Goal: Task Accomplishment & Management: Use online tool/utility

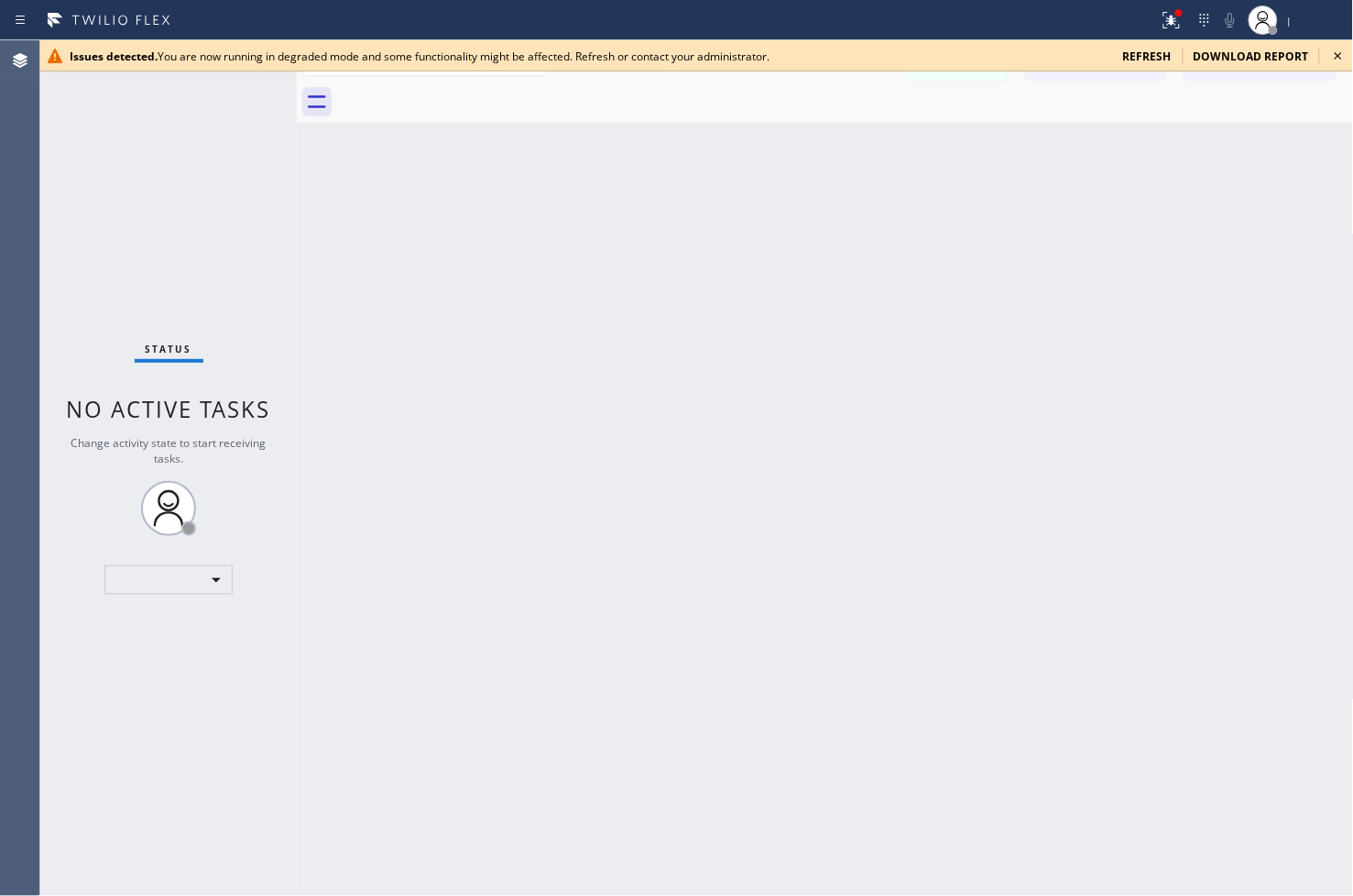
click at [1218, 55] on icon at bounding box center [1338, 55] width 7 height 7
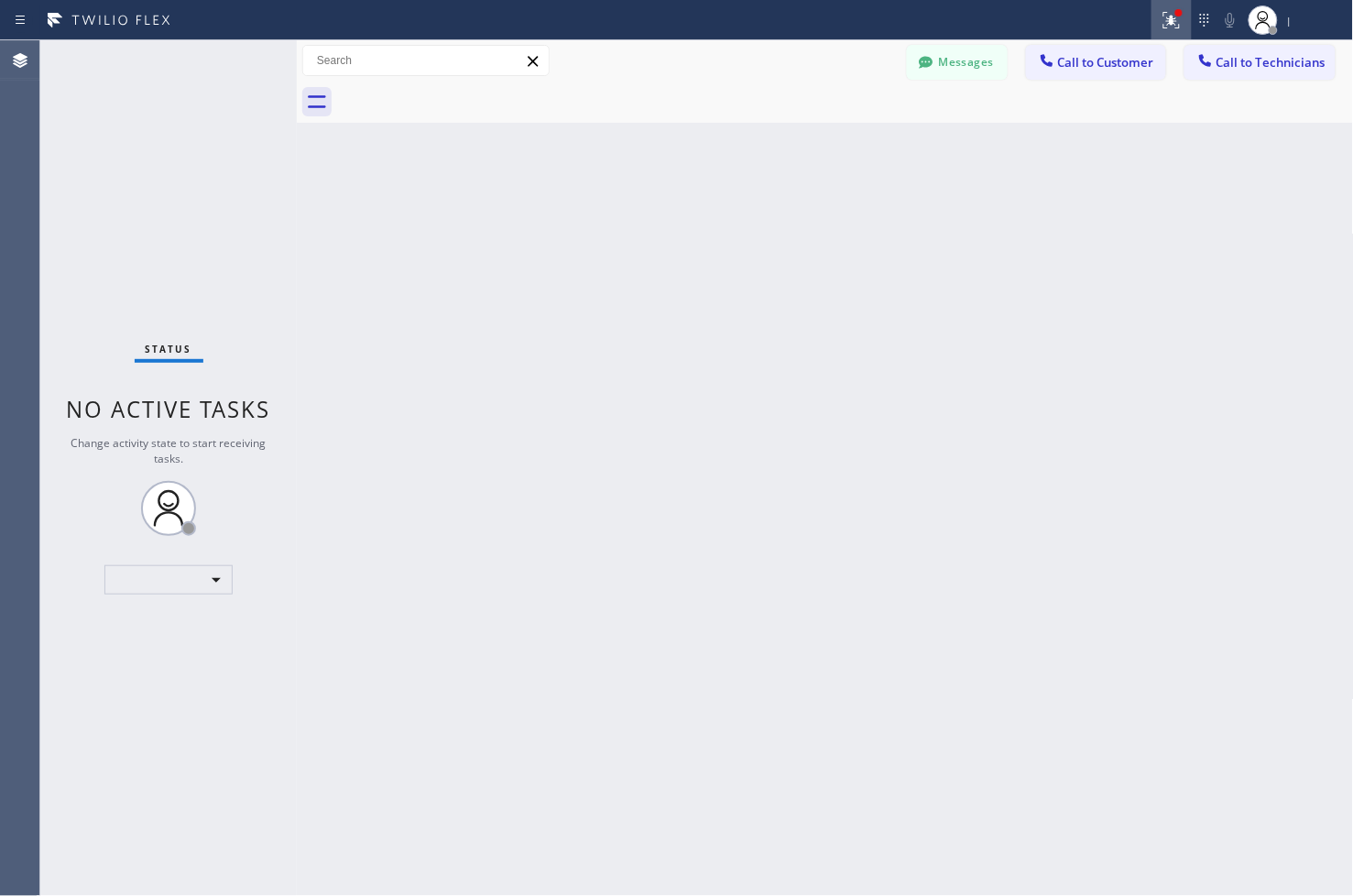
click at [1170, 23] on icon at bounding box center [1172, 20] width 22 height 22
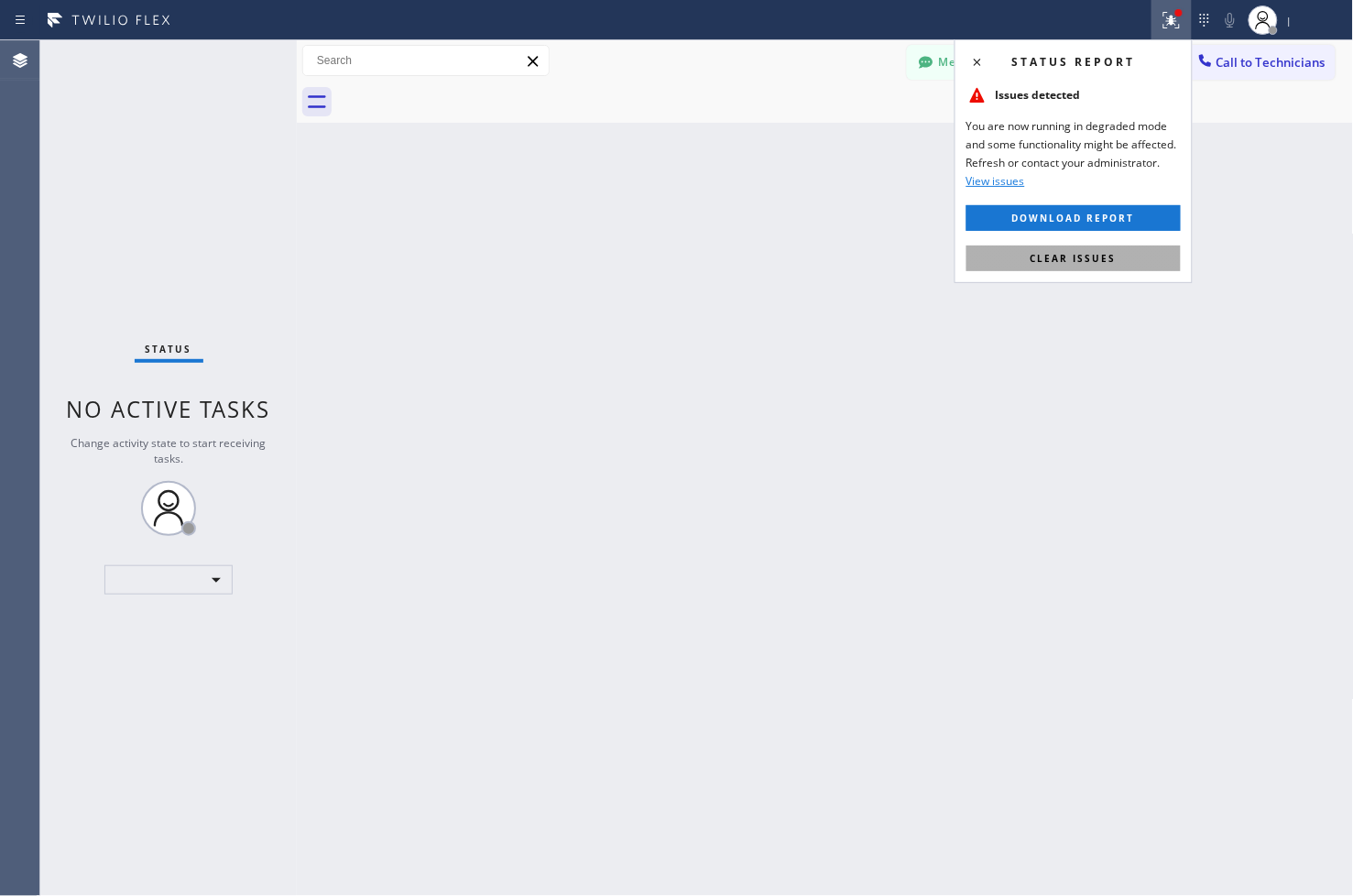
click at [1083, 254] on span "Clear issues" at bounding box center [1073, 258] width 86 height 13
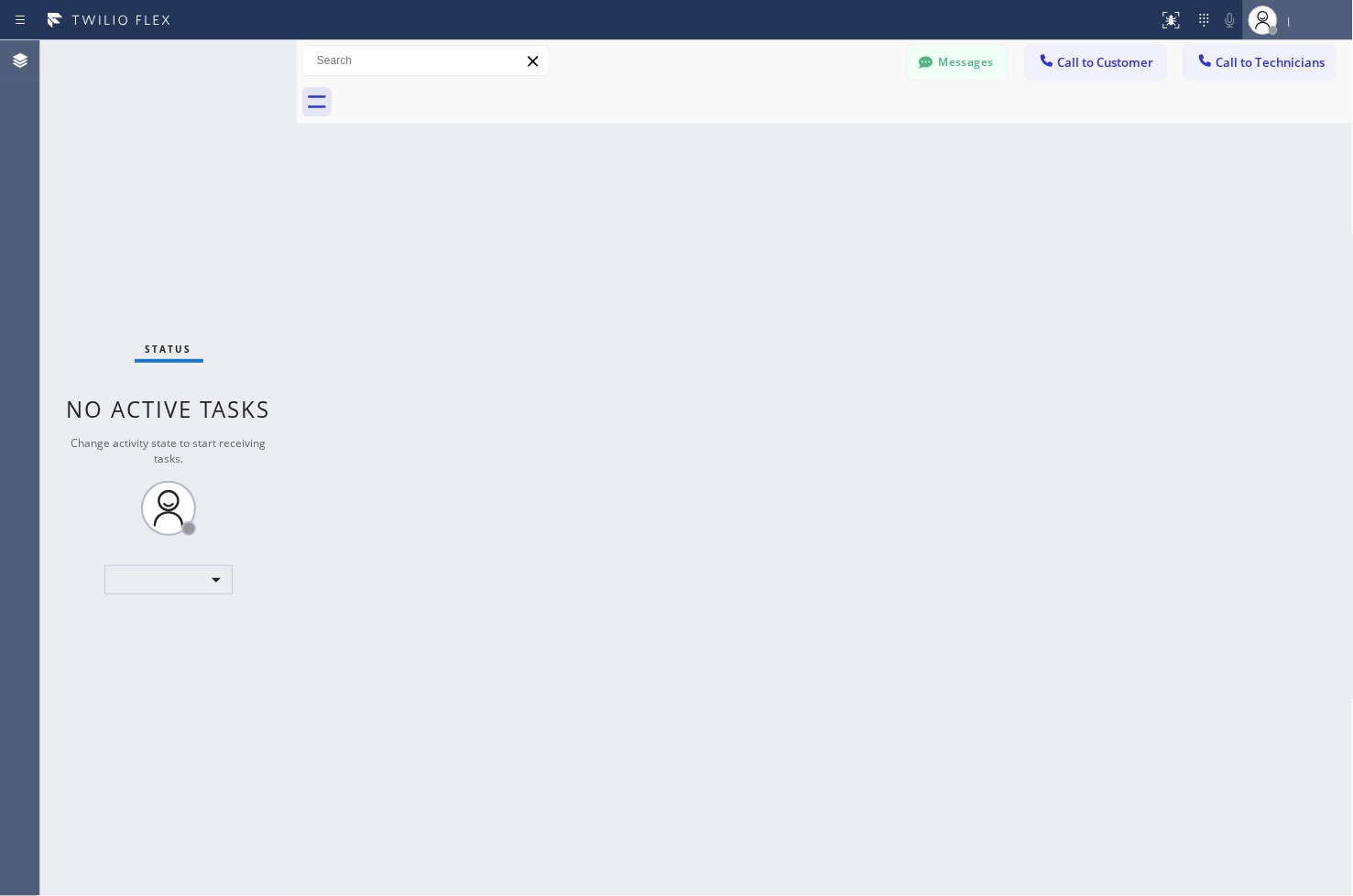
click at [1218, 19] on div "|" at bounding box center [1316, 21] width 60 height 13
click at [1218, 77] on button "Log out" at bounding box center [1262, 82] width 183 height 41
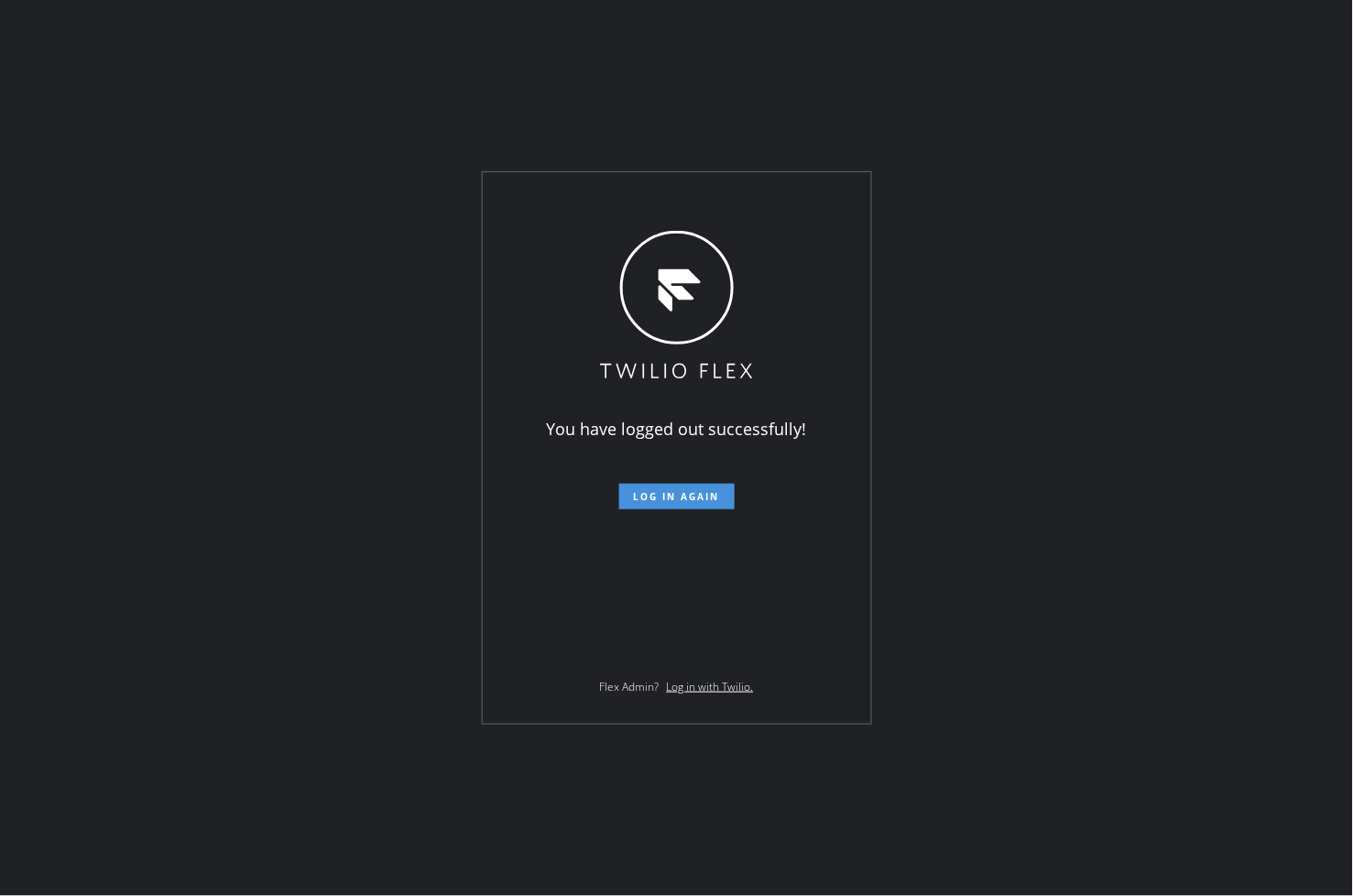
click at [682, 499] on span "Log in again" at bounding box center [676, 496] width 86 height 13
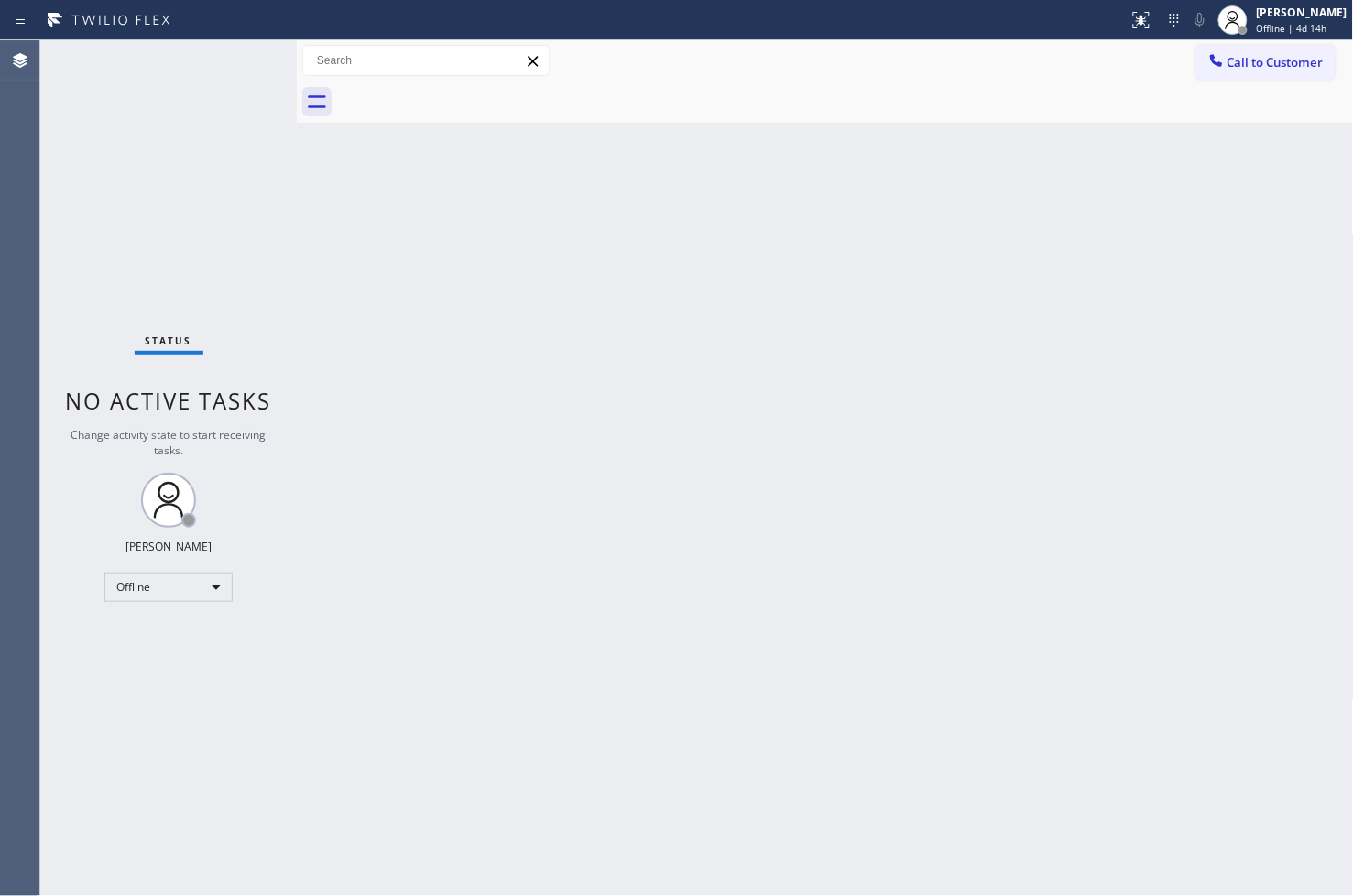
click at [76, 190] on div "Status No active tasks Change activity state to start receiving tasks. [PERSON_…" at bounding box center [168, 468] width 256 height 855
click at [297, 264] on div at bounding box center [297, 468] width 0 height 855
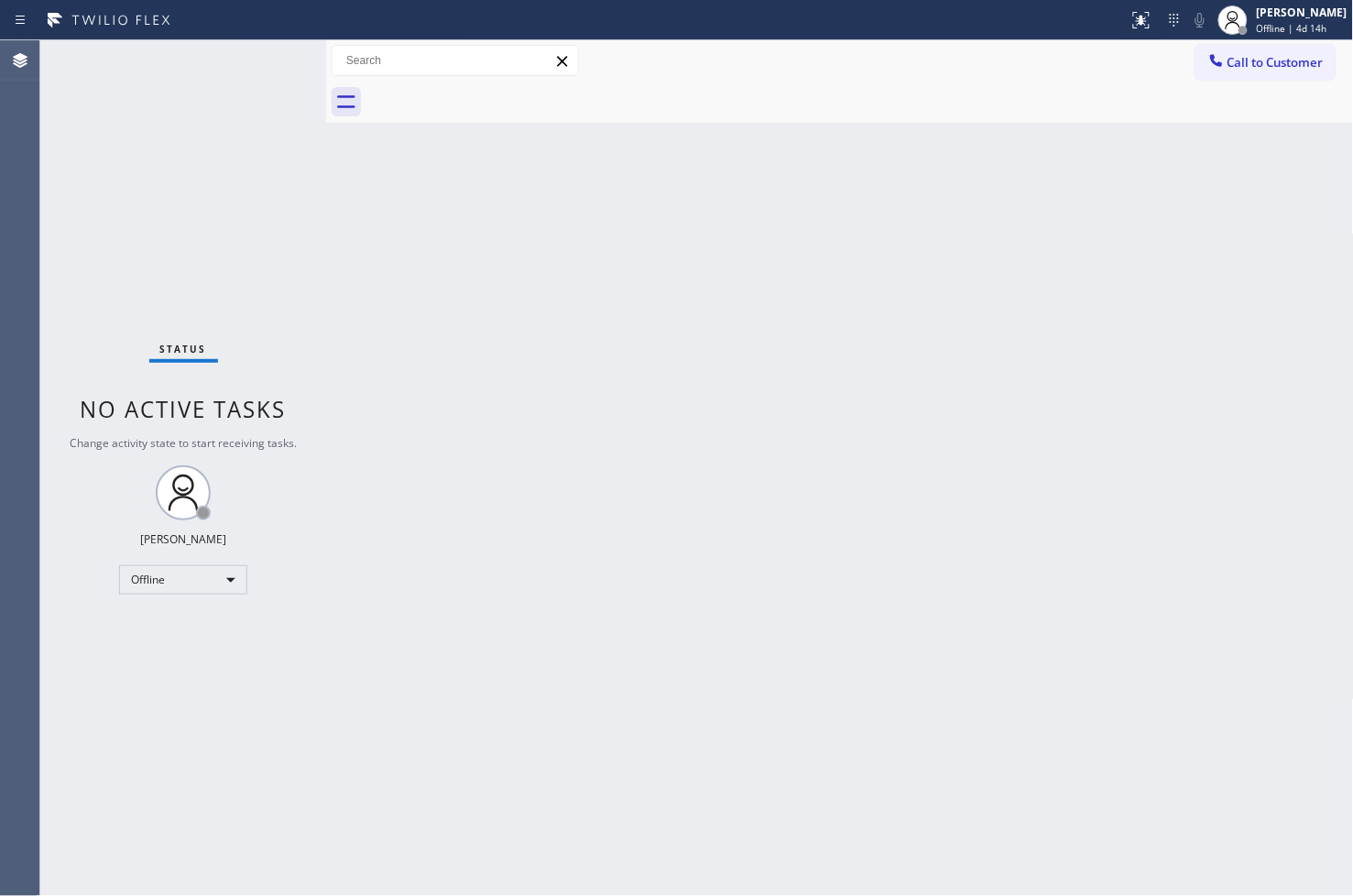
drag, startPoint x: 295, startPoint y: 183, endPoint x: 324, endPoint y: 184, distance: 29.0
click at [326, 184] on div at bounding box center [326, 468] width 0 height 855
click at [254, 59] on div "Status No active tasks Change activity state to start receiving tasks. [PERSON_…" at bounding box center [183, 468] width 286 height 855
click at [1186, 644] on div "Back to Dashboard Change Sender ID Customers Technicians Select a contact Outbo…" at bounding box center [840, 468] width 1028 height 855
click at [211, 122] on div "Status No active tasks Change activity state to start receiving tasks. [PERSON_…" at bounding box center [183, 468] width 286 height 855
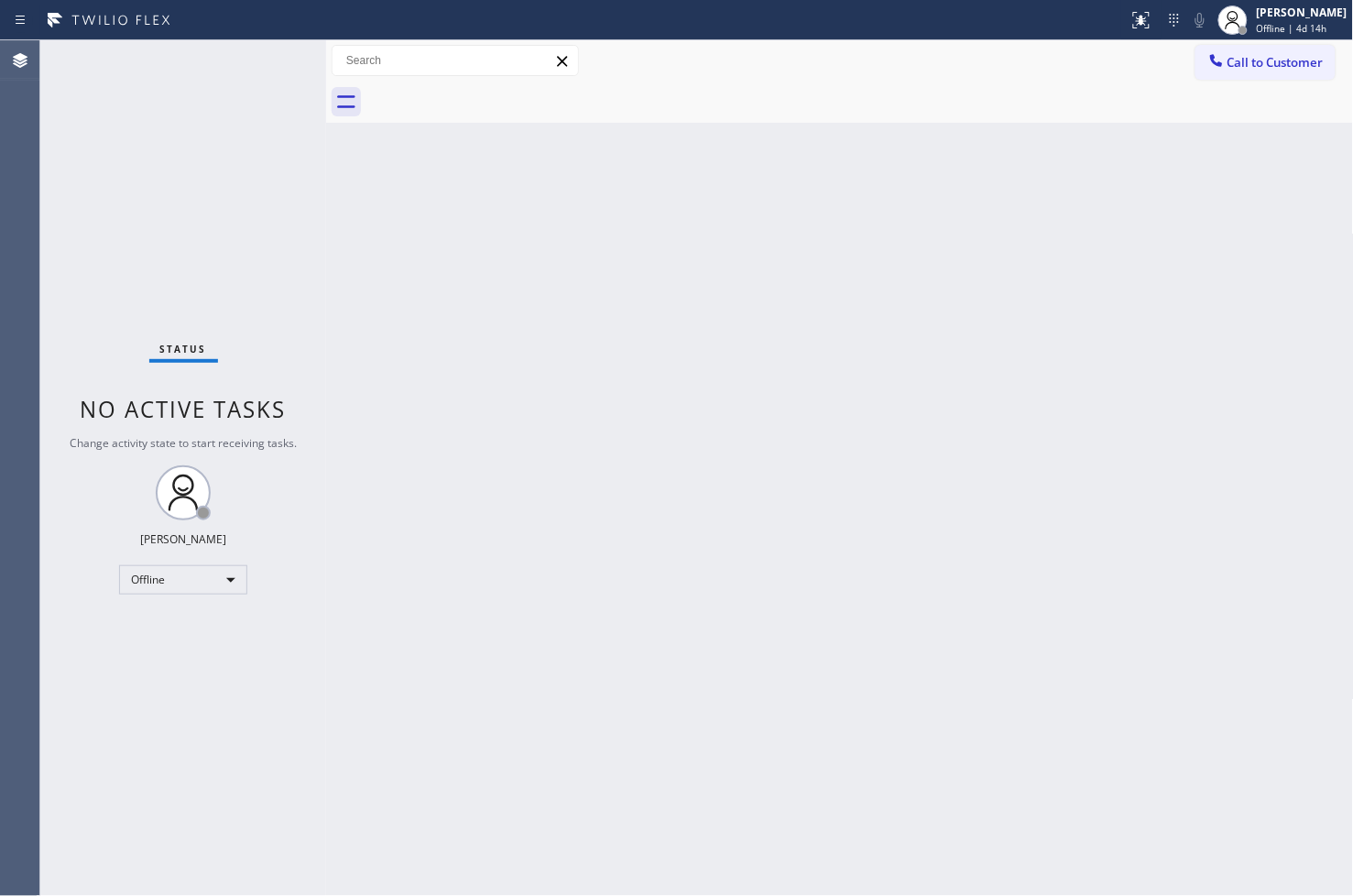
click at [267, 46] on div "Status No active tasks Change activity state to start receiving tasks. Judy Ann…" at bounding box center [183, 468] width 286 height 855
click at [229, 581] on div "Offline" at bounding box center [183, 580] width 129 height 30
click at [178, 629] on li "Available" at bounding box center [182, 627] width 125 height 22
click at [298, 207] on div "Status No active tasks Change activity state to start receiving tasks. Judy Ann…" at bounding box center [183, 468] width 286 height 855
click at [264, 56] on div "Status No active tasks You are ready to start receiving tasks. [PERSON_NAME]" at bounding box center [183, 468] width 286 height 855
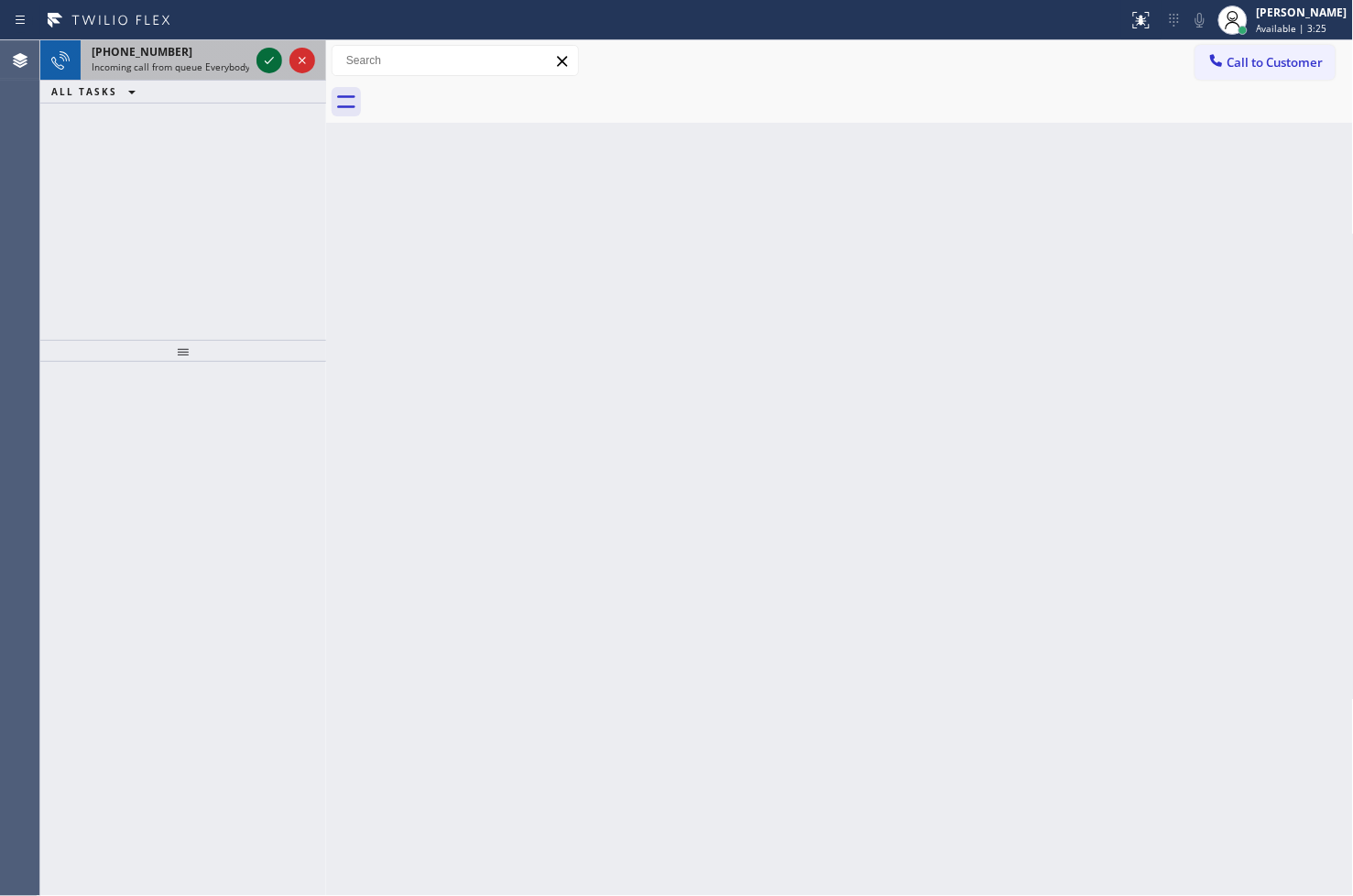
click at [264, 56] on icon at bounding box center [269, 60] width 22 height 22
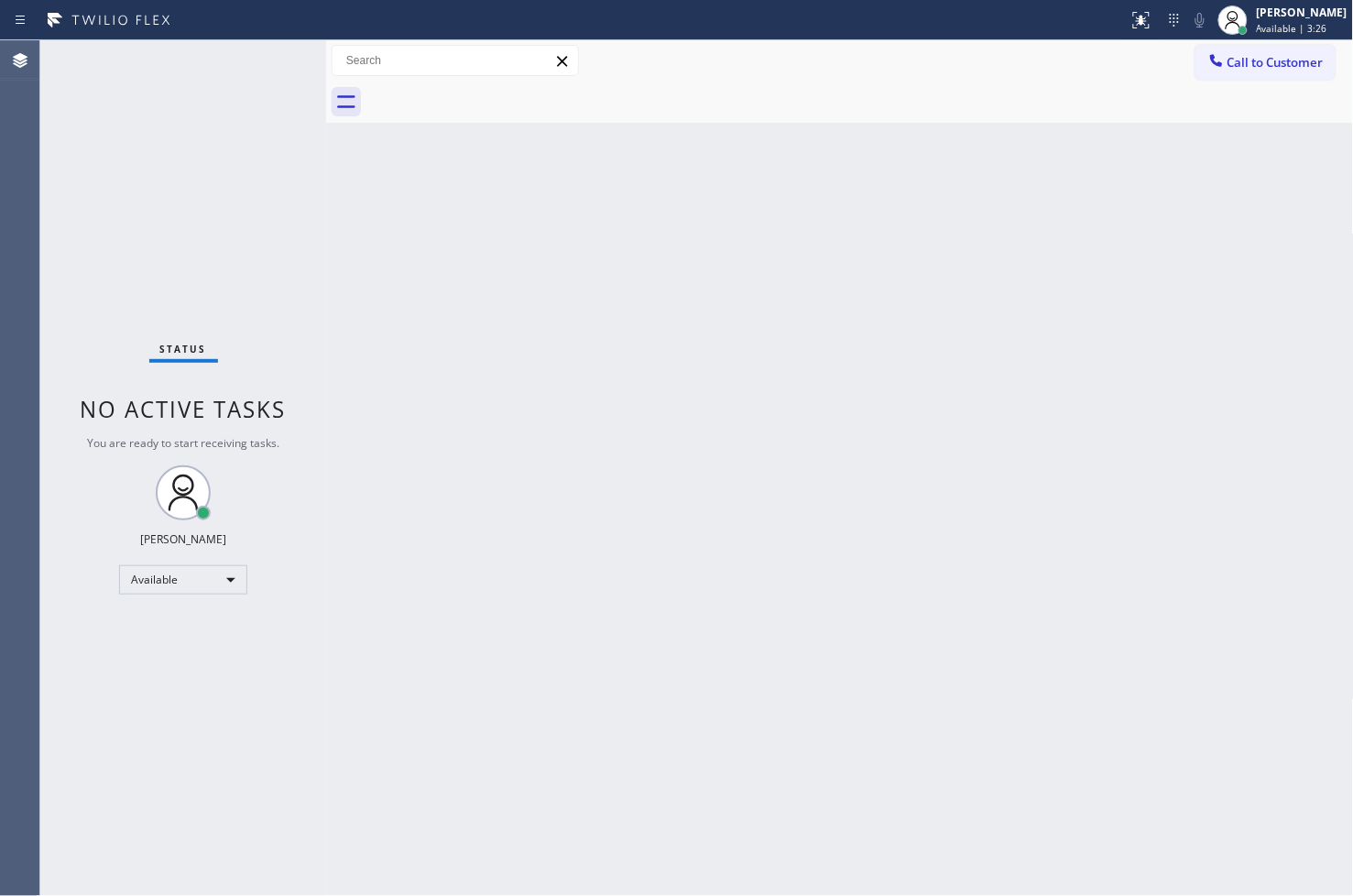
click at [264, 56] on div "Status No active tasks You are ready to start receiving tasks. [PERSON_NAME]" at bounding box center [183, 468] width 286 height 855
click at [263, 209] on div "Status No active tasks You are ready to start receiving tasks. [PERSON_NAME]" at bounding box center [183, 468] width 286 height 855
drag, startPoint x: 325, startPoint y: 154, endPoint x: 357, endPoint y: 154, distance: 32.0
click at [356, 154] on div at bounding box center [356, 468] width 0 height 855
click at [1130, 26] on icon at bounding box center [1141, 20] width 22 height 22
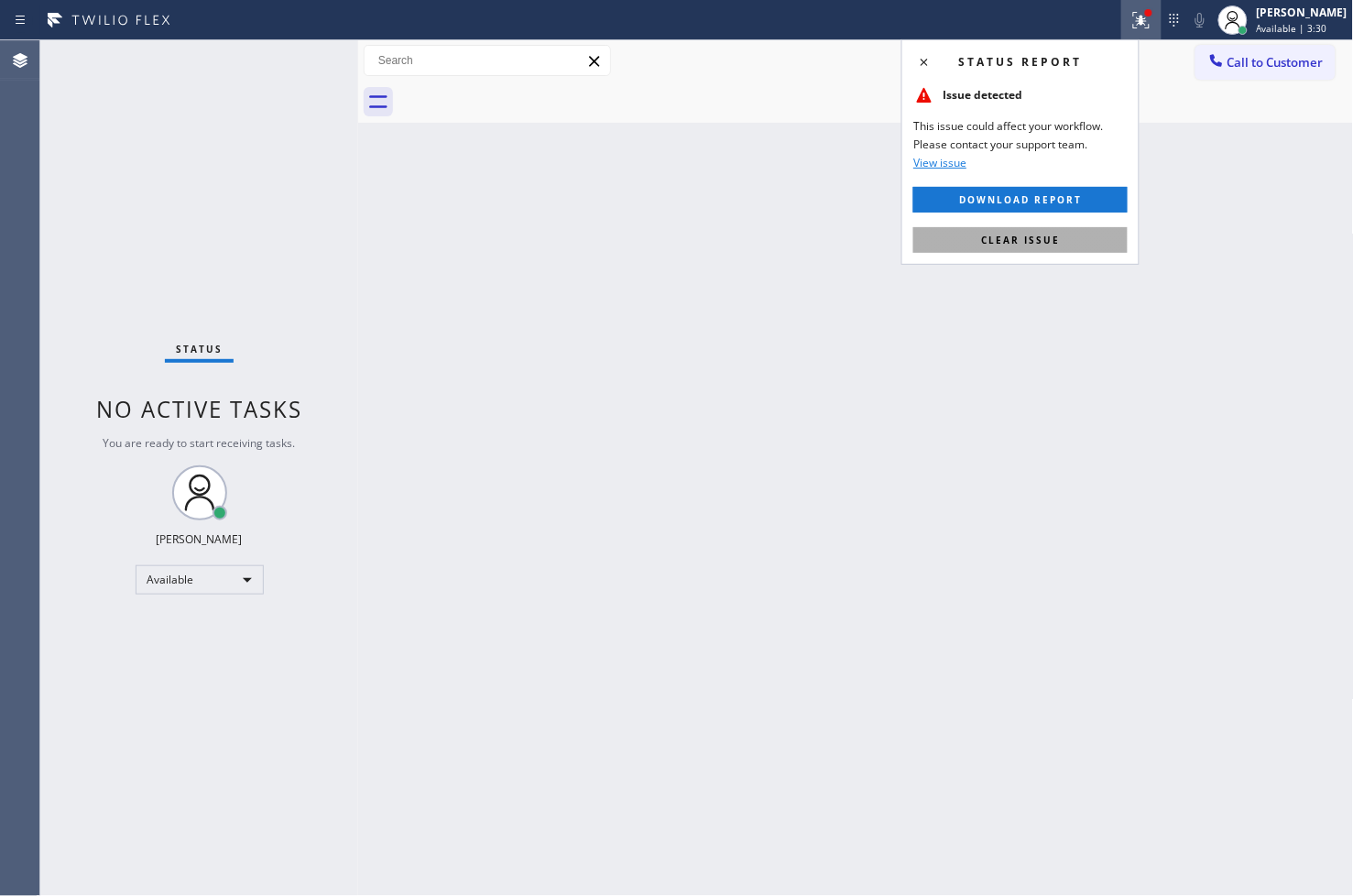
click at [1063, 241] on button "Clear issue" at bounding box center [1020, 240] width 215 height 26
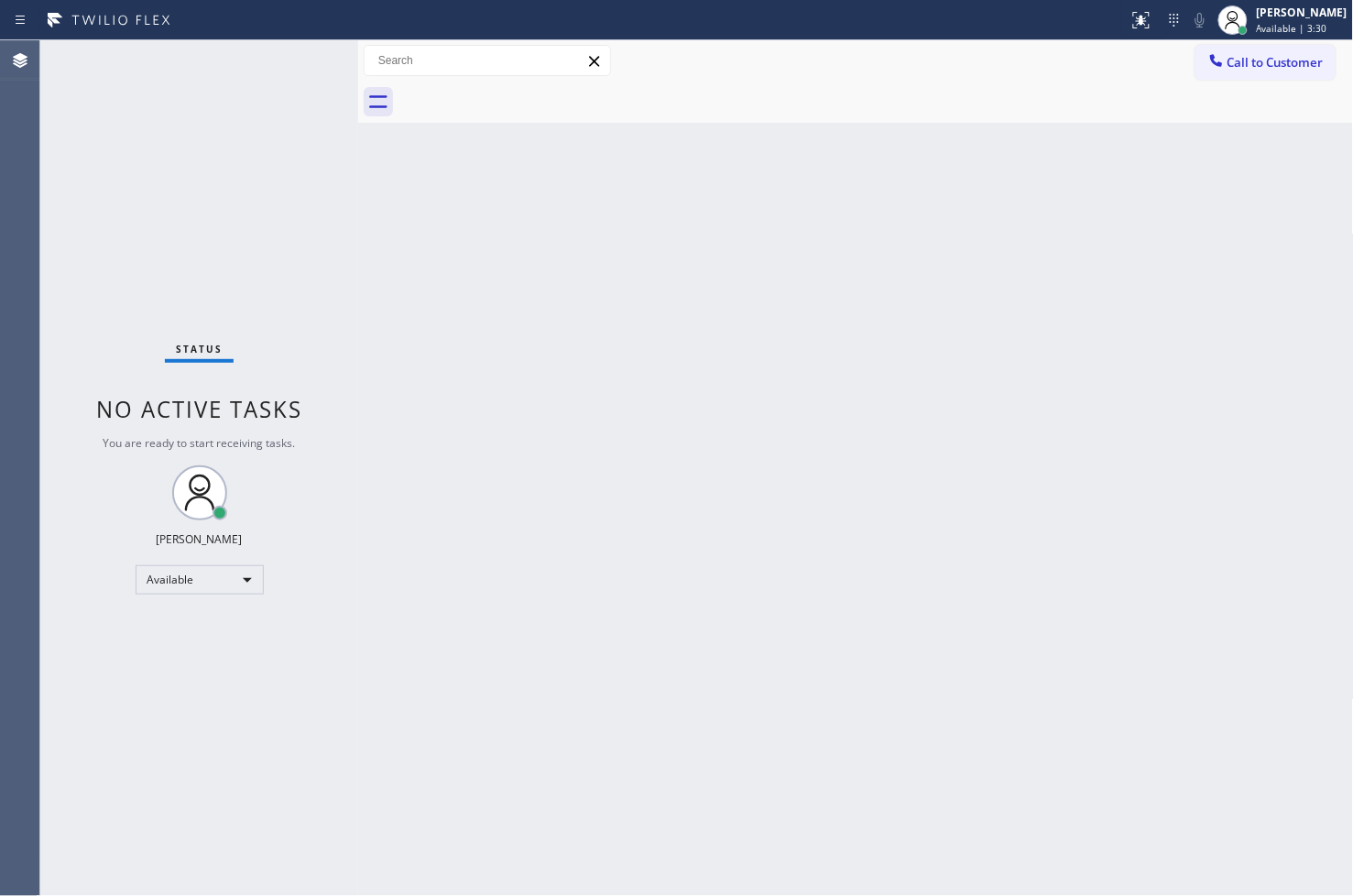
click at [273, 215] on div "Status No active tasks You are ready to start receiving tasks. [PERSON_NAME]" at bounding box center [199, 468] width 317 height 855
click at [306, 58] on div "Status No active tasks You are ready to start receiving tasks. [PERSON_NAME]" at bounding box center [199, 468] width 317 height 855
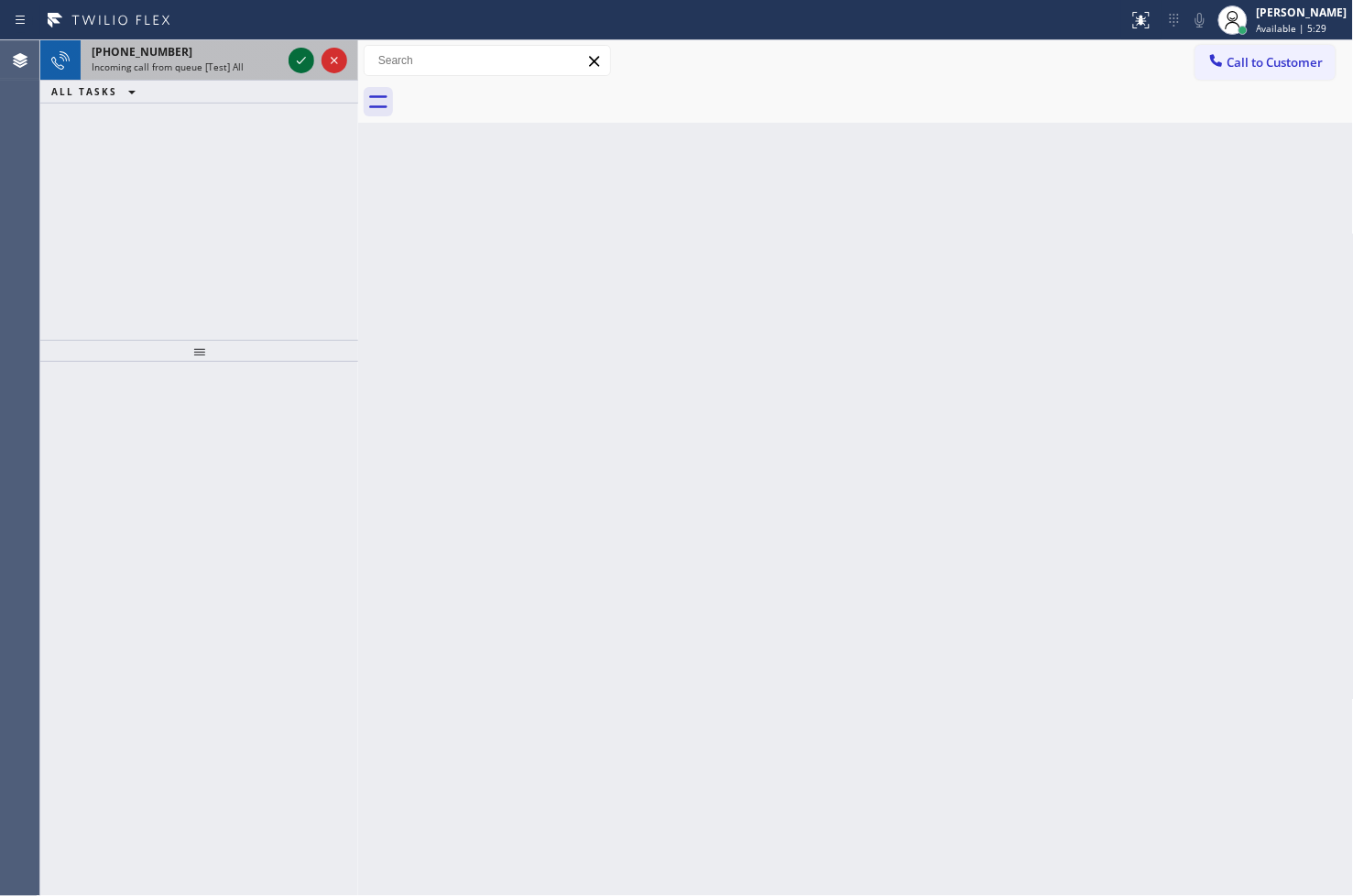
click at [306, 58] on icon at bounding box center [302, 60] width 22 height 22
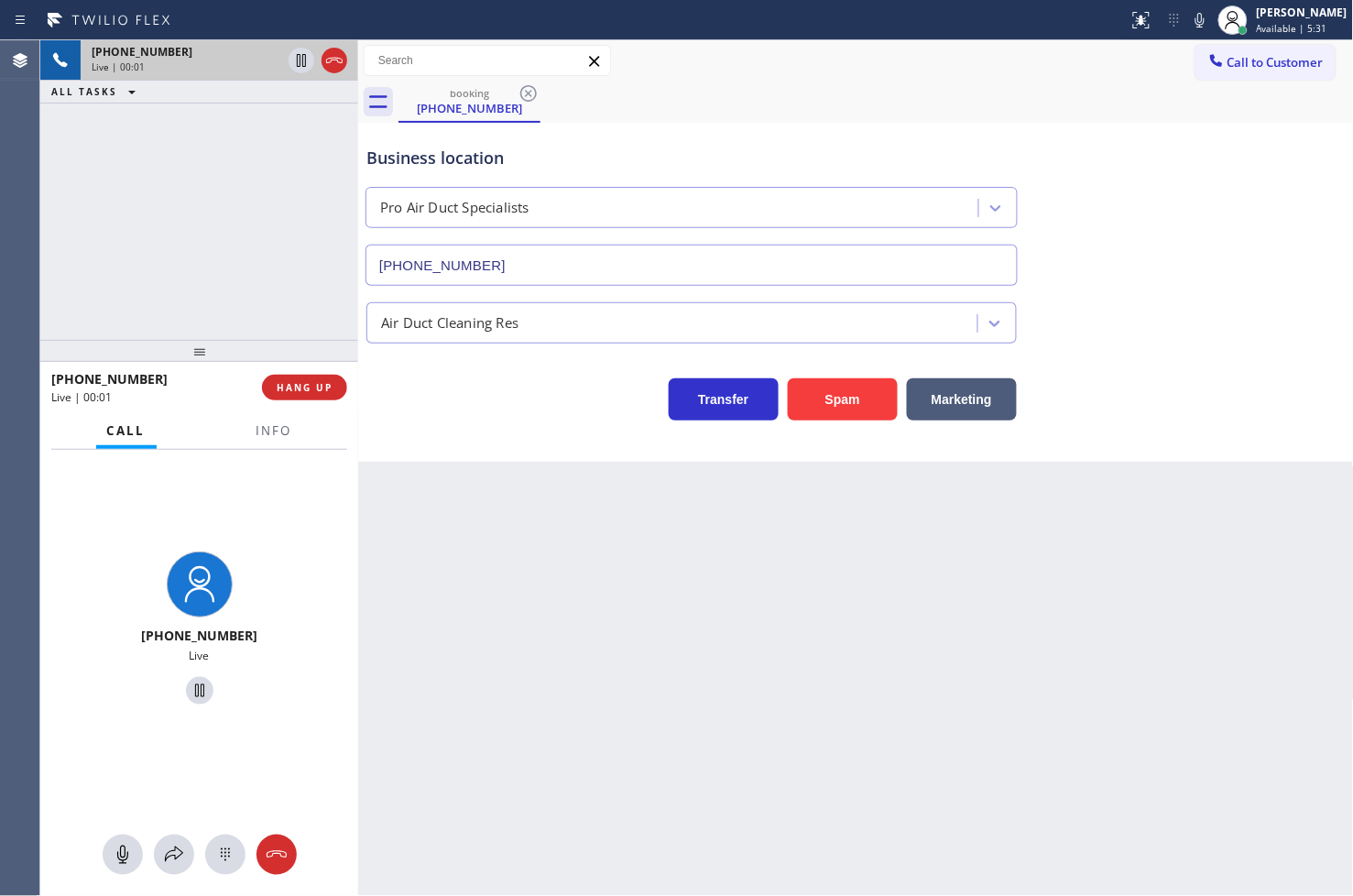
type input "[PHONE_NUMBER]"
click at [176, 241] on div "+18887772094 Live | 00:05 ALL TASKS ALL TASKS ACTIVE TASKS TASKS IN WRAP UP" at bounding box center [199, 190] width 317 height 300
click at [990, 88] on div "booking (888) 777-2094" at bounding box center [876, 102] width 955 height 42
click at [988, 88] on div "booking (888) 777-2094" at bounding box center [876, 102] width 955 height 42
click at [203, 278] on div "+18887772094 Live | 00:09 ALL TASKS ALL TASKS ACTIVE TASKS TASKS IN WRAP UP" at bounding box center [199, 190] width 317 height 300
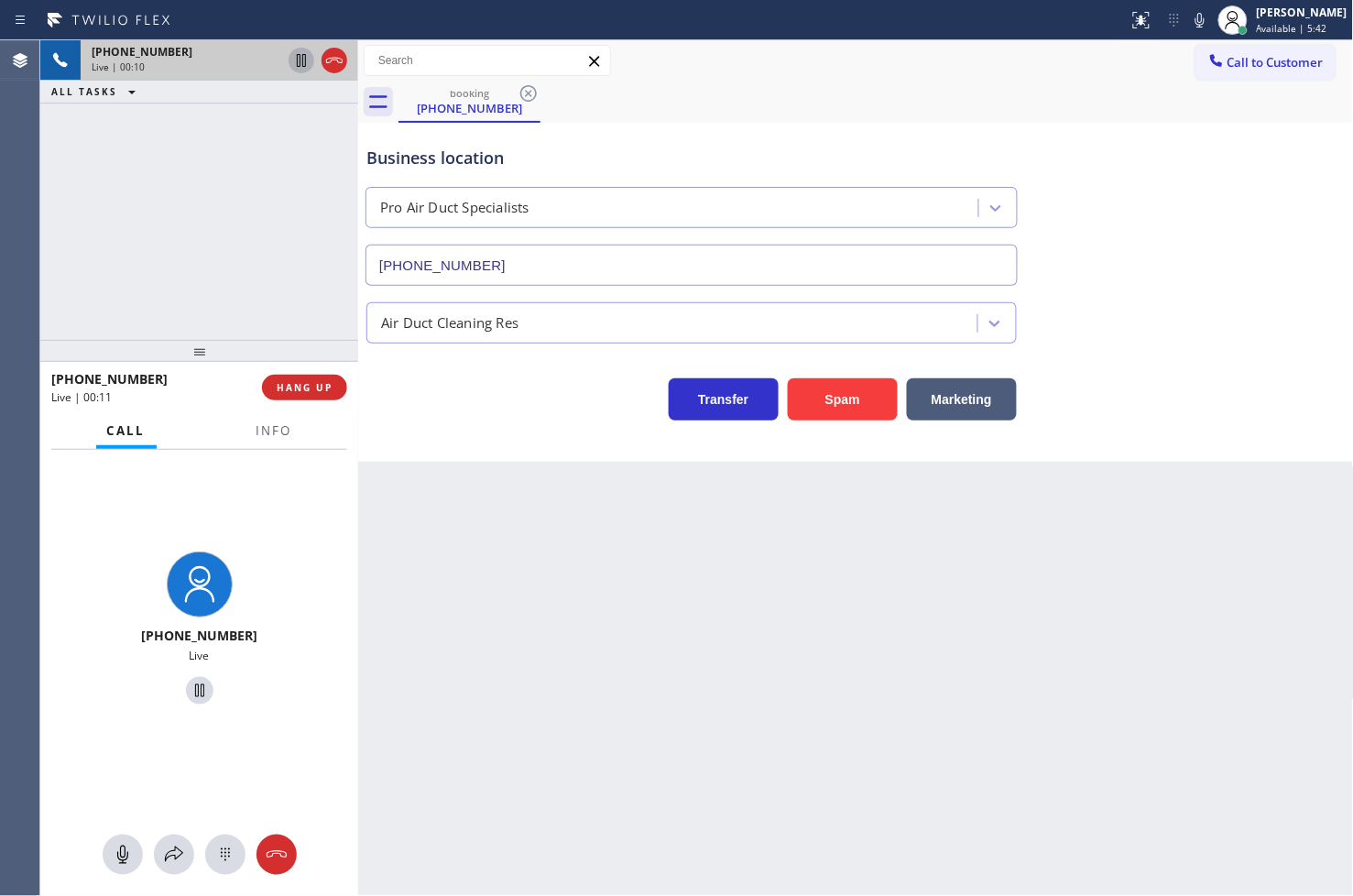
click at [300, 59] on icon at bounding box center [301, 60] width 9 height 13
click at [306, 379] on button "HANG UP" at bounding box center [305, 388] width 85 height 26
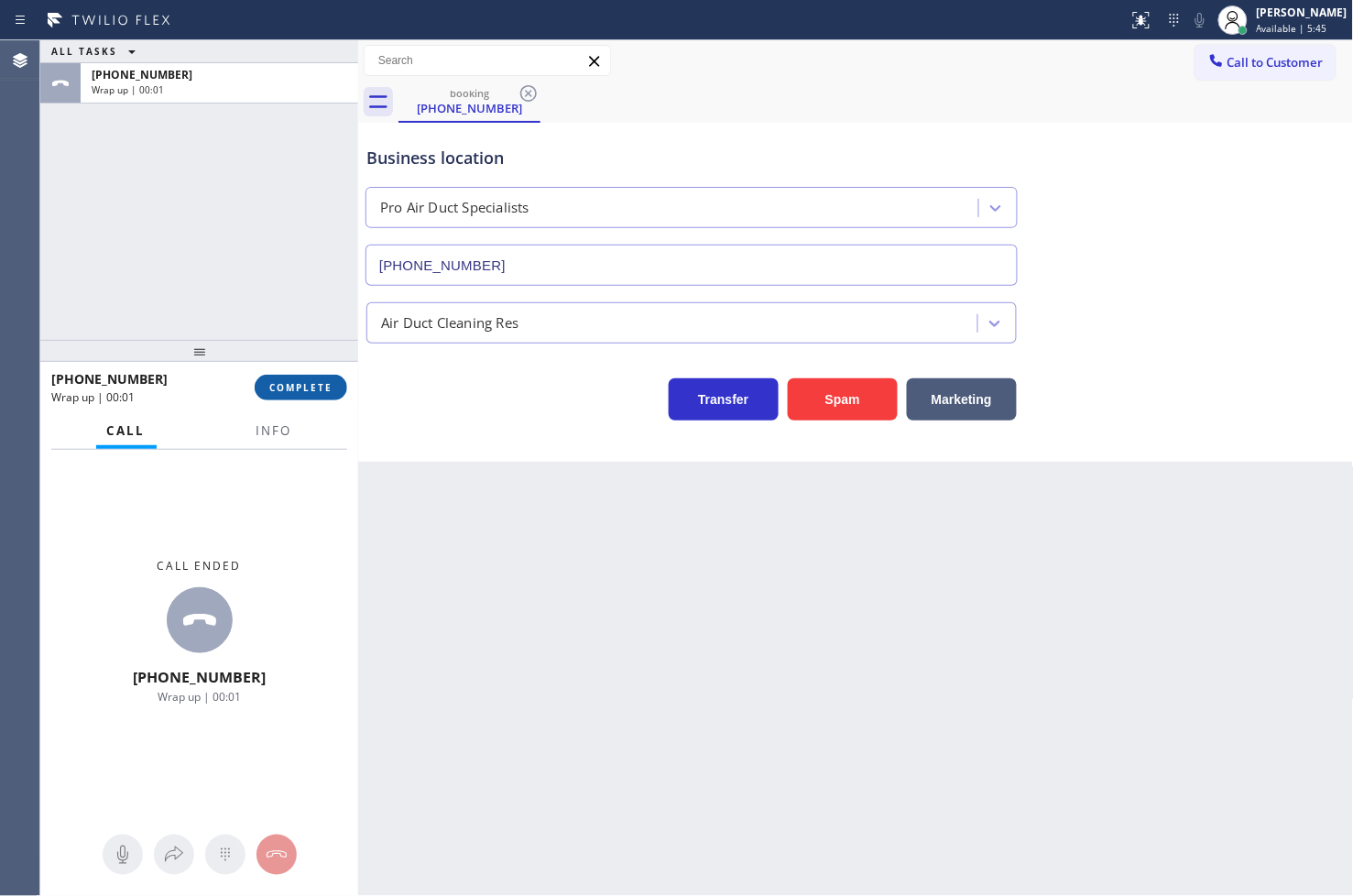
click at [306, 379] on button "COMPLETE" at bounding box center [301, 388] width 93 height 26
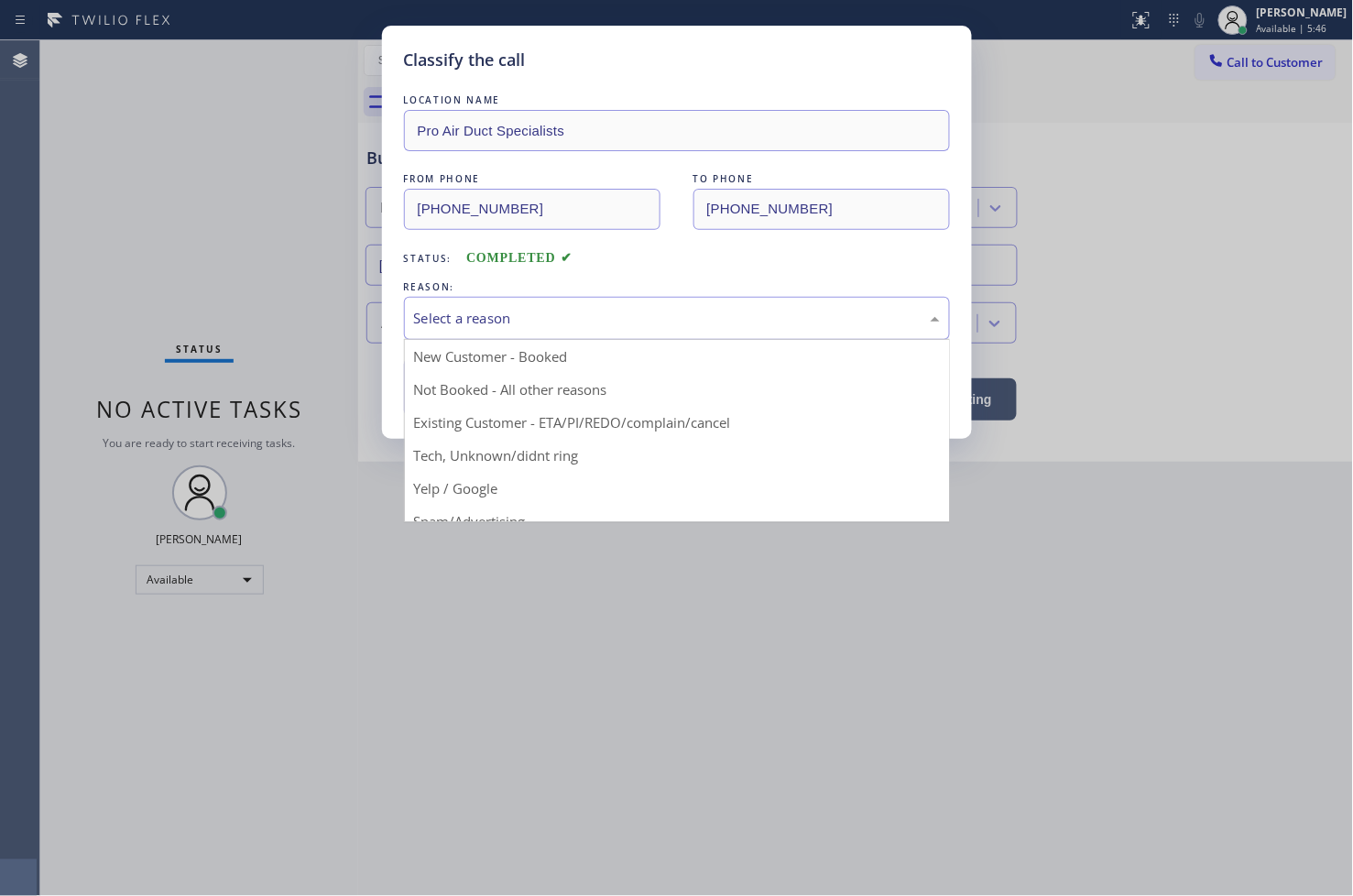
click at [462, 308] on div "Select a reason" at bounding box center [677, 317] width 526 height 21
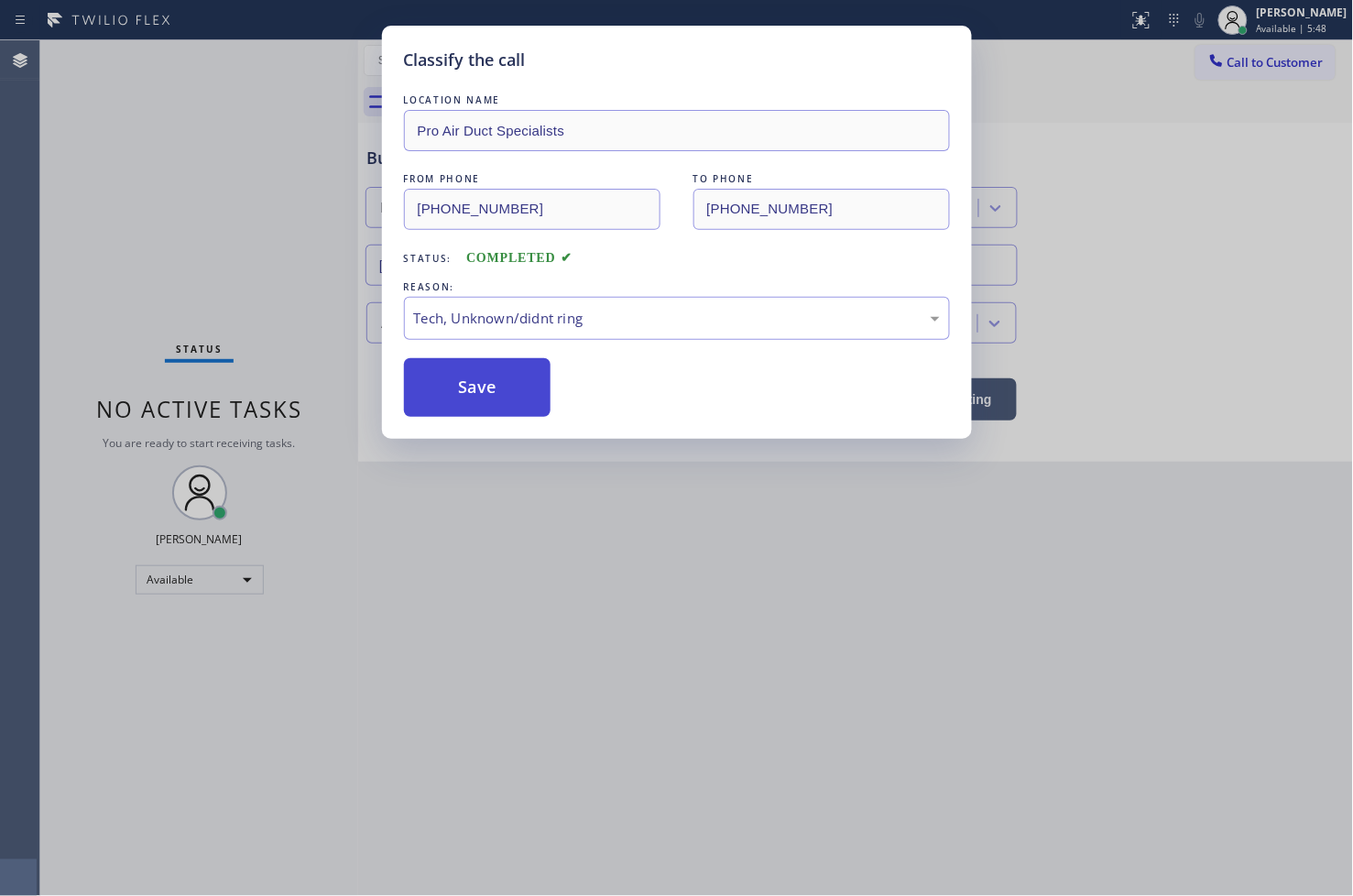
click at [487, 382] on button "Save" at bounding box center [477, 387] width 147 height 58
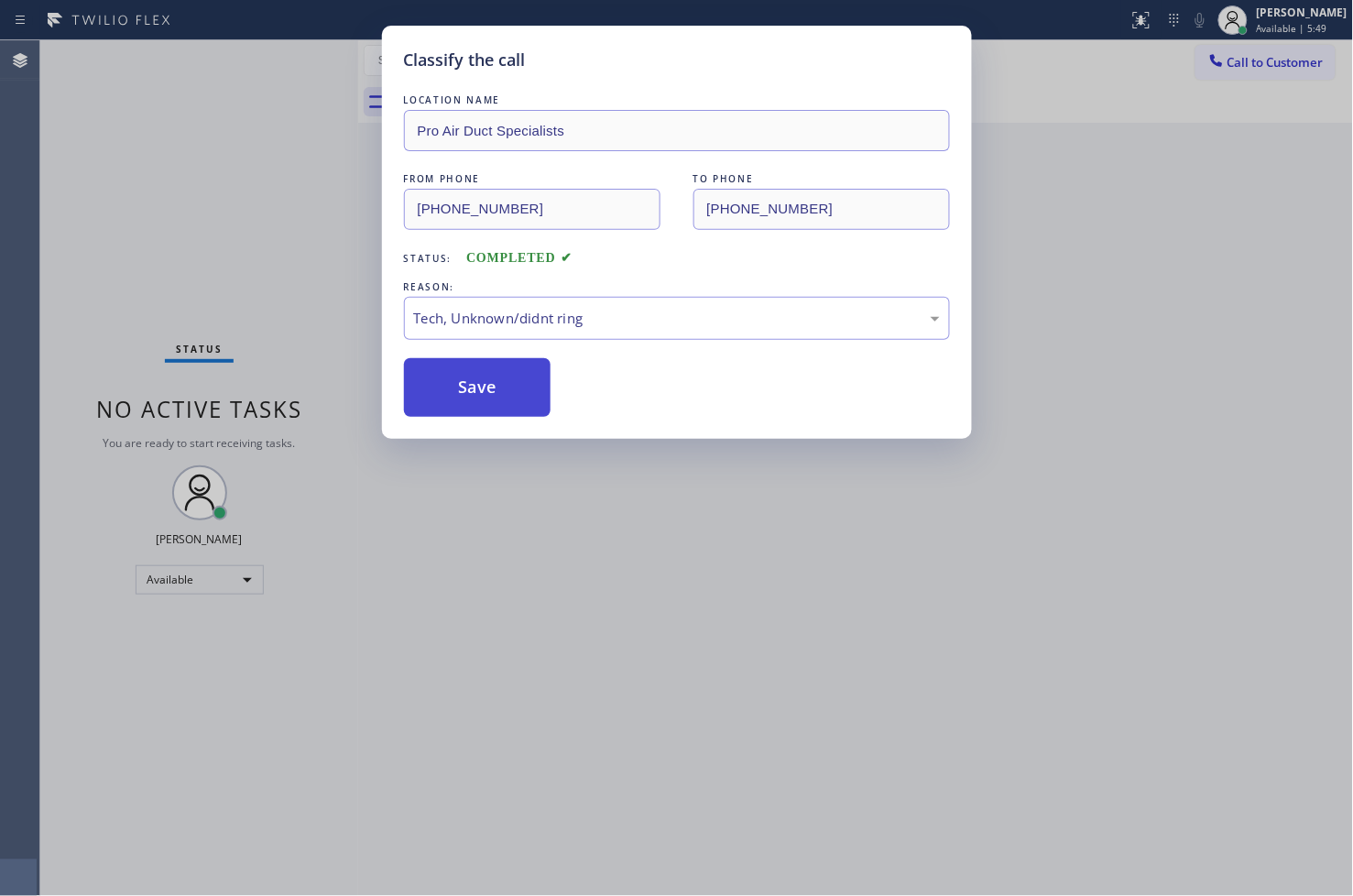
click at [487, 382] on button "Save" at bounding box center [477, 387] width 147 height 58
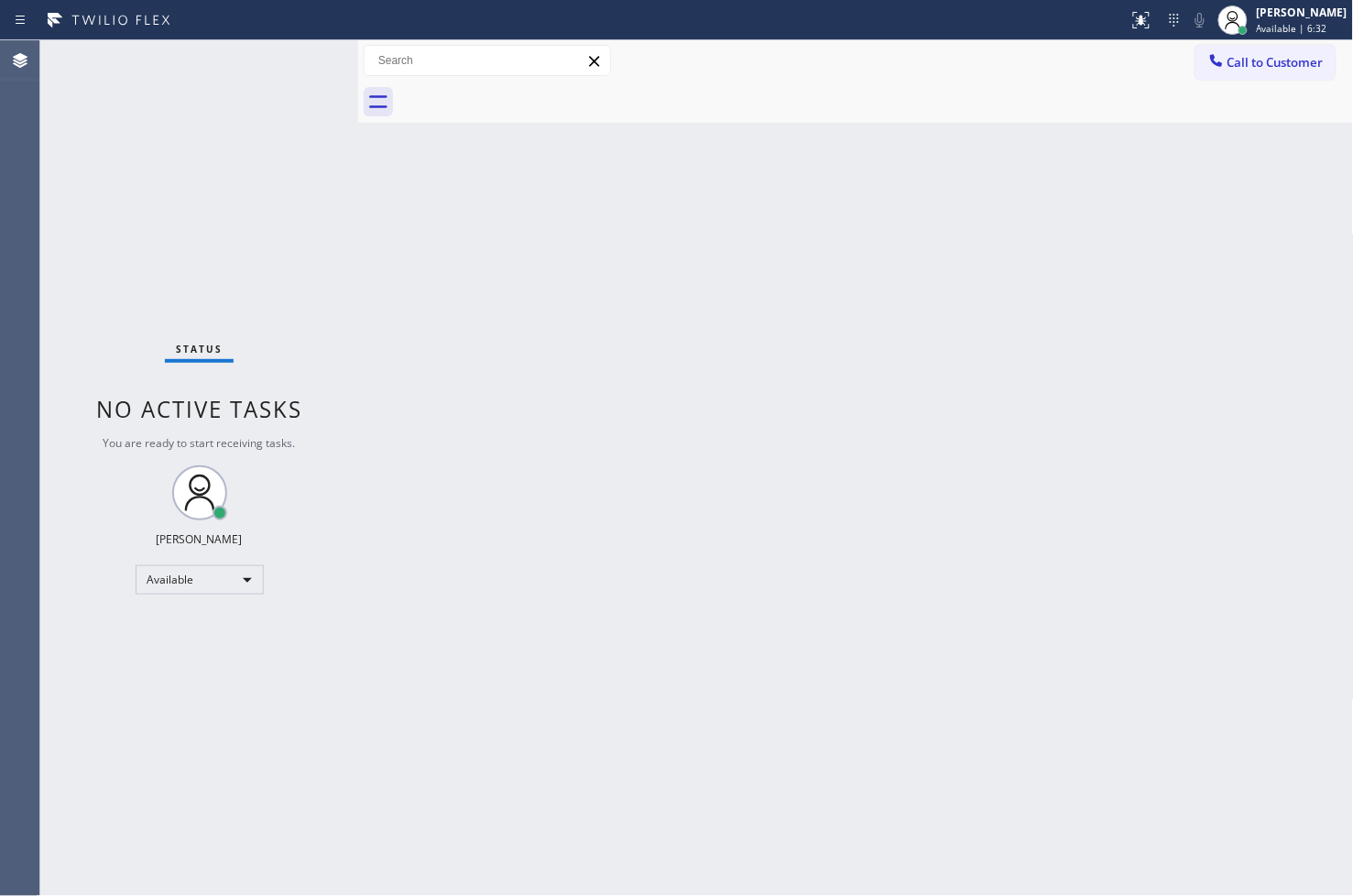
click at [297, 60] on div "Status No active tasks You are ready to start receiving tasks. [PERSON_NAME]" at bounding box center [199, 468] width 317 height 855
click at [290, 56] on div "Status No active tasks You are ready to start receiving tasks. [PERSON_NAME]" at bounding box center [199, 468] width 317 height 855
click at [143, 342] on div "Status No active tasks You are ready to start receiving tasks. [PERSON_NAME]" at bounding box center [199, 468] width 317 height 855
click at [292, 56] on div "Status No active tasks You are ready to start receiving tasks. [PERSON_NAME]" at bounding box center [199, 468] width 317 height 855
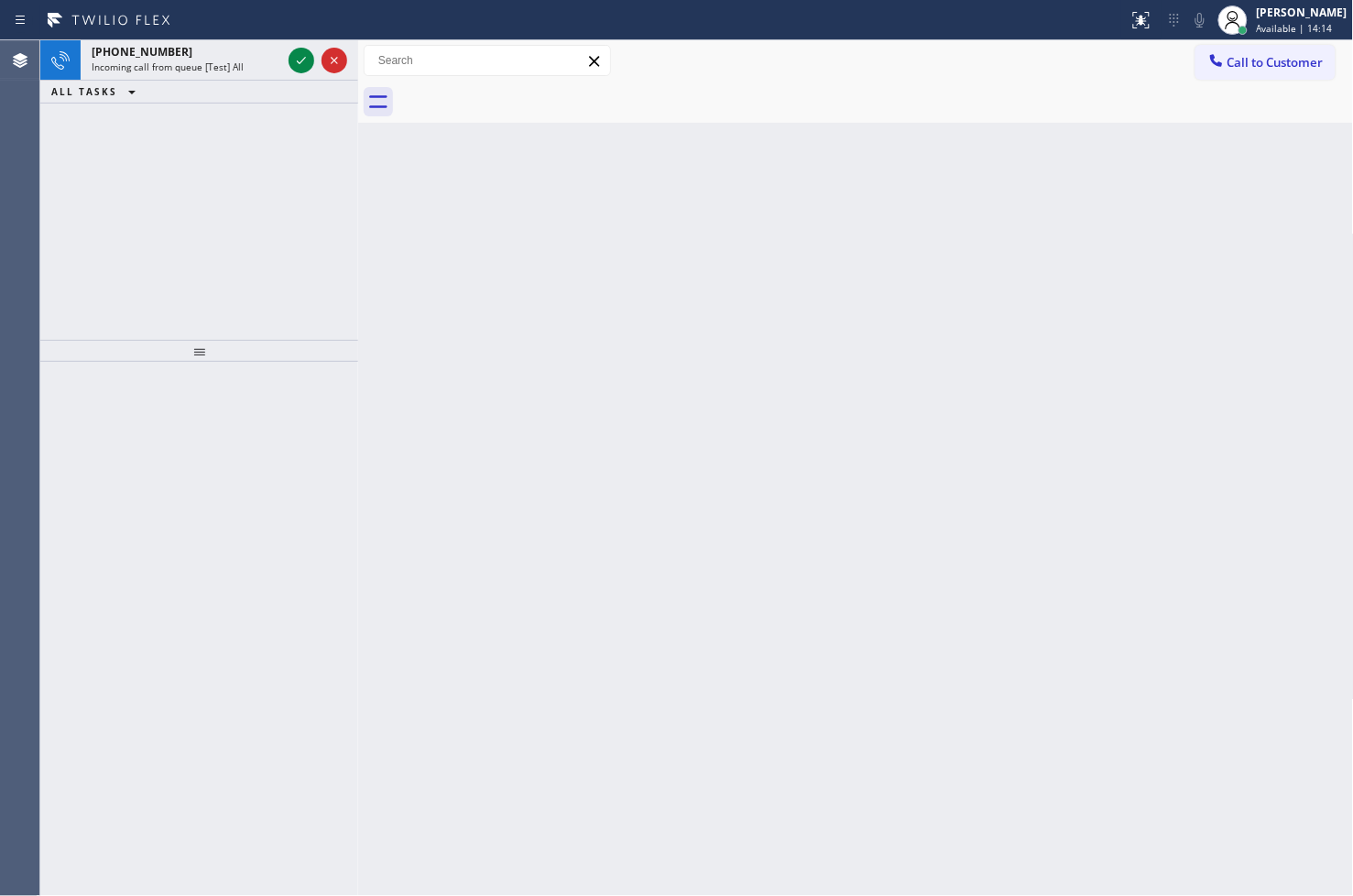
click at [294, 96] on div "ALL TASKS ALL TASKS ACTIVE TASKS TASKS IN WRAP UP" at bounding box center [199, 92] width 317 height 23
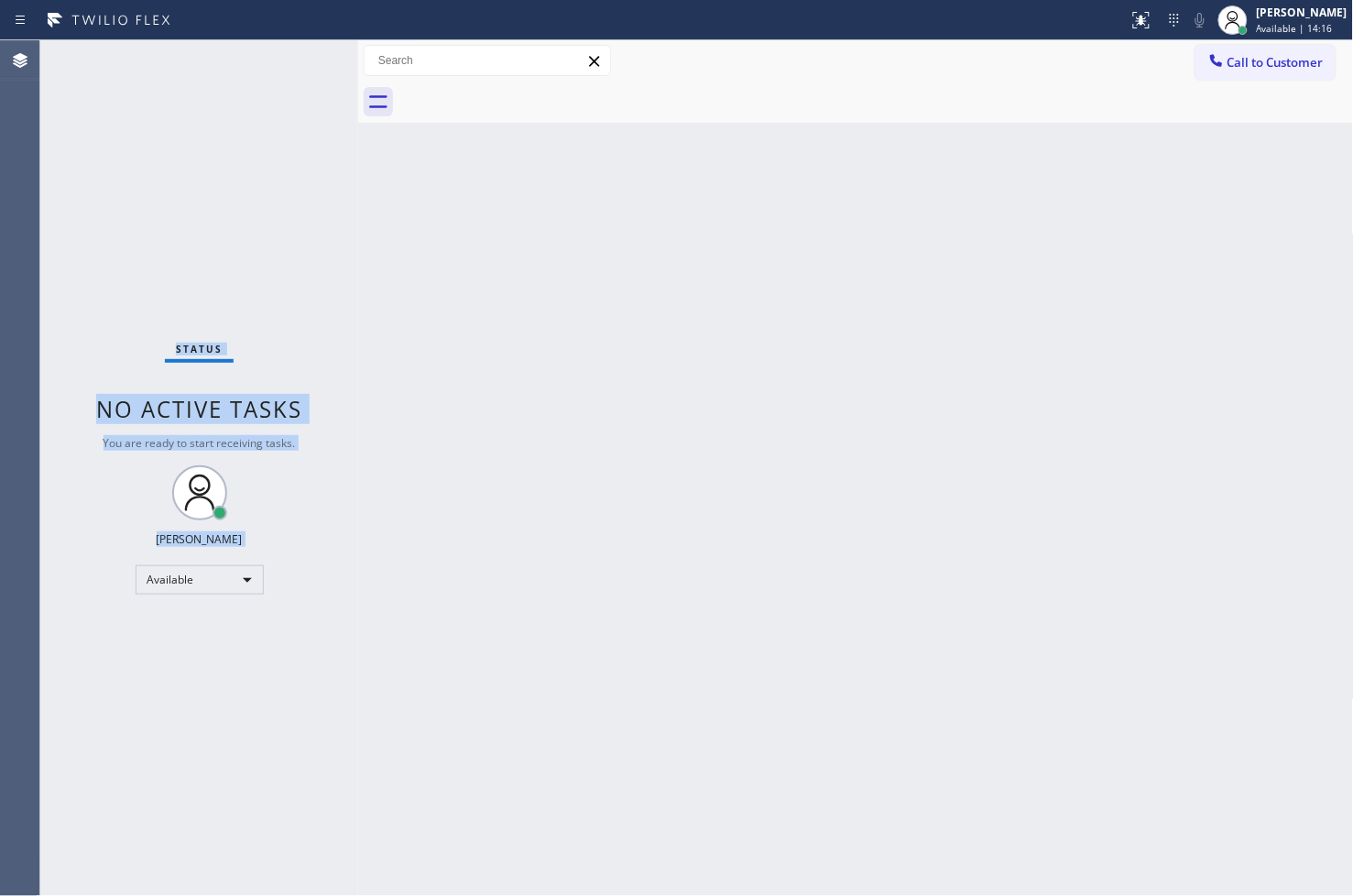
click at [288, 56] on div "Status No active tasks You are ready to start receiving tasks. [PERSON_NAME]" at bounding box center [199, 468] width 317 height 855
click at [294, 55] on div "Status No active tasks You are ready to start receiving tasks. [PERSON_NAME]" at bounding box center [199, 468] width 317 height 855
click at [298, 55] on div "Status No active tasks You are ready to start receiving tasks. [PERSON_NAME]" at bounding box center [199, 468] width 317 height 855
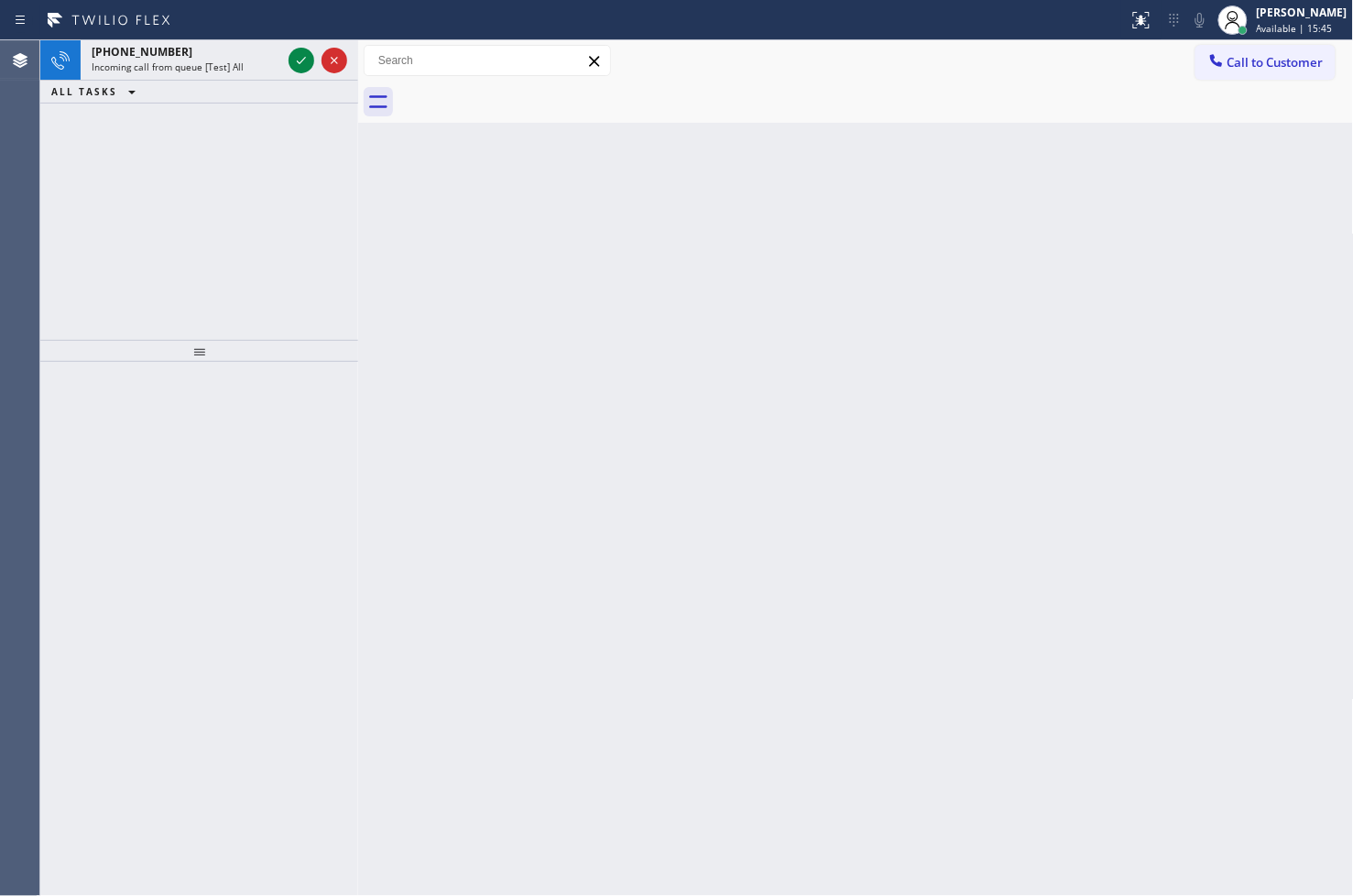
click at [94, 479] on div at bounding box center [199, 629] width 317 height 535
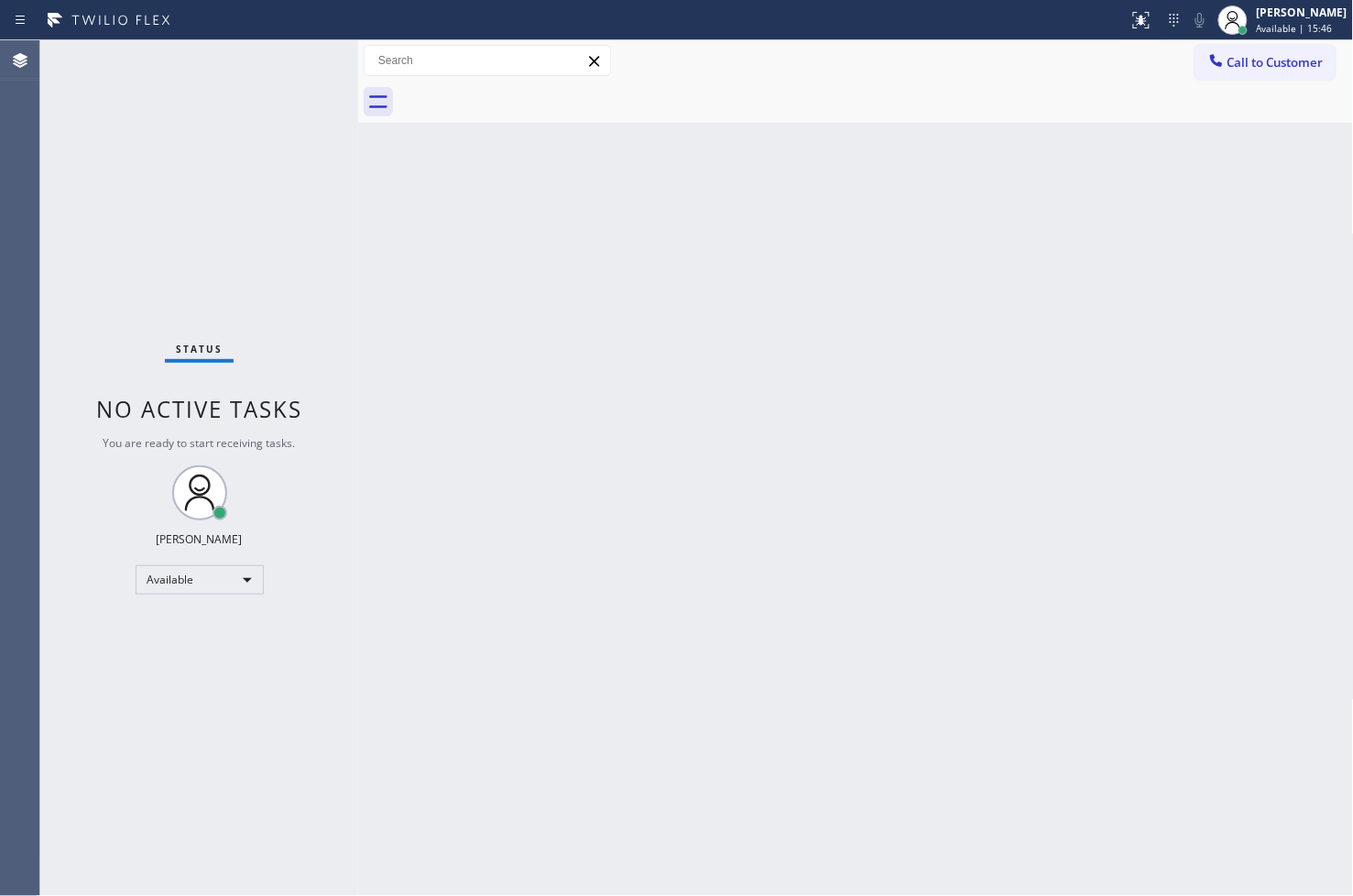
click at [300, 57] on div "Status No active tasks You are ready to start receiving tasks. [PERSON_NAME]" at bounding box center [199, 468] width 317 height 855
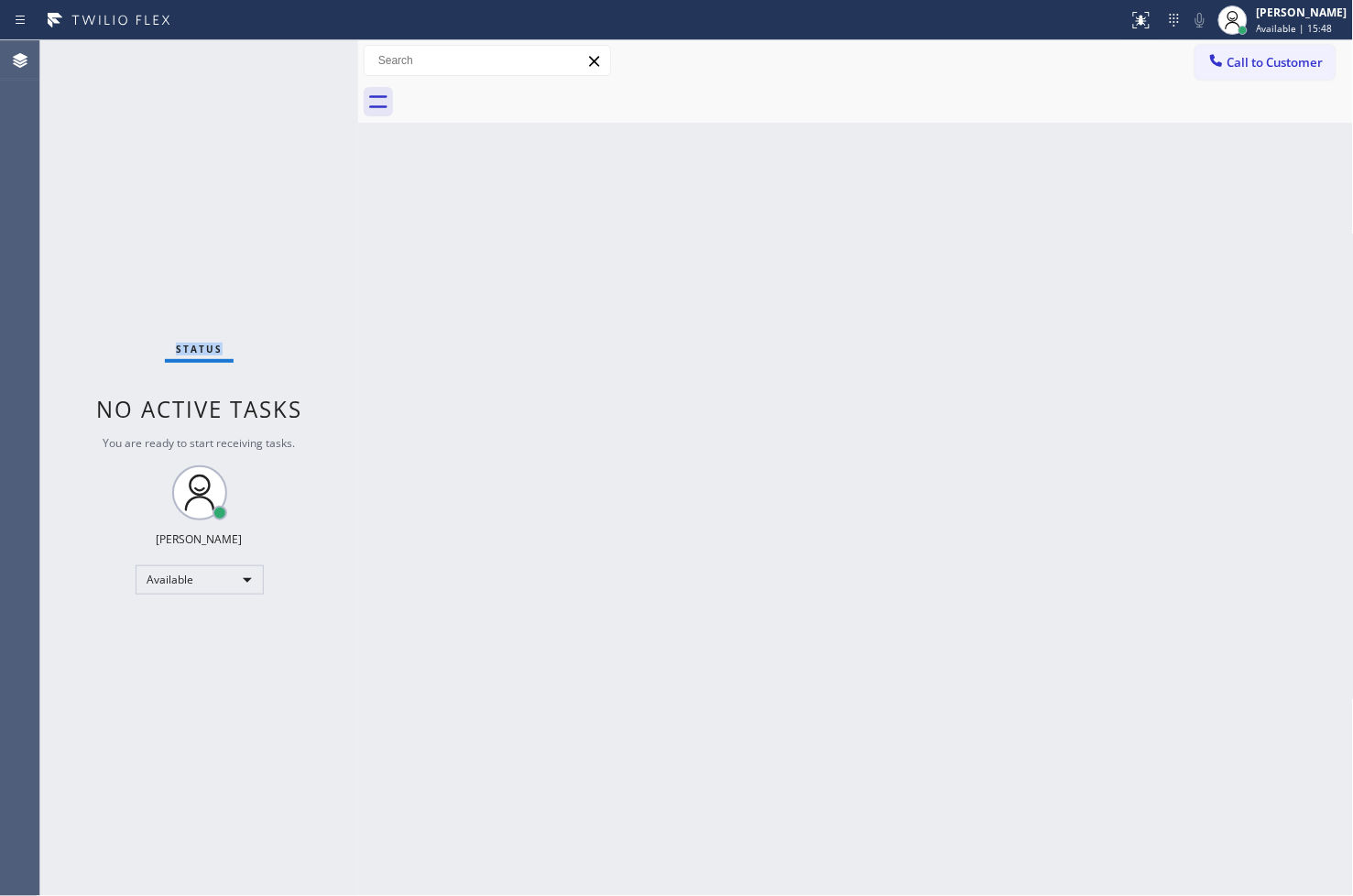
click at [300, 57] on div "Status No active tasks You are ready to start receiving tasks. [PERSON_NAME]" at bounding box center [199, 468] width 317 height 855
click at [749, 853] on div "Back to Dashboard Change Sender ID Customers Technicians Select a contact Outbo…" at bounding box center [856, 468] width 996 height 855
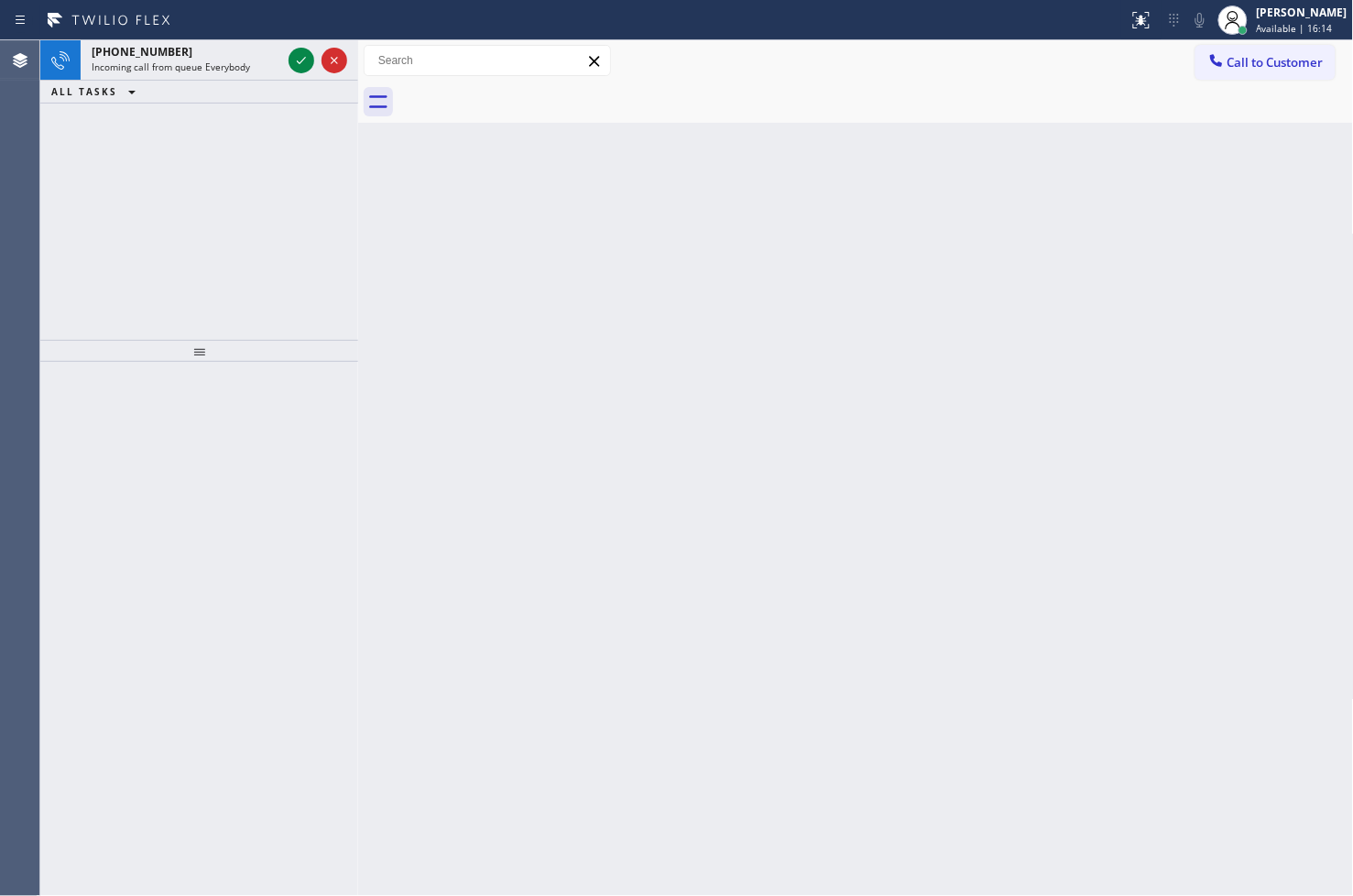
click at [107, 279] on div "+13477957951 Incoming call from queue Everybody ALL TASKS ALL TASKS ACTIVE TASK…" at bounding box center [199, 190] width 317 height 300
click at [299, 61] on icon at bounding box center [302, 60] width 22 height 22
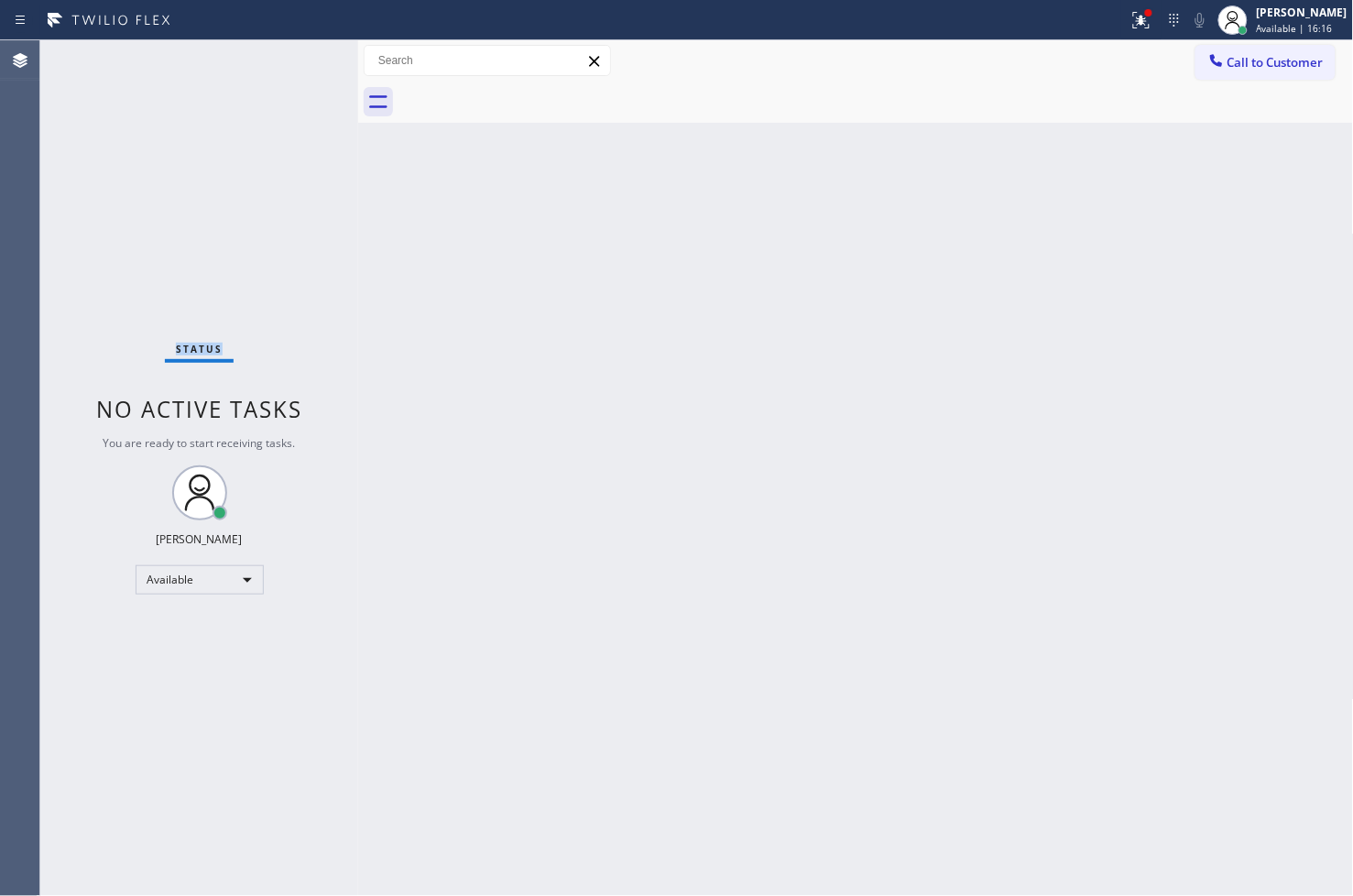
click at [299, 61] on div "Status No active tasks You are ready to start receiving tasks. [PERSON_NAME]" at bounding box center [199, 468] width 317 height 855
click at [320, 258] on div "Status No active tasks You are ready to start receiving tasks. [PERSON_NAME]" at bounding box center [199, 468] width 317 height 855
click at [1122, 4] on button at bounding box center [1141, 20] width 41 height 41
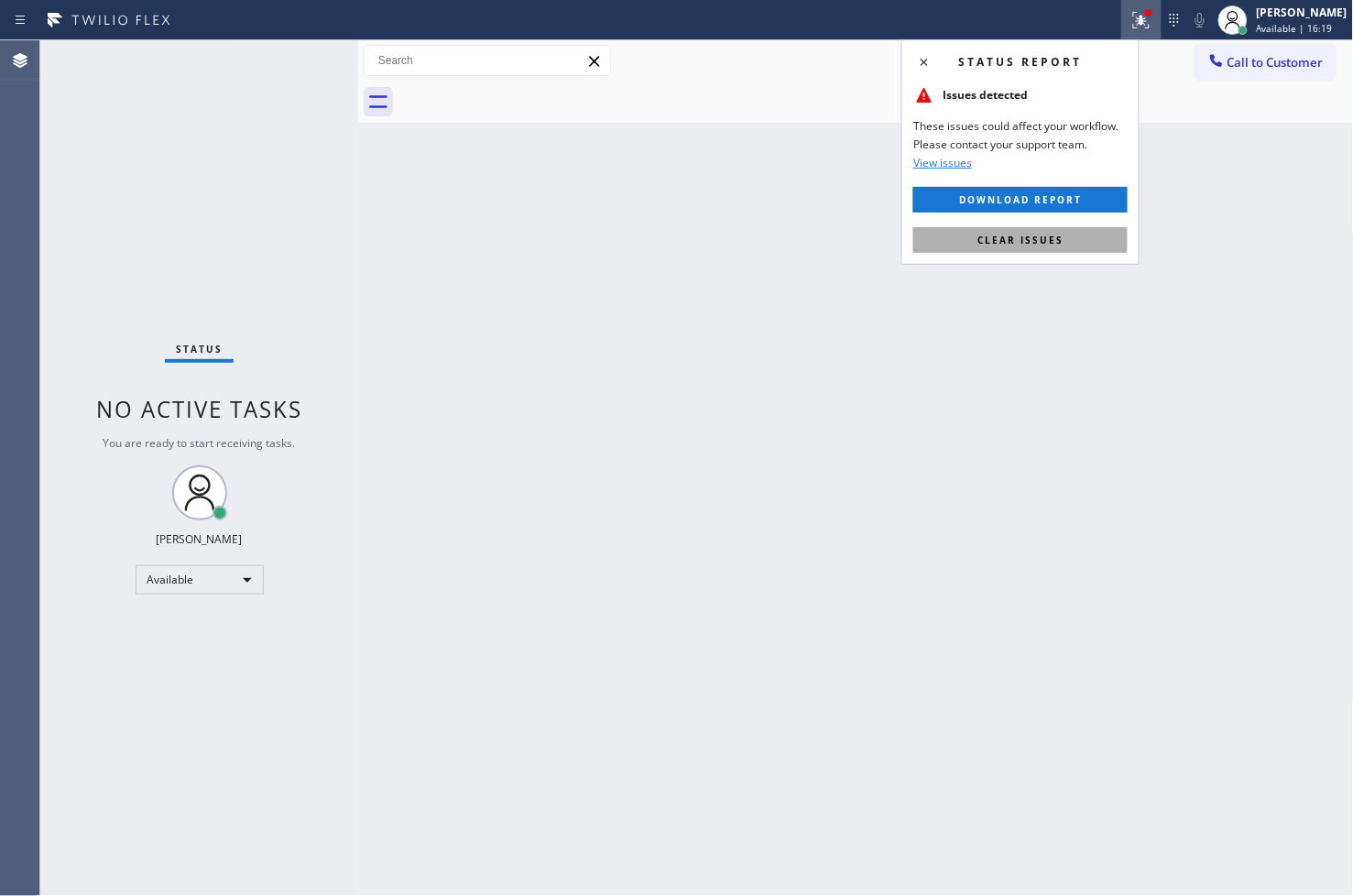
click at [1083, 235] on button "Clear issues" at bounding box center [1020, 240] width 215 height 26
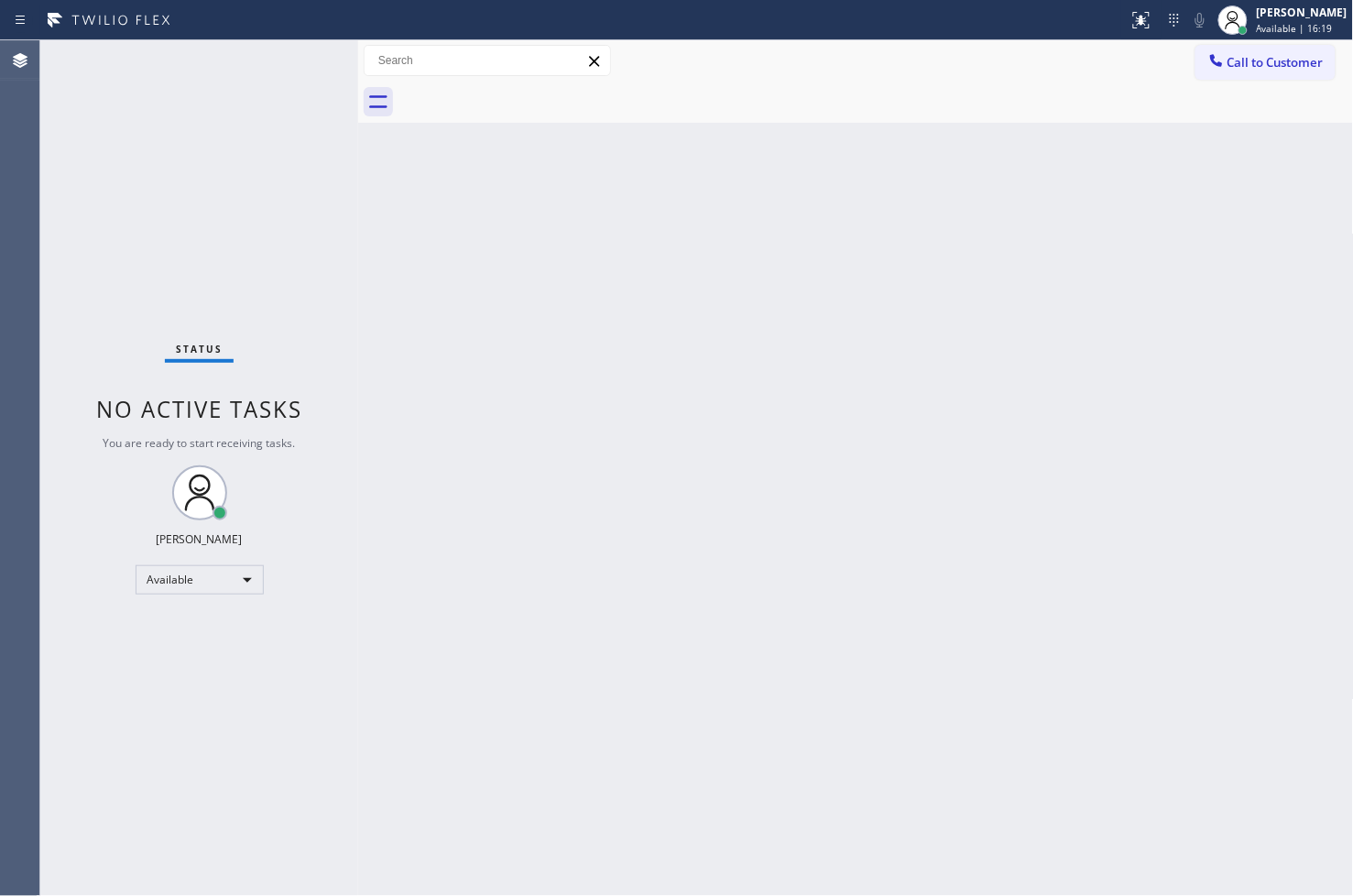
click at [227, 424] on div "Status No active tasks You are ready to start receiving tasks. [PERSON_NAME]" at bounding box center [199, 468] width 317 height 855
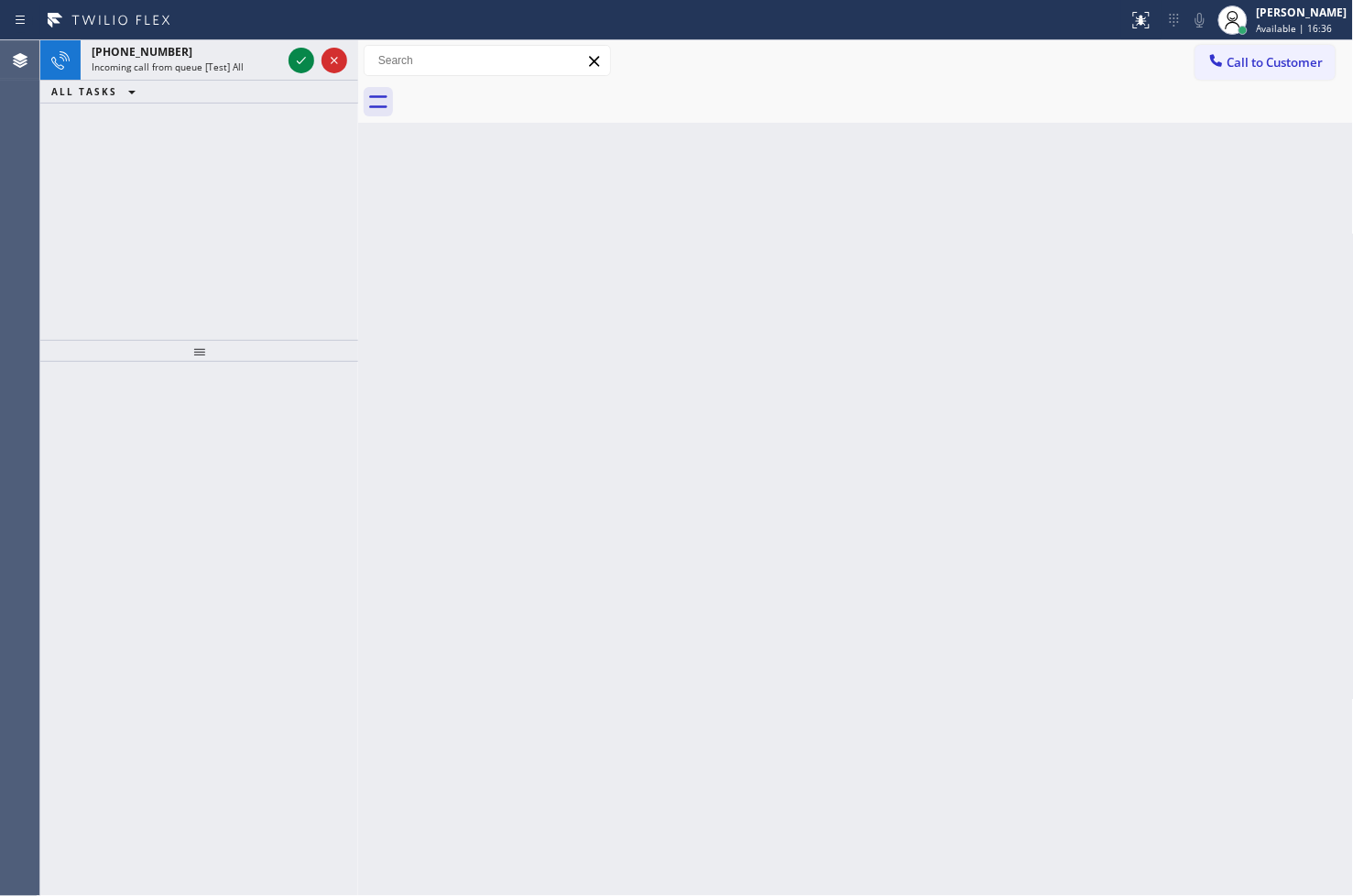
click at [59, 195] on div "+18446793652 Incoming call from queue [Test] All ALL TASKS ALL TASKS ACTIVE TAS…" at bounding box center [199, 190] width 317 height 300
click at [296, 58] on icon at bounding box center [302, 60] width 22 height 22
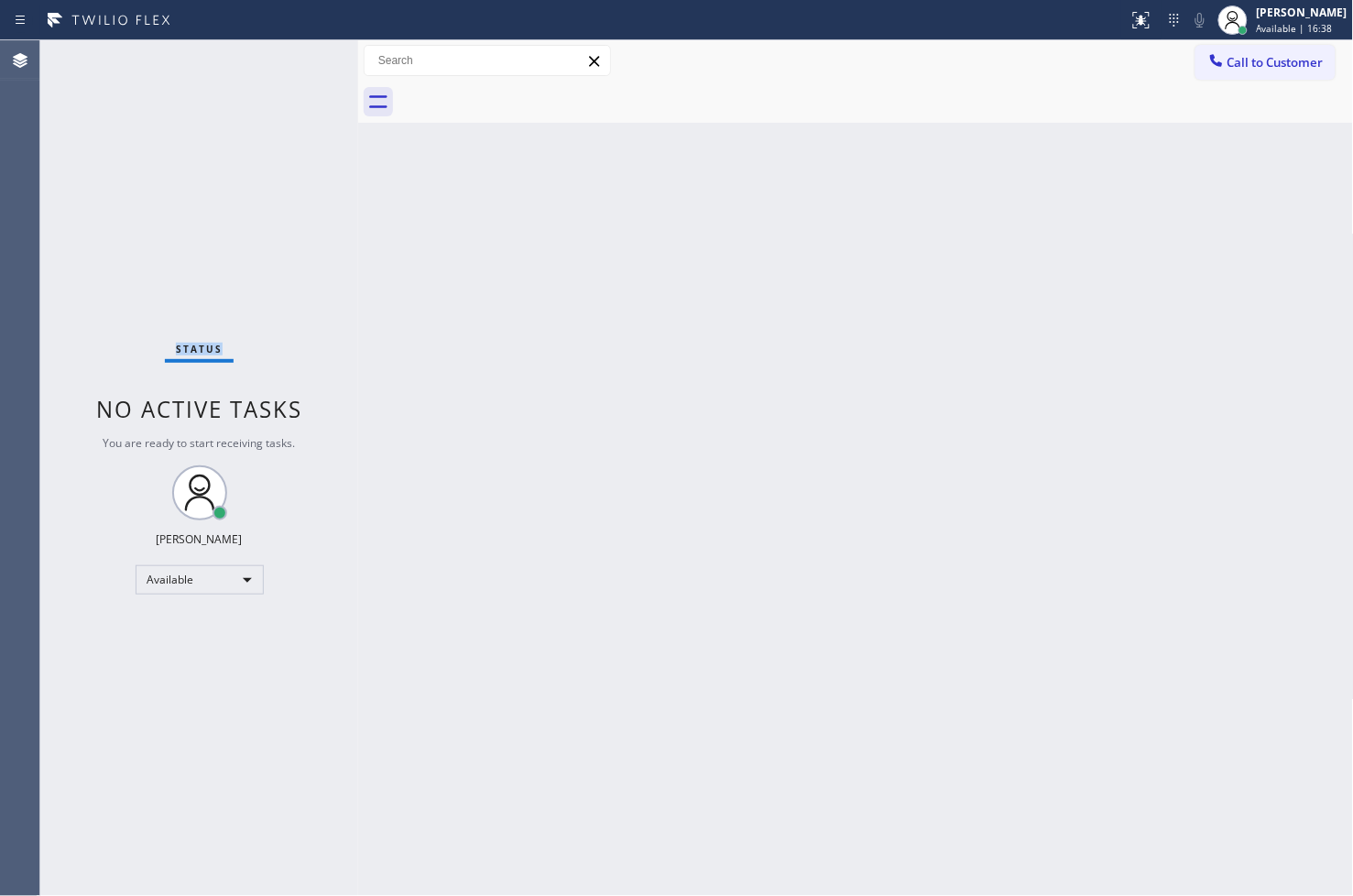
click at [296, 58] on div "Status No active tasks You are ready to start receiving tasks. [PERSON_NAME]" at bounding box center [199, 468] width 317 height 855
click at [303, 70] on div "Status No active tasks You are ready to start receiving tasks. [PERSON_NAME]" at bounding box center [199, 468] width 317 height 855
click at [1143, 15] on div at bounding box center [1148, 12] width 11 height 11
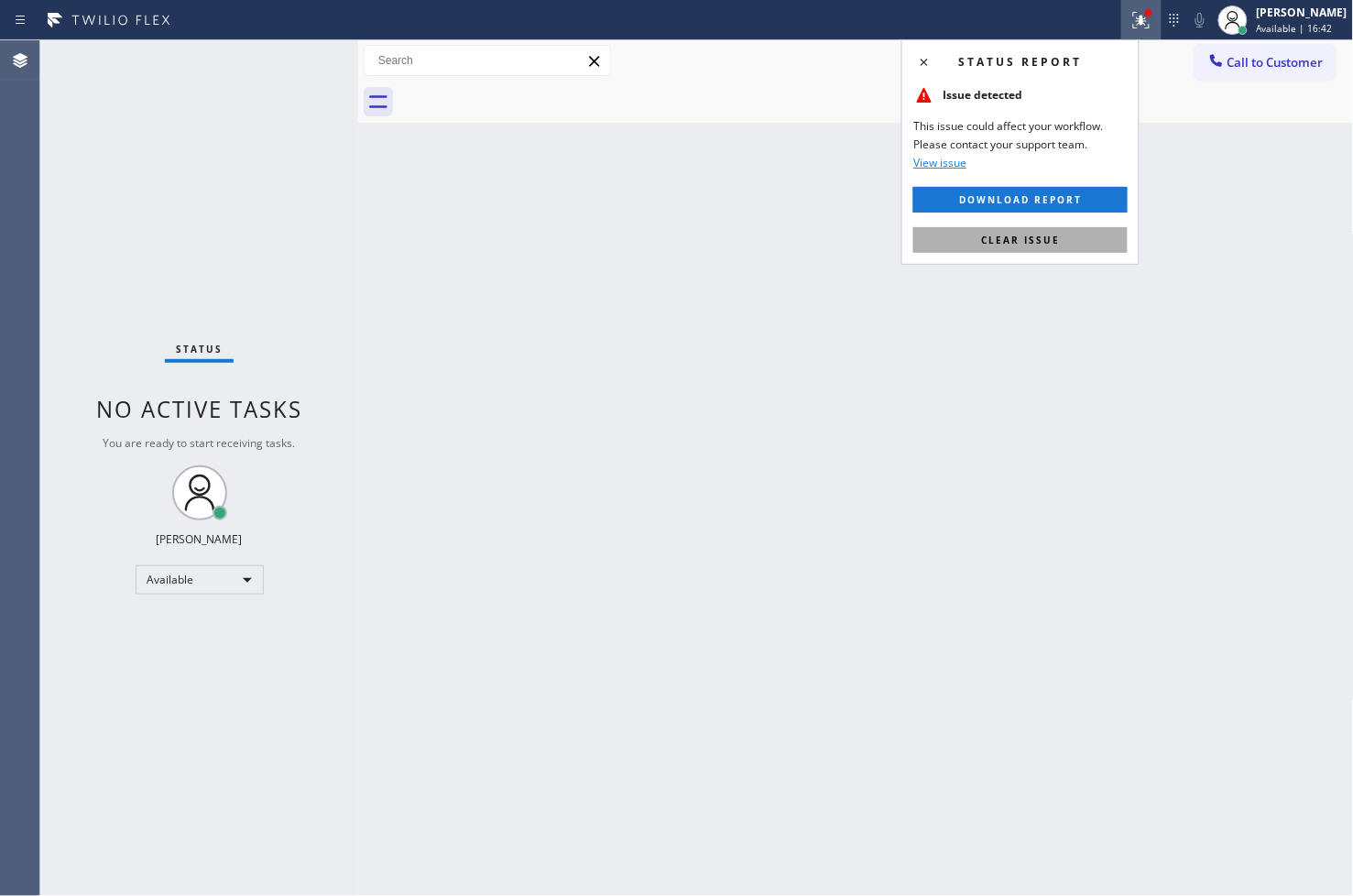
click at [1087, 240] on button "Clear issue" at bounding box center [1020, 240] width 215 height 26
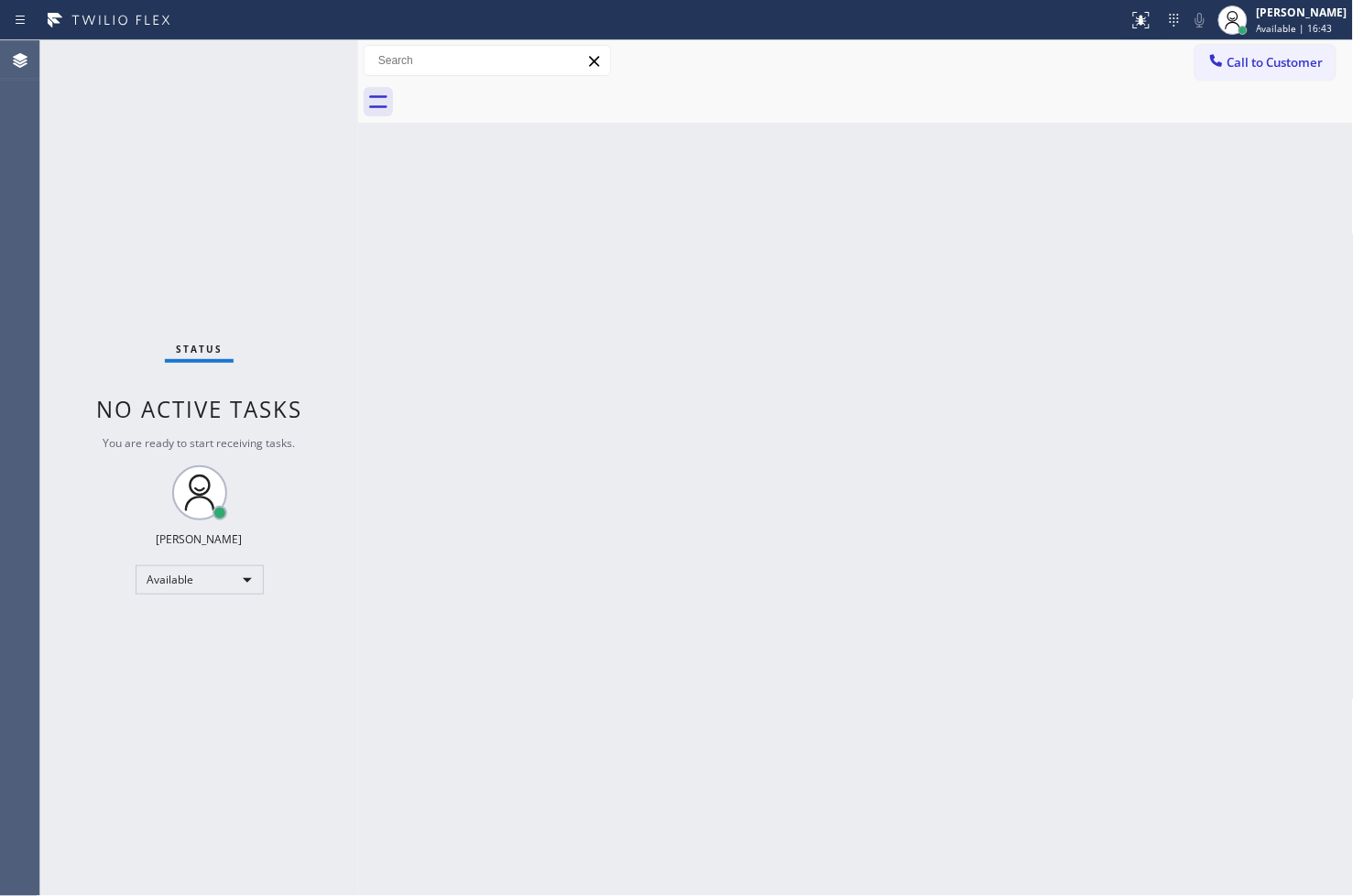
click at [336, 218] on div "Status No active tasks You are ready to start receiving tasks. [PERSON_NAME]" at bounding box center [199, 468] width 317 height 855
click at [290, 110] on div "Status No active tasks You are ready to start receiving tasks. [PERSON_NAME]" at bounding box center [199, 468] width 317 height 855
click at [291, 70] on div "Status No active tasks You are ready to start receiving tasks. [PERSON_NAME]" at bounding box center [199, 468] width 317 height 855
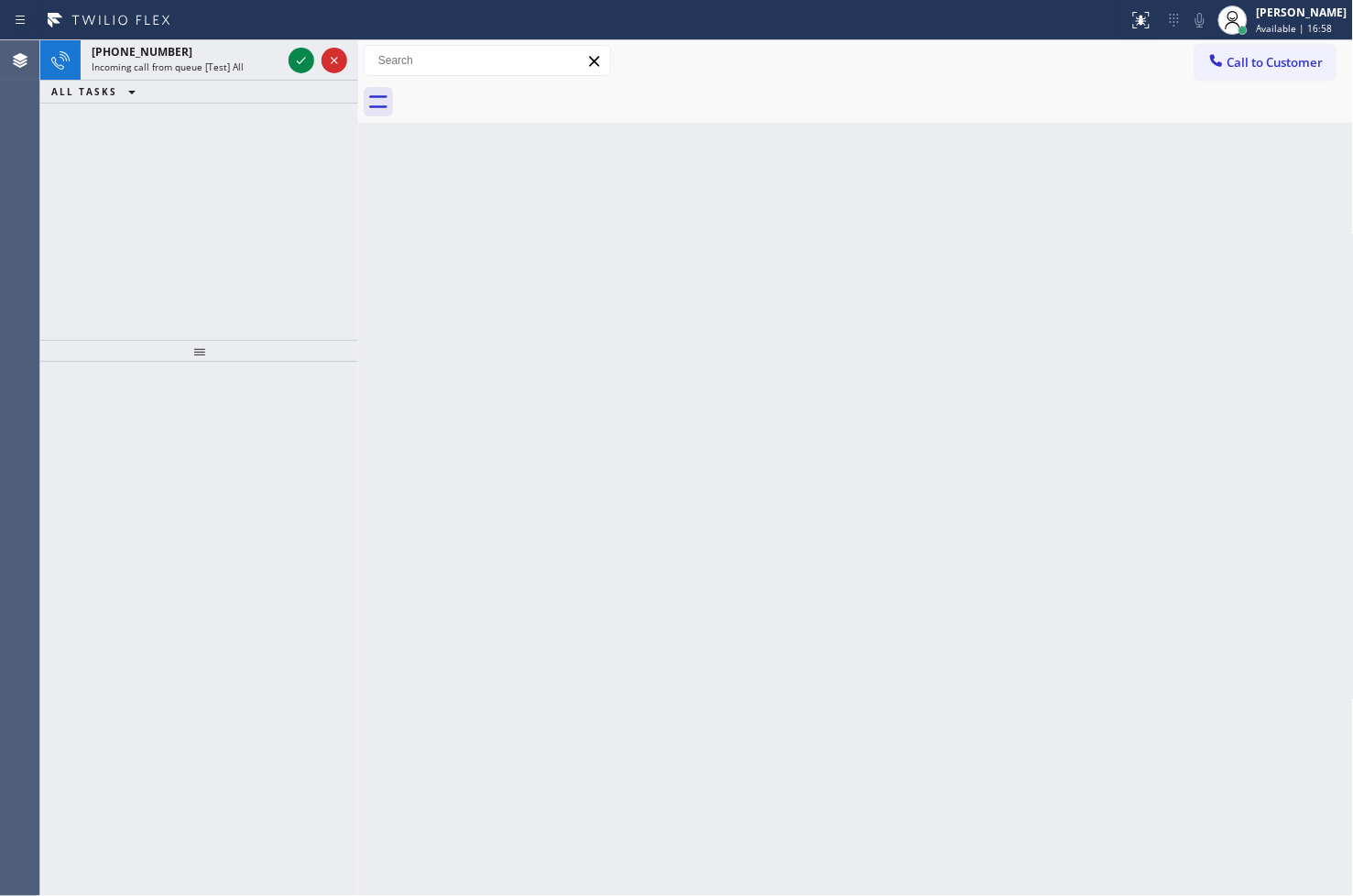
click at [102, 264] on div "+18446793652 Incoming call from queue [Test] All ALL TASKS ALL TASKS ACTIVE TAS…" at bounding box center [199, 190] width 317 height 300
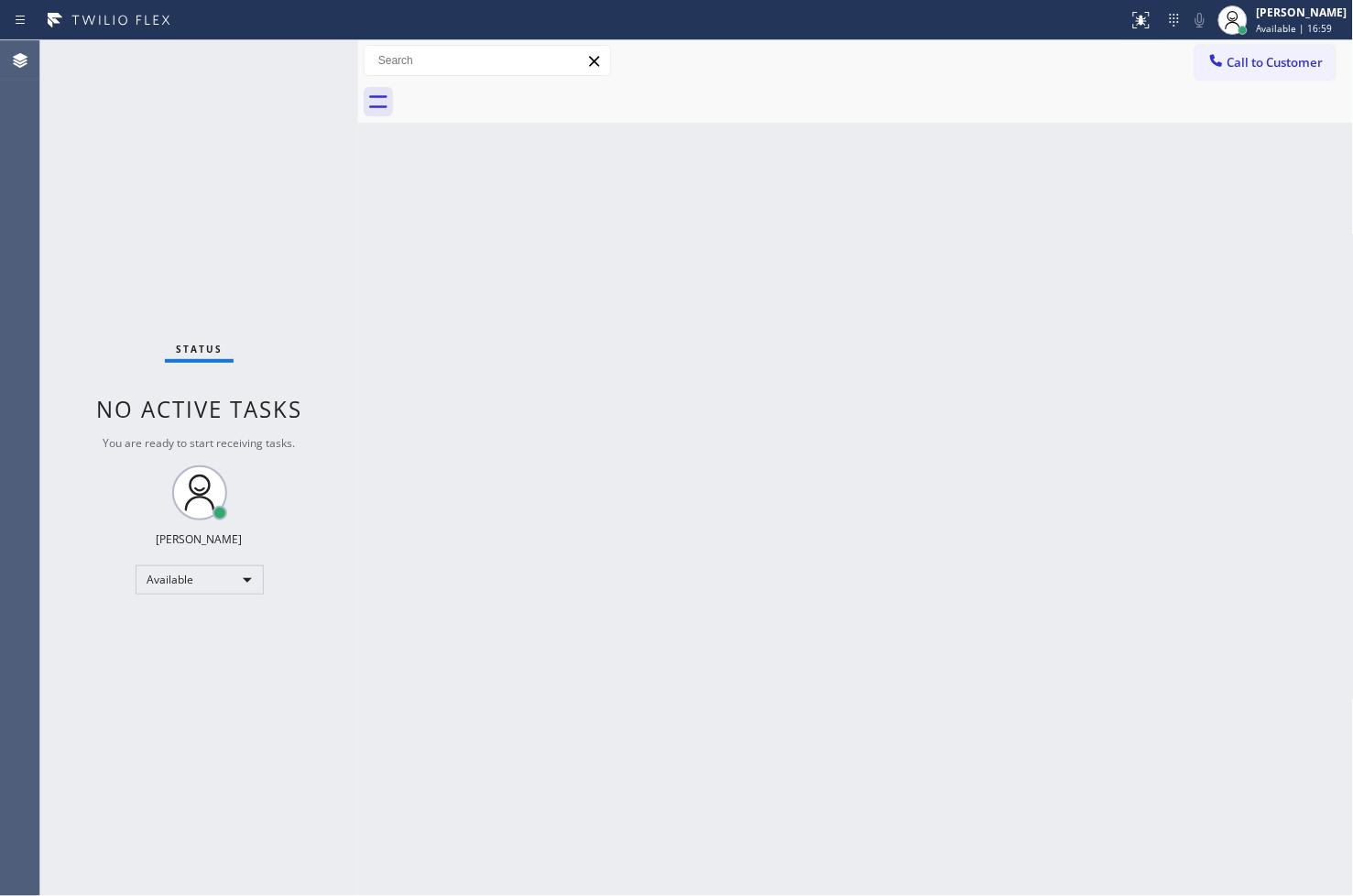
click at [297, 58] on div "Status No active tasks You are ready to start receiving tasks. [PERSON_NAME]" at bounding box center [199, 468] width 317 height 855
click at [297, 59] on div "Status No active tasks You are ready to start receiving tasks. [PERSON_NAME]" at bounding box center [199, 468] width 317 height 855
click at [297, 64] on div "Status No active tasks You are ready to start receiving tasks. [PERSON_NAME]" at bounding box center [199, 468] width 317 height 855
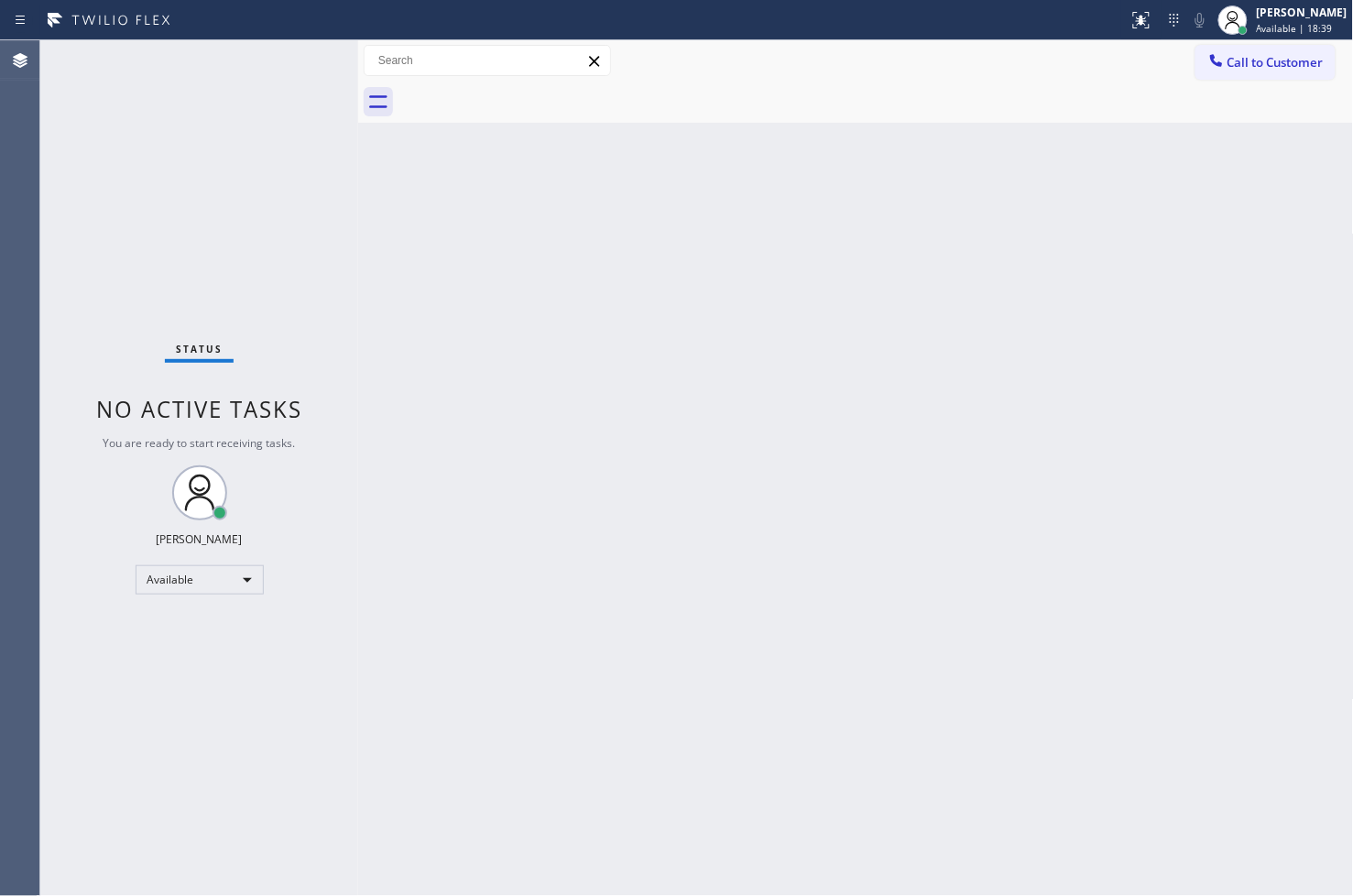
click at [297, 64] on div "Status No active tasks You are ready to start receiving tasks. [PERSON_NAME]" at bounding box center [199, 468] width 317 height 855
click at [781, 728] on div "Back to Dashboard Change Sender ID Customers Technicians Select a contact Outbo…" at bounding box center [856, 468] width 996 height 855
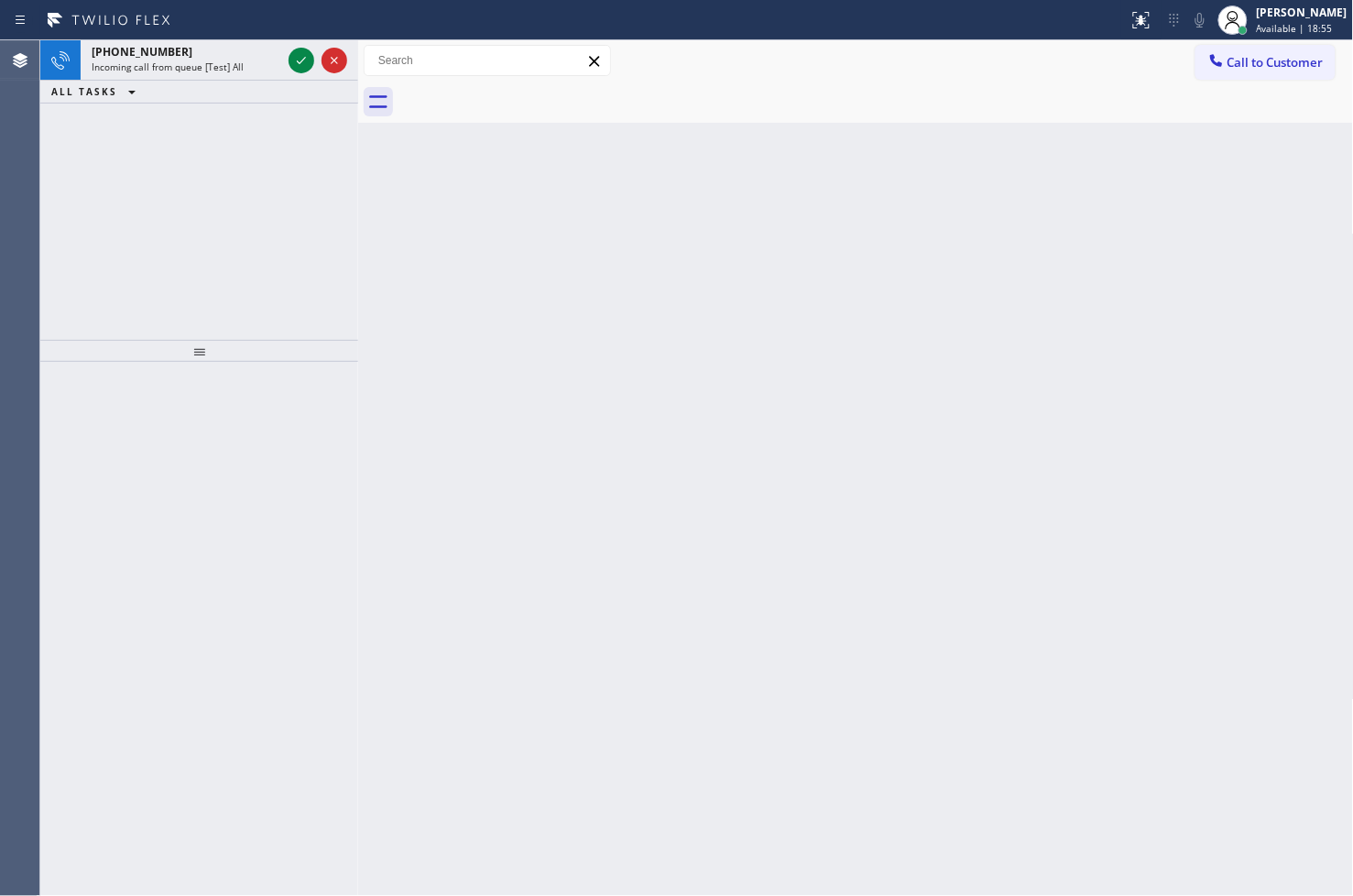
click at [125, 253] on div "+18446793652 Incoming call from queue [Test] All ALL TASKS ALL TASKS ACTIVE TAS…" at bounding box center [199, 190] width 317 height 300
click at [296, 64] on icon at bounding box center [302, 60] width 22 height 22
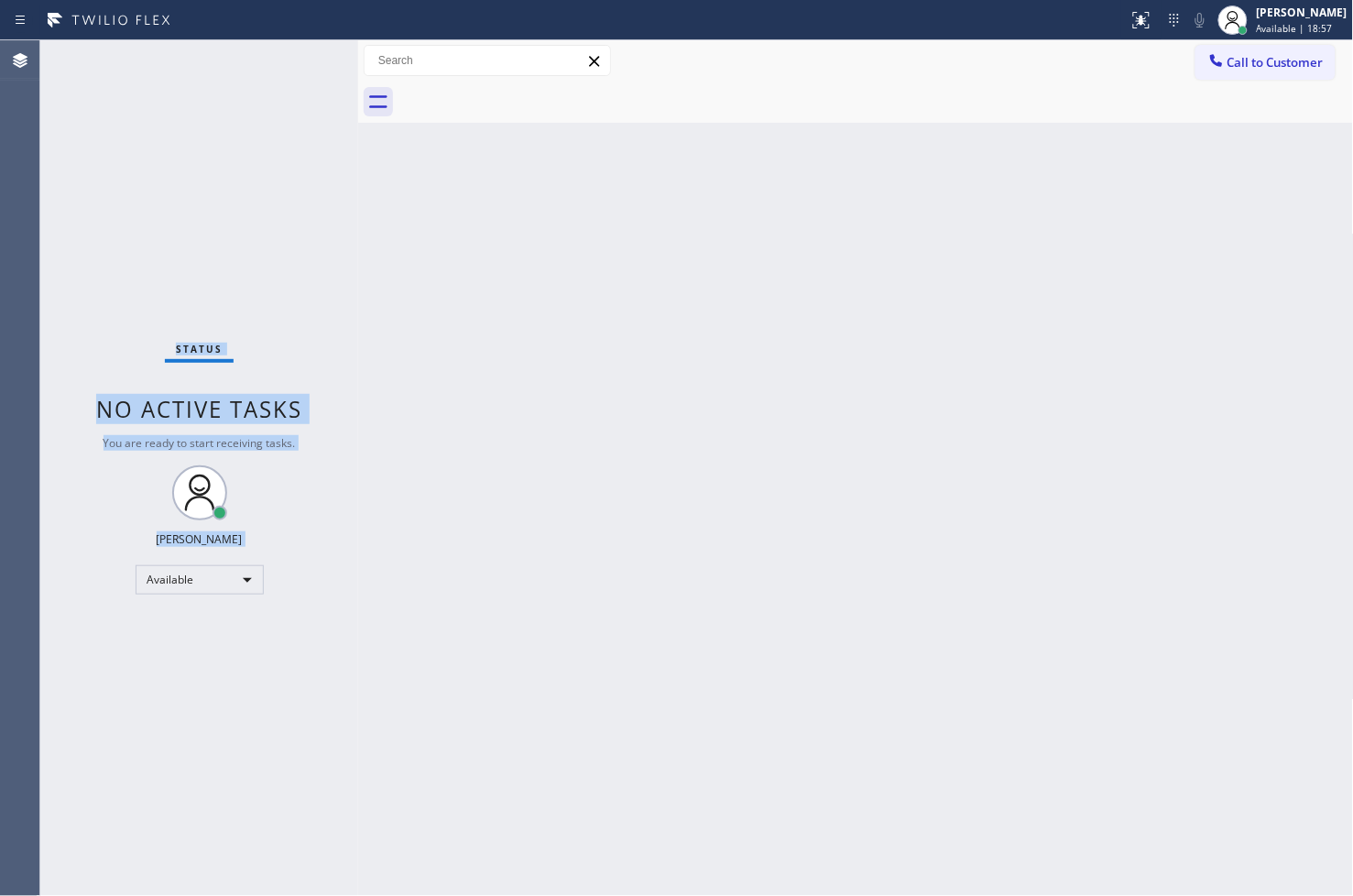
click at [296, 56] on div "Status No active tasks You are ready to start receiving tasks. [PERSON_NAME]" at bounding box center [199, 468] width 317 height 855
click at [358, 330] on div at bounding box center [358, 468] width 0 height 855
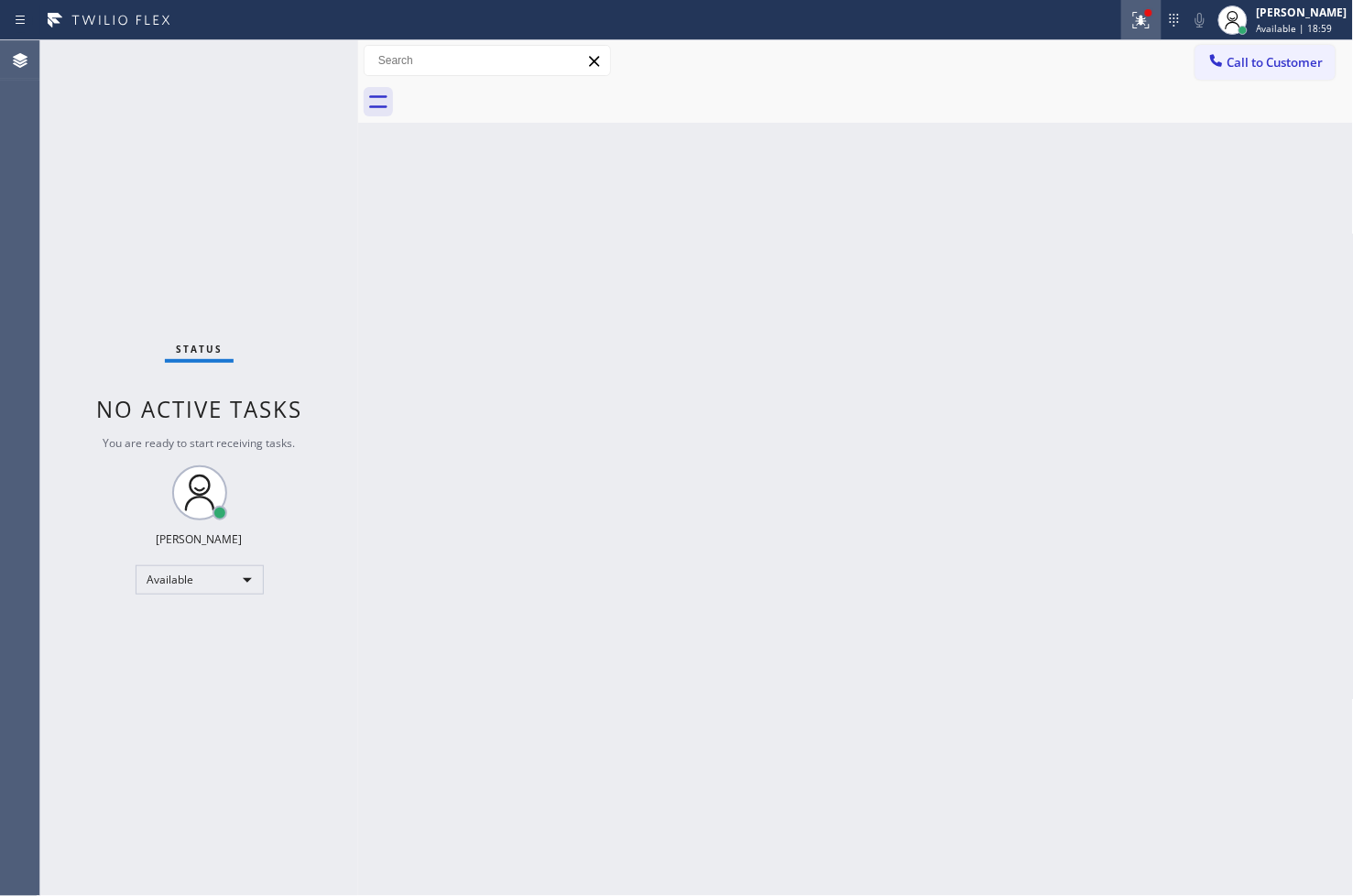
click at [1130, 20] on icon at bounding box center [1141, 20] width 22 height 22
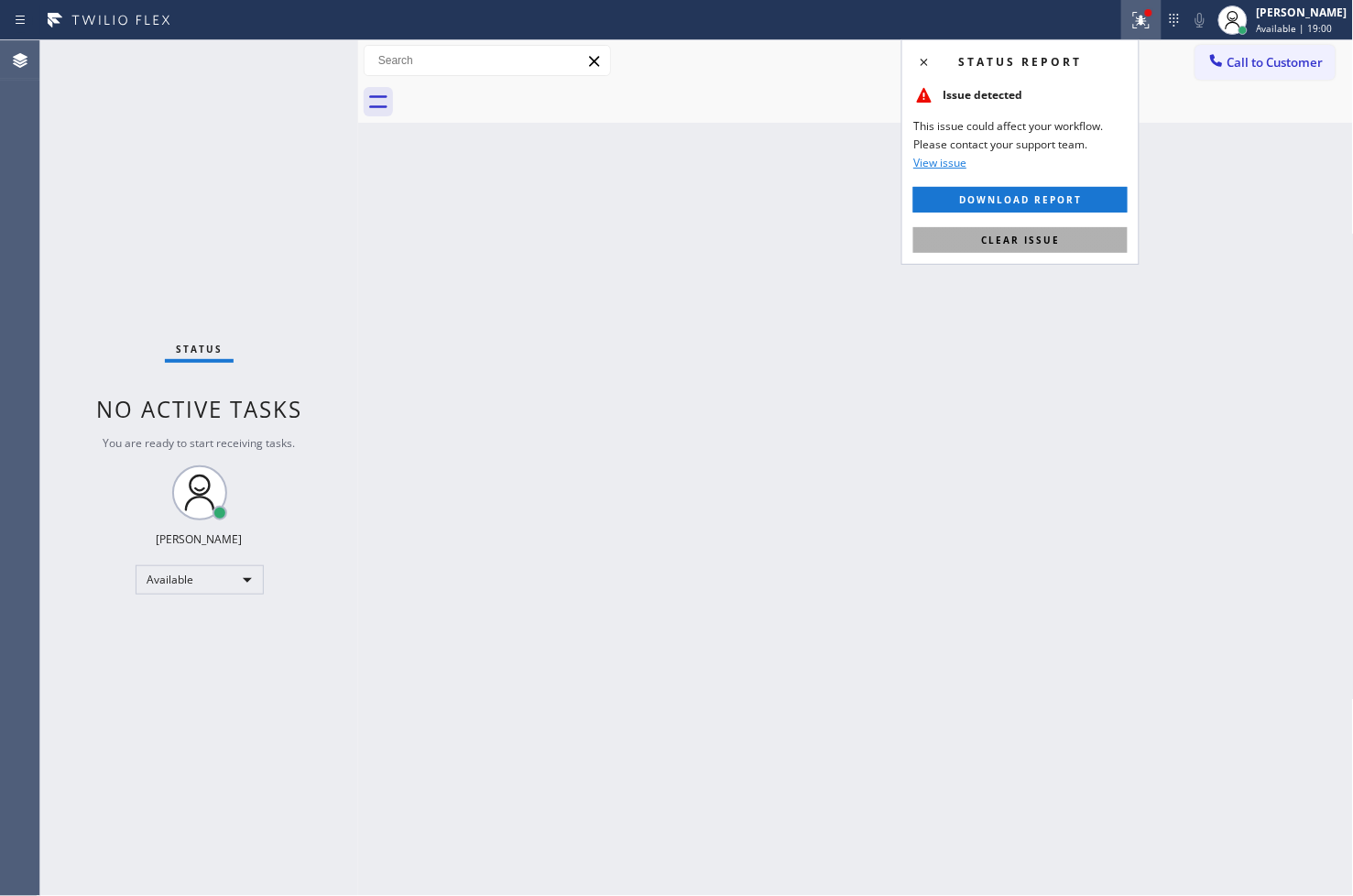
click at [1057, 234] on span "Clear issue" at bounding box center [1021, 239] width 79 height 13
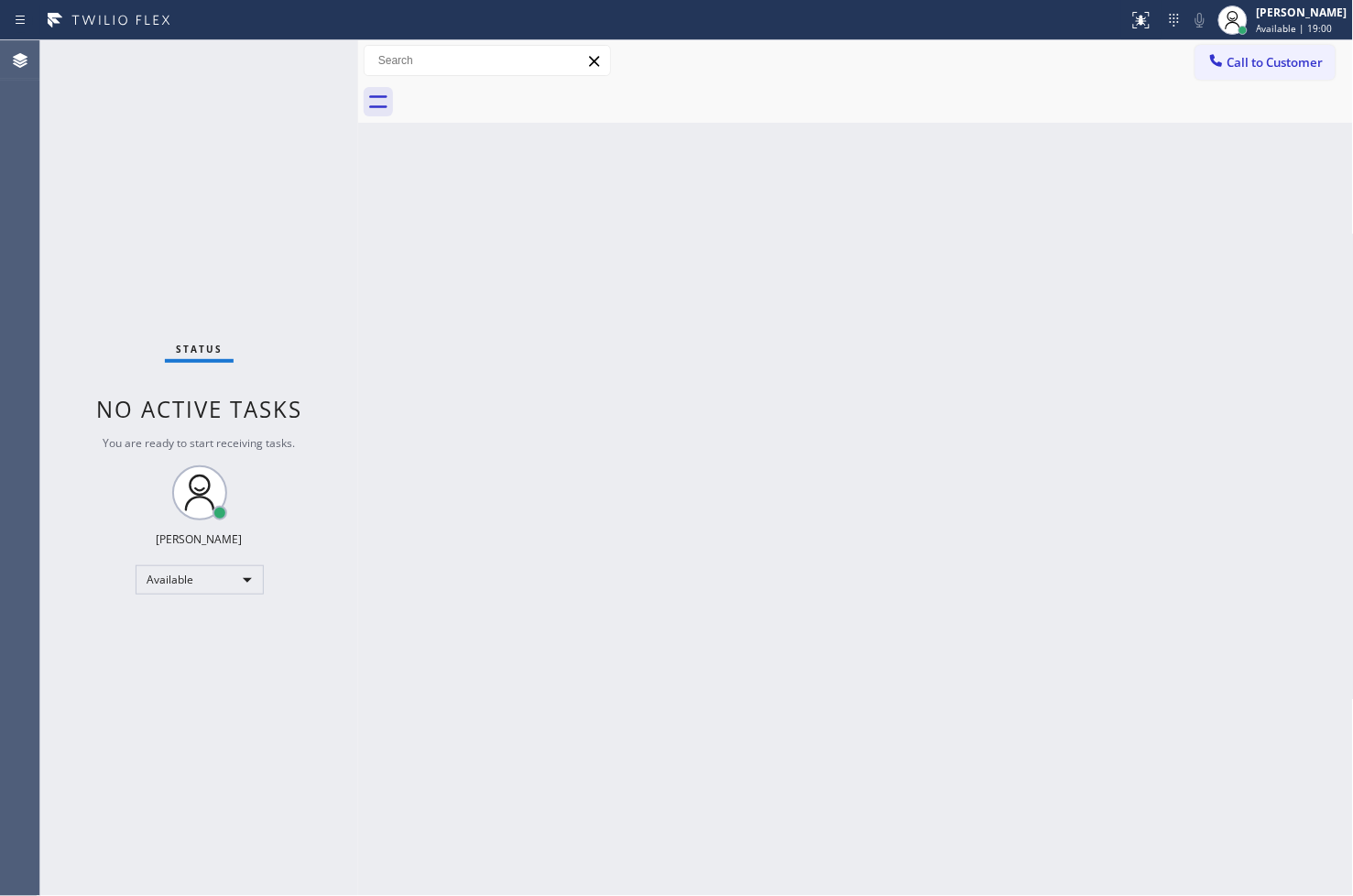
click at [310, 279] on div "Status No active tasks You are ready to start receiving tasks. [PERSON_NAME]" at bounding box center [199, 468] width 317 height 855
click at [291, 57] on div "Status No active tasks You are ready to start receiving tasks. [PERSON_NAME]" at bounding box center [199, 468] width 317 height 855
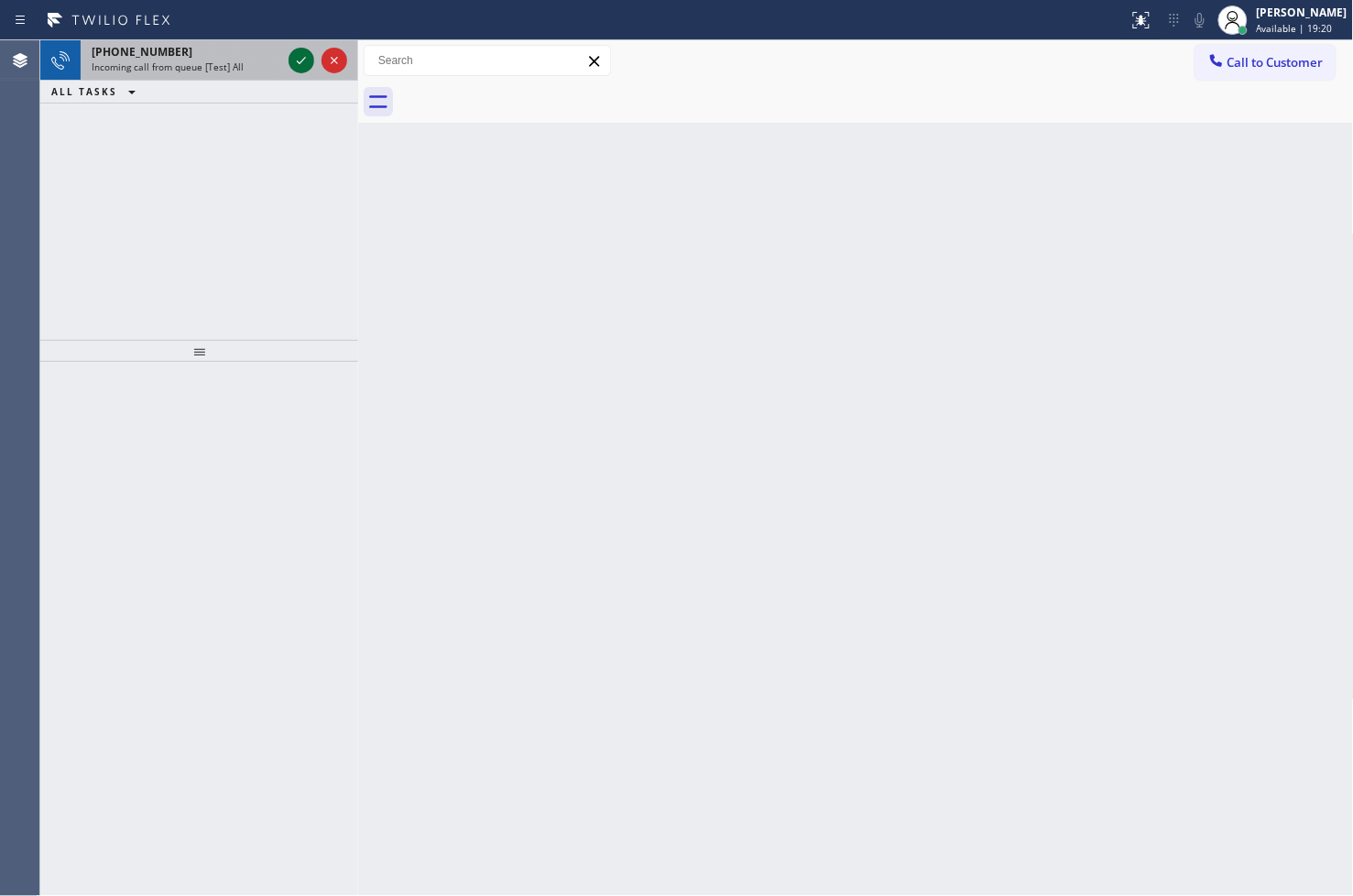
click at [298, 55] on icon at bounding box center [302, 60] width 22 height 22
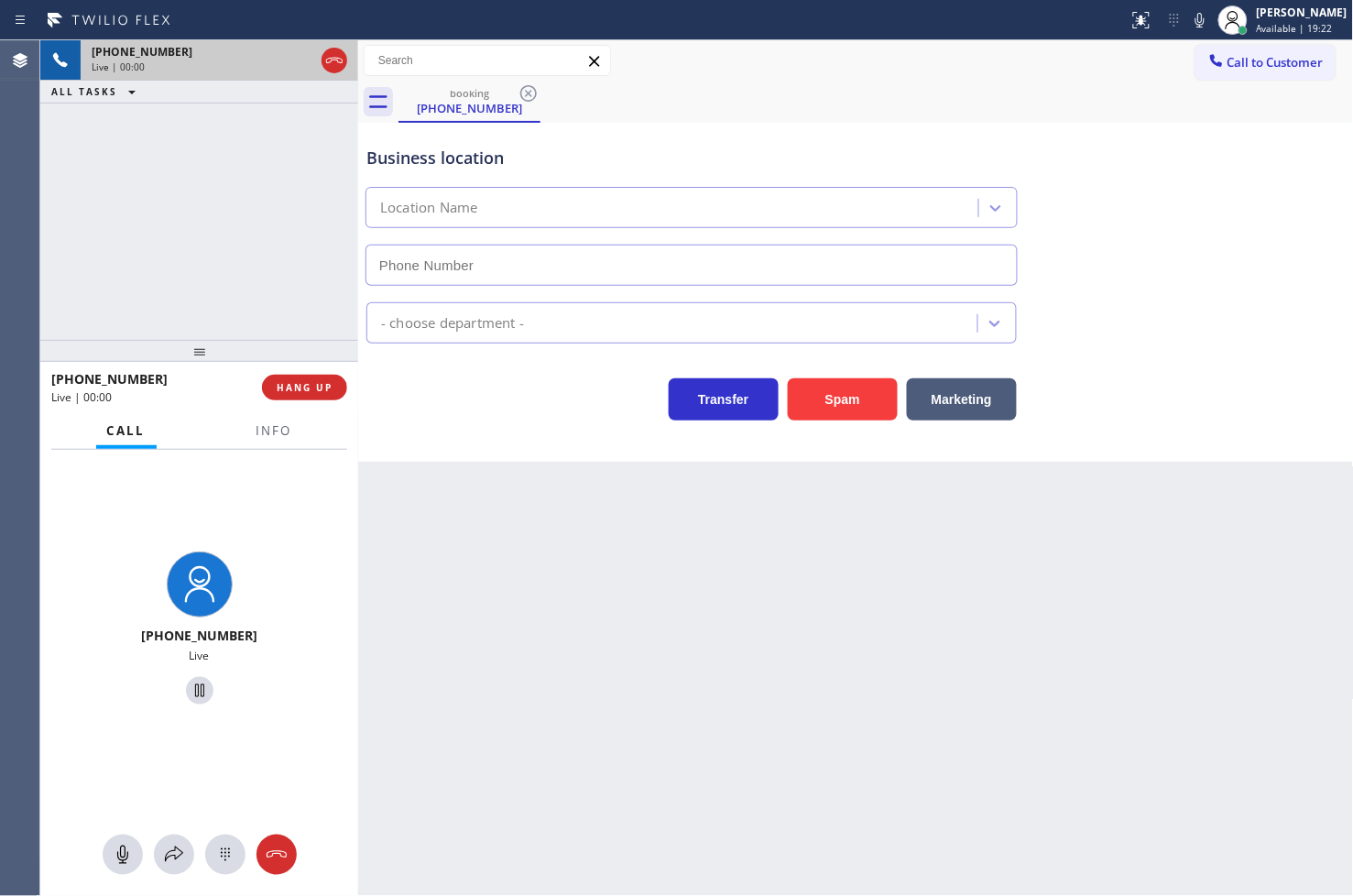
type input "[PHONE_NUMBER]"
click at [156, 225] on div "+18777770796 Live | 00:06 ALL TASKS ALL TASKS ACTIVE TASKS TASKS IN WRAP UP" at bounding box center [199, 190] width 317 height 300
click at [543, 417] on div "Transfer Spam Marketing" at bounding box center [691, 395] width 658 height 51
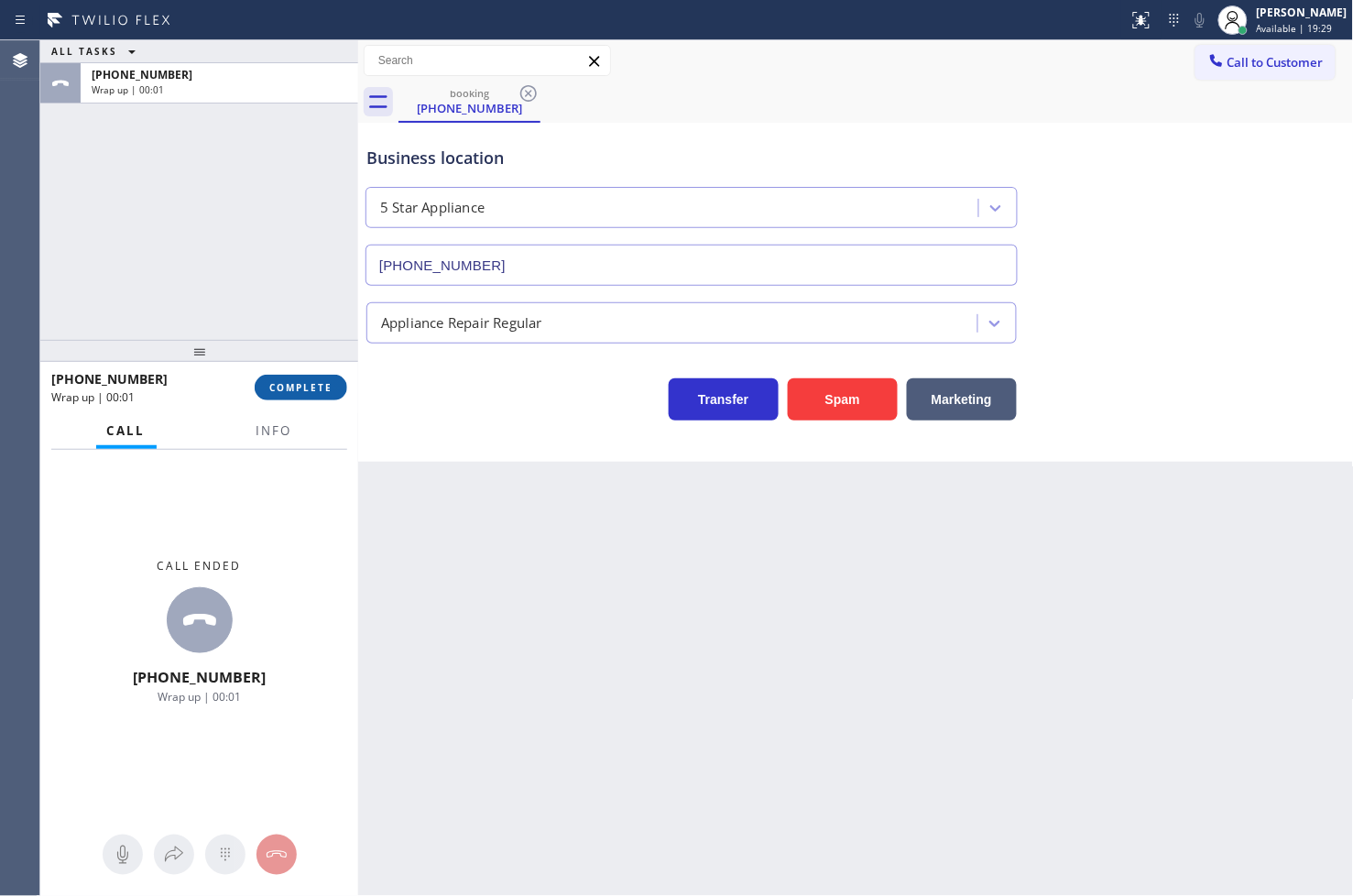
click at [286, 390] on span "COMPLETE" at bounding box center [301, 387] width 63 height 13
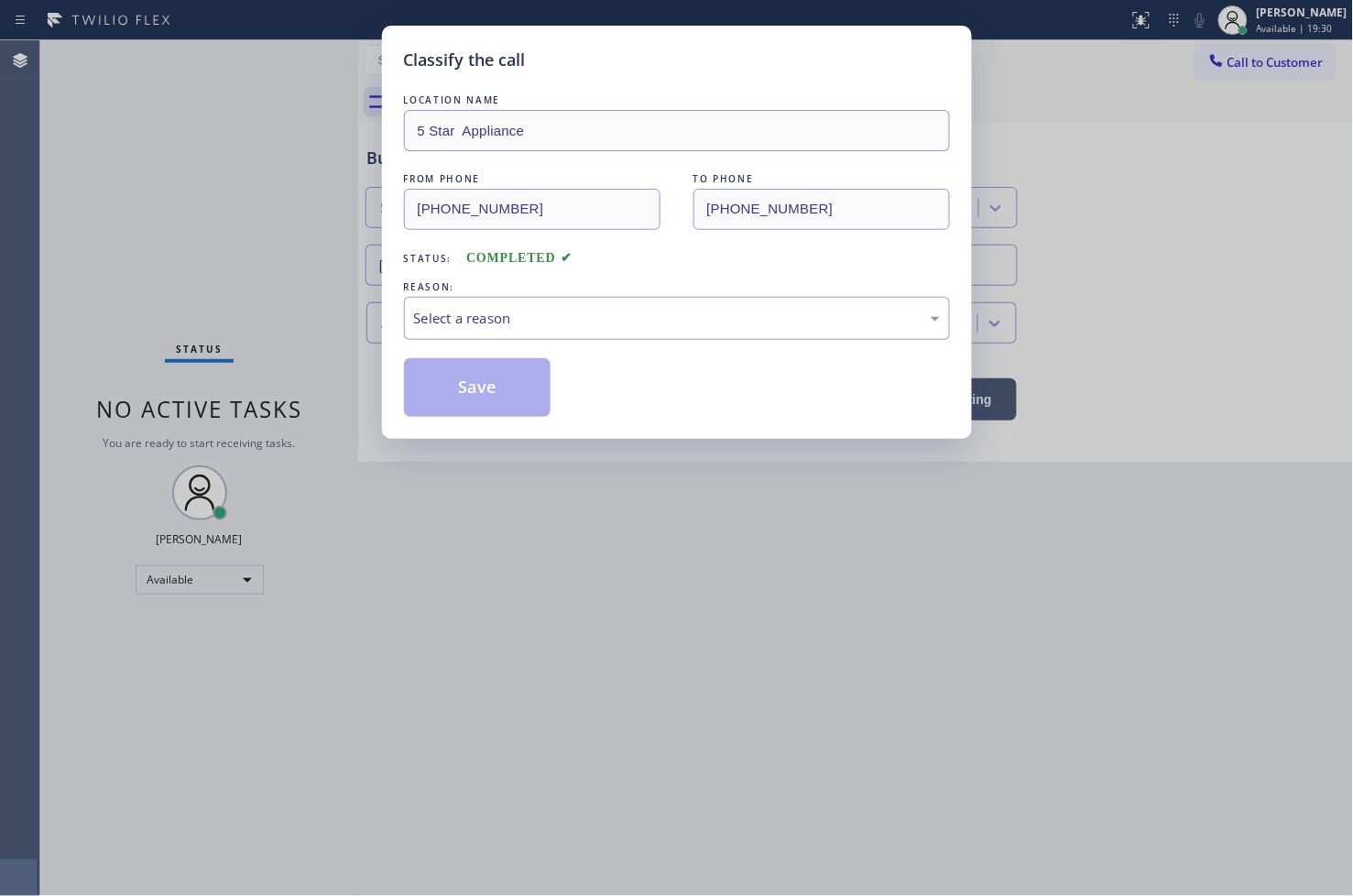
click at [464, 329] on div "Select a reason" at bounding box center [676, 318] width 546 height 44
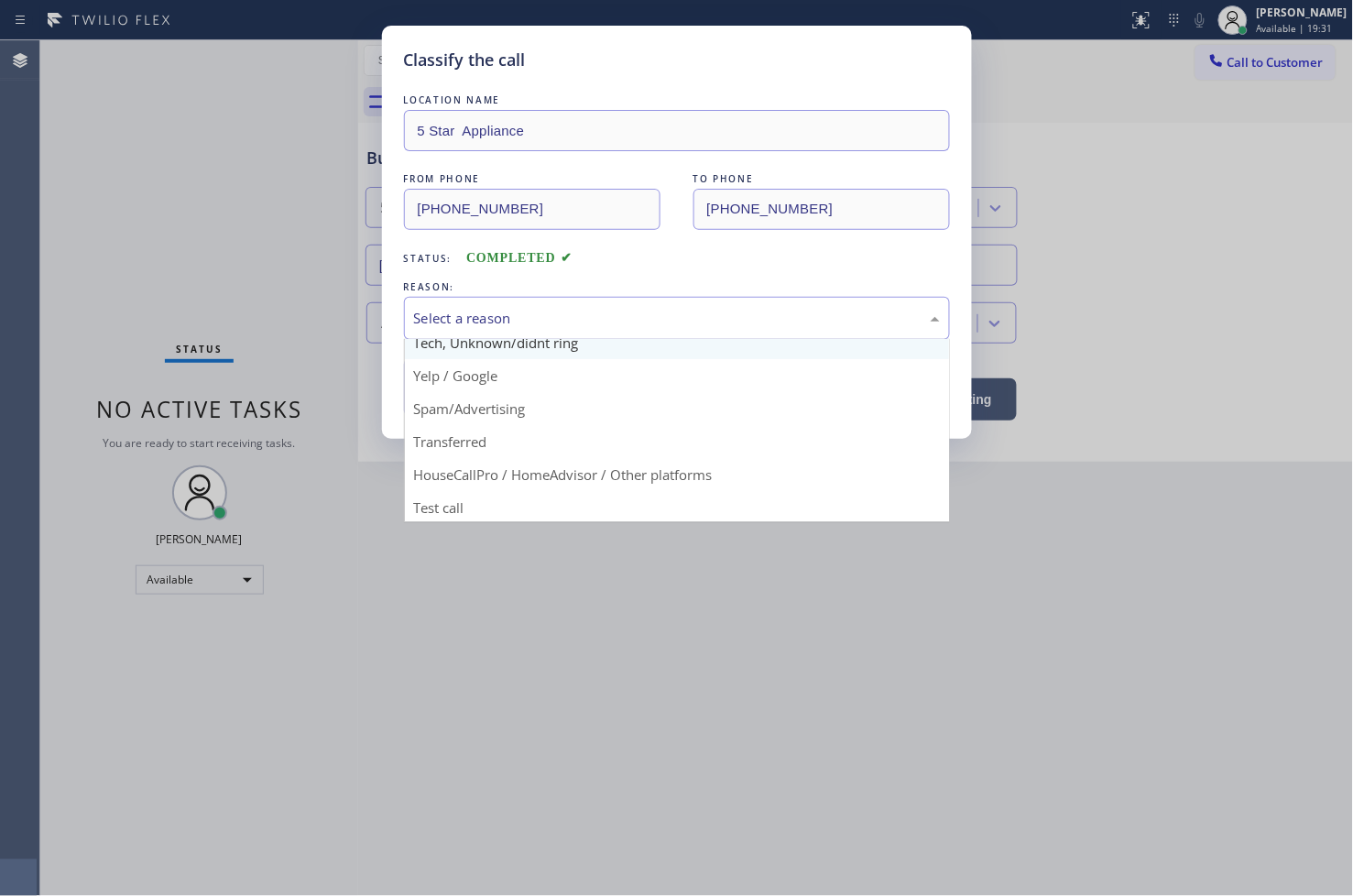
scroll to position [115, 0]
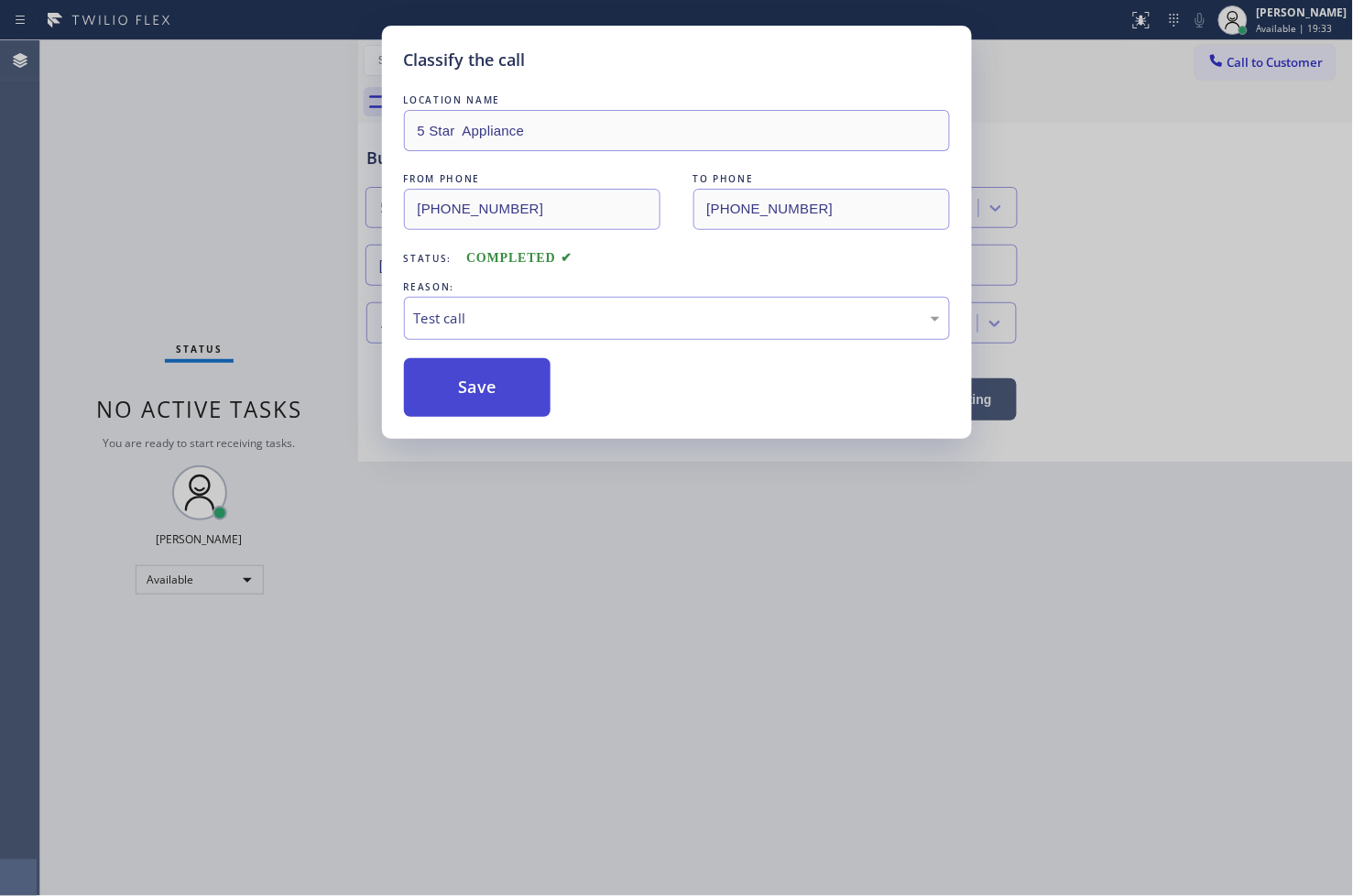
click at [462, 378] on button "Save" at bounding box center [477, 387] width 147 height 58
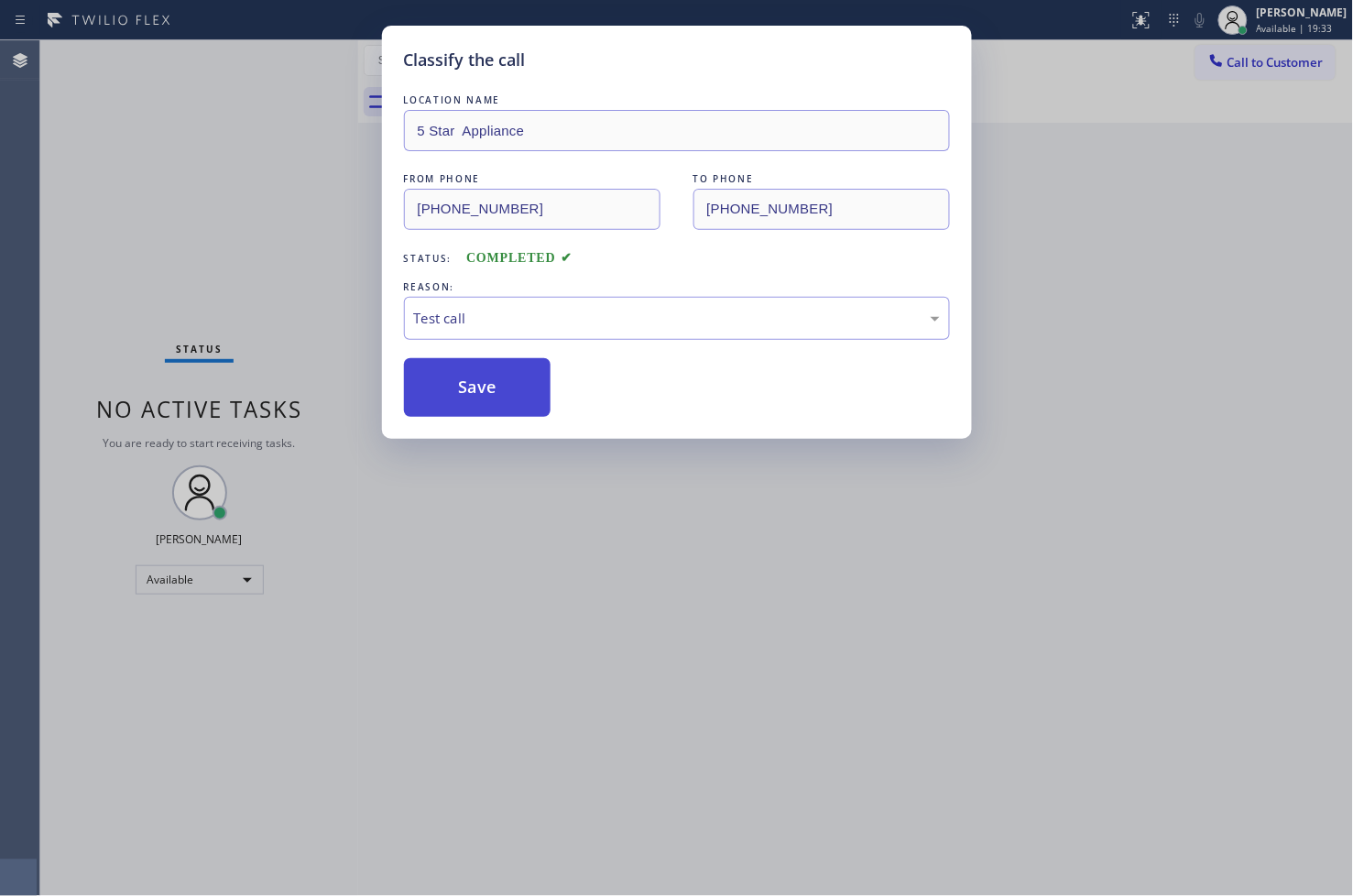
click at [463, 372] on button "Save" at bounding box center [477, 387] width 147 height 58
click at [465, 367] on button "Save" at bounding box center [477, 387] width 147 height 58
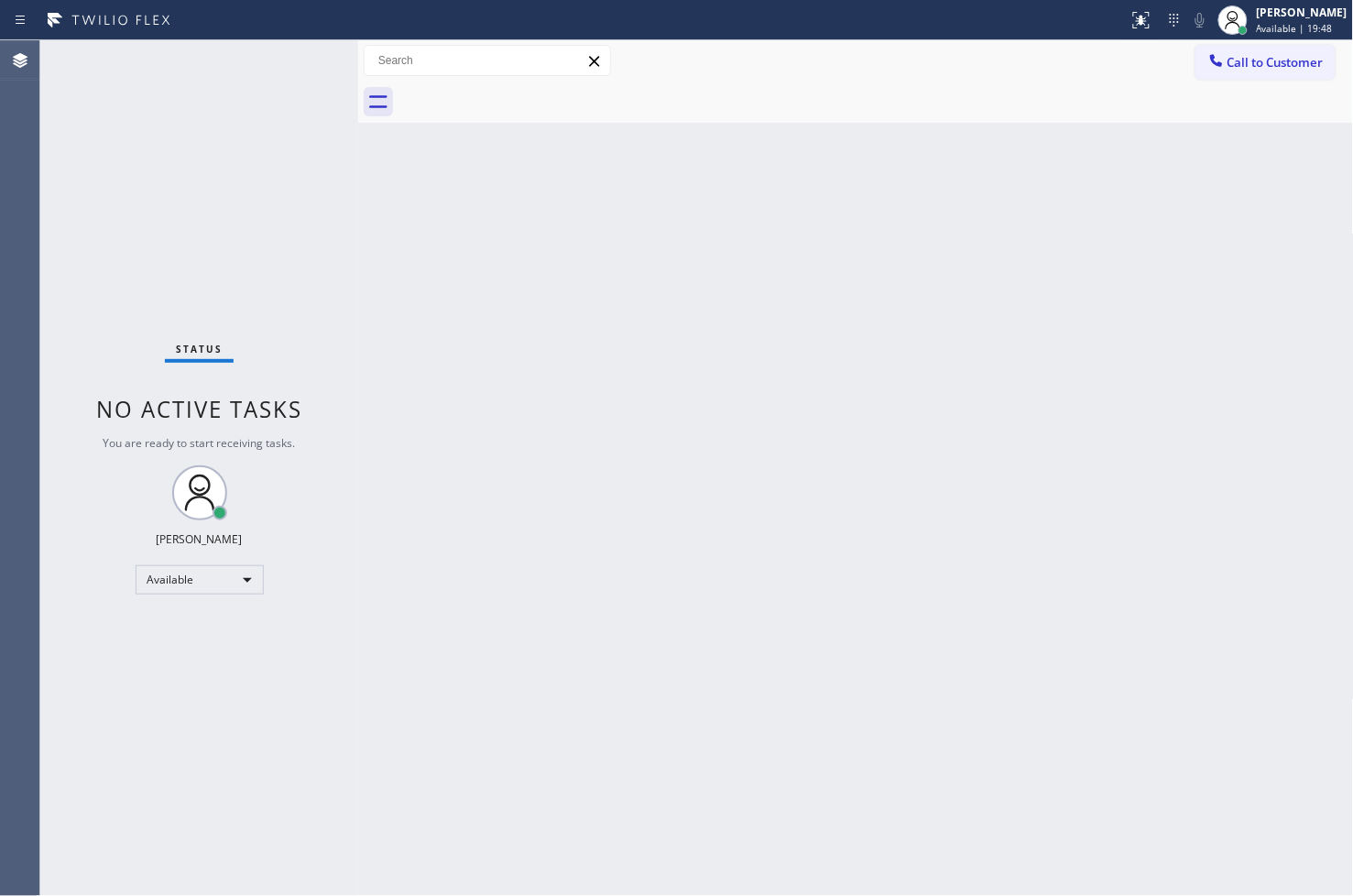
drag, startPoint x: 68, startPoint y: 552, endPoint x: 121, endPoint y: 440, distance: 123.9
click at [121, 440] on span "You are ready to start receiving tasks." at bounding box center [200, 443] width 193 height 16
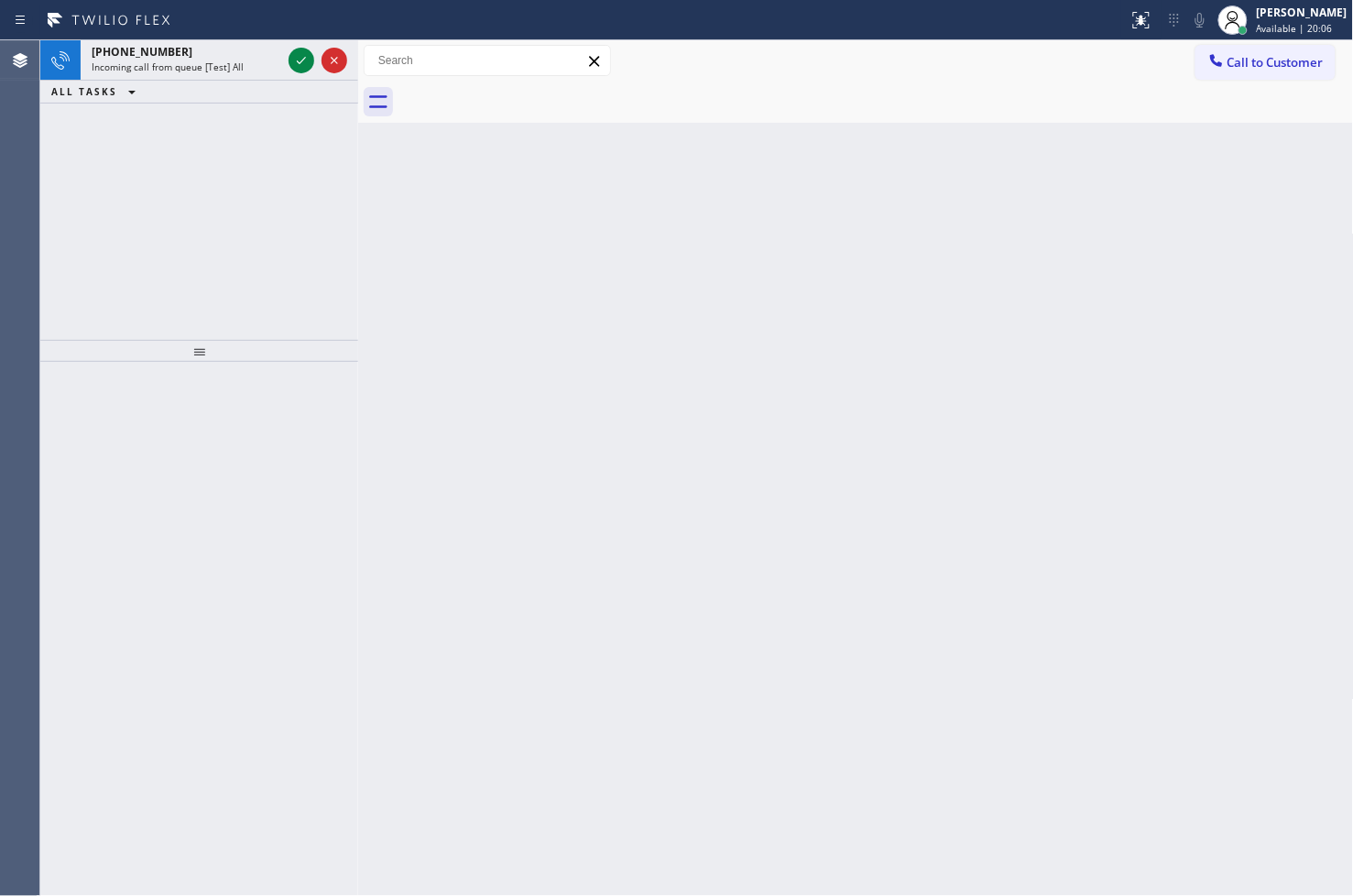
click at [66, 241] on div "+18777770796 Incoming call from queue [Test] All ALL TASKS ALL TASKS ACTIVE TAS…" at bounding box center [199, 190] width 317 height 300
click at [295, 49] on icon at bounding box center [302, 60] width 22 height 22
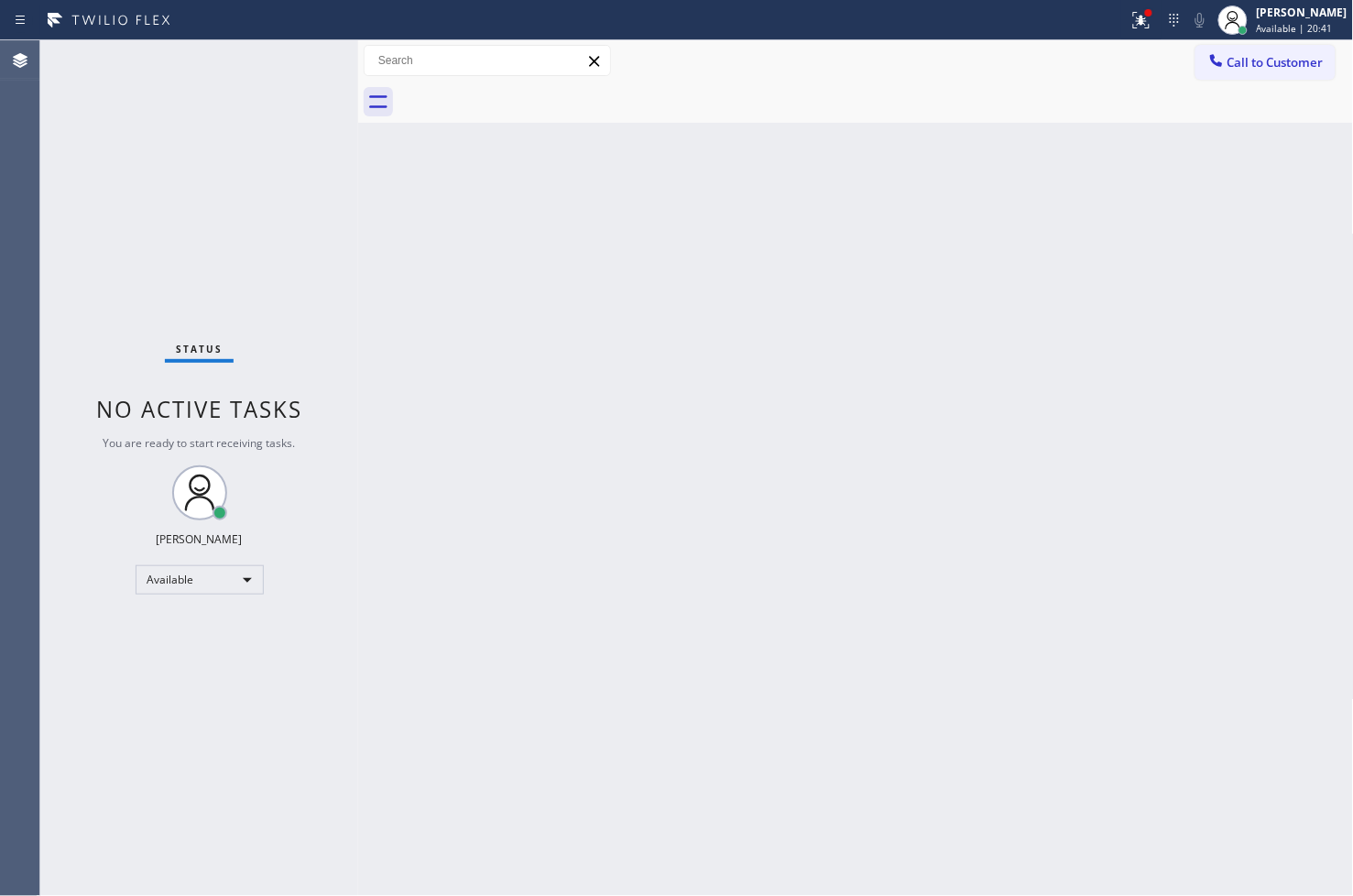
click at [92, 280] on div "Status No active tasks You are ready to start receiving tasks. [PERSON_NAME]" at bounding box center [199, 468] width 317 height 855
click at [285, 49] on div "Status No active tasks You are ready to start receiving tasks. [PERSON_NAME]" at bounding box center [199, 468] width 317 height 855
click at [1130, 21] on icon at bounding box center [1141, 20] width 22 height 22
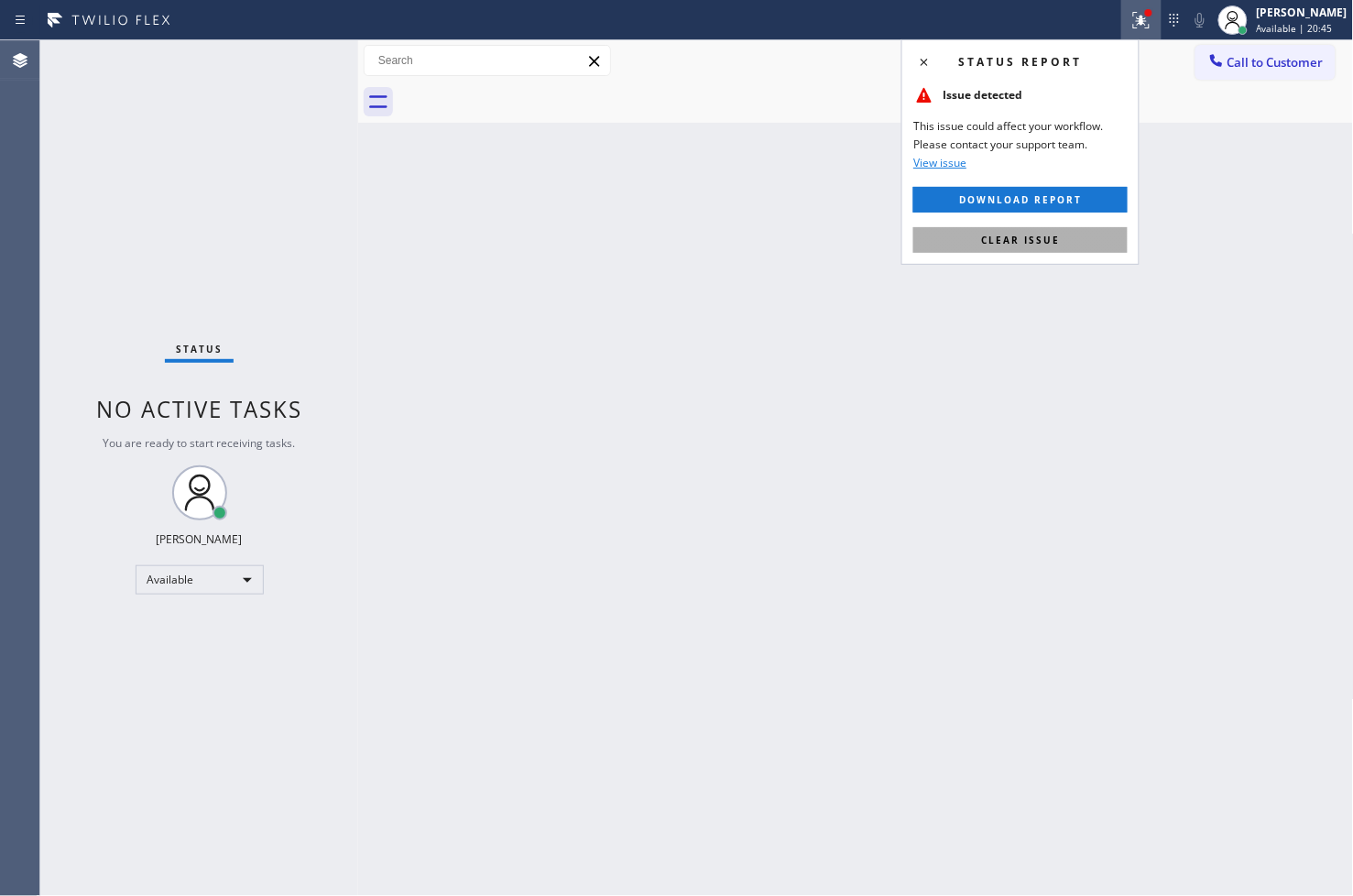
click at [1068, 239] on button "Clear issue" at bounding box center [1020, 240] width 215 height 26
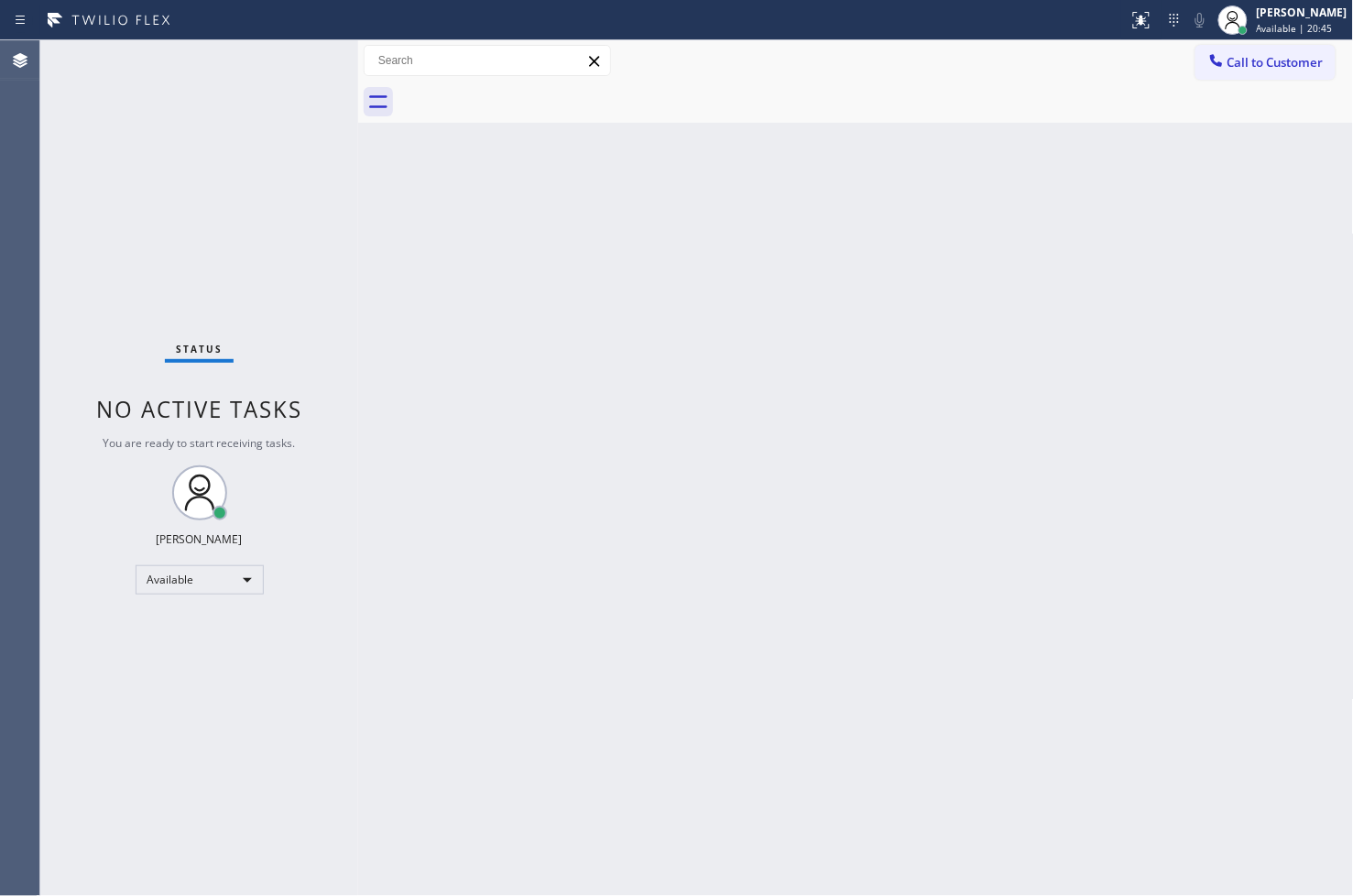
drag, startPoint x: 292, startPoint y: 227, endPoint x: 256, endPoint y: 118, distance: 114.8
click at [292, 224] on div "Status No active tasks You are ready to start receiving tasks. [PERSON_NAME]" at bounding box center [199, 468] width 317 height 855
click at [280, 74] on div "Status No active tasks You are ready to start receiving tasks. [PERSON_NAME]" at bounding box center [199, 468] width 317 height 855
click at [303, 60] on div "Status No active tasks You are ready to start receiving tasks. [PERSON_NAME]" at bounding box center [199, 468] width 317 height 855
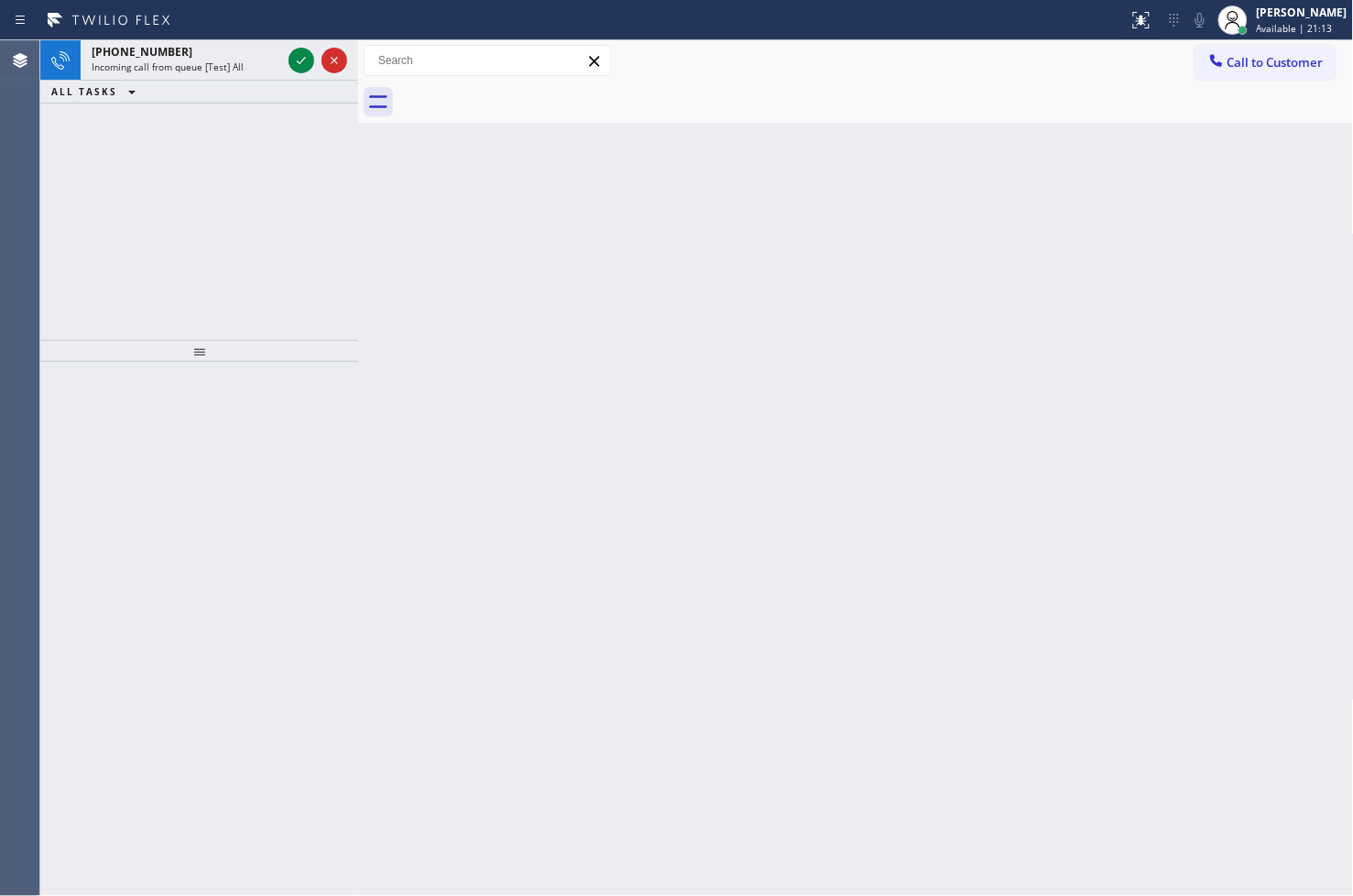
click at [95, 195] on div "+18777770796 Incoming call from queue [Test] All ALL TASKS ALL TASKS ACTIVE TAS…" at bounding box center [199, 190] width 317 height 300
click at [301, 62] on icon at bounding box center [302, 60] width 22 height 22
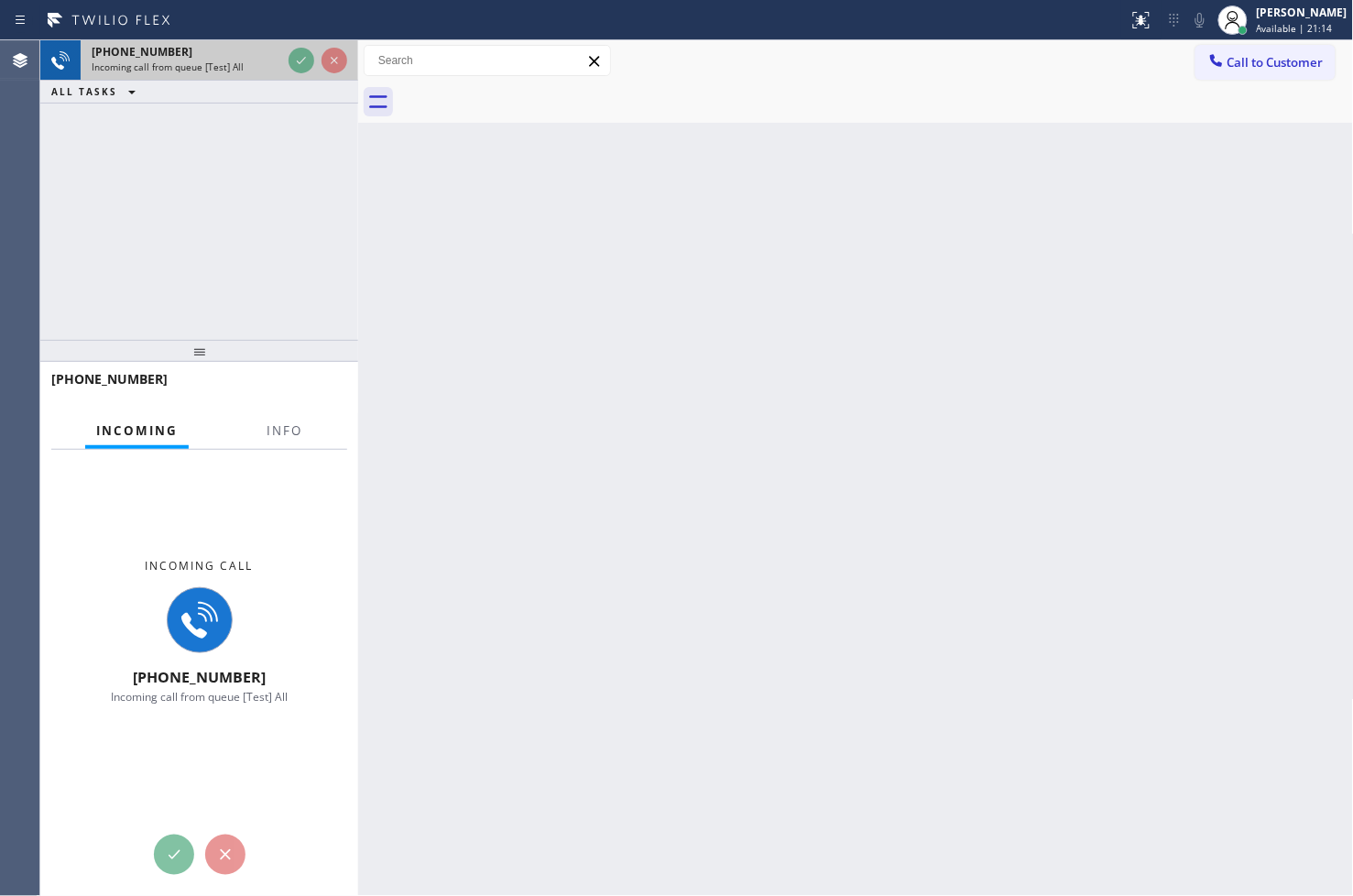
click at [286, 51] on div at bounding box center [317, 60] width 66 height 41
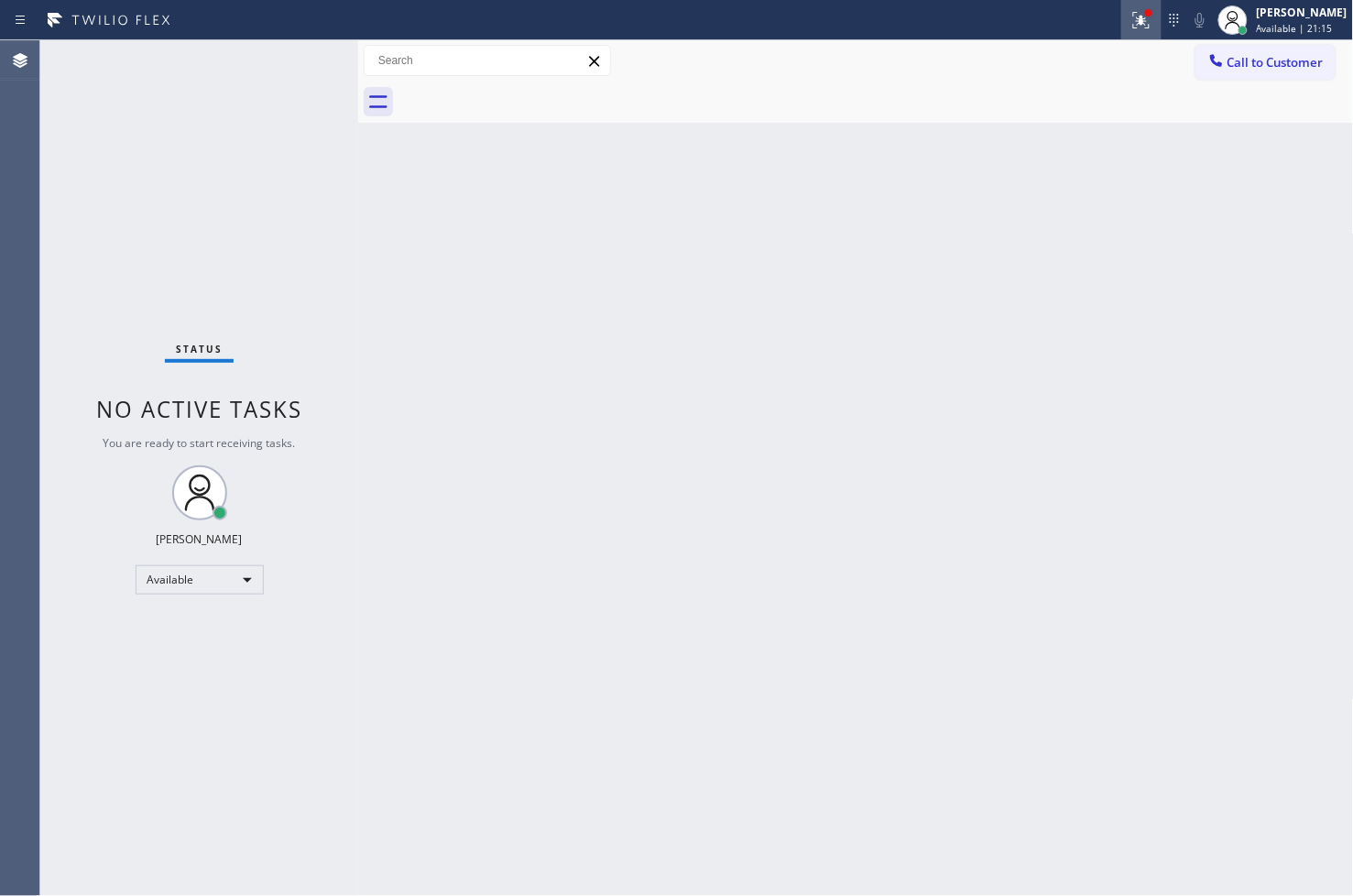
click at [1130, 9] on icon at bounding box center [1141, 20] width 22 height 22
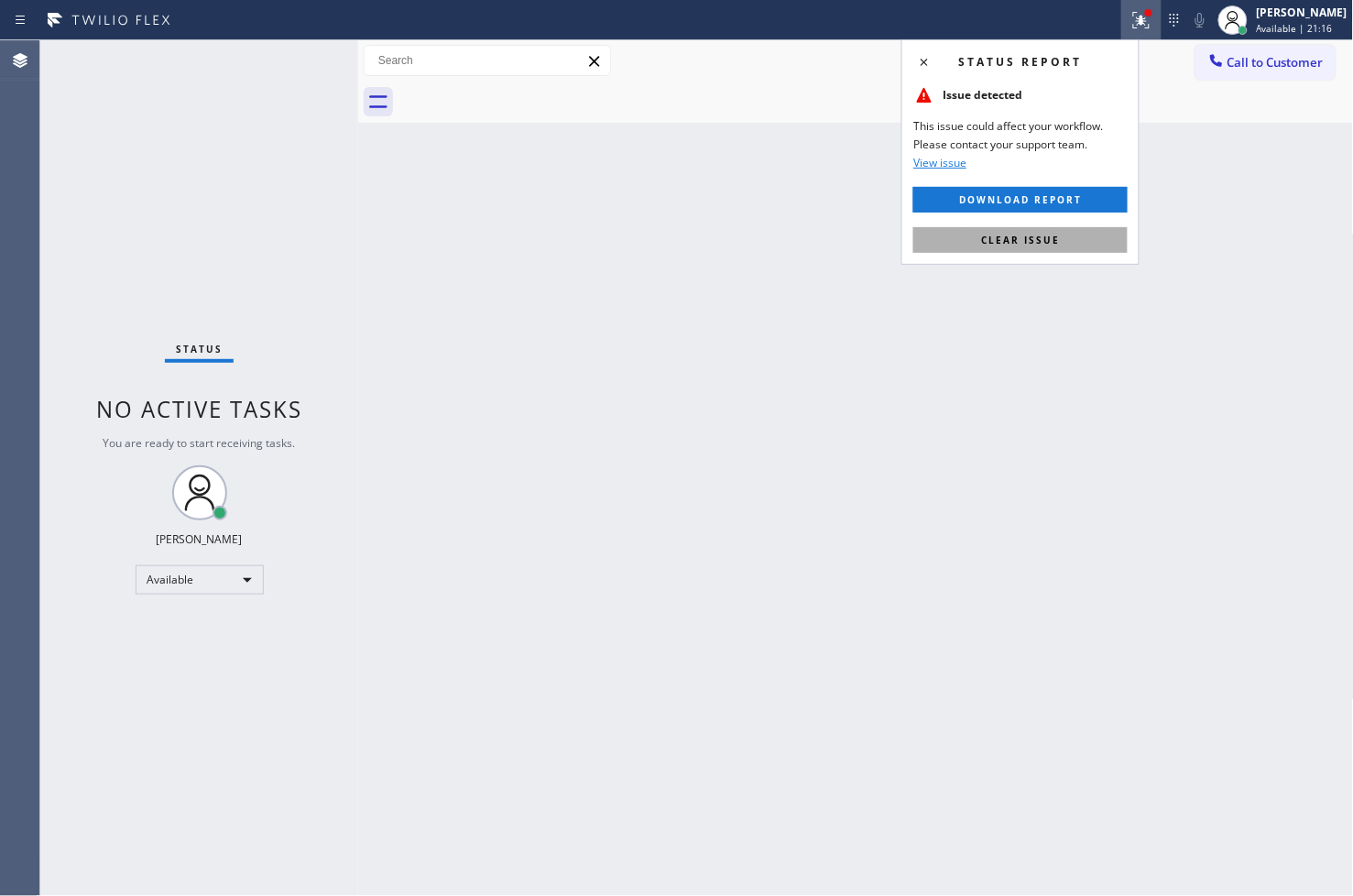
click at [1100, 231] on button "Clear issue" at bounding box center [1020, 240] width 215 height 26
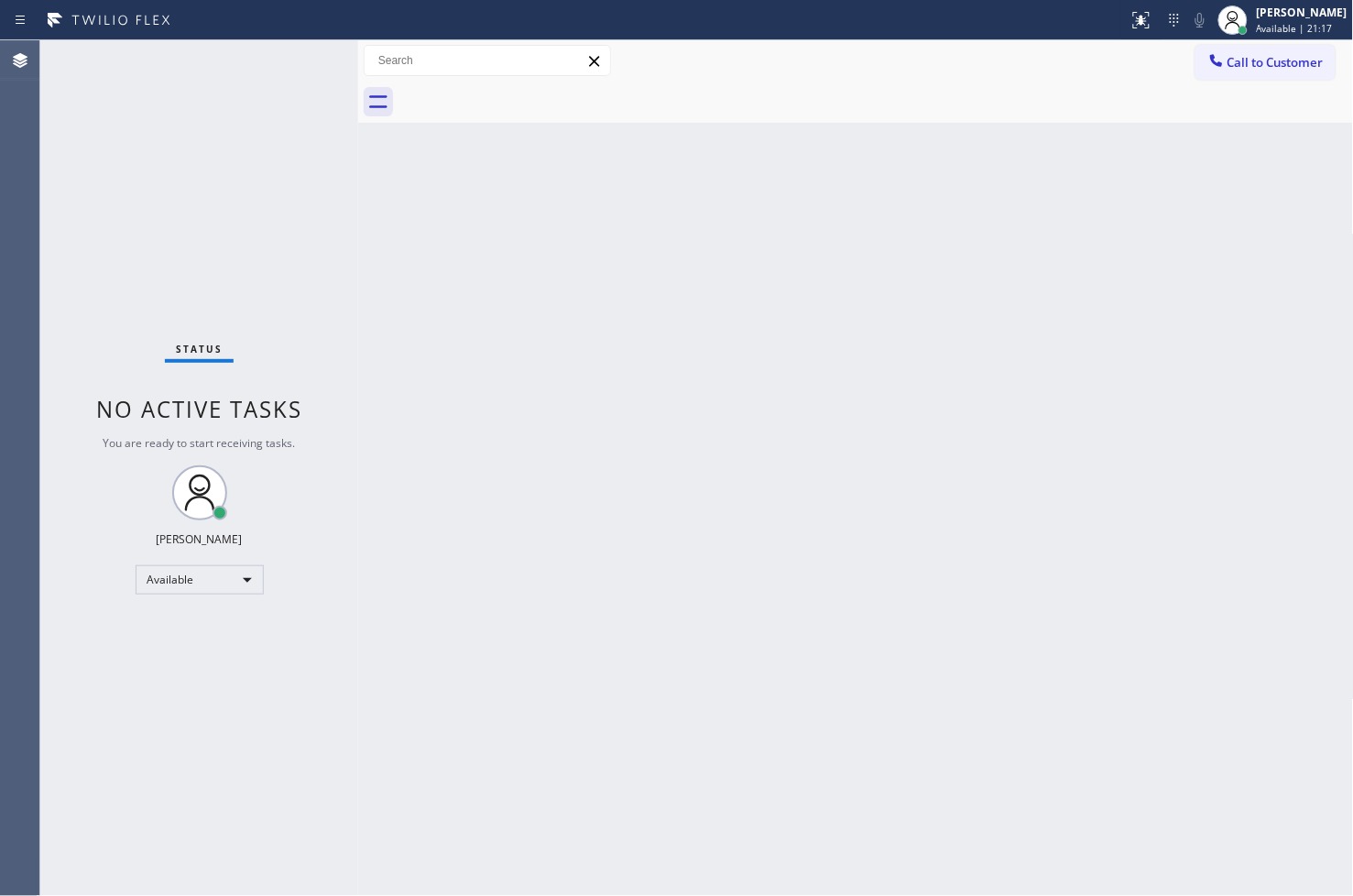
click at [304, 143] on div "Status No active tasks You are ready to start receiving tasks. [PERSON_NAME]" at bounding box center [199, 468] width 317 height 855
click at [295, 48] on div "Status No active tasks You are ready to start receiving tasks. [PERSON_NAME]" at bounding box center [199, 468] width 317 height 855
click at [304, 56] on div "Status No active tasks You are ready to start receiving tasks. [PERSON_NAME]" at bounding box center [199, 468] width 317 height 855
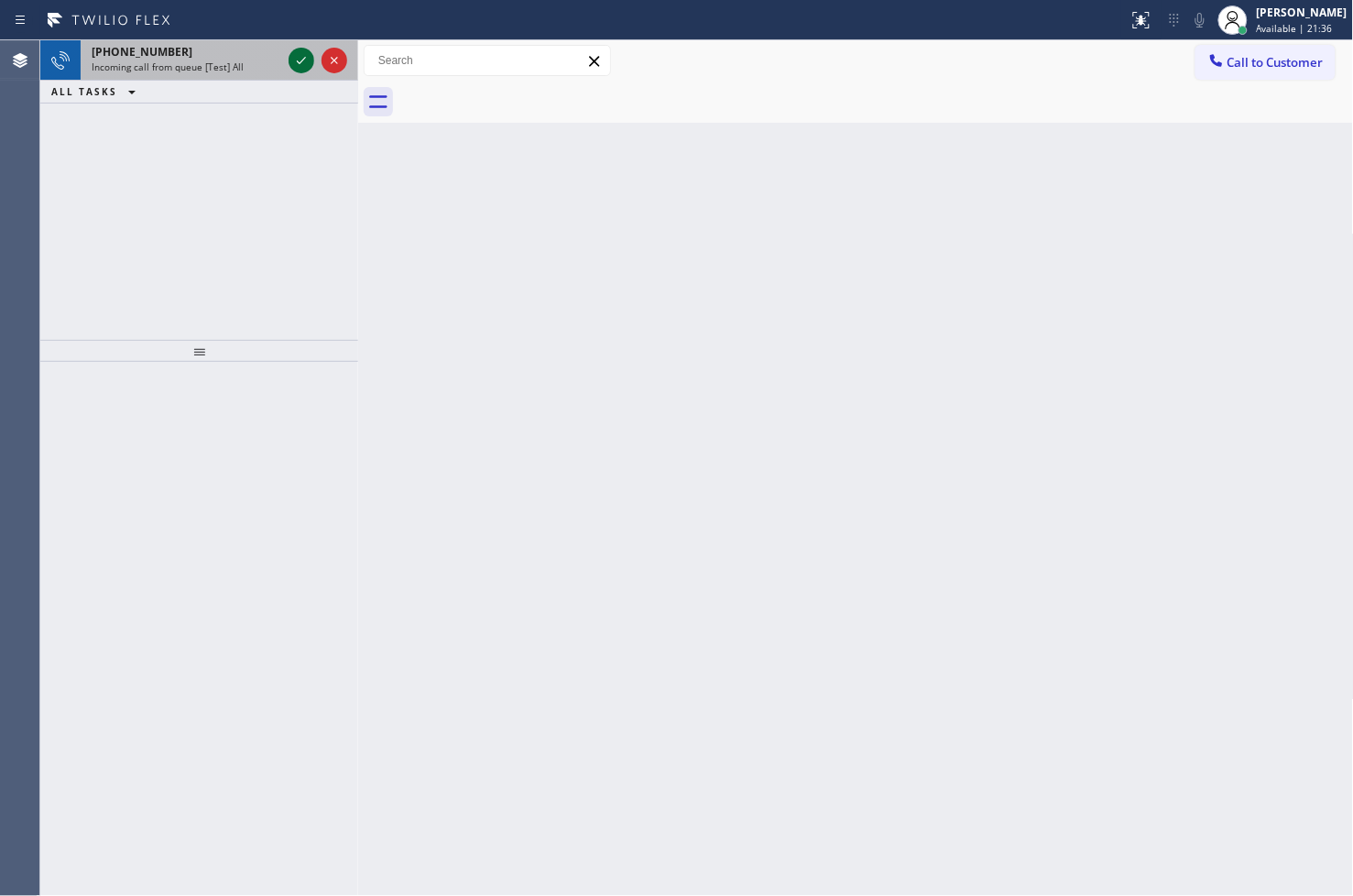
click at [300, 61] on icon at bounding box center [302, 60] width 22 height 22
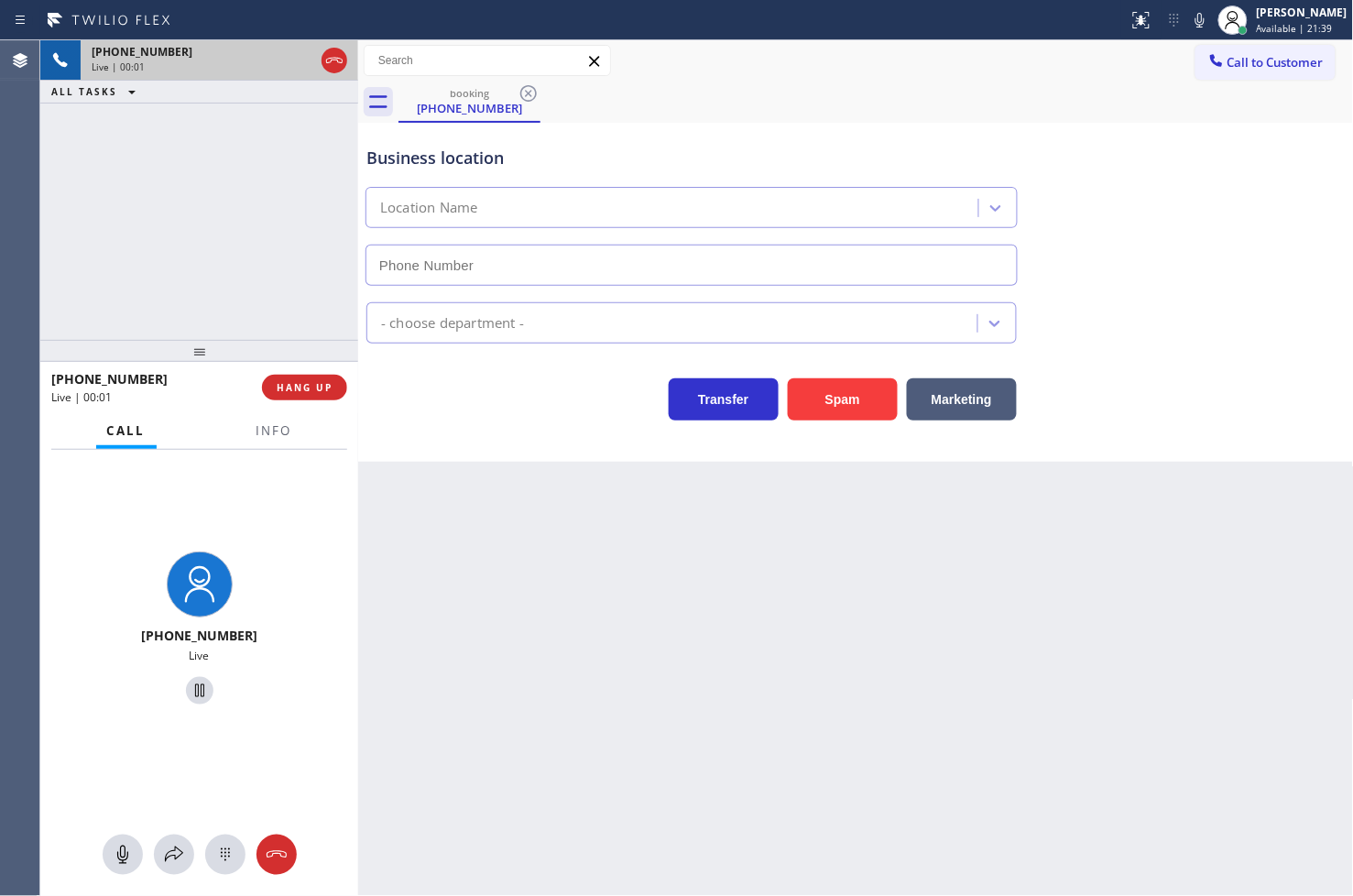
type input "[PHONE_NUMBER]"
click at [224, 271] on div "+18777770796 Live | 00:04 ALL TASKS ALL TASKS ACTIVE TASKS TASKS IN WRAP UP" at bounding box center [199, 190] width 317 height 300
click at [505, 449] on div "Business location SubzeroTechs.online (San Diego, Google Ads) (619) 505-0577 Ap…" at bounding box center [856, 292] width 996 height 339
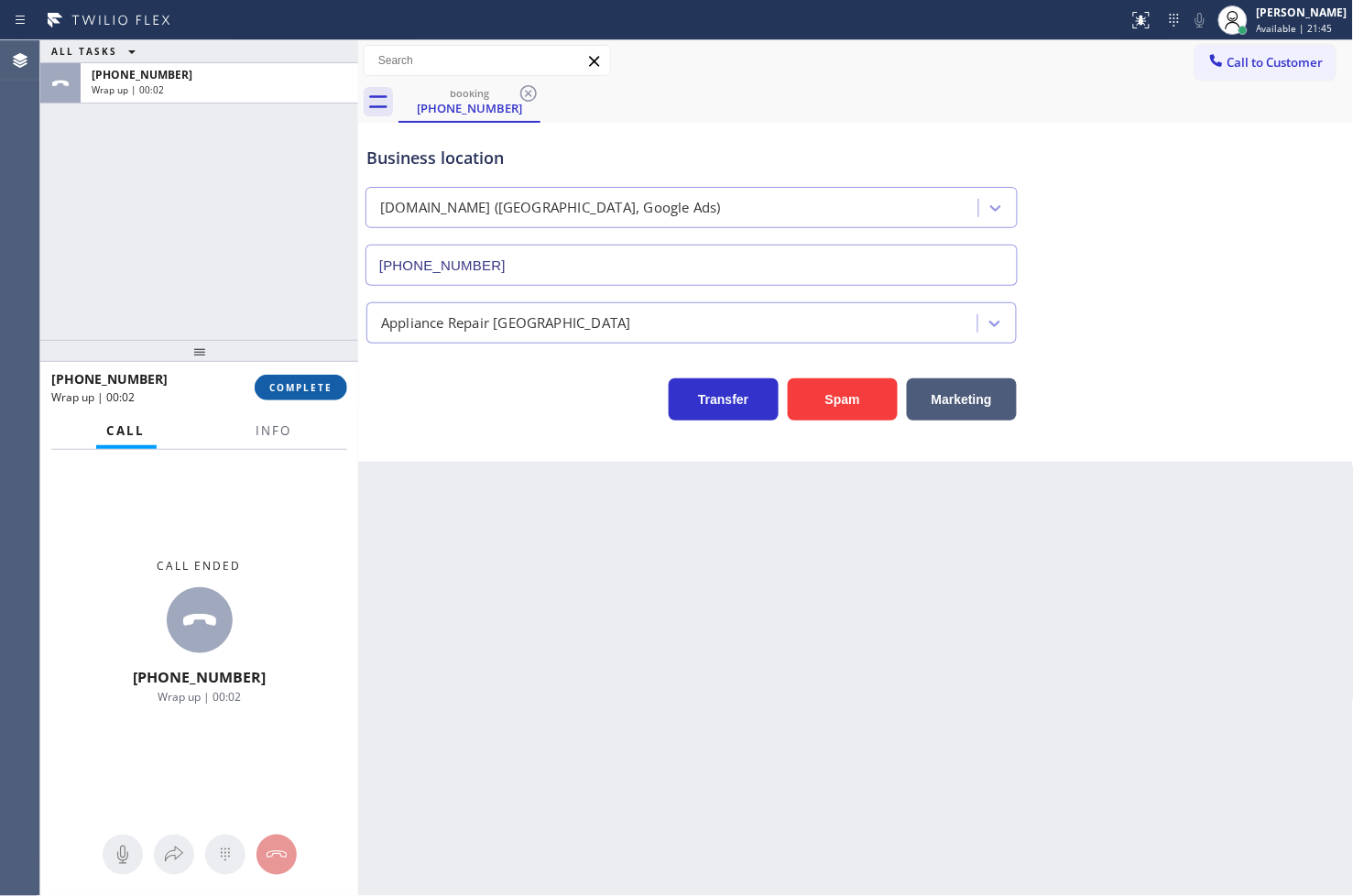
drag, startPoint x: 277, startPoint y: 394, endPoint x: 282, endPoint y: 378, distance: 16.8
click at [277, 394] on span "COMPLETE" at bounding box center [301, 387] width 63 height 13
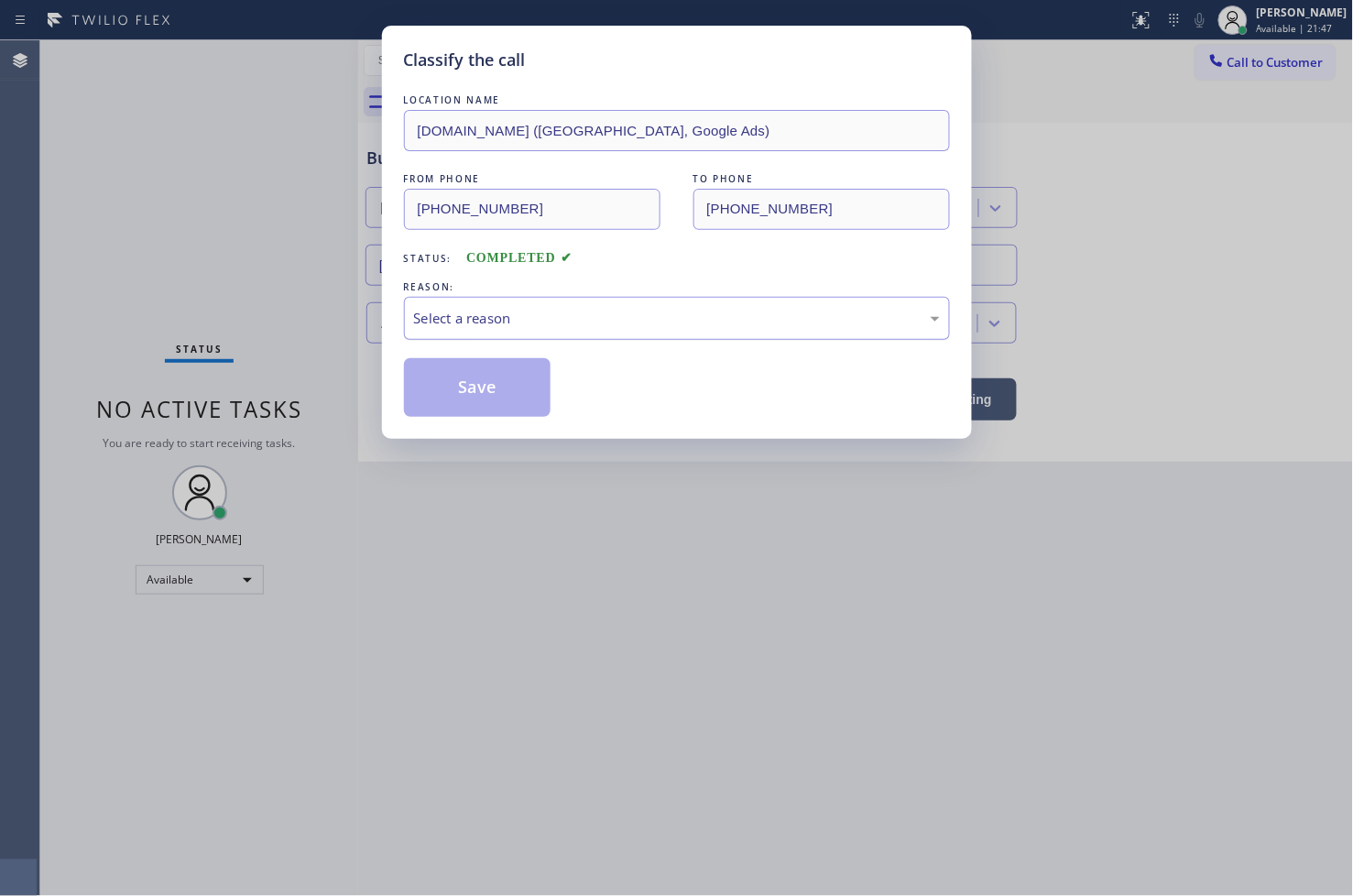
click at [490, 326] on div "Select a reason" at bounding box center [677, 317] width 526 height 21
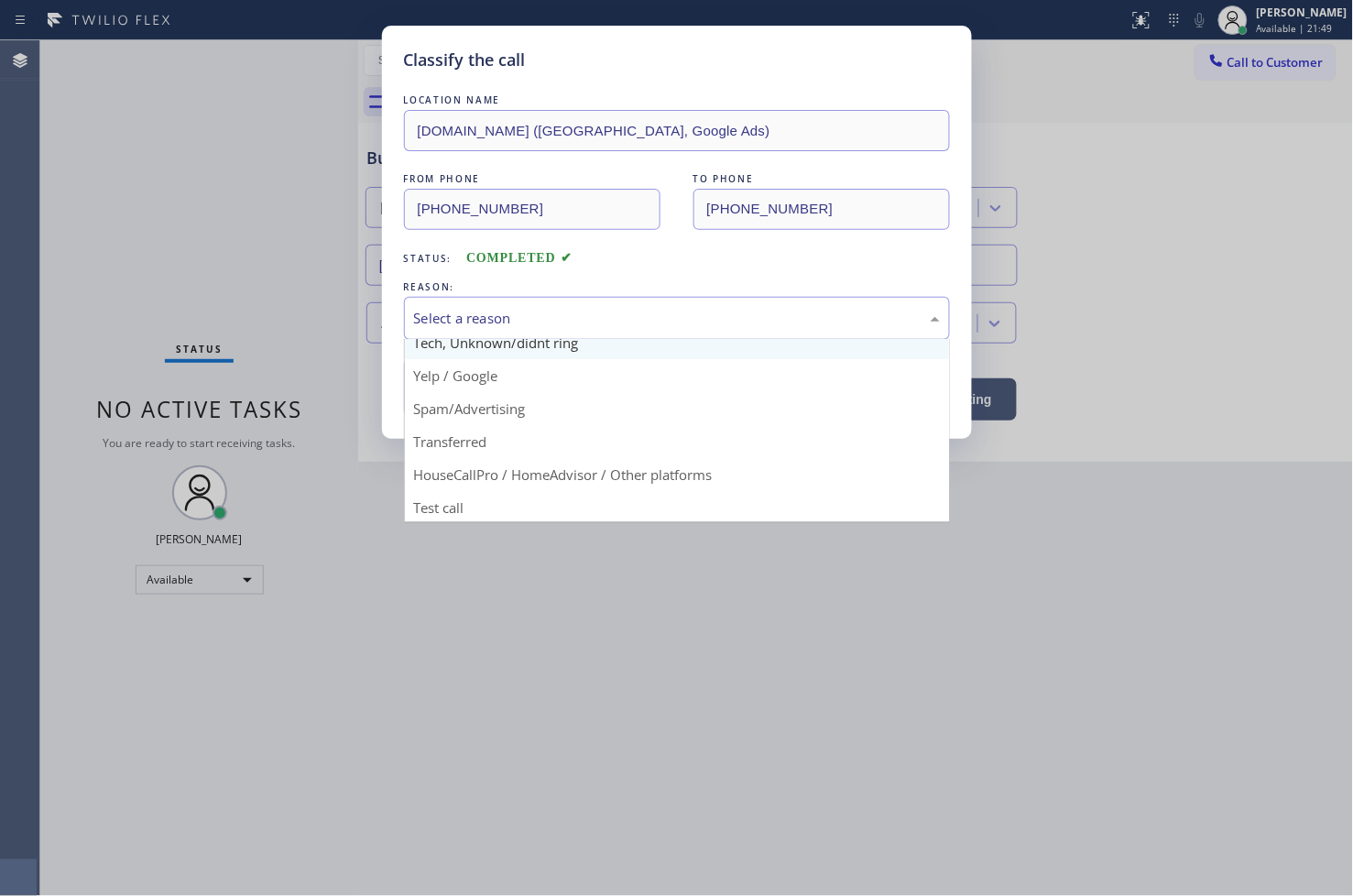
scroll to position [115, 0]
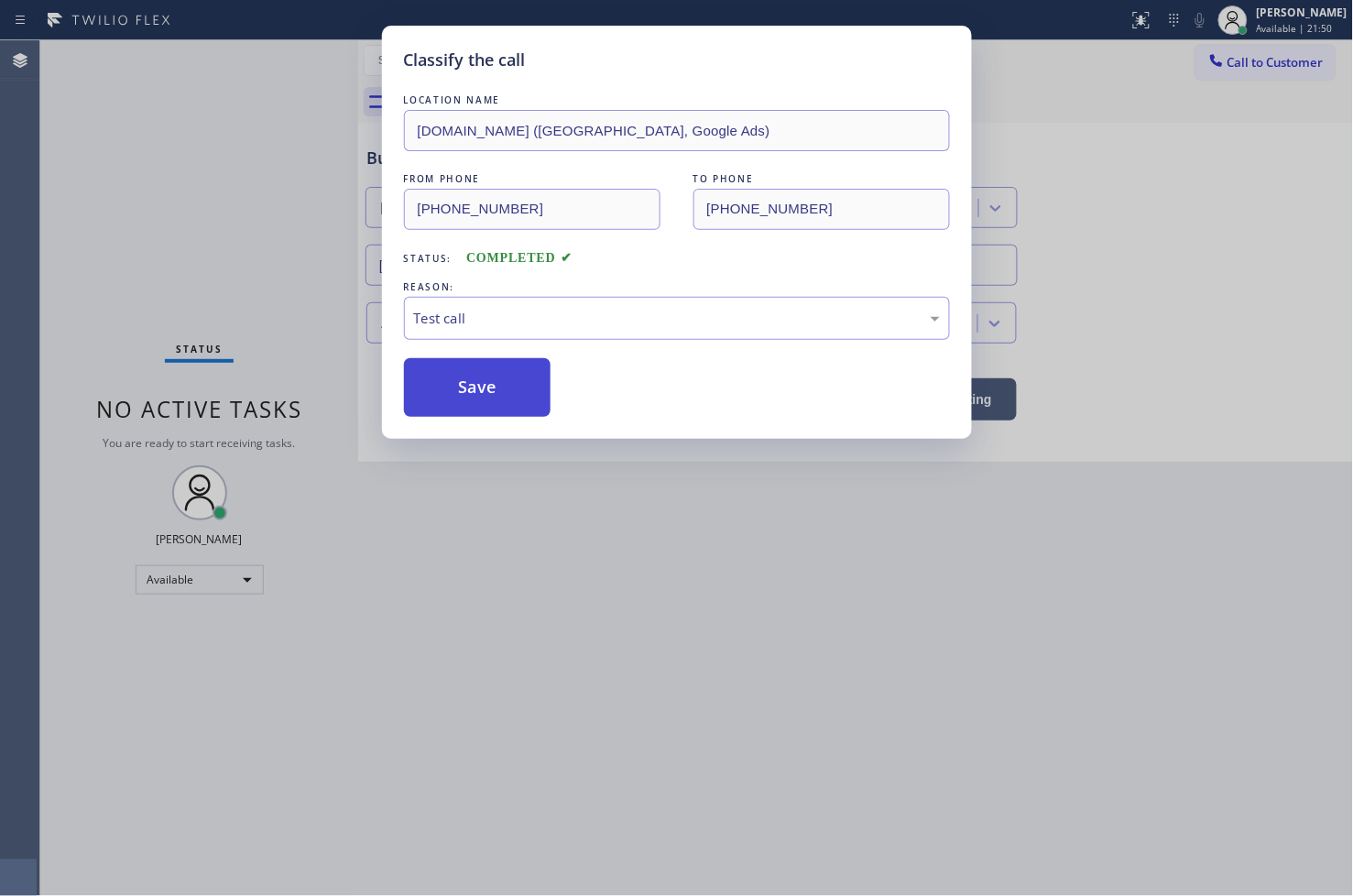
click at [442, 413] on button "Save" at bounding box center [477, 387] width 147 height 58
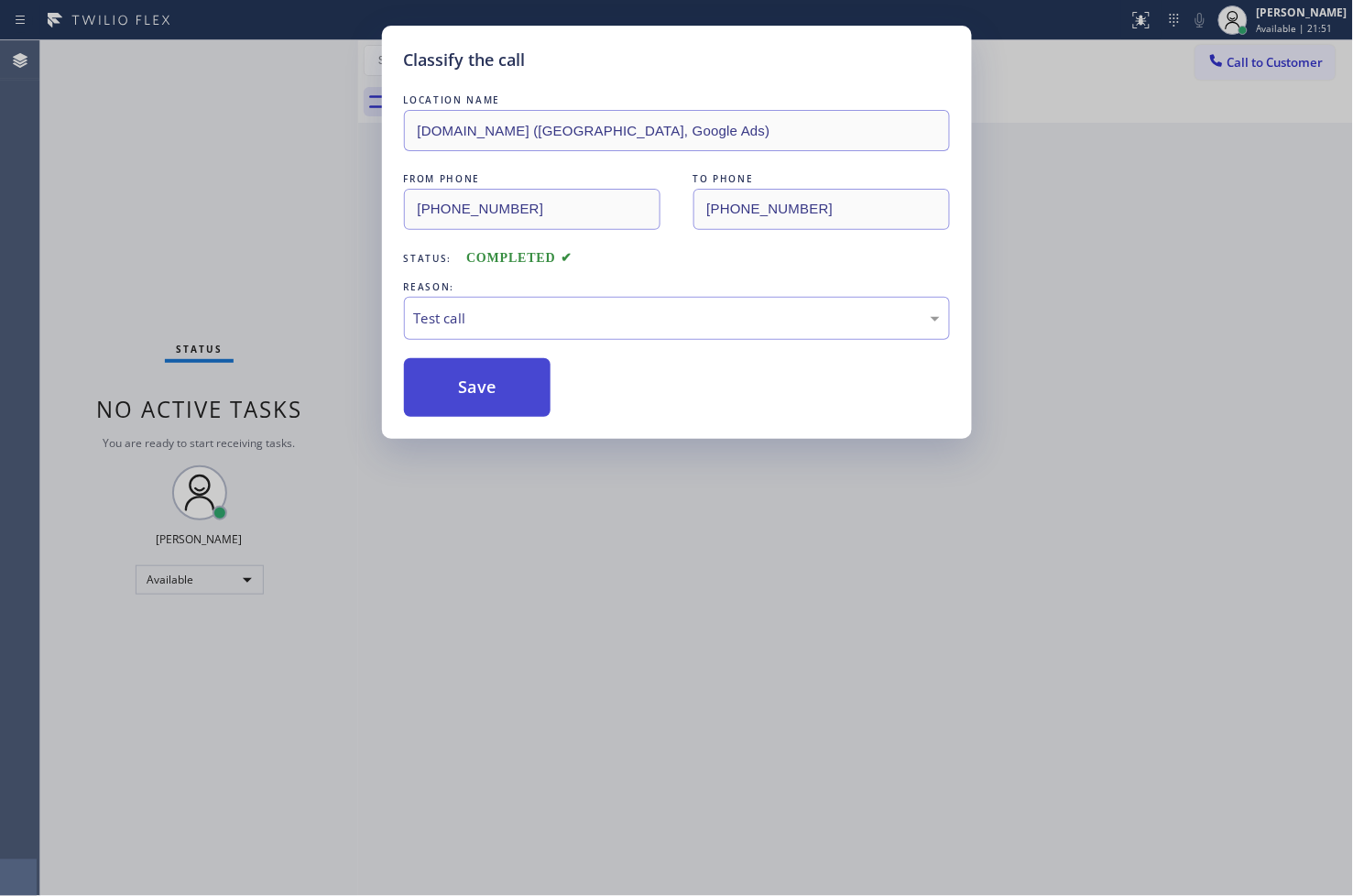
click at [442, 413] on button "Save" at bounding box center [477, 387] width 147 height 58
click at [442, 413] on div "Classify the call LOCATION NAME Pro Air Duct Specialists FROM PHONE (888) 777-2…" at bounding box center [696, 468] width 1312 height 855
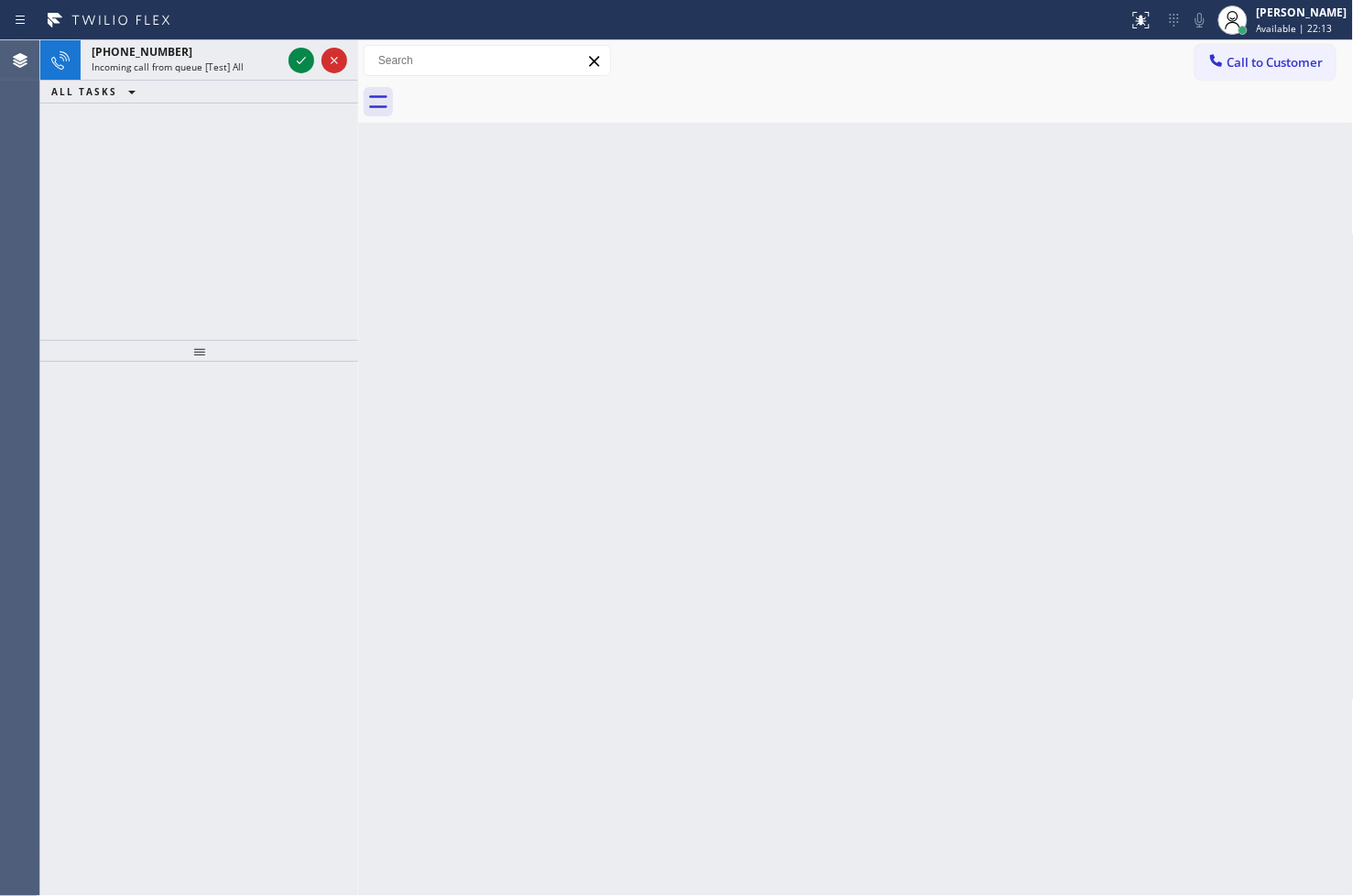
click at [125, 267] on div "+18777770796 Incoming call from queue [Test] All ALL TASKS ALL TASKS ACTIVE TAS…" at bounding box center [199, 190] width 317 height 300
click at [305, 62] on icon at bounding box center [302, 60] width 22 height 22
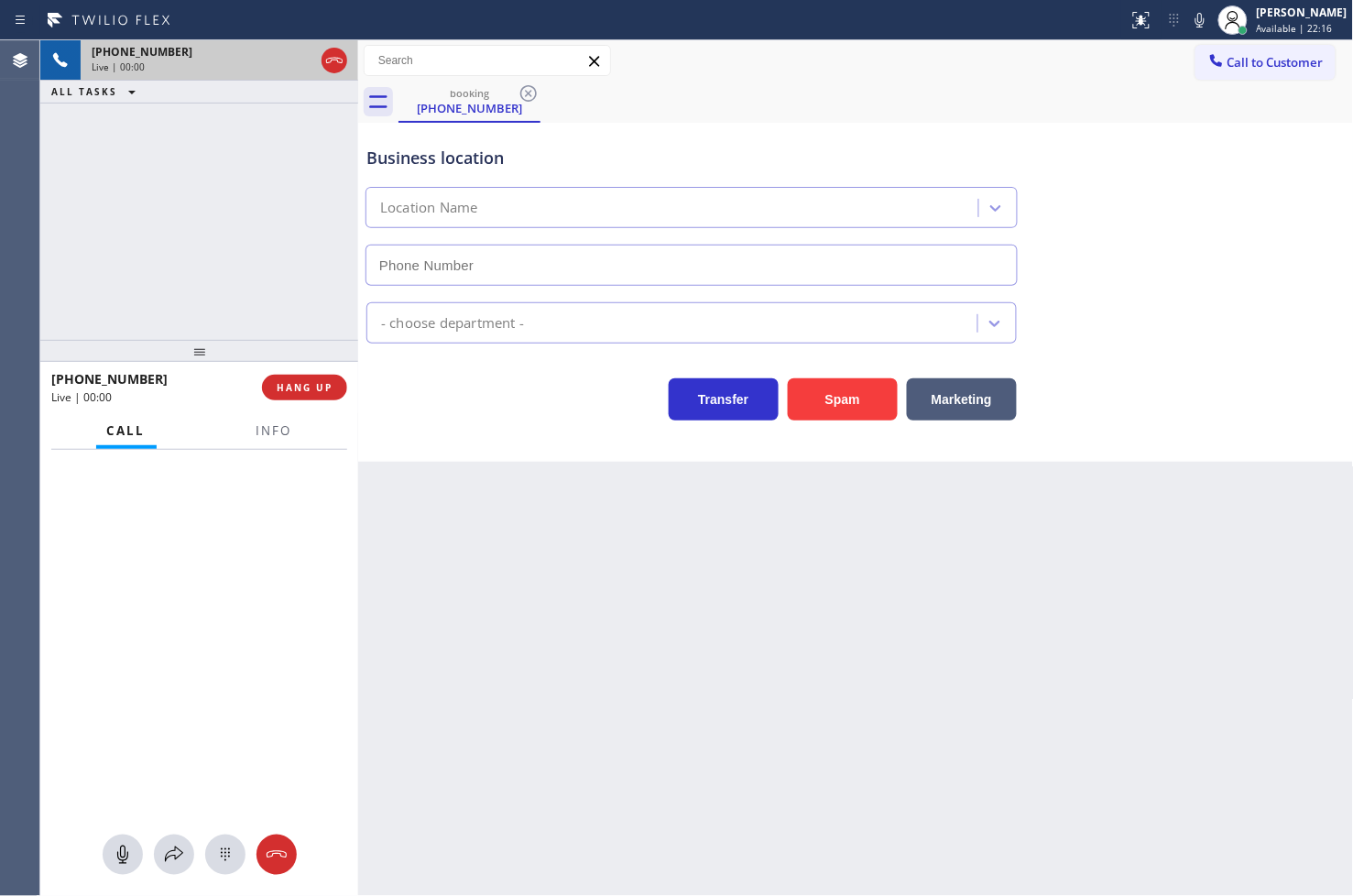
type input "[PHONE_NUMBER]"
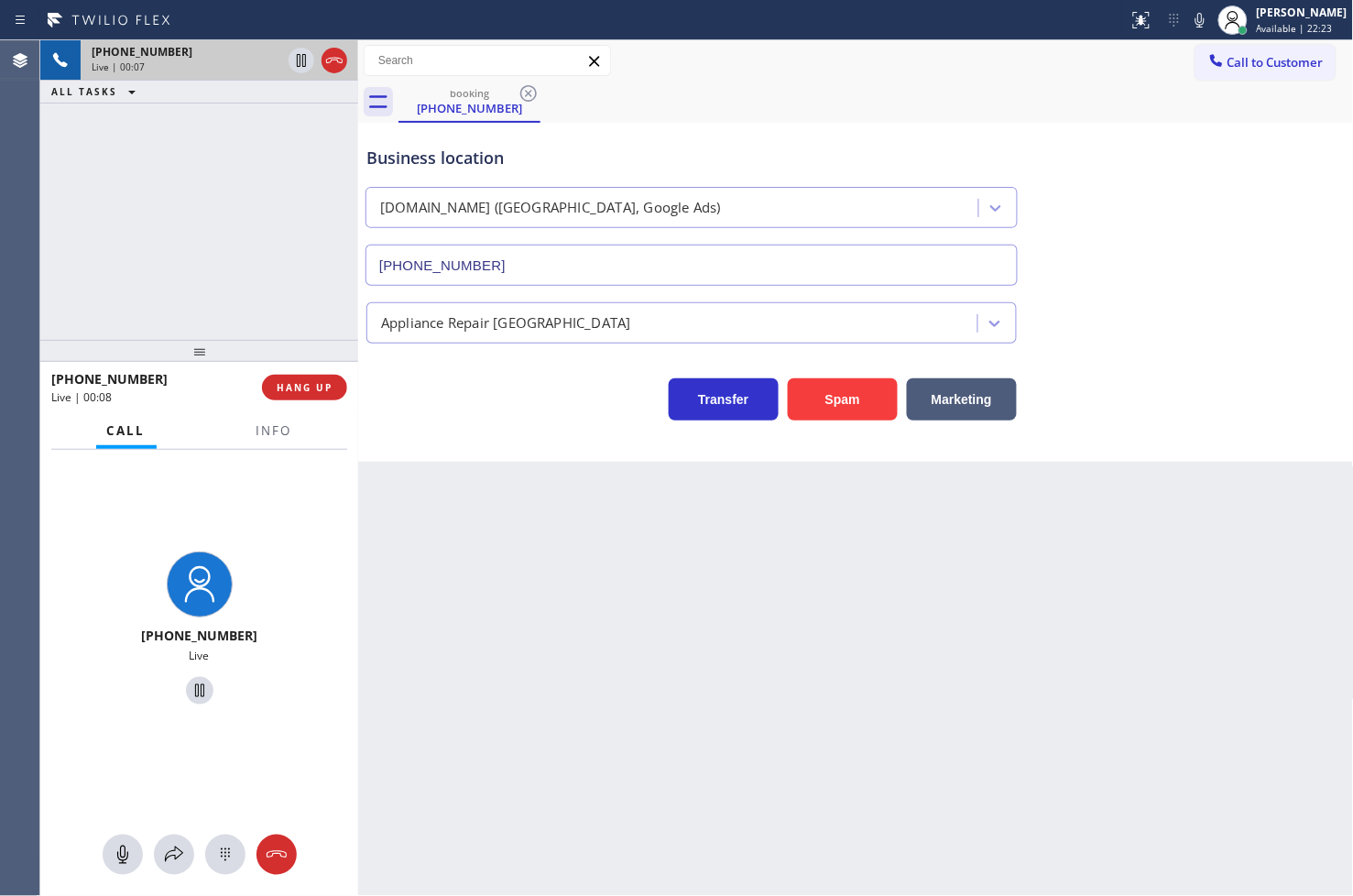
click at [553, 446] on div "Business location VikingTechs.online (San Diego, Google Ads) (619) 492-4558 App…" at bounding box center [856, 292] width 996 height 339
click at [281, 378] on button "HANG UP" at bounding box center [305, 388] width 85 height 26
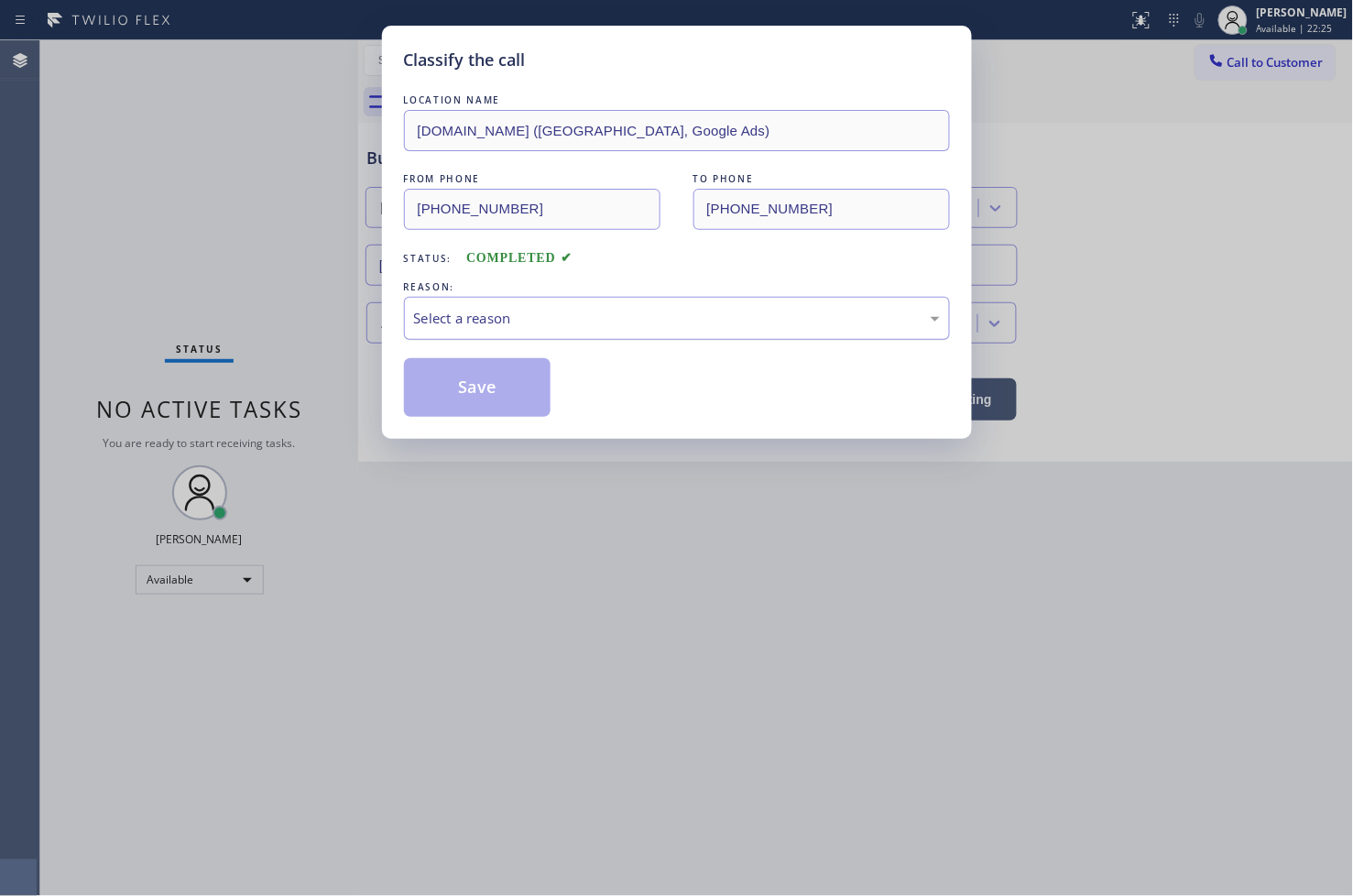
click at [459, 324] on div "Select a reason" at bounding box center [677, 317] width 526 height 21
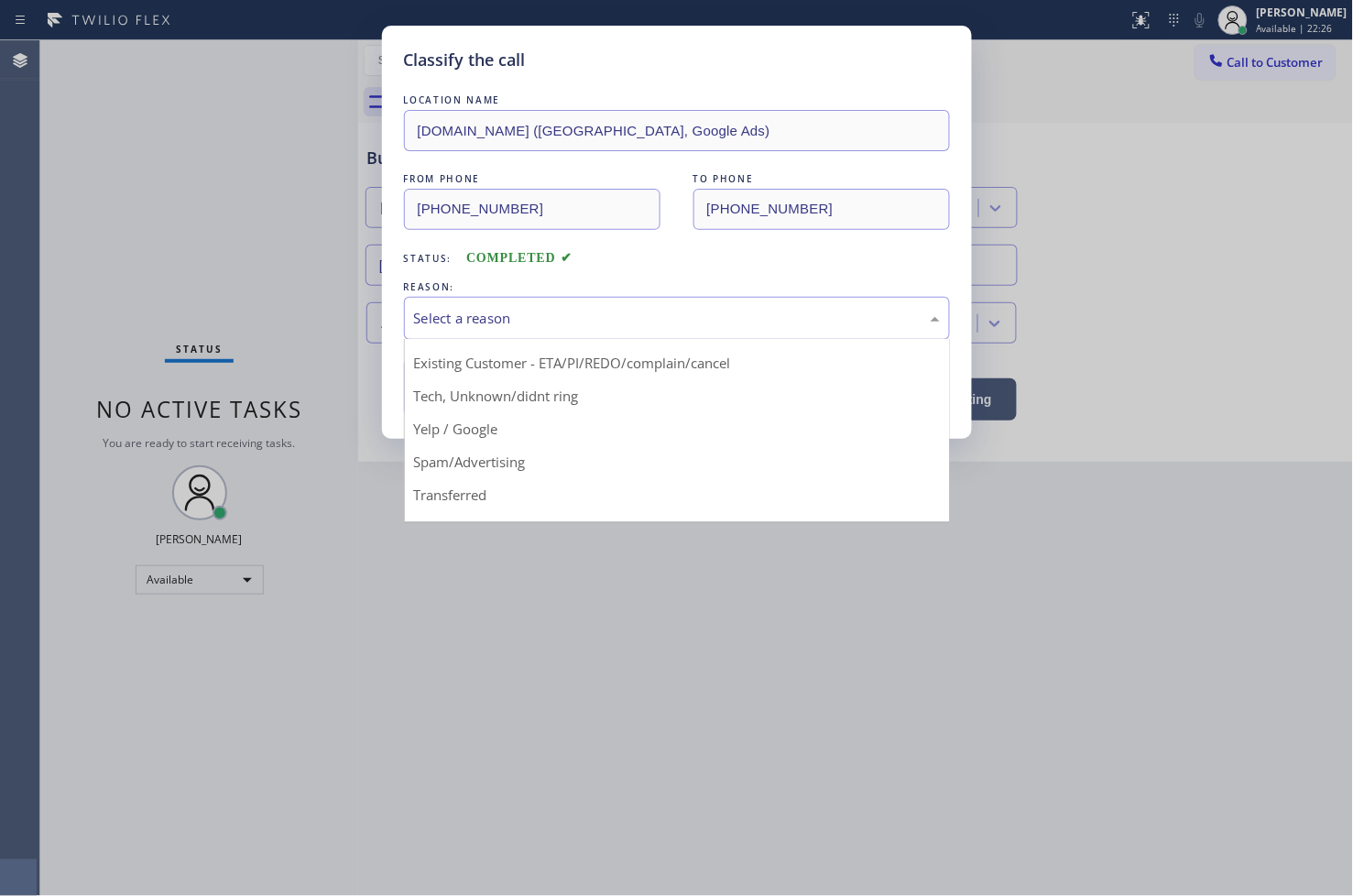
scroll to position [115, 0]
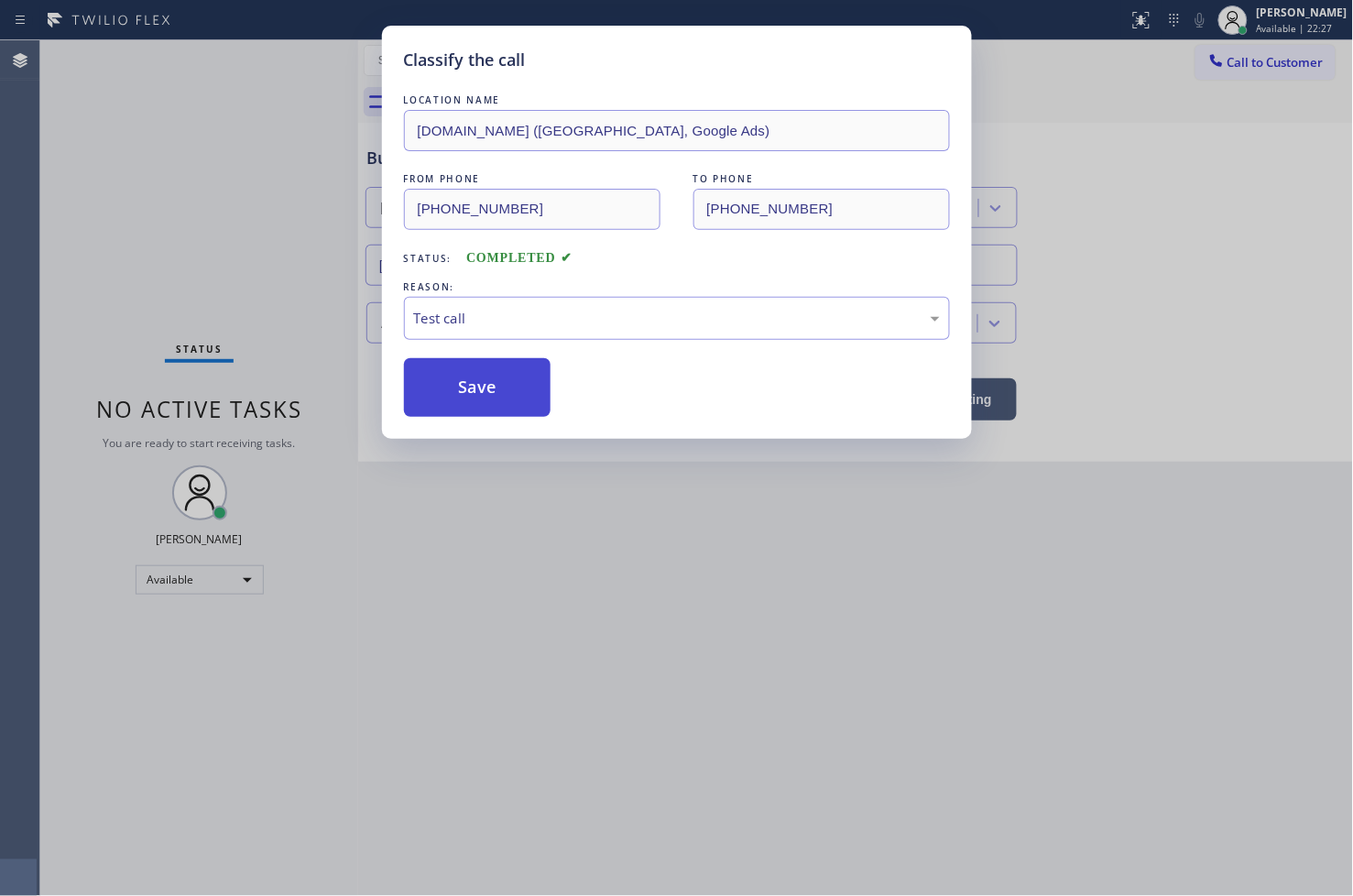
click at [522, 407] on button "Save" at bounding box center [477, 387] width 147 height 58
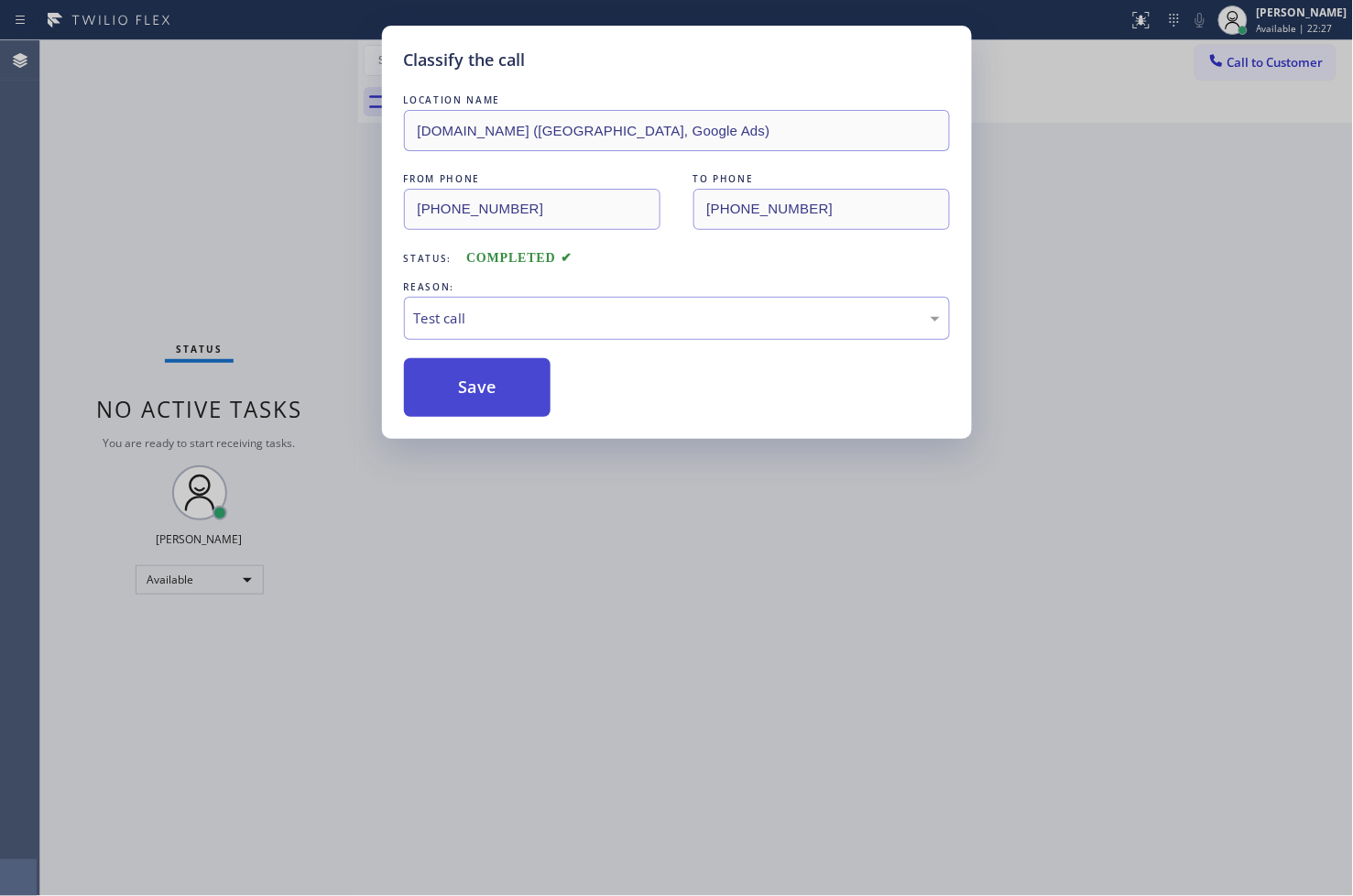
click at [522, 407] on button "Save" at bounding box center [477, 387] width 147 height 58
click at [516, 403] on button "Save" at bounding box center [477, 387] width 147 height 58
click at [296, 119] on div "Status No active tasks You are ready to start receiving tasks. [PERSON_NAME]" at bounding box center [199, 468] width 317 height 855
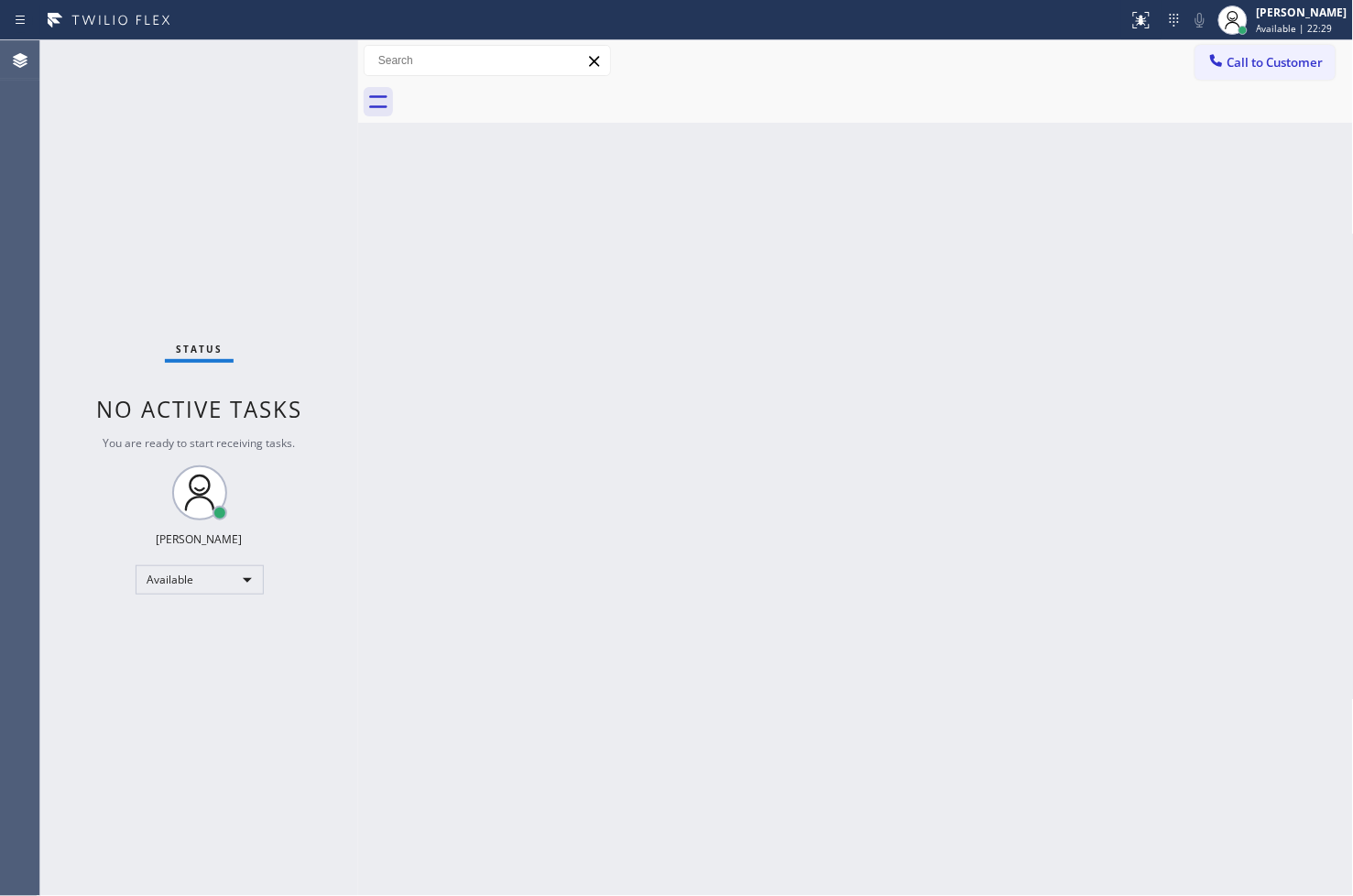
click at [280, 67] on div "Status No active tasks You are ready to start receiving tasks. [PERSON_NAME]" at bounding box center [199, 468] width 317 height 855
click at [281, 59] on div "Status No active tasks You are ready to start receiving tasks. [PERSON_NAME]" at bounding box center [199, 468] width 317 height 855
click at [105, 176] on div "Status No active tasks You are ready to start receiving tasks. [PERSON_NAME]" at bounding box center [199, 468] width 317 height 855
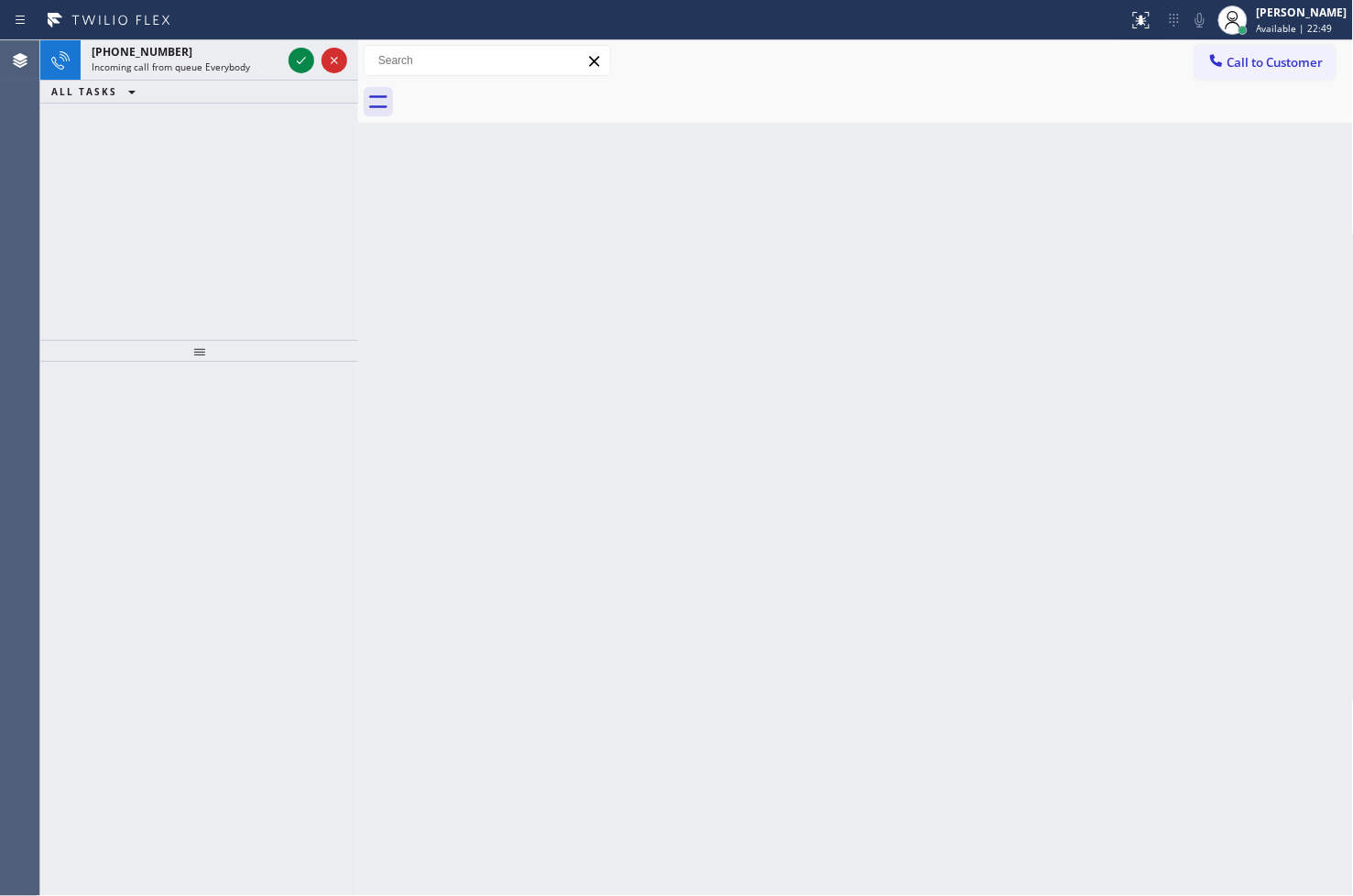
click at [95, 240] on div "+19515184276 Incoming call from queue Everybody ALL TASKS ALL TASKS ACTIVE TASK…" at bounding box center [199, 190] width 317 height 300
click at [295, 61] on icon at bounding box center [302, 60] width 22 height 22
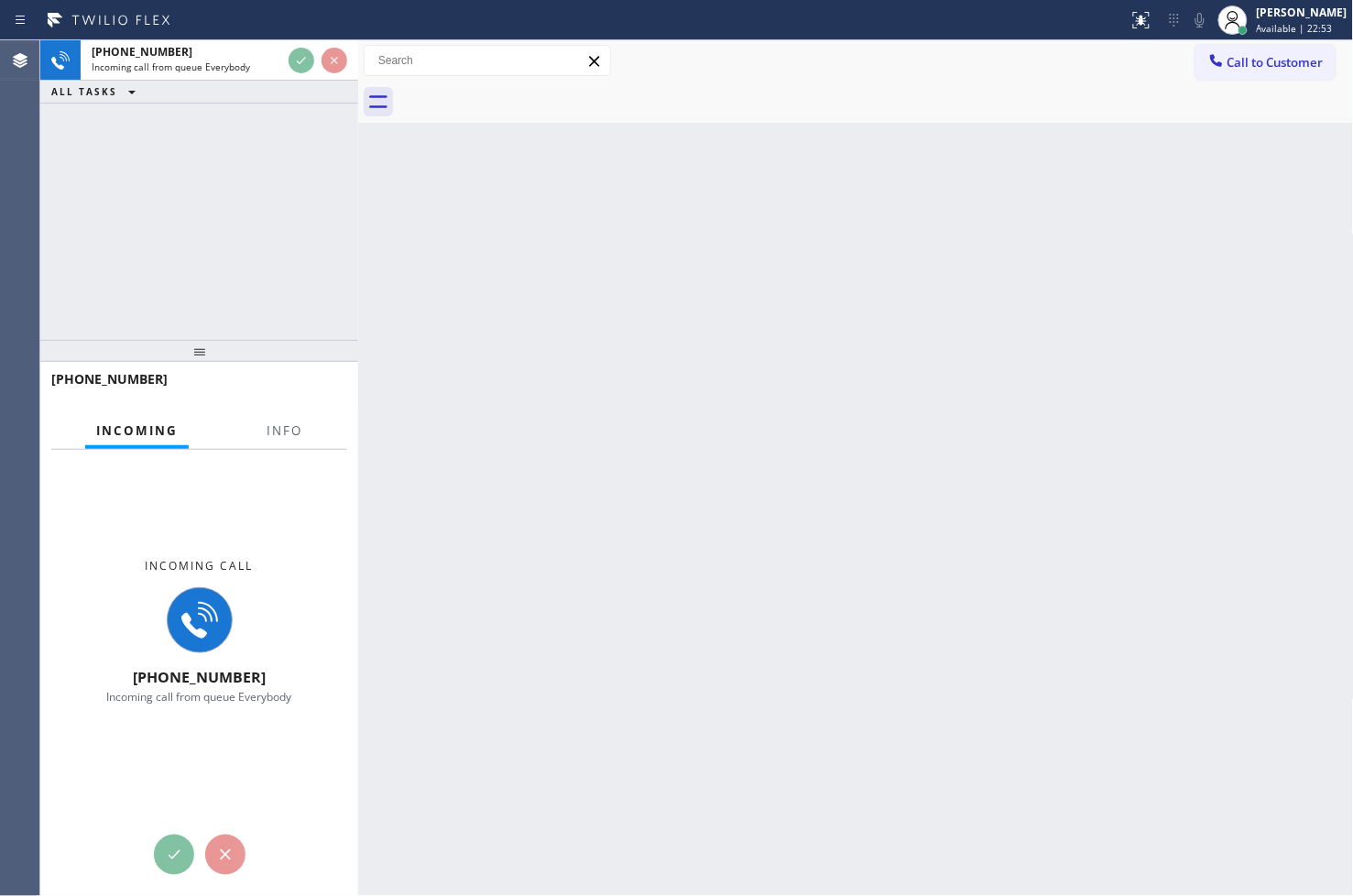
click at [316, 215] on div "+19515184276 Incoming call from queue Everybody ALL TASKS ALL TASKS ACTIVE TASK…" at bounding box center [199, 190] width 317 height 300
drag, startPoint x: 275, startPoint y: 245, endPoint x: 276, endPoint y: 256, distance: 11.0
click at [276, 256] on div "+19515184276 Incoming call from queue Everybody ALL TASKS ALL TASKS ACTIVE TASK…" at bounding box center [199, 190] width 317 height 300
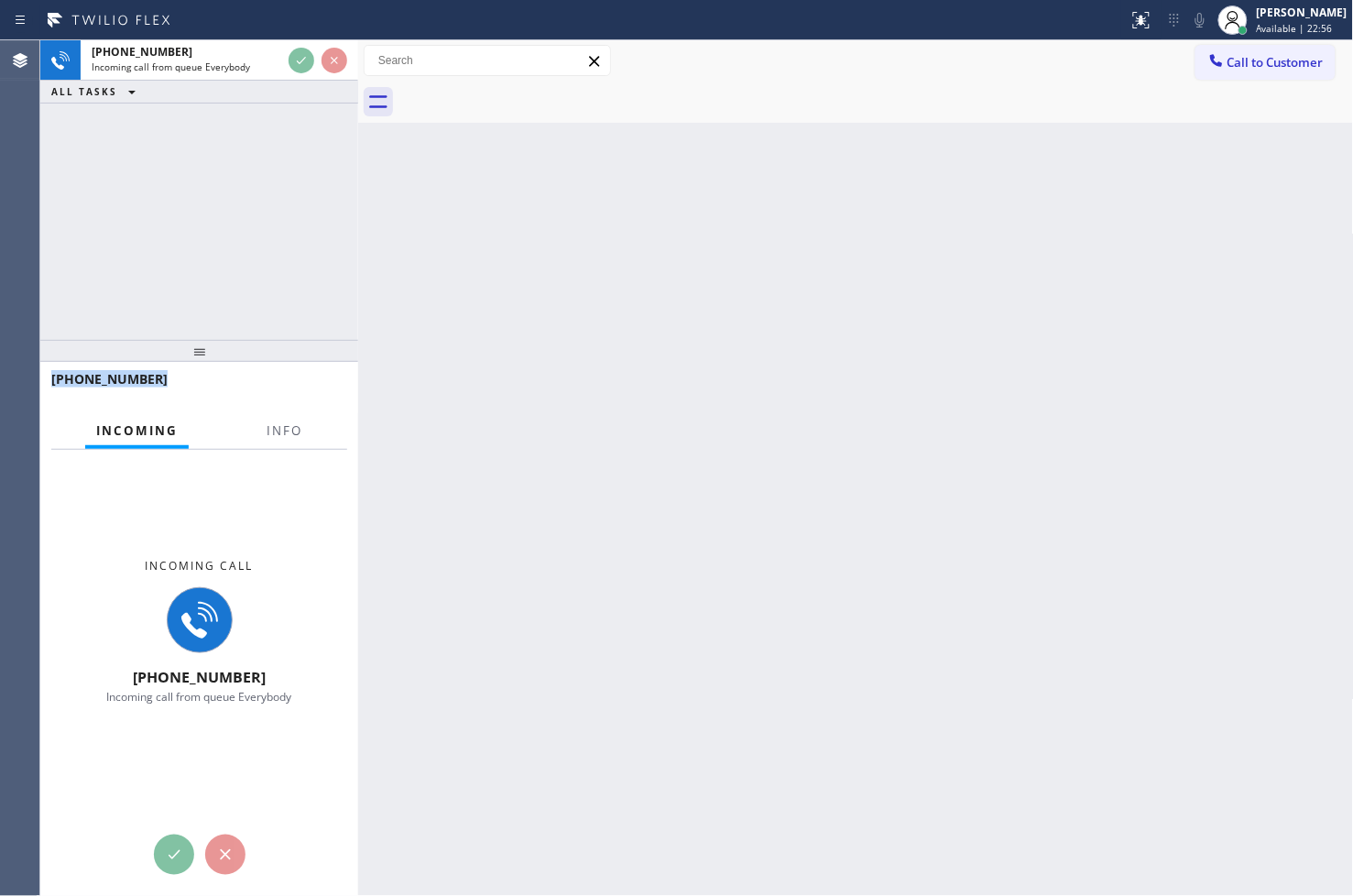
click at [276, 256] on div "+19515184276 Incoming call from queue Everybody ALL TASKS ALL TASKS ACTIVE TASK…" at bounding box center [199, 190] width 317 height 300
click at [244, 258] on div "+19515184276 Incoming call from queue Everybody ALL TASKS ALL TASKS ACTIVE TASK…" at bounding box center [199, 190] width 317 height 300
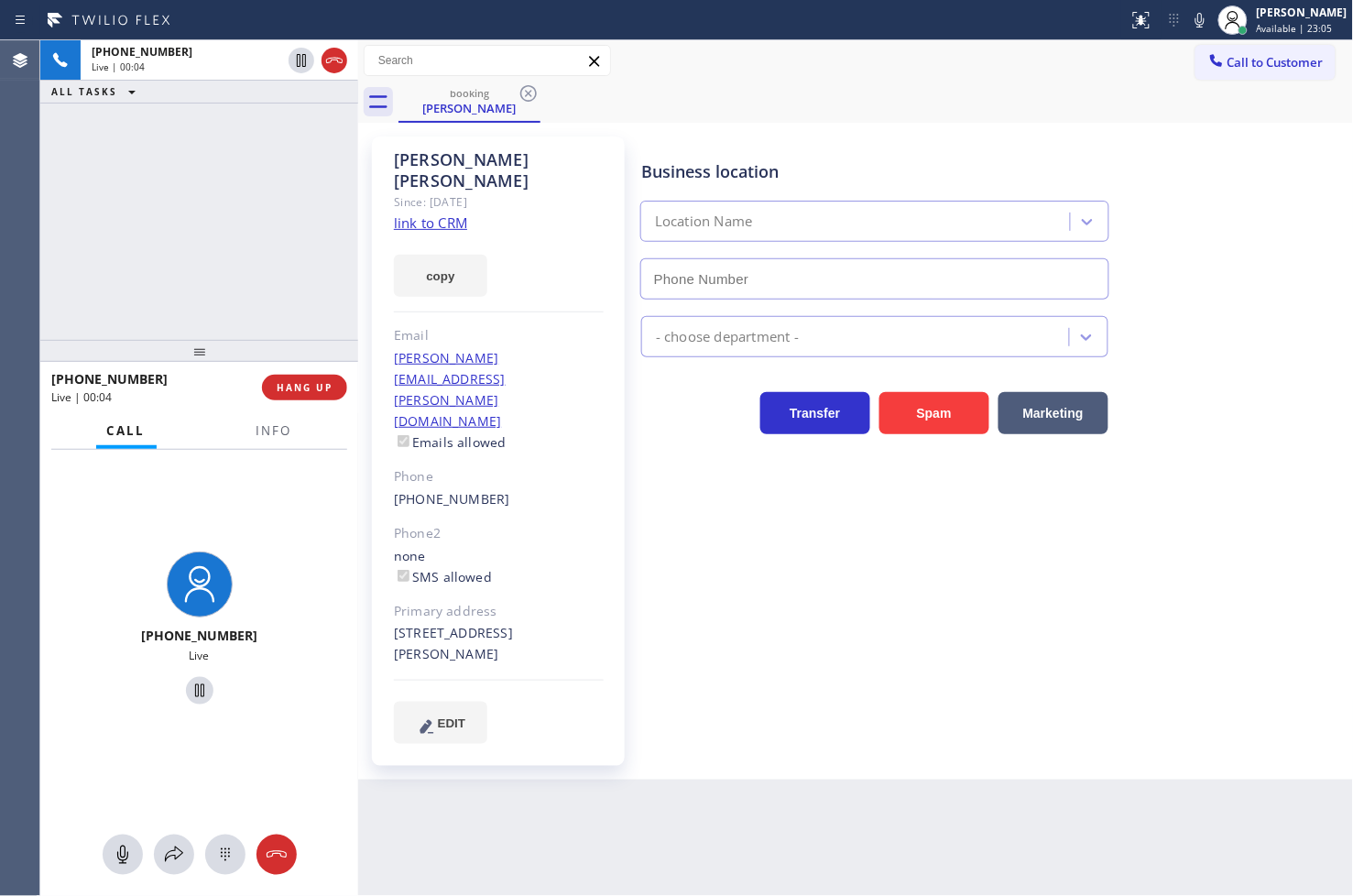
click at [428, 214] on link "link to CRM" at bounding box center [430, 223] width 73 height 19
click at [280, 224] on div "+19515184276 Live | 00:06 ALL TASKS ALL TASKS ACTIVE TASKS TASKS IN WRAP UP" at bounding box center [199, 190] width 317 height 300
click at [261, 433] on span "Info" at bounding box center [274, 430] width 36 height 17
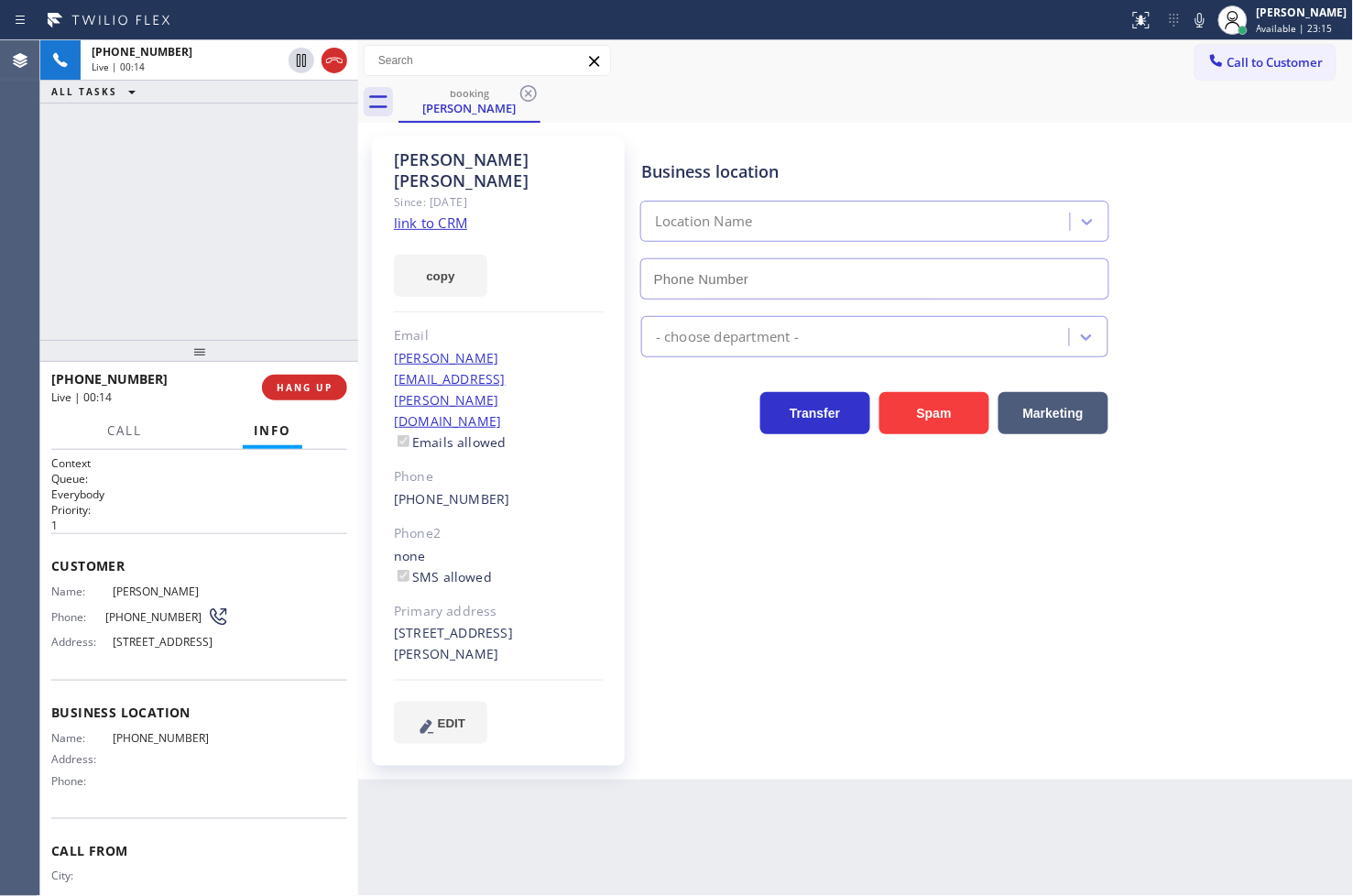
click at [206, 543] on div "Customer Name: Steve Bojorquez Phone: (951) 518-4276 Address: 214 26th St, Sant…" at bounding box center [199, 606] width 296 height 146
click at [187, 381] on div "+19515184276" at bounding box center [150, 379] width 198 height 18
click at [194, 503] on h2 "Priority:" at bounding box center [199, 510] width 296 height 16
click at [193, 260] on div "+19515184276 Live | 00:18 ALL TASKS ALL TASKS ACTIVE TASKS TASKS IN WRAP UP" at bounding box center [199, 190] width 317 height 300
click at [113, 200] on div "+19515184276 Live | 00:41 ALL TASKS ALL TASKS ACTIVE TASKS TASKS IN WRAP UP" at bounding box center [199, 190] width 317 height 300
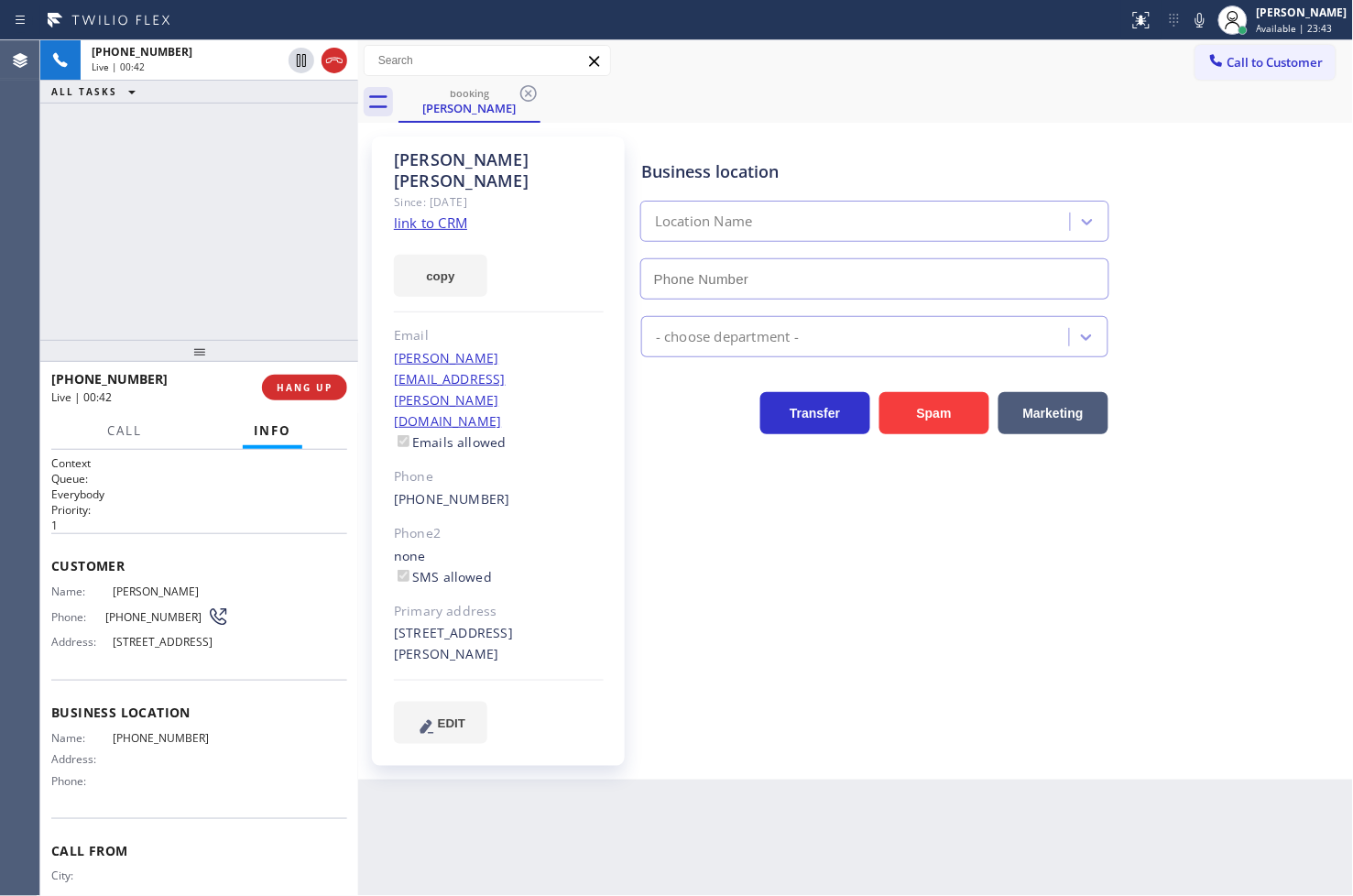
drag, startPoint x: 175, startPoint y: 568, endPoint x: 168, endPoint y: 419, distance: 149.2
click at [177, 564] on span "Customer" at bounding box center [199, 566] width 296 height 18
click at [160, 314] on div "+19515184276 Live | 00:43 ALL TASKS ALL TASKS ACTIVE TASKS TASKS IN WRAP UP" at bounding box center [199, 190] width 317 height 300
click at [189, 474] on h2 "Queue:" at bounding box center [199, 479] width 296 height 16
click at [162, 203] on div "+19515184276 Live | 00:45 ALL TASKS ALL TASKS ACTIVE TASKS TASKS IN WRAP UP" at bounding box center [199, 190] width 317 height 300
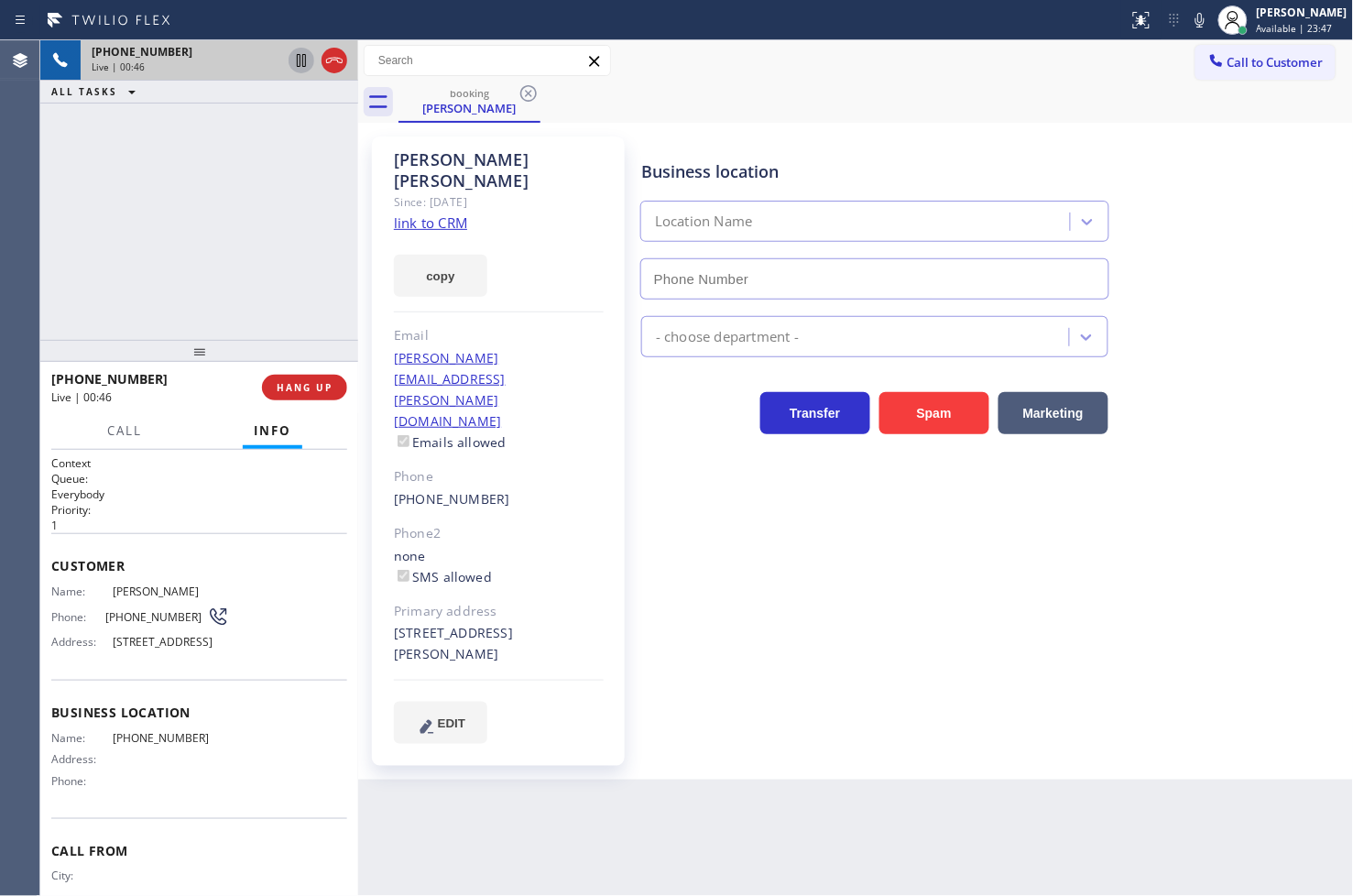
click at [298, 66] on icon at bounding box center [301, 60] width 9 height 13
click at [120, 437] on span "Call" at bounding box center [124, 430] width 35 height 17
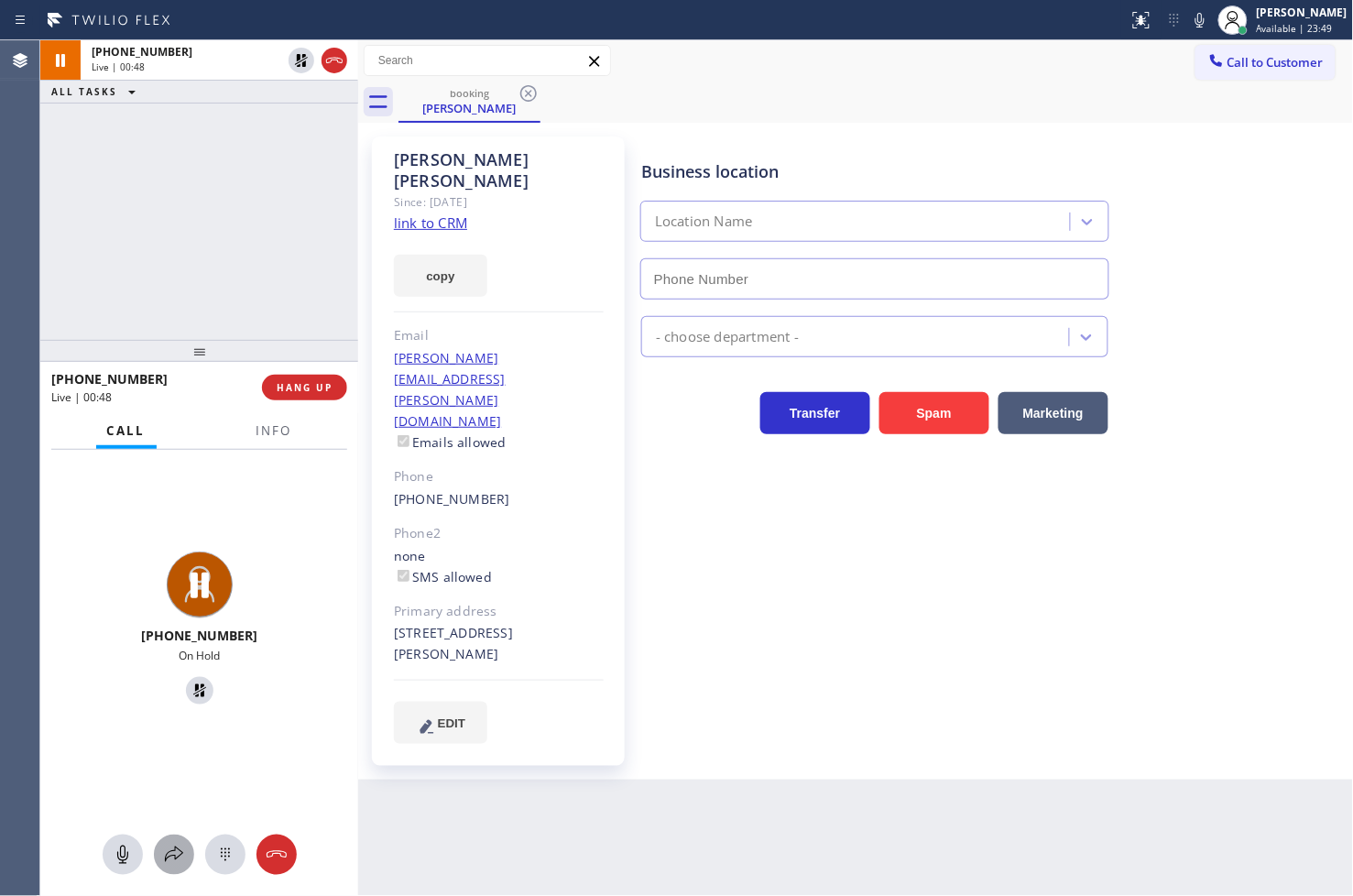
click at [178, 839] on button at bounding box center [174, 854] width 41 height 41
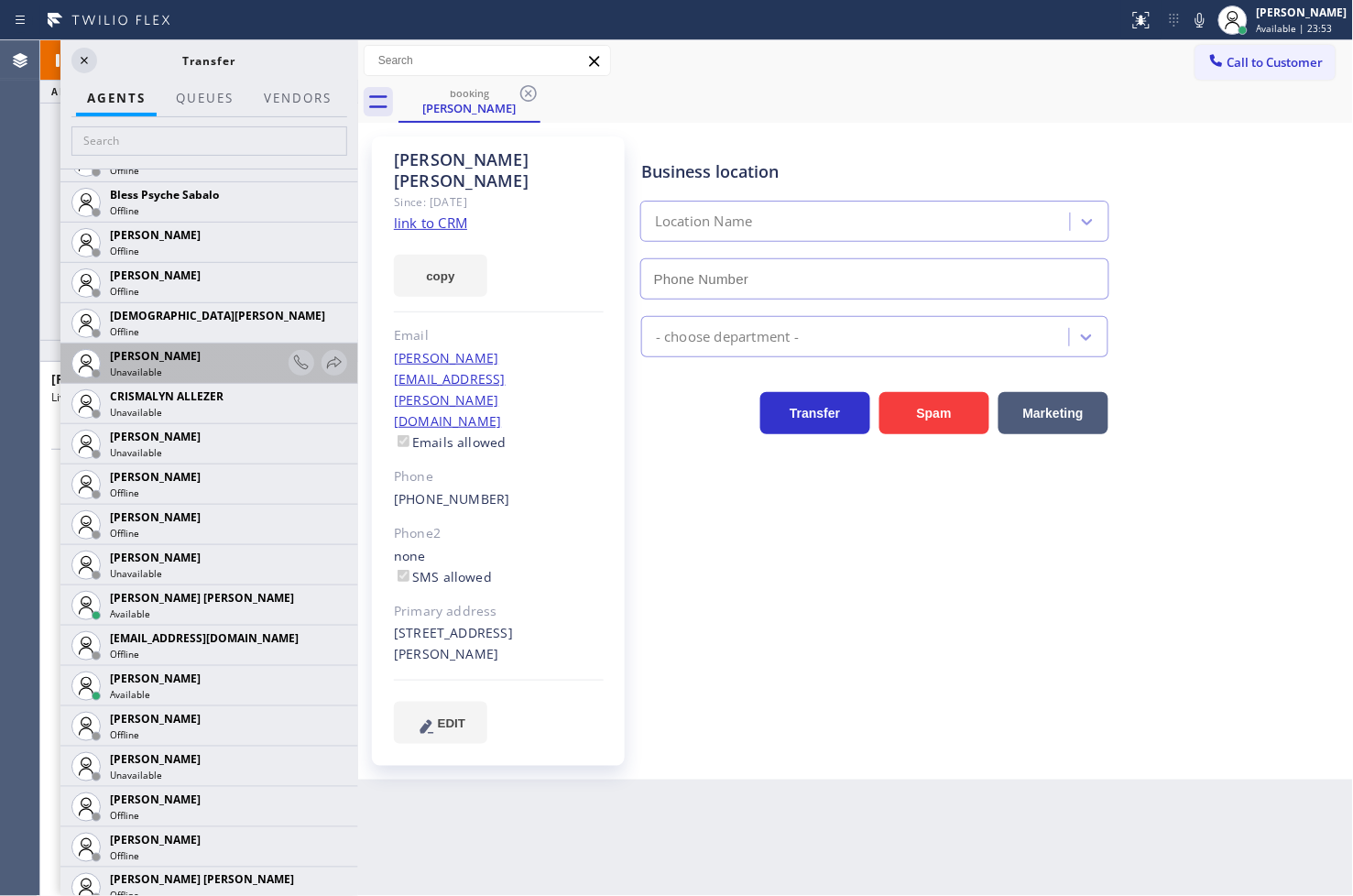
scroll to position [712, 0]
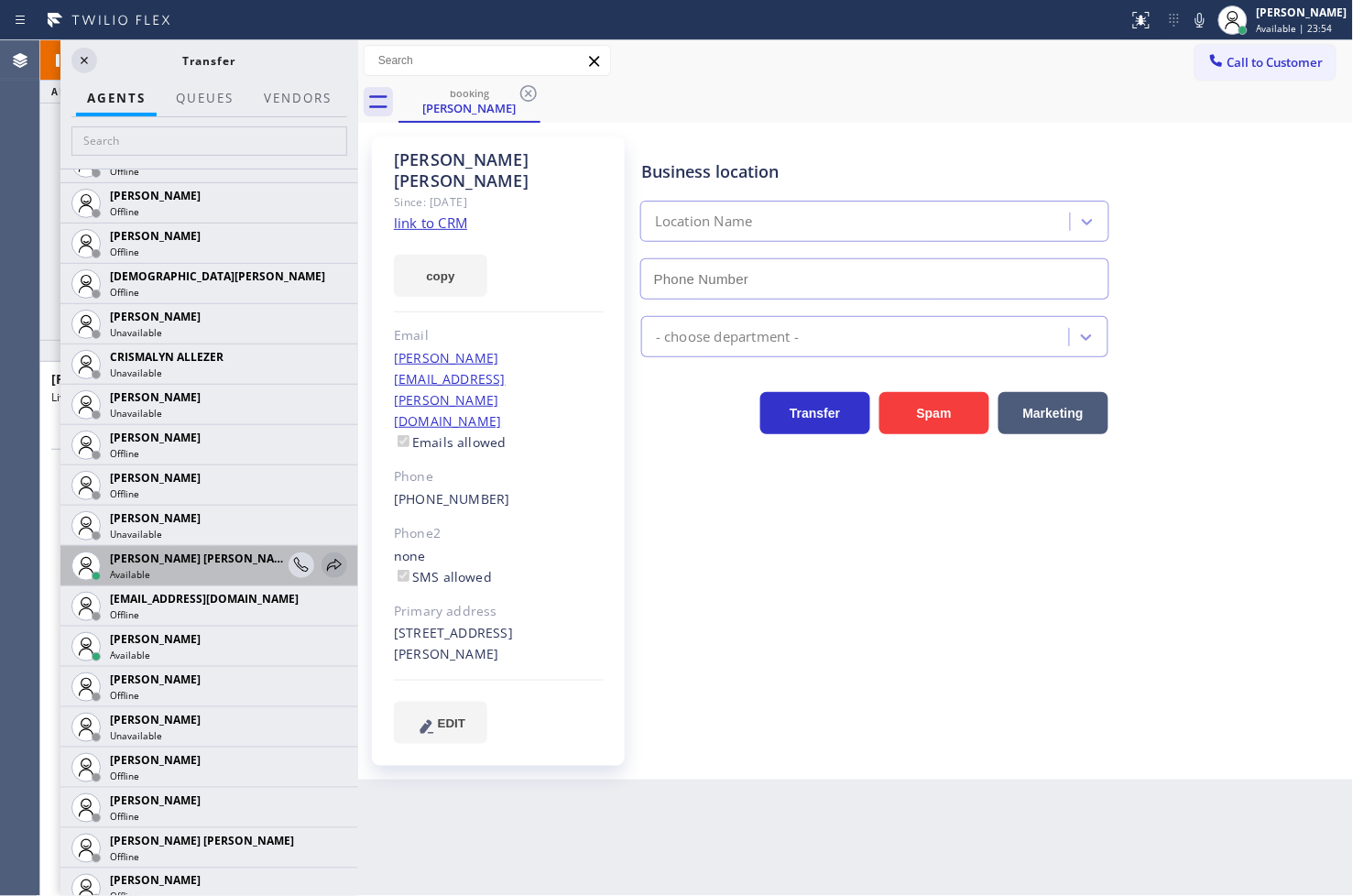
click at [323, 557] on icon at bounding box center [334, 565] width 22 height 22
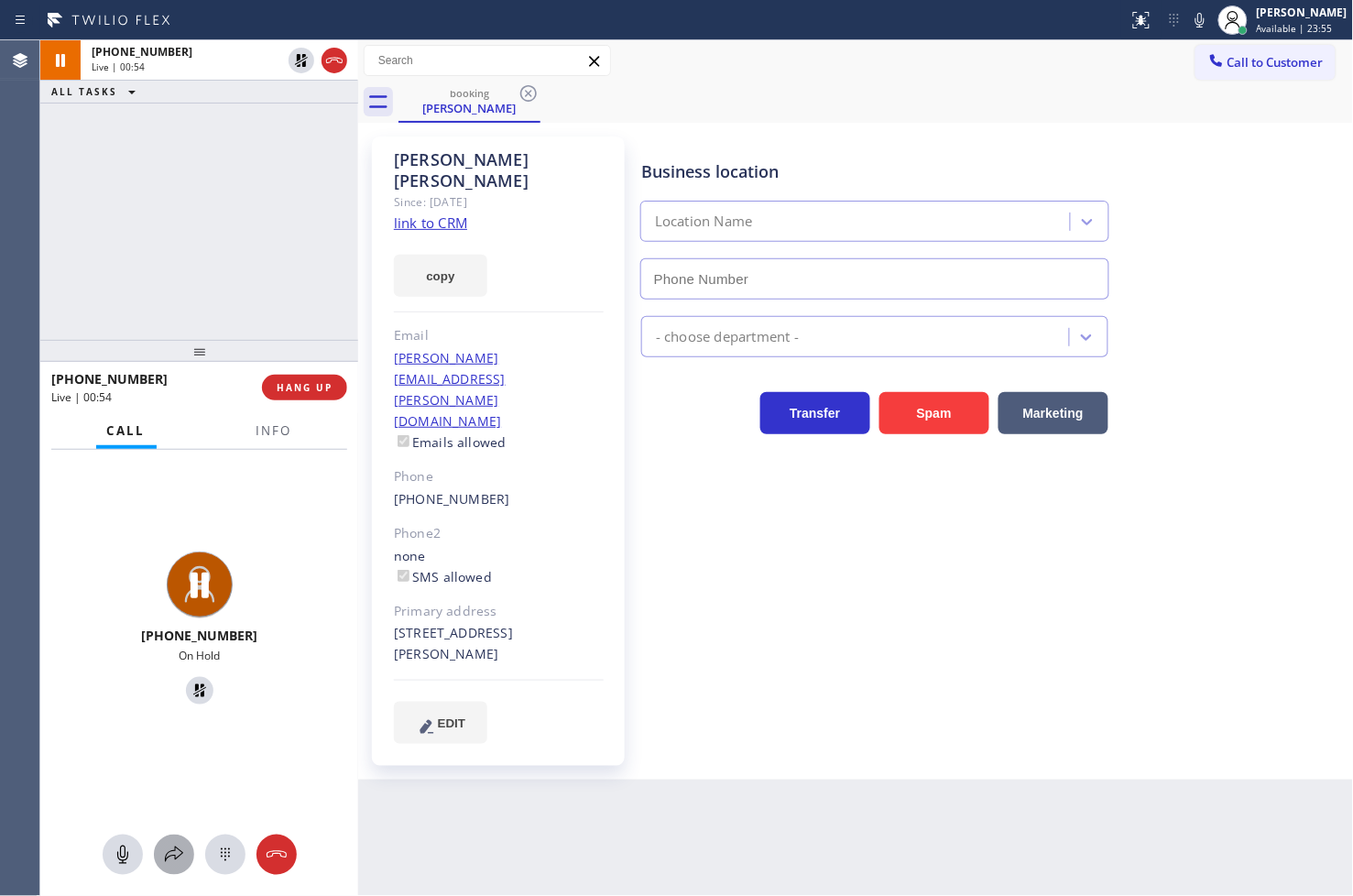
click at [175, 861] on icon at bounding box center [174, 854] width 22 height 22
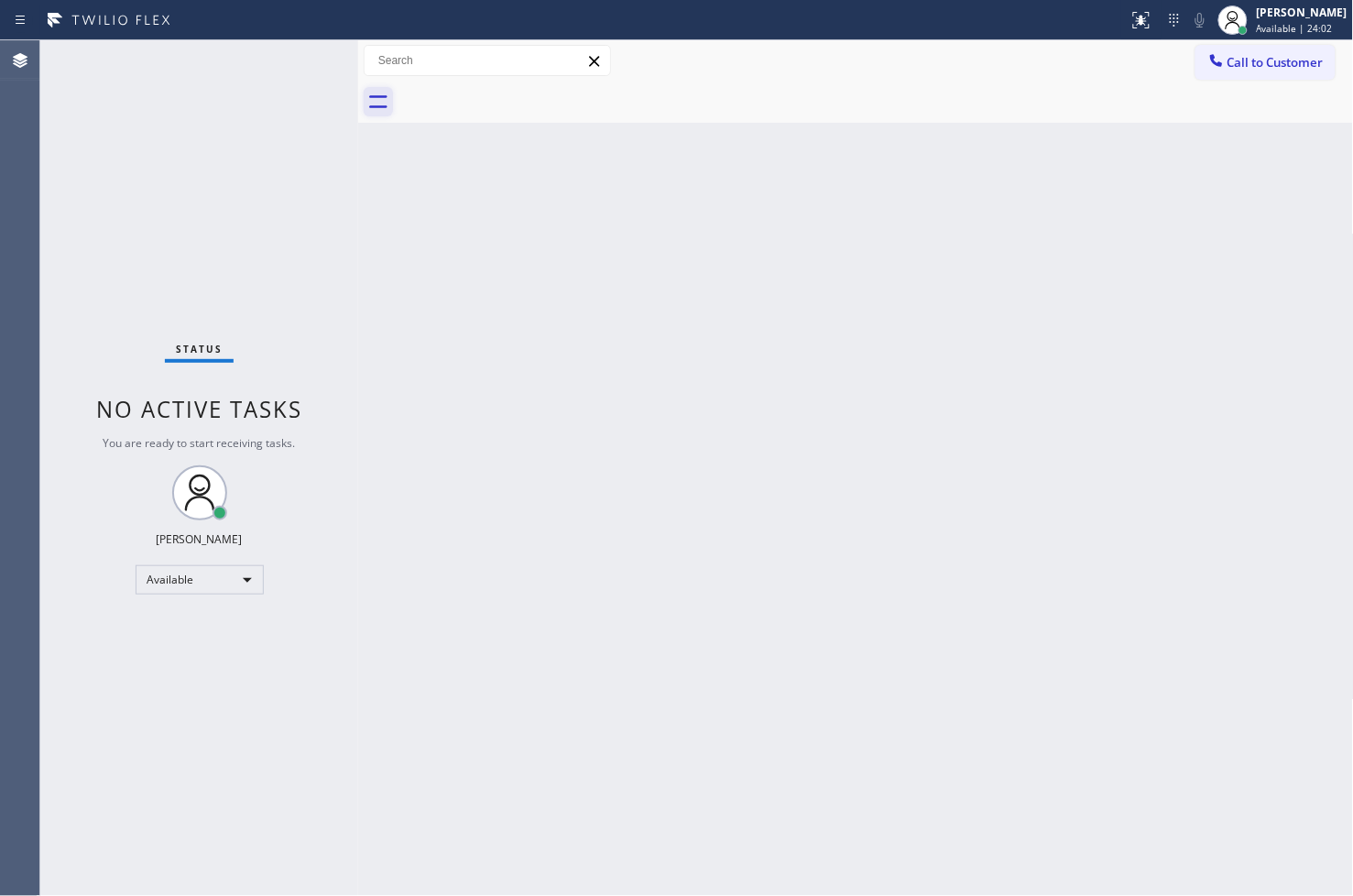
click at [367, 96] on icon at bounding box center [379, 102] width 30 height 30
click at [294, 51] on div "Status No active tasks You are ready to start receiving tasks. [PERSON_NAME]" at bounding box center [199, 468] width 317 height 855
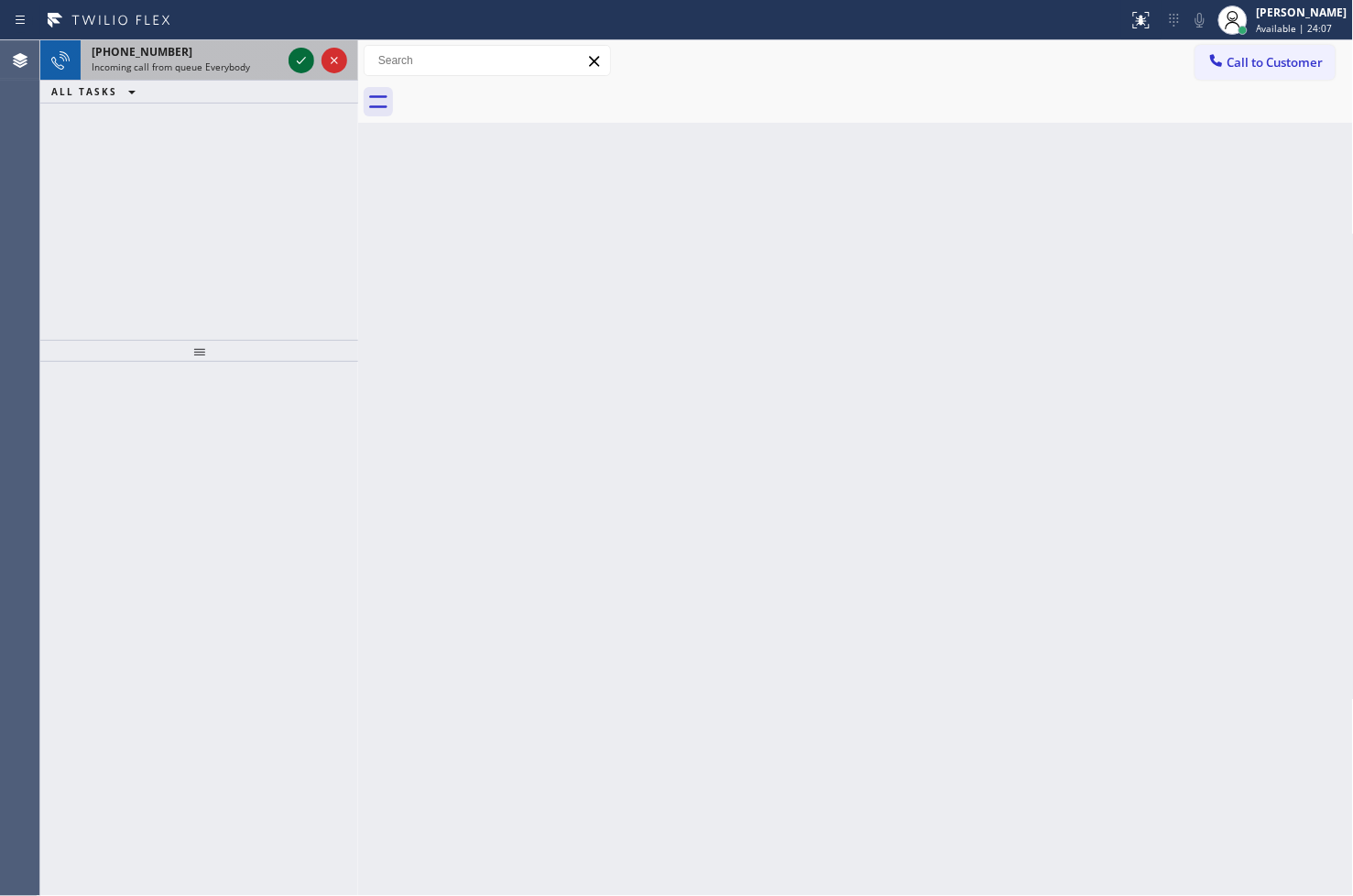
click at [303, 60] on icon at bounding box center [301, 59] width 9 height 7
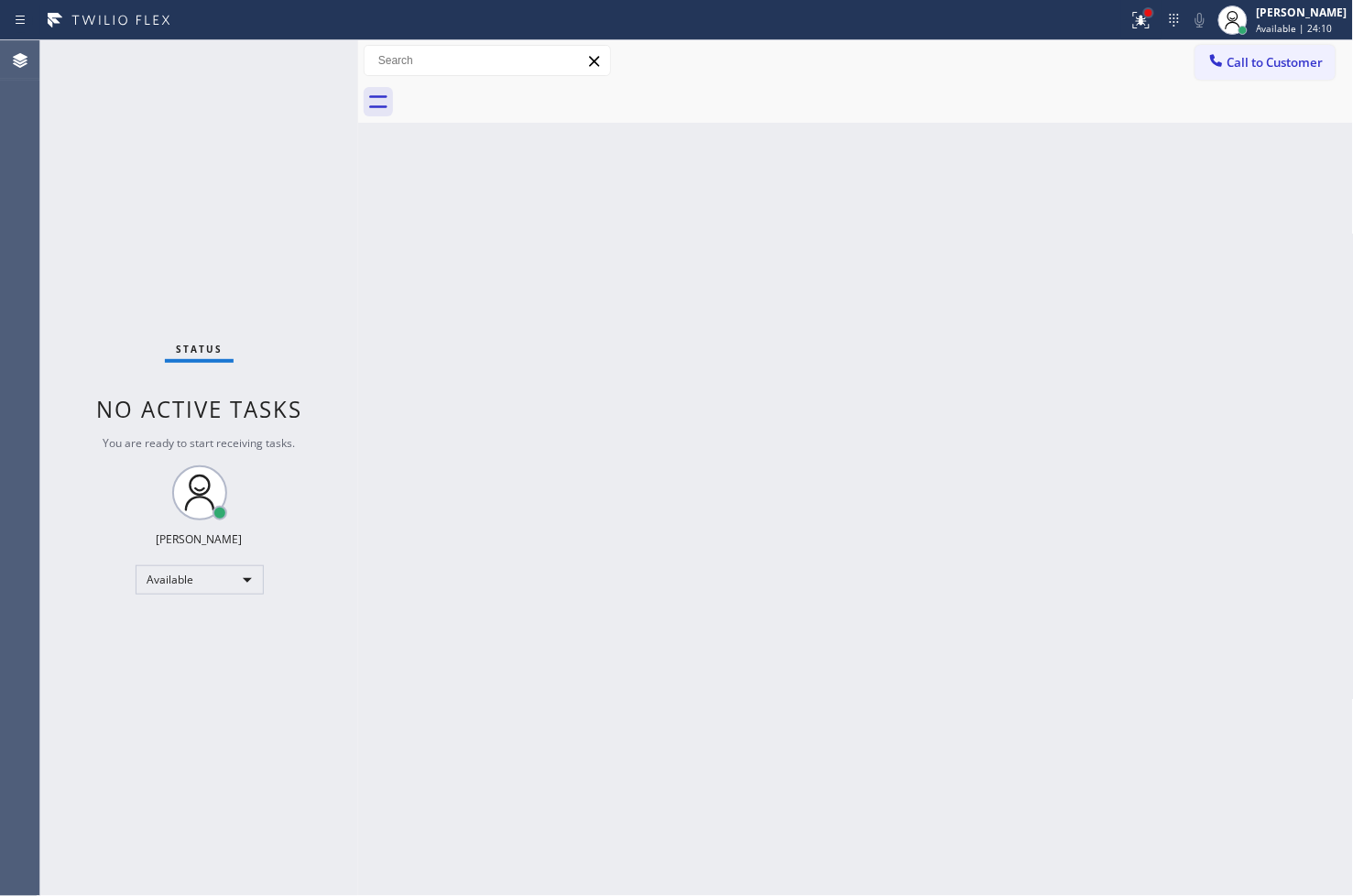
click at [1143, 16] on div at bounding box center [1148, 12] width 11 height 11
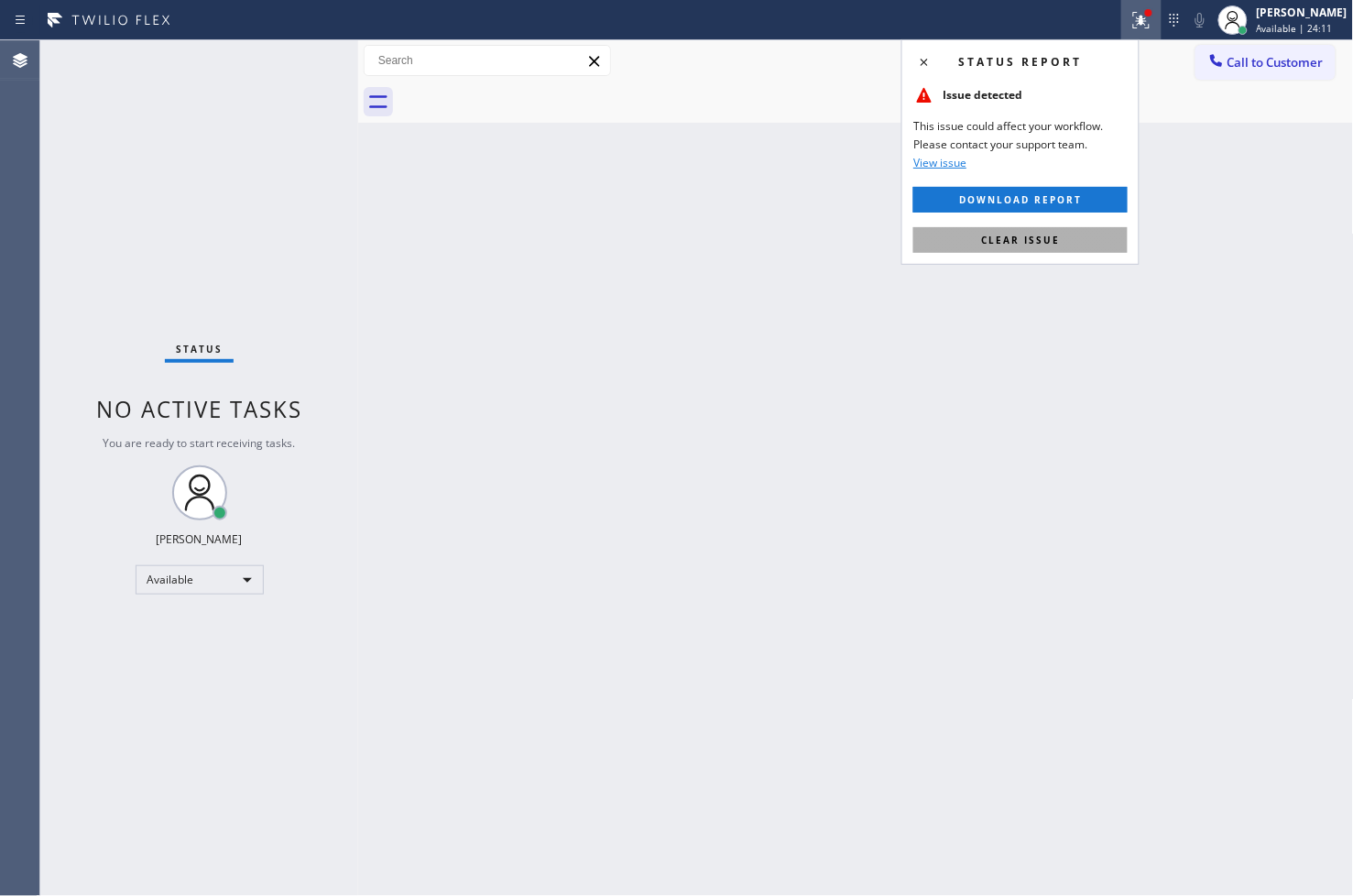
click at [1011, 230] on button "Clear issue" at bounding box center [1020, 240] width 215 height 26
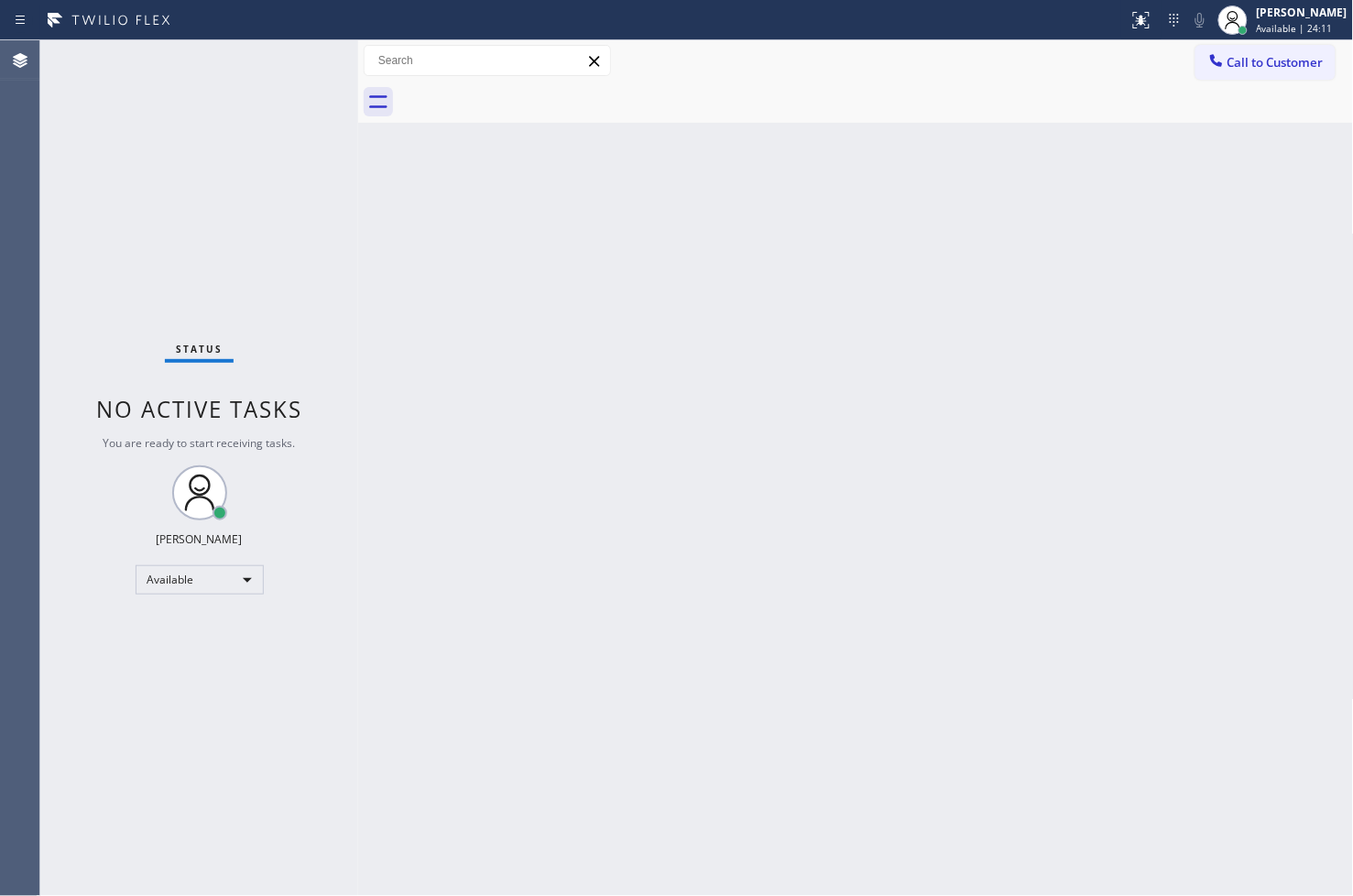
click at [332, 235] on div "Status No active tasks You are ready to start receiving tasks. [PERSON_NAME]" at bounding box center [199, 468] width 317 height 855
click at [309, 61] on div "Status No active tasks You are ready to start receiving tasks. [PERSON_NAME]" at bounding box center [199, 468] width 317 height 855
click at [308, 62] on div "Status No active tasks You are ready to start receiving tasks. [PERSON_NAME]" at bounding box center [199, 468] width 317 height 855
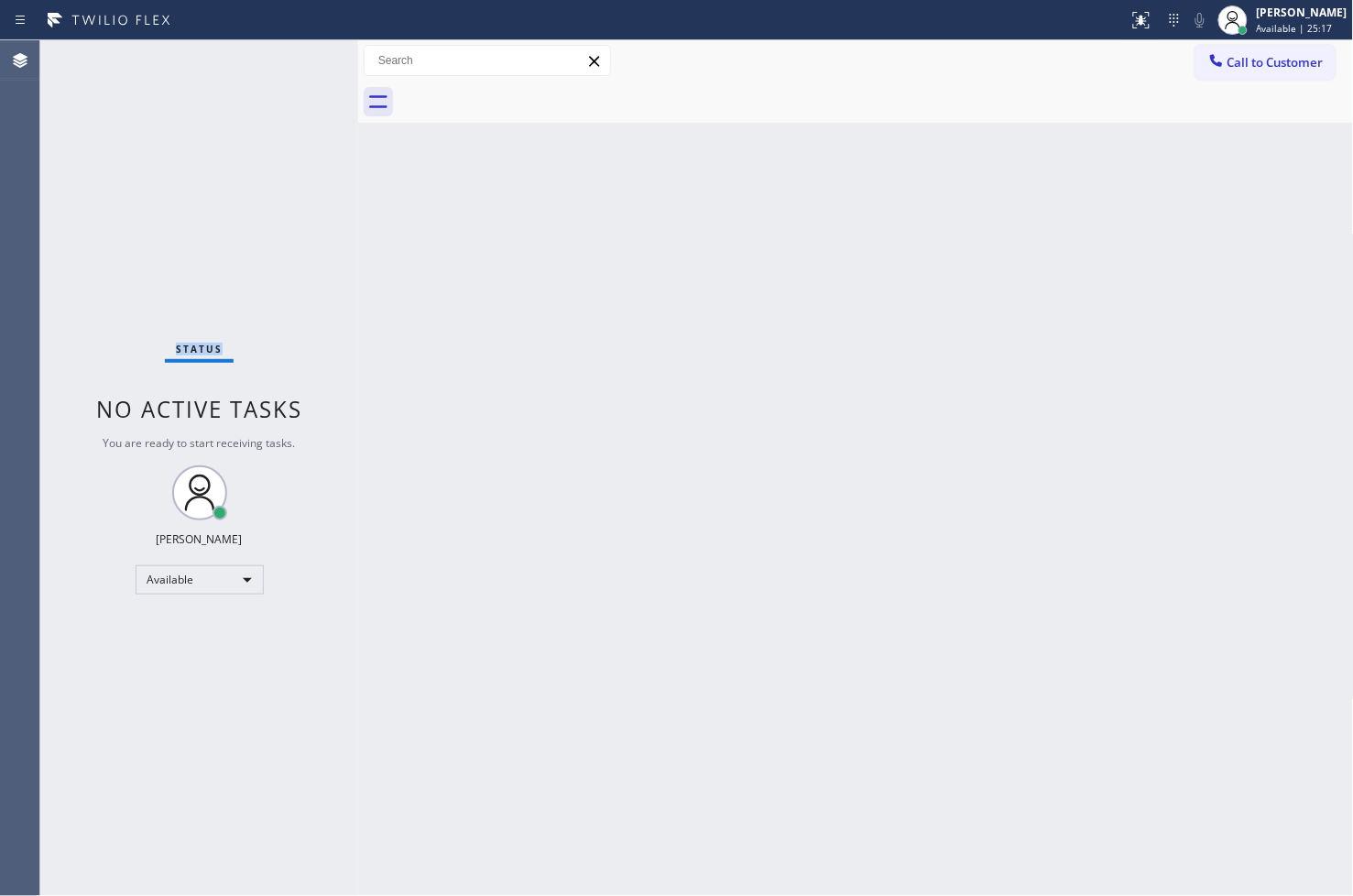
click at [308, 62] on div "Status No active tasks You are ready to start receiving tasks. [PERSON_NAME]" at bounding box center [199, 468] width 317 height 855
click at [141, 273] on div "Status No active tasks You are ready to start receiving tasks. [PERSON_NAME]" at bounding box center [199, 468] width 317 height 855
click at [290, 69] on div "Status No active tasks You are ready to start receiving tasks. [PERSON_NAME]" at bounding box center [199, 468] width 317 height 855
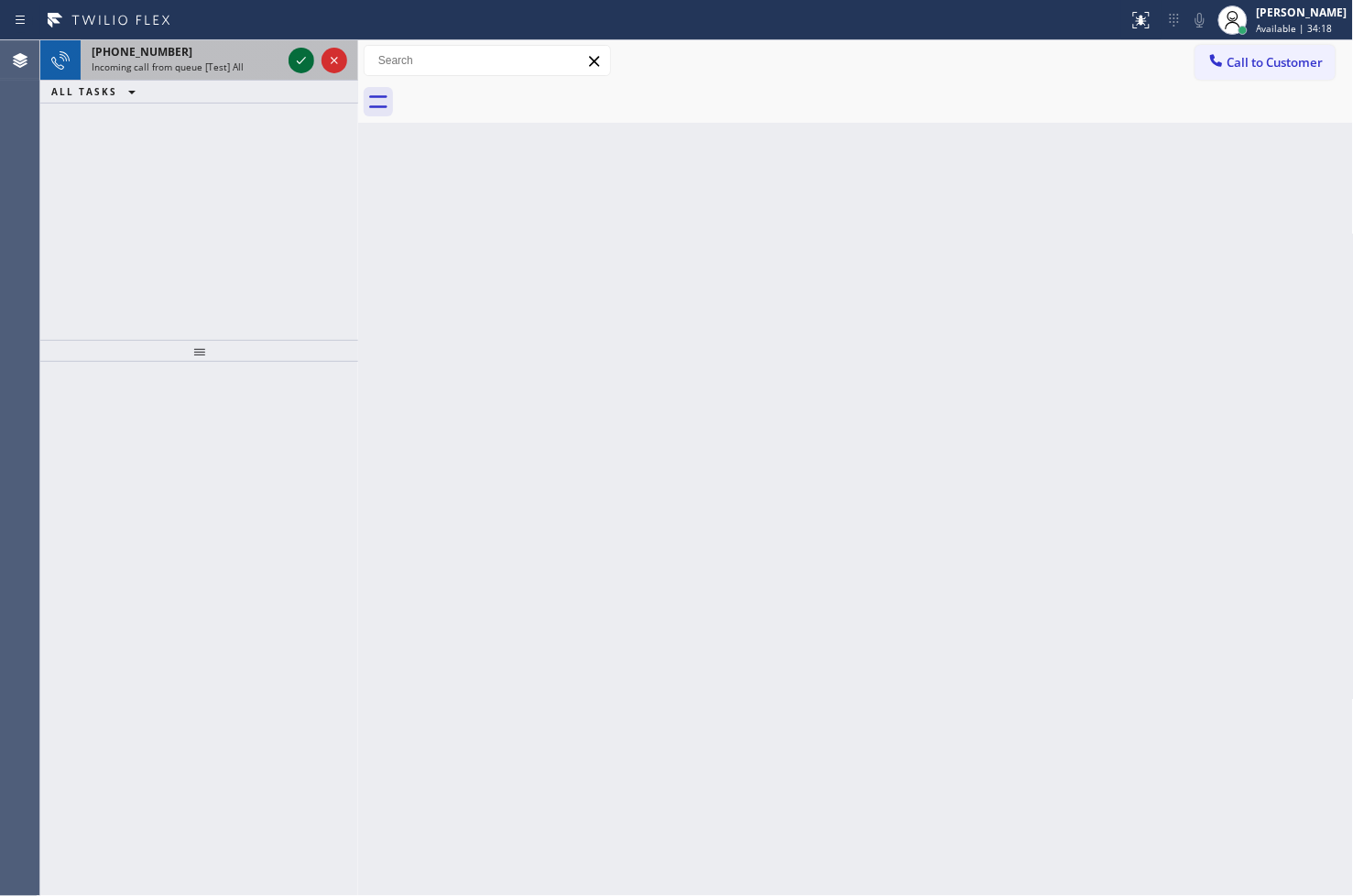
click at [294, 55] on icon at bounding box center [302, 60] width 22 height 22
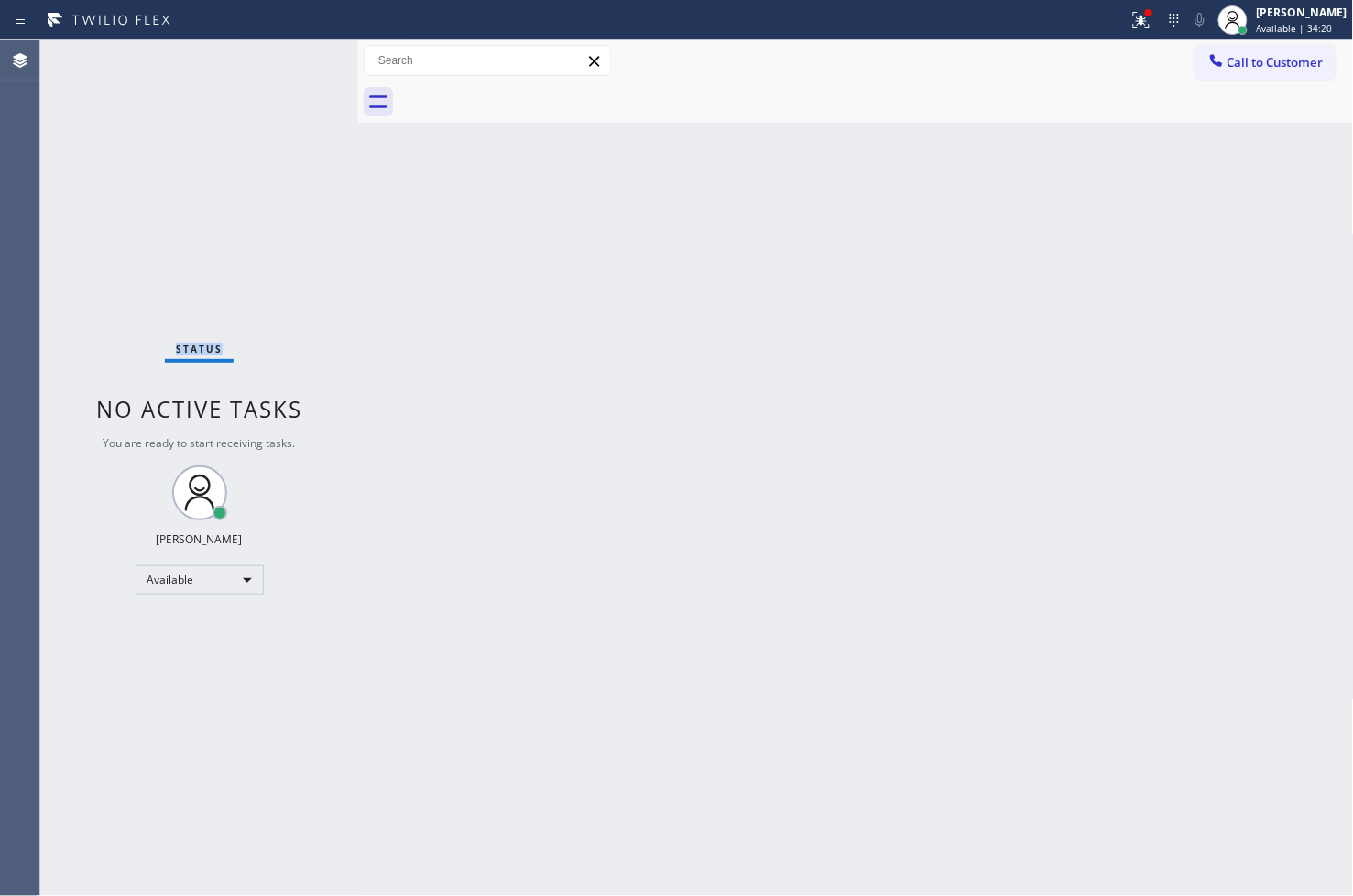
click at [294, 55] on div "Status No active tasks You are ready to start receiving tasks. [PERSON_NAME]" at bounding box center [199, 468] width 317 height 855
click at [1133, 22] on icon at bounding box center [1138, 18] width 11 height 13
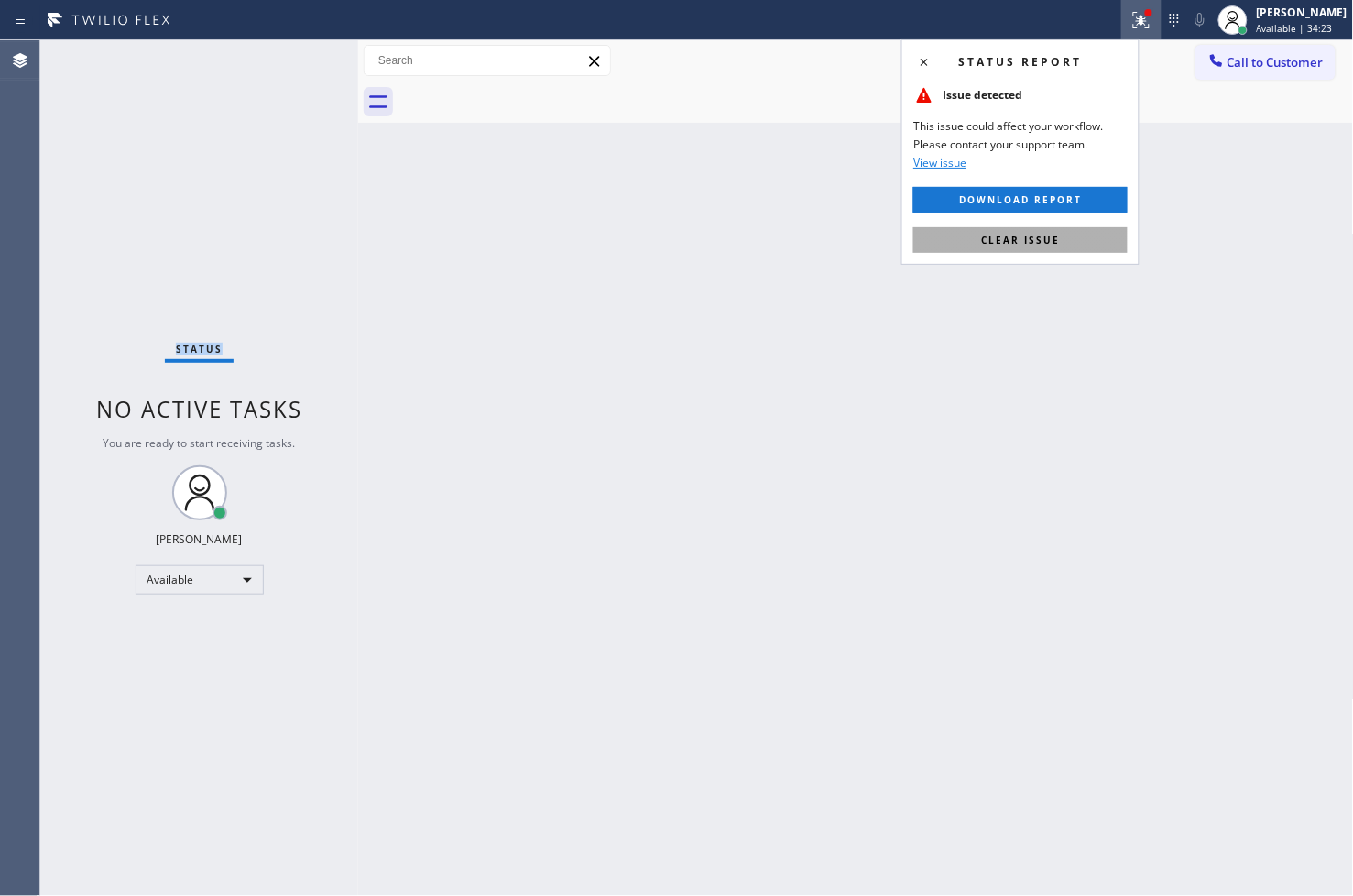
click at [1069, 247] on button "Clear issue" at bounding box center [1020, 240] width 215 height 26
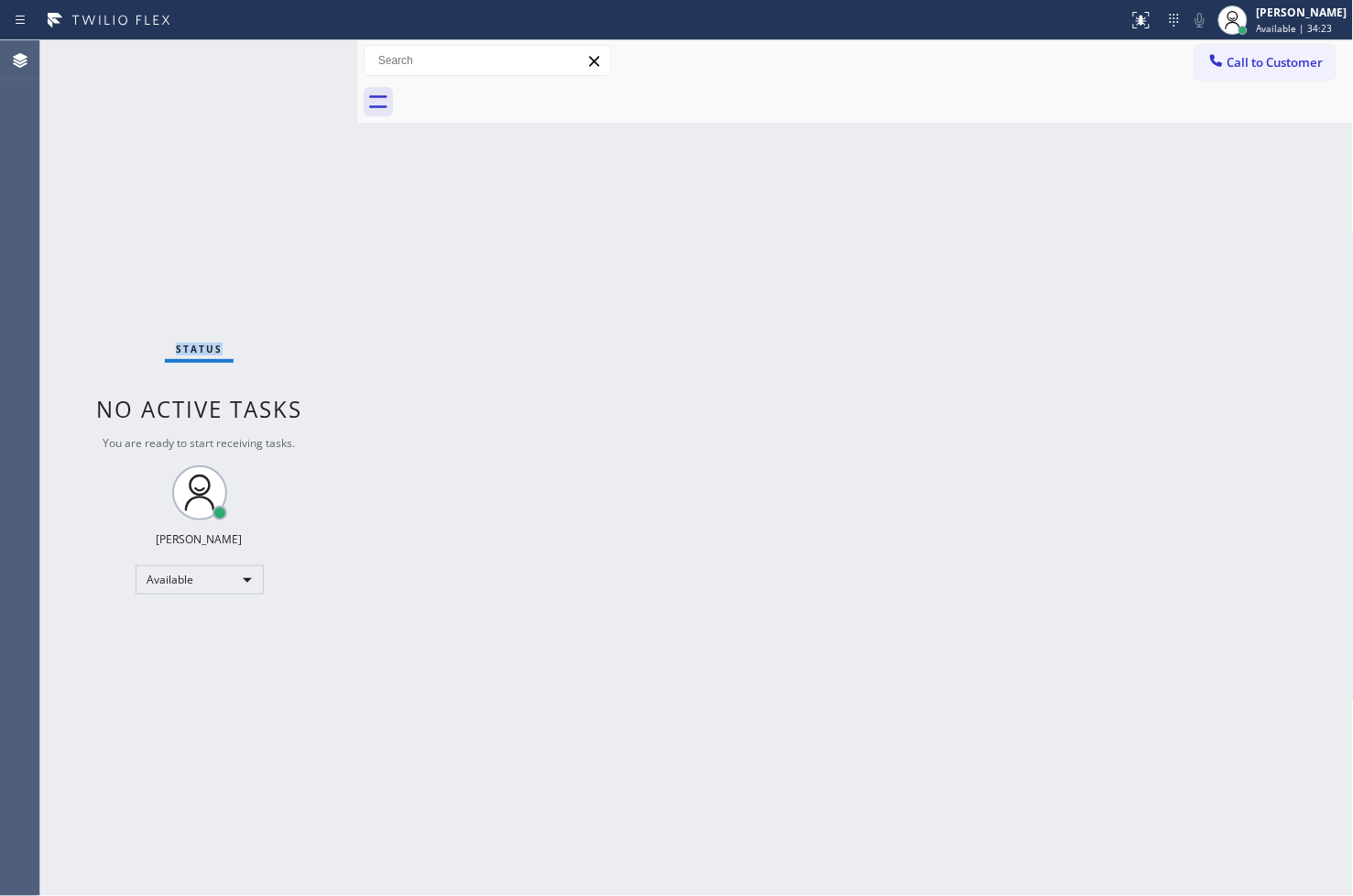
click at [230, 293] on div "Status No active tasks You are ready to start receiving tasks. [PERSON_NAME]" at bounding box center [199, 468] width 317 height 855
click at [297, 56] on div "Status No active tasks You are ready to start receiving tasks. [PERSON_NAME]" at bounding box center [199, 468] width 317 height 855
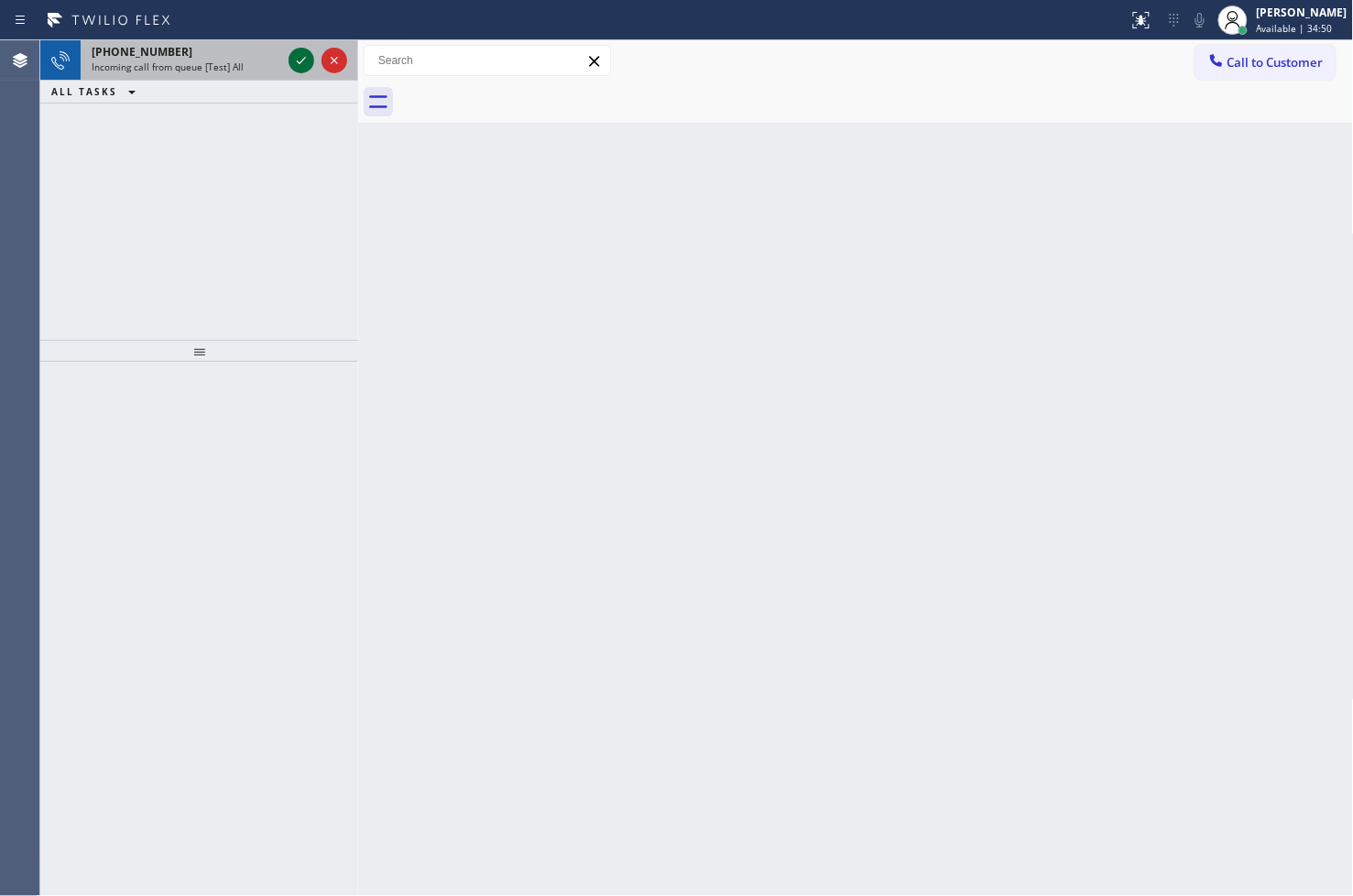
click at [297, 56] on icon at bounding box center [302, 60] width 22 height 22
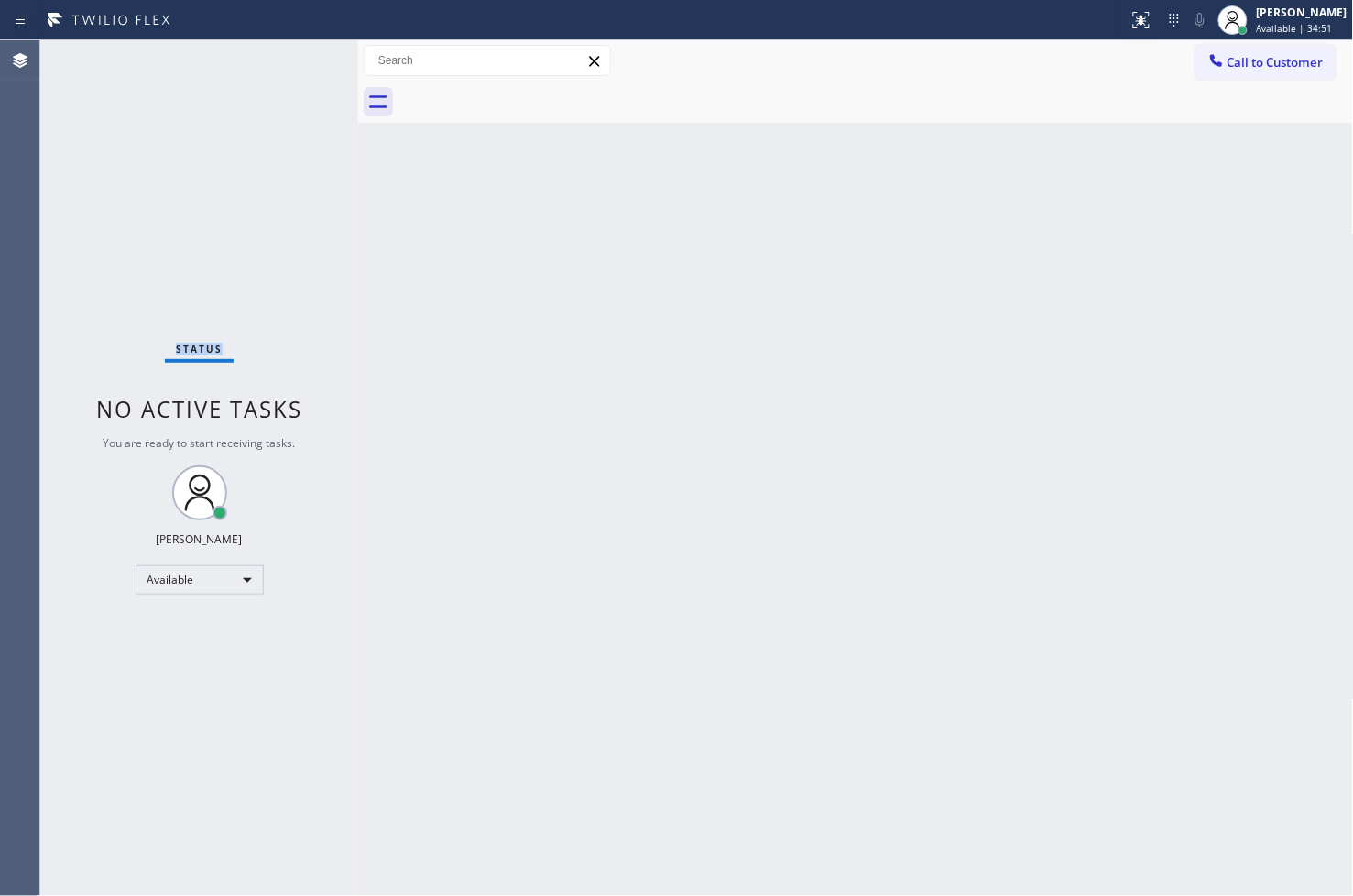
click at [297, 56] on div "Status No active tasks You are ready to start receiving tasks. [PERSON_NAME]" at bounding box center [199, 468] width 317 height 855
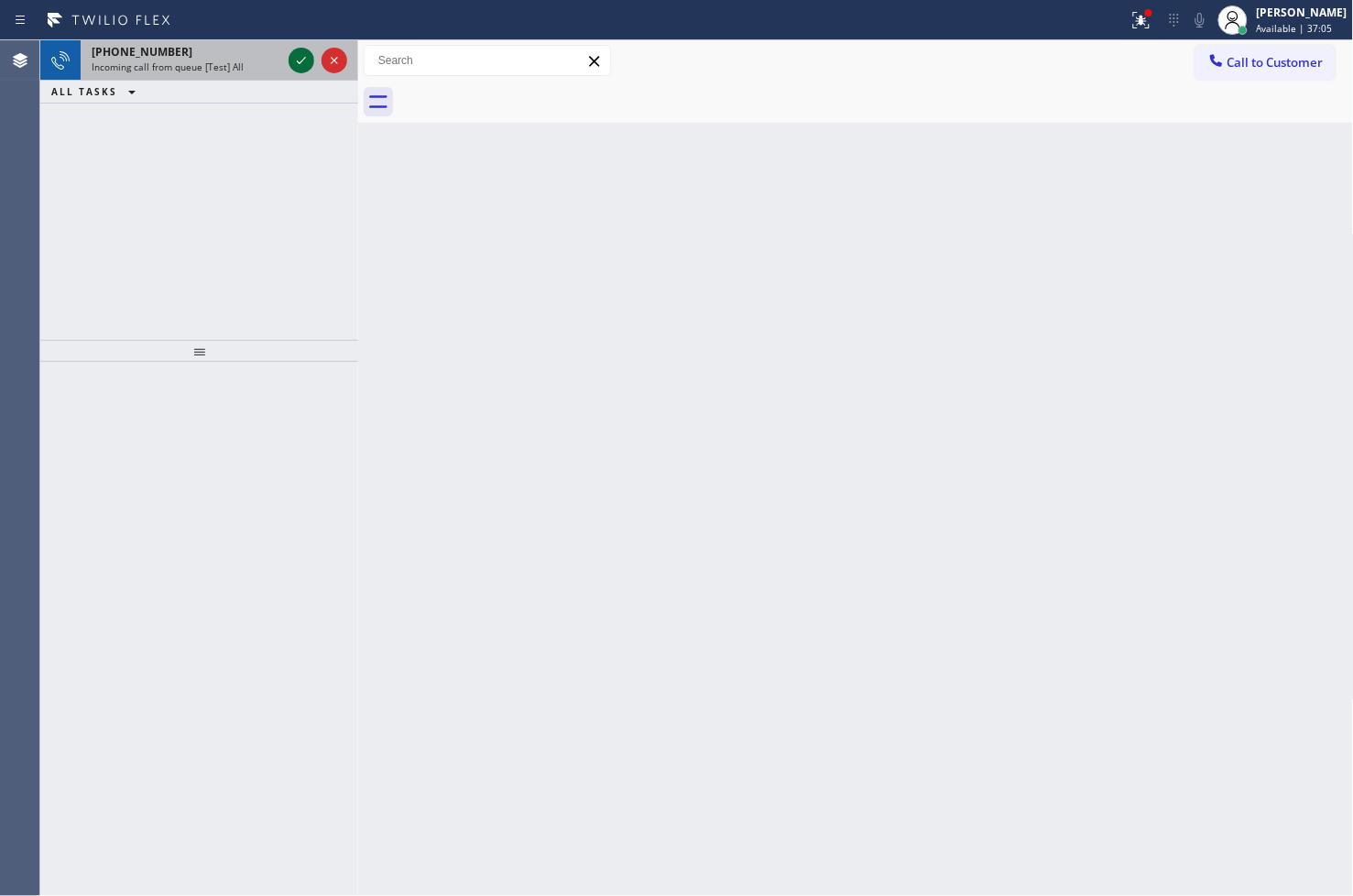
click at [297, 56] on icon at bounding box center [302, 60] width 22 height 22
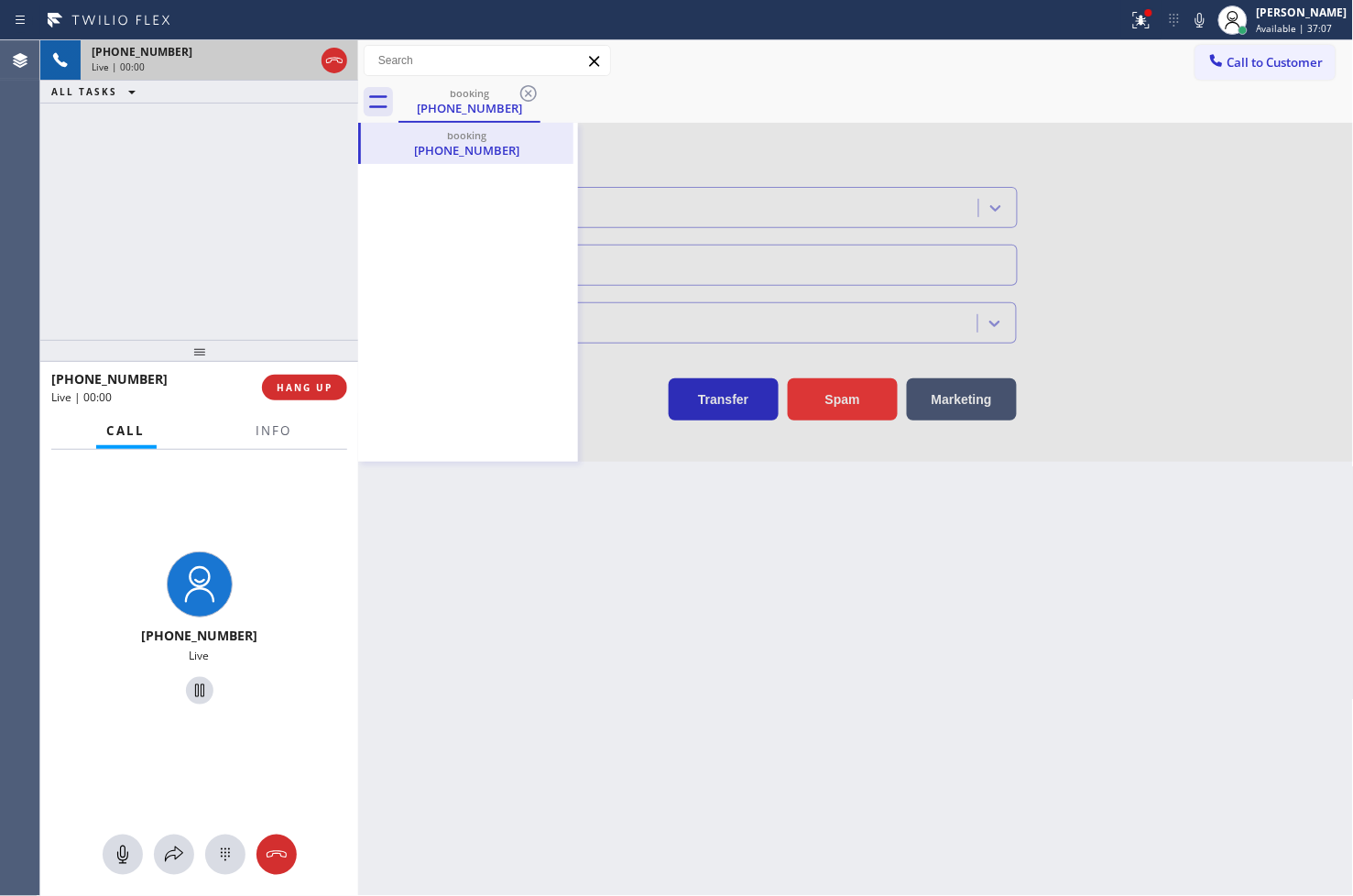
type input "[PHONE_NUMBER]"
click at [703, 544] on div "Back to Dashboard Change Sender ID Customers Technicians Select a contact Outbo…" at bounding box center [856, 468] width 996 height 855
click at [102, 229] on div "+18446793652 Live | 00:02 ALL TASKS ALL TASKS ACTIVE TASKS TASKS IN WRAP UP" at bounding box center [199, 190] width 317 height 300
click at [280, 434] on span "Info" at bounding box center [274, 430] width 36 height 17
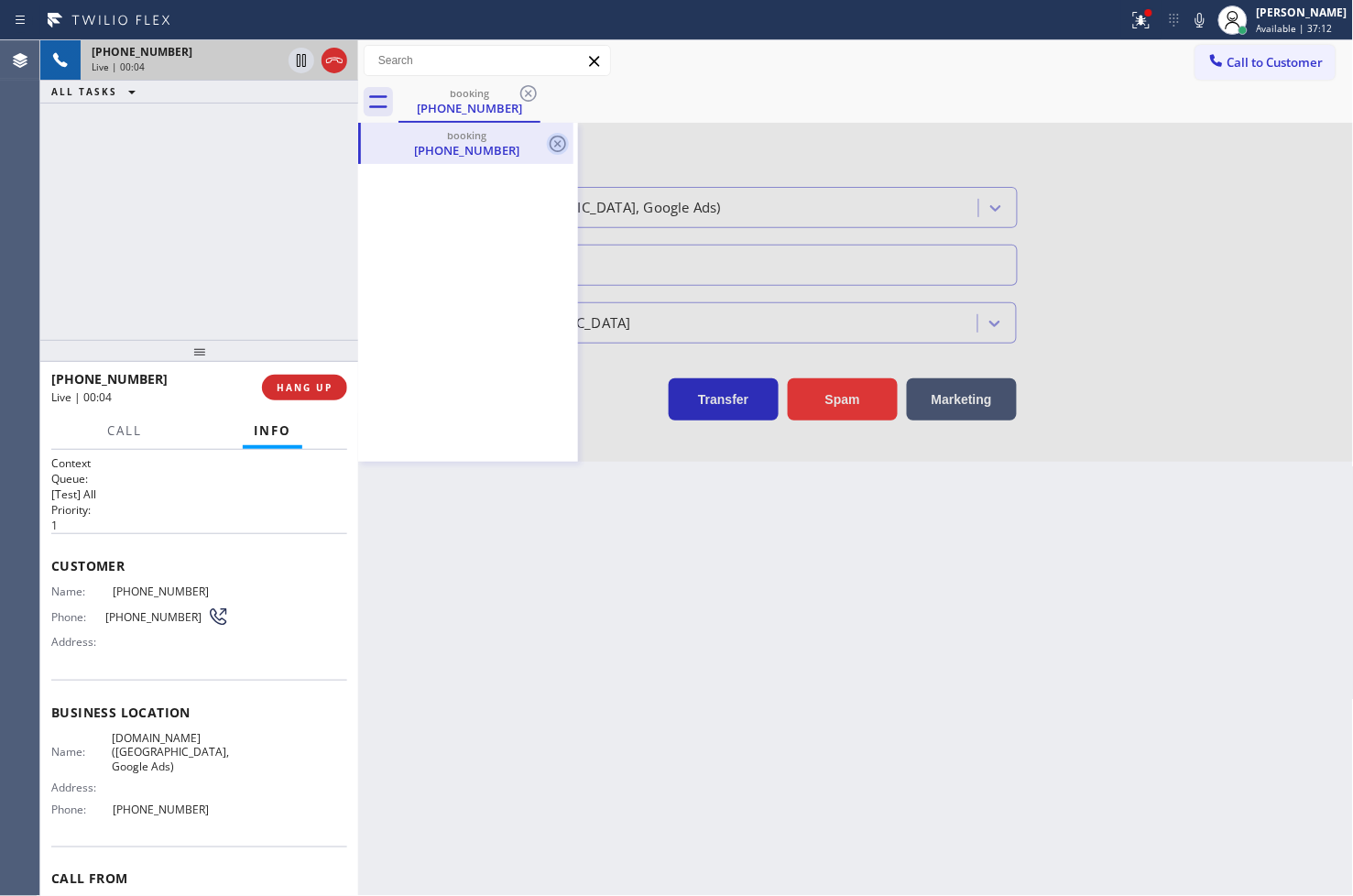
click at [556, 143] on icon at bounding box center [558, 143] width 17 height 17
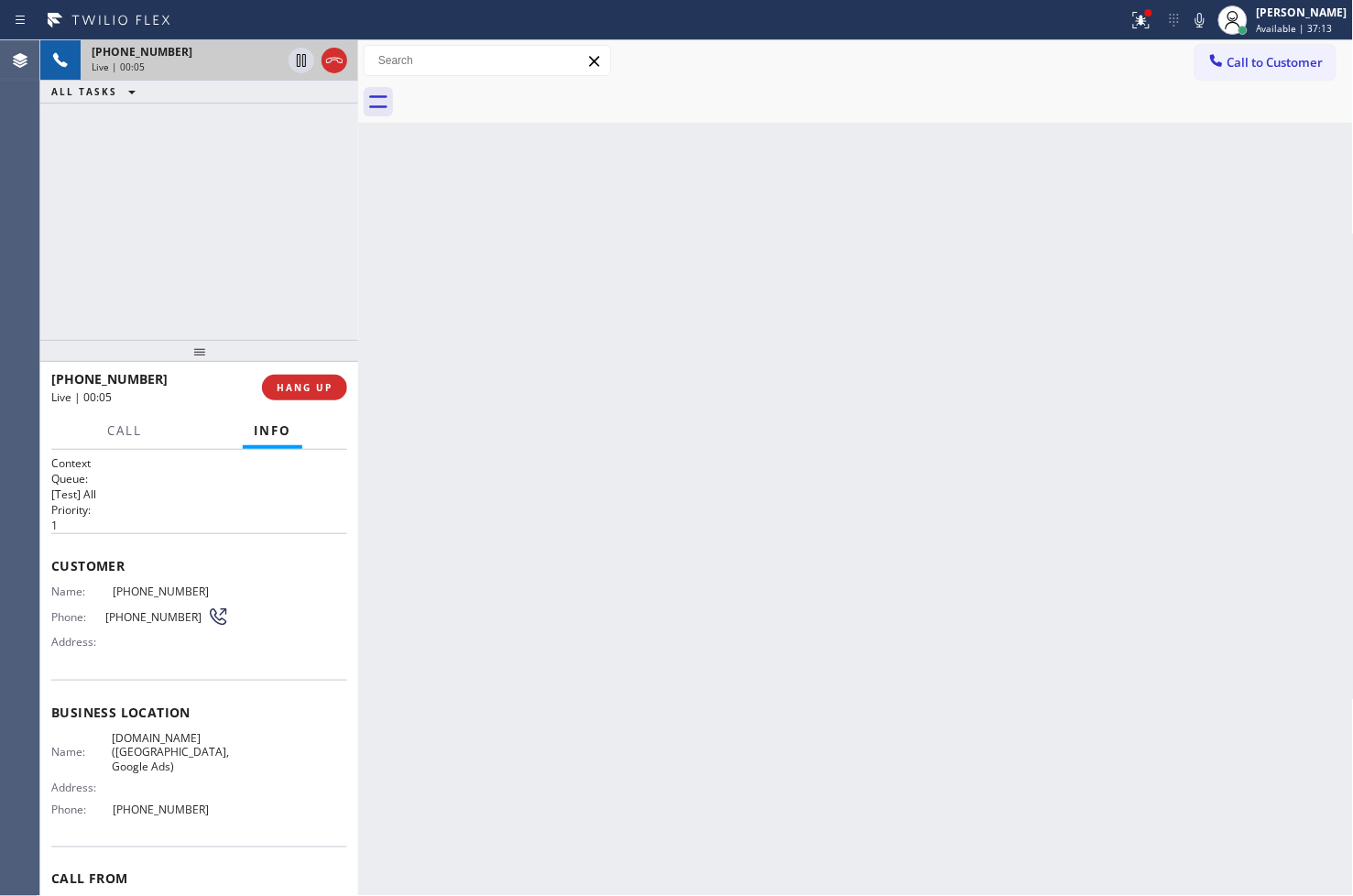
click at [444, 94] on div at bounding box center [876, 102] width 955 height 42
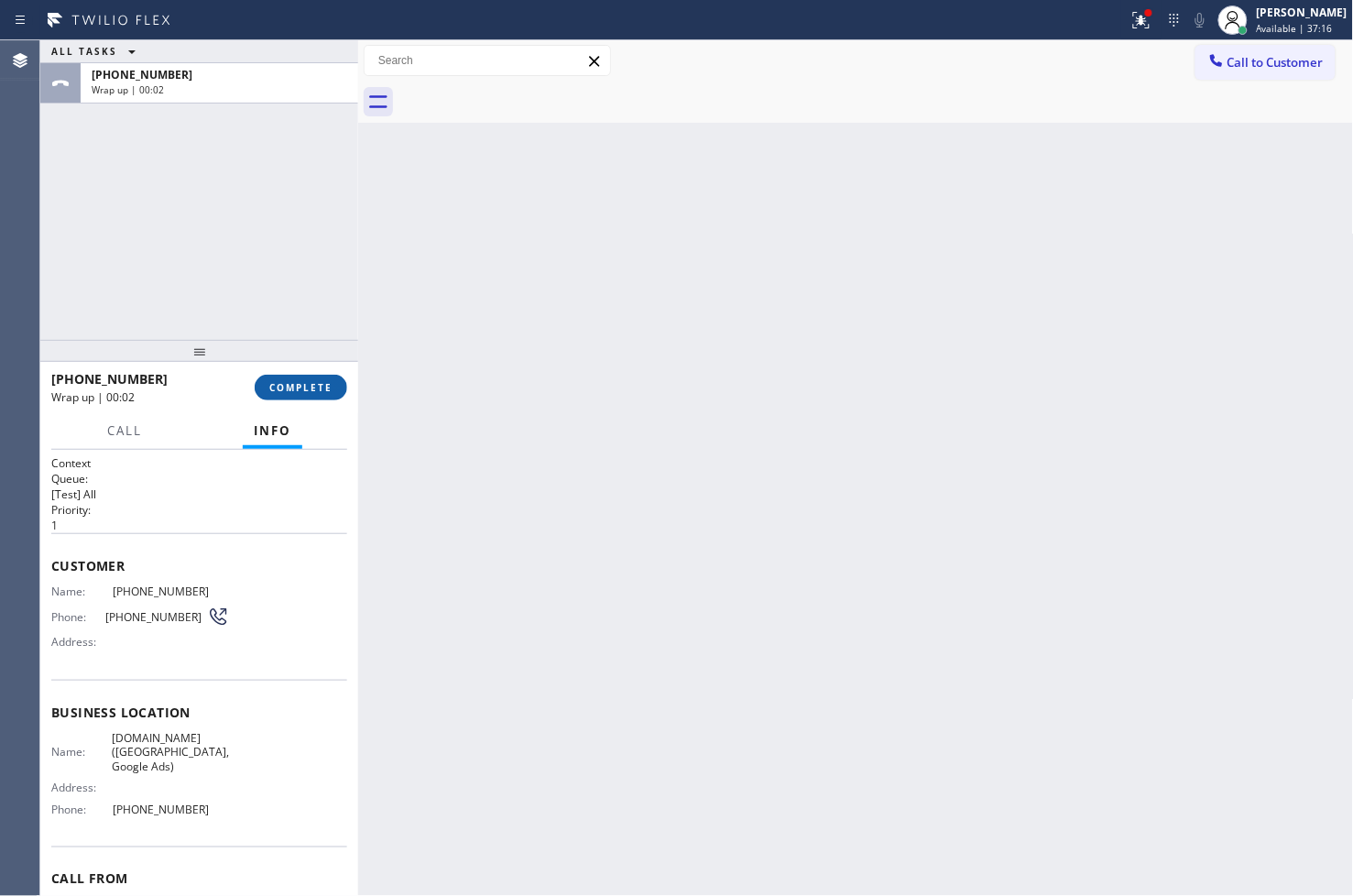
click at [282, 381] on span "COMPLETE" at bounding box center [301, 387] width 63 height 13
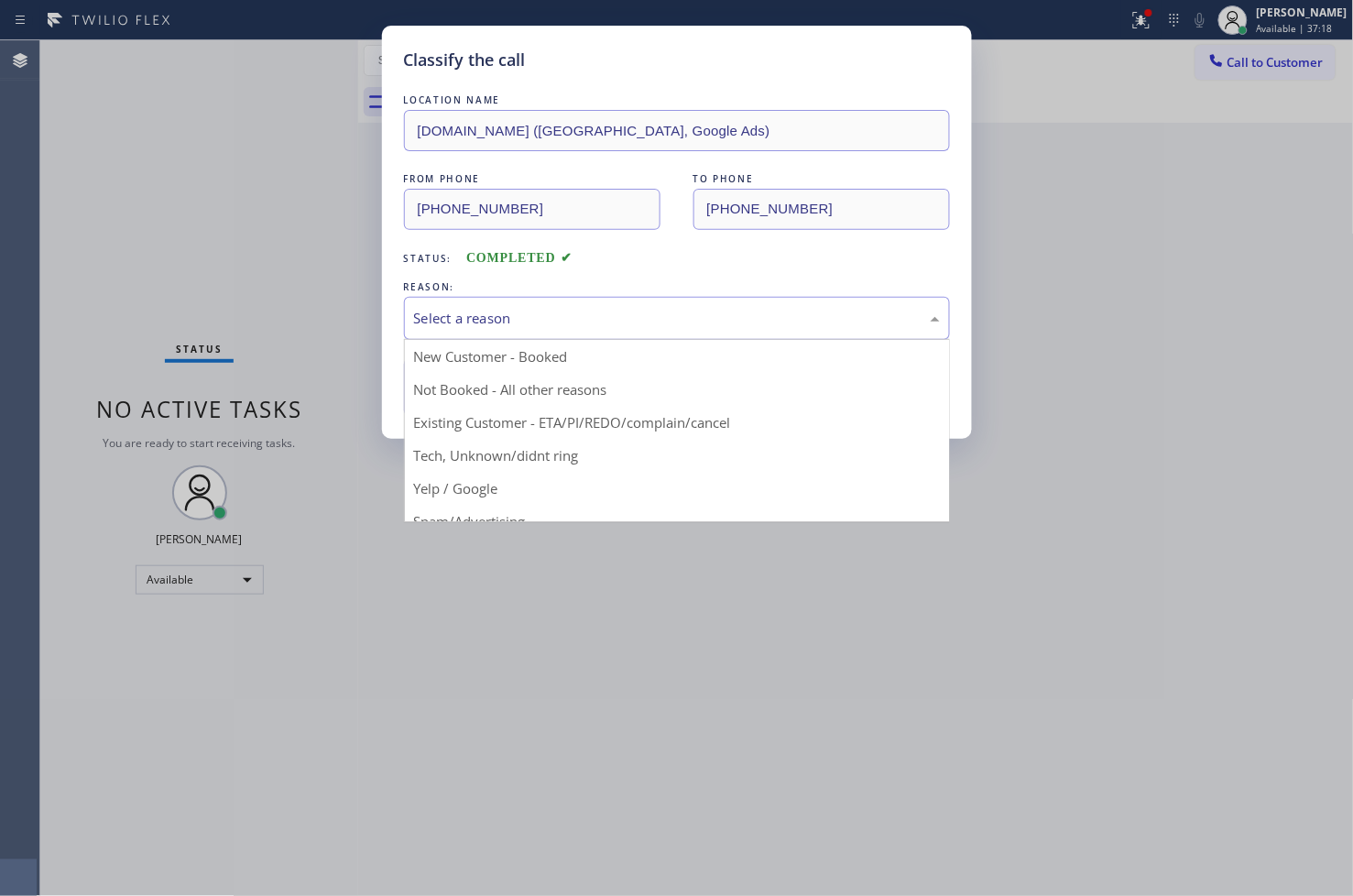
click at [481, 313] on div "Select a reason" at bounding box center [677, 317] width 526 height 21
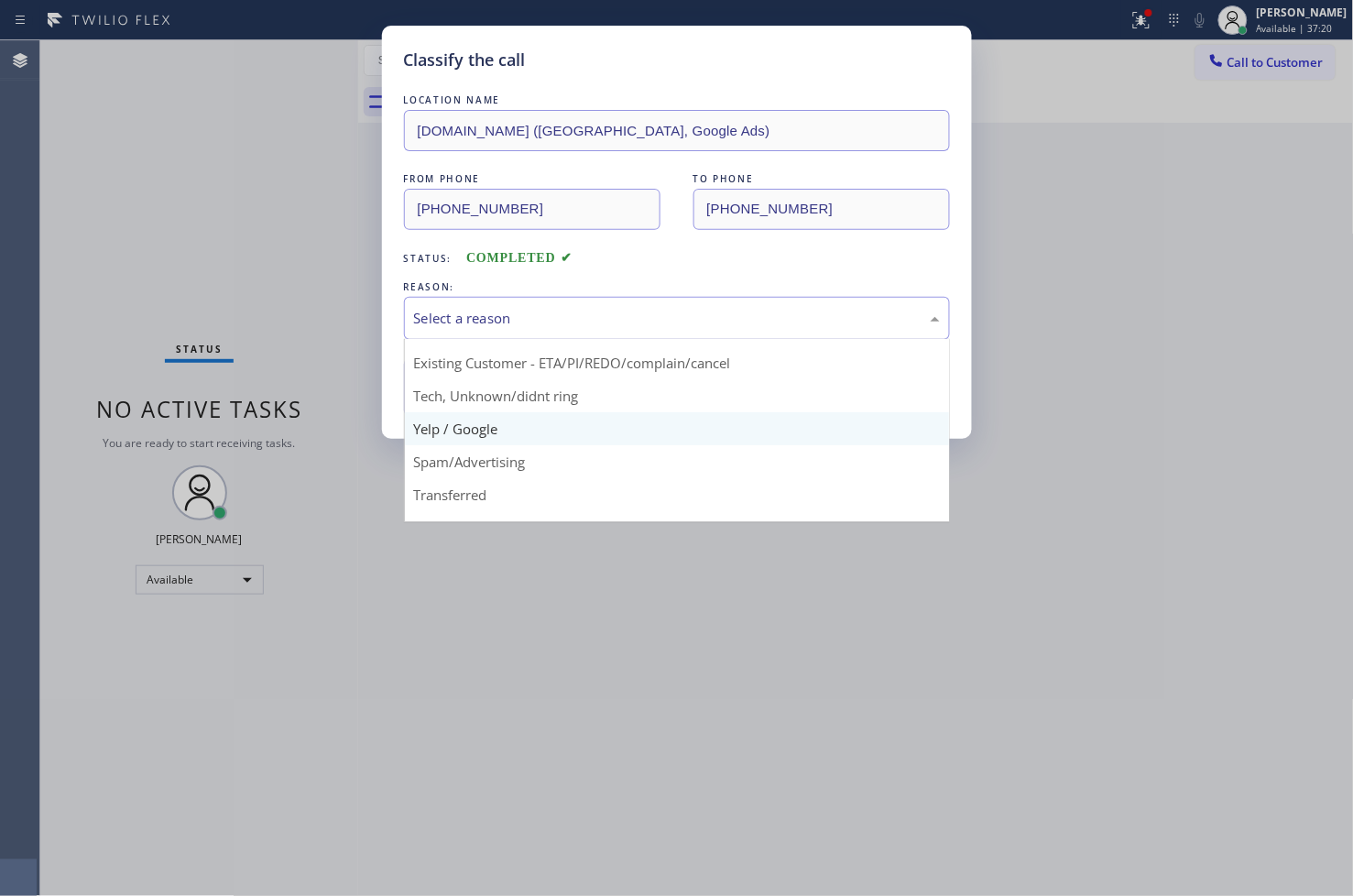
scroll to position [115, 0]
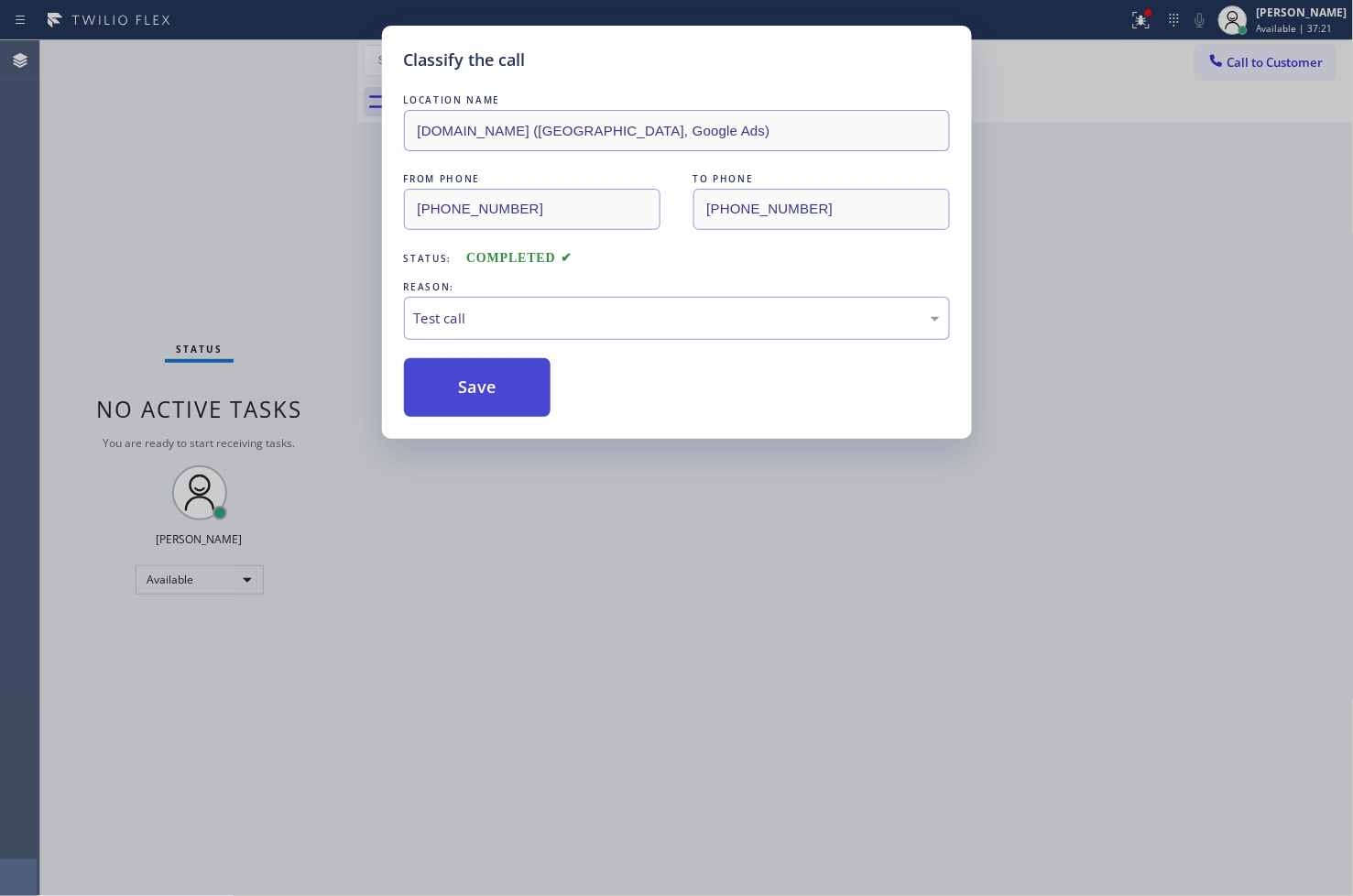
click at [491, 389] on button "Save" at bounding box center [477, 387] width 147 height 58
click at [288, 209] on div "Classify the call LOCATION NAME VikingRepair.online (San Francisco, Google Ads)…" at bounding box center [676, 448] width 1353 height 896
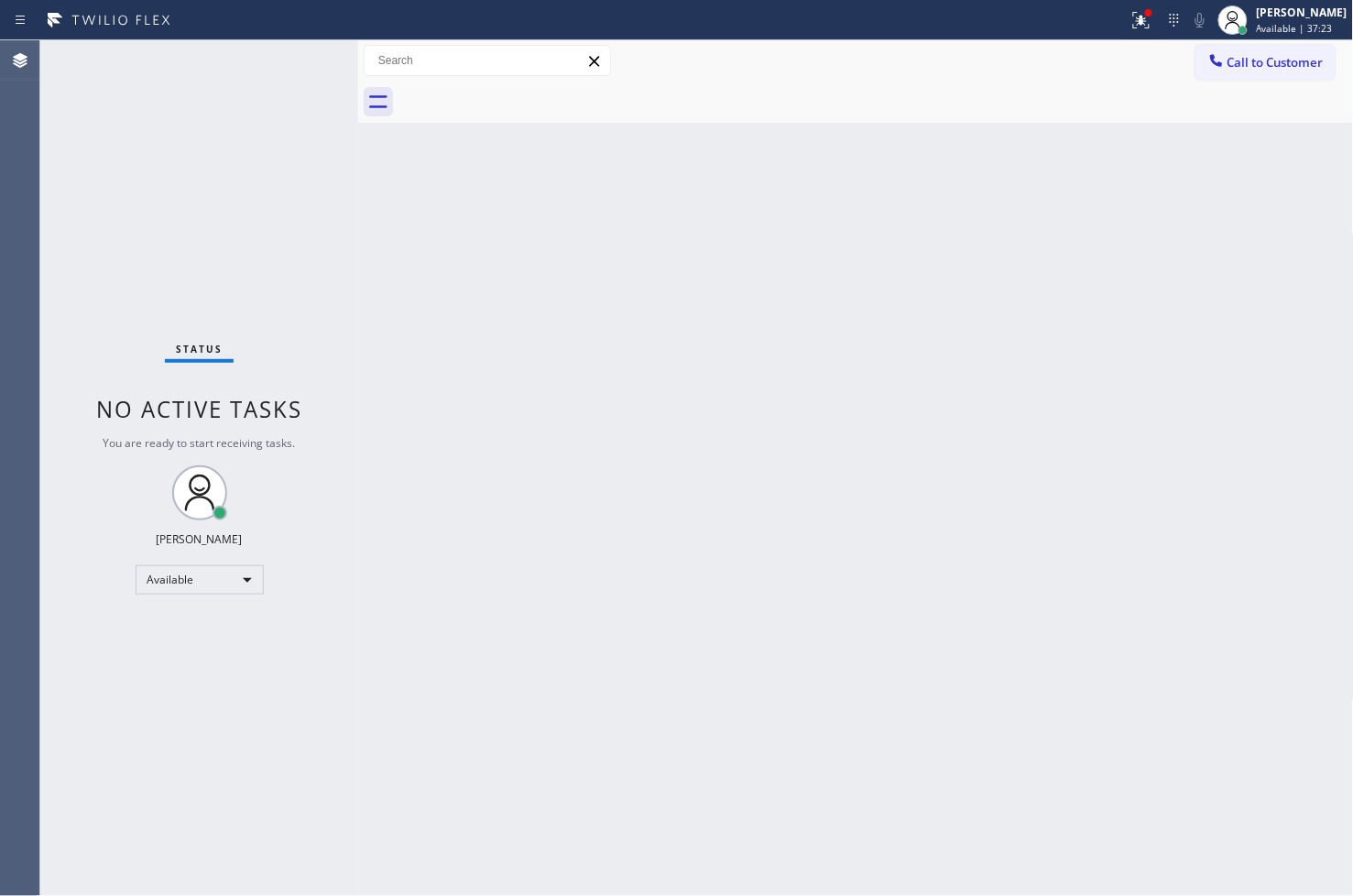
click at [286, 50] on div "Status No active tasks You are ready to start receiving tasks. [PERSON_NAME]" at bounding box center [199, 468] width 317 height 855
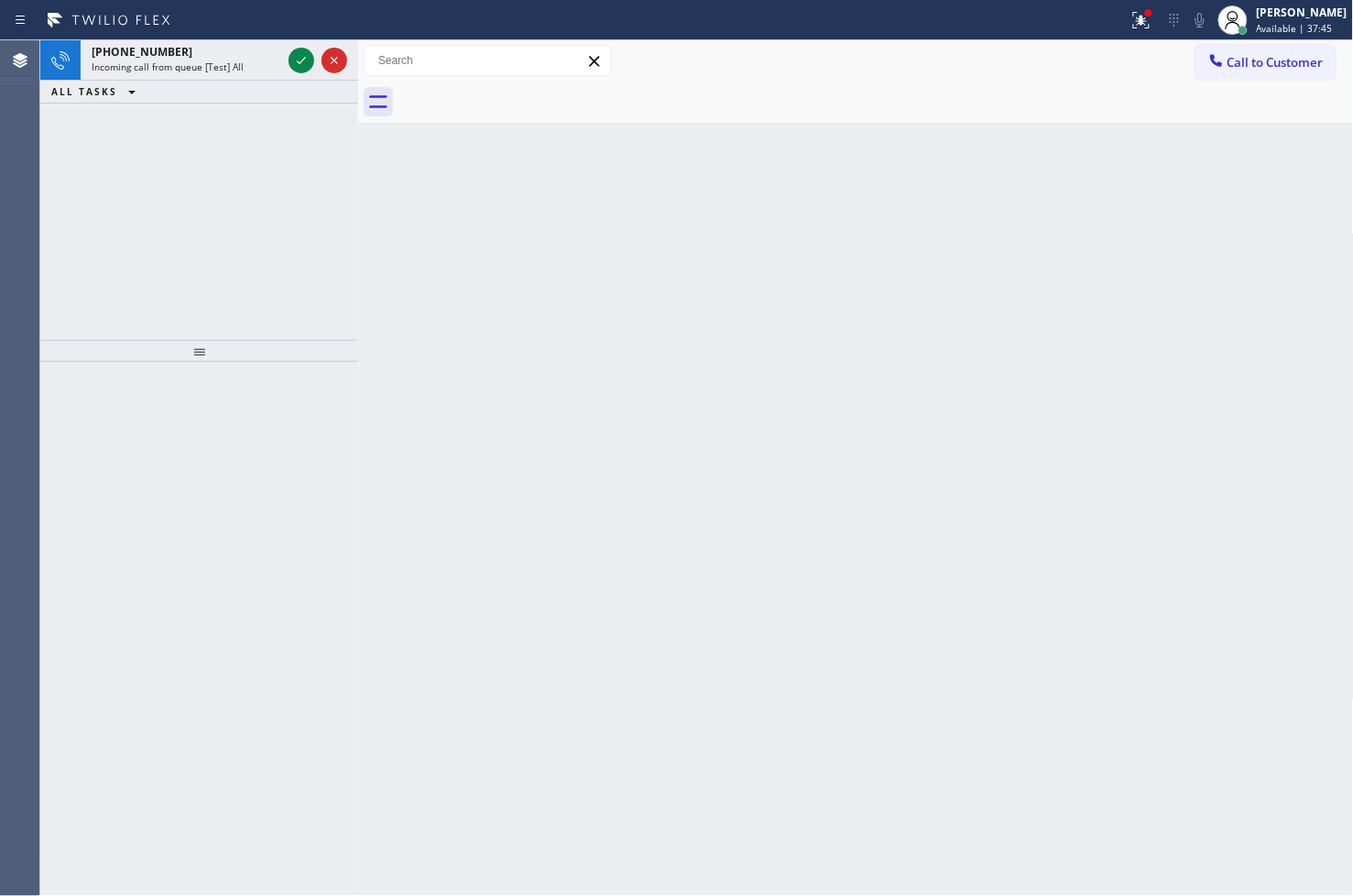
click at [286, 50] on div at bounding box center [317, 60] width 66 height 41
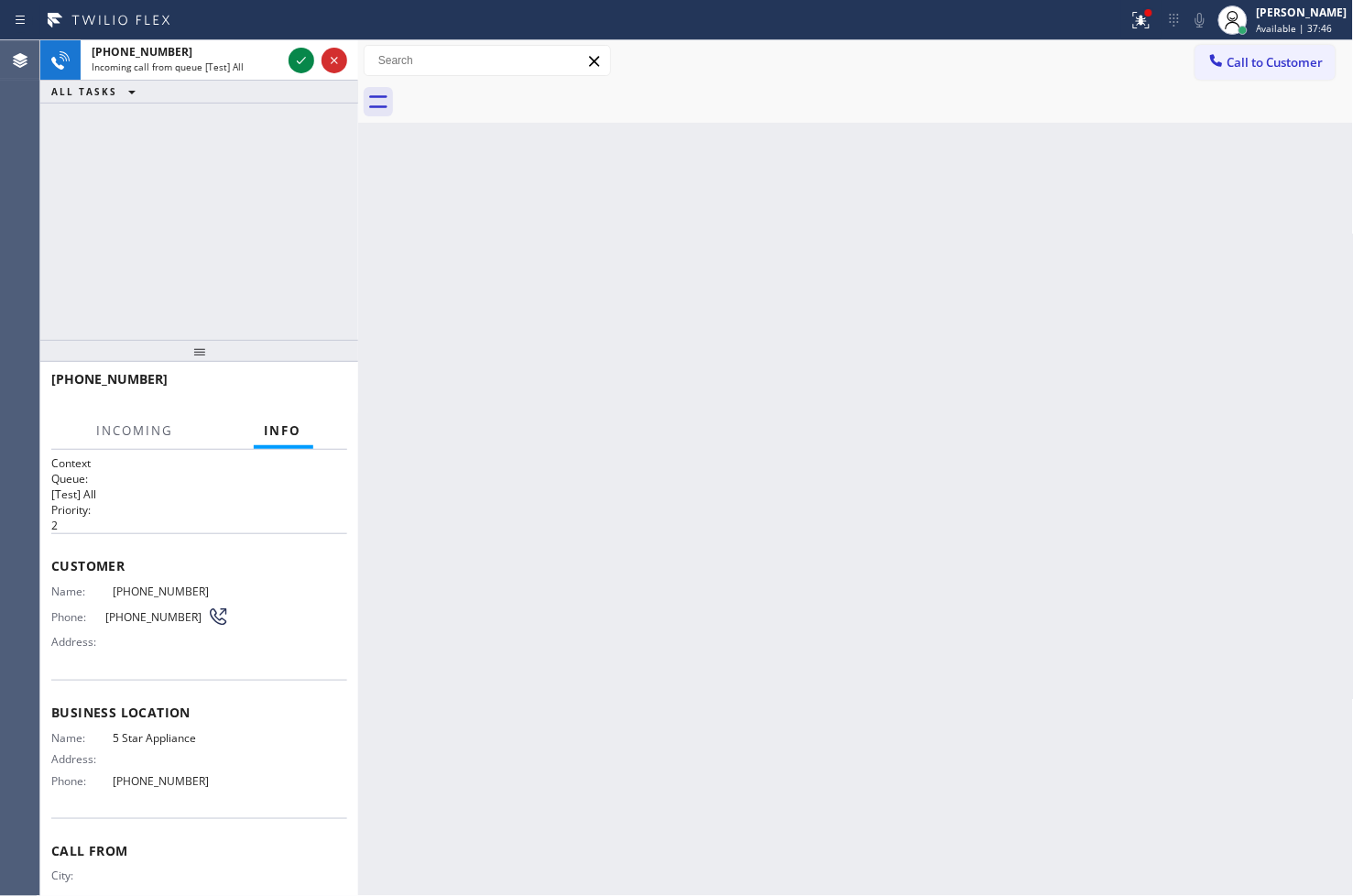
click at [286, 50] on div at bounding box center [317, 60] width 66 height 41
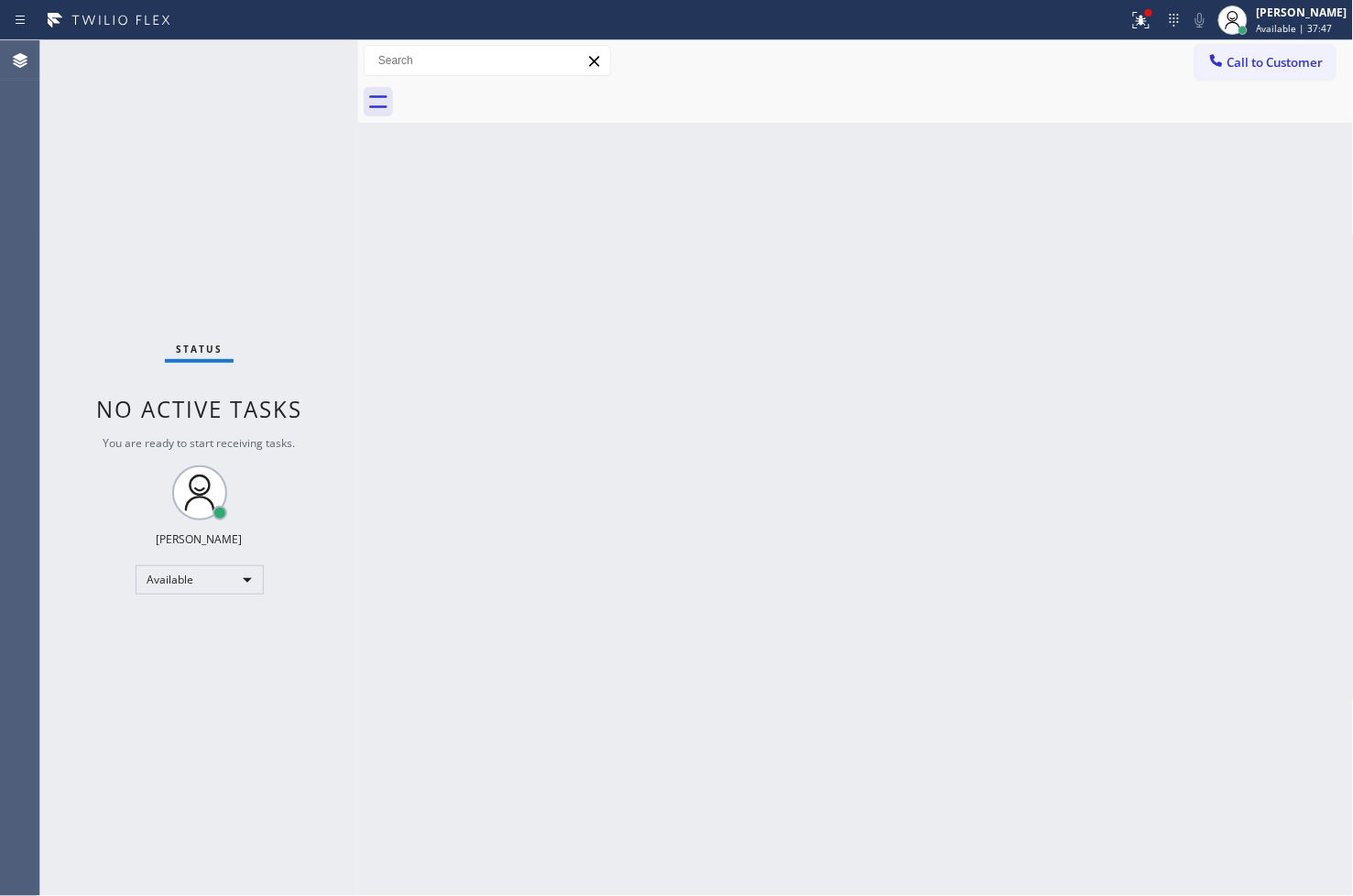
click at [304, 58] on div "Status No active tasks You are ready to start receiving tasks. [PERSON_NAME]" at bounding box center [199, 468] width 317 height 855
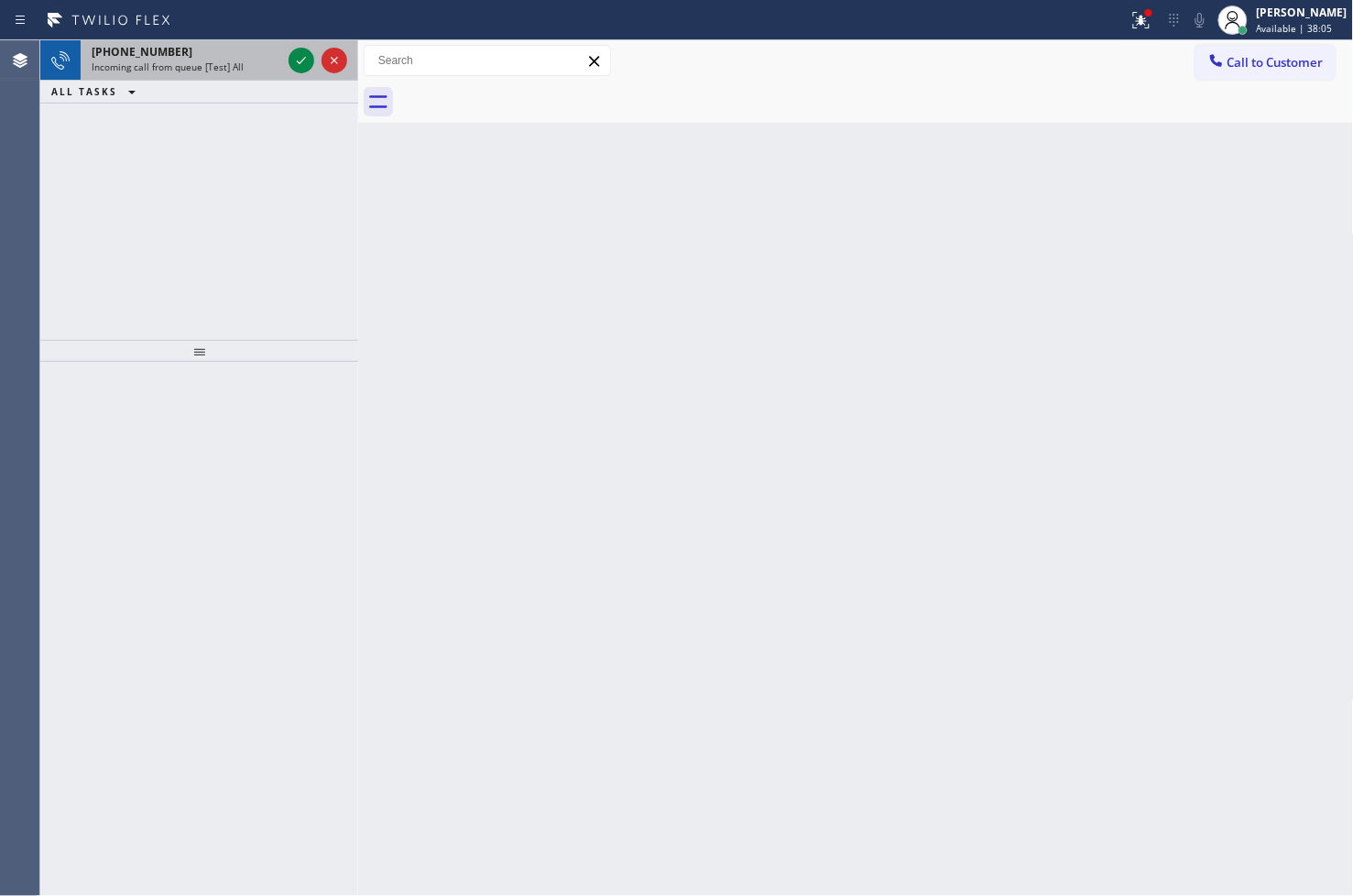
click at [286, 45] on div at bounding box center [317, 60] width 66 height 41
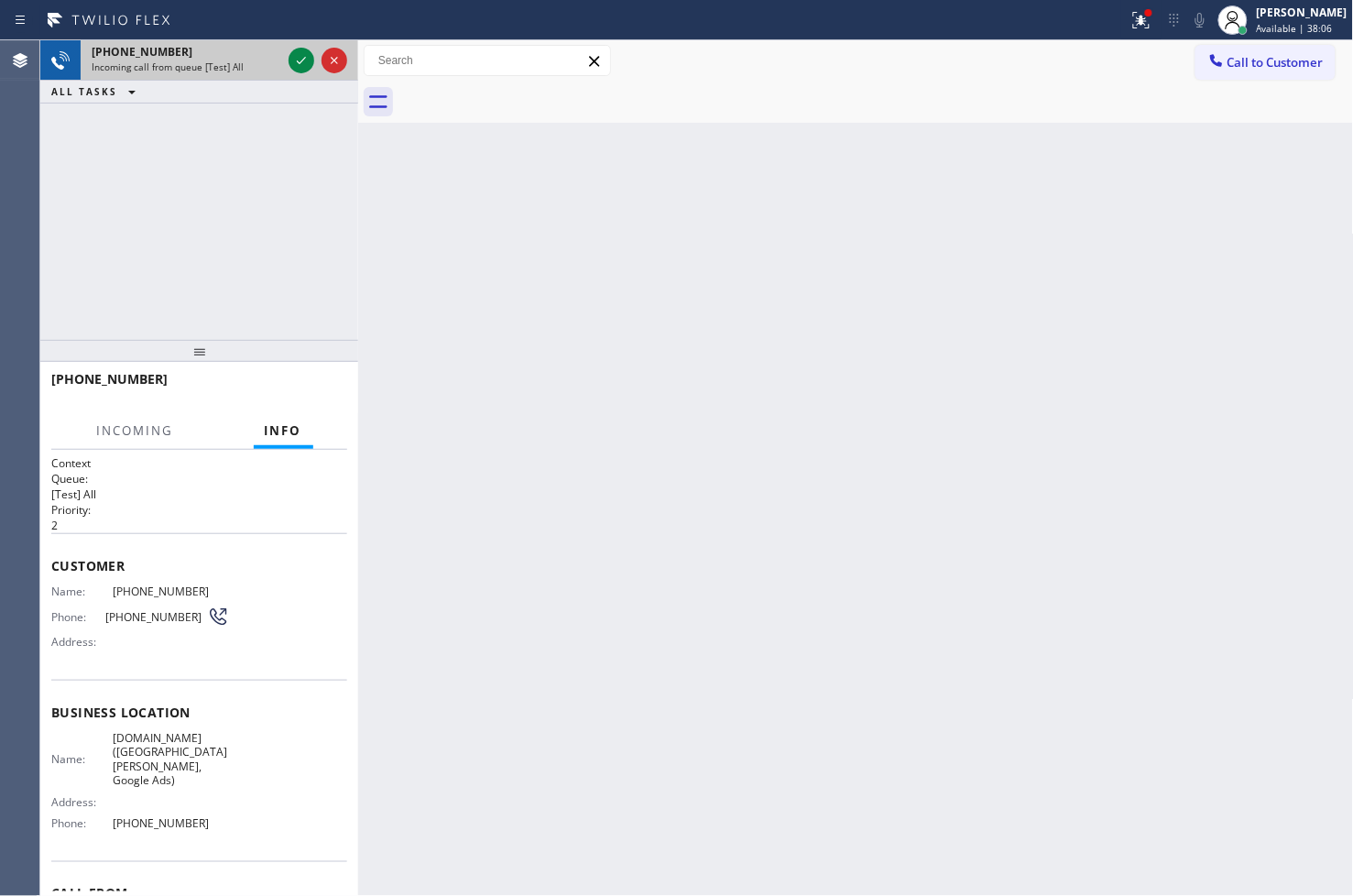
click at [286, 45] on div at bounding box center [317, 60] width 66 height 41
click at [296, 62] on icon at bounding box center [302, 60] width 22 height 22
click at [303, 147] on div "+18446793652 Incoming call from queue [Test] All ALL TASKS ALL TASKS ACTIVE TAS…" at bounding box center [199, 190] width 317 height 300
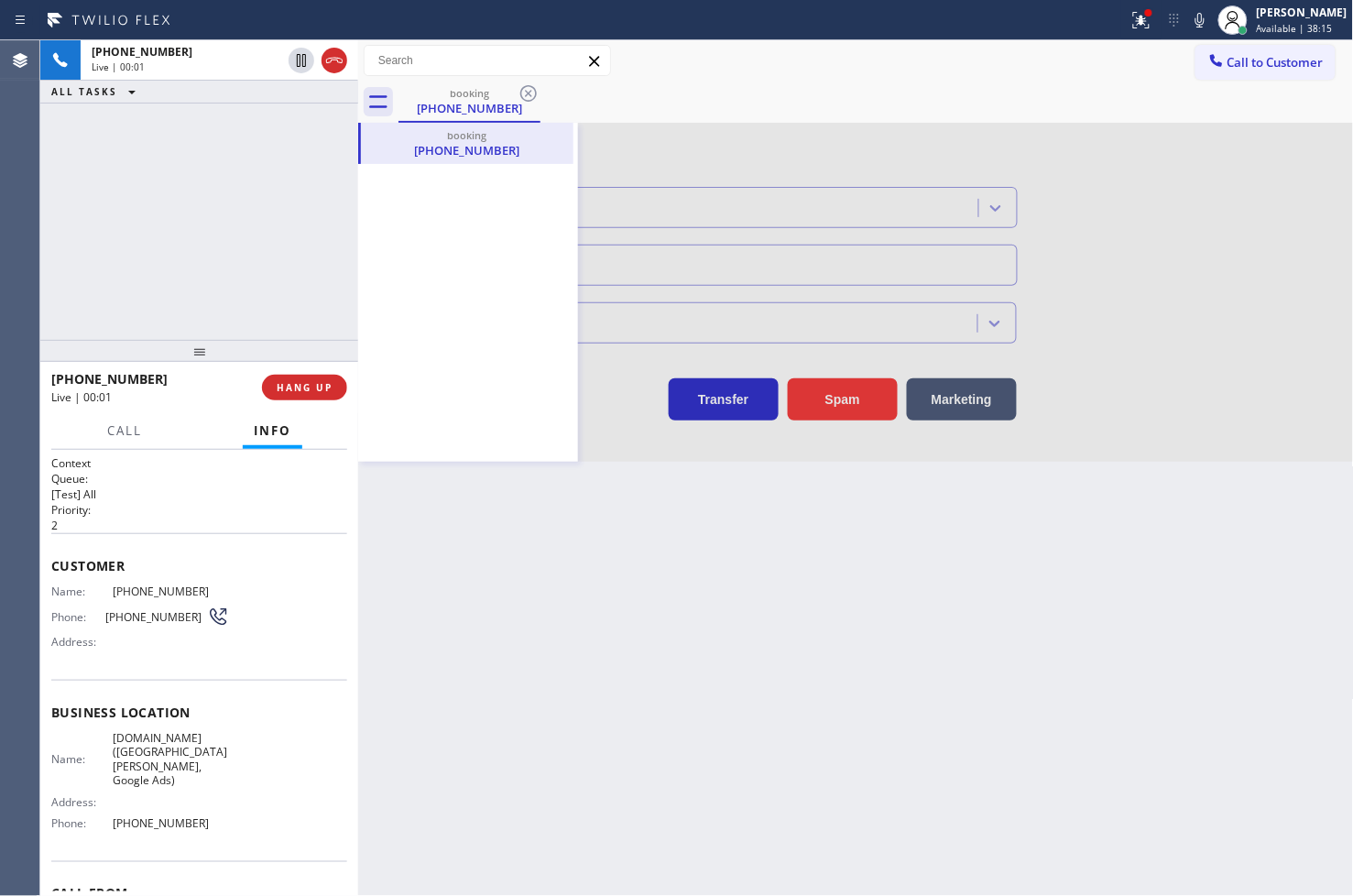
type input "[PHONE_NUMBER]"
click at [394, 131] on div "booking" at bounding box center [467, 135] width 209 height 14
click at [459, 107] on div "[PHONE_NUMBER]" at bounding box center [470, 108] width 138 height 17
click at [525, 99] on icon at bounding box center [528, 93] width 17 height 17
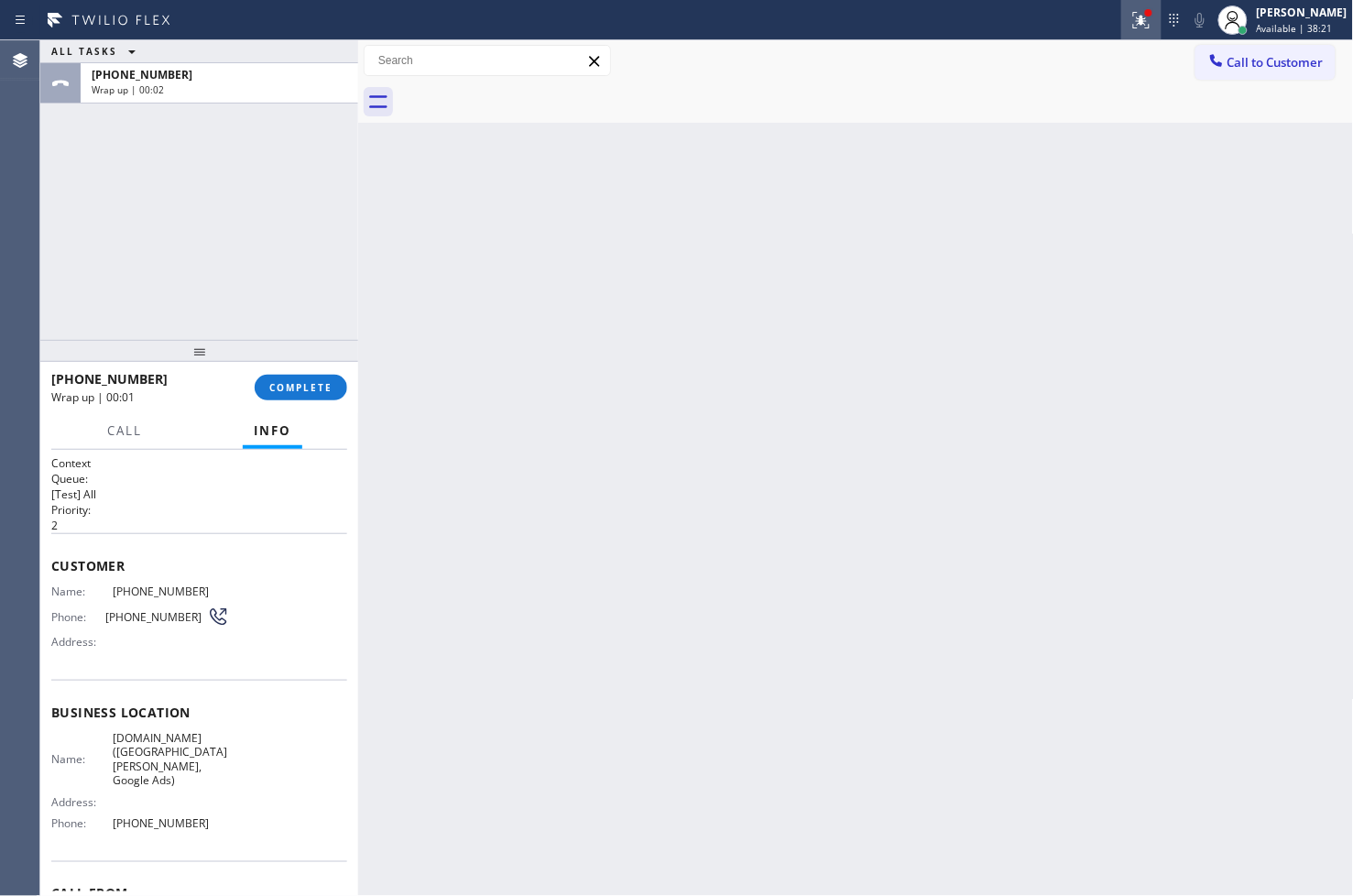
click at [1122, 2] on button at bounding box center [1141, 20] width 41 height 41
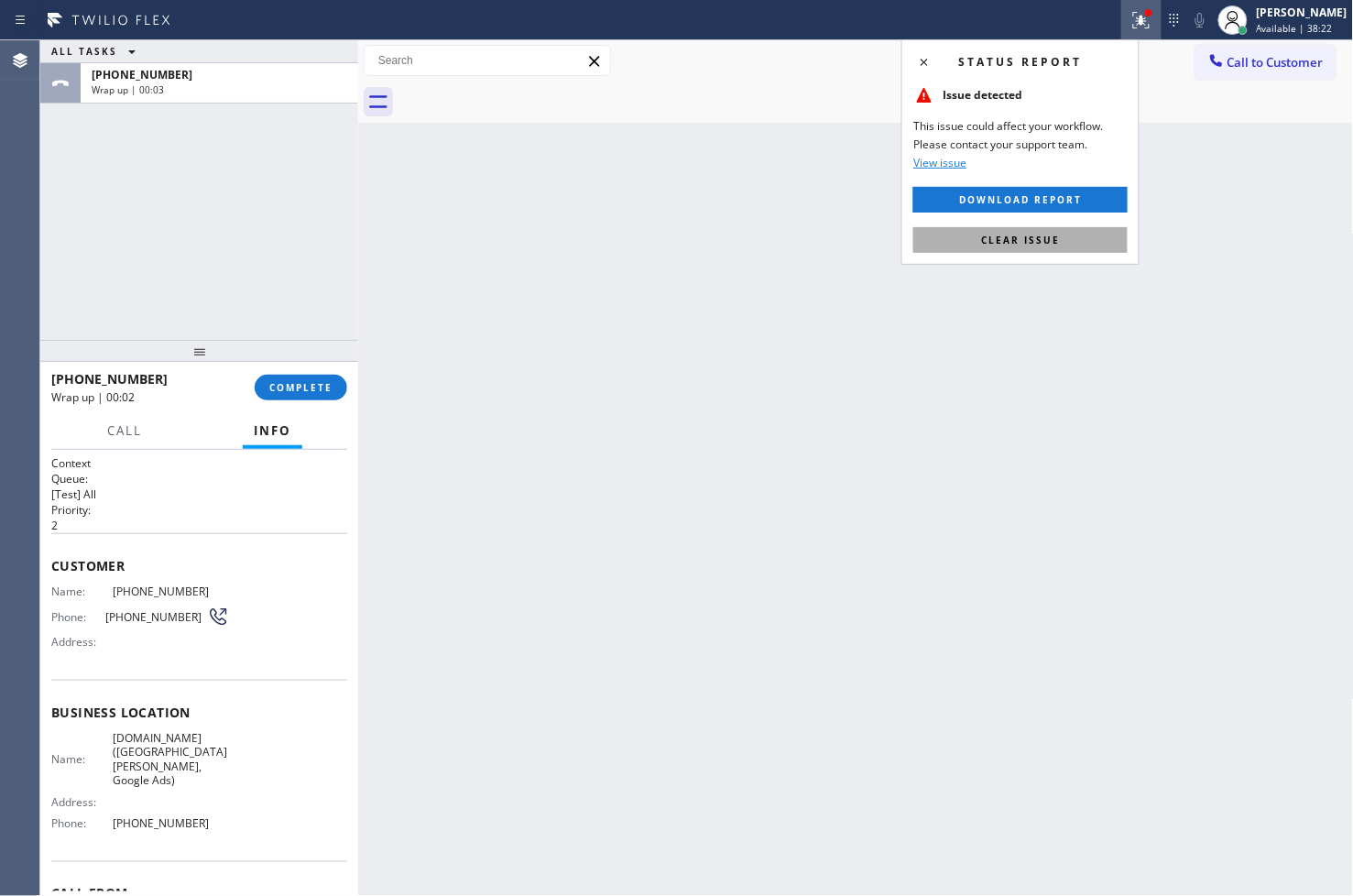
click at [1077, 239] on button "Clear issue" at bounding box center [1020, 240] width 215 height 26
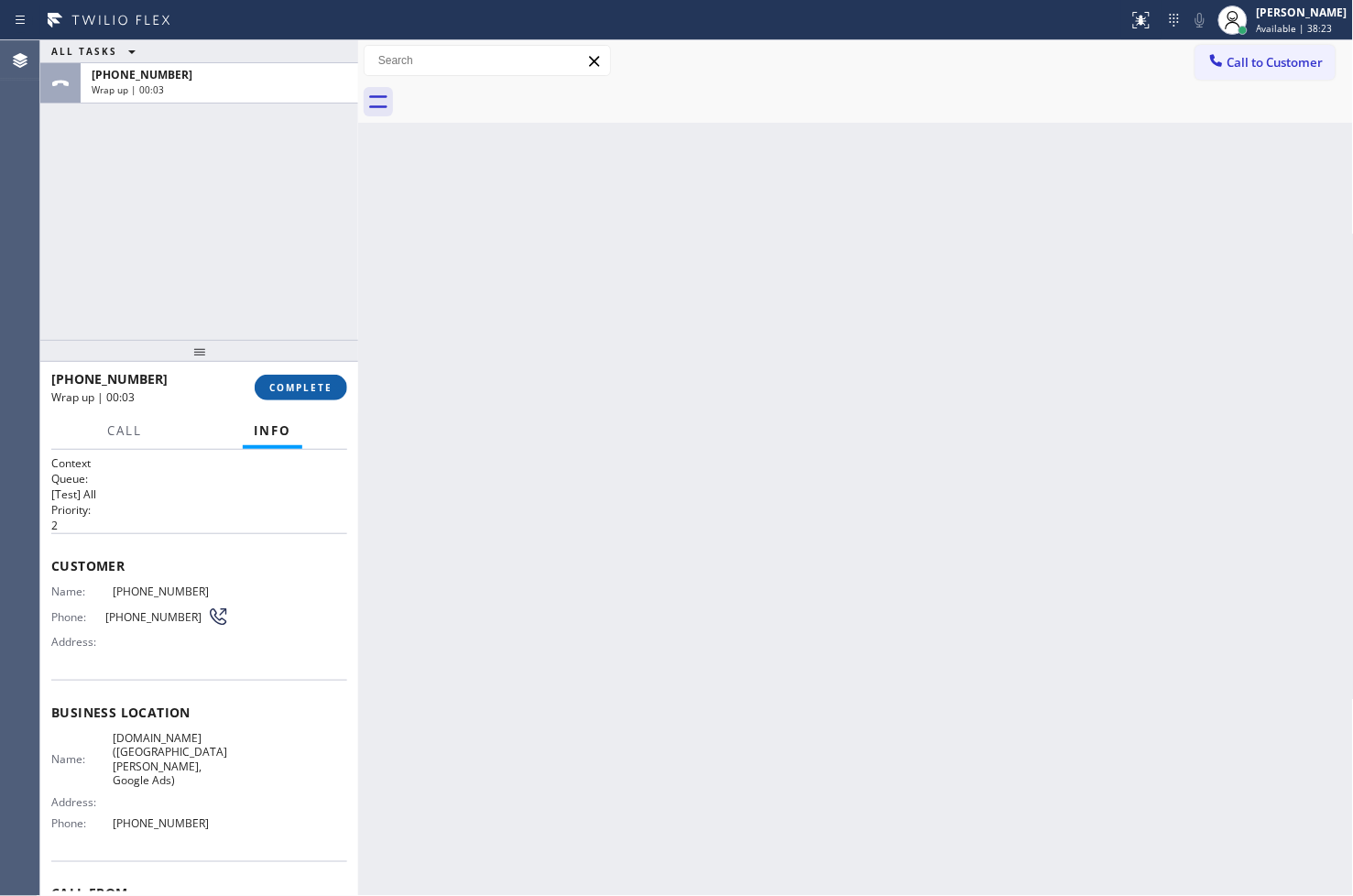
click at [275, 381] on span "COMPLETE" at bounding box center [301, 387] width 63 height 13
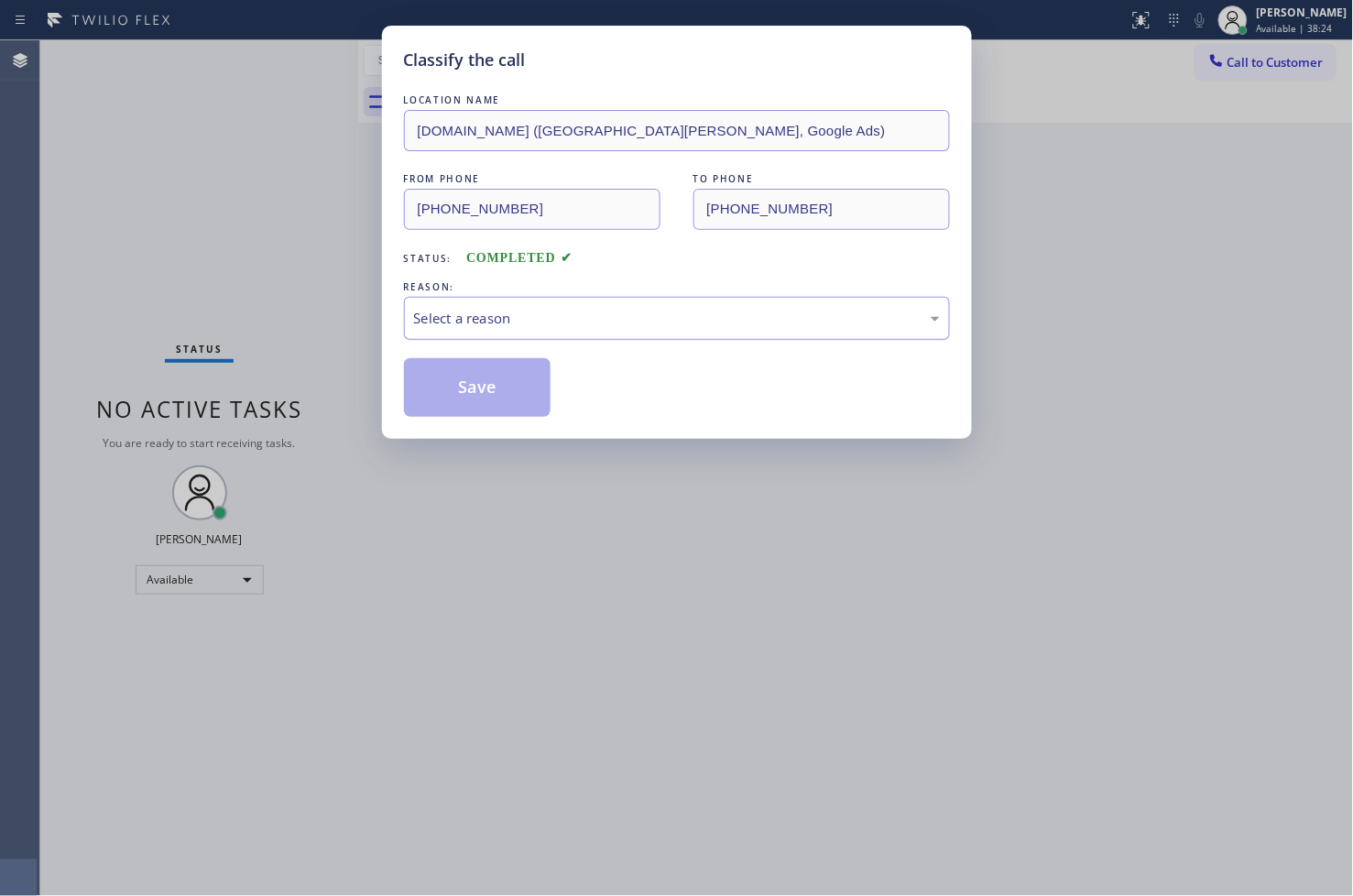
click at [441, 308] on div "Select a reason" at bounding box center [677, 317] width 526 height 21
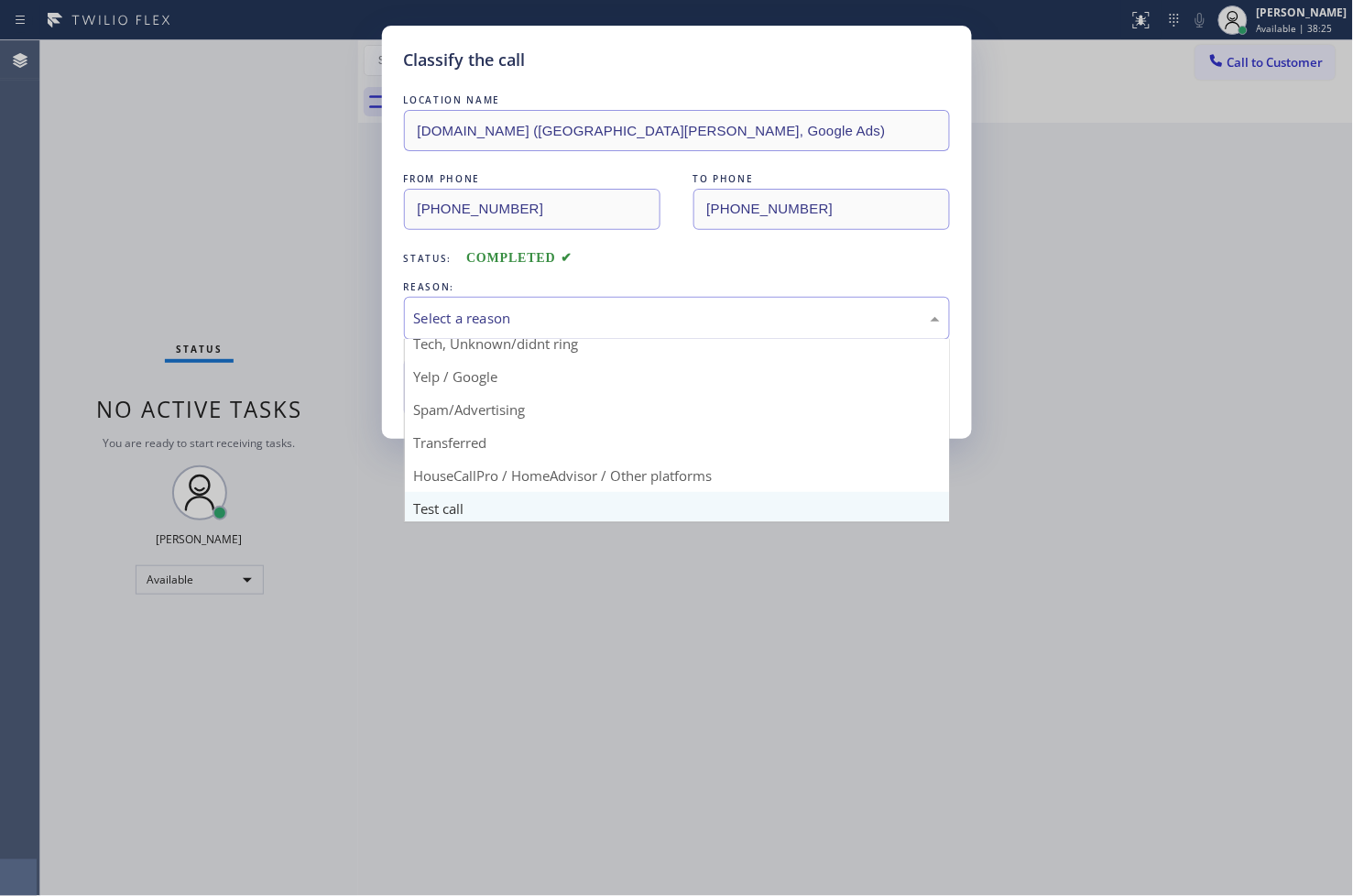
scroll to position [115, 0]
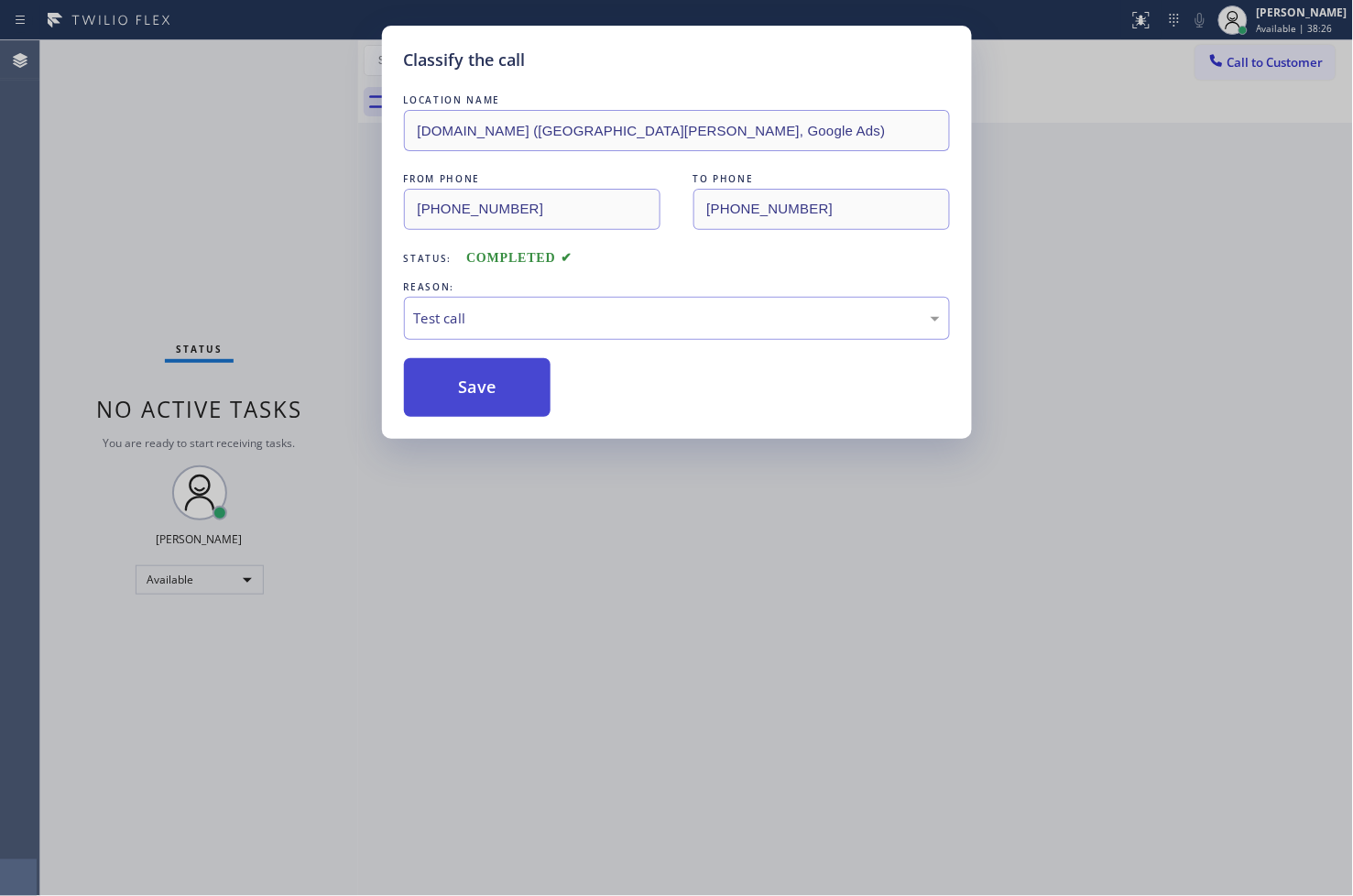
click at [490, 391] on button "Save" at bounding box center [477, 387] width 147 height 58
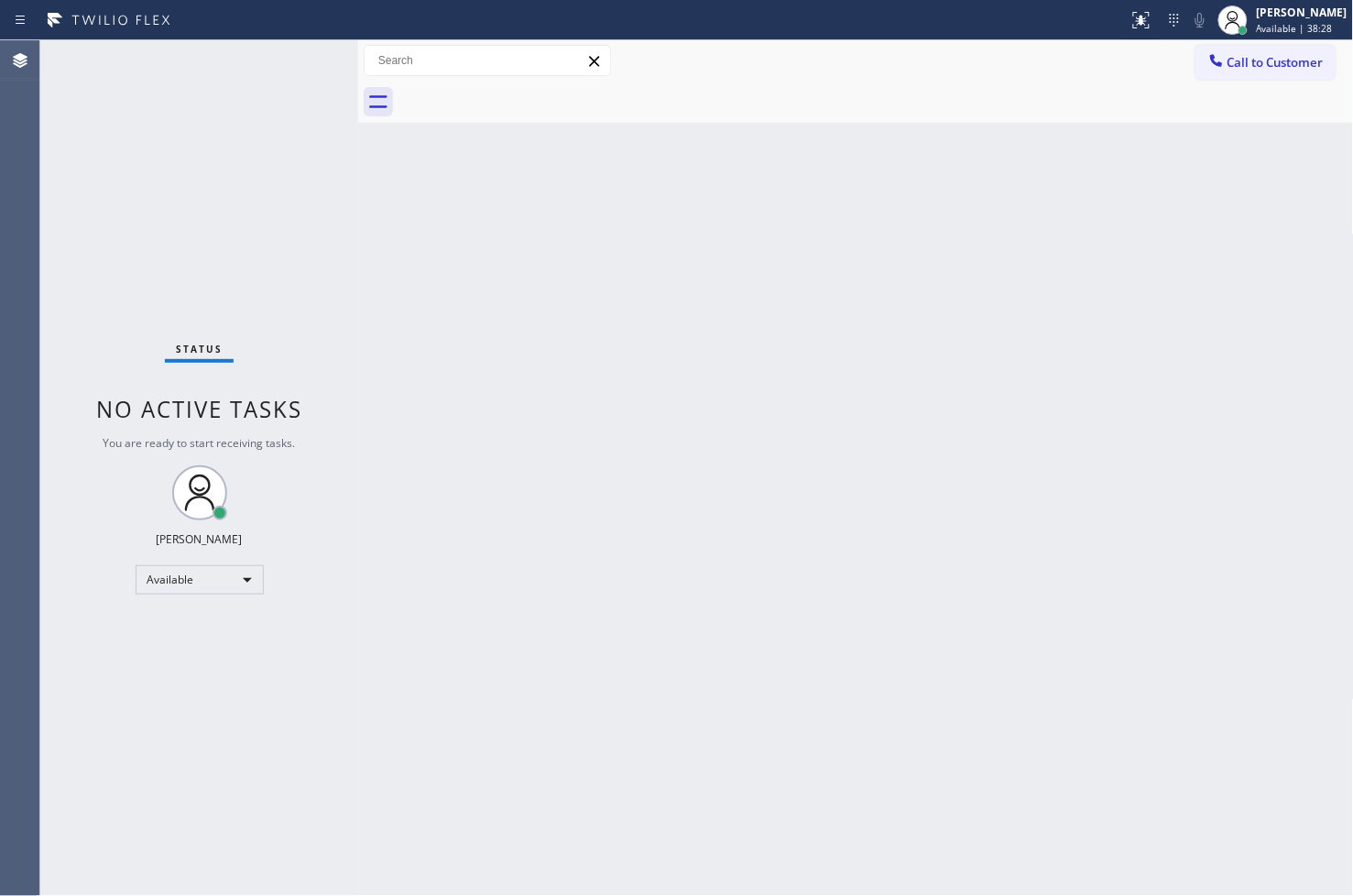
click at [279, 90] on div "Status No active tasks You are ready to start receiving tasks. [PERSON_NAME]" at bounding box center [199, 468] width 317 height 855
click at [299, 58] on div "Status No active tasks You are ready to start receiving tasks. [PERSON_NAME]" at bounding box center [199, 468] width 317 height 855
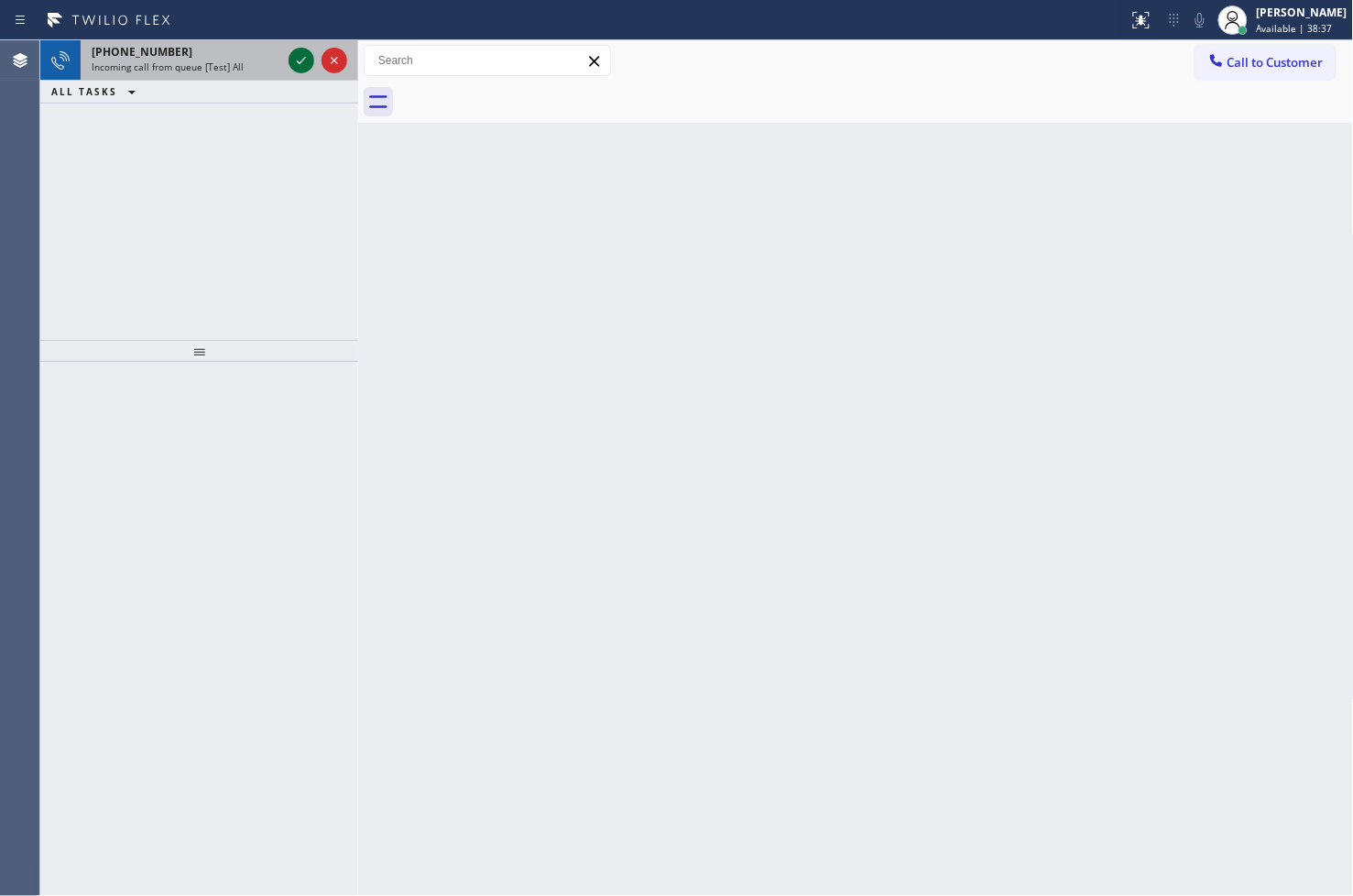
click at [299, 58] on icon at bounding box center [302, 60] width 22 height 22
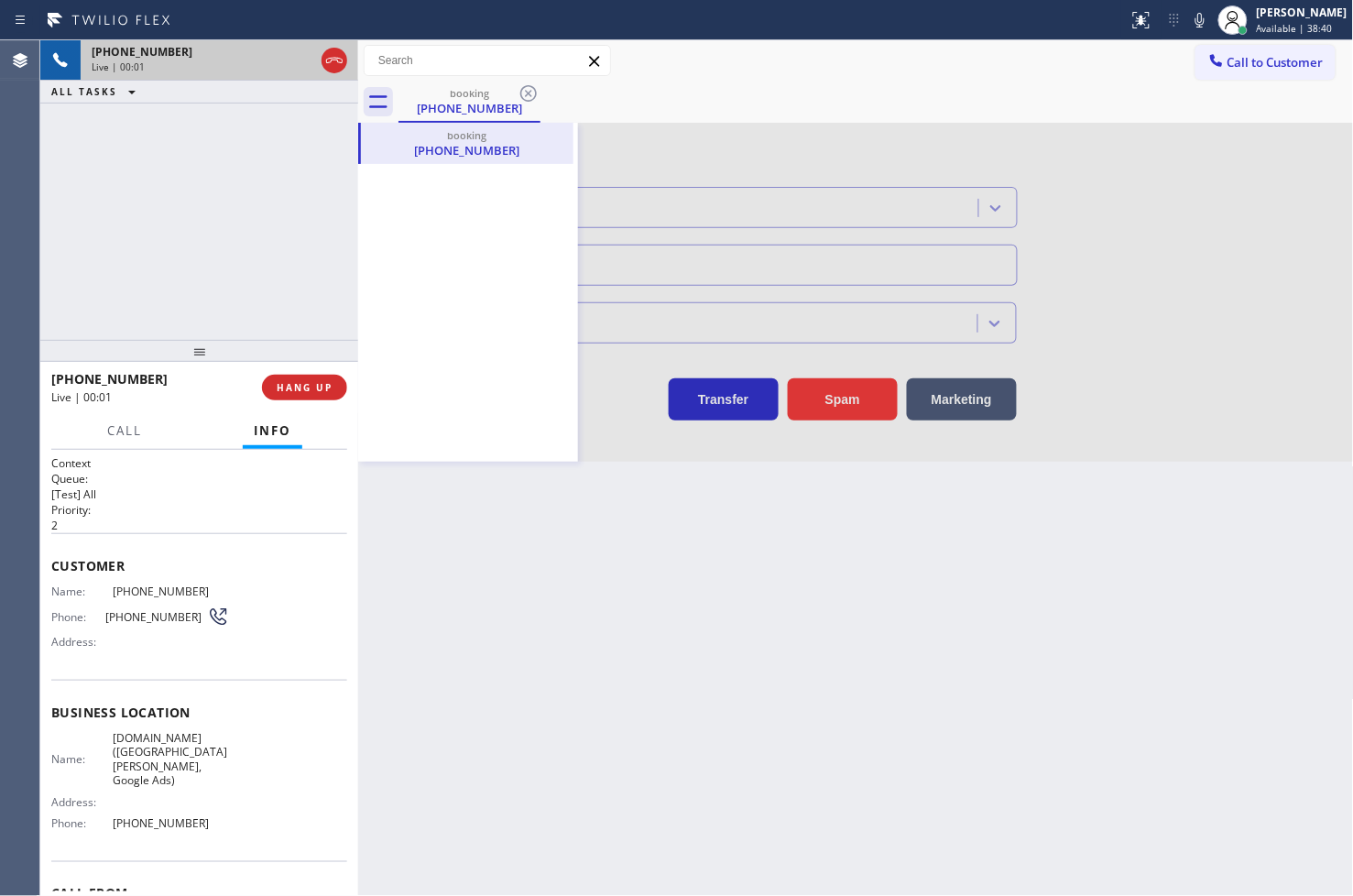
type input "[PHONE_NUMBER]"
click at [604, 689] on div "Back to Dashboard Change Sender ID Customers Technicians Select a contact Outbo…" at bounding box center [856, 468] width 996 height 855
click at [232, 44] on div "+18446793652" at bounding box center [187, 51] width 190 height 16
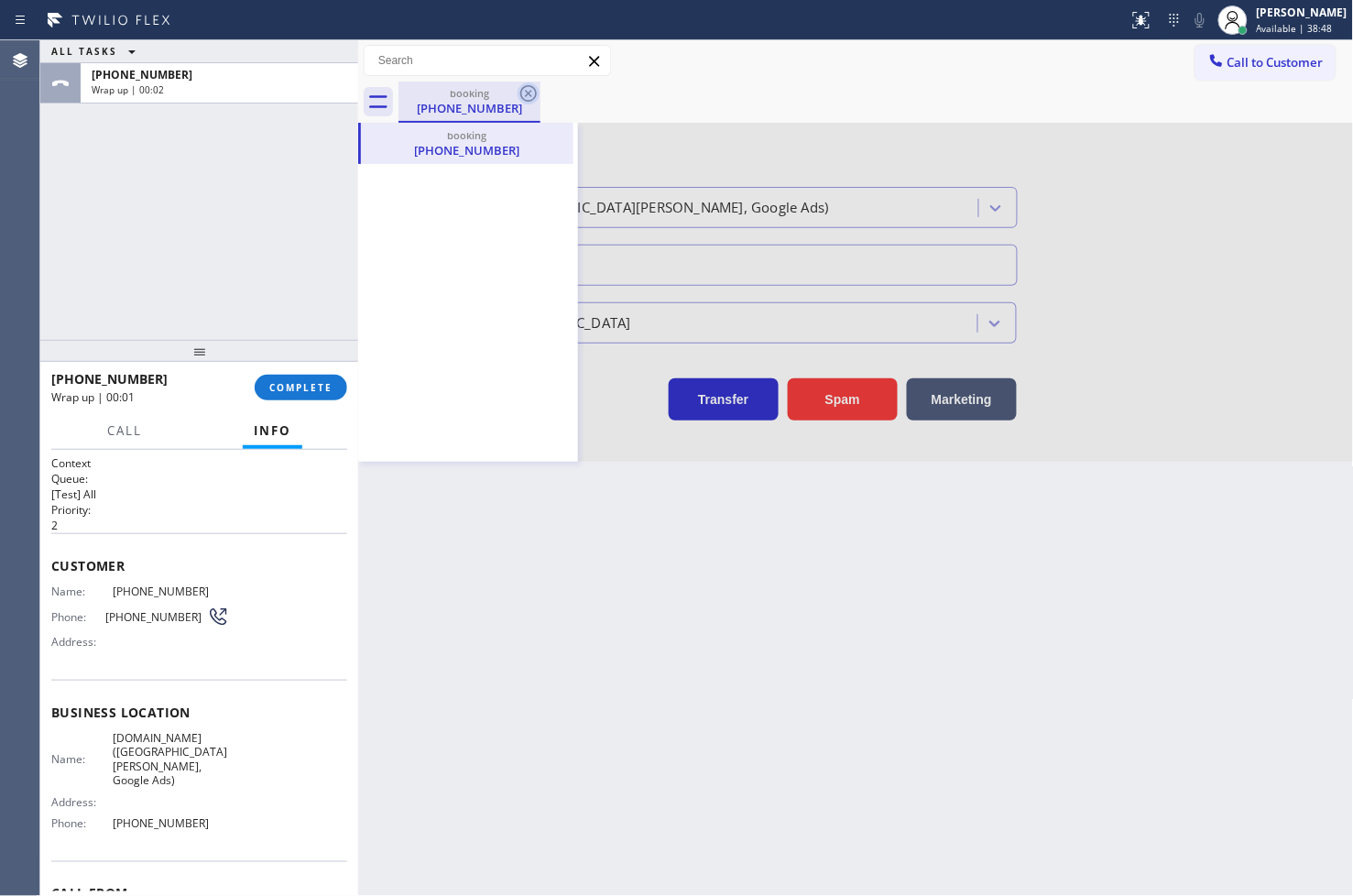
click at [528, 95] on icon at bounding box center [528, 93] width 22 height 22
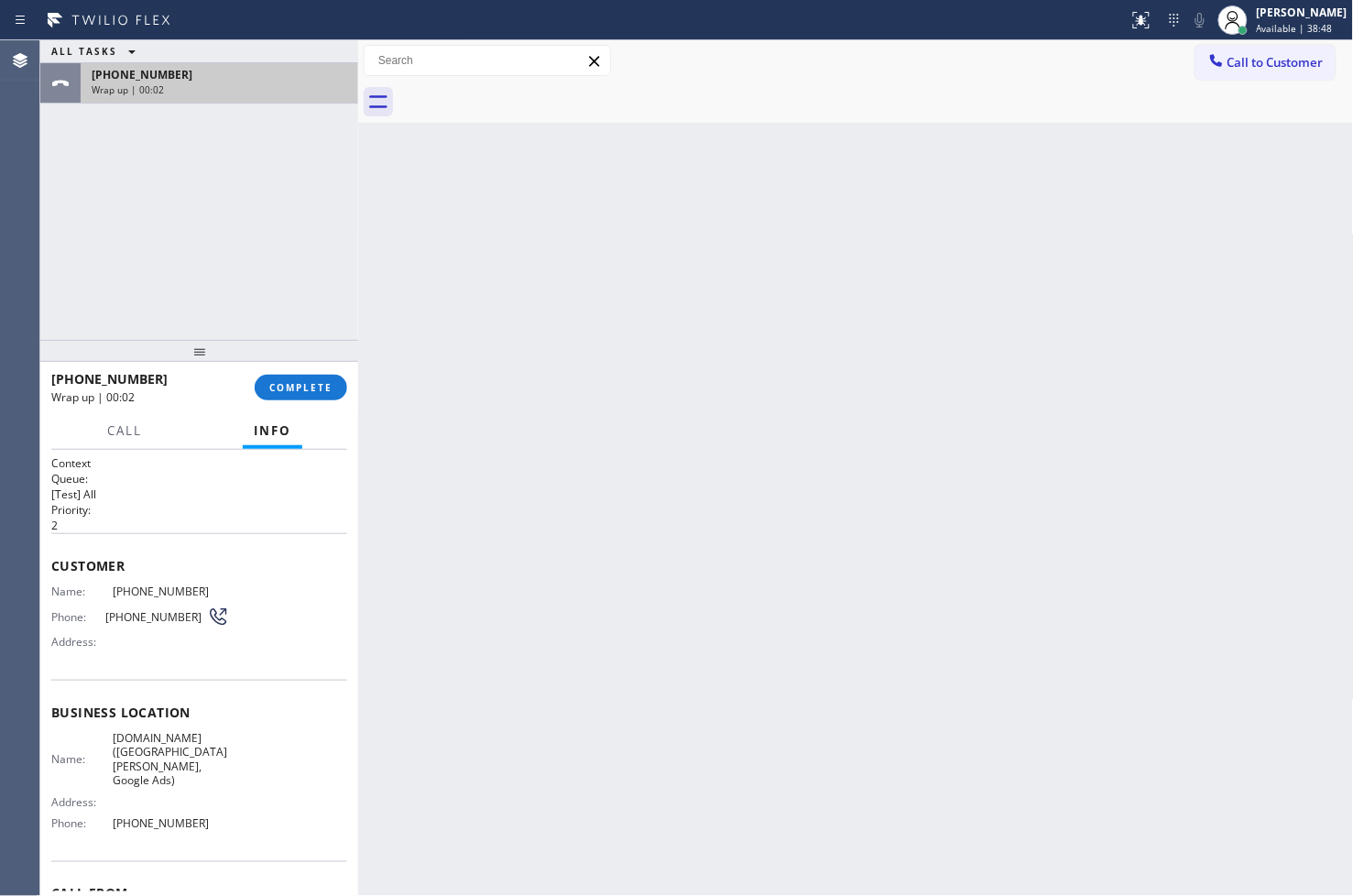
click at [284, 75] on div "+18446793652" at bounding box center [220, 75] width 255 height 16
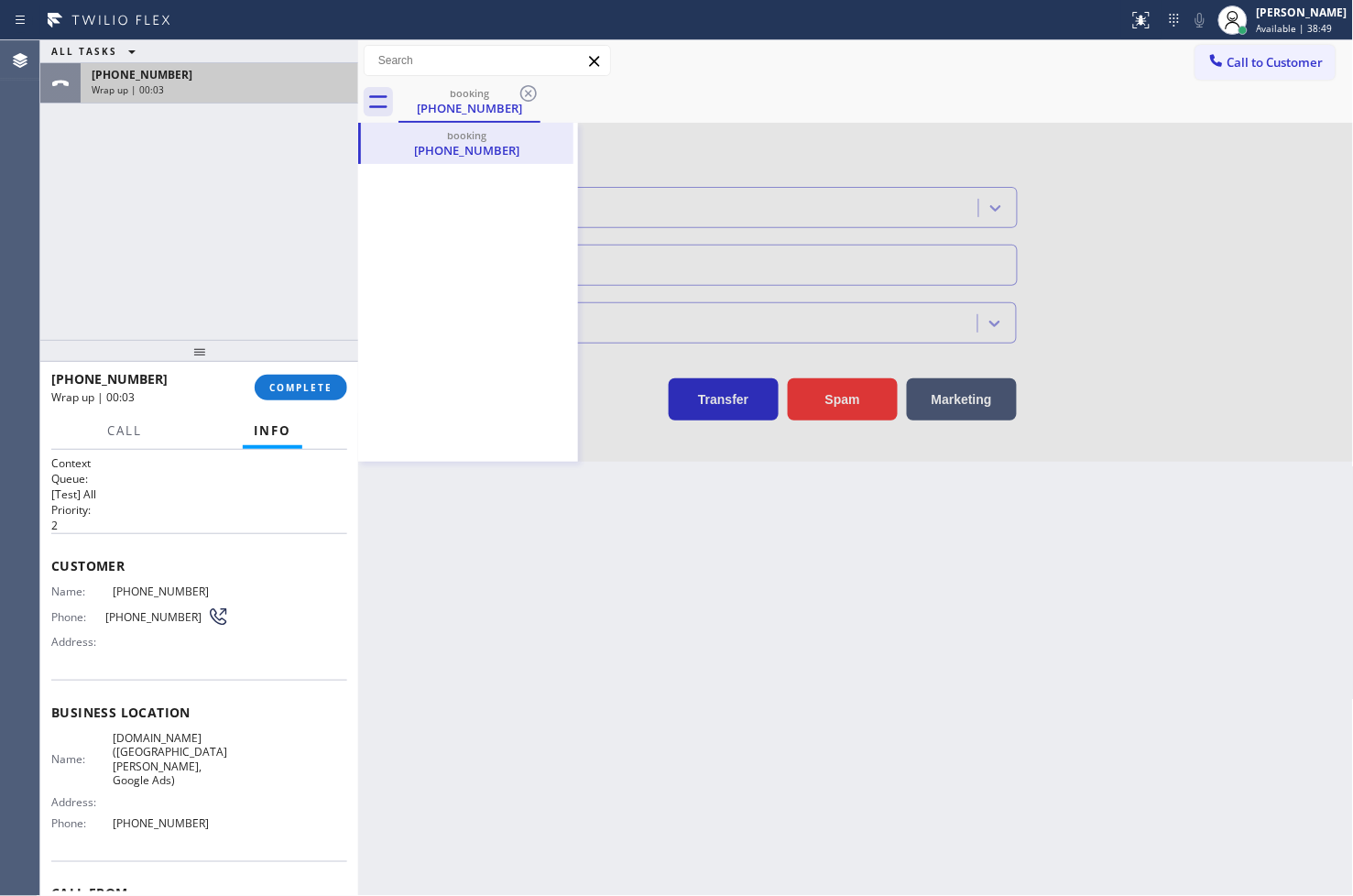
type input "[PHONE_NUMBER]"
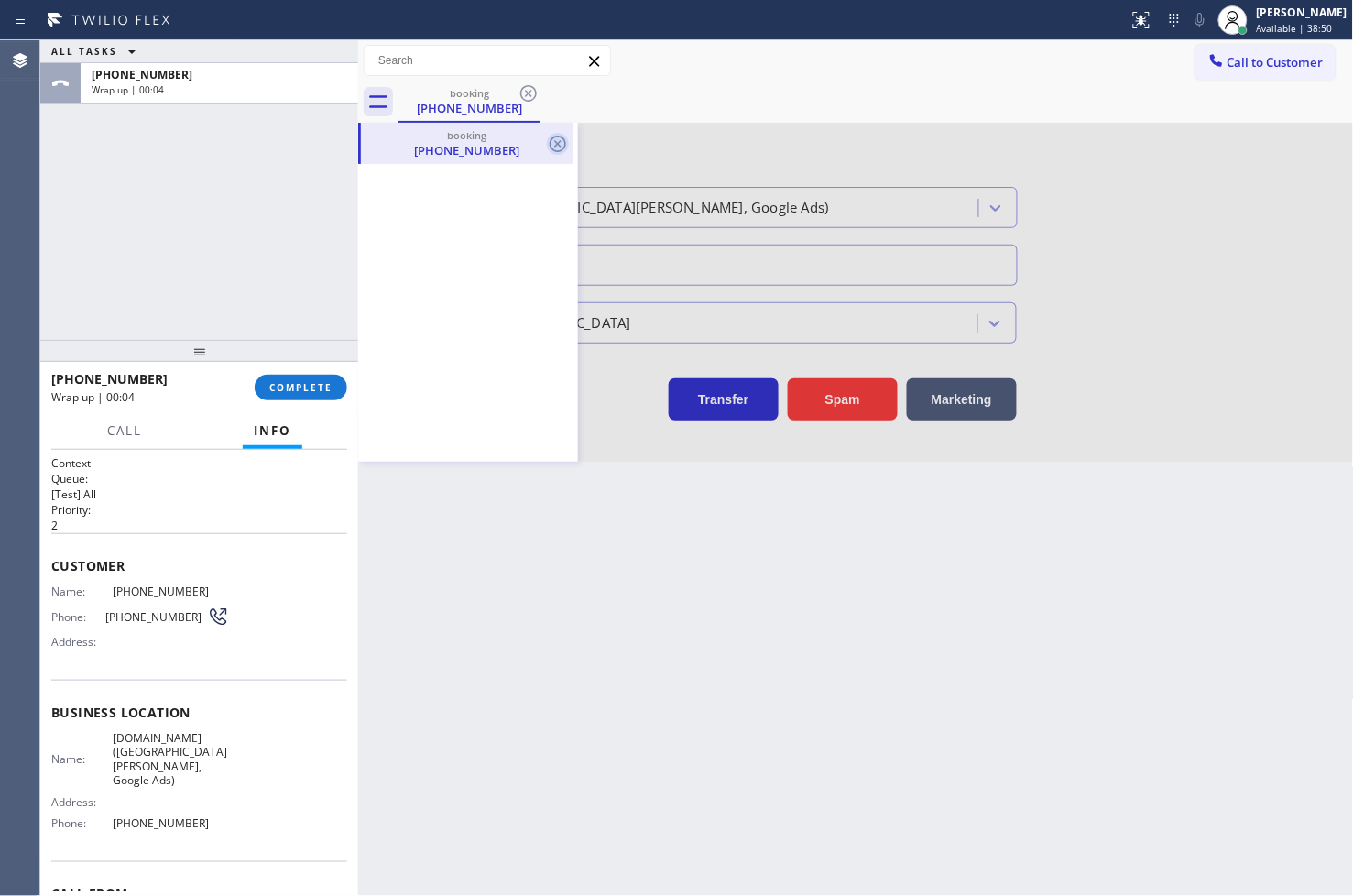
click at [556, 142] on icon at bounding box center [558, 143] width 17 height 17
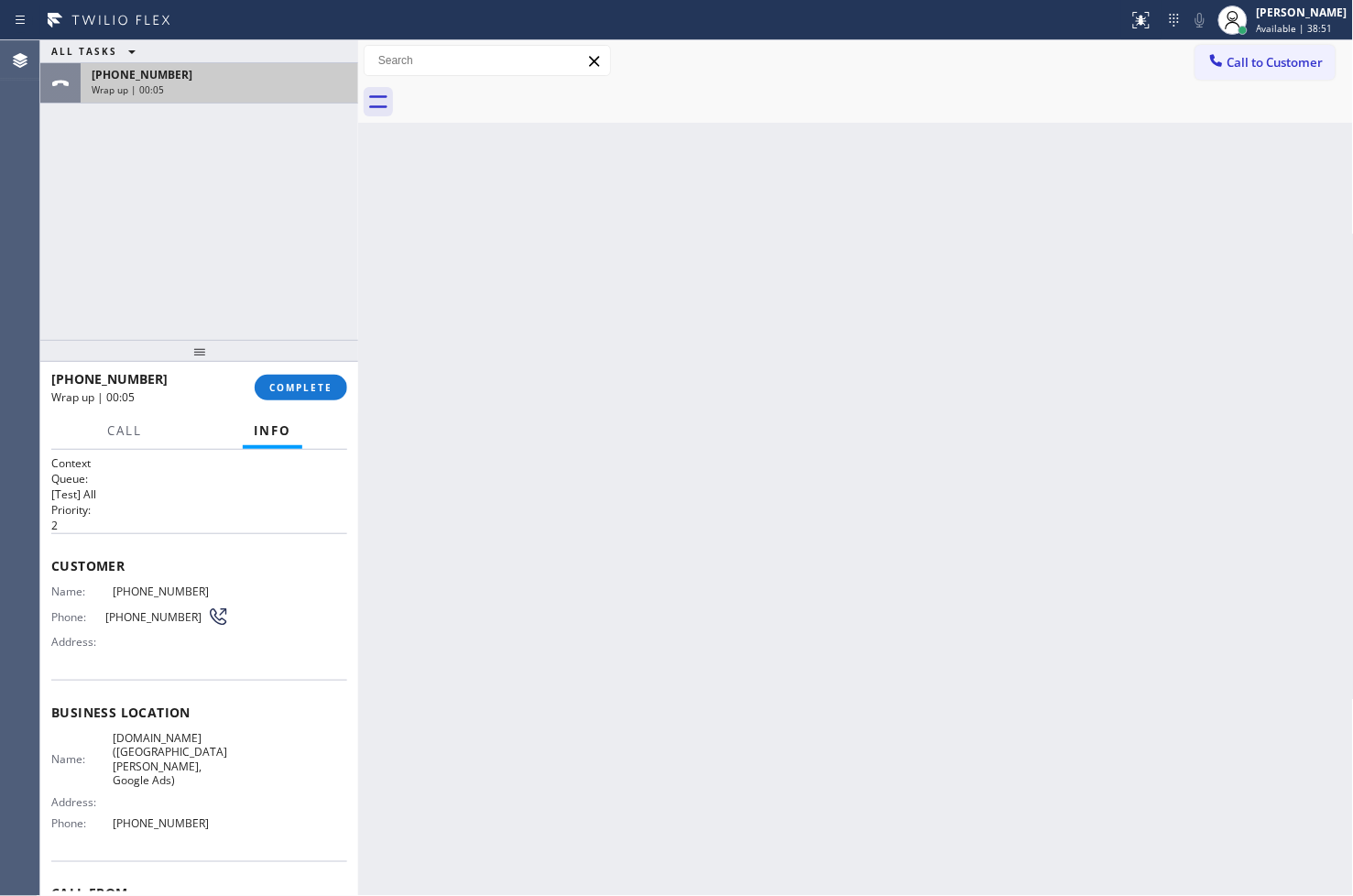
click at [256, 75] on div "+18446793652" at bounding box center [220, 75] width 255 height 16
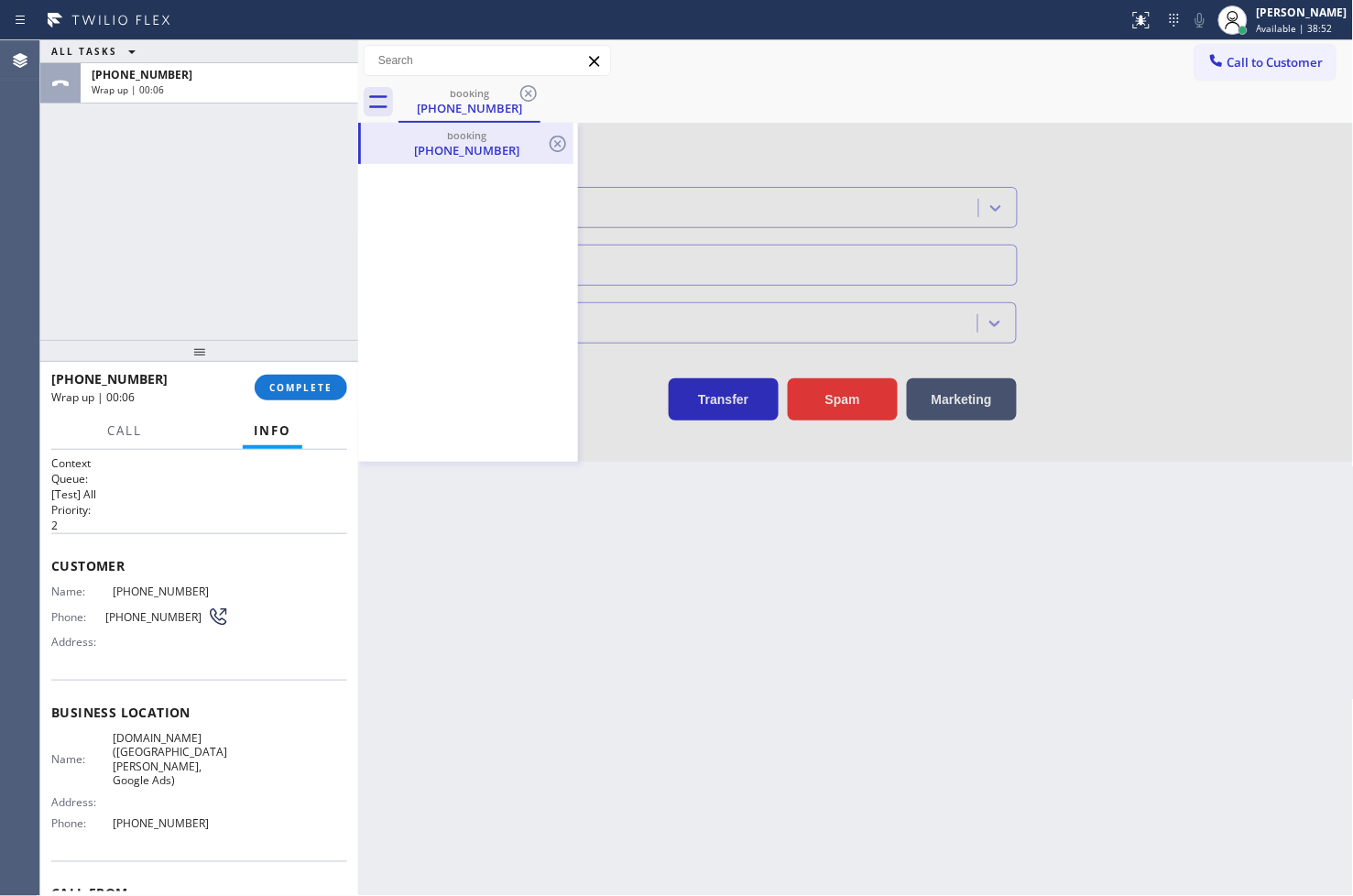
type input "[PHONE_NUMBER]"
click at [470, 146] on div "[PHONE_NUMBER]" at bounding box center [467, 150] width 209 height 17
click at [519, 560] on div "Back to Dashboard Change Sender ID Customers Technicians Select a contact Outbo…" at bounding box center [856, 468] width 996 height 855
click at [589, 436] on div at bounding box center [856, 292] width 996 height 339
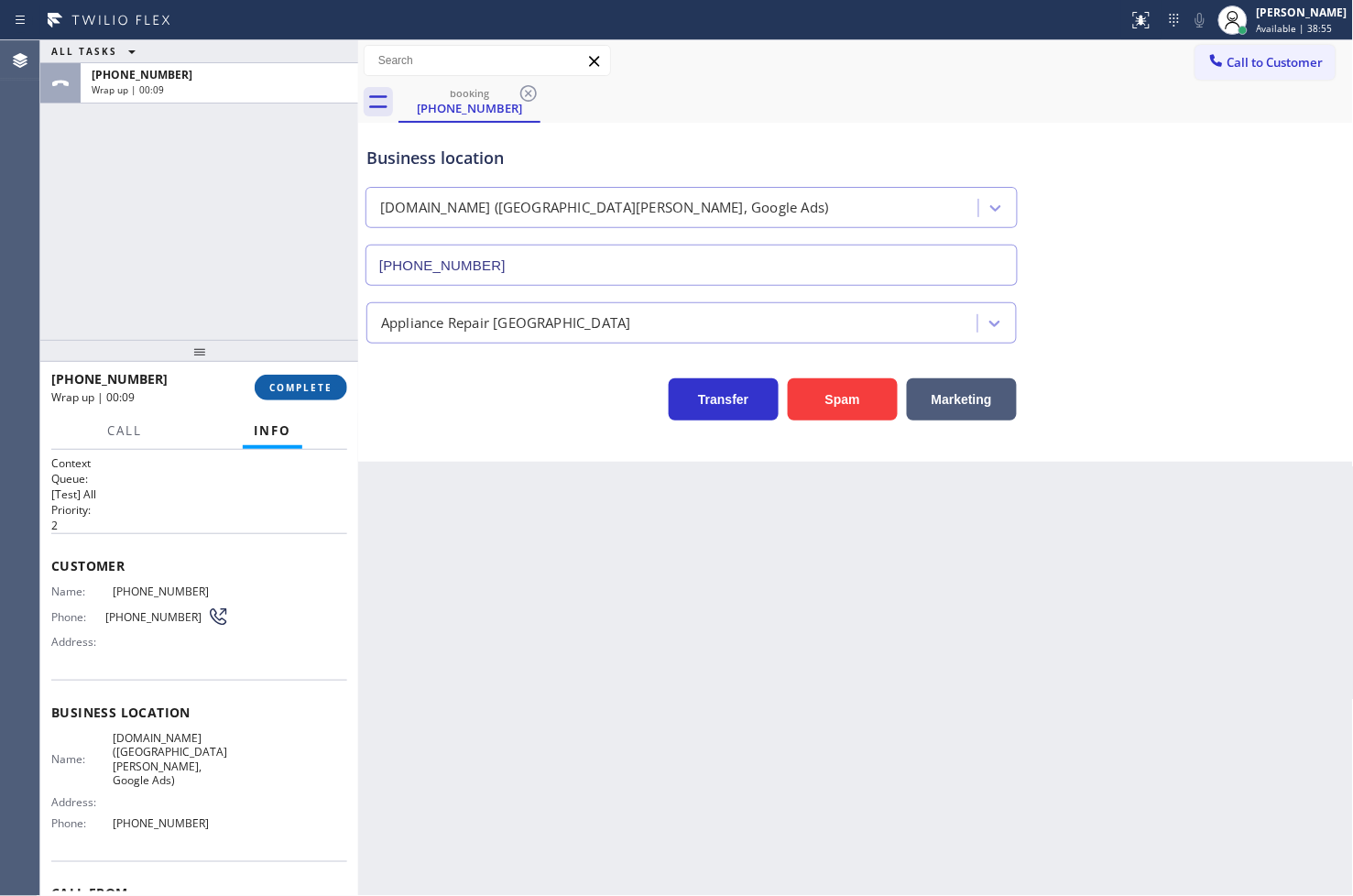
click at [294, 390] on span "COMPLETE" at bounding box center [301, 387] width 63 height 13
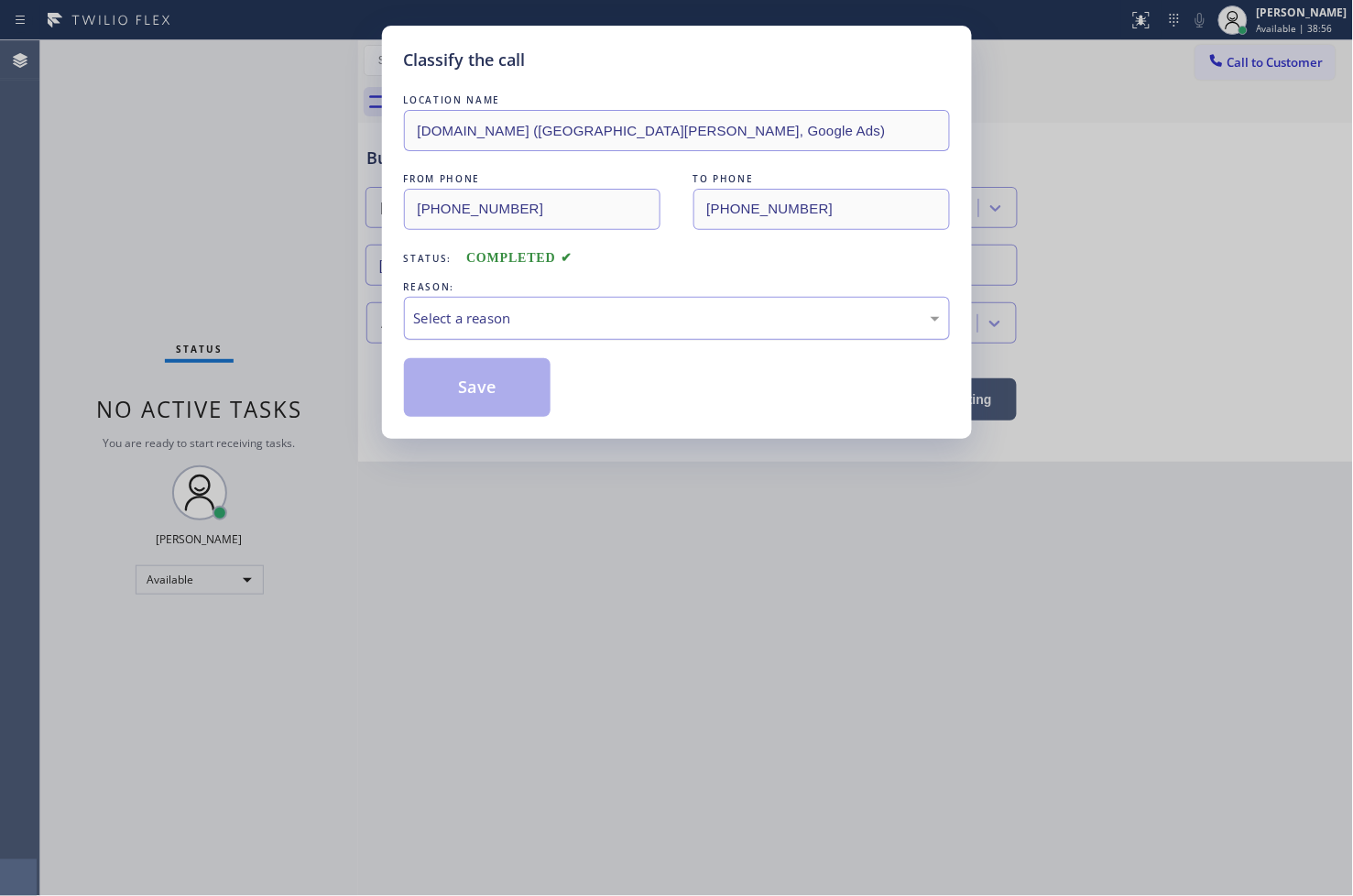
click at [474, 330] on div "Select a reason" at bounding box center [676, 318] width 546 height 44
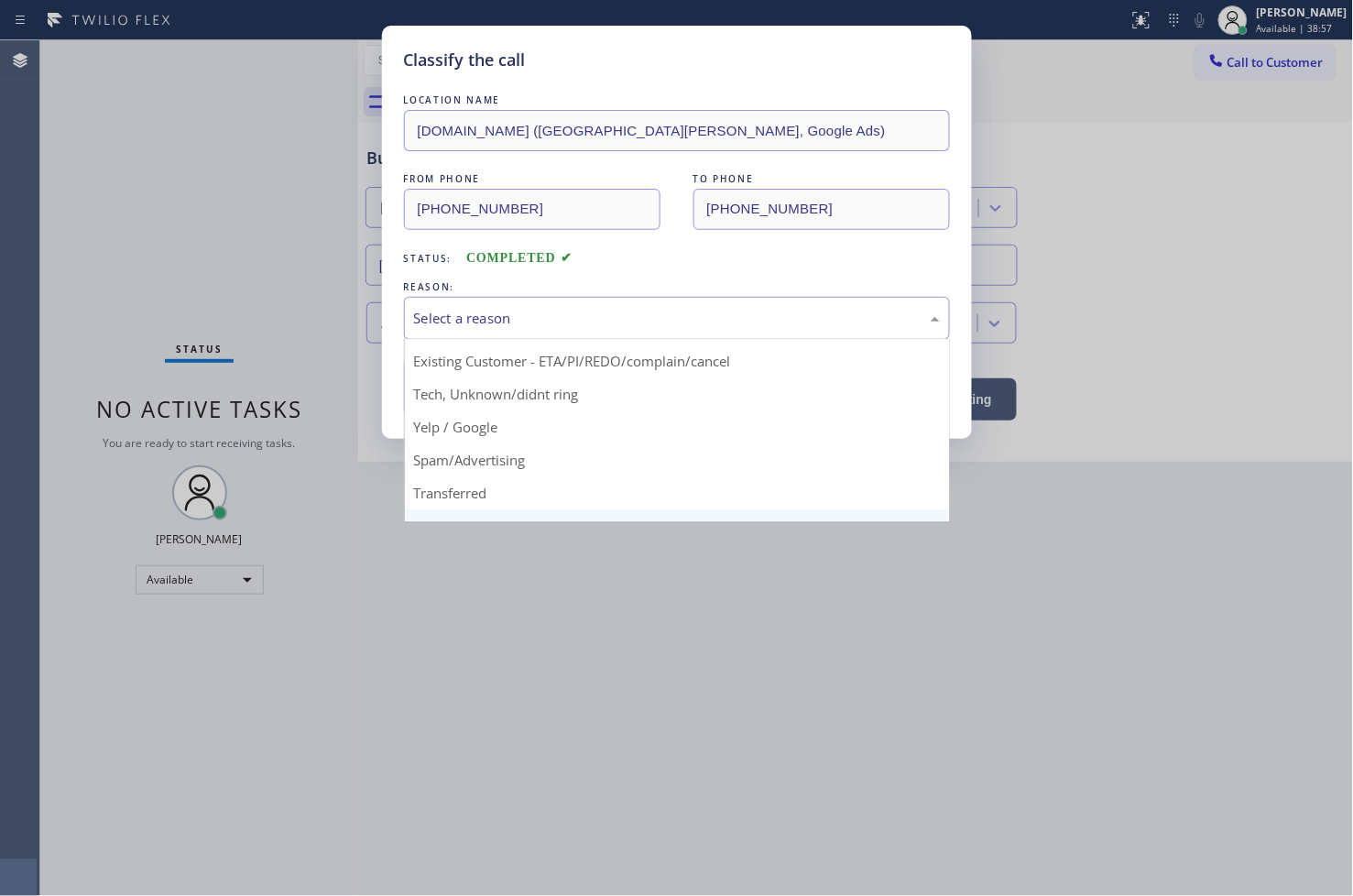
scroll to position [115, 0]
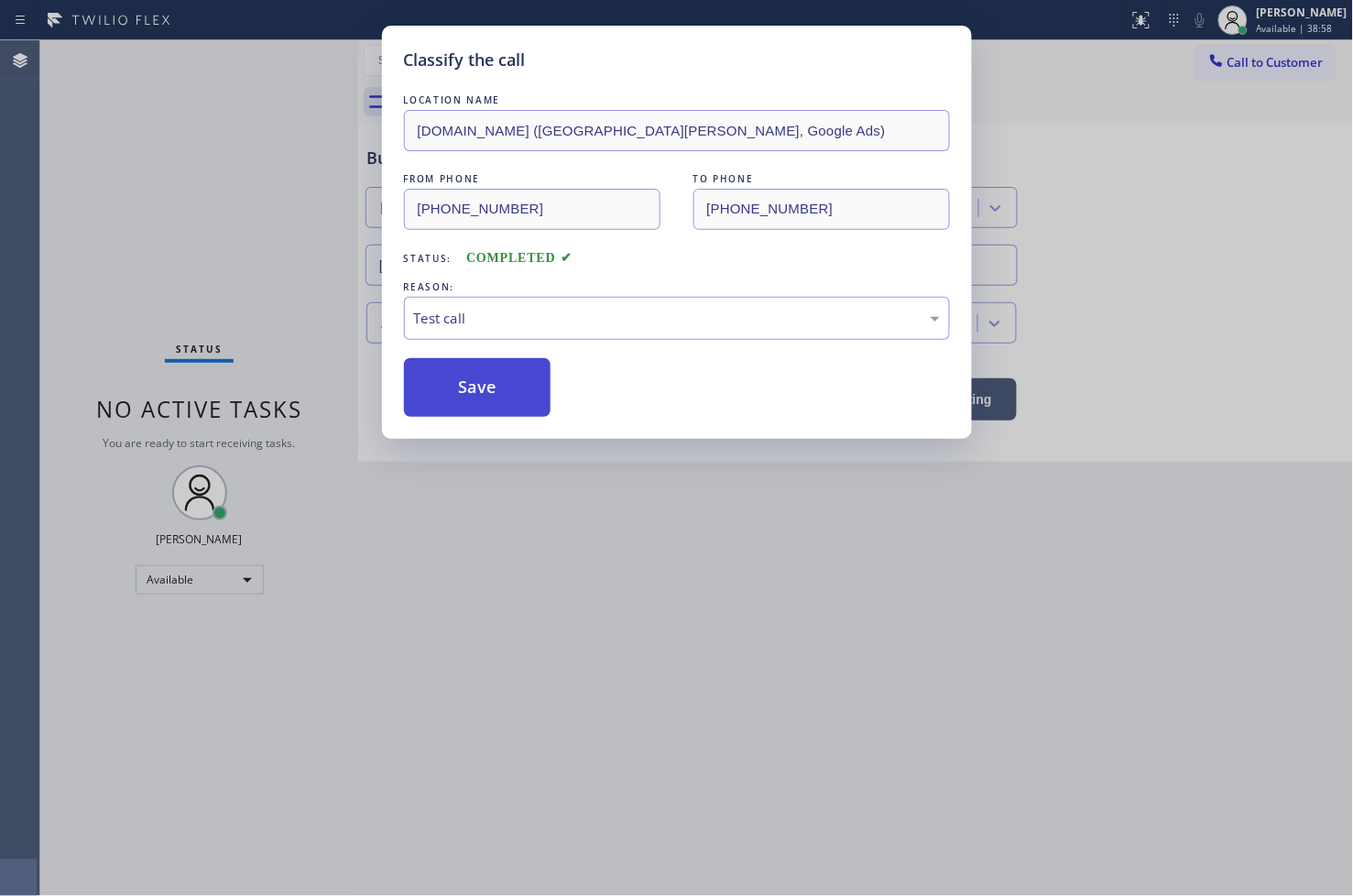
click at [492, 407] on button "Save" at bounding box center [477, 387] width 147 height 58
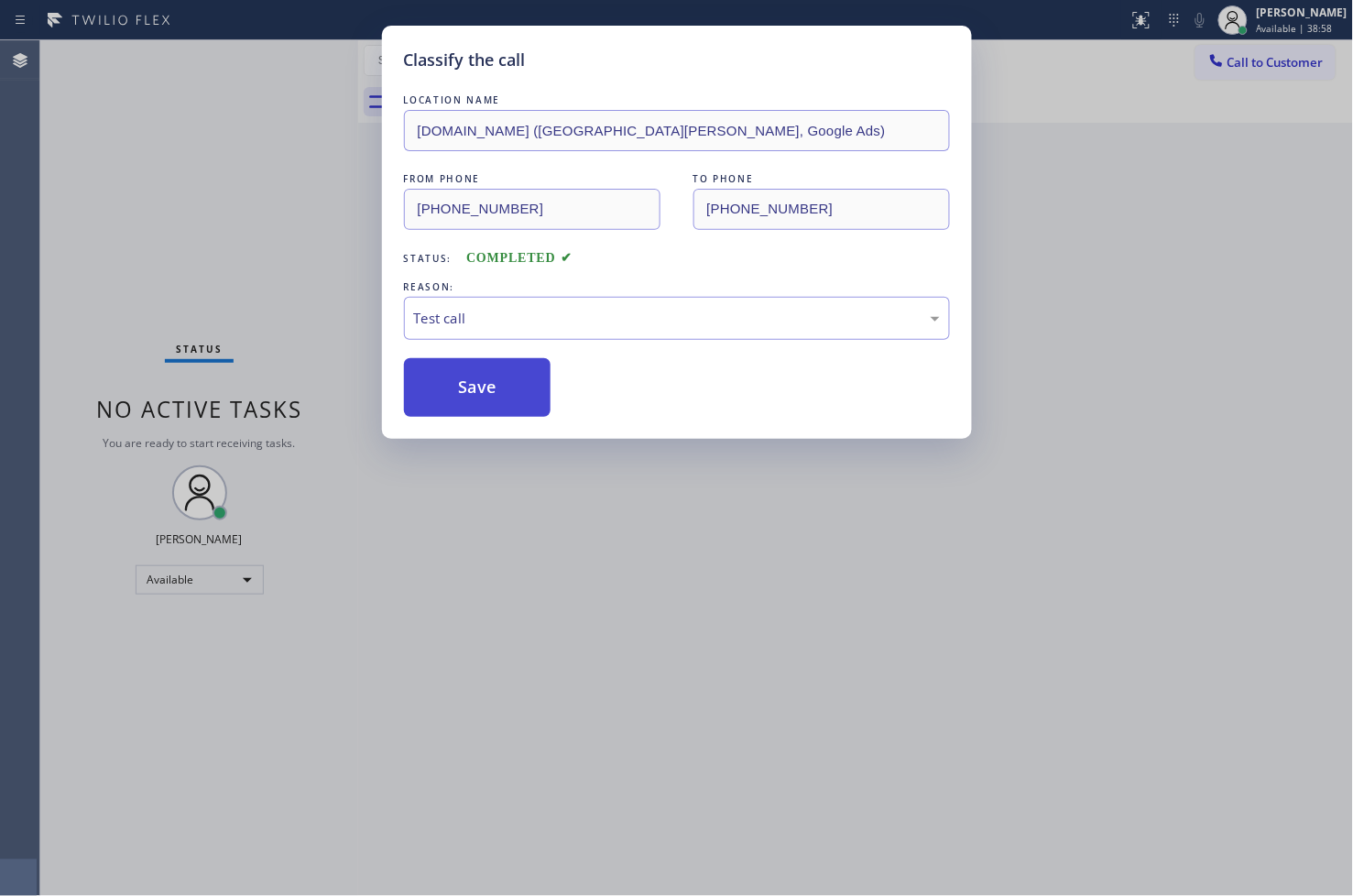
click at [492, 407] on button "Save" at bounding box center [477, 387] width 147 height 58
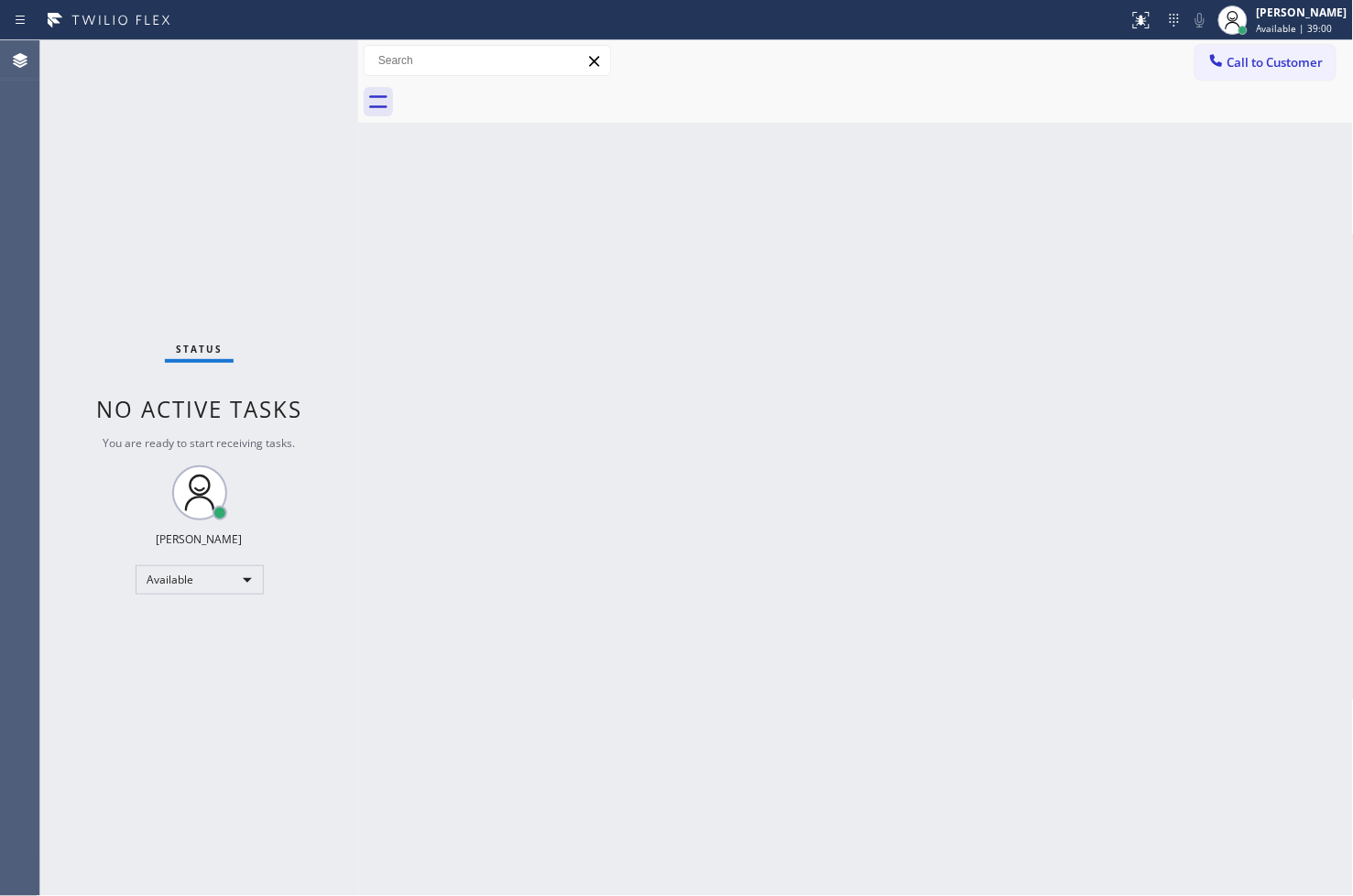
click at [291, 50] on div "Status No active tasks You are ready to start receiving tasks. [PERSON_NAME]" at bounding box center [199, 468] width 317 height 855
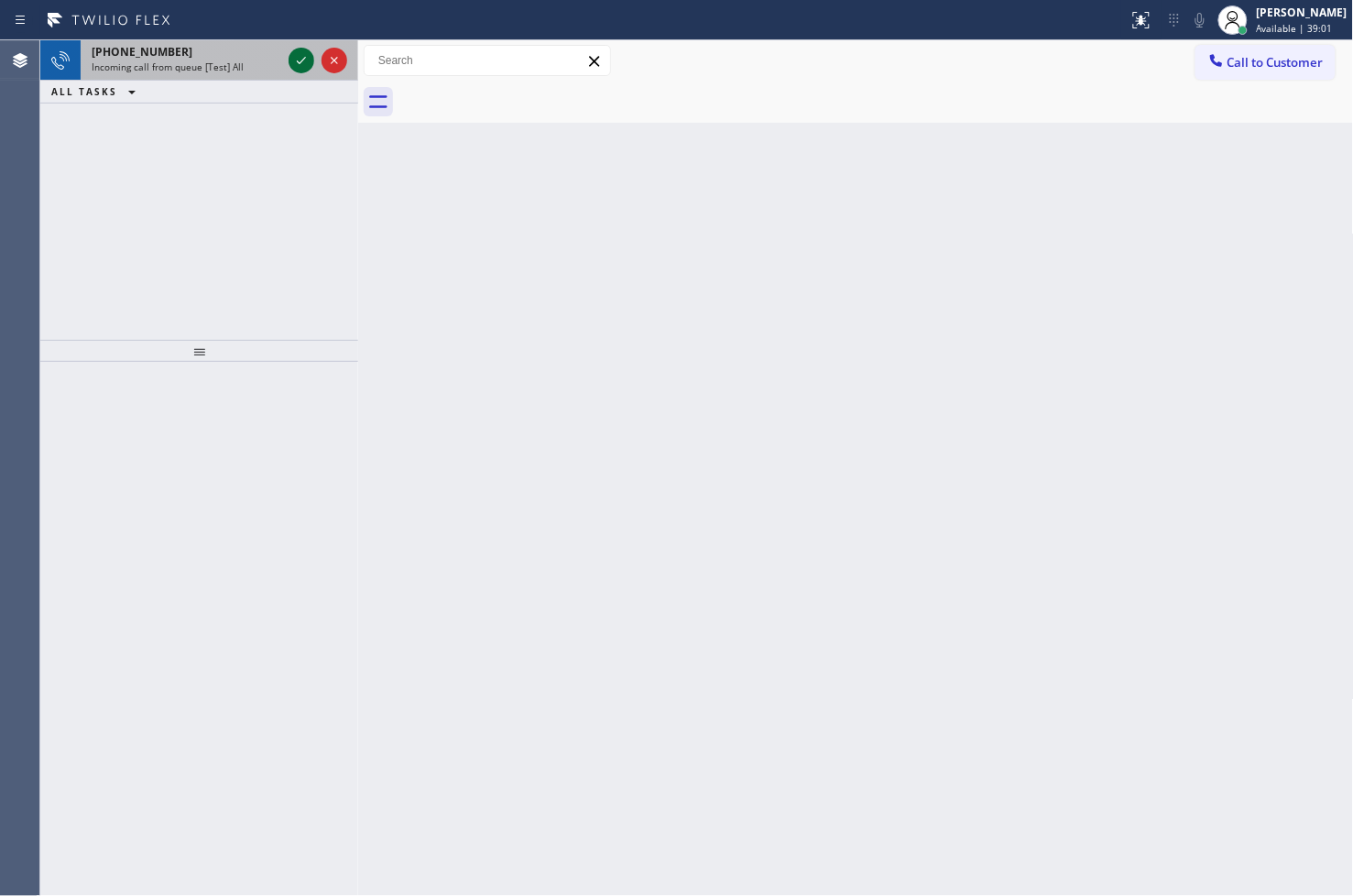
click at [291, 50] on icon at bounding box center [302, 60] width 22 height 22
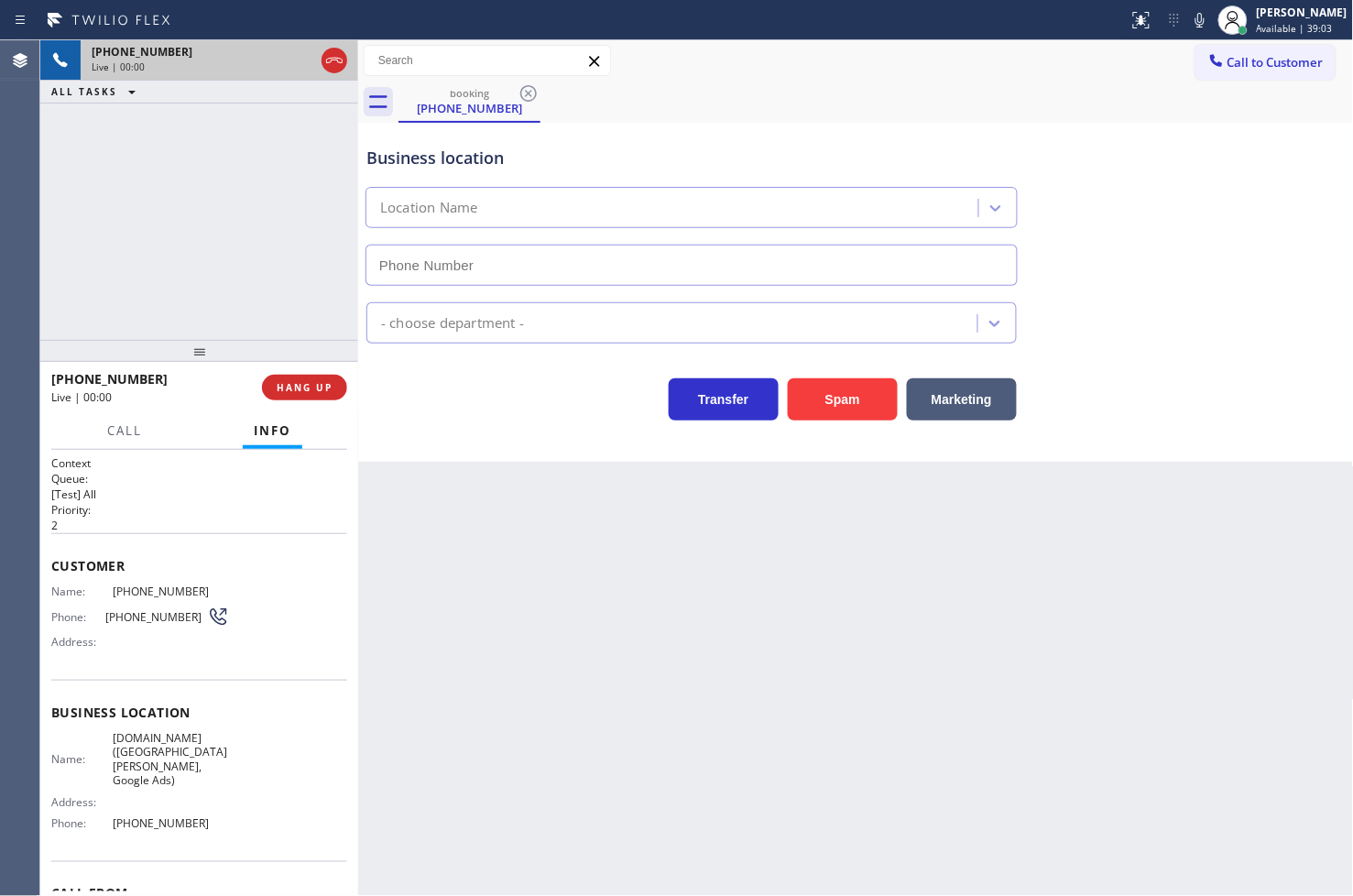
type input "[PHONE_NUMBER]"
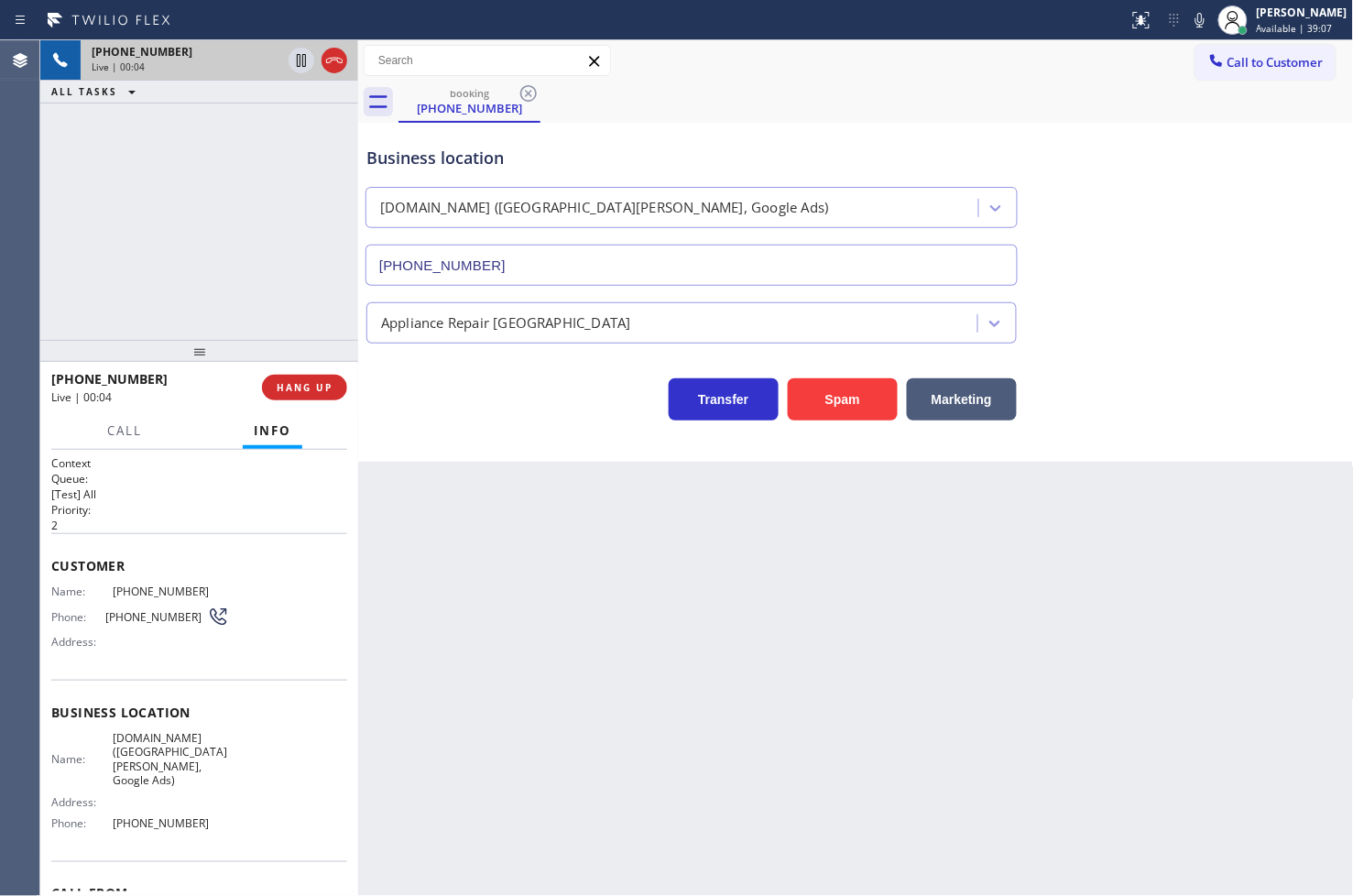
click at [529, 395] on div "Transfer Spam Marketing" at bounding box center [691, 395] width 658 height 51
click at [253, 230] on div "+18446793652 Live | 00:04 ALL TASKS ALL TASKS ACTIVE TASKS TASKS IN WRAP UP" at bounding box center [199, 190] width 317 height 300
click at [679, 504] on div "Back to Dashboard Change Sender ID Customers Technicians Select a contact Outbo…" at bounding box center [856, 468] width 996 height 855
click at [313, 387] on span "HANG UP" at bounding box center [305, 387] width 56 height 13
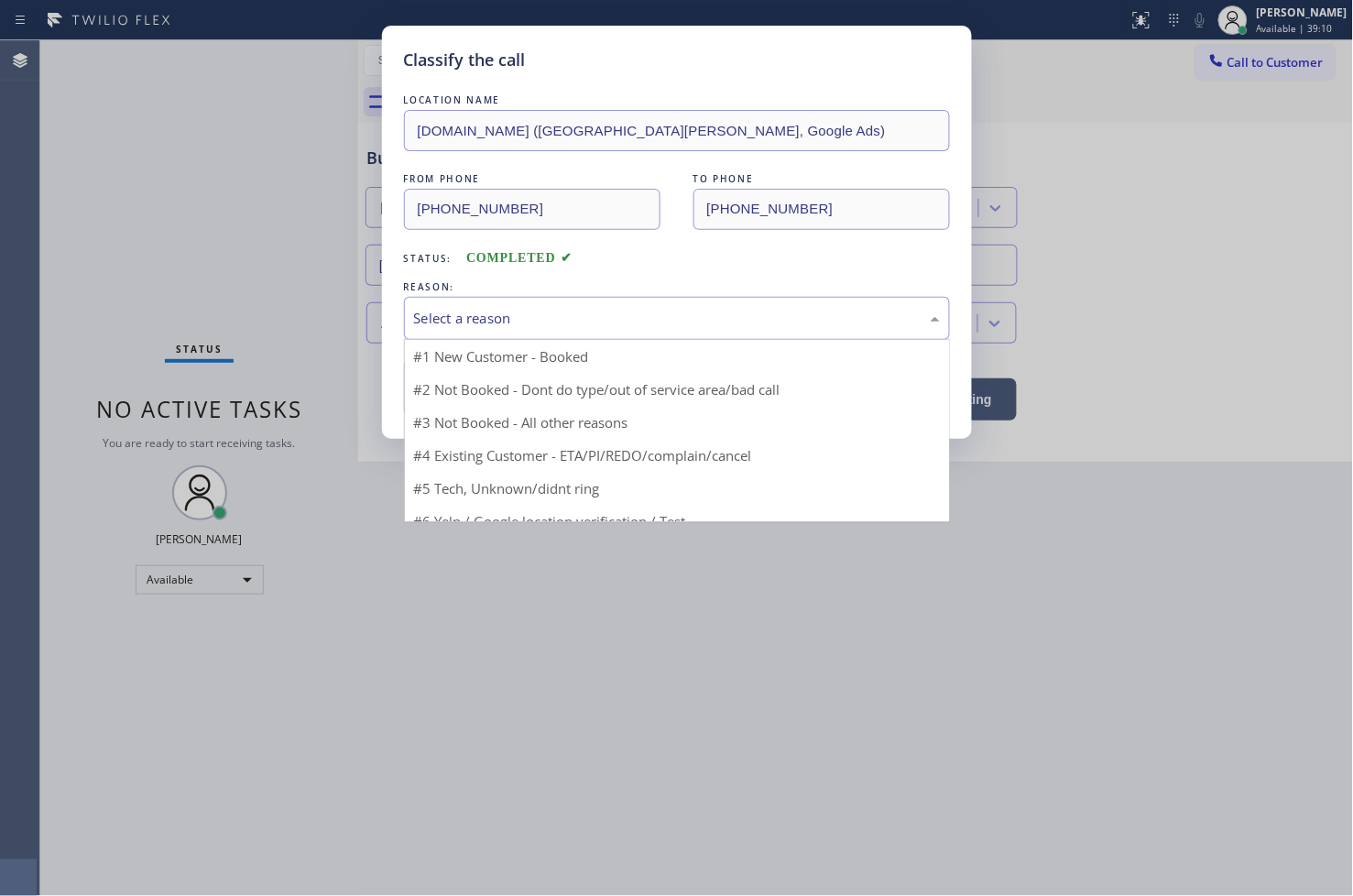
click at [454, 316] on div "Select a reason" at bounding box center [677, 317] width 526 height 21
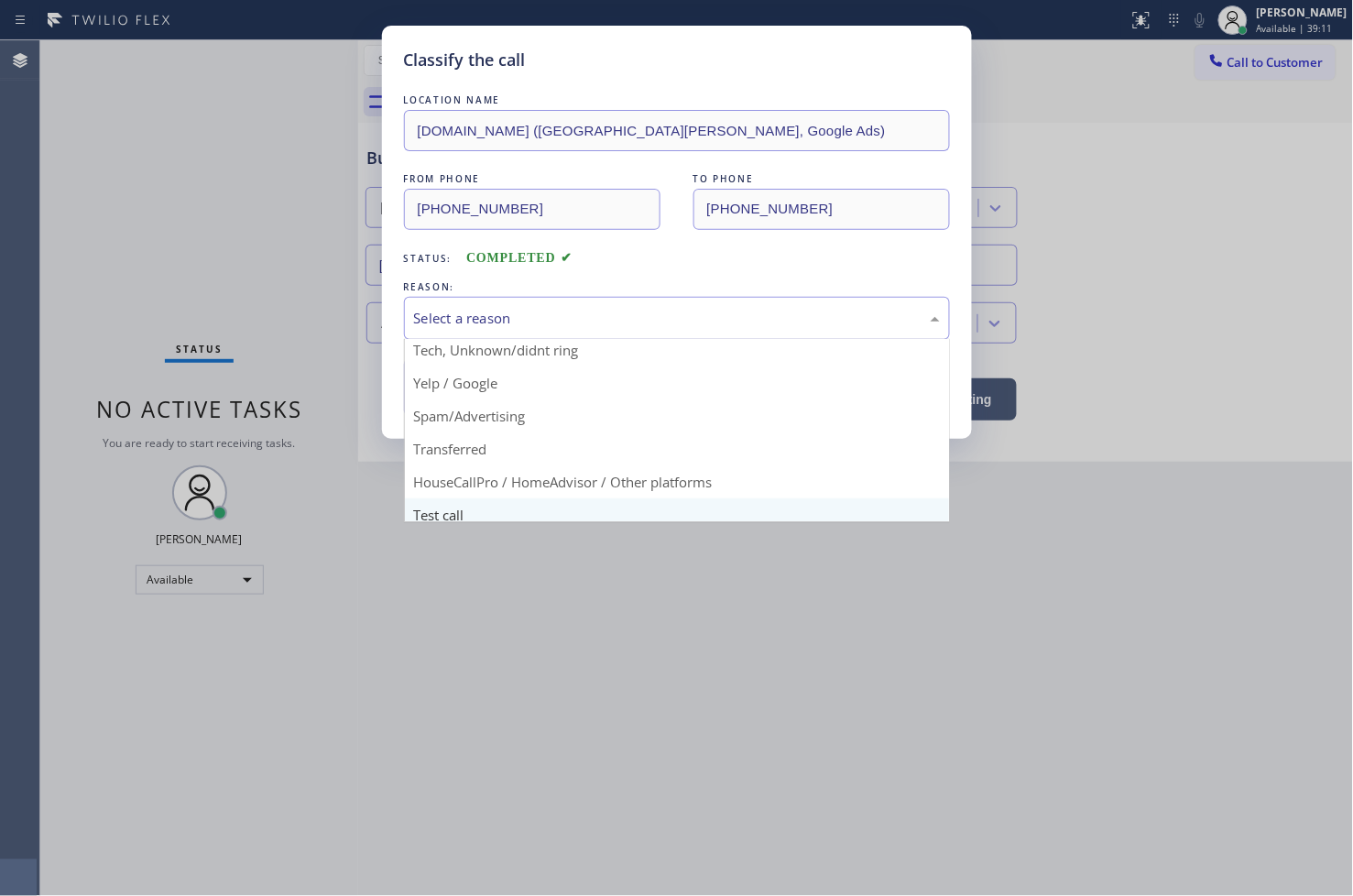
scroll to position [115, 0]
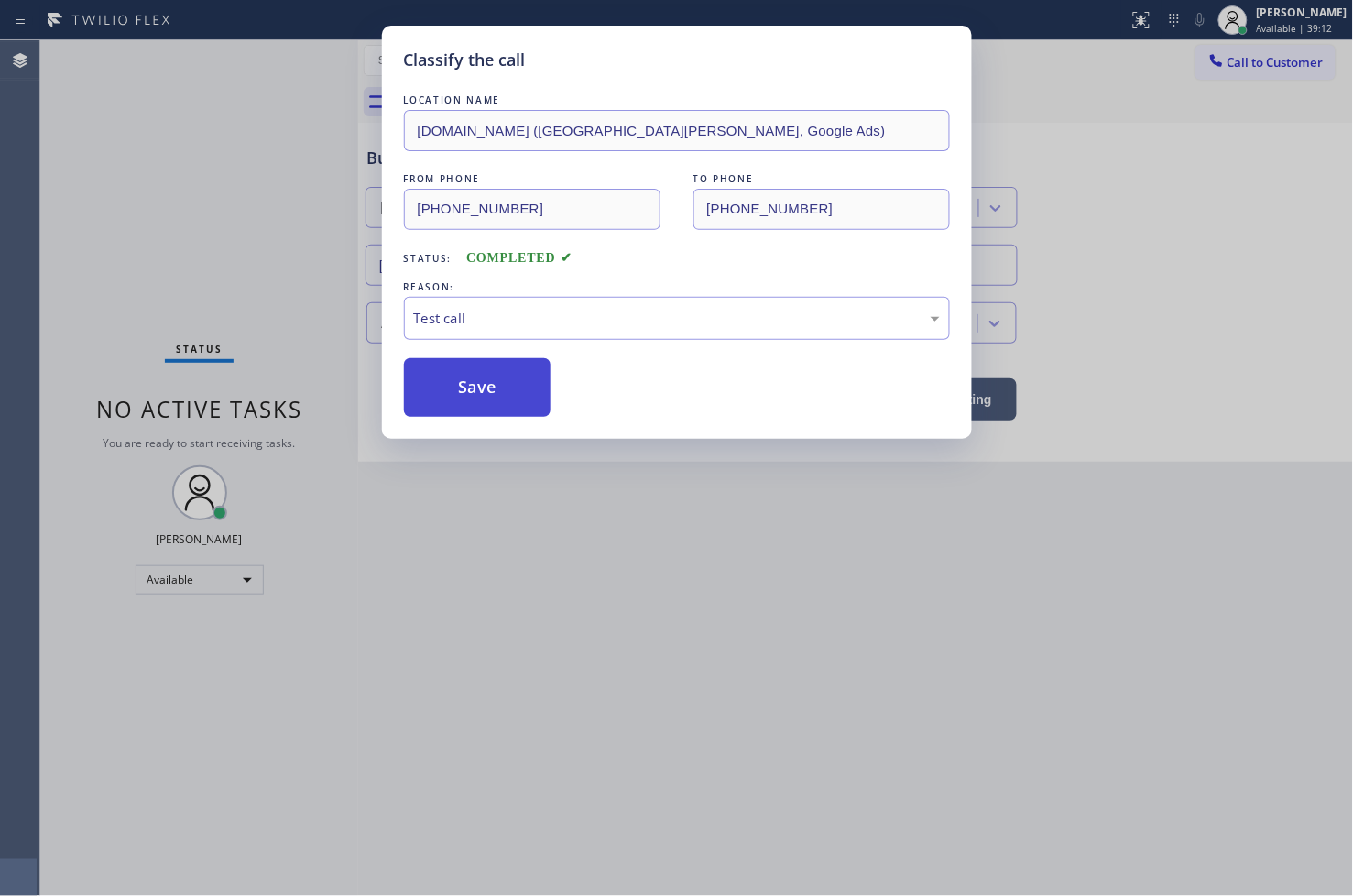
click at [496, 412] on button "Save" at bounding box center [477, 387] width 147 height 58
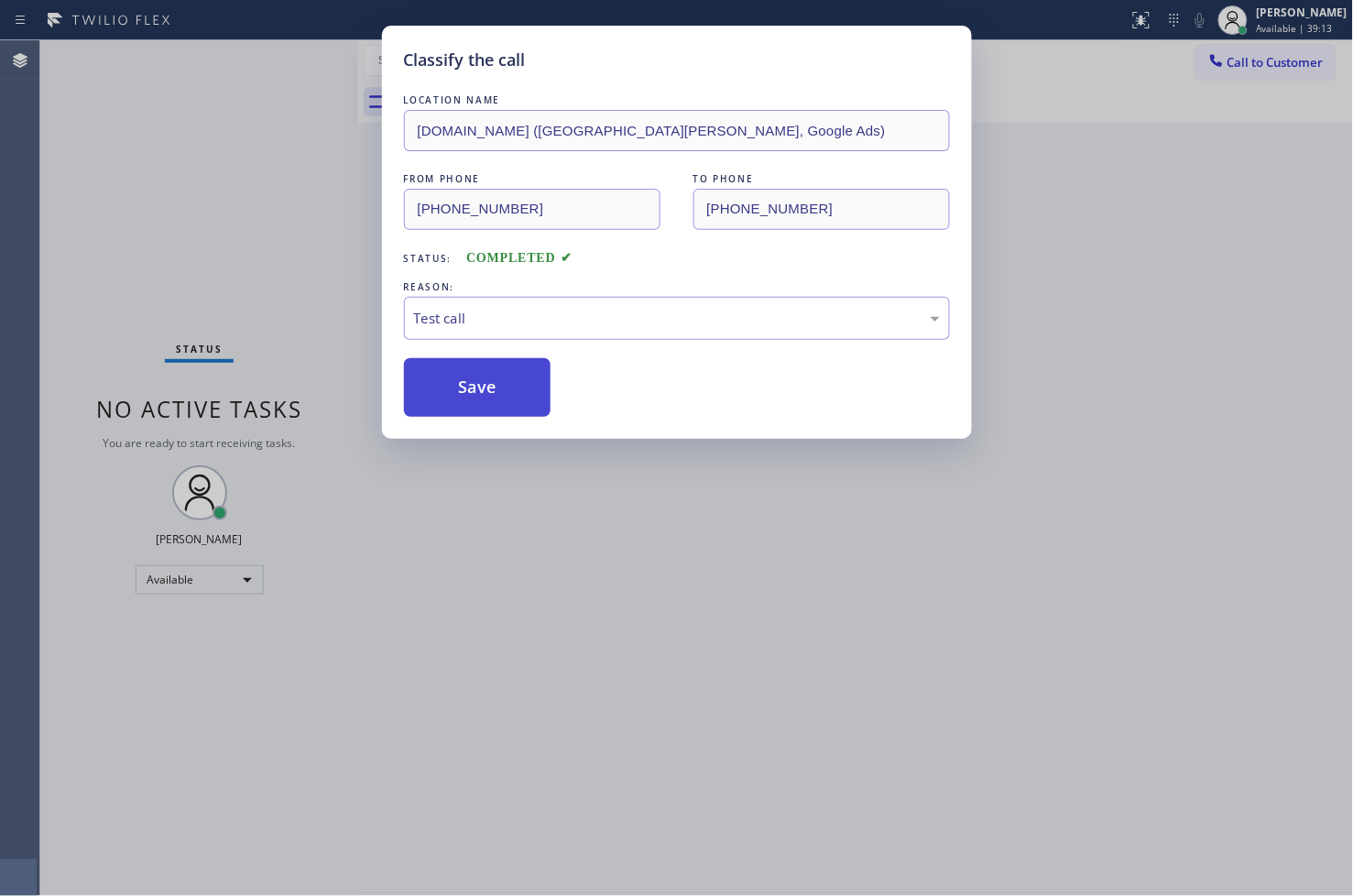
click at [496, 412] on button "Save" at bounding box center [477, 387] width 147 height 58
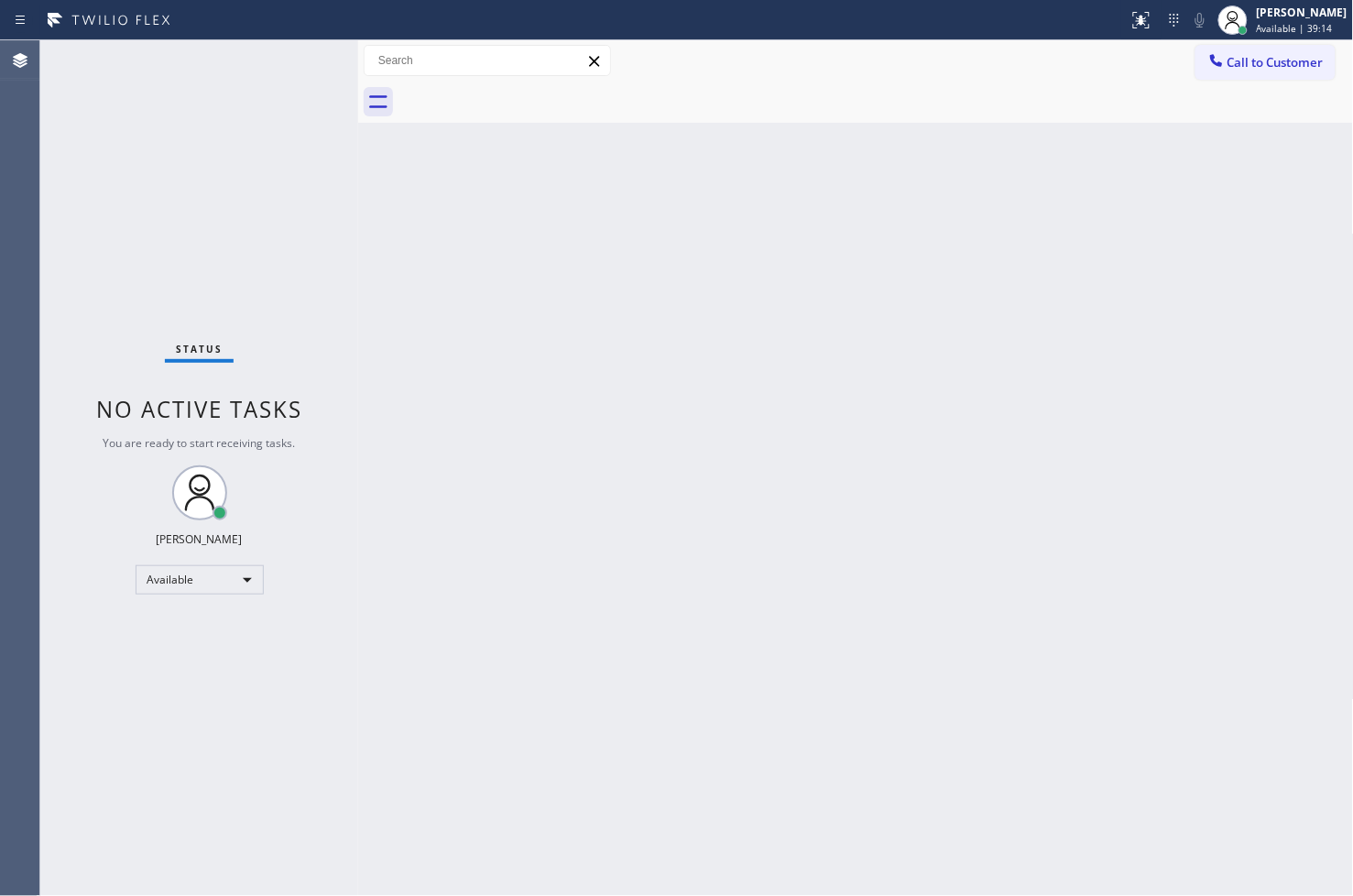
click at [294, 56] on div "Status No active tasks You are ready to start receiving tasks. [PERSON_NAME]" at bounding box center [199, 468] width 317 height 855
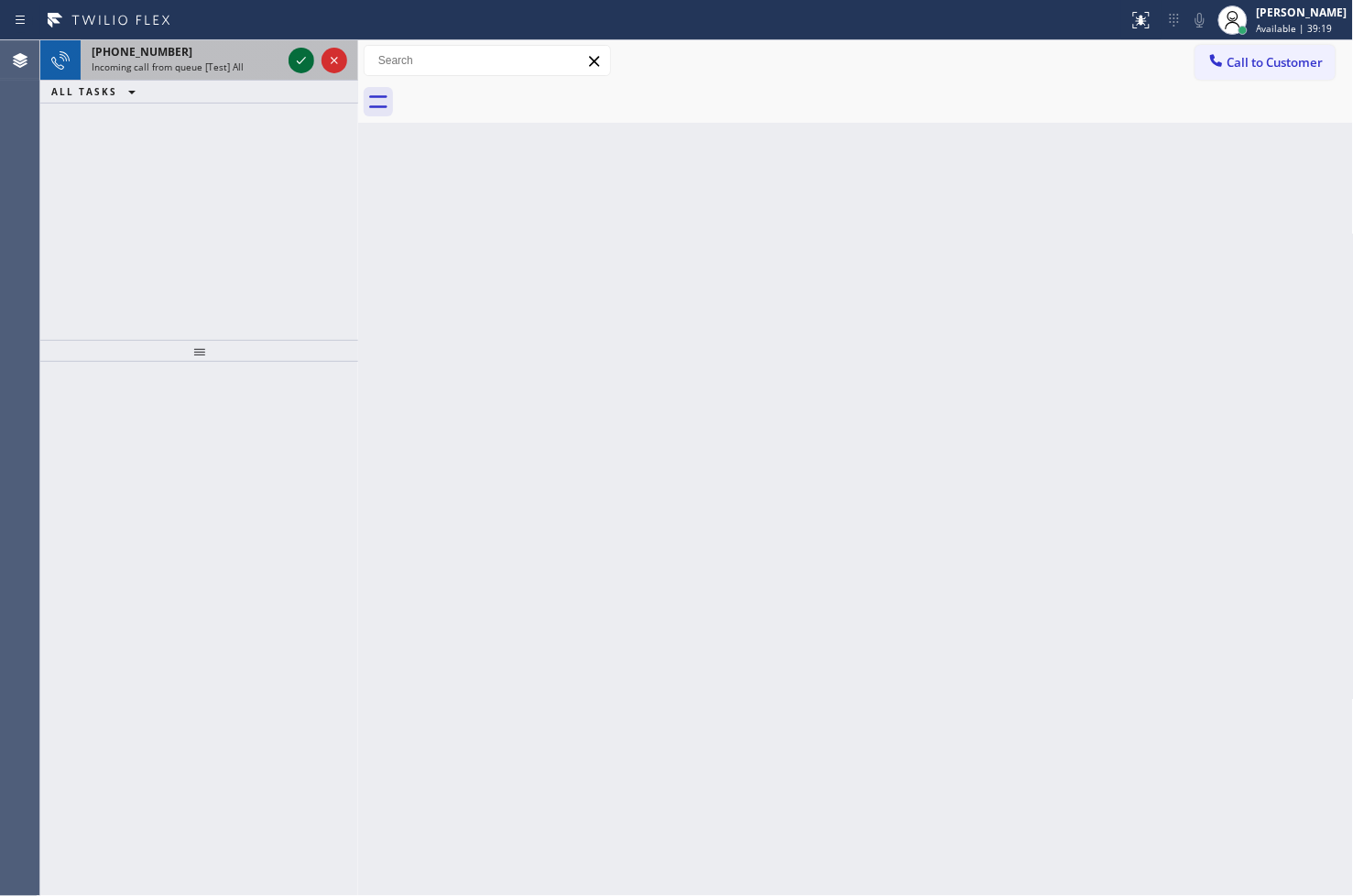
click at [294, 56] on icon at bounding box center [302, 60] width 22 height 22
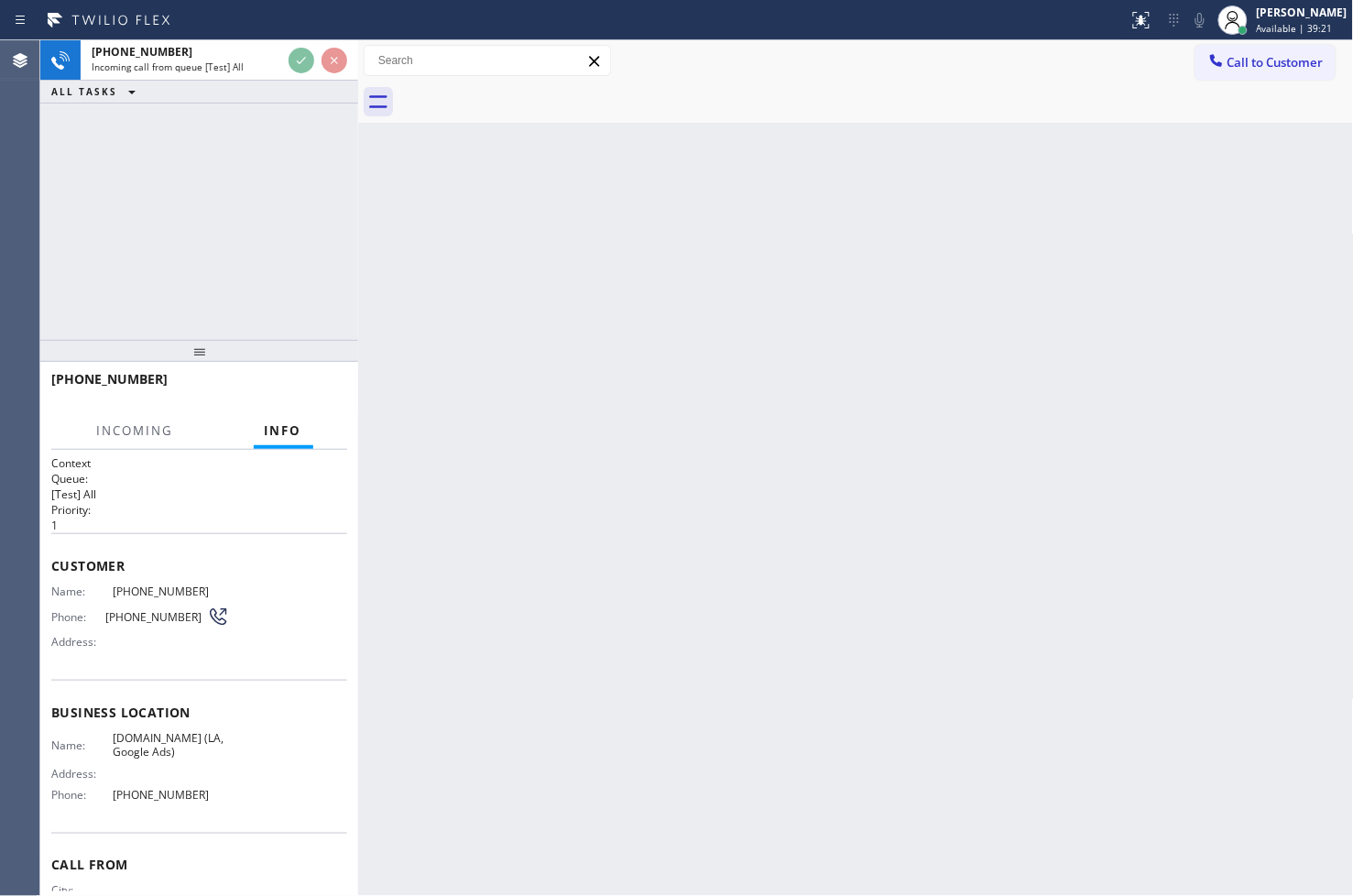
click at [789, 401] on div "Back to Dashboard Change Sender ID Customers Technicians Select a contact Outbo…" at bounding box center [856, 468] width 996 height 855
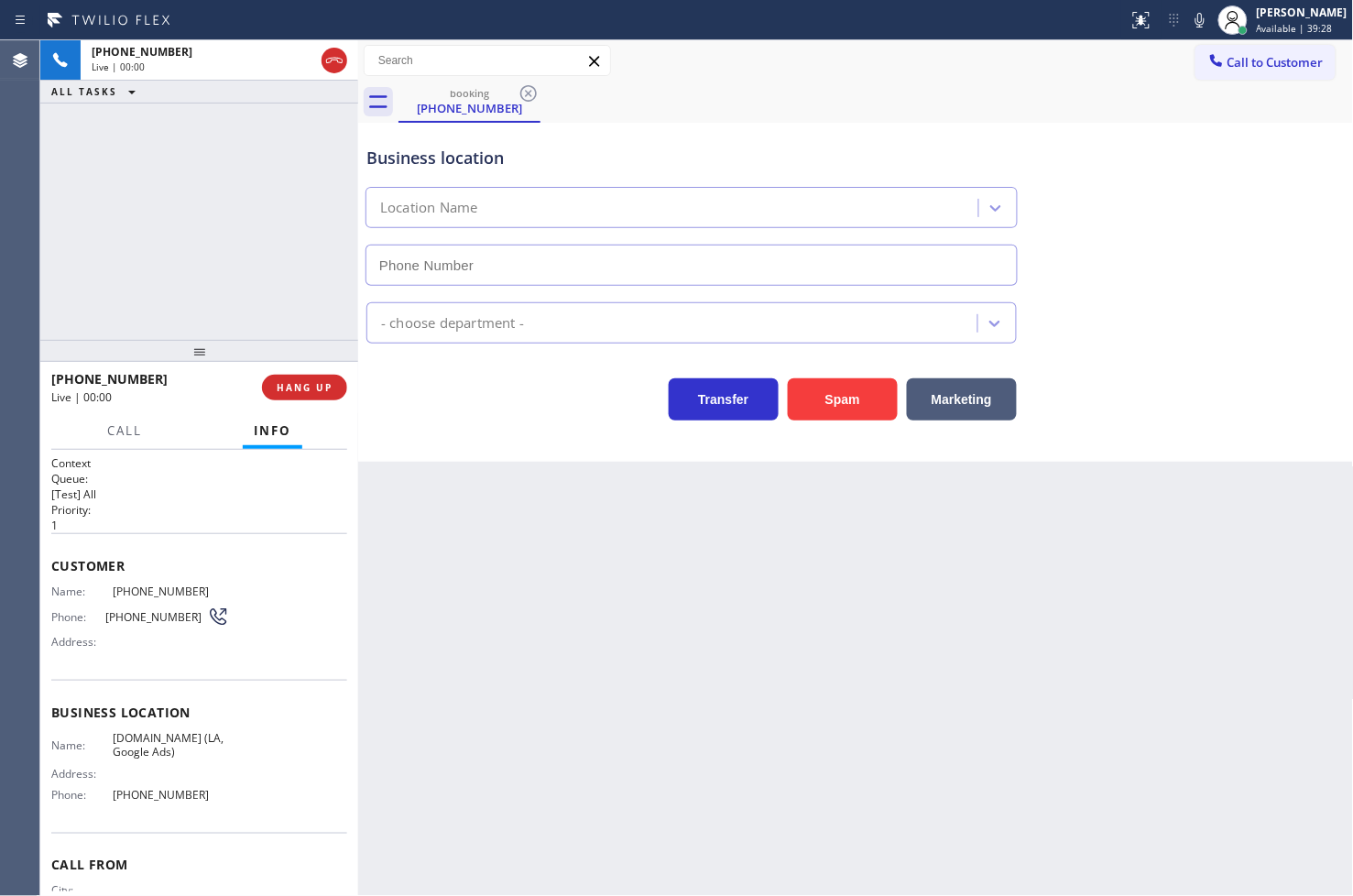
type input "[PHONE_NUMBER]"
click at [479, 446] on div "Business location vikingexperts.online (LA, Google Ads) (213) 810-3710 Applianc…" at bounding box center [856, 292] width 996 height 339
click at [251, 300] on div "+18446793652 Live | 00:03 ALL TASKS ALL TASKS ACTIVE TASKS TASKS IN WRAP UP" at bounding box center [199, 190] width 317 height 300
click at [522, 398] on div "Transfer Spam Marketing" at bounding box center [691, 395] width 658 height 51
drag, startPoint x: 241, startPoint y: 248, endPoint x: 307, endPoint y: 280, distance: 73.3
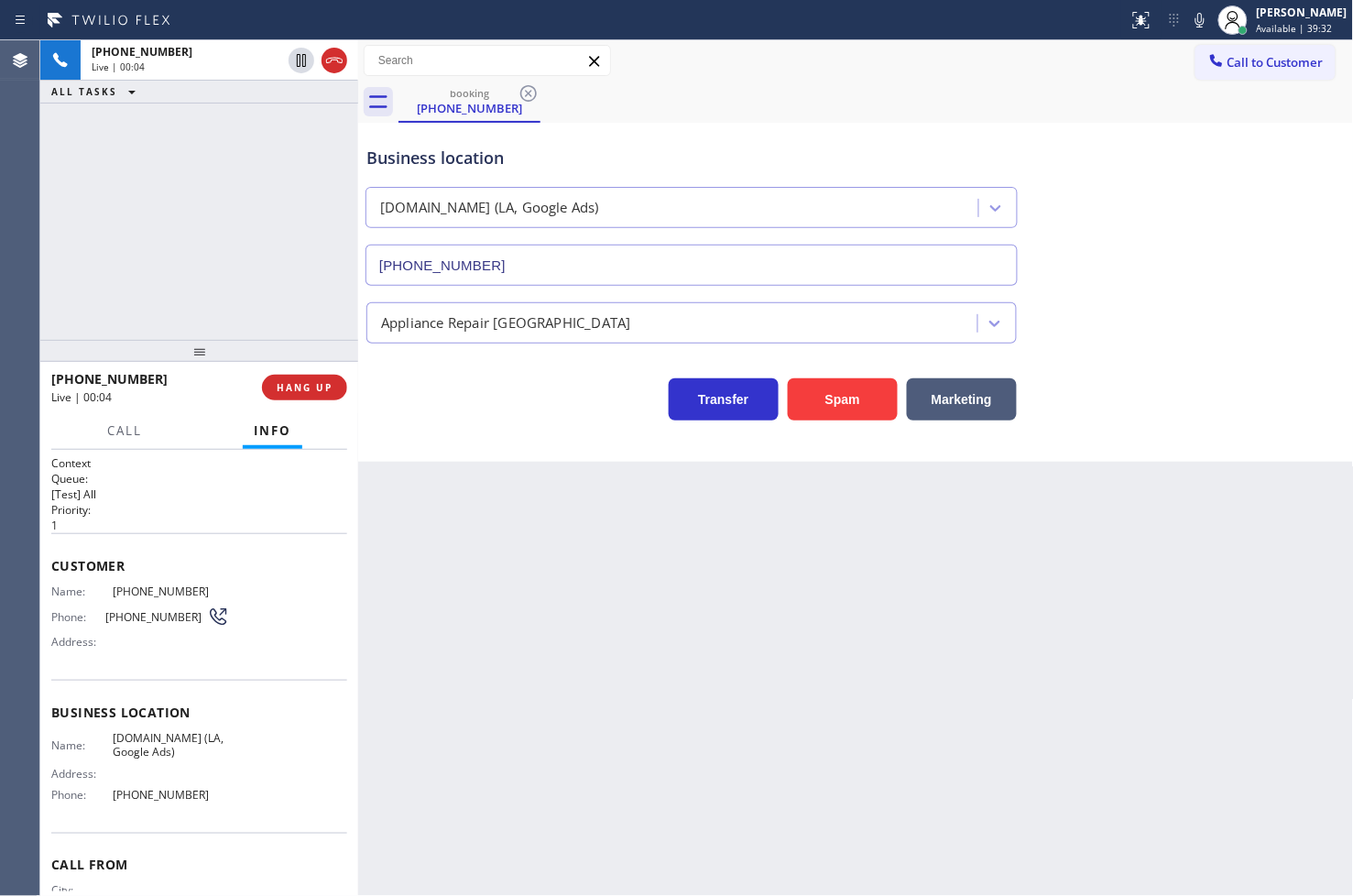
click at [240, 248] on div "+18446793652 Live | 00:04 ALL TASKS ALL TASKS ACTIVE TASKS TASKS IN WRAP UP" at bounding box center [199, 190] width 317 height 300
click at [575, 435] on div "Business location vikingexperts.online (LA, Google Ads) (213) 810-3710 Applianc…" at bounding box center [856, 292] width 996 height 339
click at [203, 234] on div "+18446793652 Live | 00:04 ALL TASKS ALL TASKS ACTIVE TASKS TASKS IN WRAP UP" at bounding box center [199, 190] width 317 height 300
click at [493, 383] on div "Transfer Spam Marketing" at bounding box center [691, 395] width 658 height 51
click at [305, 381] on span "HANG UP" at bounding box center [305, 387] width 56 height 13
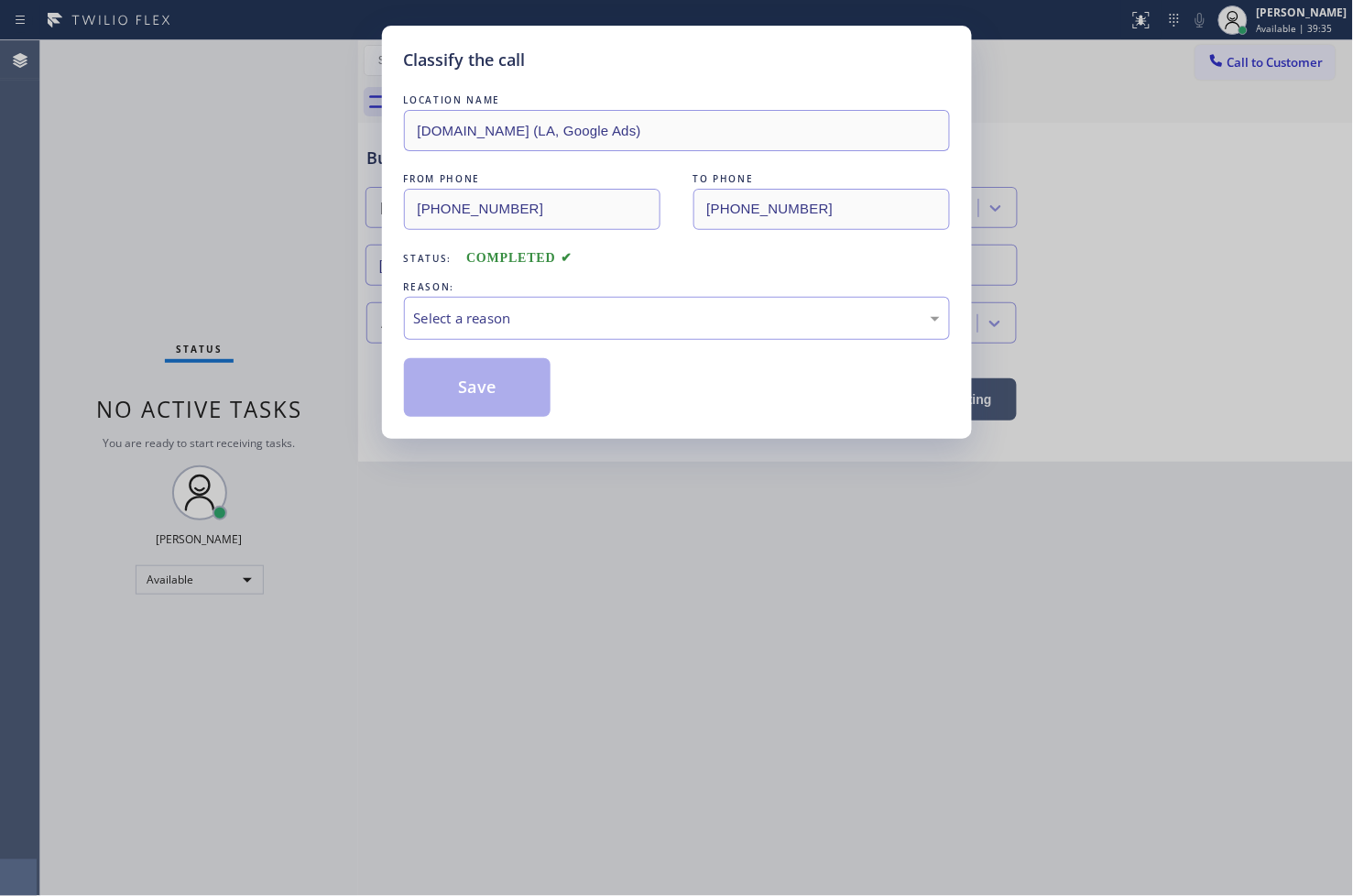
click at [481, 316] on div "Select a reason" at bounding box center [677, 317] width 526 height 21
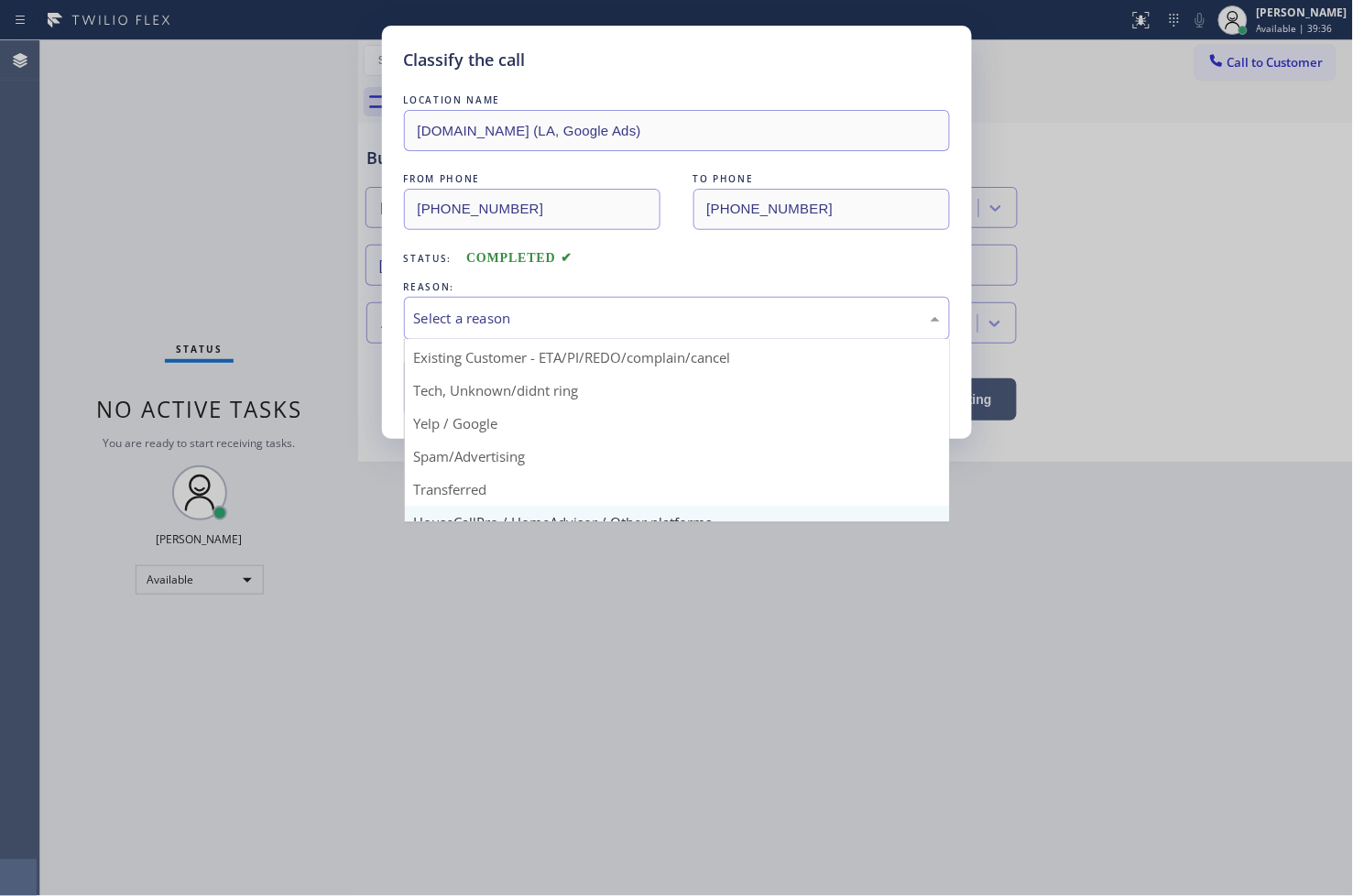
scroll to position [115, 0]
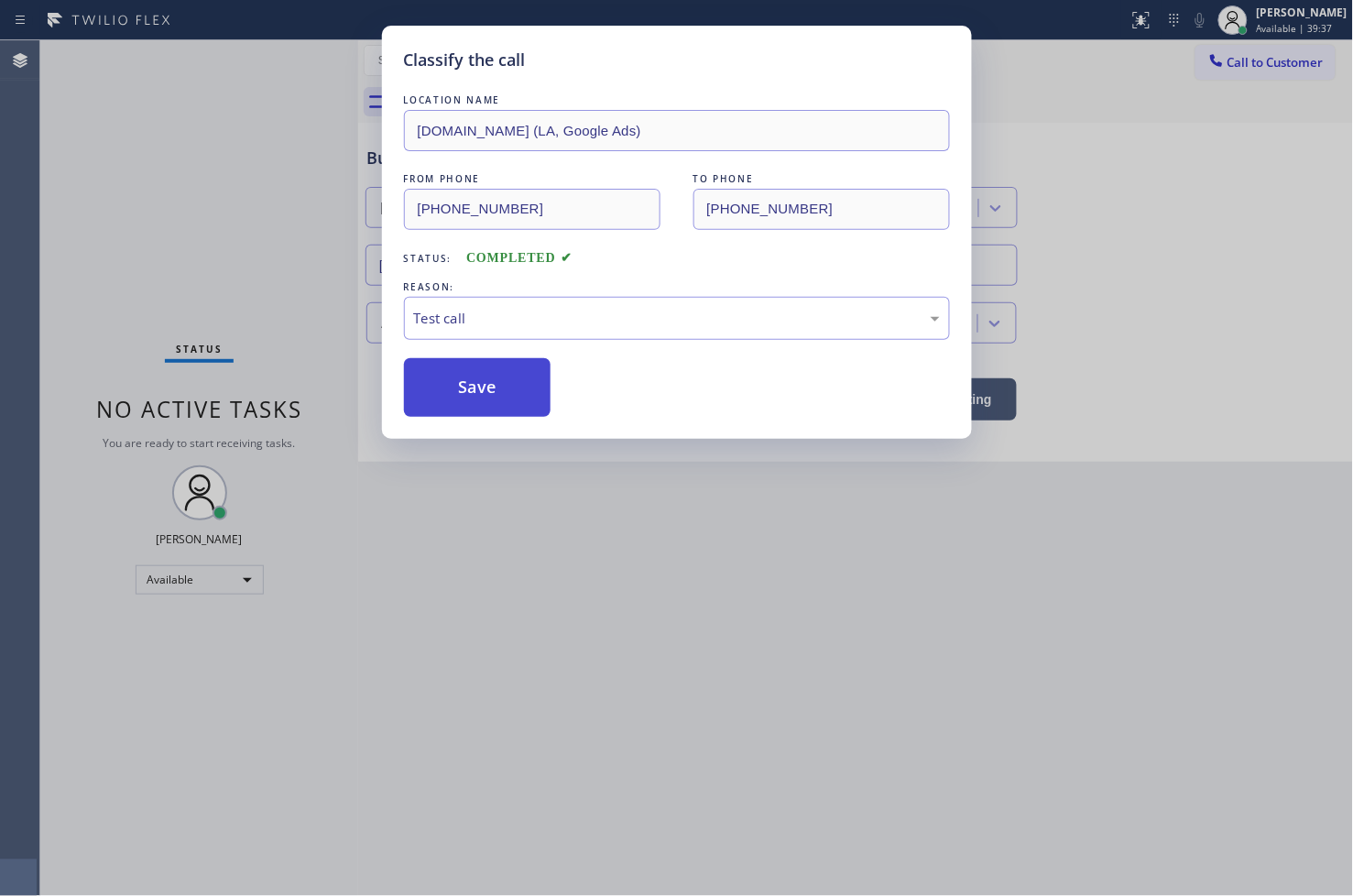
click at [516, 402] on button "Save" at bounding box center [477, 387] width 147 height 58
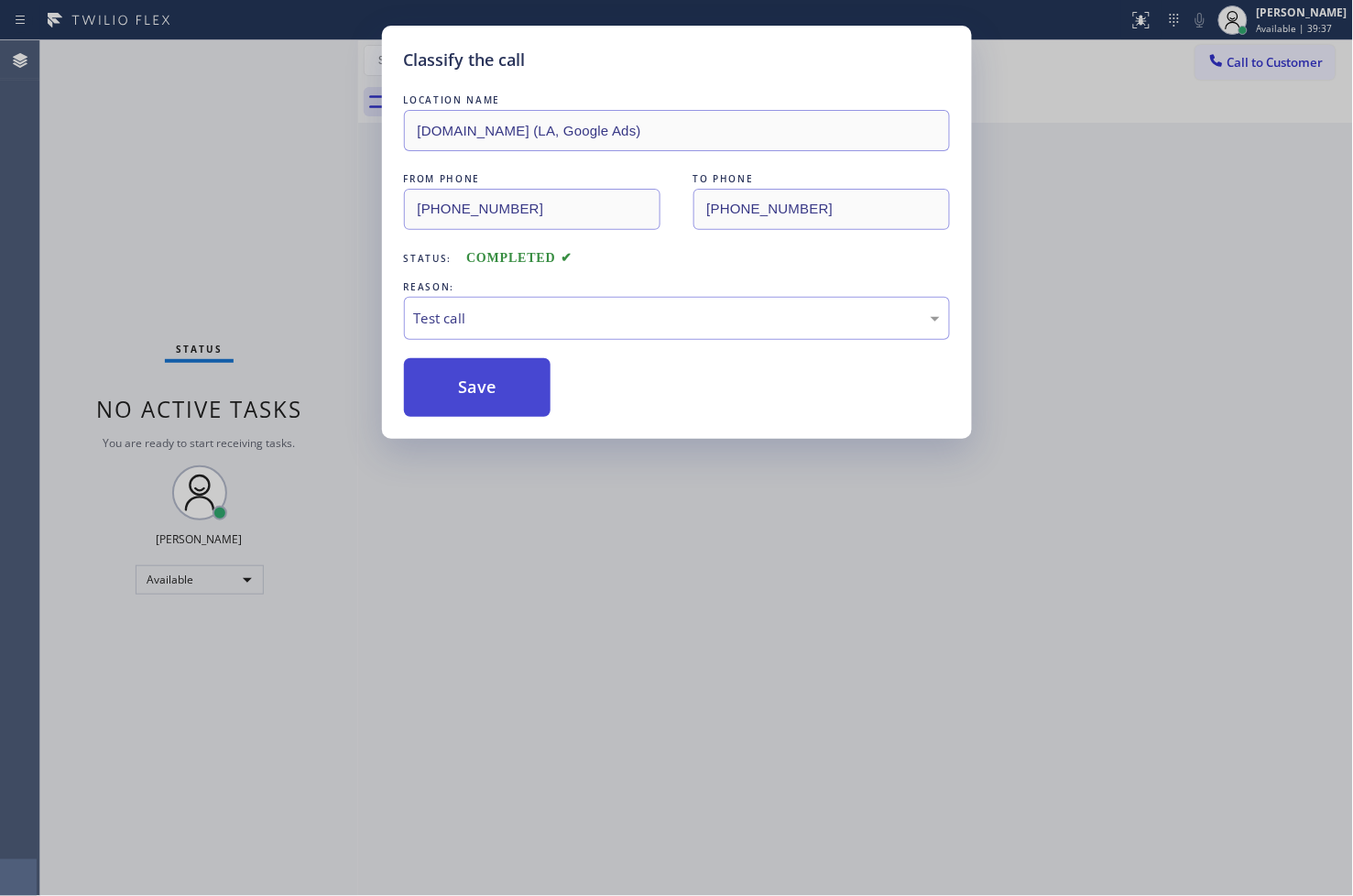
click at [516, 402] on button "Save" at bounding box center [477, 387] width 147 height 58
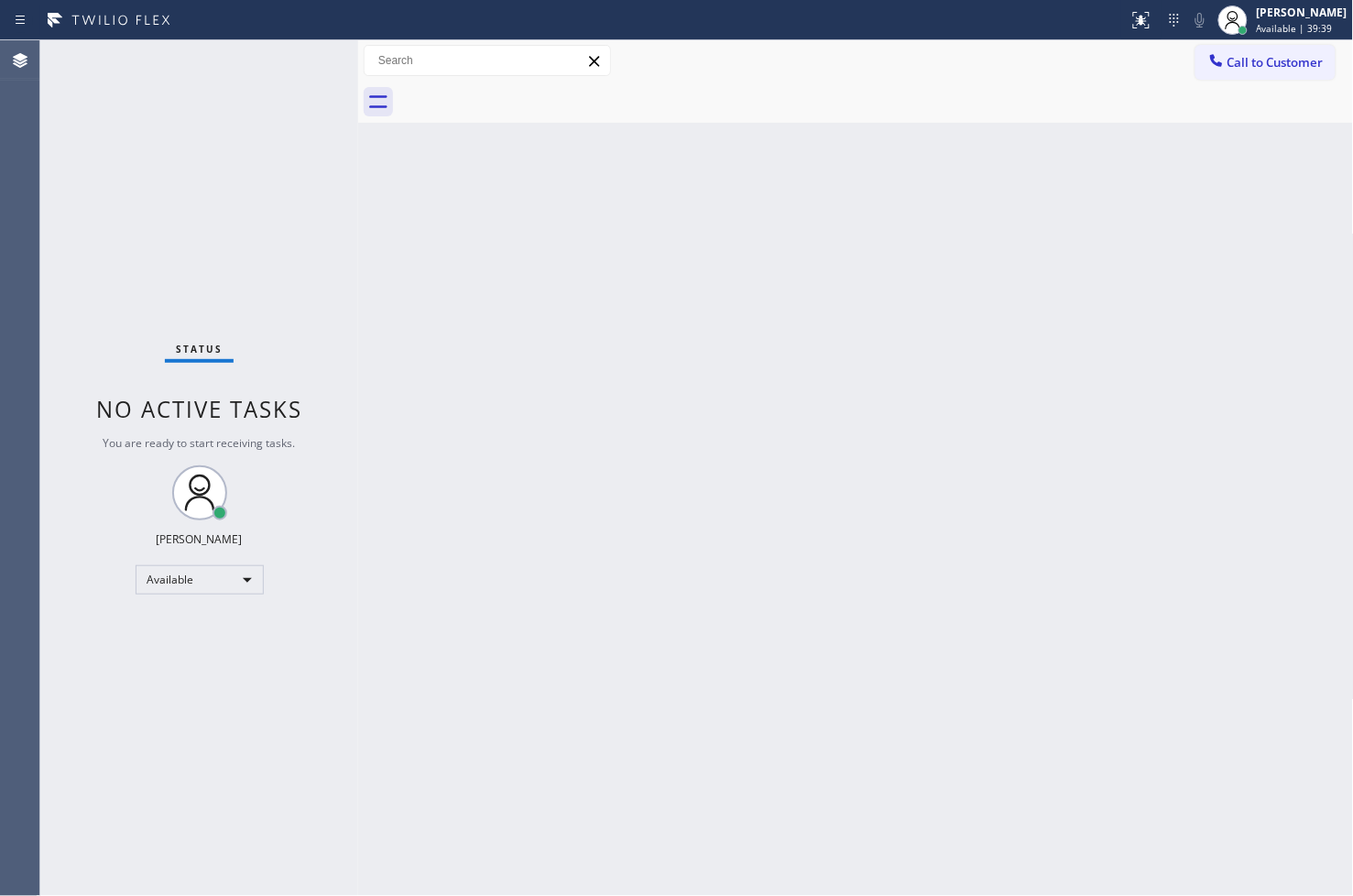
click at [239, 60] on div "Status No active tasks You are ready to start receiving tasks. [PERSON_NAME]" at bounding box center [199, 468] width 317 height 855
click at [305, 50] on div "Status No active tasks You are ready to start receiving tasks. [PERSON_NAME]" at bounding box center [199, 468] width 317 height 855
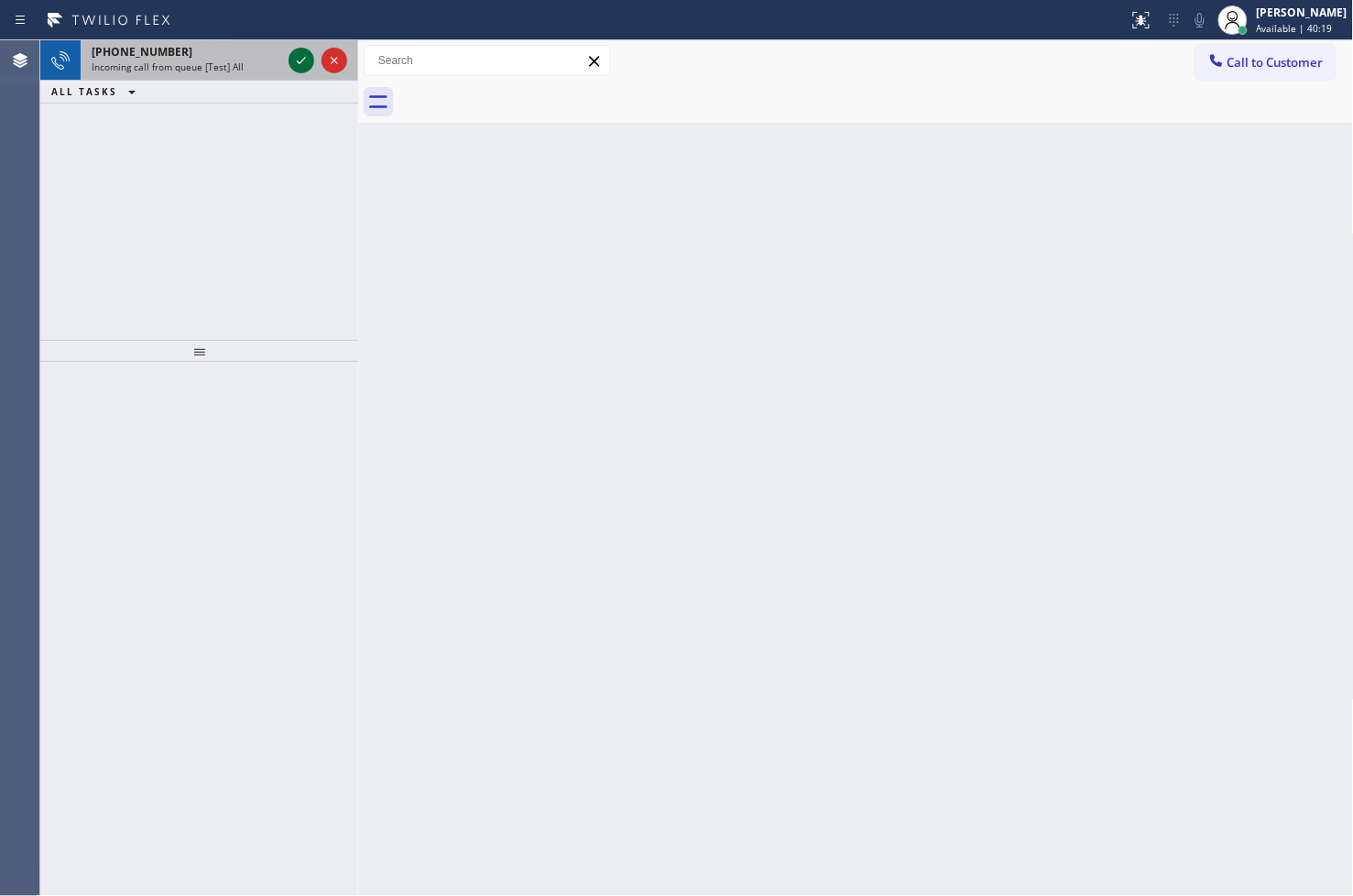
click at [305, 50] on icon at bounding box center [302, 60] width 22 height 22
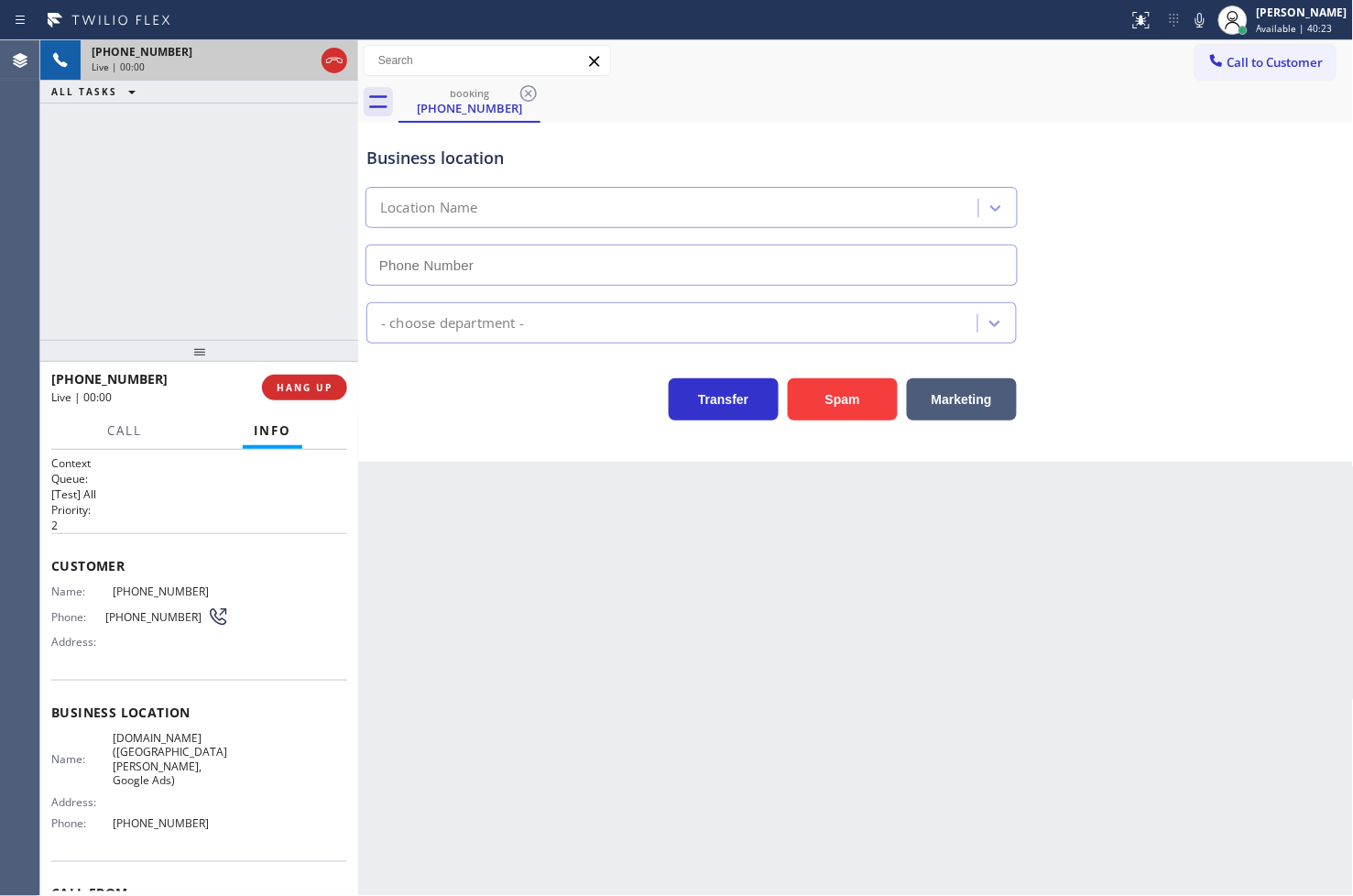
type input "[PHONE_NUMBER]"
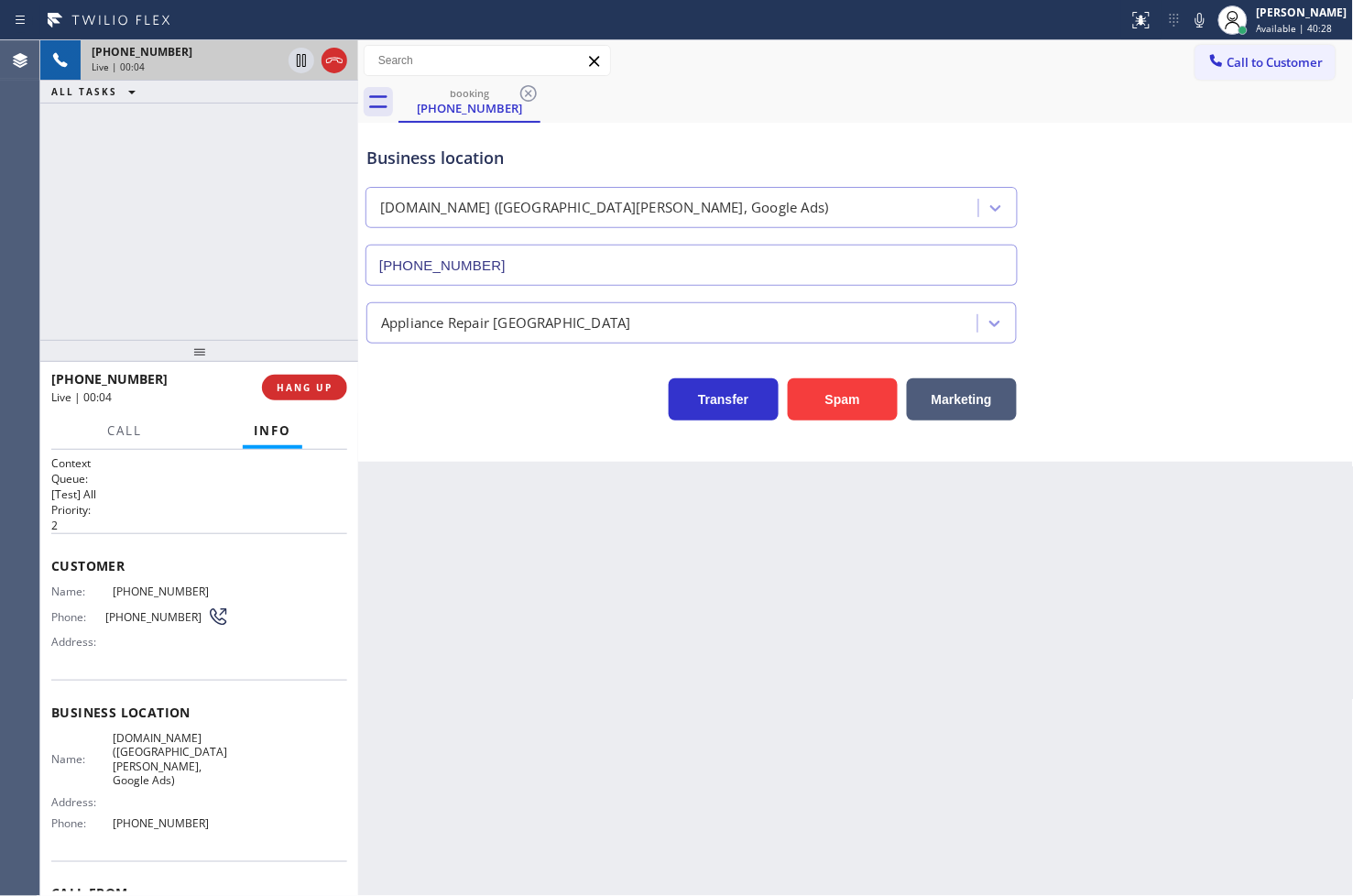
click at [478, 433] on div "Business location VikingTechs.online (San Jose, Google Ads) (669) 305-6110 Appl…" at bounding box center [856, 292] width 996 height 339
click at [260, 282] on div "+18446793652 Live | 00:05 ALL TASKS ALL TASKS ACTIVE TASKS TASKS IN WRAP UP" at bounding box center [199, 190] width 317 height 300
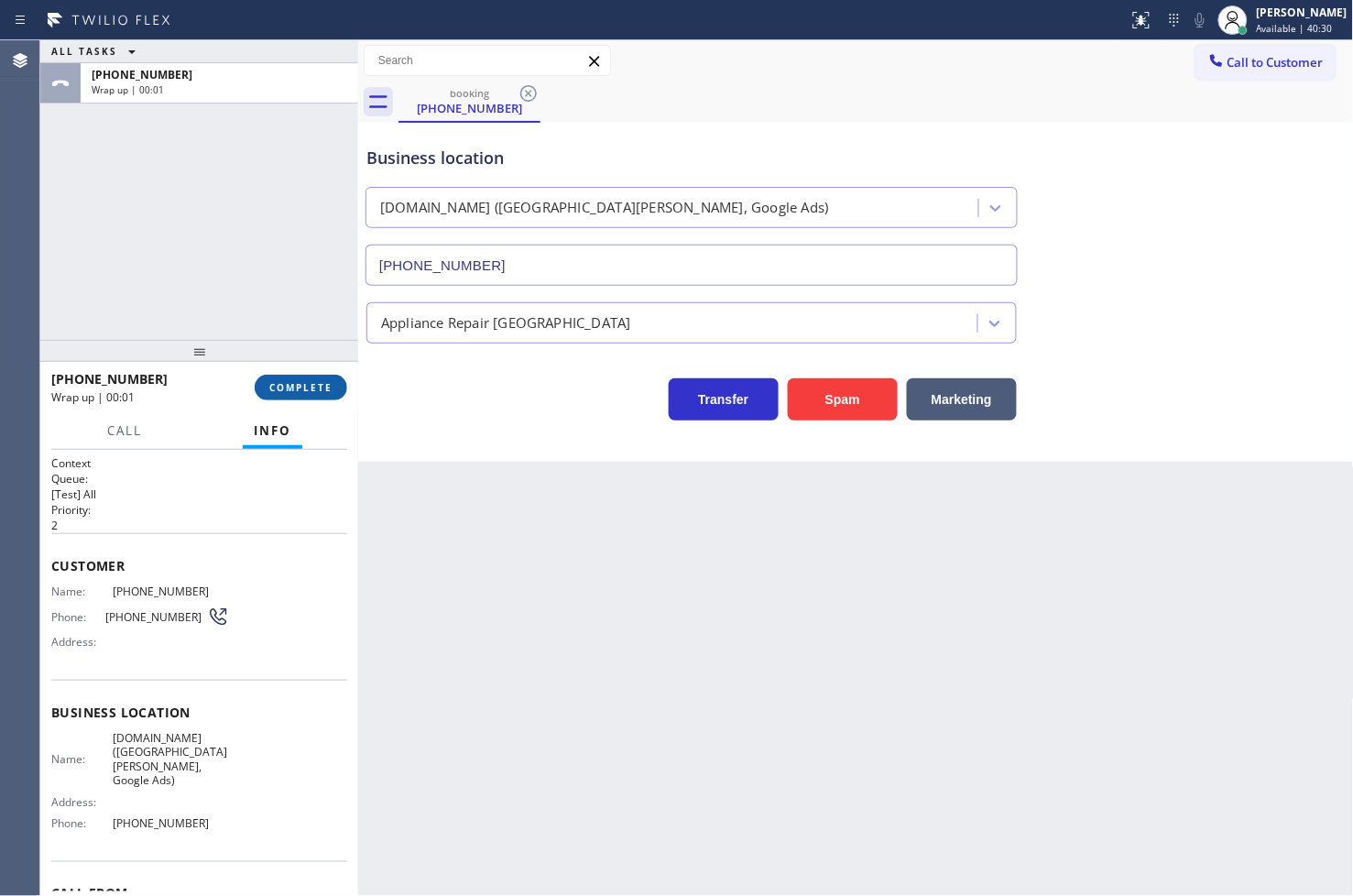
click at [339, 390] on button "COMPLETE" at bounding box center [301, 388] width 93 height 26
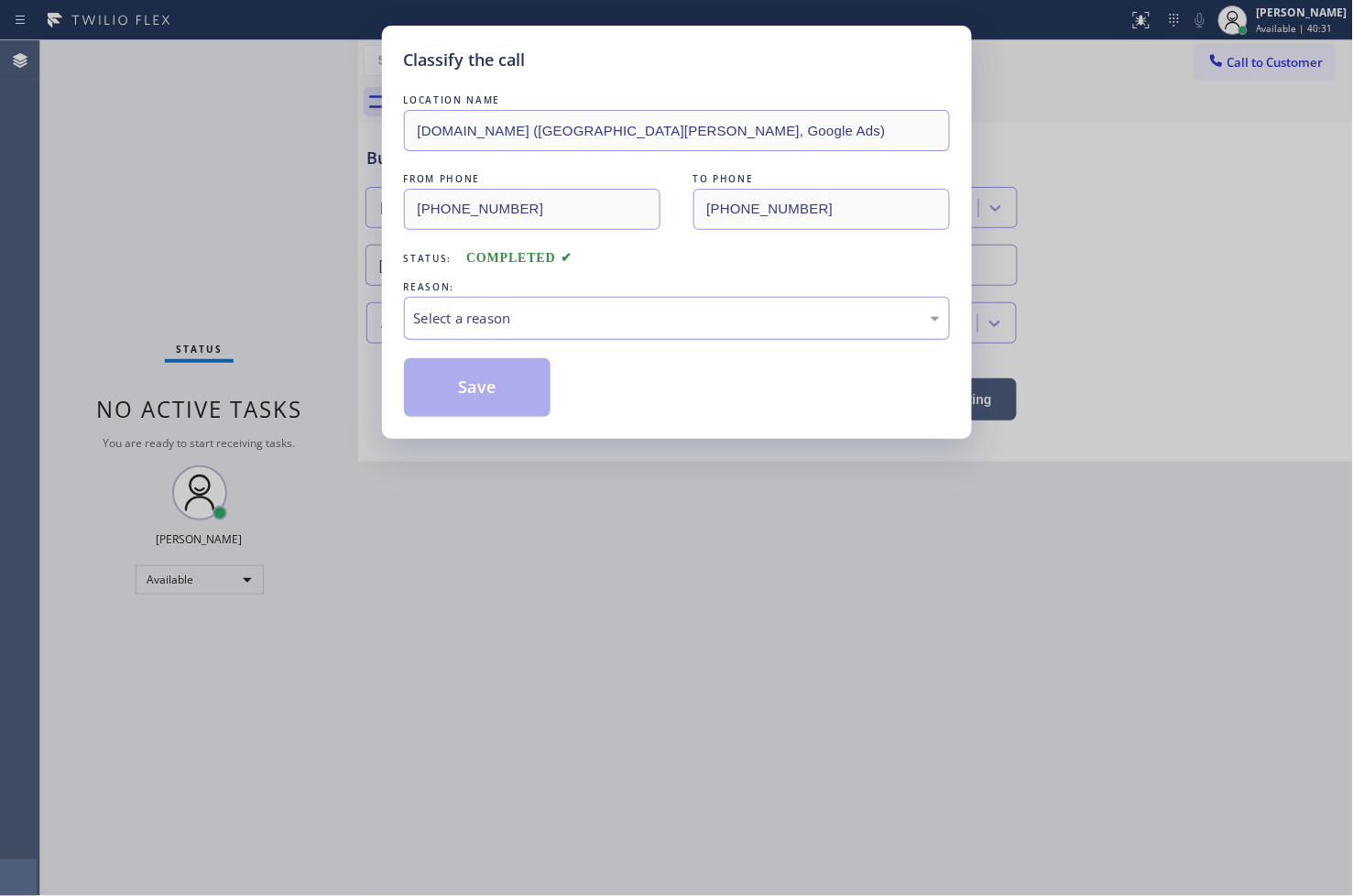
click at [496, 320] on div "Select a reason" at bounding box center [677, 317] width 526 height 21
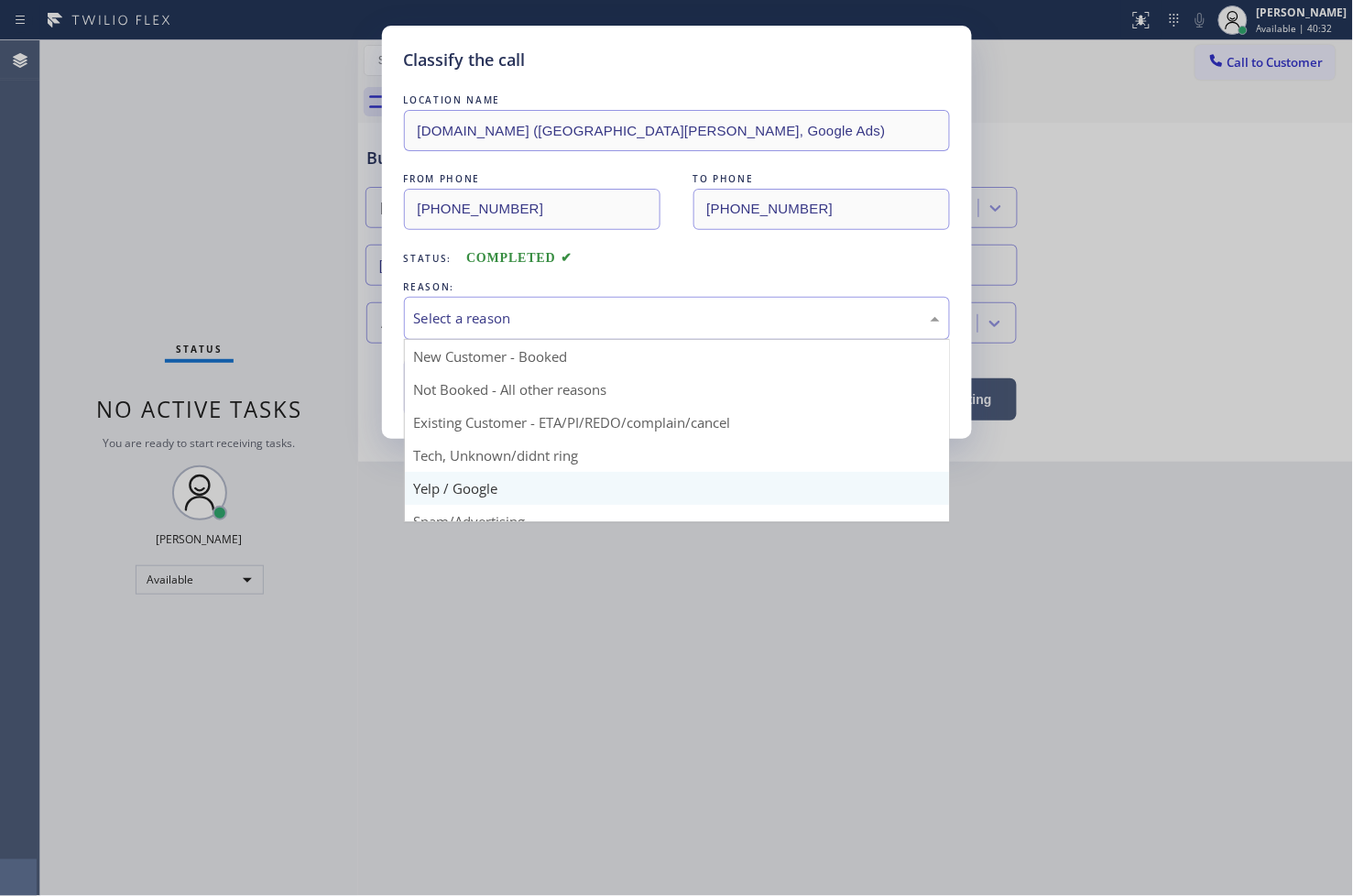
scroll to position [115, 0]
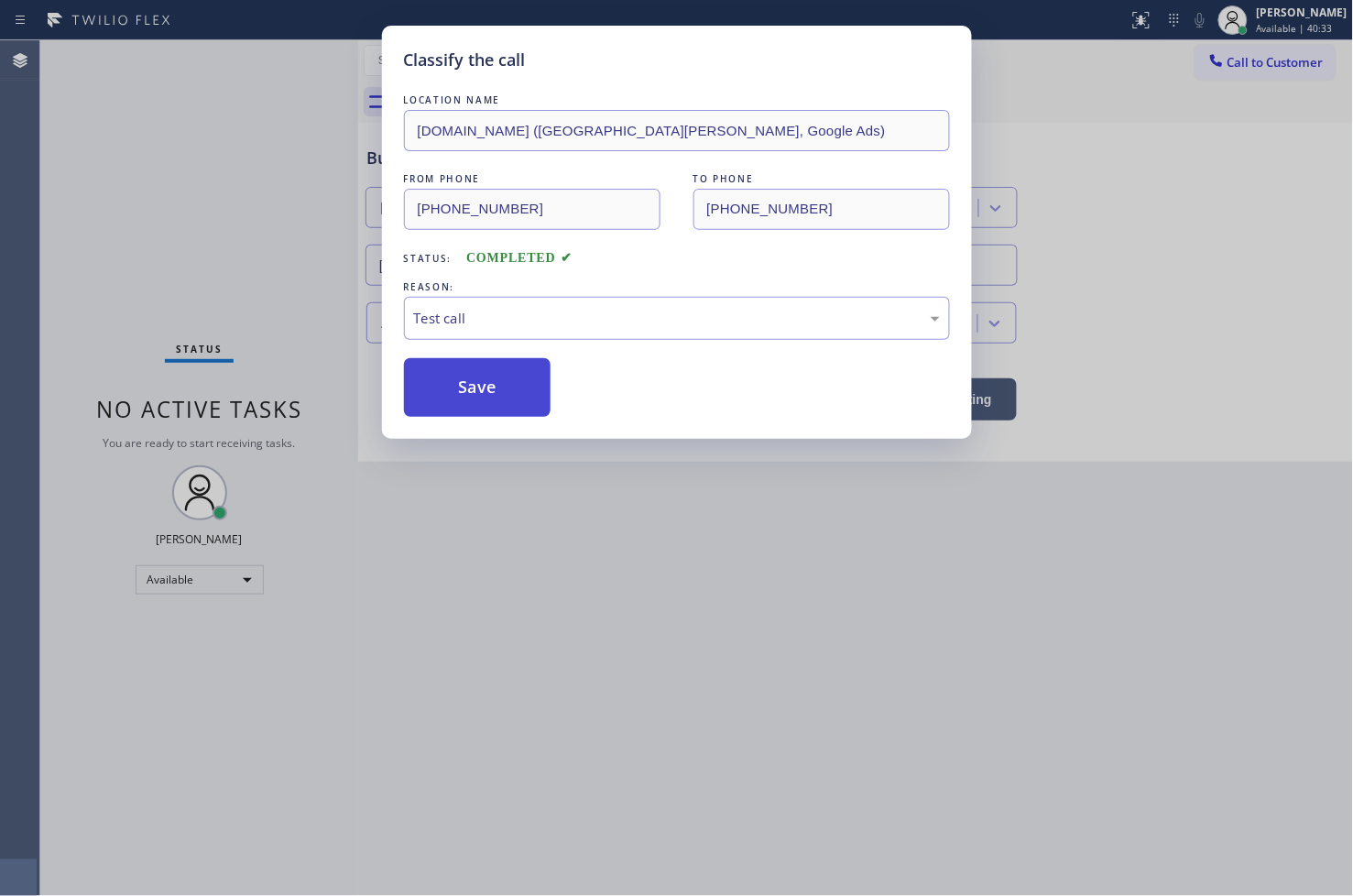
click at [468, 403] on button "Save" at bounding box center [477, 387] width 147 height 58
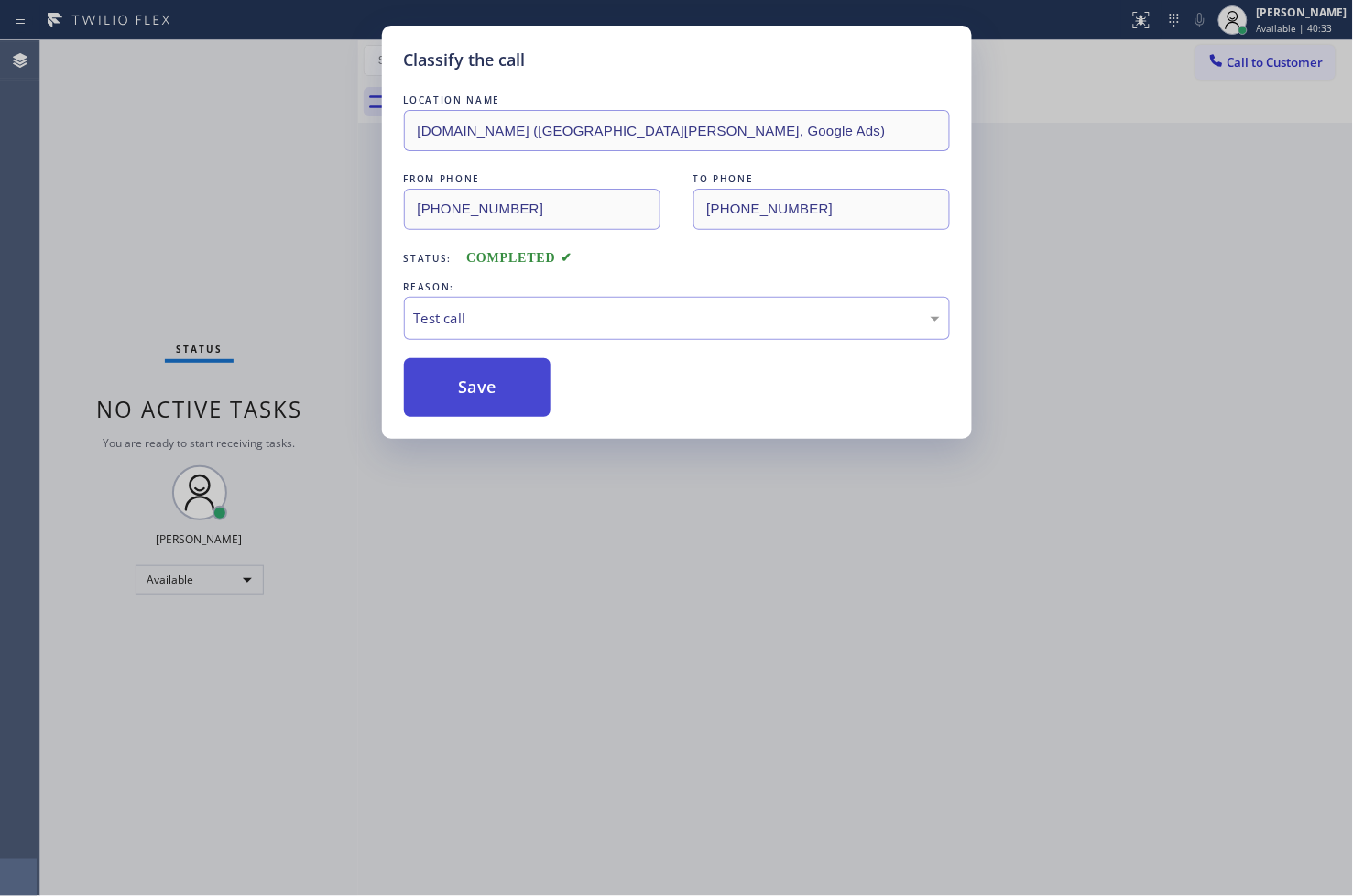
click at [468, 403] on button "Save" at bounding box center [477, 387] width 147 height 58
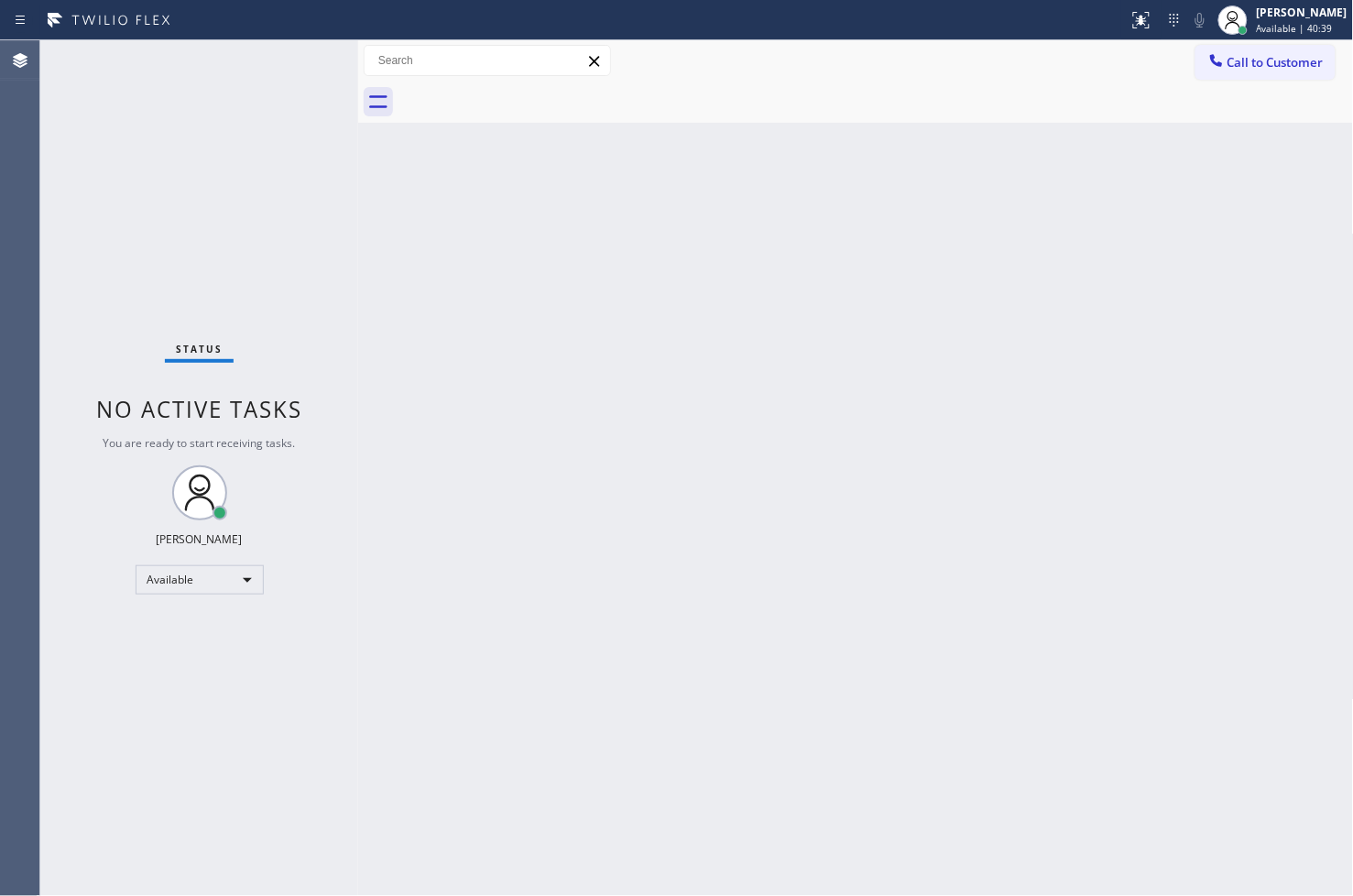
drag, startPoint x: 131, startPoint y: 304, endPoint x: 152, endPoint y: 257, distance: 51.5
click at [131, 304] on div "Status No active tasks You are ready to start receiving tasks. [PERSON_NAME]" at bounding box center [199, 468] width 317 height 855
click at [300, 56] on div "Status No active tasks You are ready to start receiving tasks. [PERSON_NAME]" at bounding box center [199, 468] width 317 height 855
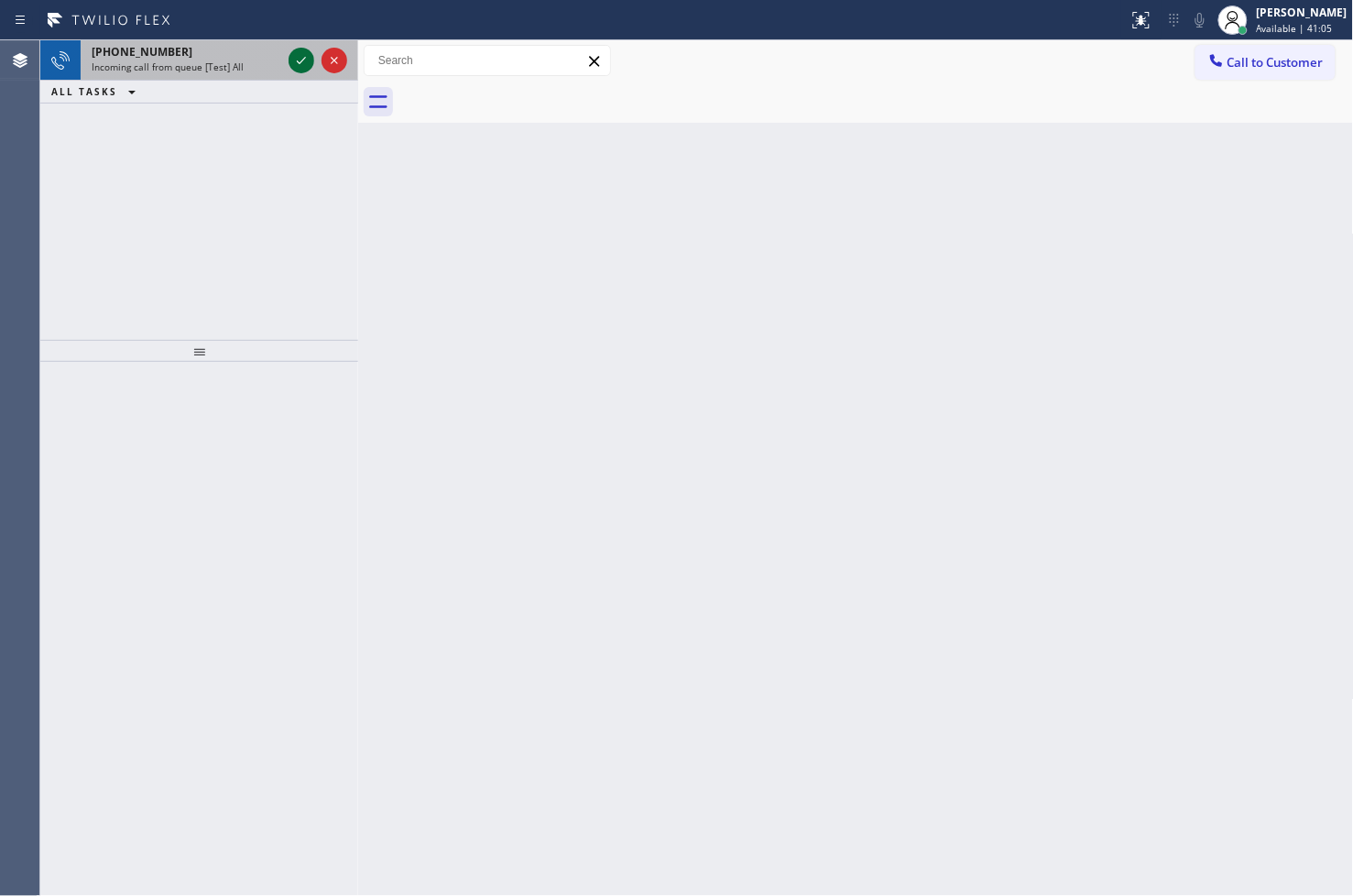
click at [300, 56] on icon at bounding box center [302, 60] width 22 height 22
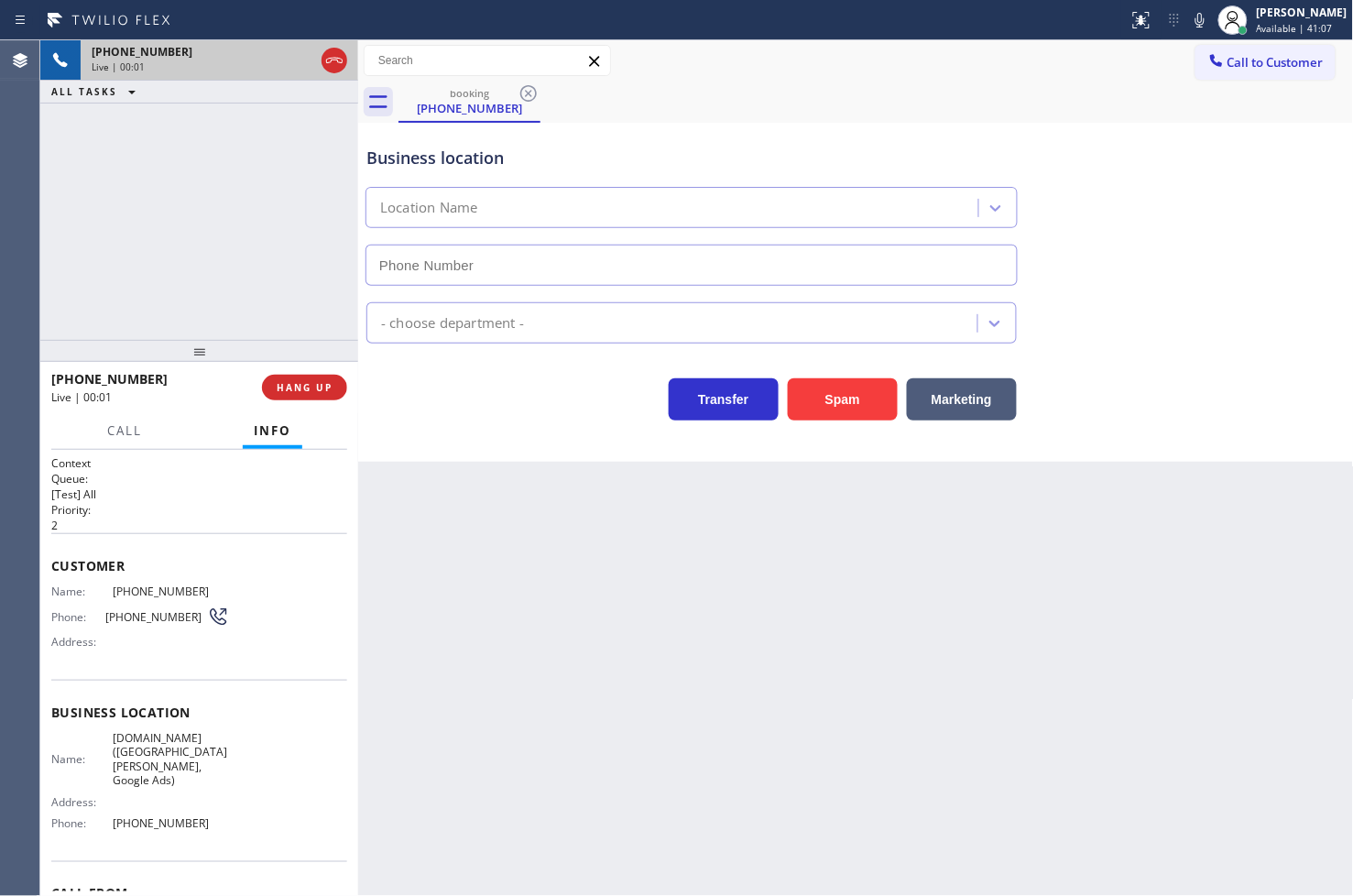
type input "[PHONE_NUMBER]"
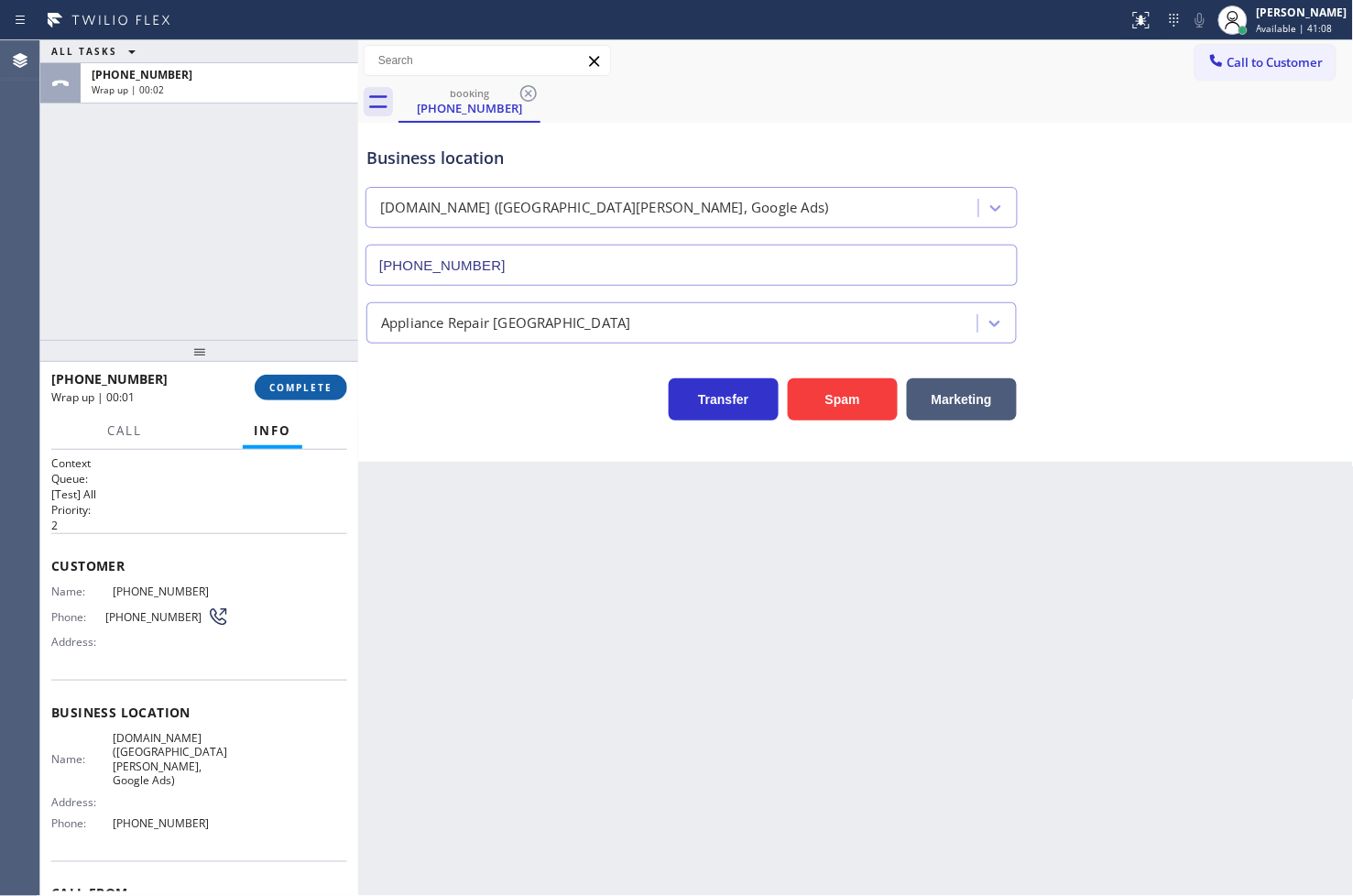
click at [284, 383] on span "COMPLETE" at bounding box center [301, 387] width 63 height 13
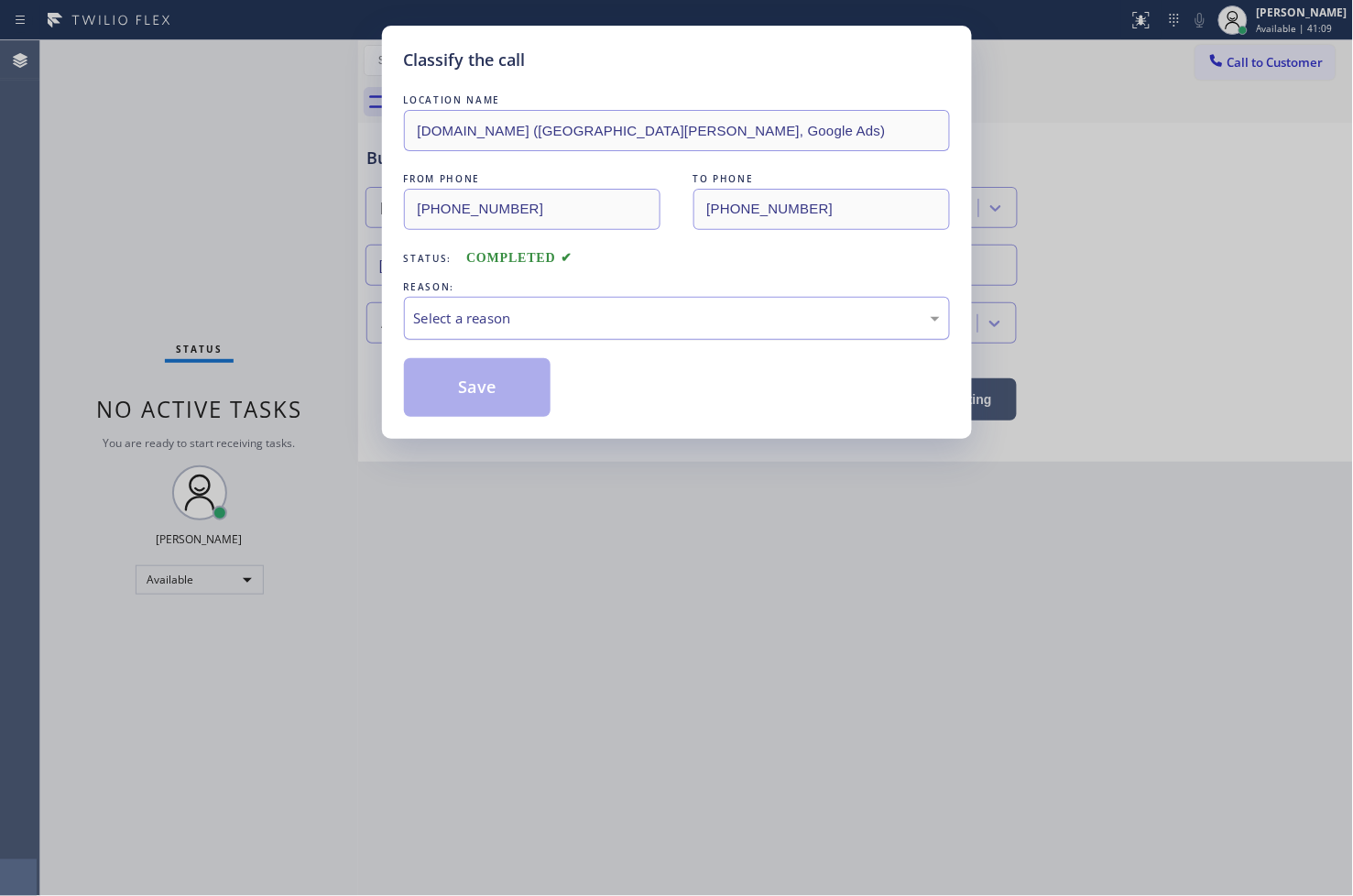
click at [455, 327] on div "Select a reason" at bounding box center [677, 317] width 526 height 21
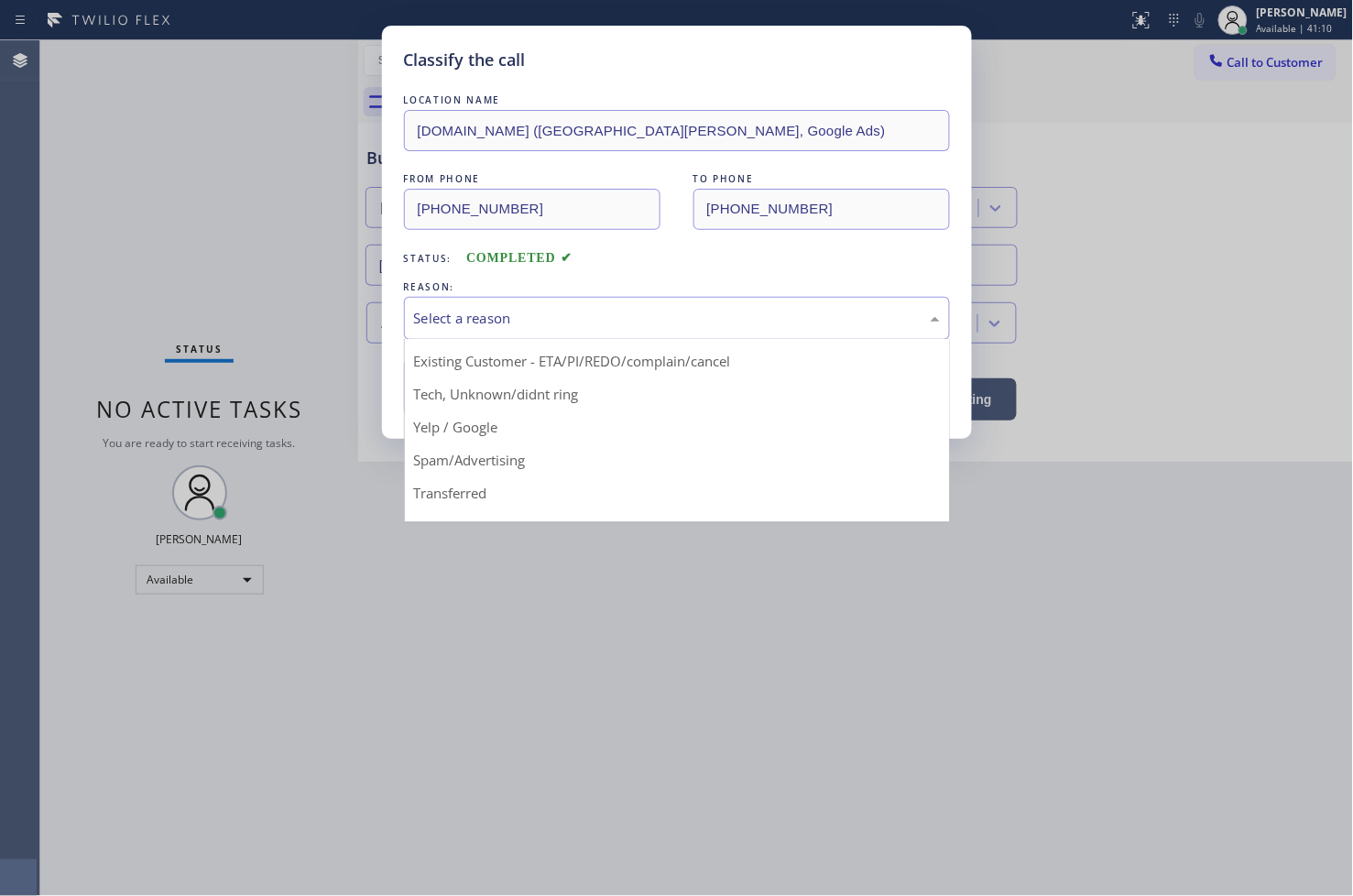
scroll to position [115, 0]
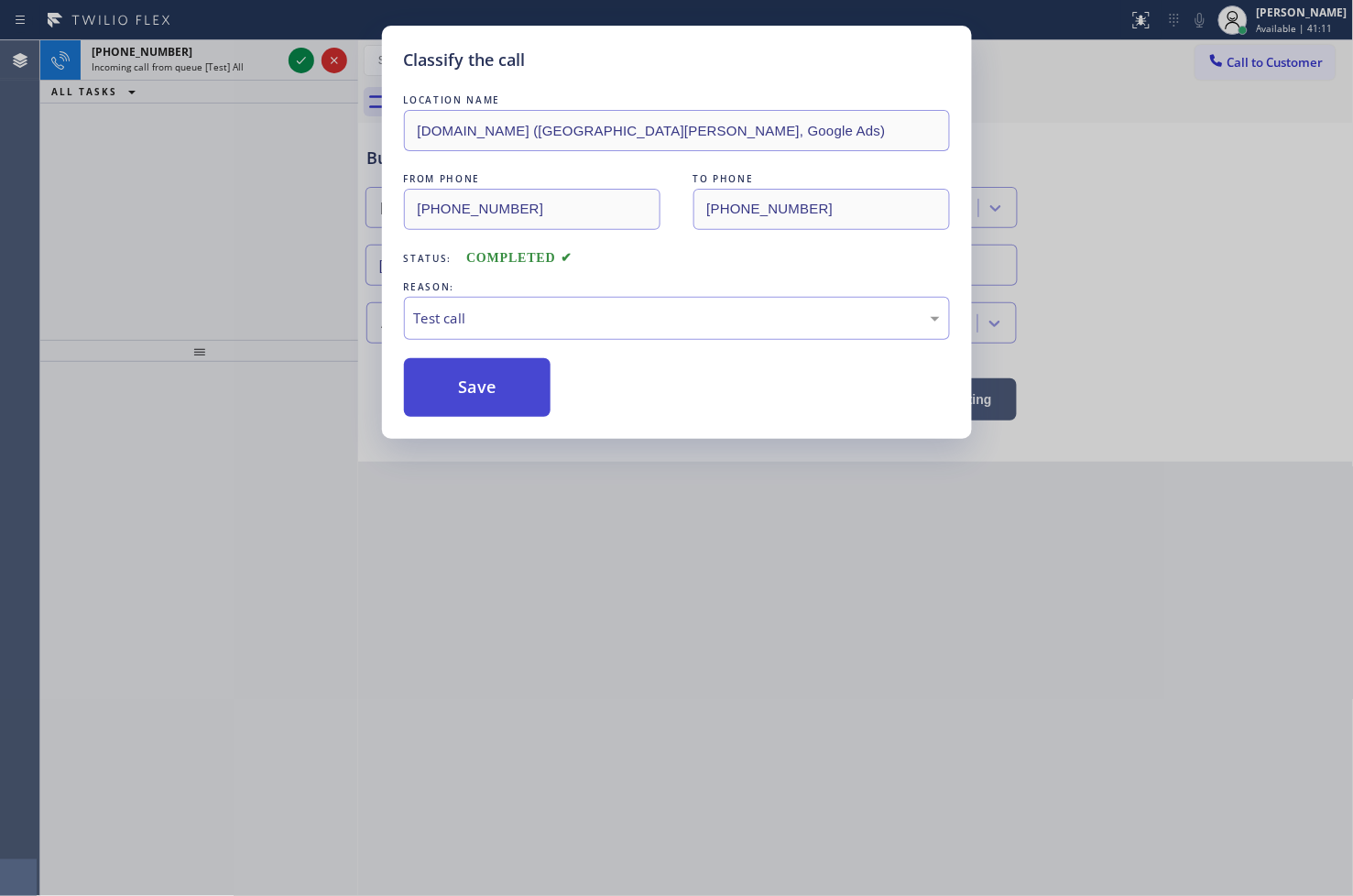
click at [471, 373] on button "Save" at bounding box center [477, 387] width 147 height 58
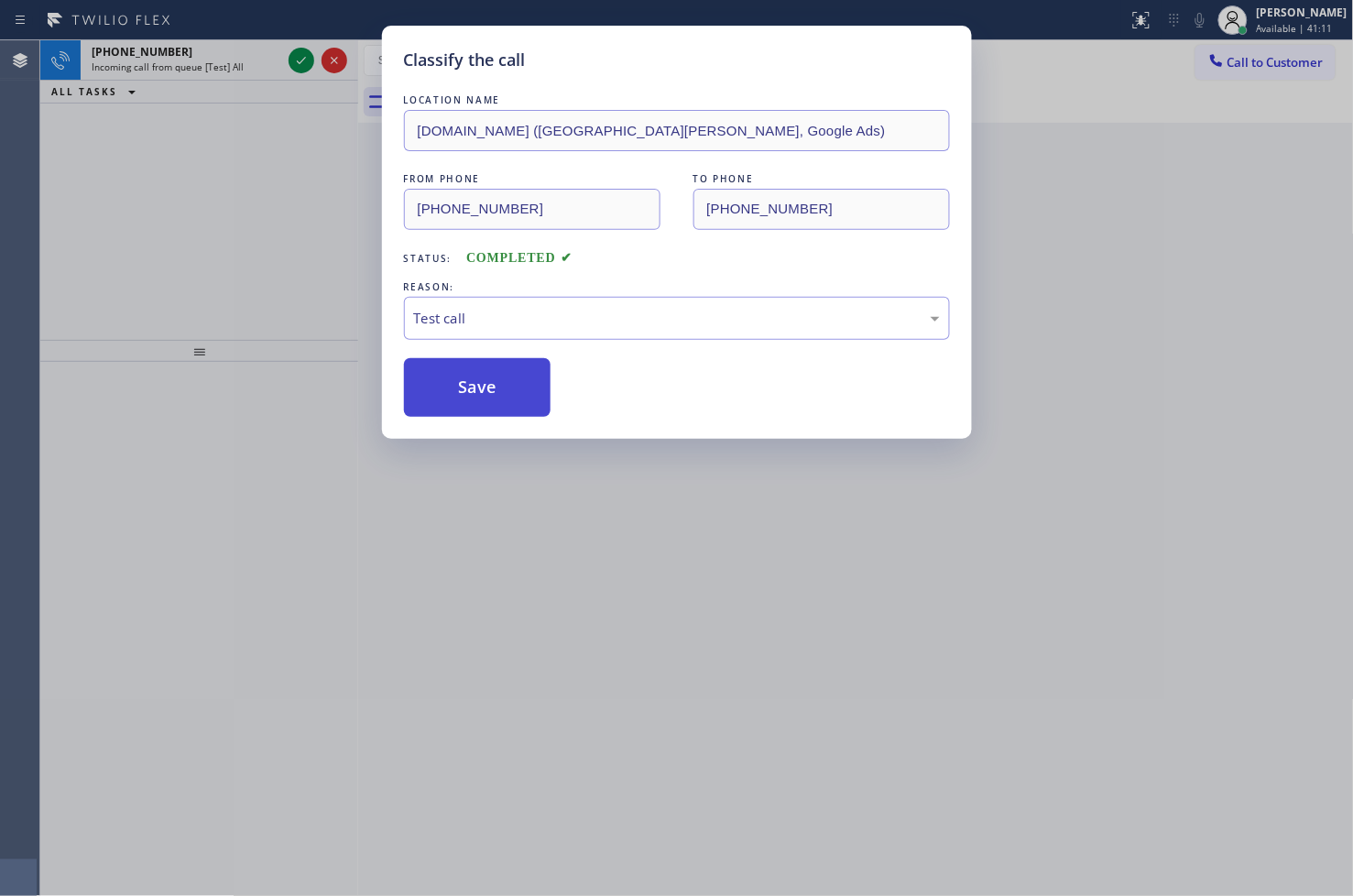
click at [471, 373] on button "Save" at bounding box center [477, 387] width 147 height 58
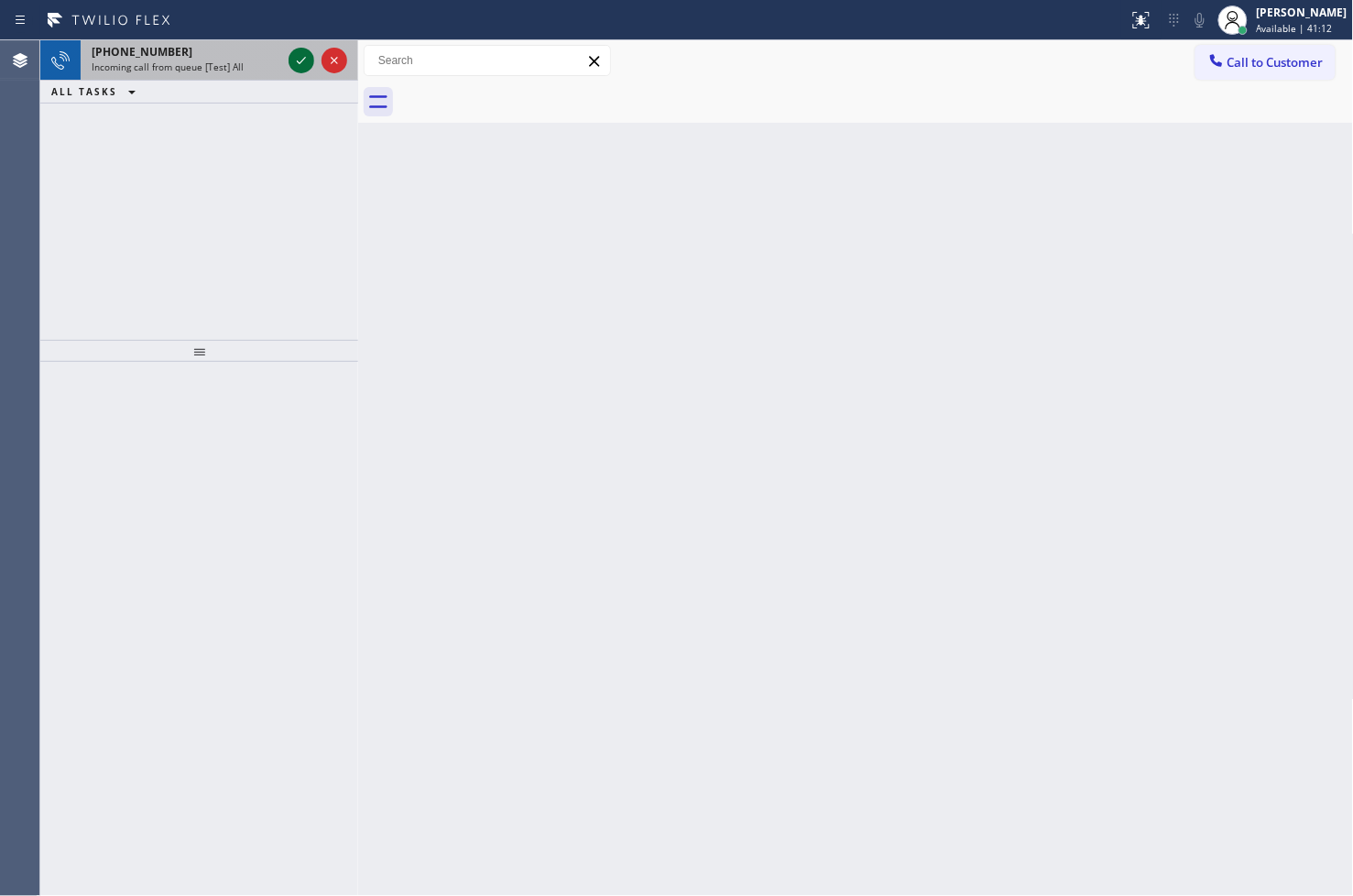
click at [301, 61] on icon at bounding box center [301, 59] width 9 height 7
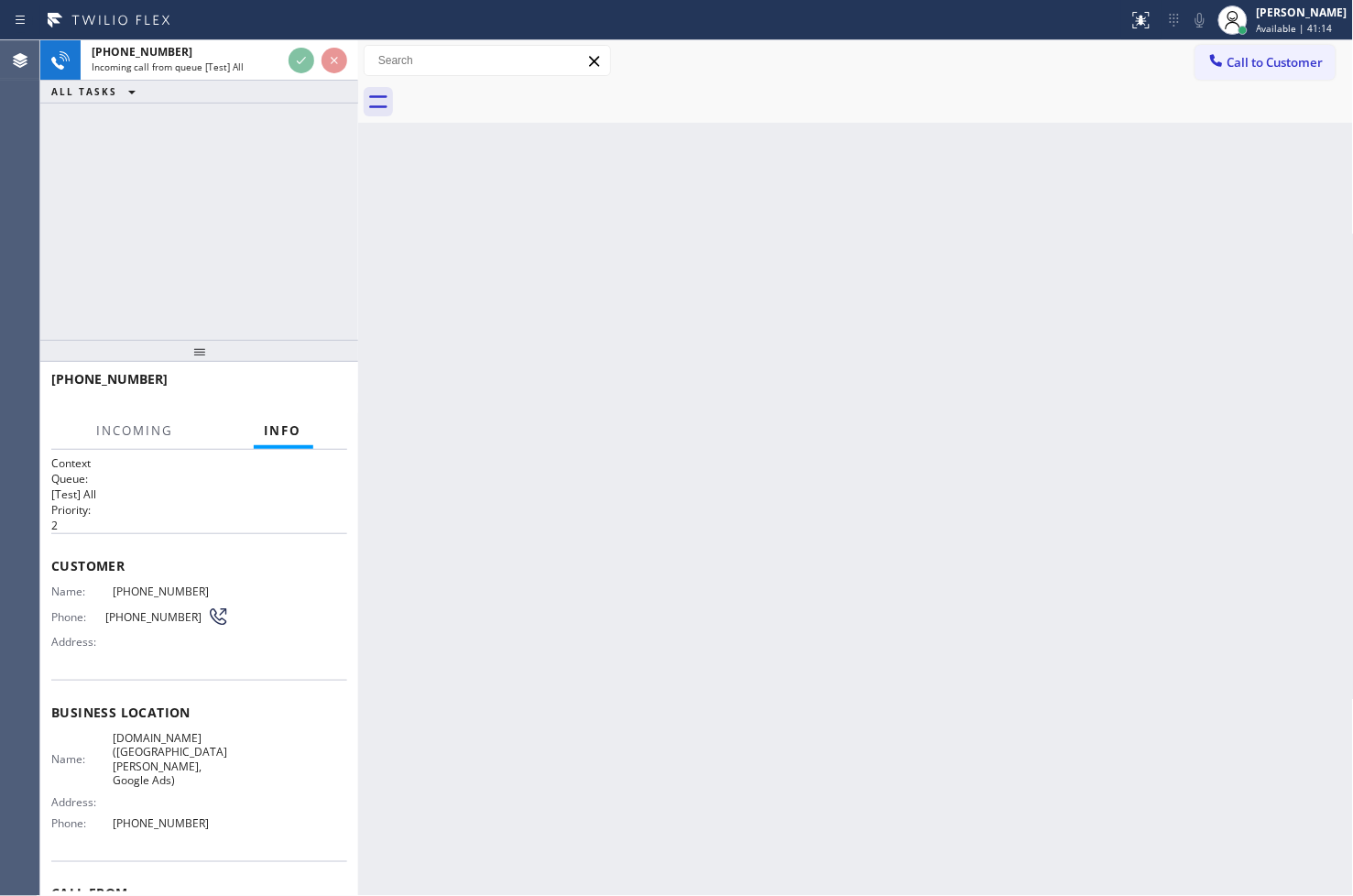
click at [565, 379] on div "Back to Dashboard Change Sender ID Customers Technicians Select a contact Outbo…" at bounding box center [856, 468] width 996 height 855
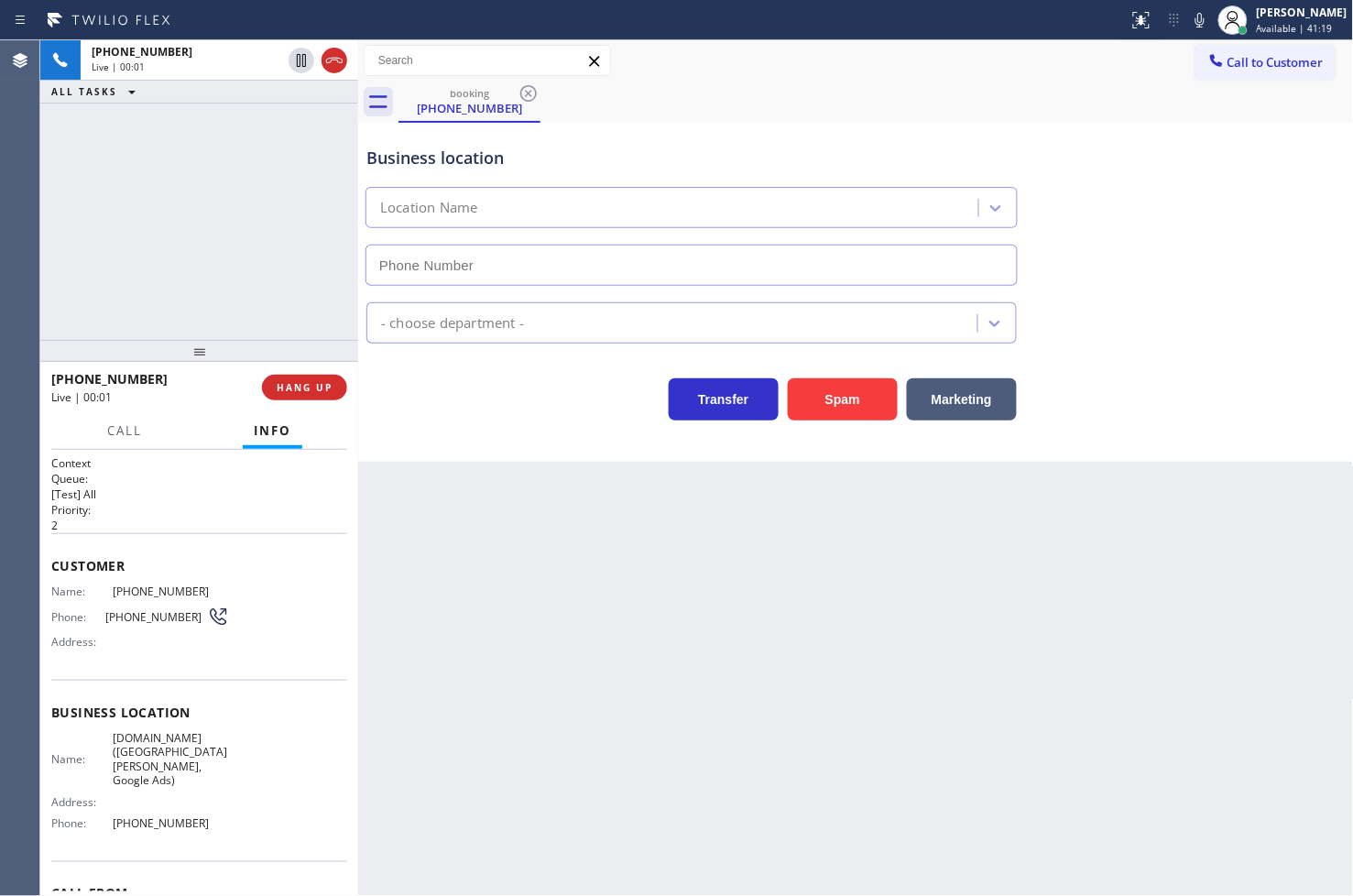
type input "[PHONE_NUMBER]"
click at [467, 400] on div "Transfer Spam Marketing" at bounding box center [691, 395] width 658 height 51
click at [517, 403] on div "Transfer Spam Marketing" at bounding box center [691, 395] width 658 height 51
click at [277, 273] on div "+18446793652 Live | 00:06 ALL TASKS ALL TASKS ACTIVE TASKS TASKS IN WRAP UP" at bounding box center [199, 190] width 317 height 300
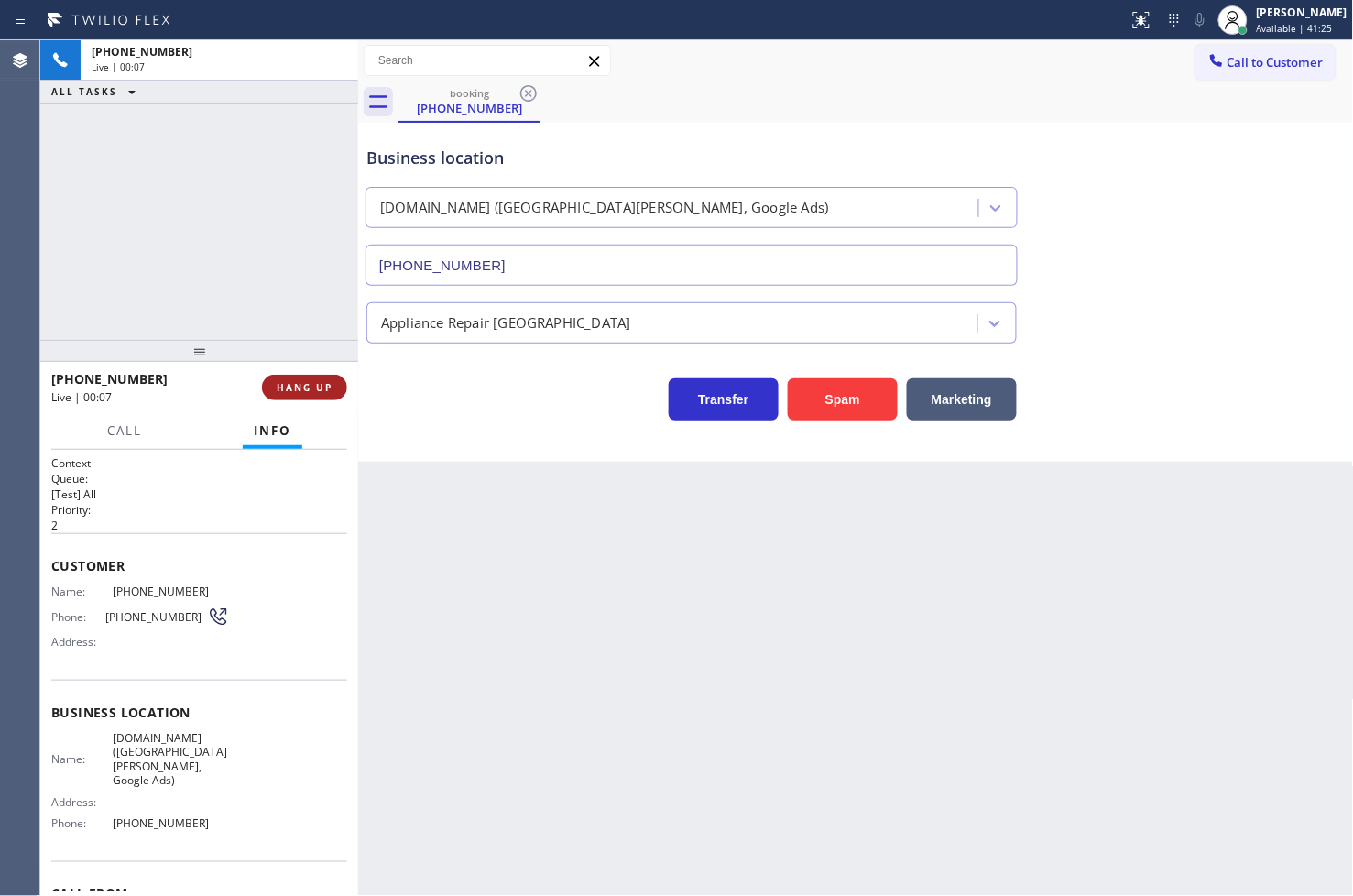
click at [303, 382] on span "HANG UP" at bounding box center [305, 387] width 56 height 13
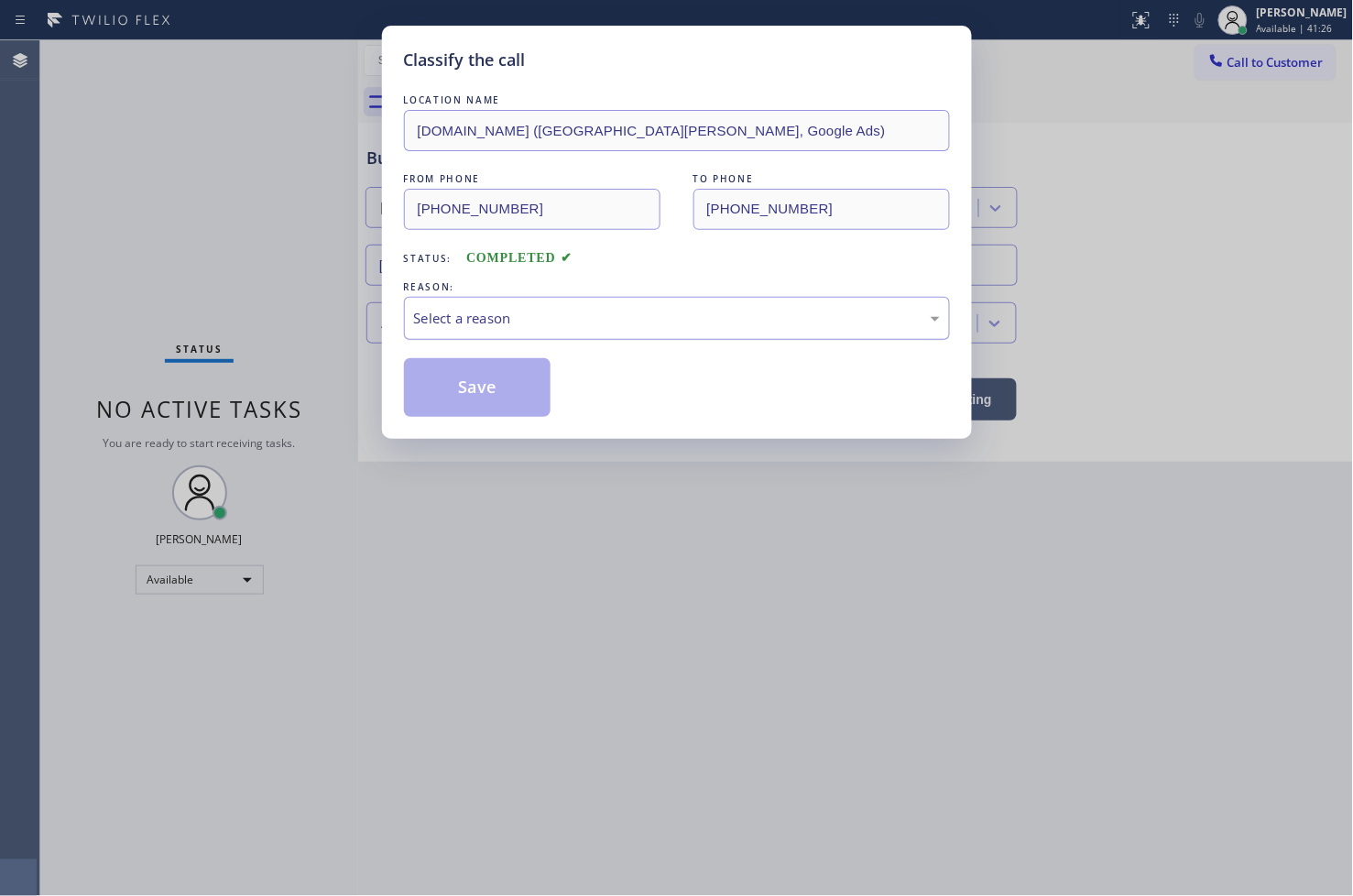
click at [438, 327] on div "Select a reason" at bounding box center [677, 317] width 526 height 21
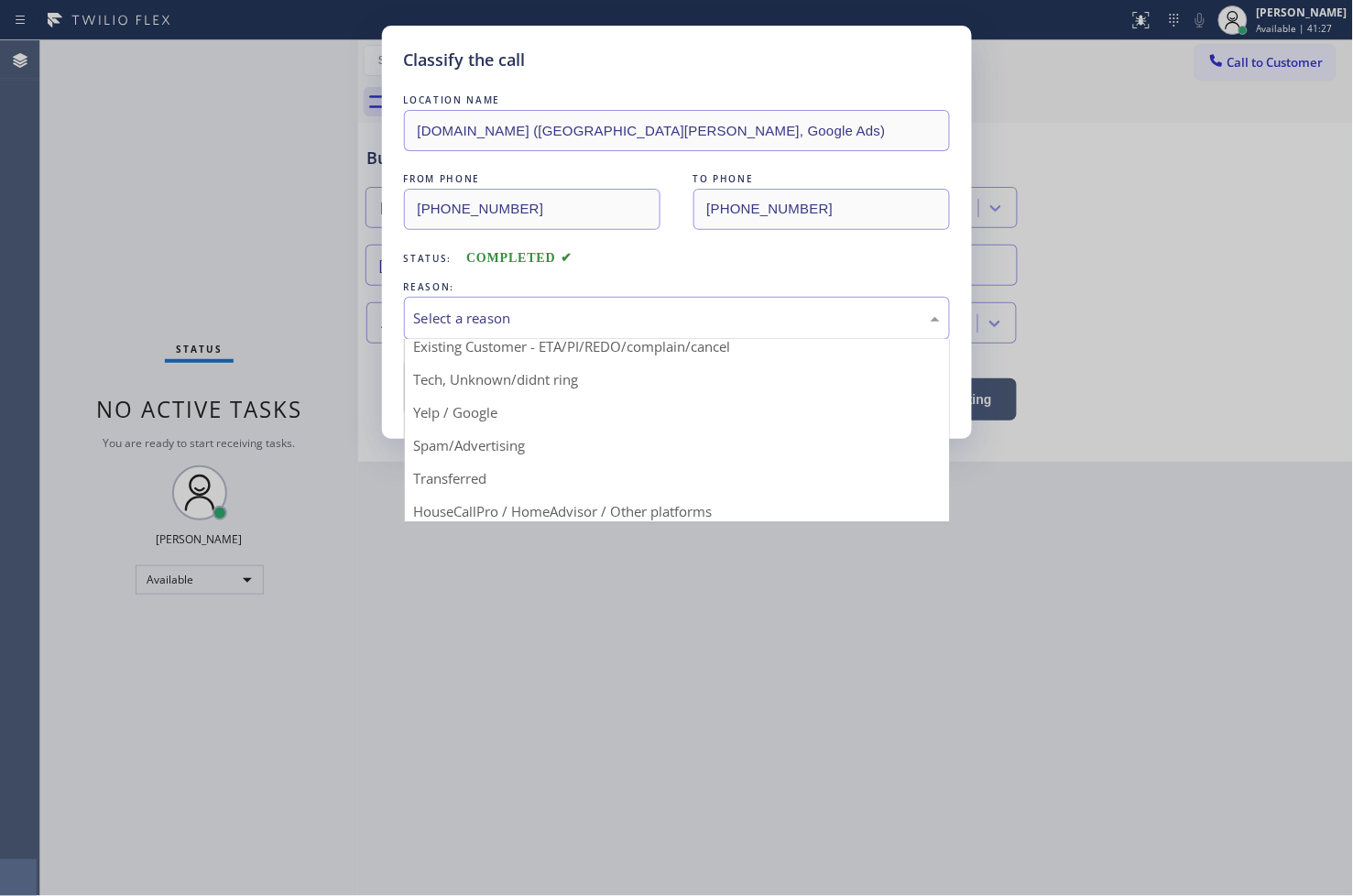
scroll to position [115, 0]
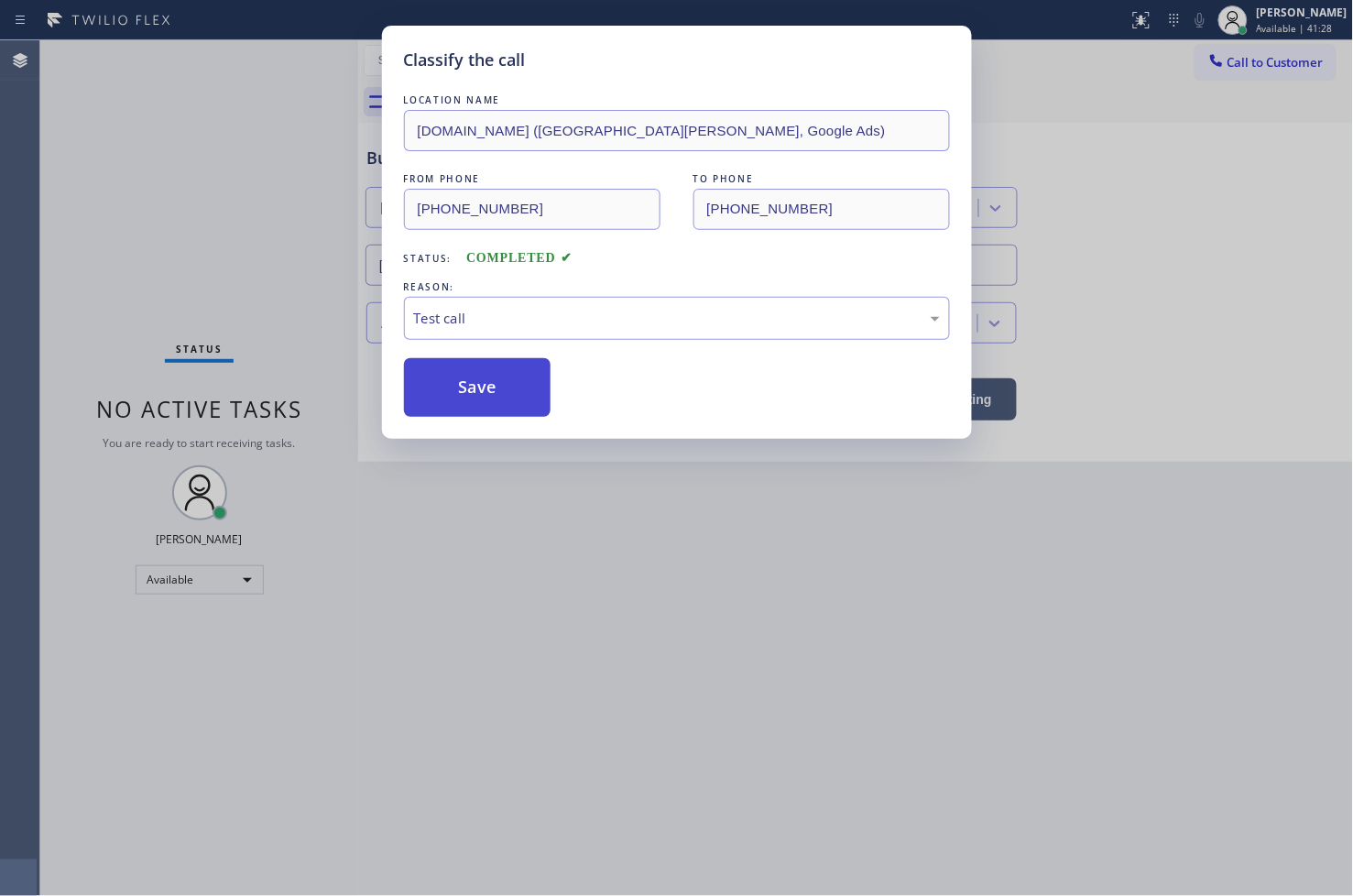
click at [496, 409] on button "Save" at bounding box center [477, 387] width 147 height 58
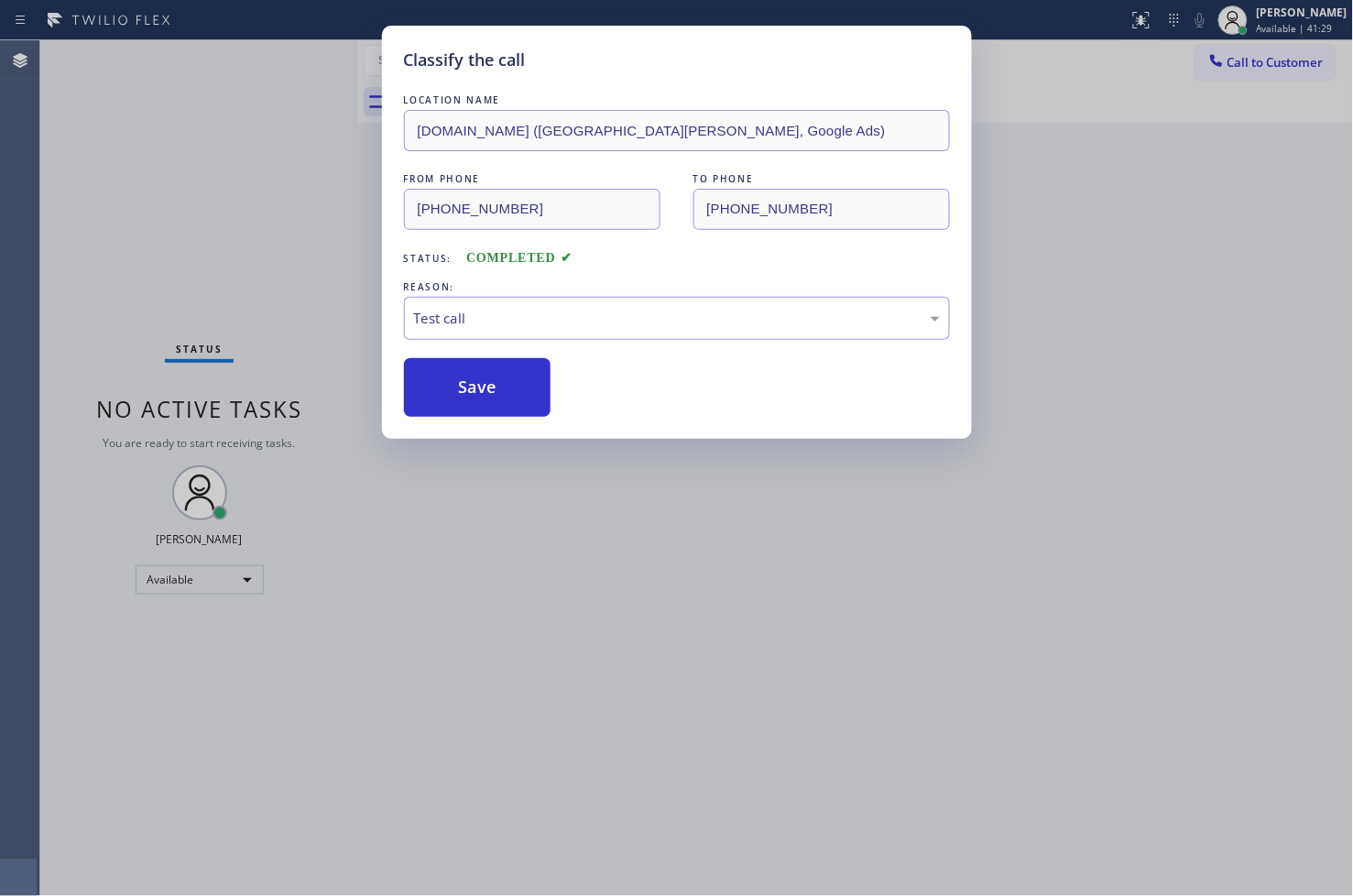
click at [260, 59] on div "Classify the call LOCATION NAME VikingRepair.online (San Jose, Google Ads) FROM…" at bounding box center [676, 448] width 1353 height 896
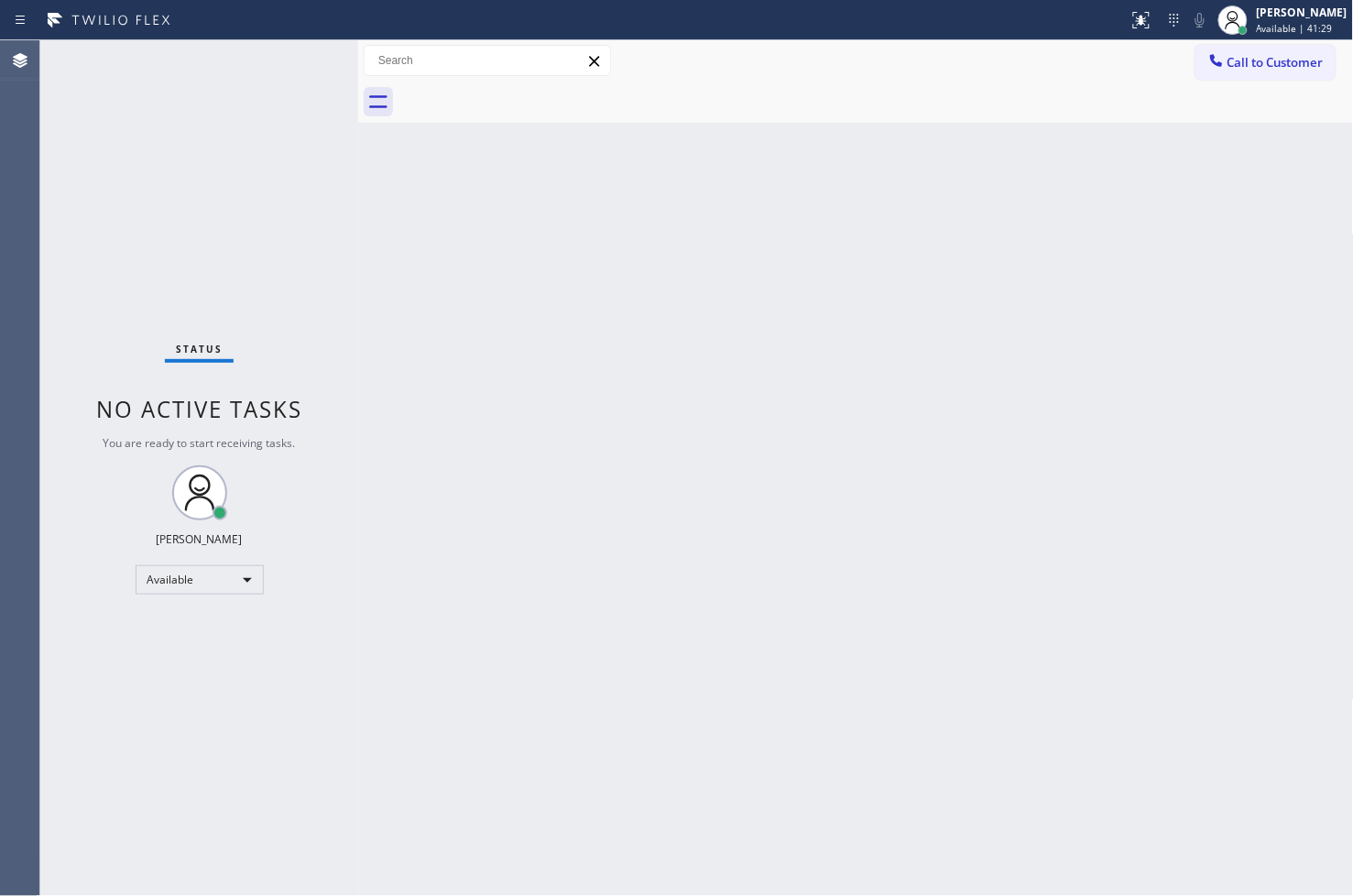
click at [280, 52] on div "Status No active tasks You are ready to start receiving tasks. [PERSON_NAME]" at bounding box center [199, 468] width 317 height 855
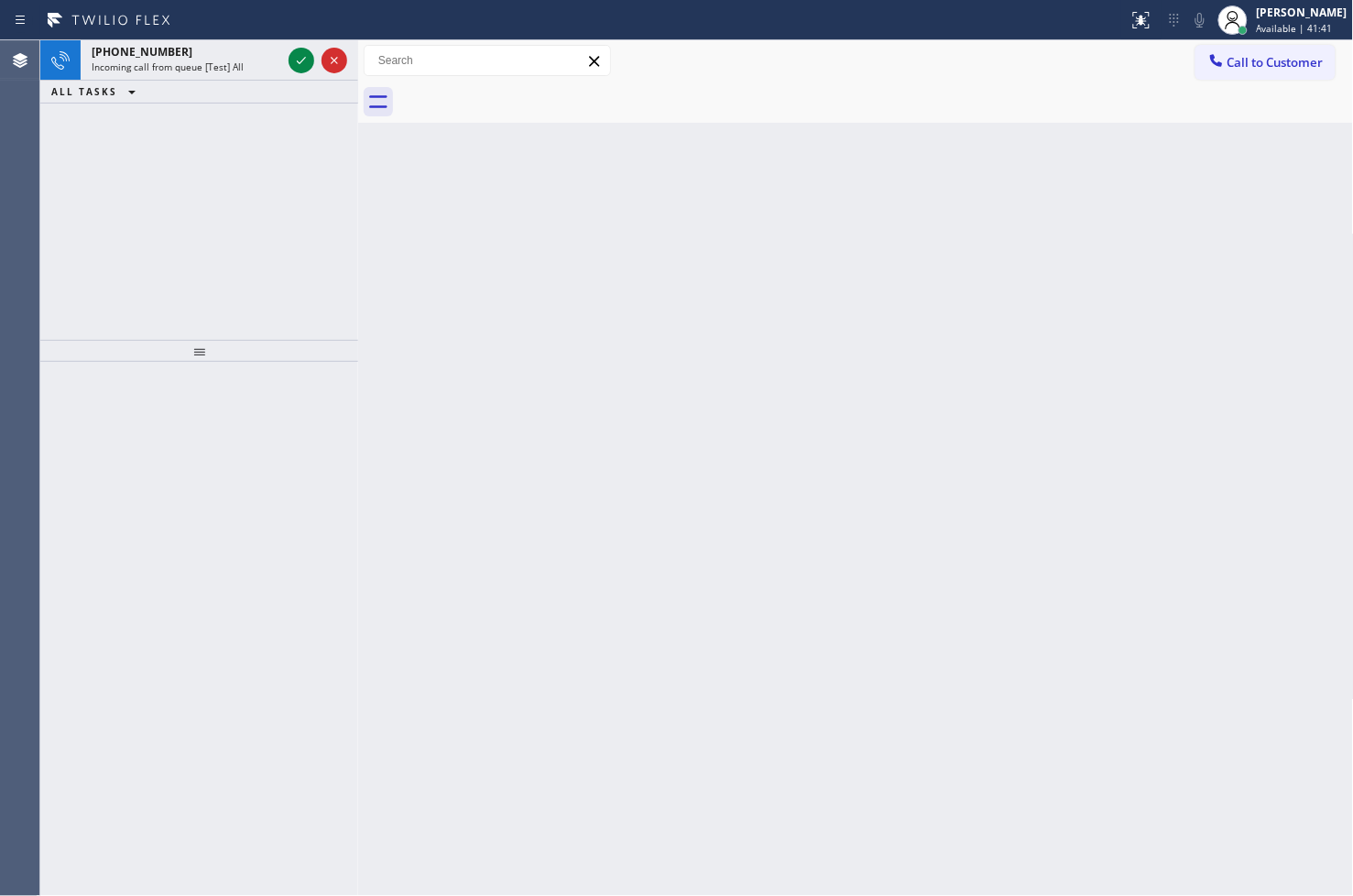
click at [280, 52] on div "+18446793652" at bounding box center [187, 51] width 190 height 16
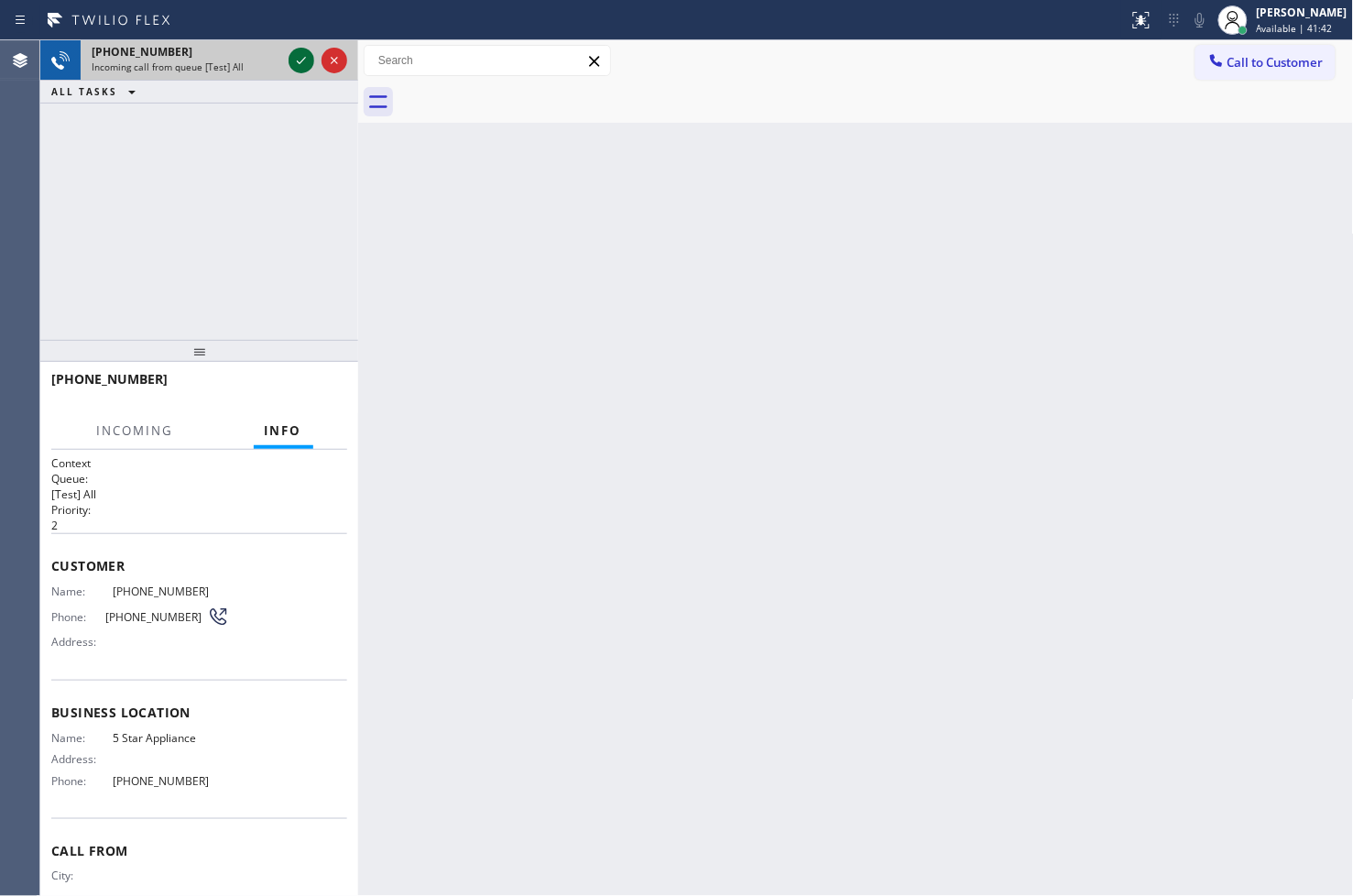
click at [303, 53] on icon at bounding box center [302, 60] width 22 height 22
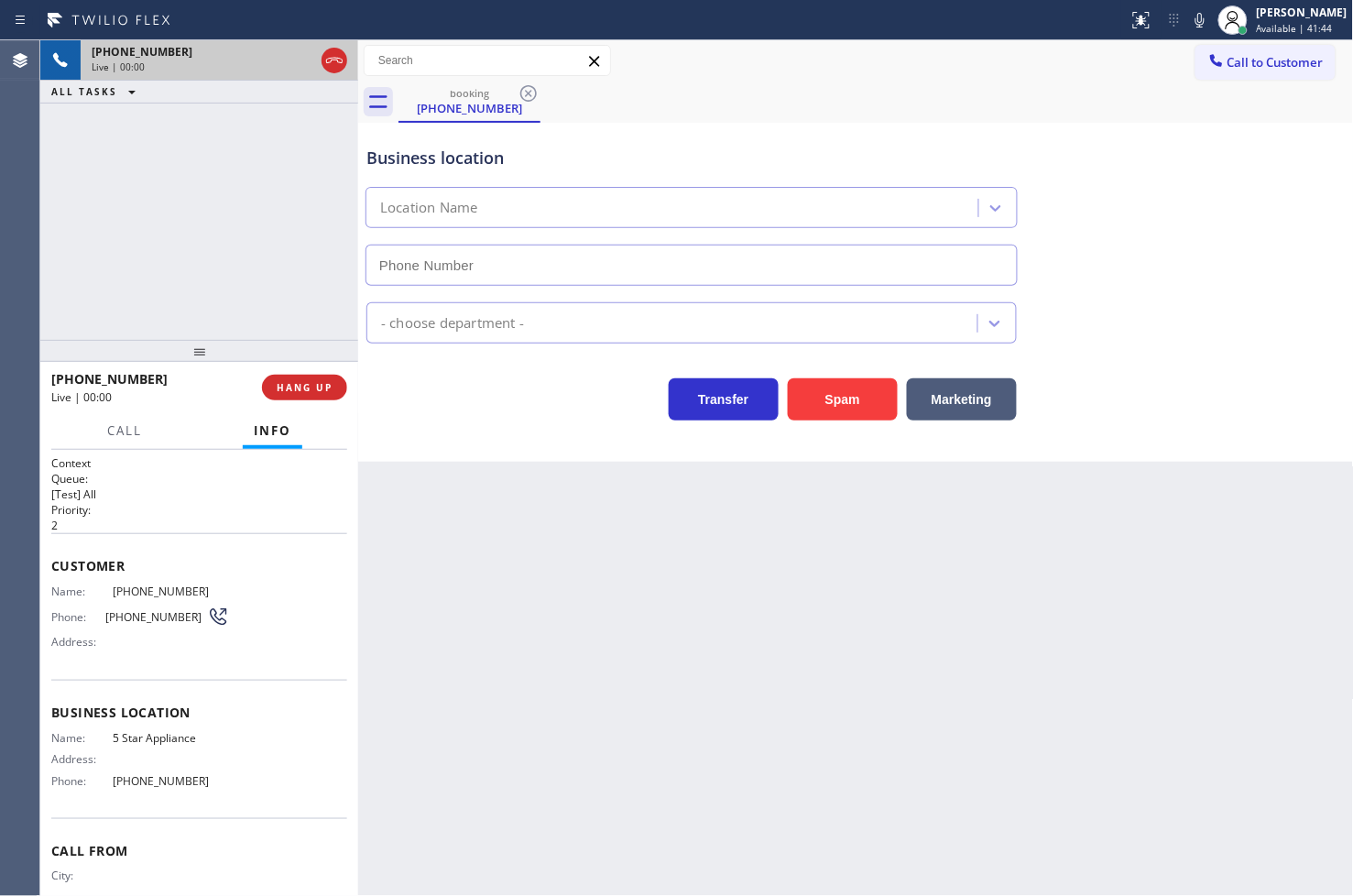
type input "[PHONE_NUMBER]"
click at [217, 258] on div "+18446793652 Live | 00:04 ALL TASKS ALL TASKS ACTIVE TASKS TASKS IN WRAP UP" at bounding box center [199, 190] width 317 height 300
click at [620, 455] on div "Business location 5 Star Appliance (623) 777-7687 Appliance Repair High End Tra…" at bounding box center [856, 292] width 996 height 339
click at [461, 406] on div "Transfer Spam Marketing" at bounding box center [691, 395] width 658 height 51
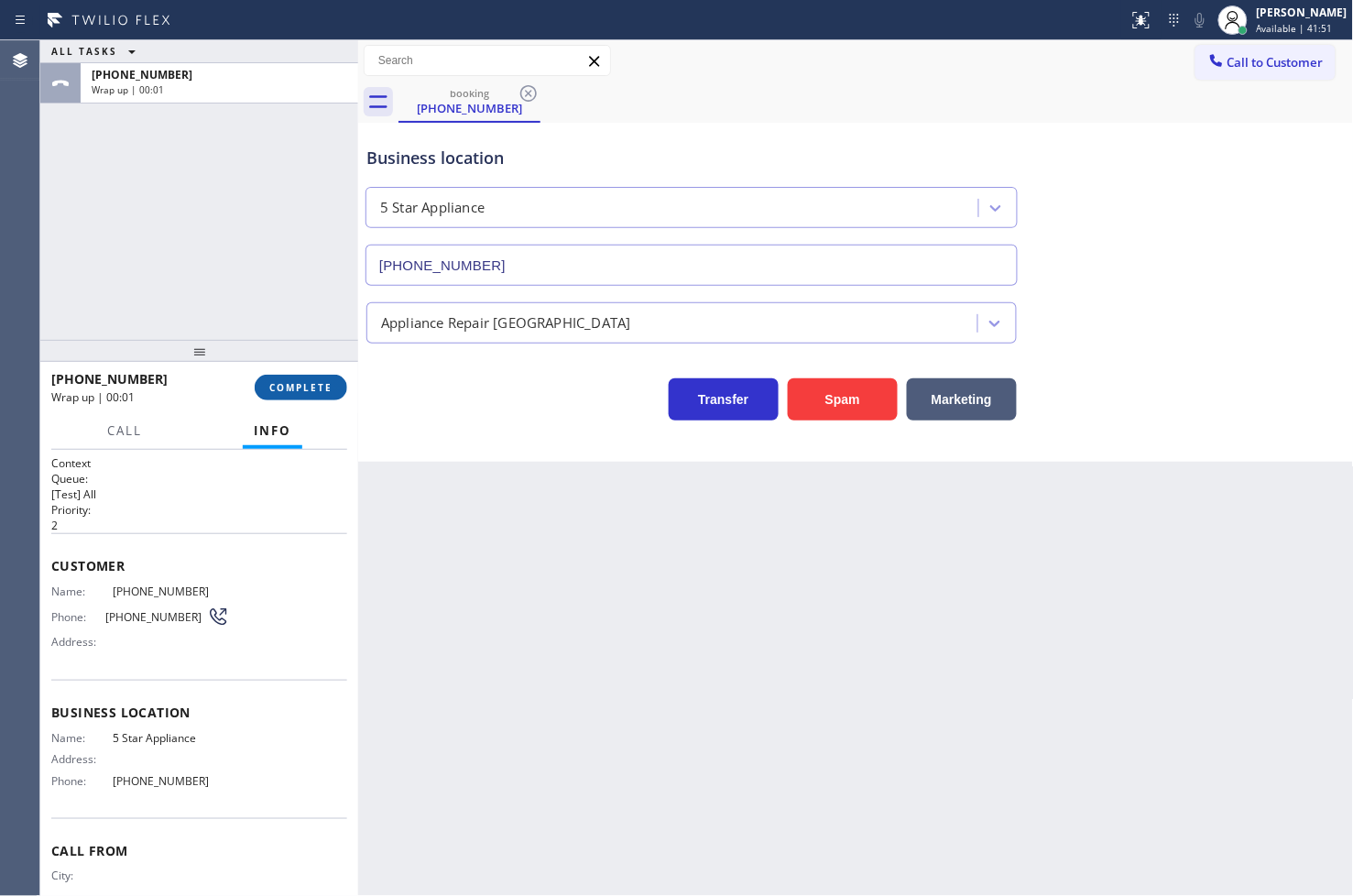
click at [299, 394] on span "COMPLETE" at bounding box center [301, 387] width 63 height 13
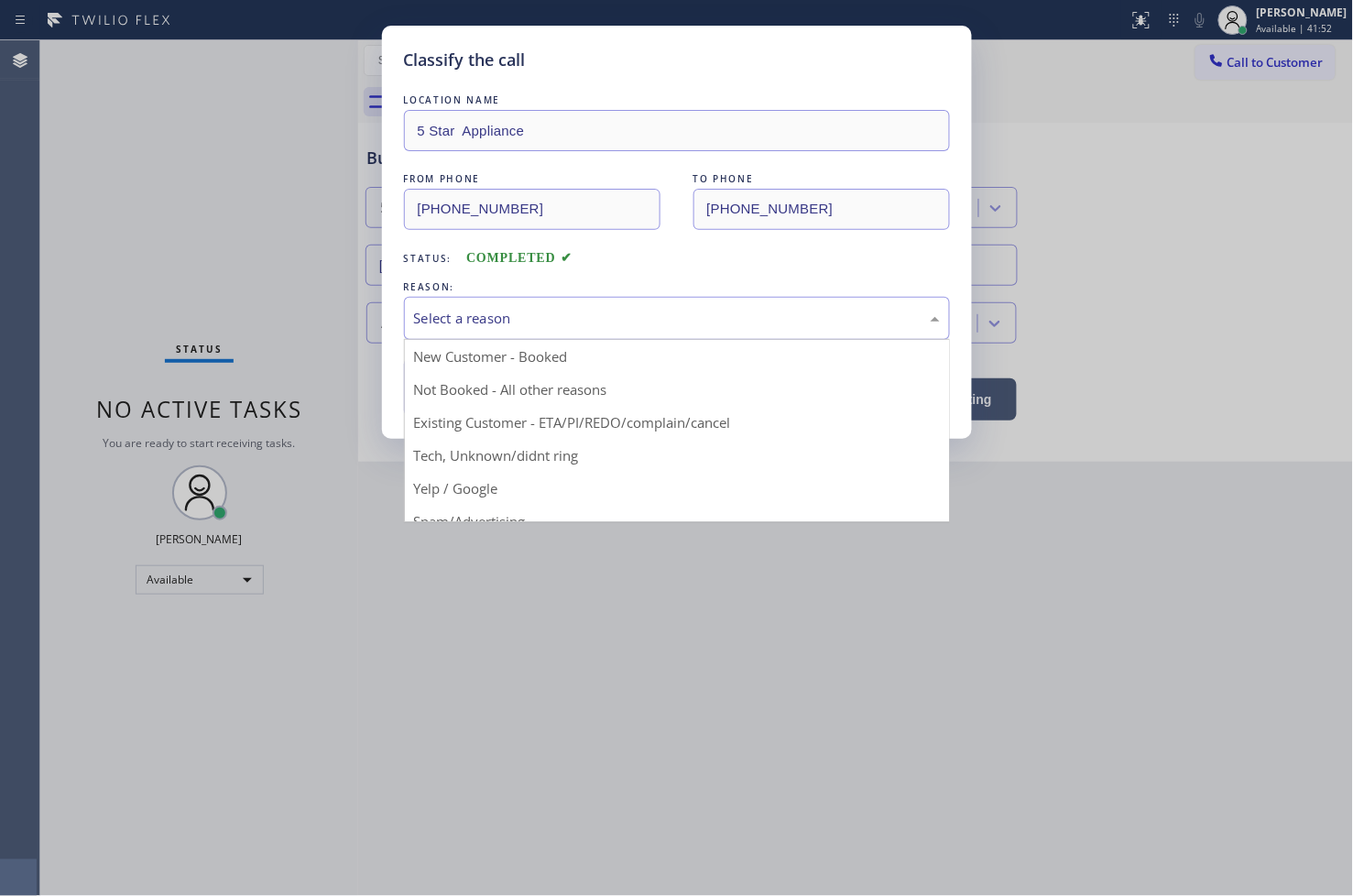
click at [442, 326] on div "Select a reason" at bounding box center [677, 317] width 526 height 21
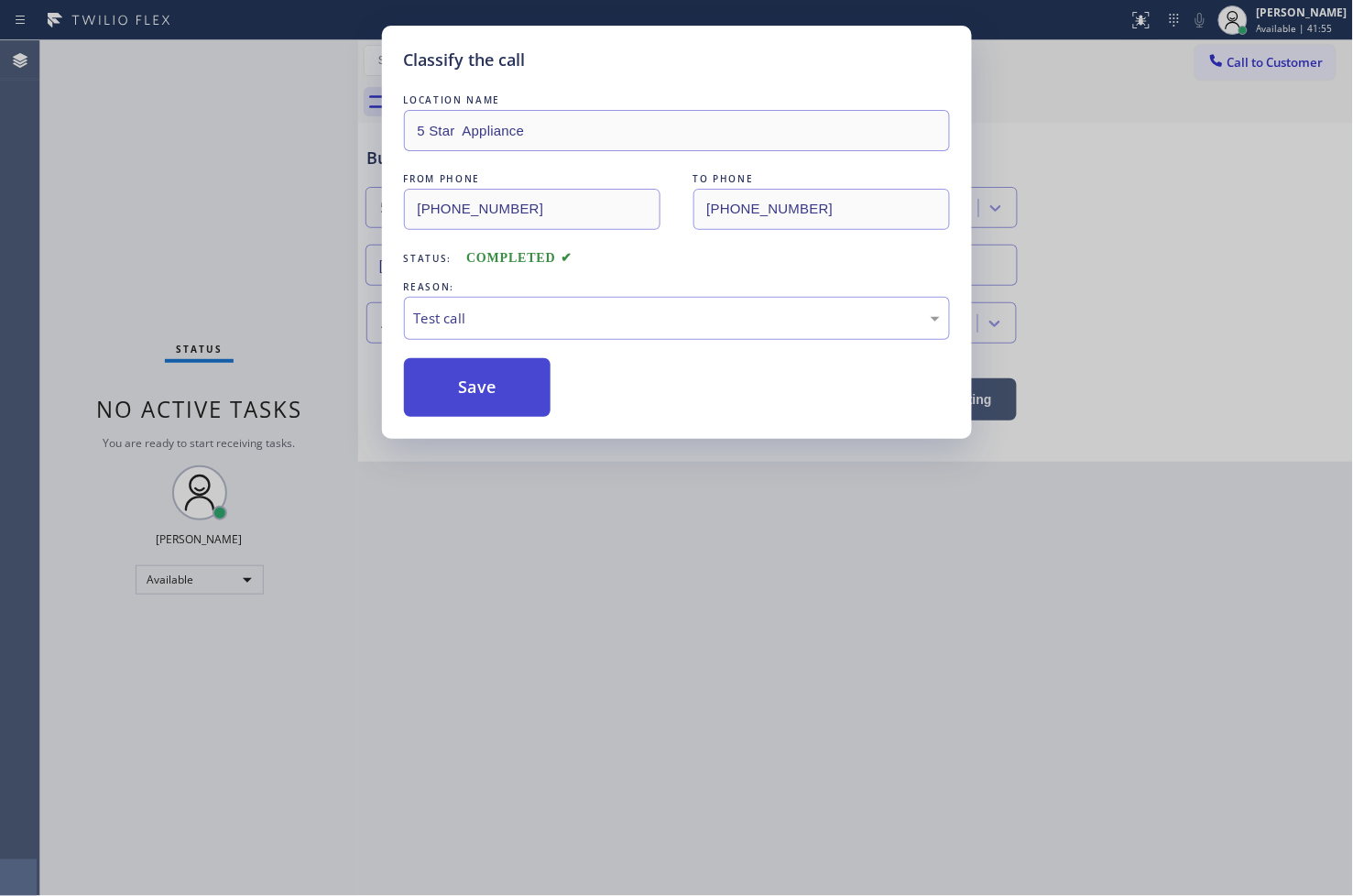
click at [470, 394] on button "Save" at bounding box center [477, 387] width 147 height 58
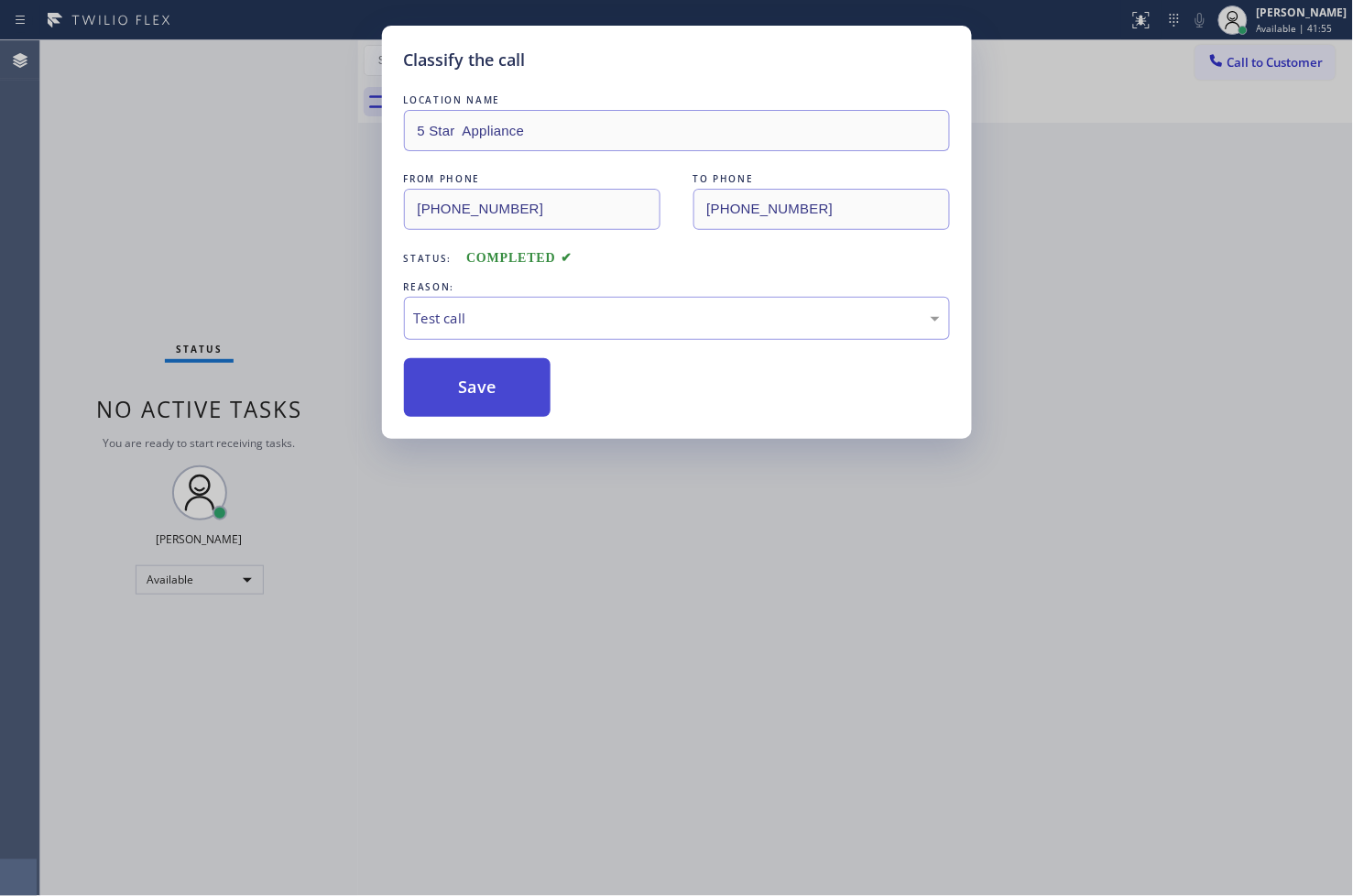
click at [470, 394] on button "Save" at bounding box center [477, 387] width 147 height 58
click at [470, 392] on button "Save" at bounding box center [477, 387] width 147 height 58
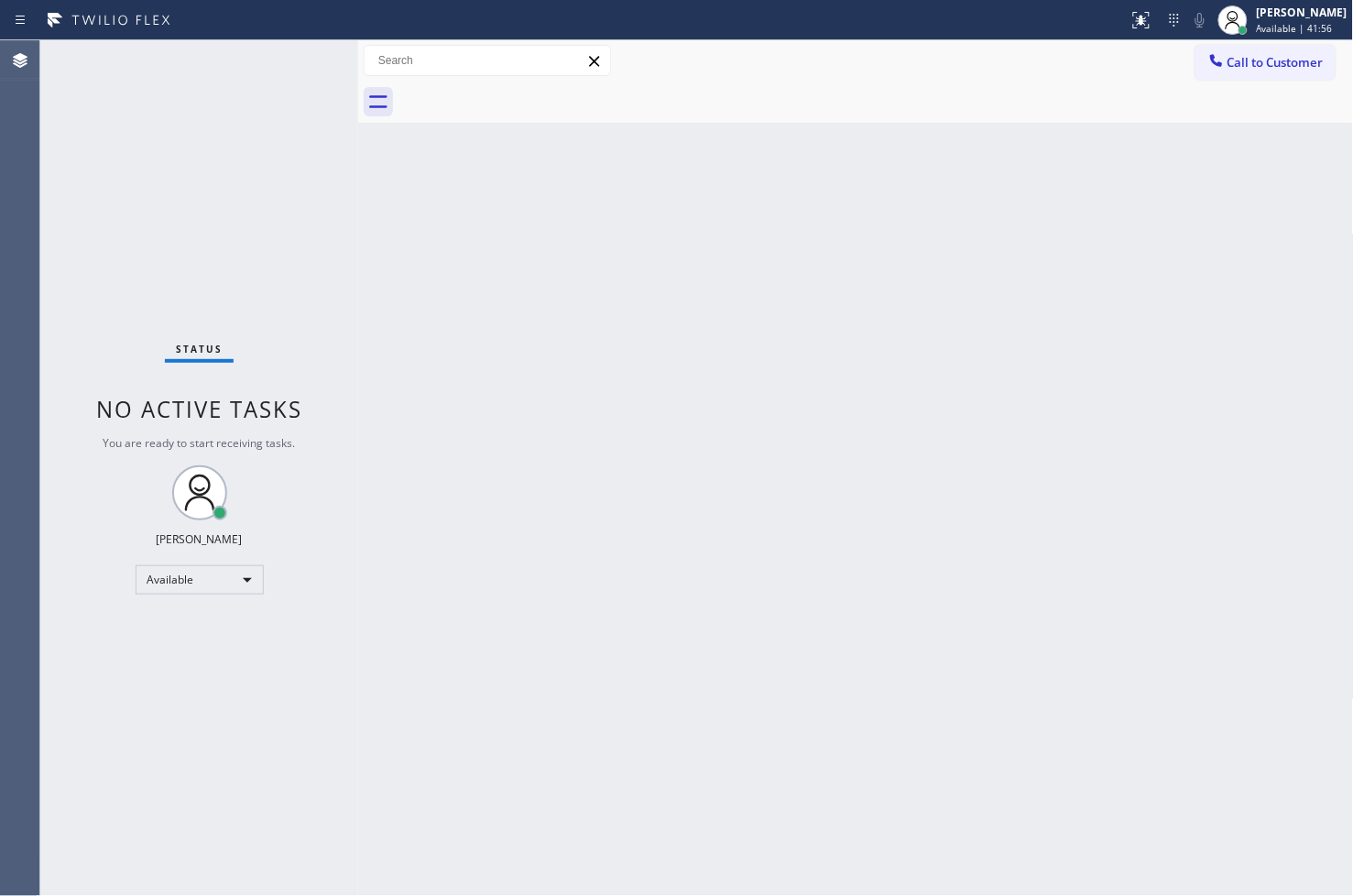
click at [198, 185] on div "Status No active tasks You are ready to start receiving tasks. [PERSON_NAME]" at bounding box center [199, 468] width 317 height 855
click at [282, 60] on div "Status No active tasks You are ready to start receiving tasks. [PERSON_NAME]" at bounding box center [199, 468] width 317 height 855
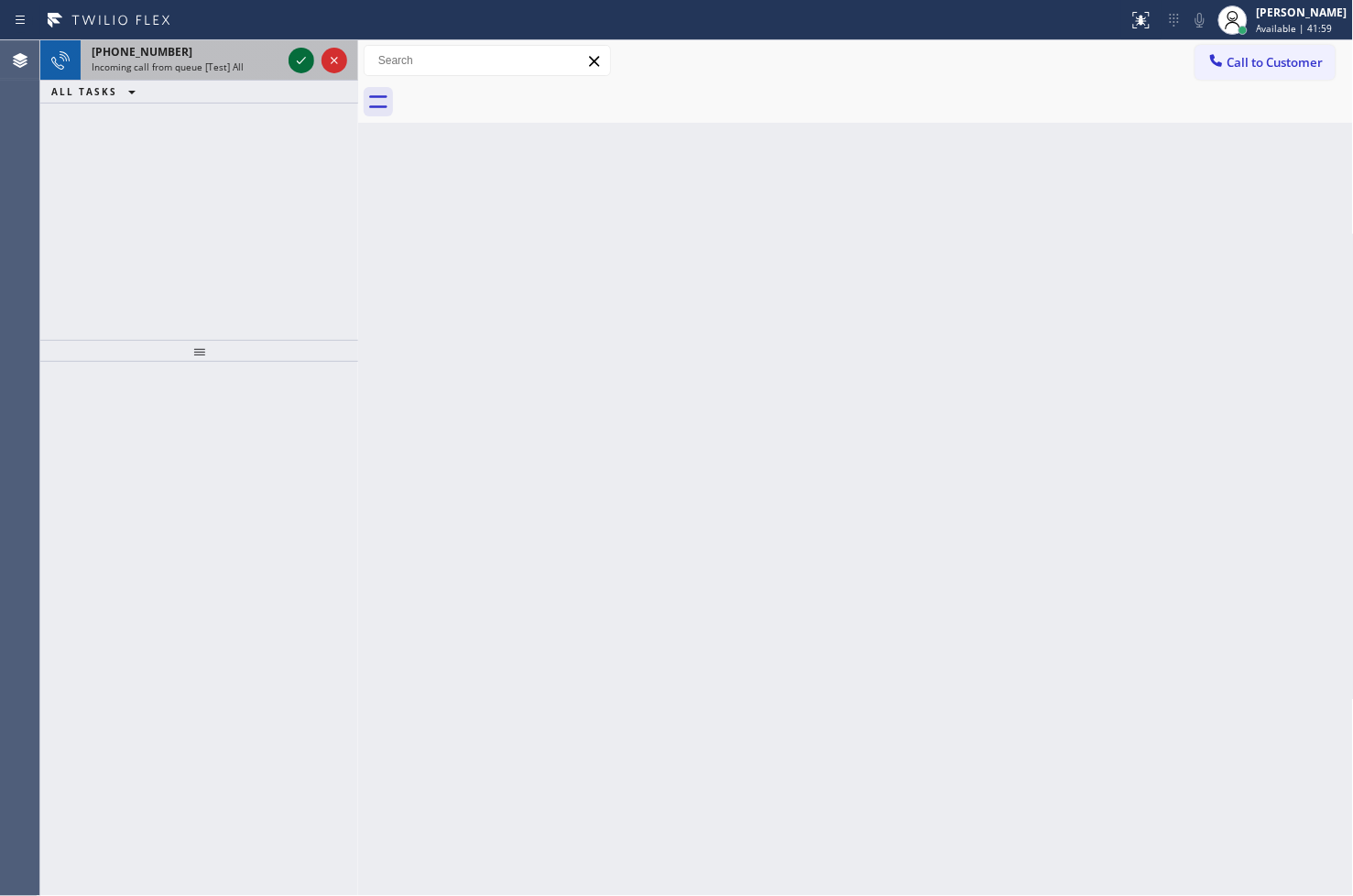
click at [301, 58] on icon at bounding box center [302, 60] width 22 height 22
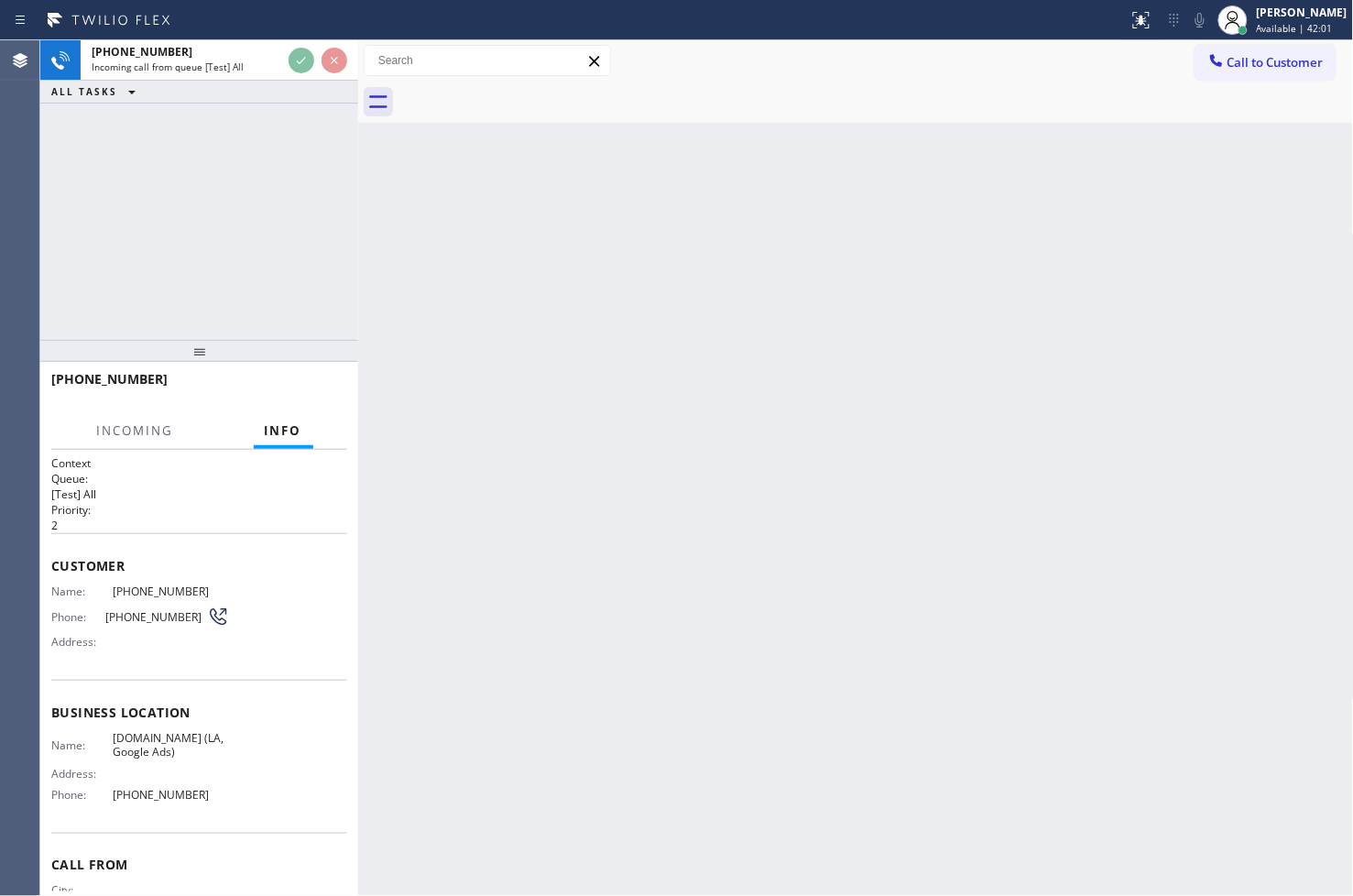
click at [320, 178] on div "+18446793652 Incoming call from queue [Test] All ALL TASKS ALL TASKS ACTIVE TAS…" at bounding box center [199, 190] width 317 height 300
click at [284, 233] on div "+18446793652 Incoming call from queue [Test] All ALL TASKS ALL TASKS ACTIVE TAS…" at bounding box center [199, 190] width 317 height 300
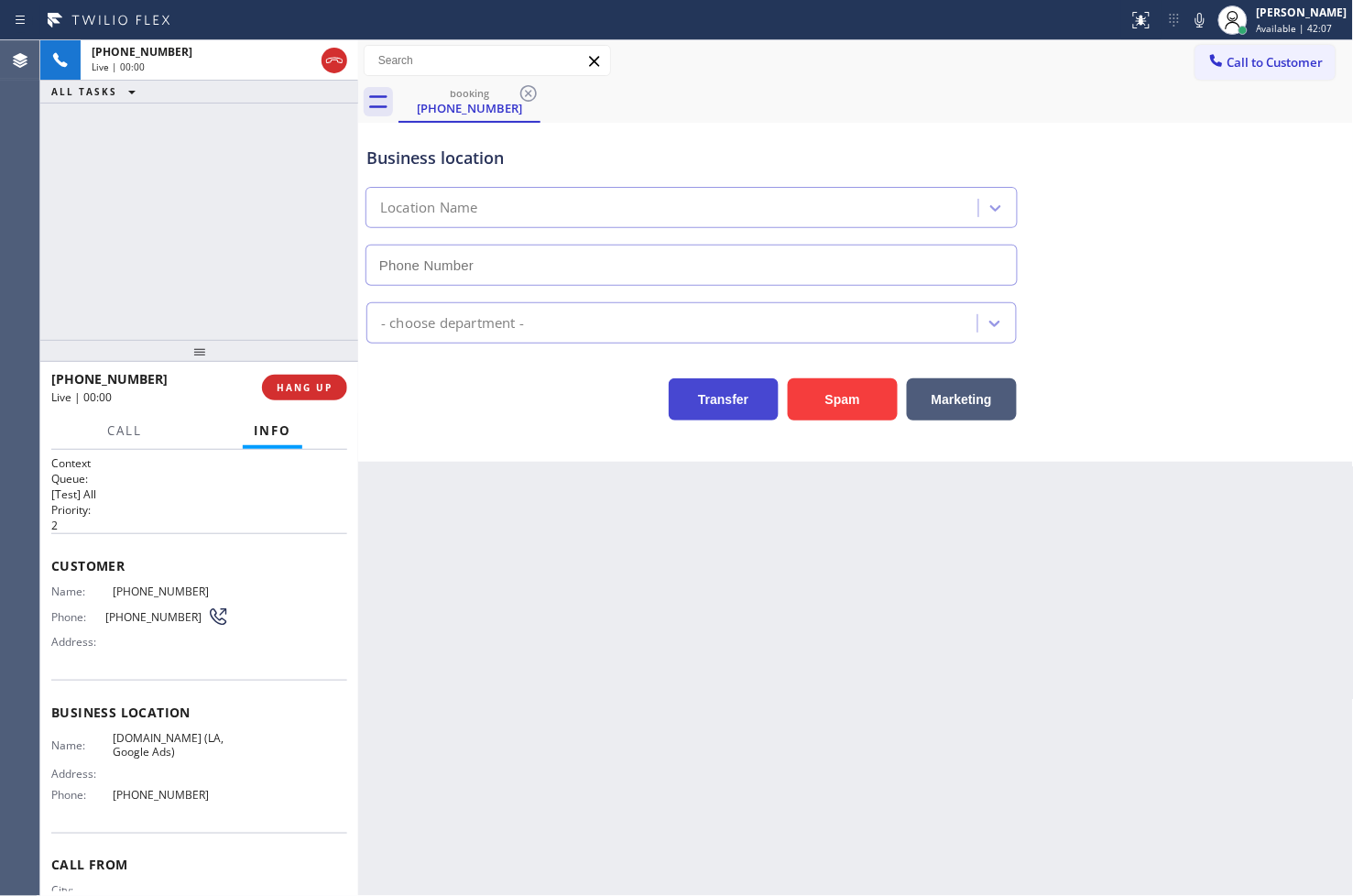
type input "[PHONE_NUMBER]"
click at [194, 206] on div "+18446793652 Live | 00:05 ALL TASKS ALL TASKS ACTIVE TASKS TASKS IN WRAP UP" at bounding box center [199, 190] width 317 height 300
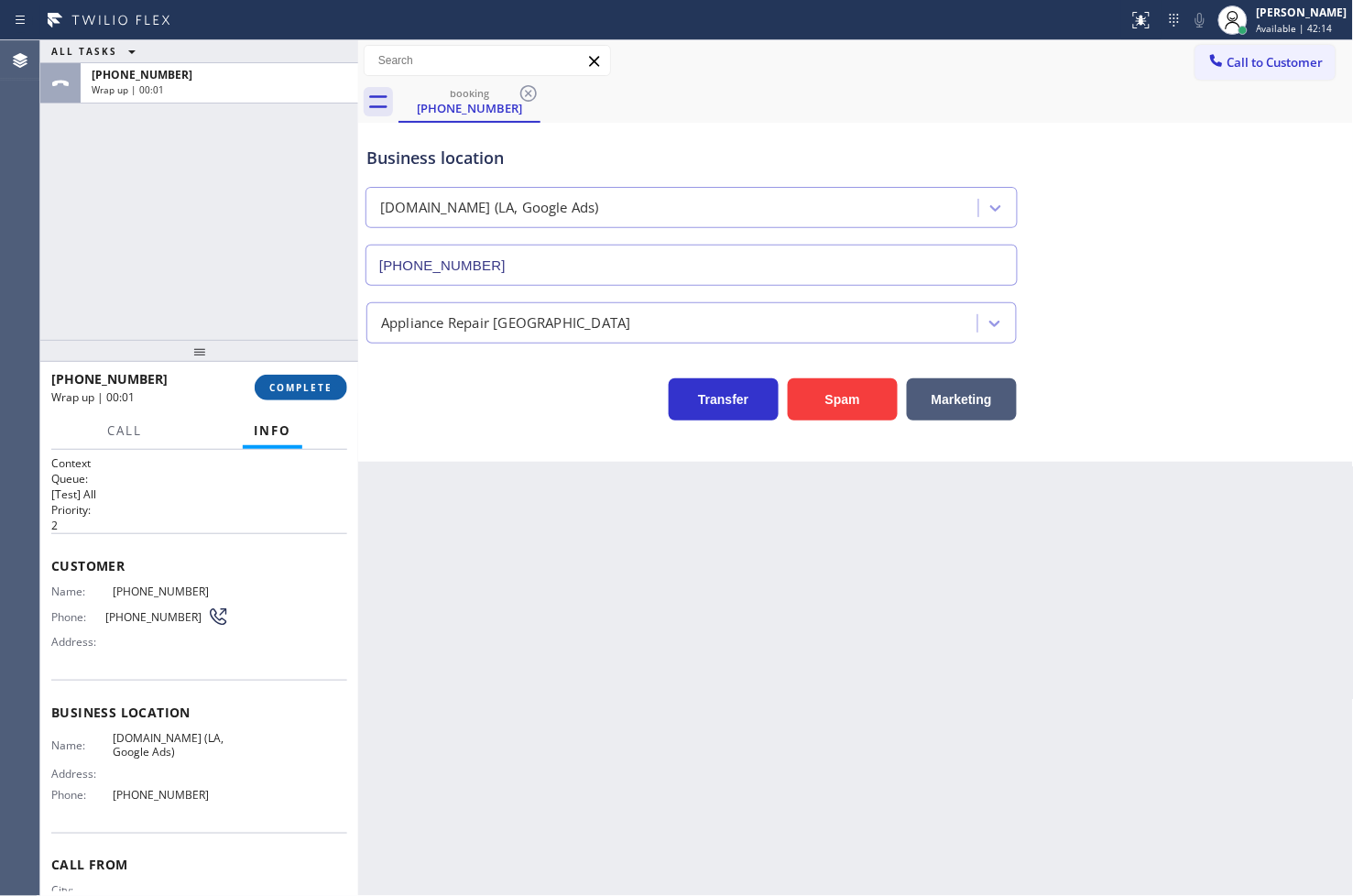
click at [320, 389] on span "COMPLETE" at bounding box center [301, 387] width 63 height 13
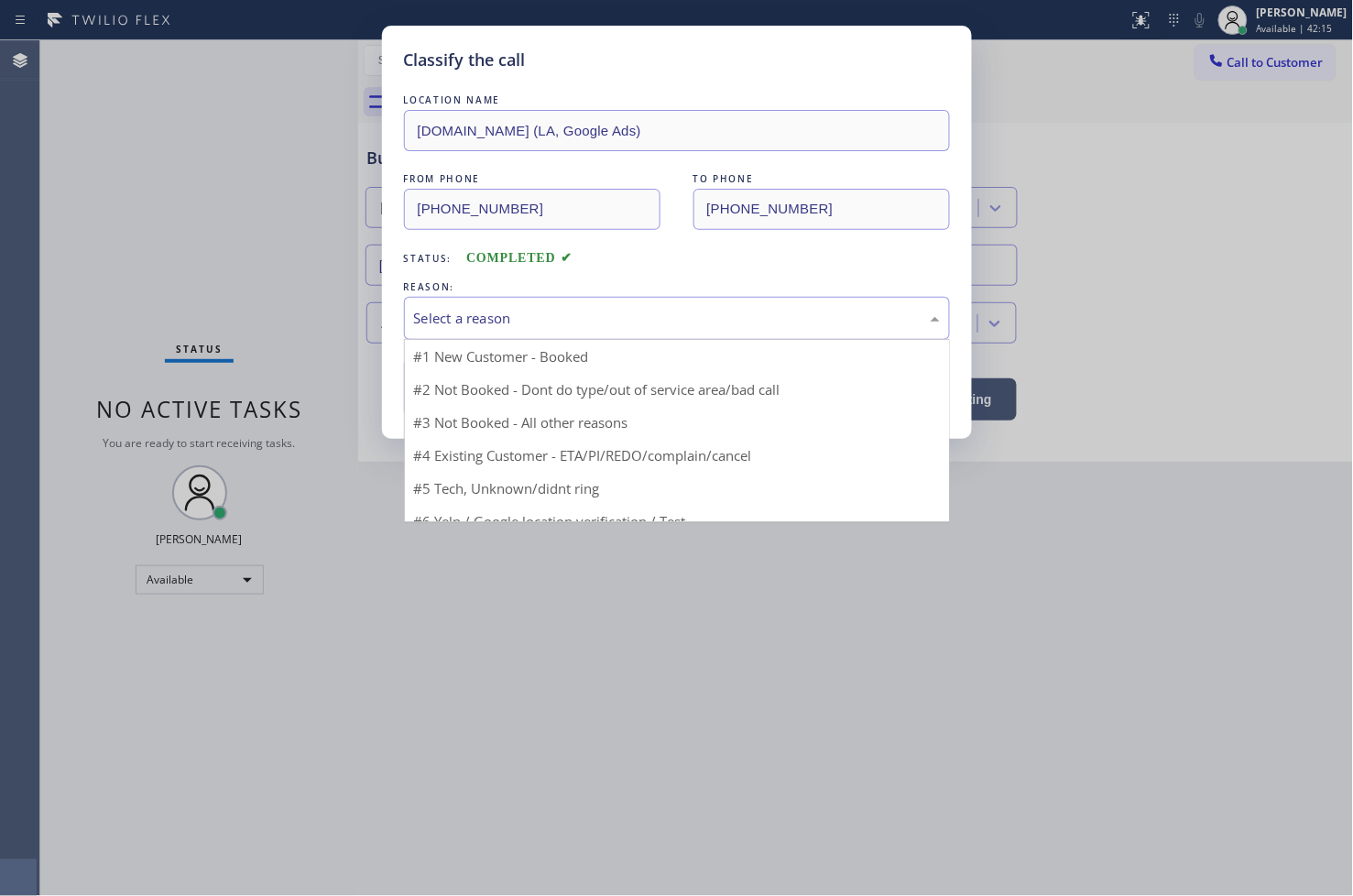
click at [423, 329] on div "Select a reason" at bounding box center [676, 318] width 546 height 44
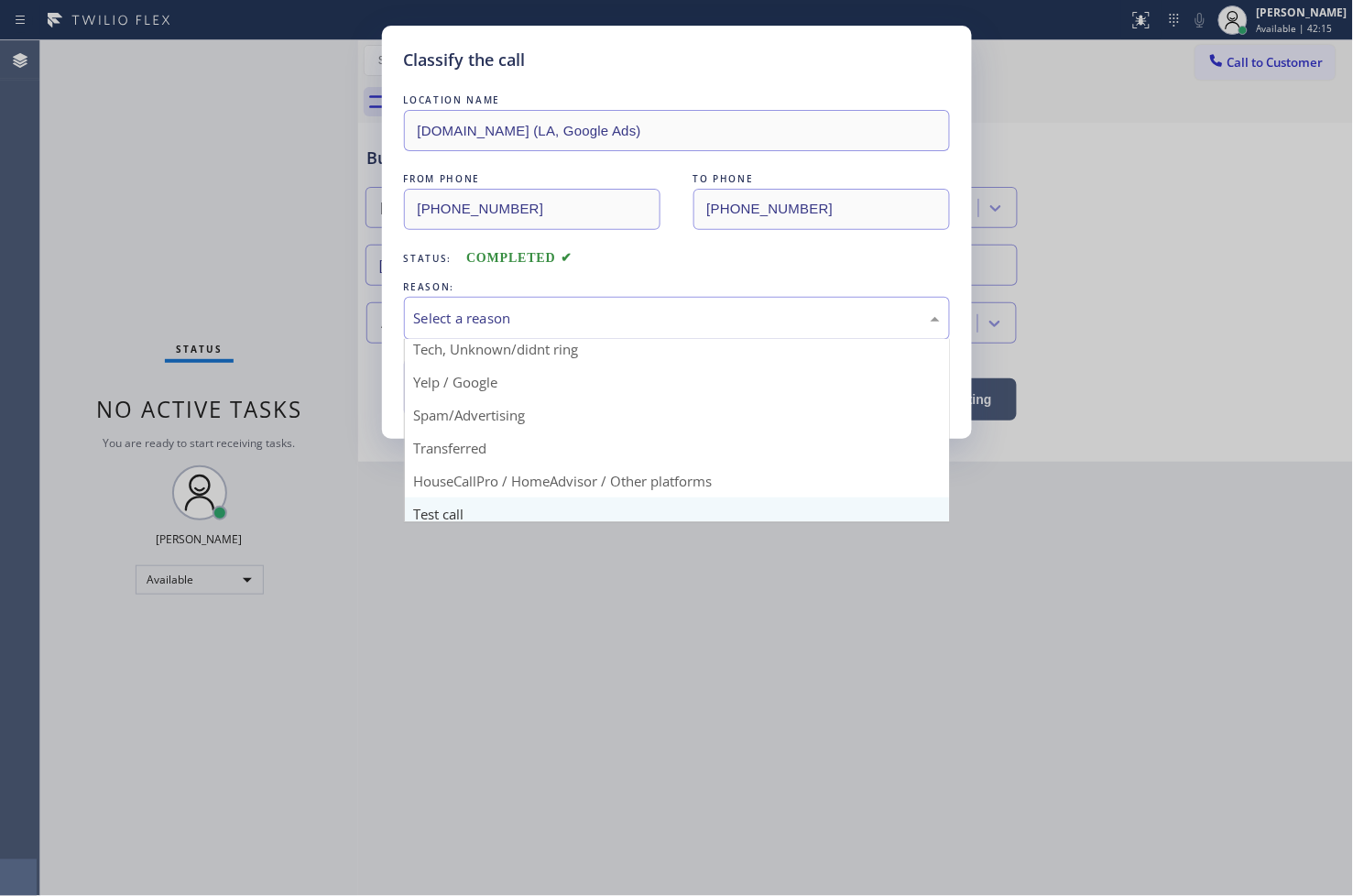
scroll to position [115, 0]
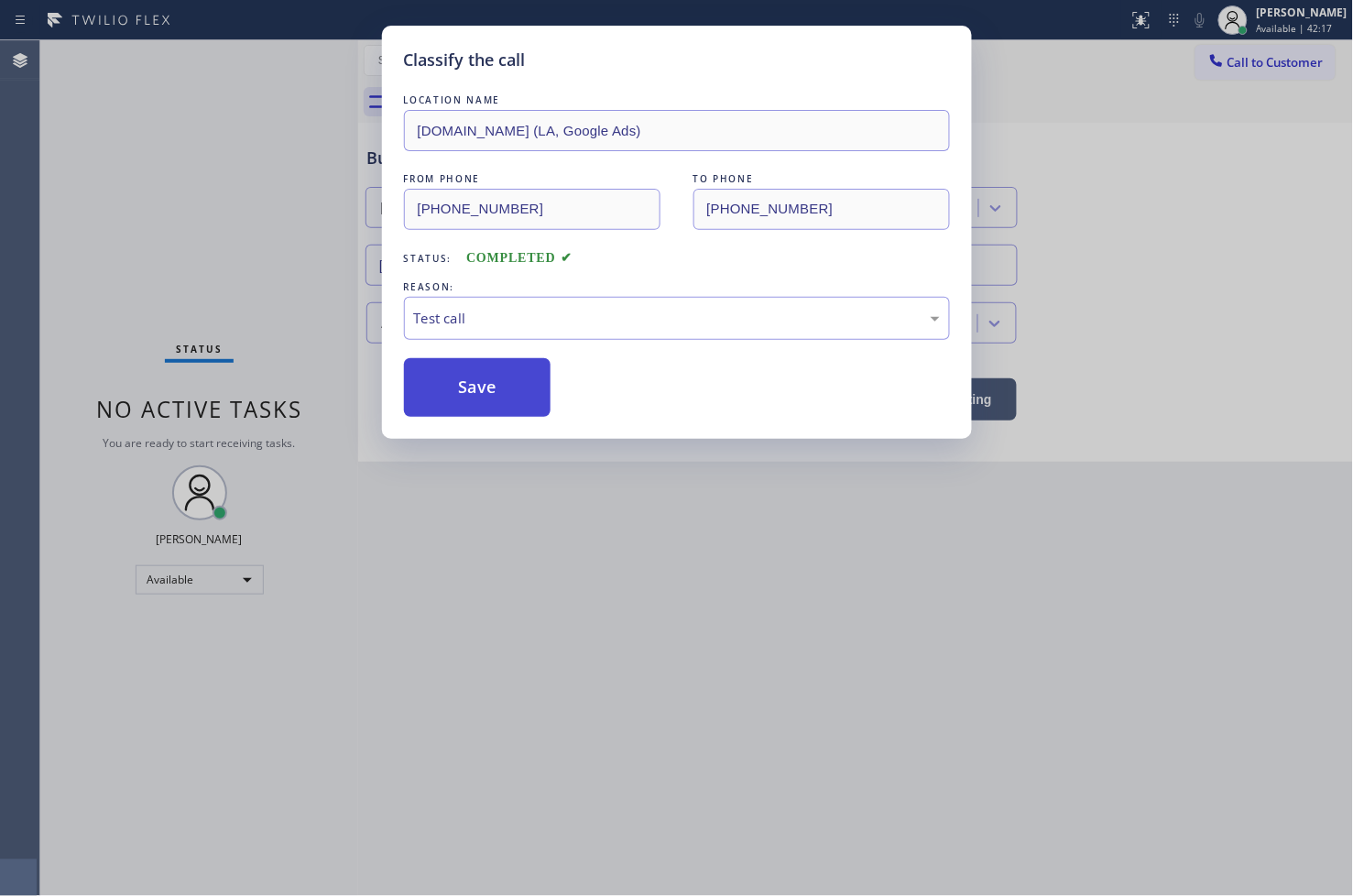
click at [467, 395] on button "Save" at bounding box center [477, 387] width 147 height 58
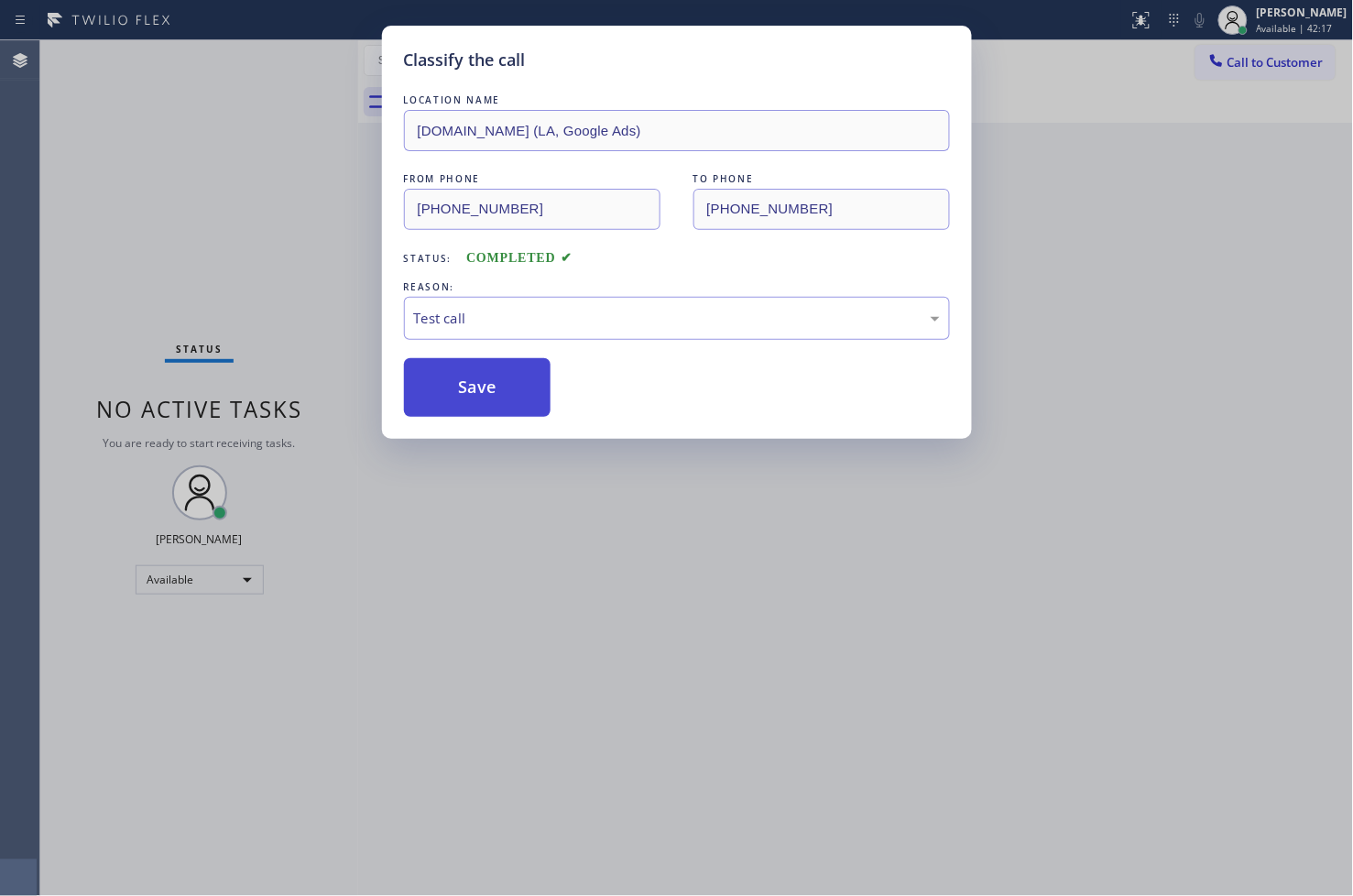
click at [467, 395] on button "Save" at bounding box center [477, 387] width 147 height 58
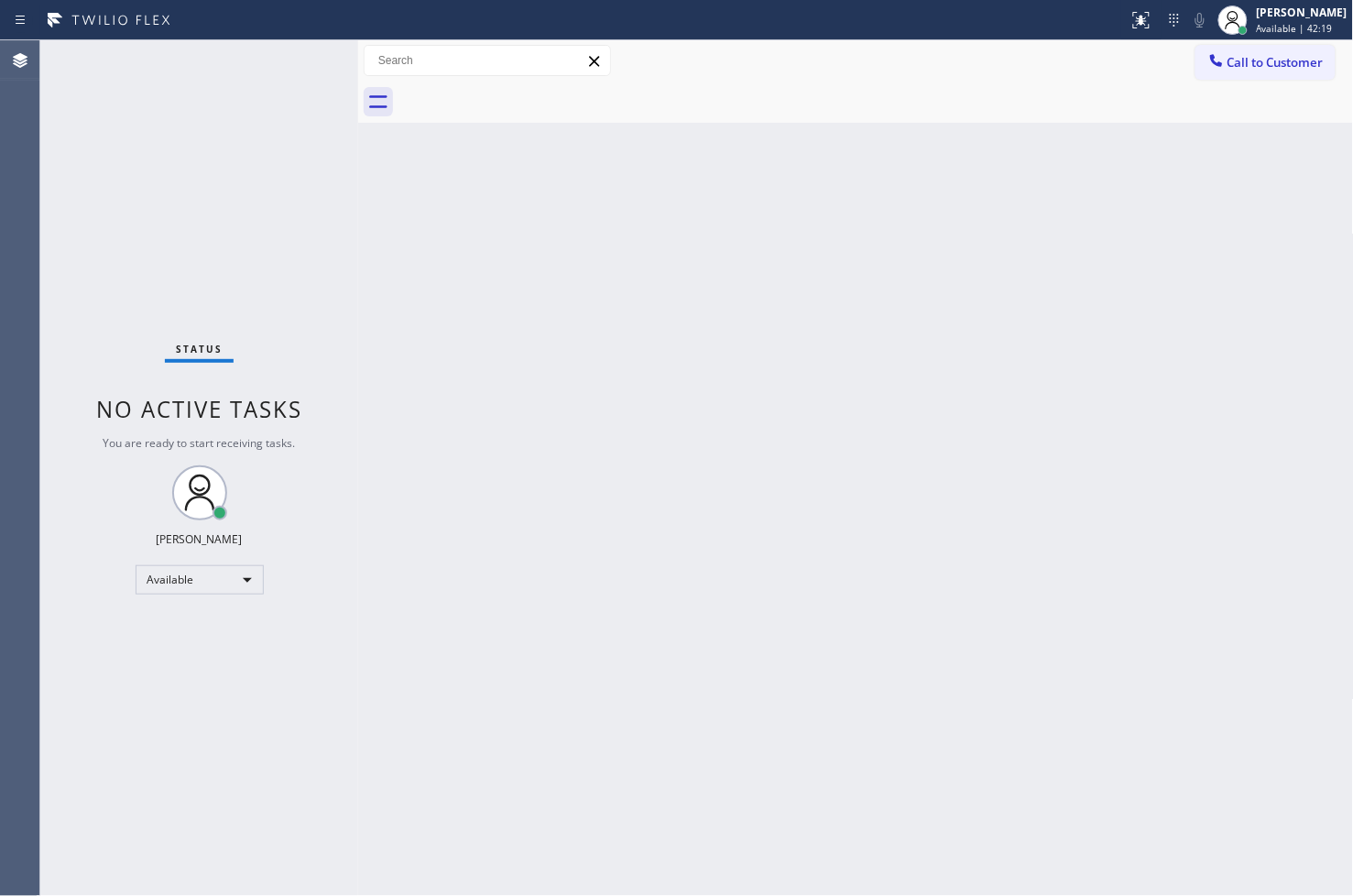
click at [69, 209] on div "Status No active tasks You are ready to start receiving tasks. [PERSON_NAME]" at bounding box center [199, 468] width 317 height 855
click at [726, 560] on div "Back to Dashboard Change Sender ID Customers Technicians Select a contact Outbo…" at bounding box center [856, 468] width 996 height 855
click at [282, 183] on div "Status No active tasks You are ready to start receiving tasks. [PERSON_NAME]" at bounding box center [199, 468] width 317 height 855
click at [285, 33] on div at bounding box center [564, 21] width 1114 height 30
click at [293, 86] on div "Status No active tasks You are ready to start receiving tasks. [PERSON_NAME]" at bounding box center [199, 468] width 317 height 855
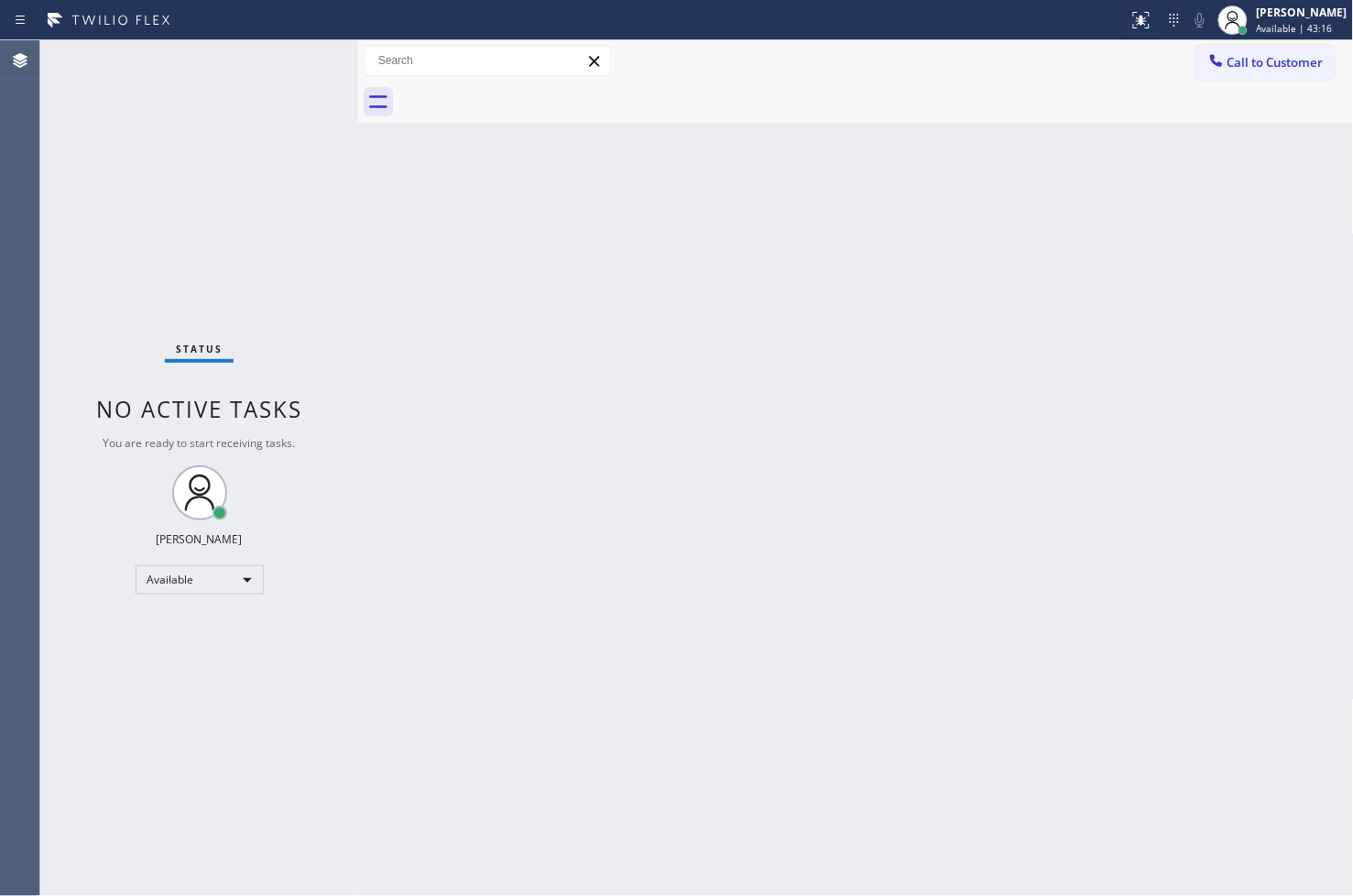
click at [278, 67] on div "Status No active tasks You are ready to start receiving tasks. [PERSON_NAME]" at bounding box center [199, 468] width 317 height 855
click at [155, 297] on div "Status No active tasks You are ready to start receiving tasks. [PERSON_NAME]" at bounding box center [199, 468] width 317 height 855
click at [262, 87] on div "Status No active tasks You are ready to start receiving tasks. [PERSON_NAME]" at bounding box center [199, 468] width 317 height 855
click at [288, 55] on div "Status No active tasks You are ready to start receiving tasks. [PERSON_NAME]" at bounding box center [199, 468] width 317 height 855
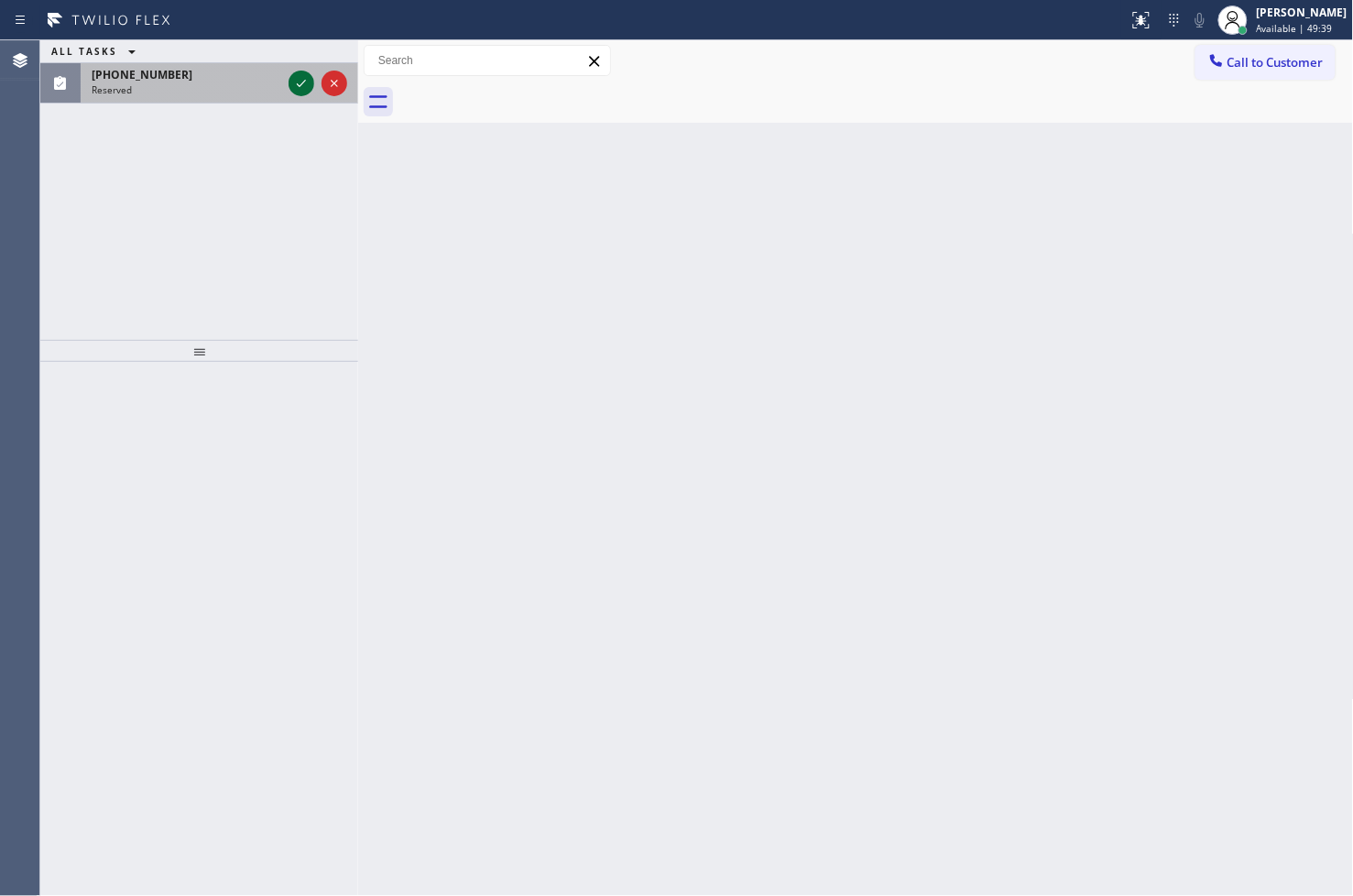
click at [305, 86] on icon at bounding box center [302, 83] width 22 height 22
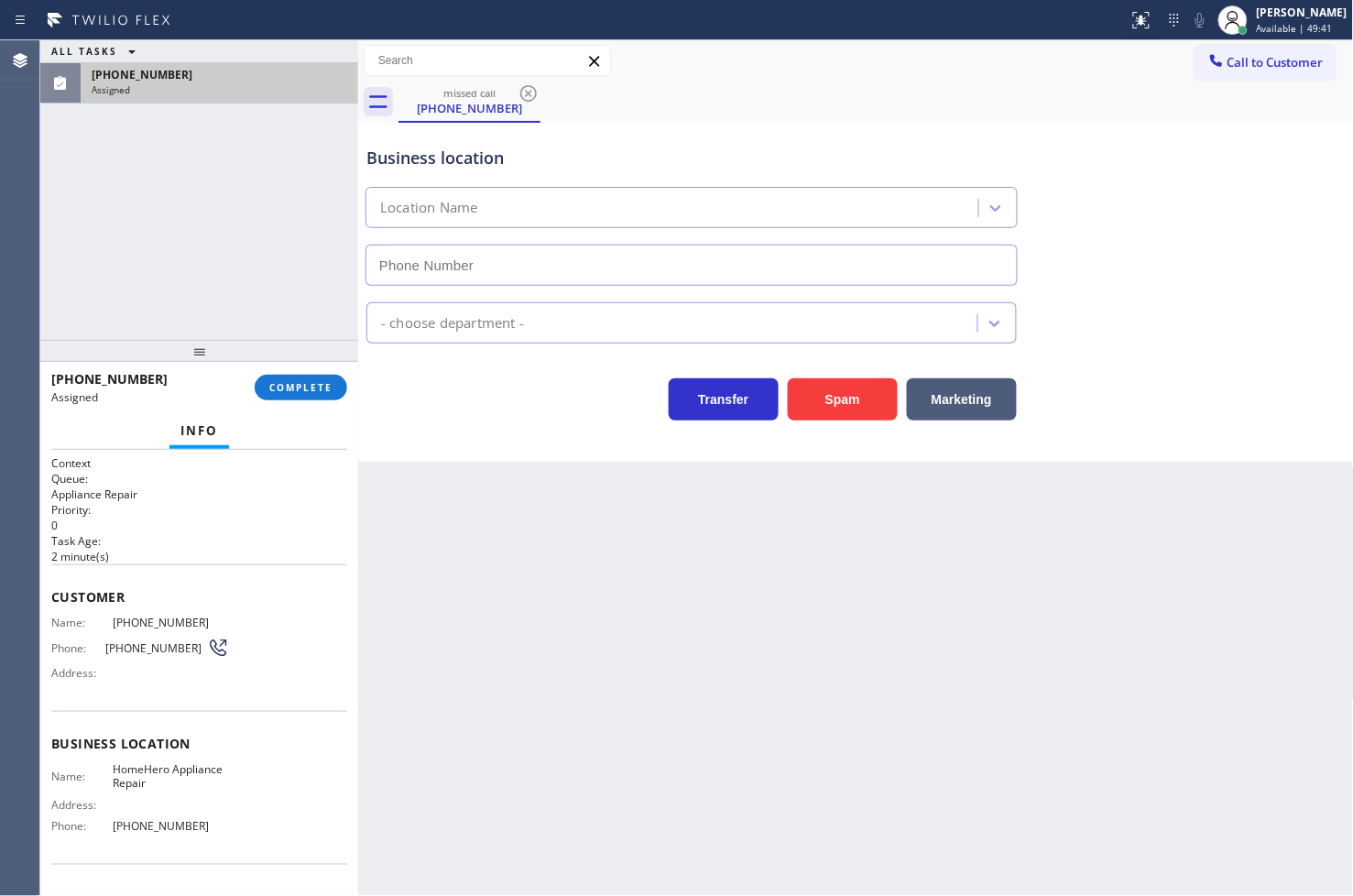
type input "[PHONE_NUMBER]"
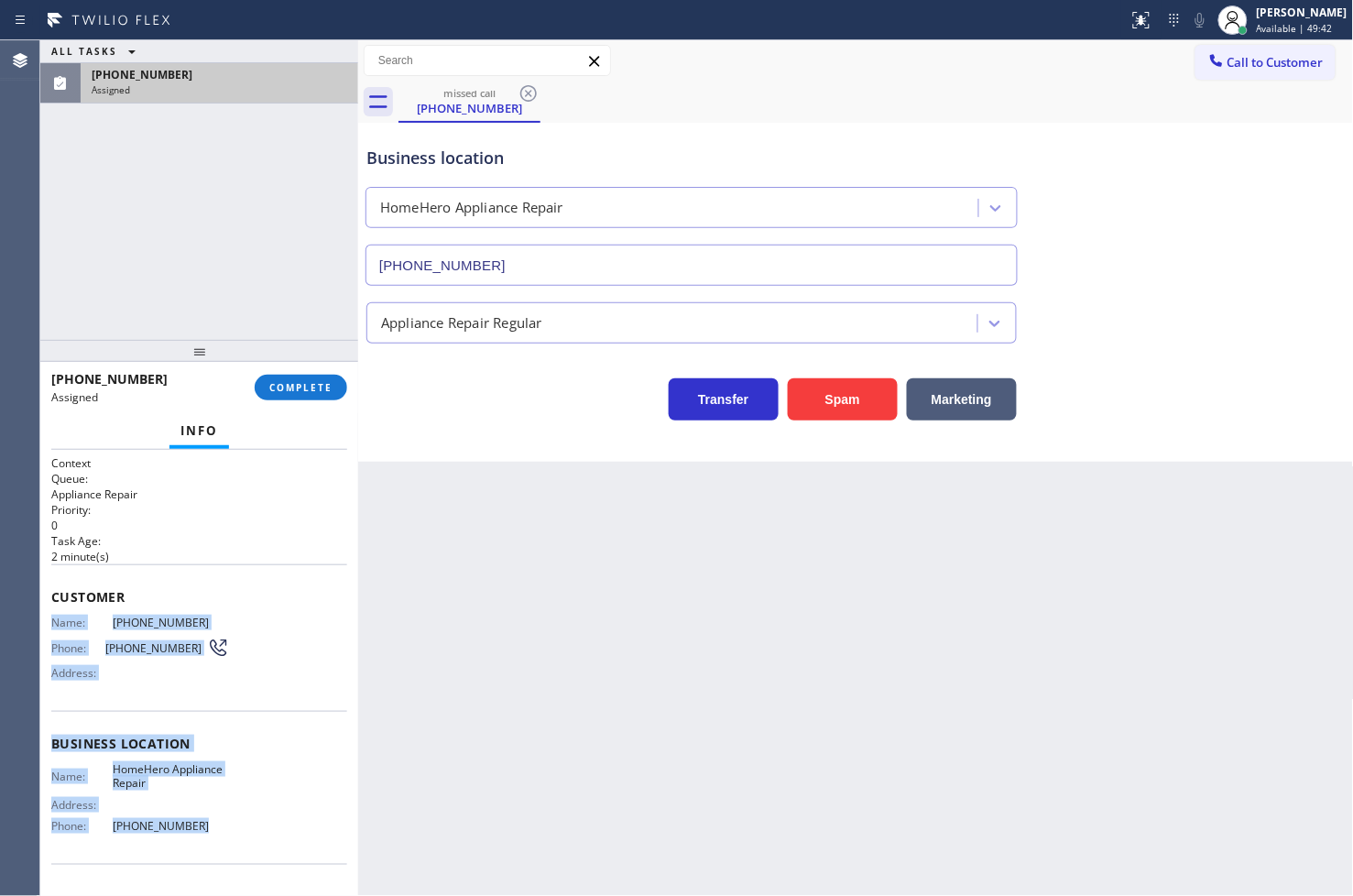
drag, startPoint x: 49, startPoint y: 621, endPoint x: 207, endPoint y: 843, distance: 272.5
click at [207, 843] on div "Context Queue: Appliance Repair Priority: 0 Task Age: 2 minute(s) Customer Name…" at bounding box center [199, 673] width 317 height 447
copy div "Name: (480) 285-2875 Phone: (480) 285-2875 Address: Business location Name: Hom…"
click at [300, 388] on span "COMPLETE" at bounding box center [301, 387] width 63 height 13
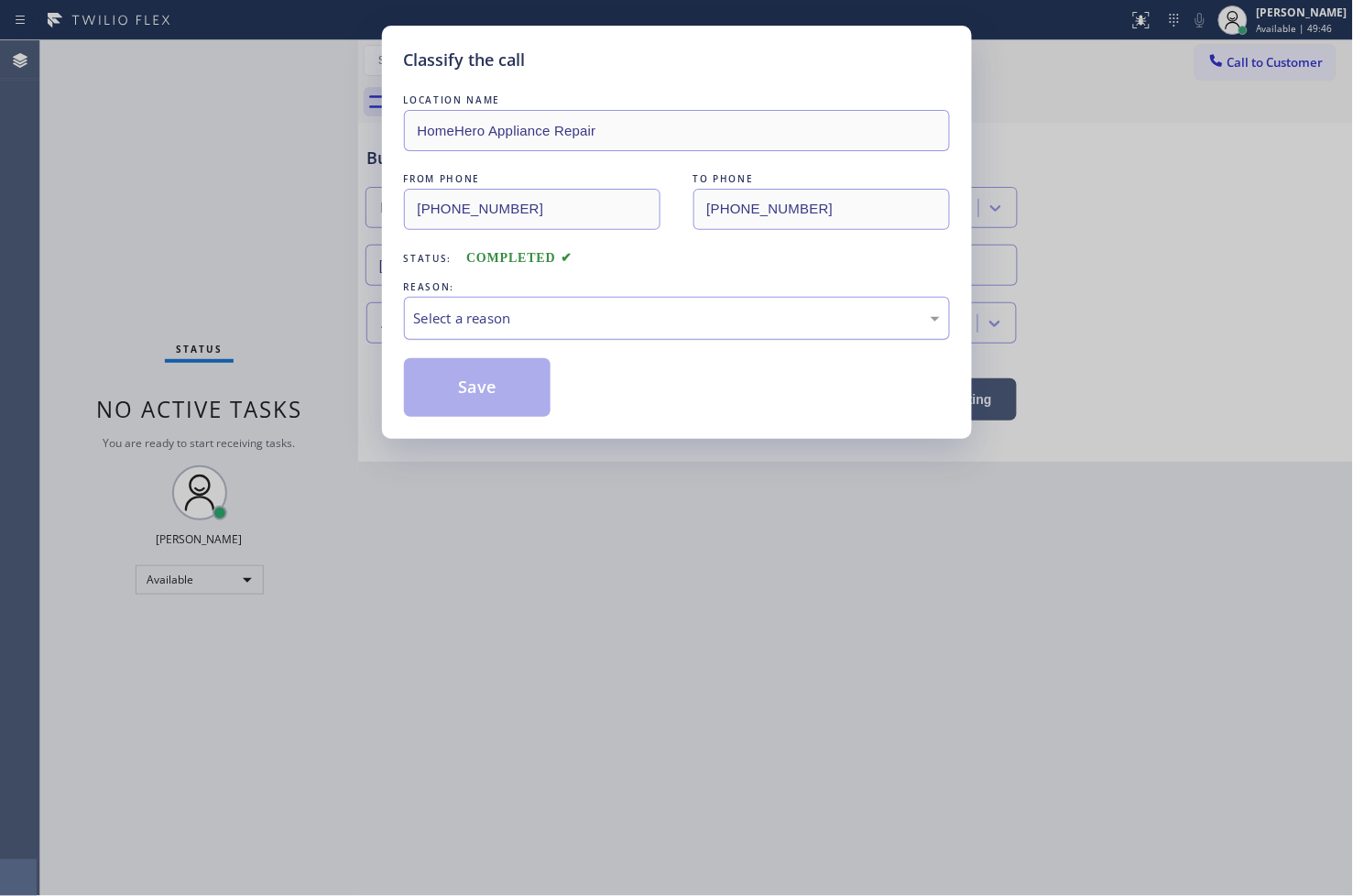
click at [462, 309] on div "Select a reason" at bounding box center [677, 317] width 526 height 21
click at [495, 376] on button "Save" at bounding box center [477, 387] width 147 height 58
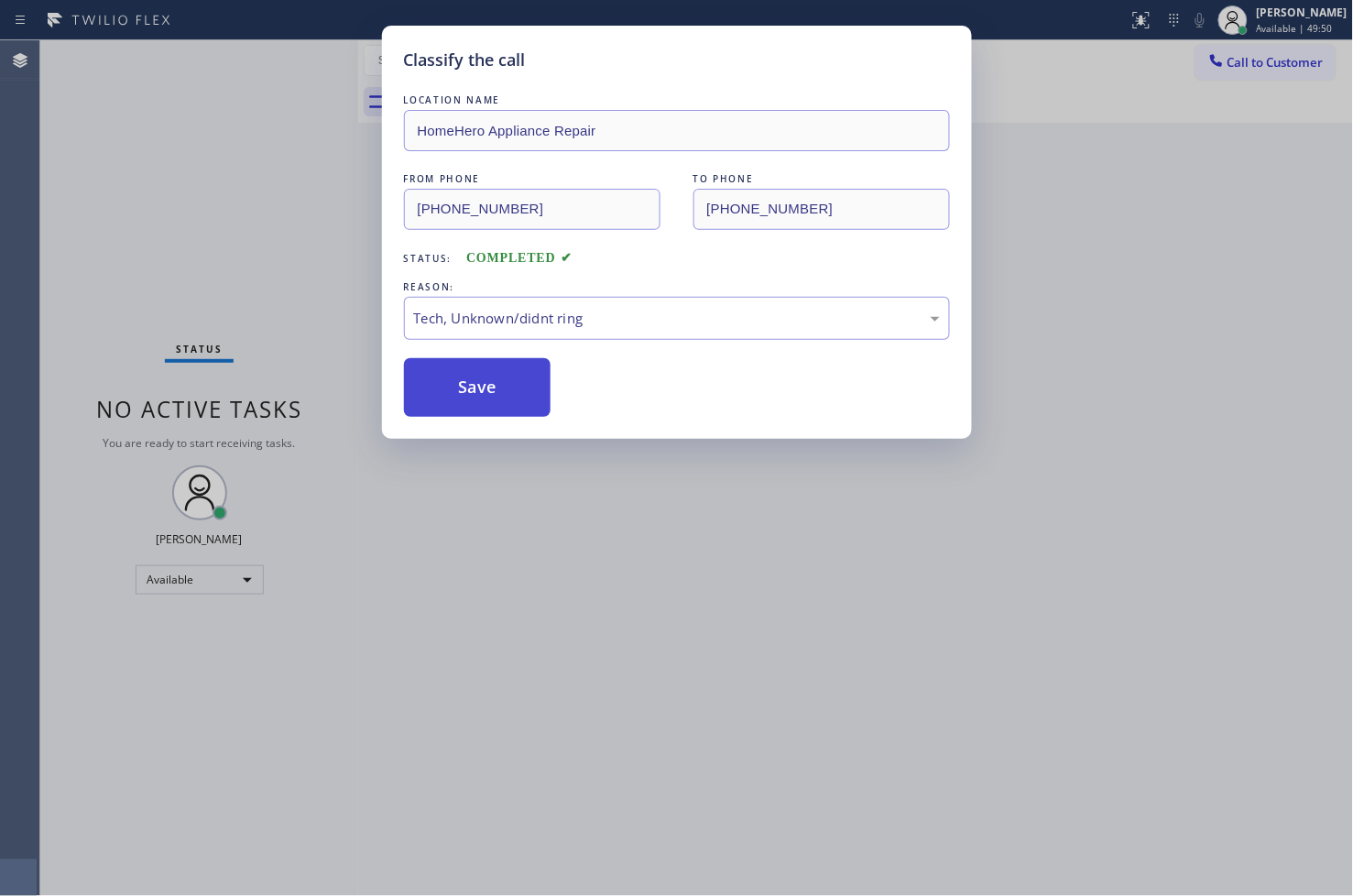
click at [495, 376] on button "Save" at bounding box center [477, 387] width 147 height 58
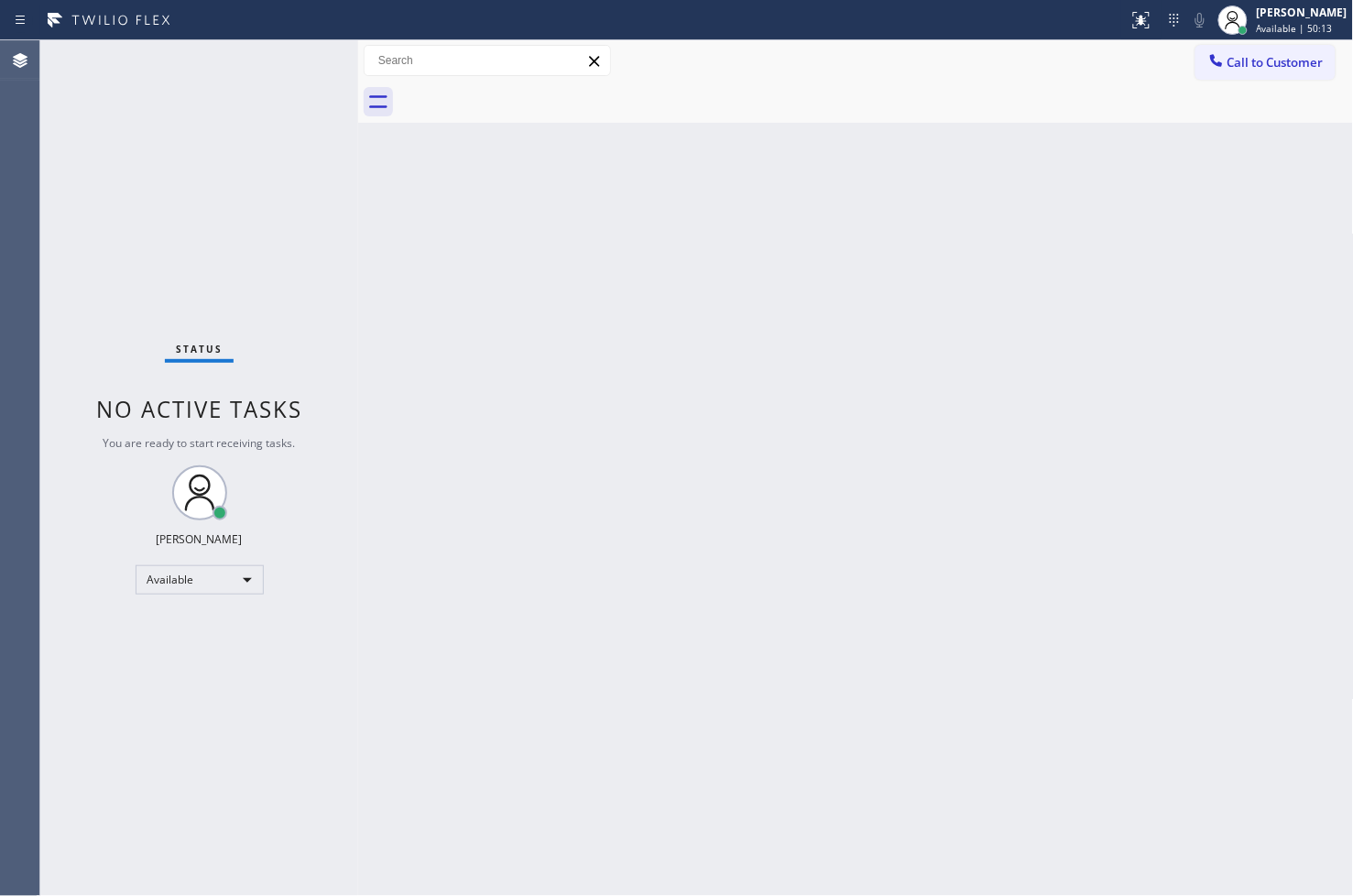
click at [102, 290] on div "Status No active tasks You are ready to start receiving tasks. [PERSON_NAME]" at bounding box center [199, 468] width 317 height 855
click at [297, 137] on div "Status No active tasks You are ready to start receiving tasks. [PERSON_NAME]" at bounding box center [199, 468] width 317 height 855
click at [305, 53] on div "Status No active tasks You are ready to start receiving tasks. [PERSON_NAME]" at bounding box center [199, 468] width 317 height 855
click at [922, 562] on div "Back to Dashboard Change Sender ID Customers Technicians Select a contact Outbo…" at bounding box center [856, 468] width 996 height 855
click at [365, 309] on div "Back to Dashboard Change Sender ID Customers Technicians Select a contact Outbo…" at bounding box center [856, 468] width 996 height 855
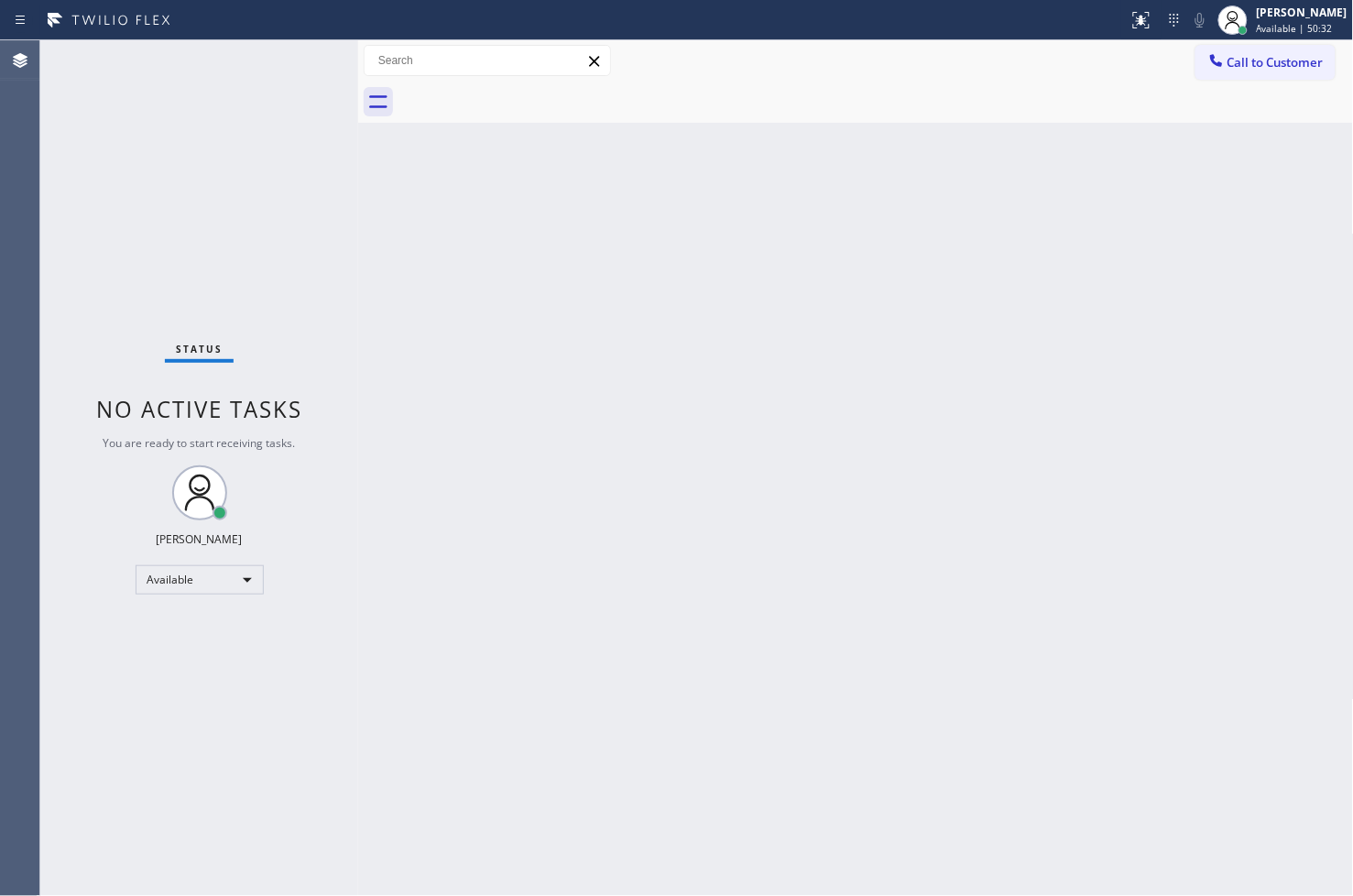
click at [288, 56] on div "Status No active tasks You are ready to start receiving tasks. [PERSON_NAME]" at bounding box center [199, 468] width 317 height 855
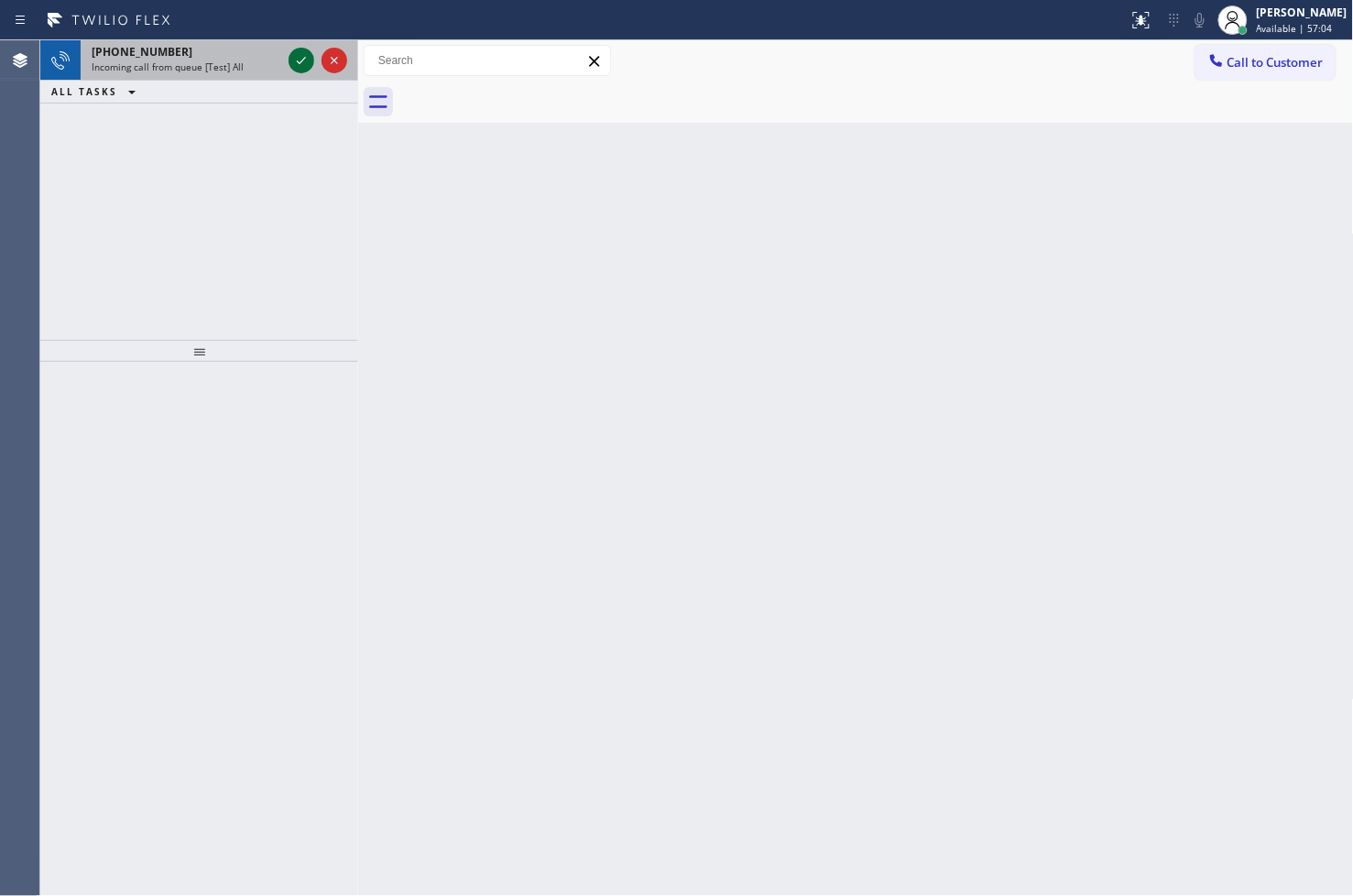
click at [289, 56] on div at bounding box center [302, 60] width 26 height 22
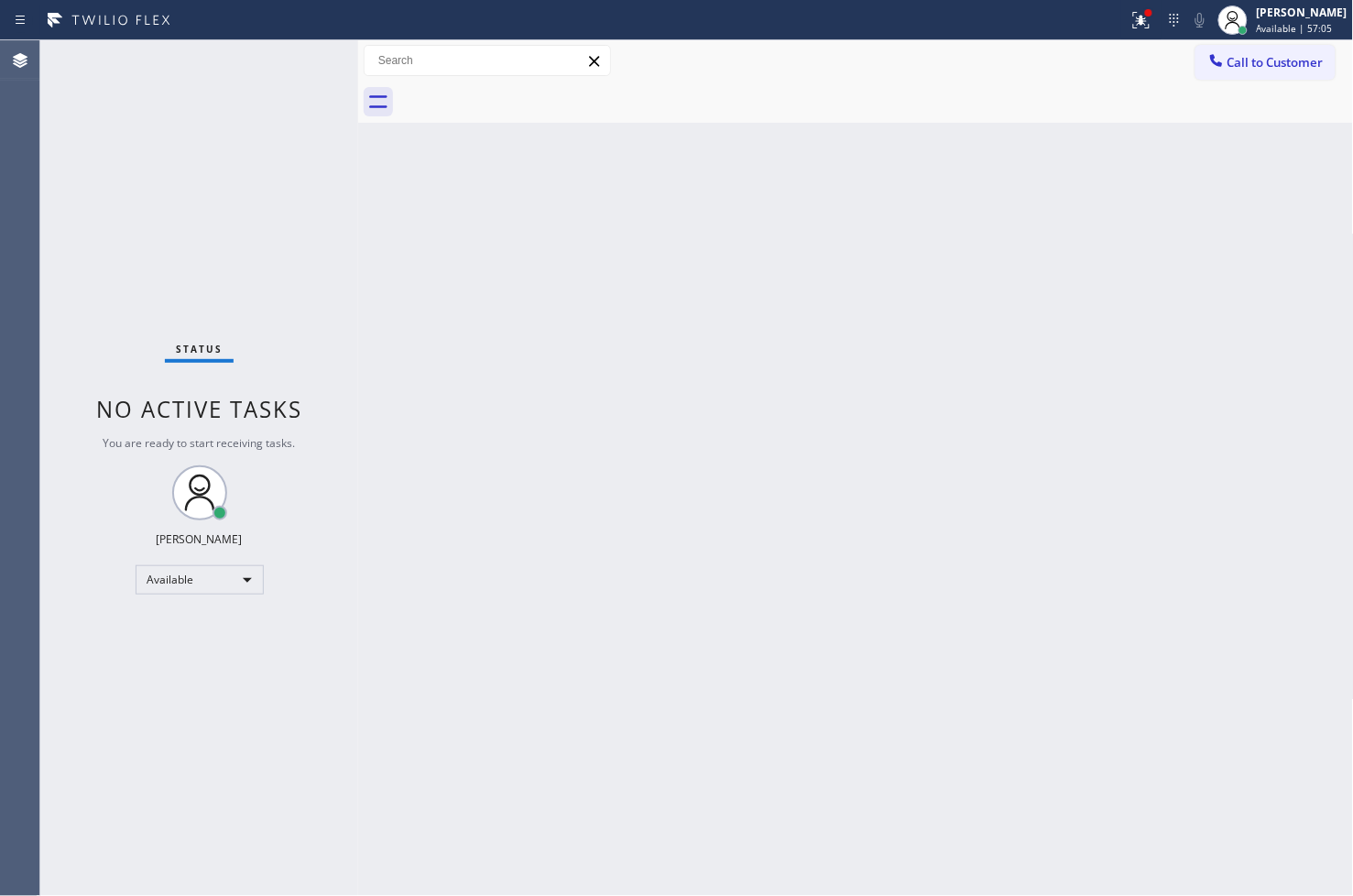
click at [294, 56] on div "Status No active tasks You are ready to start receiving tasks. [PERSON_NAME]" at bounding box center [199, 468] width 317 height 855
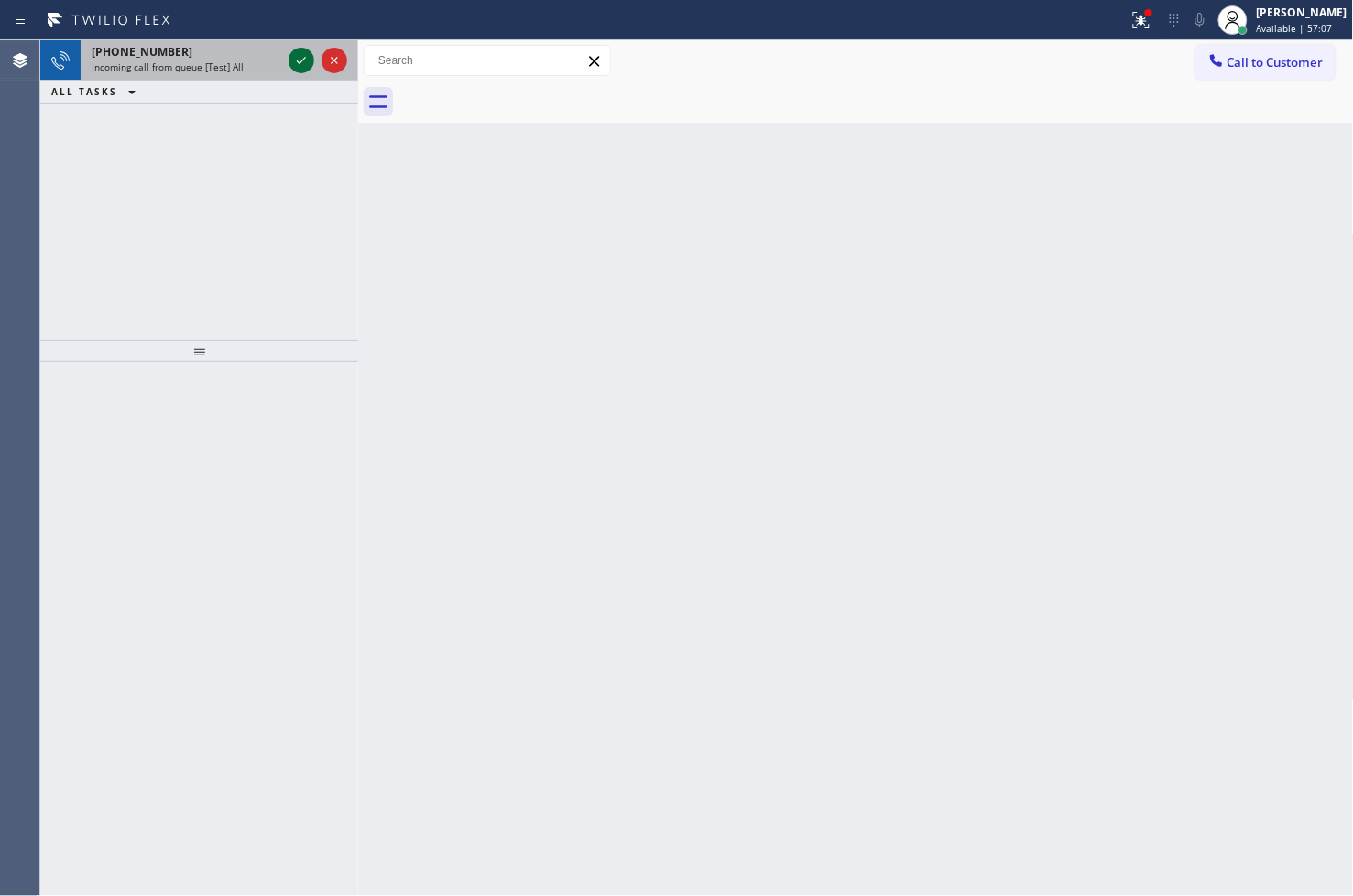
click at [300, 66] on icon at bounding box center [302, 60] width 22 height 22
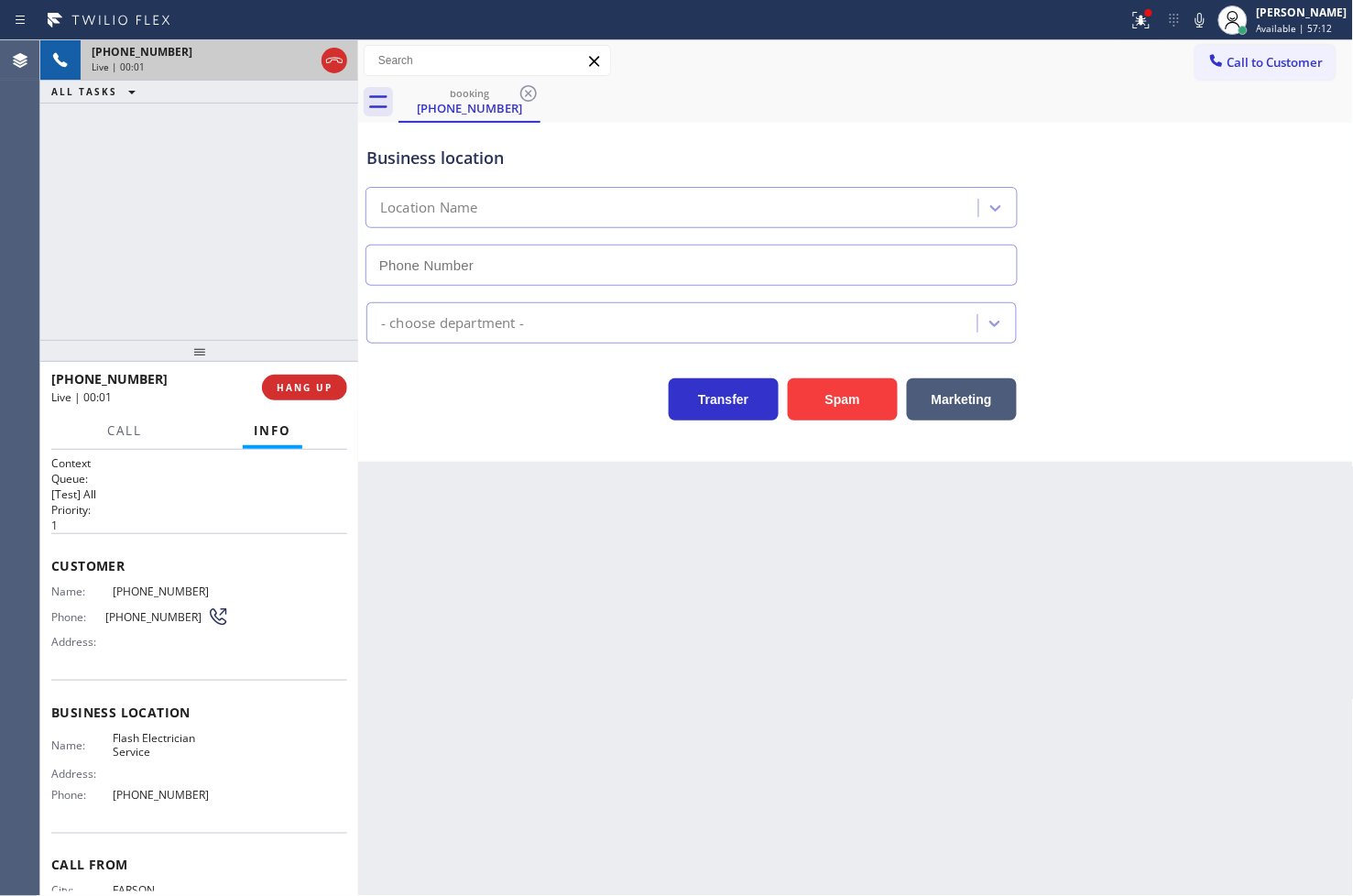
type input "[PHONE_NUMBER]"
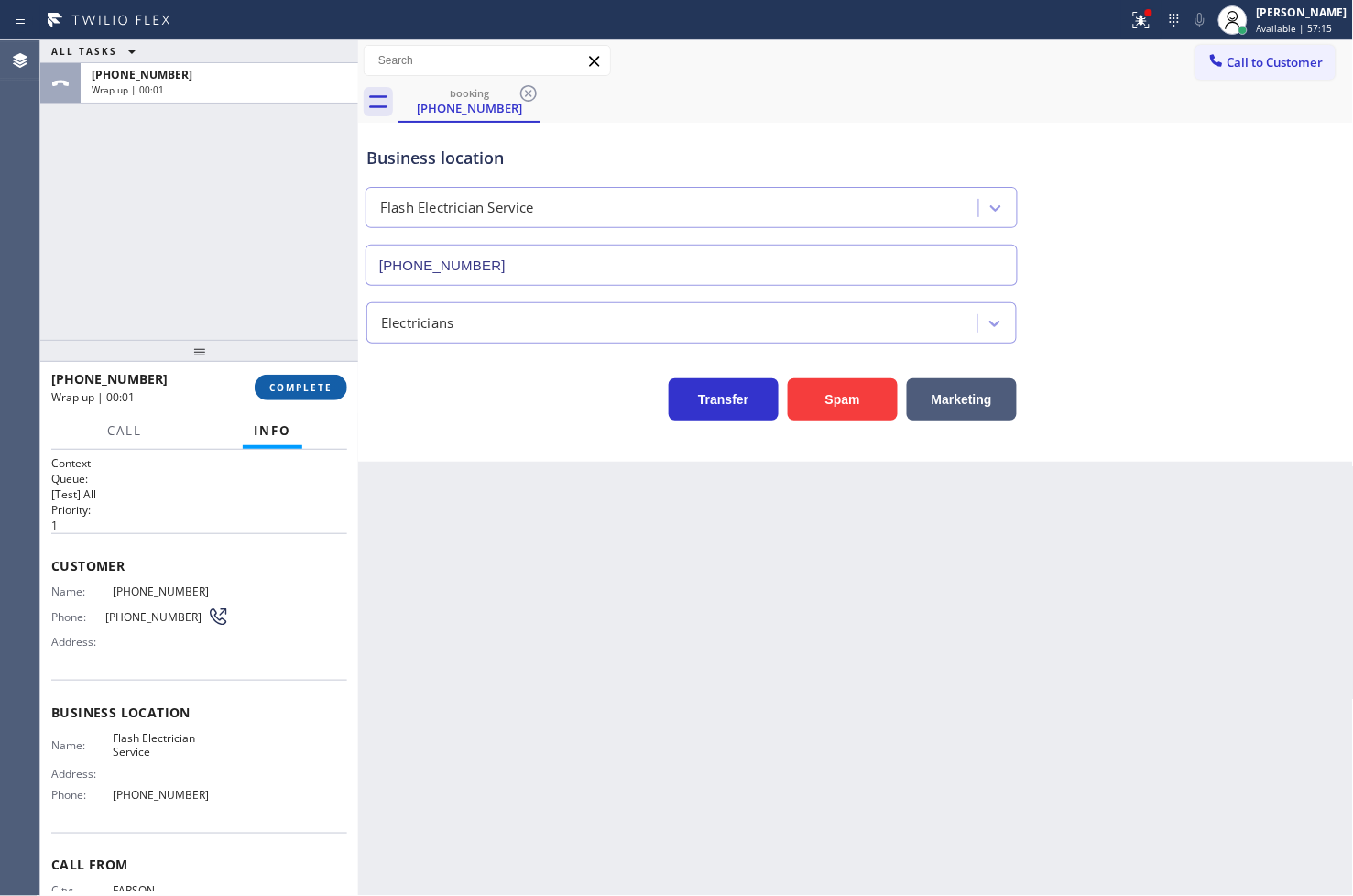
click at [286, 392] on span "COMPLETE" at bounding box center [301, 387] width 63 height 13
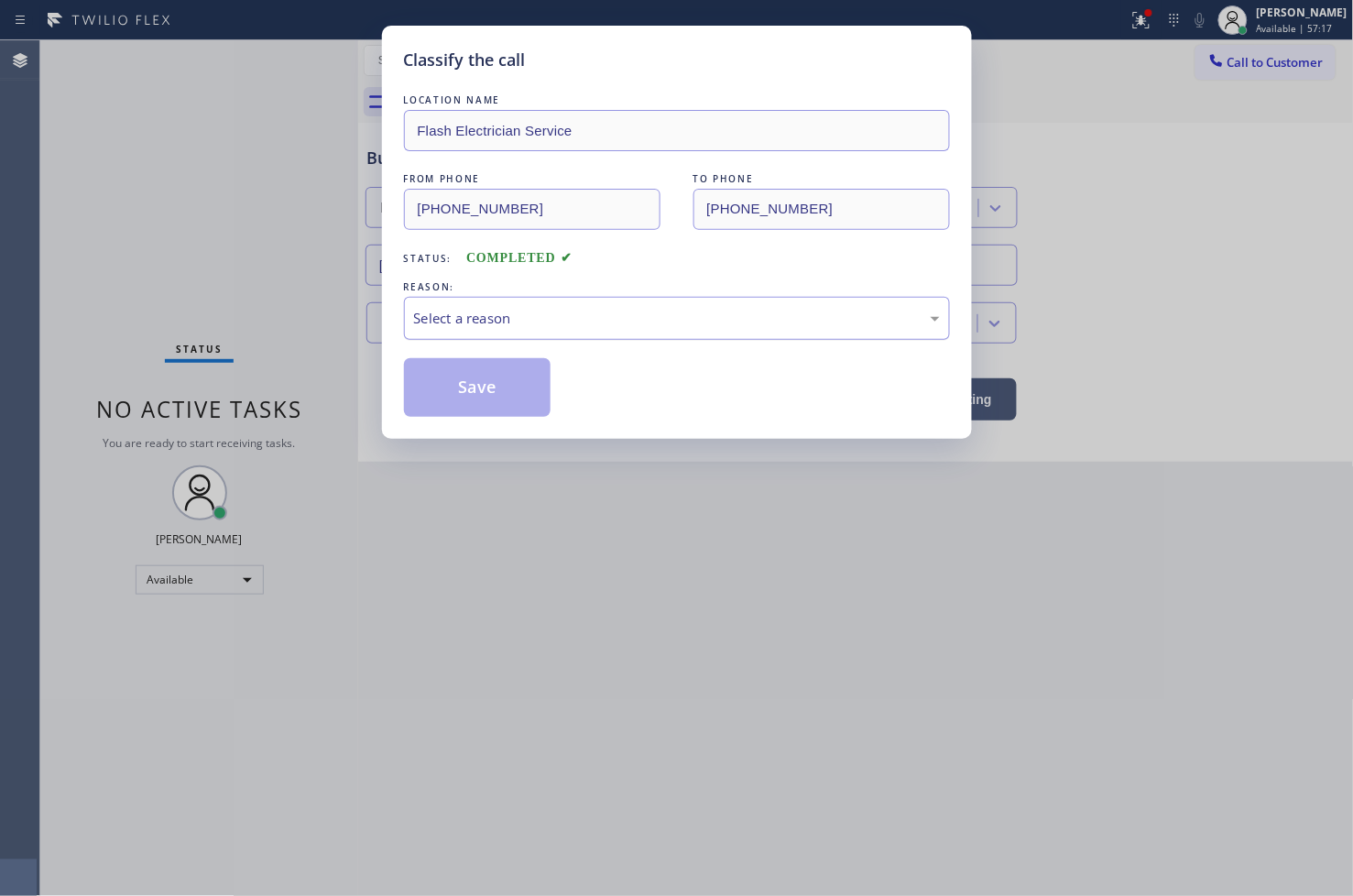
click at [473, 314] on div "Select a reason" at bounding box center [677, 317] width 526 height 21
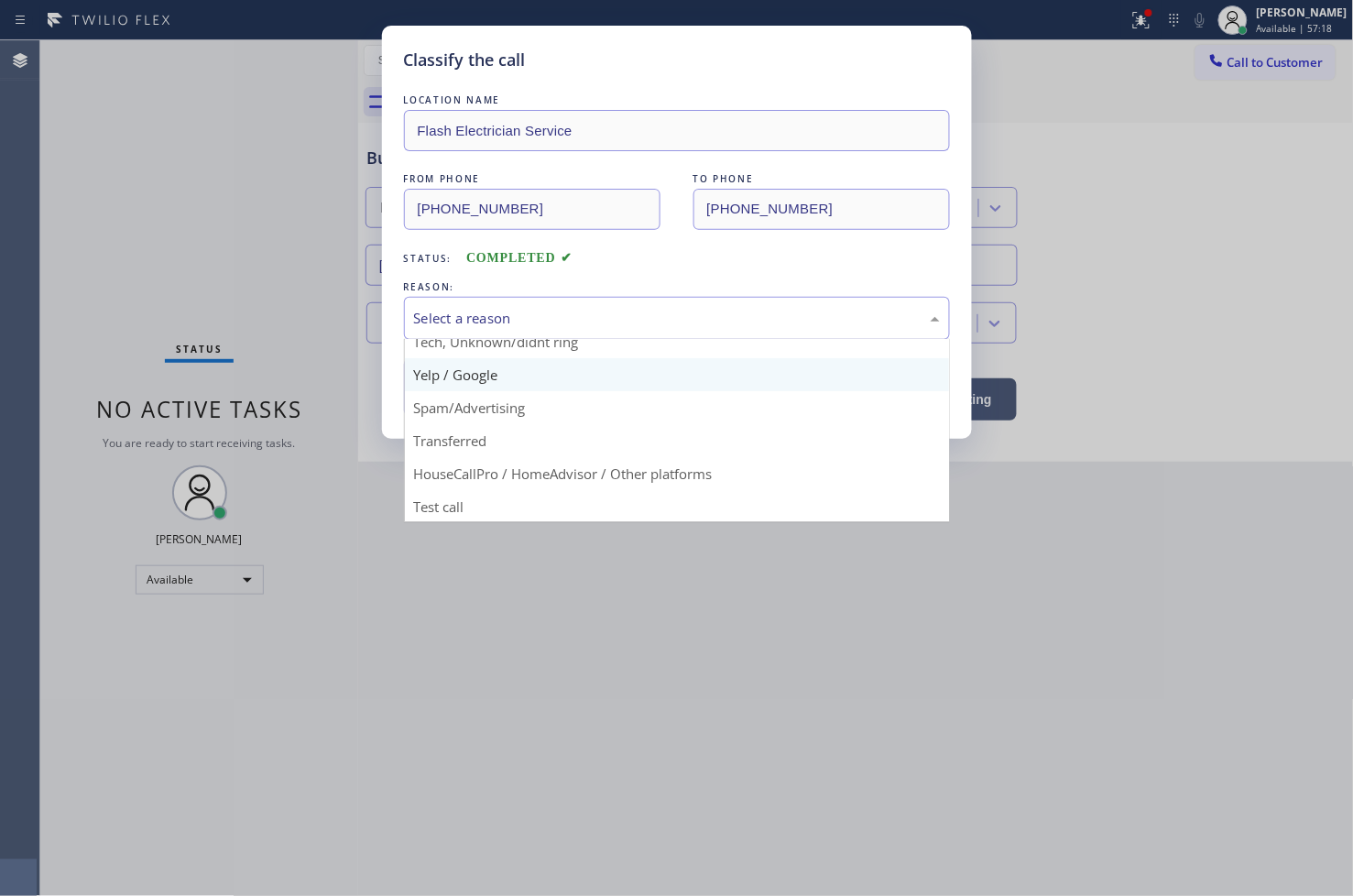
scroll to position [115, 0]
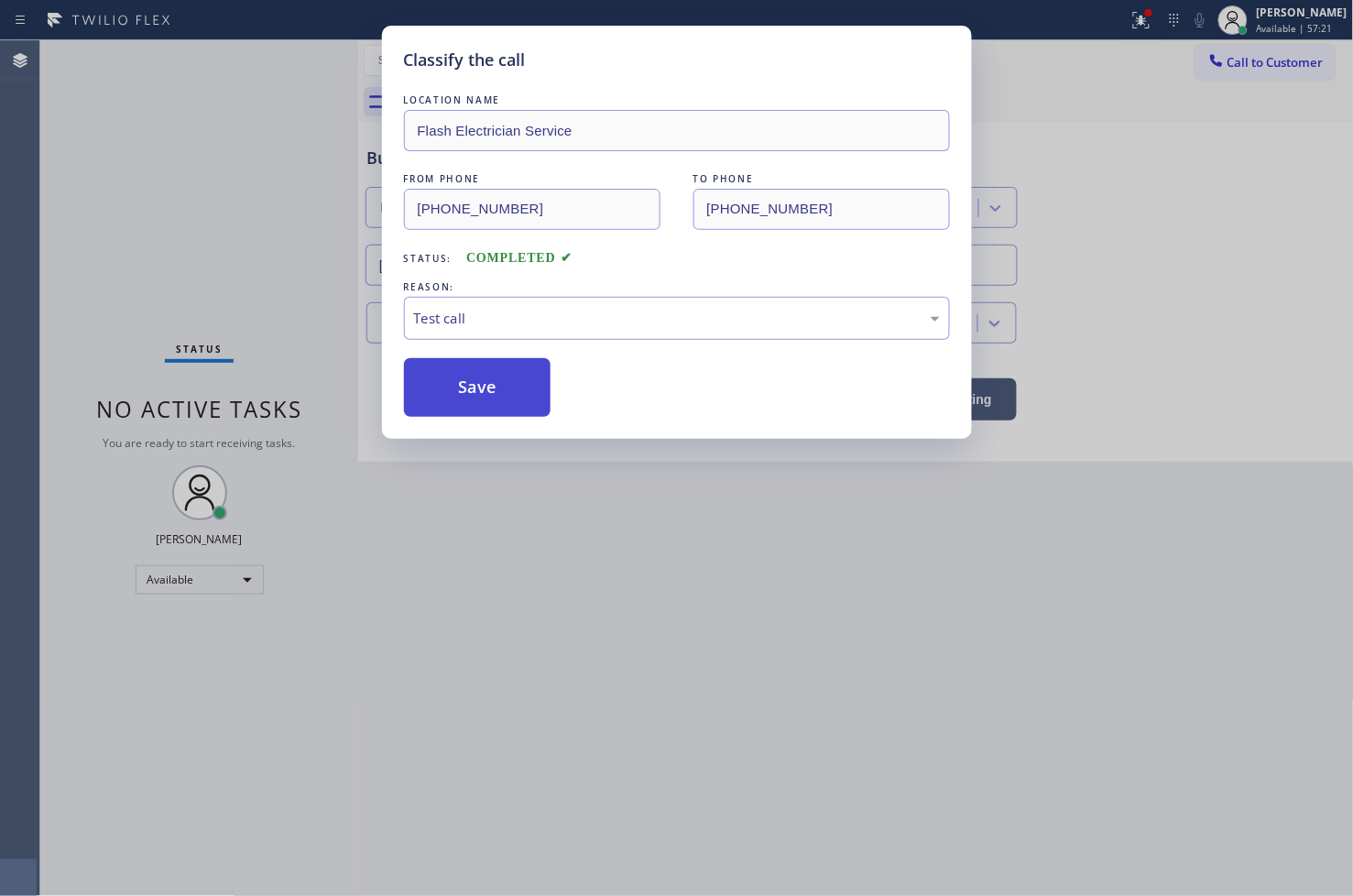
click at [504, 396] on button "Save" at bounding box center [477, 387] width 147 height 58
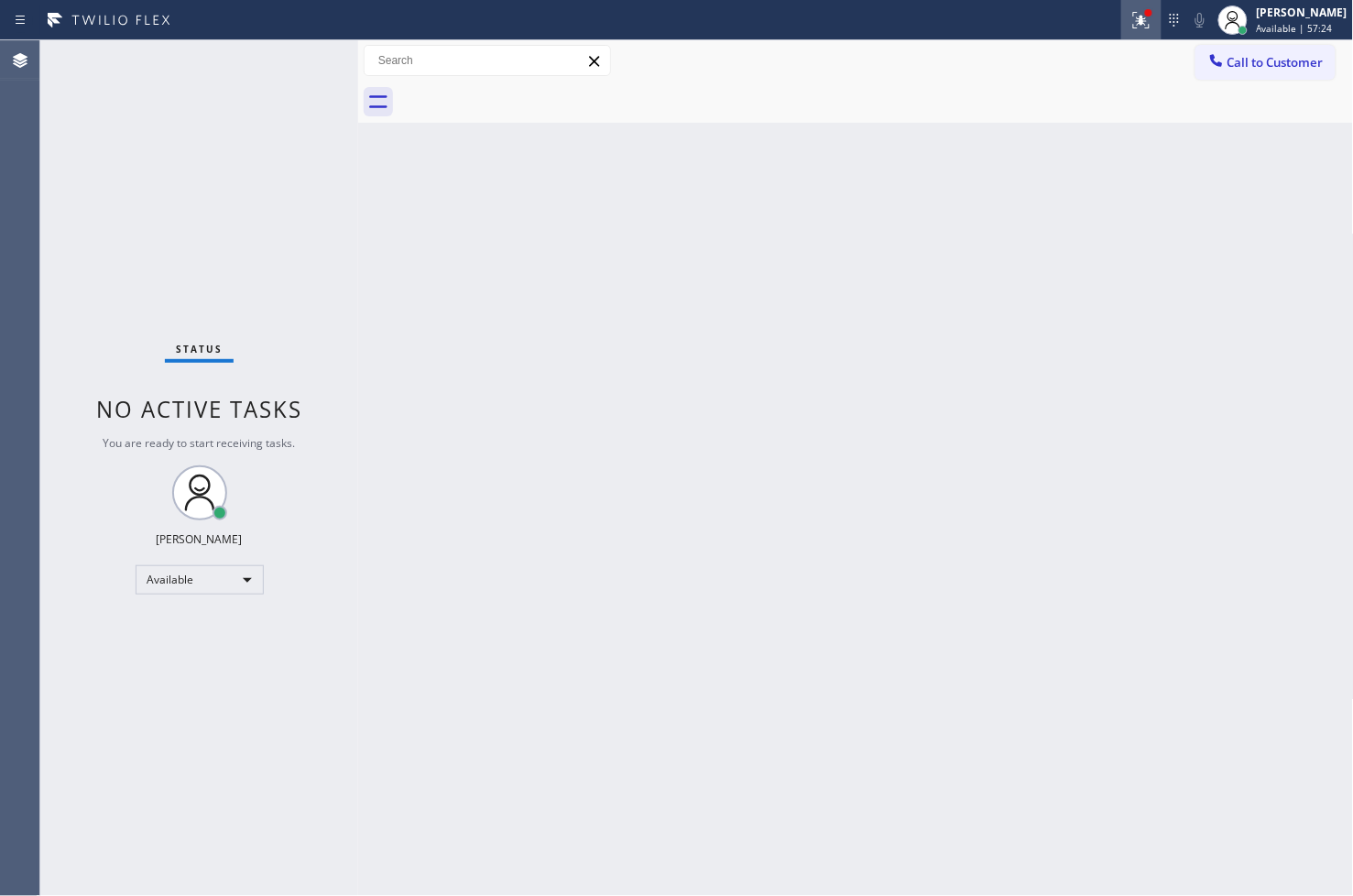
click at [1130, 19] on icon at bounding box center [1141, 20] width 22 height 22
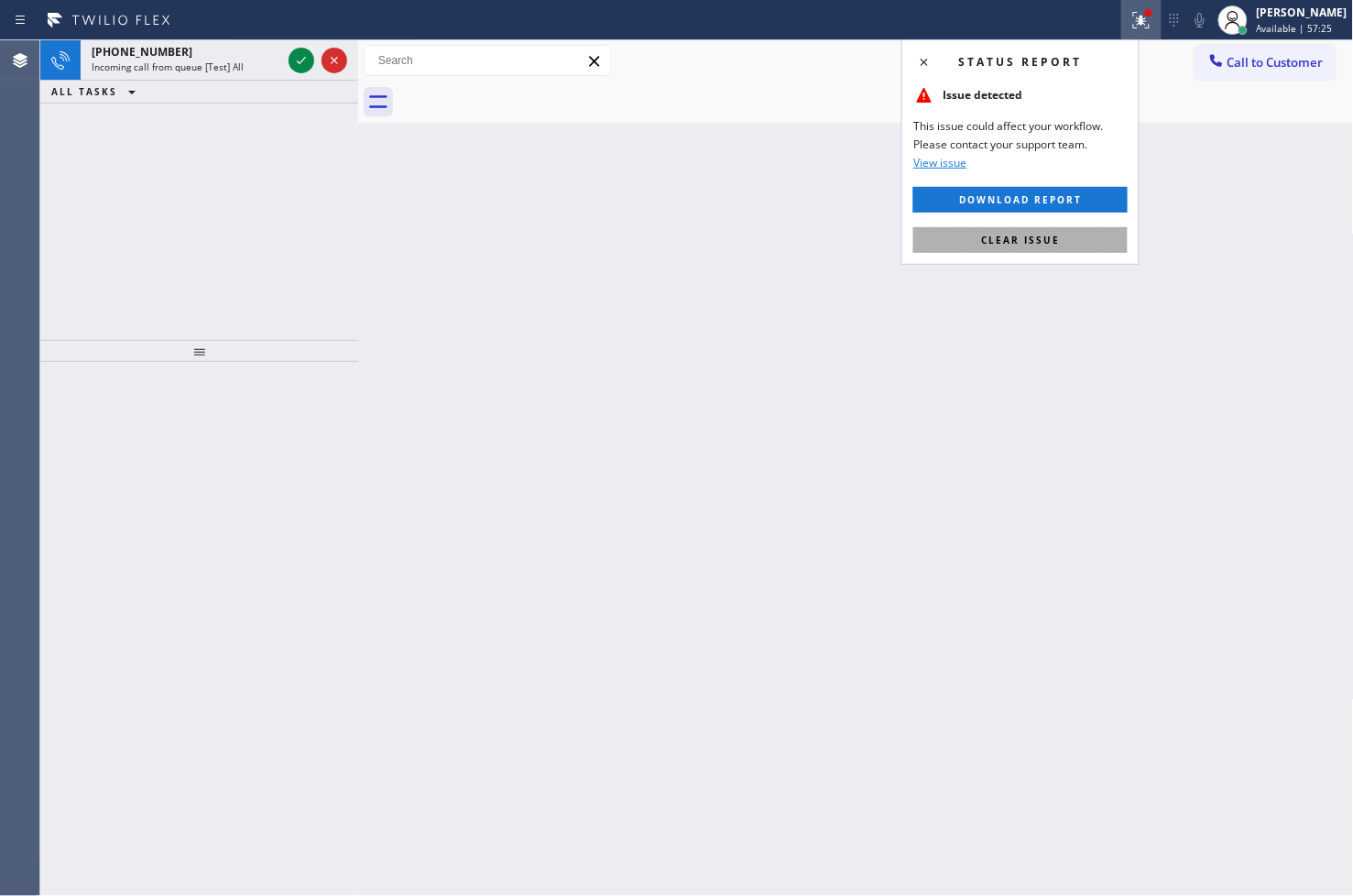
click at [1053, 233] on span "Clear issue" at bounding box center [1021, 239] width 79 height 13
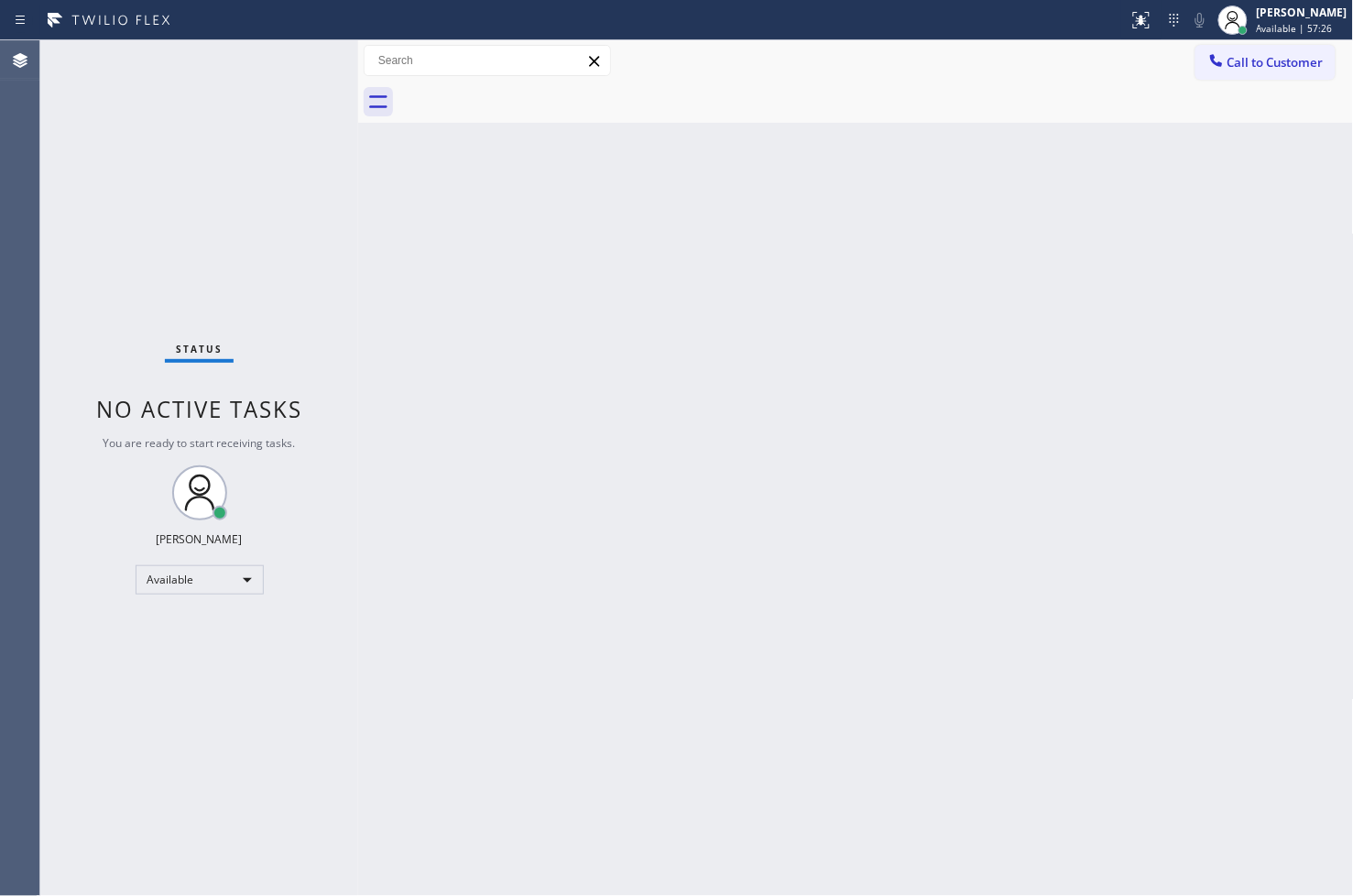
click at [303, 62] on div "Status No active tasks You are ready to start receiving tasks. [PERSON_NAME]" at bounding box center [199, 468] width 317 height 855
click at [123, 344] on div "Status No active tasks You are ready to start receiving tasks. [PERSON_NAME]" at bounding box center [199, 468] width 317 height 855
click at [304, 56] on div "Status No active tasks You are ready to start receiving tasks. [PERSON_NAME]" at bounding box center [199, 468] width 317 height 855
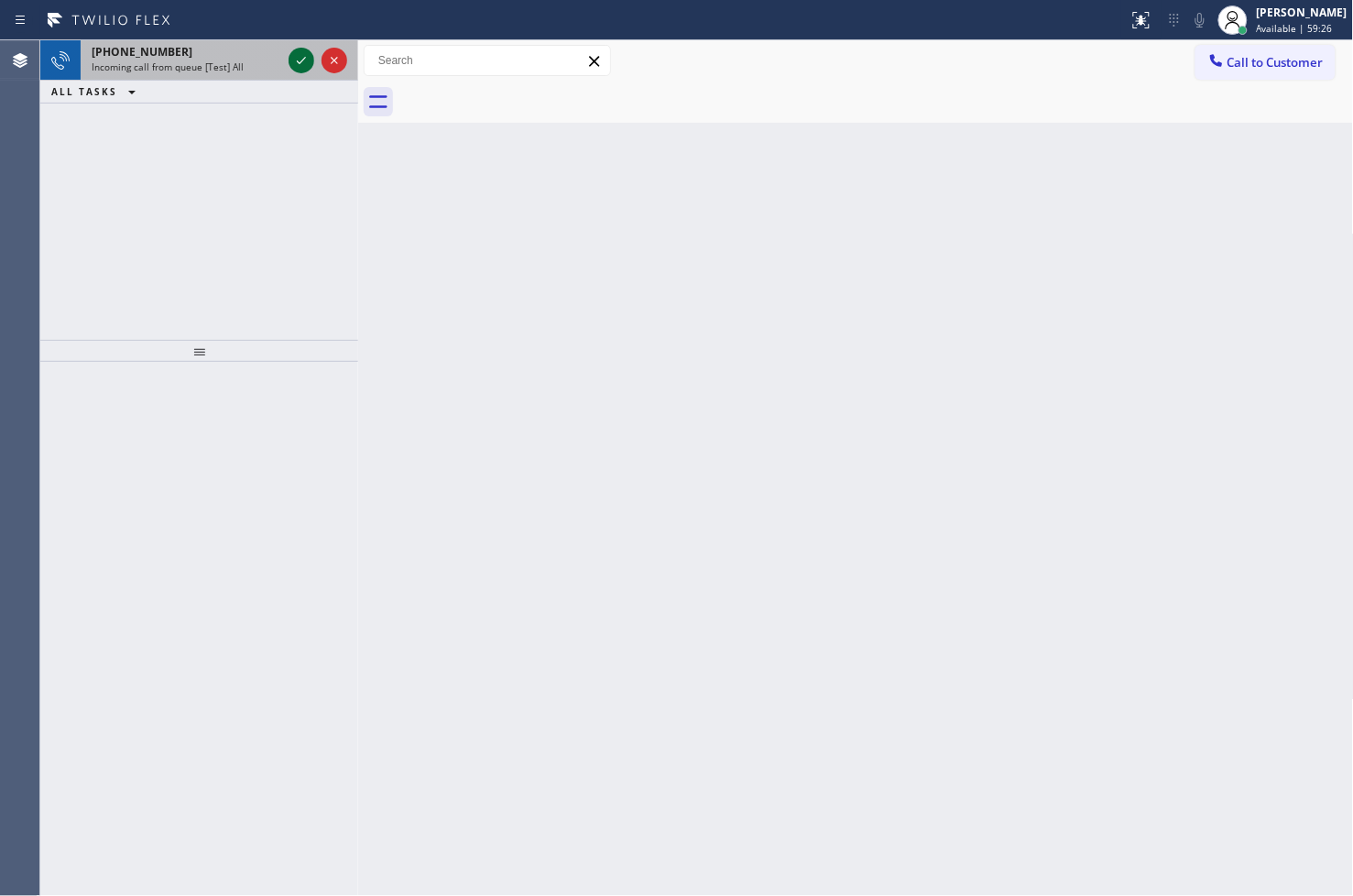
click at [303, 52] on icon at bounding box center [302, 60] width 22 height 22
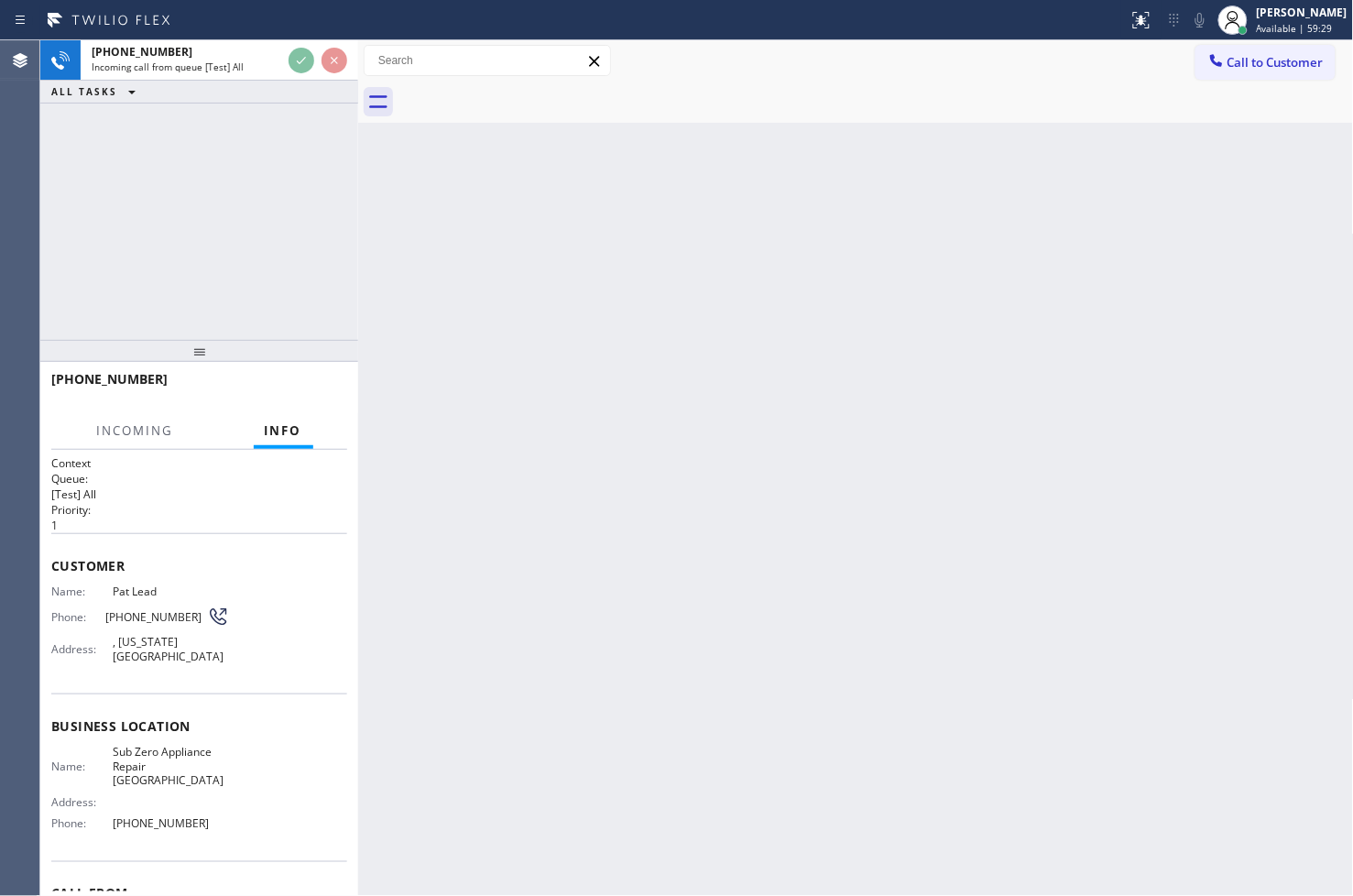
click at [583, 208] on div "Back to Dashboard Change Sender ID Customers Technicians Select a contact Outbo…" at bounding box center [856, 468] width 996 height 855
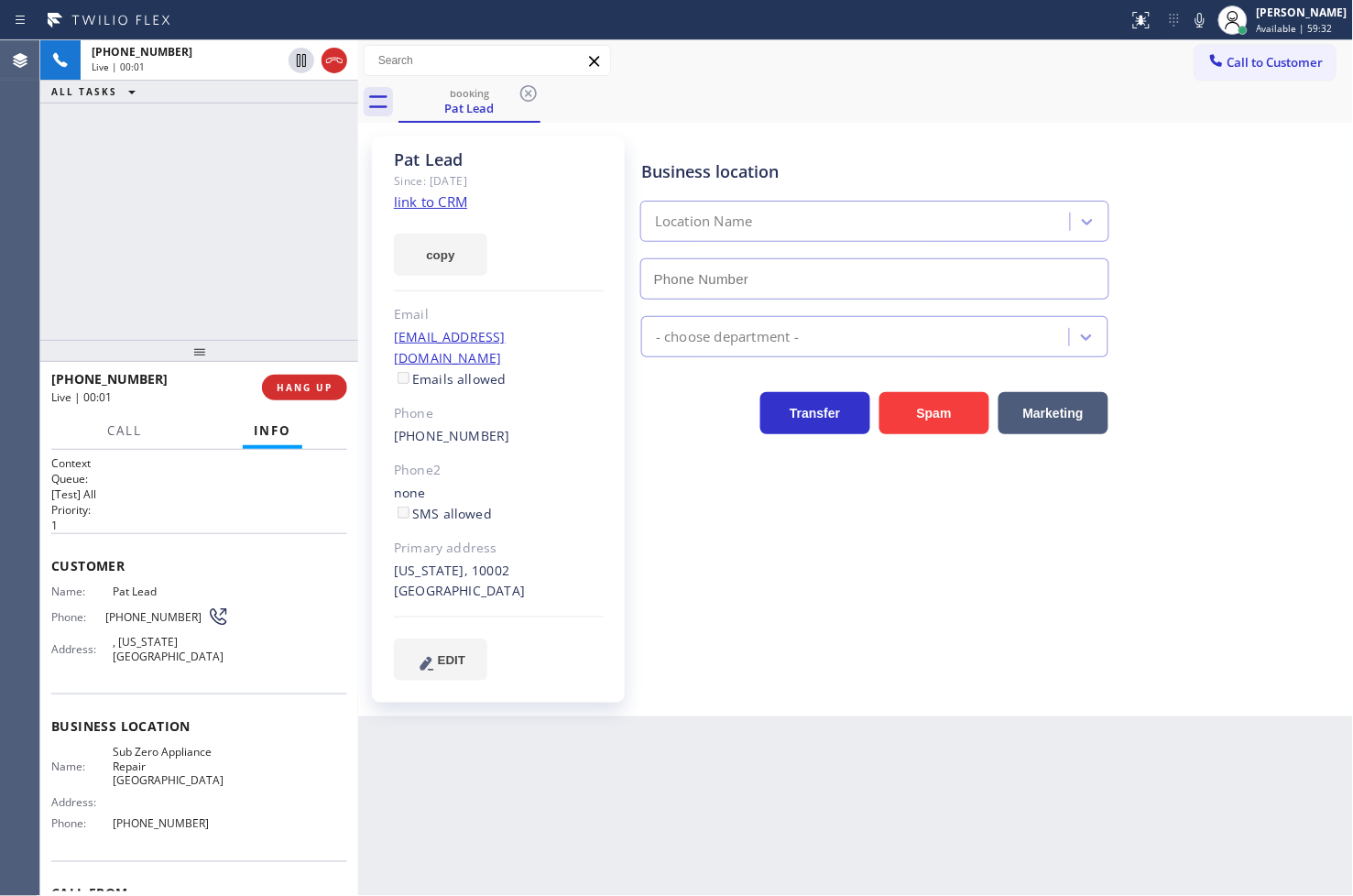
type input "(347) 905-4904"
click at [404, 199] on link "link to CRM" at bounding box center [430, 202] width 73 height 19
click at [907, 599] on div "Business location Sub Zero Appliance Repair Flatlands (347) 905-4904 Appliance …" at bounding box center [994, 408] width 712 height 534
click at [188, 200] on div "+19178330045 Live | 00:50 ALL TASKS ALL TASKS ACTIVE TASKS TASKS IN WRAP UP" at bounding box center [199, 190] width 317 height 300
click at [238, 190] on div "+19178330045 Live | 00:53 ALL TASKS ALL TASKS ACTIVE TASKS TASKS IN WRAP UP" at bounding box center [199, 190] width 317 height 300
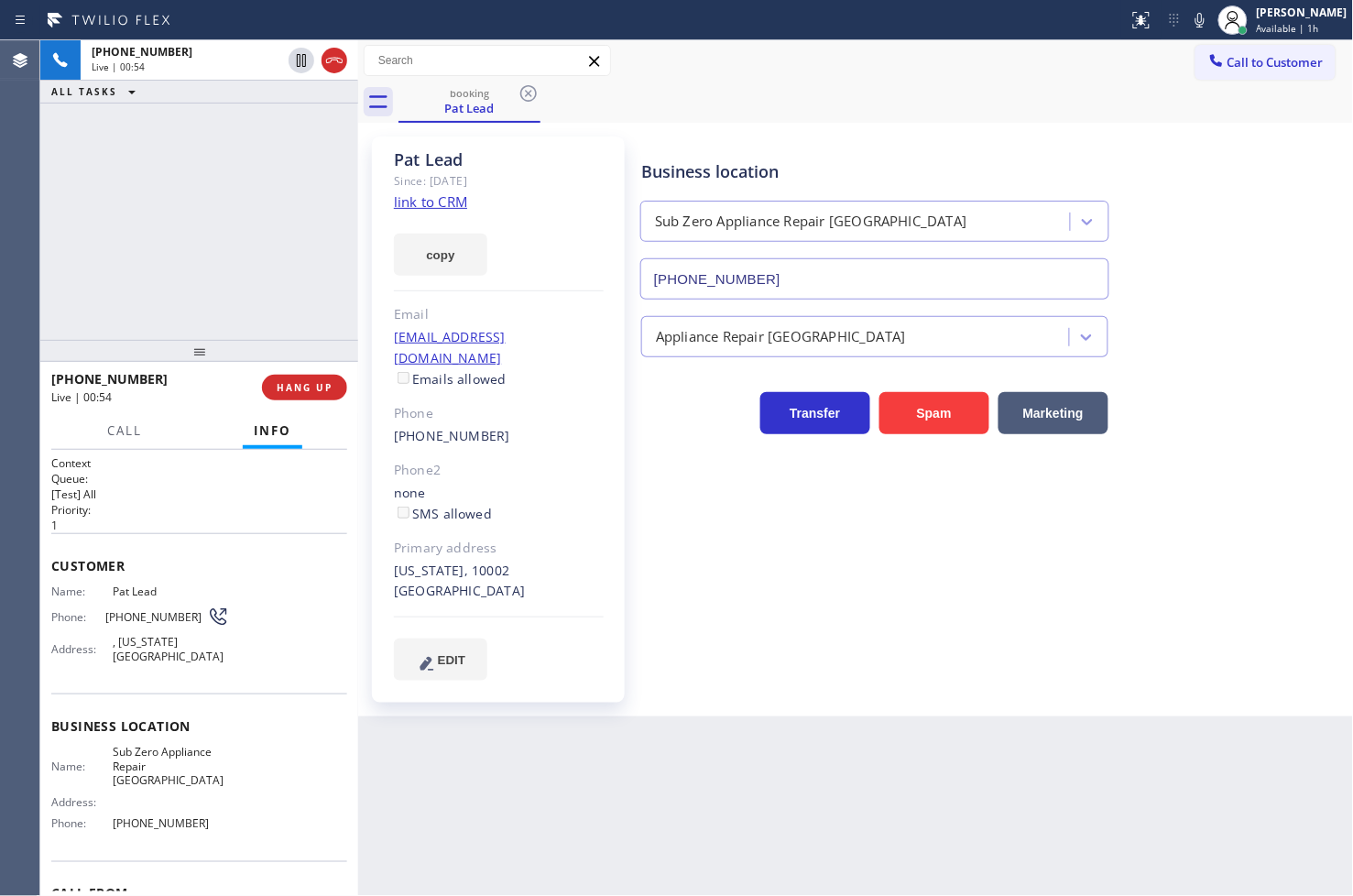
click at [282, 200] on div "+19178330045 Live | 00:54 ALL TASKS ALL TASKS ACTIVE TASKS TASKS IN WRAP UP" at bounding box center [199, 190] width 317 height 300
click at [226, 276] on div "+19178330045 Live | 00:54 ALL TASKS ALL TASKS ACTIVE TASKS TASKS IN WRAP UP" at bounding box center [199, 190] width 317 height 300
click at [305, 61] on icon at bounding box center [301, 60] width 9 height 13
click at [446, 252] on button "copy" at bounding box center [440, 254] width 93 height 43
click at [130, 301] on div "+19178330045 Live | 01:40 ALL TASKS ALL TASKS ACTIVE TASKS TASKS IN WRAP UP" at bounding box center [199, 190] width 317 height 300
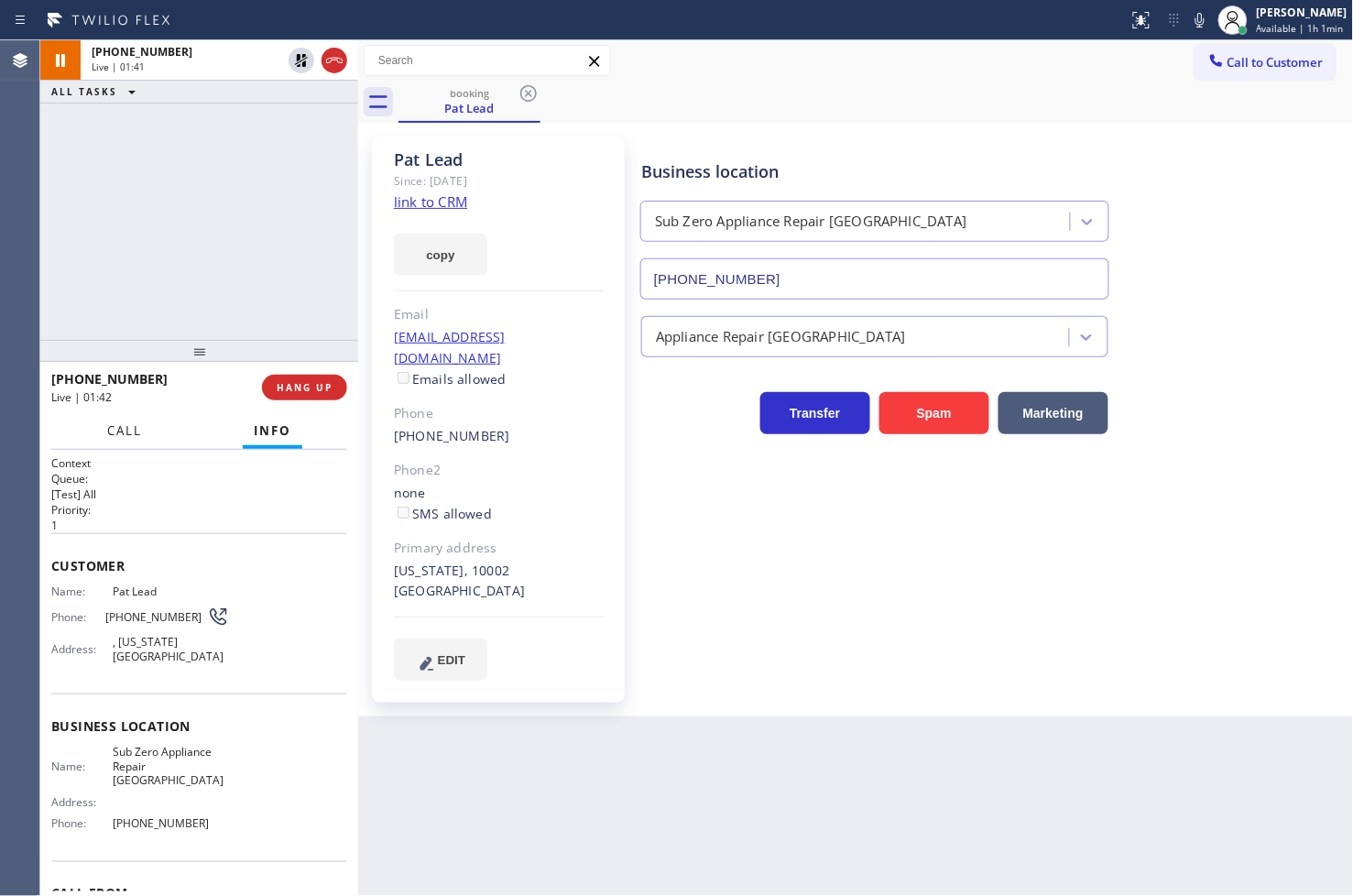
click at [129, 428] on span "Call" at bounding box center [124, 430] width 35 height 17
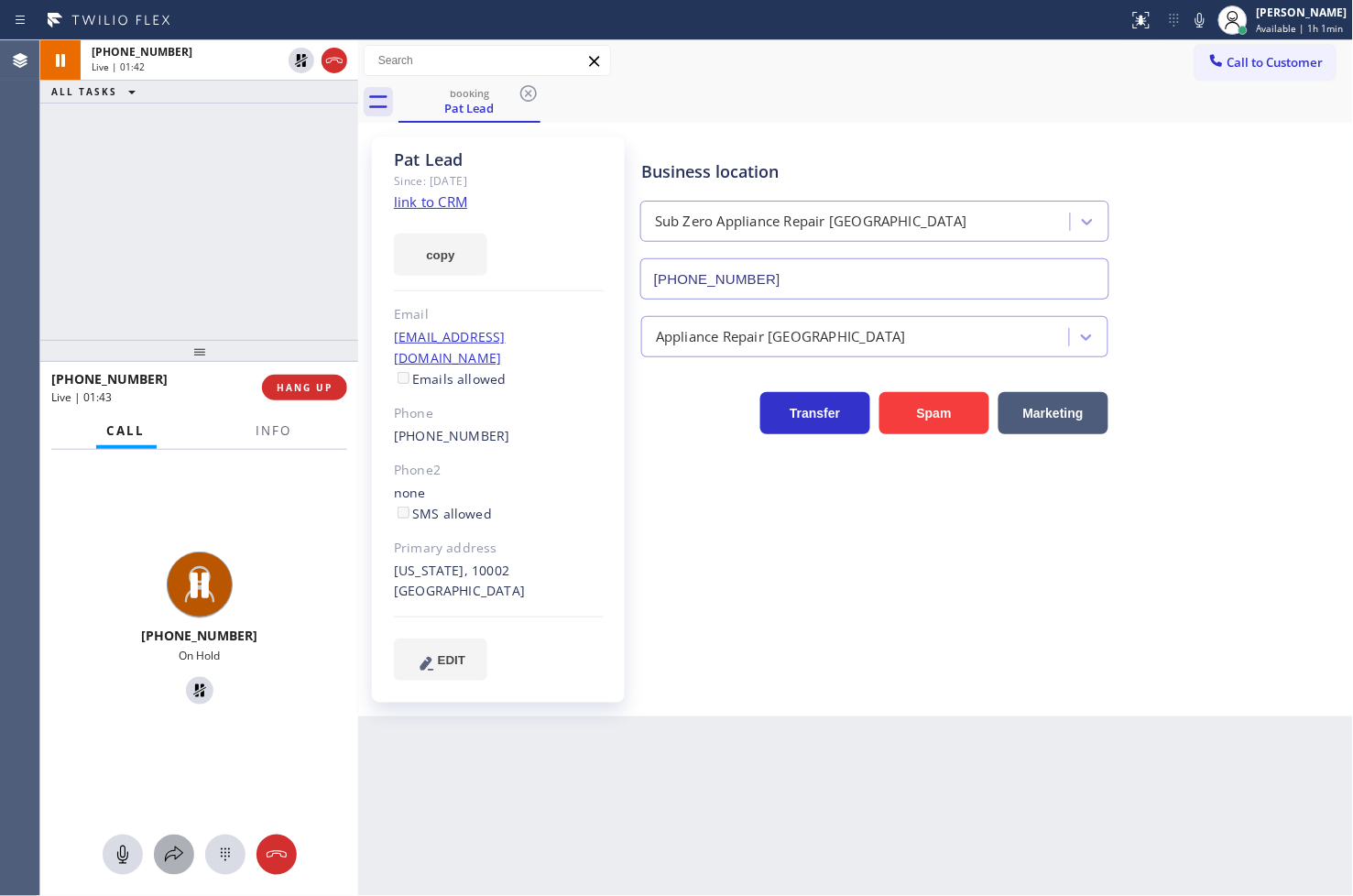
click at [170, 844] on icon at bounding box center [174, 854] width 22 height 22
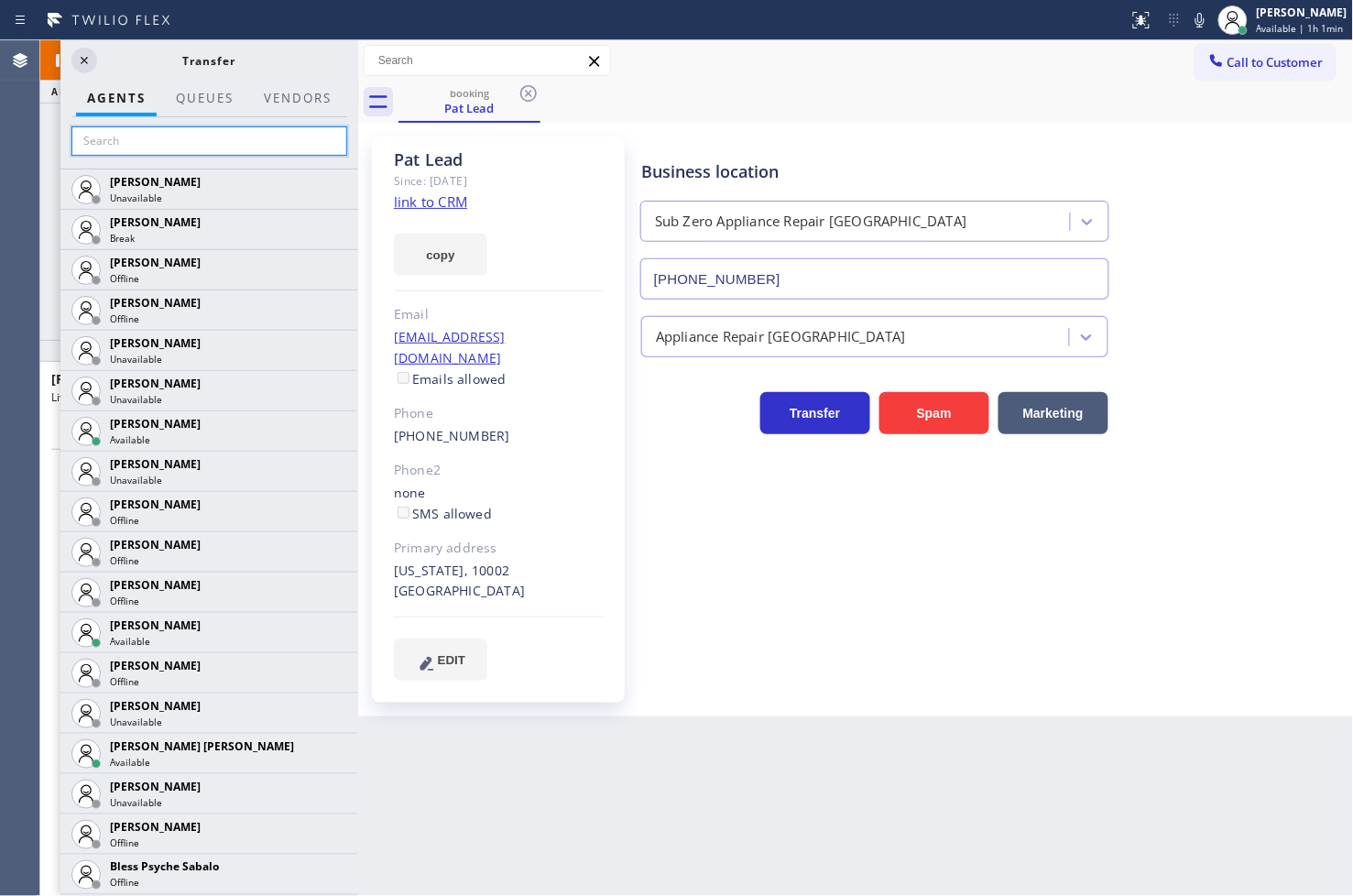
click at [137, 140] on input "text" at bounding box center [209, 141] width 276 height 30
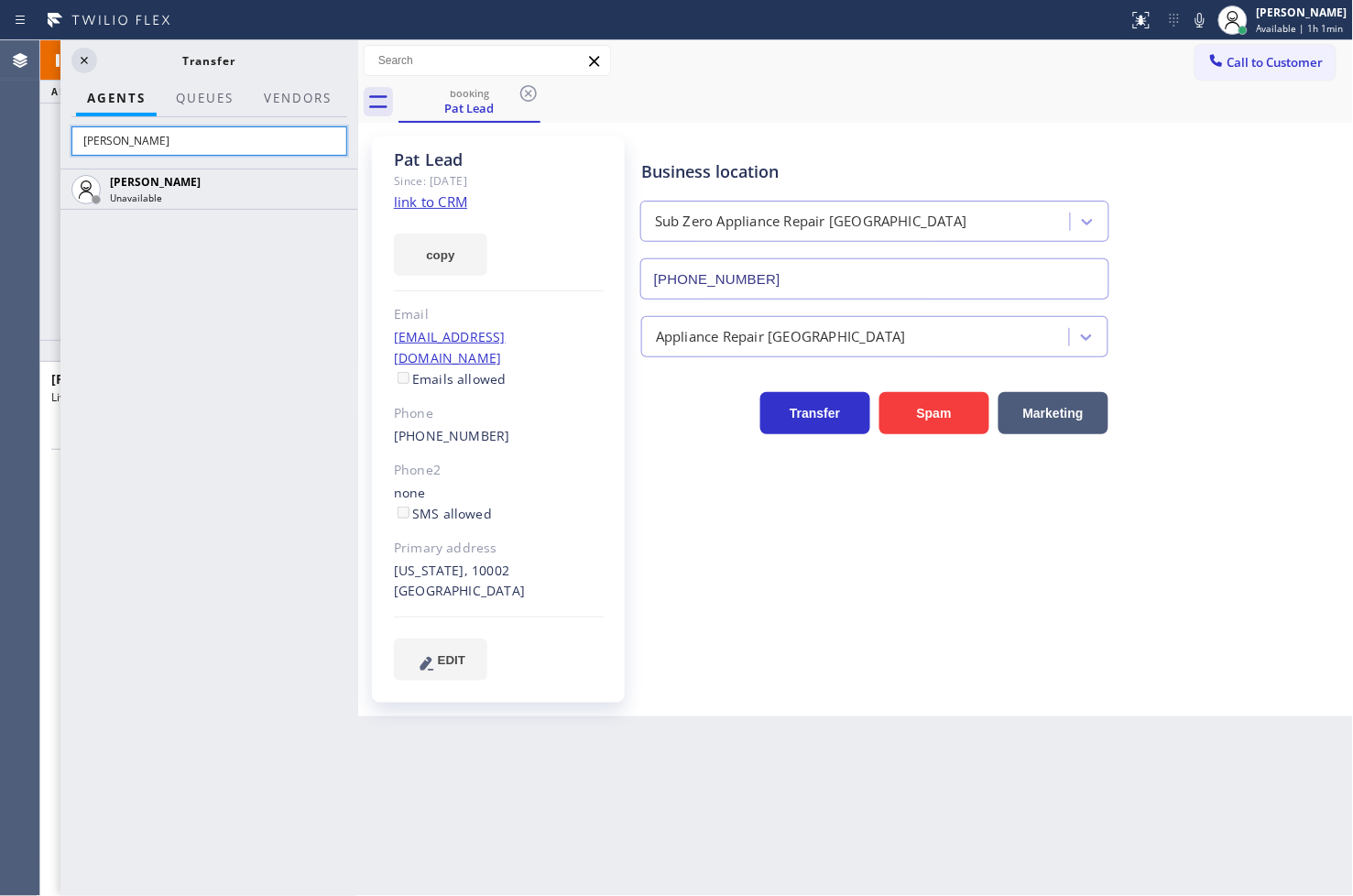
click at [132, 146] on input "felix" at bounding box center [209, 141] width 276 height 30
type input "f"
type input "feli"
click at [332, 191] on icon at bounding box center [334, 189] width 22 height 22
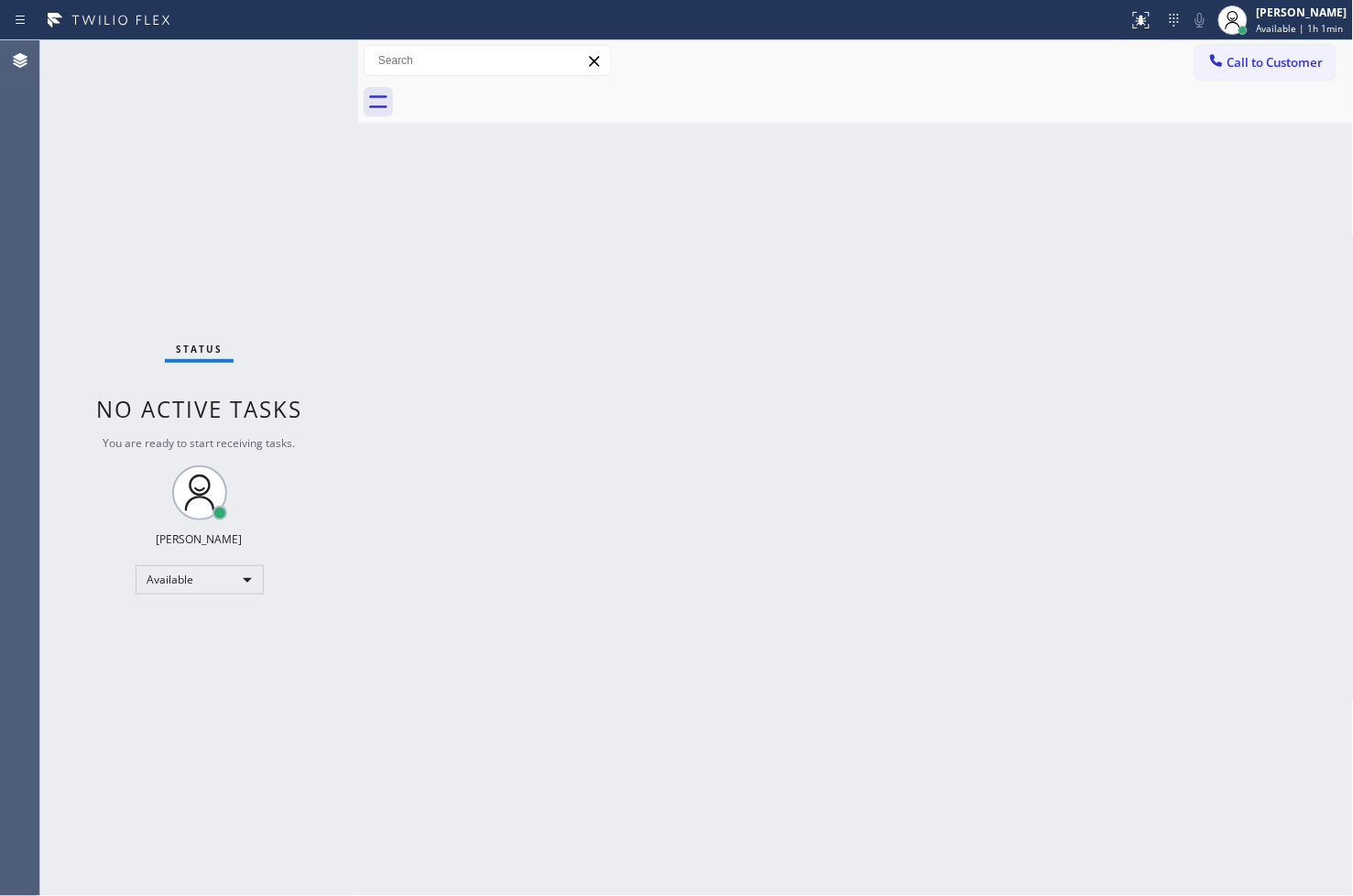
click at [118, 714] on div "Status No active tasks You are ready to start receiving tasks. [PERSON_NAME]" at bounding box center [199, 468] width 317 height 855
click at [134, 336] on div "Status No active tasks You are ready to start receiving tasks. [PERSON_NAME]" at bounding box center [199, 468] width 317 height 855
click at [284, 97] on div "Status No active tasks You are ready to start receiving tasks. [PERSON_NAME]" at bounding box center [199, 468] width 317 height 855
click at [286, 53] on div "Status No active tasks You are ready to start receiving tasks. [PERSON_NAME]" at bounding box center [199, 468] width 317 height 855
drag, startPoint x: 541, startPoint y: 359, endPoint x: 450, endPoint y: 209, distance: 175.4
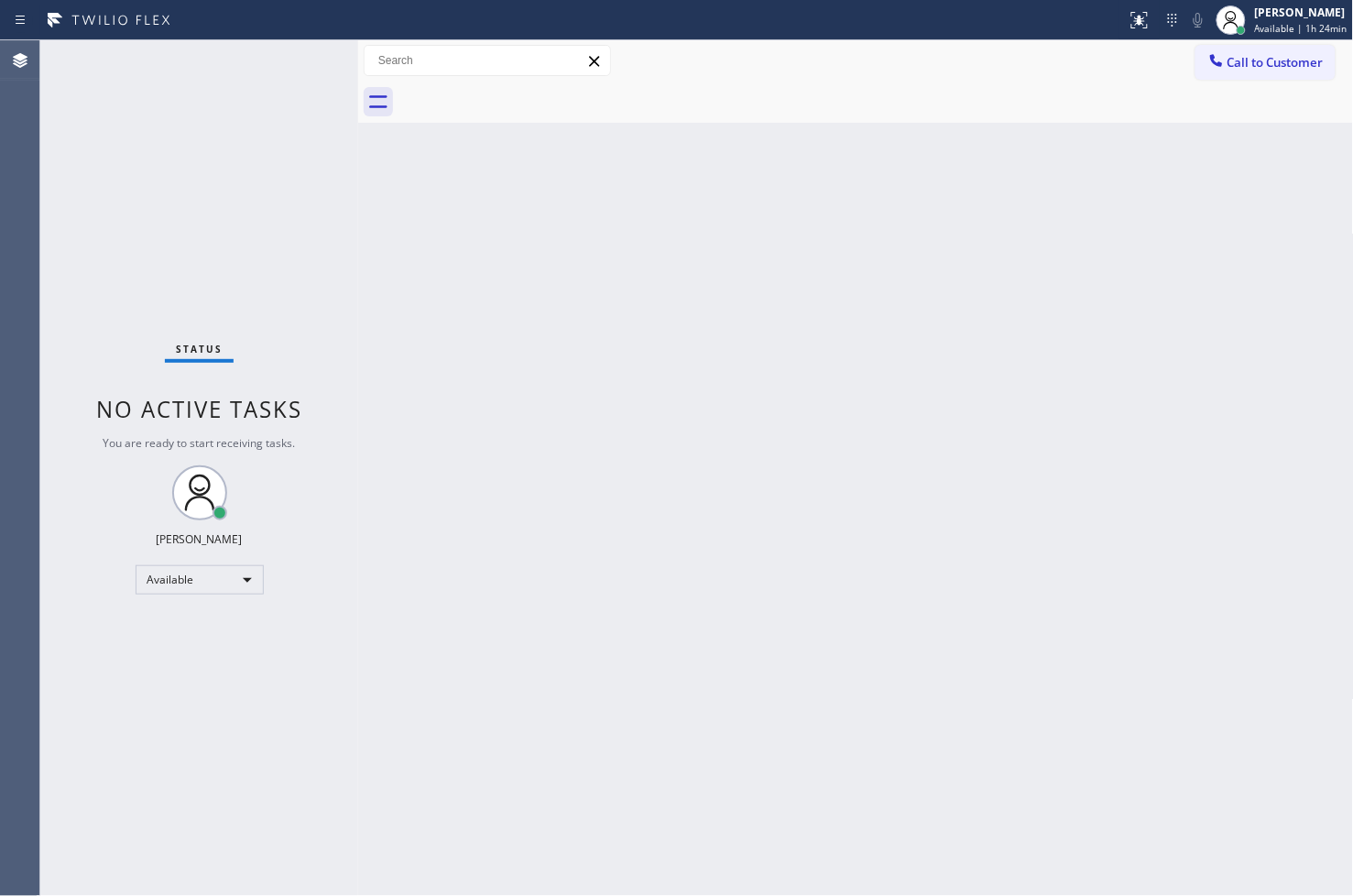
click at [541, 359] on div "Back to Dashboard Change Sender ID Customers Technicians Select a contact Outbo…" at bounding box center [856, 468] width 996 height 855
click at [287, 75] on div "Status No active tasks You are ready to start receiving tasks. [PERSON_NAME]" at bounding box center [199, 468] width 317 height 855
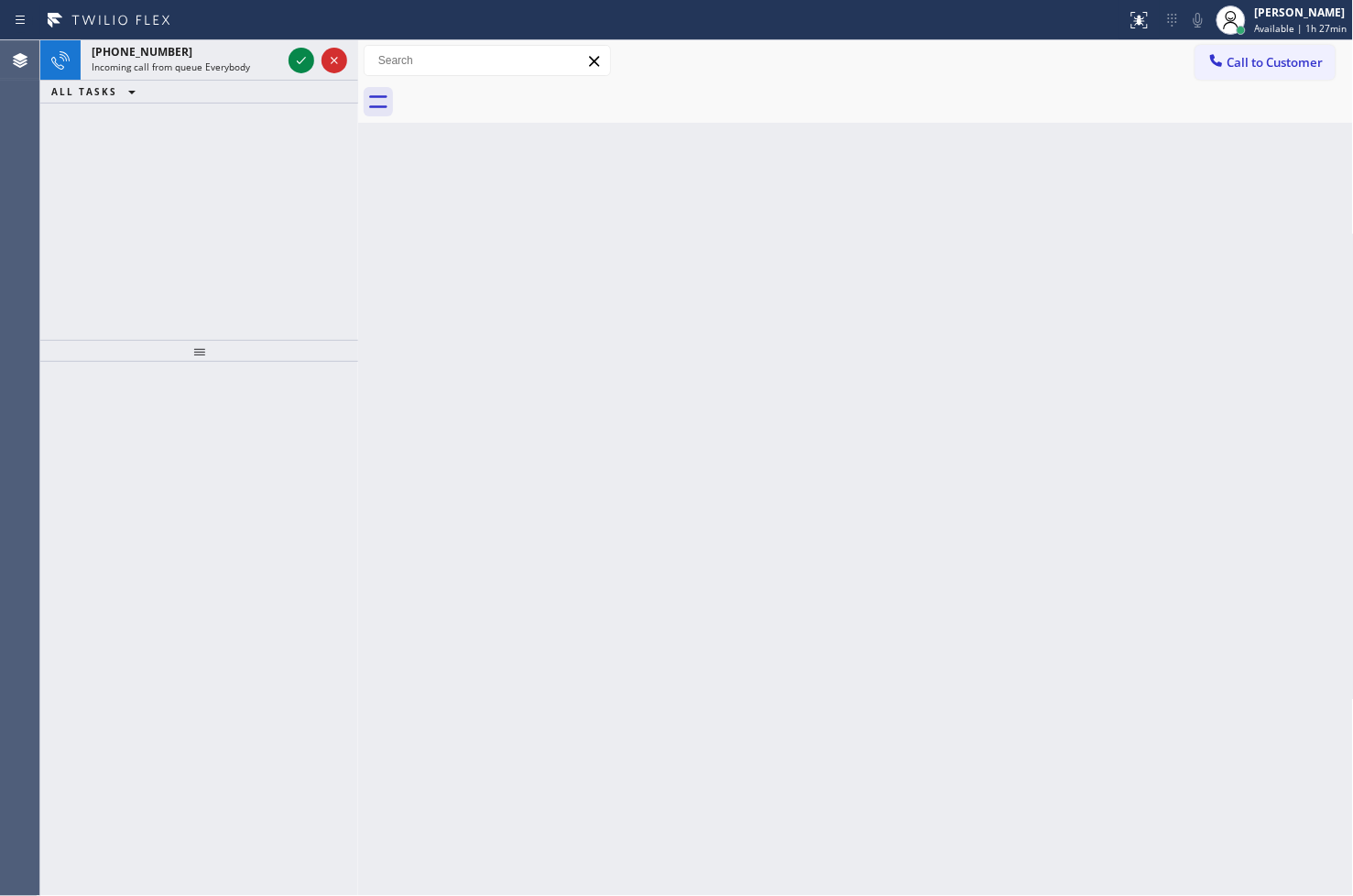
click at [394, 294] on div "Back to Dashboard Change Sender ID Customers Technicians Select a contact Outbo…" at bounding box center [856, 468] width 996 height 855
click at [381, 256] on div "Back to Dashboard Change Sender ID Customers Technicians Select a contact Outbo…" at bounding box center [856, 468] width 996 height 855
click at [309, 61] on icon at bounding box center [302, 60] width 22 height 22
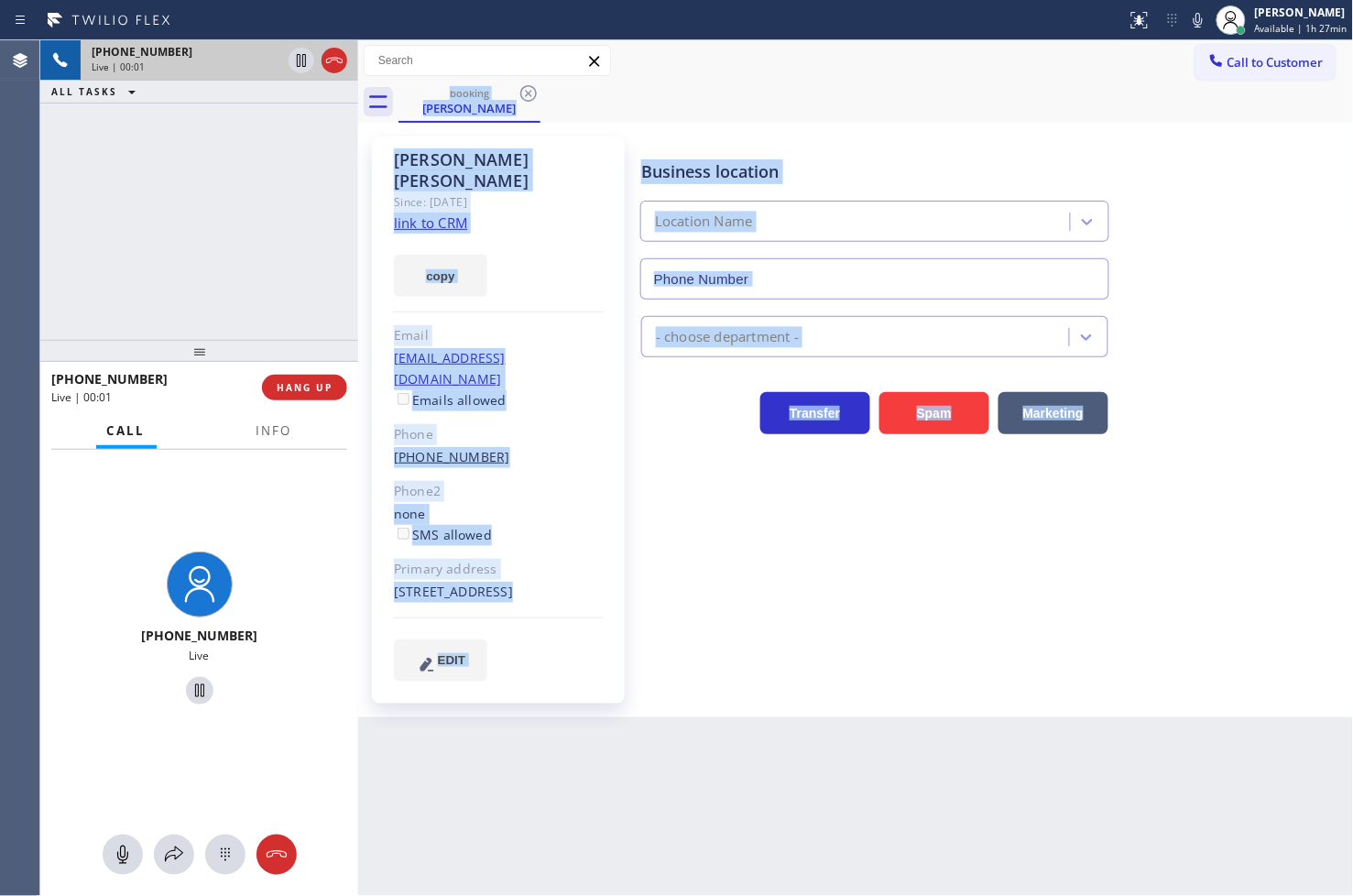
type input "[PHONE_NUMBER]"
click at [744, 478] on div "Business location 5 Star Appliance Repair Emails (844) 735-4685 - choose depart…" at bounding box center [994, 408] width 712 height 535
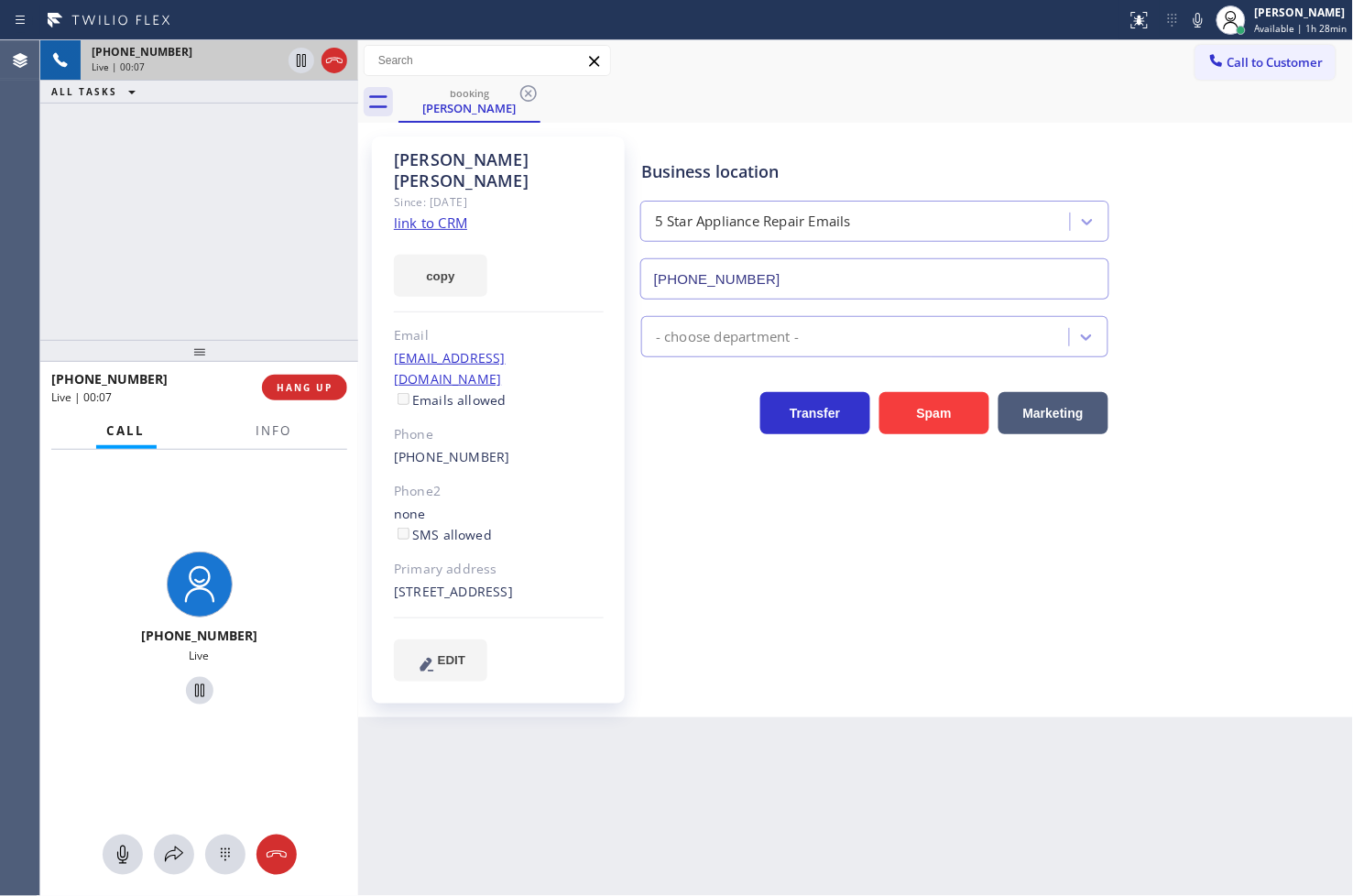
drag, startPoint x: 884, startPoint y: 792, endPoint x: 699, endPoint y: 606, distance: 262.3
click at [884, 783] on div "Back to Dashboard Change Sender ID Customers Technicians Select a contact Outbo…" at bounding box center [856, 468] width 996 height 855
click at [262, 231] on div "+14153095978 Live | 00:08 ALL TASKS ALL TASKS ACTIVE TASKS TASKS IN WRAP UP" at bounding box center [199, 190] width 317 height 300
click at [303, 56] on icon at bounding box center [302, 60] width 22 height 22
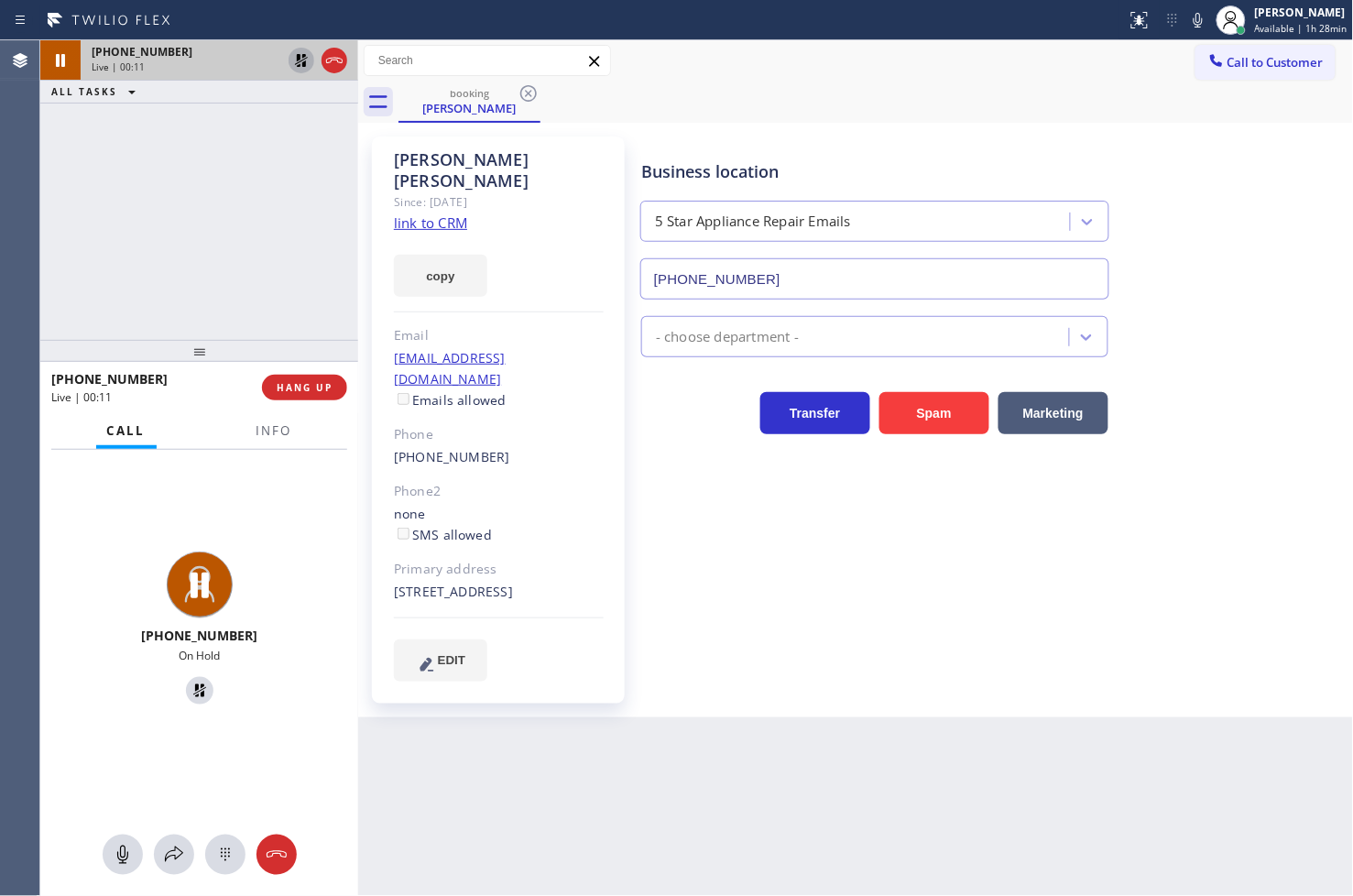
click at [303, 56] on icon at bounding box center [302, 60] width 22 height 22
click at [297, 177] on div "+14153095978 Live | 00:13 ALL TASKS ALL TASKS ACTIVE TASKS TASKS IN WRAP UP" at bounding box center [199, 190] width 317 height 300
click at [253, 716] on div "+14153095978 Live" at bounding box center [199, 630] width 317 height 173
click at [226, 425] on div "Call Info" at bounding box center [199, 431] width 296 height 37
click at [179, 852] on icon at bounding box center [174, 854] width 22 height 22
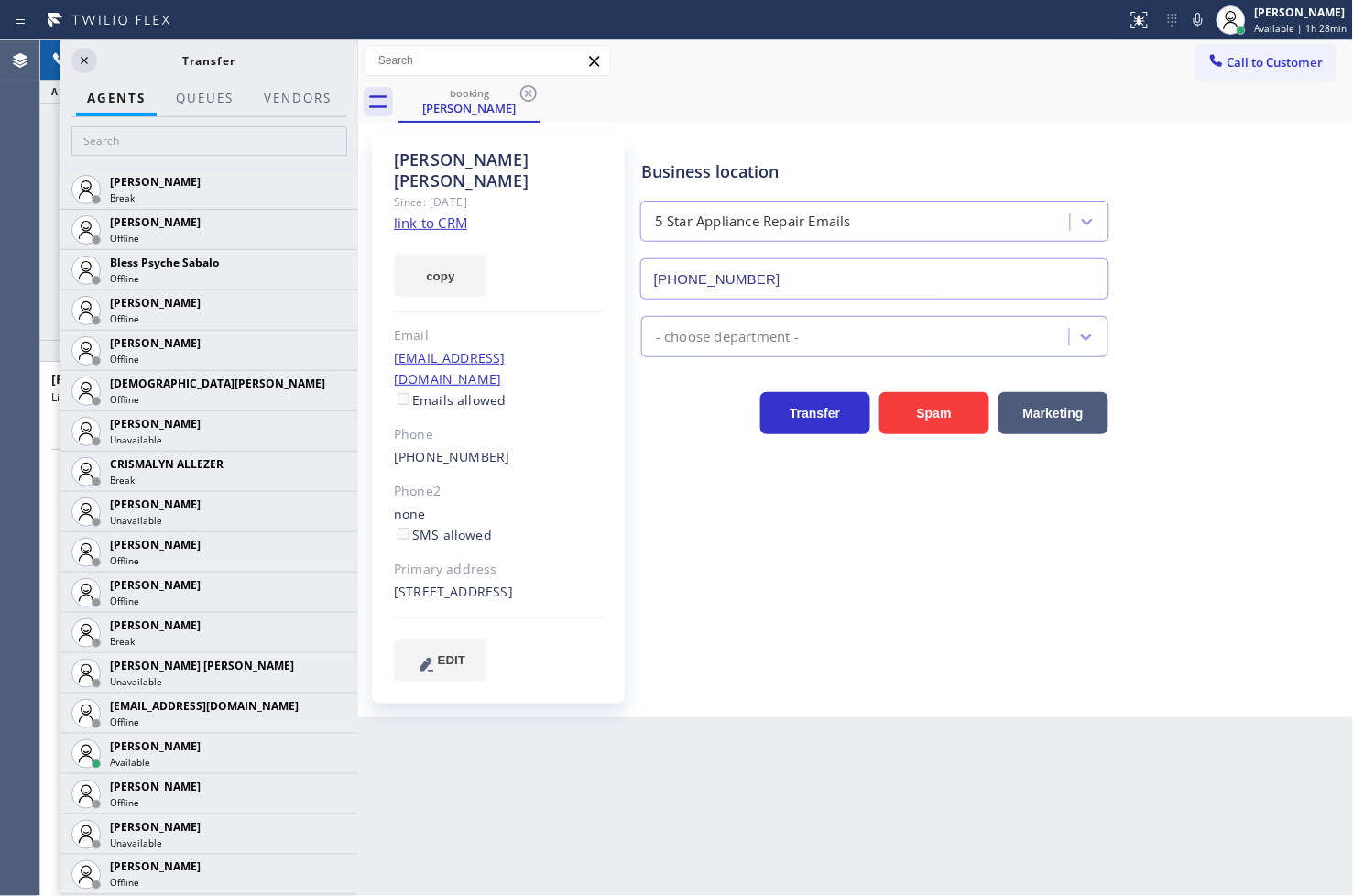
scroll to position [610, 0]
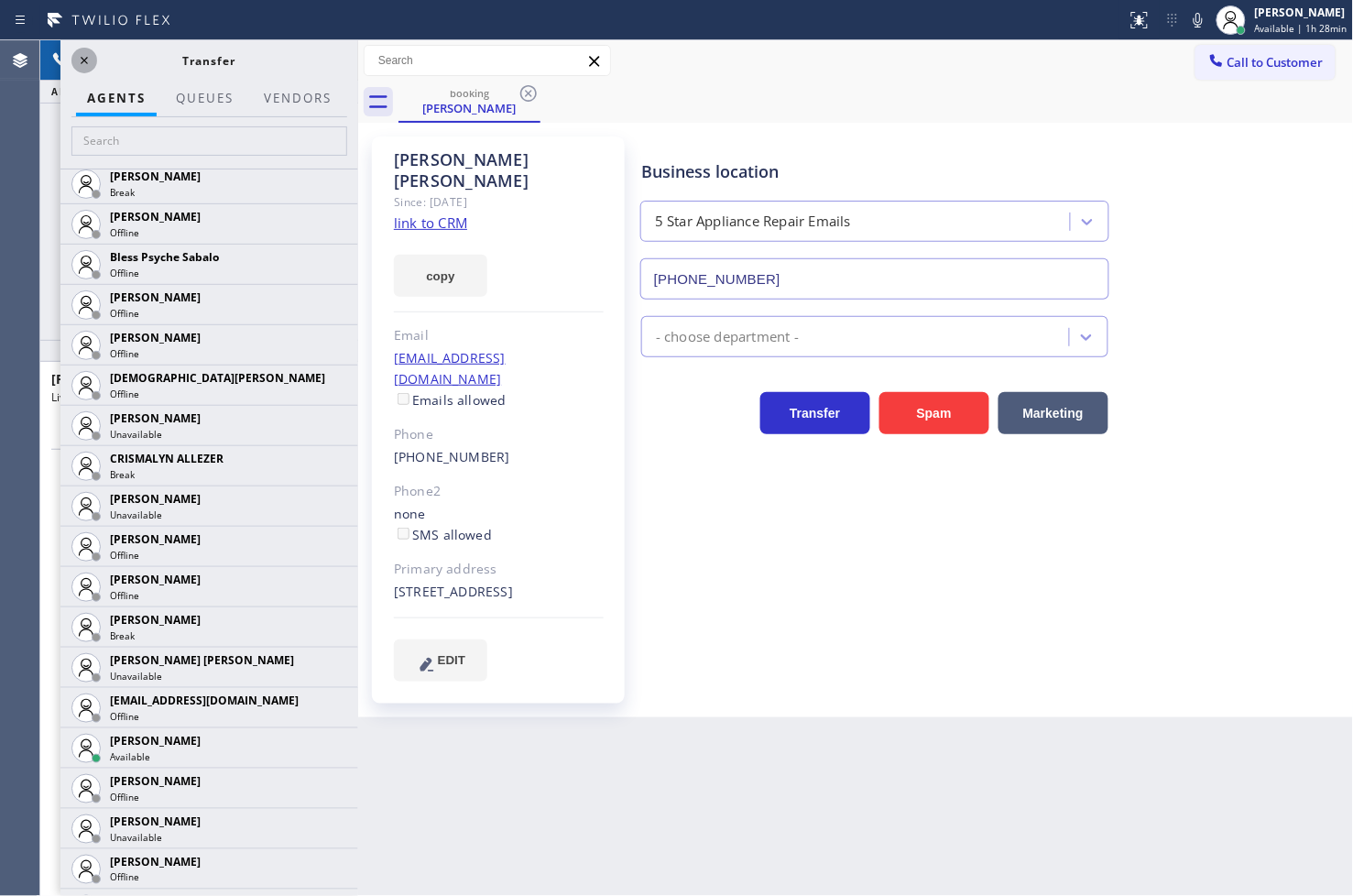
click at [92, 61] on icon at bounding box center [84, 60] width 22 height 22
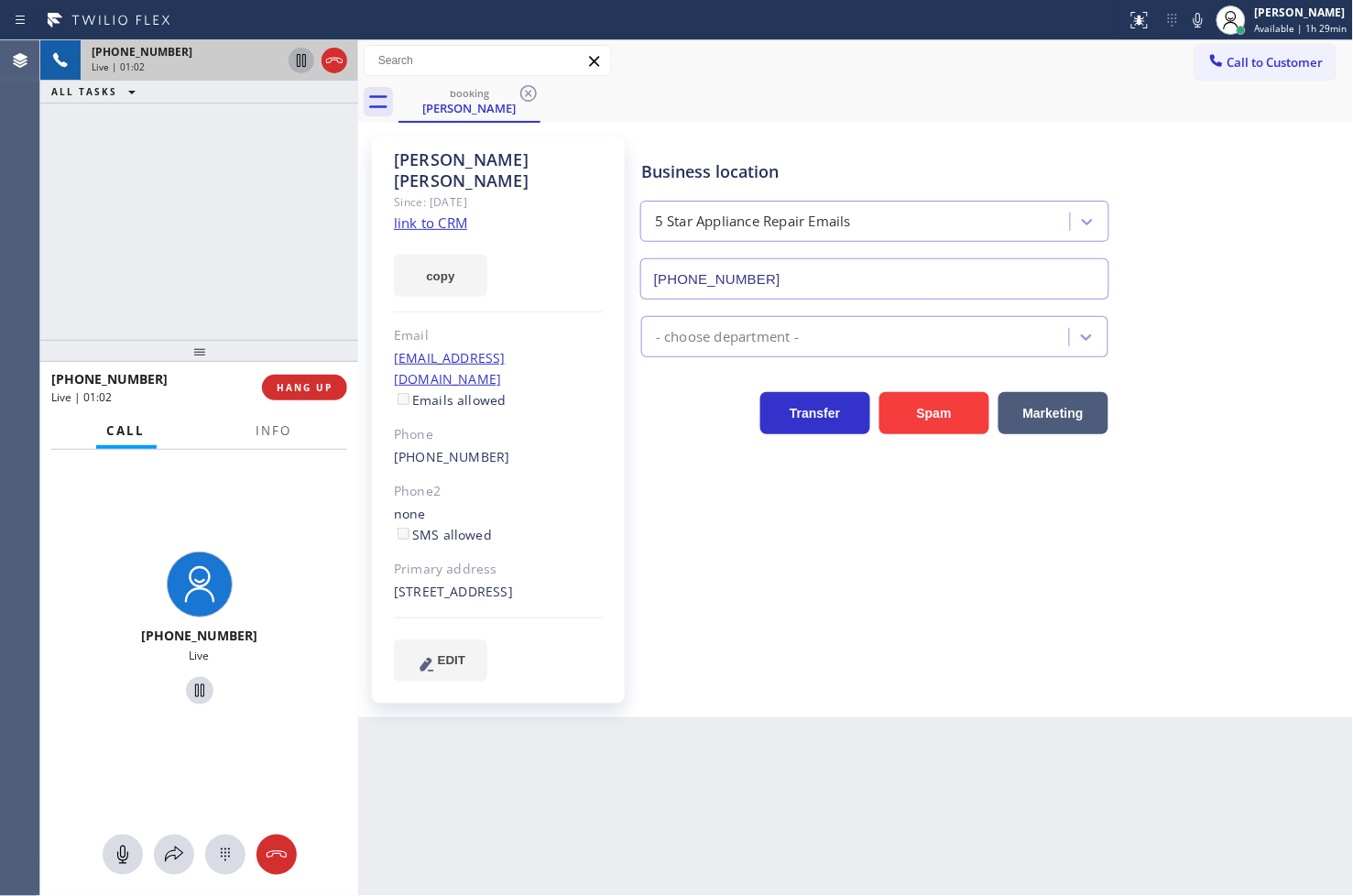
click at [292, 55] on icon at bounding box center [302, 60] width 22 height 22
click at [158, 856] on div at bounding box center [174, 854] width 41 height 22
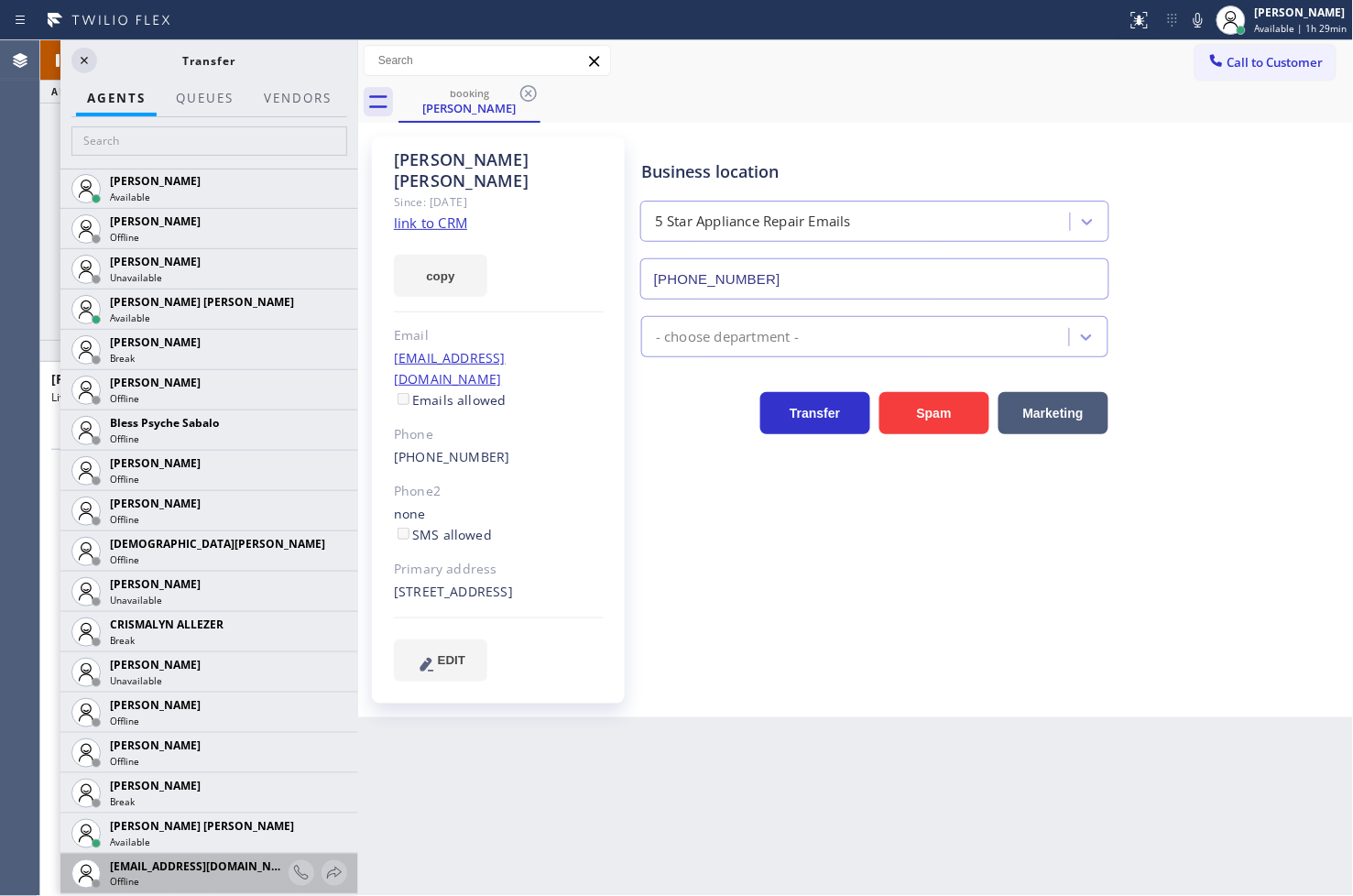
scroll to position [508, 0]
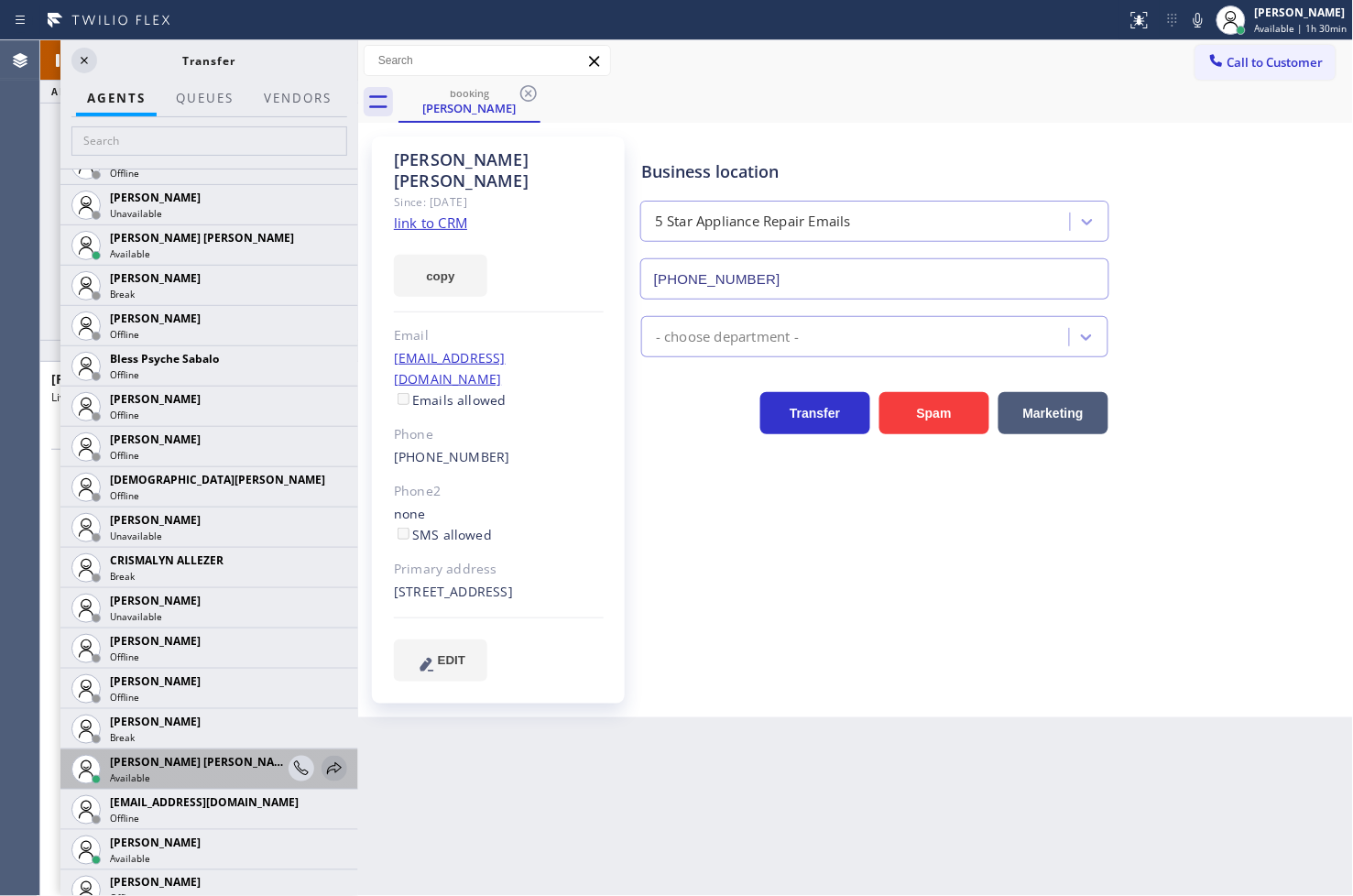
click at [323, 761] on icon at bounding box center [334, 768] width 22 height 22
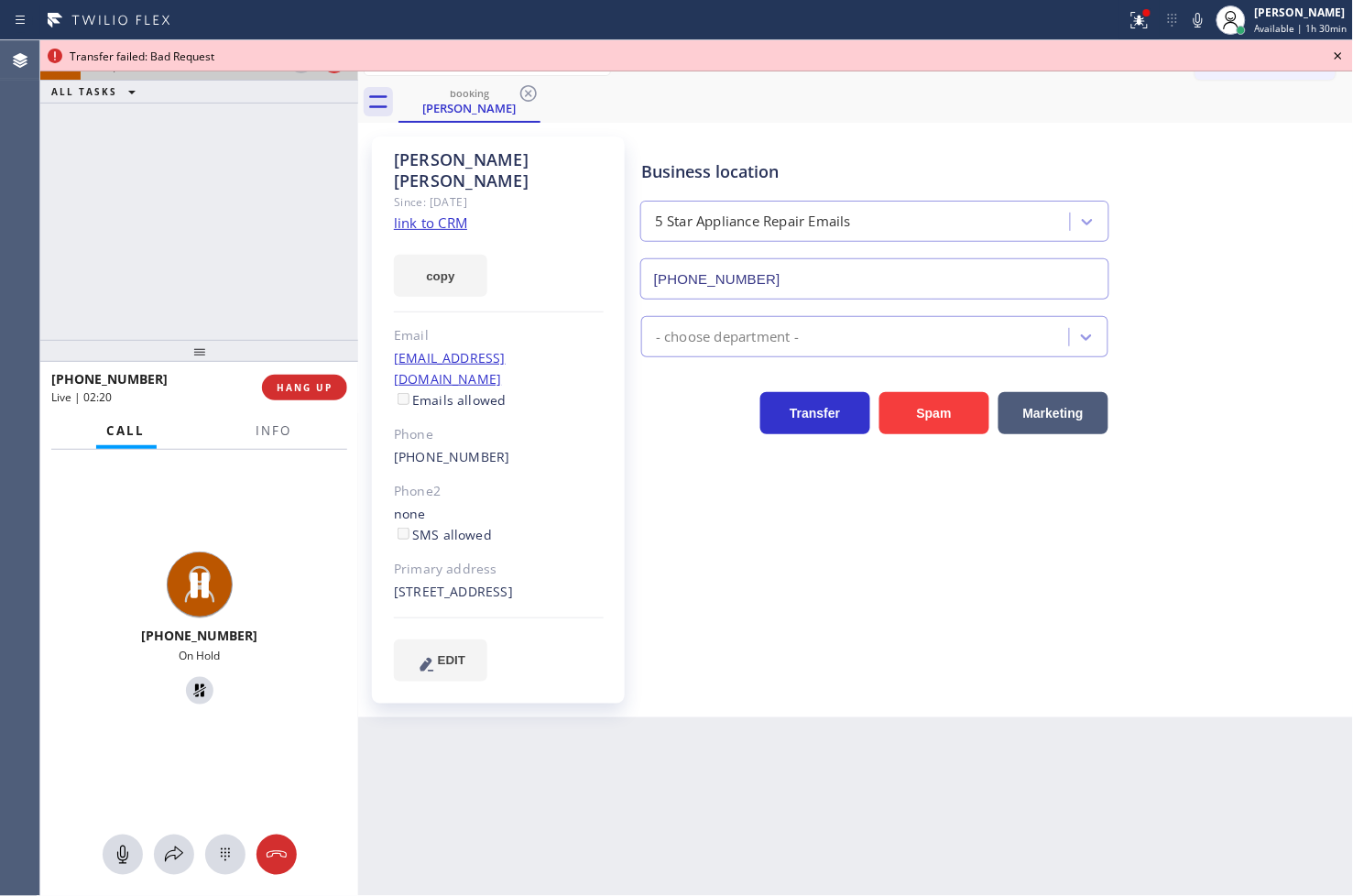
click at [1337, 51] on icon at bounding box center [1338, 55] width 22 height 22
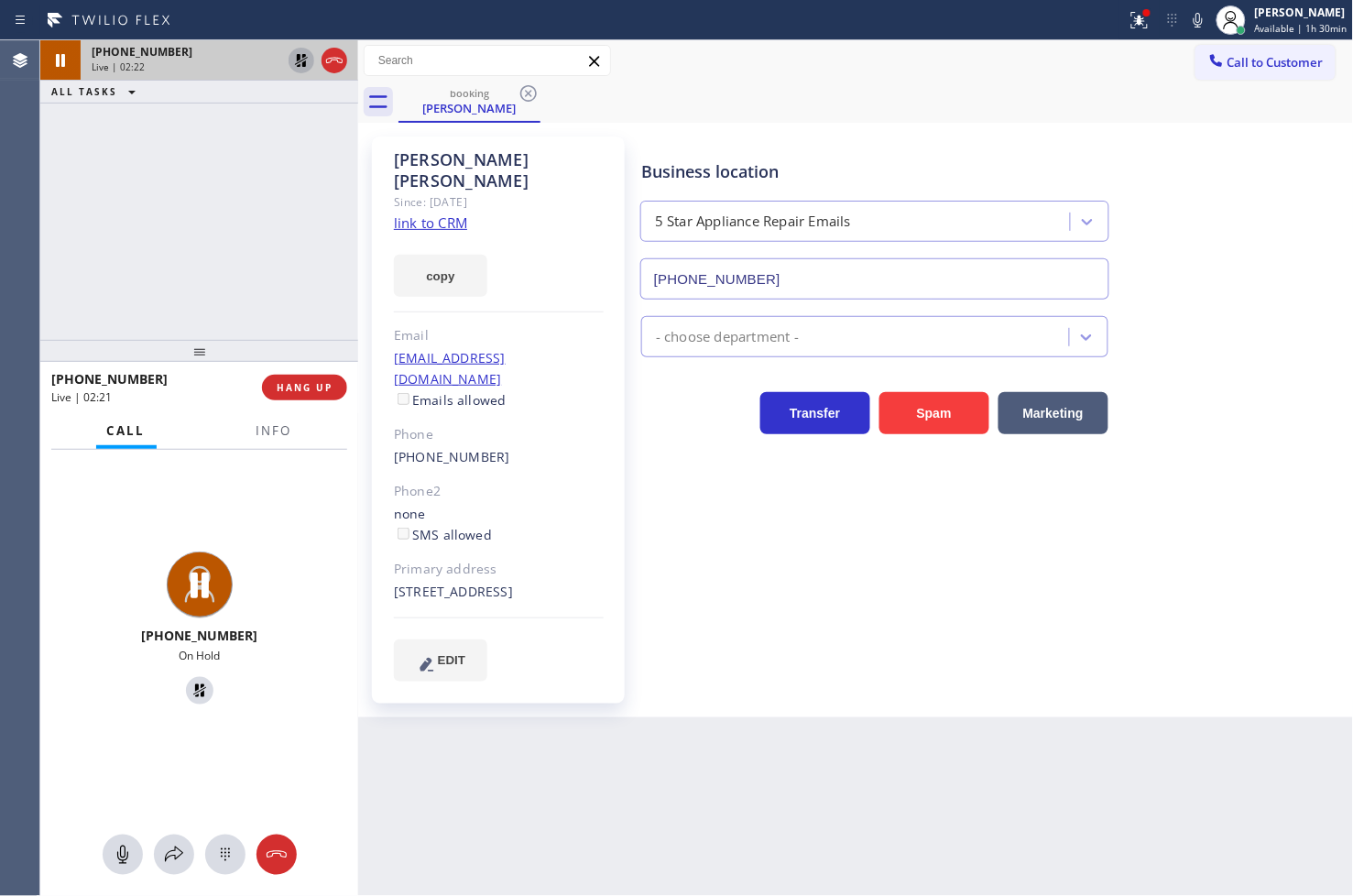
click at [295, 58] on icon at bounding box center [302, 60] width 22 height 22
click at [175, 849] on icon at bounding box center [174, 854] width 19 height 16
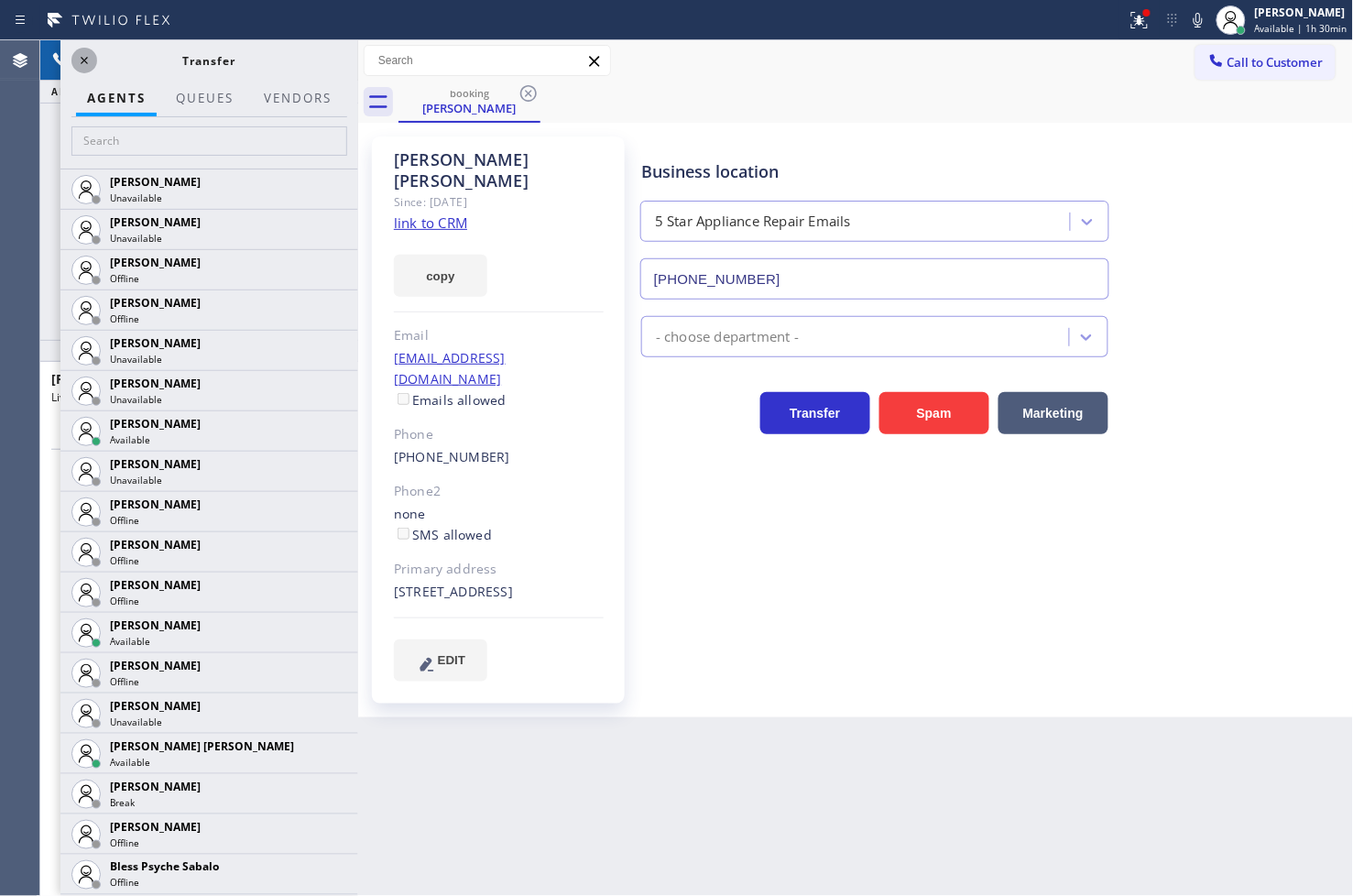
click at [77, 53] on icon at bounding box center [84, 60] width 22 height 22
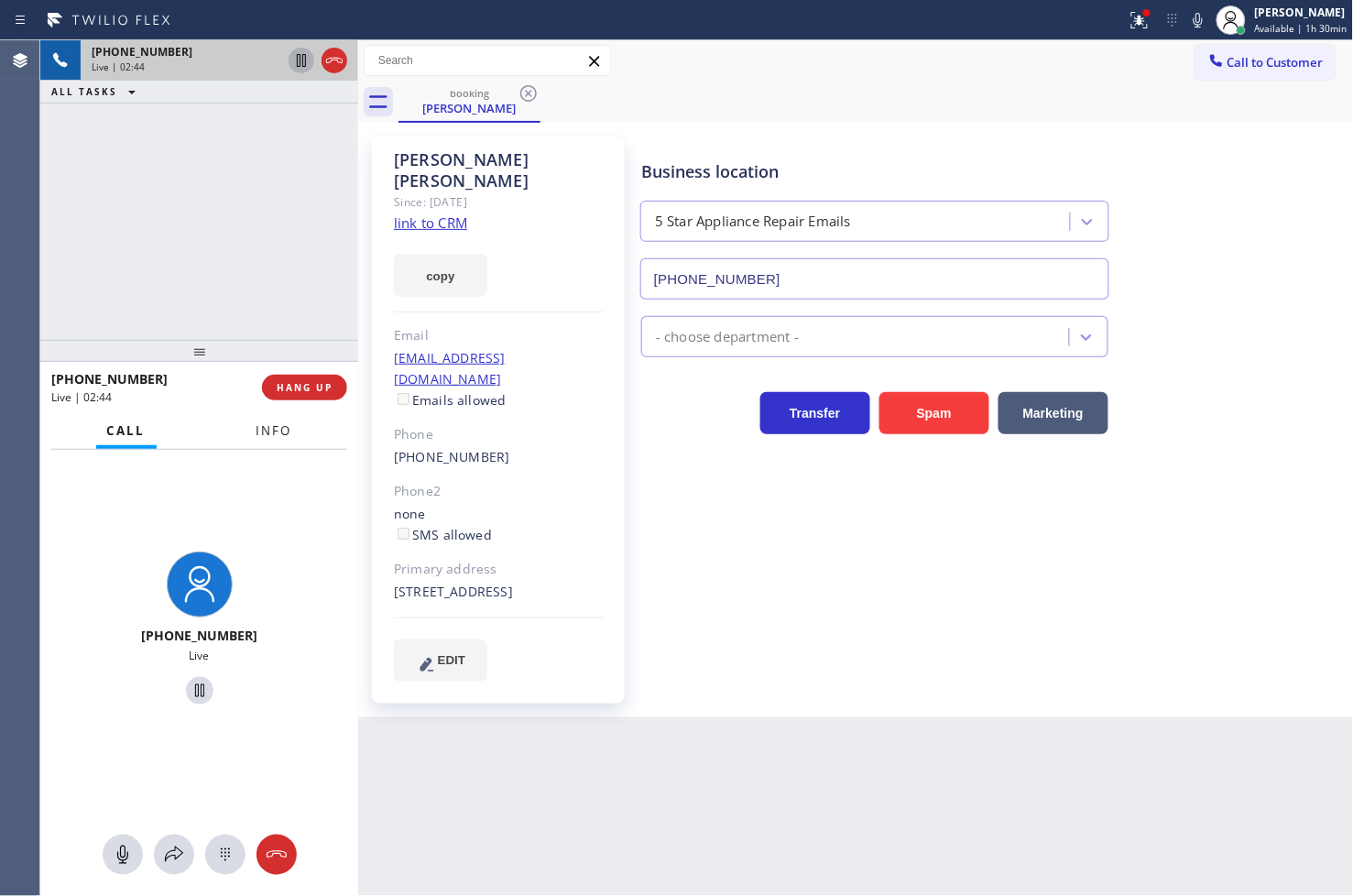
click at [267, 426] on span "Info" at bounding box center [274, 430] width 36 height 17
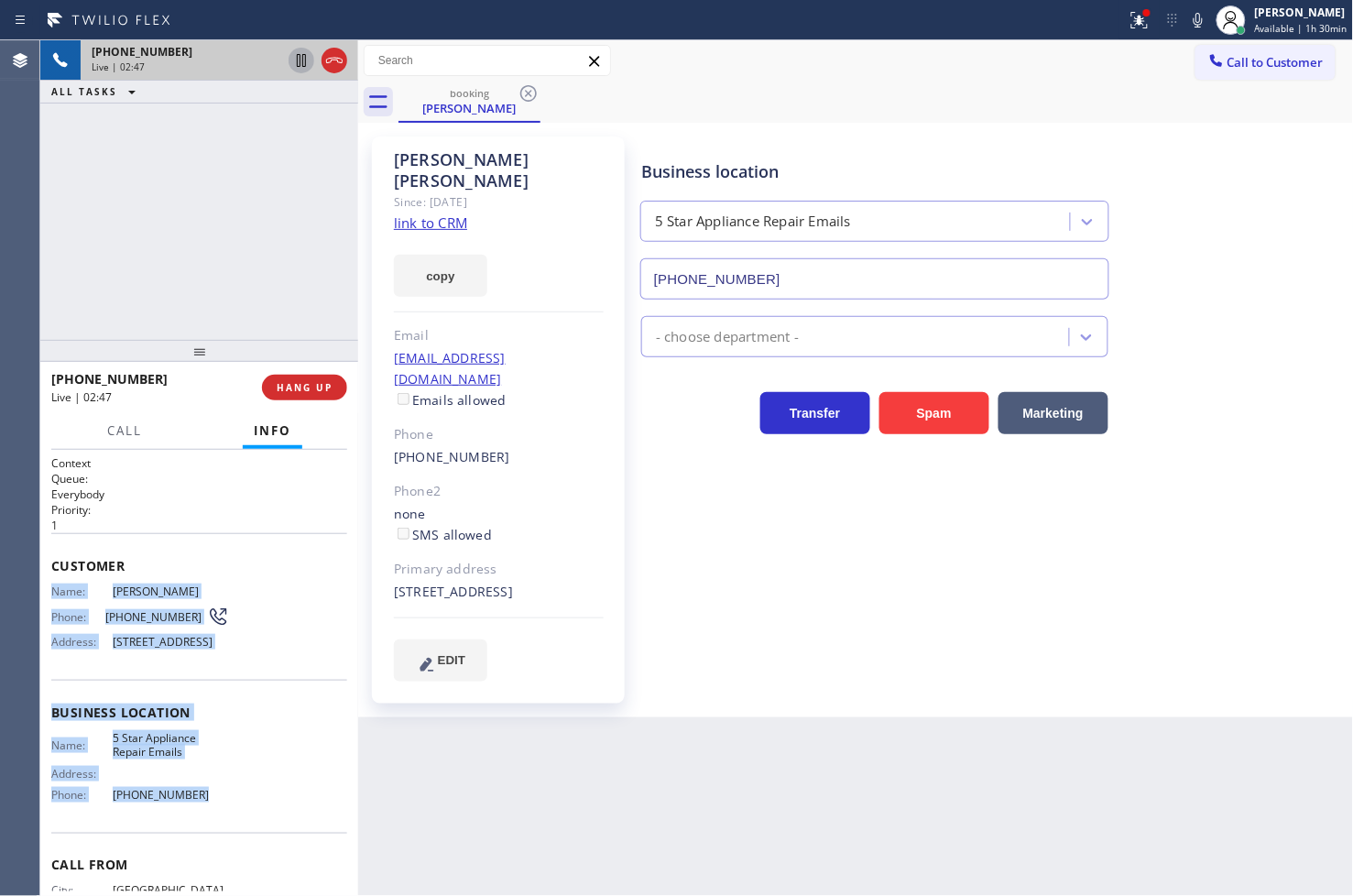
drag, startPoint x: 52, startPoint y: 590, endPoint x: 235, endPoint y: 834, distance: 305.0
click at [235, 834] on div "Context Queue: Everybody Priority: 1 Customer Name: Chris Castillo Phone: (415)…" at bounding box center [199, 712] width 296 height 515
copy div "Name: Chris Castillo Phone: (415) 309-5978 Address: 1014 Whitehall Ln, Redwood …"
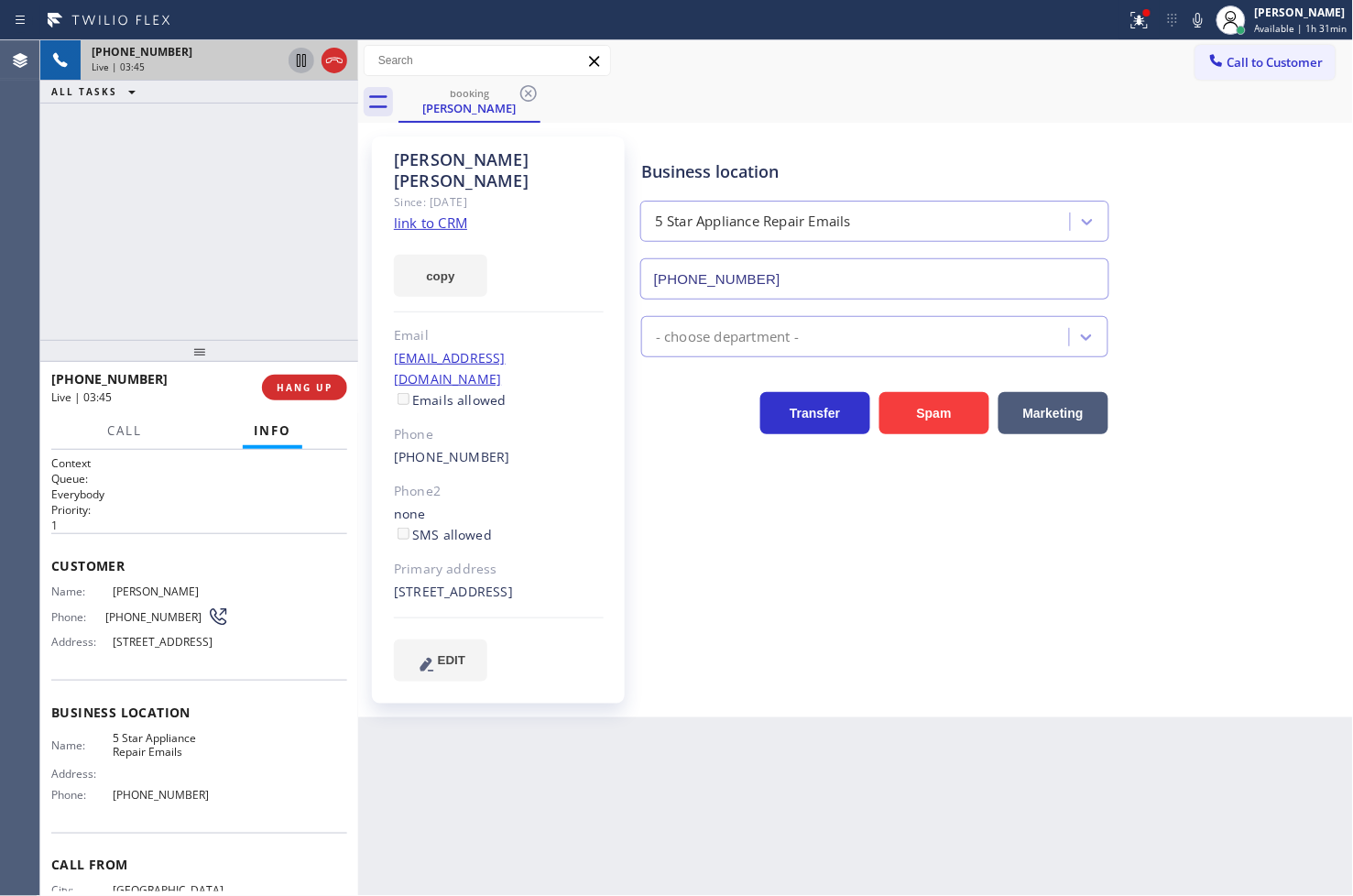
click at [142, 241] on div "+14153095978 Live | 03:45 ALL TASKS ALL TASKS ACTIVE TASKS TASKS IN WRAP UP" at bounding box center [199, 190] width 317 height 300
click at [179, 247] on div "+14153095978 Live | 03:52 ALL TASKS ALL TASKS ACTIVE TASKS TASKS IN WRAP UP" at bounding box center [199, 190] width 317 height 300
click at [295, 249] on div "+14153095978 Live | 03:54 ALL TASKS ALL TASKS ACTIVE TASKS TASKS IN WRAP UP" at bounding box center [199, 190] width 317 height 300
click at [815, 531] on div "Business location 5 Star Appliance Repair Emails (844) 735-4685 - choose depart…" at bounding box center [994, 408] width 712 height 535
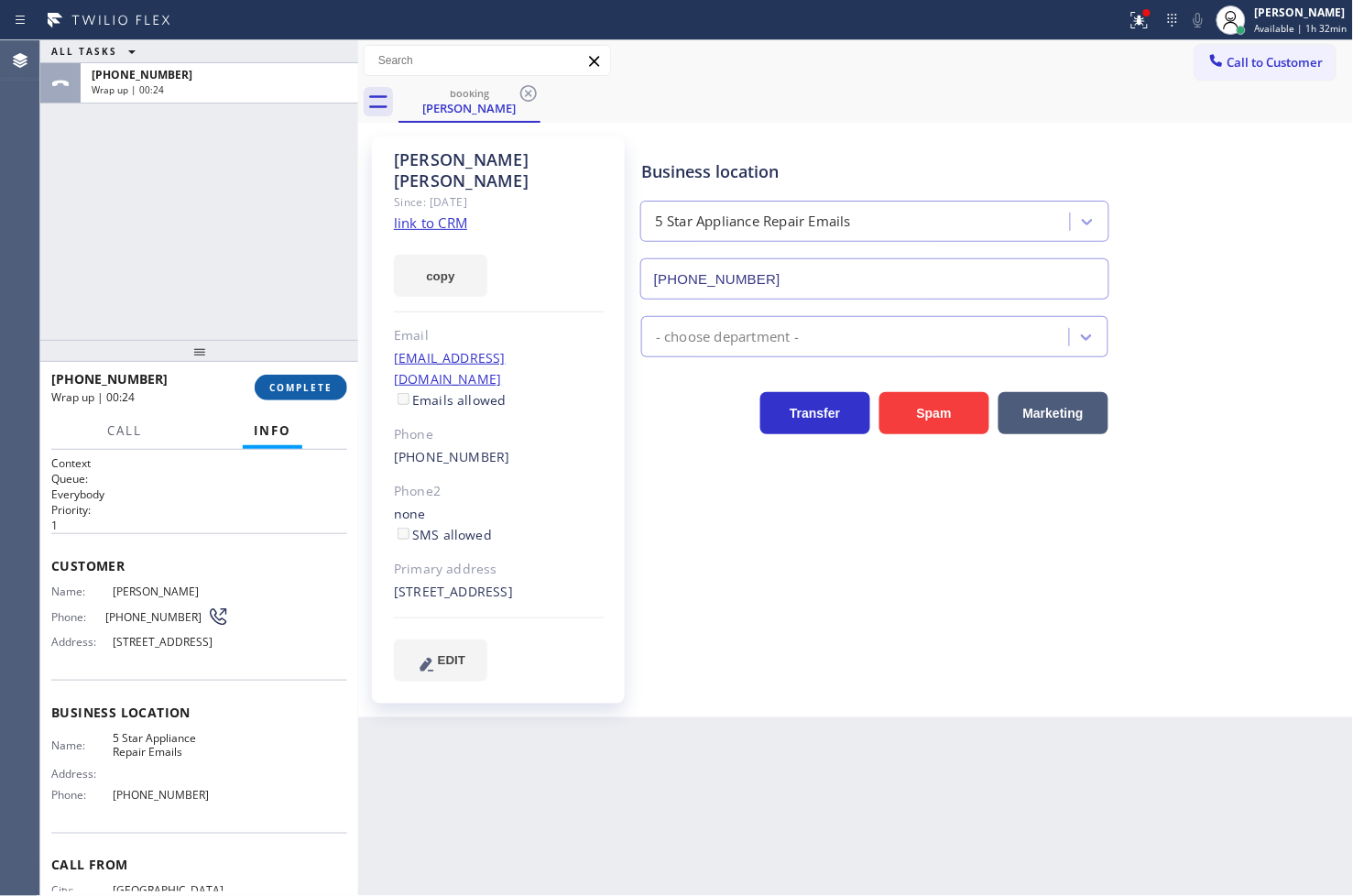
click at [273, 382] on span "COMPLETE" at bounding box center [301, 387] width 63 height 13
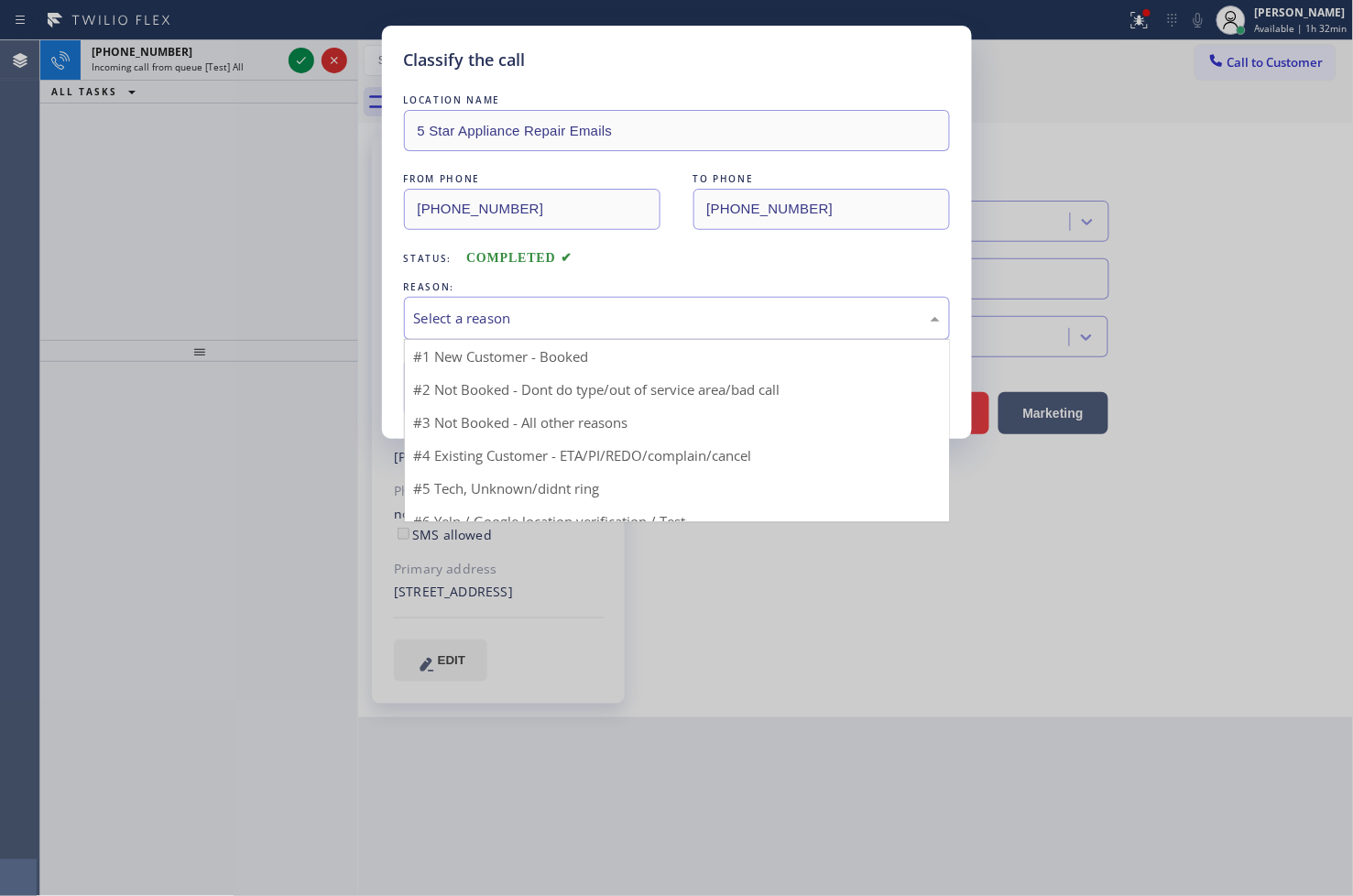
click at [477, 317] on div "Select a reason" at bounding box center [677, 317] width 526 height 21
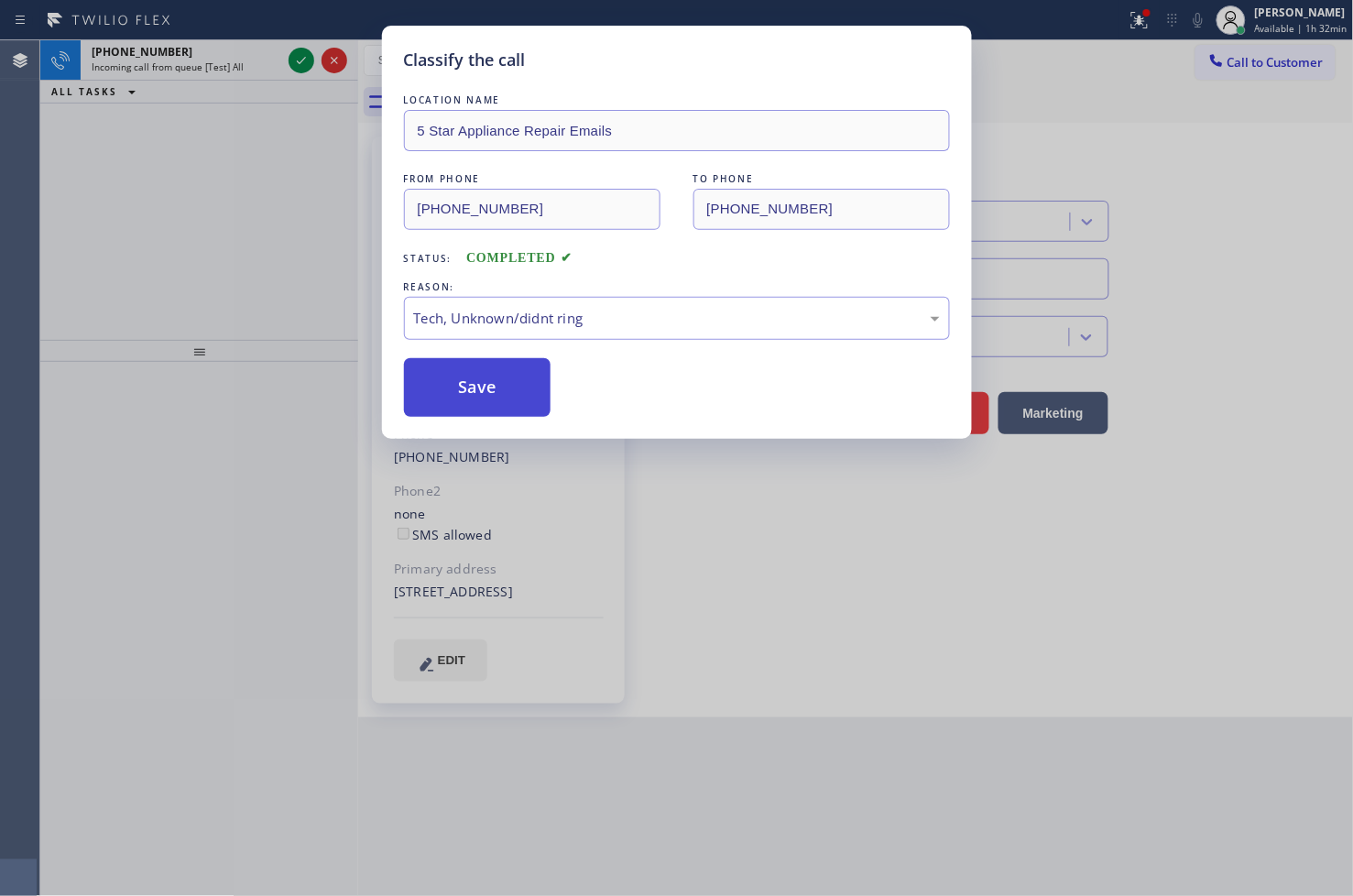
click at [492, 380] on button "Save" at bounding box center [477, 387] width 147 height 58
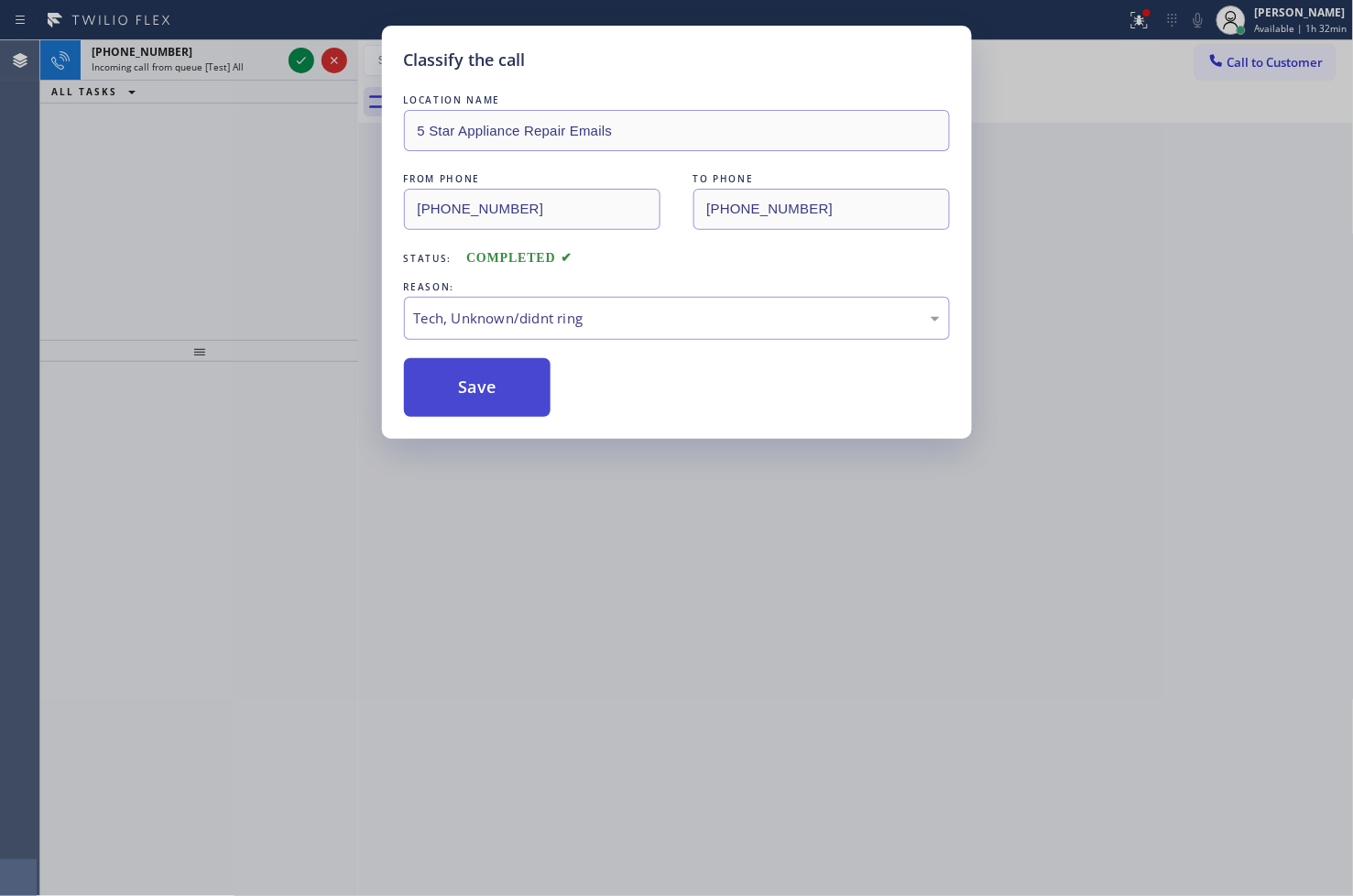
click at [492, 380] on button "Save" at bounding box center [477, 387] width 147 height 58
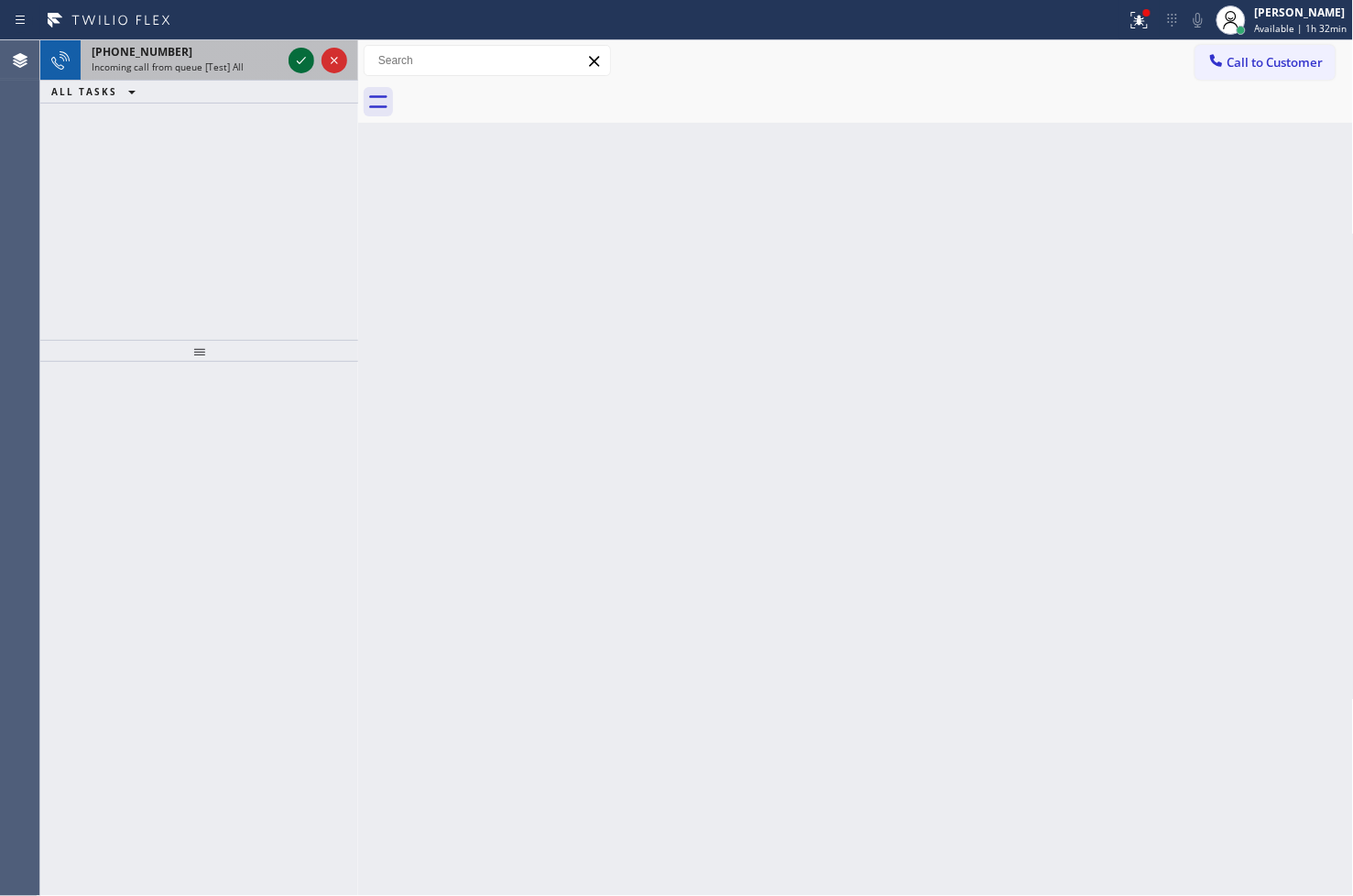
click at [296, 67] on icon at bounding box center [302, 60] width 22 height 22
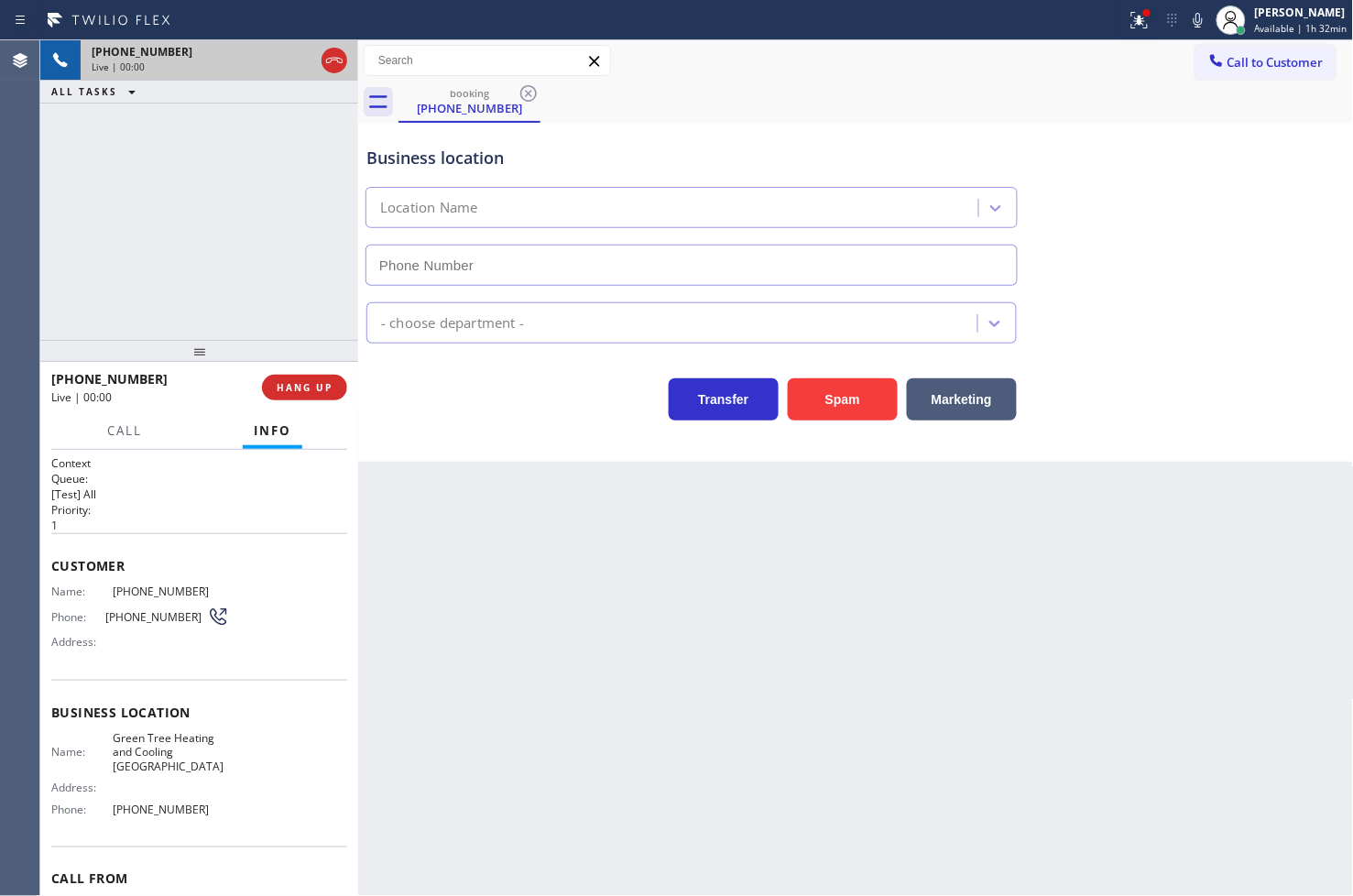
type input "(949) 541-6494"
click at [876, 403] on button "Spam" at bounding box center [843, 400] width 110 height 43
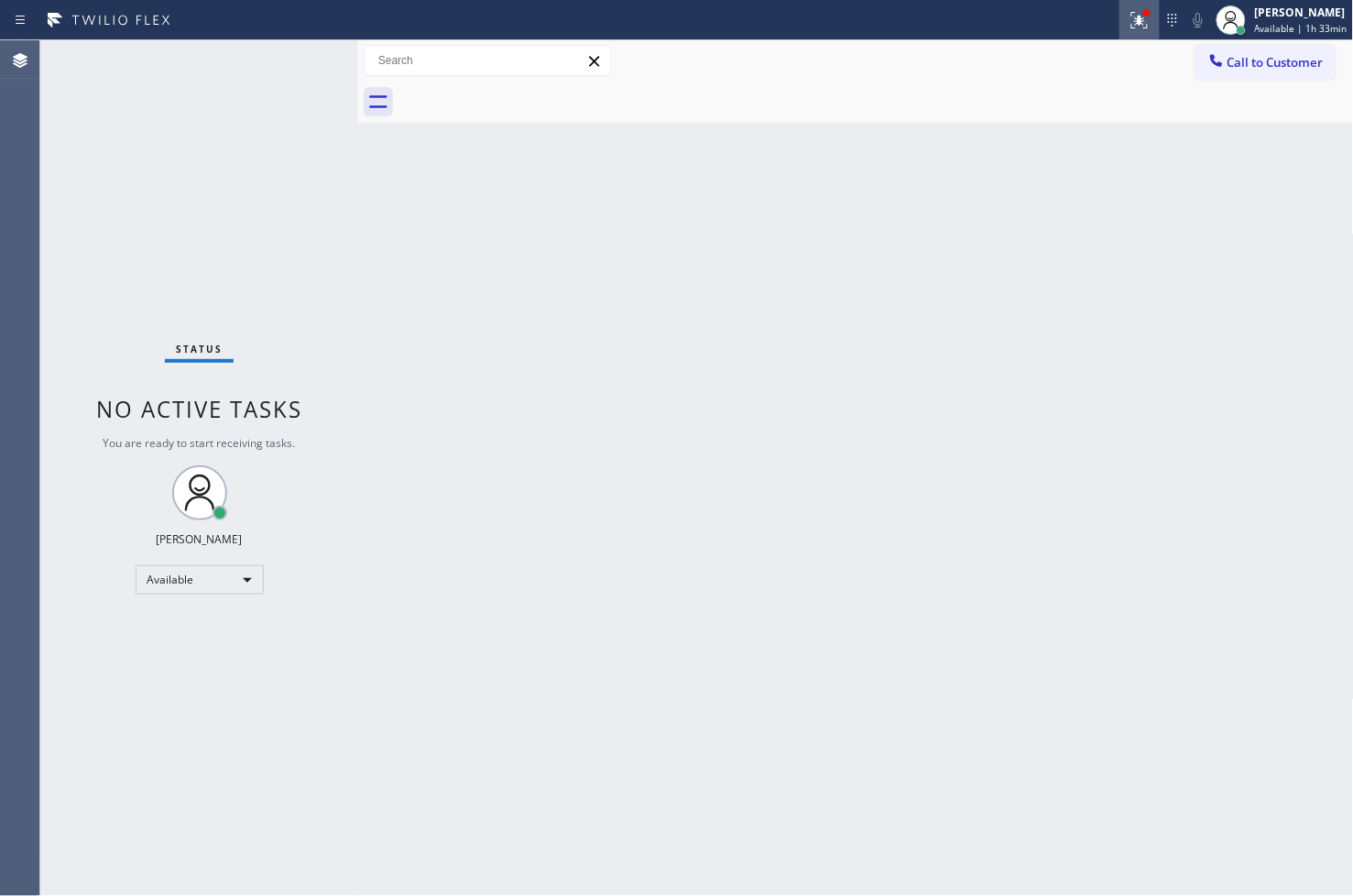
click at [1128, 17] on icon at bounding box center [1139, 20] width 22 height 22
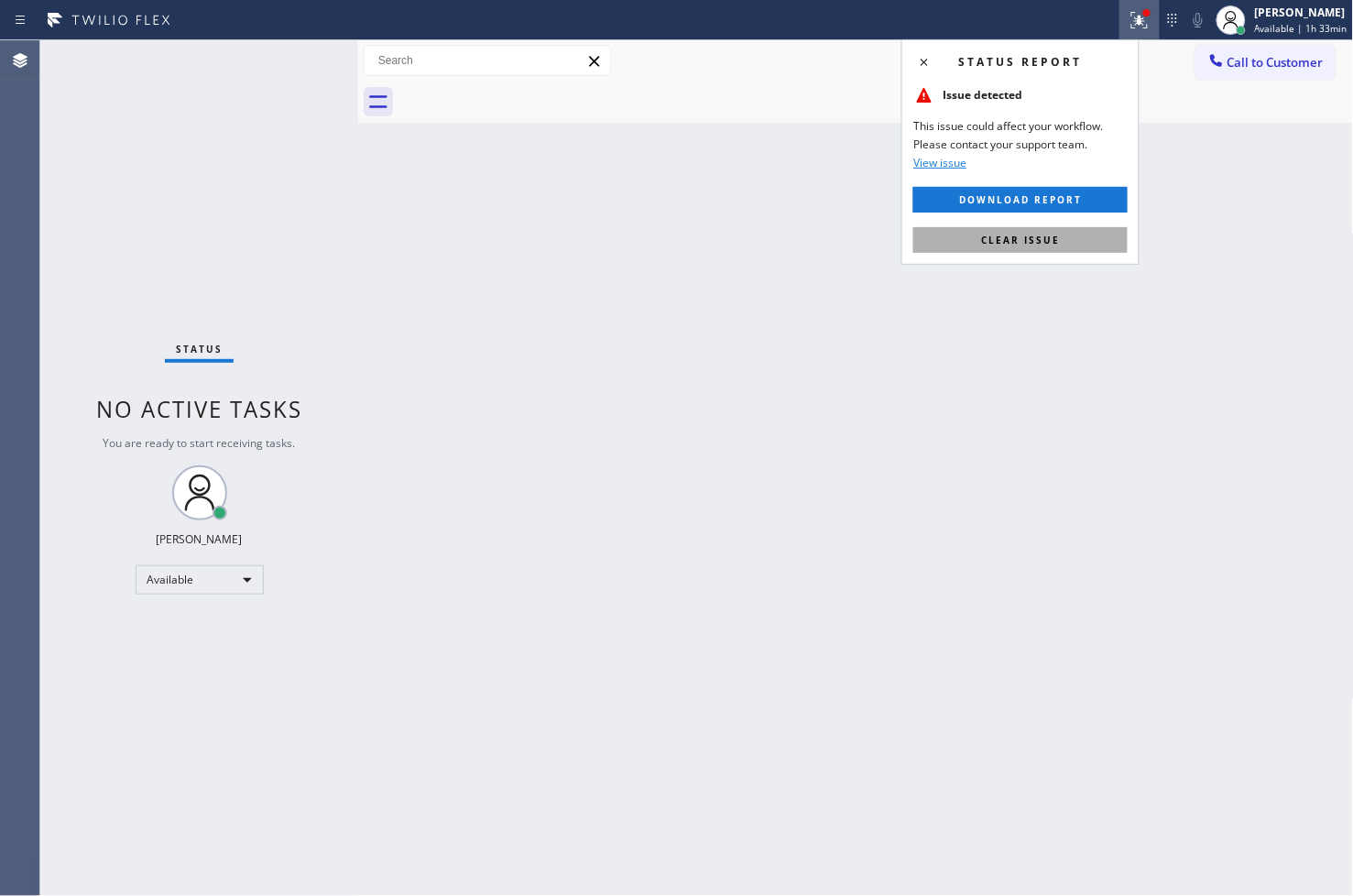
click at [1077, 248] on button "Clear issue" at bounding box center [1020, 240] width 215 height 26
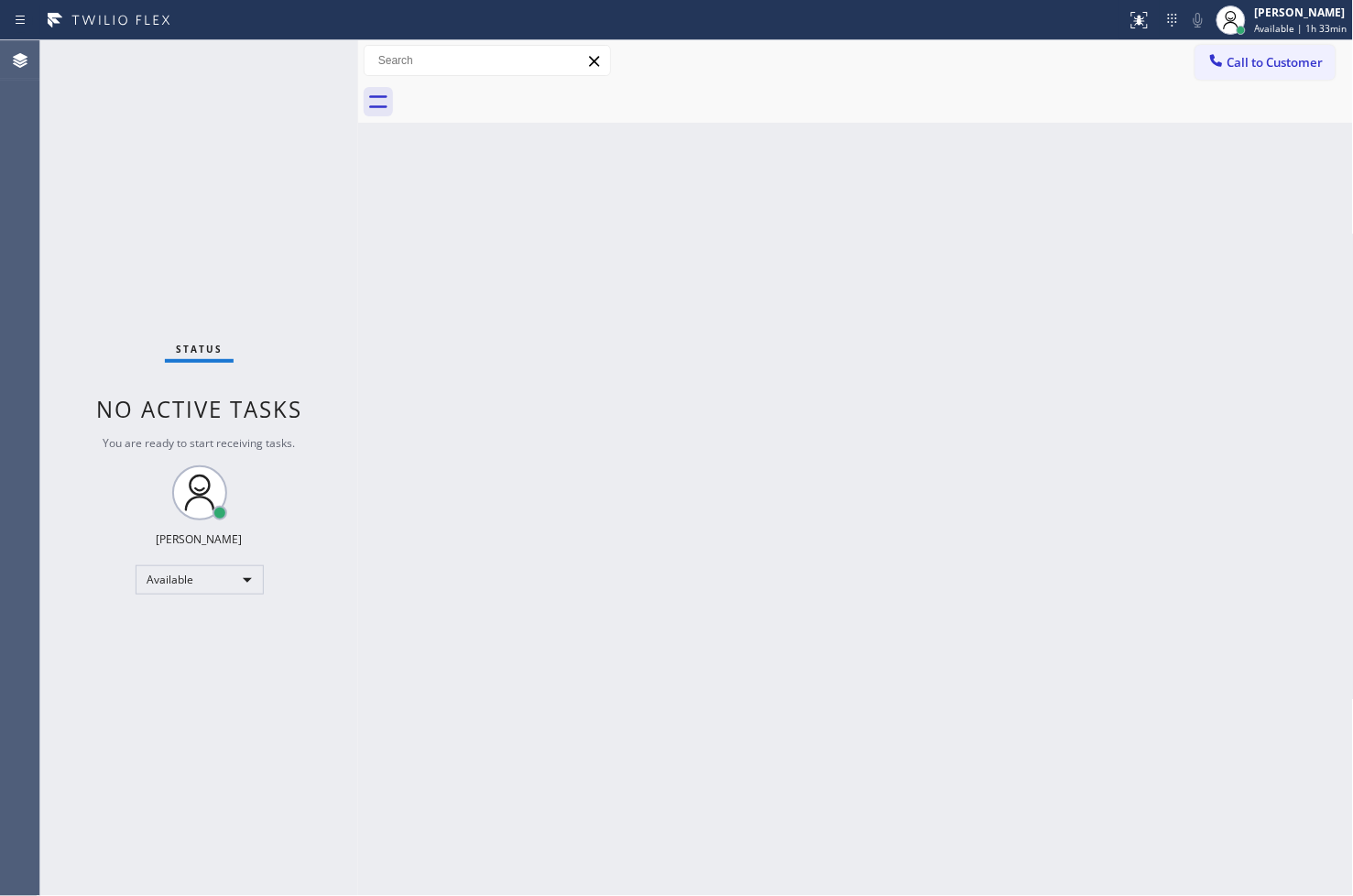
click at [183, 260] on div "Status No active tasks You are ready to start receiving tasks. [PERSON_NAME]" at bounding box center [199, 468] width 317 height 855
click at [301, 73] on div "Status No active tasks You are ready to start receiving tasks. [PERSON_NAME]" at bounding box center [199, 468] width 317 height 855
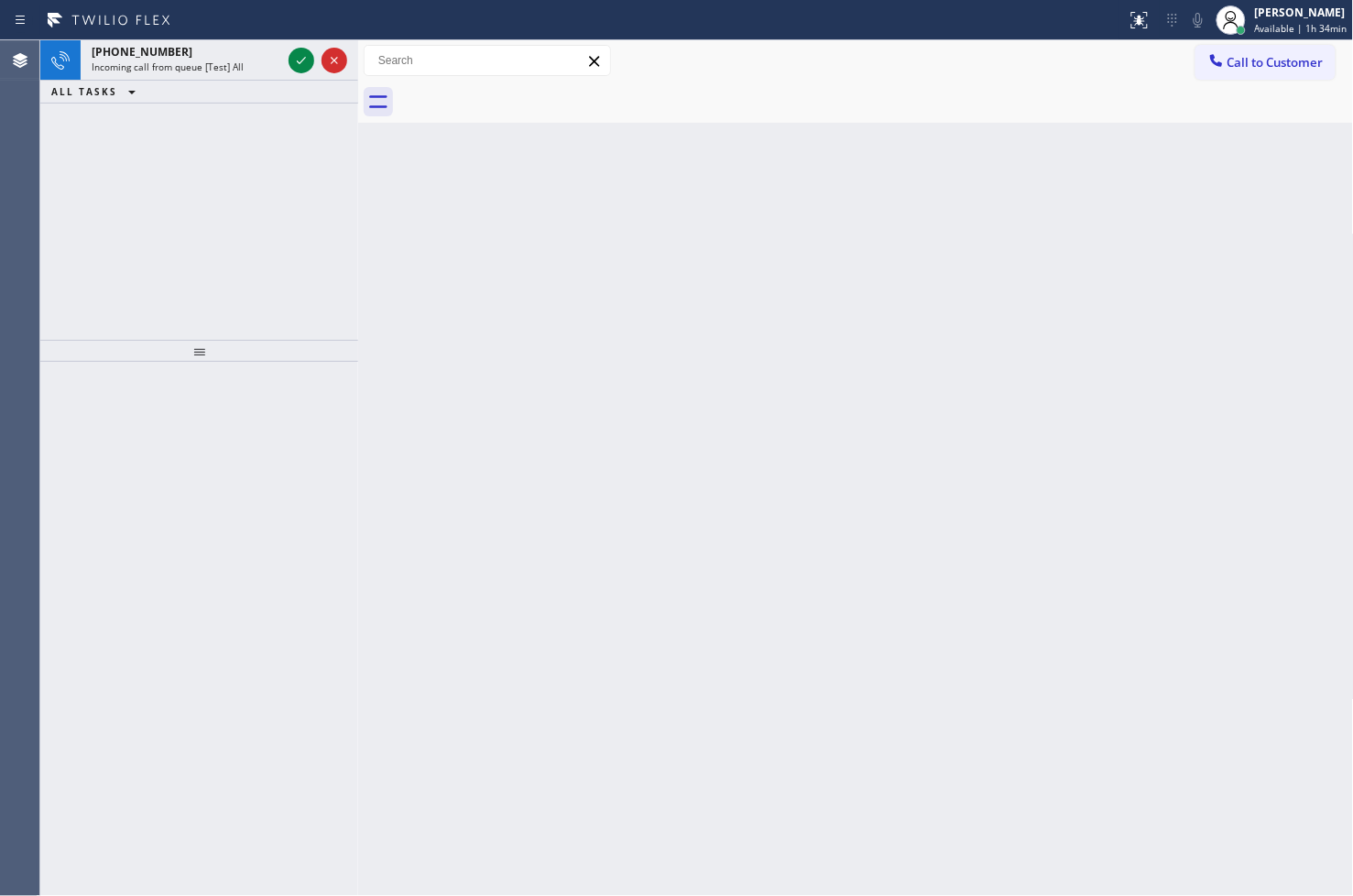
click at [301, 73] on div at bounding box center [317, 60] width 66 height 41
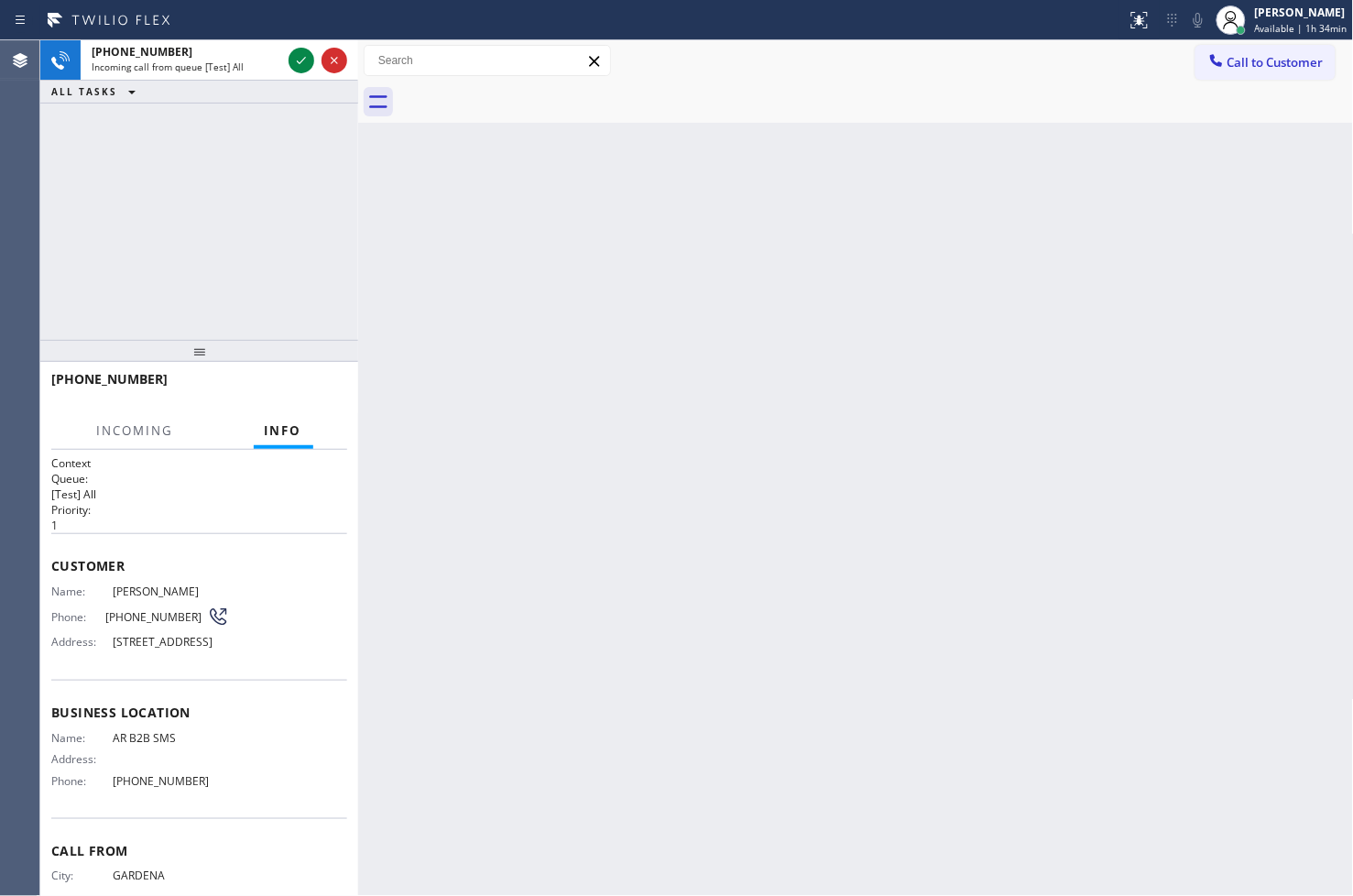
click at [301, 73] on div at bounding box center [317, 60] width 66 height 41
click at [304, 56] on icon at bounding box center [302, 60] width 22 height 22
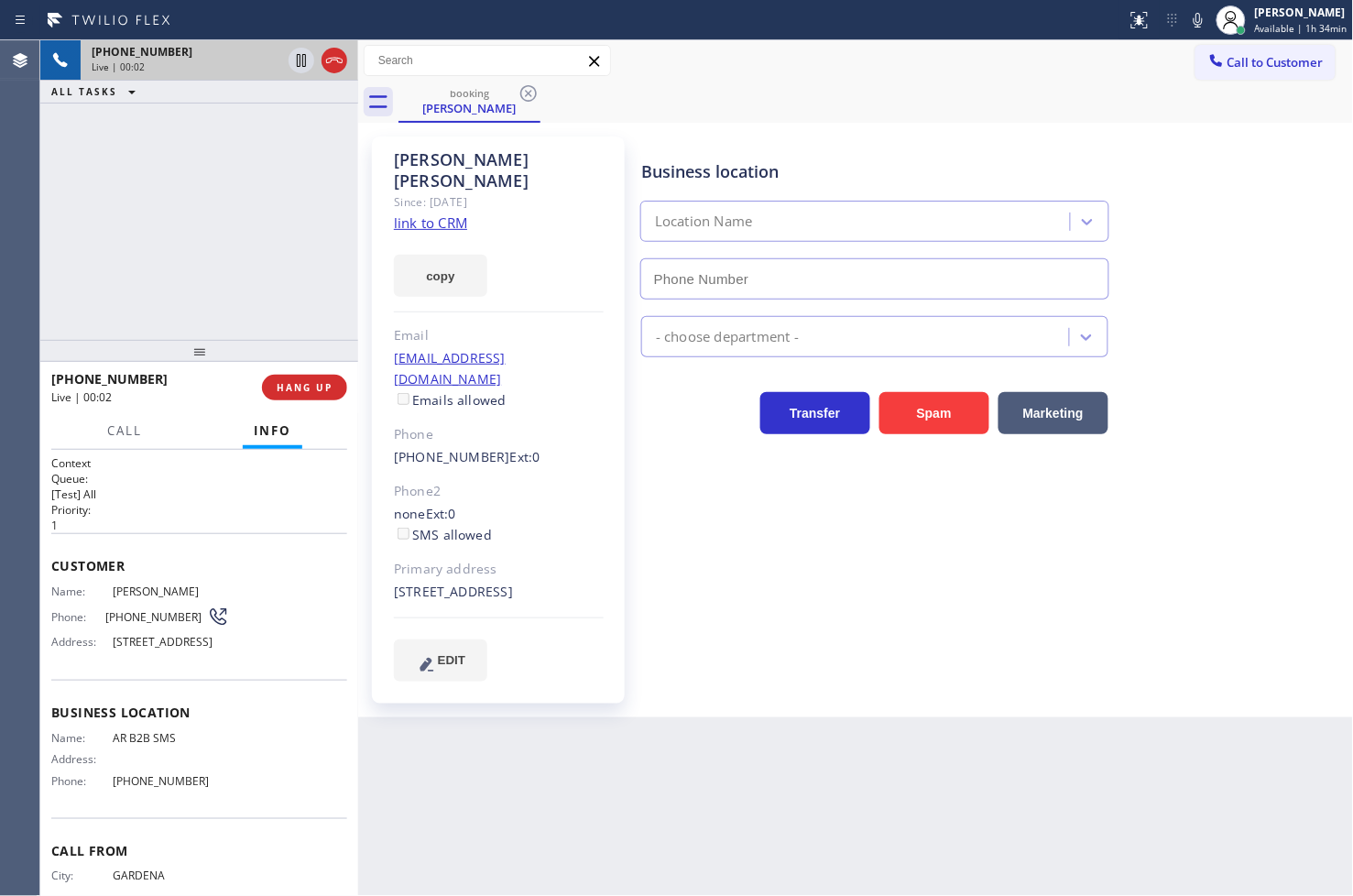
type input "[PHONE_NUMBER]"
click at [409, 214] on link "link to CRM" at bounding box center [430, 223] width 73 height 19
click at [212, 193] on div "+15627154579 Live | 00:22 ALL TASKS ALL TASKS ACTIVE TASKS TASKS IN WRAP UP" at bounding box center [199, 190] width 317 height 300
click at [149, 432] on button "Call" at bounding box center [124, 431] width 56 height 36
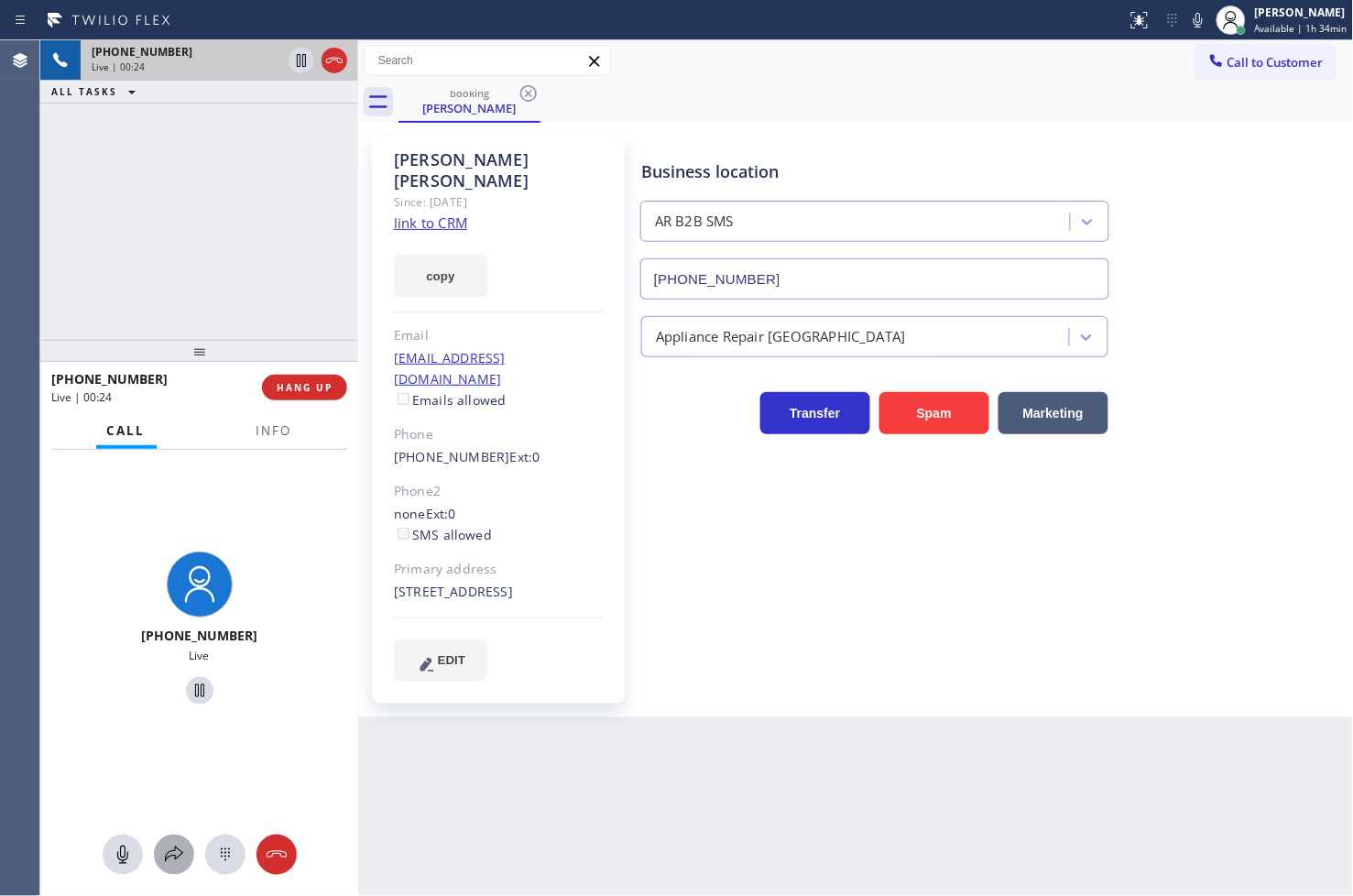
click at [177, 856] on icon at bounding box center [174, 854] width 19 height 16
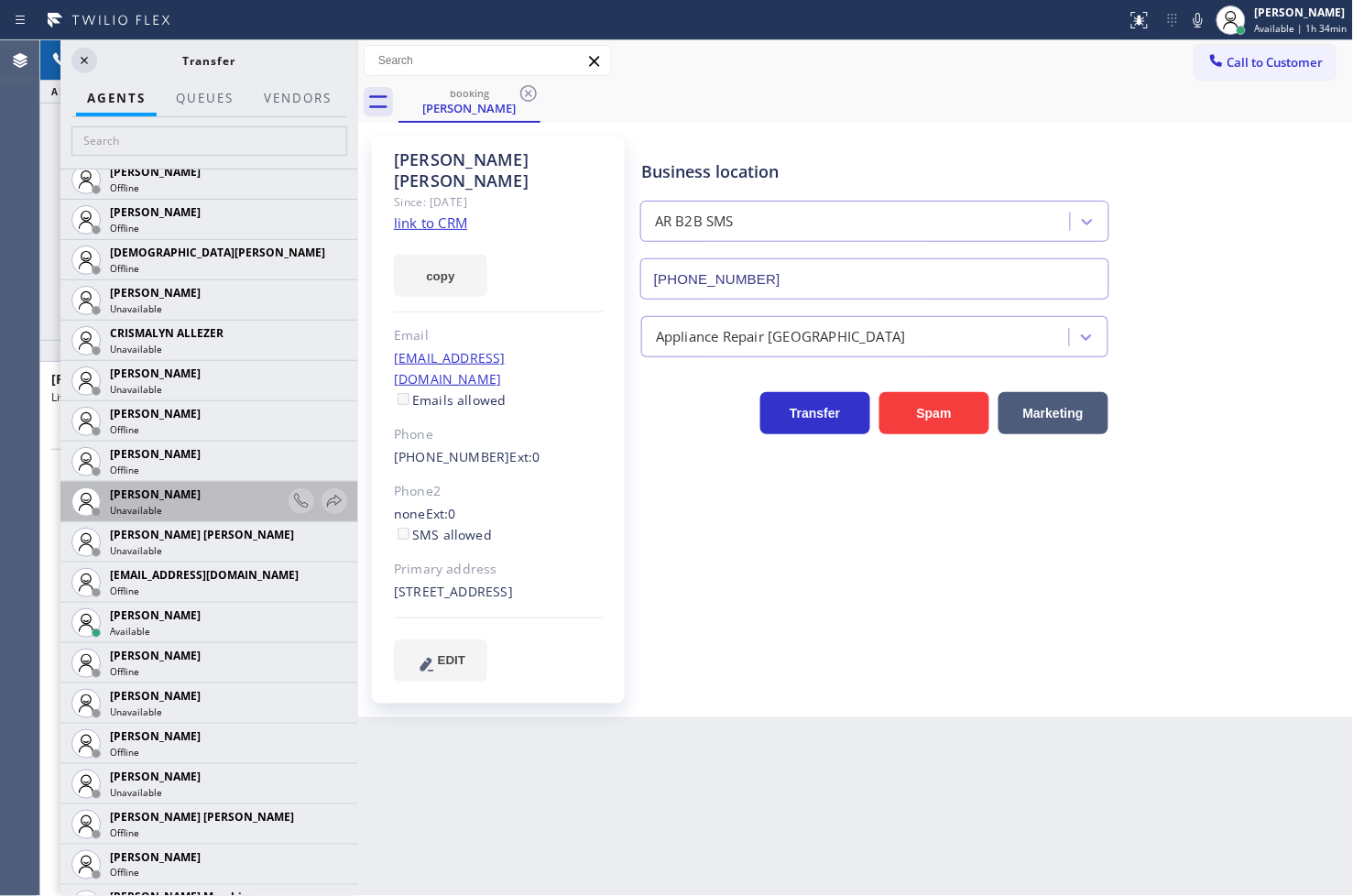
scroll to position [814, 0]
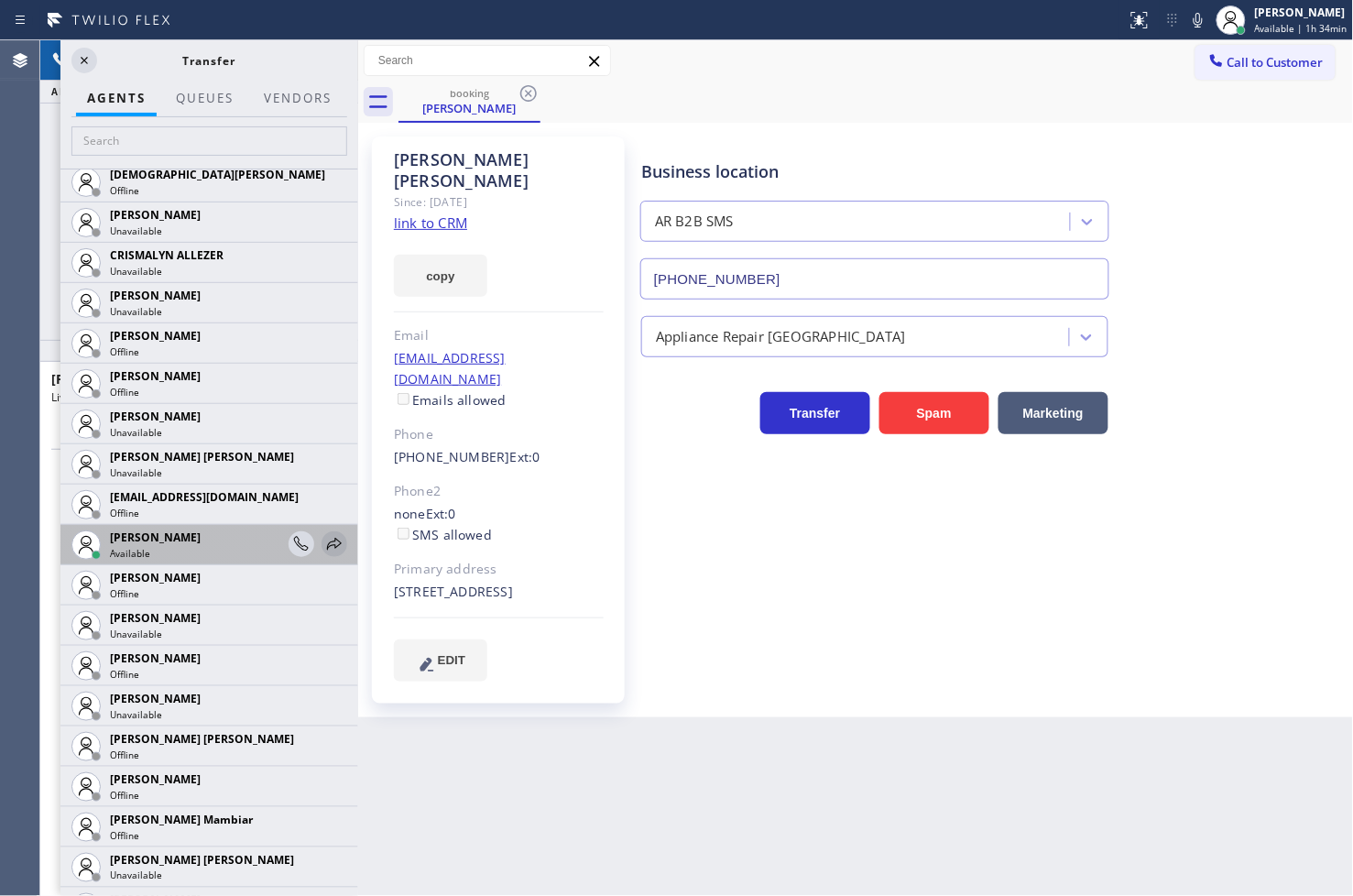
click at [323, 540] on icon at bounding box center [334, 544] width 22 height 22
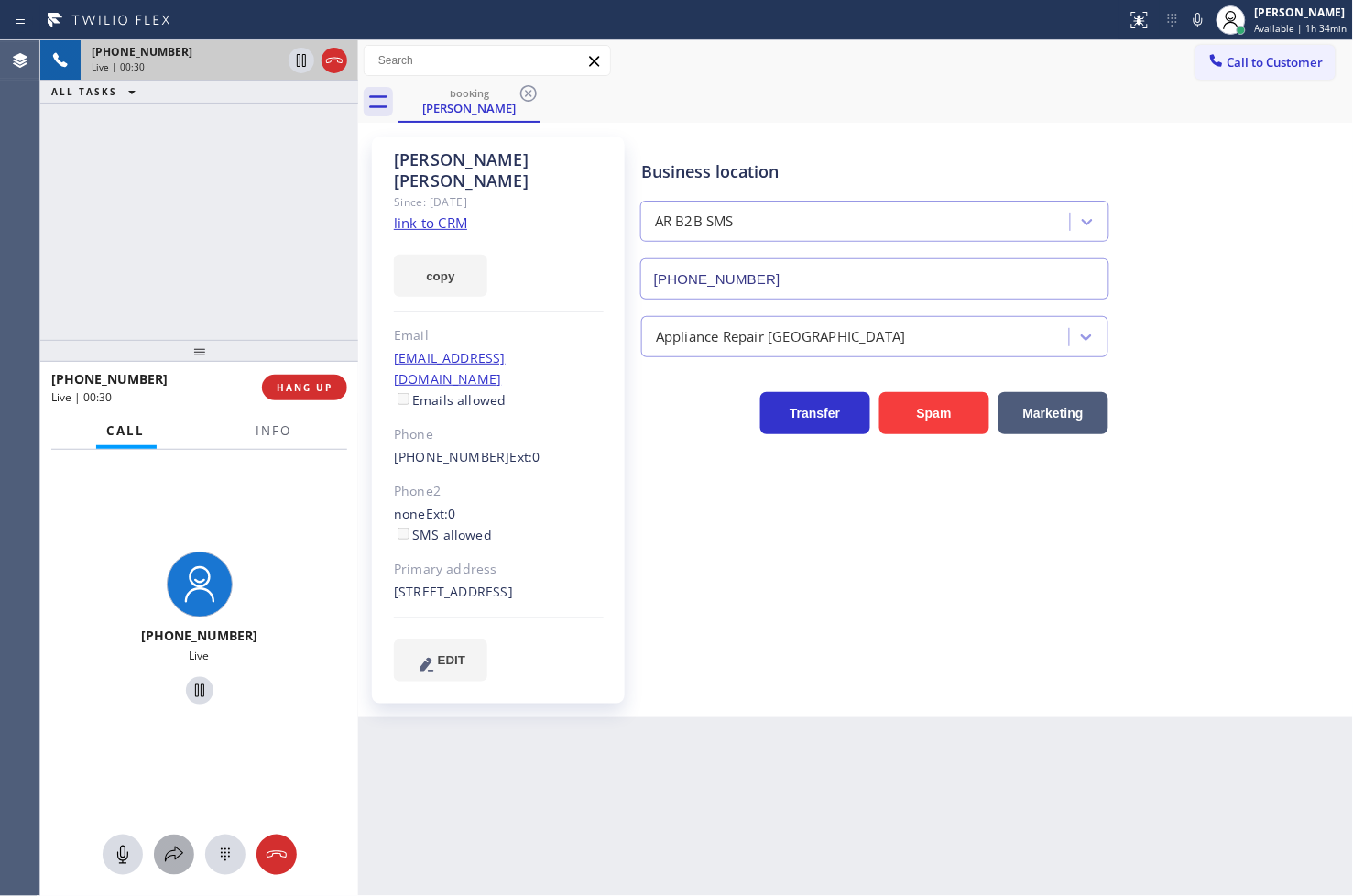
click at [177, 853] on icon at bounding box center [174, 854] width 22 height 22
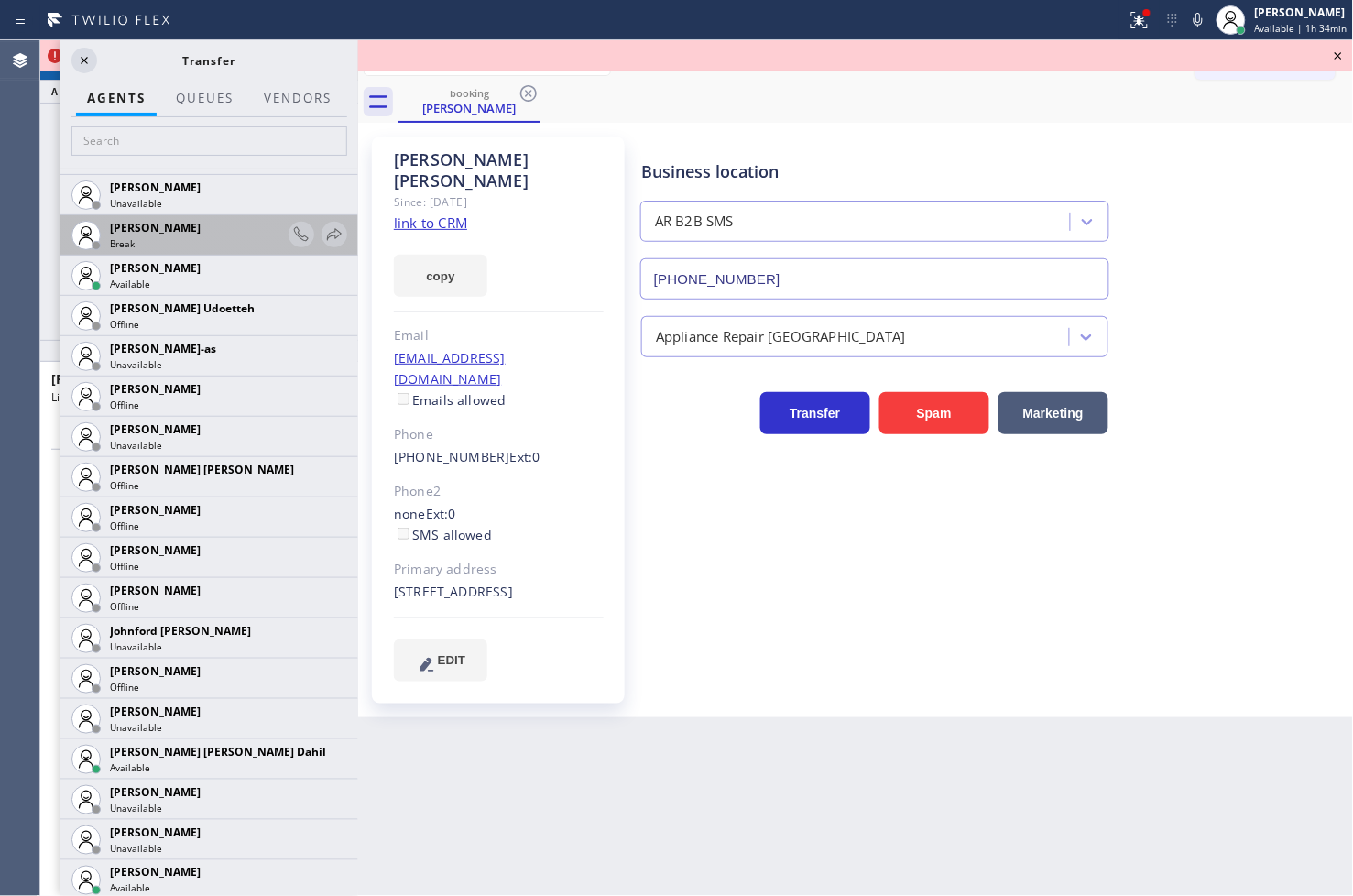
scroll to position [1833, 0]
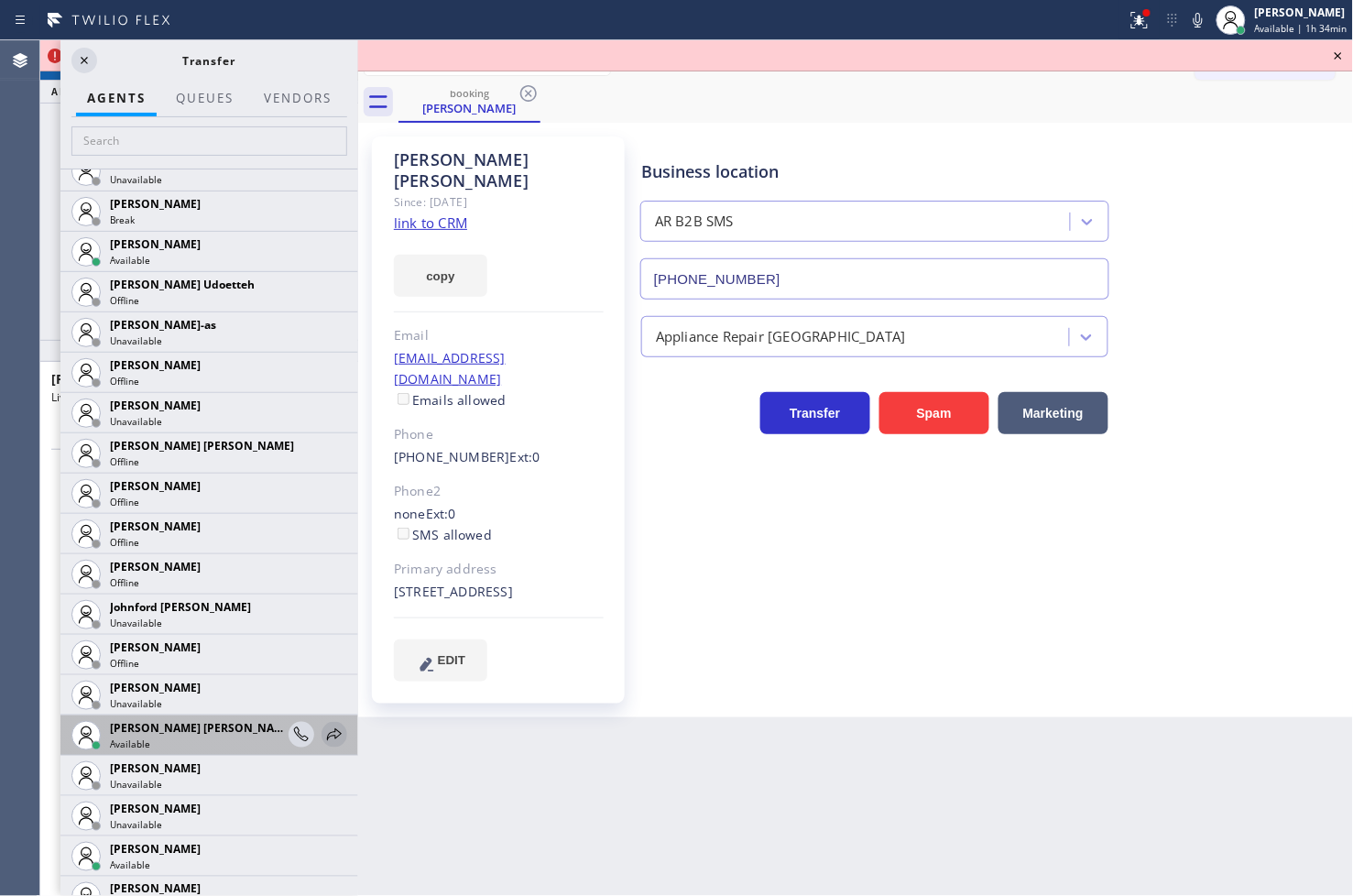
click at [327, 736] on icon at bounding box center [334, 734] width 15 height 12
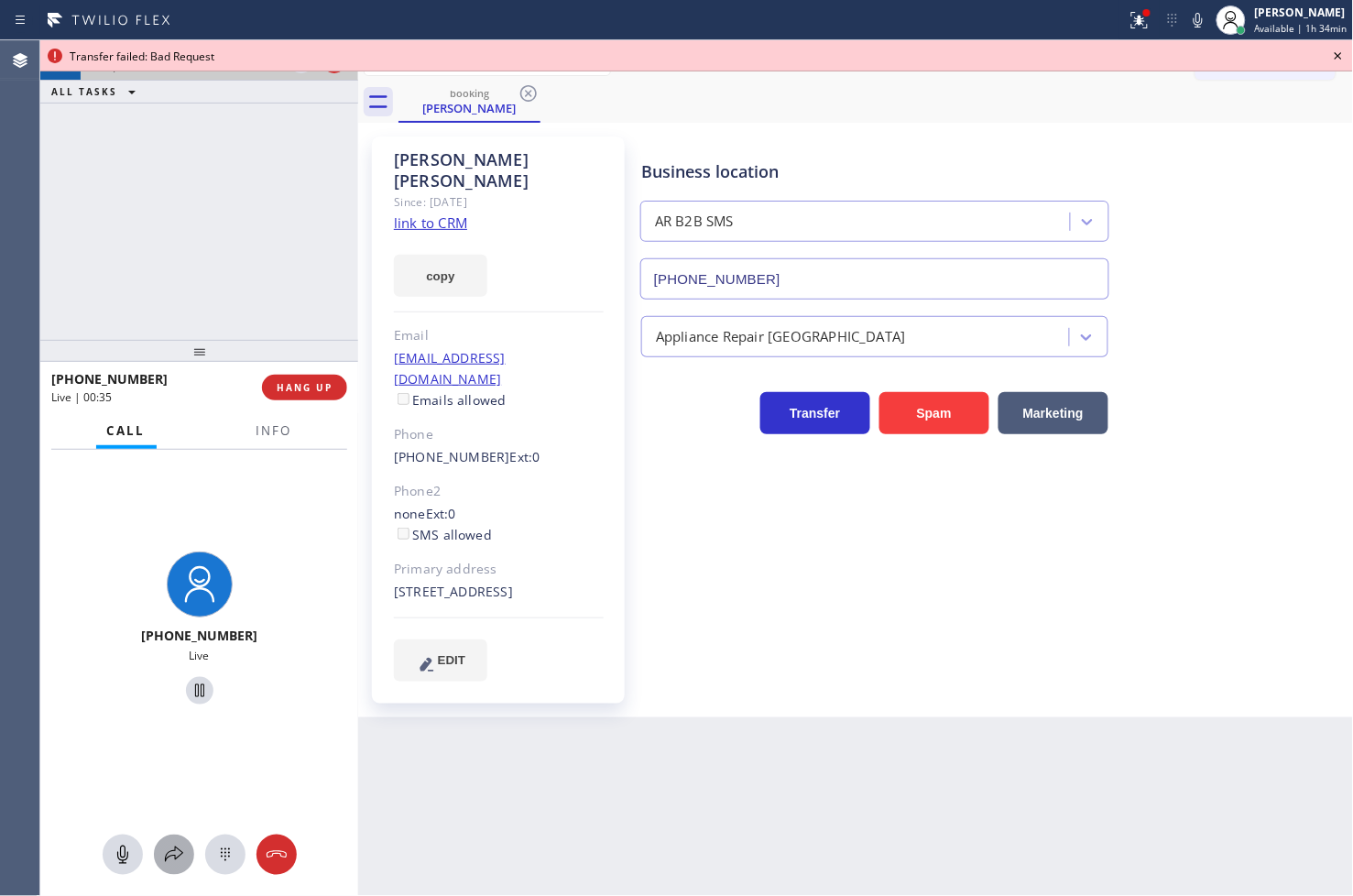
click at [180, 852] on icon at bounding box center [174, 854] width 22 height 22
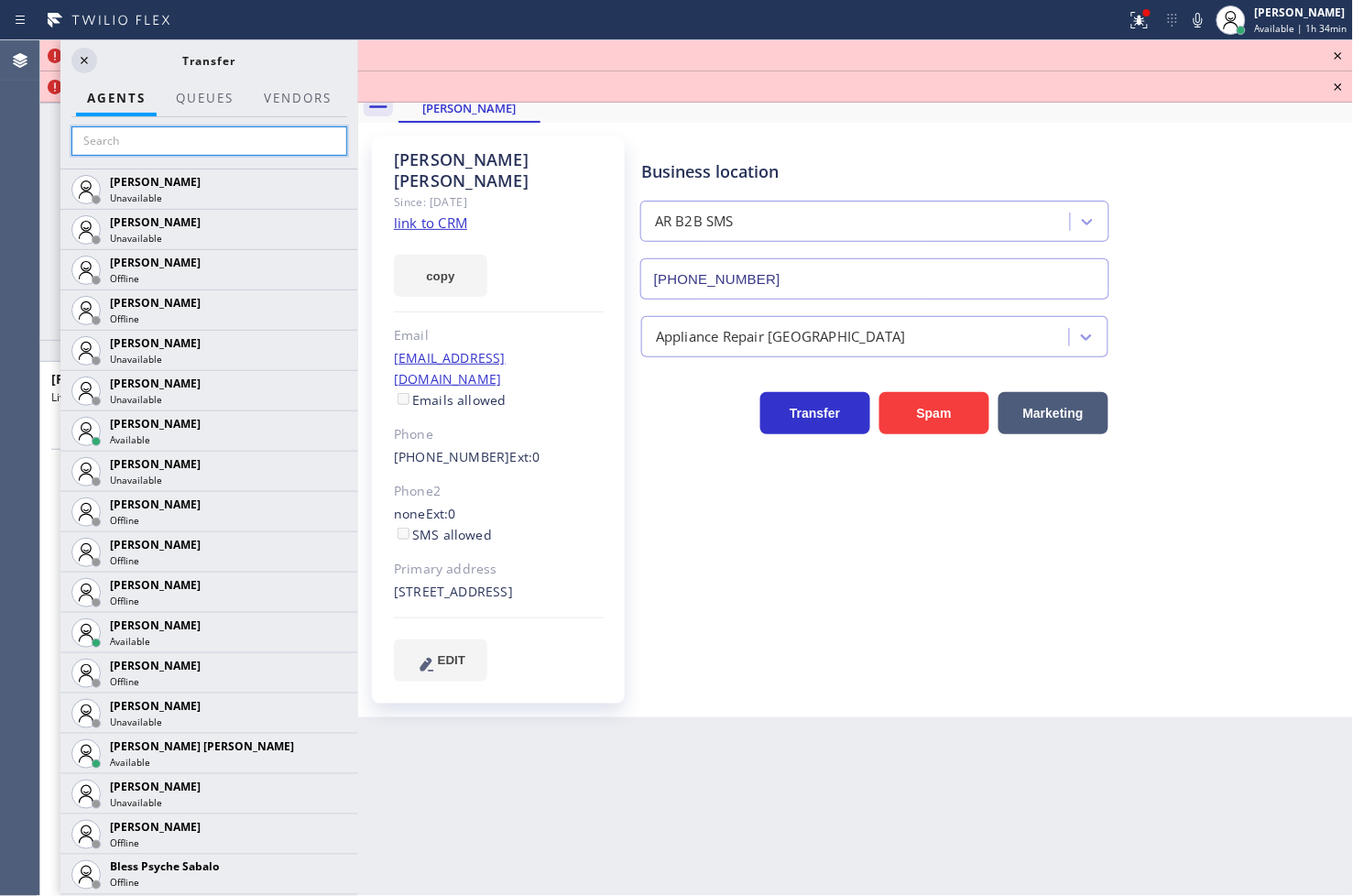
click at [154, 139] on input "text" at bounding box center [209, 141] width 276 height 30
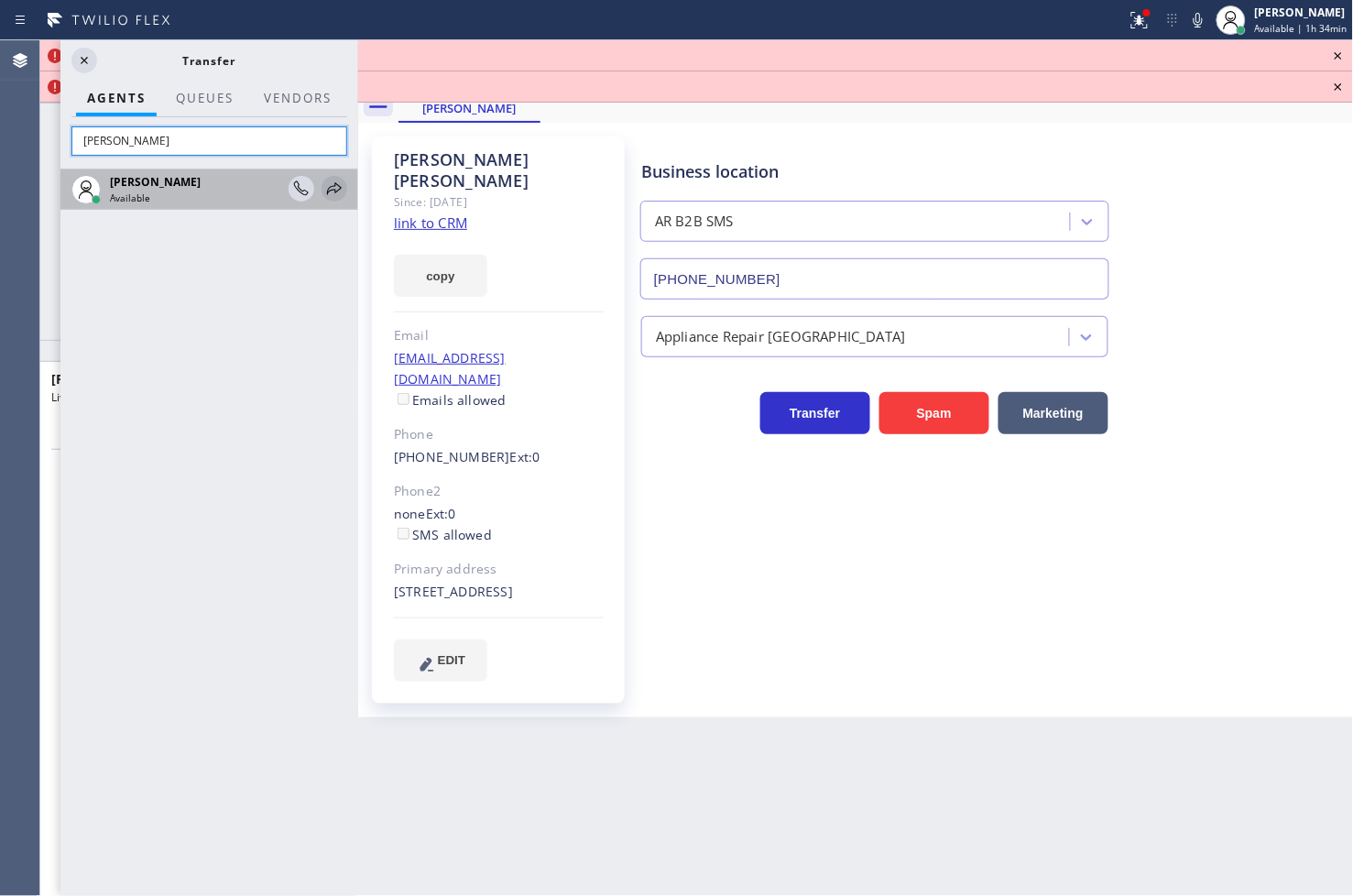
type input "[PERSON_NAME]"
click at [324, 181] on icon at bounding box center [334, 189] width 22 height 22
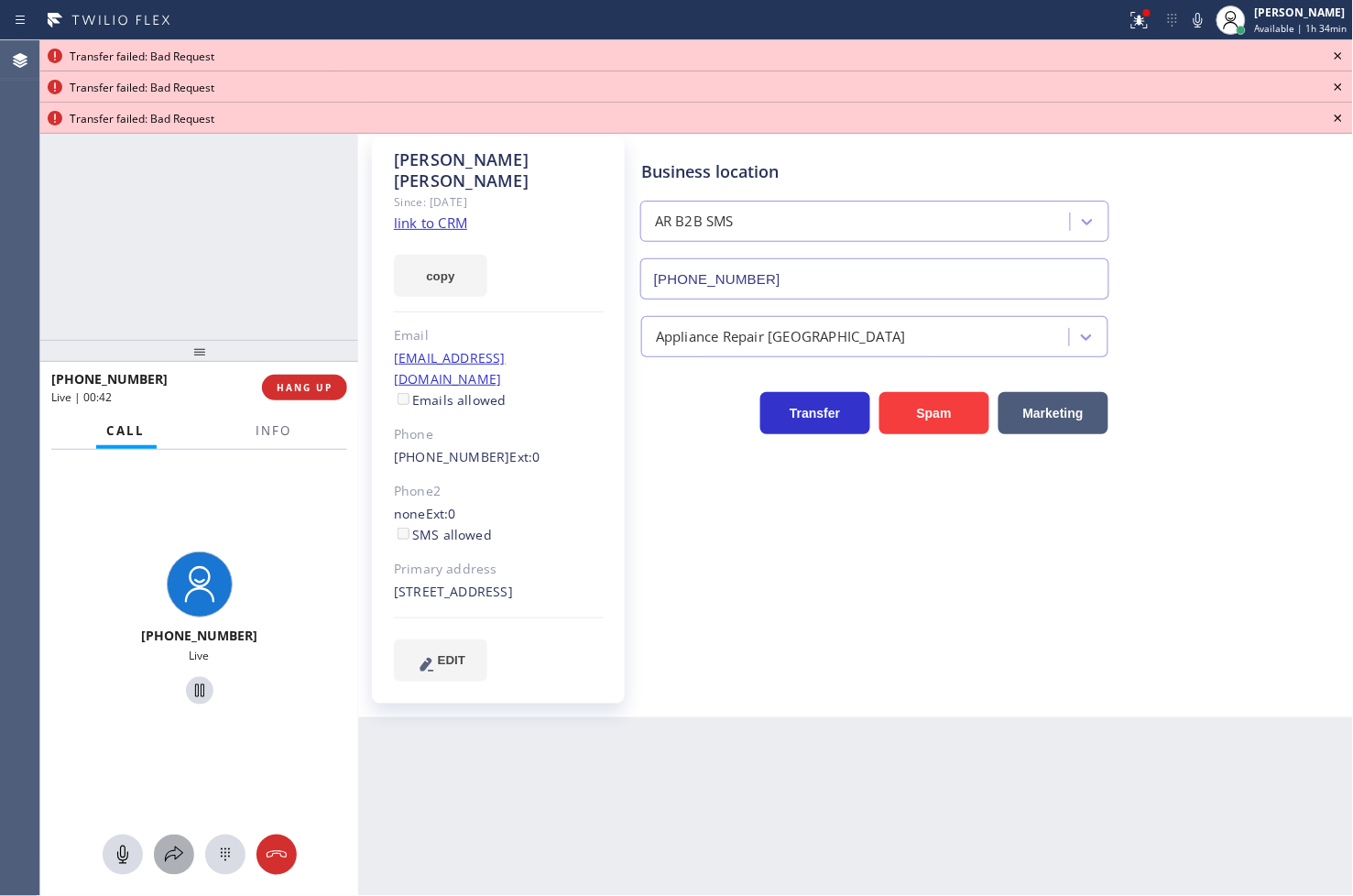
click at [167, 870] on button at bounding box center [174, 854] width 41 height 41
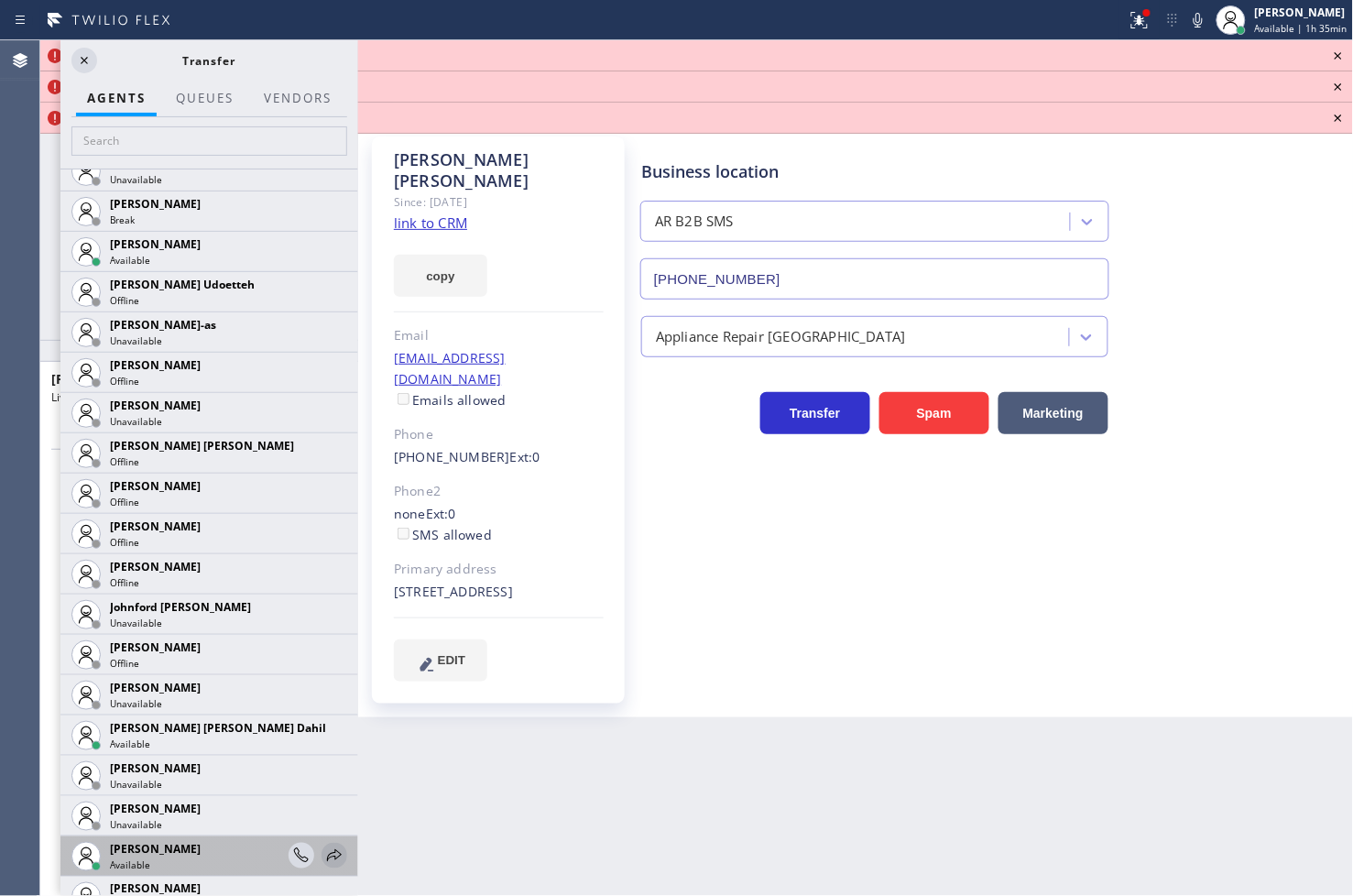
click at [323, 846] on icon at bounding box center [334, 855] width 22 height 22
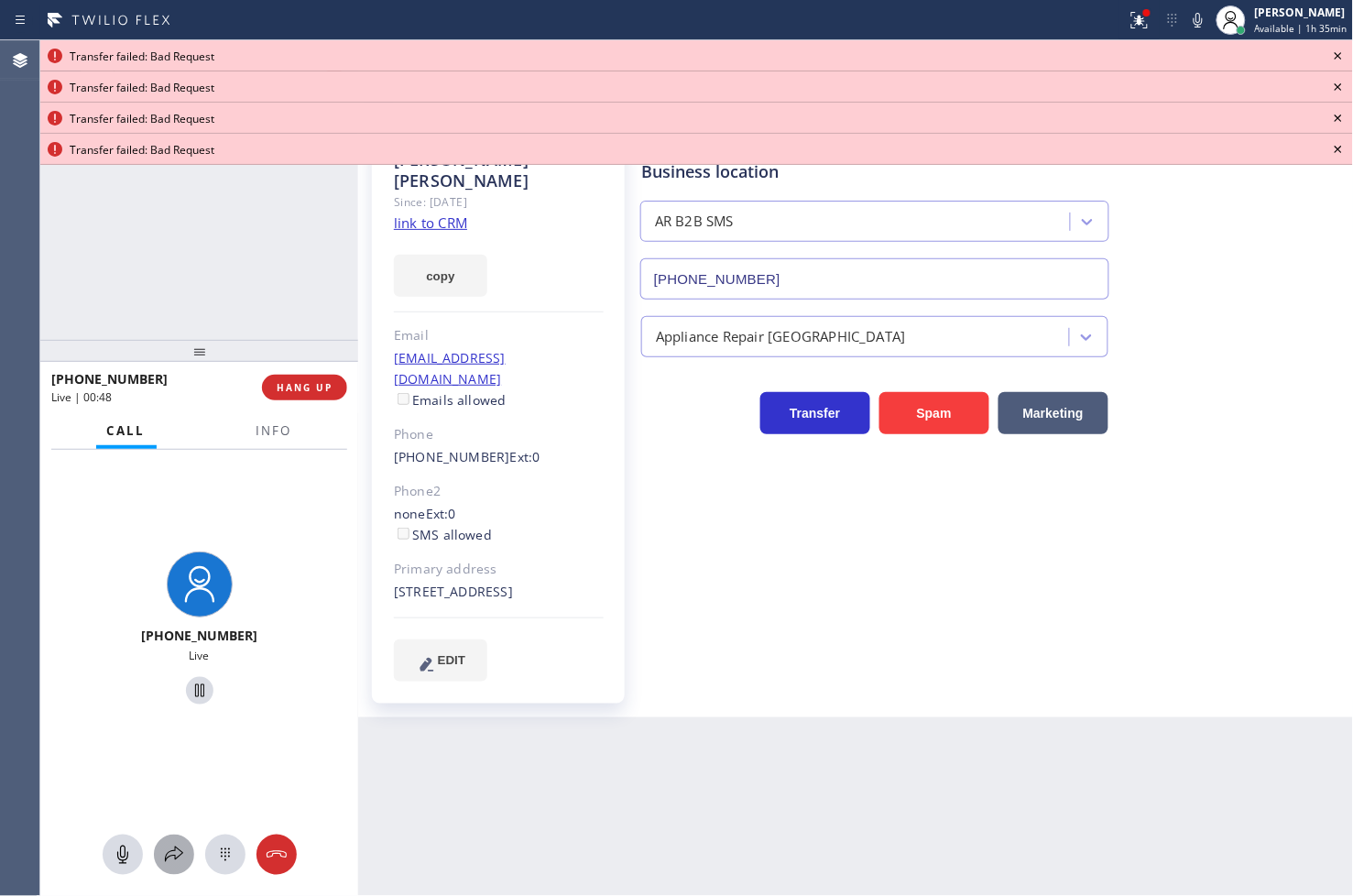
click at [158, 865] on button at bounding box center [174, 854] width 41 height 41
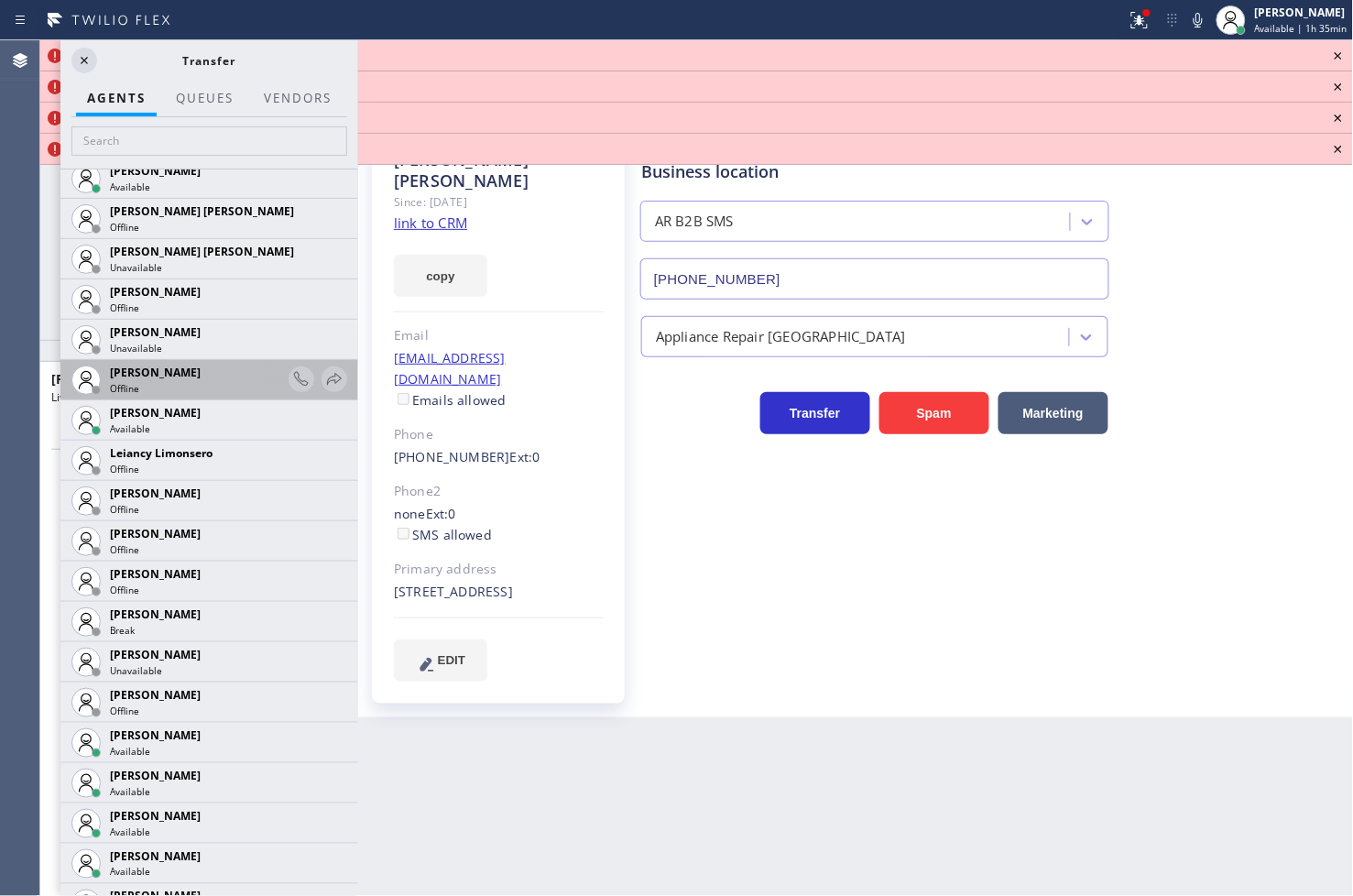
scroll to position [2645, 0]
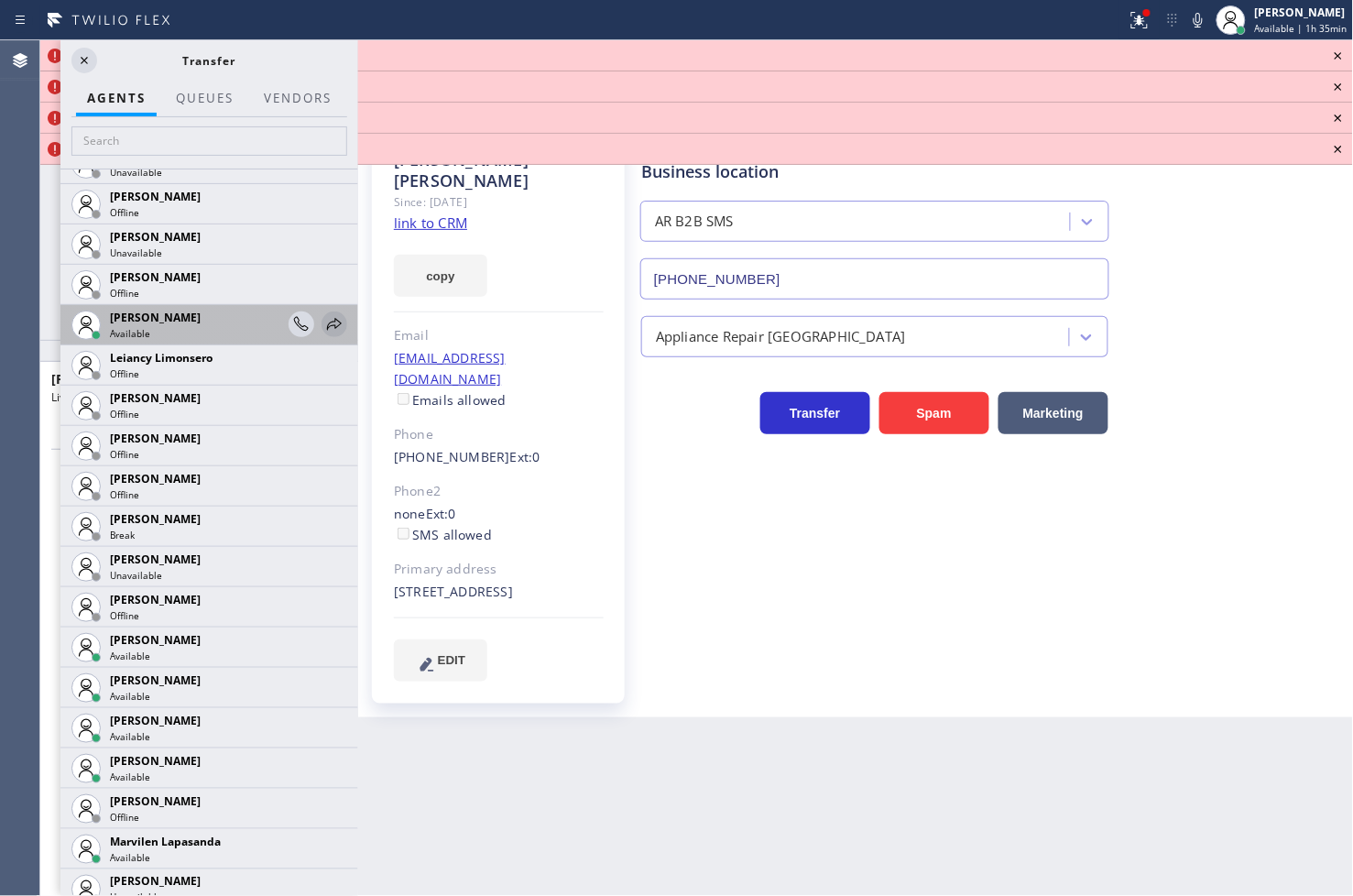
click at [327, 324] on icon at bounding box center [334, 324] width 22 height 22
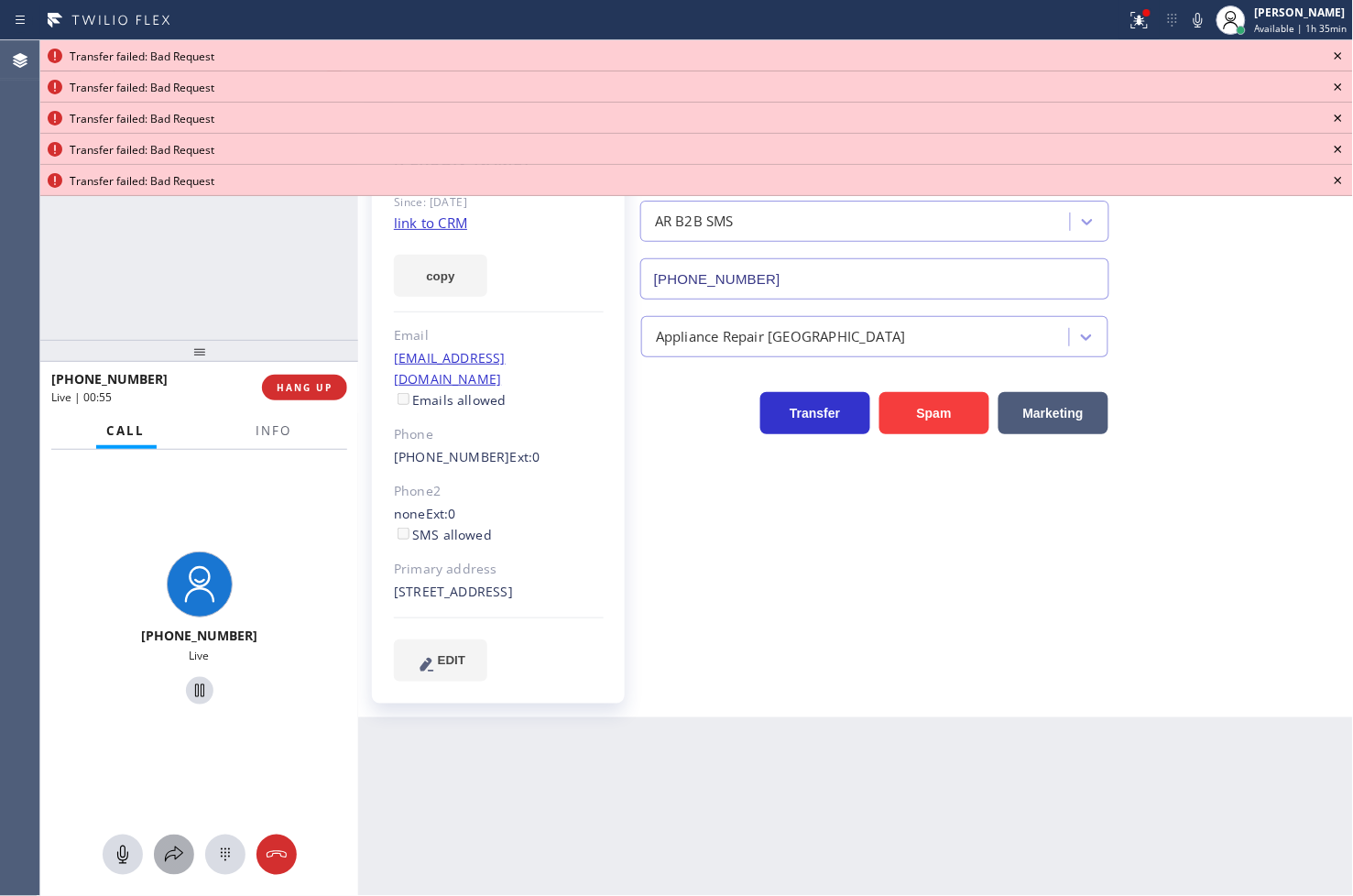
click at [184, 850] on icon at bounding box center [174, 854] width 22 height 22
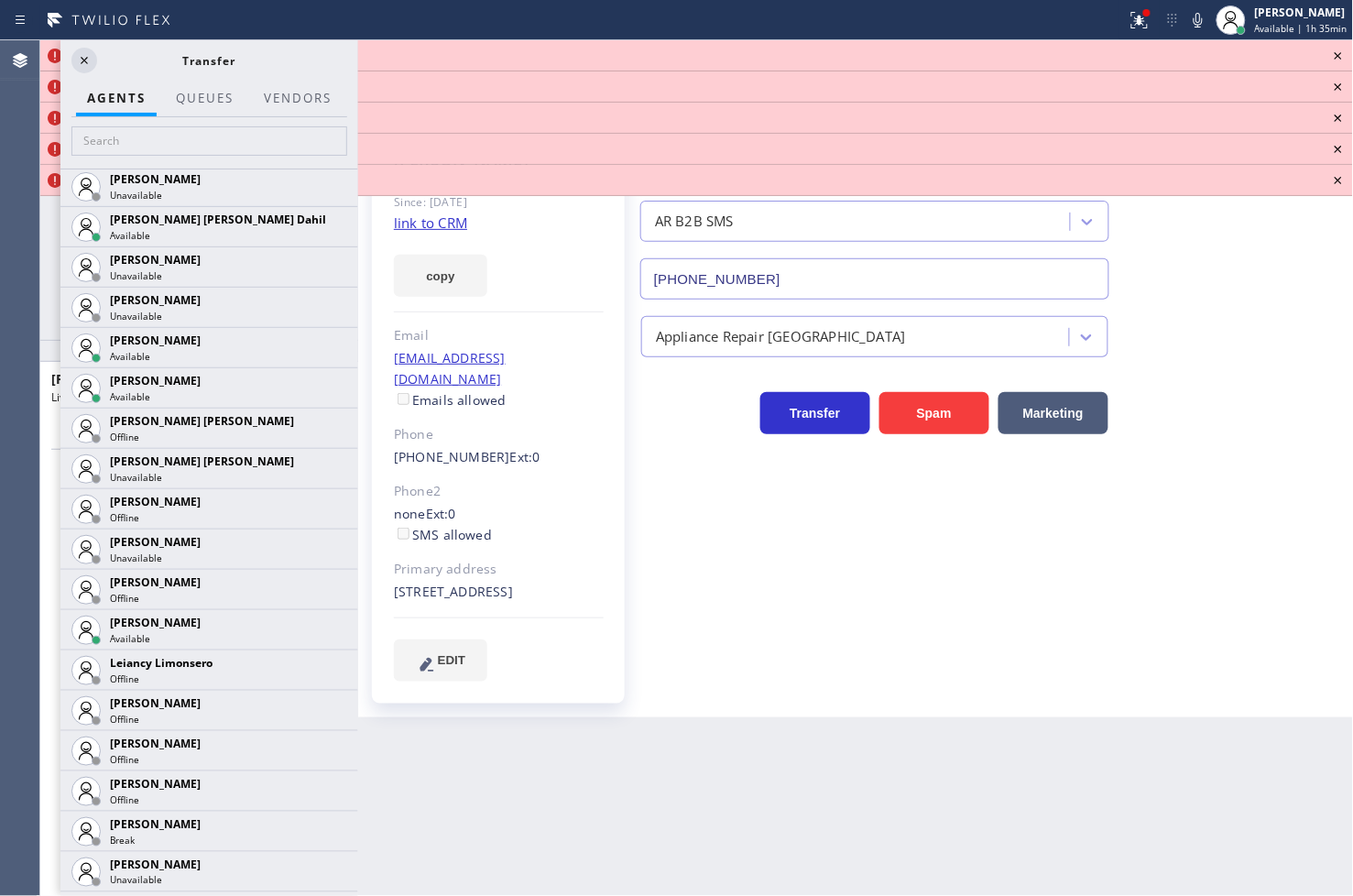
scroll to position [2850, 0]
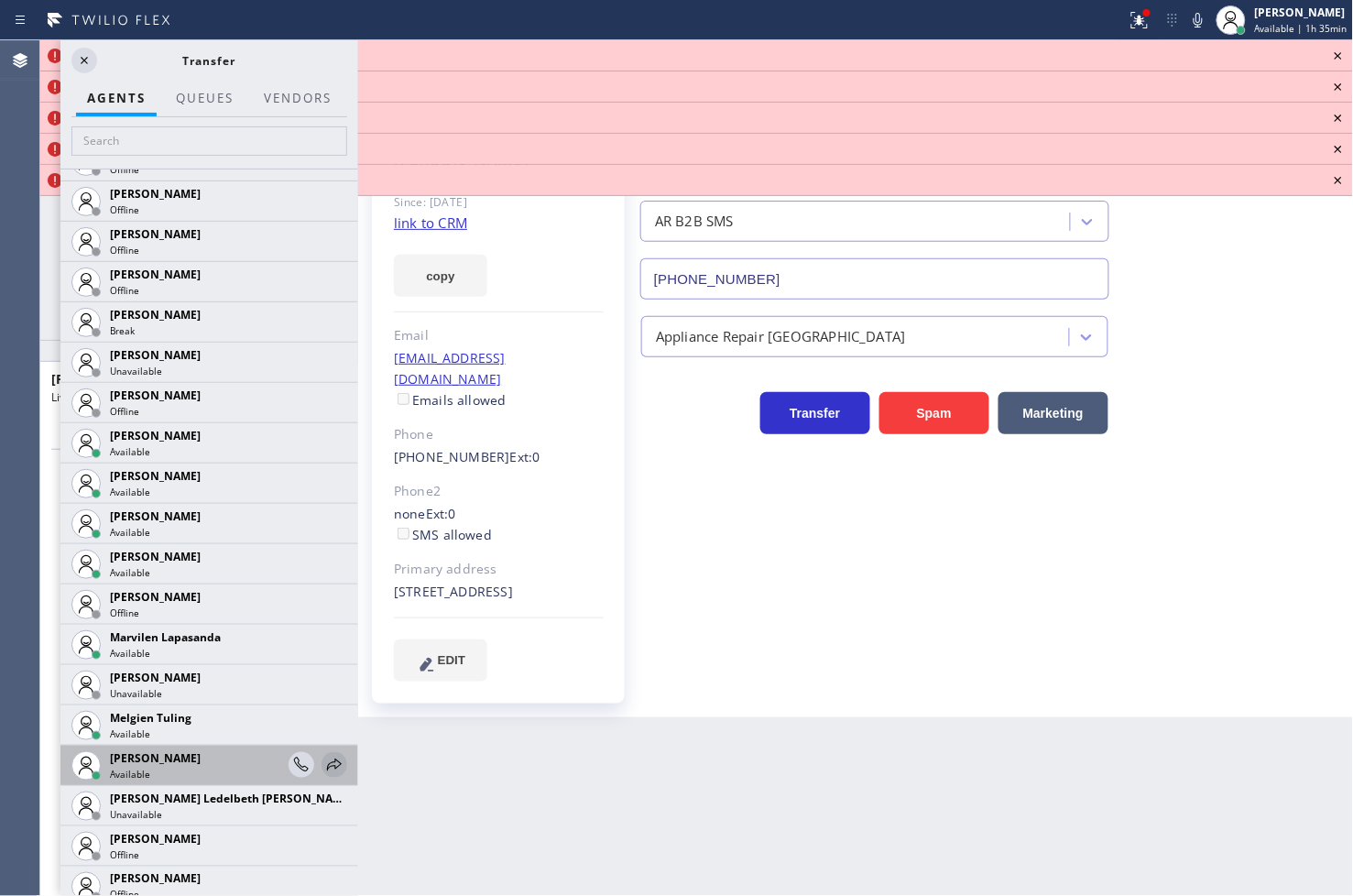
click at [323, 766] on icon at bounding box center [334, 764] width 22 height 22
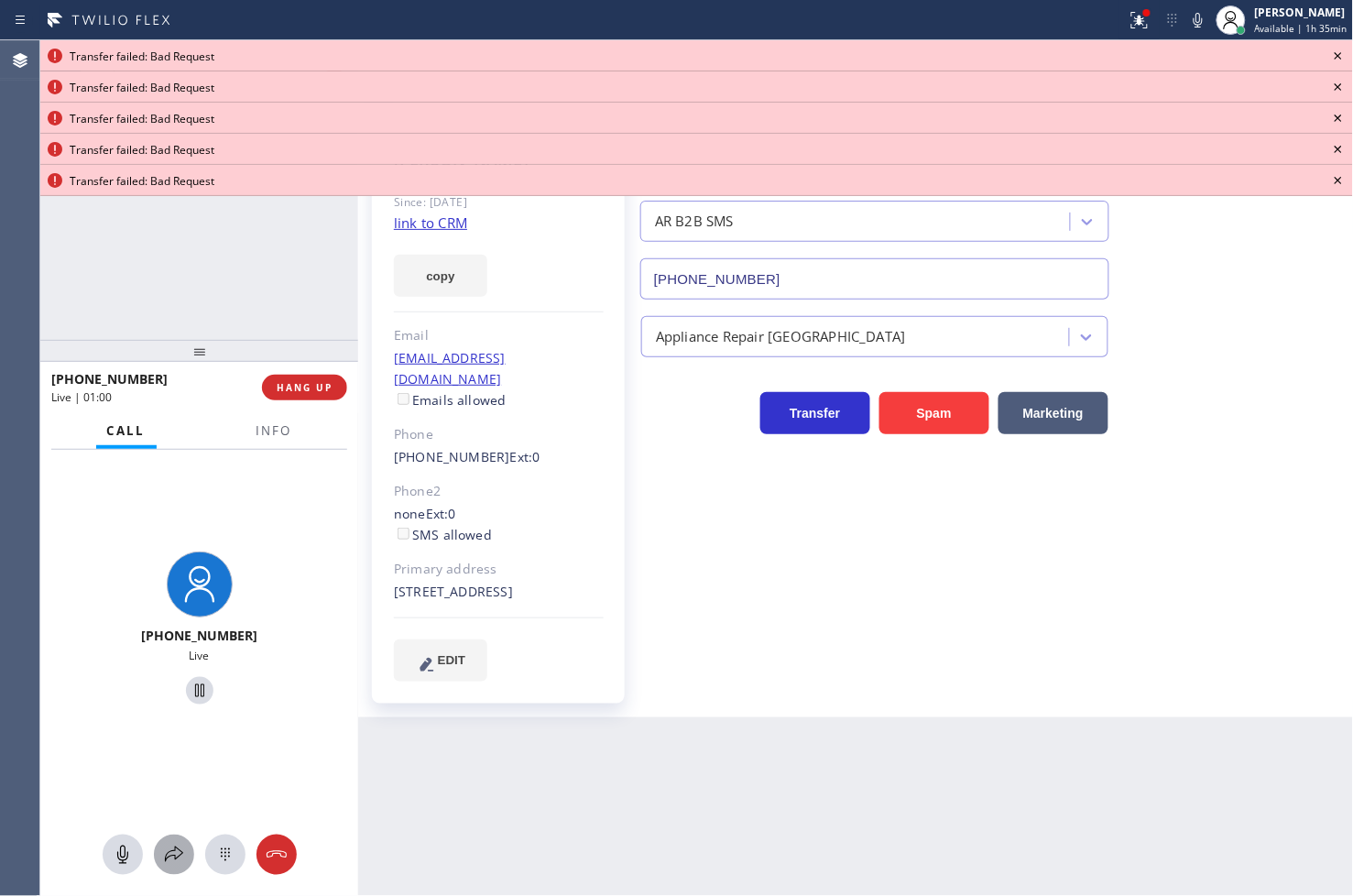
click at [172, 856] on icon at bounding box center [174, 854] width 22 height 22
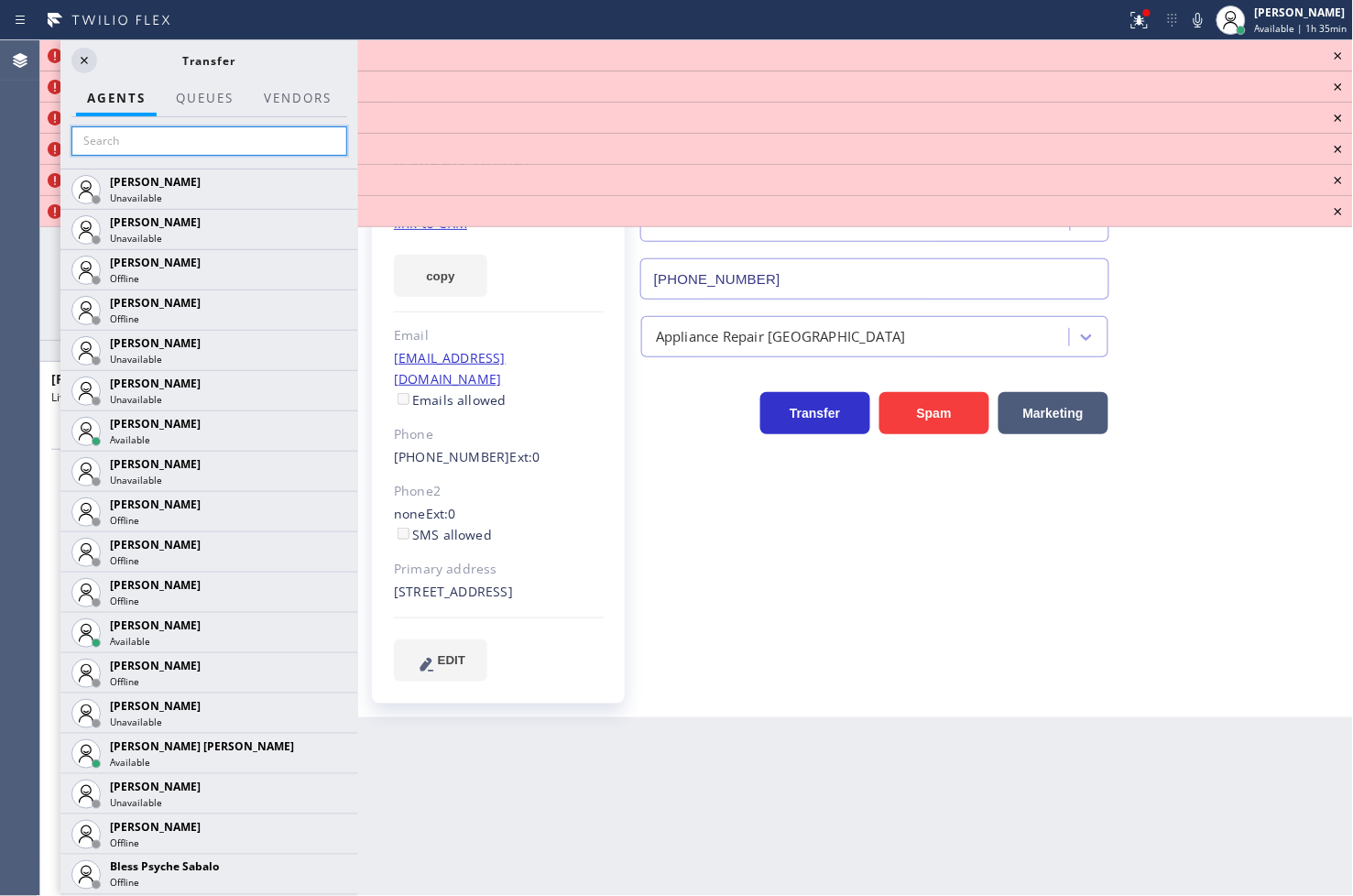
click at [132, 134] on input "text" at bounding box center [209, 141] width 276 height 30
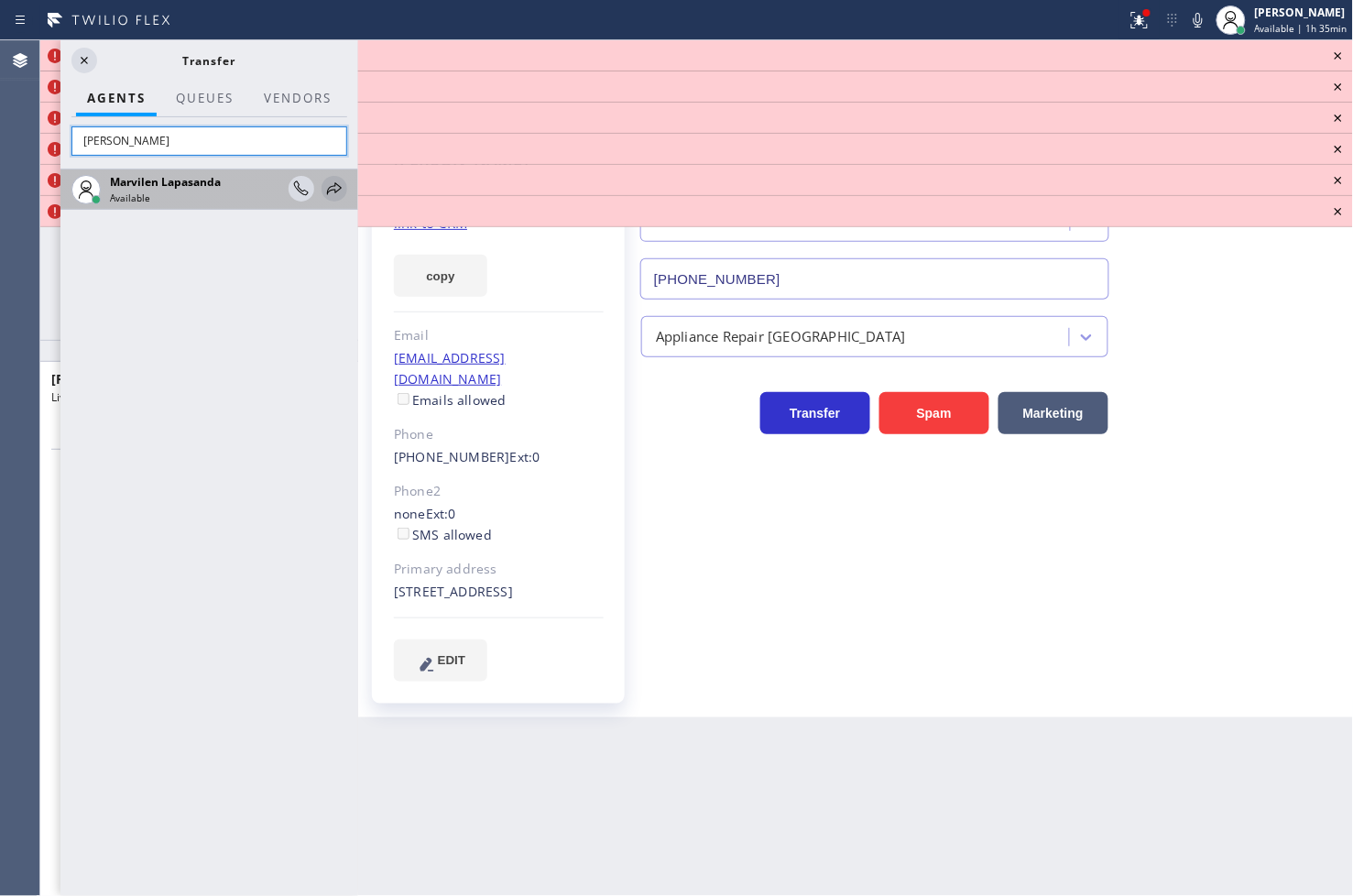
type input "[PERSON_NAME]"
click at [331, 195] on icon at bounding box center [334, 189] width 22 height 22
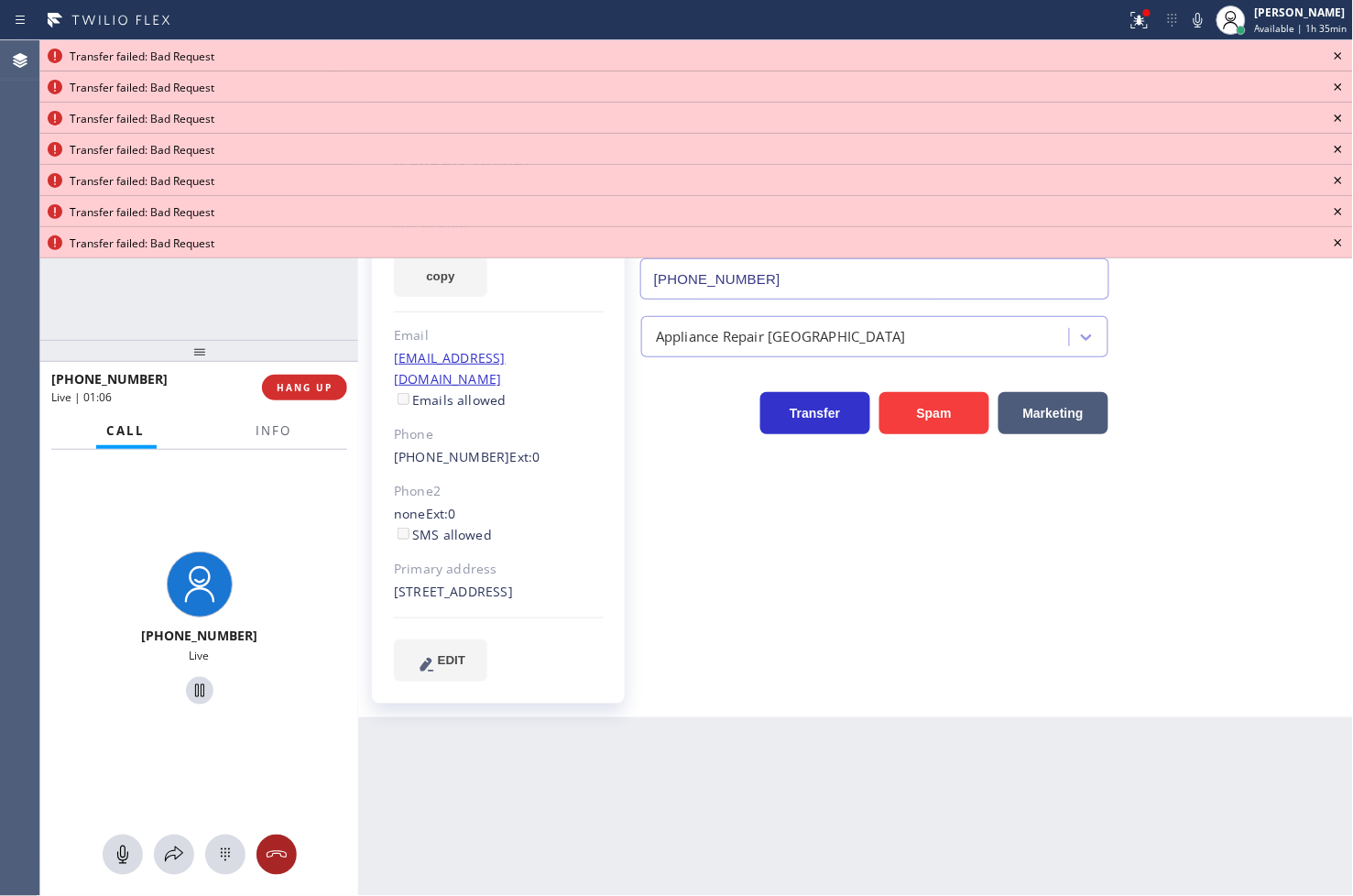
click at [277, 854] on icon at bounding box center [277, 854] width 22 height 22
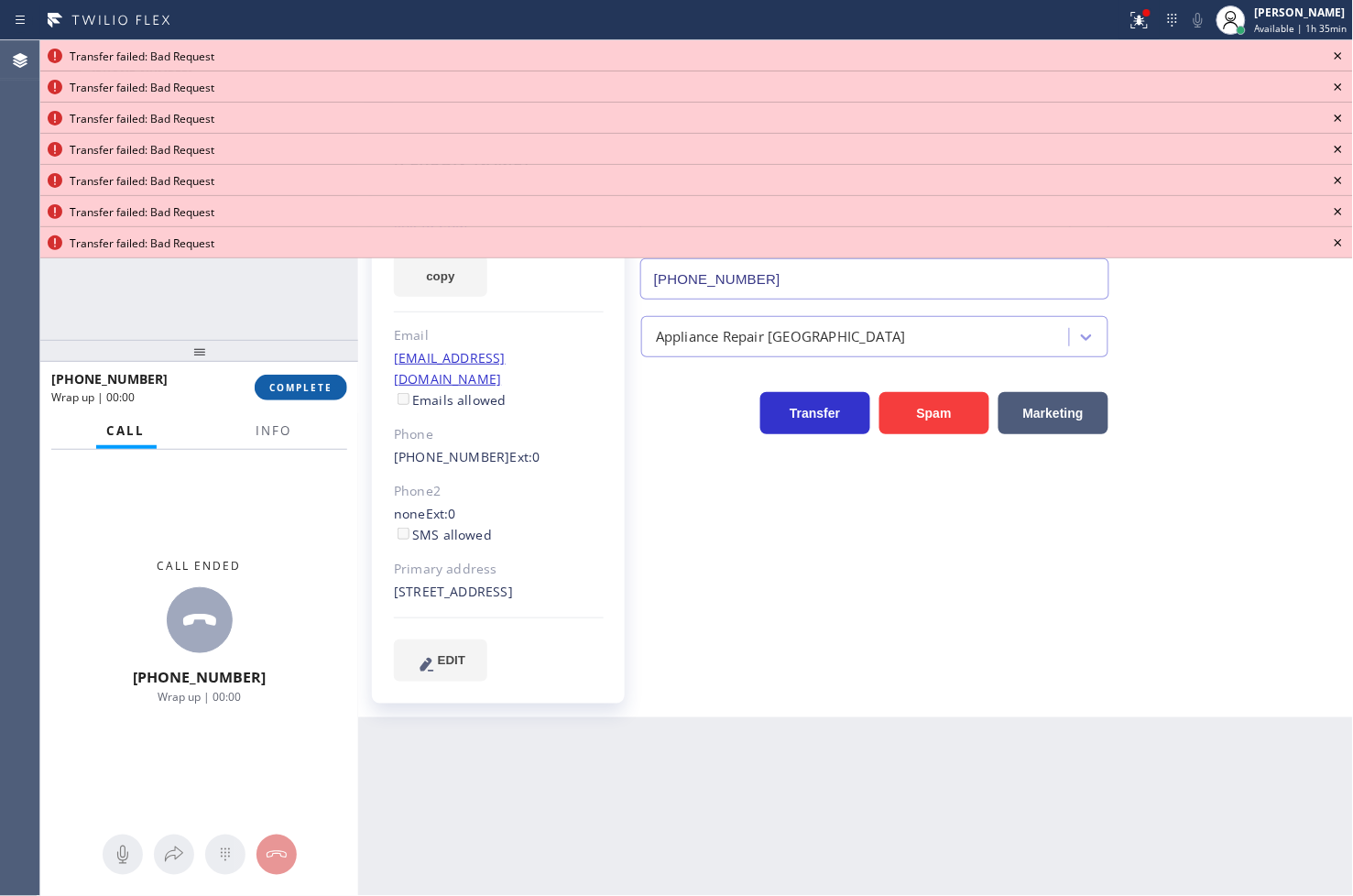
click at [288, 390] on span "COMPLETE" at bounding box center [301, 387] width 63 height 13
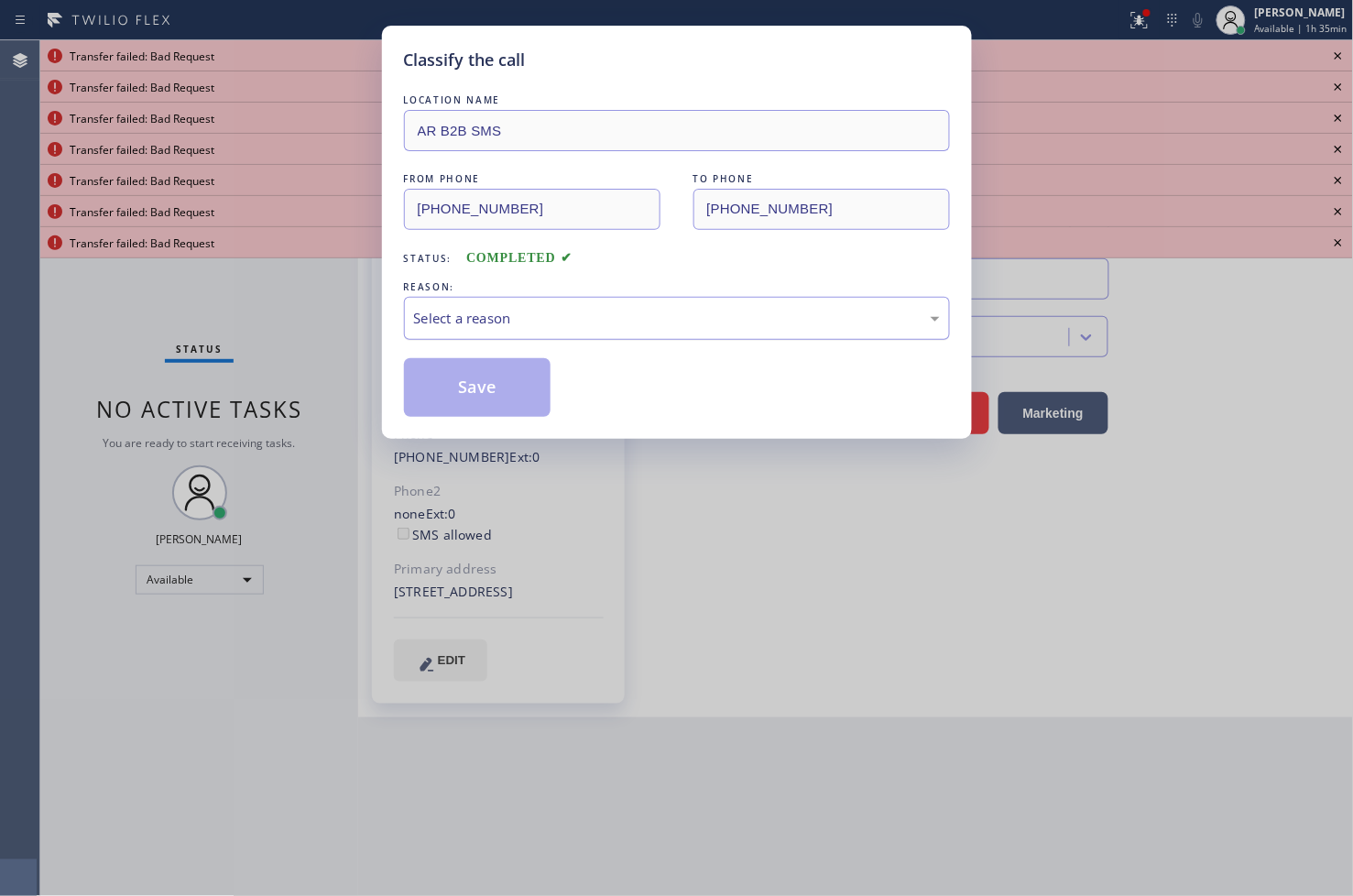
click at [526, 312] on div "Select a reason" at bounding box center [677, 317] width 526 height 21
click at [479, 372] on button "Save" at bounding box center [477, 387] width 147 height 58
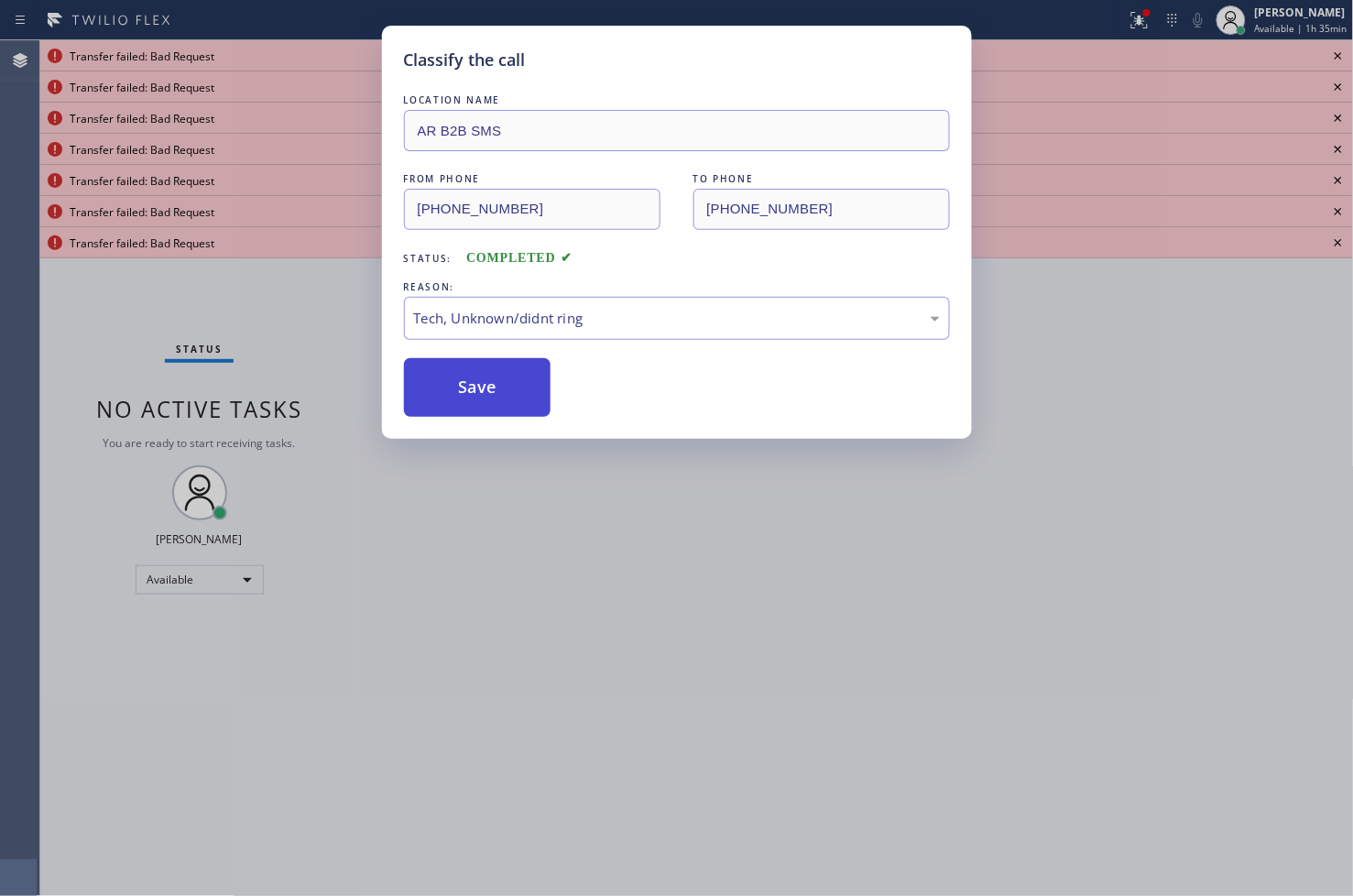
click at [479, 372] on button "Save" at bounding box center [477, 387] width 147 height 58
click at [487, 354] on div "LOCATION NAME AR B2B SMS FROM PHONE (562) 715-4579 TO PHONE (833) 692-2271 Stat…" at bounding box center [676, 254] width 546 height 326
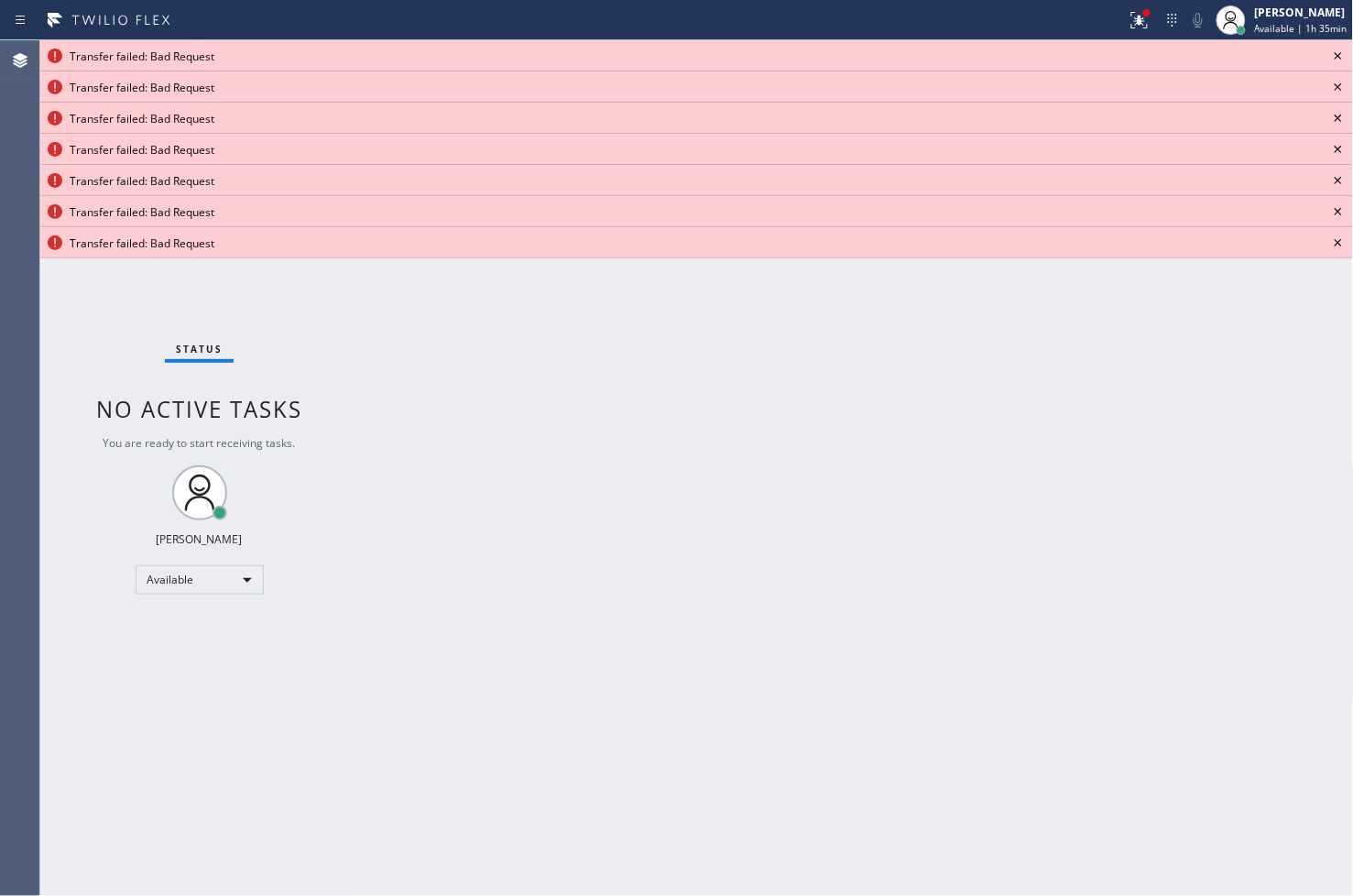
click at [1323, 49] on div "Transfer failed: Bad Request" at bounding box center [696, 56] width 1254 height 16
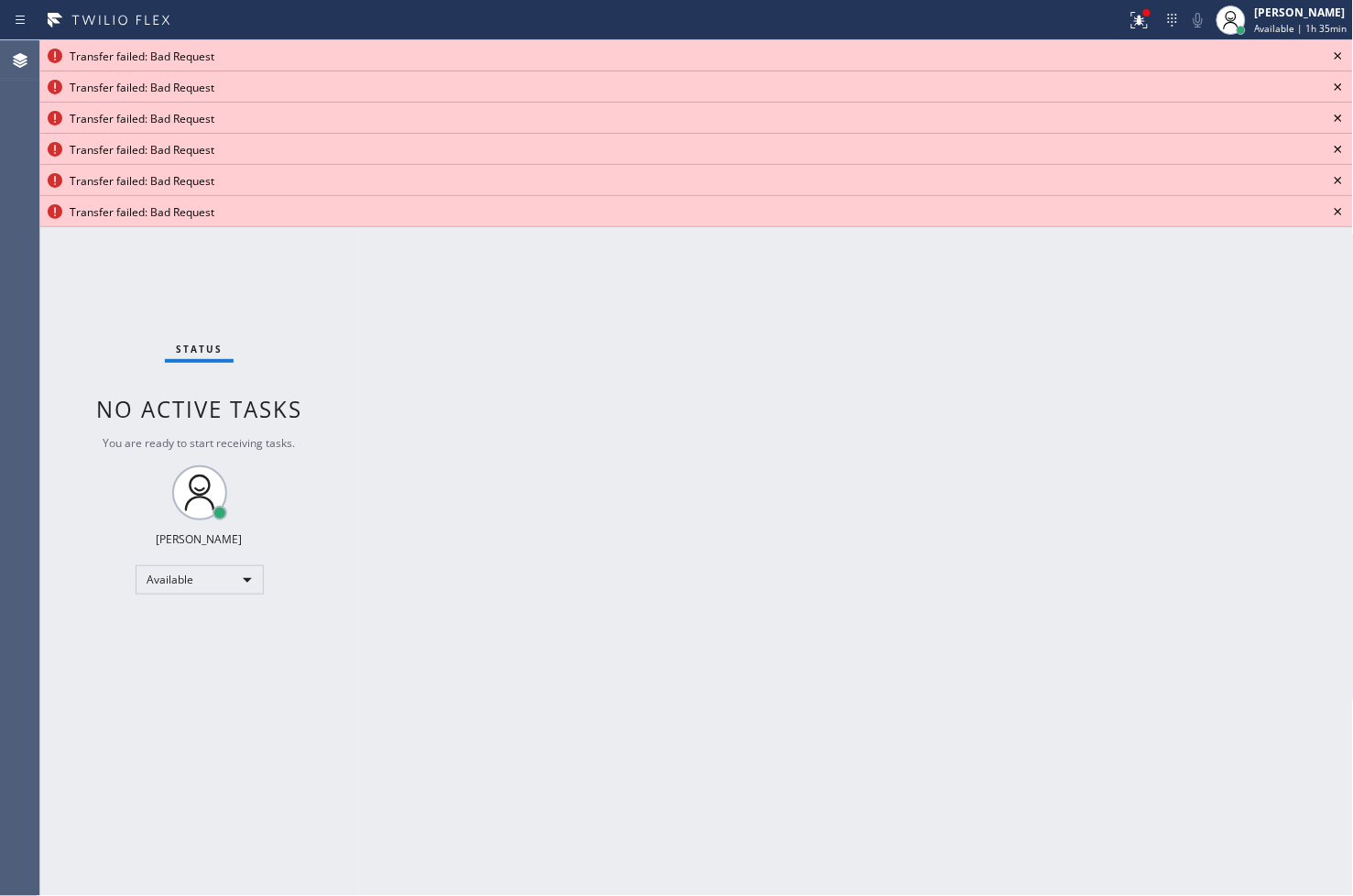
click at [1339, 51] on icon at bounding box center [1338, 55] width 22 height 22
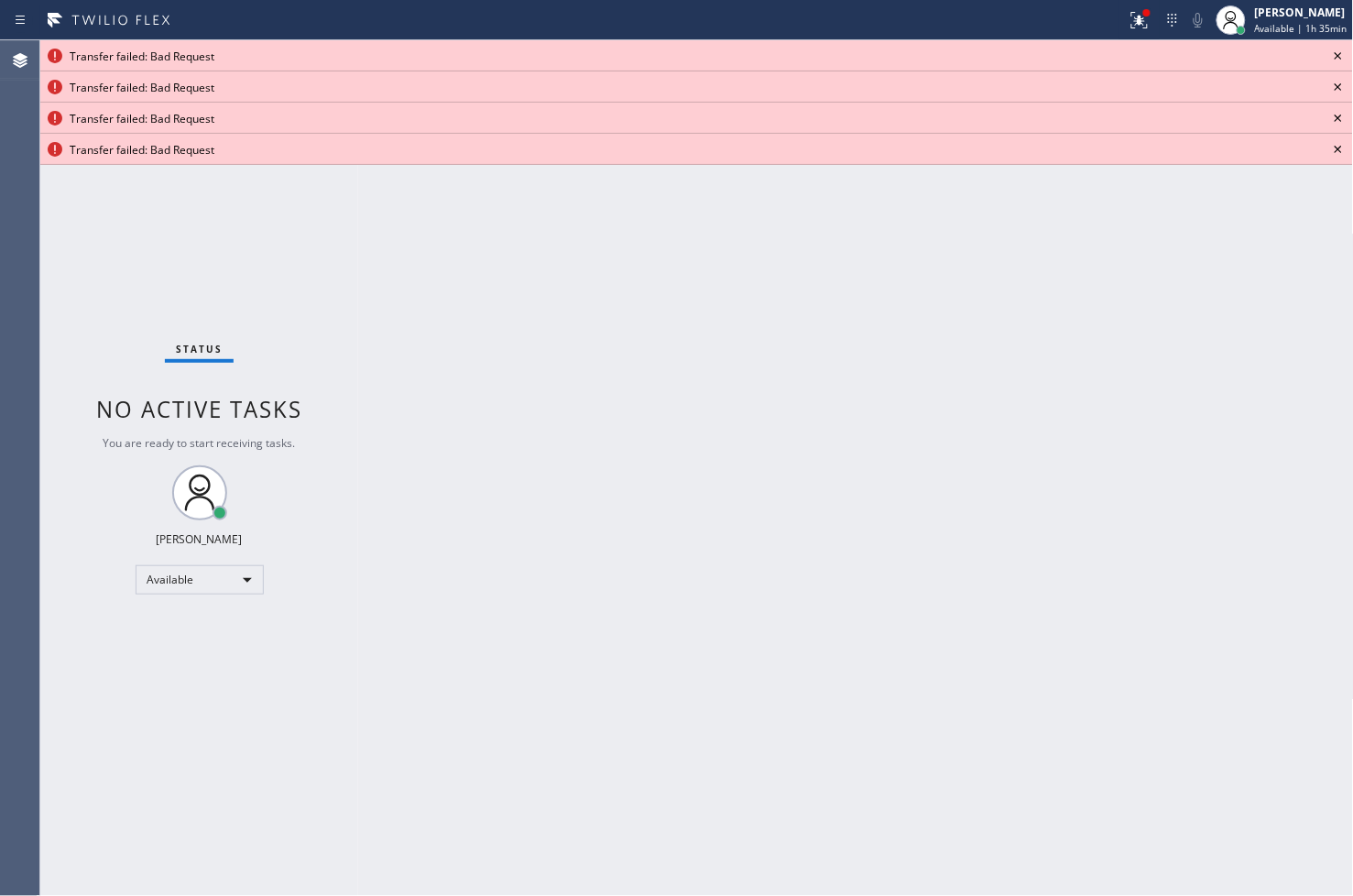
click at [1339, 51] on icon at bounding box center [1338, 55] width 22 height 22
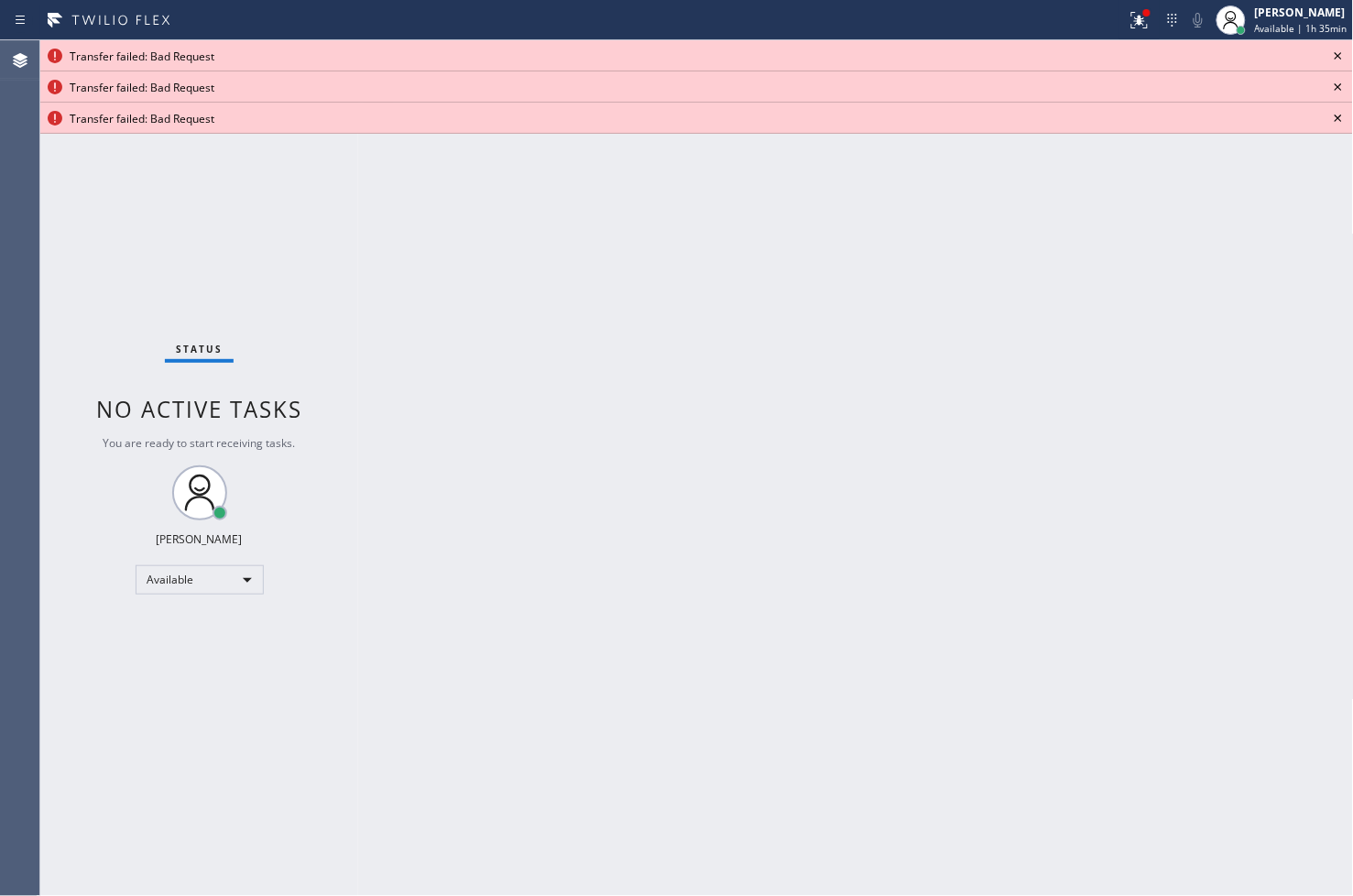
click at [1339, 51] on icon at bounding box center [1338, 55] width 22 height 22
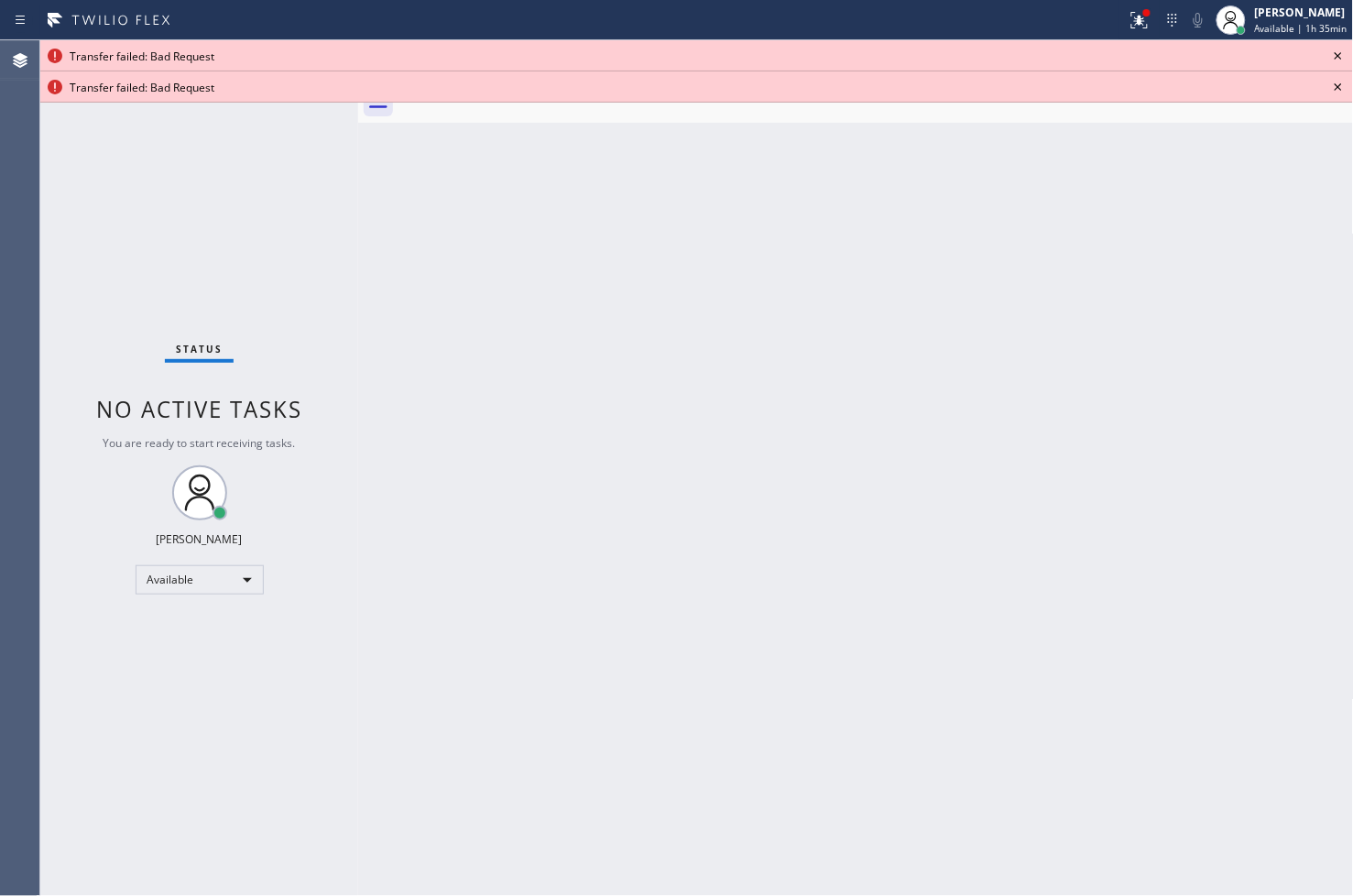
click at [1339, 51] on icon at bounding box center [1338, 55] width 22 height 22
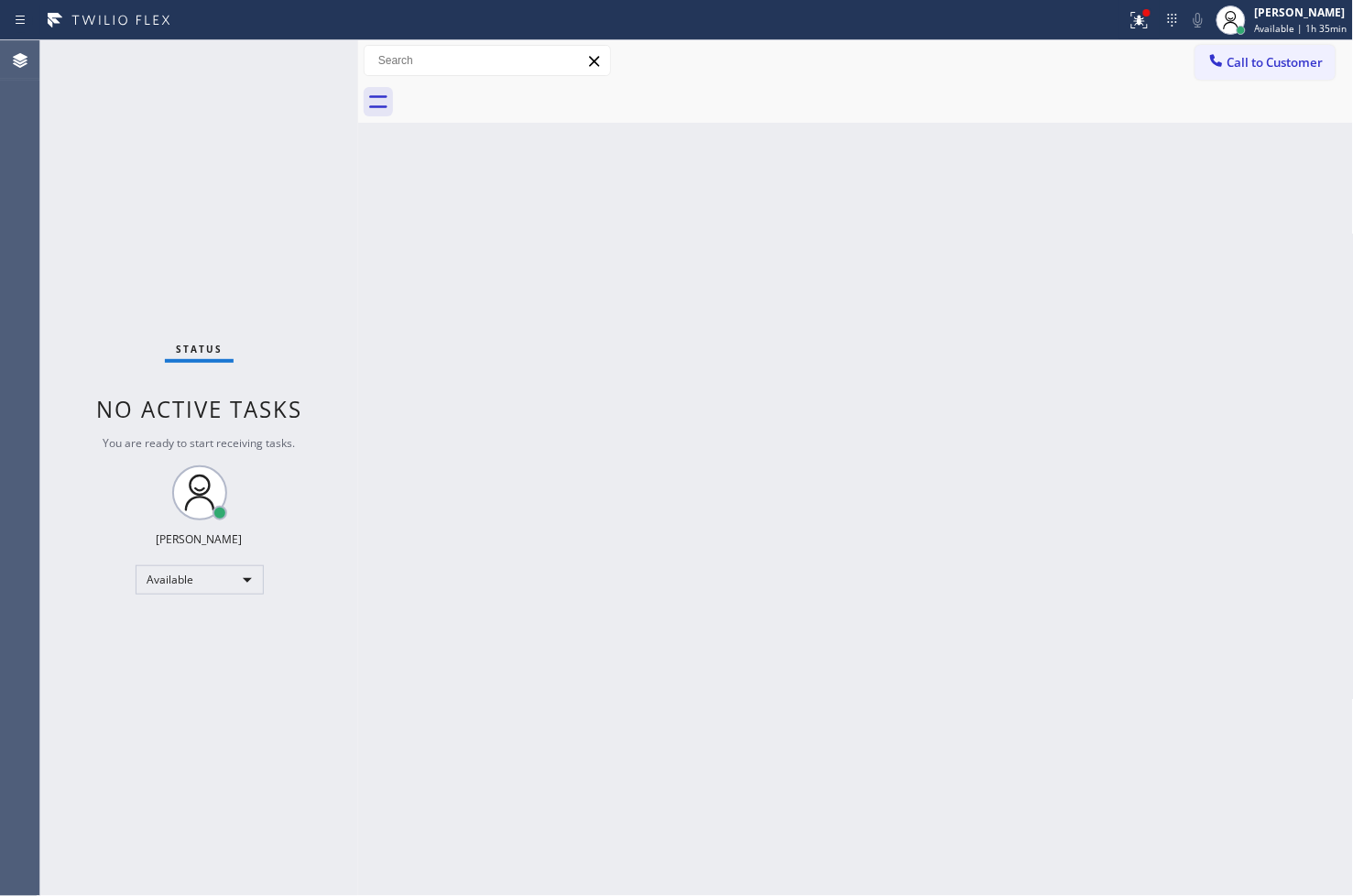
click at [743, 75] on div "Call to Customer Outbound call Location Search location Your caller id phone nu…" at bounding box center [856, 60] width 996 height 32
click at [276, 61] on div "Status No active tasks You are ready to start receiving tasks. [PERSON_NAME]" at bounding box center [199, 468] width 317 height 855
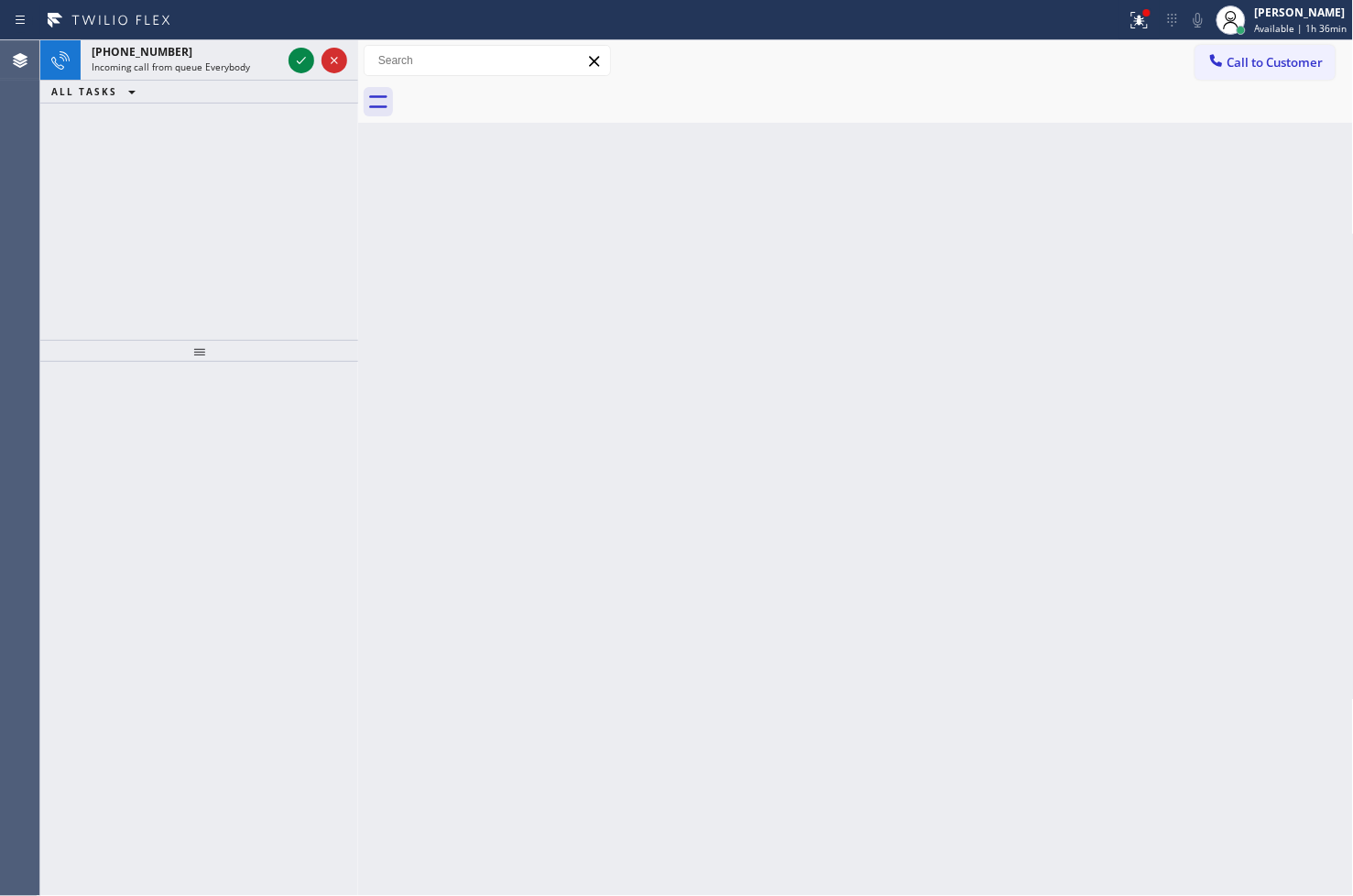
click at [225, 21] on div at bounding box center [563, 21] width 1112 height 30
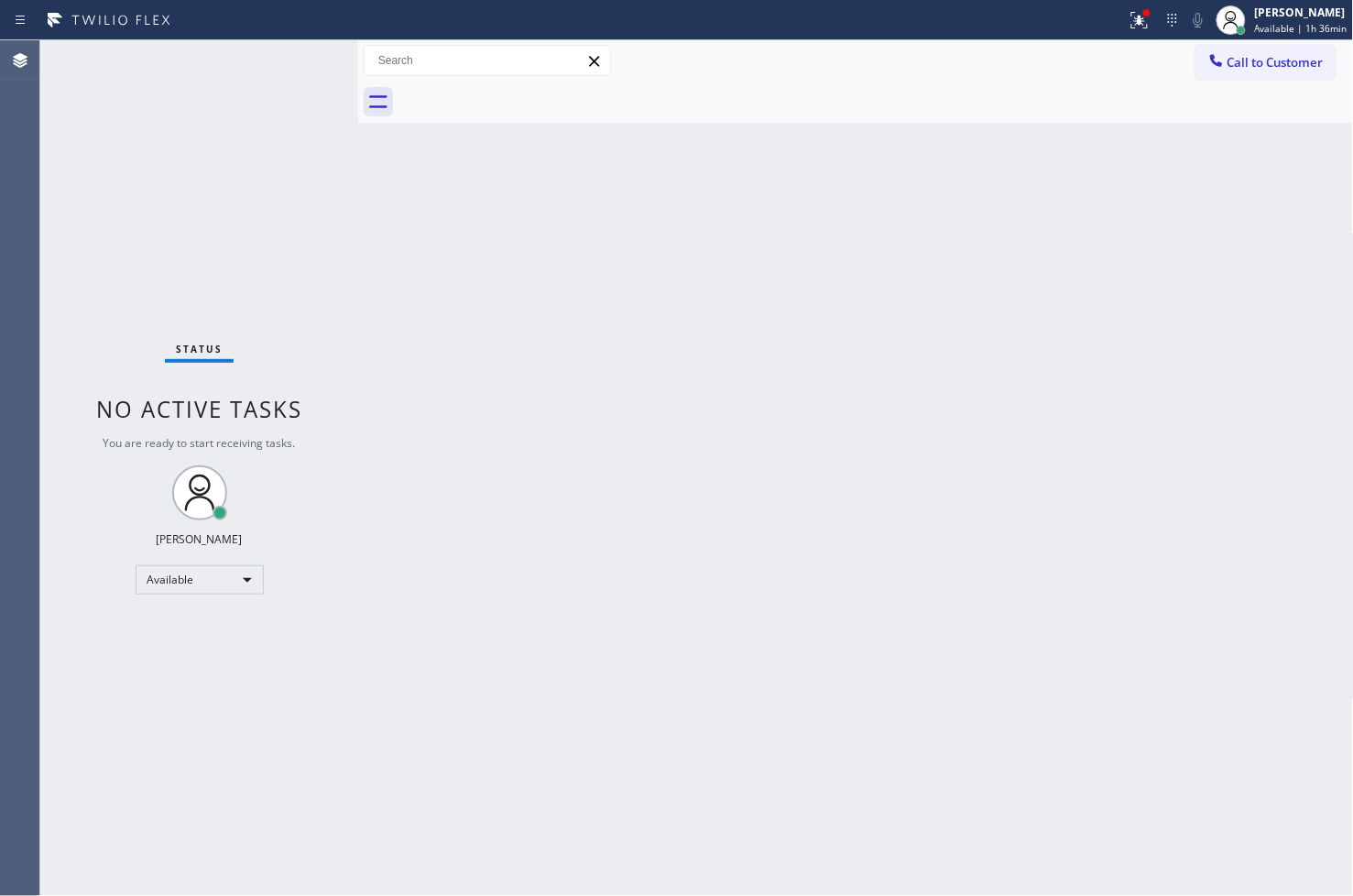
click at [299, 65] on div "Status No active tasks You are ready to start receiving tasks. [PERSON_NAME]" at bounding box center [199, 468] width 317 height 855
click at [1128, 13] on icon at bounding box center [1139, 20] width 22 height 22
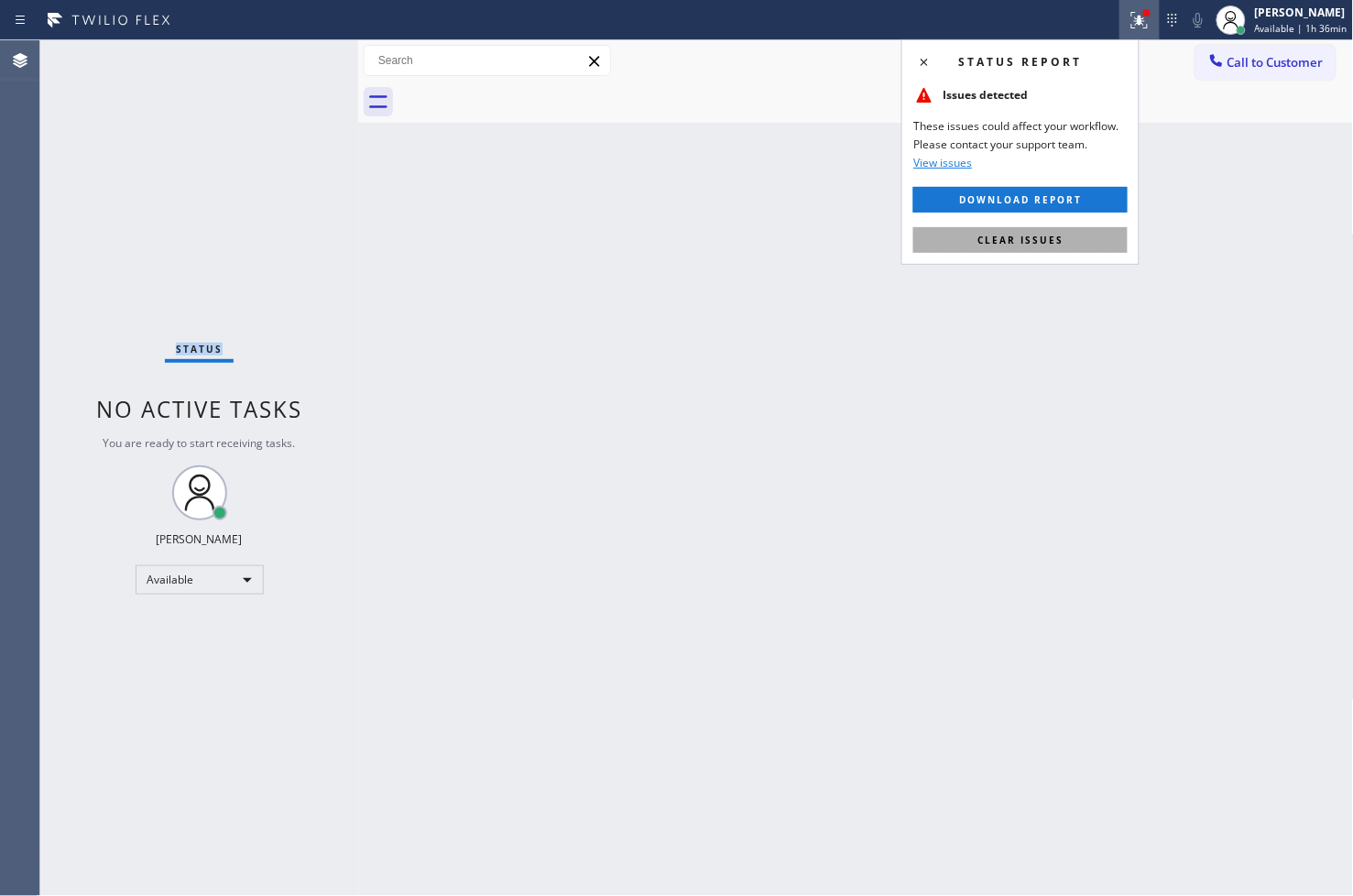
click at [1082, 234] on button "Clear issues" at bounding box center [1020, 240] width 215 height 26
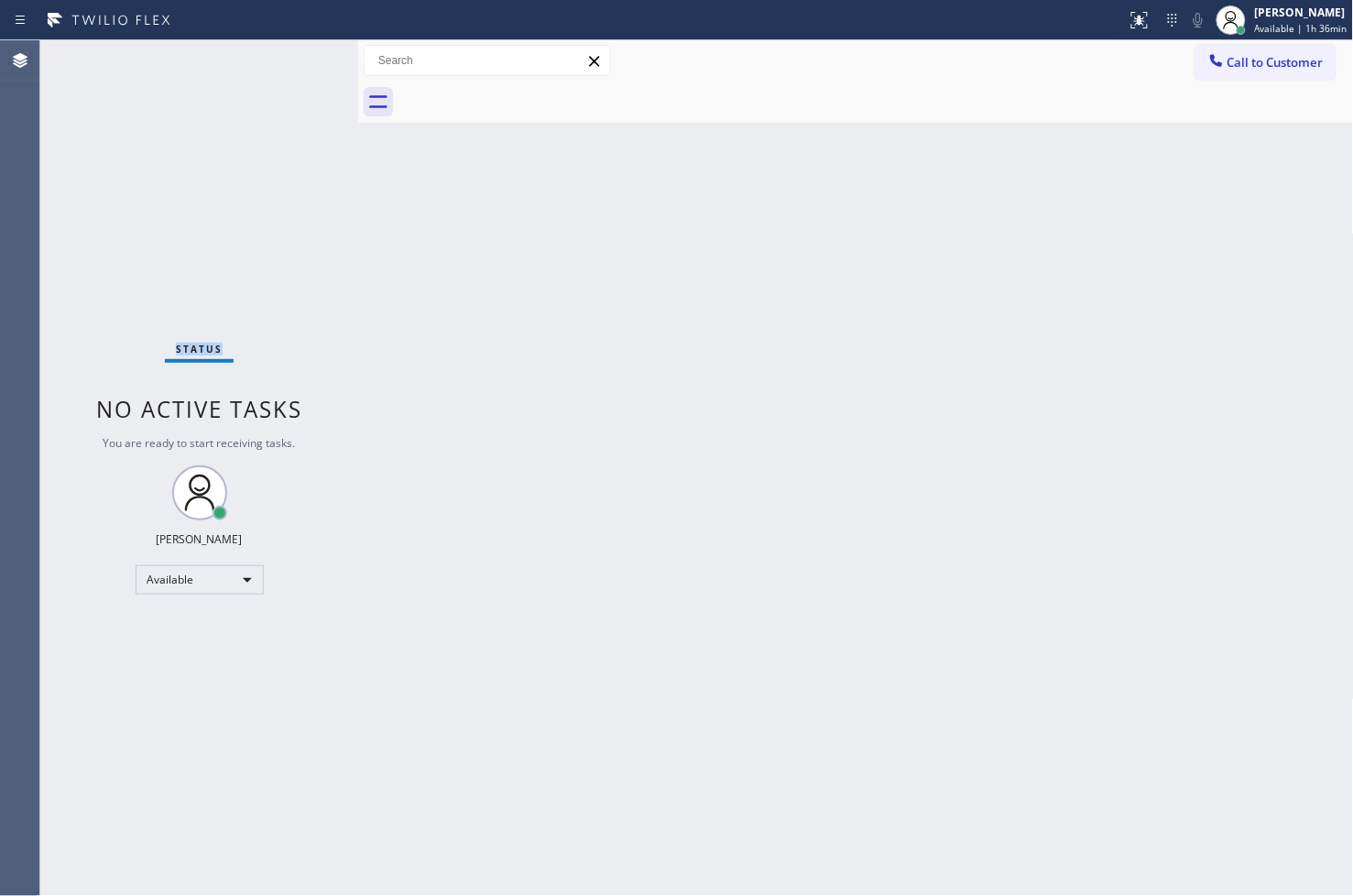
click at [133, 135] on div "Status No active tasks You are ready to start receiving tasks. [PERSON_NAME]" at bounding box center [199, 468] width 317 height 855
click at [296, 56] on div "Status No active tasks You are ready to start receiving tasks. [PERSON_NAME]" at bounding box center [199, 468] width 317 height 855
click at [295, 56] on div "Status No active tasks You are ready to start receiving tasks. [PERSON_NAME]" at bounding box center [199, 468] width 317 height 855
click at [649, 419] on div "Back to Dashboard Change Sender ID Customers Technicians Select a contact Outbo…" at bounding box center [856, 468] width 996 height 855
click at [1026, 621] on div "Back to Dashboard Change Sender ID Customers Technicians Select a contact Outbo…" at bounding box center [856, 468] width 996 height 855
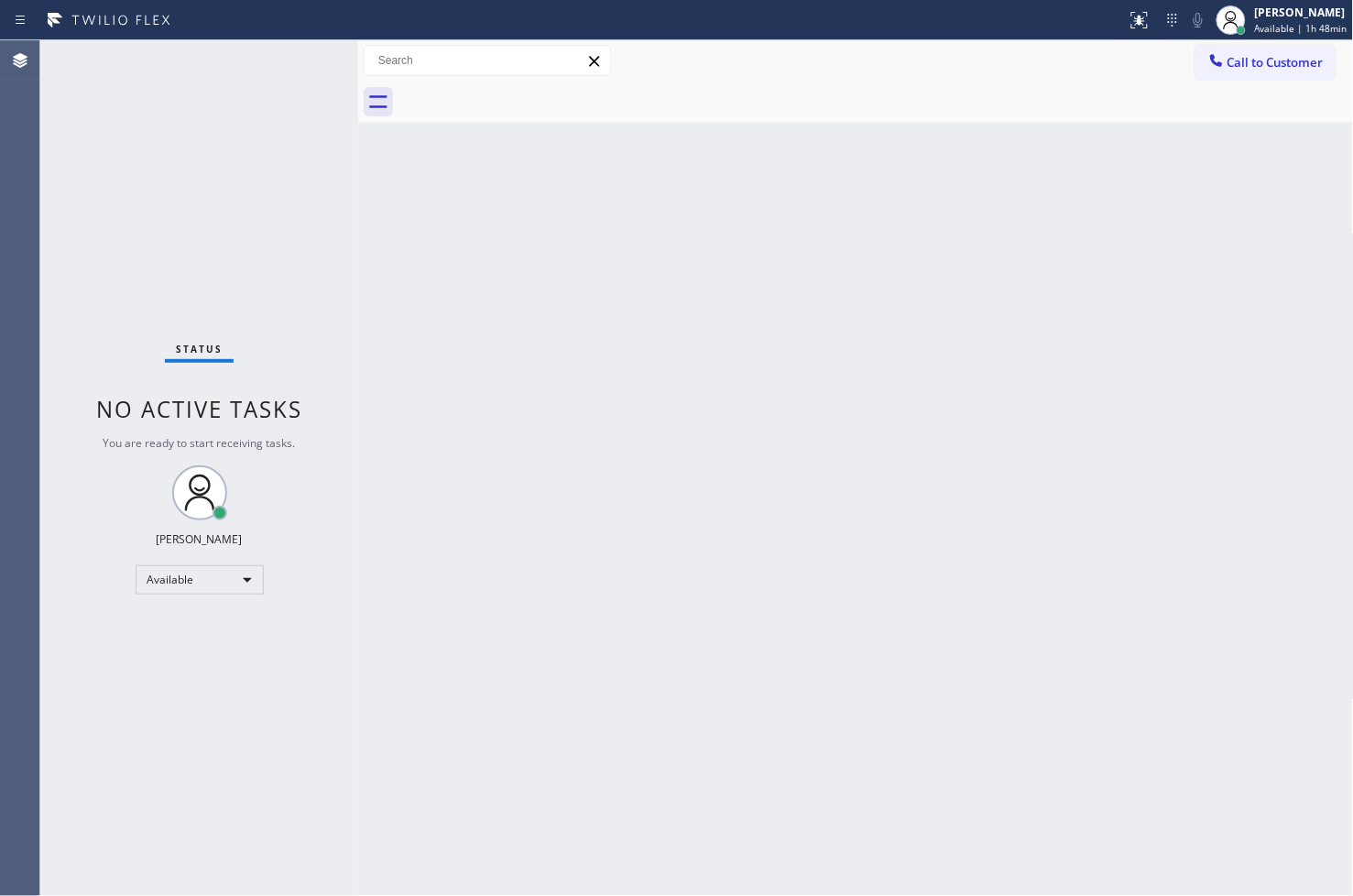
click at [373, 227] on div "Back to Dashboard Change Sender ID Customers Technicians Select a contact Outbo…" at bounding box center [856, 468] width 996 height 855
click at [286, 64] on div "Status No active tasks You are ready to start receiving tasks. [PERSON_NAME]" at bounding box center [199, 468] width 317 height 855
click at [469, 387] on div "Back to Dashboard Change Sender ID Customers Technicians Select a contact Outbo…" at bounding box center [856, 468] width 996 height 855
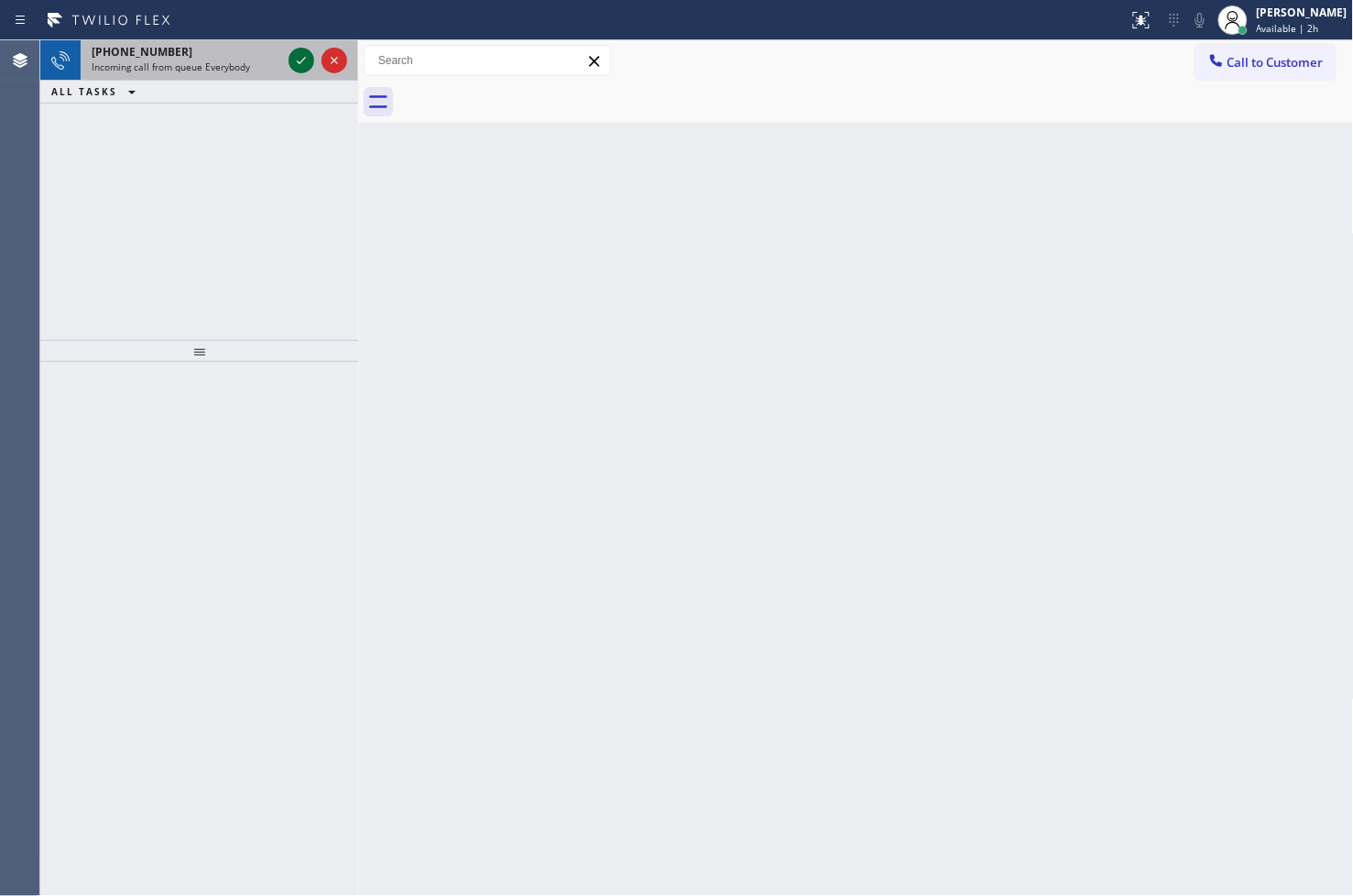
click at [298, 66] on icon at bounding box center [302, 60] width 22 height 22
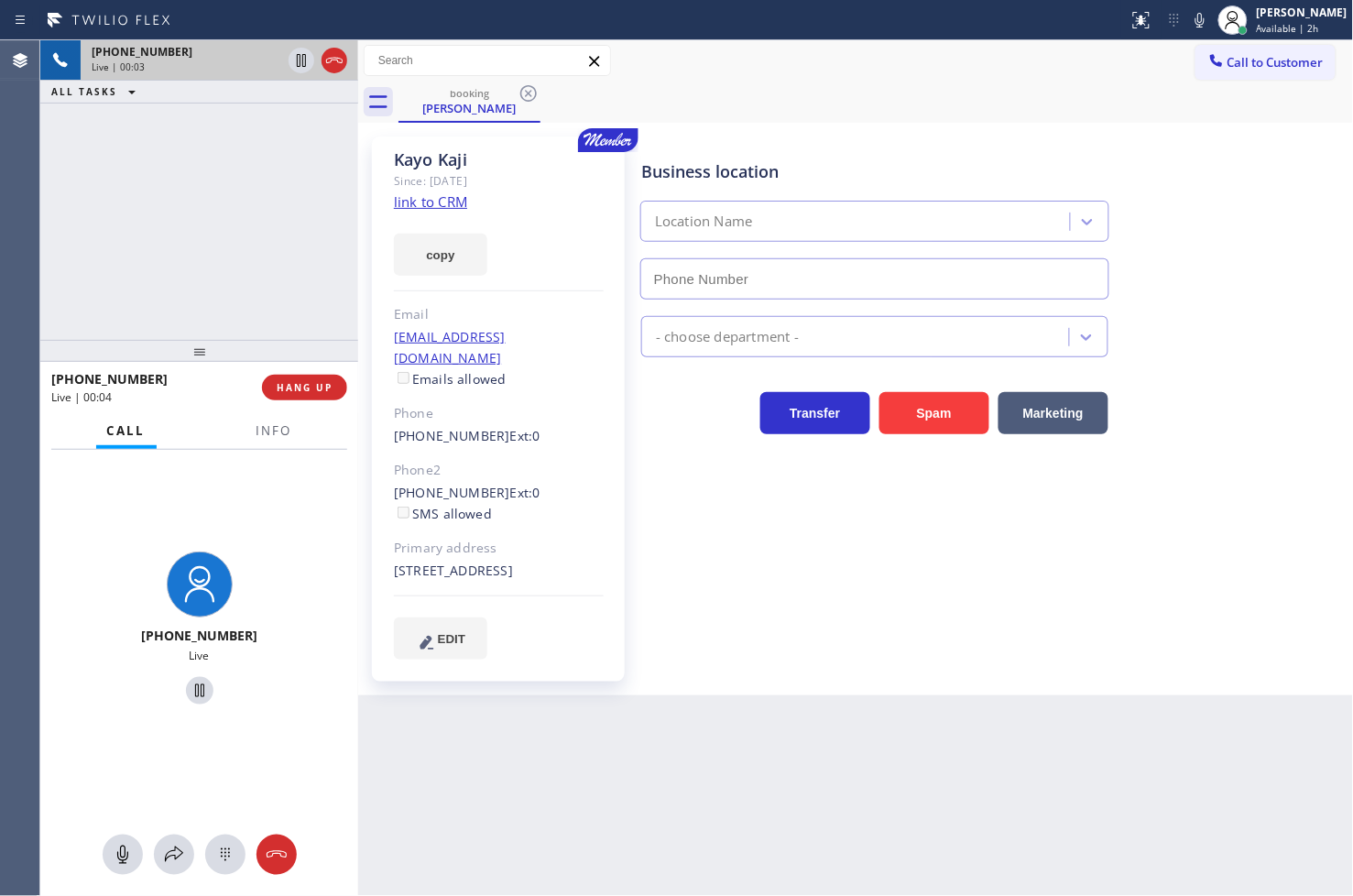
click at [404, 196] on link "link to CRM" at bounding box center [430, 202] width 73 height 19
click at [225, 193] on div "+13108694182 Live | 01:08 ALL TASKS ALL TASKS ACTIVE TASKS TASKS IN WRAP UP" at bounding box center [199, 190] width 317 height 300
click at [262, 218] on div "+13108694182 Live | 01:09 ALL TASKS ALL TASKS ACTIVE TASKS TASKS IN WRAP UP" at bounding box center [199, 190] width 317 height 300
drag, startPoint x: 291, startPoint y: 58, endPoint x: 259, endPoint y: 193, distance: 138.7
click at [291, 58] on icon at bounding box center [302, 60] width 22 height 22
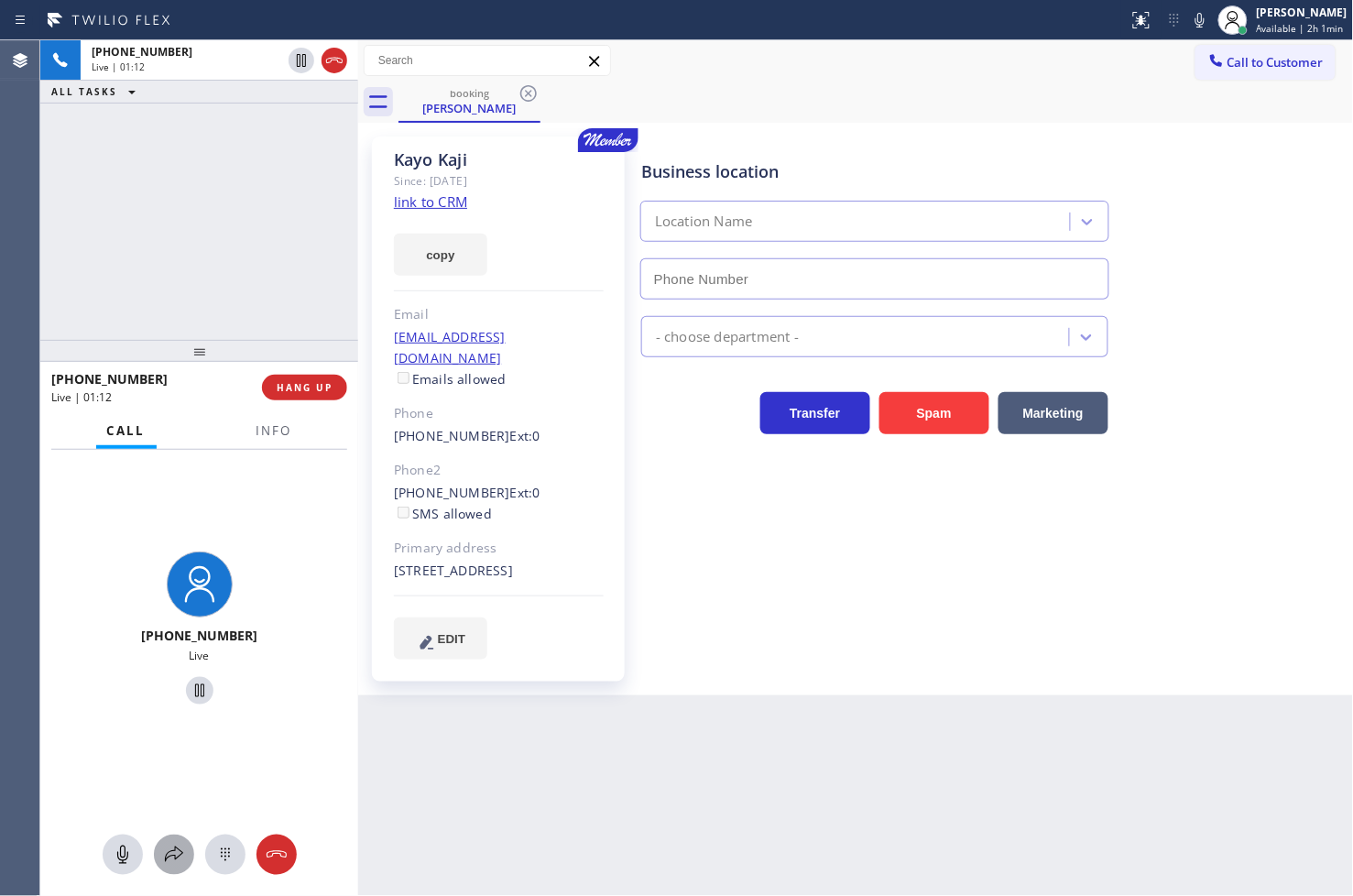
click at [178, 847] on icon at bounding box center [174, 854] width 22 height 22
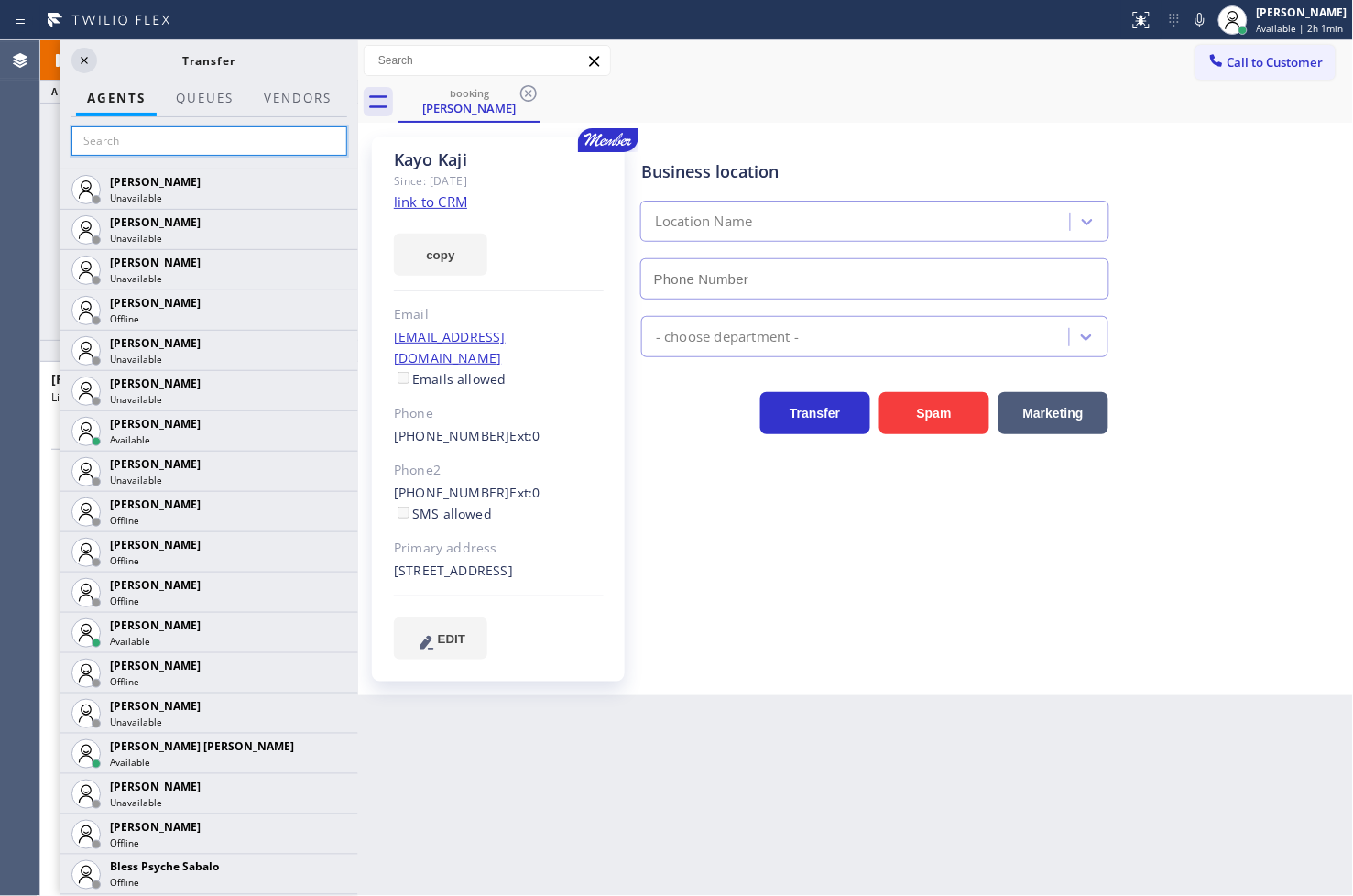
click at [144, 138] on input "text" at bounding box center [209, 141] width 276 height 30
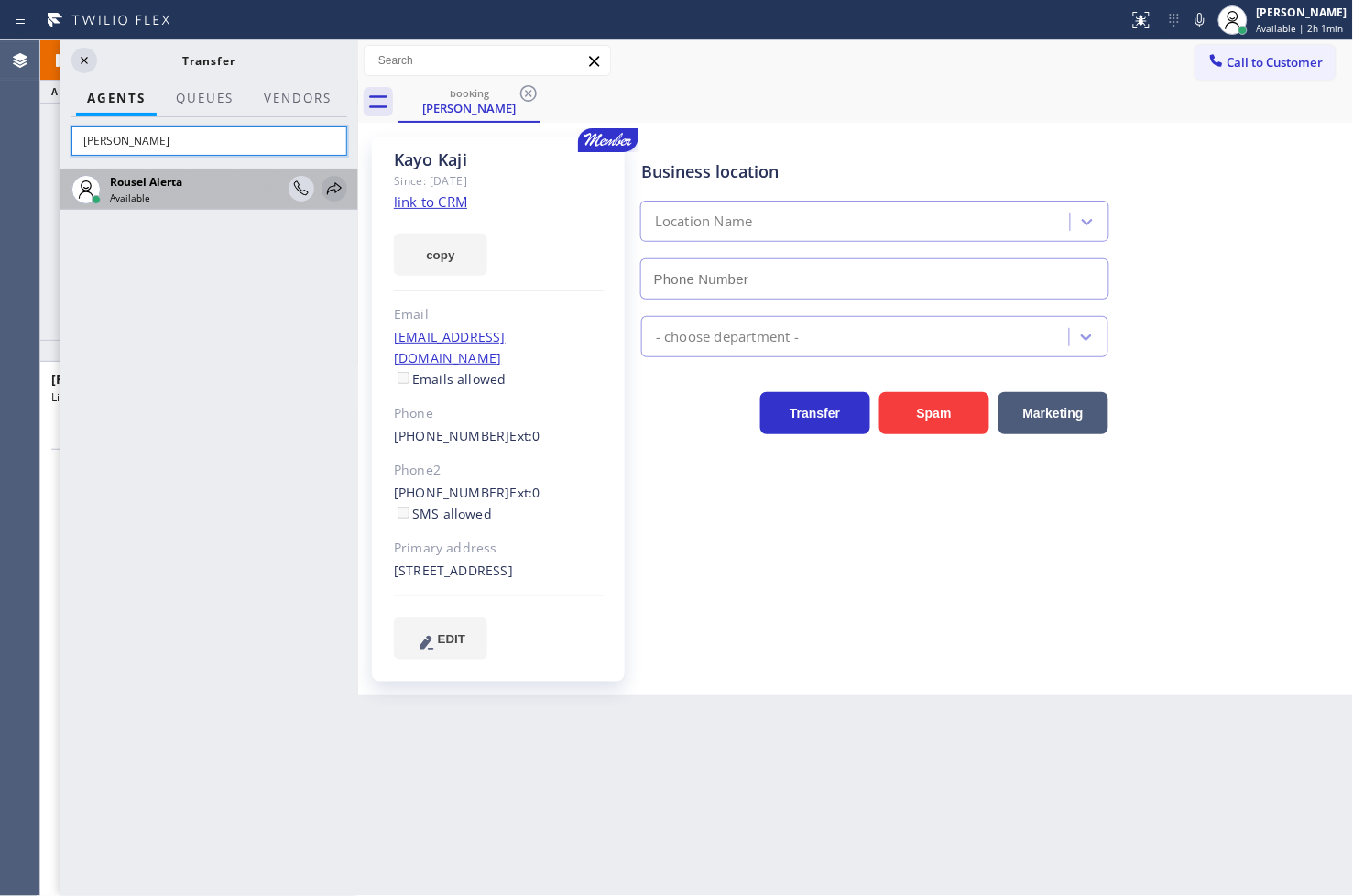
type input "[PERSON_NAME]"
click at [333, 188] on icon at bounding box center [334, 189] width 22 height 22
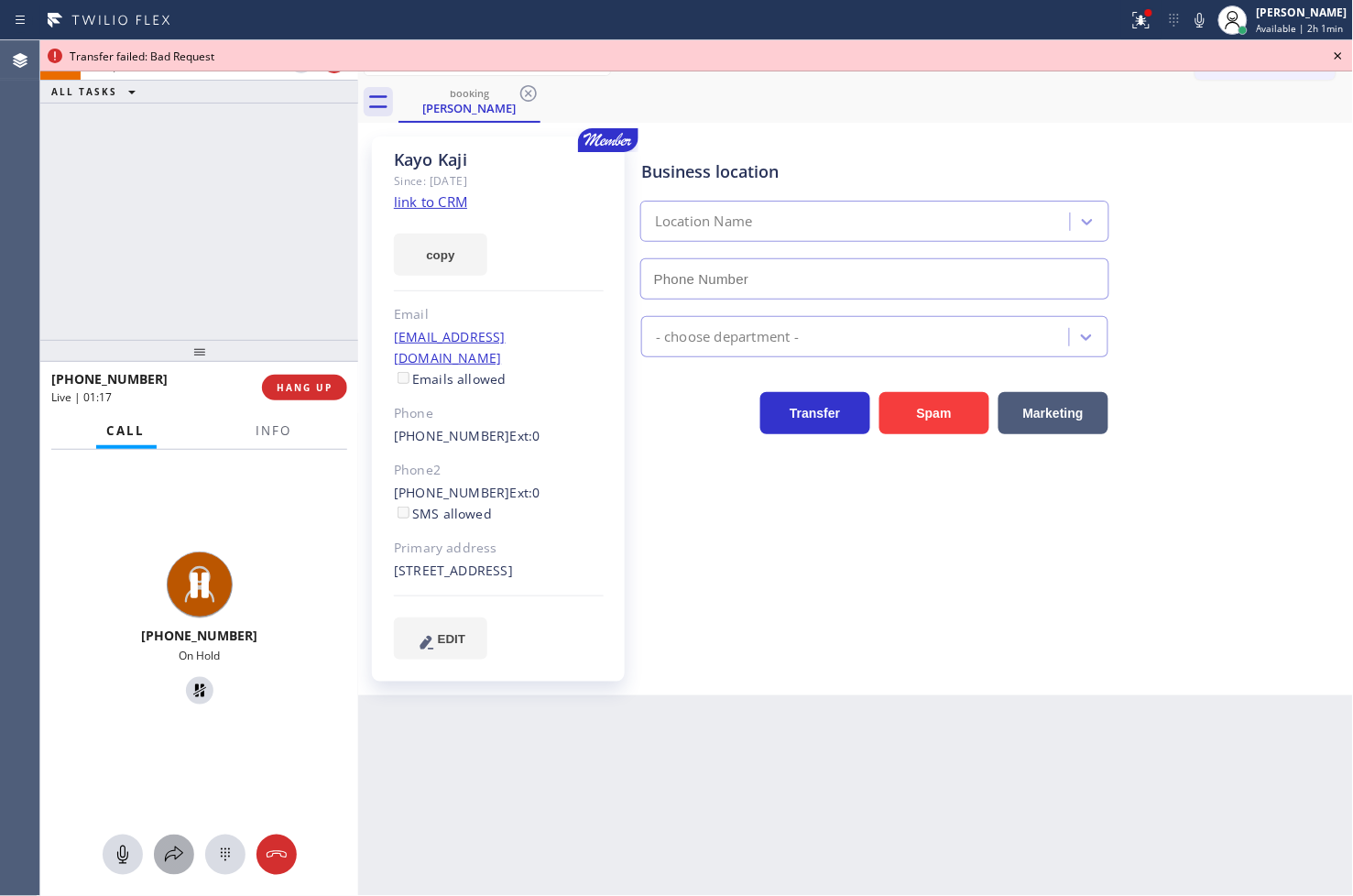
click at [174, 856] on icon at bounding box center [174, 854] width 22 height 22
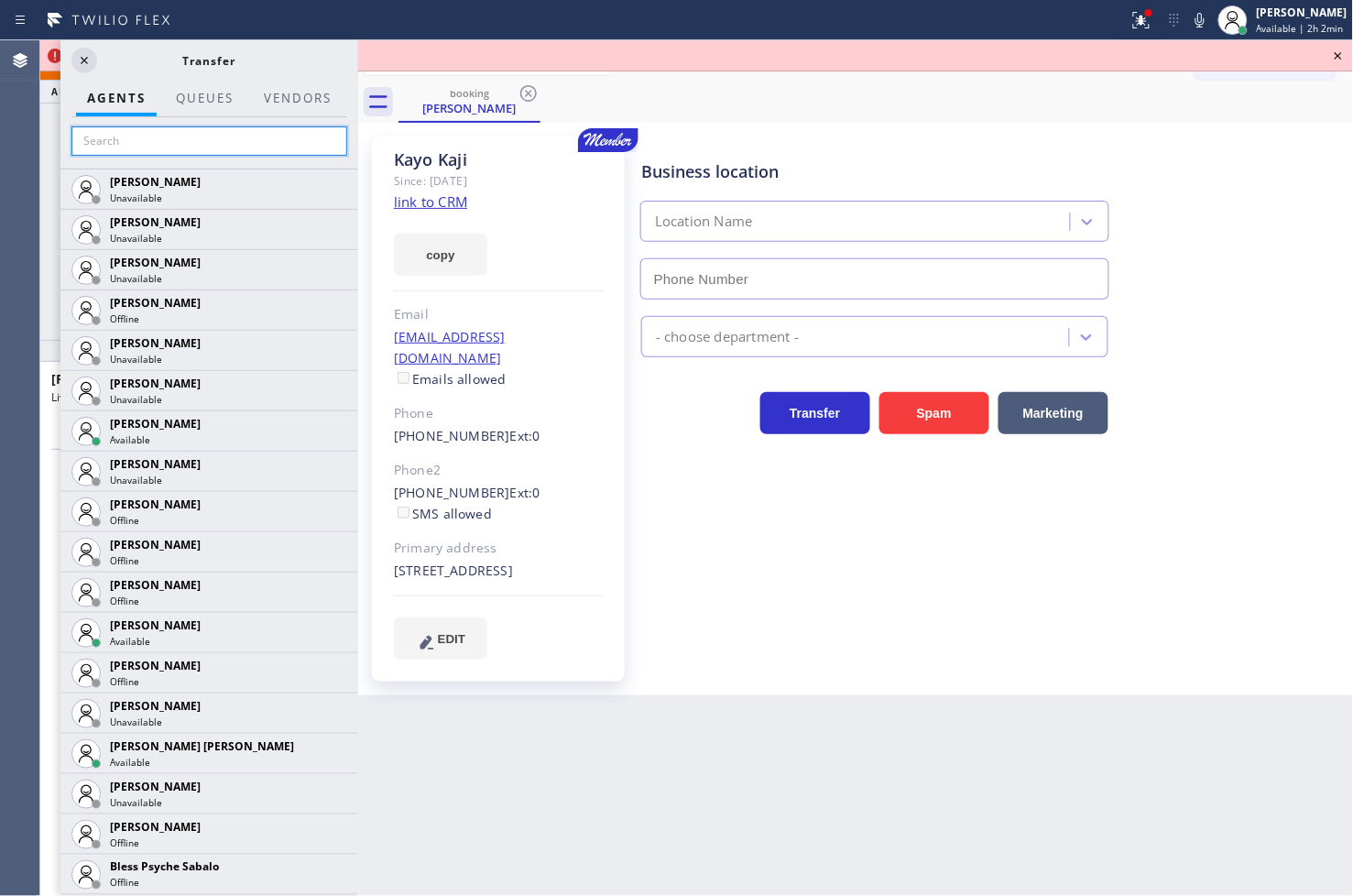
click at [221, 144] on input "text" at bounding box center [209, 141] width 276 height 30
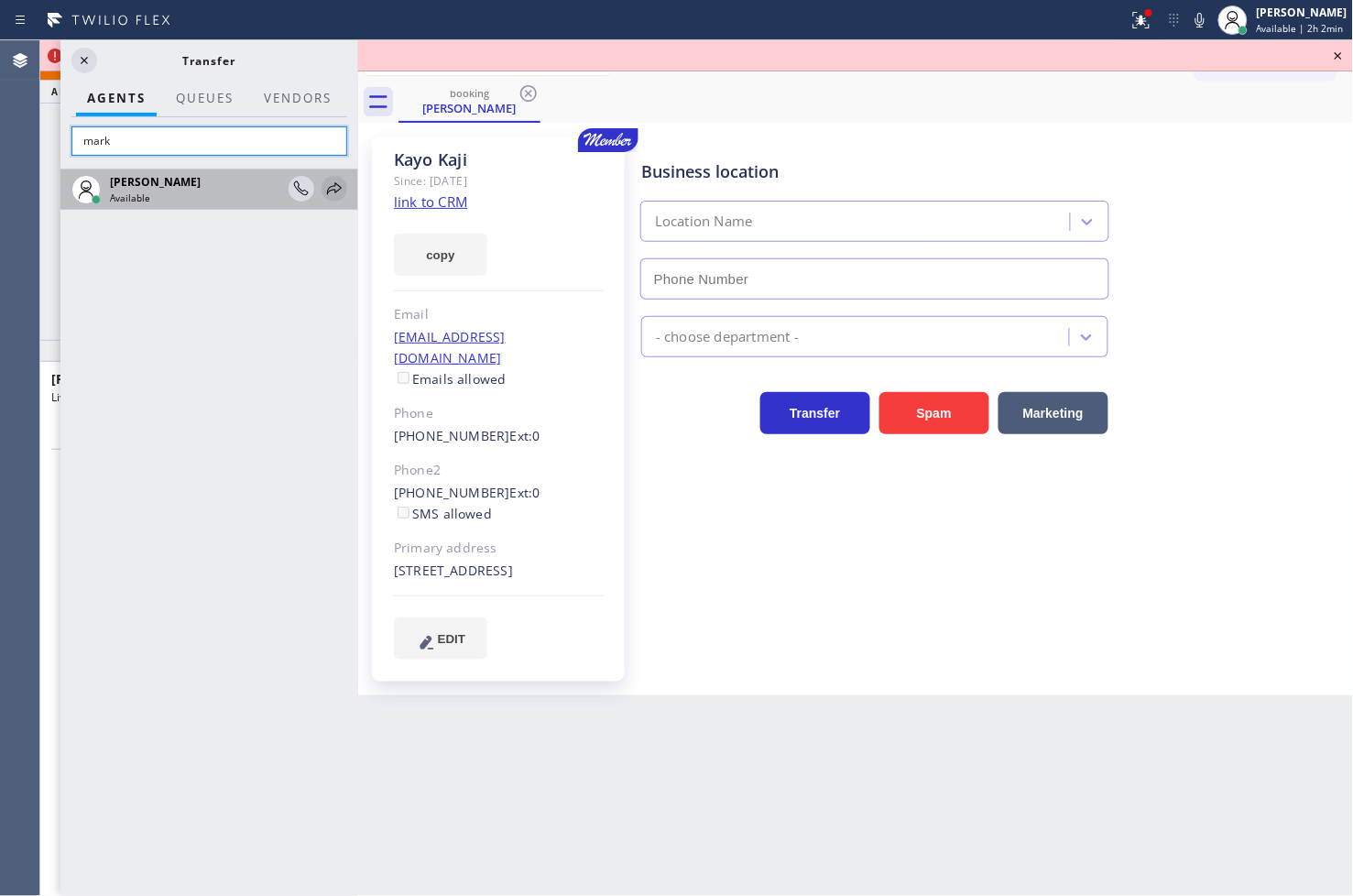
type input "mark"
click at [334, 186] on icon at bounding box center [334, 188] width 15 height 12
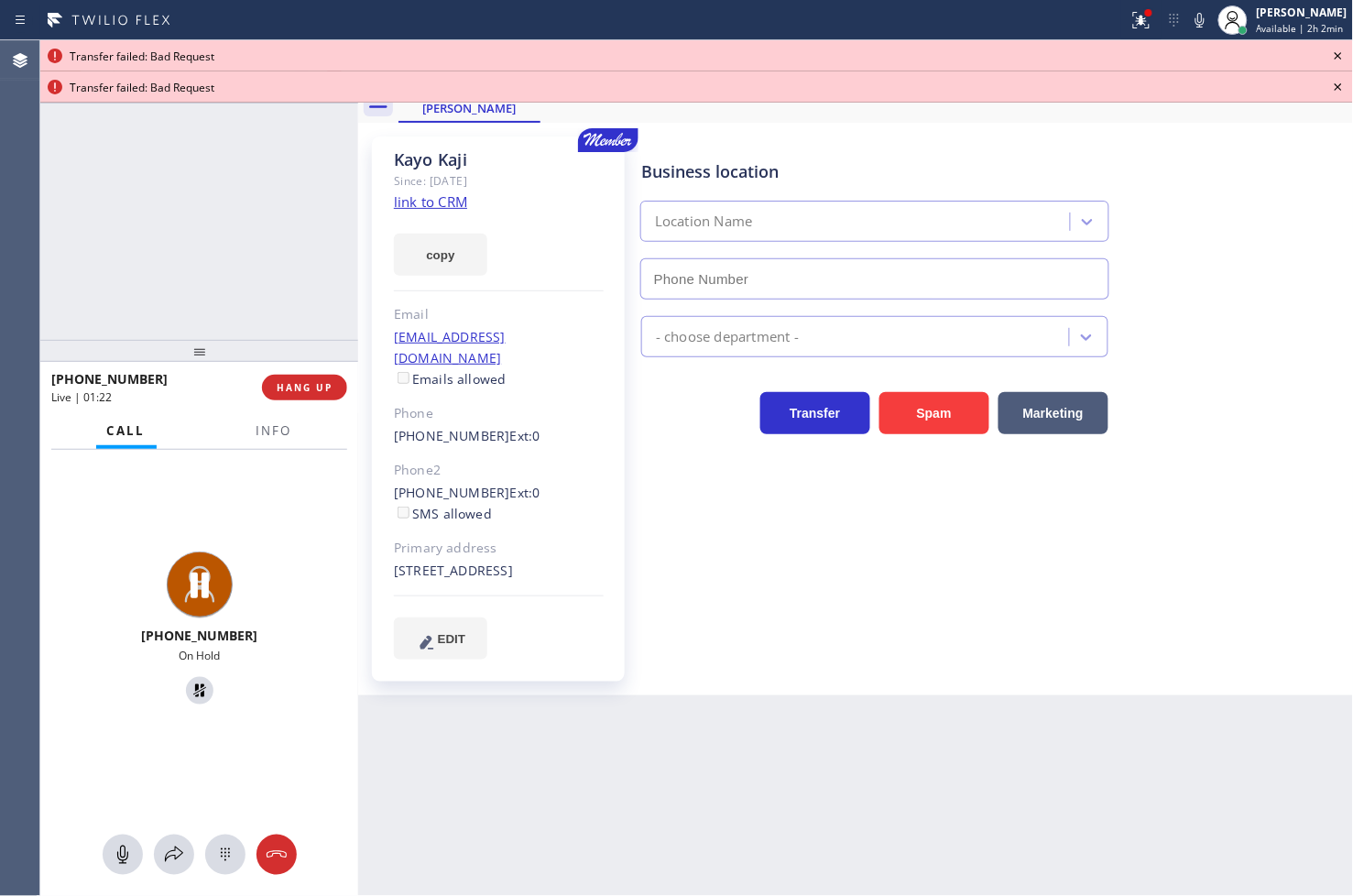
drag, startPoint x: 169, startPoint y: 875, endPoint x: 169, endPoint y: 559, distance: 316.0
click at [171, 872] on div "+13108694182 On Hold" at bounding box center [199, 673] width 317 height 447
click at [180, 852] on icon at bounding box center [174, 854] width 22 height 22
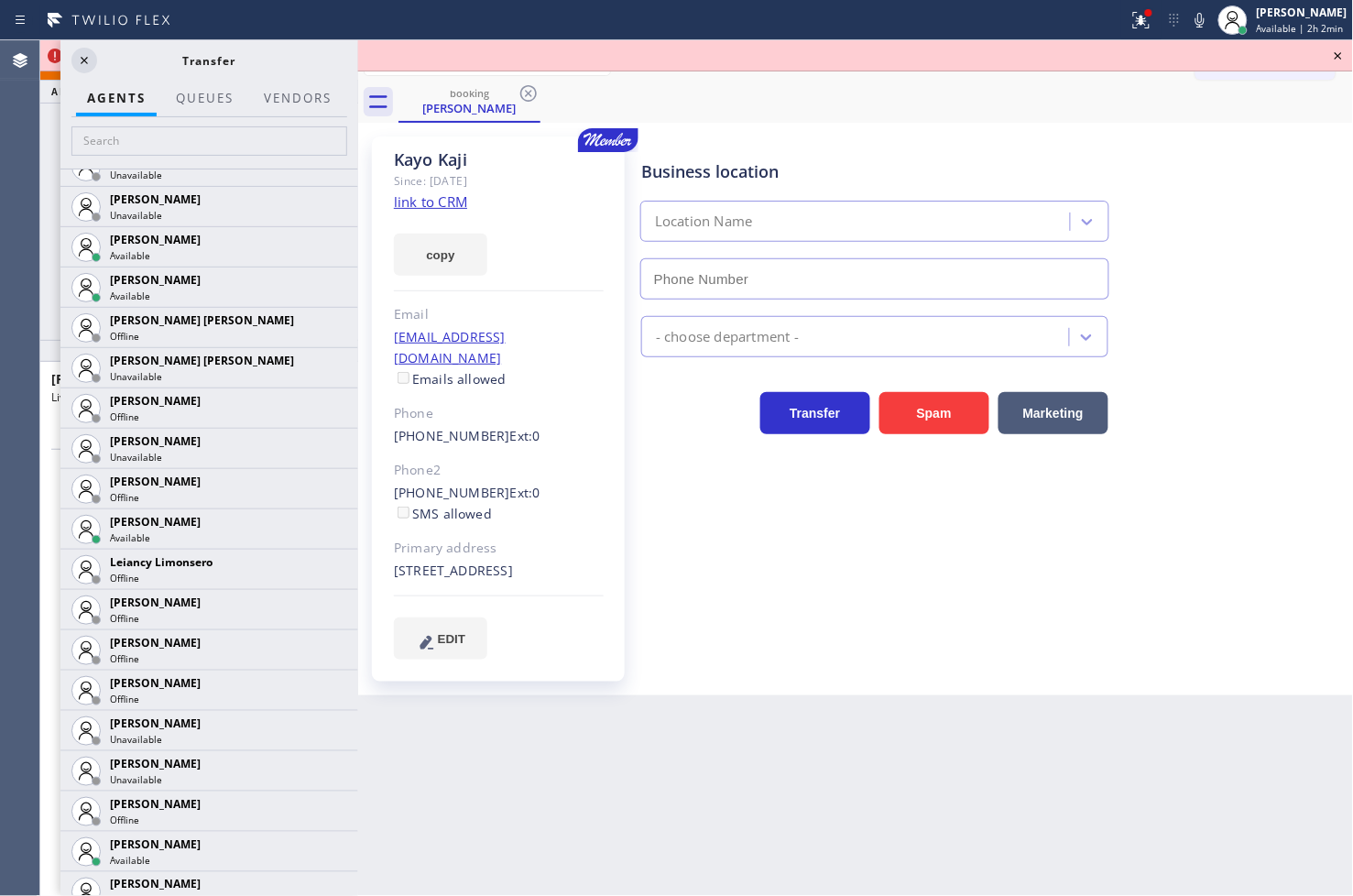
scroll to position [2442, 0]
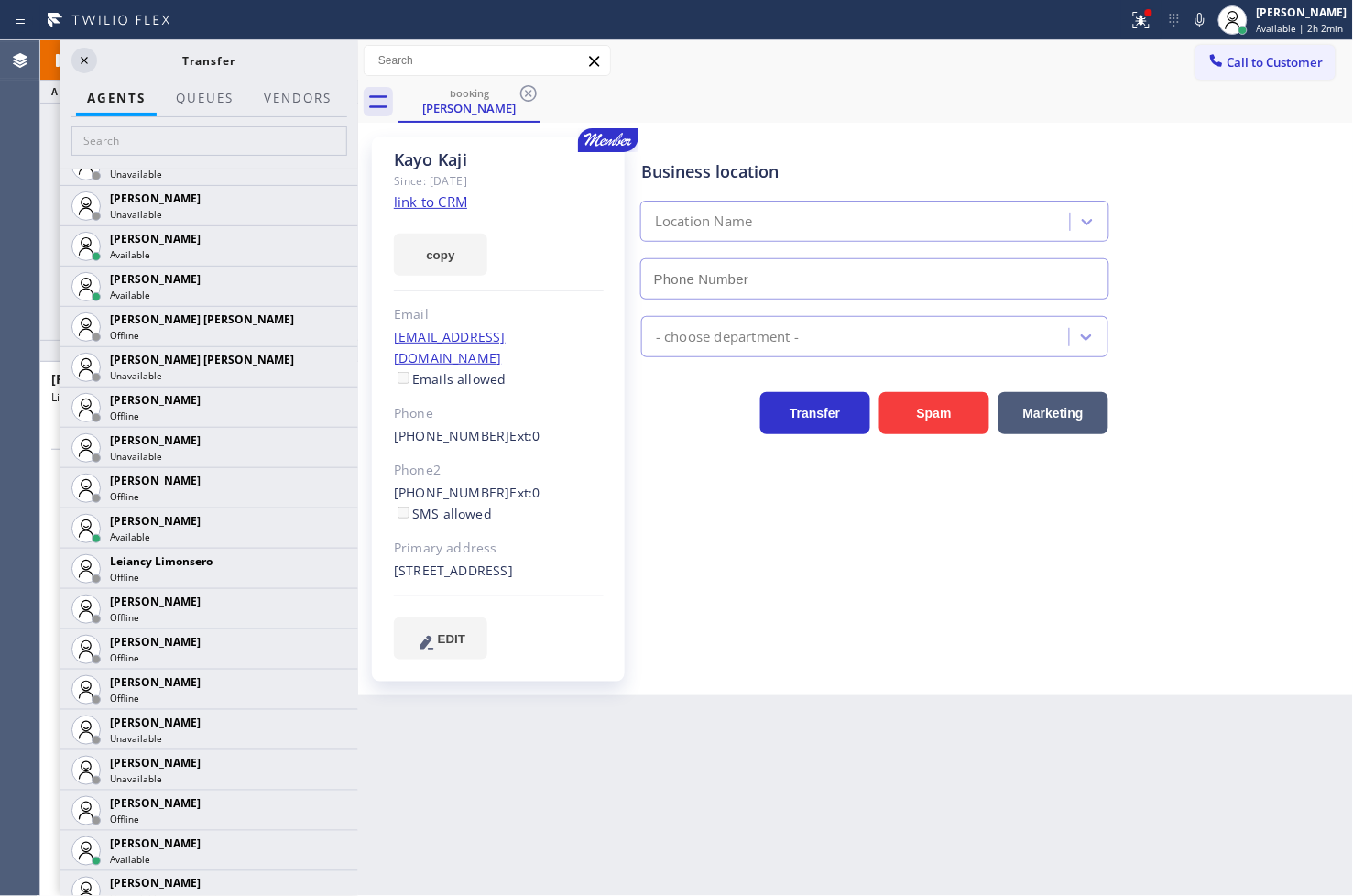
click at [1014, 757] on div "Back to Dashboard Change Sender ID Customers Technicians Select a contact Outbo…" at bounding box center [856, 468] width 996 height 855
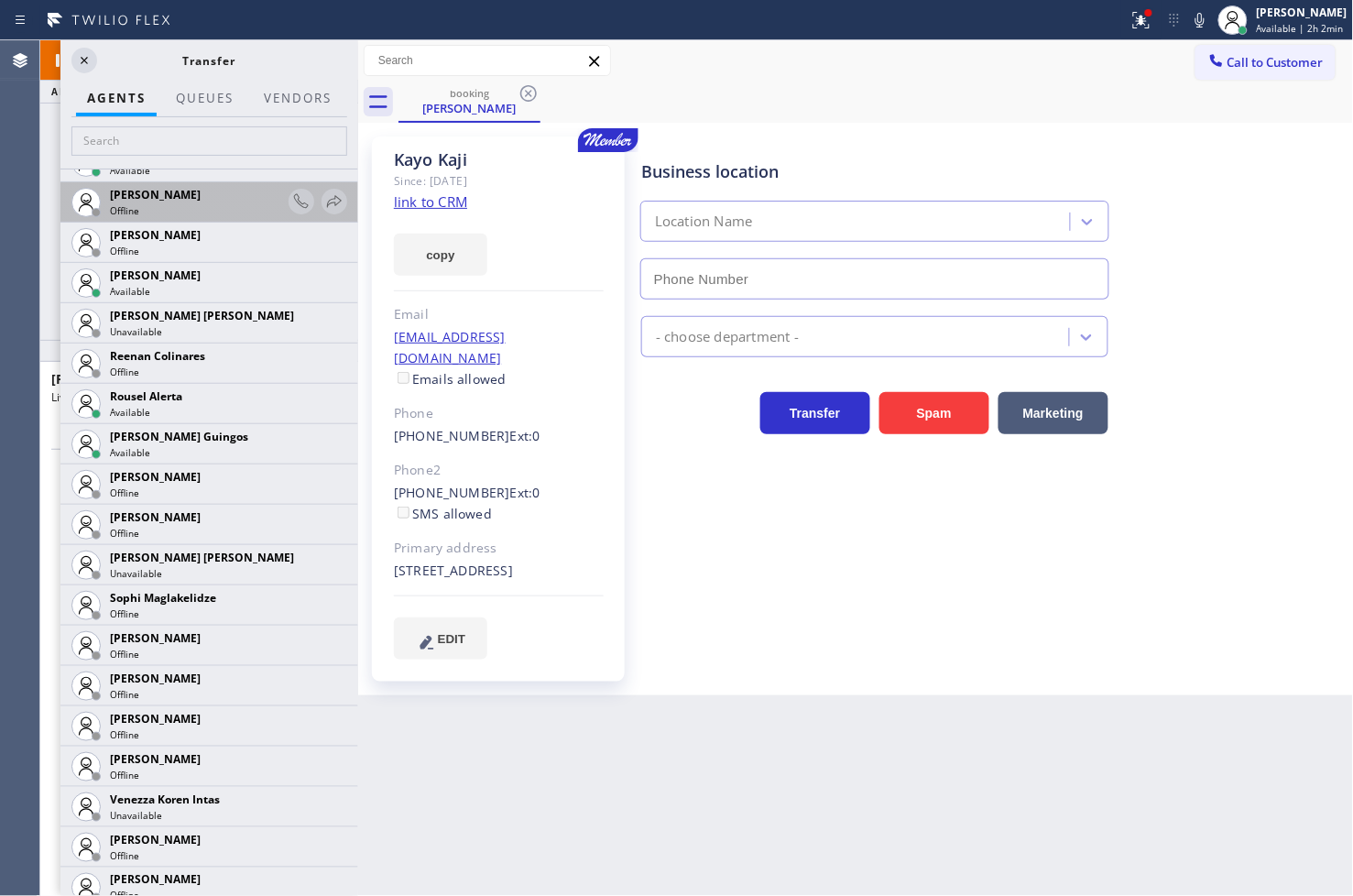
scroll to position [3766, 0]
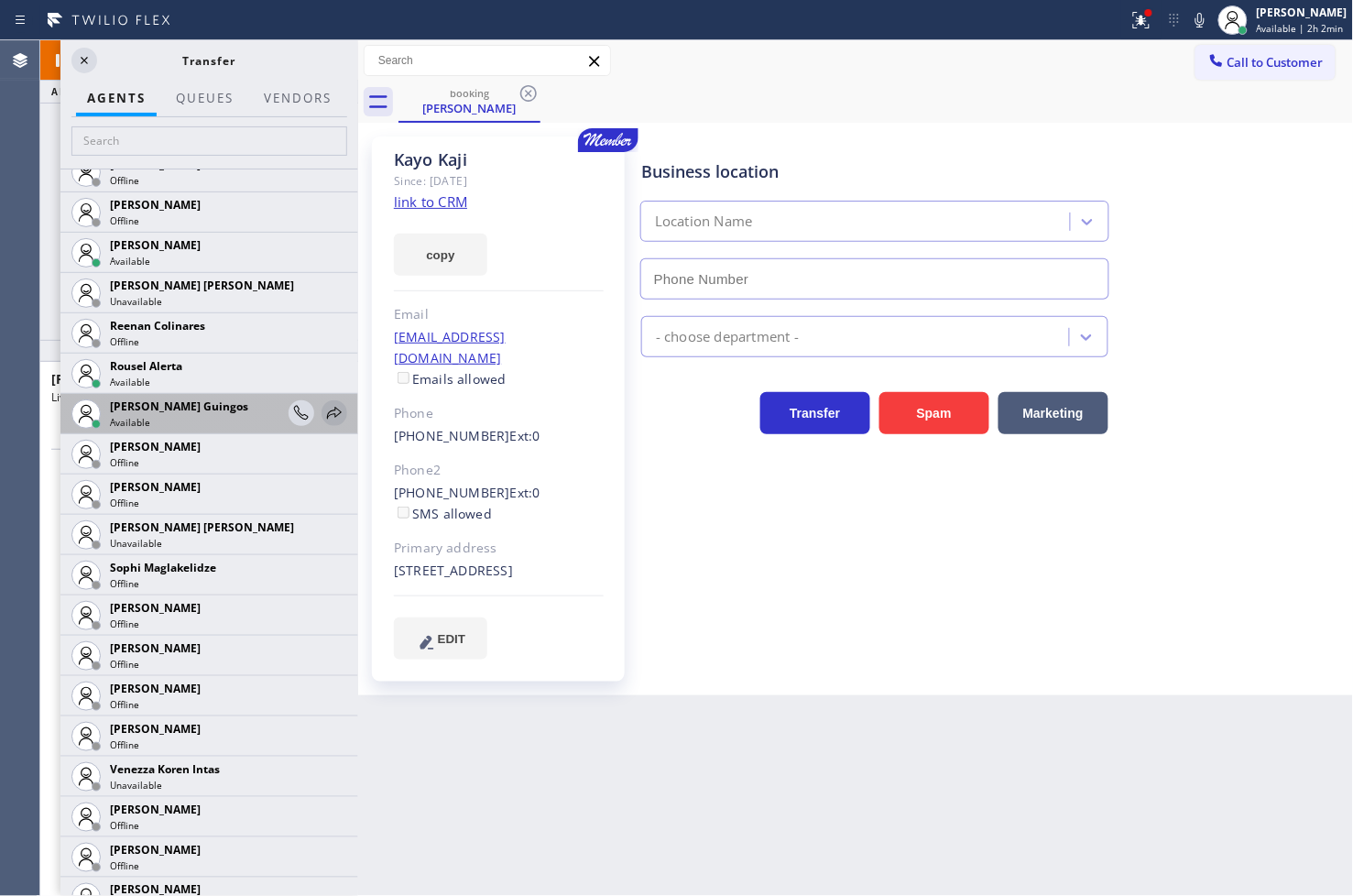
click at [323, 410] on icon at bounding box center [334, 413] width 22 height 22
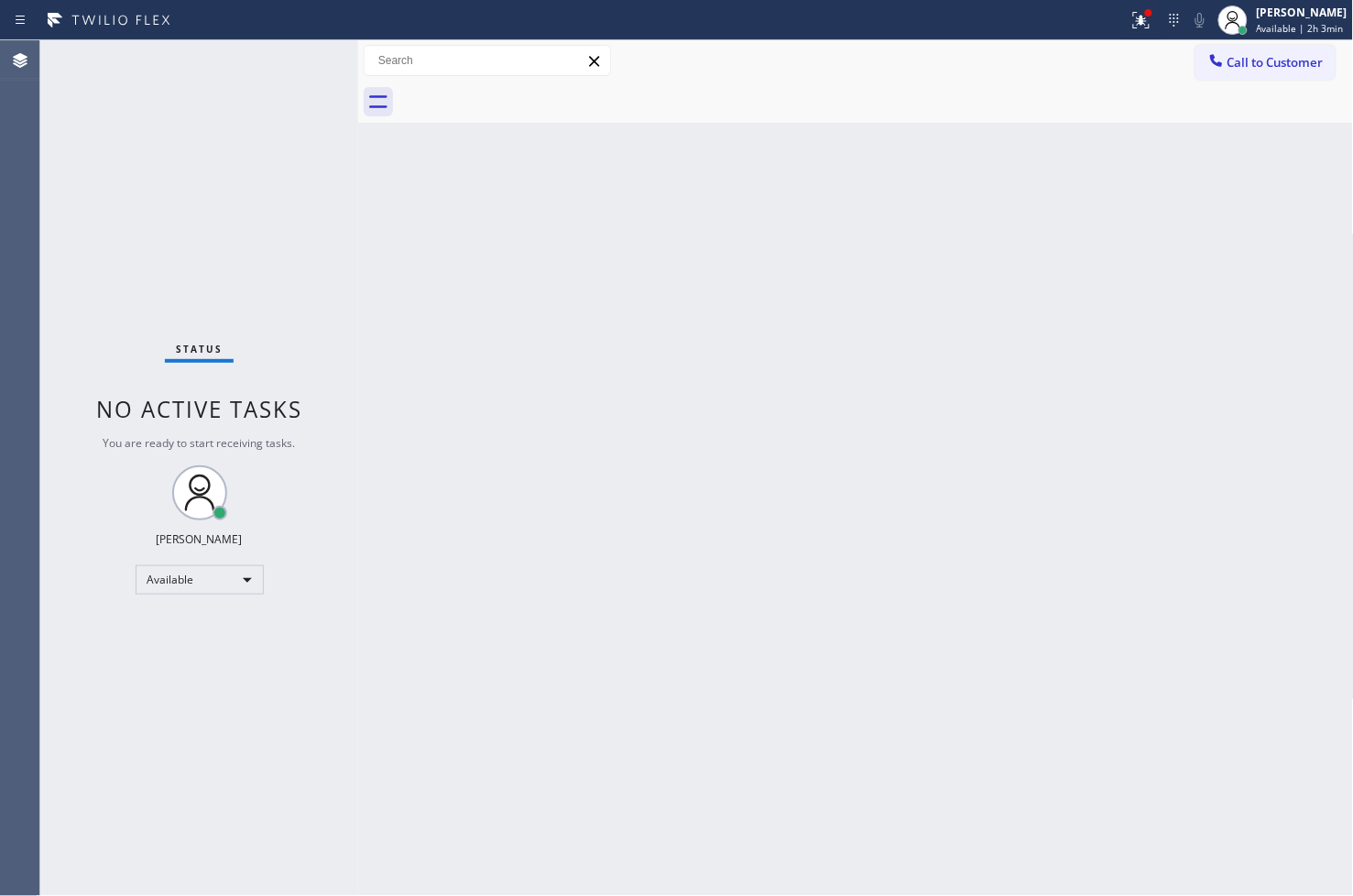
click at [116, 193] on div "Status No active tasks You are ready to start receiving tasks. [PERSON_NAME]" at bounding box center [199, 468] width 317 height 855
click at [249, 574] on div "Available" at bounding box center [200, 580] width 129 height 30
click at [174, 665] on li "Break" at bounding box center [198, 673] width 125 height 22
click at [57, 234] on div "Status No active tasks Change activity state to start receiving tasks. [PERSON_…" at bounding box center [199, 468] width 317 height 855
click at [281, 22] on div at bounding box center [564, 21] width 1114 height 30
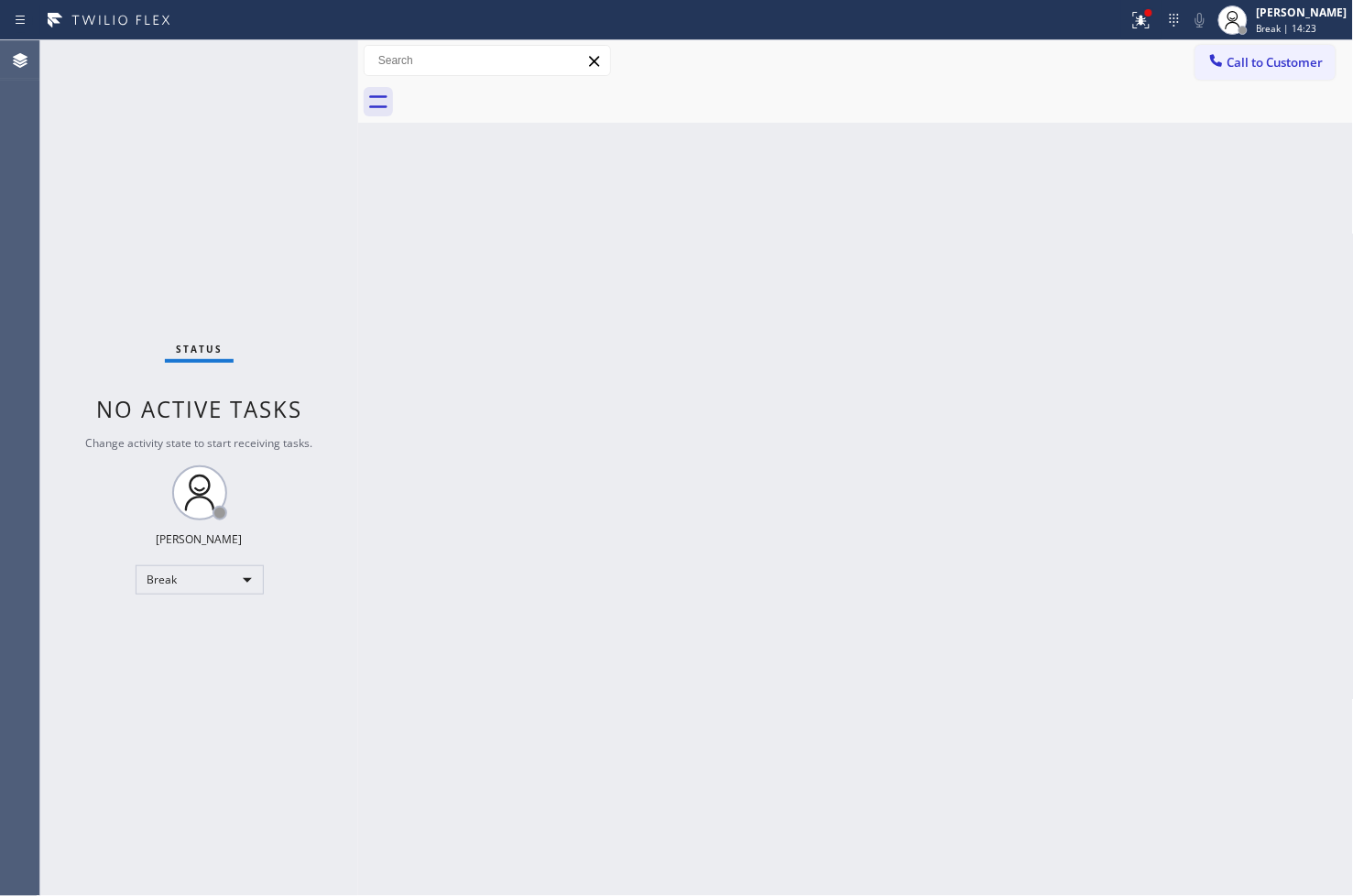
click at [82, 701] on div "Status No active tasks Change activity state to start receiving tasks. [PERSON_…" at bounding box center [199, 468] width 317 height 855
click at [242, 571] on div "Break" at bounding box center [200, 580] width 129 height 30
click at [205, 626] on li "Available" at bounding box center [198, 627] width 125 height 22
click at [293, 305] on div "Status No active tasks You are ready to start receiving tasks. [PERSON_NAME]" at bounding box center [199, 468] width 317 height 855
click at [1130, 22] on icon at bounding box center [1141, 20] width 22 height 22
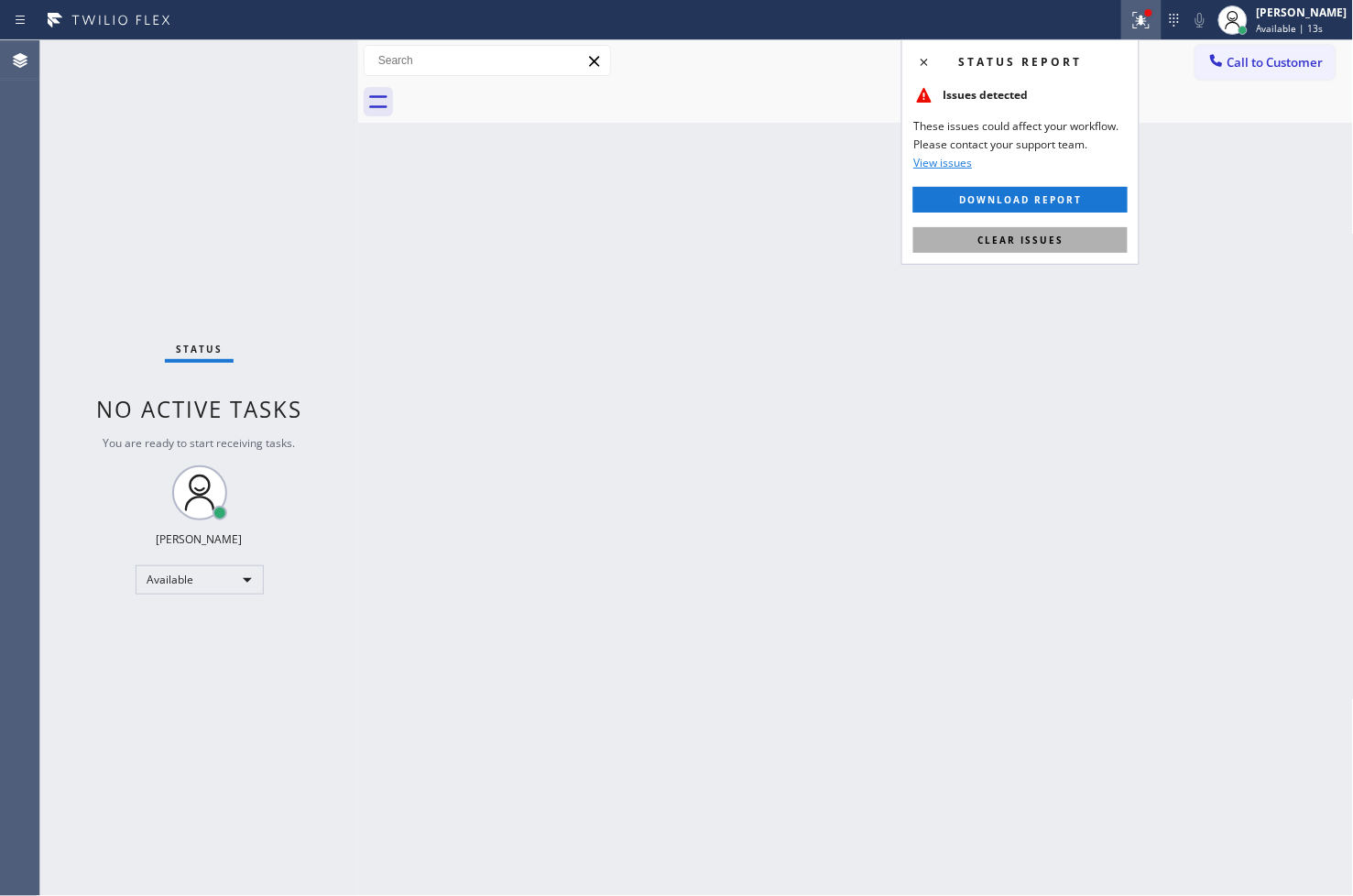
click at [1039, 247] on button "Clear issues" at bounding box center [1020, 240] width 215 height 26
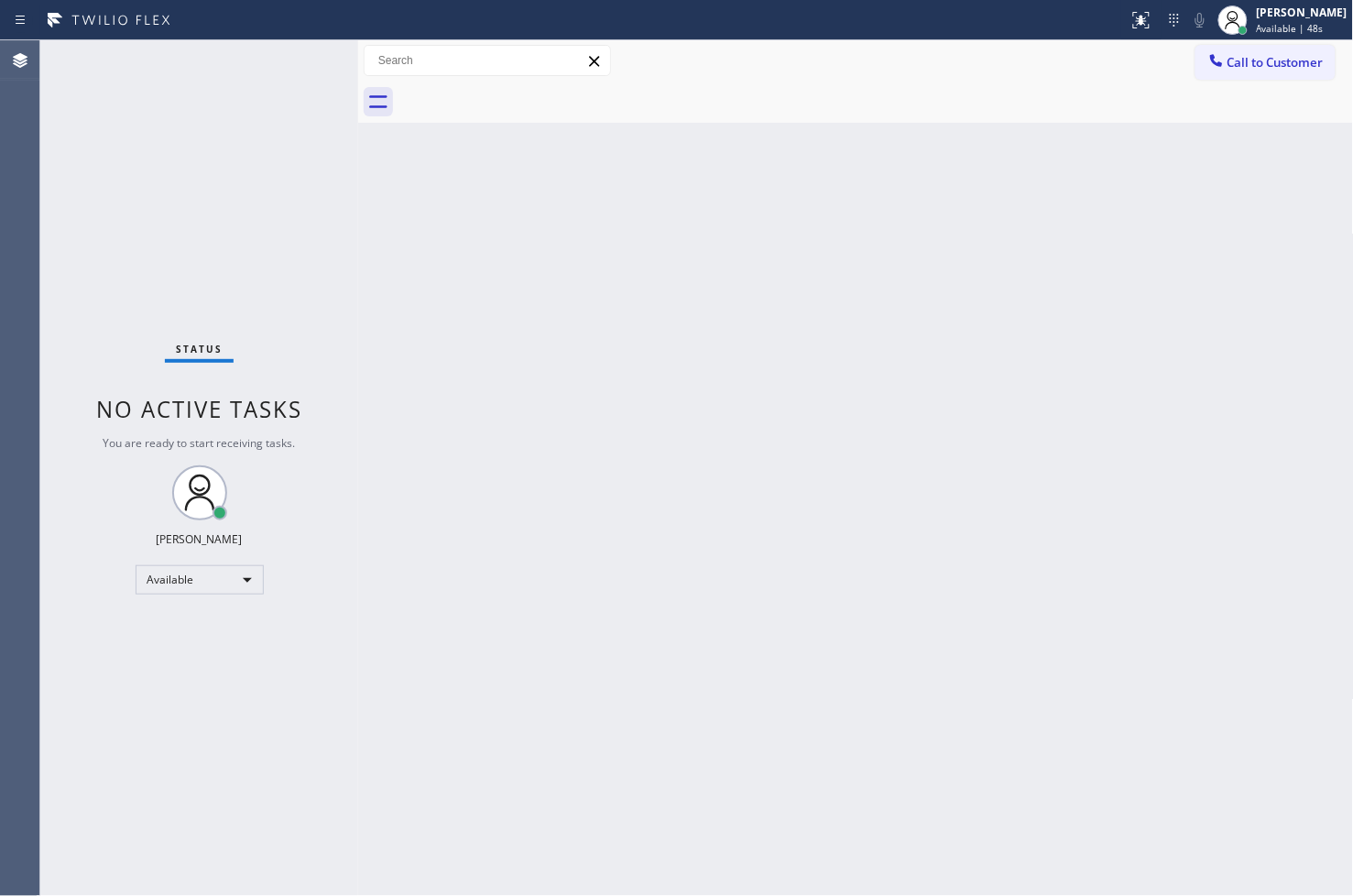
drag, startPoint x: 67, startPoint y: 207, endPoint x: 65, endPoint y: 197, distance: 10.2
click at [65, 197] on div "Status No active tasks You are ready to start receiving tasks. [PERSON_NAME]" at bounding box center [199, 468] width 317 height 855
click at [254, 41] on div "Status No active tasks You are ready to start receiving tasks. [PERSON_NAME]" at bounding box center [199, 468] width 317 height 855
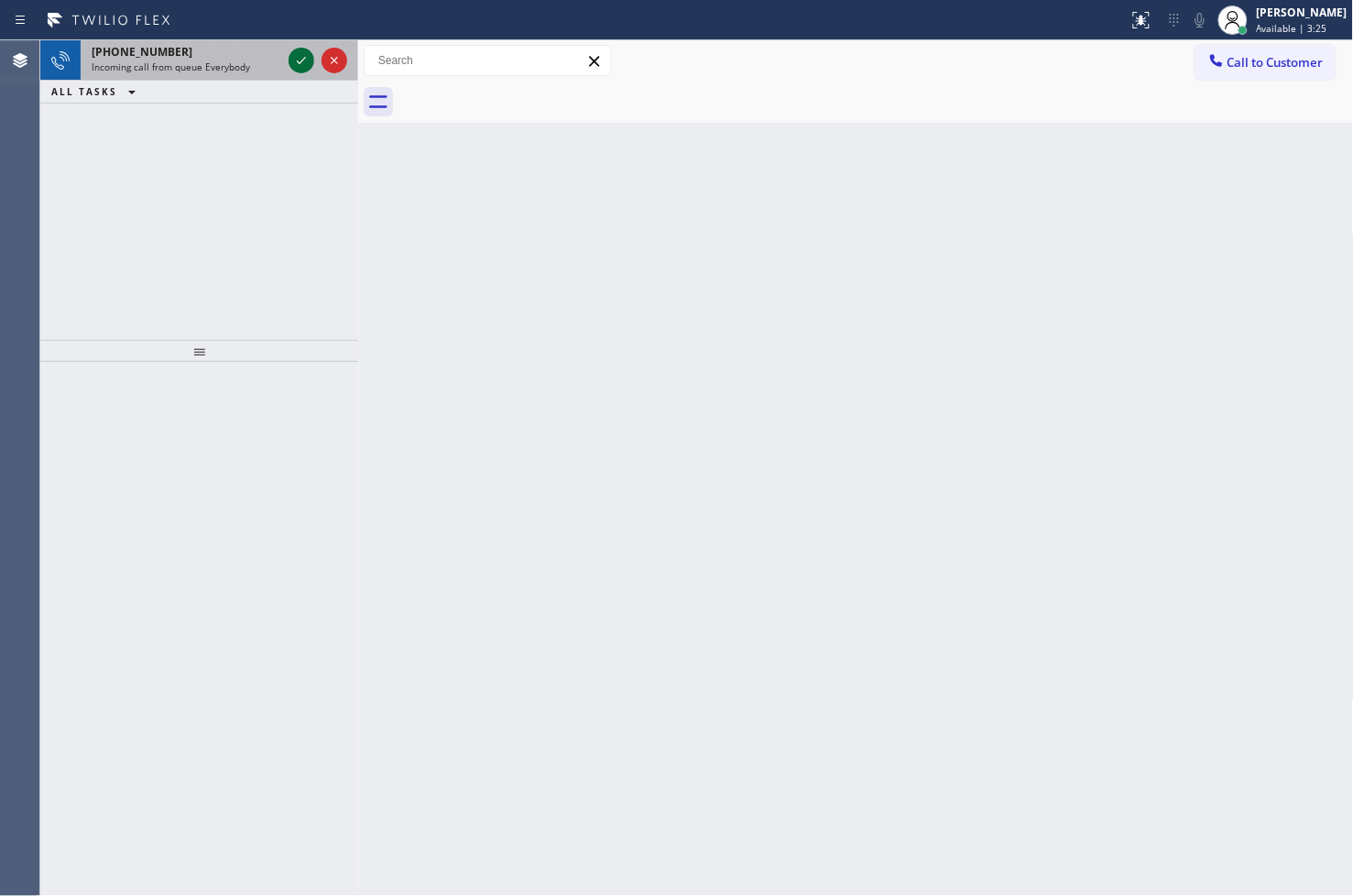
click at [300, 57] on icon at bounding box center [302, 60] width 22 height 22
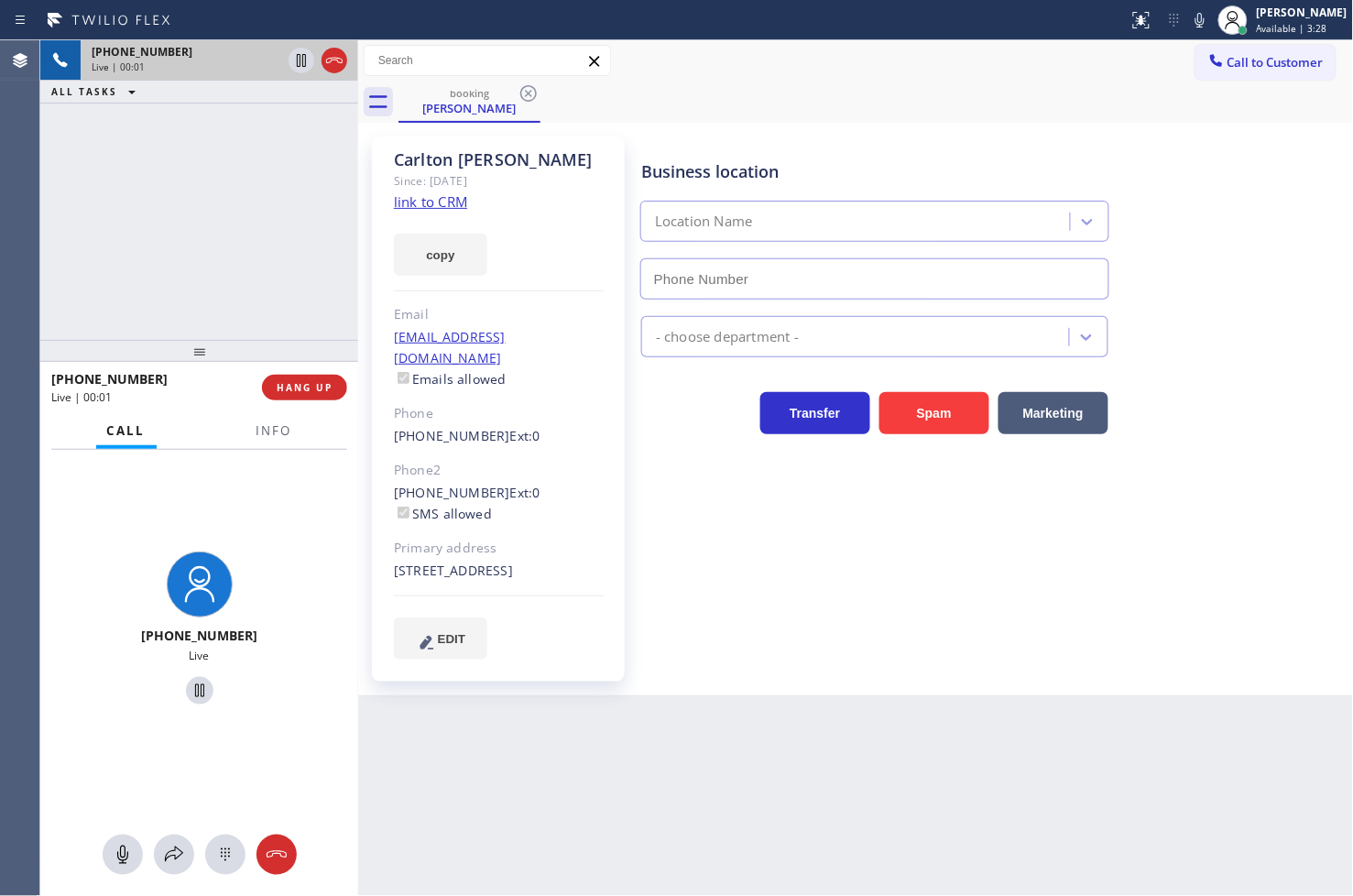
type input "[PHONE_NUMBER]"
drag, startPoint x: 981, startPoint y: 665, endPoint x: 985, endPoint y: 656, distance: 9.8
click at [987, 665] on div "Business location 5 Star Appliance Repair Emails (844) 735-4685 - choose depart…" at bounding box center [994, 416] width 712 height 550
click at [416, 198] on link "link to CRM" at bounding box center [430, 202] width 73 height 19
click at [186, 226] on div "+12158335189 Live | 00:09 ALL TASKS ALL TASKS ACTIVE TASKS TASKS IN WRAP UP" at bounding box center [199, 190] width 317 height 300
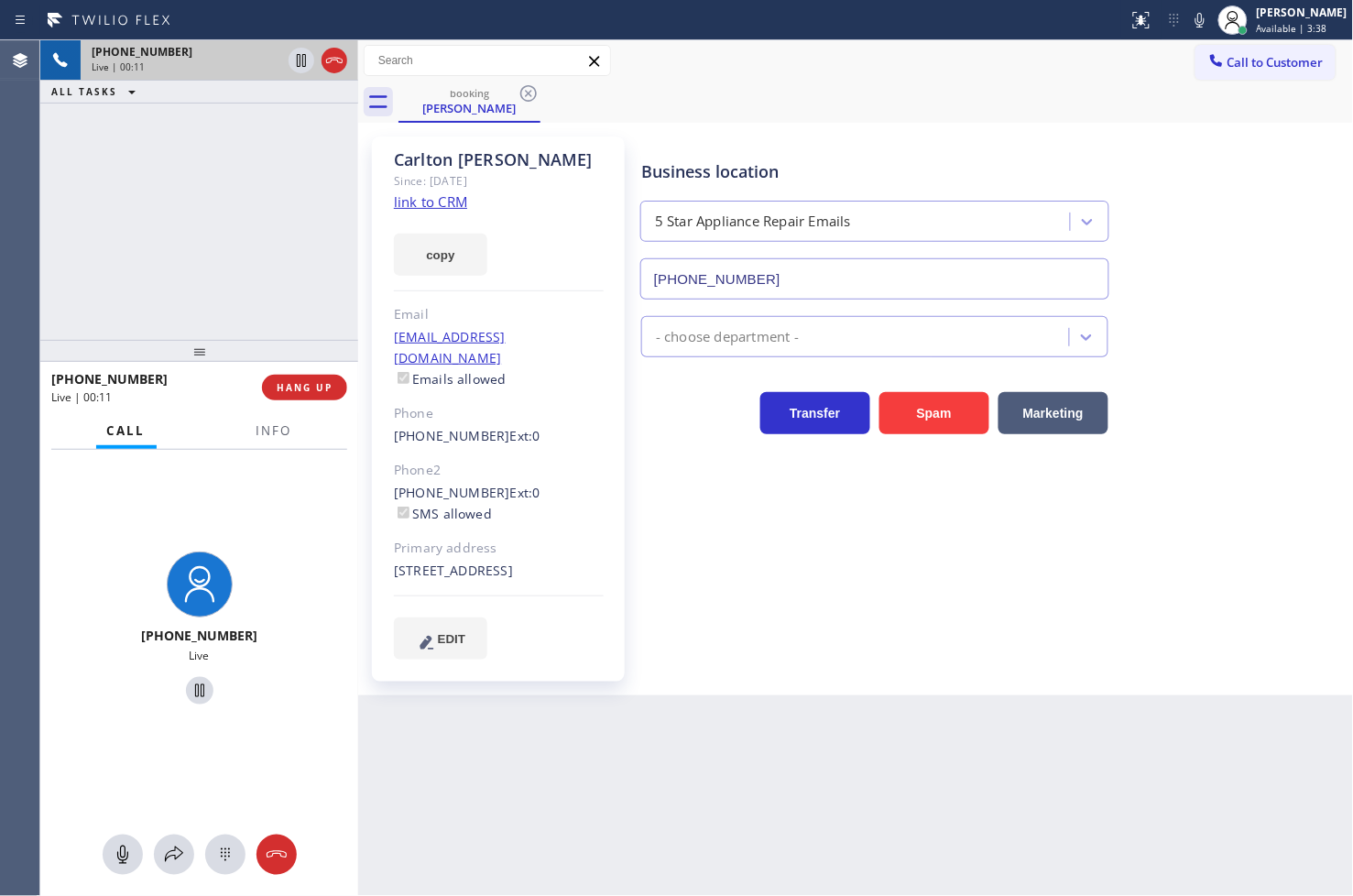
click at [735, 545] on div "Business location 5 Star Appliance Repair Emails (844) 735-4685 - choose depart…" at bounding box center [994, 398] width 712 height 513
click at [229, 278] on div "+12158335189 Live | 00:12 ALL TASKS ALL TASKS ACTIVE TASKS TASKS IN WRAP UP" at bounding box center [199, 190] width 317 height 300
click at [250, 531] on div "+12158335189 Live" at bounding box center [199, 631] width 317 height 363
click at [215, 479] on div "+12158335189 Live" at bounding box center [199, 631] width 317 height 363
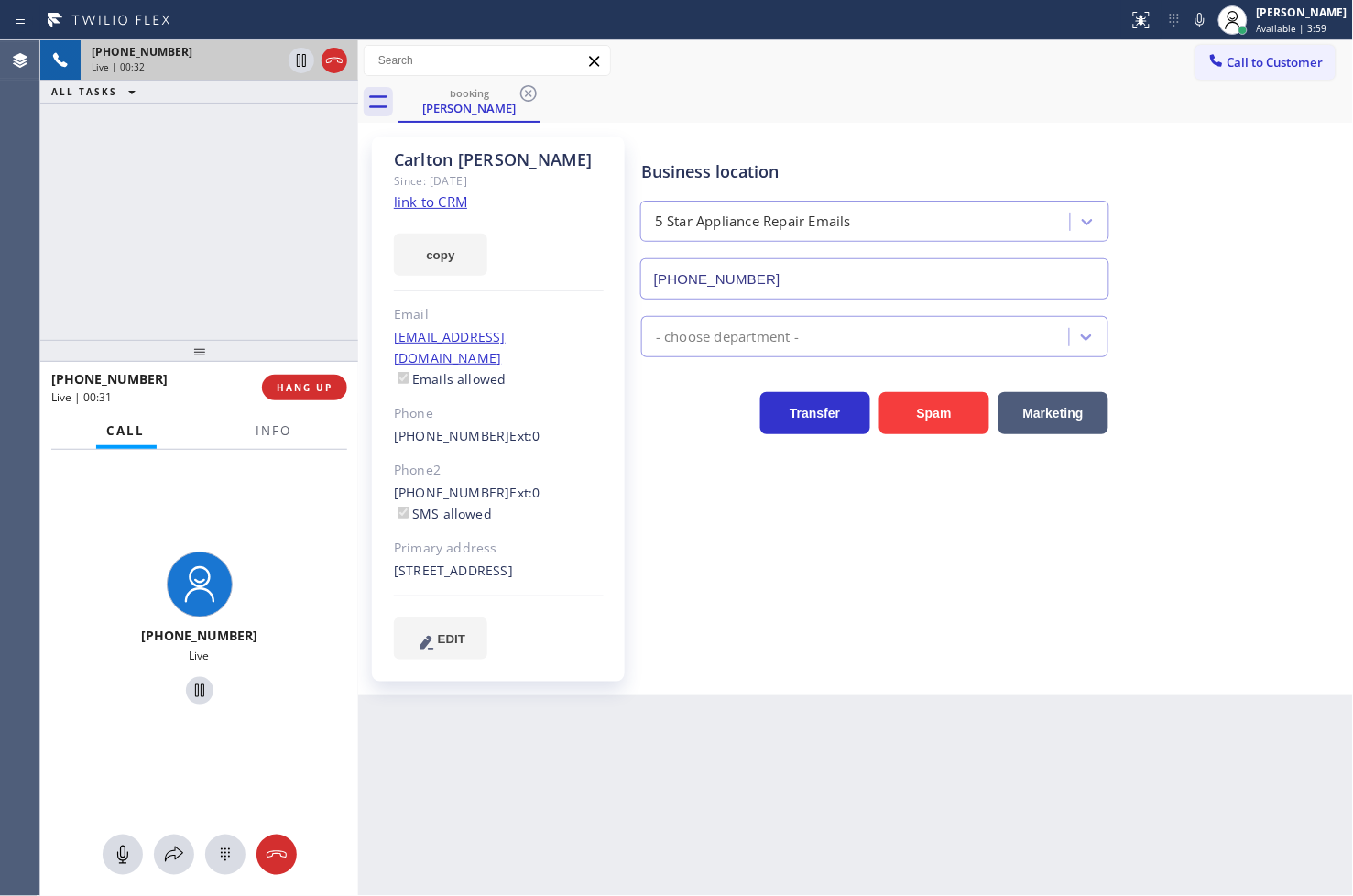
drag, startPoint x: 154, startPoint y: 218, endPoint x: 367, endPoint y: 444, distance: 310.6
click at [190, 259] on div "+12158335189 Live | 00:32 ALL TASKS ALL TASKS ACTIVE TASKS TASKS IN WRAP UP" at bounding box center [199, 190] width 317 height 300
click at [309, 388] on span "HANG UP" at bounding box center [305, 387] width 56 height 13
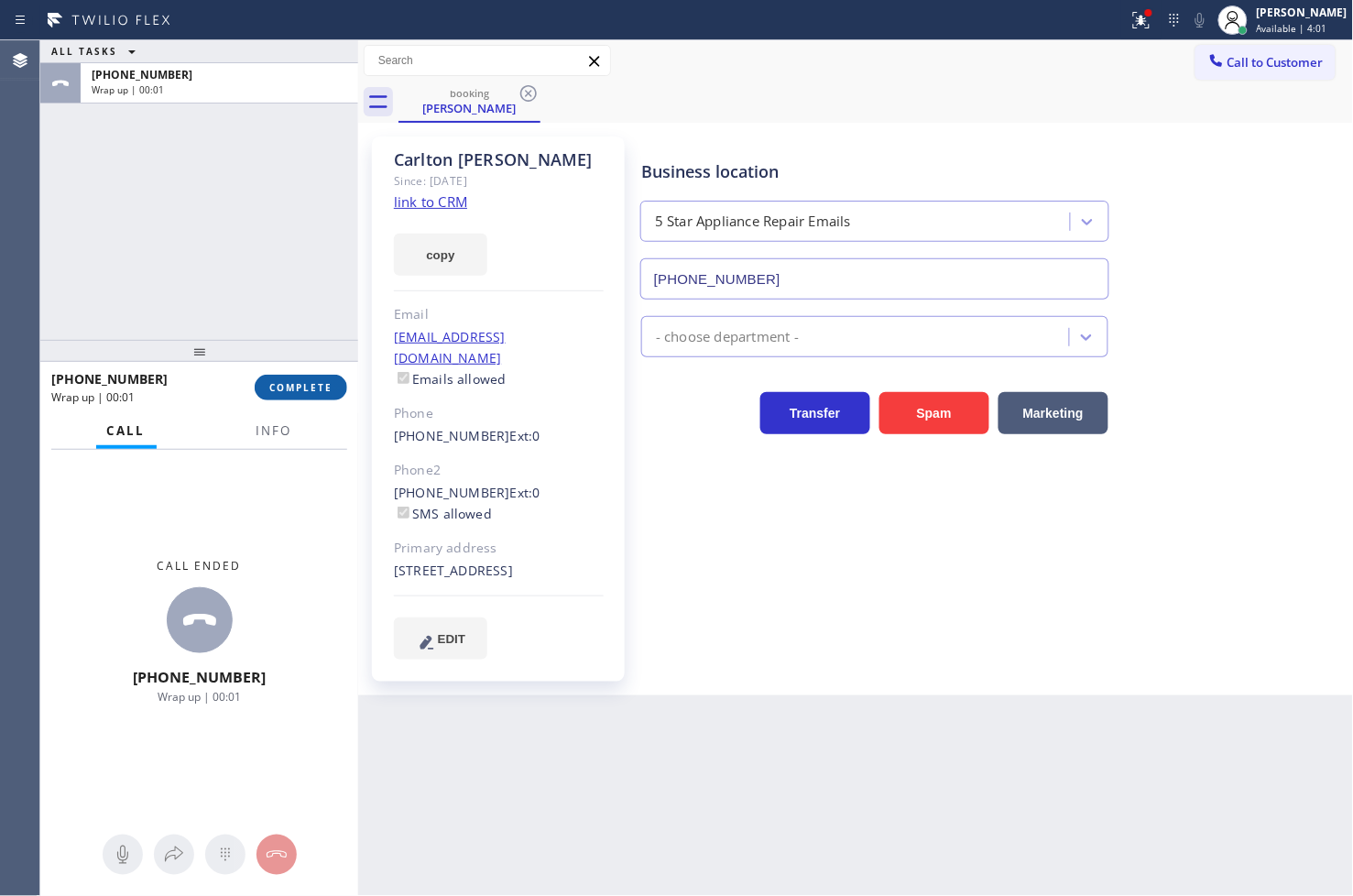
click at [309, 383] on span "COMPLETE" at bounding box center [301, 387] width 63 height 13
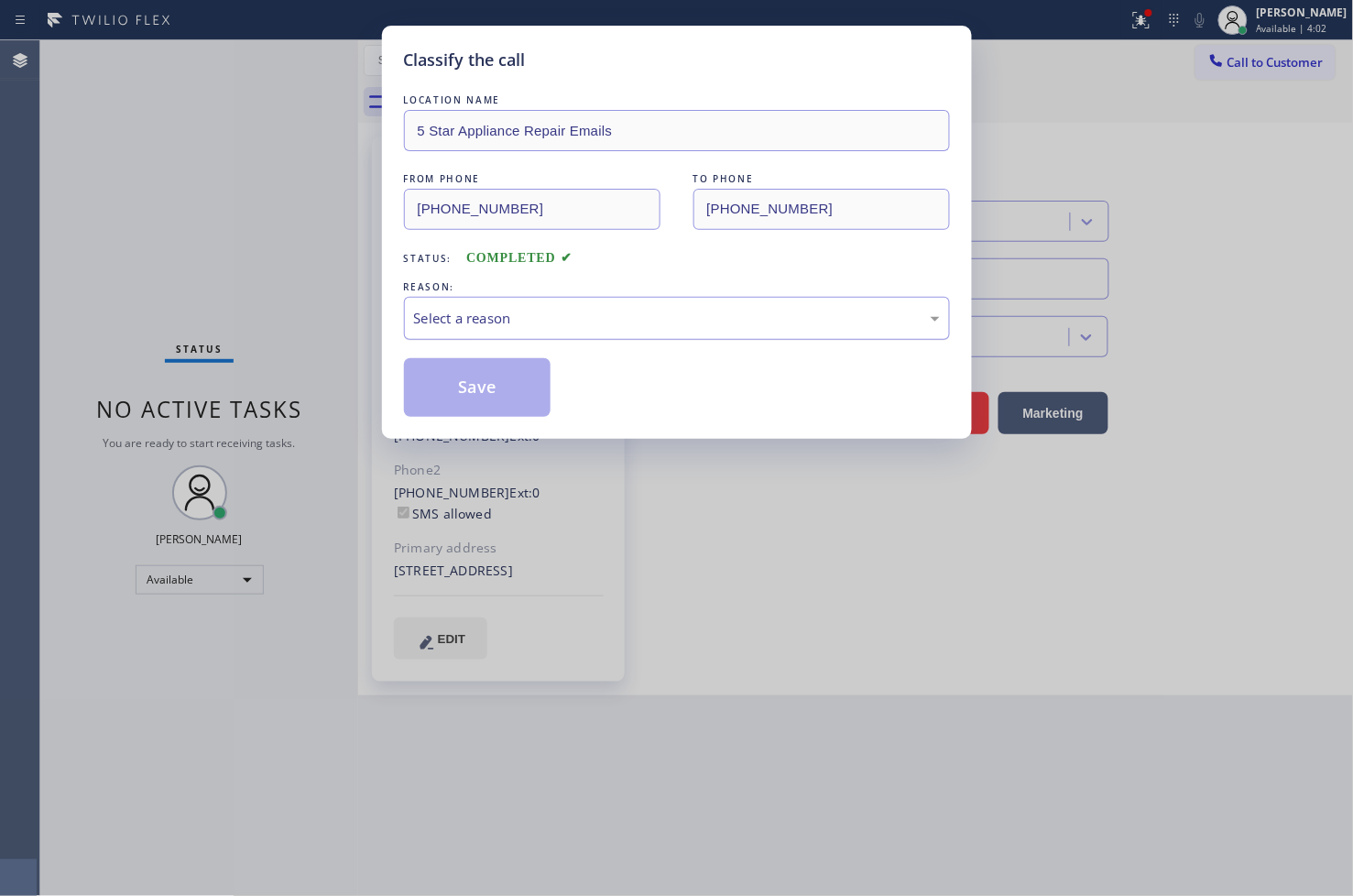
click at [466, 314] on div "Select a reason" at bounding box center [677, 317] width 526 height 21
click at [491, 388] on button "Save" at bounding box center [477, 387] width 147 height 58
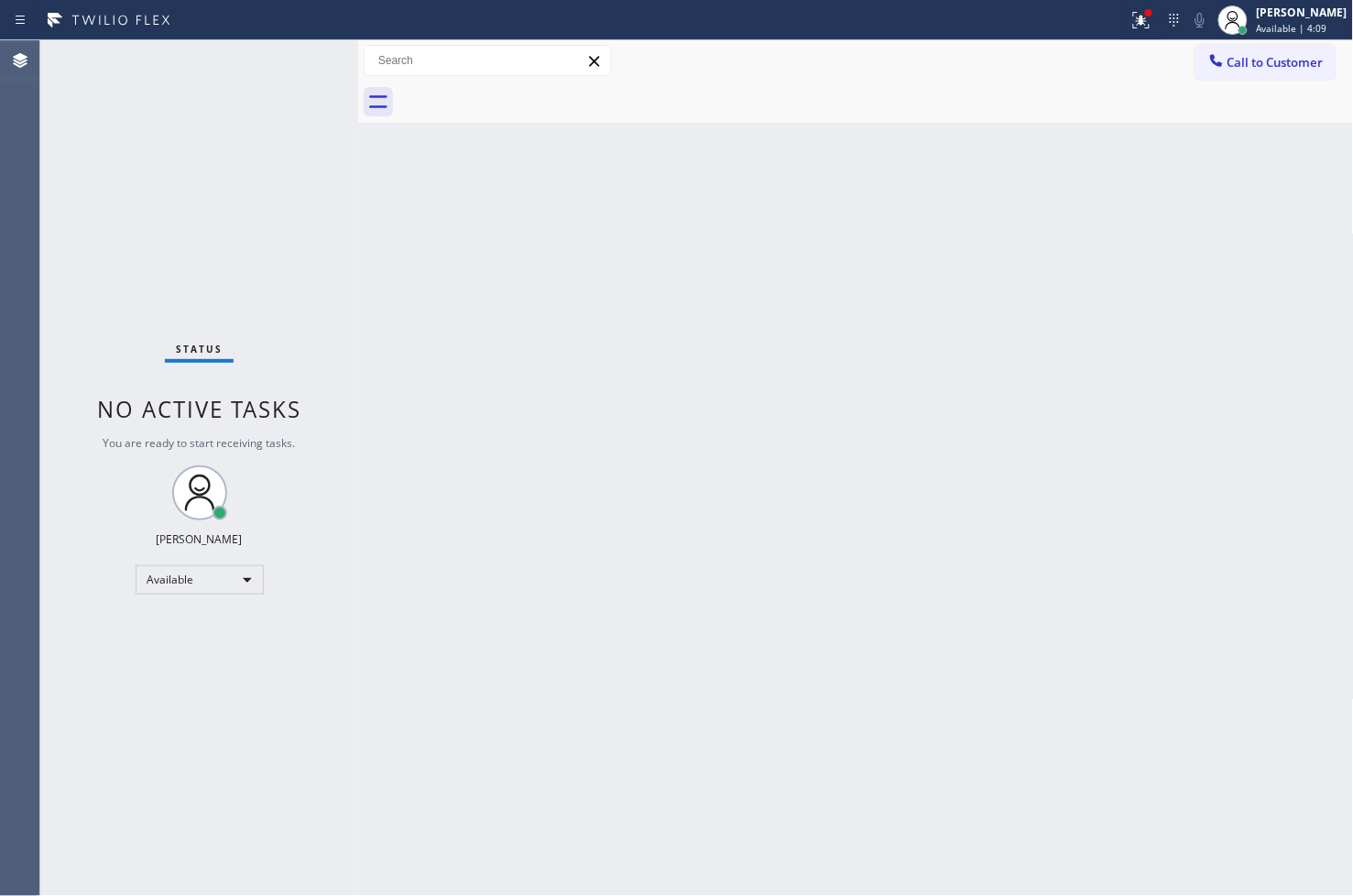
click at [267, 82] on div "Status No active tasks You are ready to start receiving tasks. [PERSON_NAME]" at bounding box center [199, 468] width 317 height 855
click at [1122, 25] on div at bounding box center [1141, 20] width 41 height 22
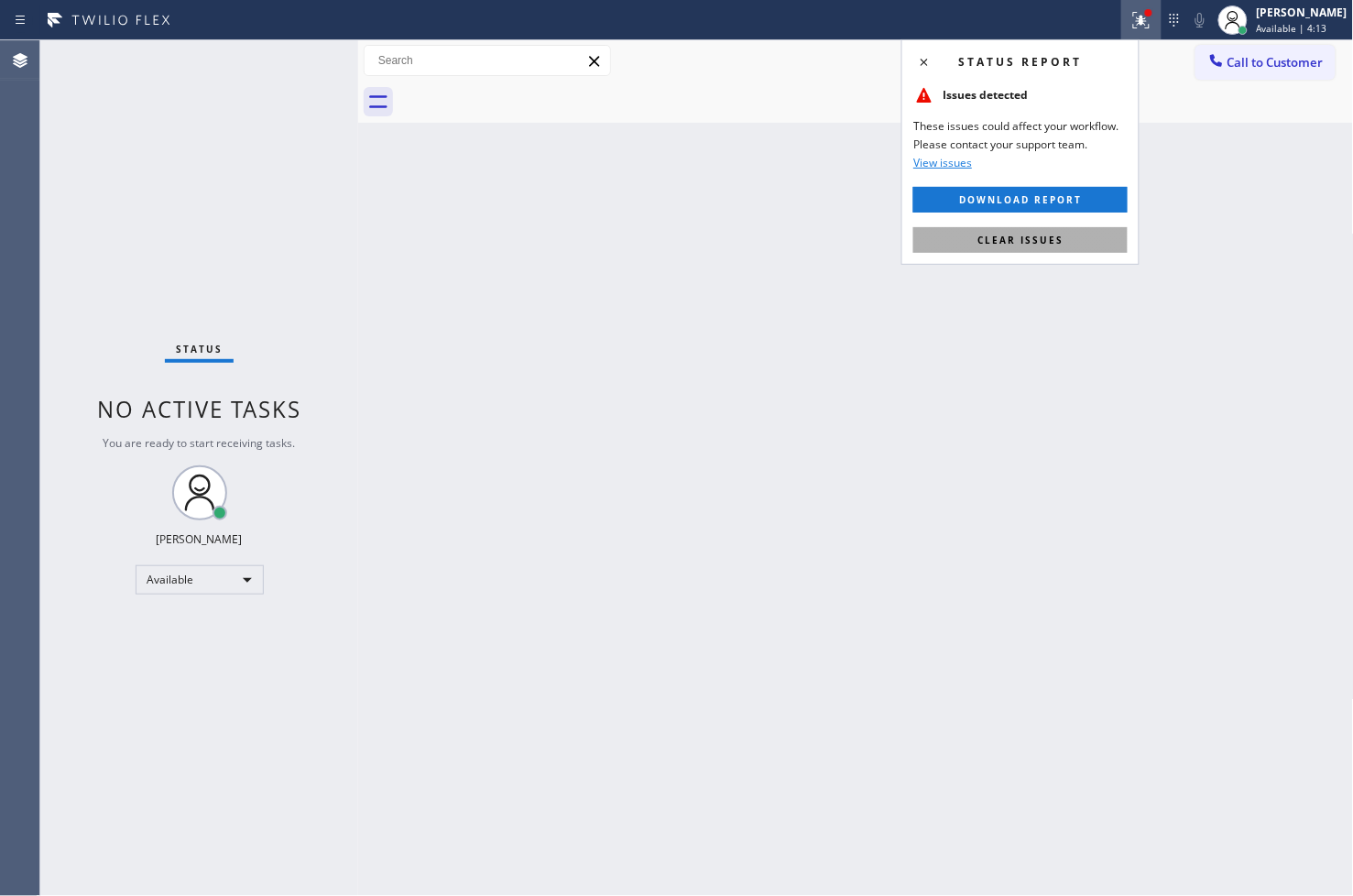
click at [1104, 240] on button "Clear issues" at bounding box center [1020, 240] width 215 height 26
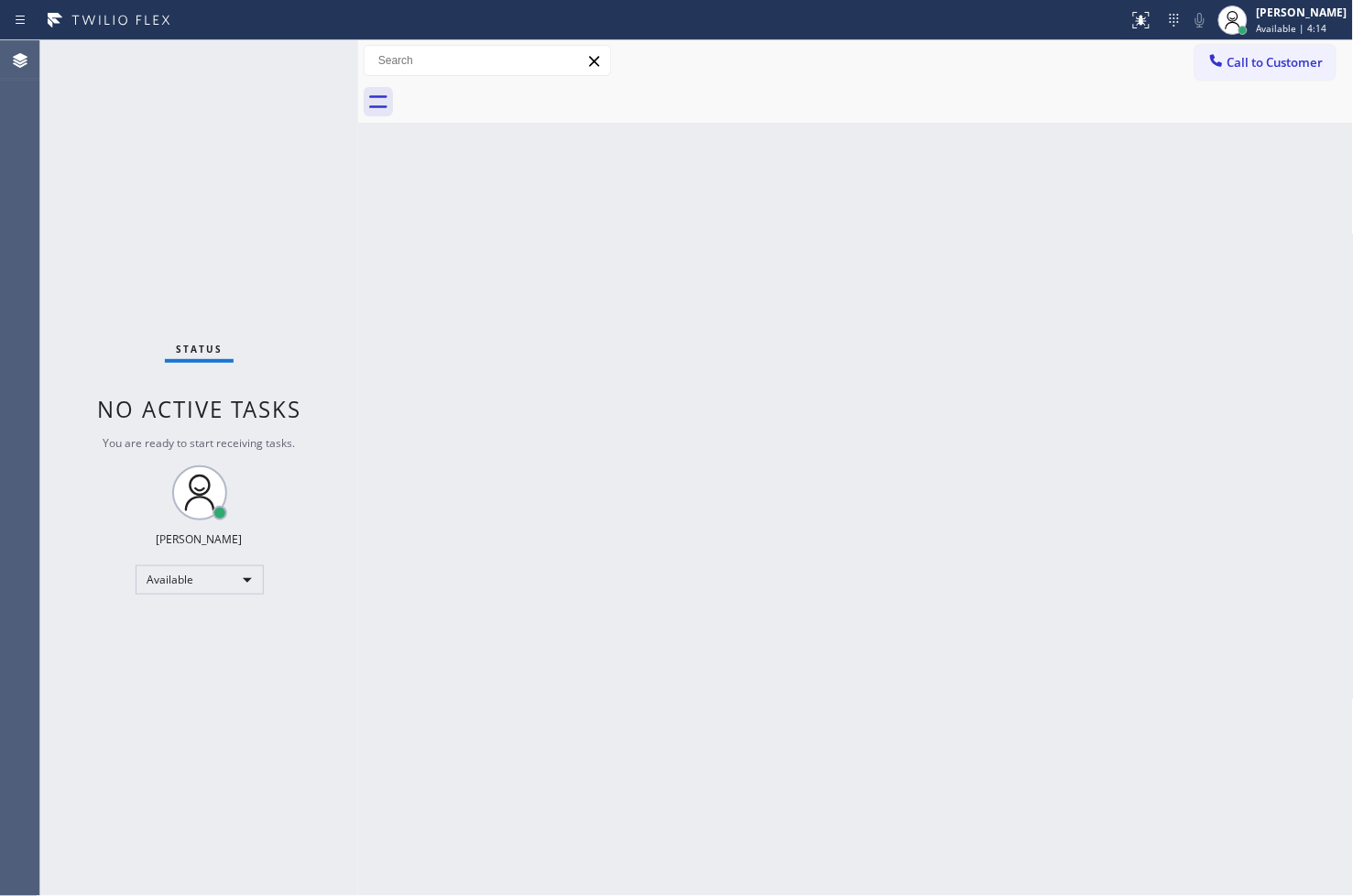
click at [416, 121] on div at bounding box center [876, 102] width 955 height 42
click at [304, 48] on div "Status No active tasks You are ready to start receiving tasks. [PERSON_NAME]" at bounding box center [199, 468] width 317 height 855
click at [291, 51] on div "Status No active tasks You are ready to start receiving tasks. [PERSON_NAME]" at bounding box center [199, 468] width 317 height 855
click at [282, 64] on div "Status No active tasks You are ready to start receiving tasks. [PERSON_NAME]" at bounding box center [199, 468] width 317 height 855
click at [282, 62] on div "Status No active tasks You are ready to start receiving tasks. [PERSON_NAME]" at bounding box center [199, 468] width 317 height 855
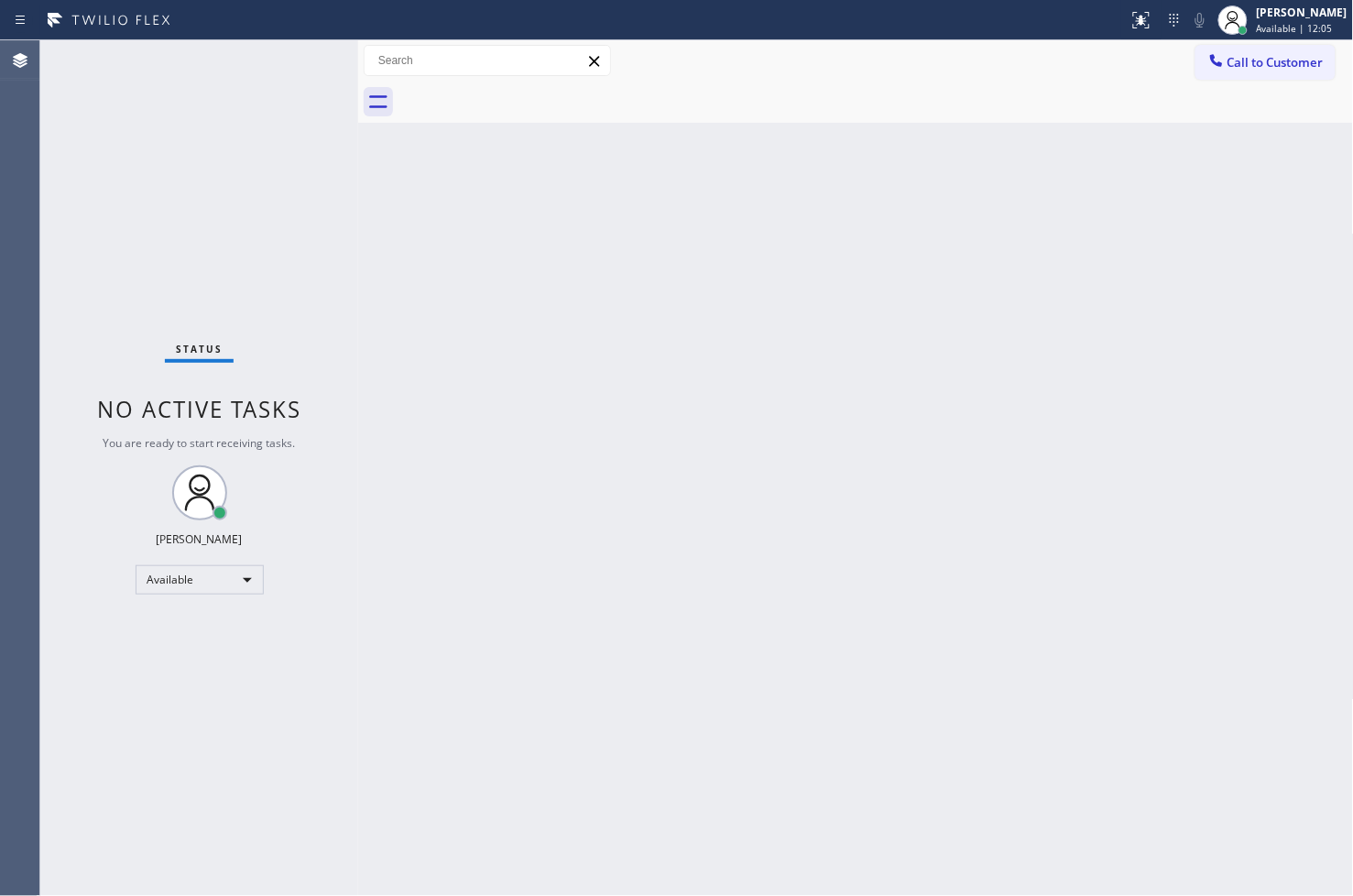
click at [300, 66] on div "Status No active tasks You are ready to start receiving tasks. [PERSON_NAME]" at bounding box center [199, 468] width 317 height 855
drag, startPoint x: 300, startPoint y: 66, endPoint x: 307, endPoint y: 76, distance: 12.2
click at [304, 75] on div "Status No active tasks You are ready to start receiving tasks. [PERSON_NAME]" at bounding box center [199, 468] width 317 height 855
click at [1141, 490] on div "Back to Dashboard Change Sender ID Customers Technicians Select a contact Outbo…" at bounding box center [856, 468] width 996 height 855
click at [191, 430] on div "Status No active tasks You are ready to start receiving tasks. [PERSON_NAME]" at bounding box center [199, 468] width 317 height 855
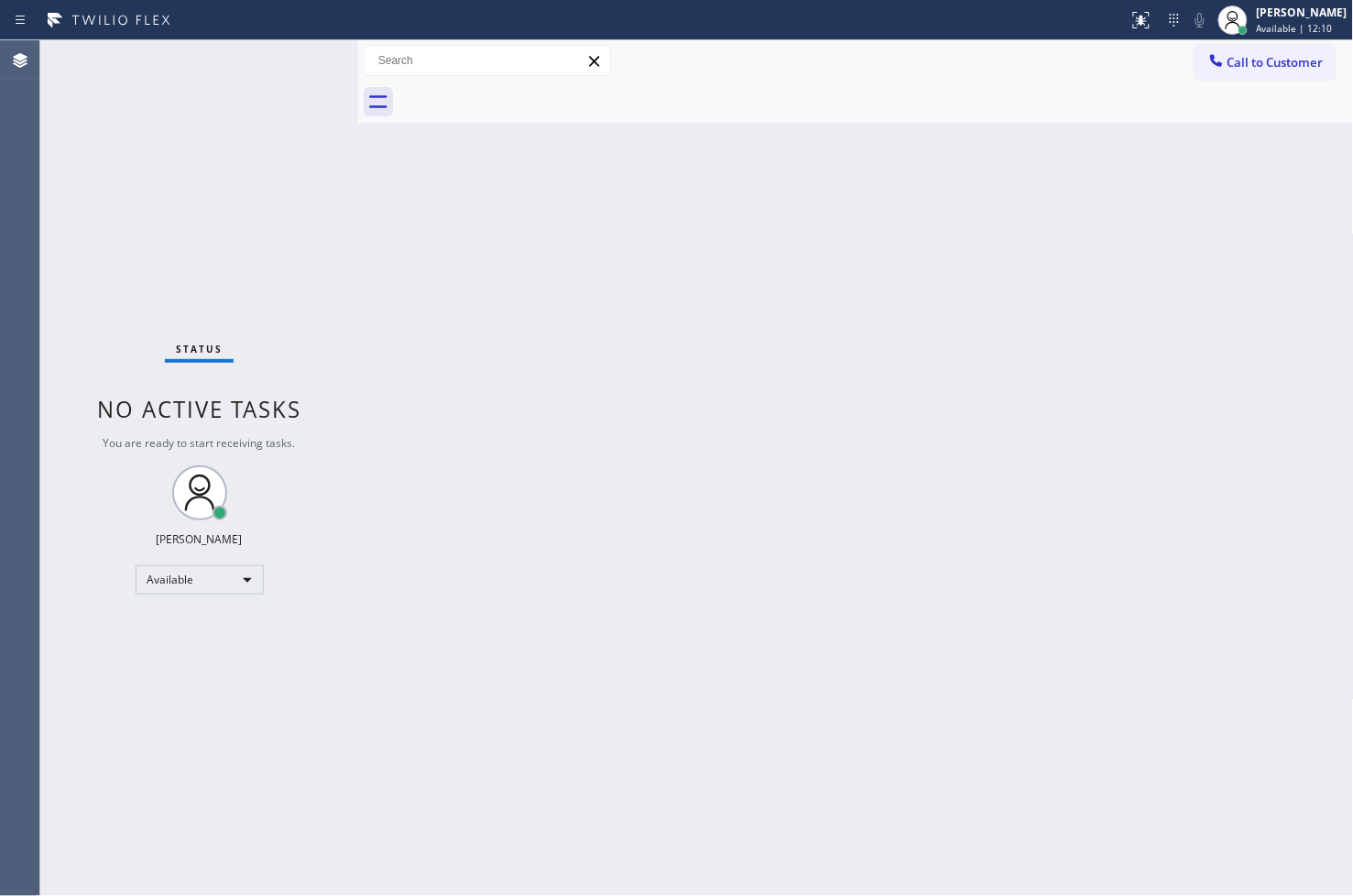
click at [264, 81] on div "Status No active tasks You are ready to start receiving tasks. [PERSON_NAME]" at bounding box center [199, 468] width 317 height 855
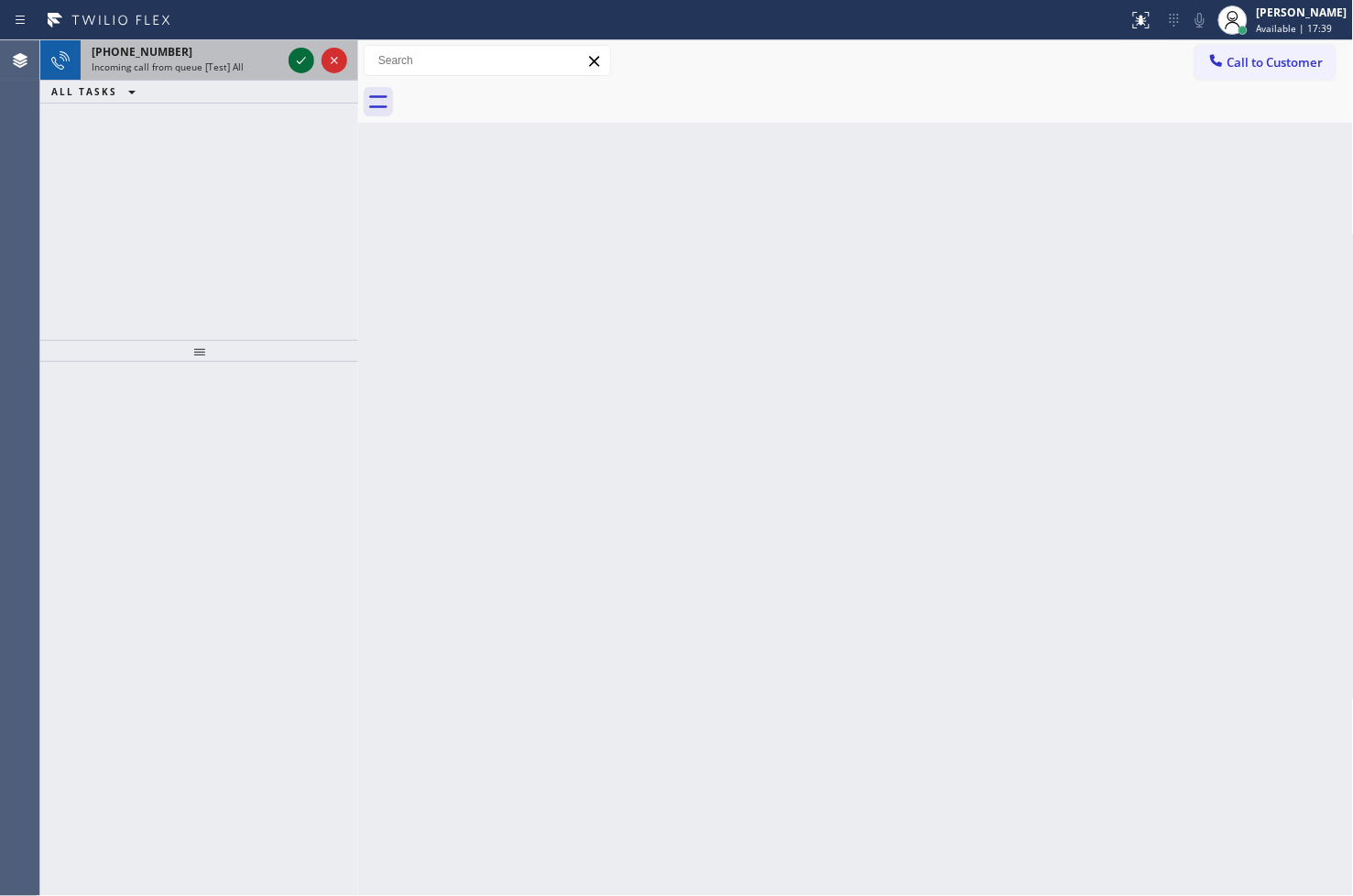
click at [293, 57] on icon at bounding box center [302, 60] width 22 height 22
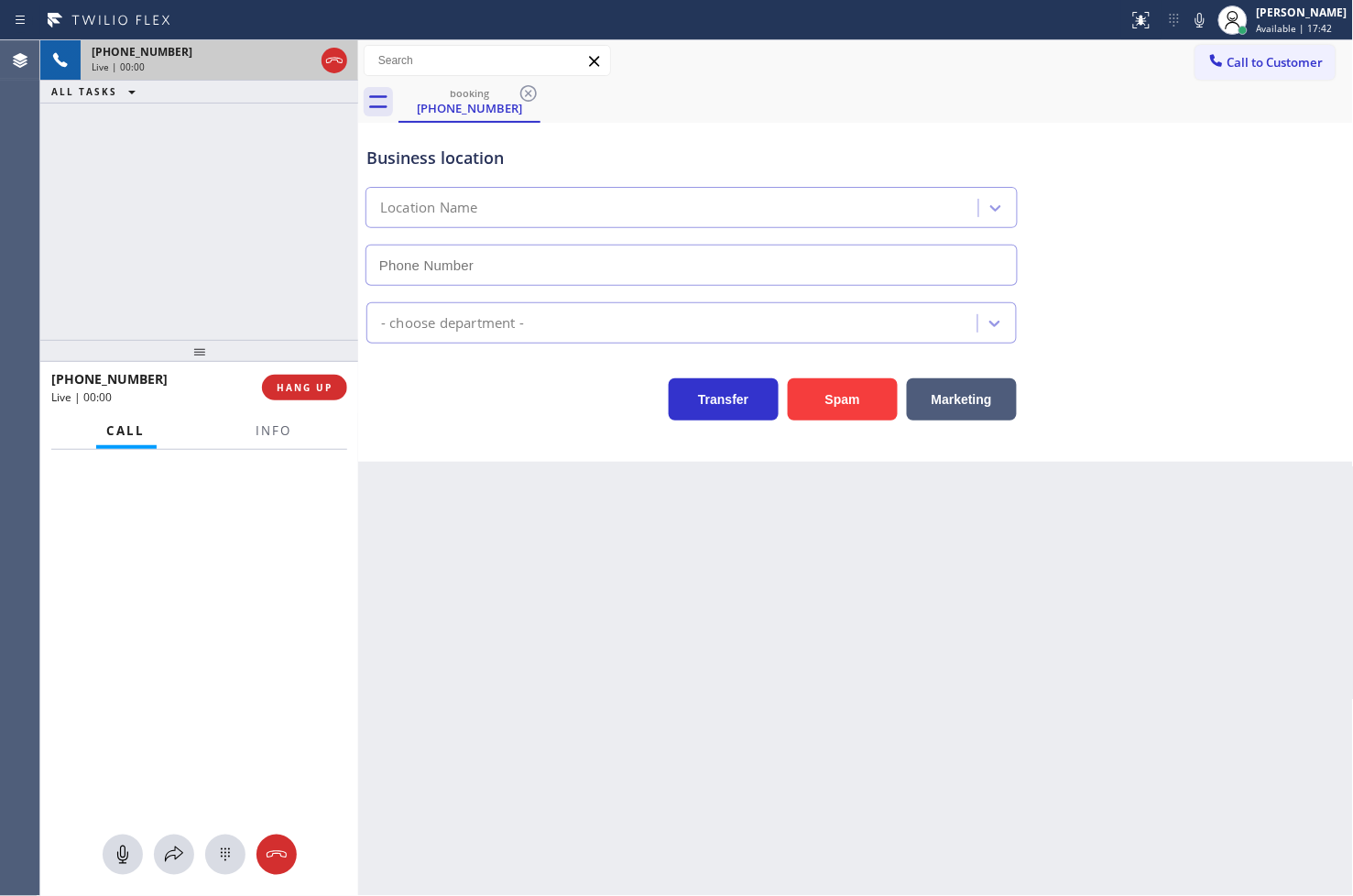
type input "[PHONE_NUMBER]"
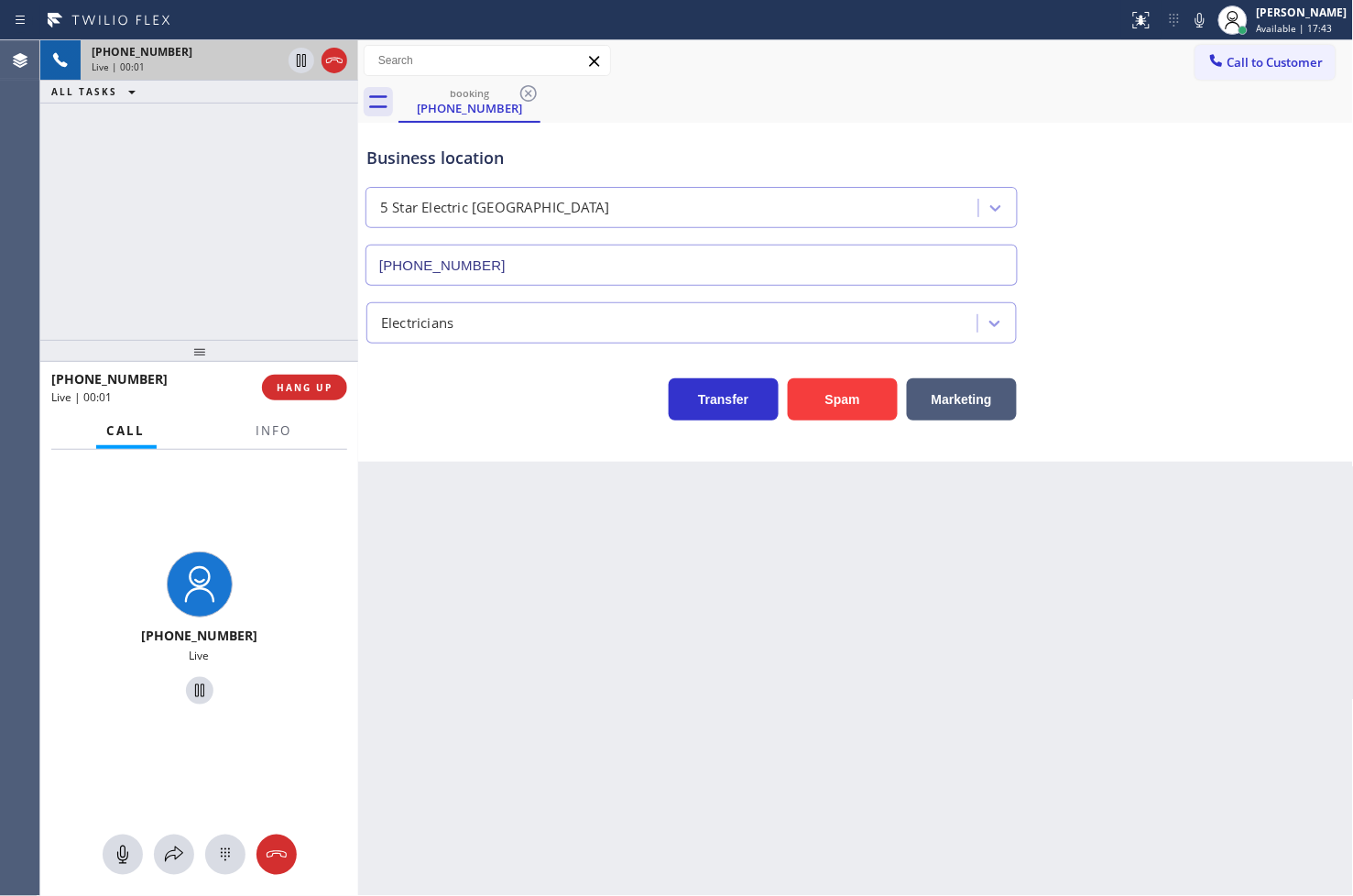
click at [620, 604] on div "Back to Dashboard Change Sender ID Customers Technicians Select a contact Outbo…" at bounding box center [856, 468] width 996 height 855
drag, startPoint x: 117, startPoint y: 213, endPoint x: 570, endPoint y: 517, distance: 545.6
click at [216, 262] on div "[PHONE_NUMBER] Live | 00:02 ALL TASKS ALL TASKS ACTIVE TASKS TASKS IN WRAP UP" at bounding box center [199, 190] width 317 height 300
click at [158, 855] on div at bounding box center [174, 854] width 41 height 22
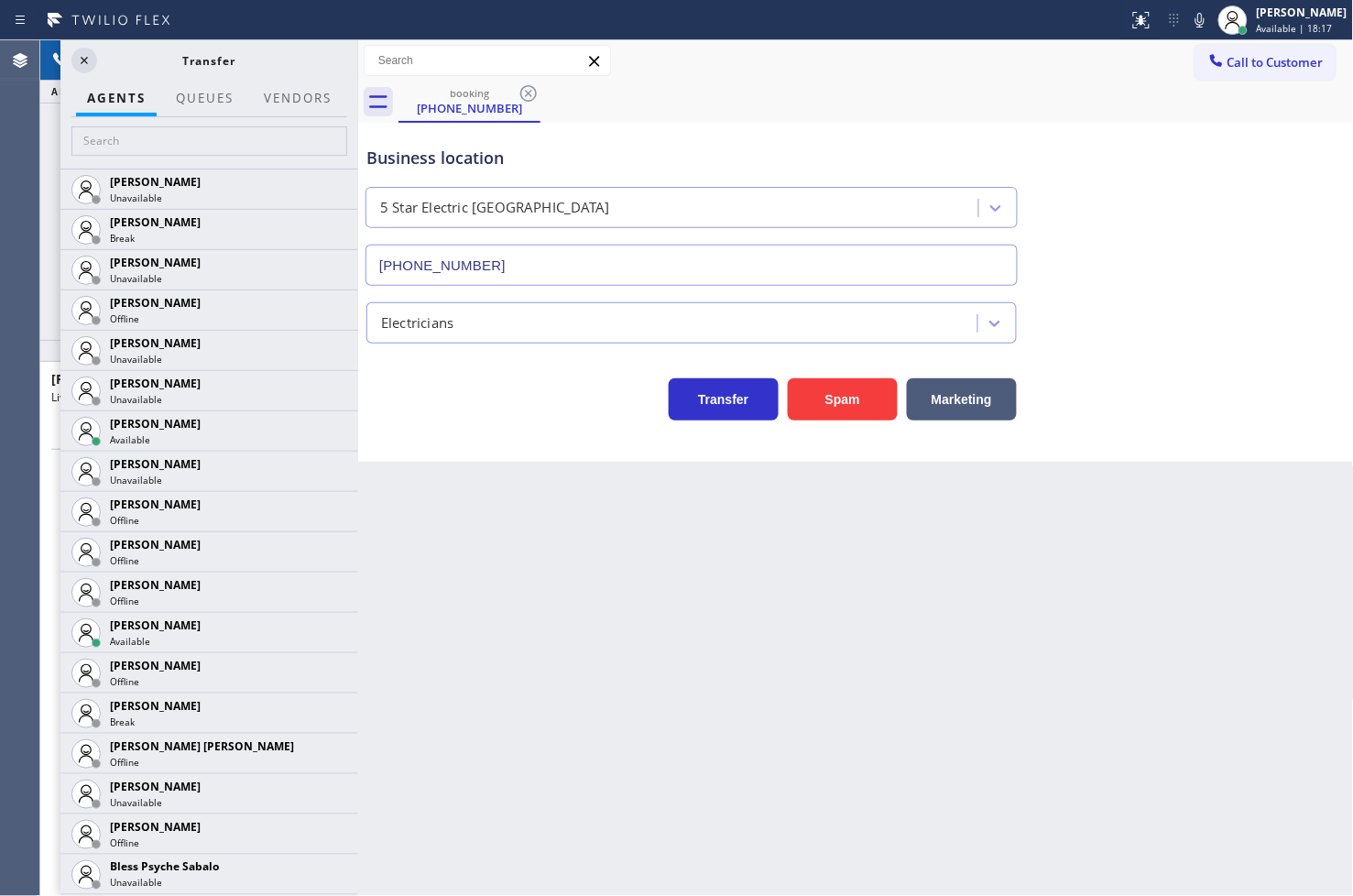
click at [471, 369] on div "Transfer Spam Marketing" at bounding box center [691, 395] width 658 height 51
click at [372, 518] on div "Back to Dashboard Change Sender ID Customers Technicians Select a contact Outbo…" at bounding box center [856, 468] width 996 height 855
click at [88, 68] on icon at bounding box center [84, 60] width 22 height 22
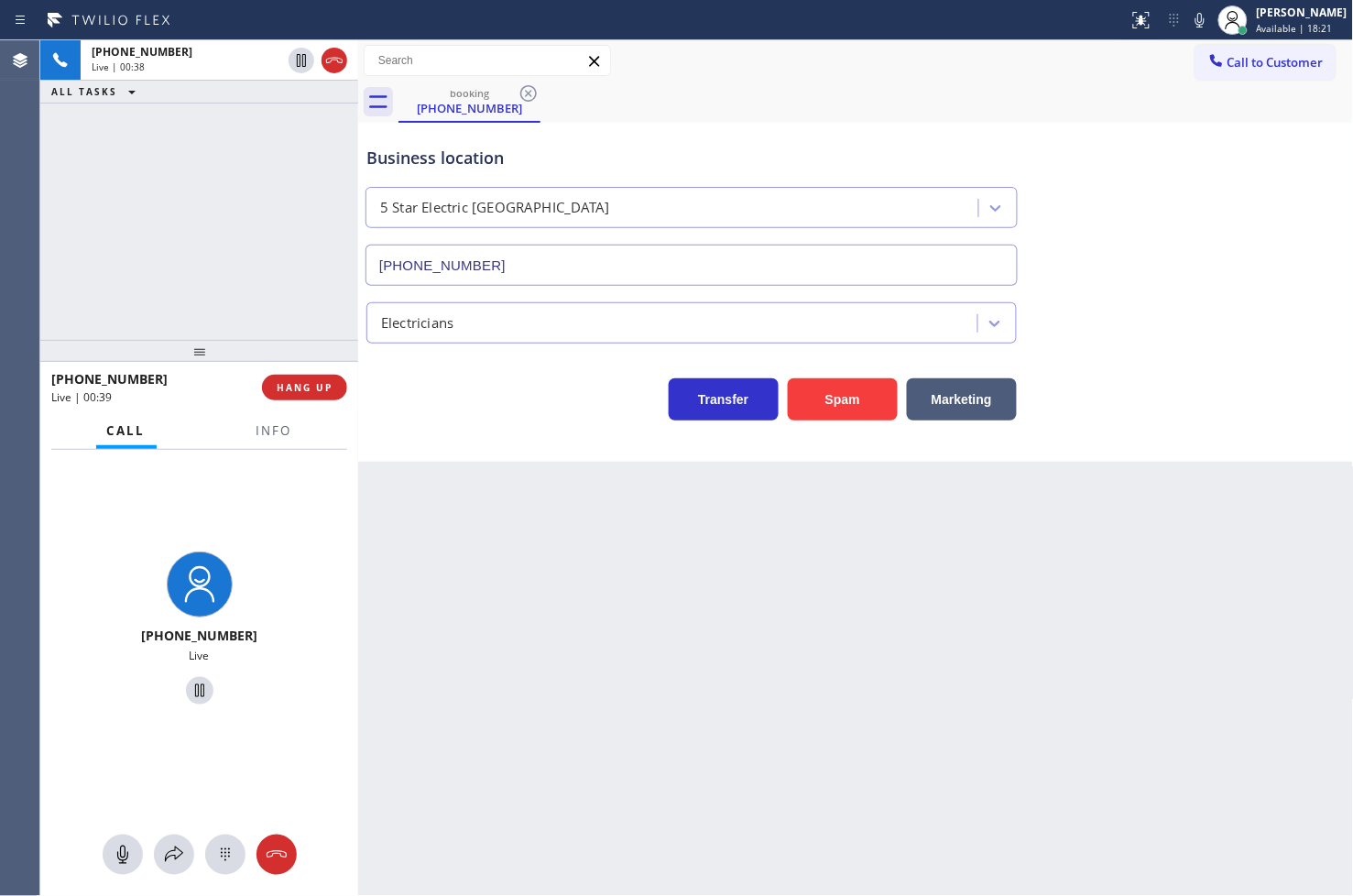
drag, startPoint x: 301, startPoint y: 57, endPoint x: 318, endPoint y: 257, distance: 200.7
click at [301, 67] on icon at bounding box center [302, 60] width 22 height 22
click at [177, 855] on icon at bounding box center [174, 854] width 22 height 22
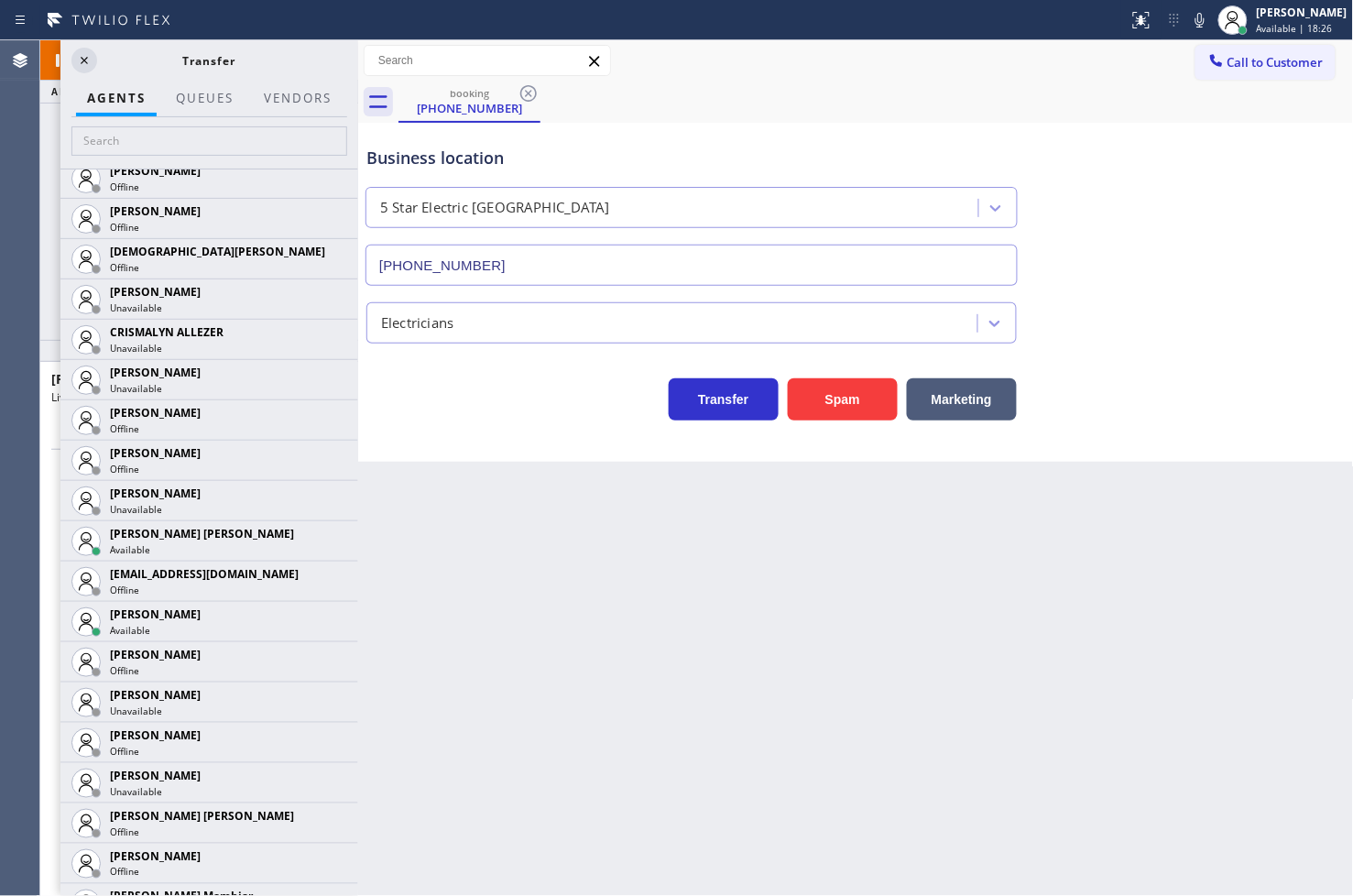
scroll to position [814, 0]
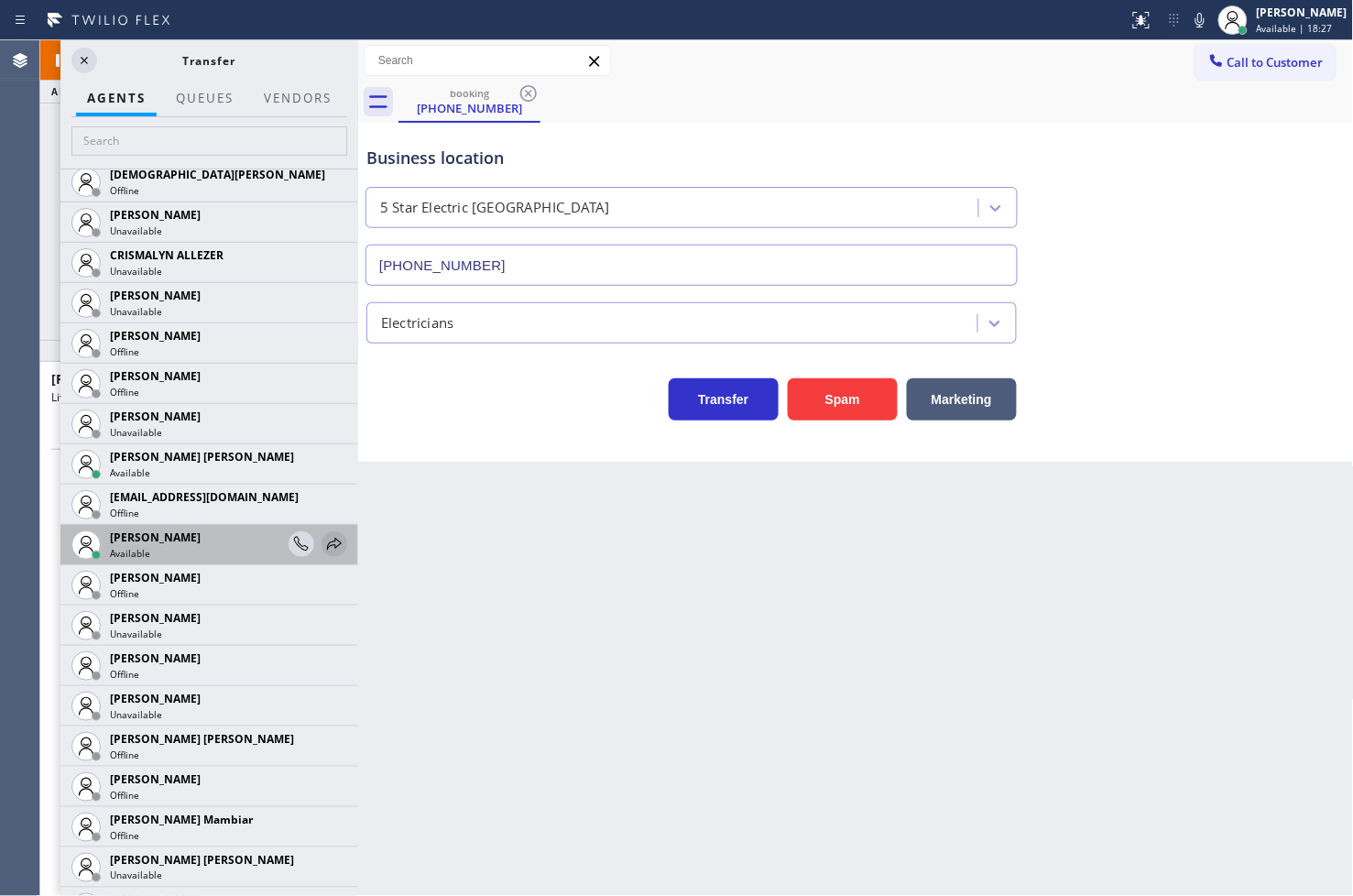
click at [327, 539] on icon at bounding box center [334, 544] width 15 height 12
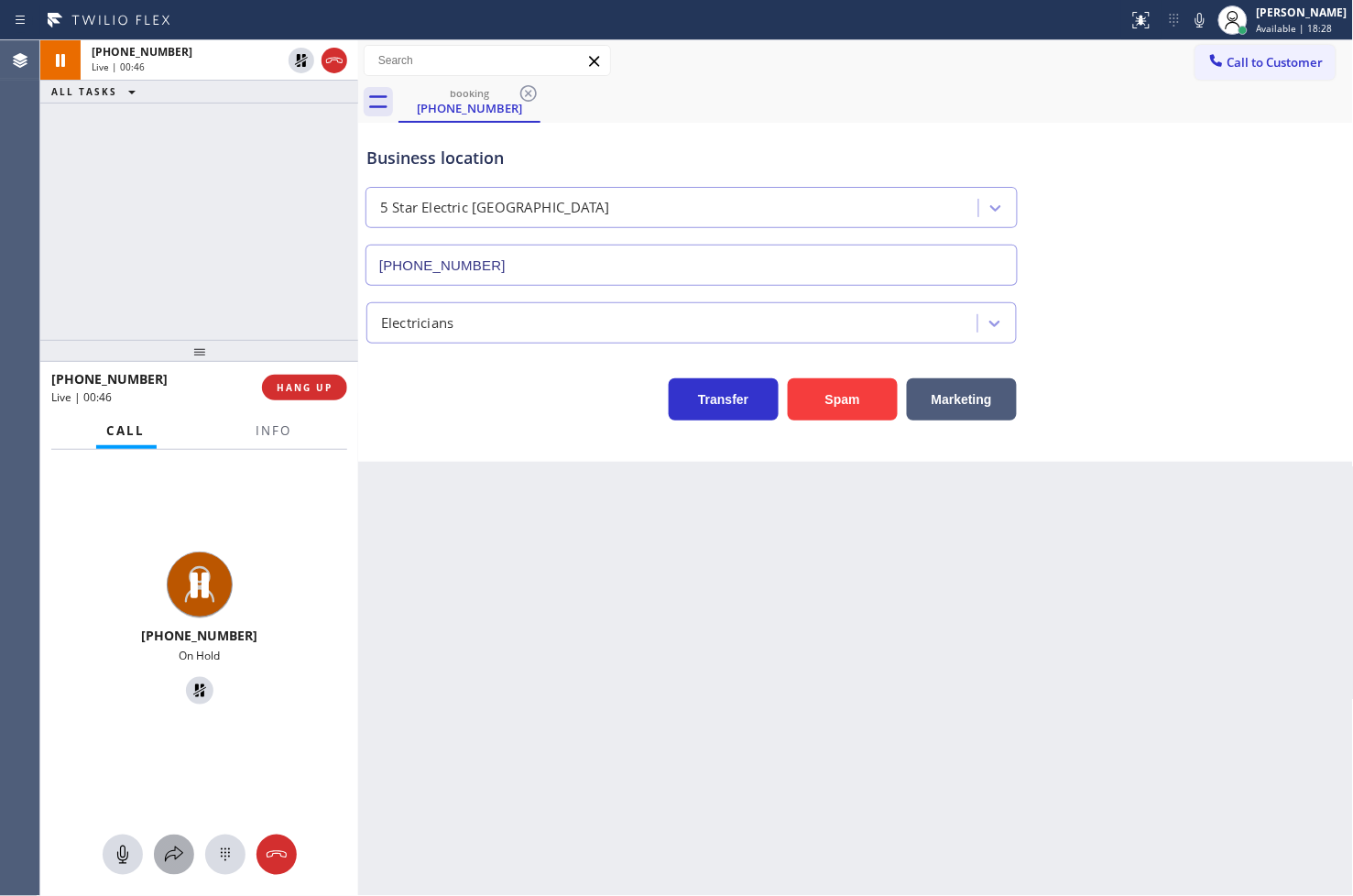
click at [166, 867] on button at bounding box center [174, 854] width 41 height 41
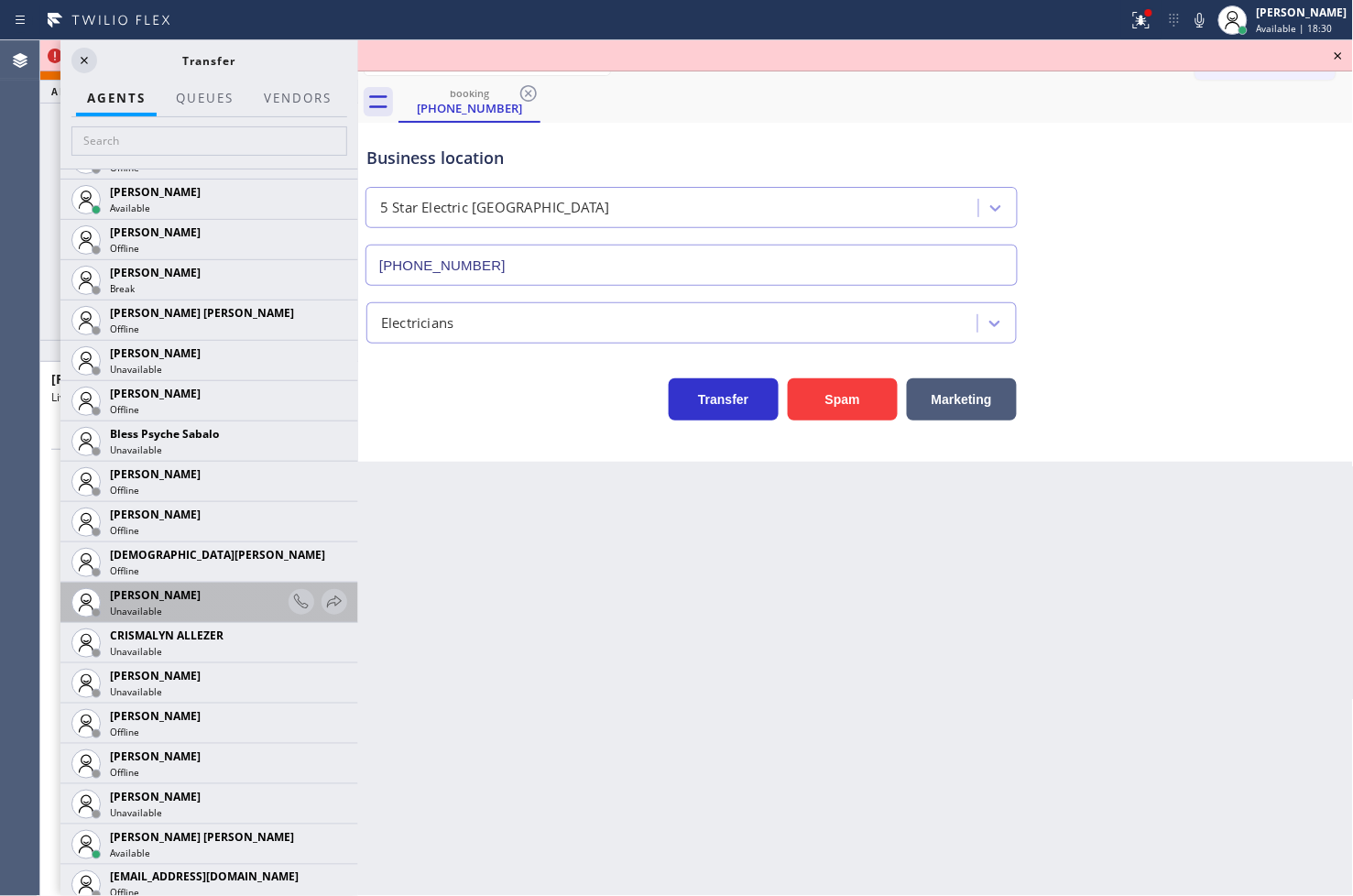
scroll to position [508, 0]
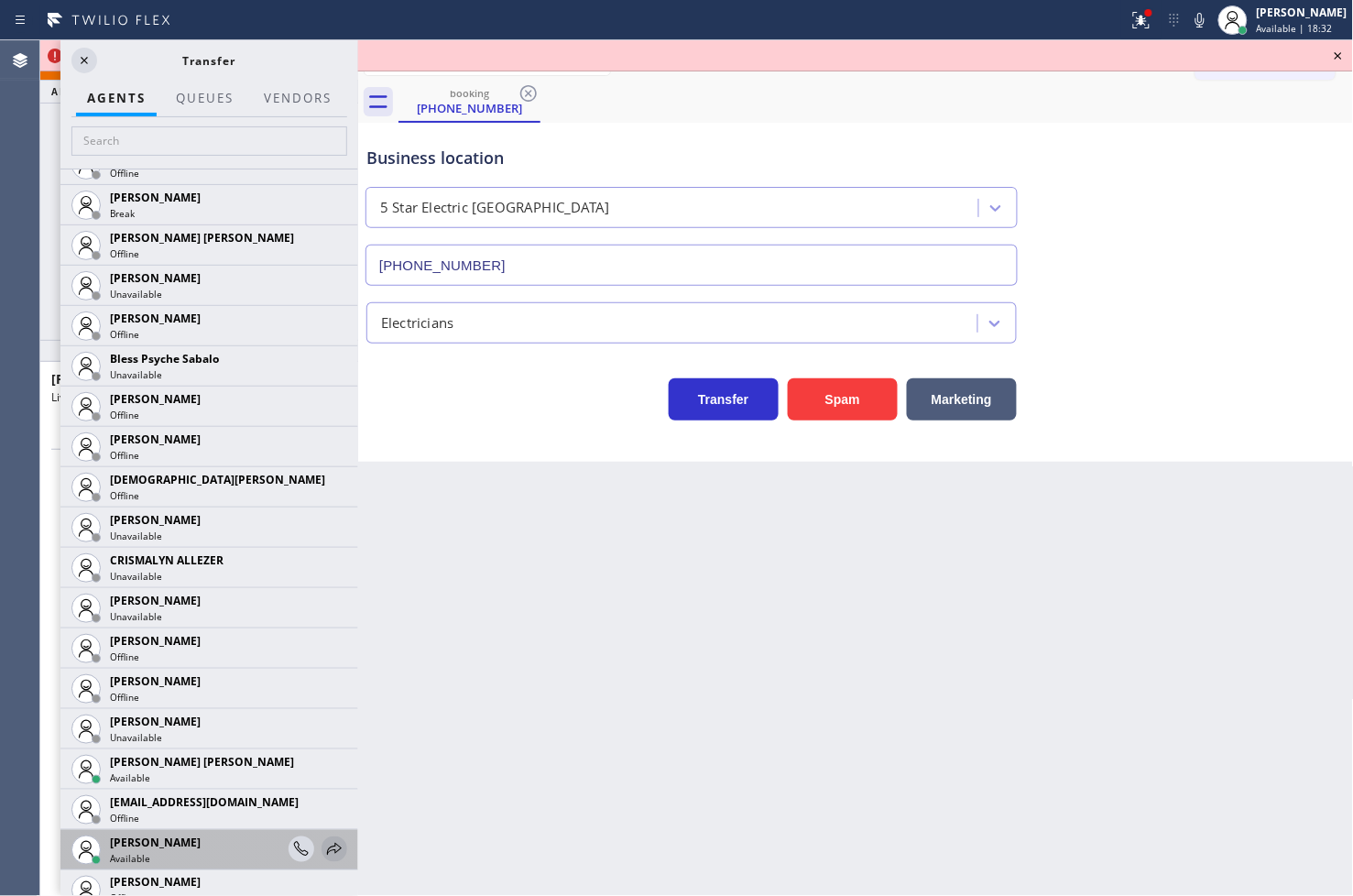
click at [328, 846] on icon at bounding box center [334, 850] width 22 height 22
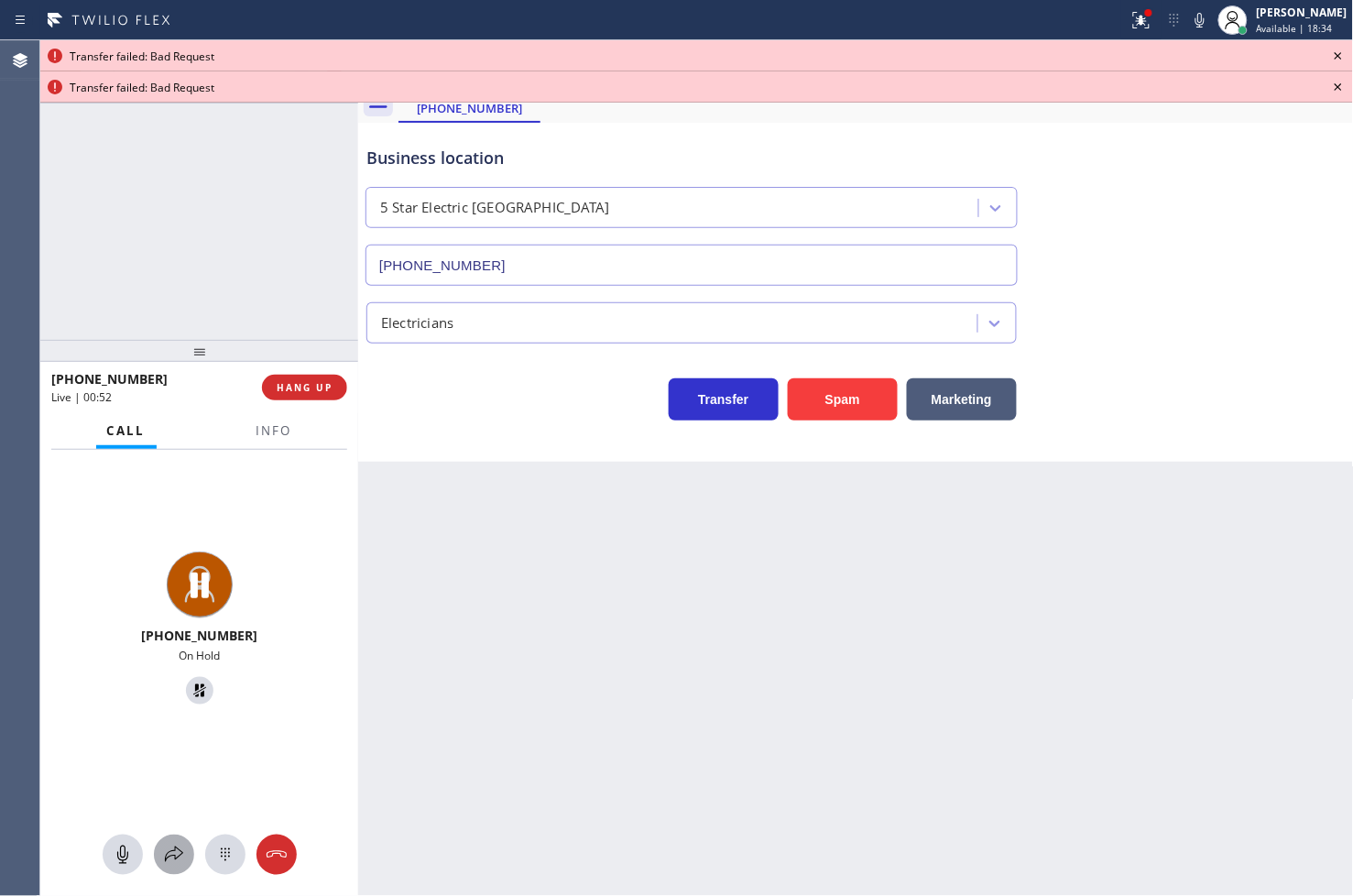
click at [163, 848] on icon at bounding box center [174, 854] width 22 height 22
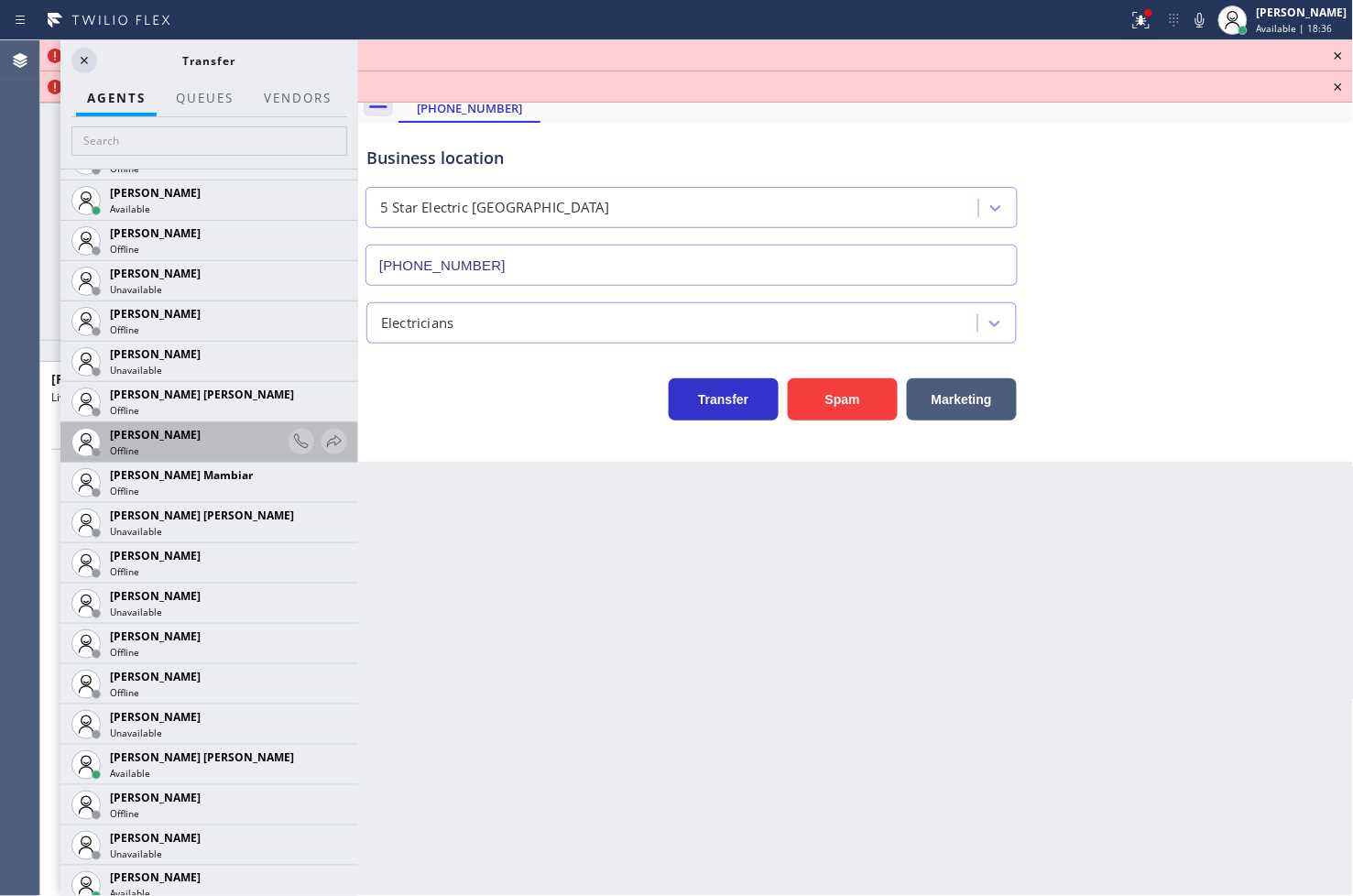
scroll to position [1323, 0]
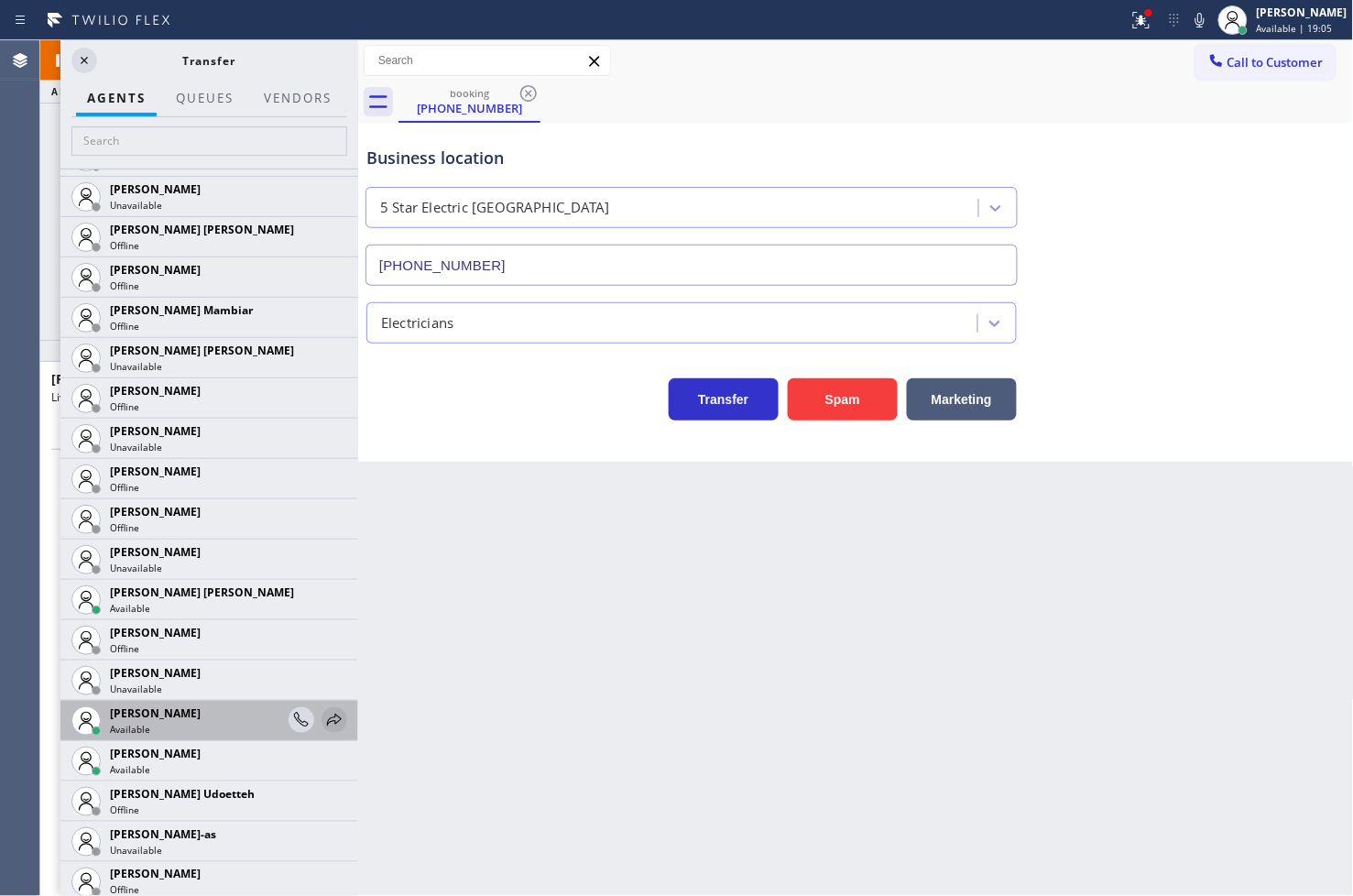
click at [323, 716] on icon at bounding box center [334, 720] width 22 height 22
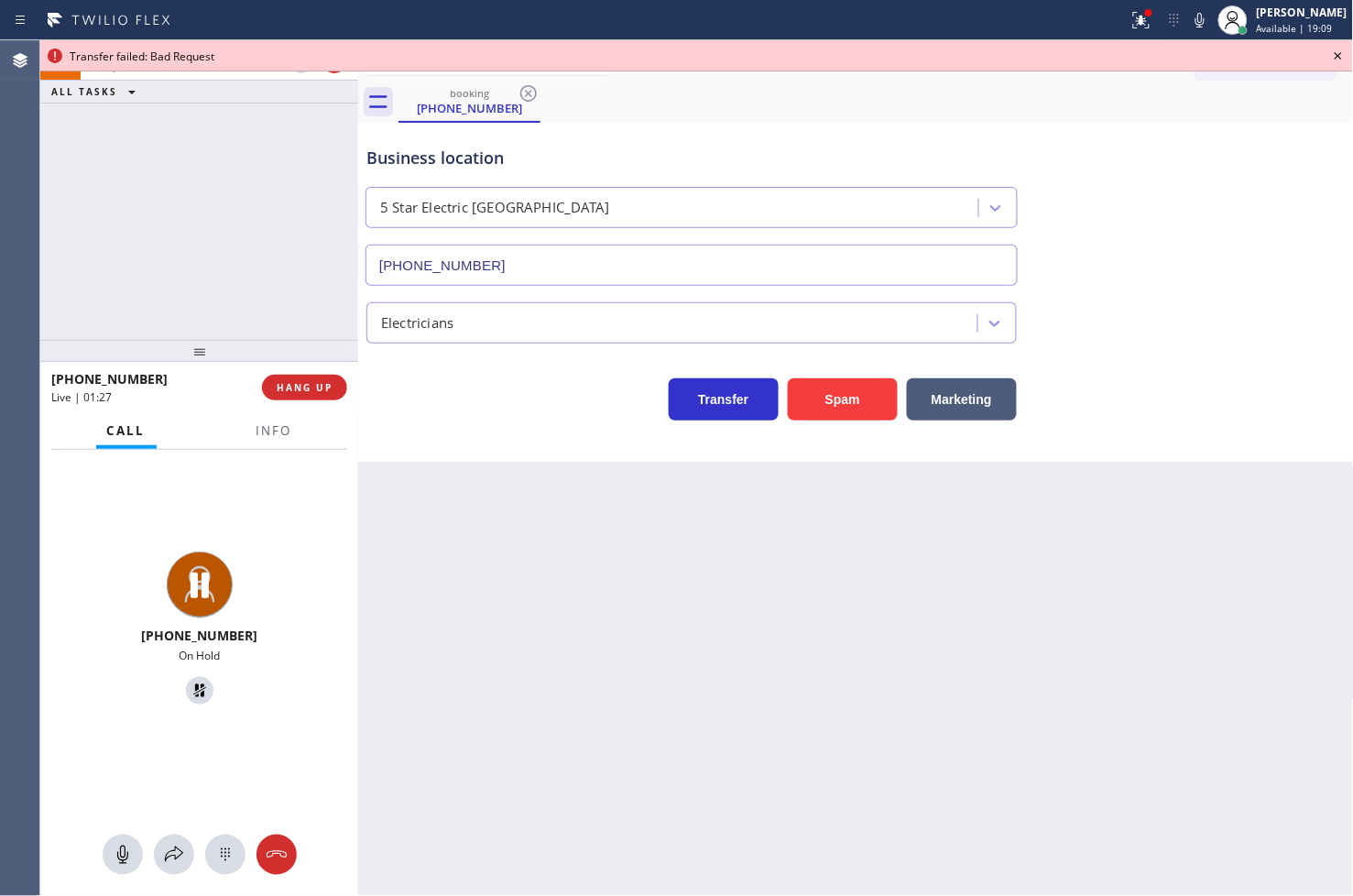
click at [1333, 55] on icon at bounding box center [1338, 55] width 22 height 22
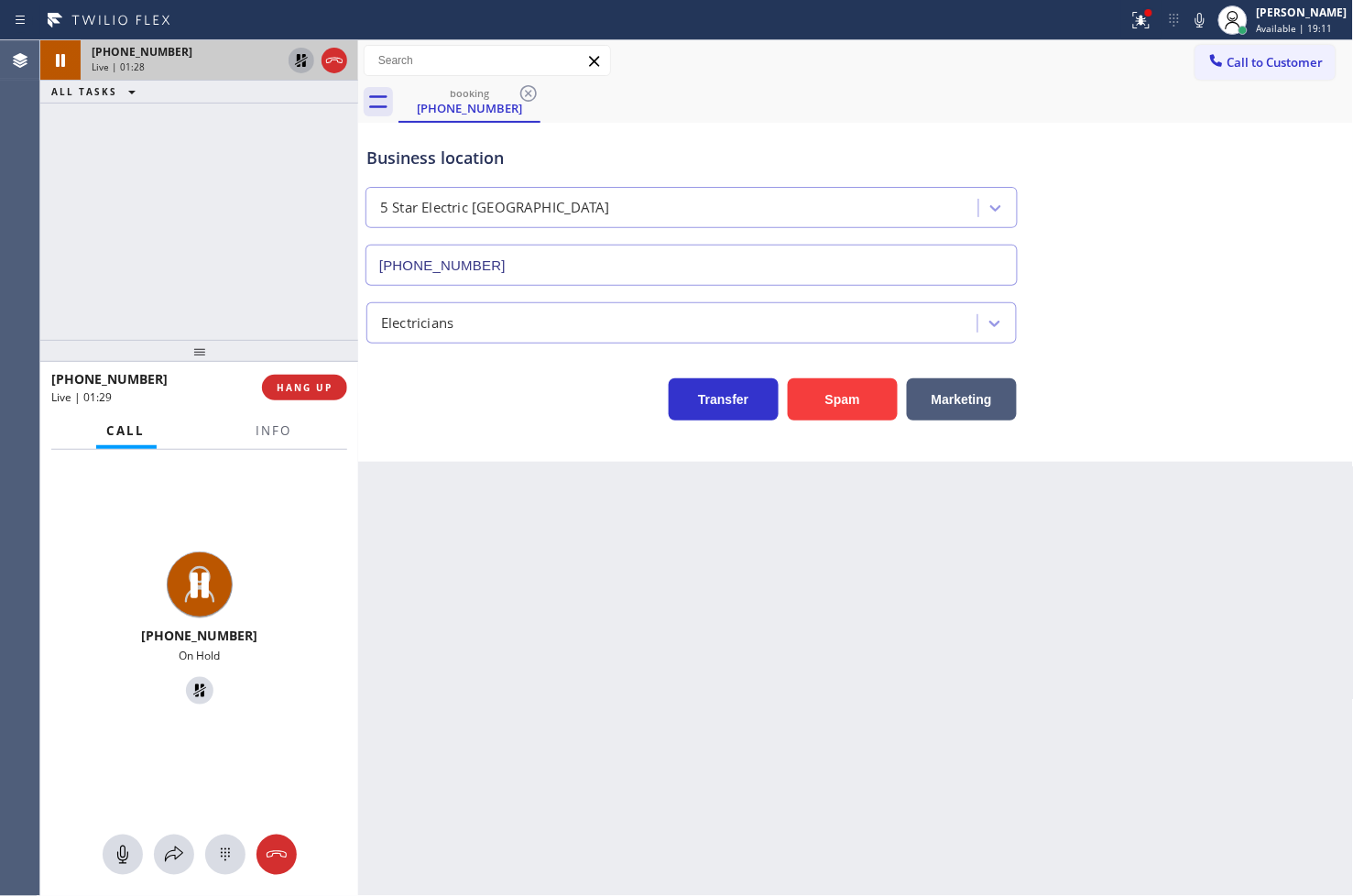
click at [299, 60] on icon at bounding box center [302, 60] width 22 height 22
click at [262, 430] on span "Info" at bounding box center [274, 430] width 36 height 17
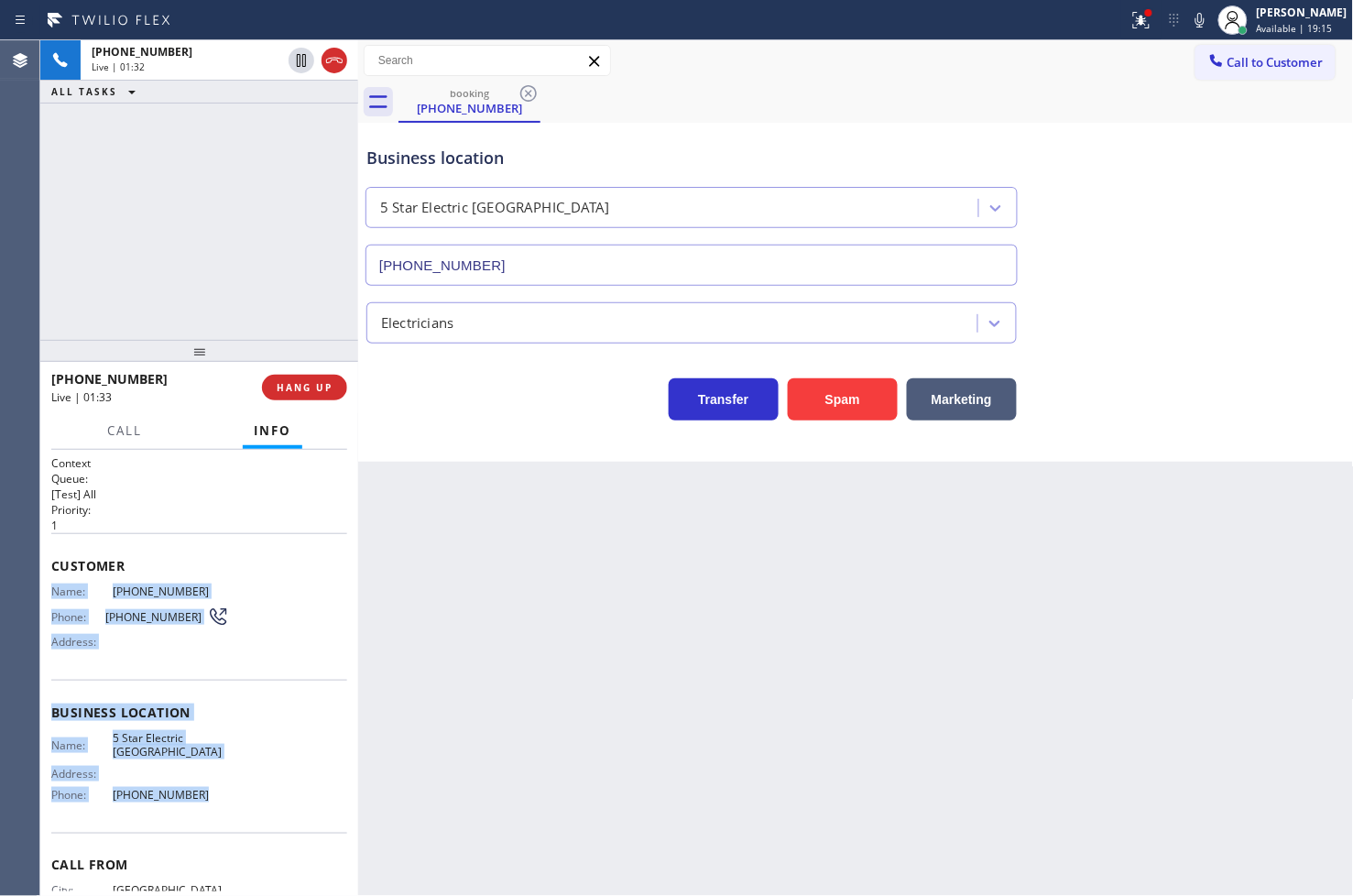
drag, startPoint x: 50, startPoint y: 582, endPoint x: 211, endPoint y: 792, distance: 264.6
click at [211, 792] on div "Context Queue: [Test] All Priority: 1 Customer Name: [PHONE_NUMBER] Phone: [PHO…" at bounding box center [199, 712] width 296 height 515
copy div "Name: [PHONE_NUMBER] Phone: [PHONE_NUMBER] Address: Business location Name: 5 S…"
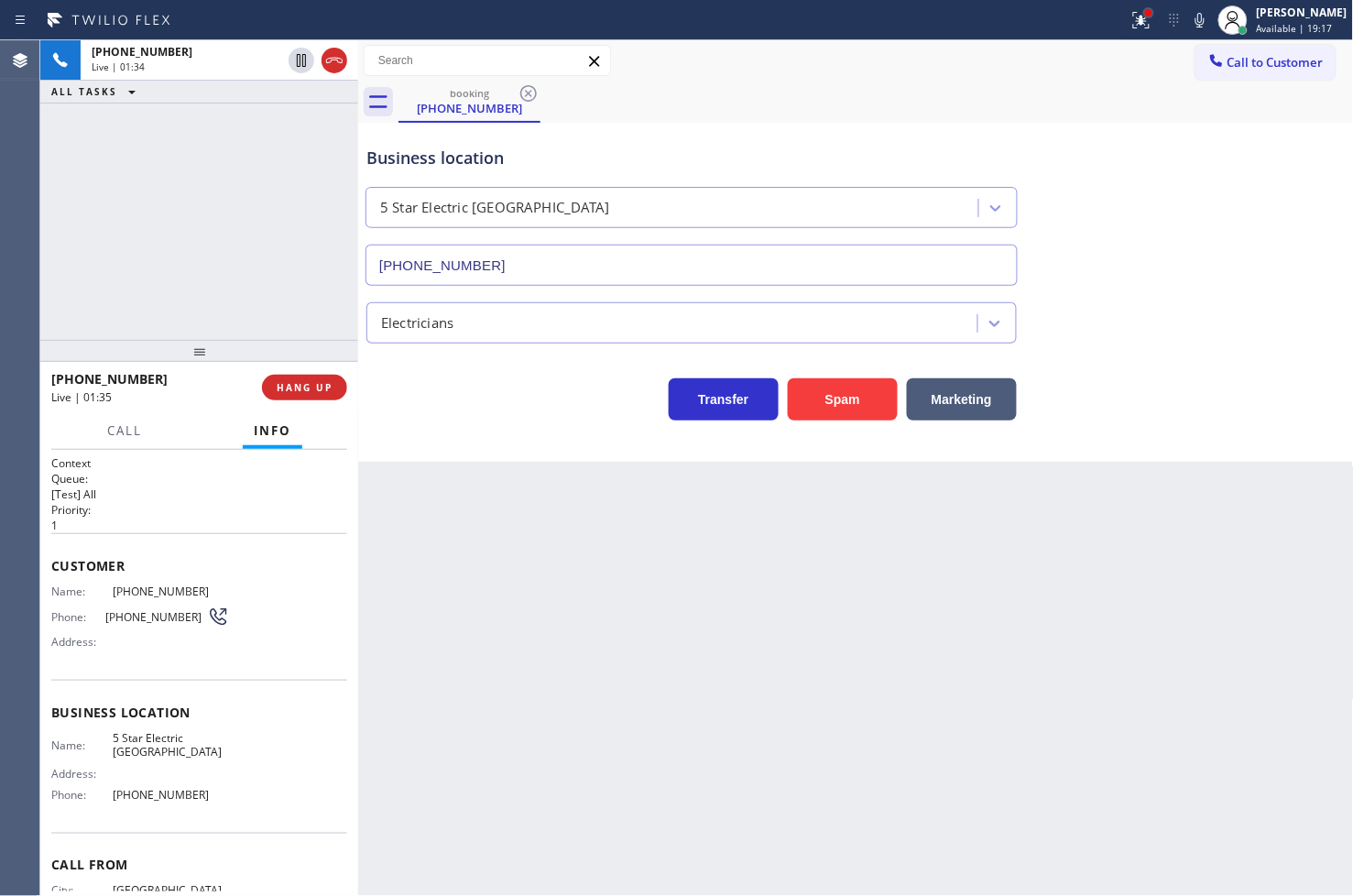
click at [1143, 17] on div at bounding box center [1148, 12] width 11 height 11
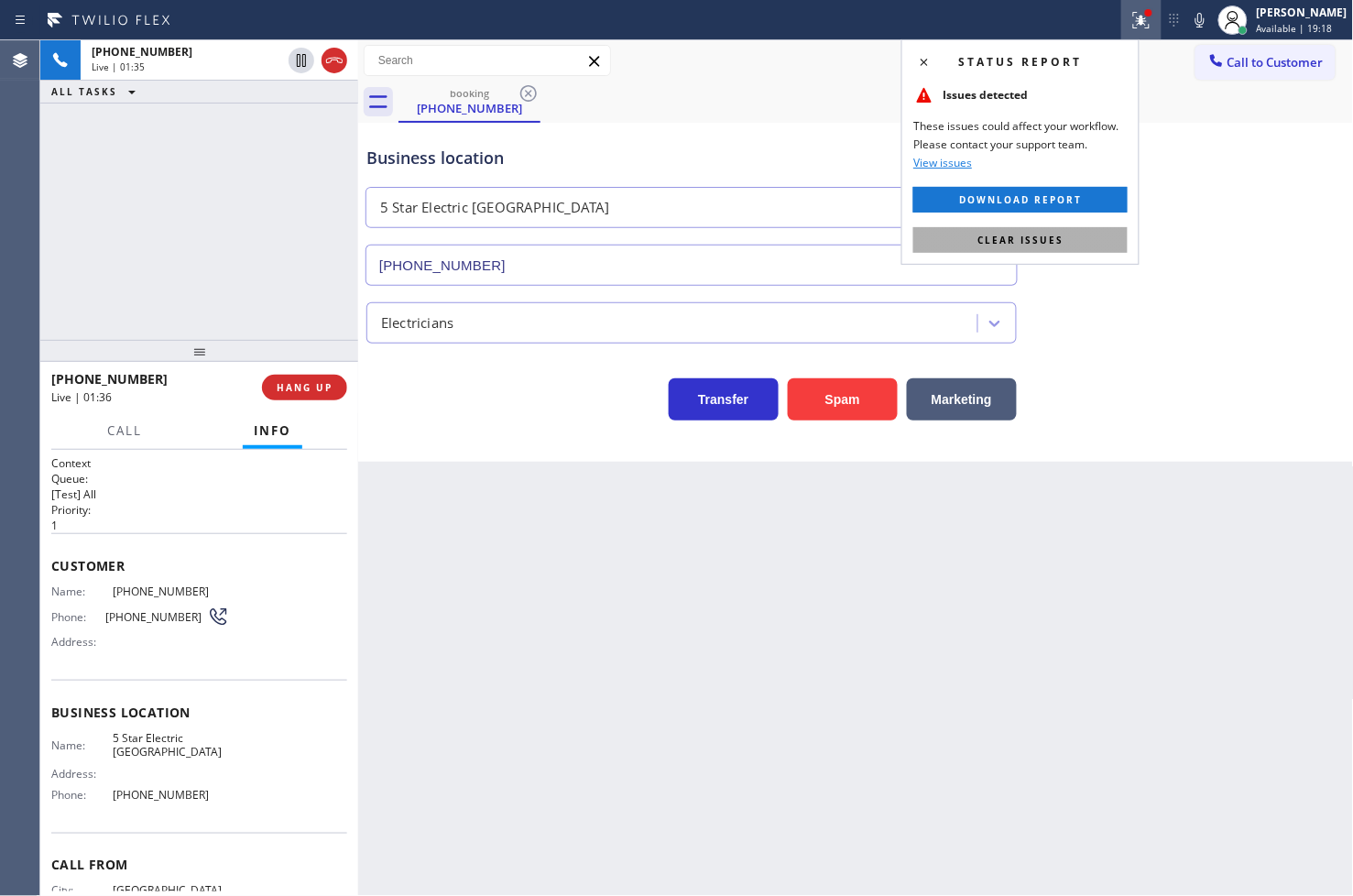
click at [1074, 243] on button "Clear issues" at bounding box center [1020, 240] width 215 height 26
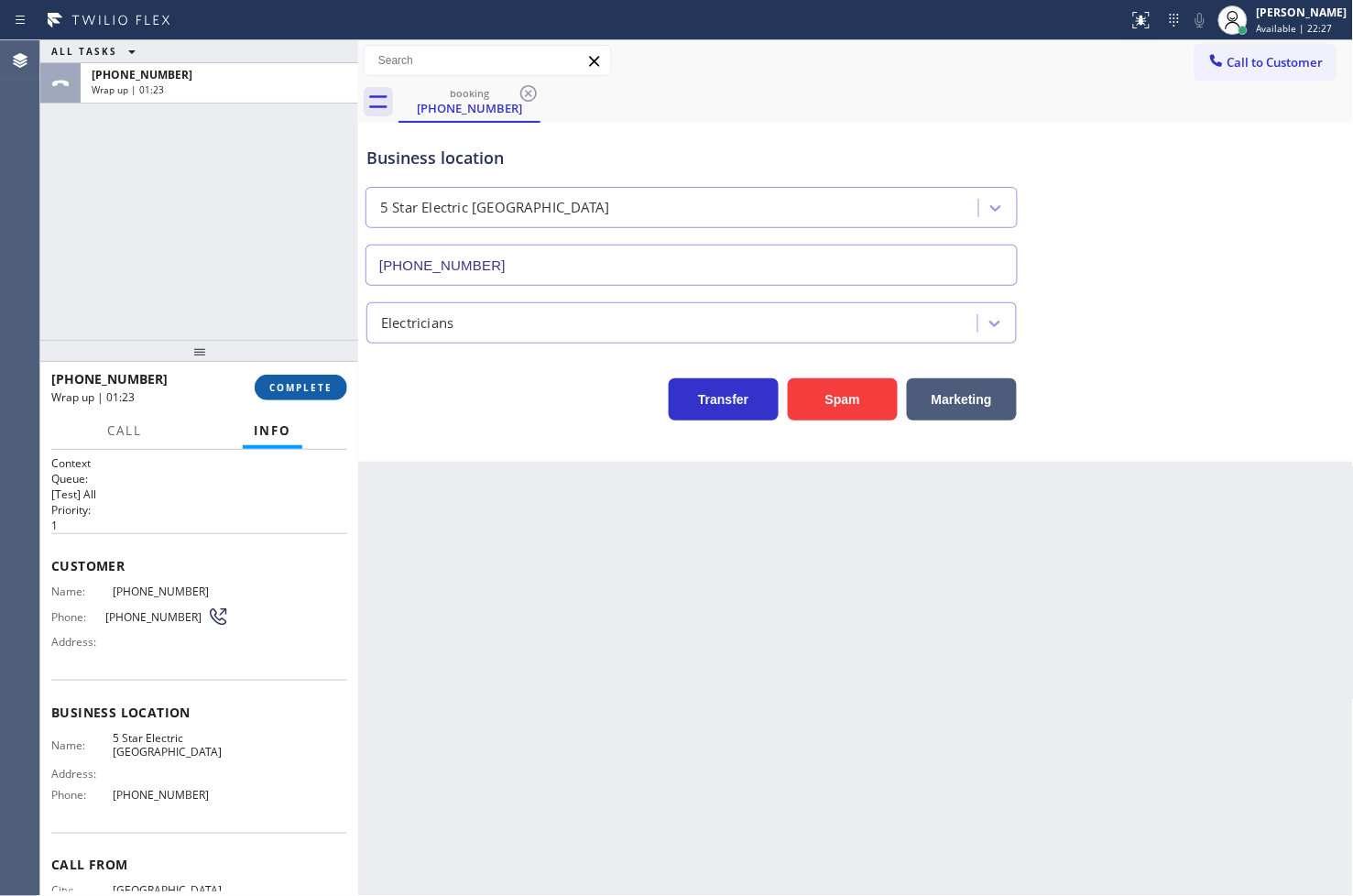
click at [305, 389] on span "COMPLETE" at bounding box center [301, 387] width 63 height 13
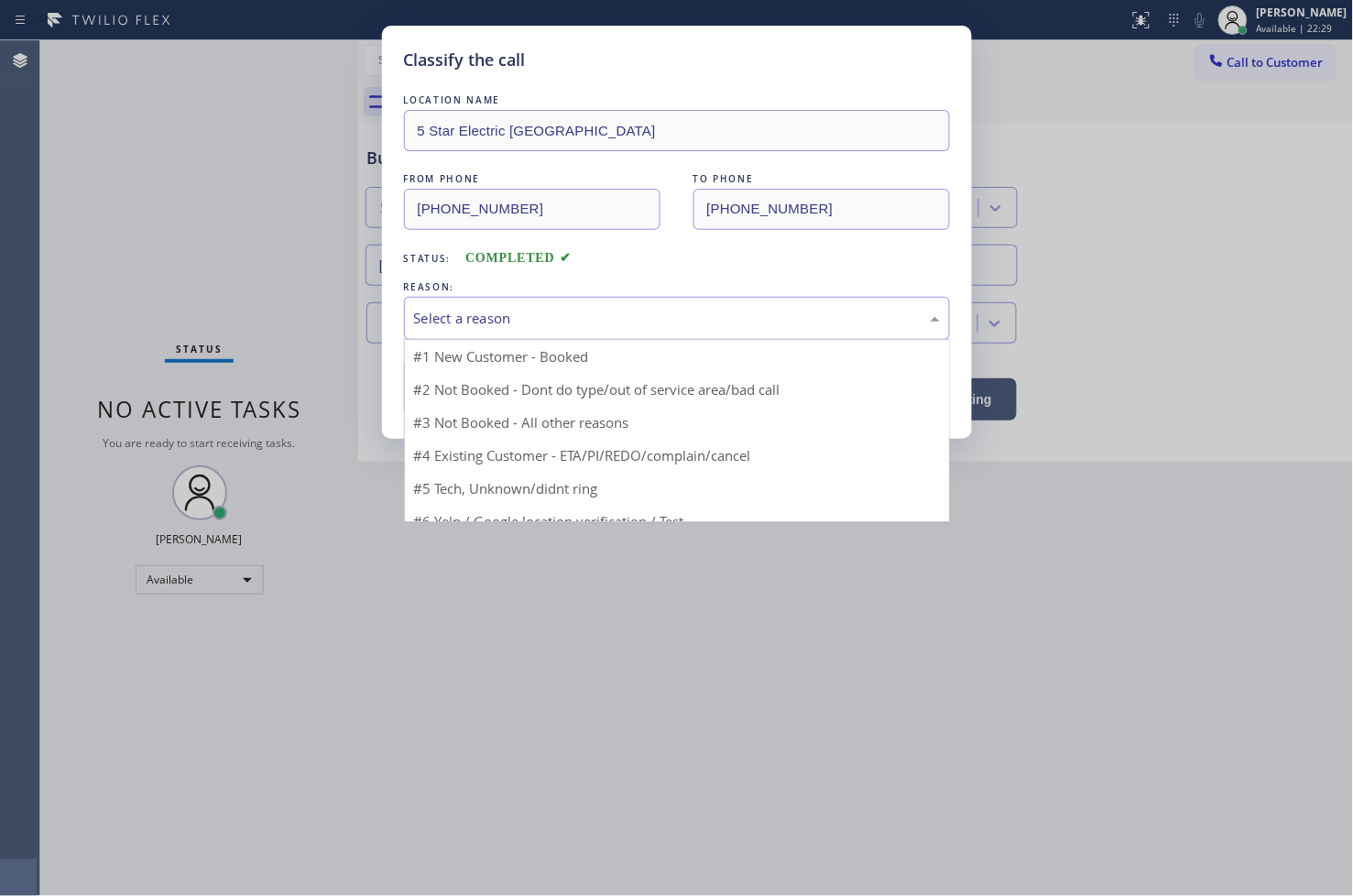
click at [462, 316] on div "Select a reason" at bounding box center [677, 317] width 526 height 21
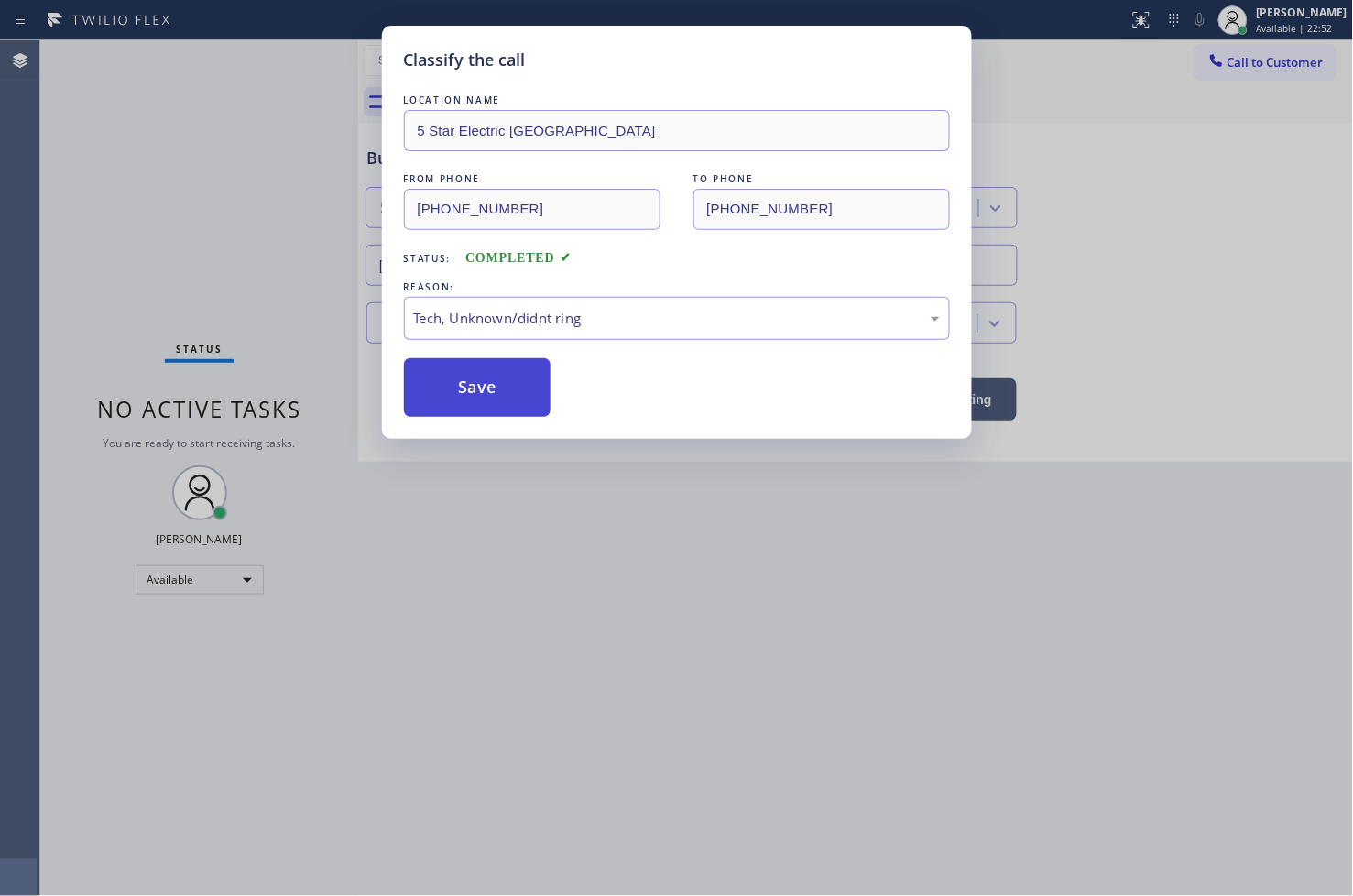
click at [508, 404] on button "Save" at bounding box center [477, 387] width 147 height 58
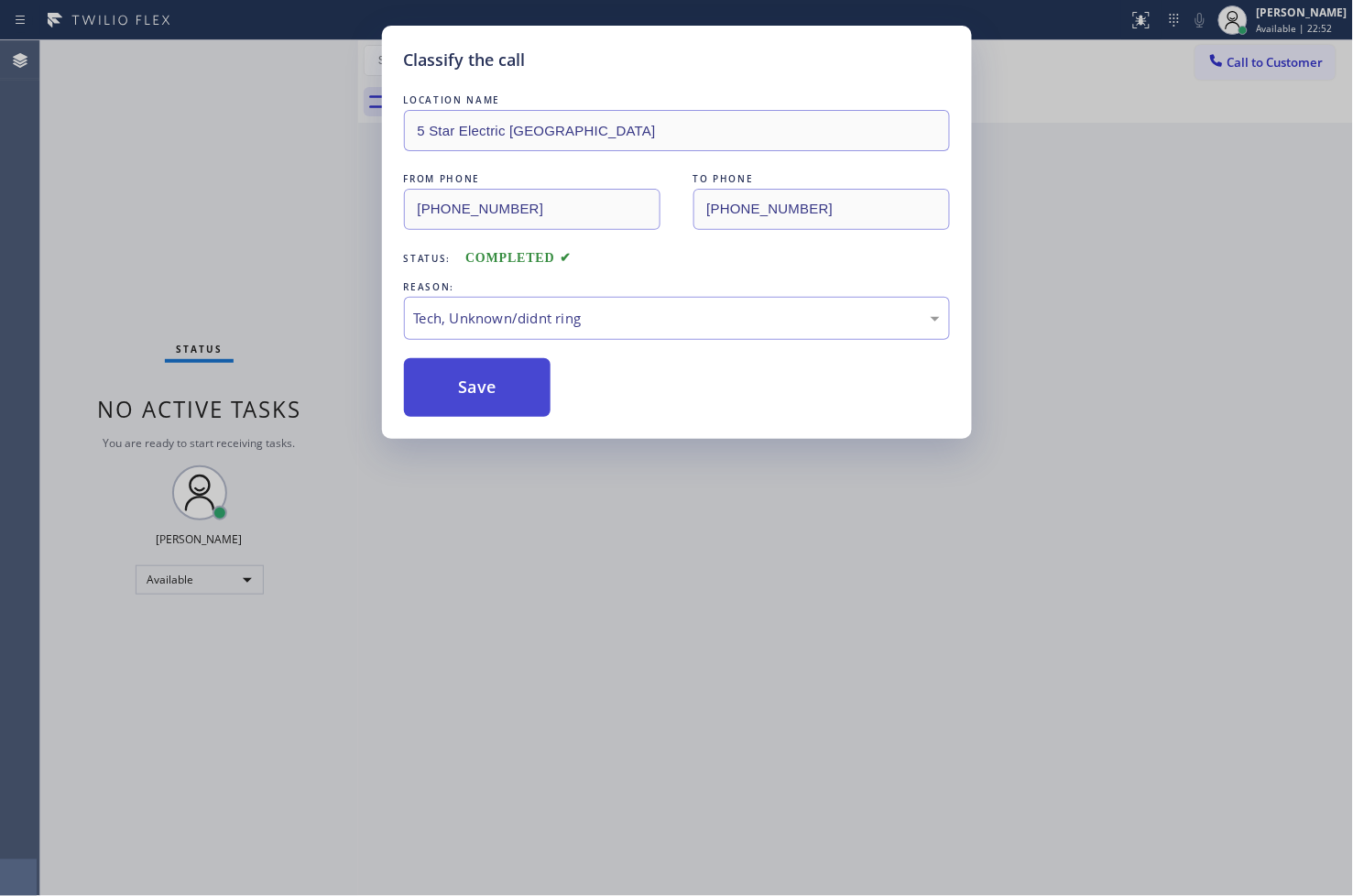
click at [508, 404] on button "Save" at bounding box center [477, 387] width 147 height 58
click at [507, 403] on button "Save" at bounding box center [477, 387] width 147 height 58
click at [507, 402] on button "Save" at bounding box center [477, 387] width 147 height 58
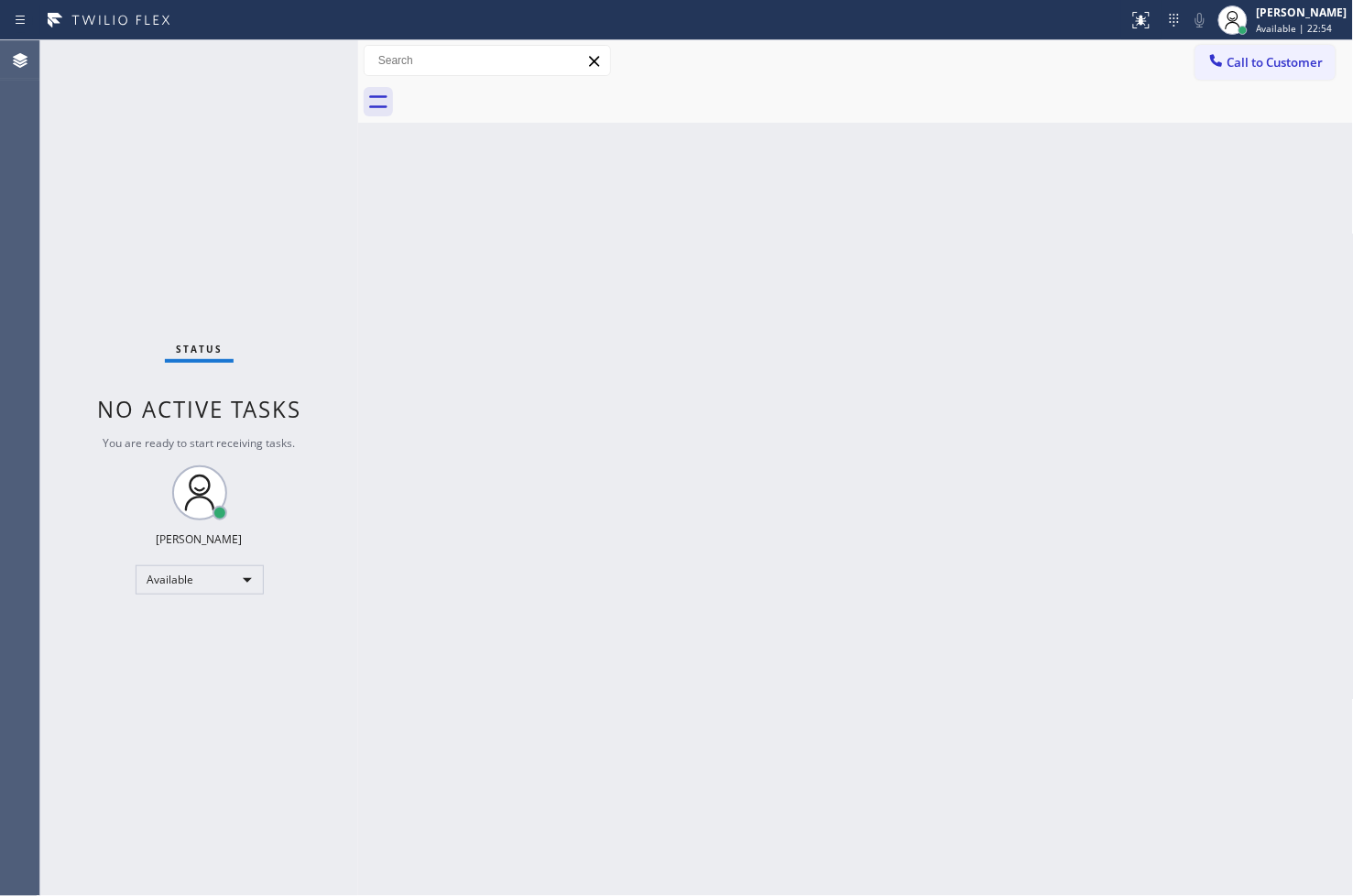
click at [278, 67] on div "Status No active tasks You are ready to start receiving tasks. [PERSON_NAME]" at bounding box center [199, 468] width 317 height 855
click at [310, 60] on div "Status No active tasks You are ready to start receiving tasks. [PERSON_NAME]" at bounding box center [199, 468] width 317 height 855
click at [287, 84] on div "Status No active tasks You are ready to start receiving tasks. [PERSON_NAME]" at bounding box center [199, 468] width 317 height 855
click at [287, 68] on div "Status No active tasks You are ready to start receiving tasks. [PERSON_NAME]" at bounding box center [199, 468] width 317 height 855
drag, startPoint x: 689, startPoint y: 501, endPoint x: 696, endPoint y: 480, distance: 22.1
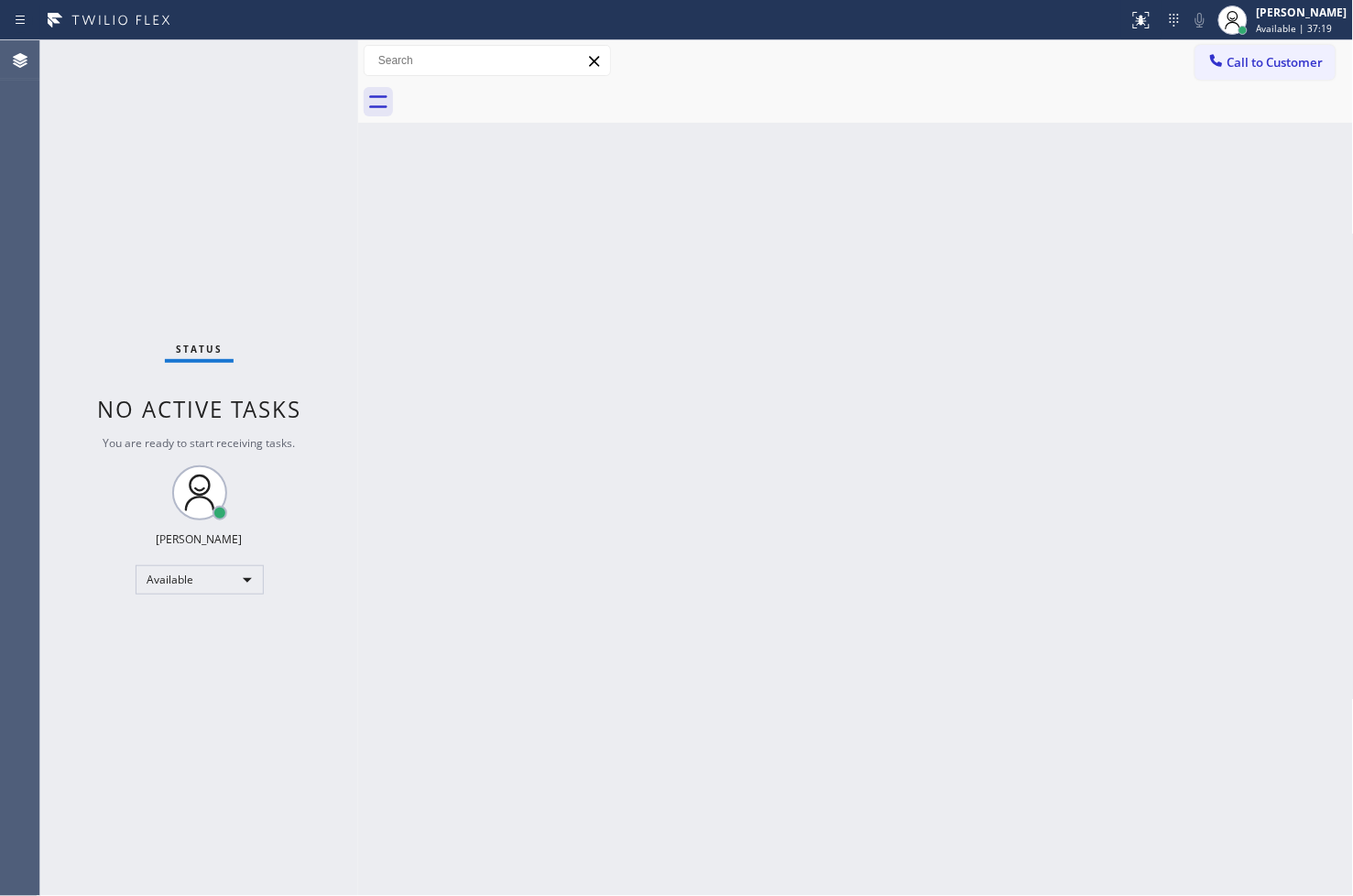
click at [691, 500] on div "Back to Dashboard Change Sender ID Customers Technicians Select a contact Outbo…" at bounding box center [856, 468] width 996 height 855
click at [181, 122] on div "Status No active tasks You are ready to start receiving tasks. [PERSON_NAME]" at bounding box center [199, 468] width 317 height 855
click at [683, 495] on div "Back to Dashboard Change Sender ID Customers Technicians Select a contact Outbo…" at bounding box center [856, 468] width 996 height 855
click at [106, 303] on div "Status No active tasks You are ready to start receiving tasks. [PERSON_NAME]" at bounding box center [199, 468] width 317 height 855
click at [278, 85] on div "Status No active tasks You are ready to start receiving tasks. [PERSON_NAME]" at bounding box center [199, 468] width 317 height 855
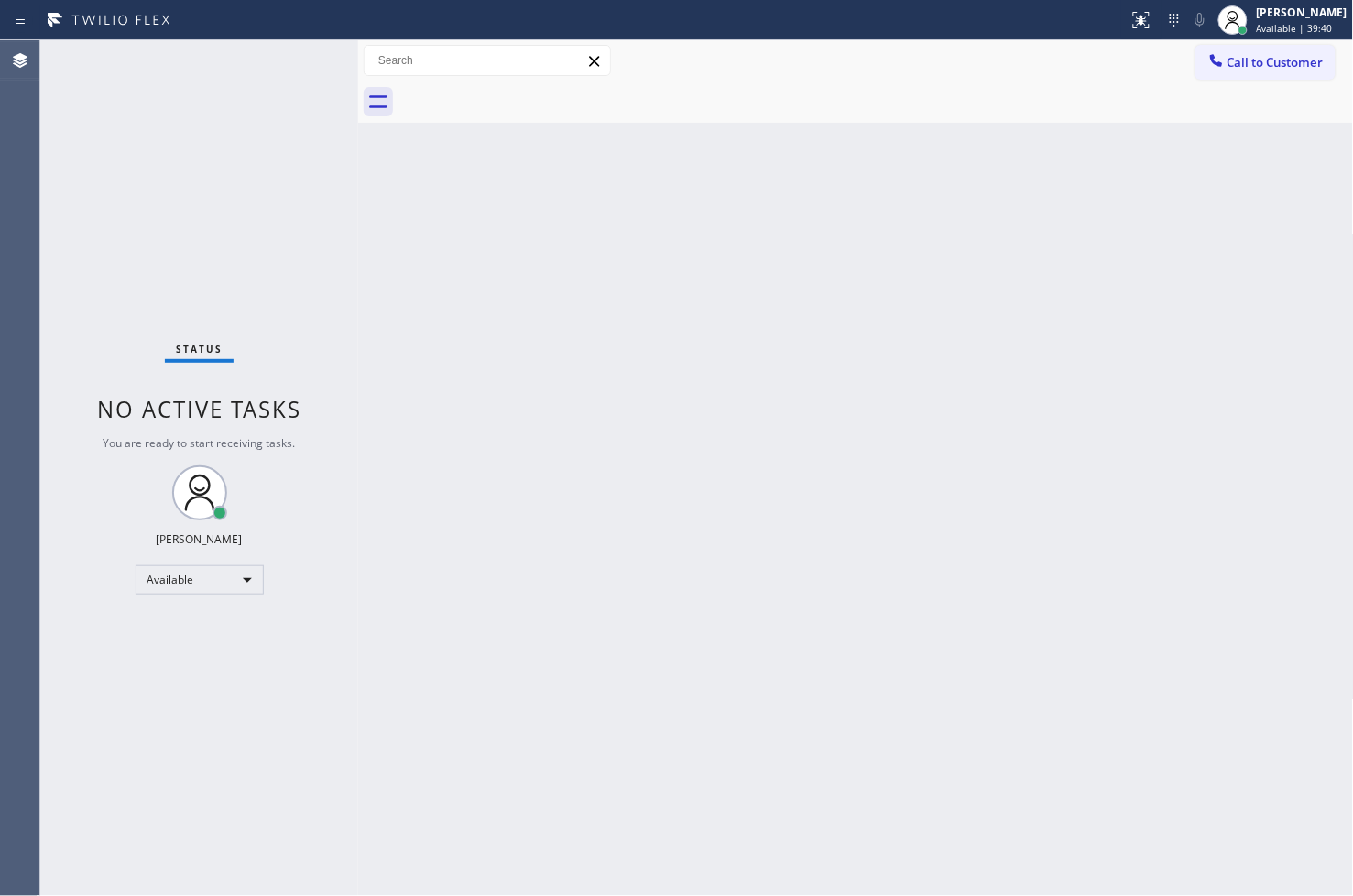
click at [106, 681] on div "Status No active tasks You are ready to start receiving tasks. [PERSON_NAME]" at bounding box center [199, 468] width 317 height 855
click at [117, 221] on div "Status No active tasks You are ready to start receiving tasks. [PERSON_NAME]" at bounding box center [199, 468] width 317 height 855
click at [1278, 665] on div "Back to Dashboard Change Sender ID Customers Technicians Select a contact Outbo…" at bounding box center [856, 468] width 996 height 855
click at [119, 280] on div "Status No active tasks You are ready to start receiving tasks. [PERSON_NAME]" at bounding box center [199, 468] width 317 height 855
click at [279, 61] on div "Status No active tasks You are ready to start receiving tasks. [PERSON_NAME]" at bounding box center [199, 468] width 317 height 855
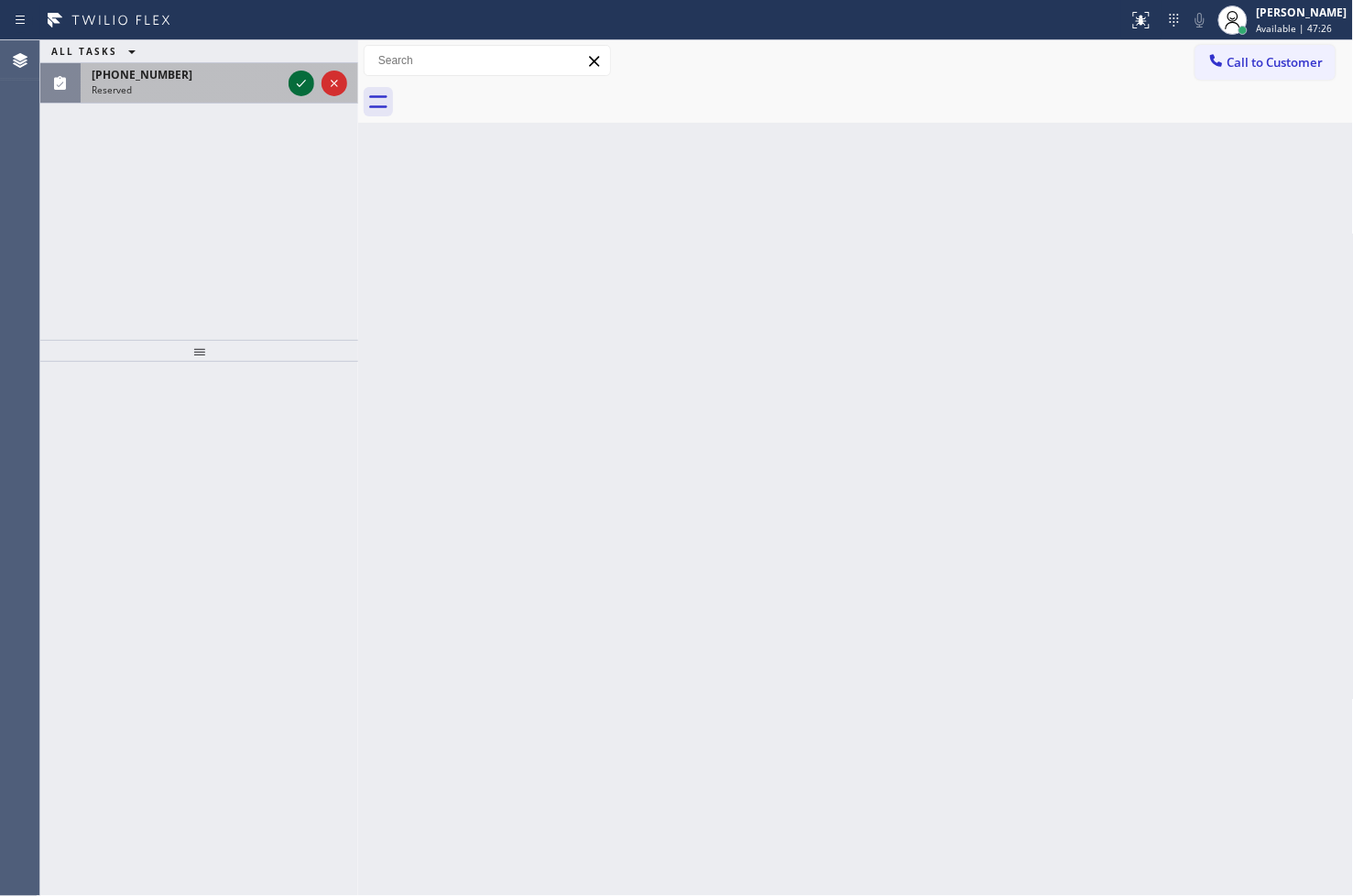
click at [298, 82] on icon at bounding box center [302, 83] width 22 height 22
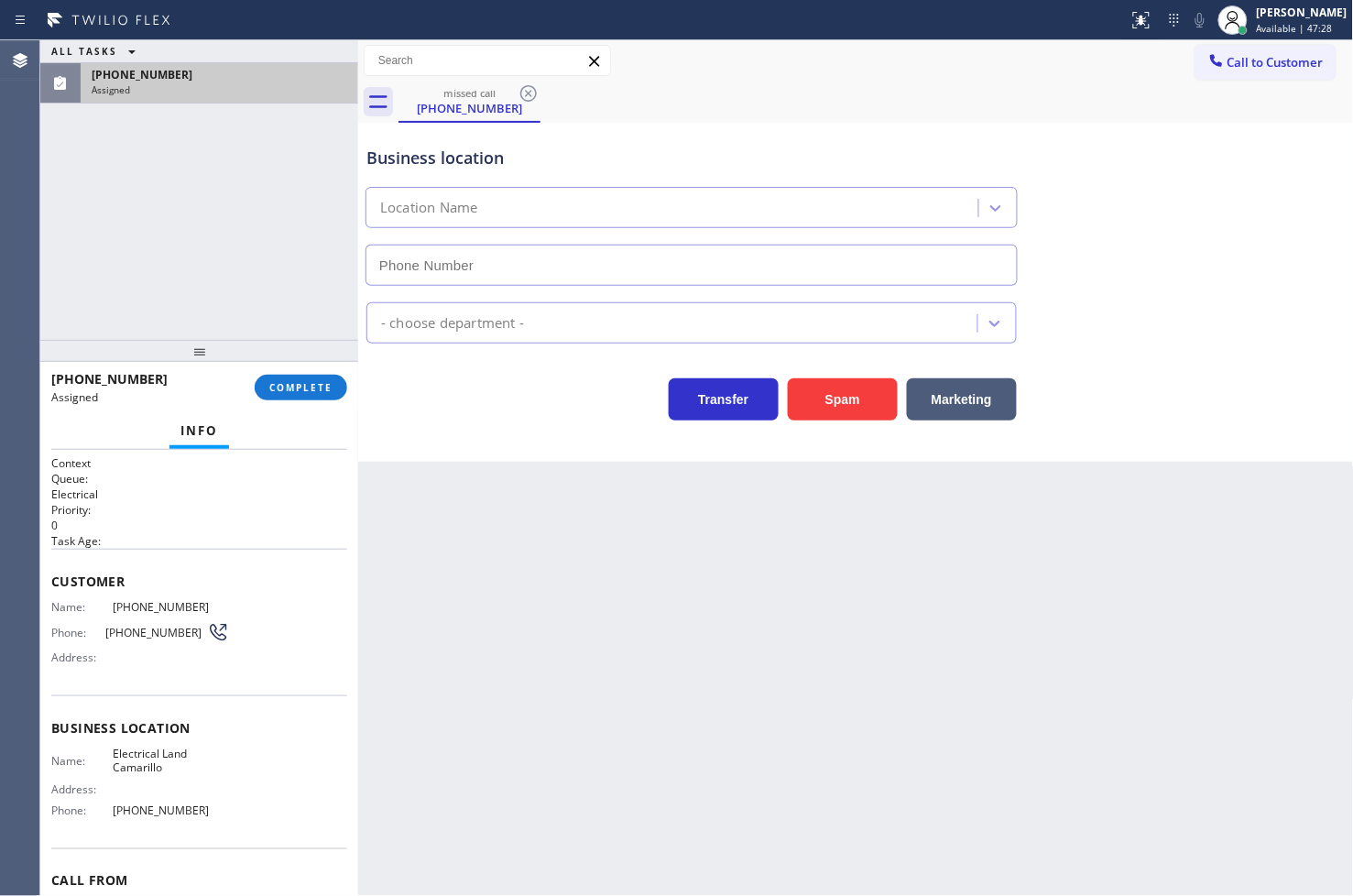
type input "[PHONE_NUMBER]"
click at [51, 615] on div "Name: [PHONE_NUMBER] Phone: [PHONE_NUMBER] Address:" at bounding box center [140, 636] width 178 height 72
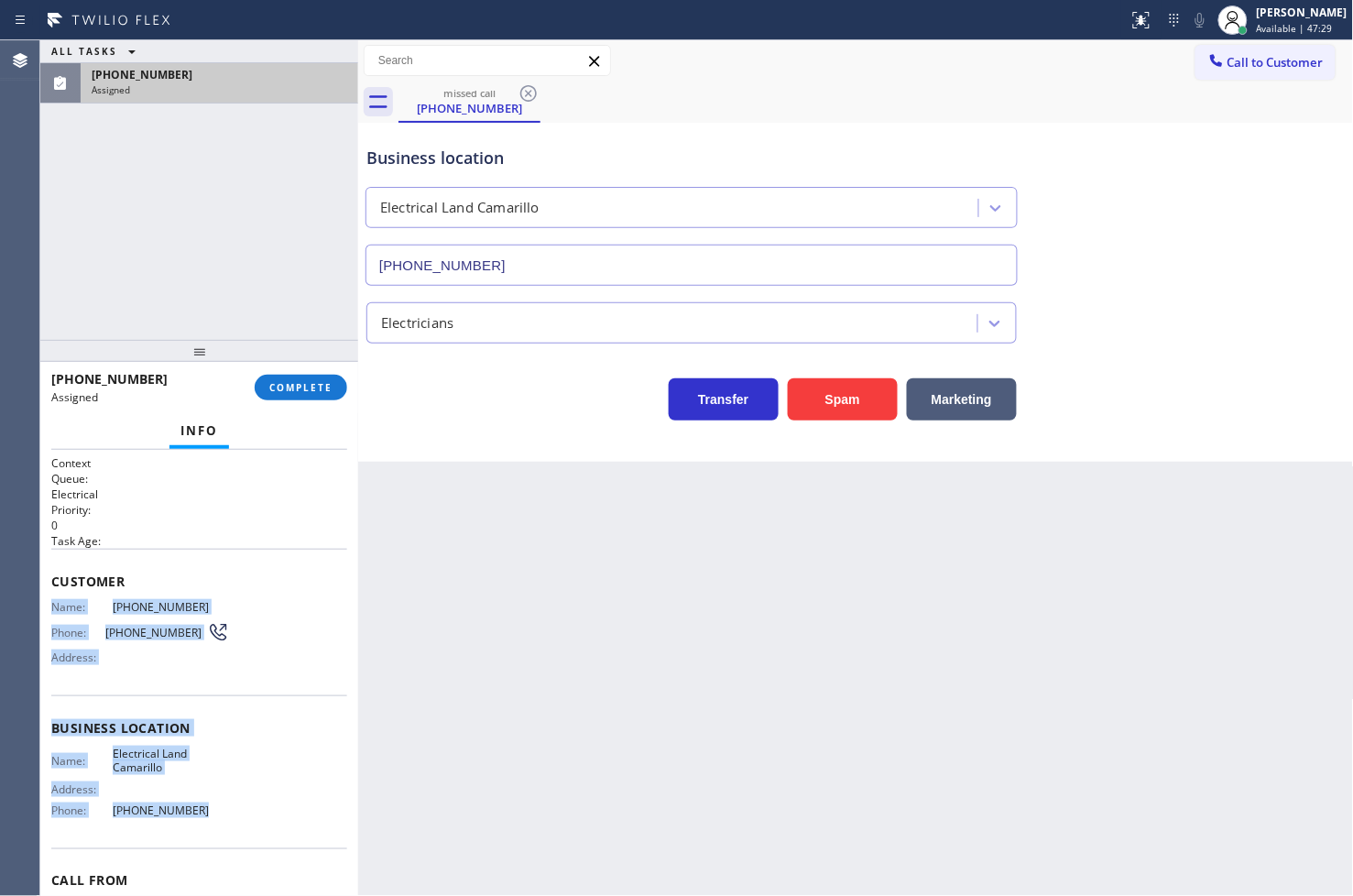
drag, startPoint x: 50, startPoint y: 608, endPoint x: 263, endPoint y: 819, distance: 299.8
click at [262, 828] on div "Context Queue: Electrical Priority: 0 Task Age: Customer Name: [PHONE_NUMBER] P…" at bounding box center [199, 720] width 296 height 531
copy div "Name: [PHONE_NUMBER] Phone: [PHONE_NUMBER] Address: Business location Name: Ele…"
click at [298, 391] on span "COMPLETE" at bounding box center [301, 387] width 63 height 13
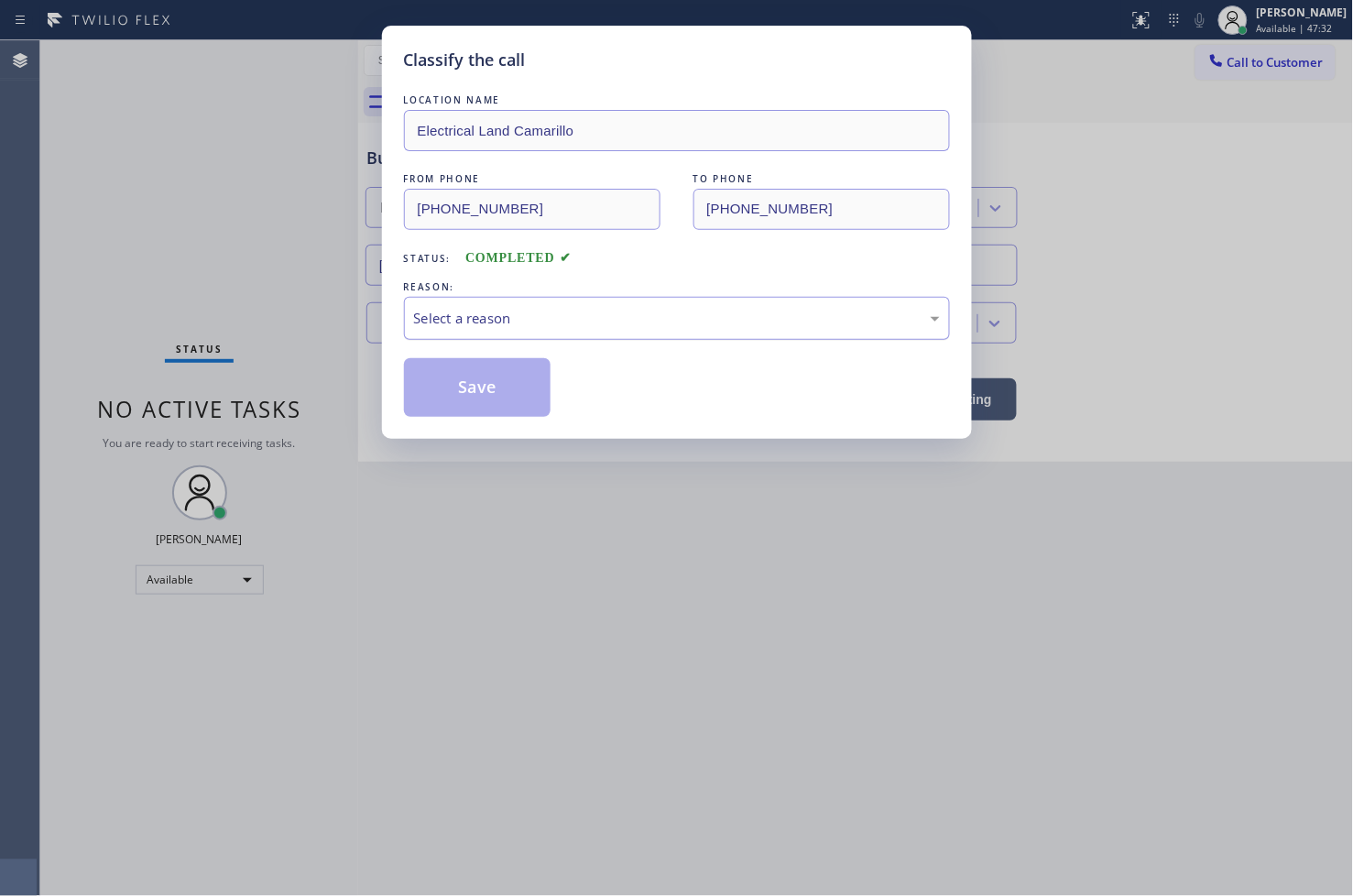
click at [451, 322] on div "Select a reason" at bounding box center [677, 317] width 526 height 21
click at [479, 406] on button "Save" at bounding box center [477, 387] width 147 height 58
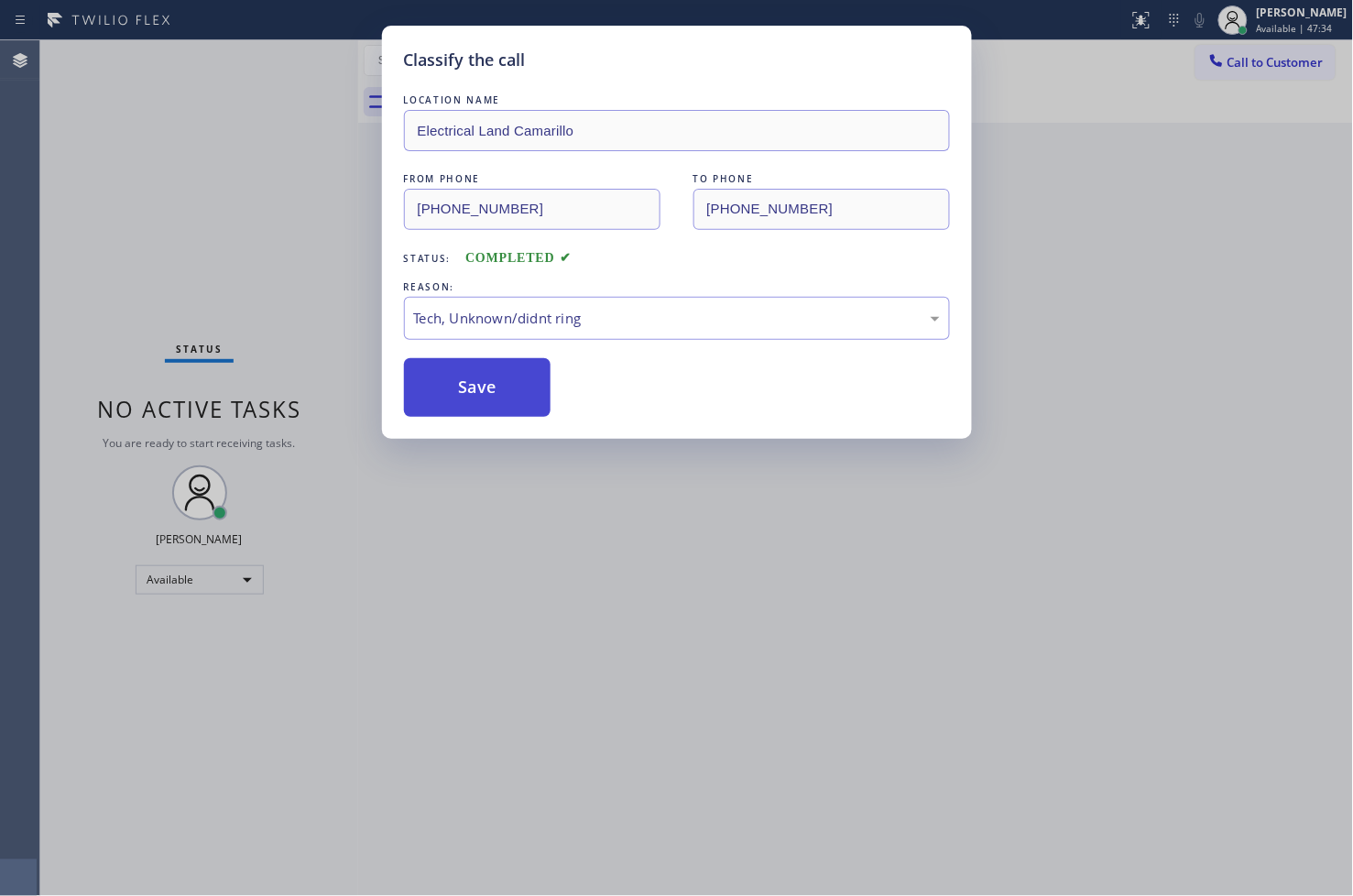
click at [479, 406] on button "Save" at bounding box center [477, 387] width 147 height 58
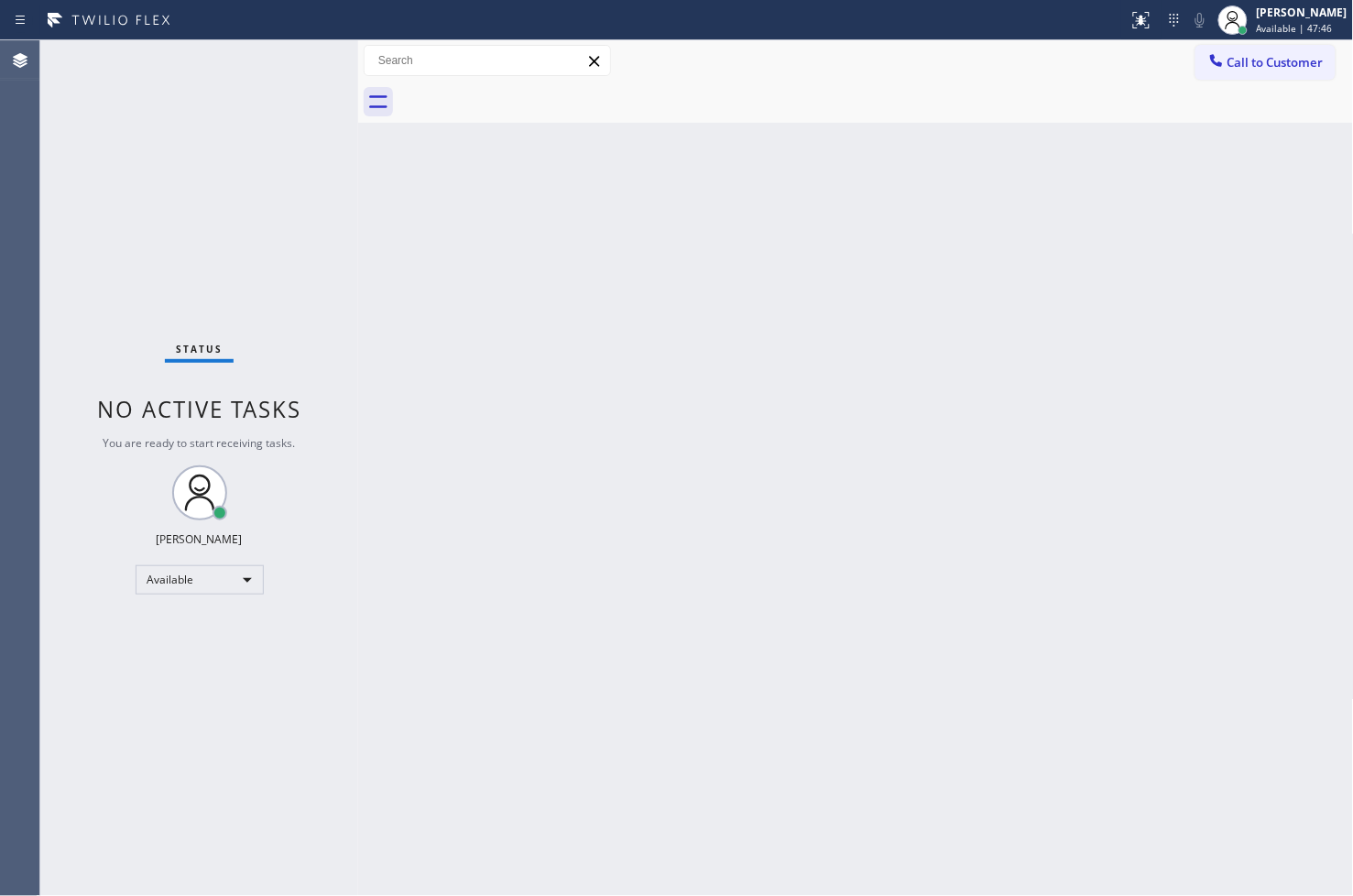
click at [116, 108] on div "Status No active tasks You are ready to start receiving tasks. [PERSON_NAME]" at bounding box center [199, 468] width 317 height 855
click at [299, 50] on div "Status No active tasks You are ready to start receiving tasks. [PERSON_NAME]" at bounding box center [199, 468] width 317 height 855
click at [441, 339] on div "Back to Dashboard Change Sender ID Customers Technicians Select a contact Outbo…" at bounding box center [856, 468] width 996 height 855
click at [280, 267] on div "Status No active tasks You are ready to start receiving tasks. [PERSON_NAME]" at bounding box center [199, 468] width 317 height 855
click at [294, 33] on div at bounding box center [564, 21] width 1114 height 30
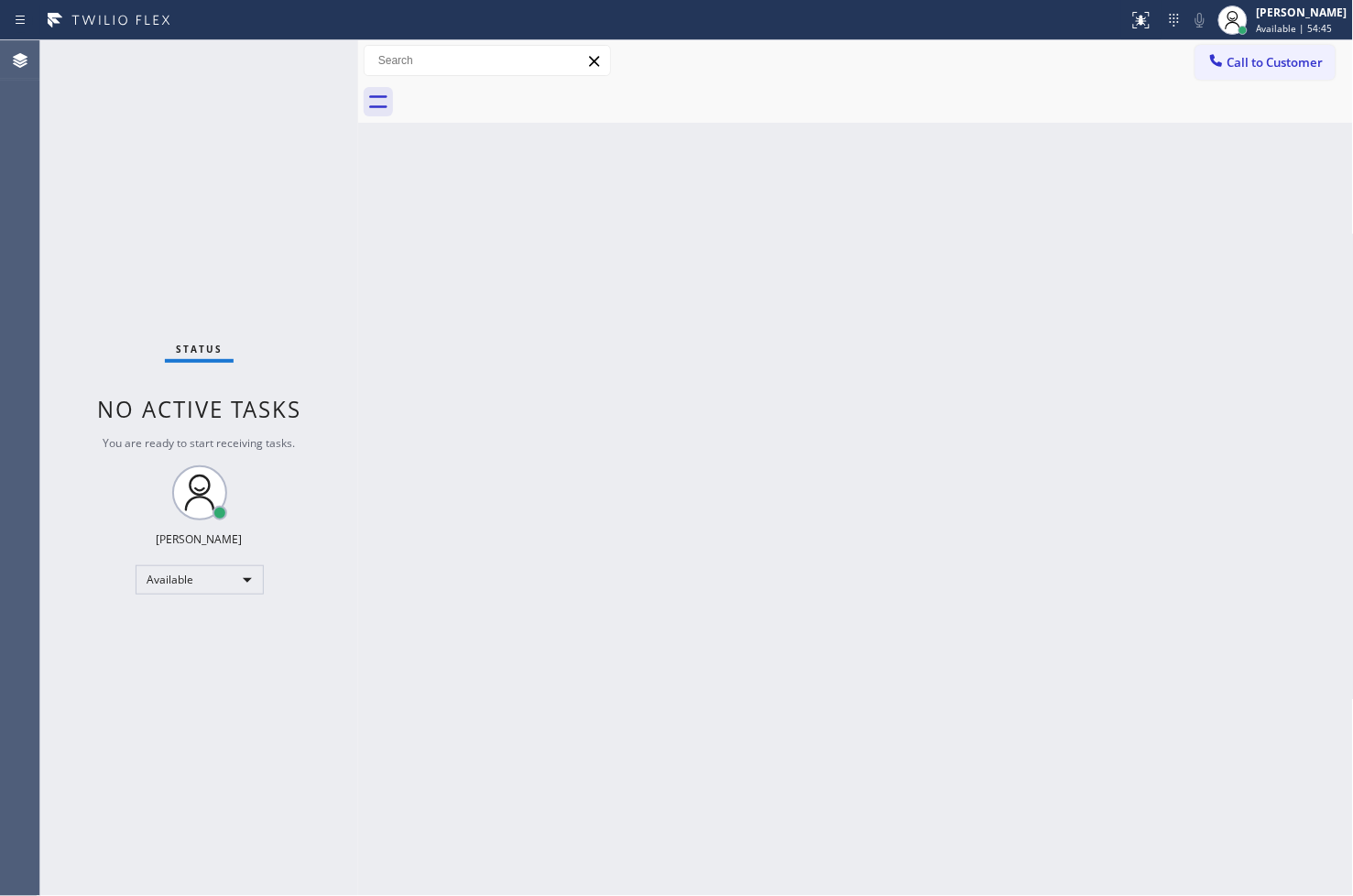
click at [294, 33] on div at bounding box center [564, 21] width 1114 height 30
click at [328, 110] on div "Status No active tasks You are ready to start receiving tasks. [PERSON_NAME]" at bounding box center [199, 468] width 317 height 855
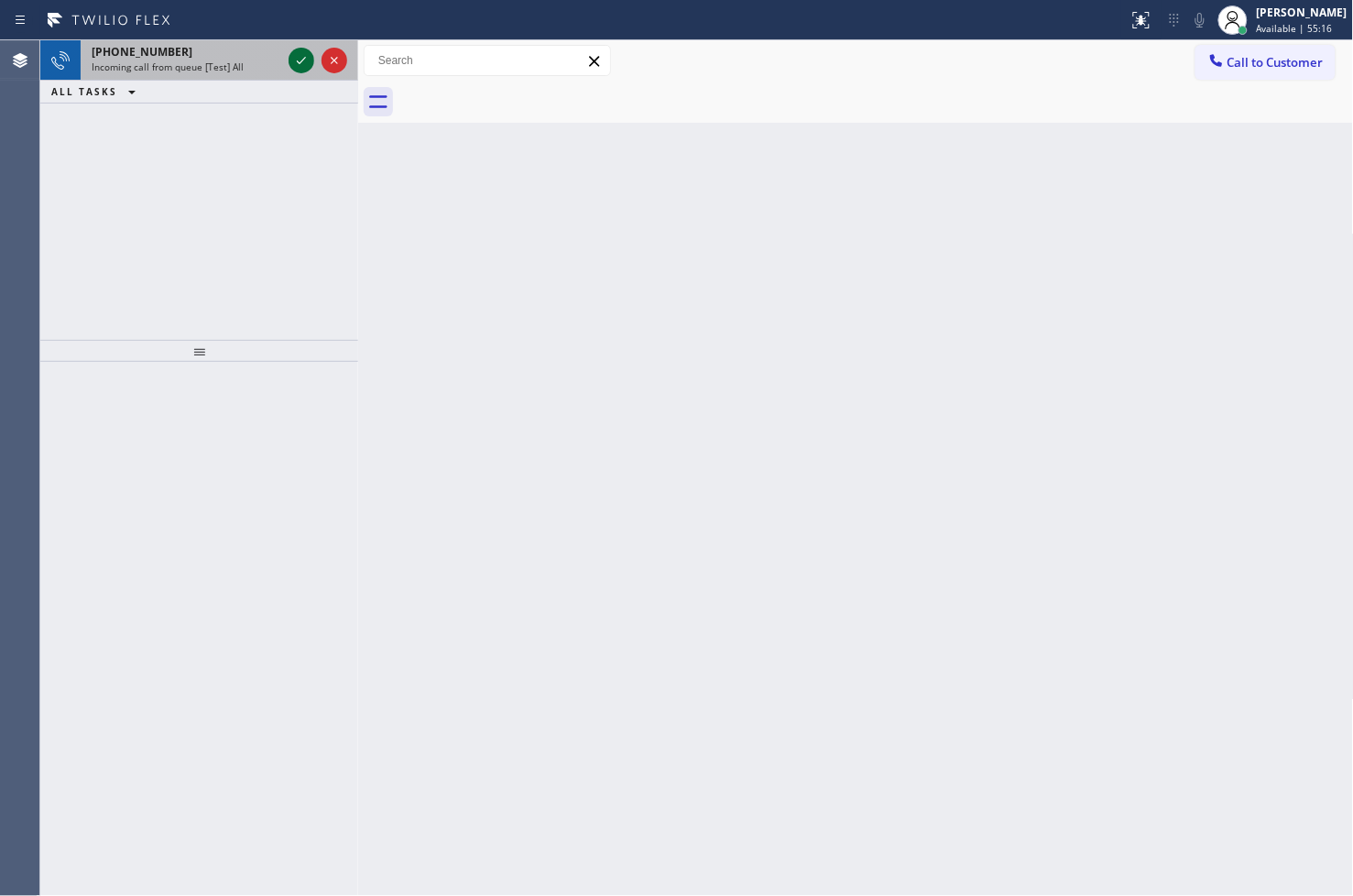
click at [299, 70] on icon at bounding box center [302, 60] width 22 height 22
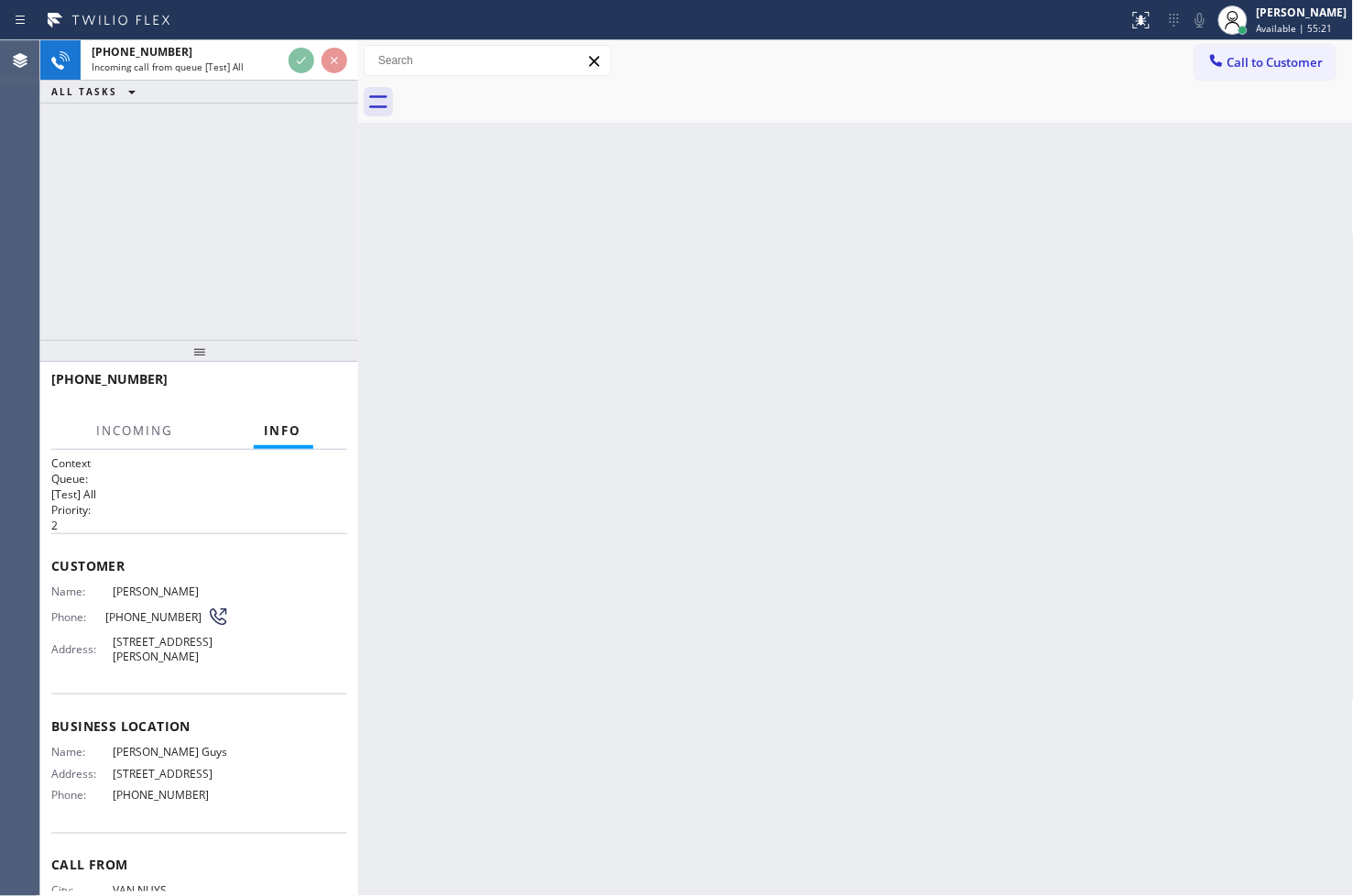
click at [214, 279] on div "[PHONE_NUMBER] Incoming call from queue [Test] All ALL TASKS ALL TASKS ACTIVE T…" at bounding box center [199, 190] width 317 height 300
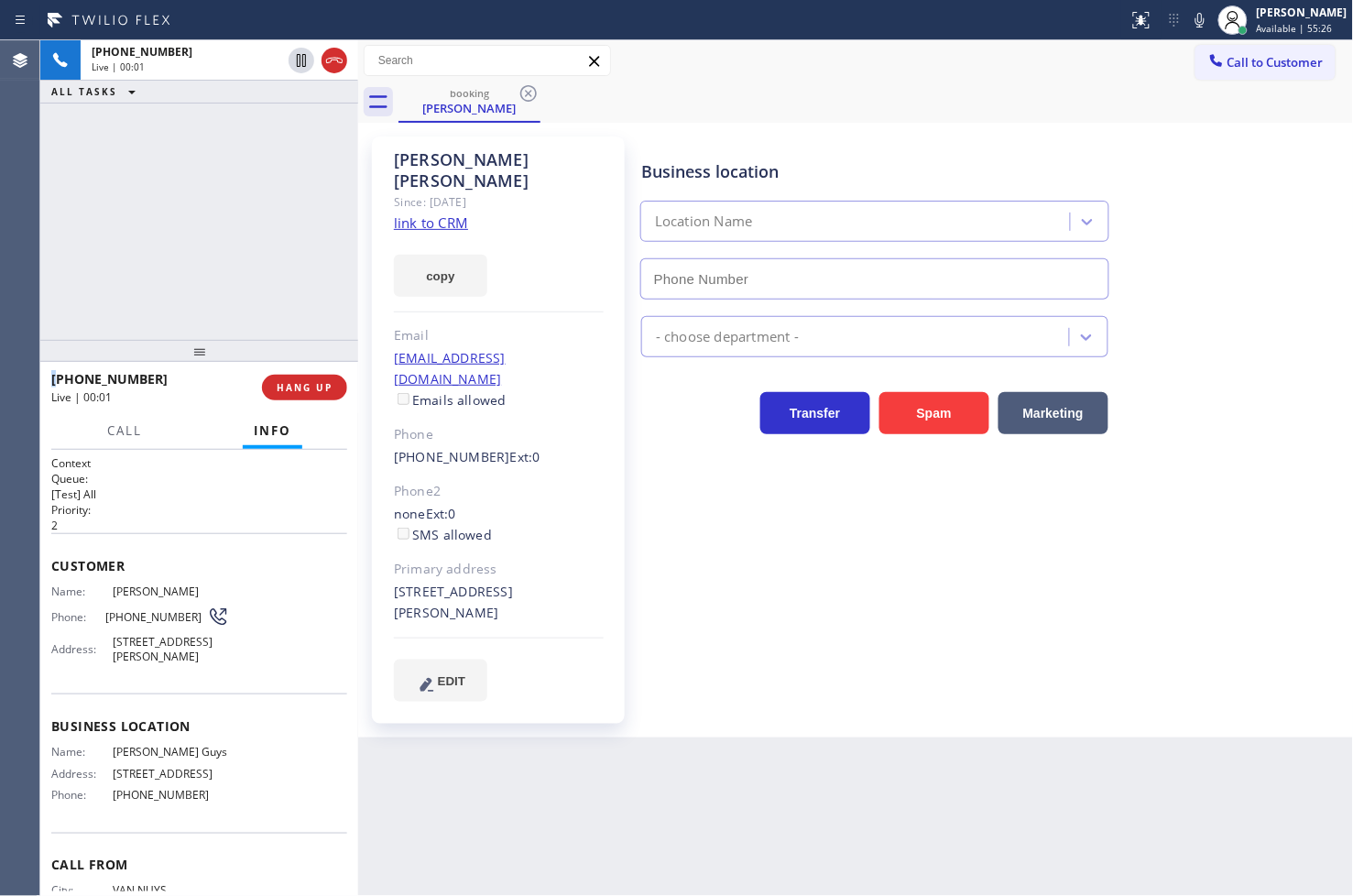
type input "[PHONE_NUMBER]"
click at [174, 198] on div "[PHONE_NUMBER] Live | 00:02 ALL TASKS ALL TASKS ACTIVE TASKS TASKS IN WRAP UP" at bounding box center [199, 190] width 317 height 300
click at [421, 214] on link "link to CRM" at bounding box center [430, 223] width 74 height 19
click at [245, 260] on div "[PHONE_NUMBER] Live | 00:13 ALL TASKS ALL TASKS ACTIVE TASKS TASKS IN WRAP UP" at bounding box center [199, 190] width 317 height 300
click at [518, 742] on div "Back to Dashboard Change Sender ID Customers Technicians Select a contact Outbo…" at bounding box center [856, 468] width 996 height 855
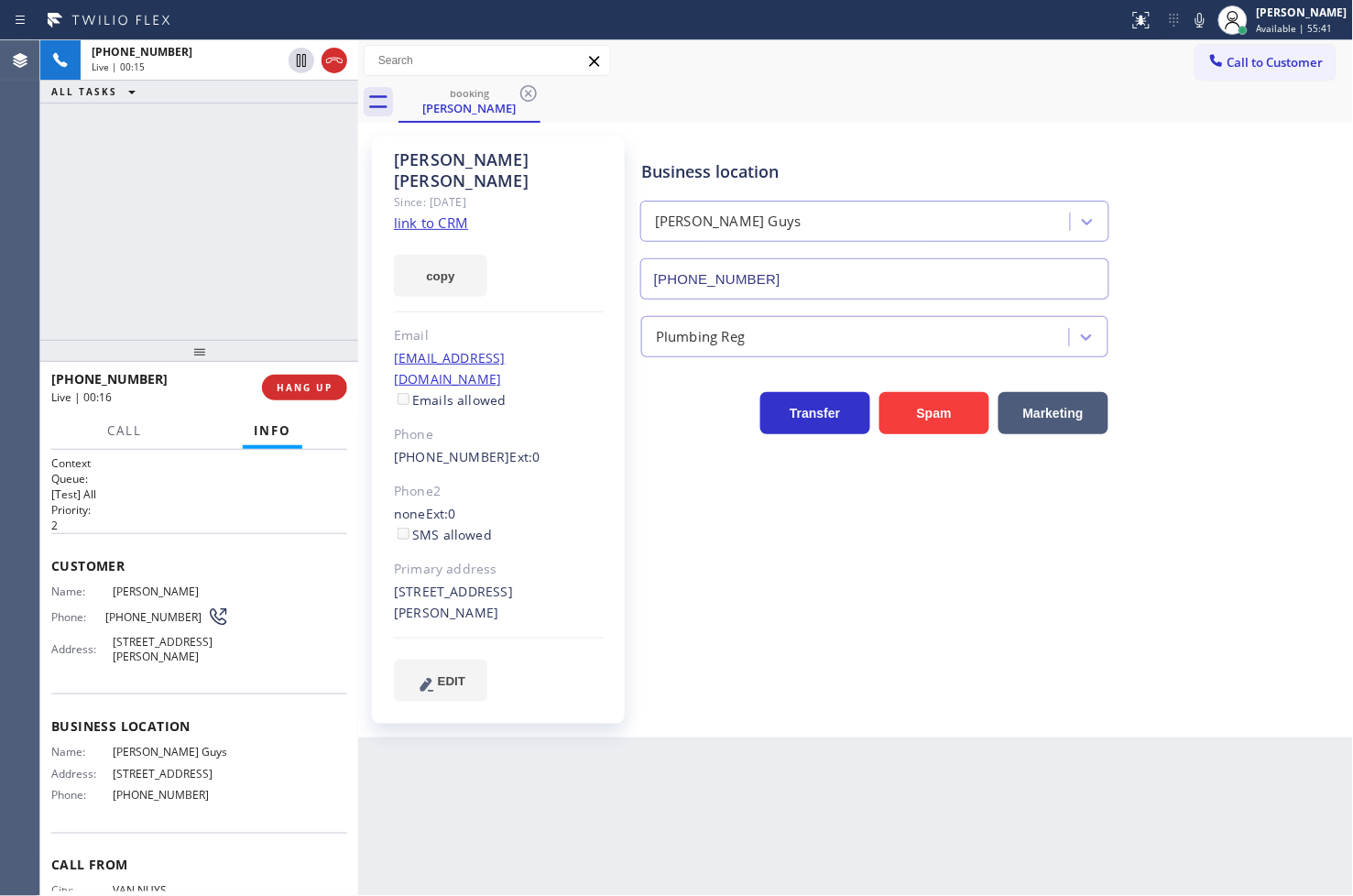
click at [56, 281] on div "[PHONE_NUMBER] Live | 00:15 ALL TASKS ALL TASKS ACTIVE TASKS TASKS IN WRAP UP" at bounding box center [199, 190] width 317 height 300
click at [114, 433] on span "Call" at bounding box center [124, 430] width 35 height 17
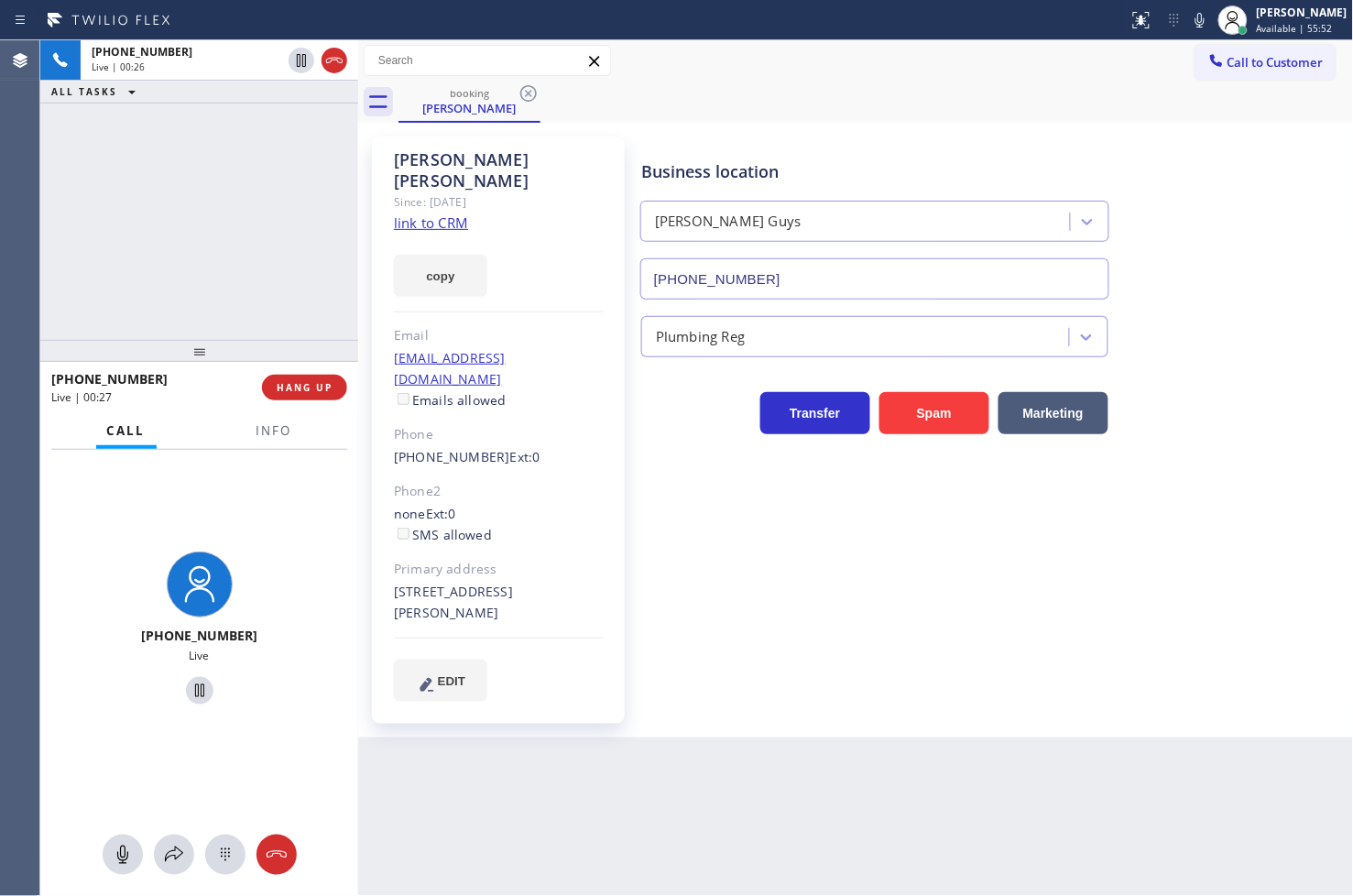
click at [264, 213] on div "[PHONE_NUMBER] Live | 00:26 ALL TASKS ALL TASKS ACTIVE TASKS TASKS IN WRAP UP" at bounding box center [199, 190] width 317 height 300
click at [296, 58] on icon at bounding box center [302, 60] width 22 height 22
drag, startPoint x: 165, startPoint y: 863, endPoint x: 169, endPoint y: 852, distance: 11.7
click at [169, 852] on icon at bounding box center [174, 854] width 22 height 22
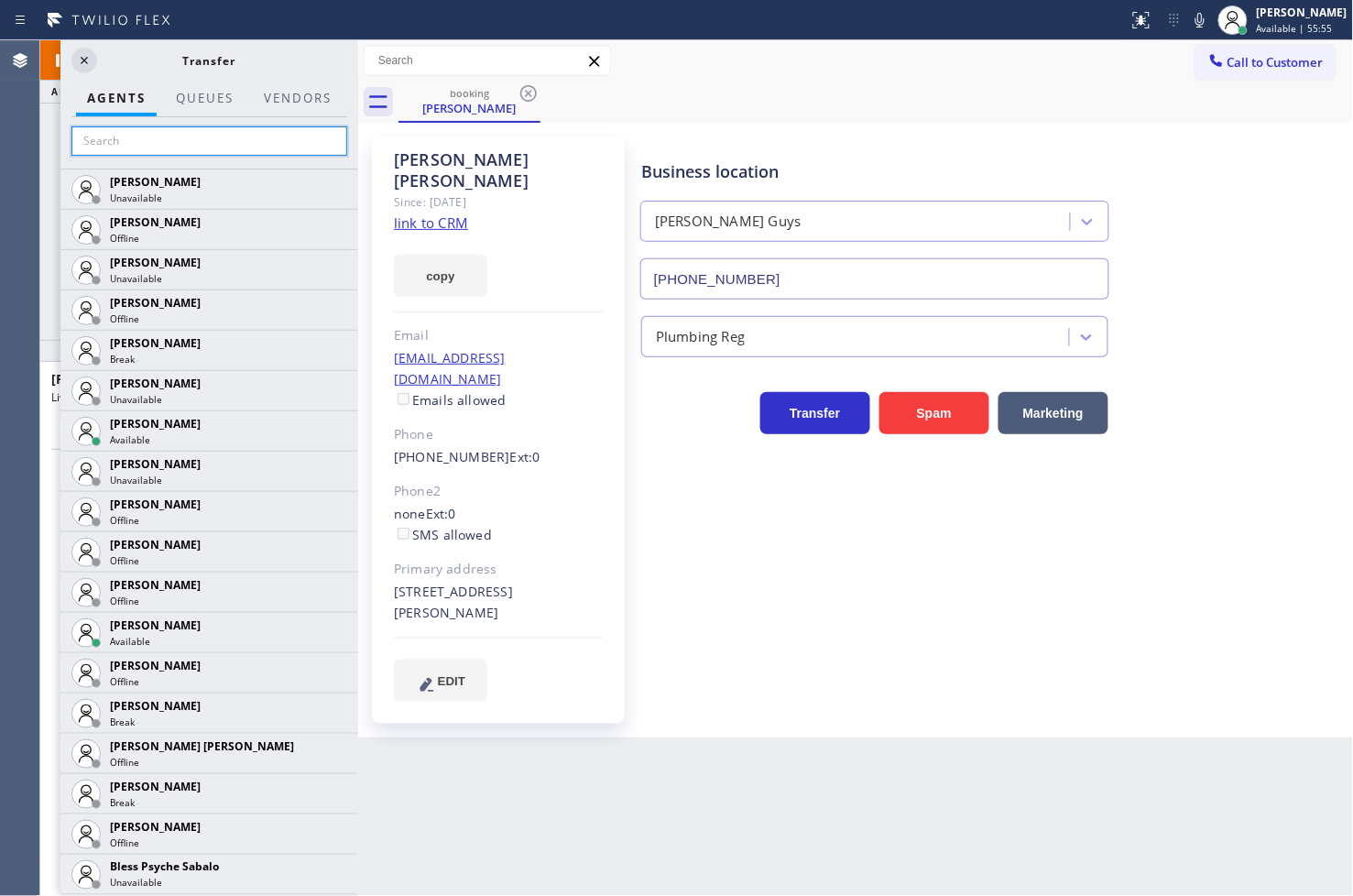
click at [171, 151] on input "text" at bounding box center [209, 141] width 276 height 30
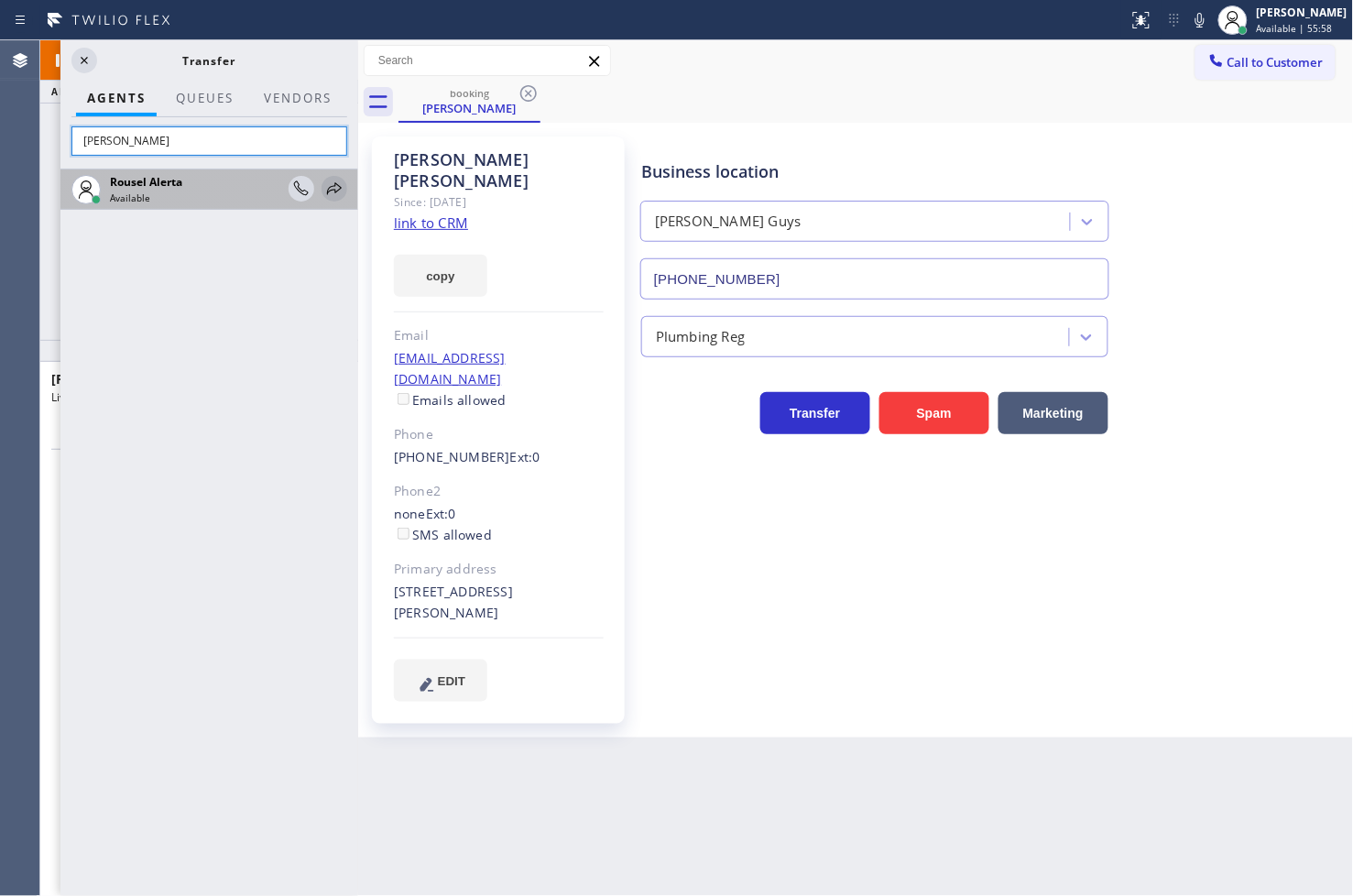
type input "[PERSON_NAME]"
click at [335, 186] on icon at bounding box center [334, 189] width 22 height 22
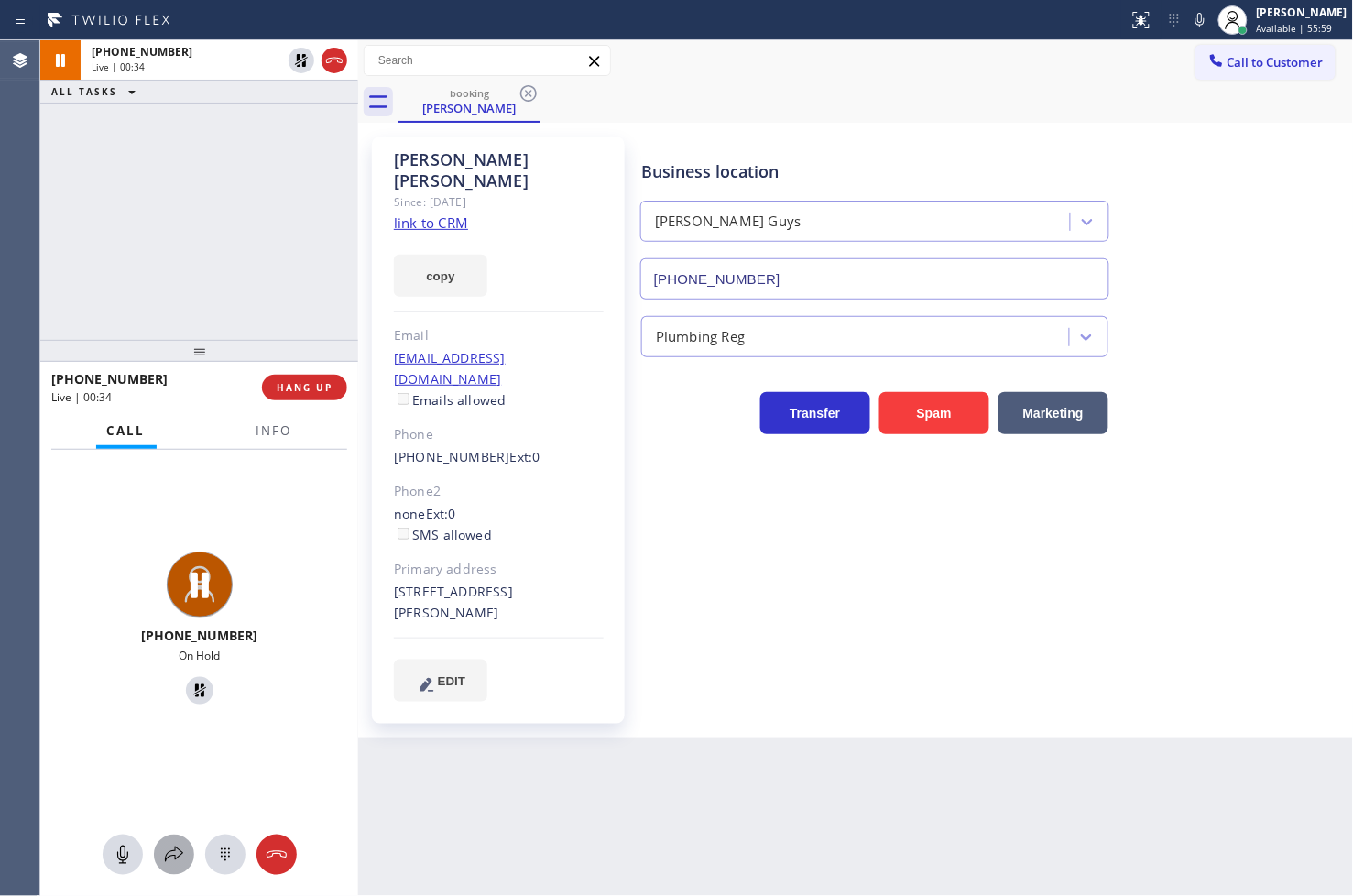
click at [170, 863] on icon at bounding box center [174, 854] width 22 height 22
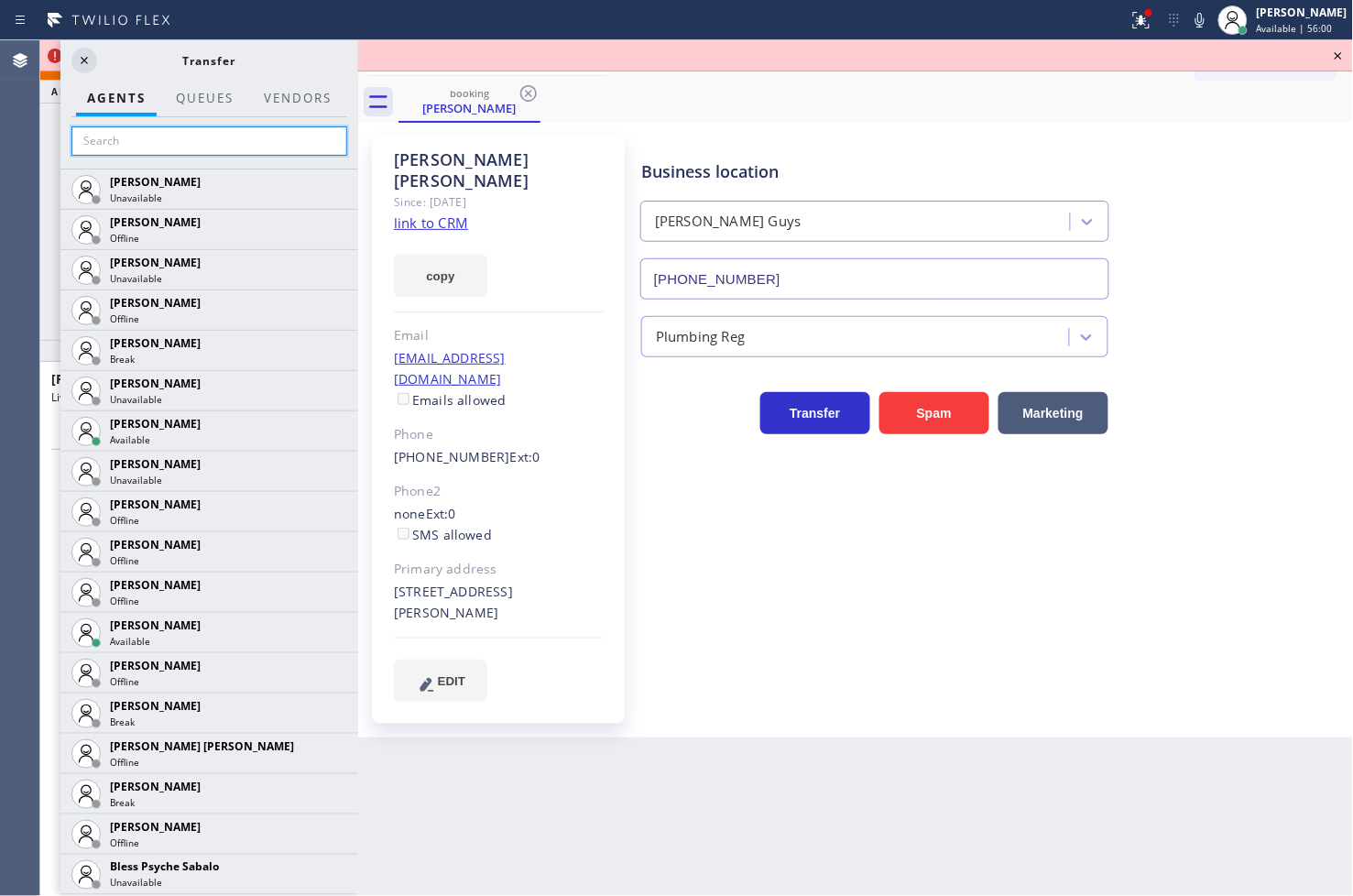
click at [124, 149] on input "text" at bounding box center [209, 141] width 276 height 30
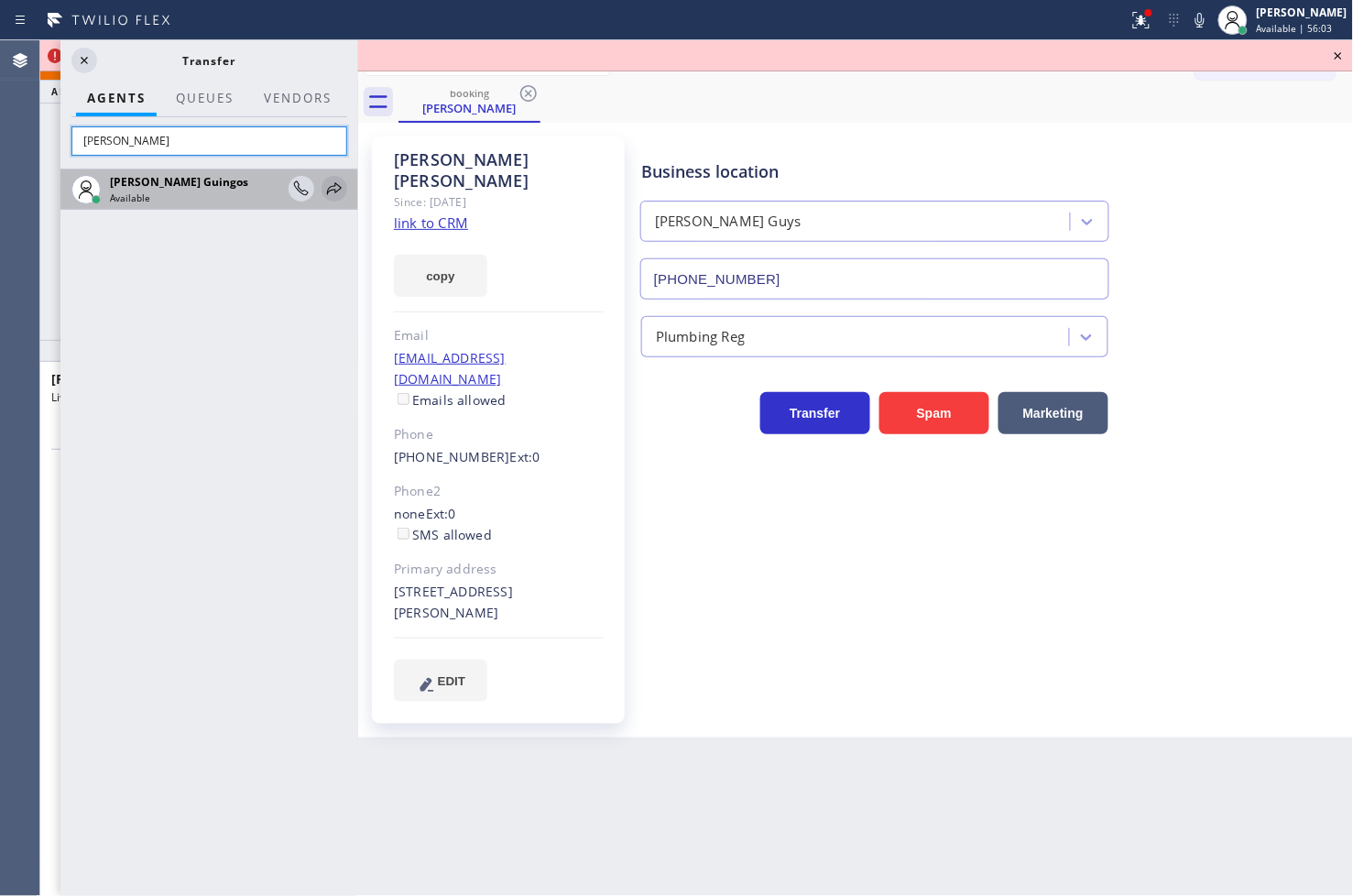
type input "[PERSON_NAME]"
click at [340, 193] on icon at bounding box center [334, 189] width 22 height 22
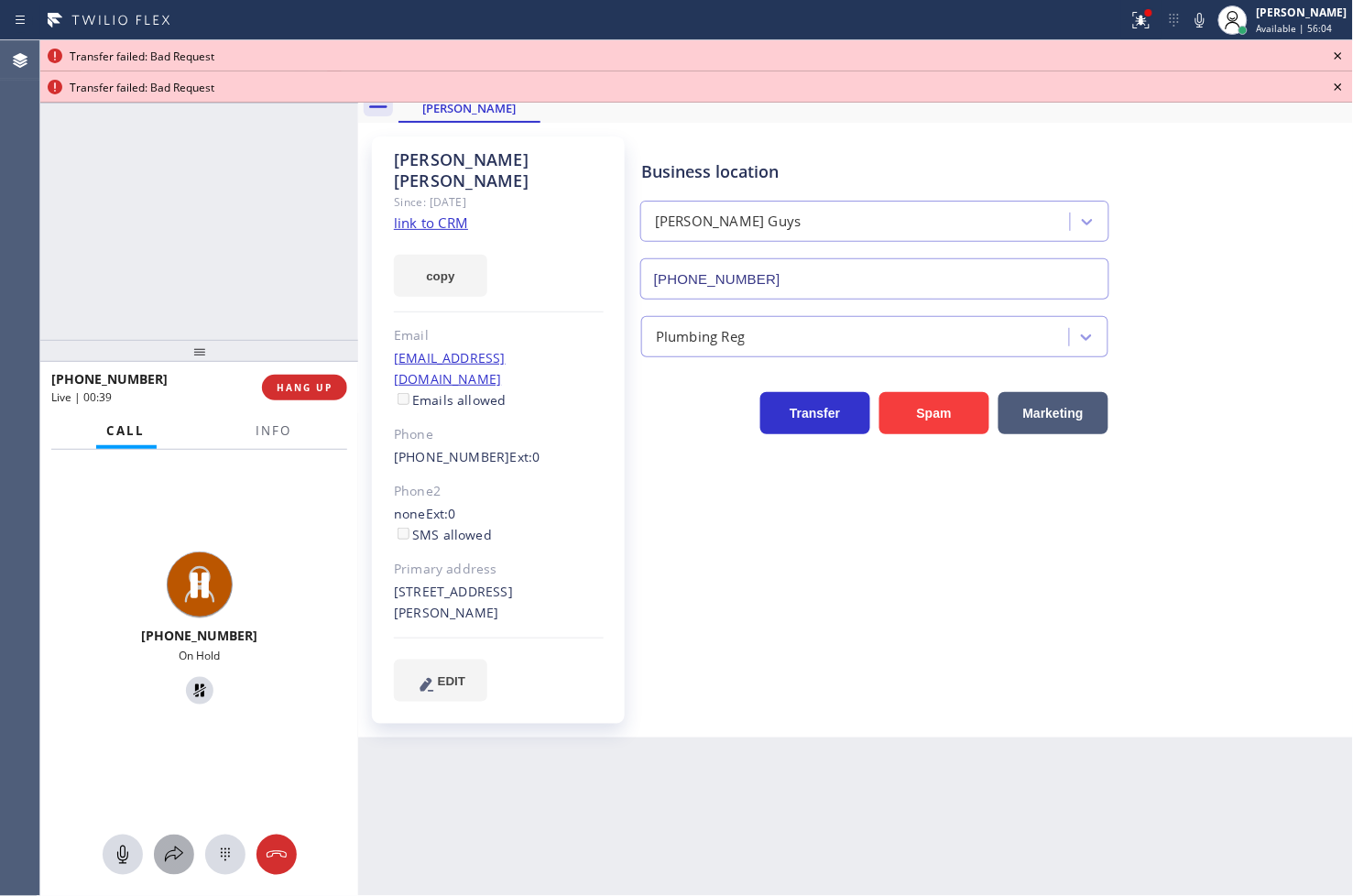
click at [167, 862] on icon at bounding box center [174, 854] width 22 height 22
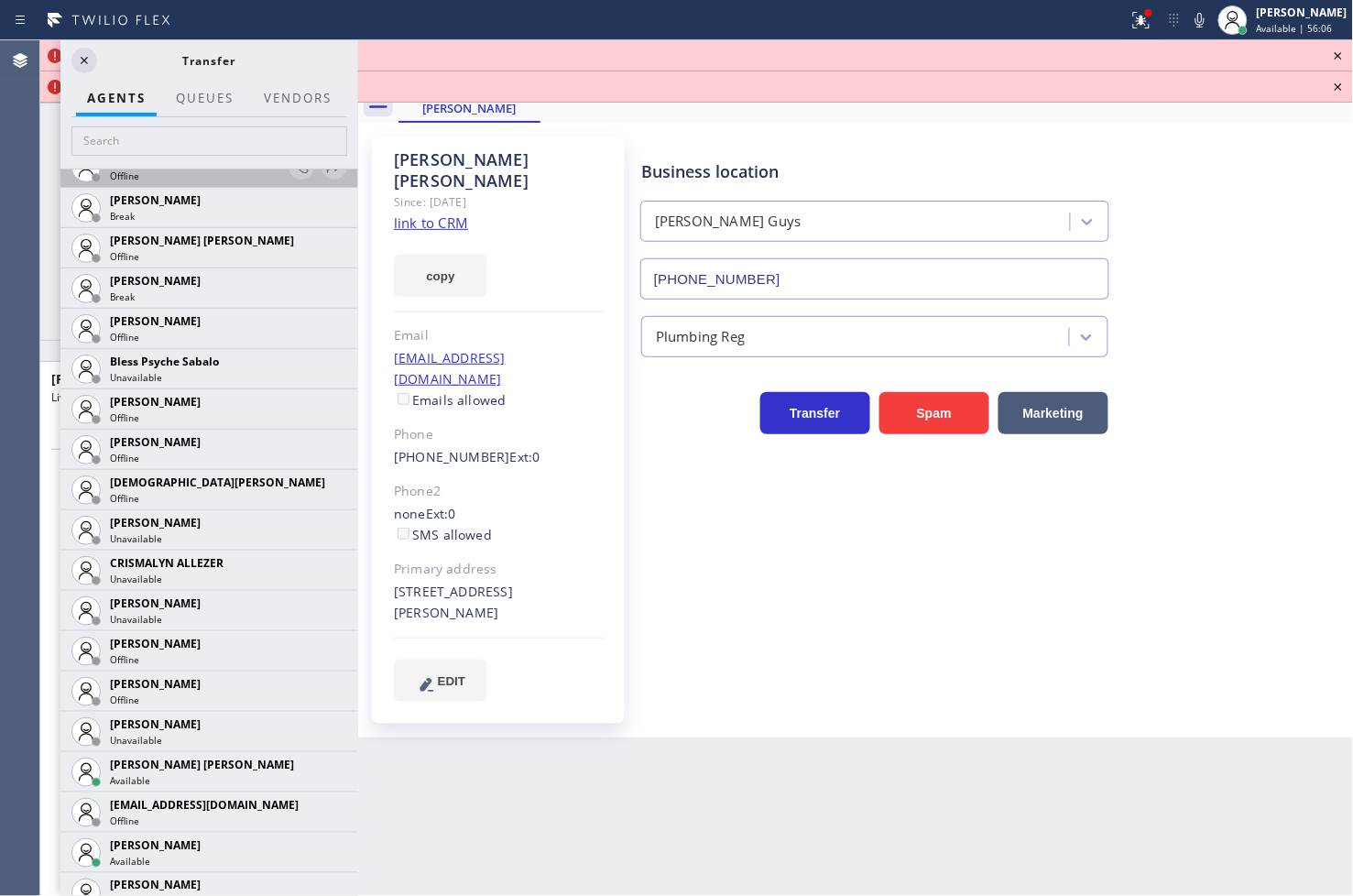
scroll to position [508, 0]
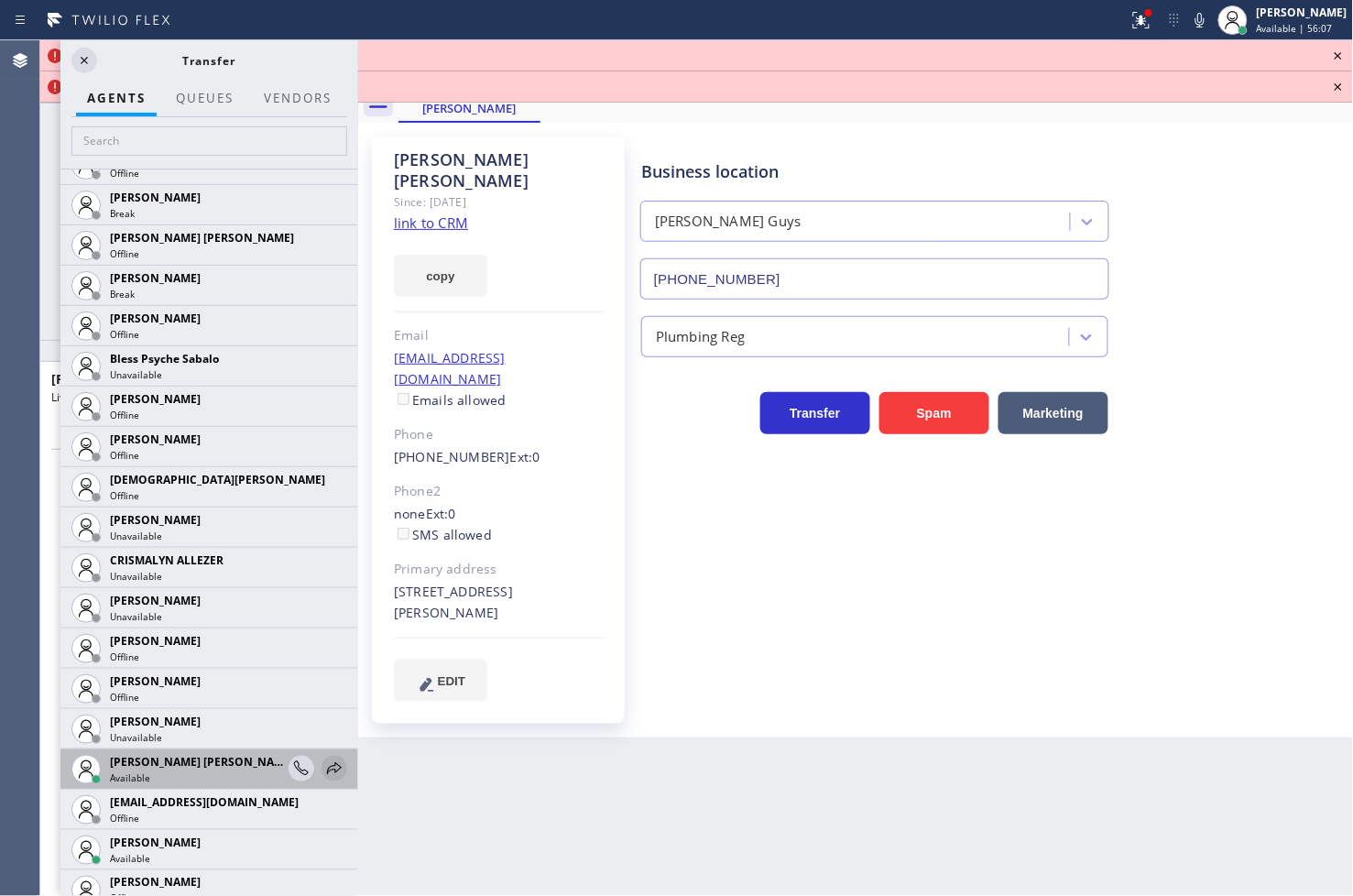
click at [324, 764] on icon at bounding box center [334, 768] width 22 height 22
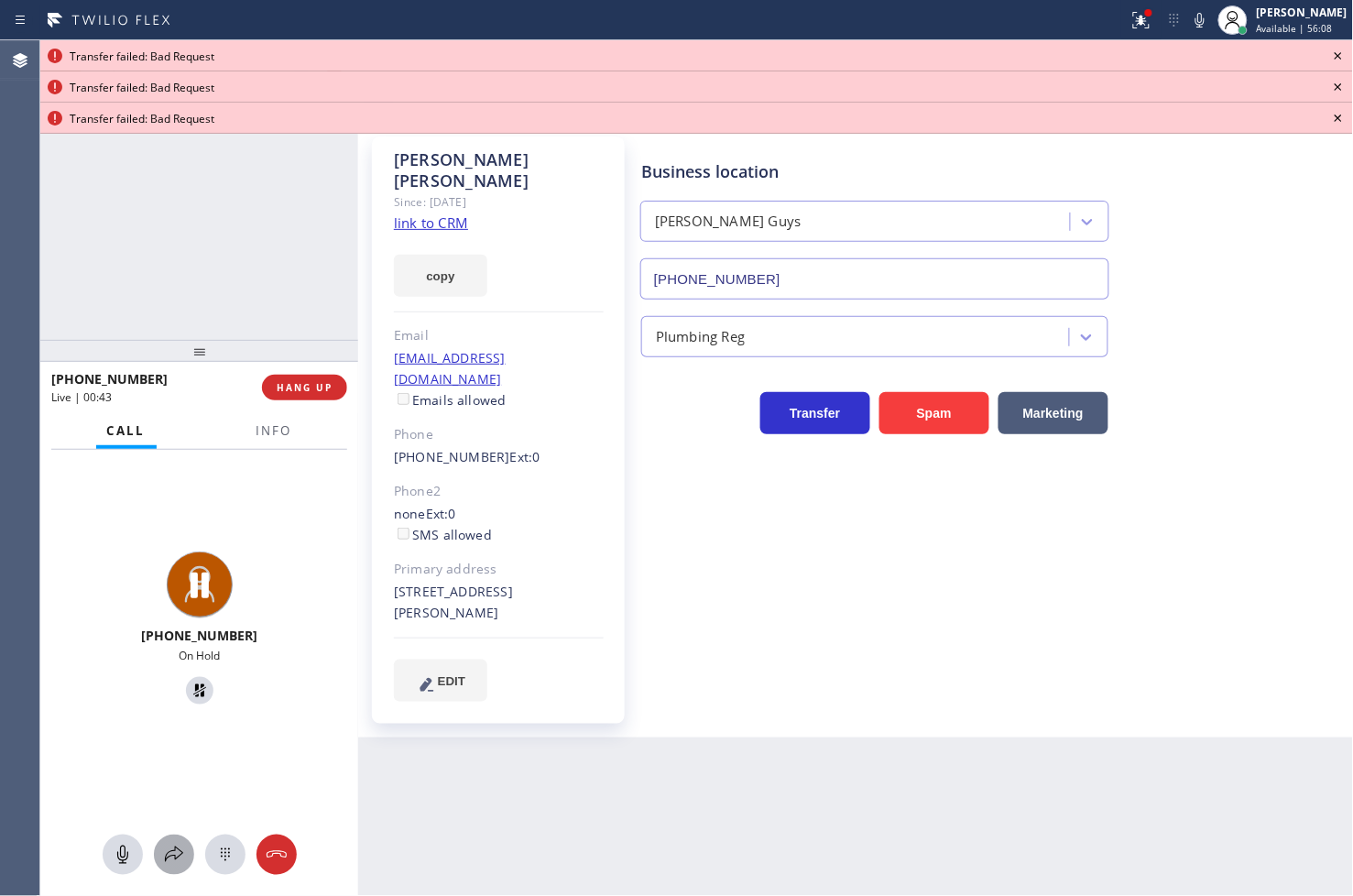
click at [179, 861] on icon at bounding box center [174, 854] width 22 height 22
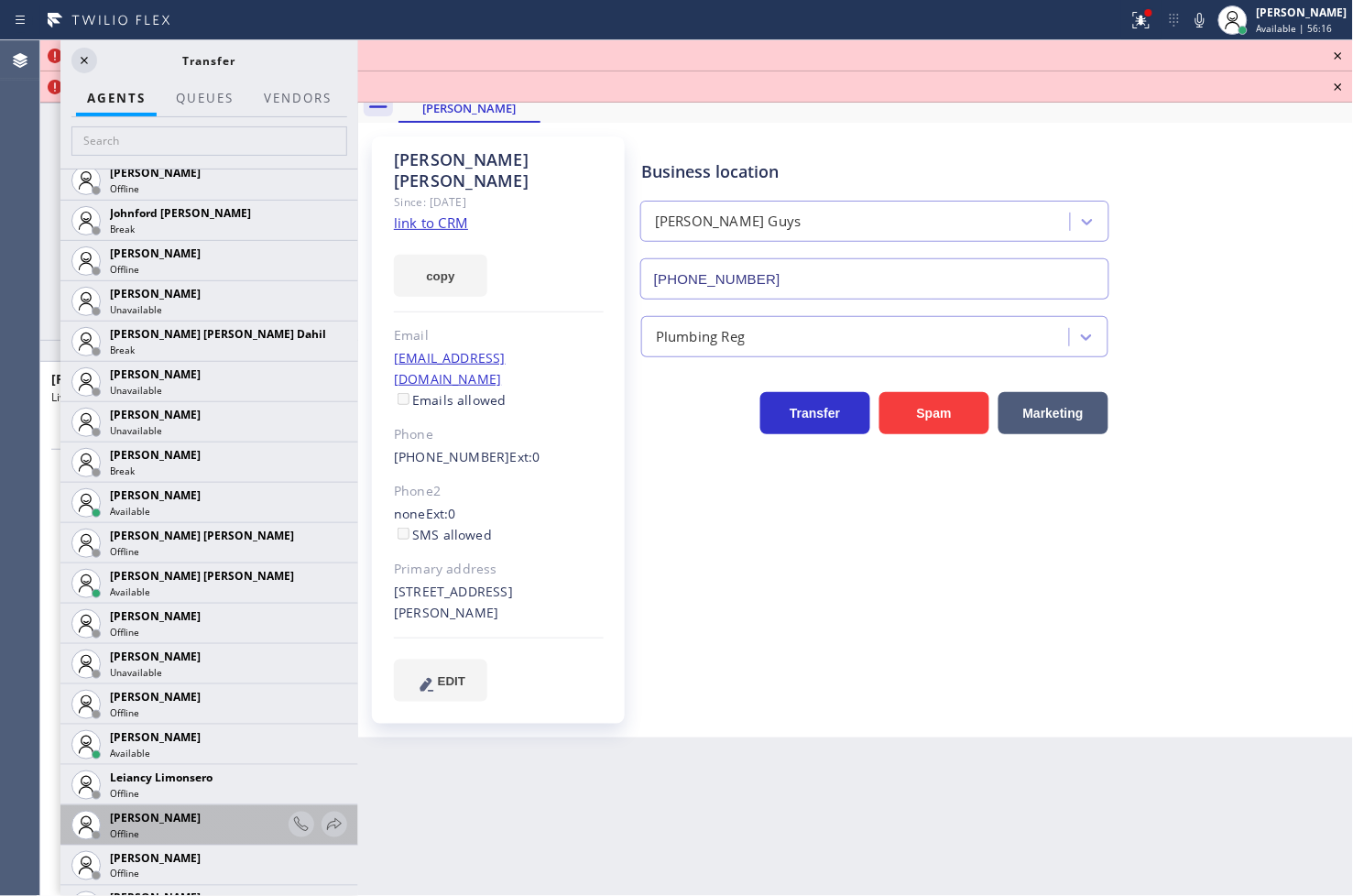
scroll to position [2239, 0]
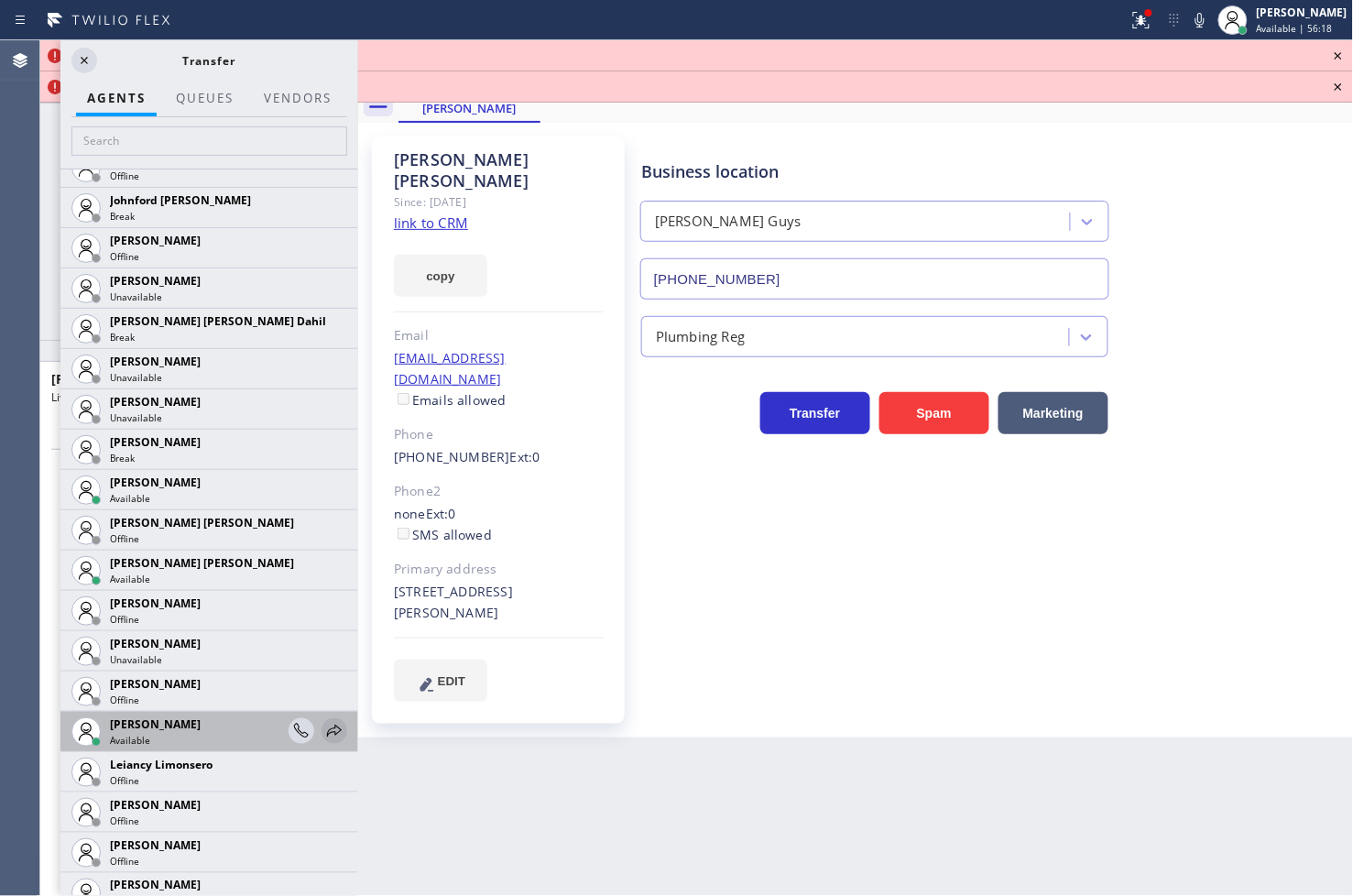
click at [327, 727] on icon at bounding box center [334, 731] width 15 height 12
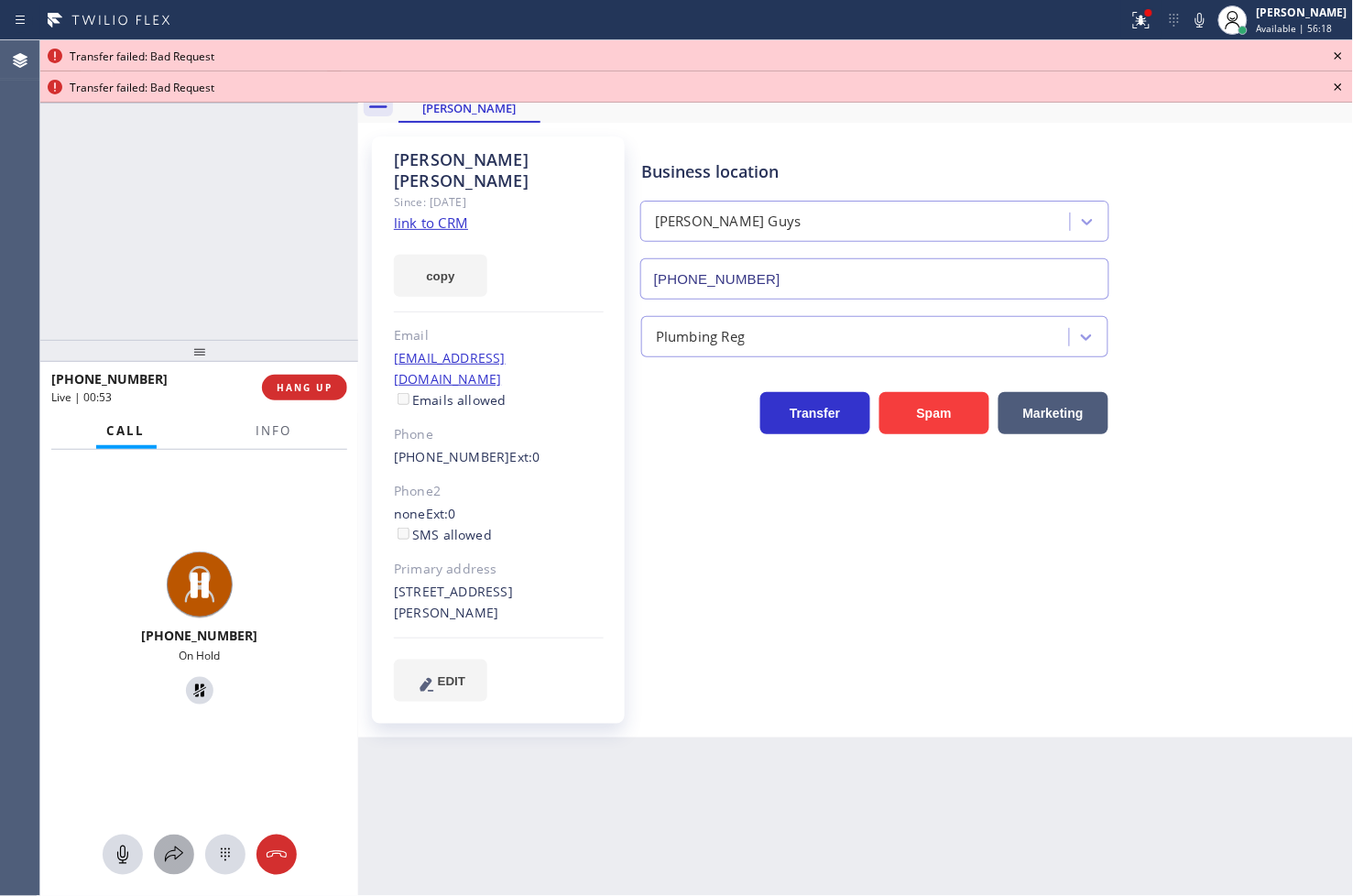
click at [178, 856] on icon at bounding box center [174, 854] width 19 height 16
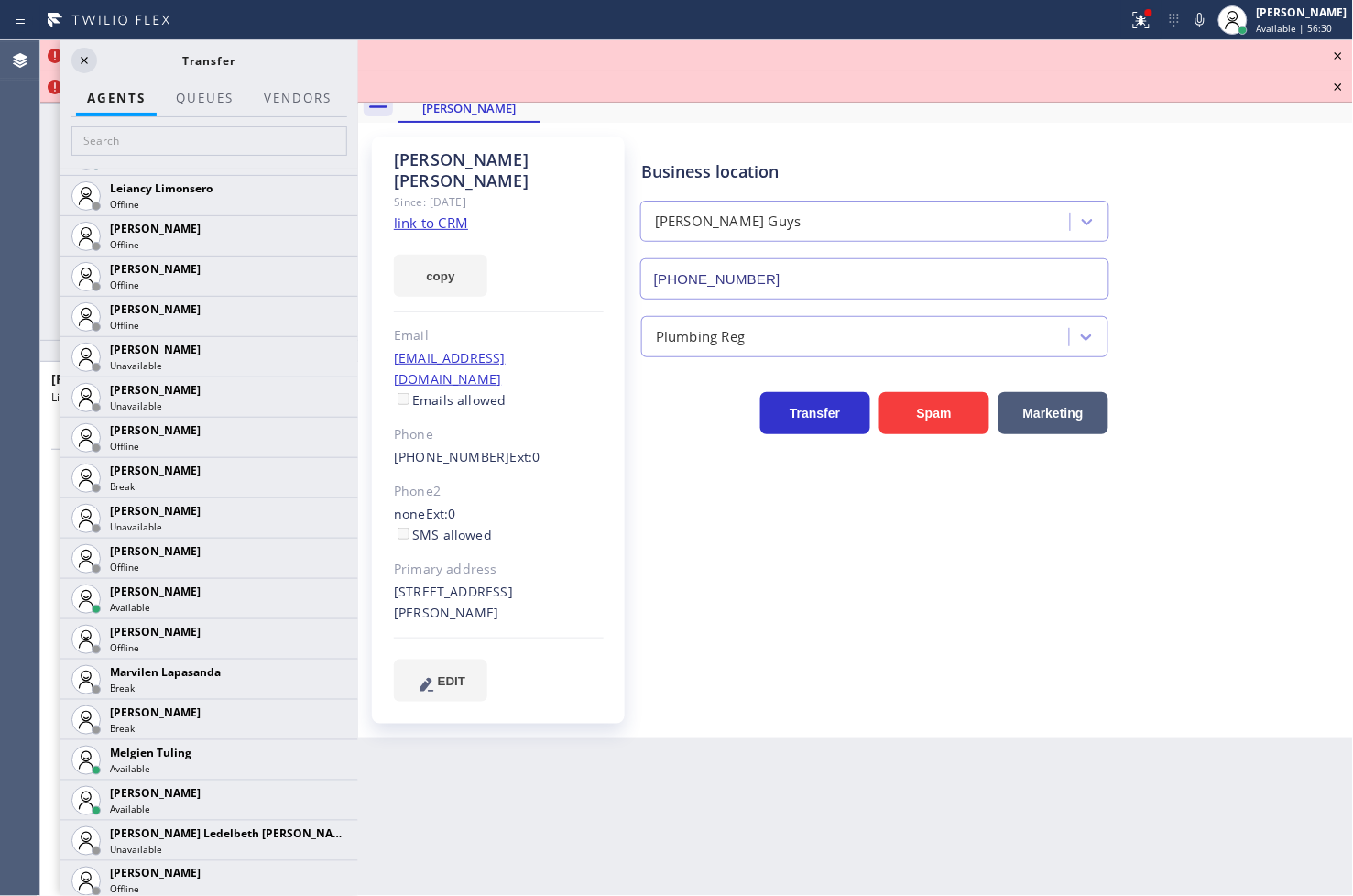
scroll to position [2768, 0]
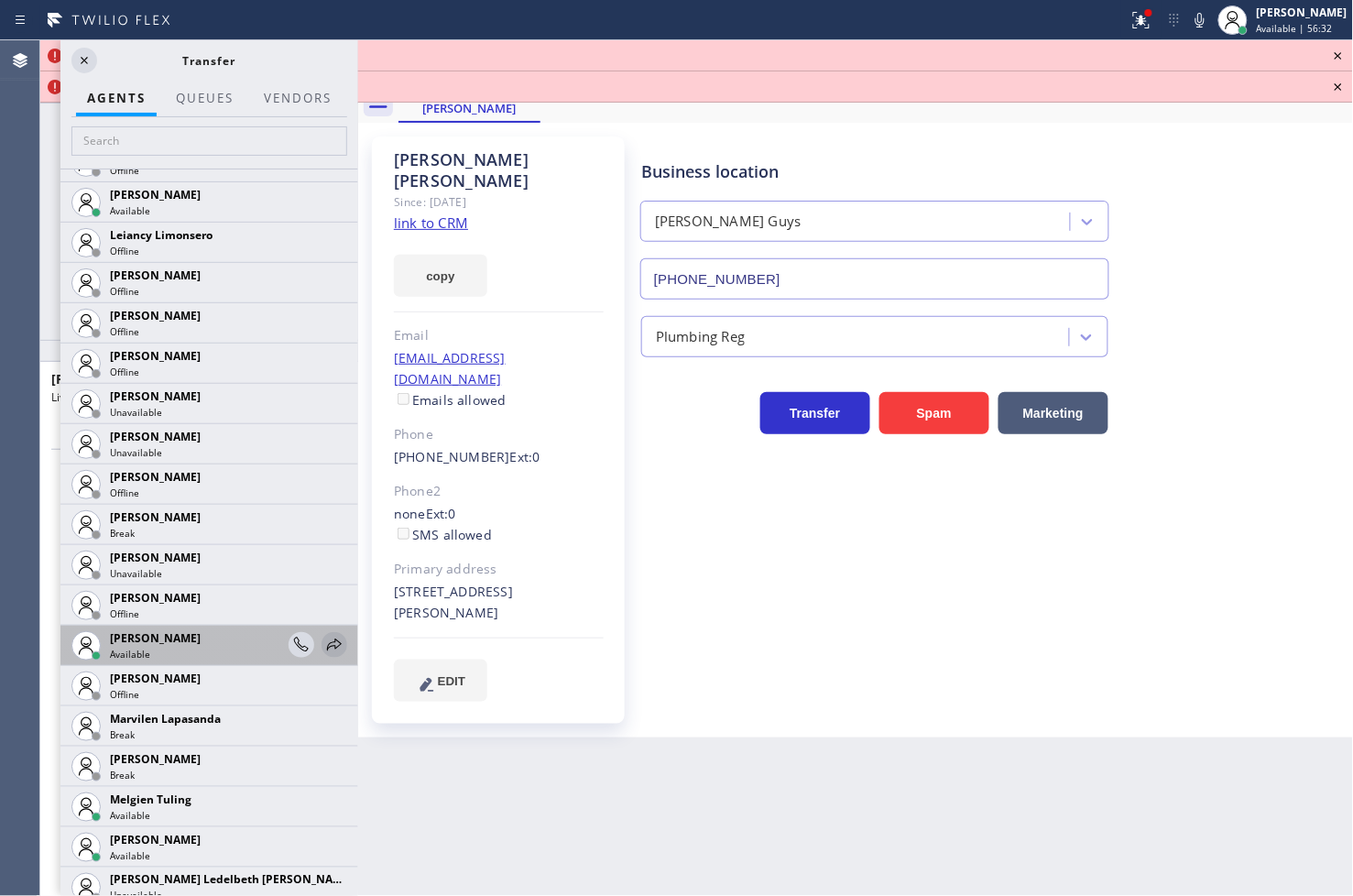
click at [323, 637] on icon at bounding box center [334, 645] width 22 height 22
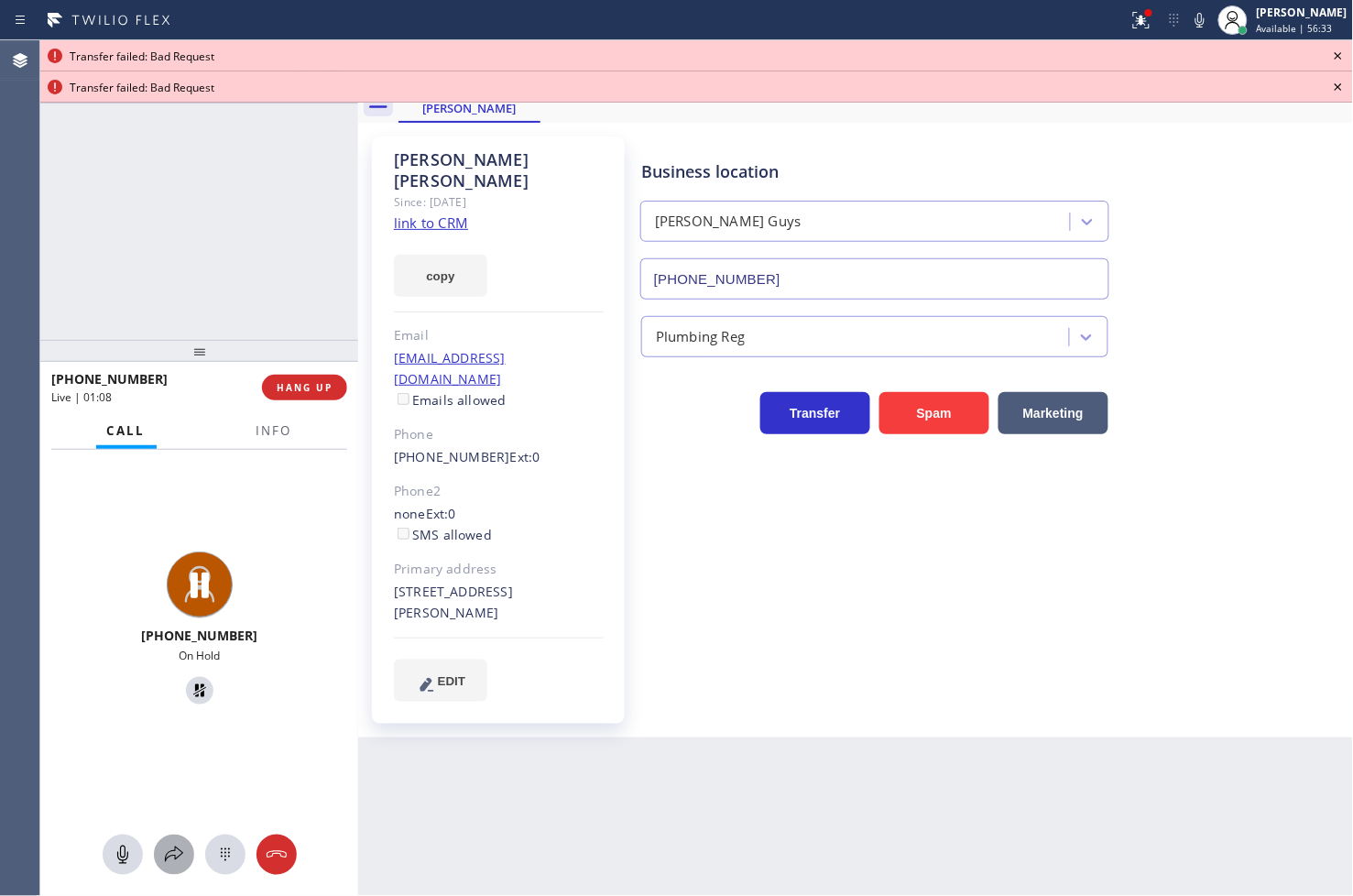
click at [180, 853] on icon at bounding box center [174, 854] width 22 height 22
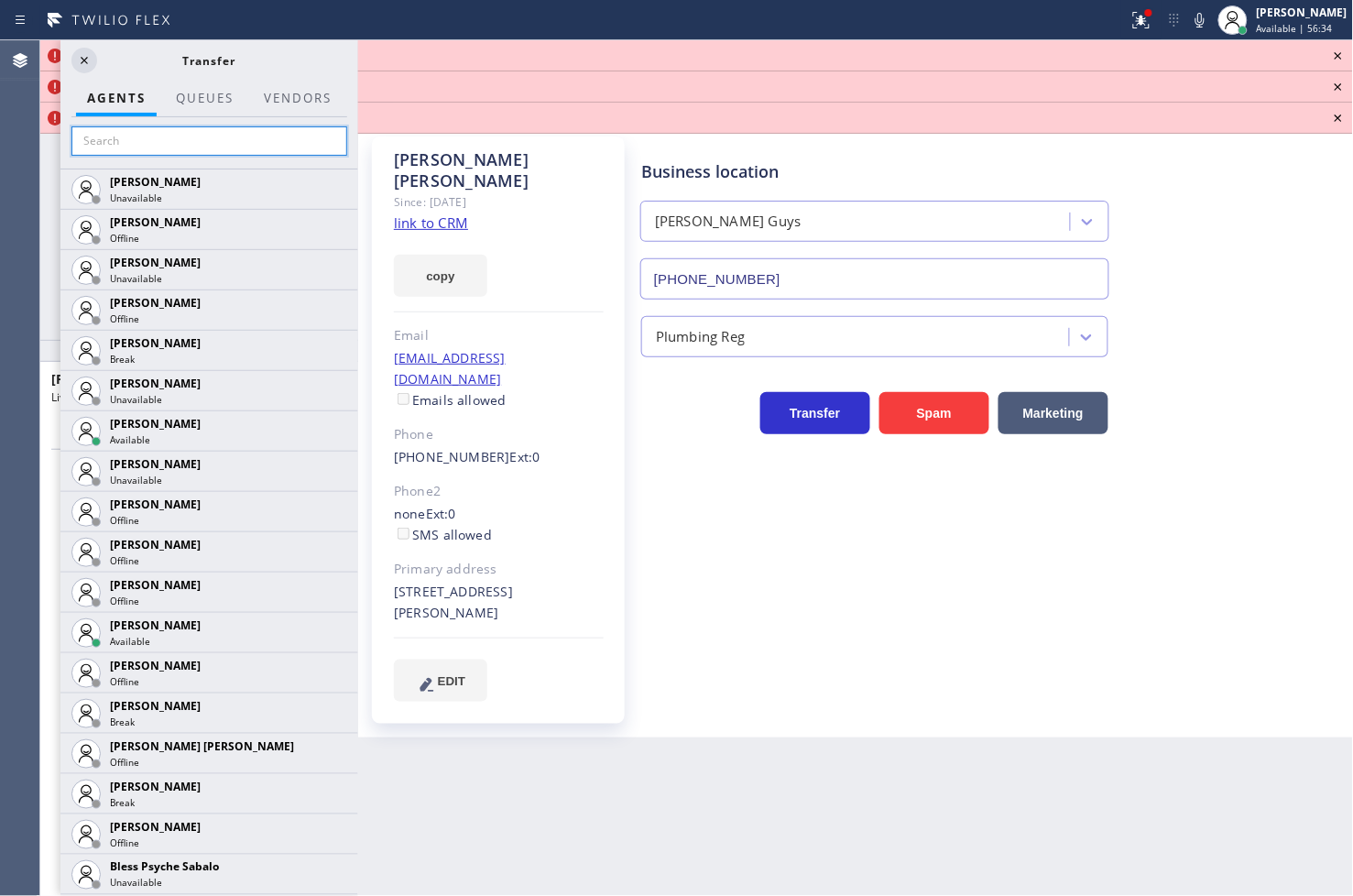
click at [146, 142] on input "text" at bounding box center [209, 141] width 276 height 30
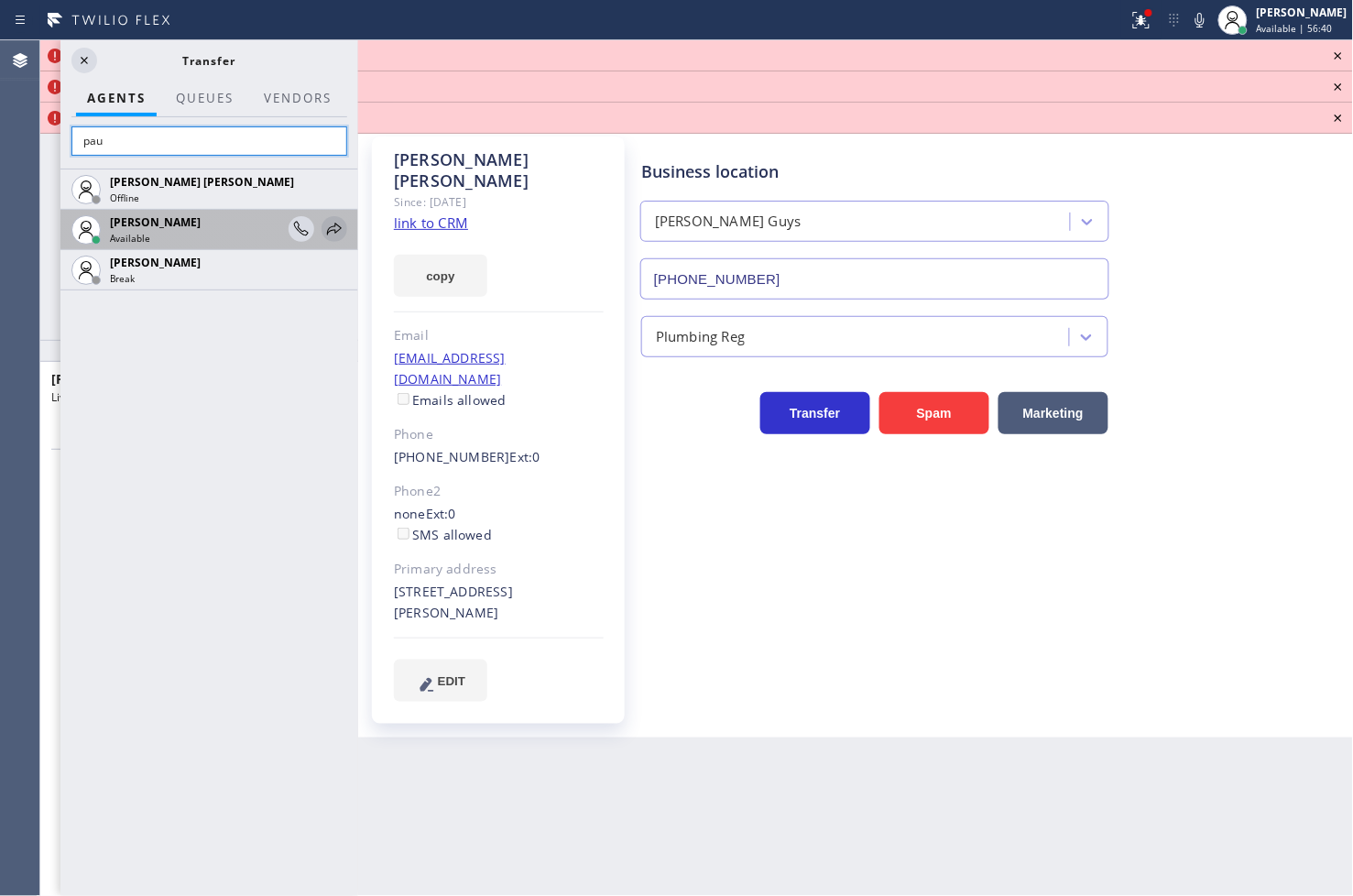
type input "pau"
click at [331, 226] on icon at bounding box center [334, 228] width 15 height 12
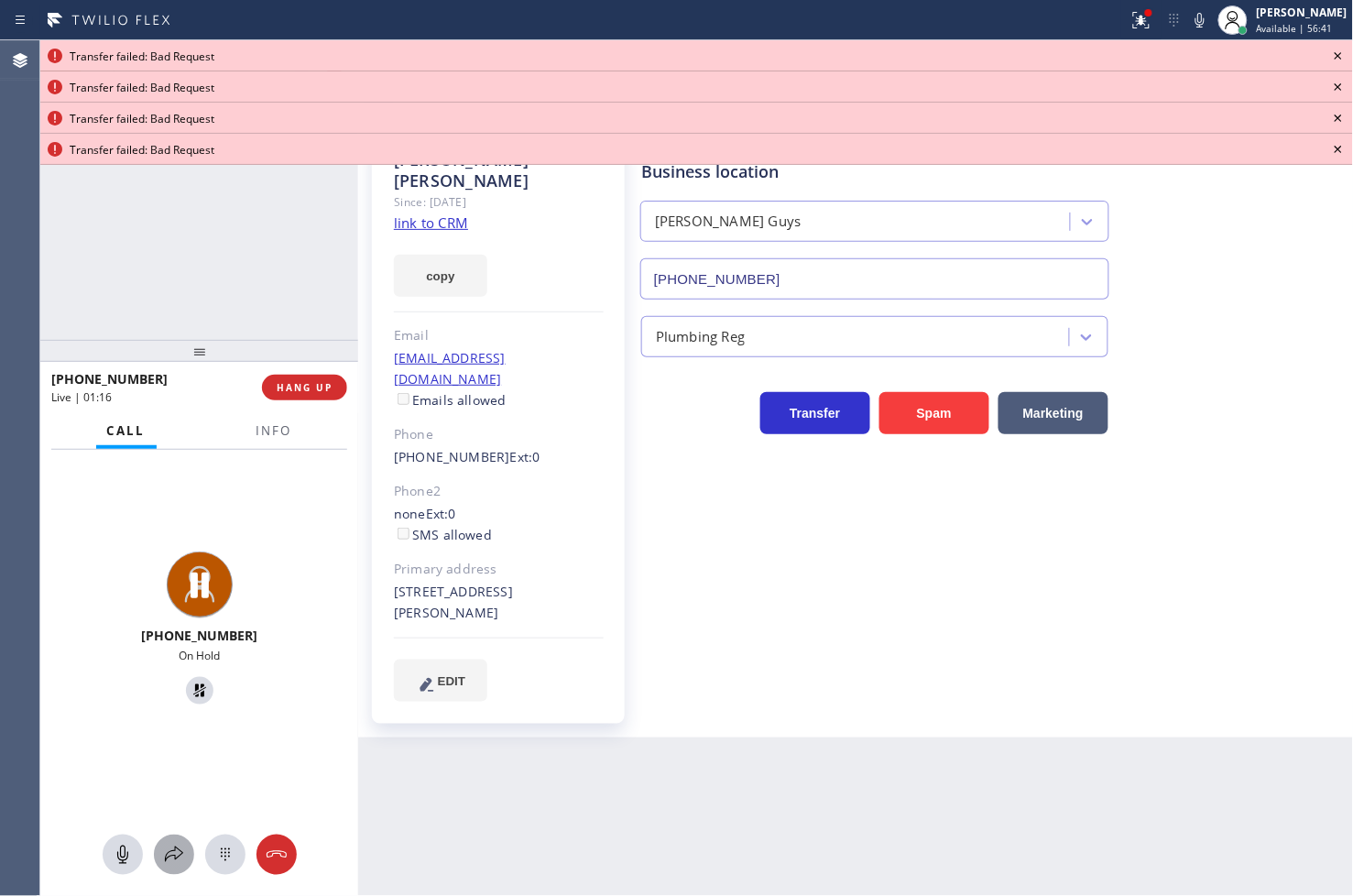
click at [180, 849] on icon at bounding box center [174, 854] width 22 height 22
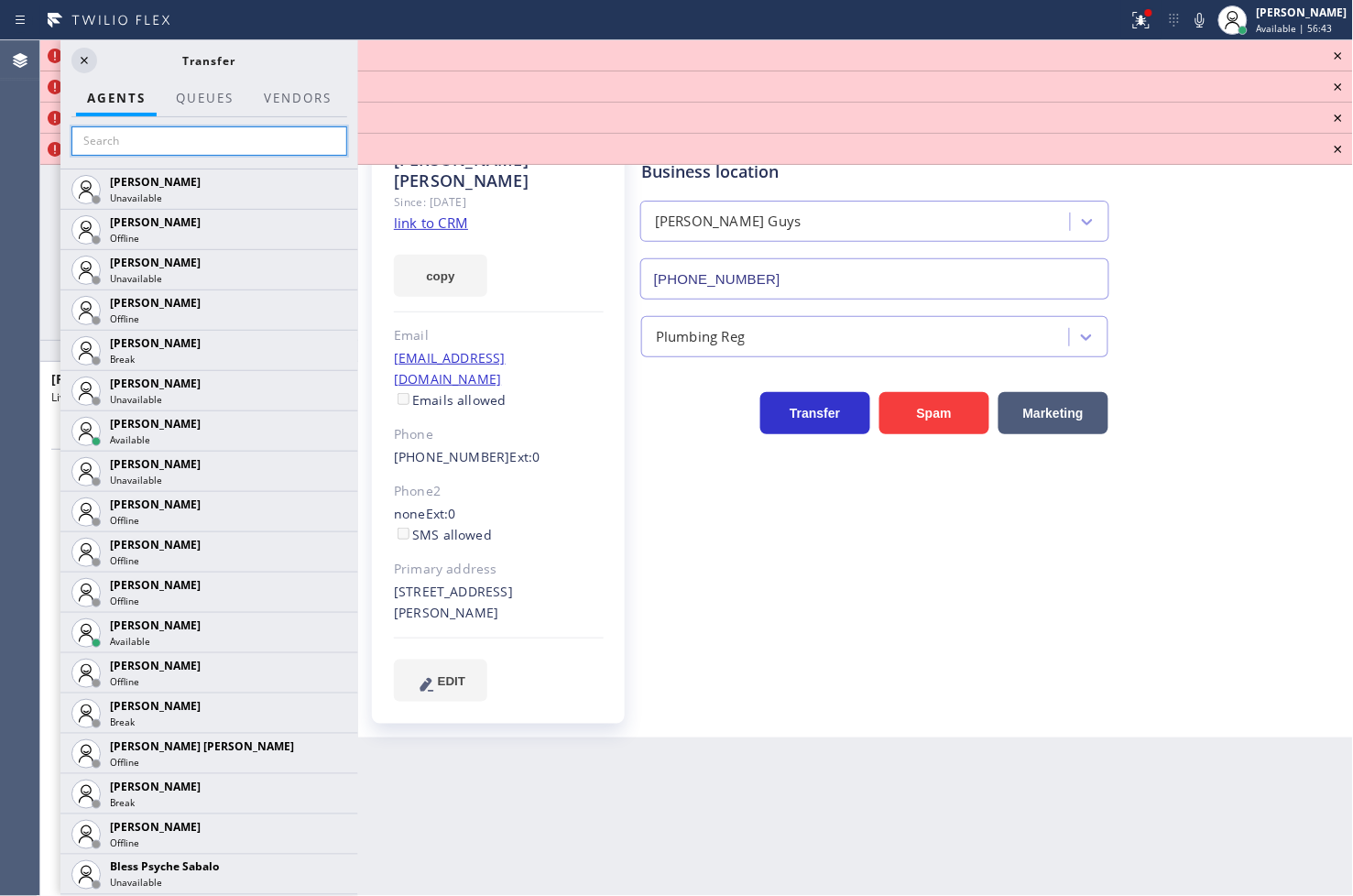
click at [159, 133] on input "text" at bounding box center [209, 141] width 276 height 30
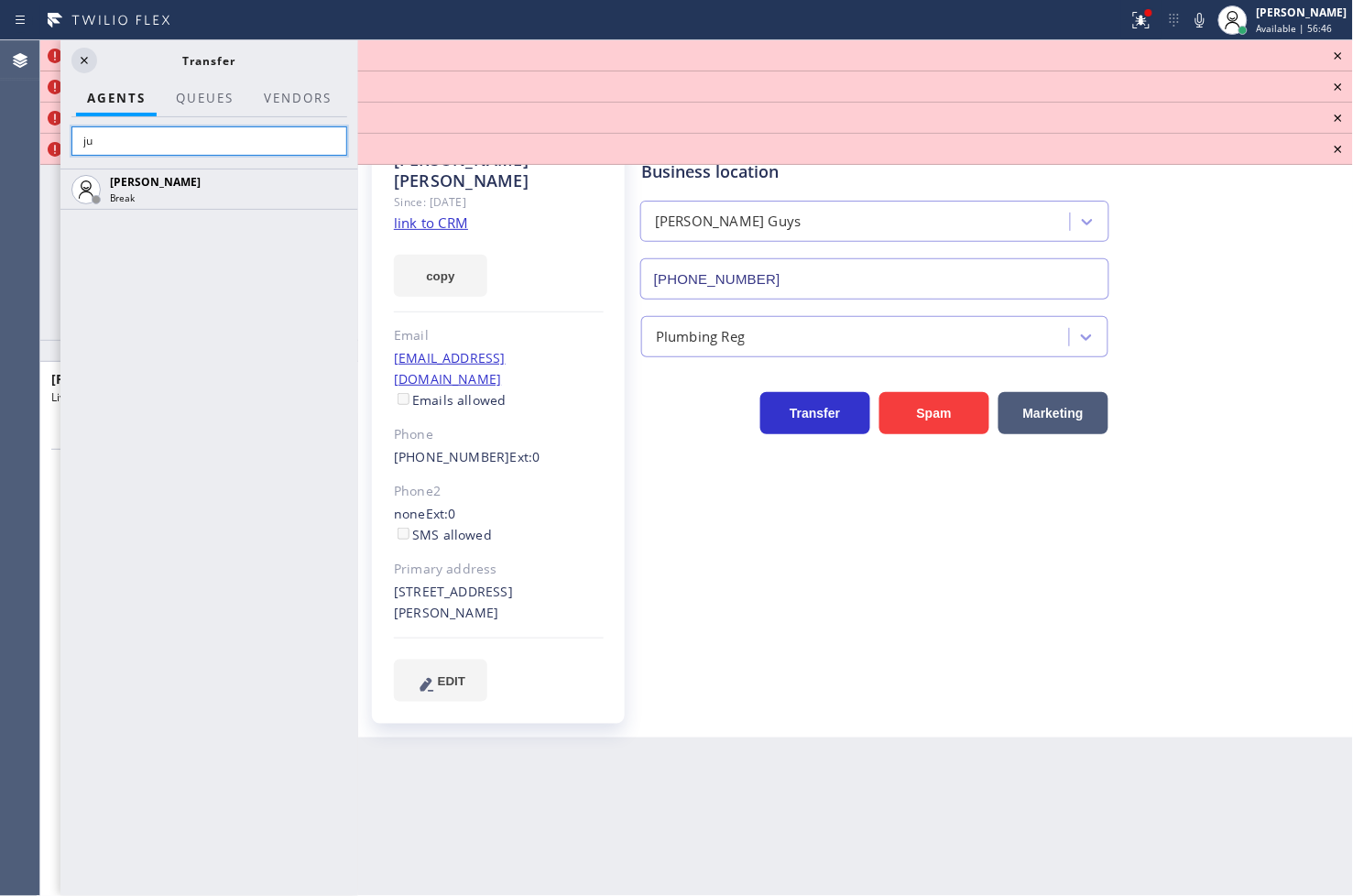
type input "j"
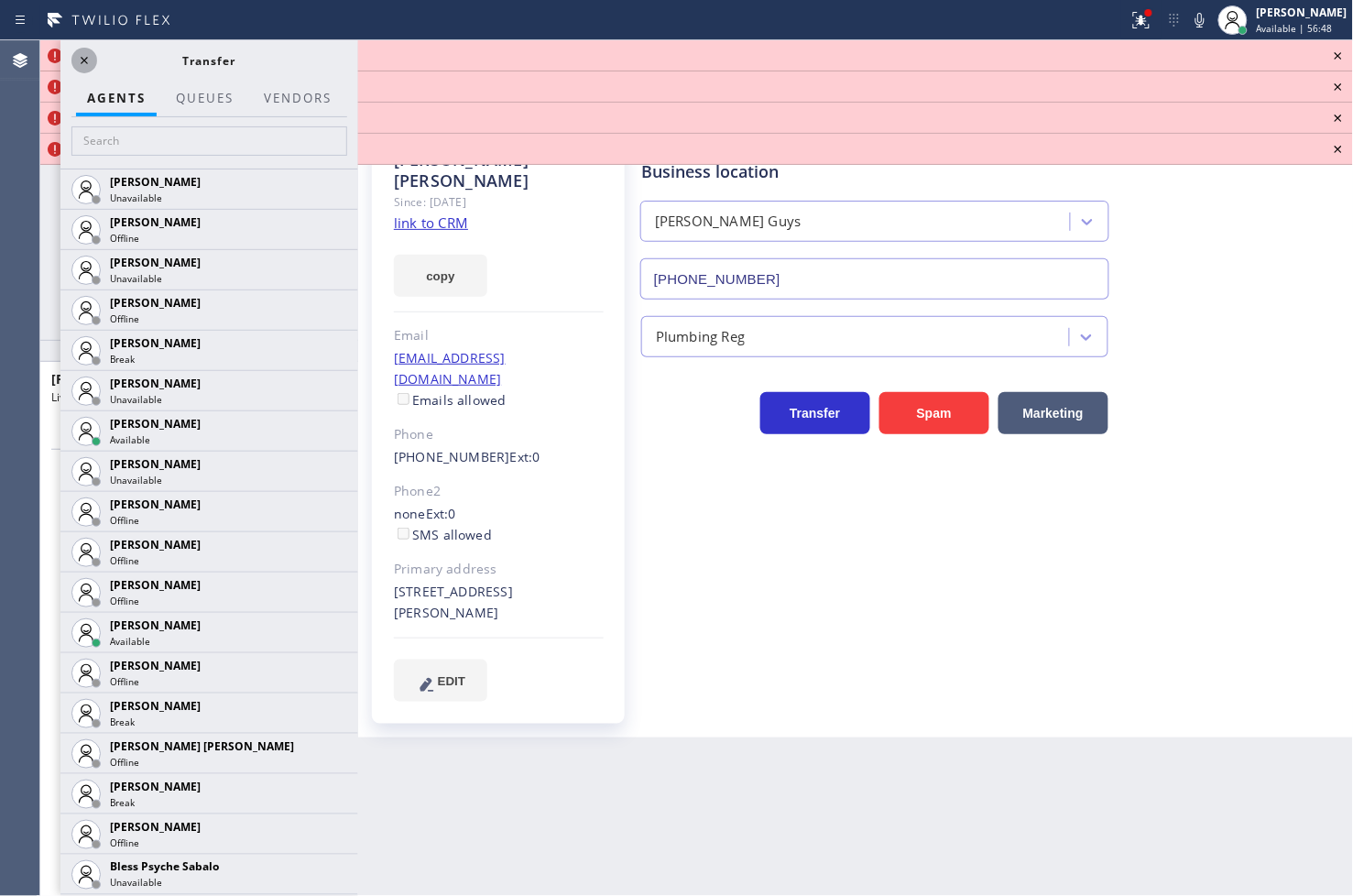
click at [85, 56] on icon at bounding box center [84, 60] width 22 height 22
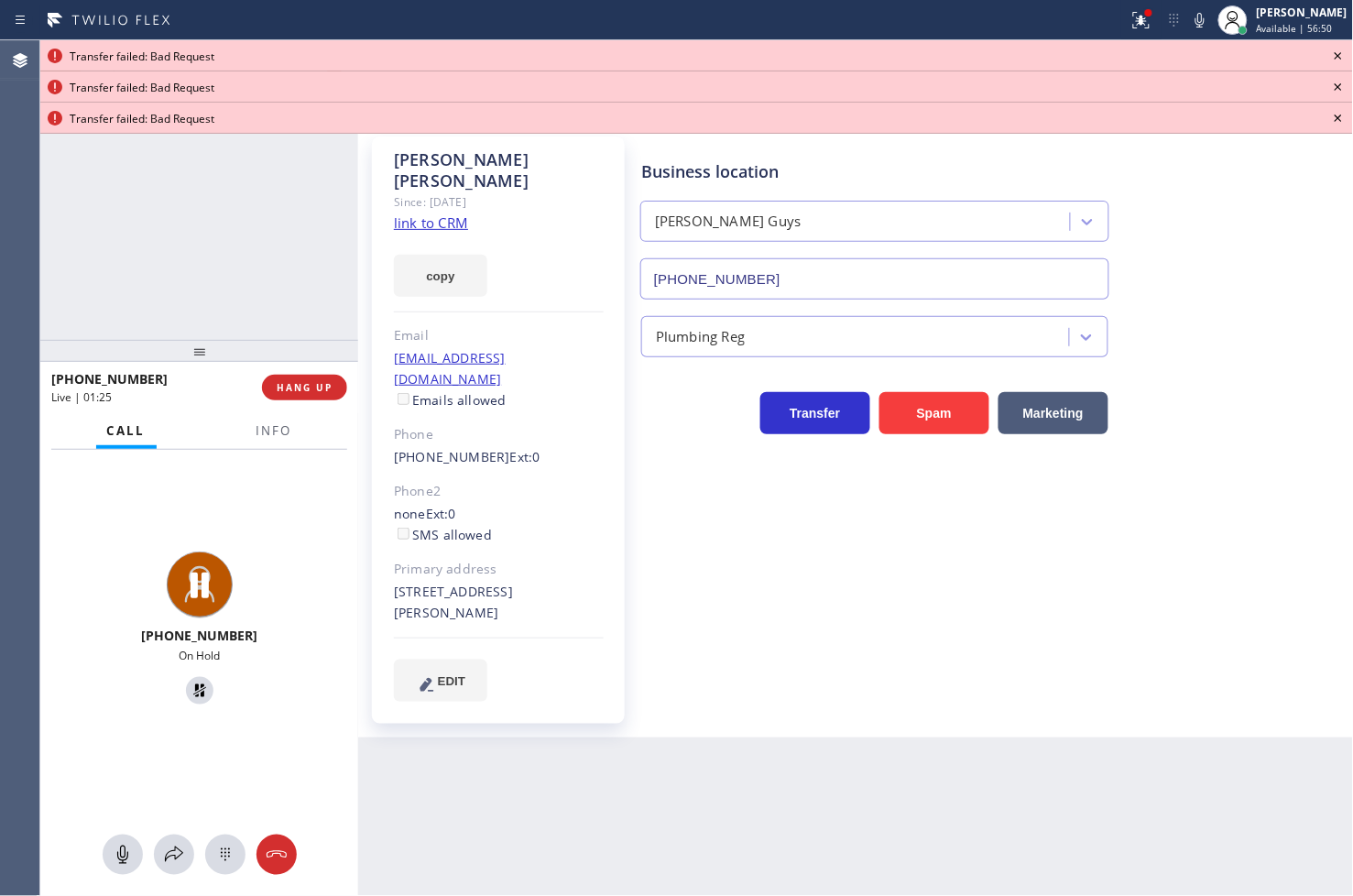
click at [1342, 53] on icon at bounding box center [1338, 55] width 22 height 22
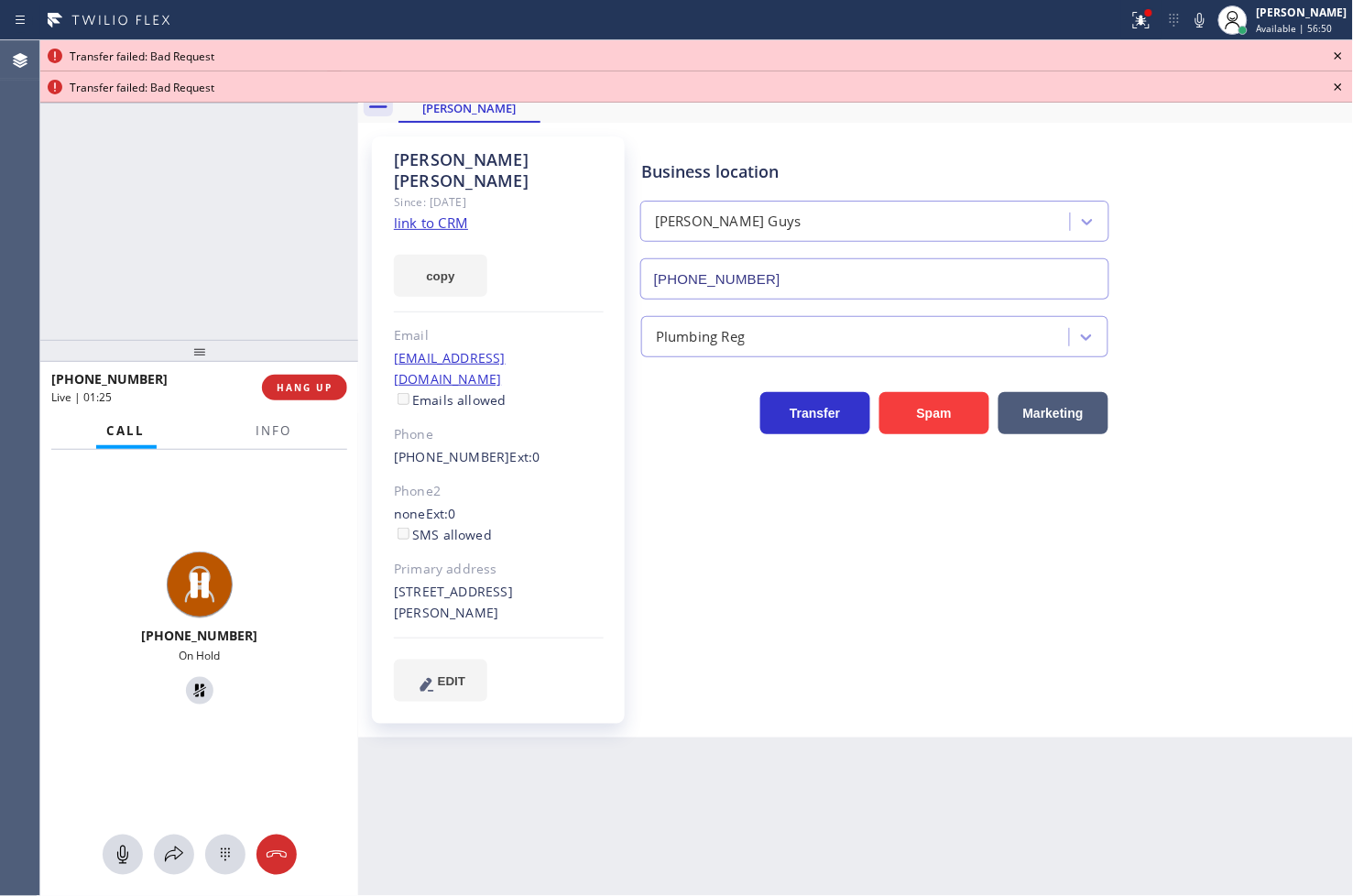
click at [1341, 53] on icon at bounding box center [1338, 55] width 7 height 7
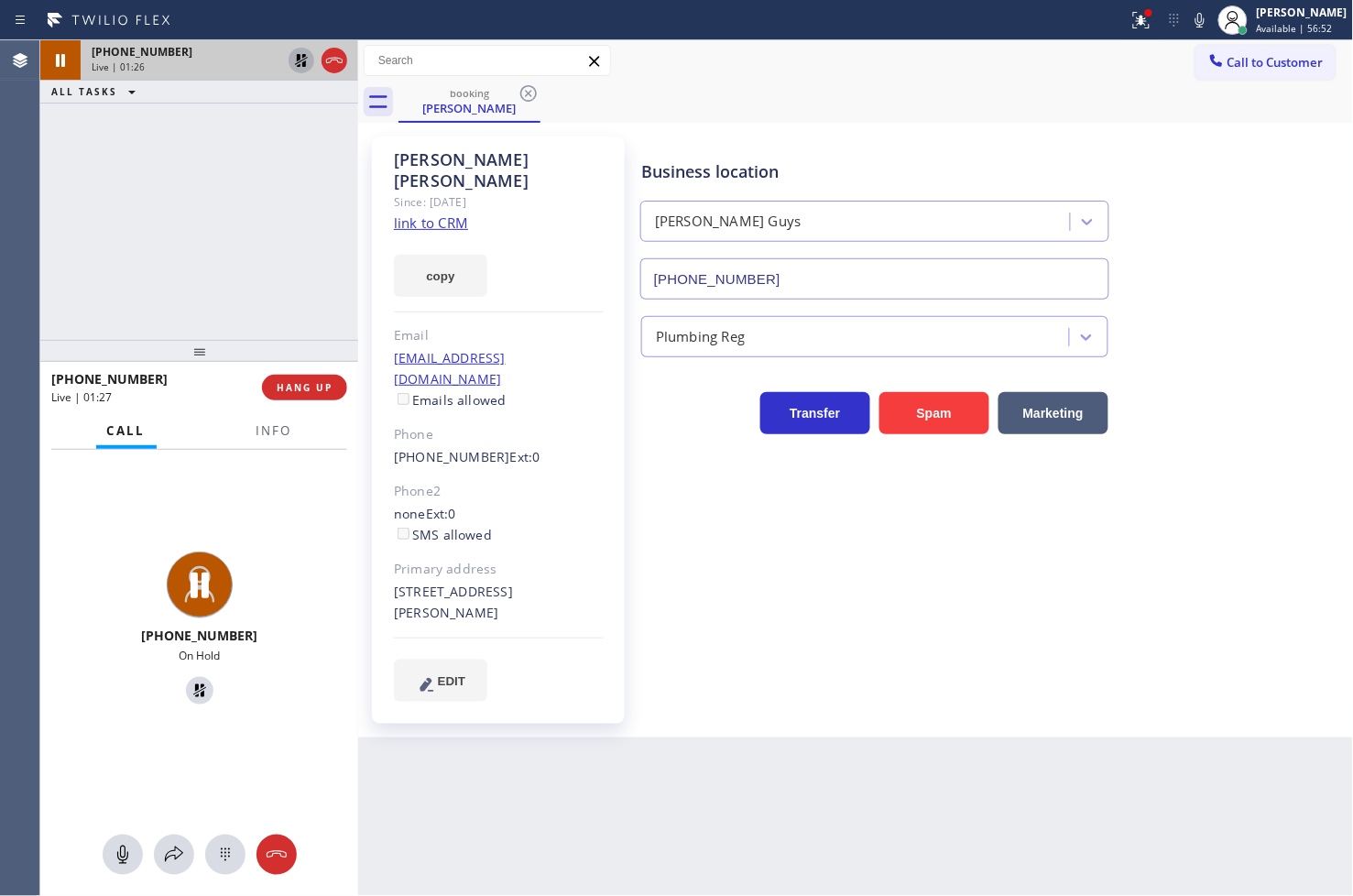
click at [299, 60] on icon at bounding box center [302, 60] width 22 height 22
click at [267, 431] on span "Info" at bounding box center [274, 430] width 36 height 17
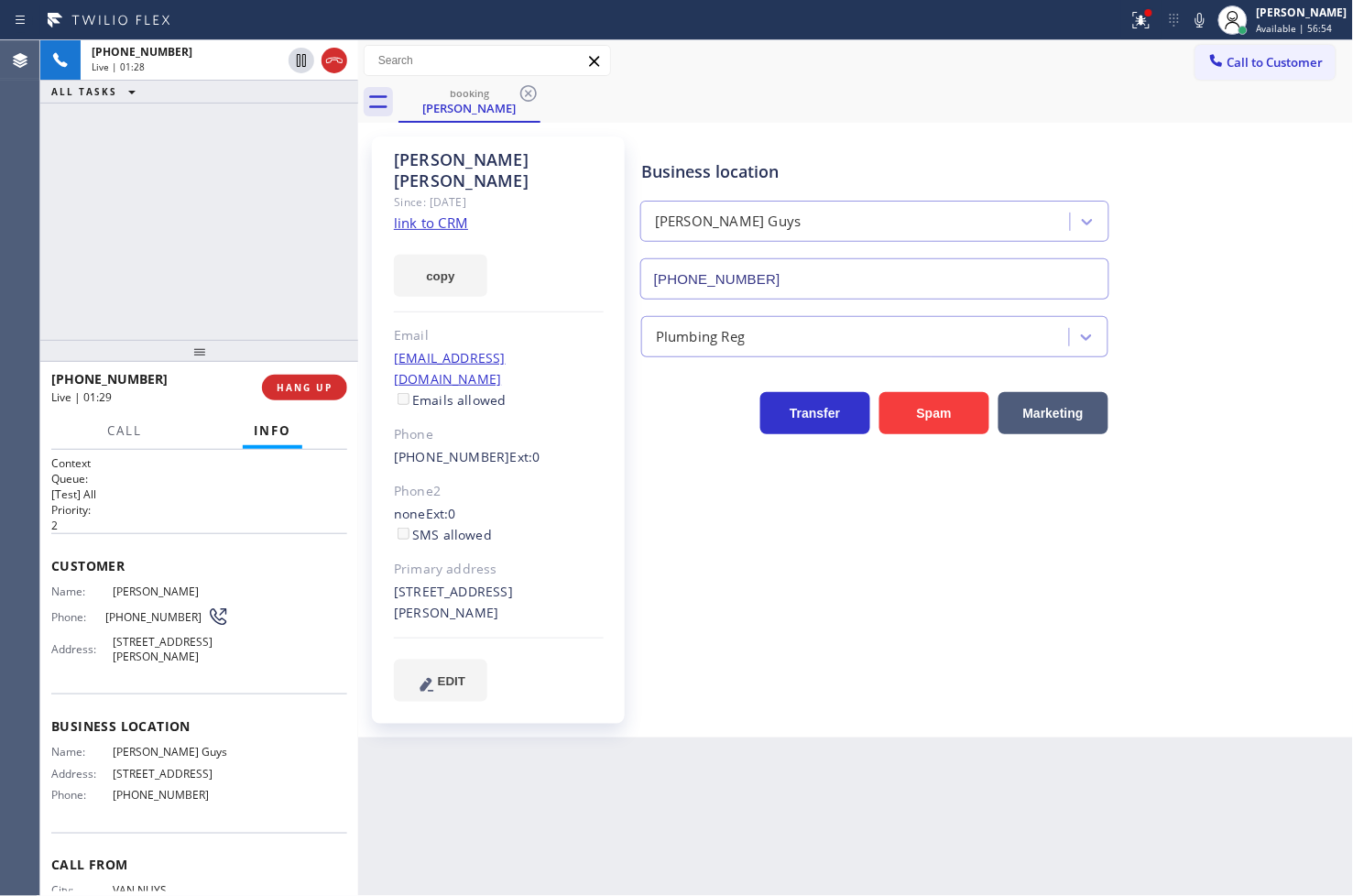
click at [48, 593] on div "Context Queue: [Test] All Priority: 2 Customer Name: [PERSON_NAME] Phone: [PHON…" at bounding box center [199, 673] width 317 height 447
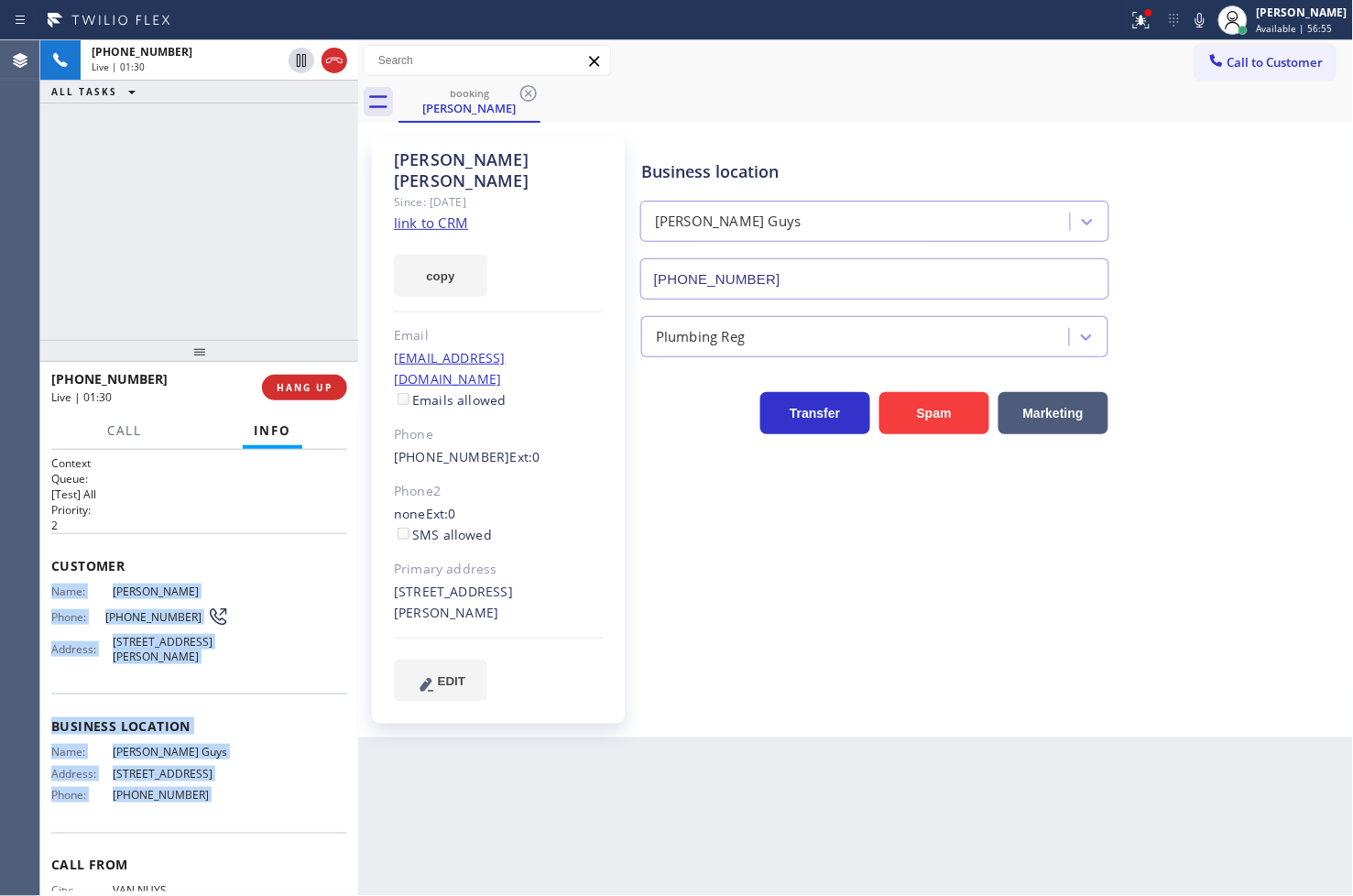
drag, startPoint x: 48, startPoint y: 593, endPoint x: 277, endPoint y: 863, distance: 354.0
click at [277, 863] on div "Context Queue: [Test] All Priority: 2 Customer Name: [PERSON_NAME] Phone: [PHON…" at bounding box center [199, 673] width 317 height 447
copy div "Name: [PERSON_NAME] Phone: [PHONE_NUMBER] Address: [STREET_ADDRESS][PERSON_NAME…"
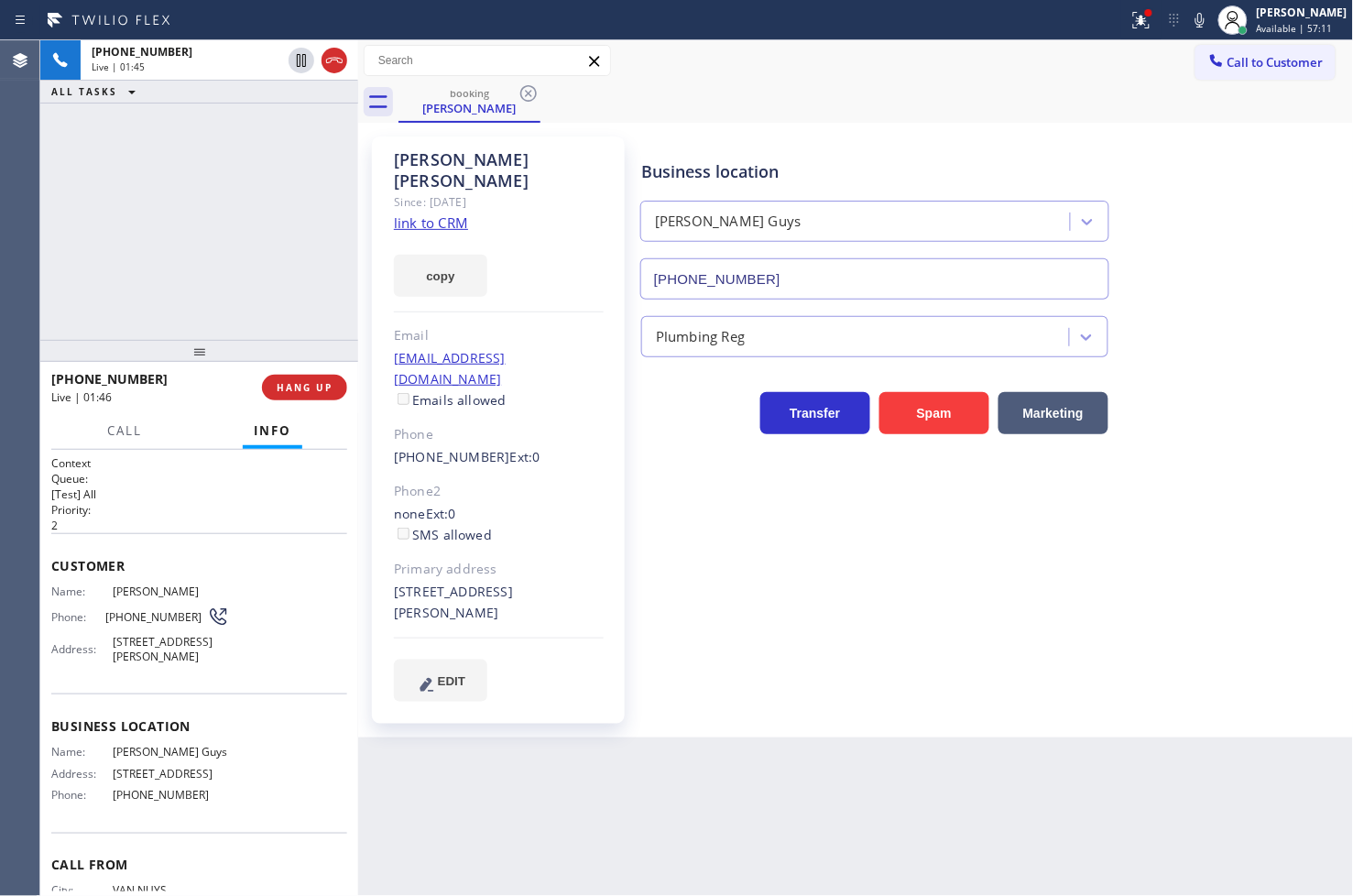
click at [722, 513] on div "Business location [PERSON_NAME] Guys [PHONE_NUMBER] Plumbing Reg Transfer Spam …" at bounding box center [994, 418] width 712 height 555
click at [738, 545] on div "Business location [PERSON_NAME] Guys [PHONE_NUMBER] Plumbing Reg Transfer Spam …" at bounding box center [994, 418] width 712 height 555
click at [532, 740] on div "Back to Dashboard Change Sender ID Customers Technicians Select a contact Outbo…" at bounding box center [856, 468] width 996 height 855
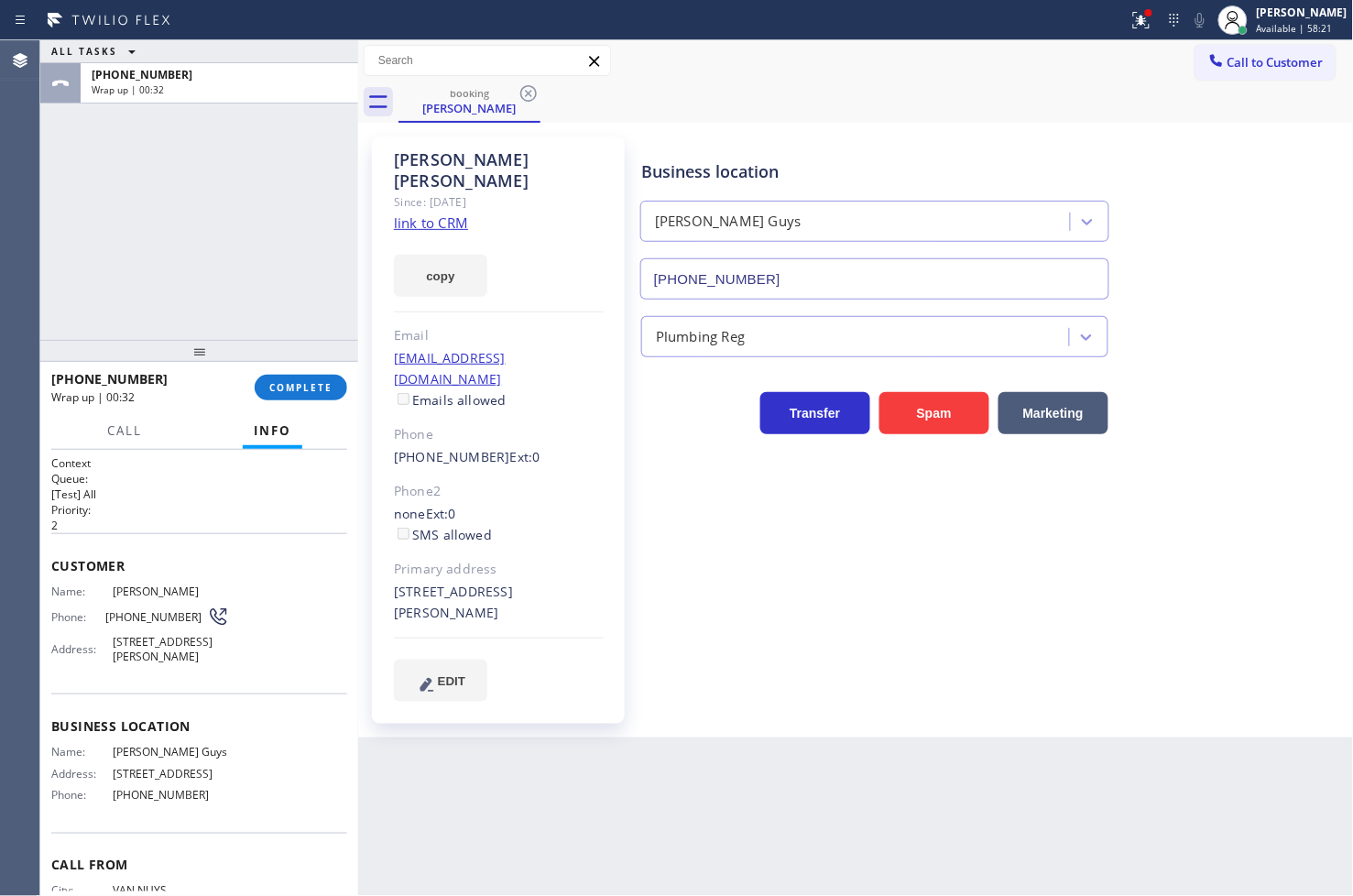
drag, startPoint x: 386, startPoint y: 540, endPoint x: 519, endPoint y: 581, distance: 139.2
click at [519, 581] on div "[PERSON_NAME] Since: [DATE] link to CRM copy Email [EMAIL_ADDRESS][DOMAIN_NAME]…" at bounding box center [498, 430] width 253 height 587
copy div "[STREET_ADDRESS][PERSON_NAME]"
click at [153, 423] on div "Call Info" at bounding box center [199, 431] width 296 height 37
click at [288, 401] on div "[PHONE_NUMBER] Wrap up | 00:52 COMPLETE" at bounding box center [199, 388] width 296 height 47
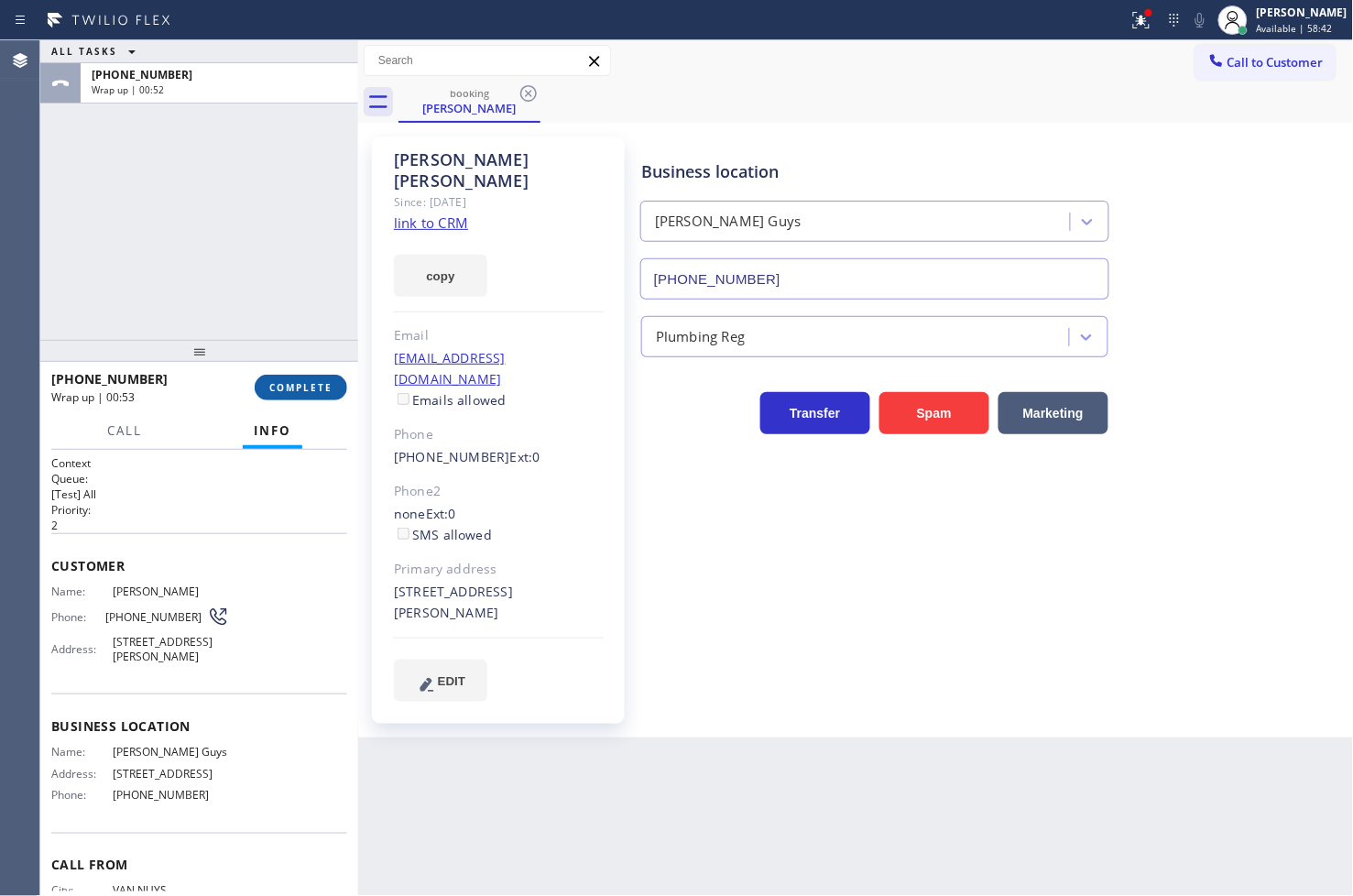
click at [289, 394] on span "COMPLETE" at bounding box center [301, 387] width 63 height 13
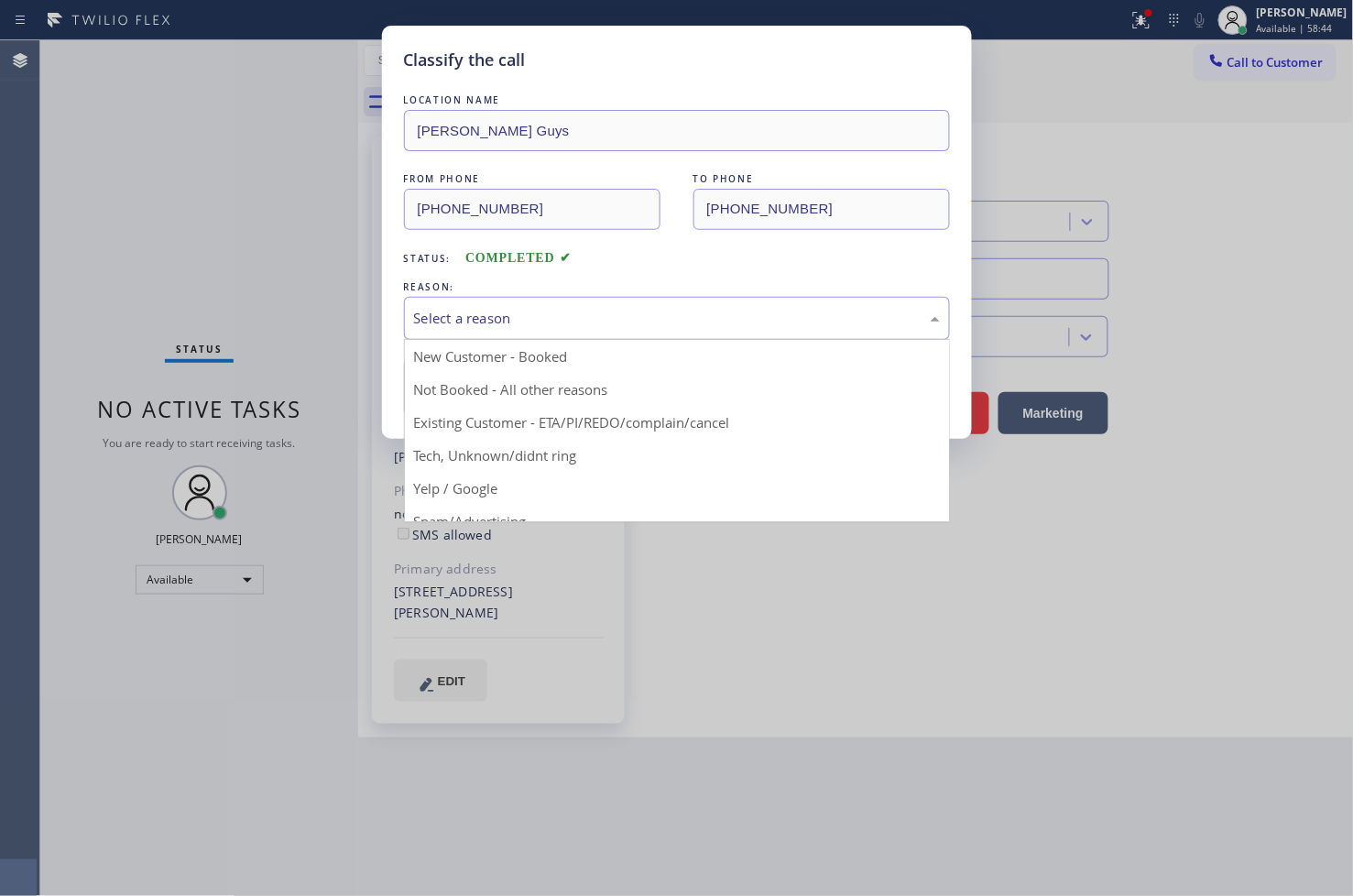
click at [470, 322] on div "Select a reason" at bounding box center [677, 317] width 526 height 21
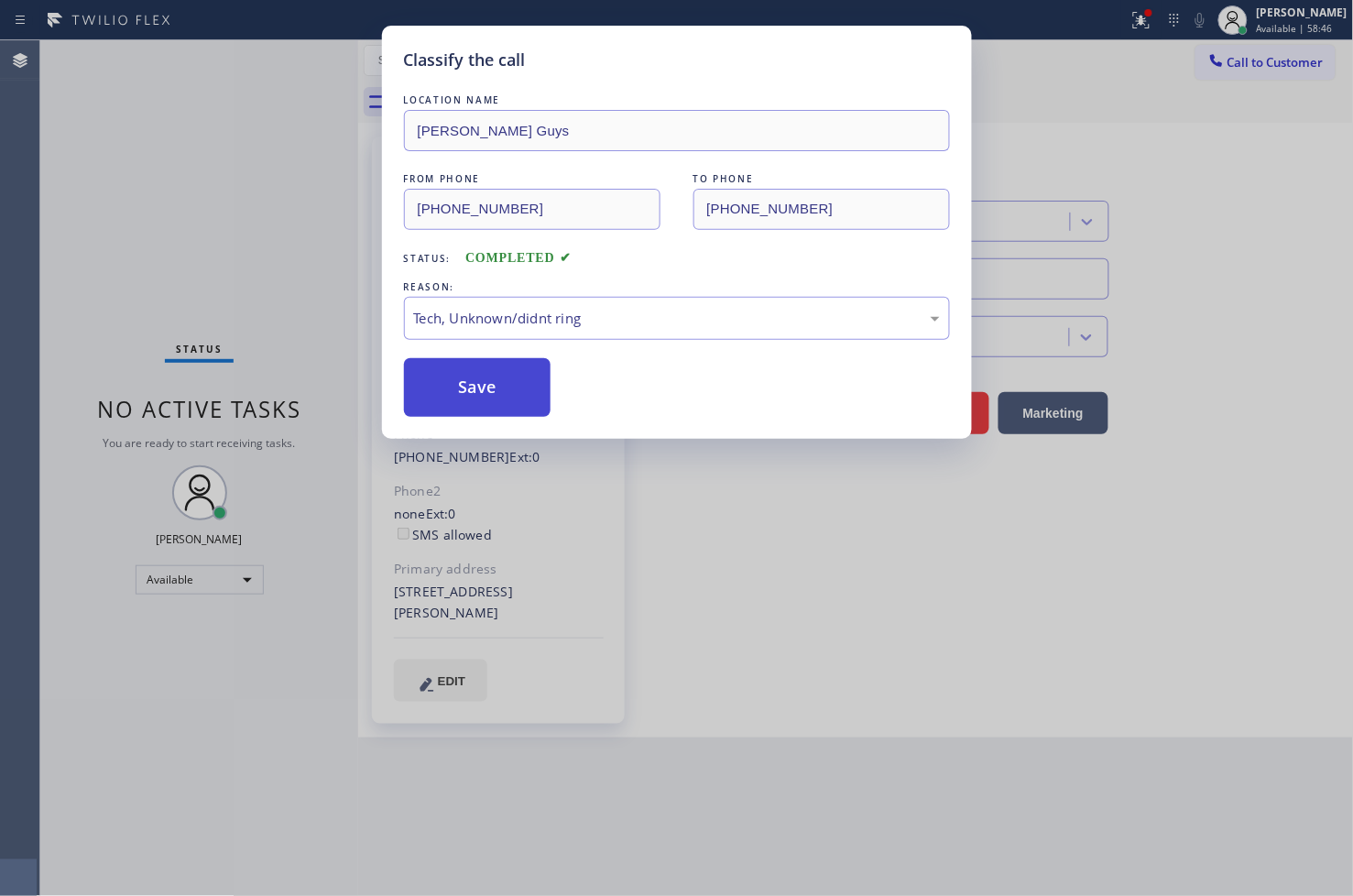
click at [513, 395] on button "Save" at bounding box center [477, 387] width 147 height 58
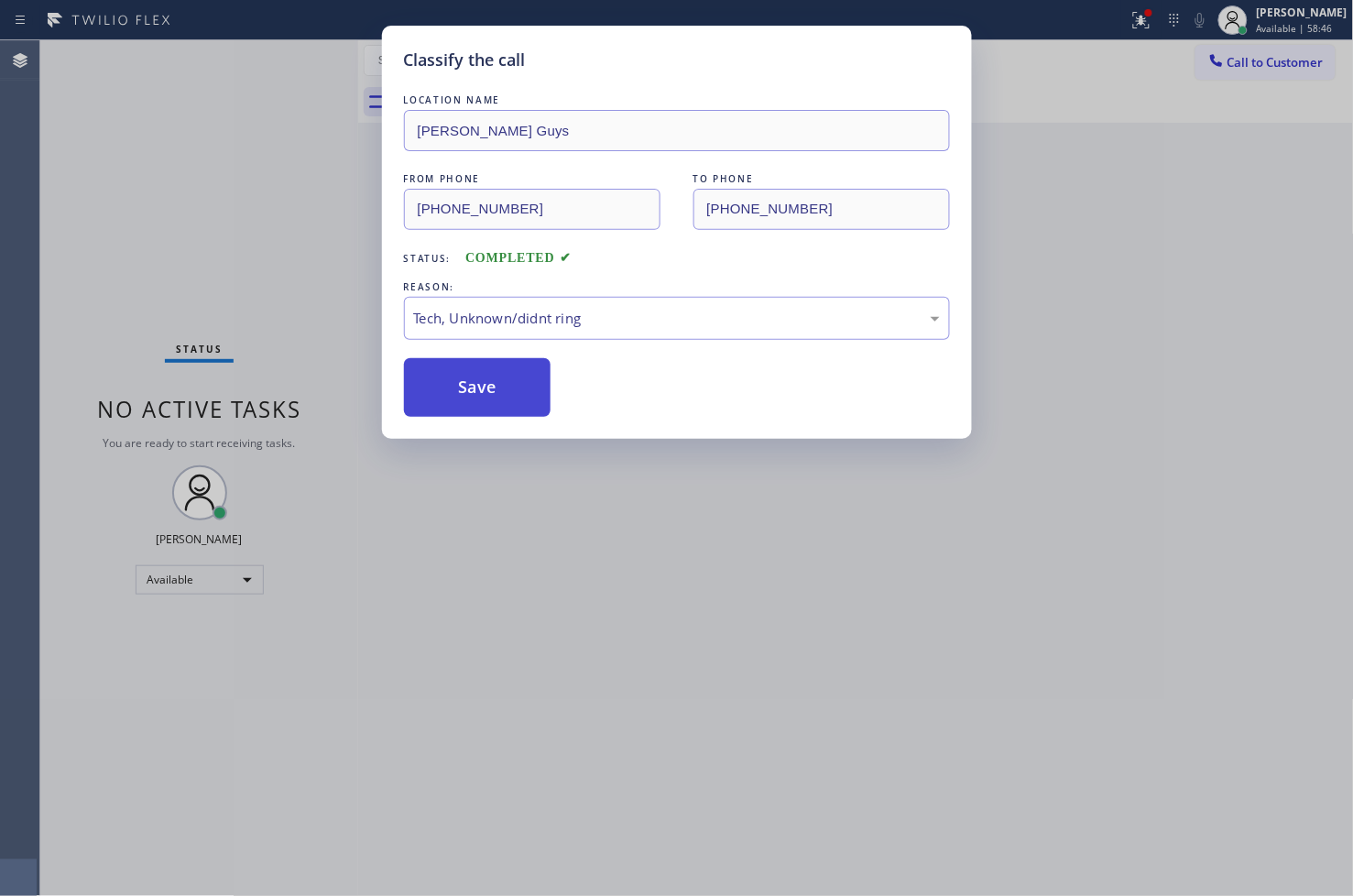
click at [513, 395] on button "Save" at bounding box center [477, 387] width 147 height 58
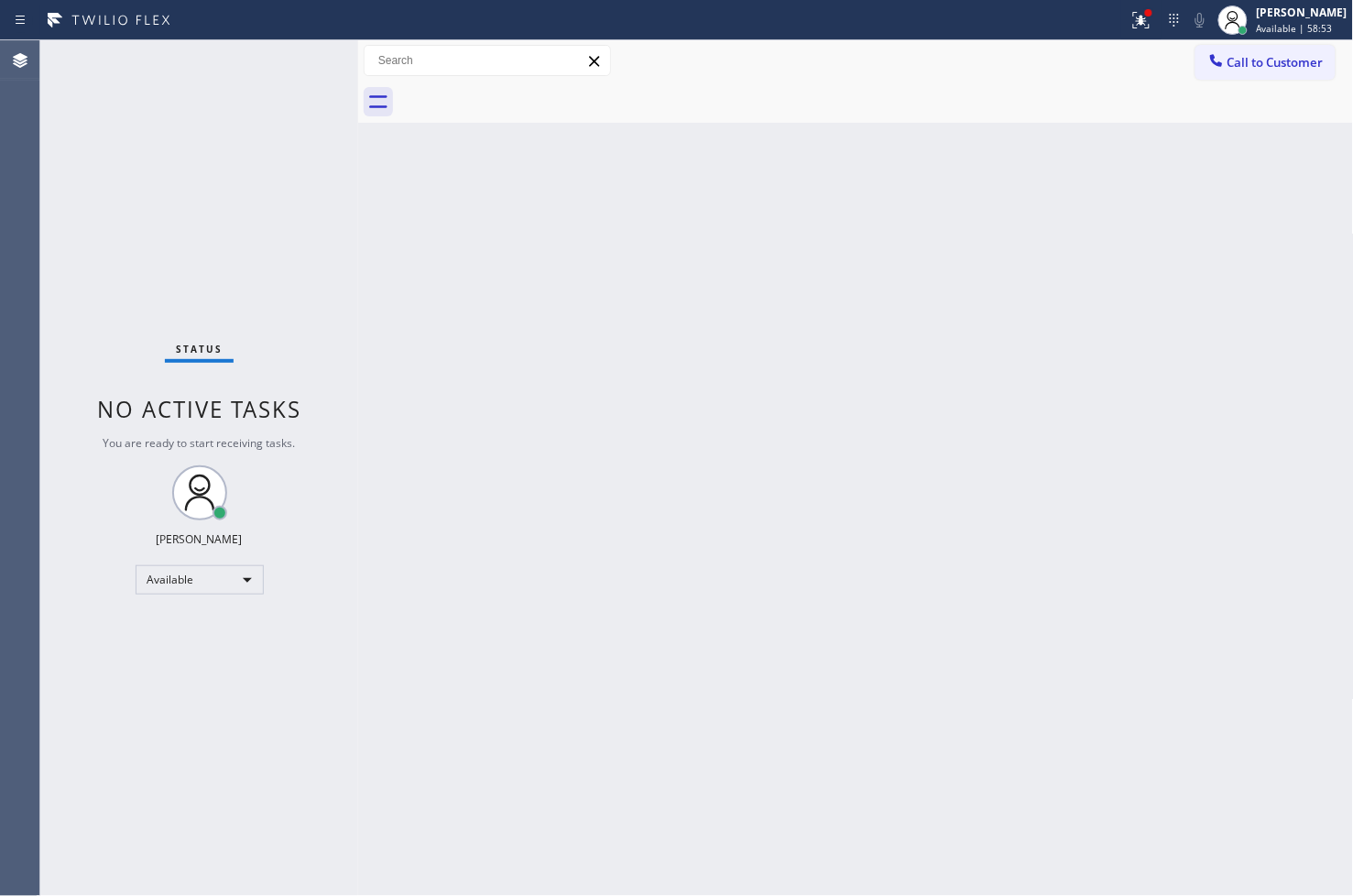
drag, startPoint x: 1113, startPoint y: 23, endPoint x: 1082, endPoint y: 96, distance: 79.3
click at [1130, 23] on icon at bounding box center [1141, 20] width 22 height 22
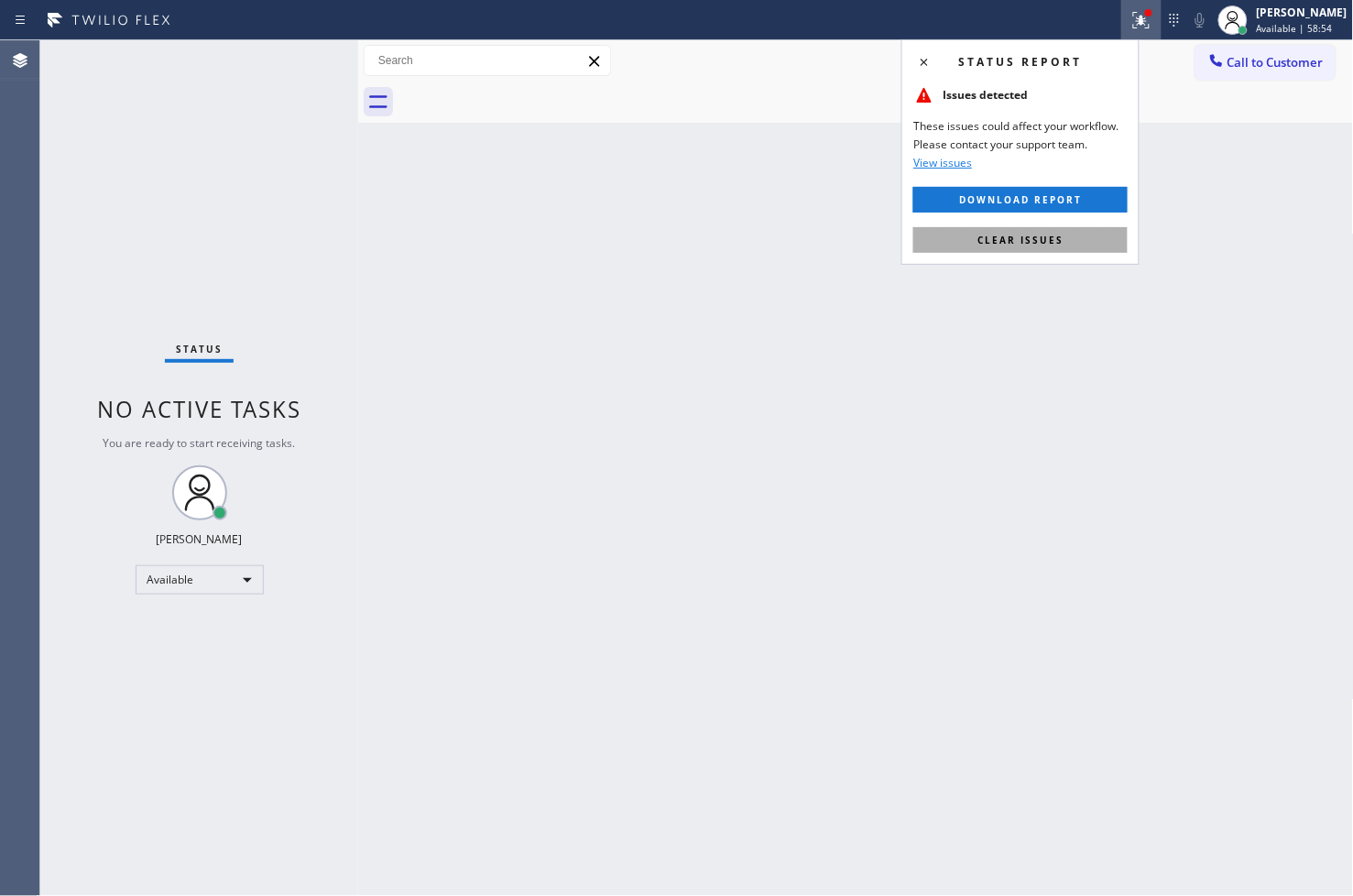
click at [1039, 244] on span "Clear issues" at bounding box center [1020, 239] width 86 height 13
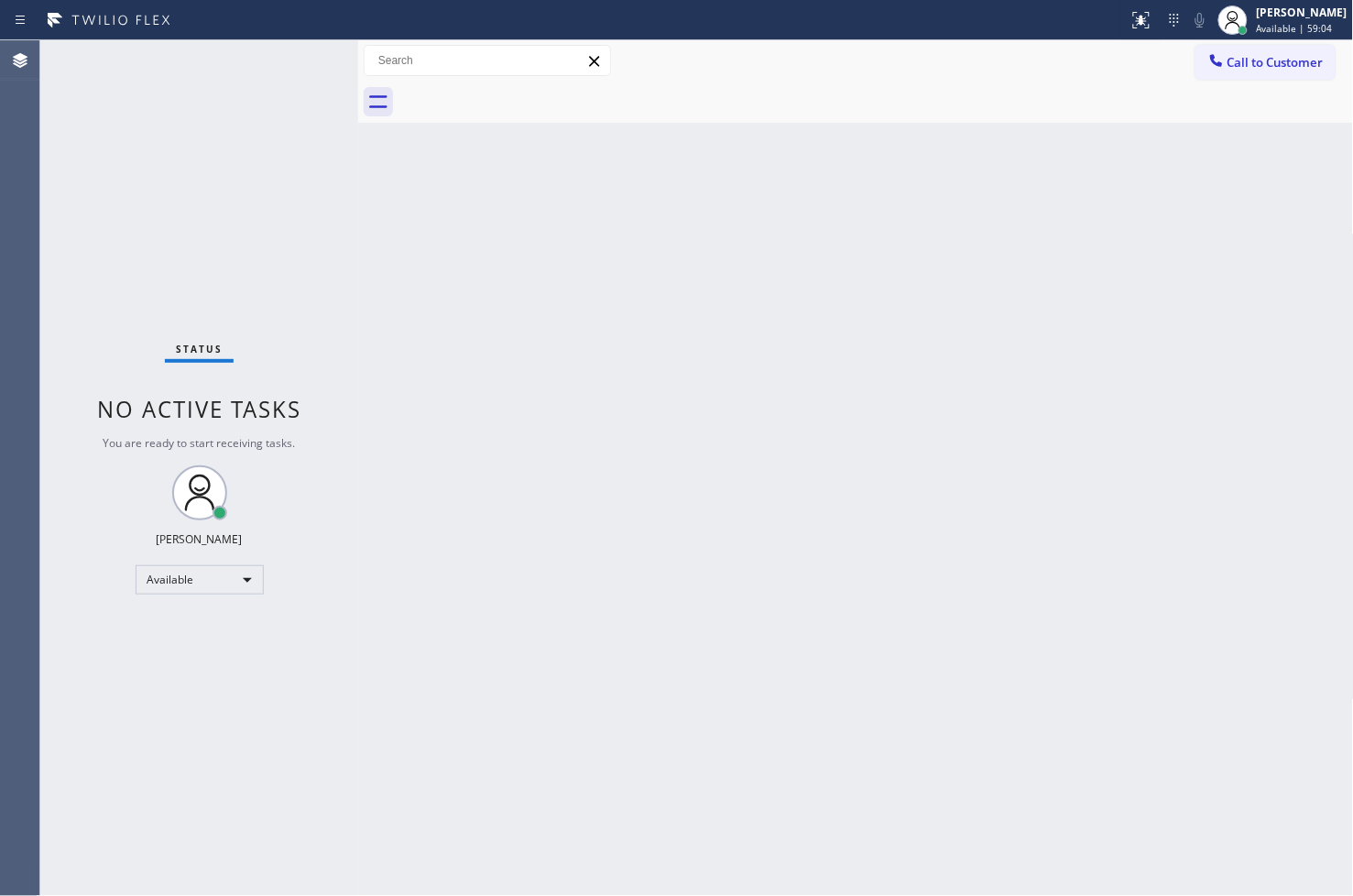
drag, startPoint x: 95, startPoint y: 158, endPoint x: 127, endPoint y: 119, distance: 50.4
click at [95, 158] on div "Status No active tasks You are ready to start receiving tasks. [PERSON_NAME]" at bounding box center [199, 468] width 317 height 855
click at [305, 50] on div "Status No active tasks You are ready to start receiving tasks. [PERSON_NAME]" at bounding box center [199, 468] width 317 height 855
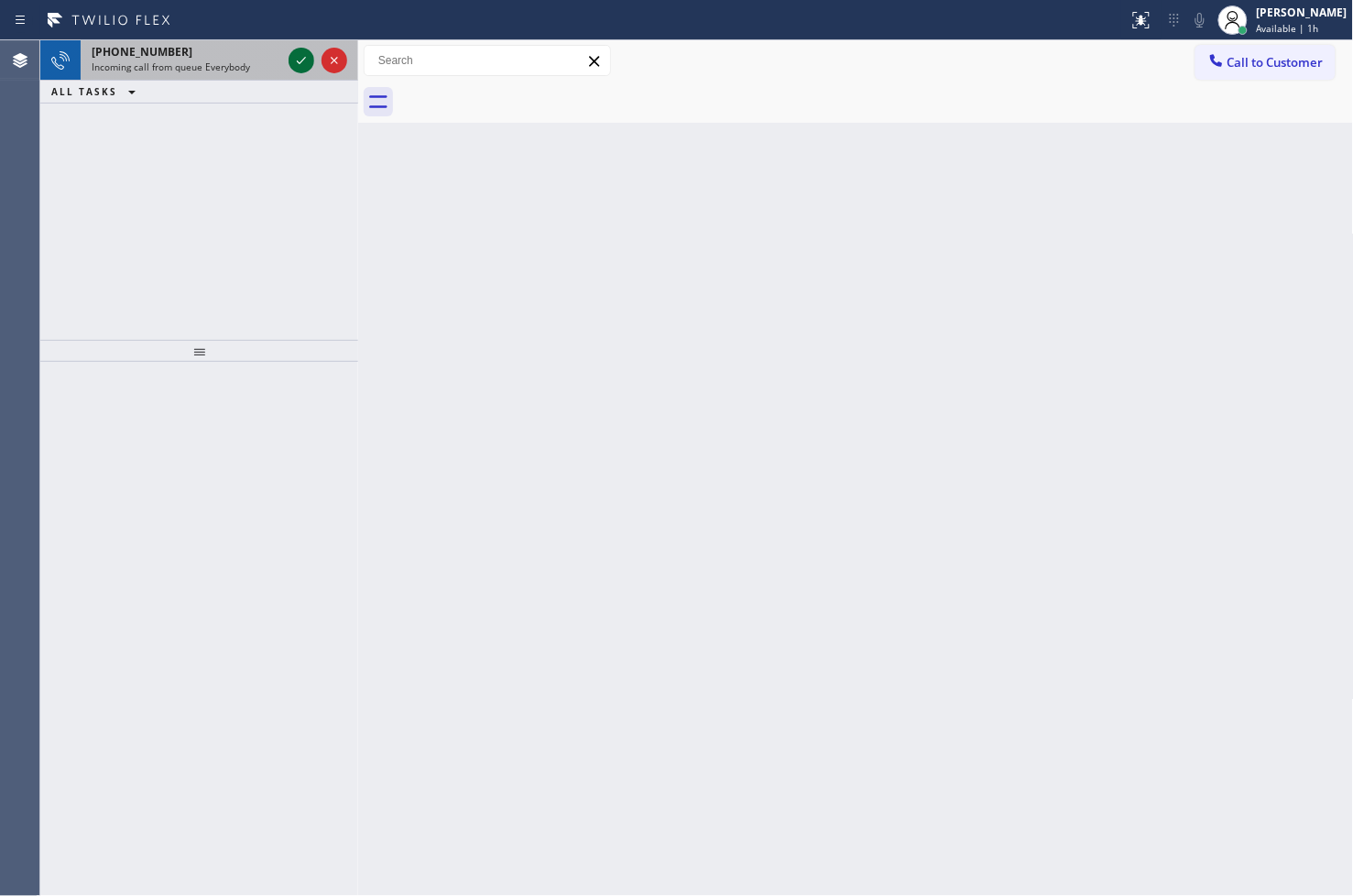
click at [297, 61] on icon at bounding box center [302, 60] width 22 height 22
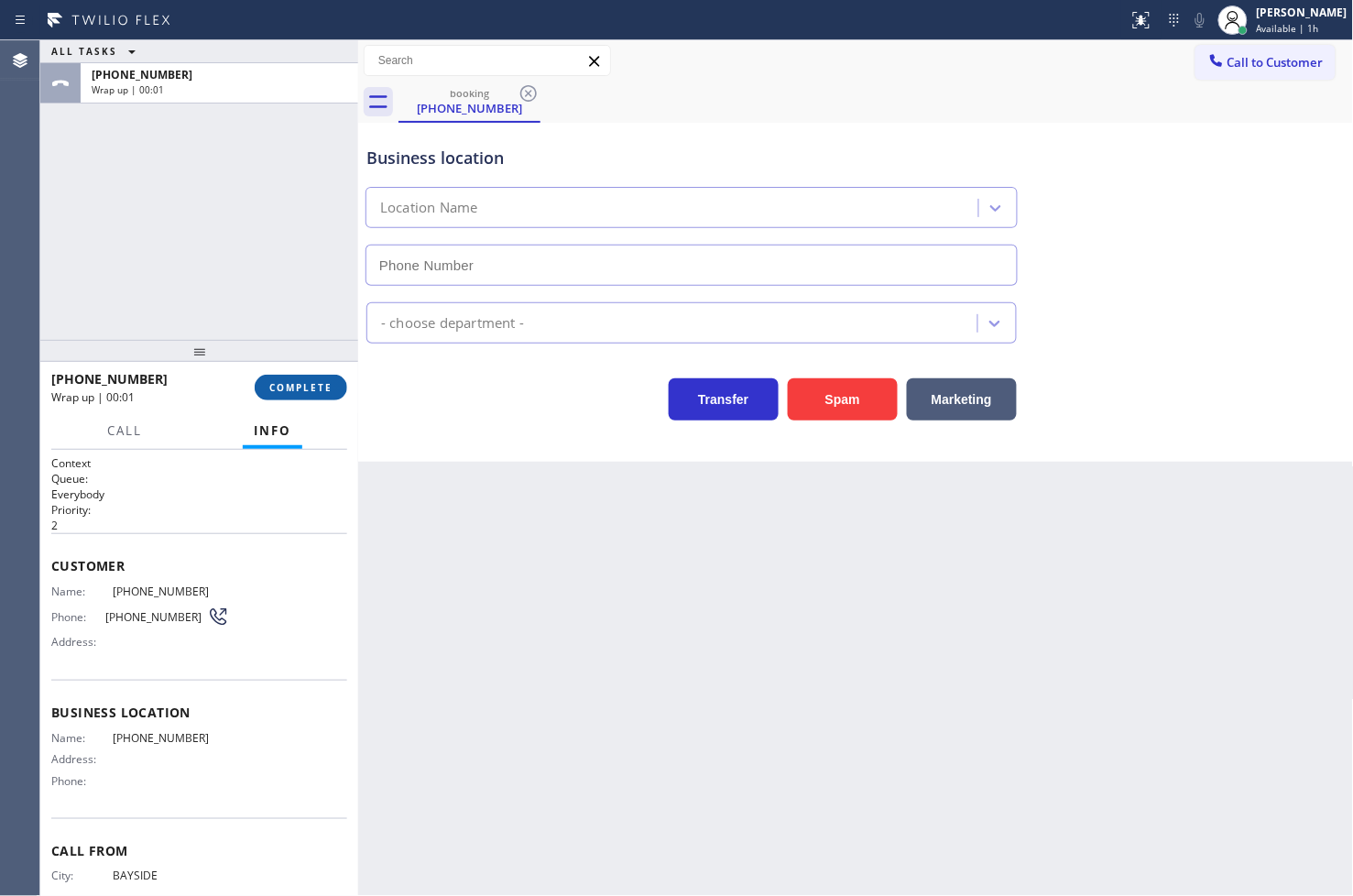
click at [278, 392] on span "COMPLETE" at bounding box center [301, 387] width 63 height 13
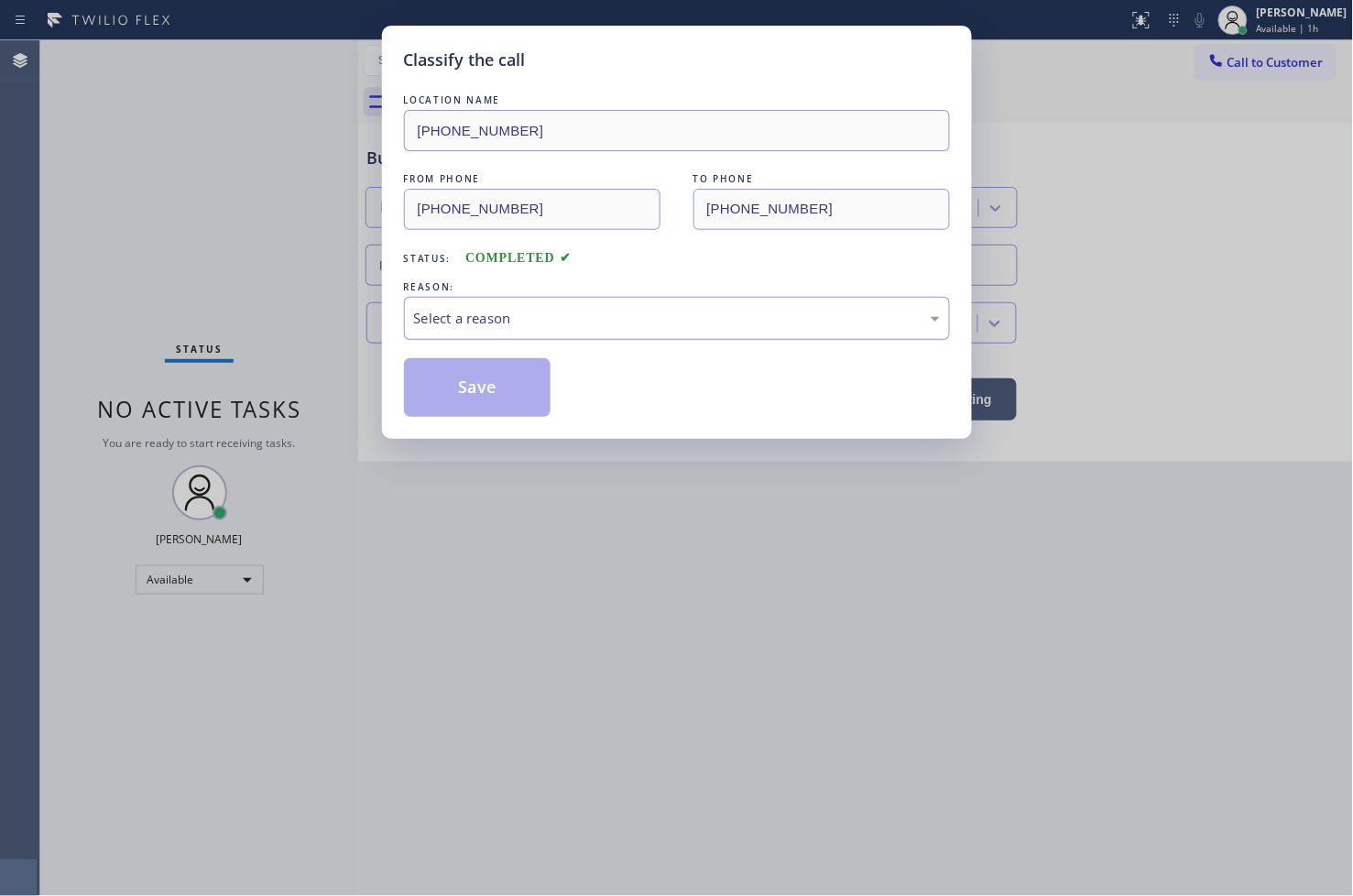
click at [492, 309] on div "Select a reason" at bounding box center [677, 317] width 526 height 21
click at [483, 392] on button "Save" at bounding box center [477, 387] width 147 height 58
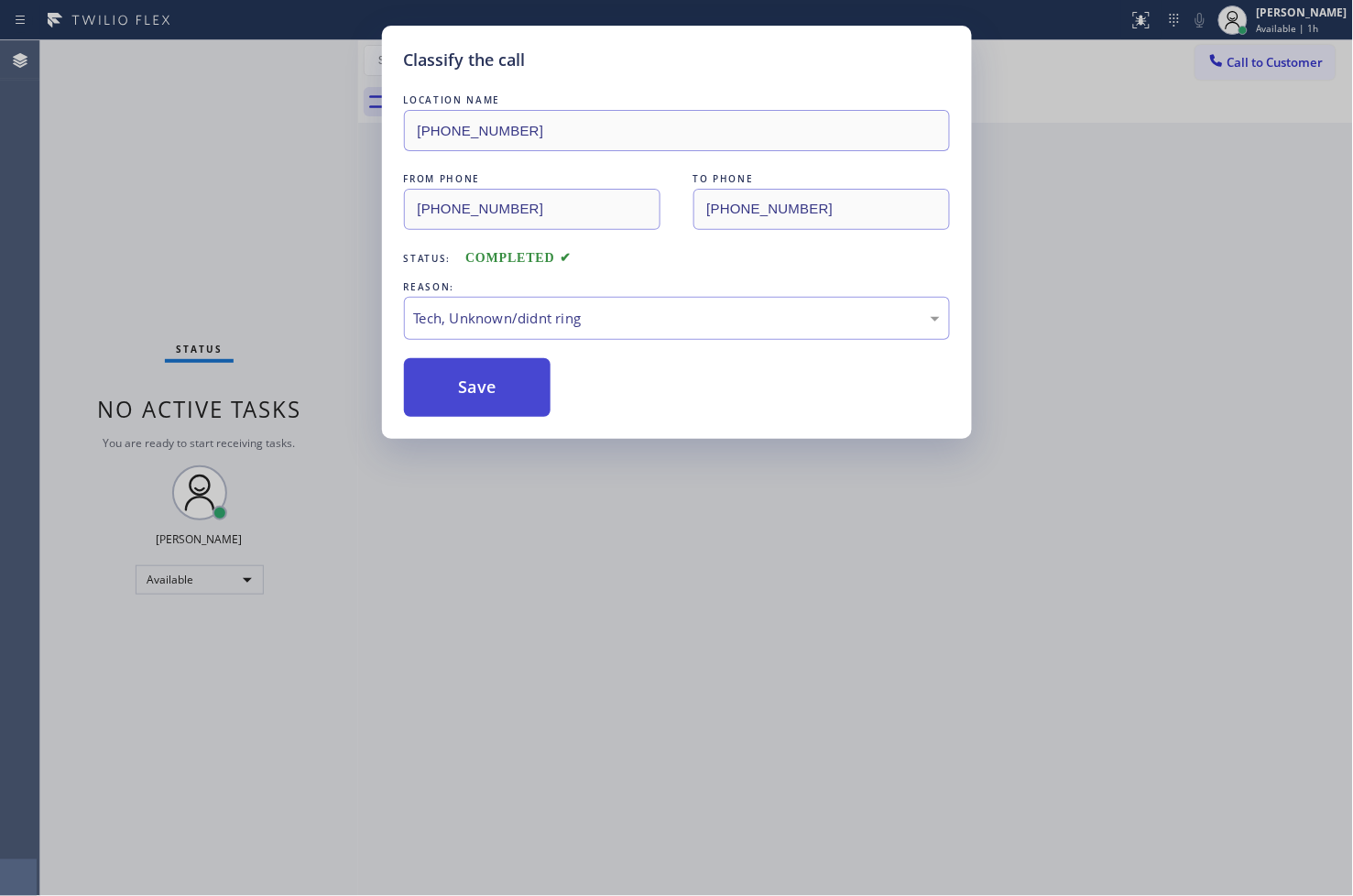
click at [483, 392] on button "Save" at bounding box center [477, 387] width 147 height 58
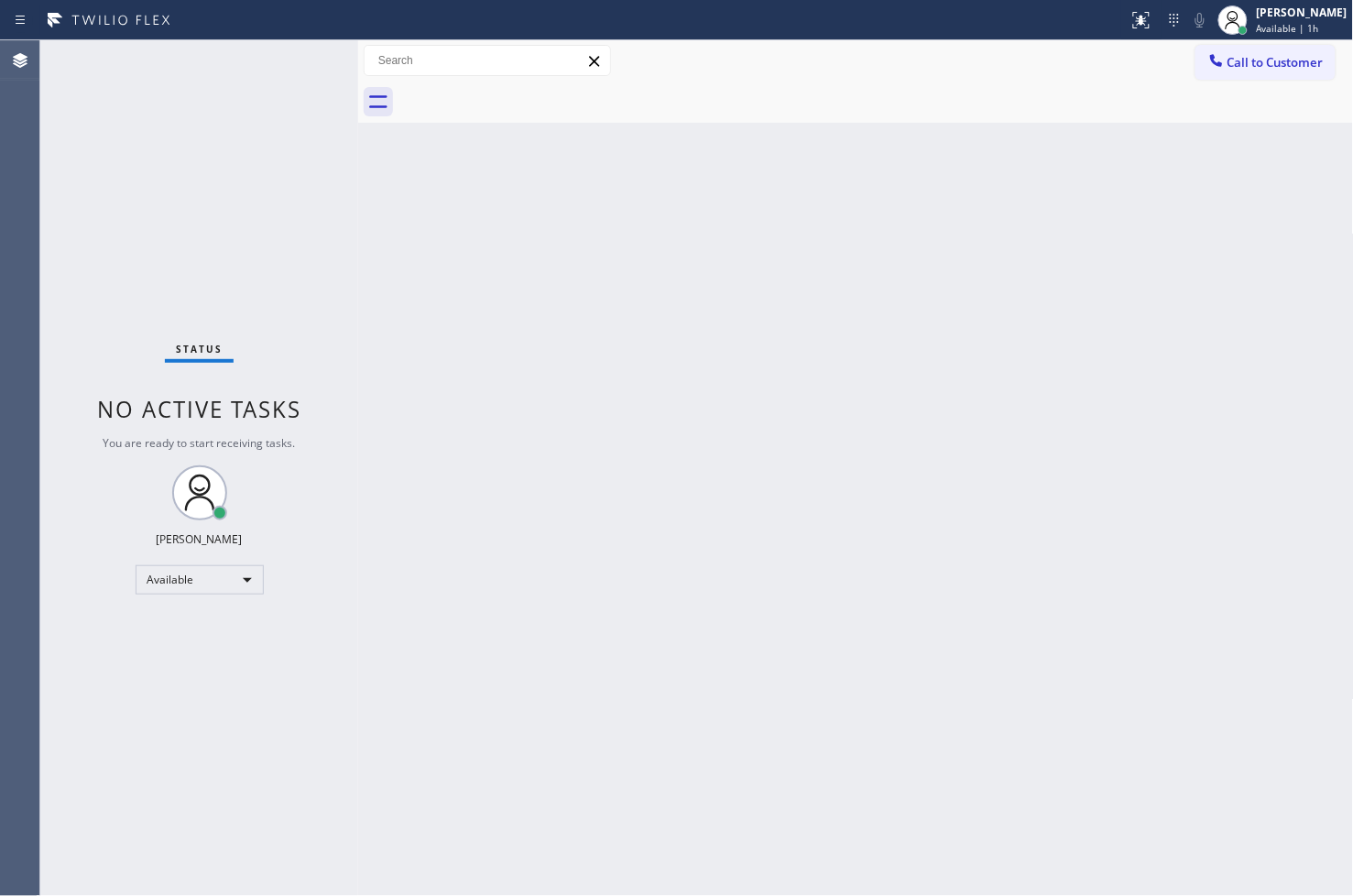
click at [724, 590] on div "Back to Dashboard Change Sender ID Customers Technicians Select a contact Outbo…" at bounding box center [856, 468] width 996 height 855
click at [163, 214] on div "Status No active tasks You are ready to start receiving tasks. [PERSON_NAME]" at bounding box center [199, 468] width 317 height 855
click at [289, 62] on div "Status No active tasks You are ready to start receiving tasks. [PERSON_NAME]" at bounding box center [199, 468] width 317 height 855
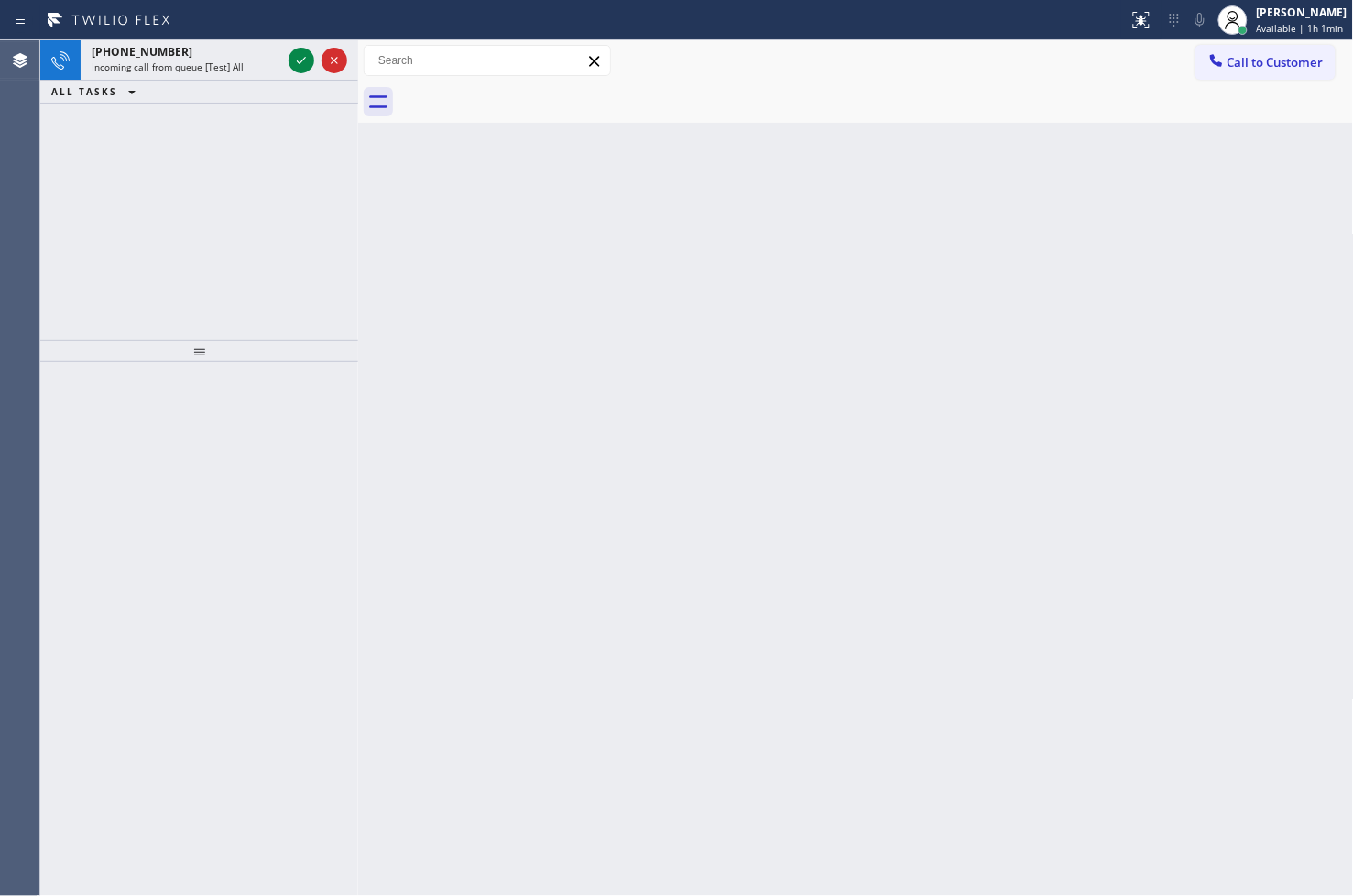
drag, startPoint x: 258, startPoint y: 623, endPoint x: 335, endPoint y: 479, distance: 163.3
click at [296, 575] on div at bounding box center [199, 629] width 317 height 535
click at [324, 254] on div "[PHONE_NUMBER] Incoming call from queue [Test] All ALL TASKS ALL TASKS ACTIVE T…" at bounding box center [199, 190] width 317 height 300
click at [306, 65] on icon at bounding box center [302, 60] width 22 height 22
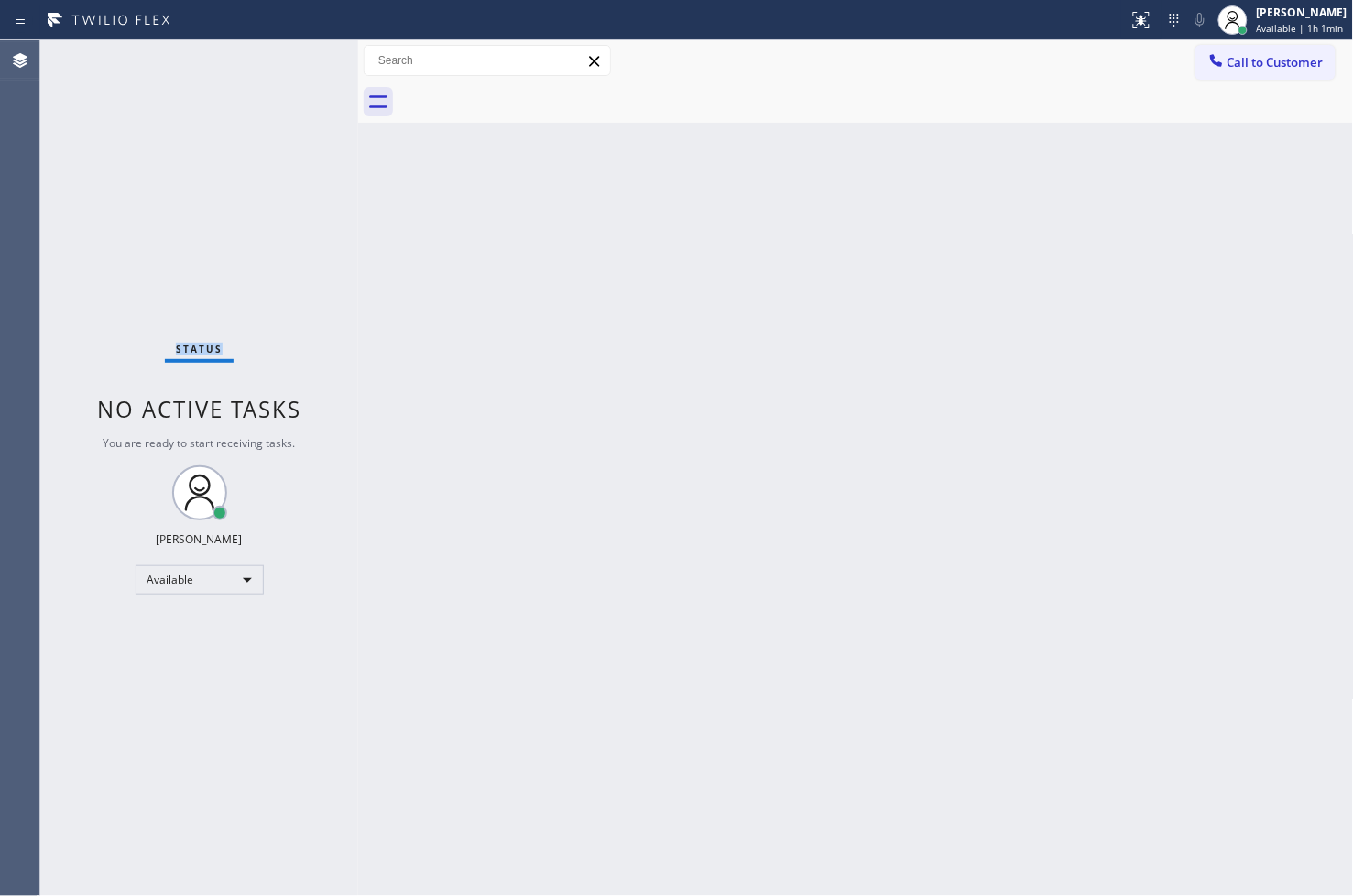
click at [306, 65] on div "Status No active tasks You are ready to start receiving tasks. [PERSON_NAME]" at bounding box center [199, 468] width 317 height 855
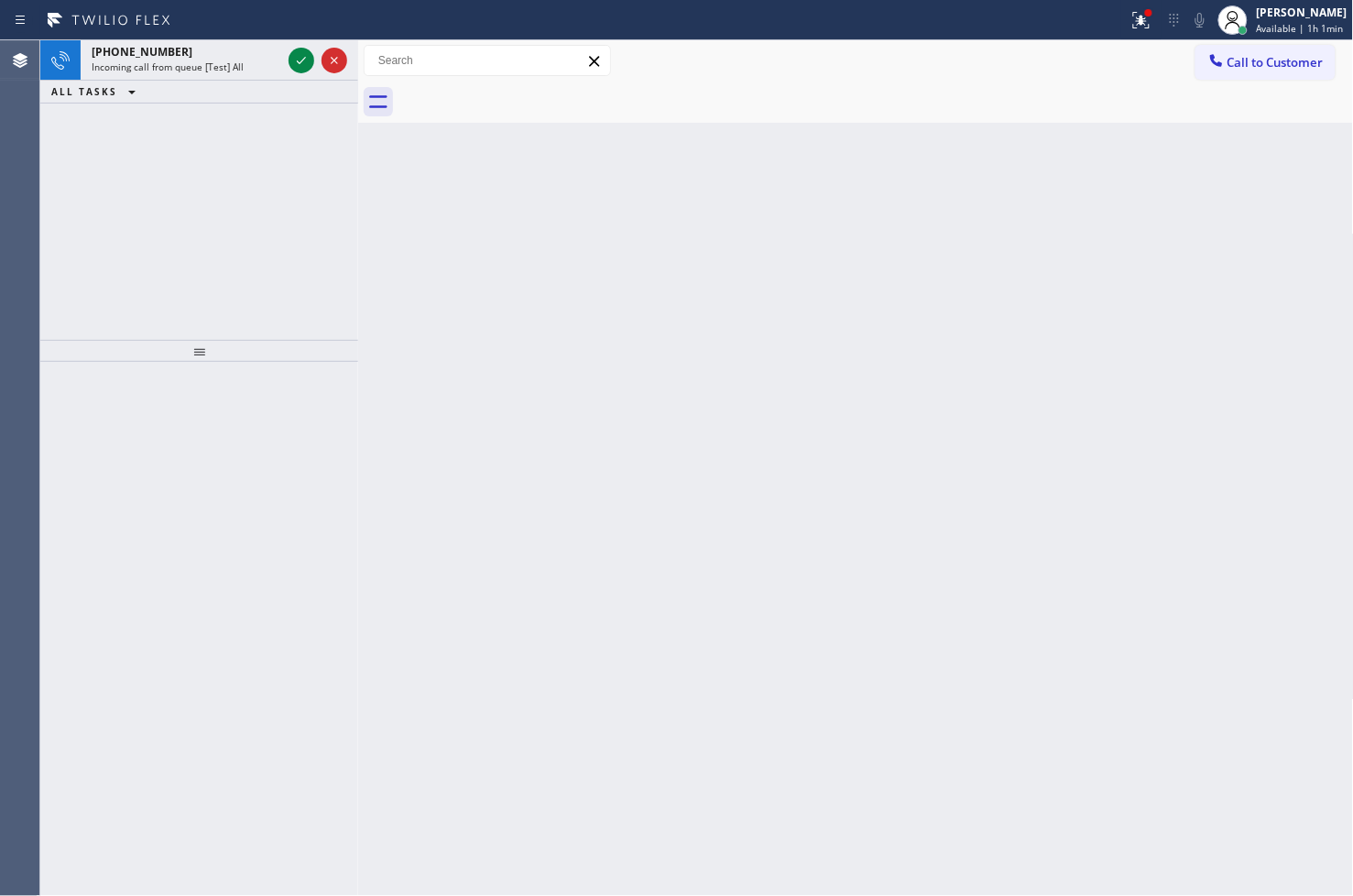
click at [306, 65] on icon at bounding box center [302, 60] width 22 height 22
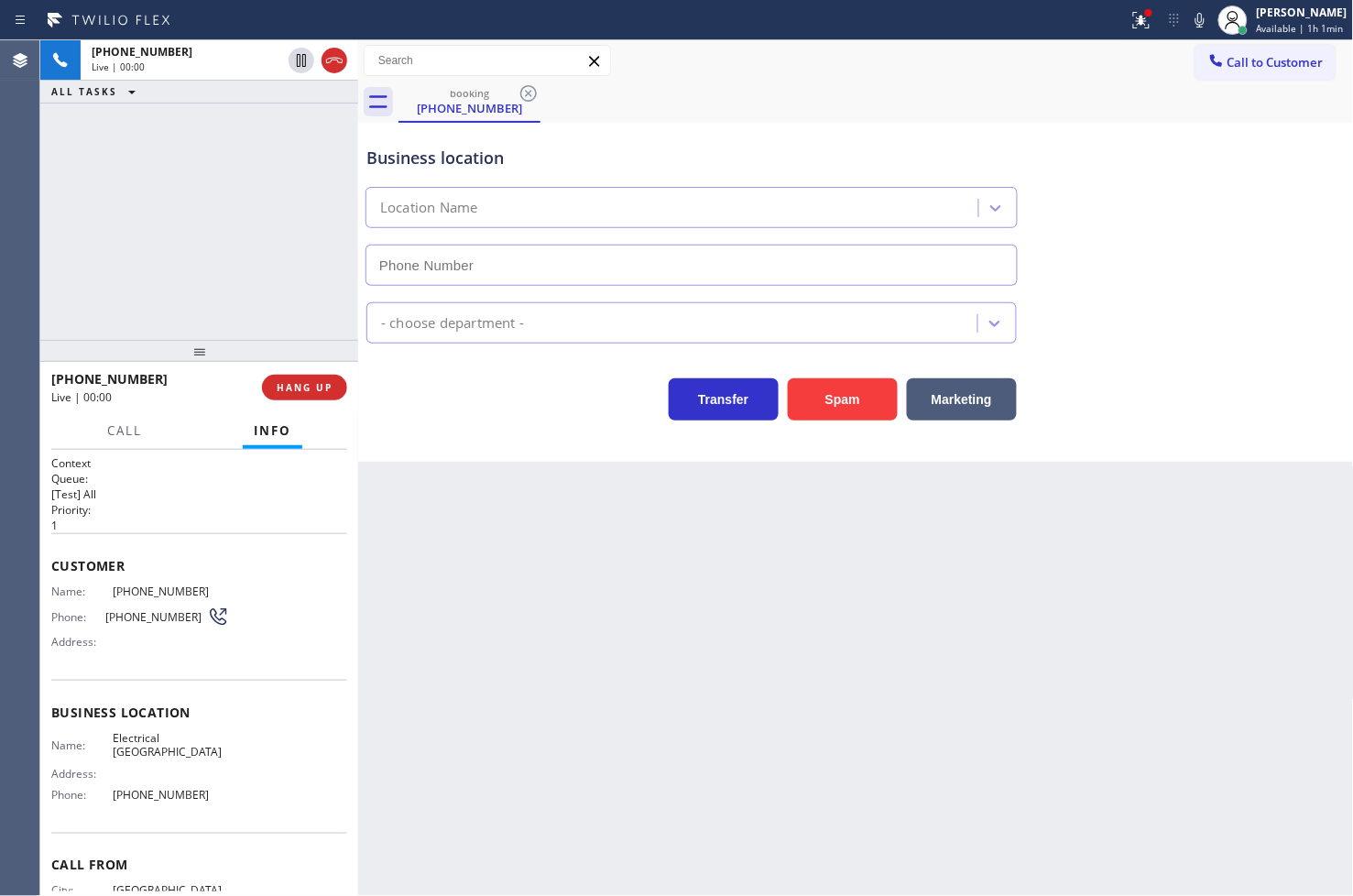
type input "[PHONE_NUMBER]"
click at [861, 410] on button "Spam" at bounding box center [843, 400] width 110 height 43
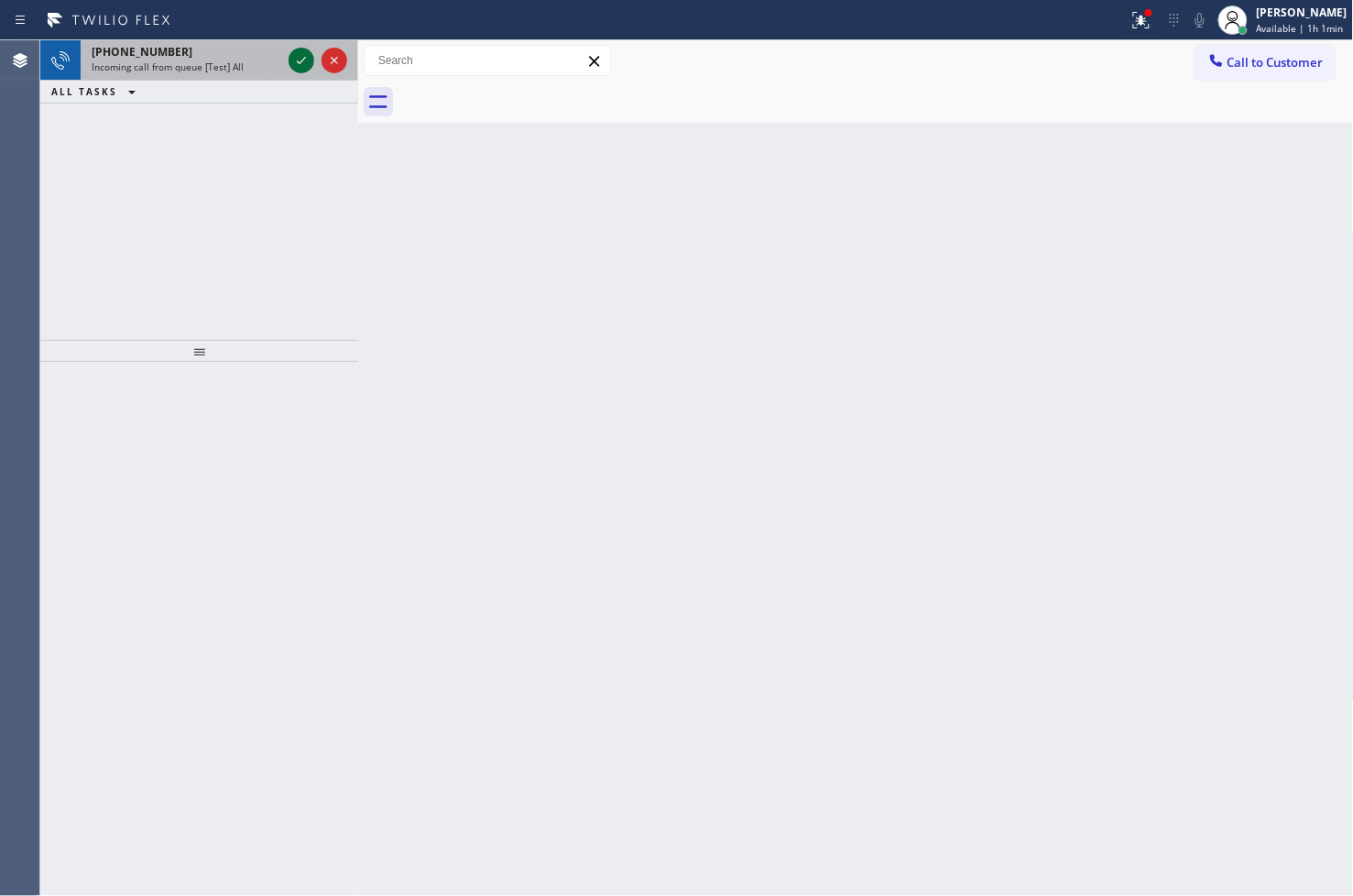
click at [298, 69] on button at bounding box center [302, 60] width 26 height 26
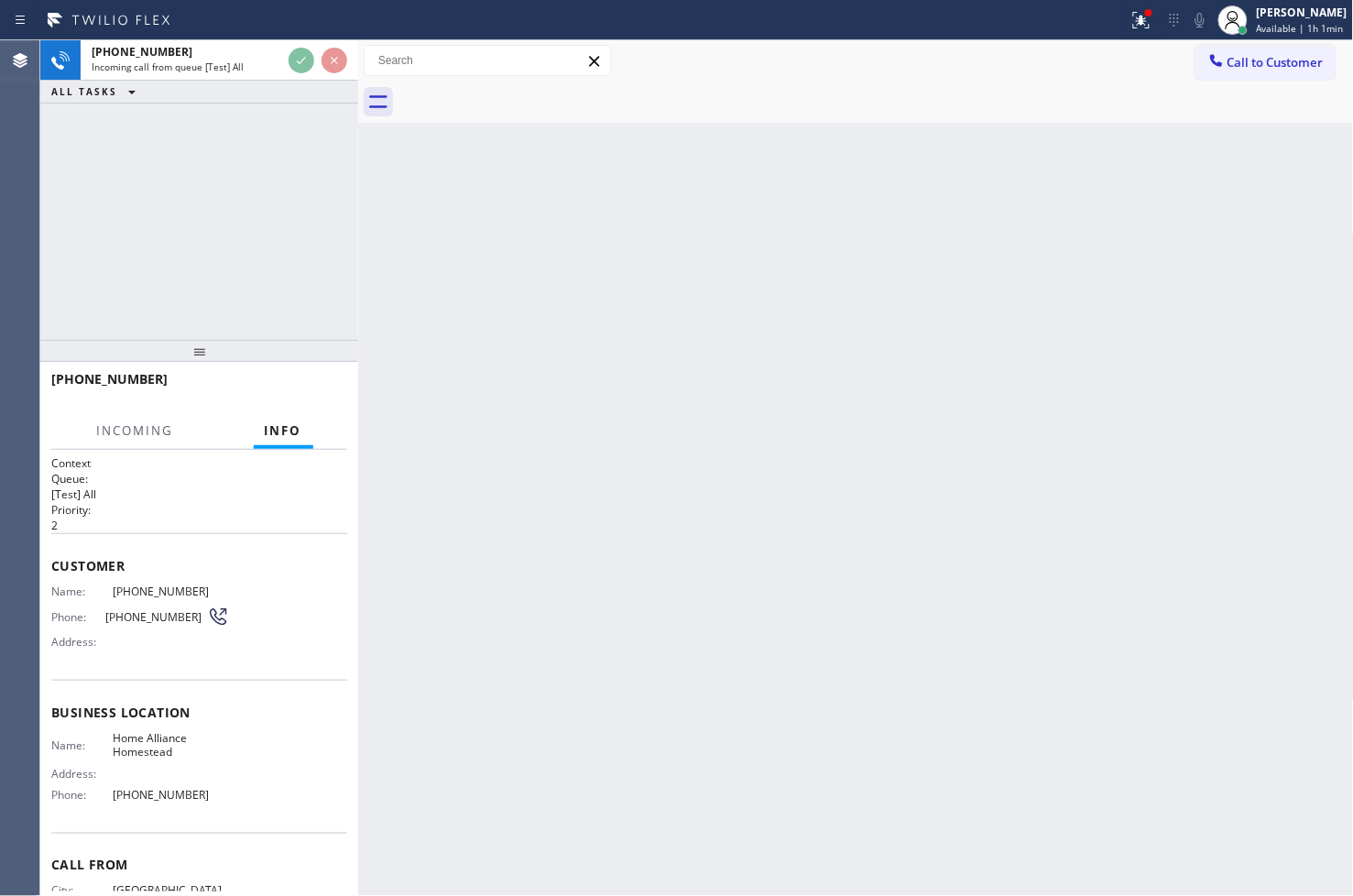
click at [299, 290] on div "[PHONE_NUMBER] Incoming call from queue [Test] All ALL TASKS ALL TASKS ACTIVE T…" at bounding box center [199, 190] width 317 height 300
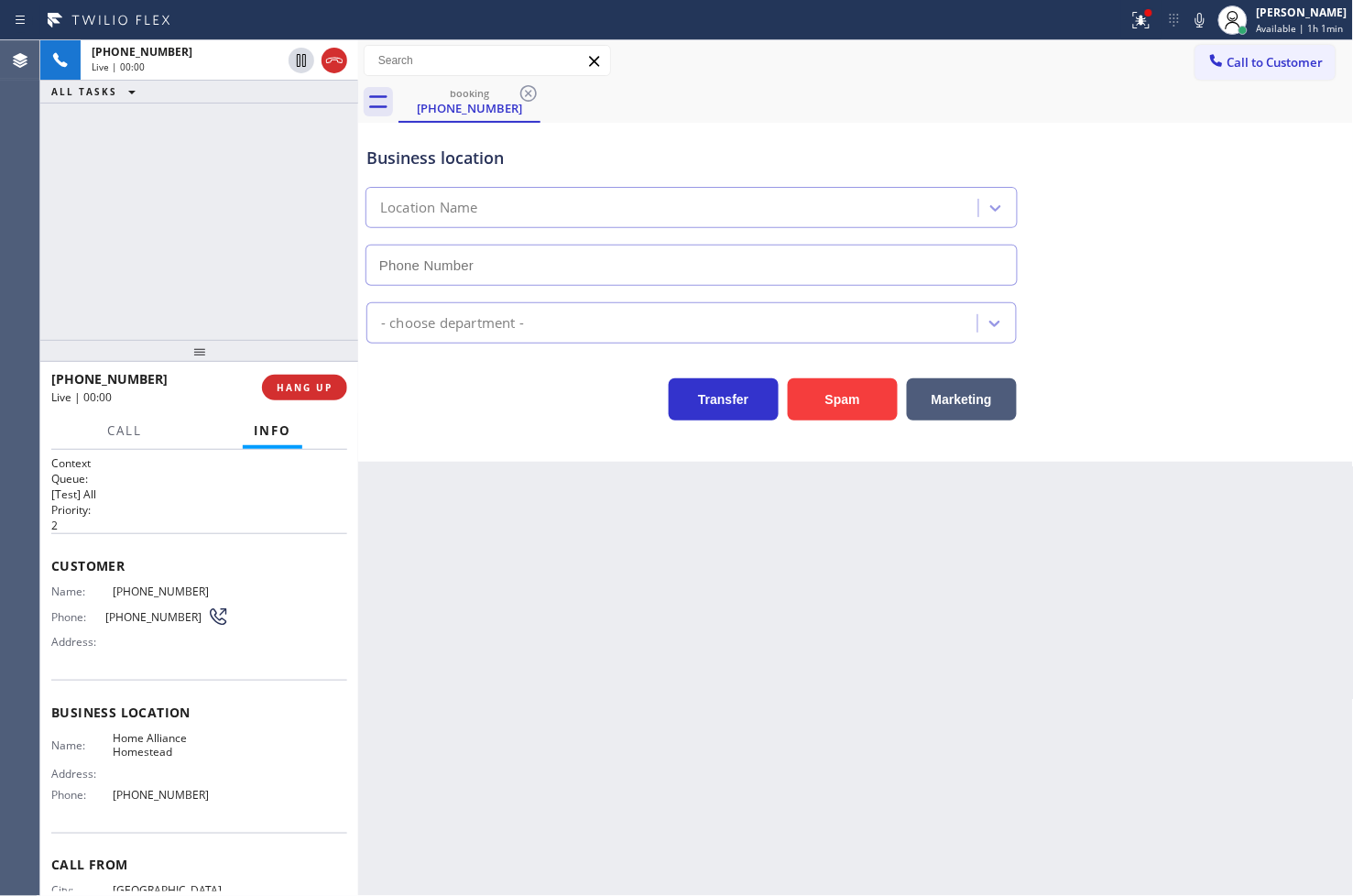
type input "[PHONE_NUMBER]"
click at [1133, 25] on icon at bounding box center [1141, 20] width 17 height 17
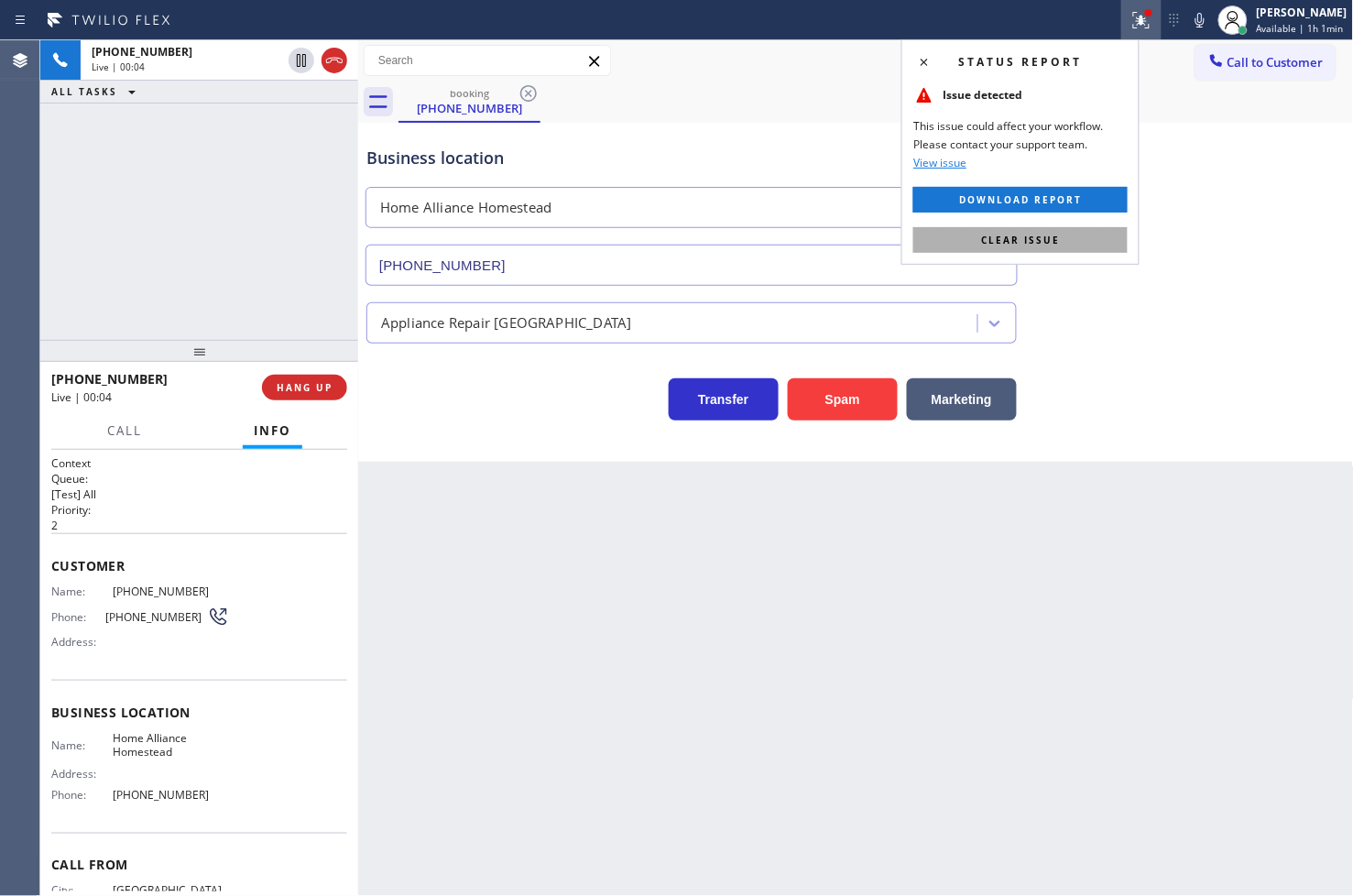
click at [1100, 244] on button "Clear issue" at bounding box center [1020, 240] width 215 height 26
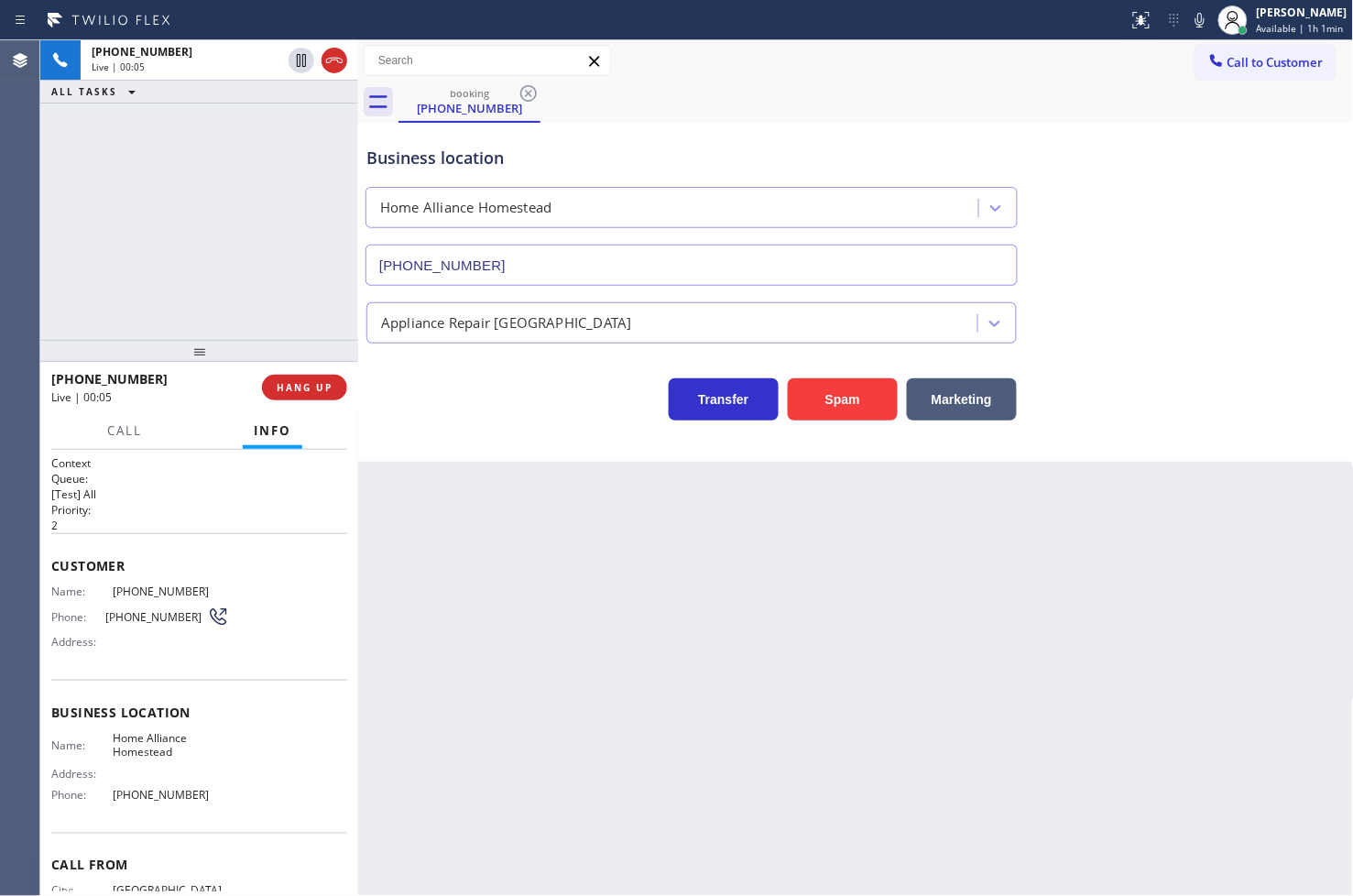
click at [171, 205] on div "[PHONE_NUMBER] Live | 00:05 ALL TASKS ALL TASKS ACTIVE TASKS TASKS IN WRAP UP" at bounding box center [199, 190] width 317 height 300
click at [475, 432] on div "Business location Home Alliance Homestead [PHONE_NUMBER] Appliance Repair High …" at bounding box center [856, 292] width 996 height 339
click at [177, 261] on div "[PHONE_NUMBER] Live | 00:25 ALL TASKS ALL TASKS ACTIVE TASKS TASKS IN WRAP UP" at bounding box center [199, 190] width 317 height 300
click at [518, 416] on div "Transfer Spam Marketing" at bounding box center [691, 395] width 658 height 51
click at [217, 277] on div "[PHONE_NUMBER] Live | 00:45 ALL TASKS ALL TASKS ACTIVE TASKS TASKS IN WRAP UP" at bounding box center [199, 190] width 317 height 300
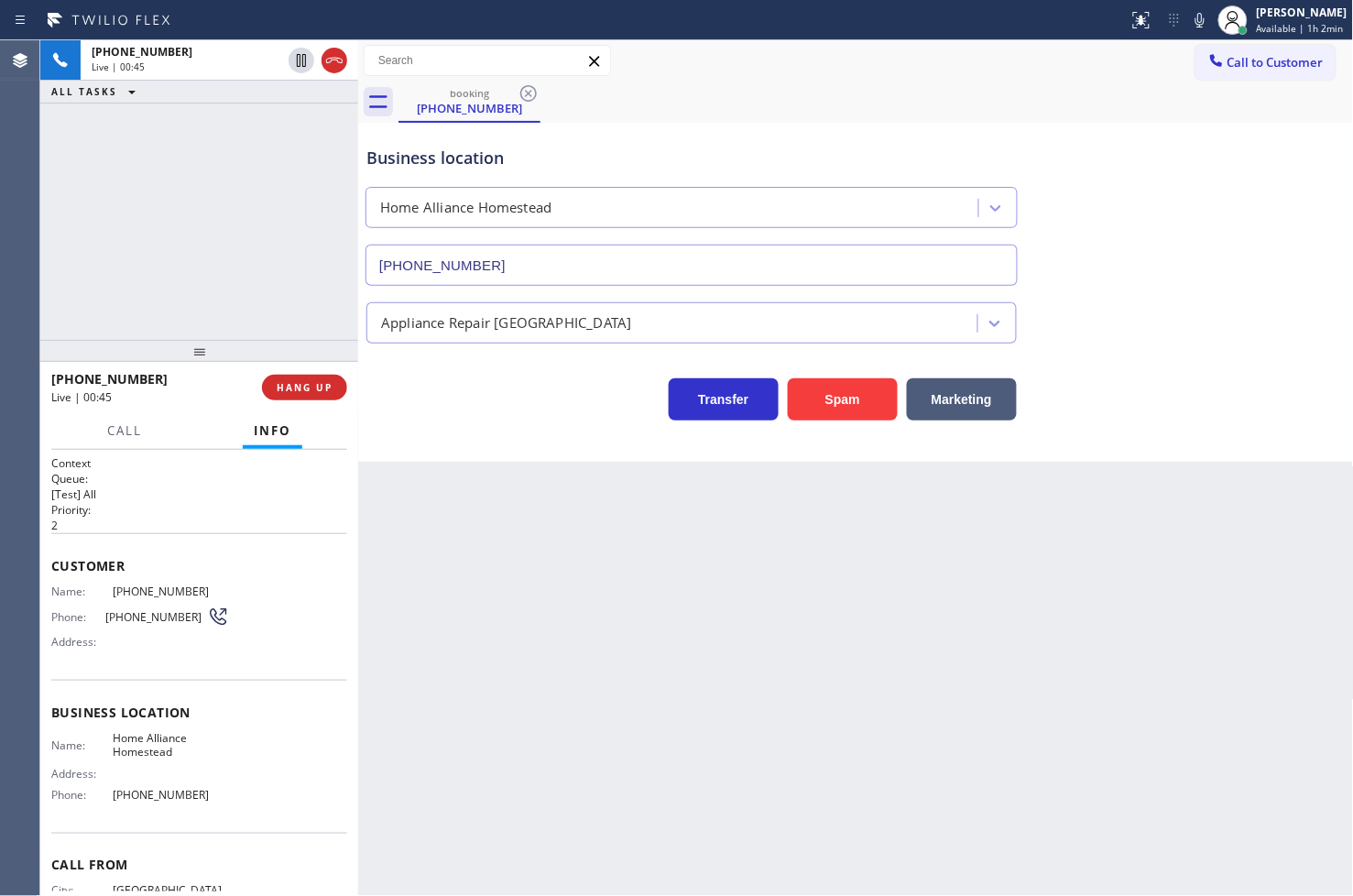
click at [488, 460] on div "Business location Home Alliance Homestead [PHONE_NUMBER] Appliance Repair High …" at bounding box center [856, 292] width 996 height 339
click at [431, 435] on div "Business location Home Alliance Homestead [PHONE_NUMBER] Appliance Repair High …" at bounding box center [856, 292] width 996 height 339
click at [123, 435] on span "Call" at bounding box center [124, 430] width 35 height 17
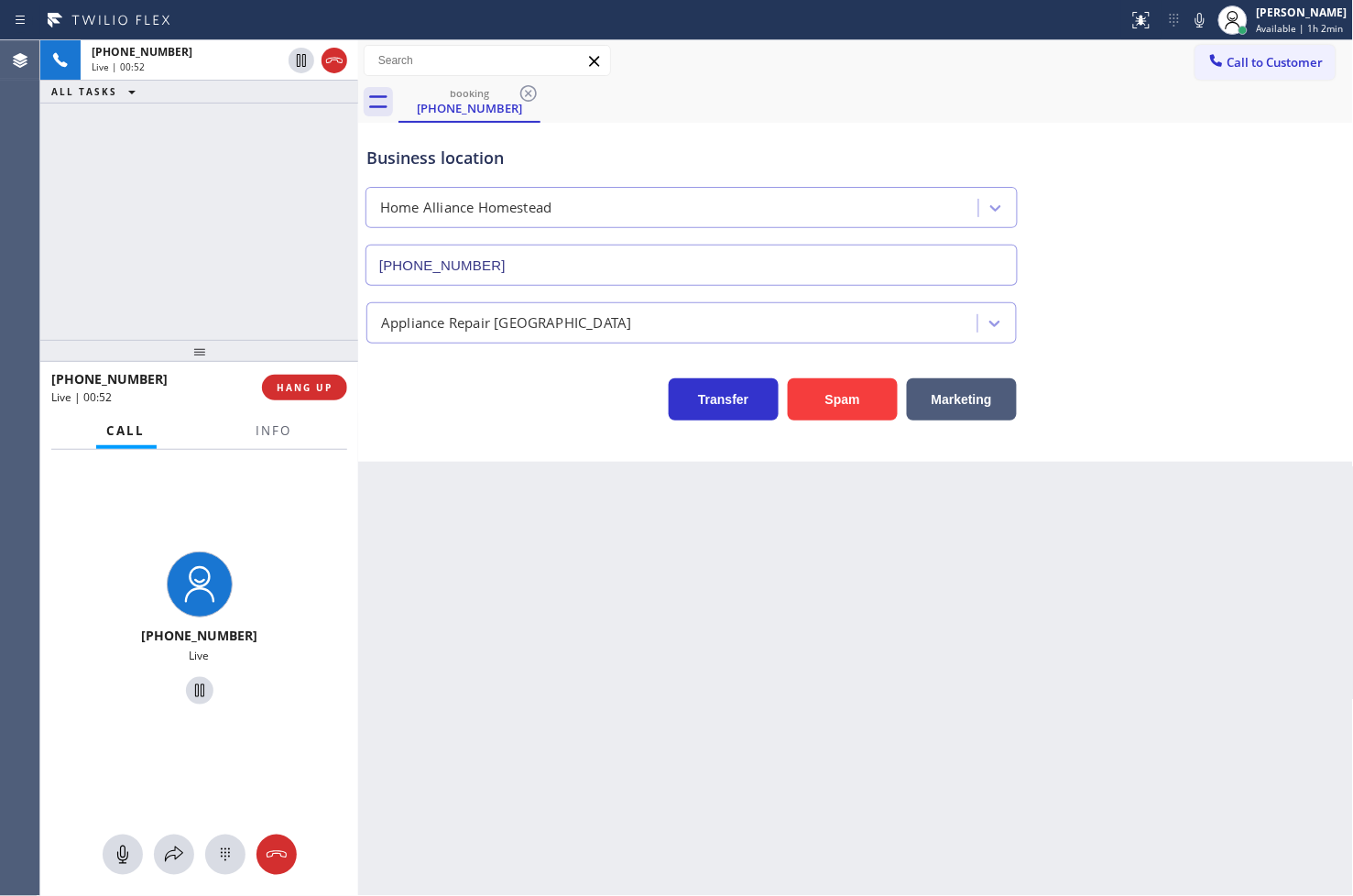
click at [254, 491] on div "[PHONE_NUMBER] Live" at bounding box center [199, 631] width 317 height 363
click at [285, 644] on div "[PHONE_NUMBER] Live" at bounding box center [199, 631] width 317 height 363
click at [199, 290] on div "[PHONE_NUMBER] Live | 00:57 ALL TASKS ALL TASKS ACTIVE TASKS TASKS IN WRAP UP" at bounding box center [199, 190] width 317 height 300
click at [305, 595] on div "[PHONE_NUMBER] Live" at bounding box center [199, 631] width 317 height 363
click at [125, 161] on div "[PHONE_NUMBER] Live | 00:59 ALL TASKS ALL TASKS ACTIVE TASKS TASKS IN WRAP UP" at bounding box center [199, 190] width 317 height 300
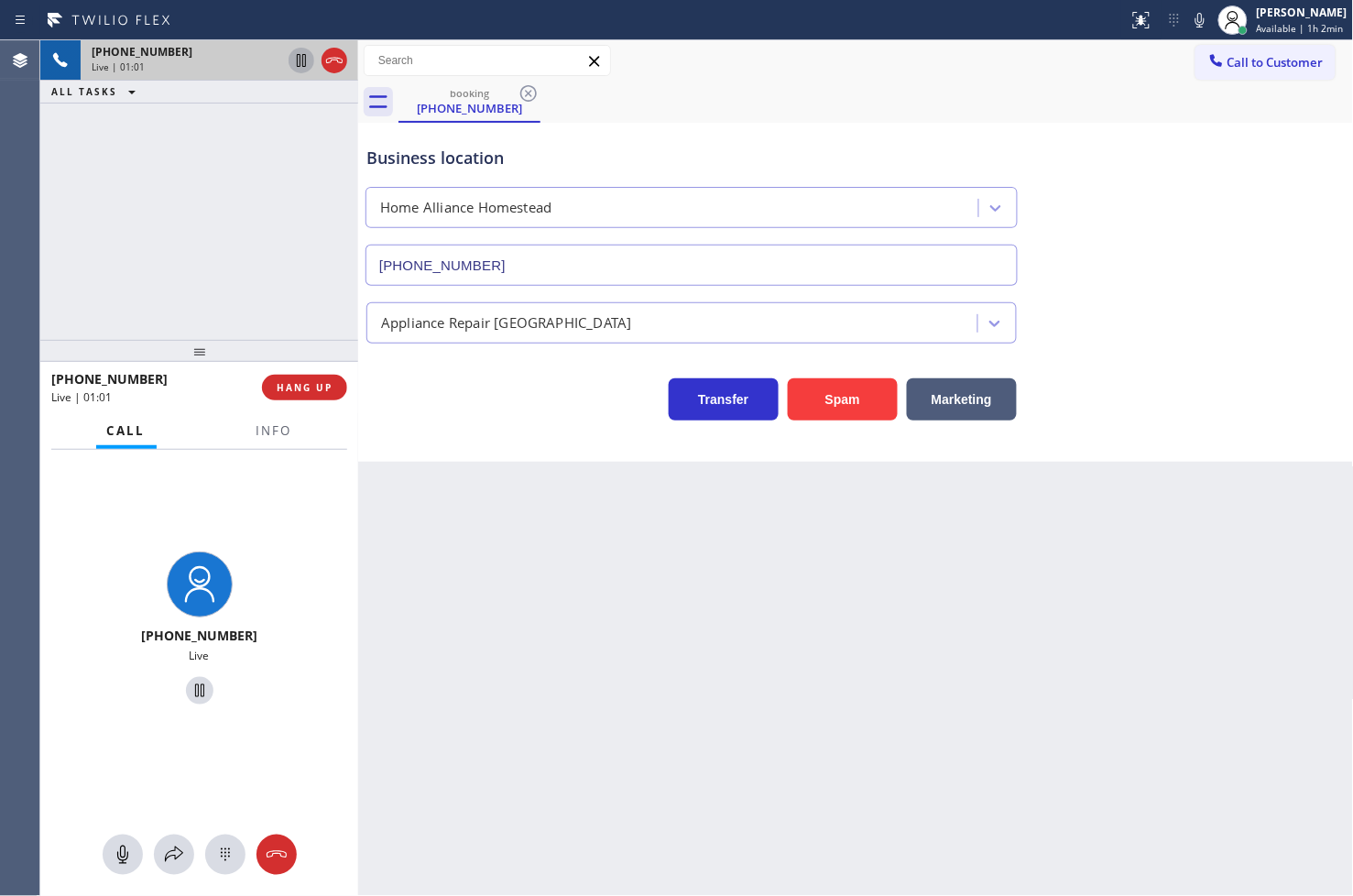
click at [303, 65] on icon at bounding box center [302, 60] width 22 height 22
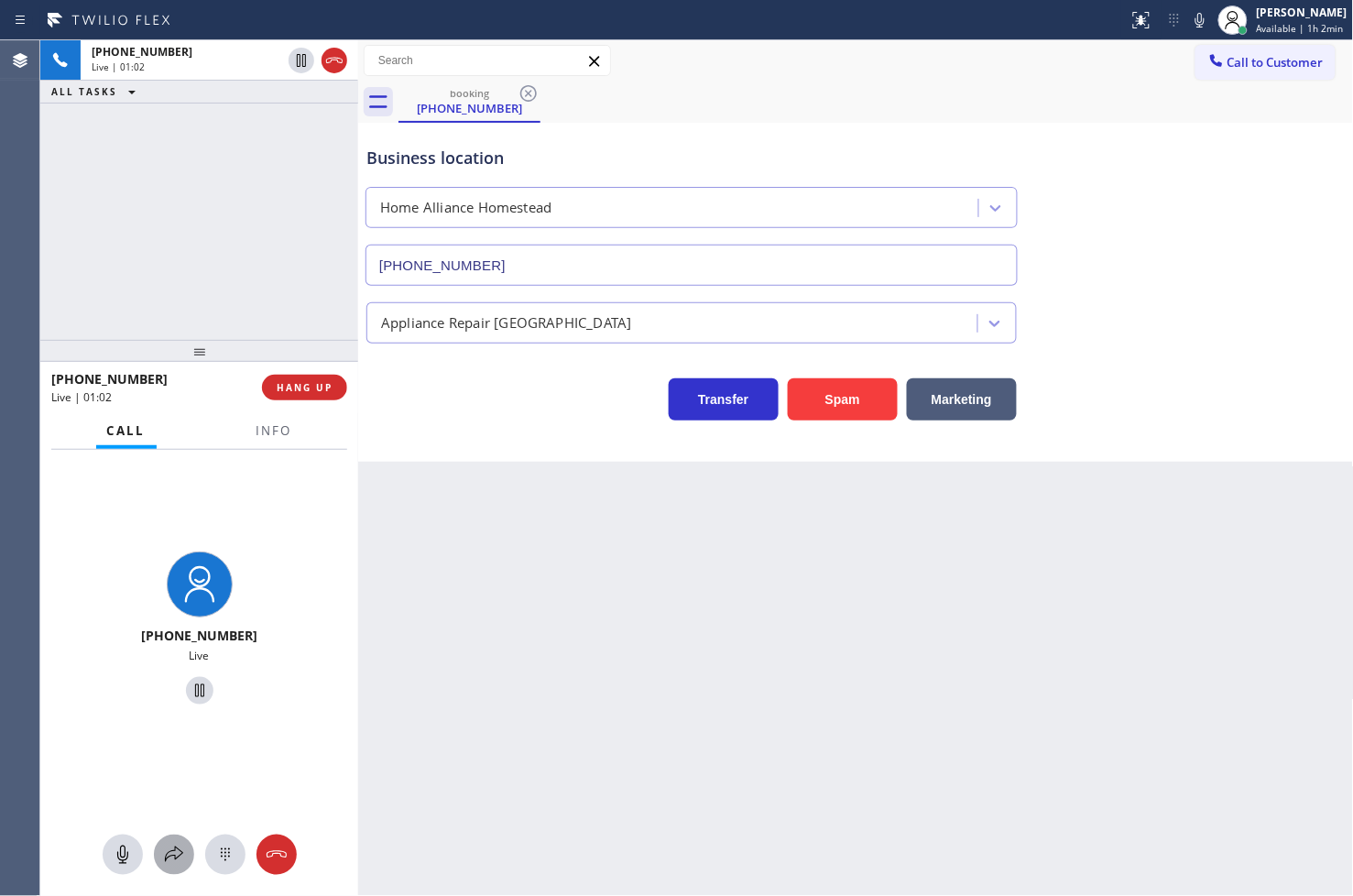
click at [175, 854] on icon at bounding box center [174, 854] width 22 height 22
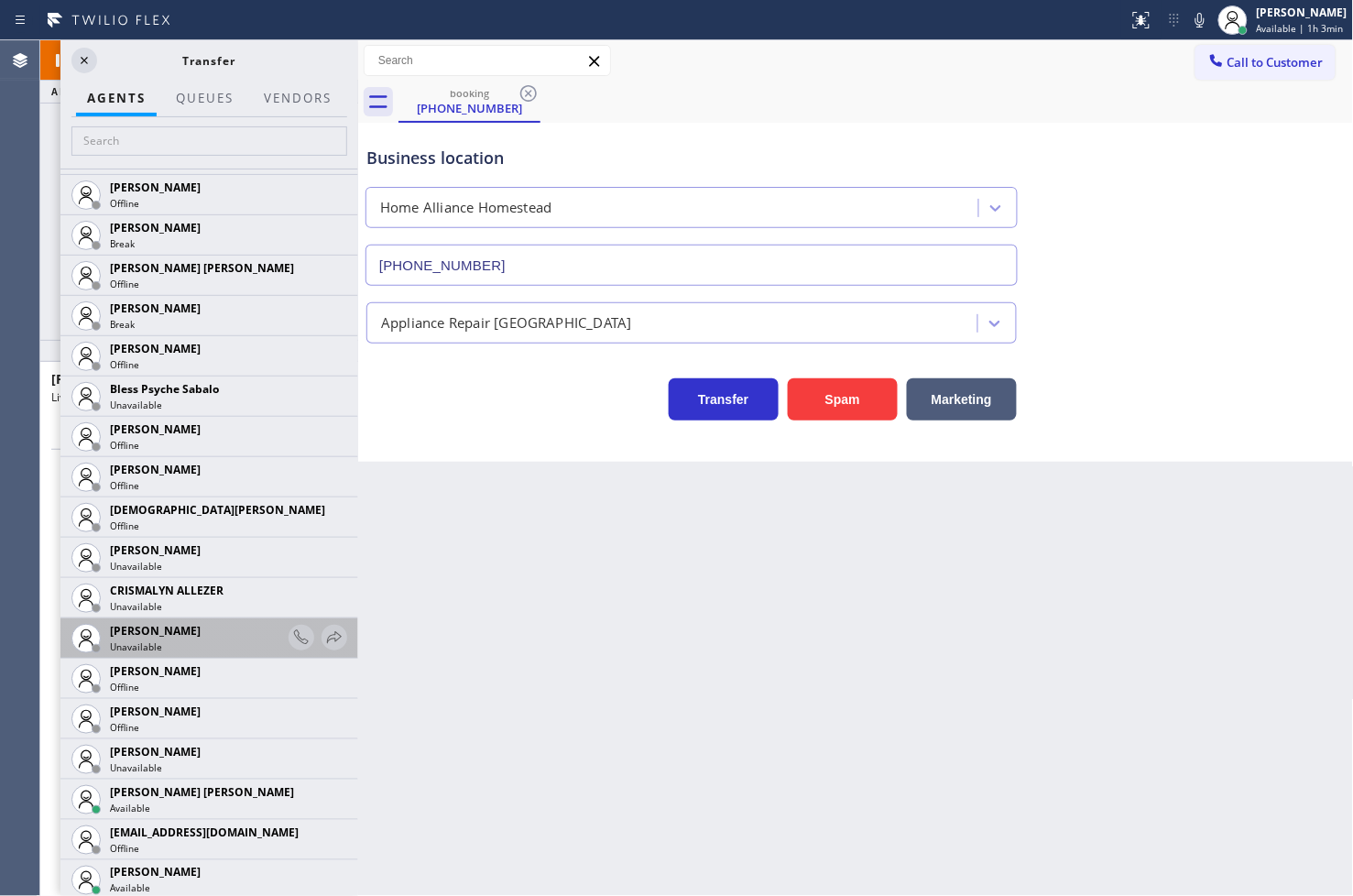
scroll to position [712, 0]
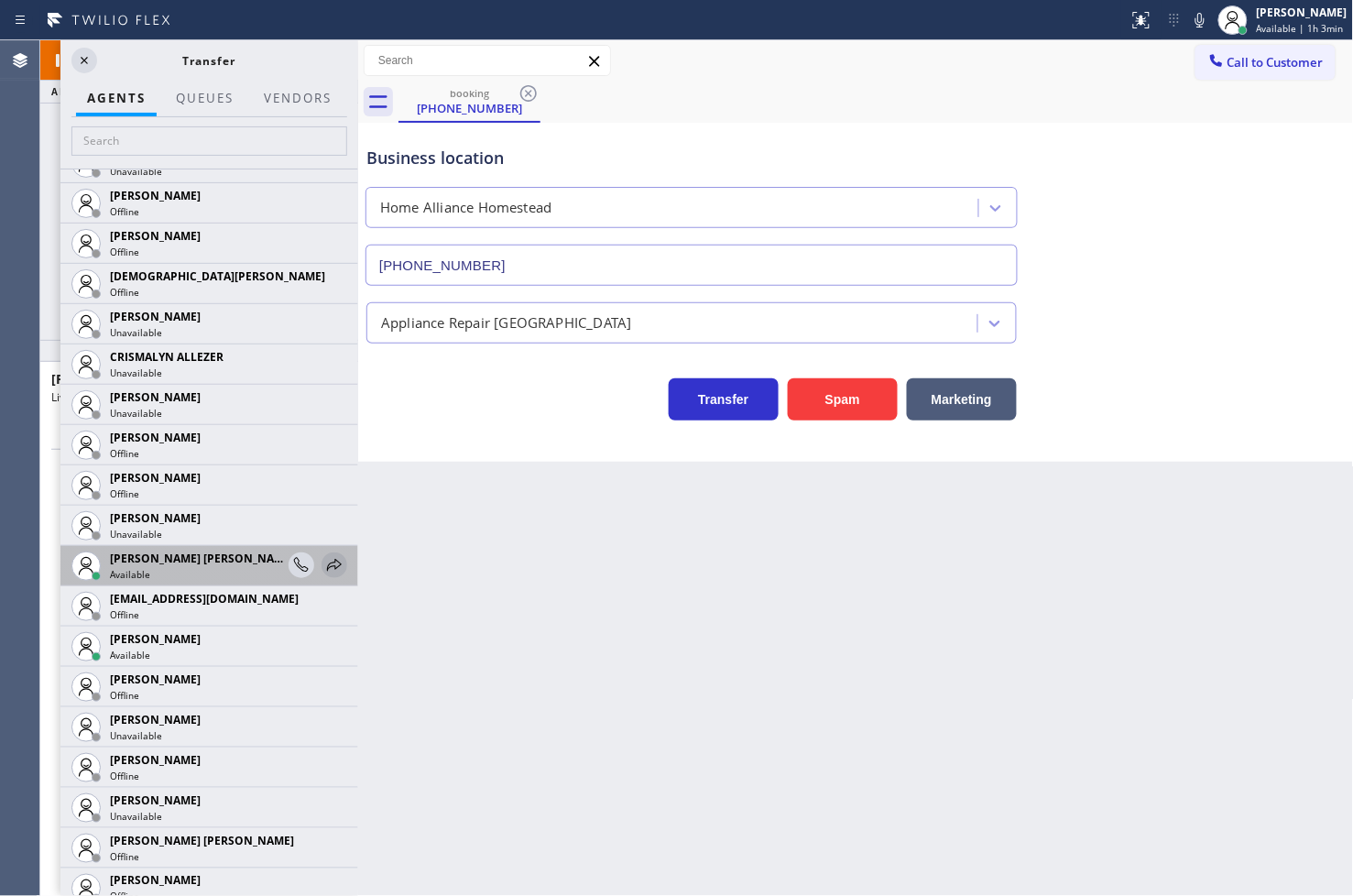
click at [324, 566] on icon at bounding box center [334, 565] width 22 height 22
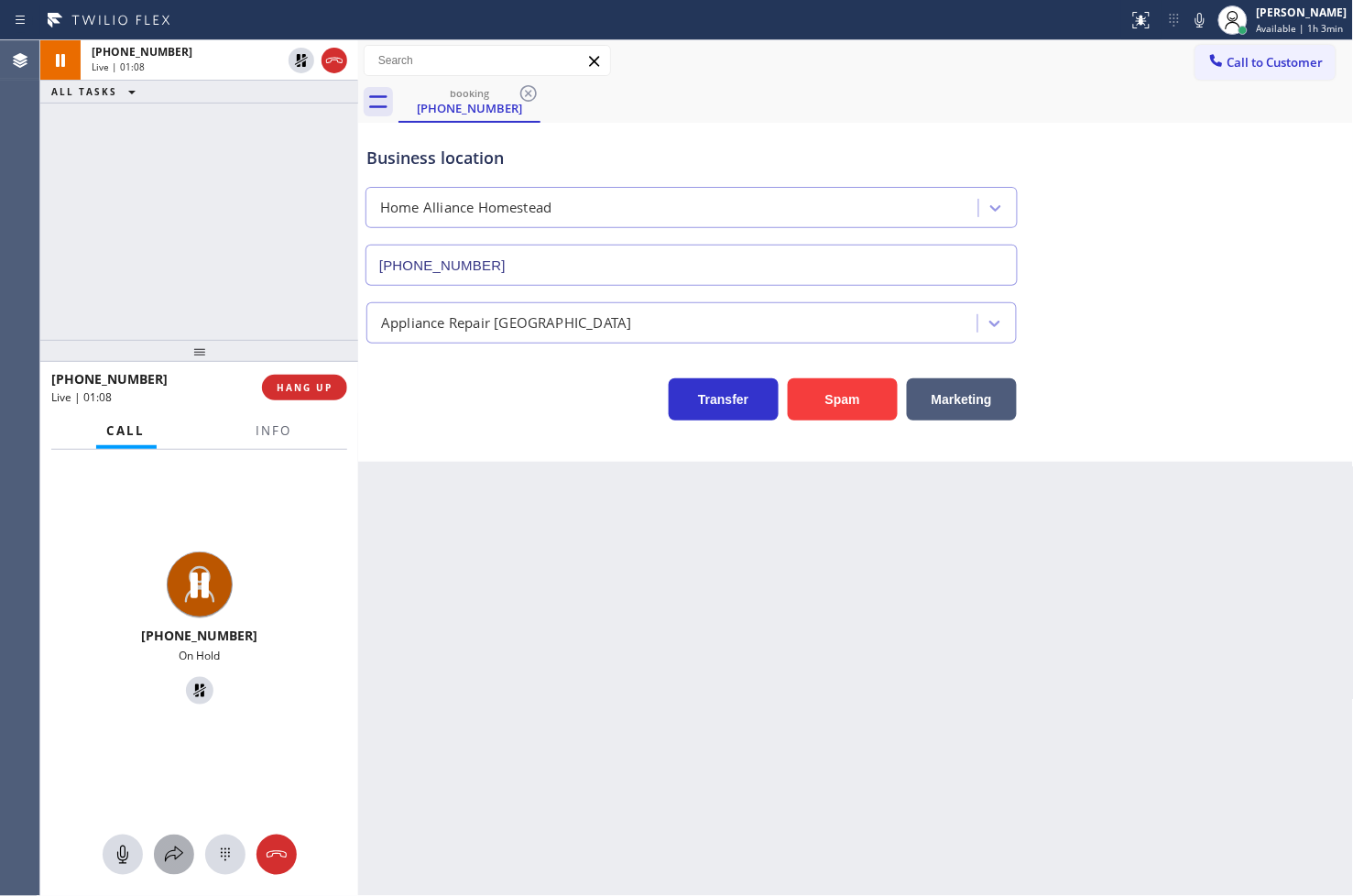
click at [167, 848] on icon at bounding box center [174, 854] width 22 height 22
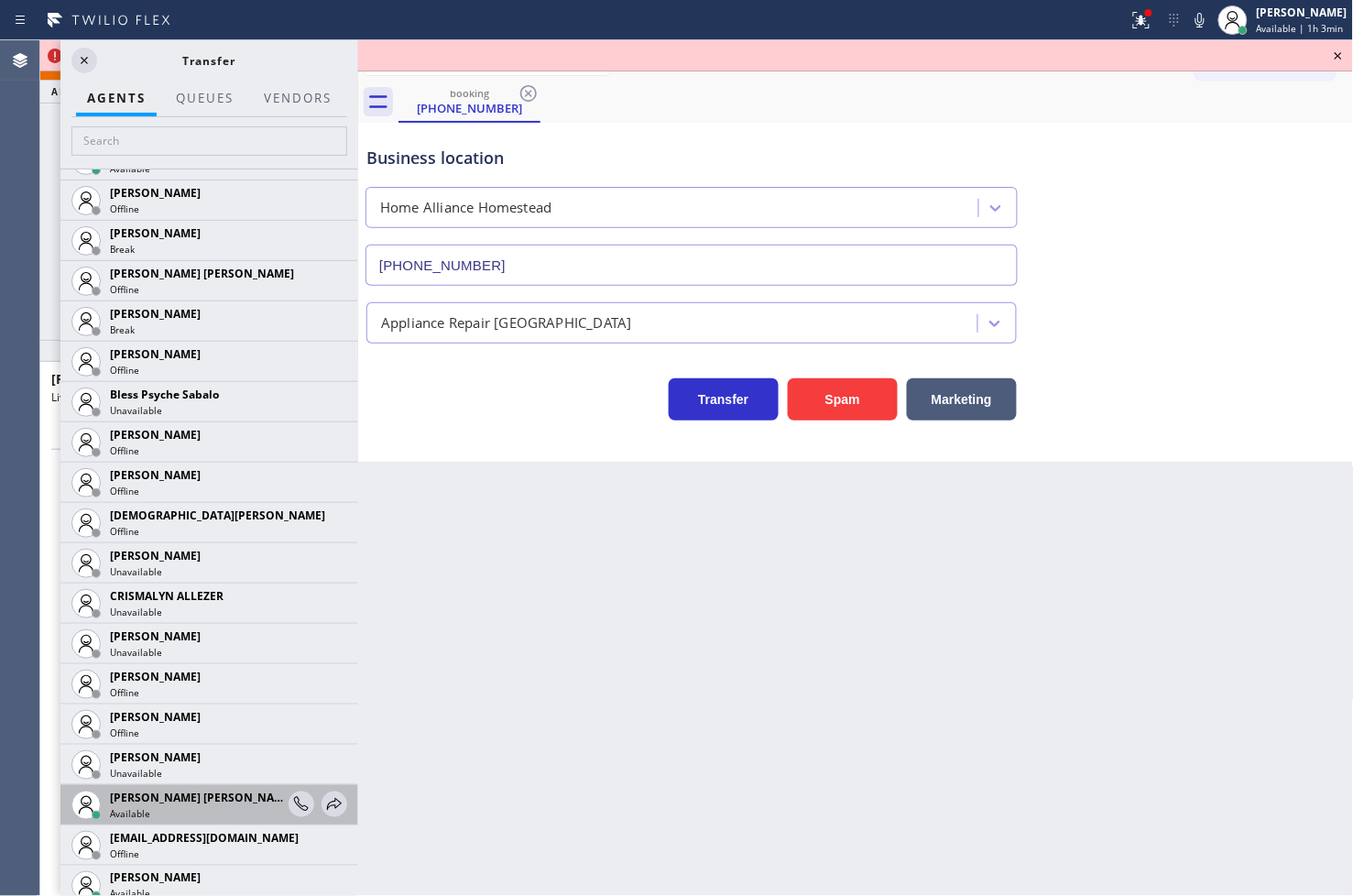
scroll to position [508, 0]
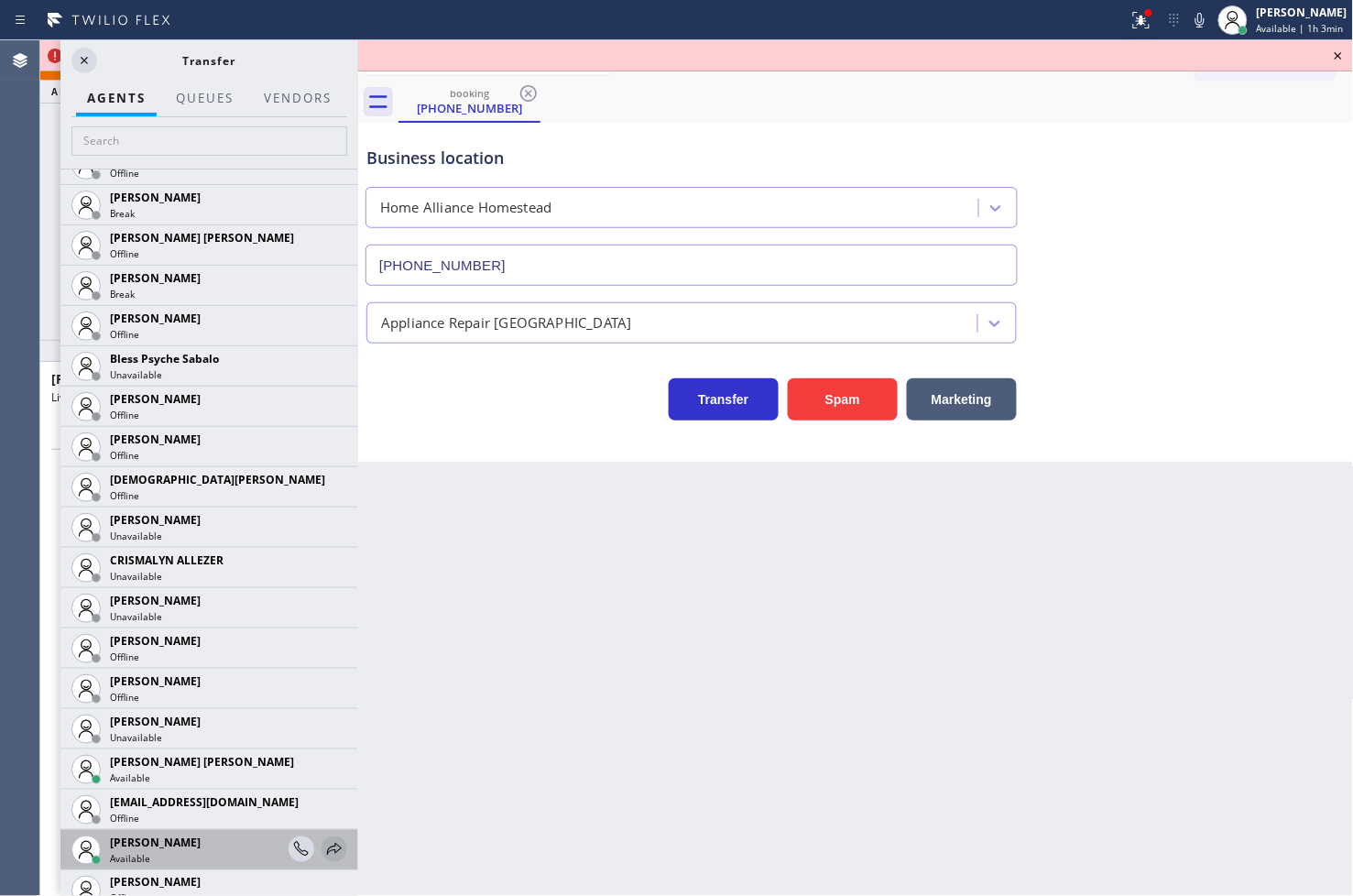
click at [327, 850] on icon at bounding box center [334, 849] width 15 height 12
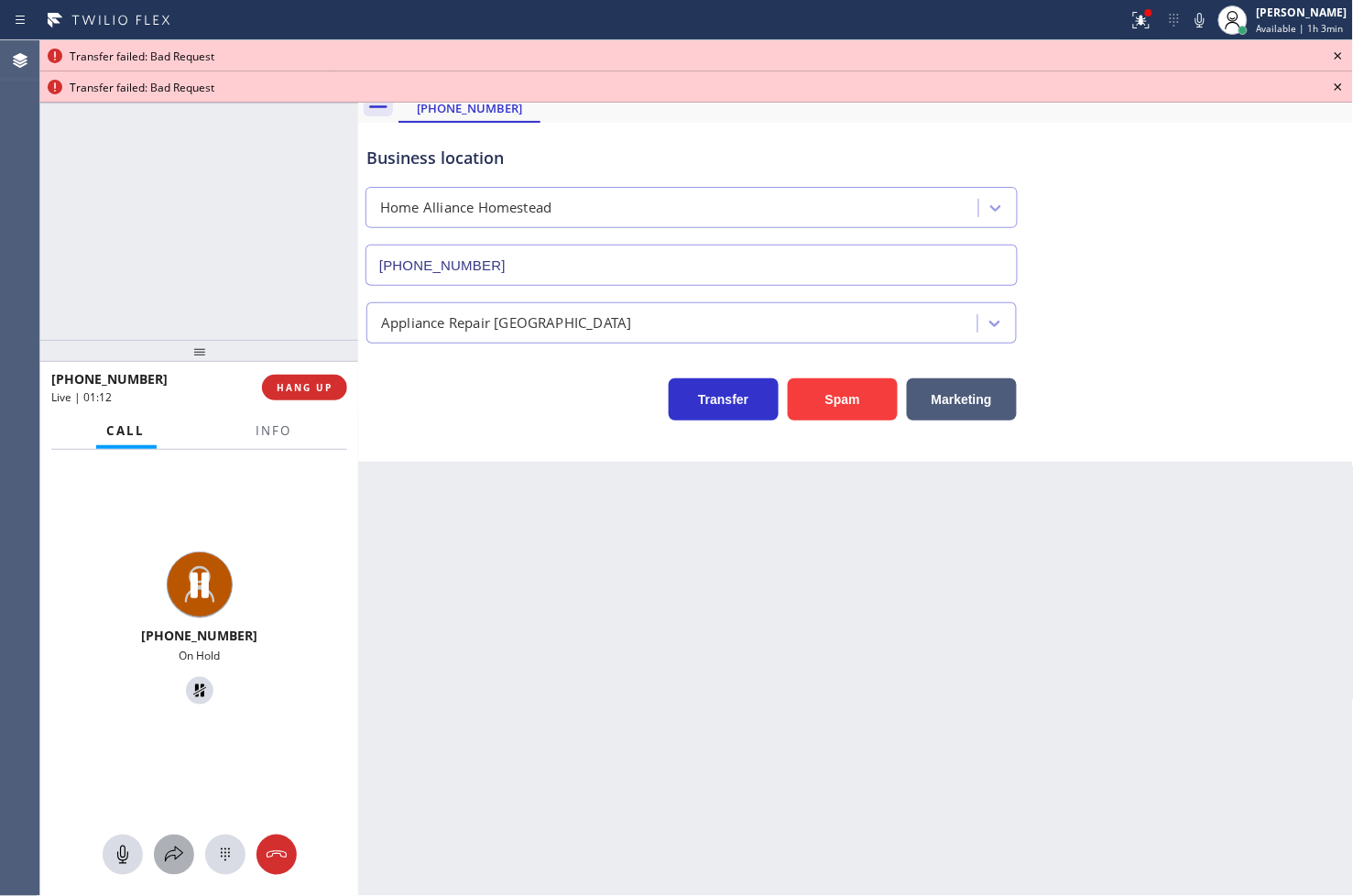
click at [168, 862] on icon at bounding box center [174, 854] width 22 height 22
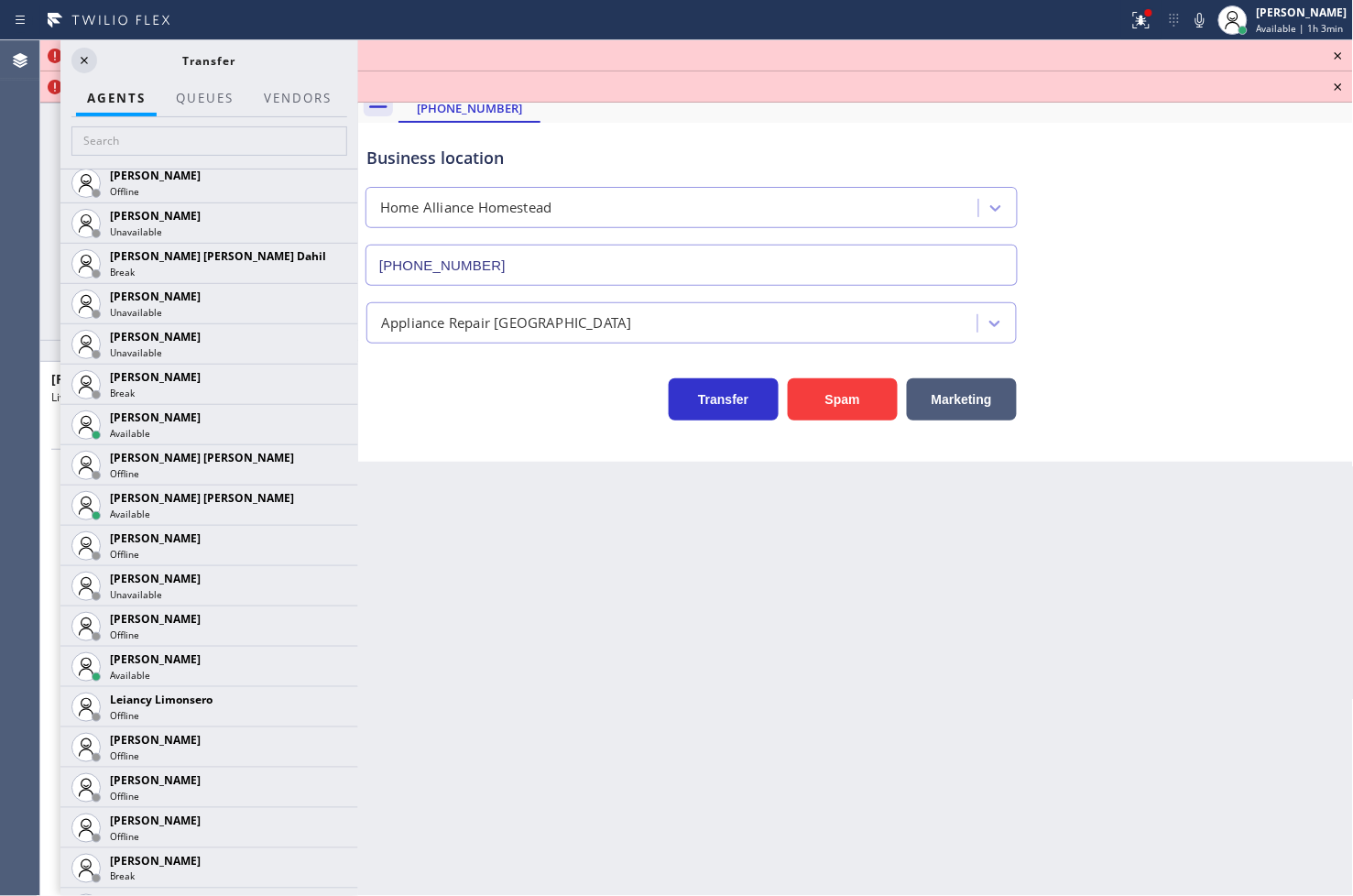
scroll to position [2544, 0]
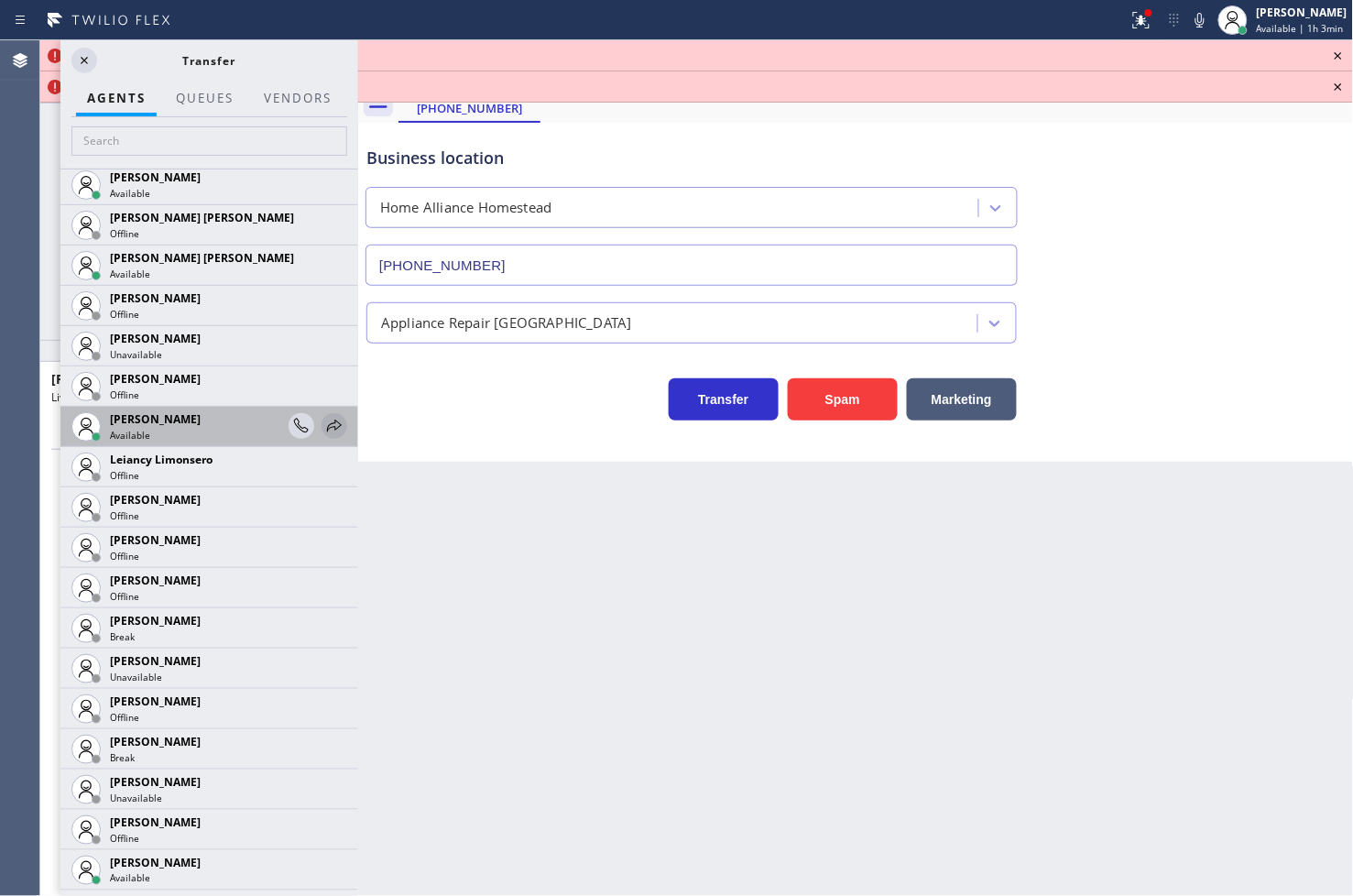
click at [323, 431] on icon at bounding box center [334, 426] width 22 height 22
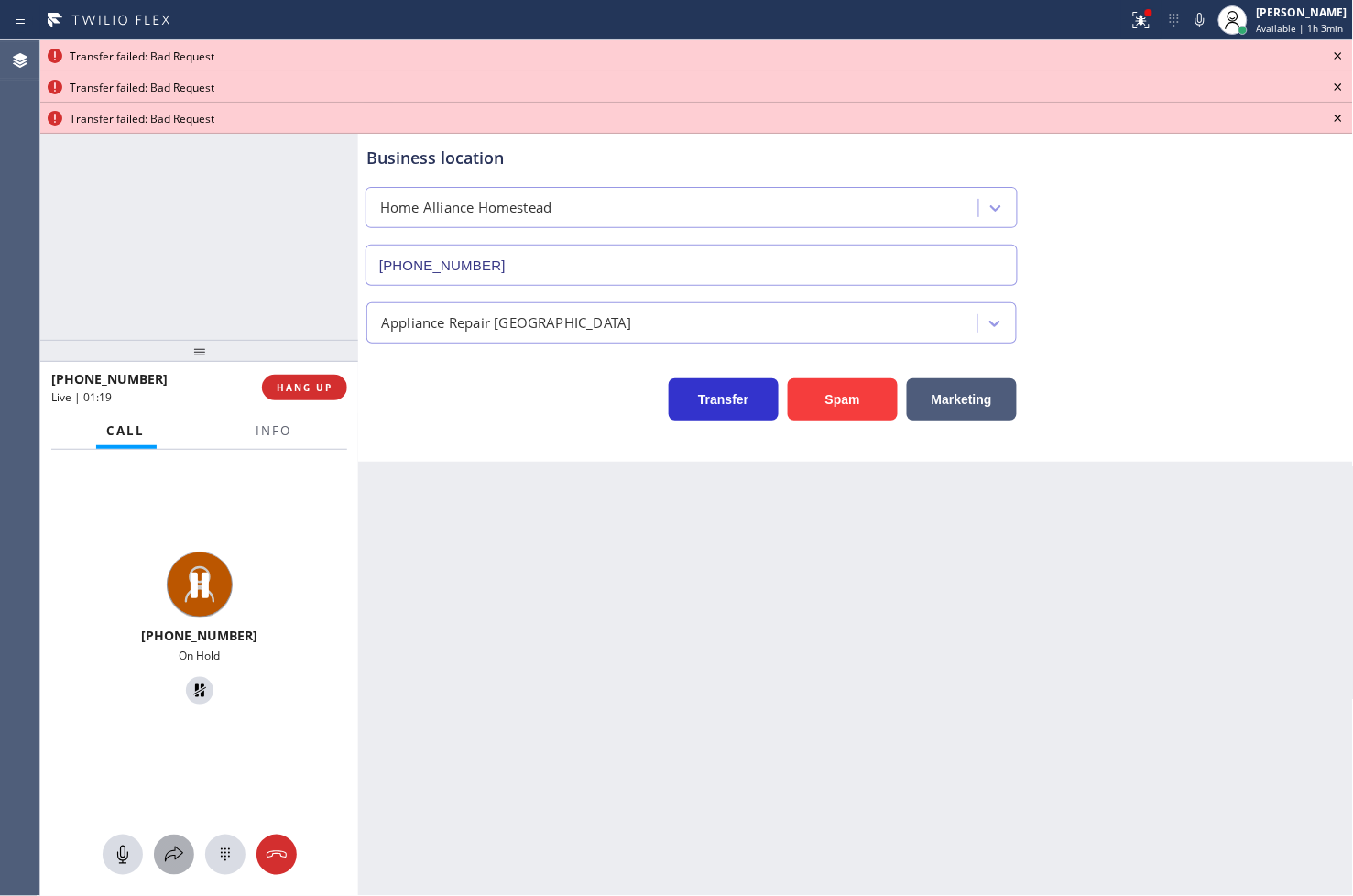
click at [183, 850] on icon at bounding box center [174, 854] width 22 height 22
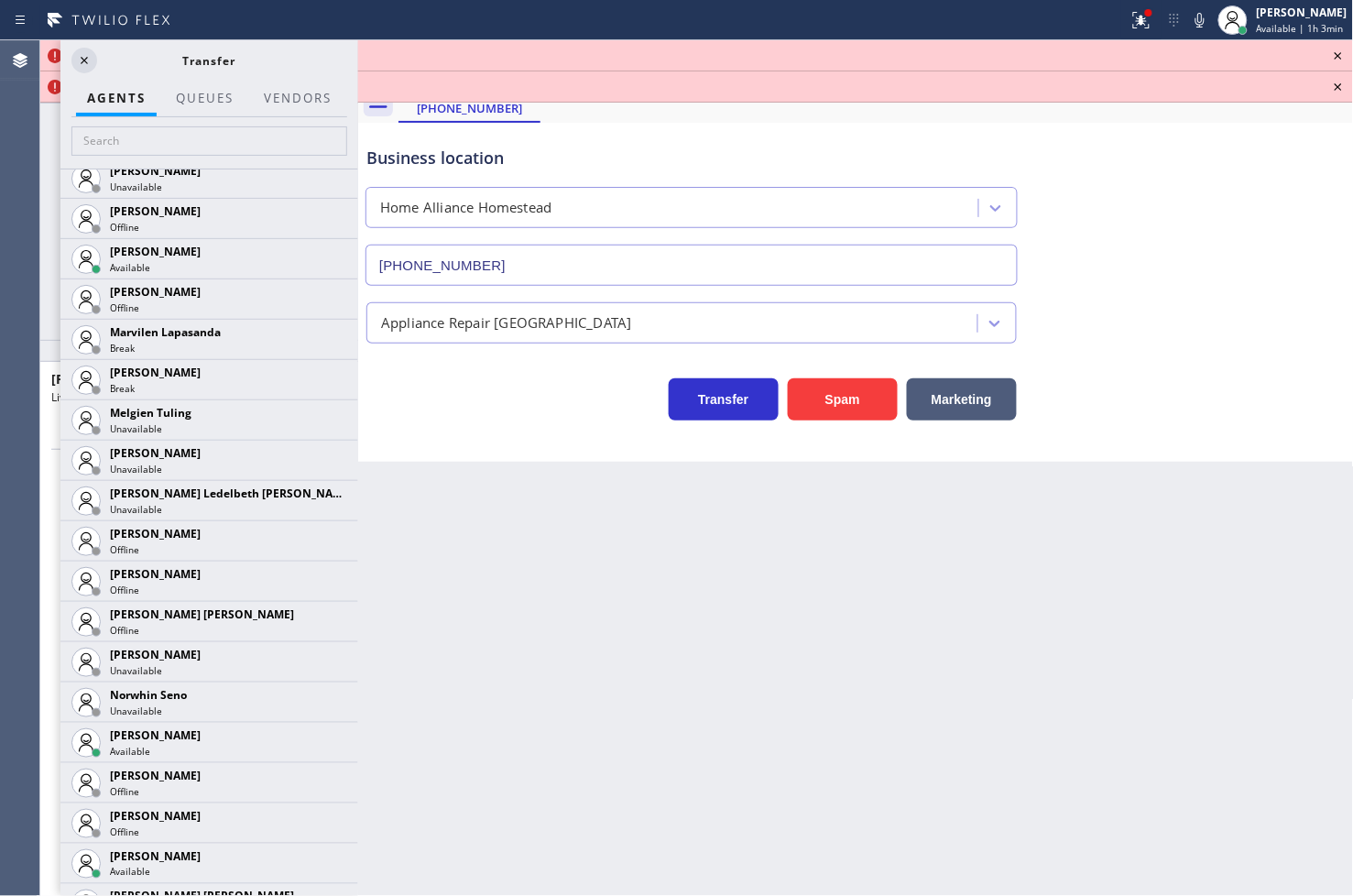
scroll to position [3257, 0]
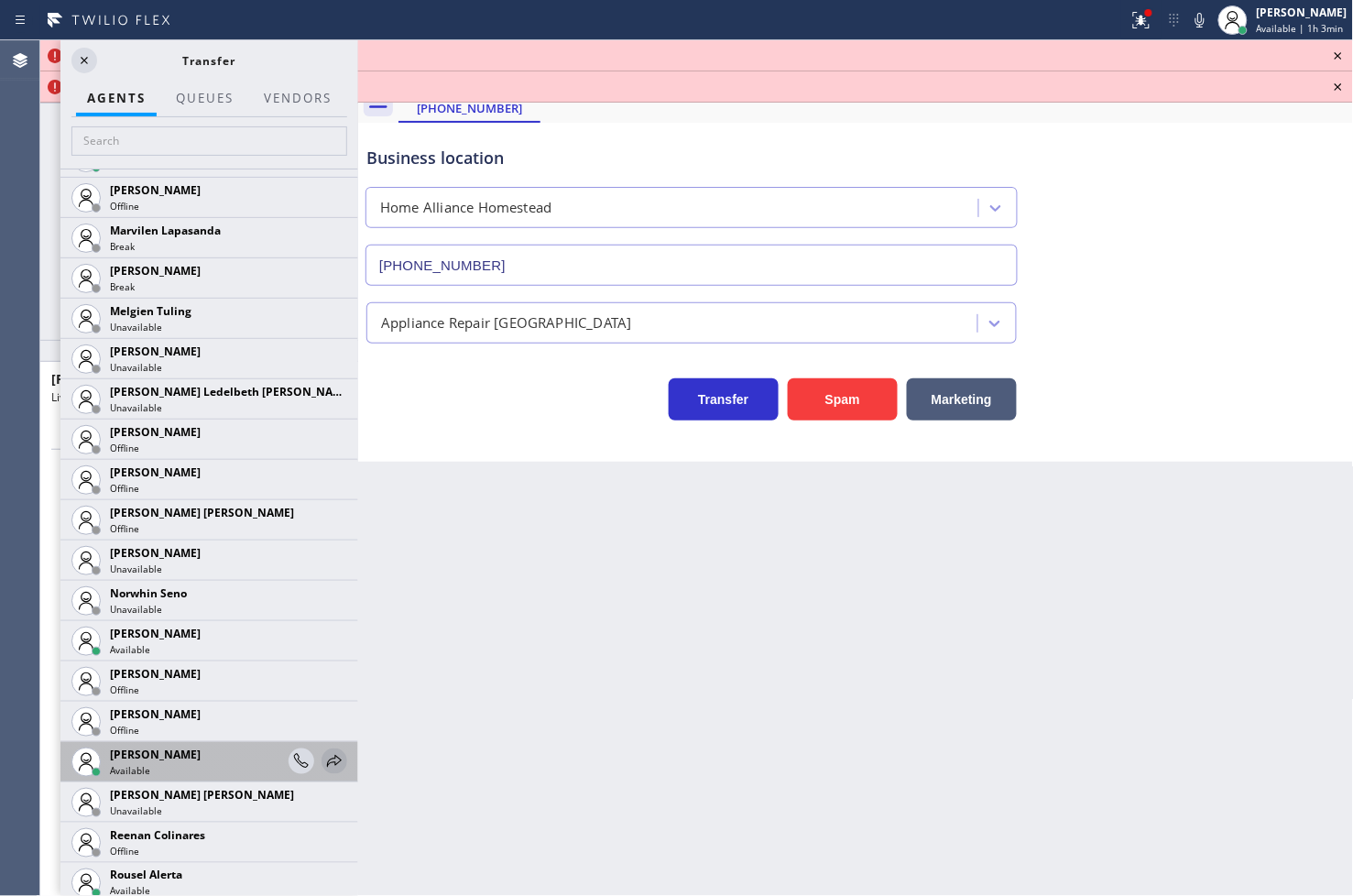
click at [323, 754] on icon at bounding box center [334, 762] width 22 height 22
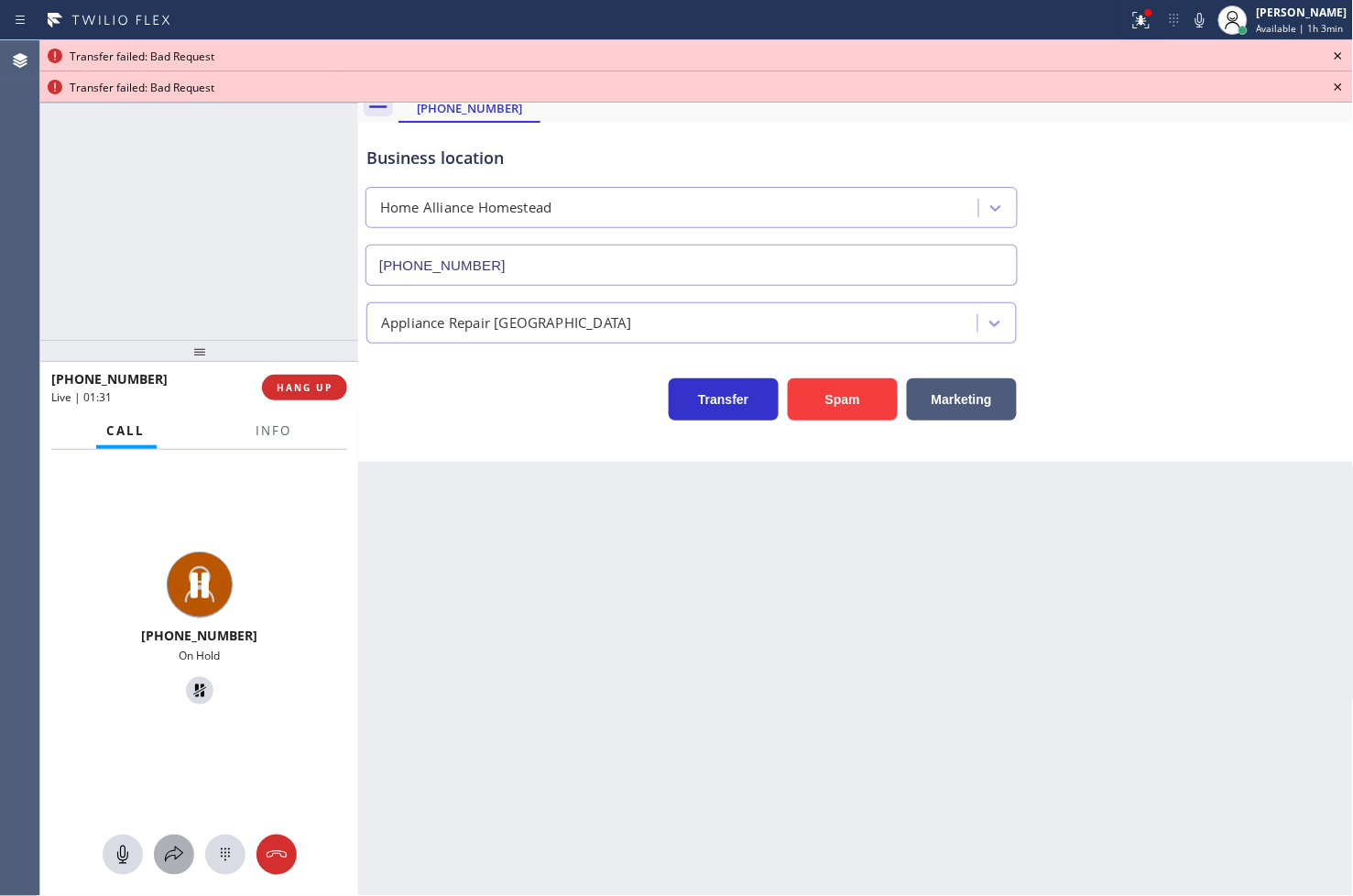
click at [170, 861] on icon at bounding box center [174, 854] width 22 height 22
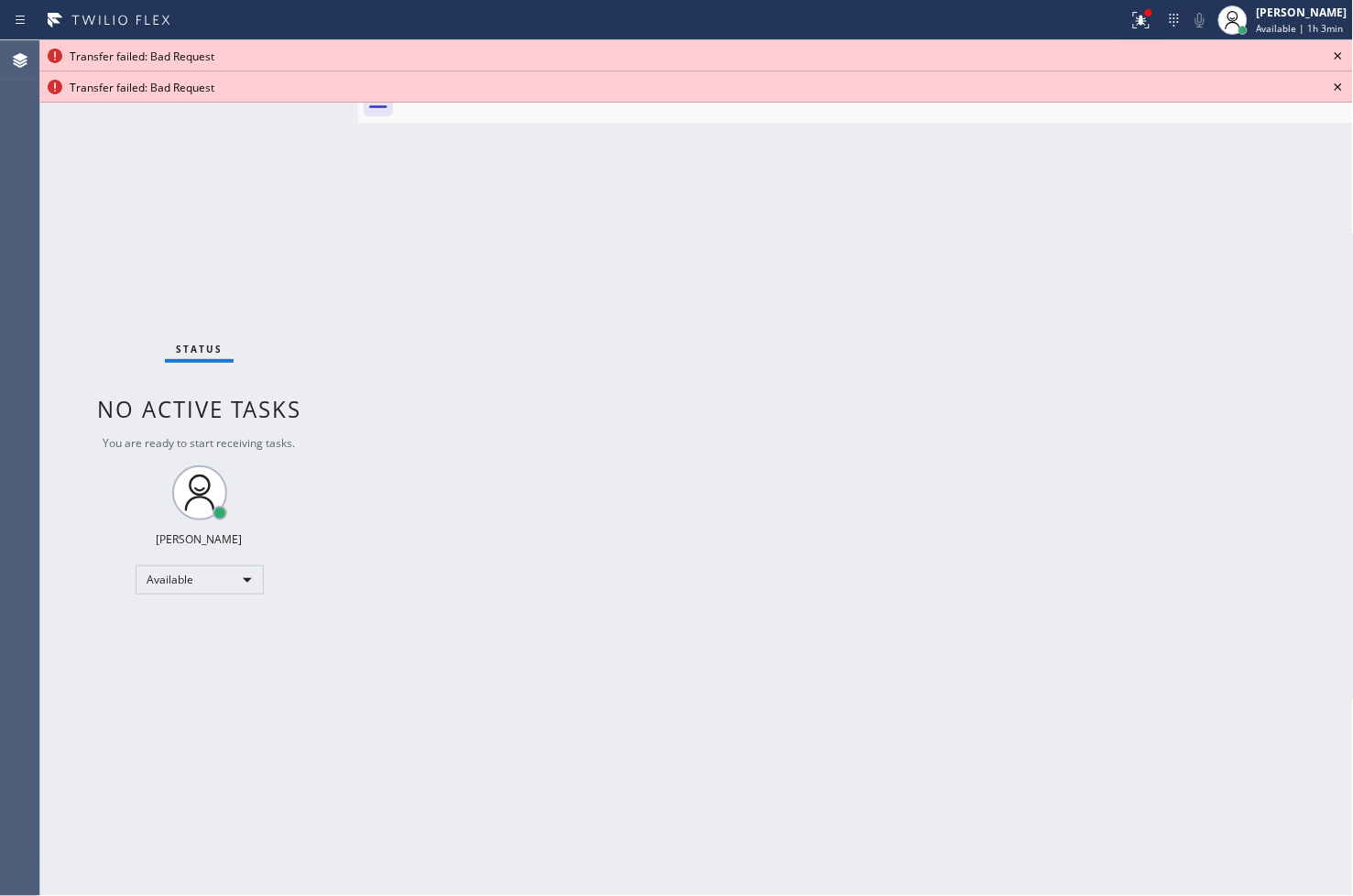
click at [1334, 51] on icon at bounding box center [1338, 55] width 22 height 22
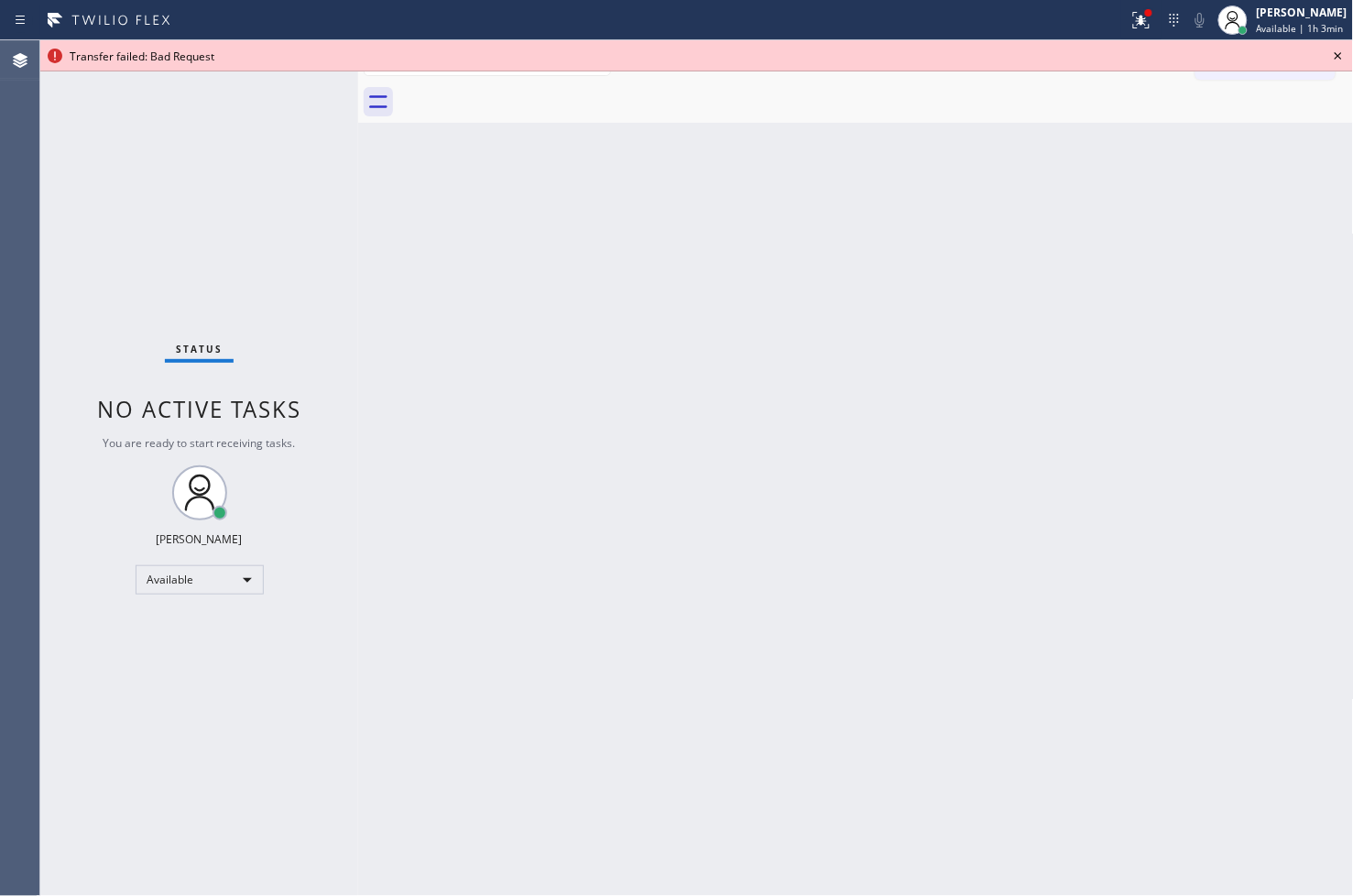
click at [1334, 51] on icon at bounding box center [1338, 55] width 22 height 22
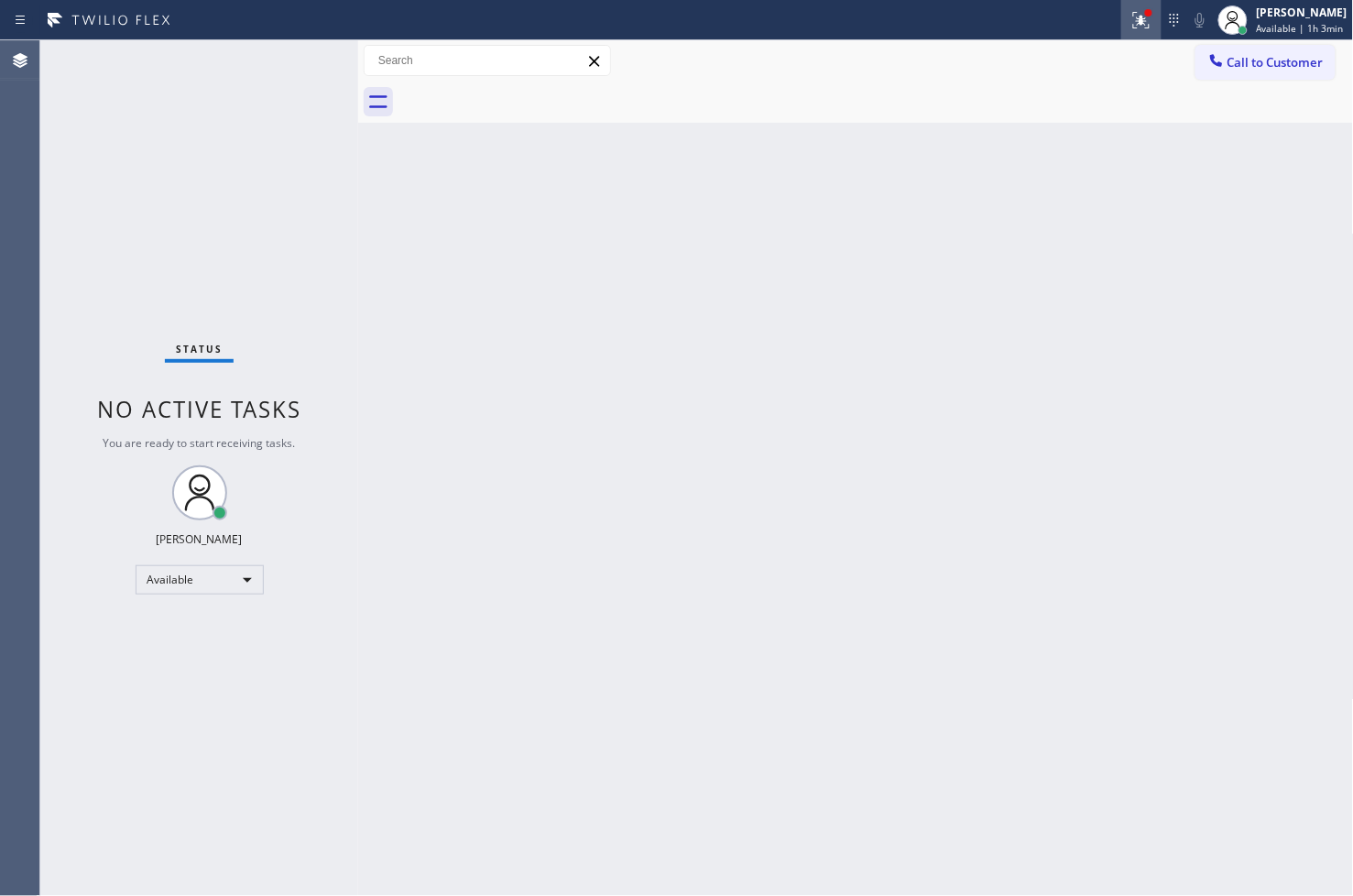
click at [1130, 11] on icon at bounding box center [1141, 20] width 22 height 22
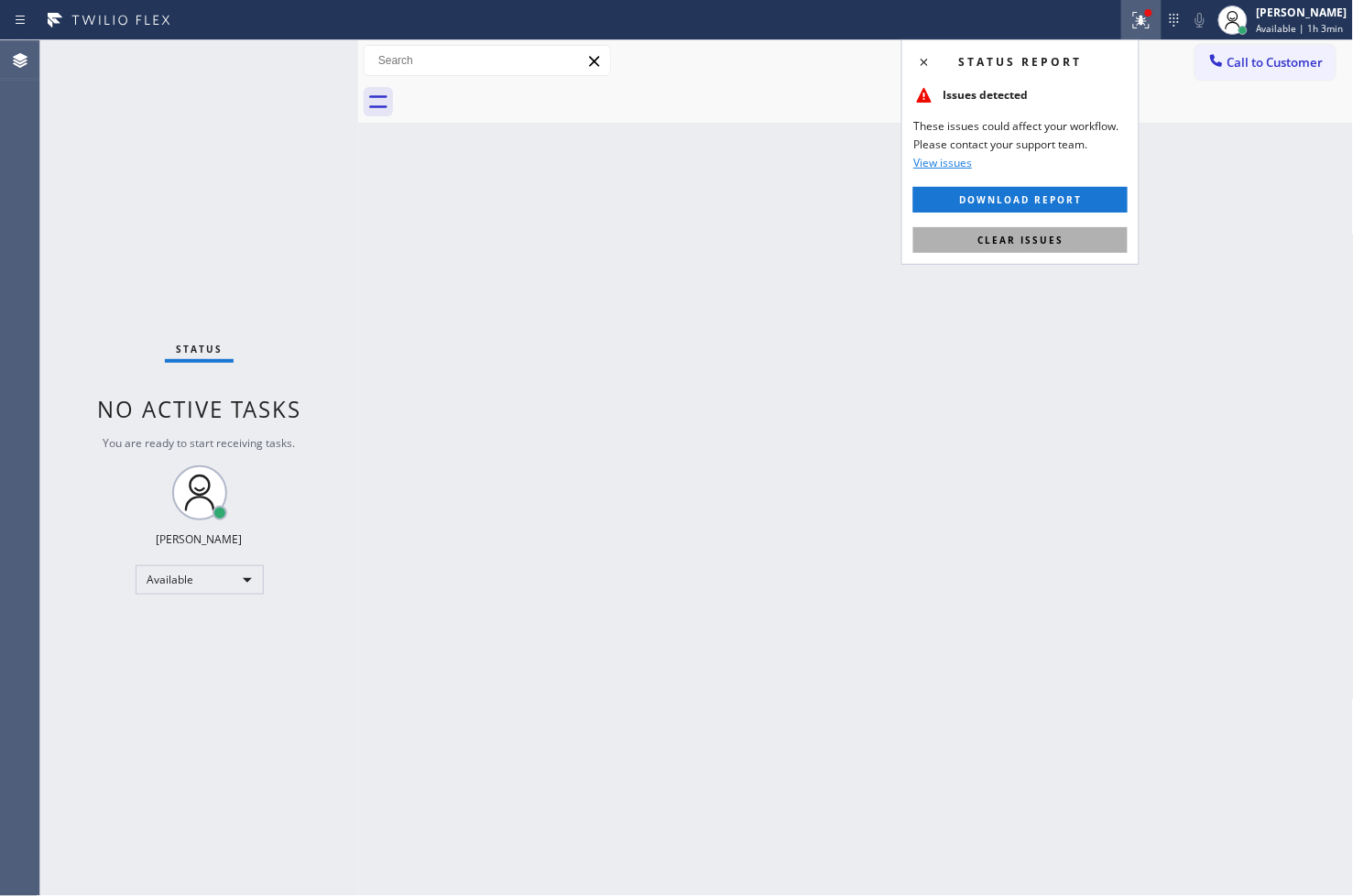
click at [1038, 235] on span "Clear issues" at bounding box center [1020, 239] width 86 height 13
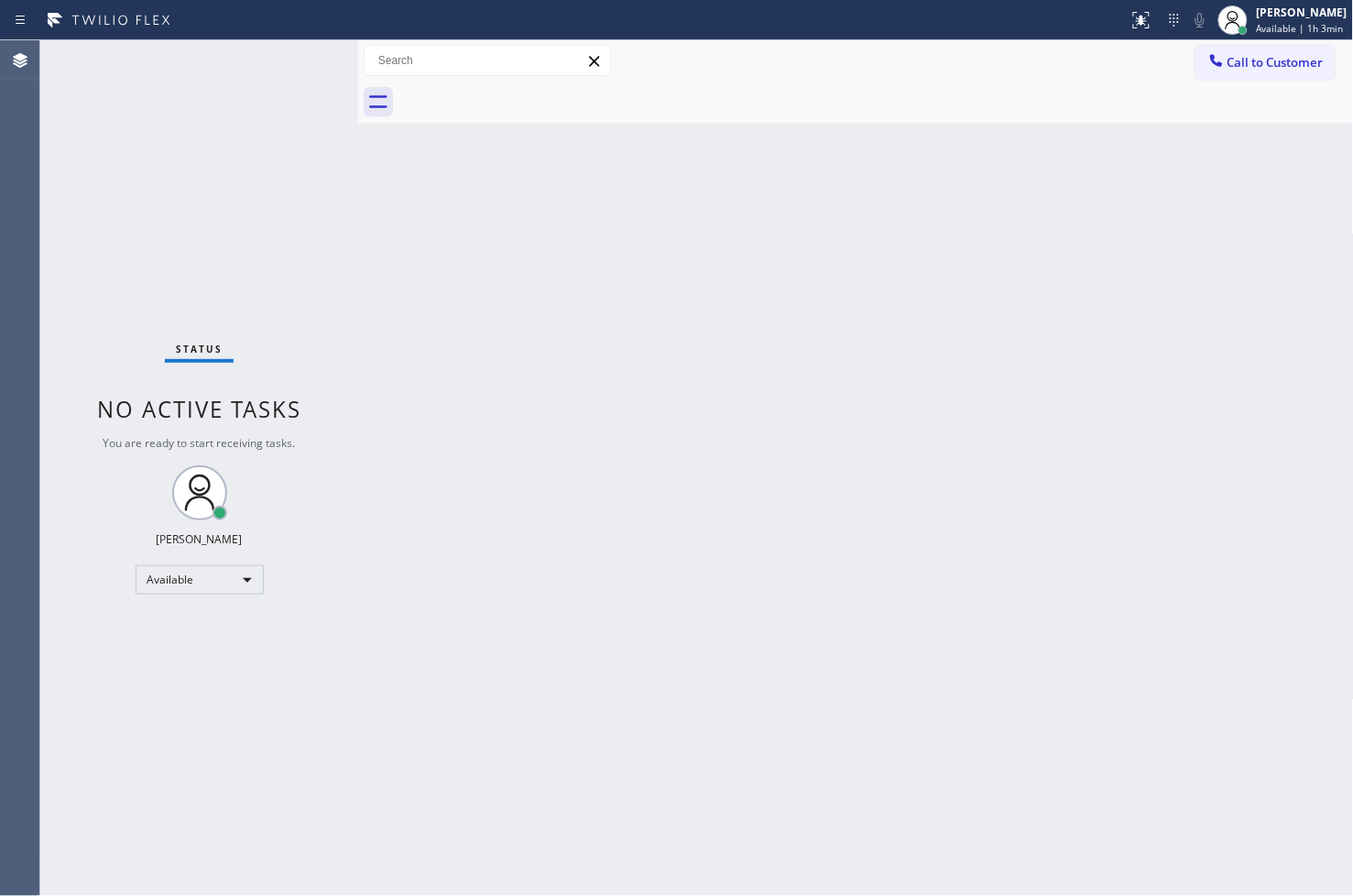
click at [268, 183] on div "Status No active tasks You are ready to start receiving tasks. [PERSON_NAME]" at bounding box center [199, 468] width 317 height 855
click at [290, 60] on div "Status No active tasks You are ready to start receiving tasks. [PERSON_NAME]" at bounding box center [199, 468] width 317 height 855
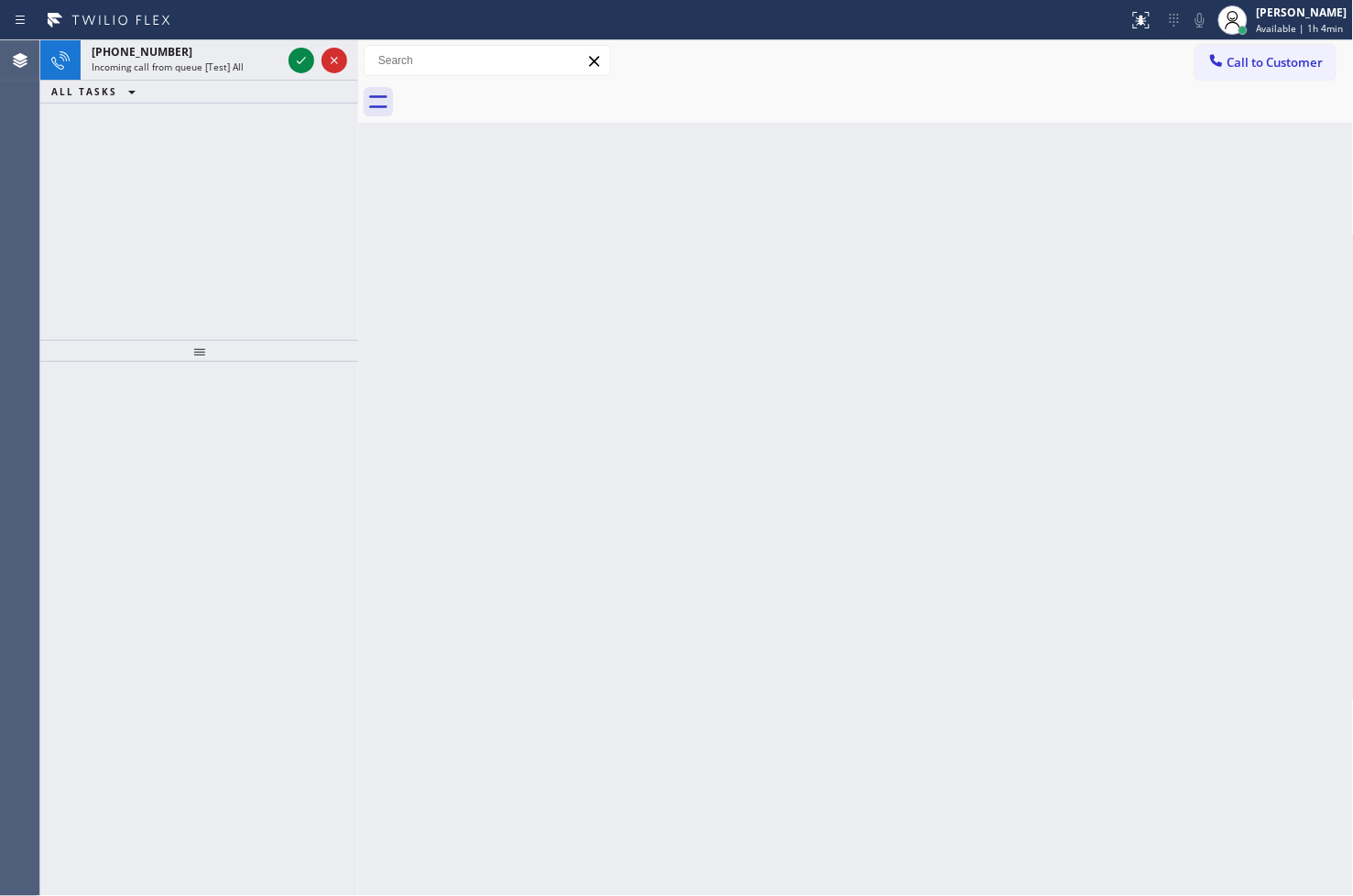
drag, startPoint x: 290, startPoint y: 60, endPoint x: 323, endPoint y: 92, distance: 46.0
click at [323, 92] on div "[PHONE_NUMBER] Incoming call from queue [Test] All ALL TASKS ALL TASKS ACTIVE T…" at bounding box center [199, 72] width 317 height 63
click at [323, 92] on div "ALL TASKS ALL TASKS ACTIVE TASKS TASKS IN WRAP UP" at bounding box center [199, 92] width 317 height 23
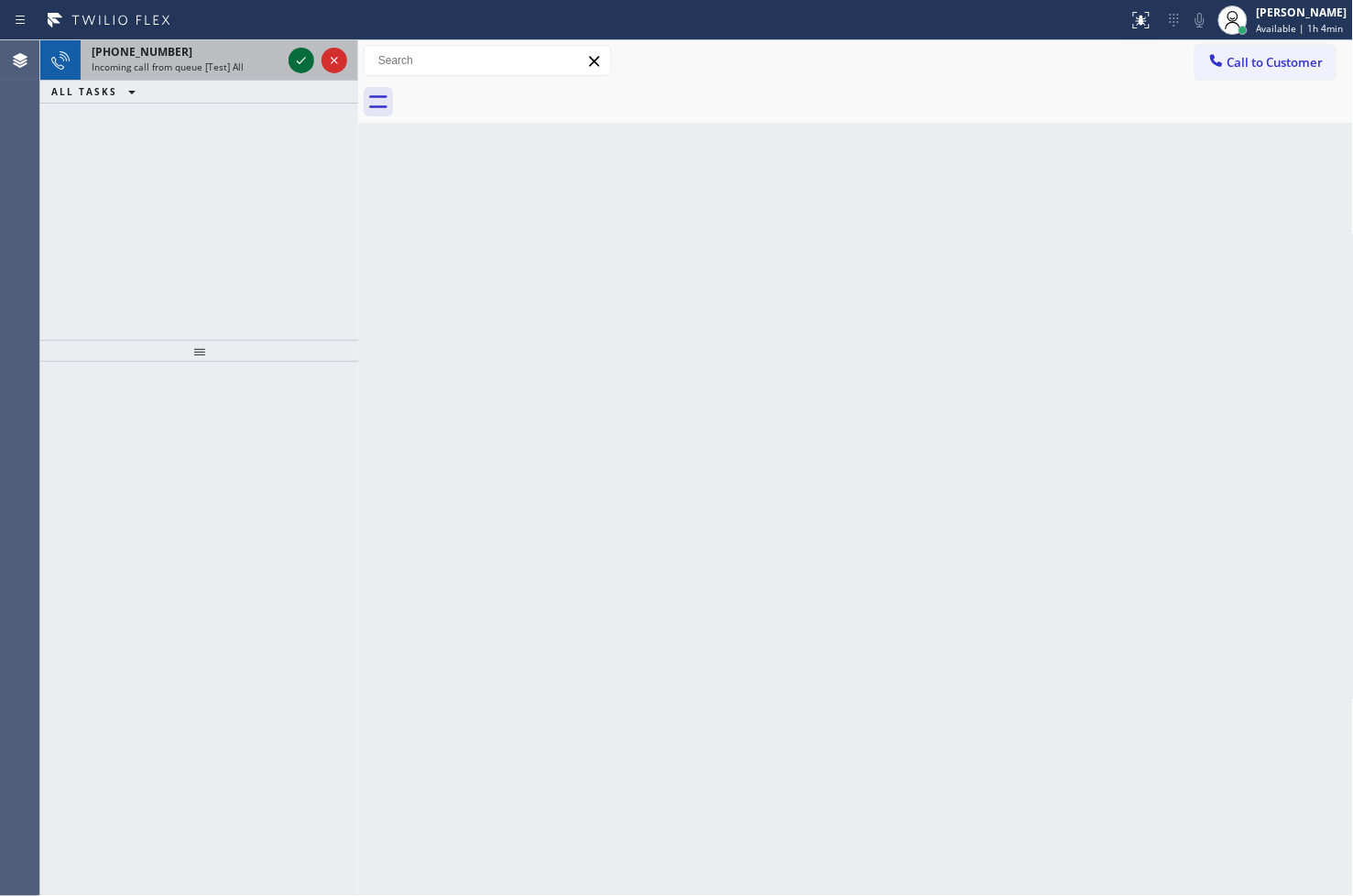
click at [293, 60] on icon at bounding box center [302, 60] width 22 height 22
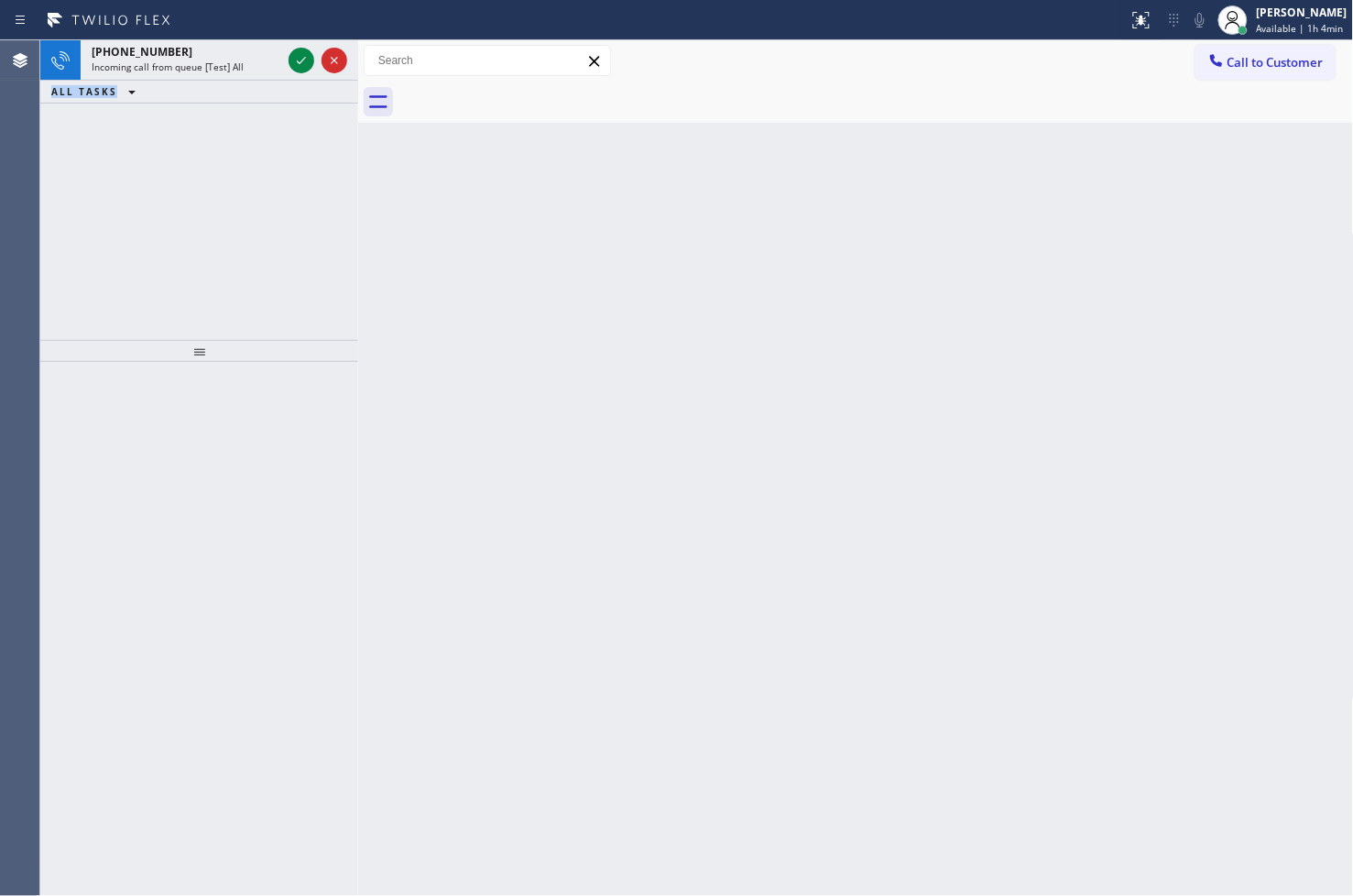
click at [293, 60] on icon at bounding box center [302, 60] width 22 height 22
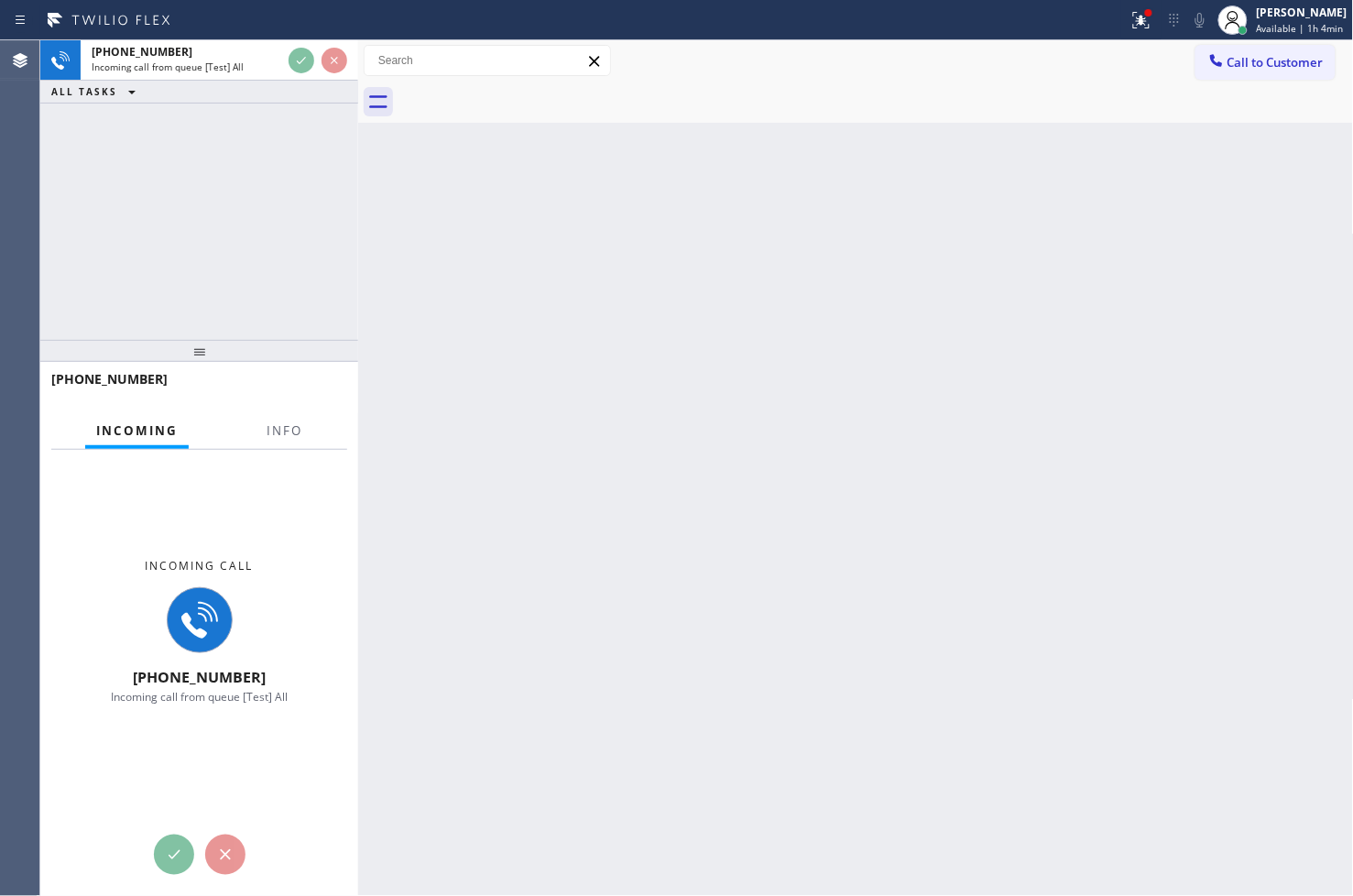
click at [276, 94] on div "ALL TASKS ALL TASKS ACTIVE TASKS TASKS IN WRAP UP" at bounding box center [199, 92] width 317 height 23
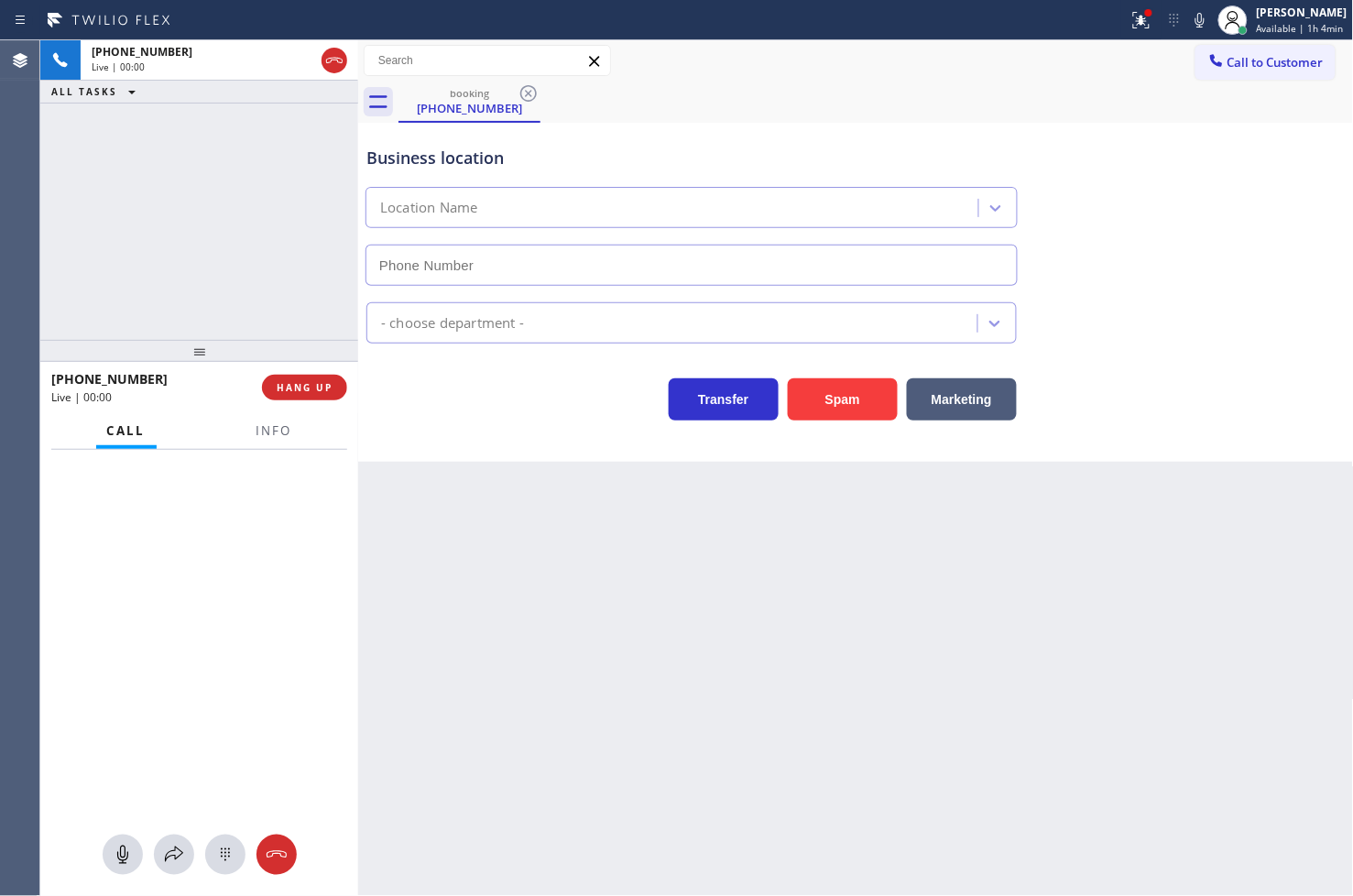
type input "[PHONE_NUMBER]"
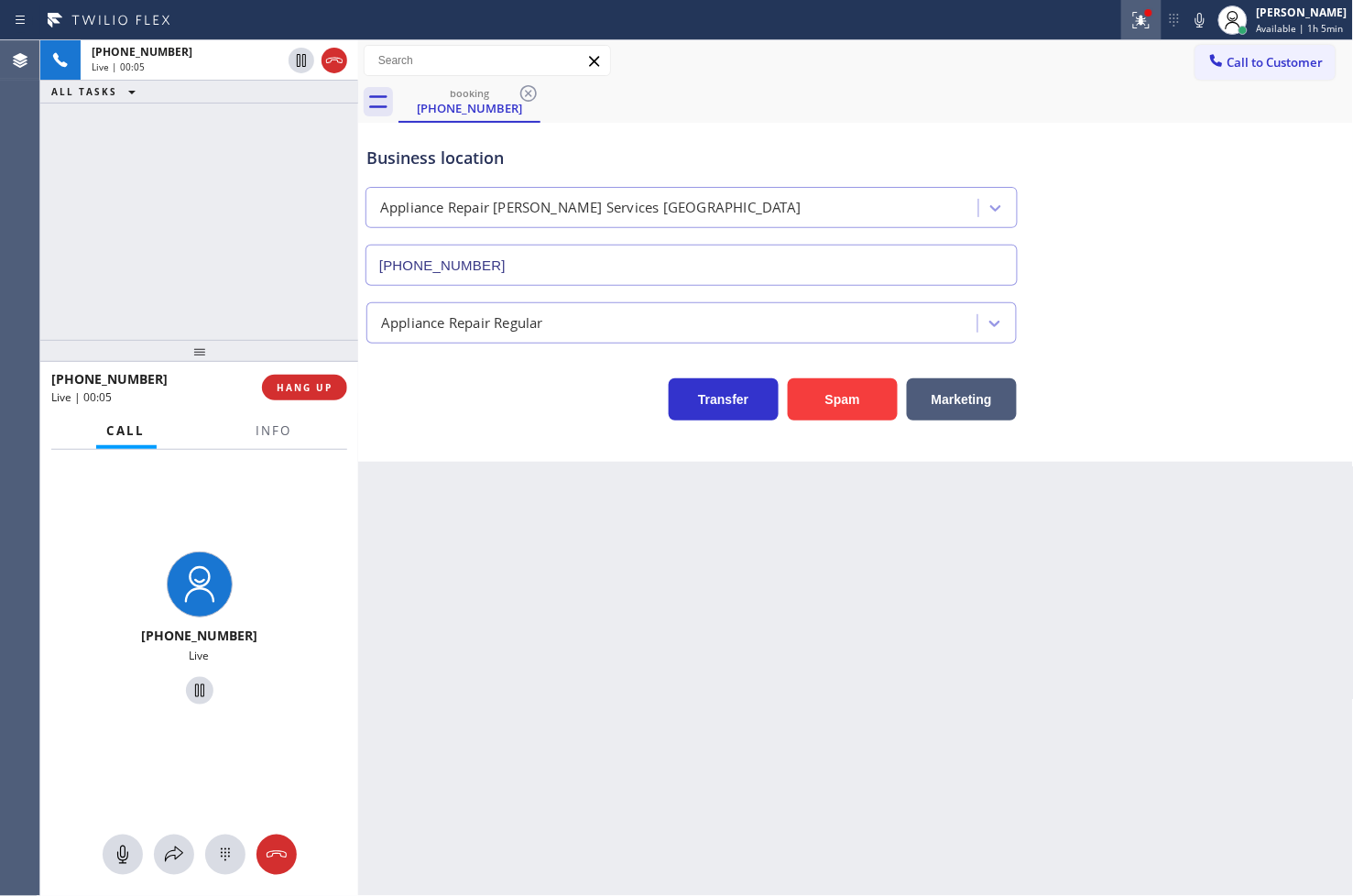
click at [1122, 33] on button at bounding box center [1141, 20] width 41 height 41
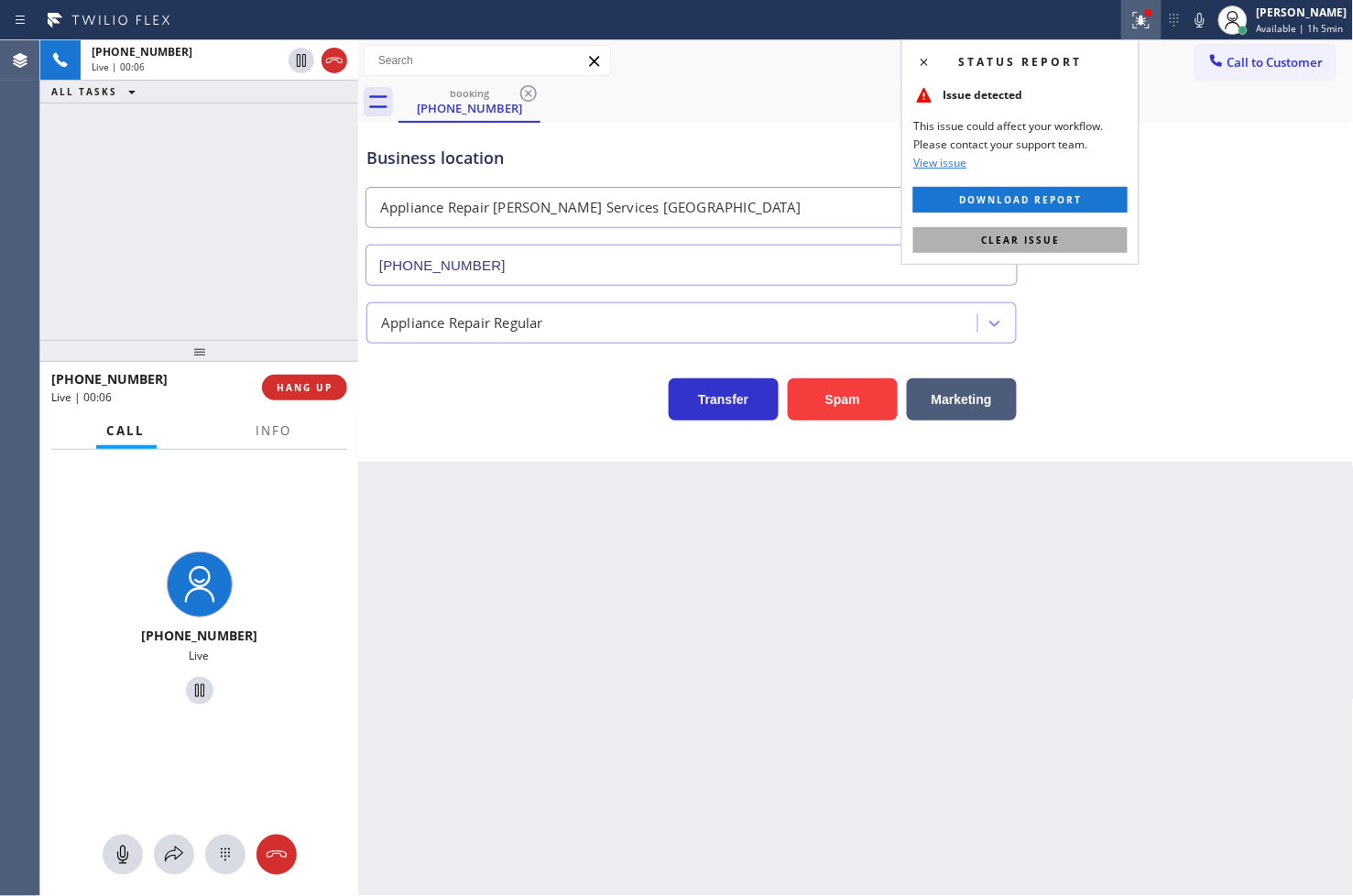
click at [1074, 241] on button "Clear issue" at bounding box center [1020, 240] width 215 height 26
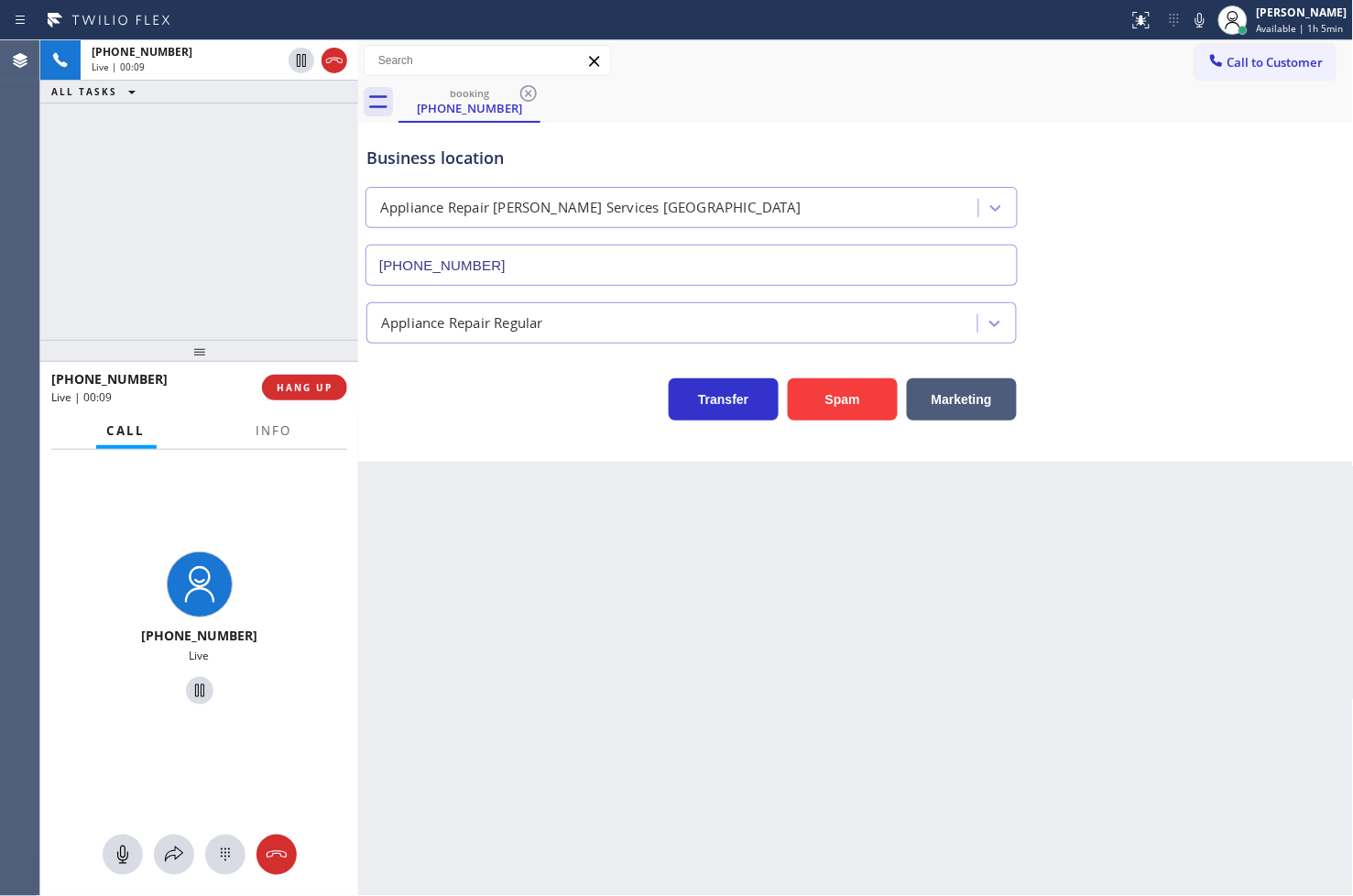
click at [194, 229] on div "[PHONE_NUMBER] Live | 00:09 ALL TASKS ALL TASKS ACTIVE TASKS TASKS IN WRAP UP" at bounding box center [199, 190] width 317 height 300
click at [499, 422] on div "Business location Appliance Repair [PERSON_NAME] Services [GEOGRAPHIC_DATA] [PH…" at bounding box center [856, 292] width 996 height 339
click at [203, 268] on div "[PHONE_NUMBER] Live | 00:10 ALL TASKS ALL TASKS ACTIVE TASKS TASKS IN WRAP UP" at bounding box center [199, 190] width 317 height 300
click at [568, 534] on div "Back to Dashboard Change Sender ID Customers Technicians Select a contact Outbo…" at bounding box center [856, 468] width 996 height 855
click at [244, 269] on div "[PHONE_NUMBER] Live | 00:11 ALL TASKS ALL TASKS ACTIVE TASKS TASKS IN WRAP UP" at bounding box center [199, 190] width 317 height 300
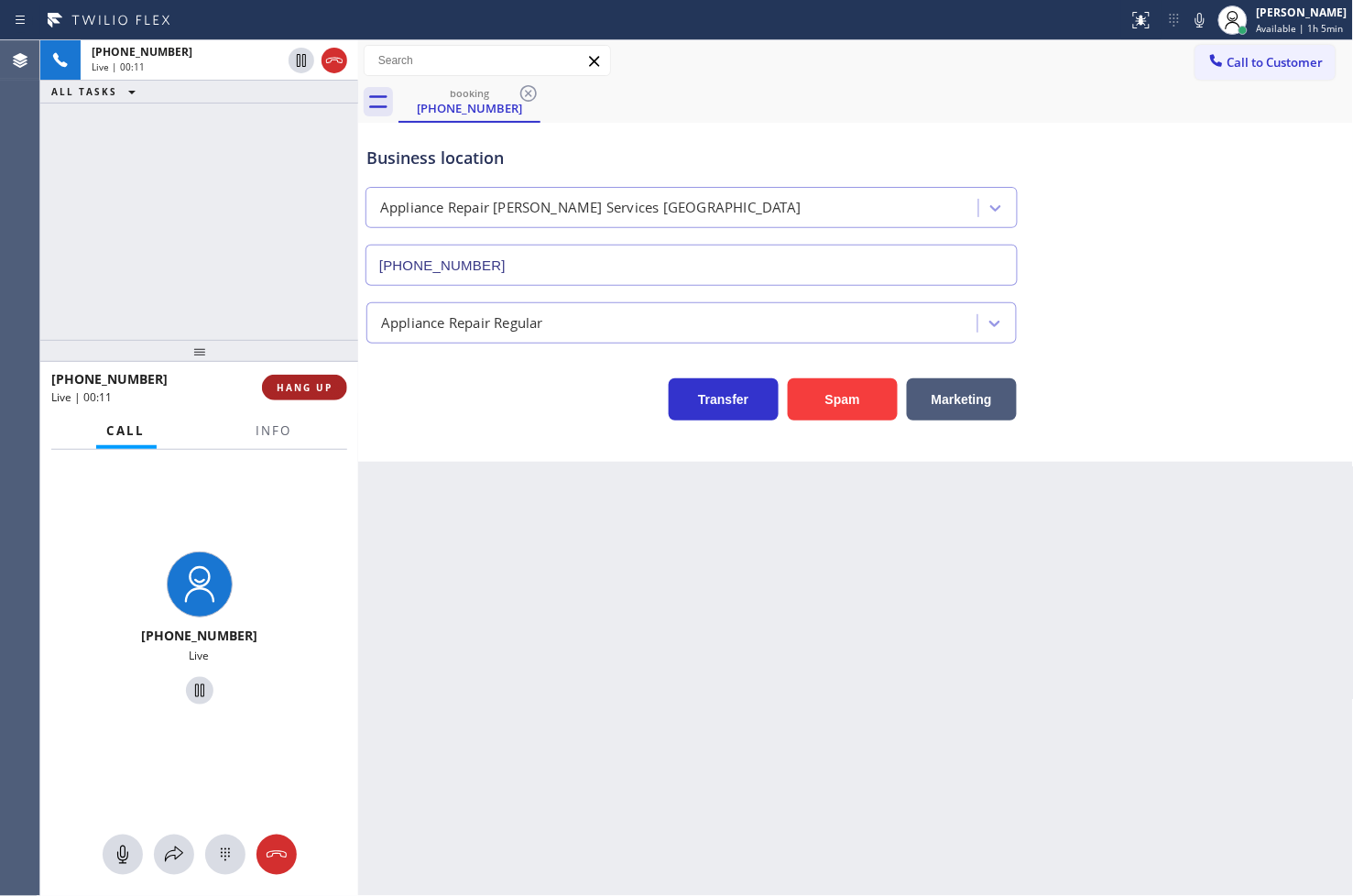
click at [323, 397] on button "HANG UP" at bounding box center [305, 388] width 85 height 26
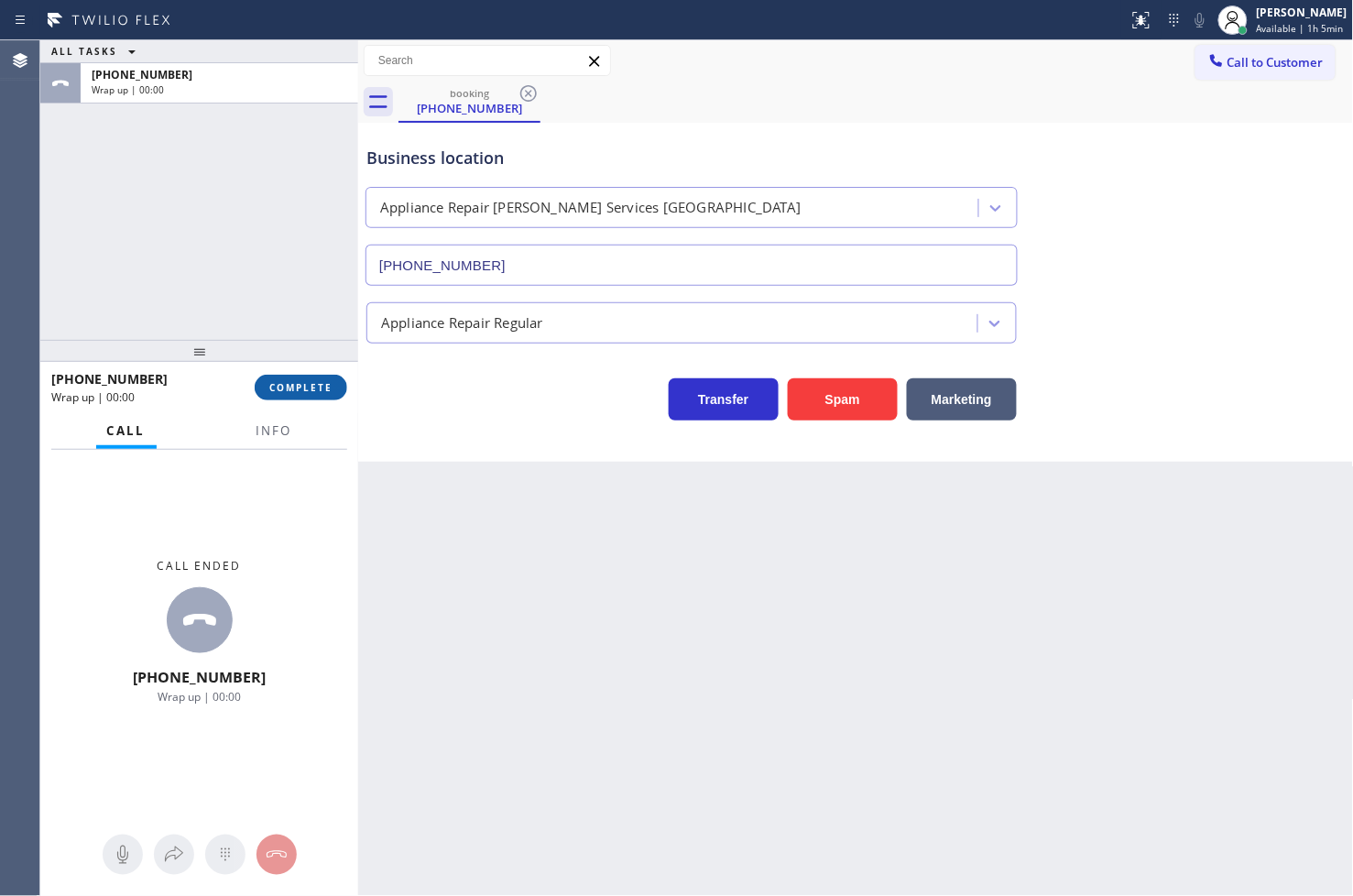
click at [323, 397] on button "COMPLETE" at bounding box center [301, 388] width 93 height 26
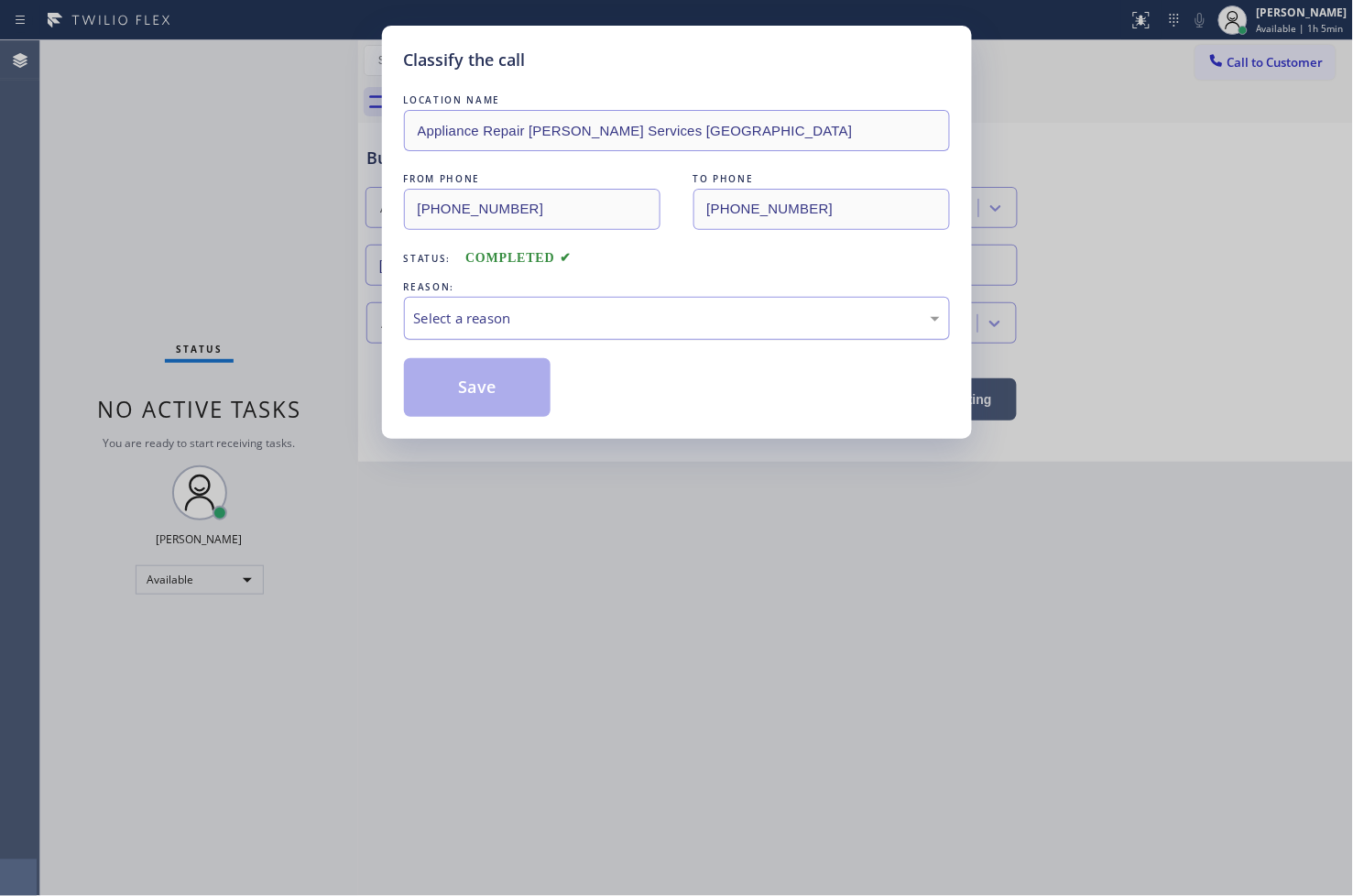
click at [438, 323] on div "Select a reason" at bounding box center [677, 317] width 526 height 21
click at [469, 382] on button "Save" at bounding box center [477, 387] width 147 height 58
drag, startPoint x: 469, startPoint y: 382, endPoint x: 1158, endPoint y: 59, distance: 761.0
click at [479, 373] on button "Save" at bounding box center [477, 387] width 147 height 58
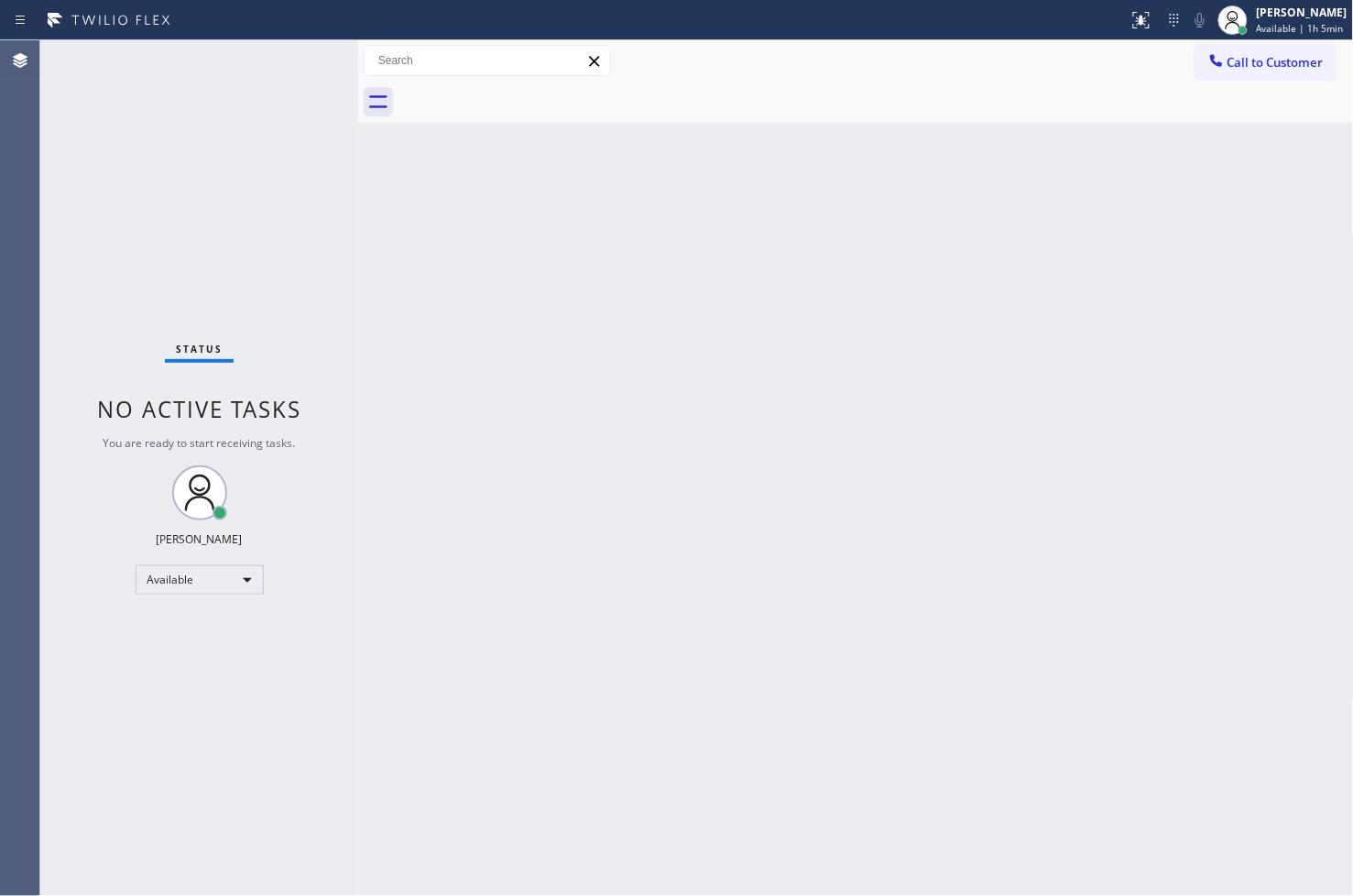
drag, startPoint x: 683, startPoint y: 147, endPoint x: 427, endPoint y: 157, distance: 256.2
click at [661, 153] on div "Back to Dashboard Change Sender ID Customers Technicians Select a contact Outbo…" at bounding box center [856, 468] width 996 height 855
drag, startPoint x: 220, startPoint y: 148, endPoint x: 315, endPoint y: 7, distance: 170.0
click at [220, 147] on div "Status No active tasks You are ready to start receiving tasks. [PERSON_NAME]" at bounding box center [199, 468] width 317 height 855
click at [292, 73] on div "Status No active tasks You are ready to start receiving tasks. [PERSON_NAME]" at bounding box center [199, 468] width 317 height 855
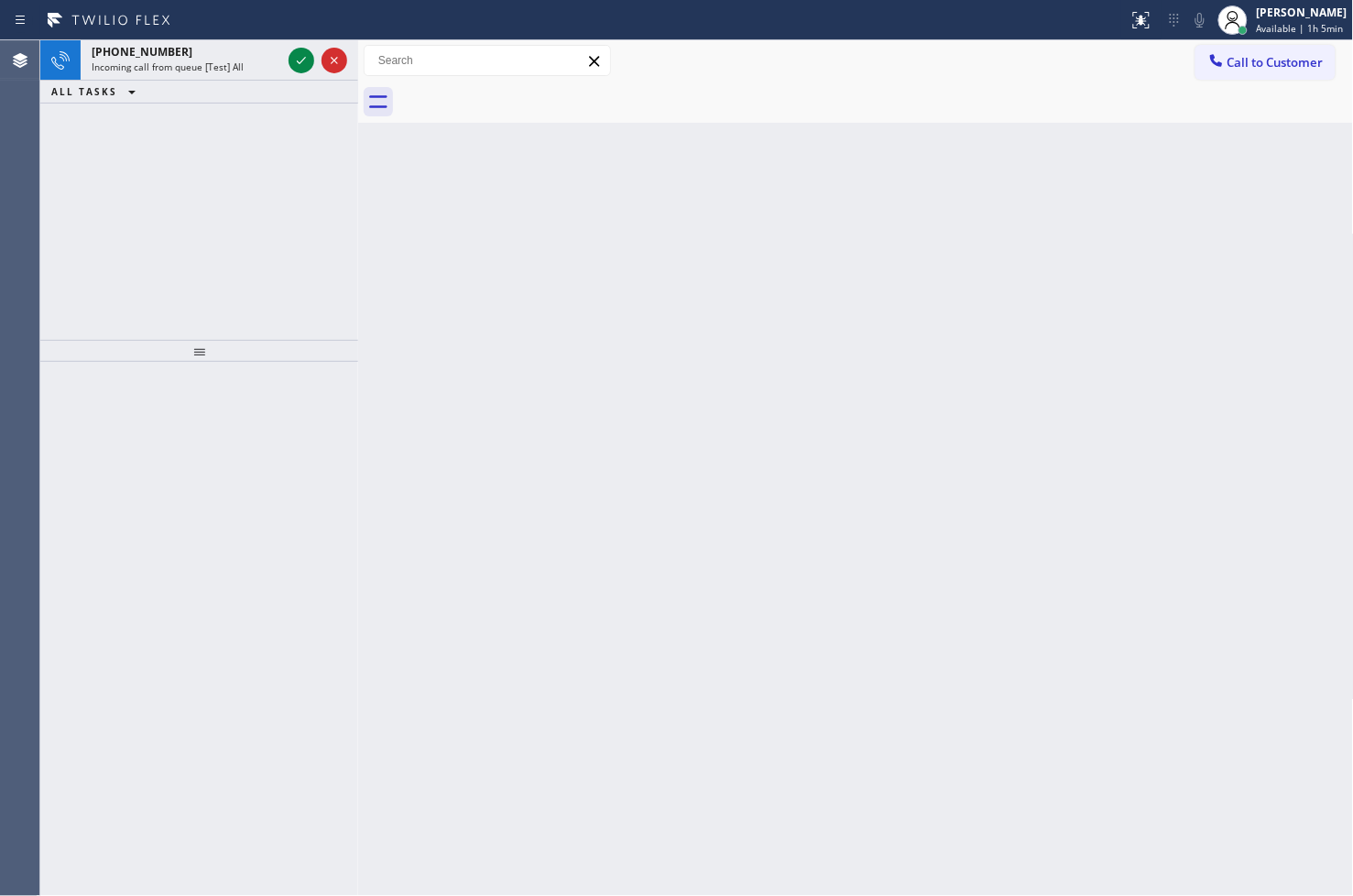
click at [292, 73] on div at bounding box center [317, 60] width 66 height 41
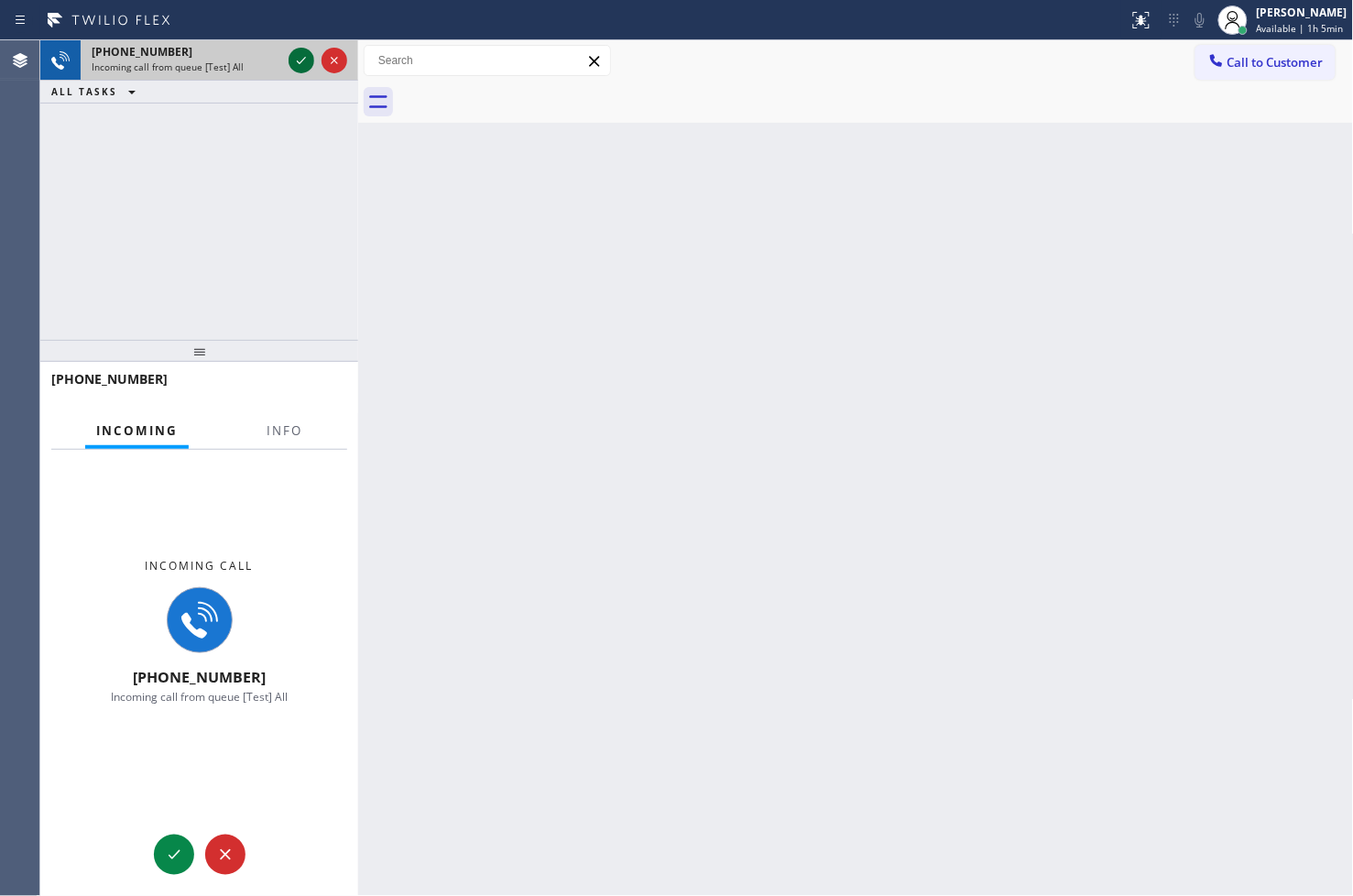
click at [300, 52] on icon at bounding box center [302, 60] width 22 height 22
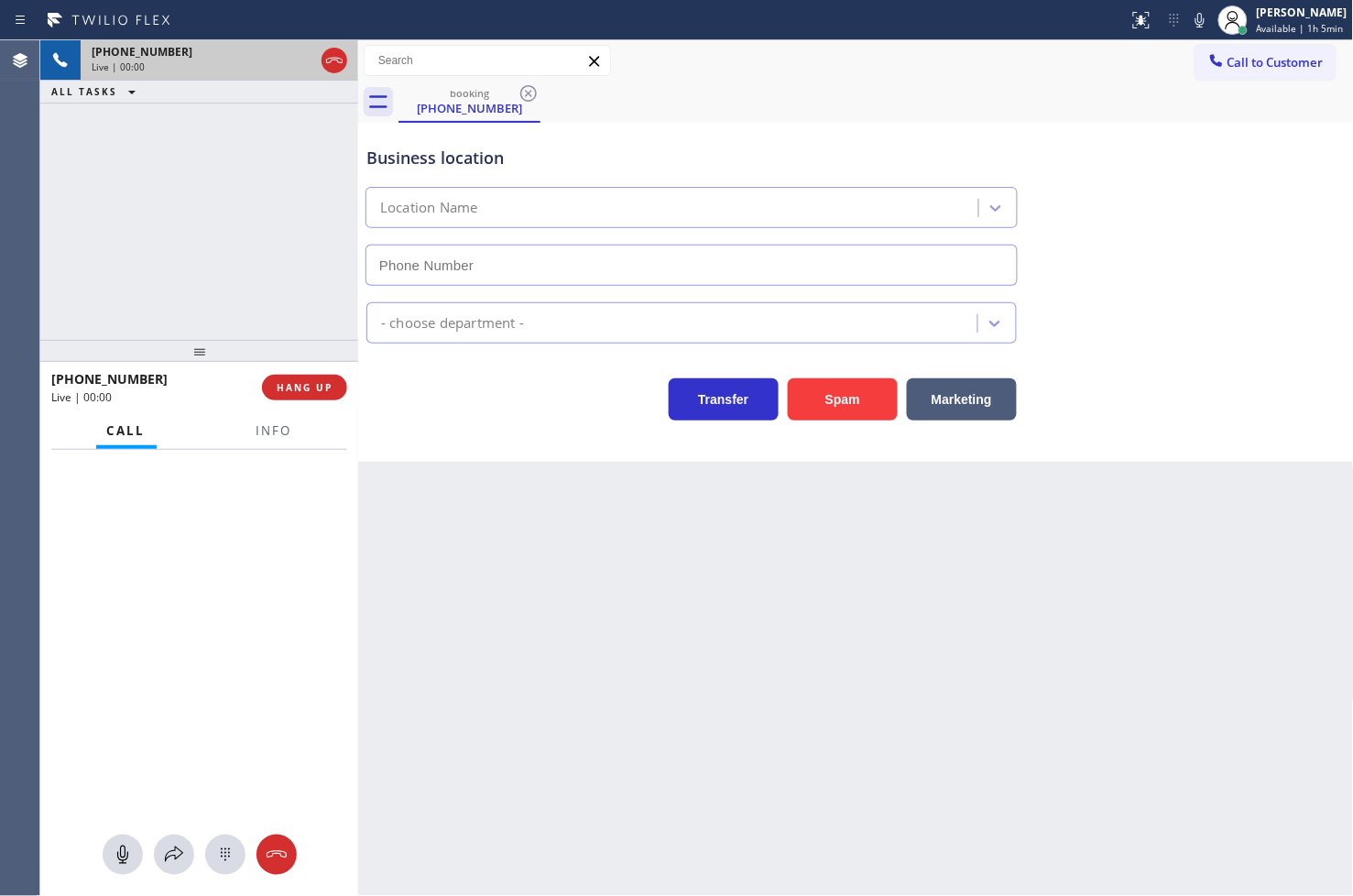
type input "[PHONE_NUMBER]"
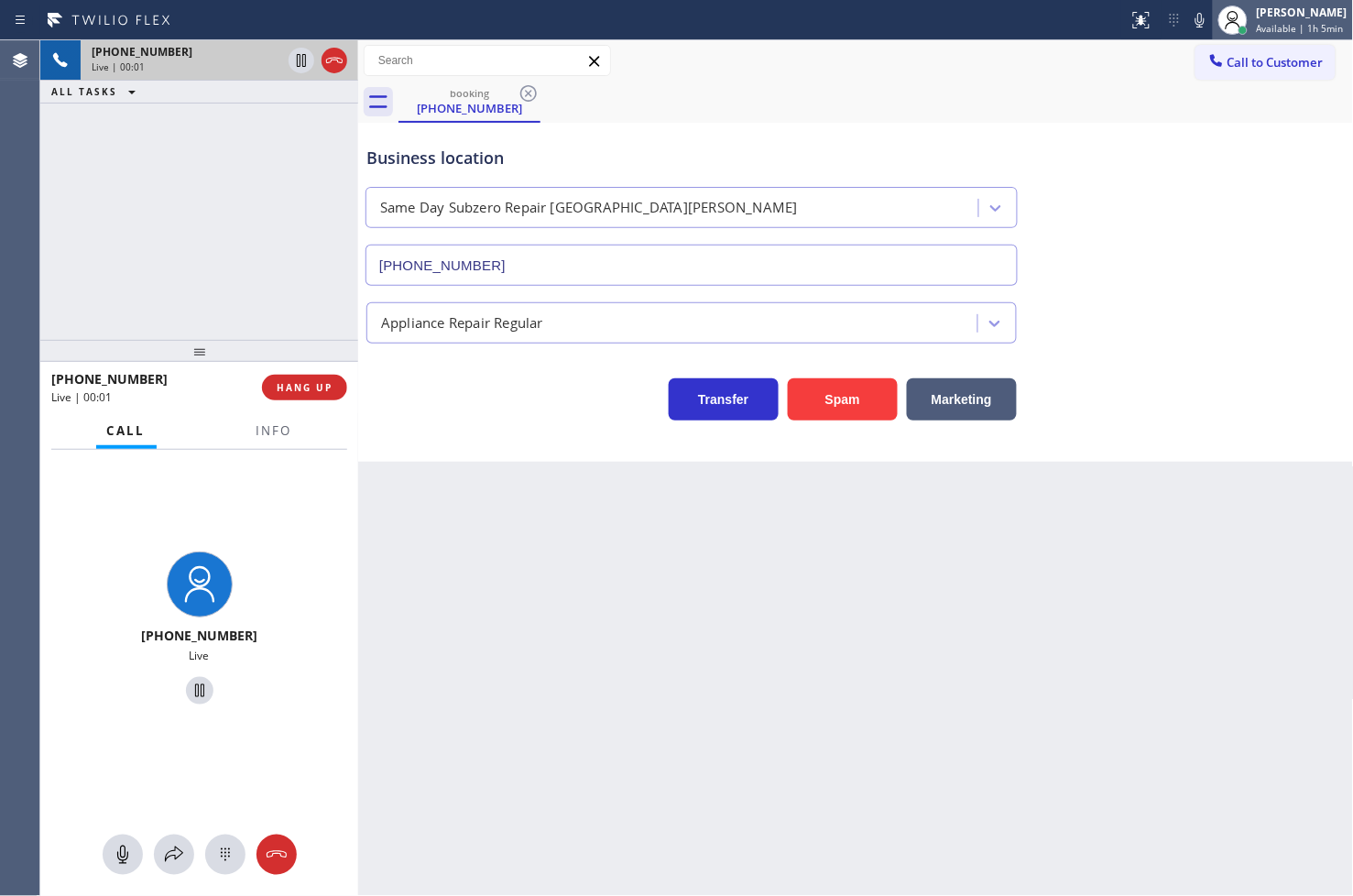
drag, startPoint x: 845, startPoint y: 405, endPoint x: 1340, endPoint y: 5, distance: 636.4
click at [851, 401] on button "Spam" at bounding box center [843, 400] width 110 height 43
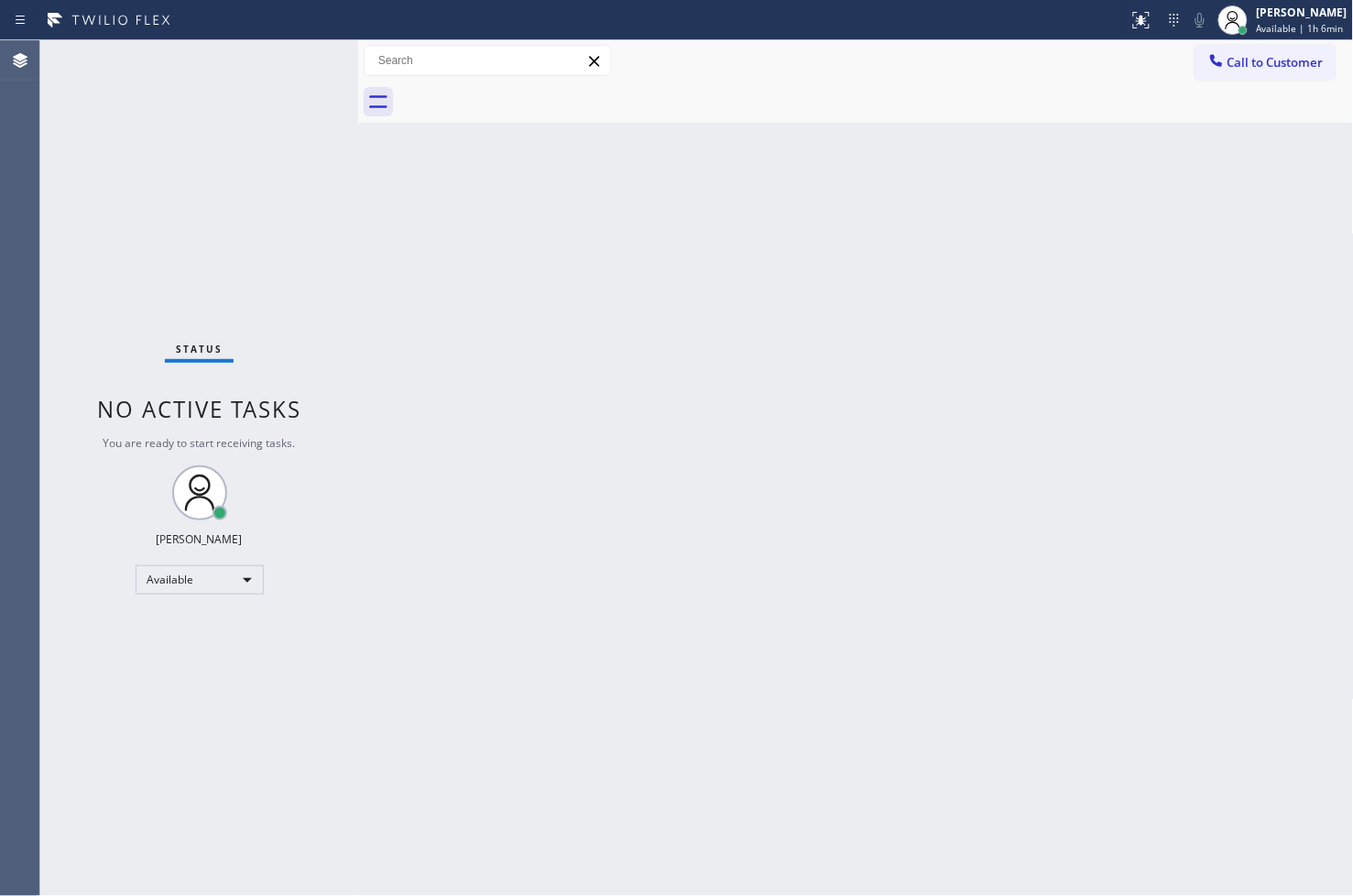
click at [268, 71] on div "Status No active tasks You are ready to start receiving tasks. [PERSON_NAME]" at bounding box center [199, 468] width 317 height 855
click at [285, 56] on div "Status No active tasks You are ready to start receiving tasks. [PERSON_NAME]" at bounding box center [199, 468] width 317 height 855
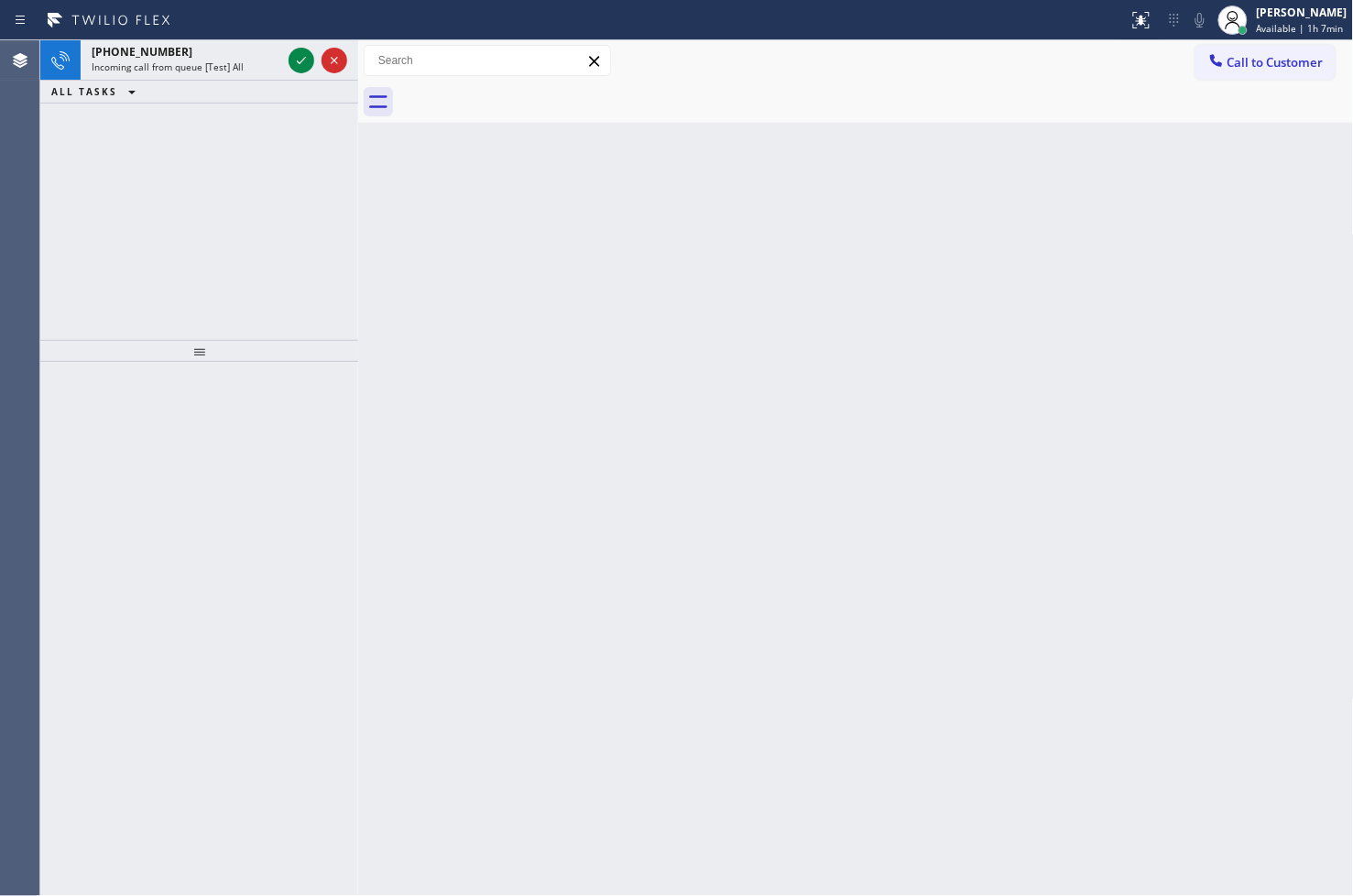
click at [285, 56] on div at bounding box center [317, 60] width 66 height 41
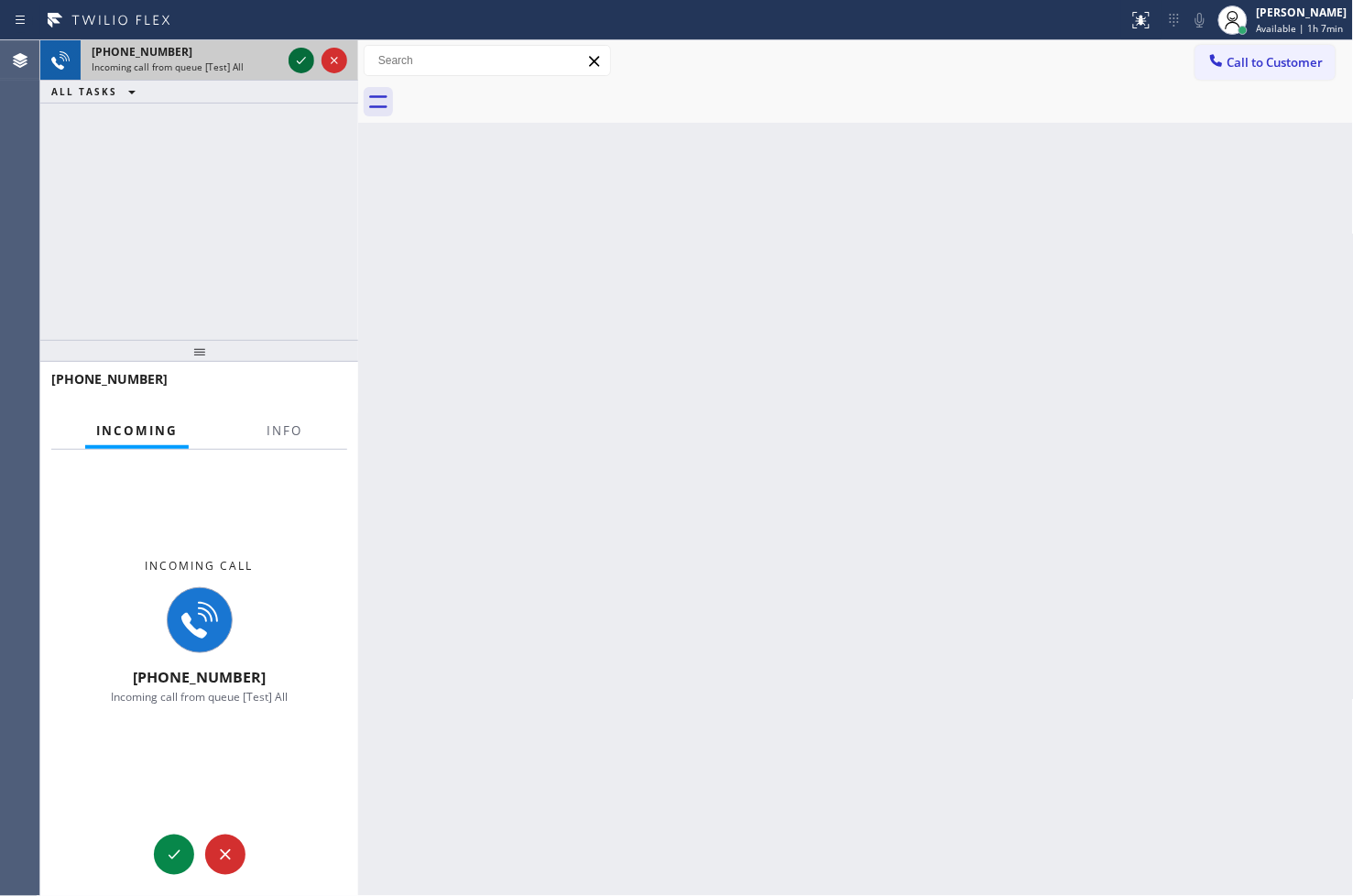
click at [297, 56] on icon at bounding box center [302, 60] width 22 height 22
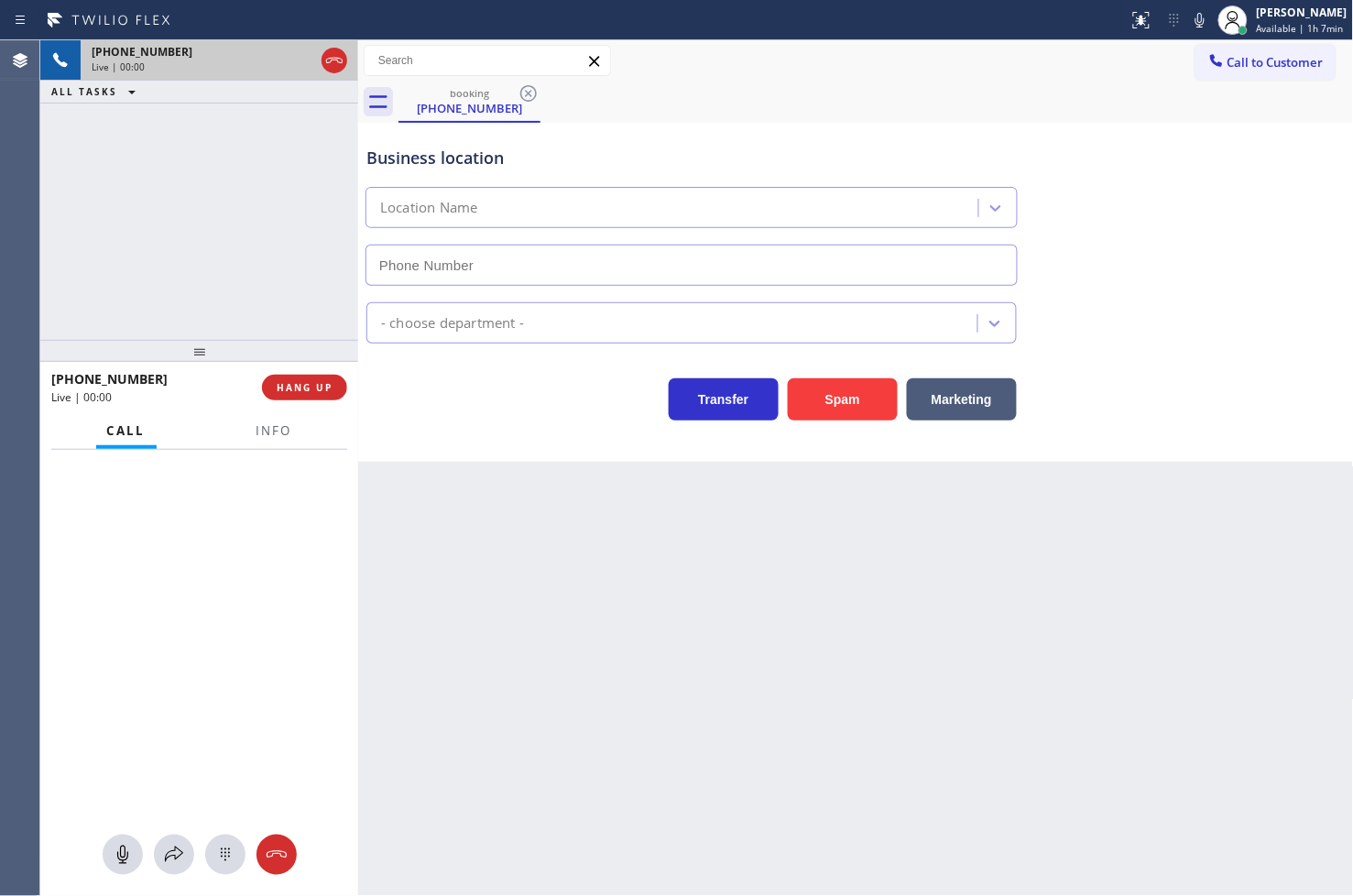
type input "[PHONE_NUMBER]"
click at [479, 404] on div "Transfer Spam Marketing" at bounding box center [691, 395] width 658 height 51
click at [193, 280] on div "[PHONE_NUMBER] Live | 00:04 ALL TASKS ALL TASKS ACTIVE TASKS TASKS IN WRAP UP" at bounding box center [199, 190] width 317 height 300
click at [463, 440] on div "Business location Electrical Carat [PHONE_NUMBER] Electricians Transfer Spam Ma…" at bounding box center [856, 292] width 996 height 339
click at [458, 427] on div "Business location Electrical Carat [PHONE_NUMBER] Electricians Transfer Spam Ma…" at bounding box center [856, 292] width 996 height 339
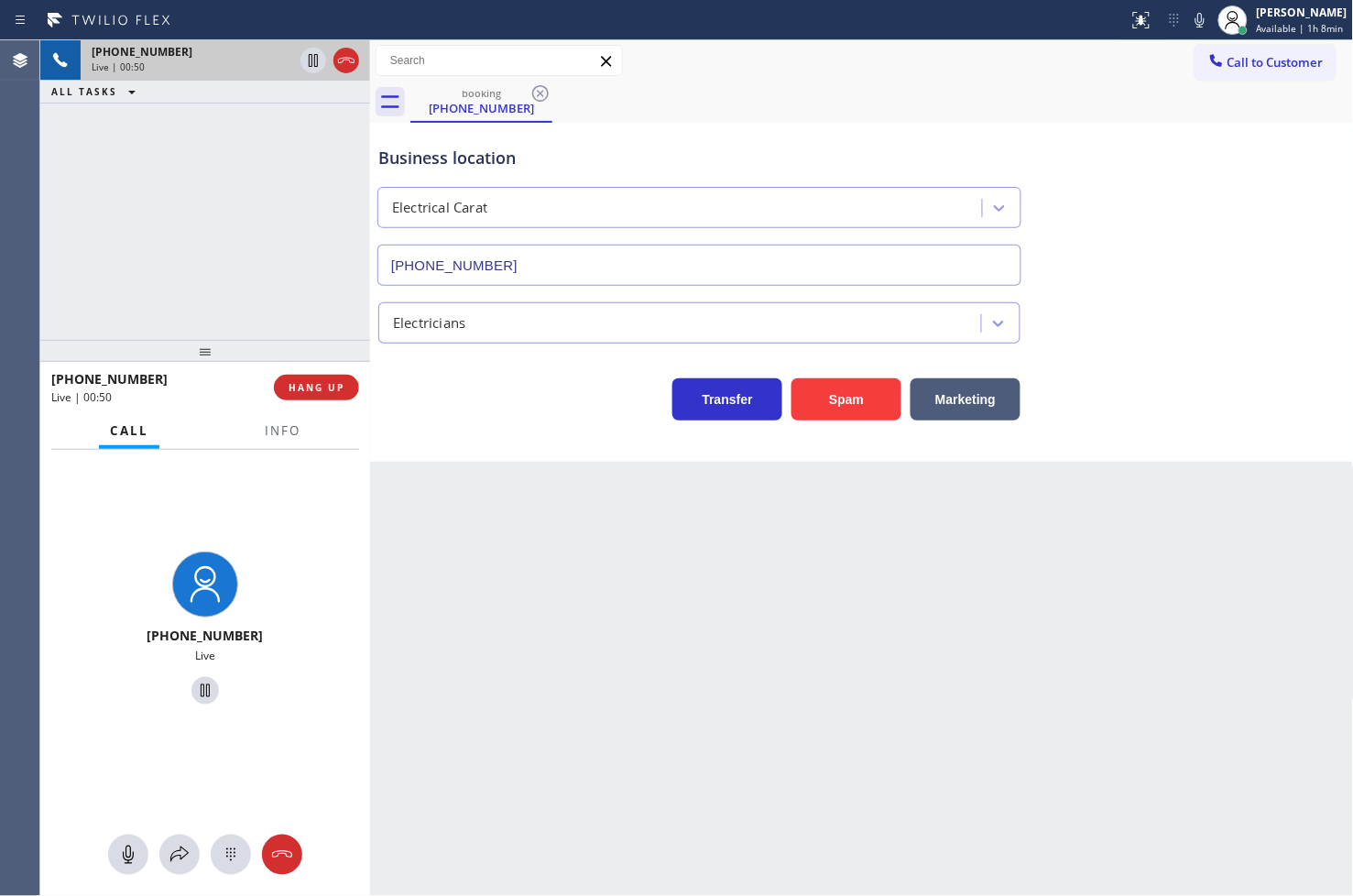
drag, startPoint x: 361, startPoint y: 541, endPoint x: 373, endPoint y: 541, distance: 12.0
click at [370, 541] on div at bounding box center [370, 468] width 0 height 855
click at [433, 396] on div "Transfer Spam Marketing" at bounding box center [699, 395] width 650 height 51
click at [288, 304] on div "[PHONE_NUMBER] Live | 01:01 ALL TASKS ALL TASKS ACTIVE TASKS TASKS IN WRAP UP" at bounding box center [205, 190] width 329 height 300
click at [427, 397] on div "Transfer Spam Marketing" at bounding box center [699, 395] width 650 height 51
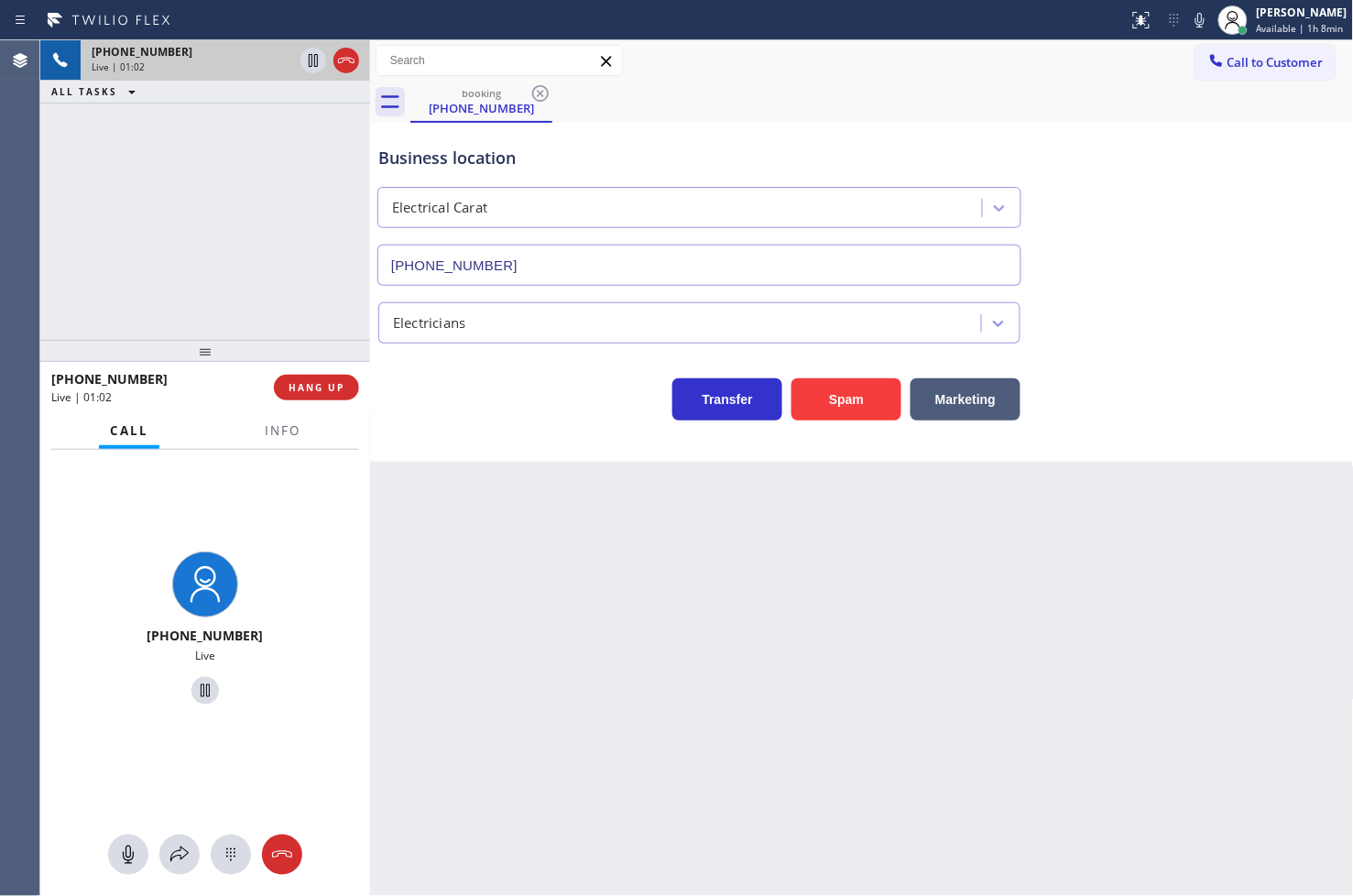
click at [217, 285] on div "[PHONE_NUMBER] Live | 01:02 ALL TASKS ALL TASKS ACTIVE TASKS TASKS IN WRAP UP" at bounding box center [205, 190] width 329 height 300
click at [413, 382] on div "Transfer Spam Marketing" at bounding box center [699, 395] width 650 height 51
click at [294, 312] on div "[PHONE_NUMBER] Live | 01:04 ALL TASKS ALL TASKS ACTIVE TASKS TASKS IN WRAP UP" at bounding box center [205, 190] width 329 height 300
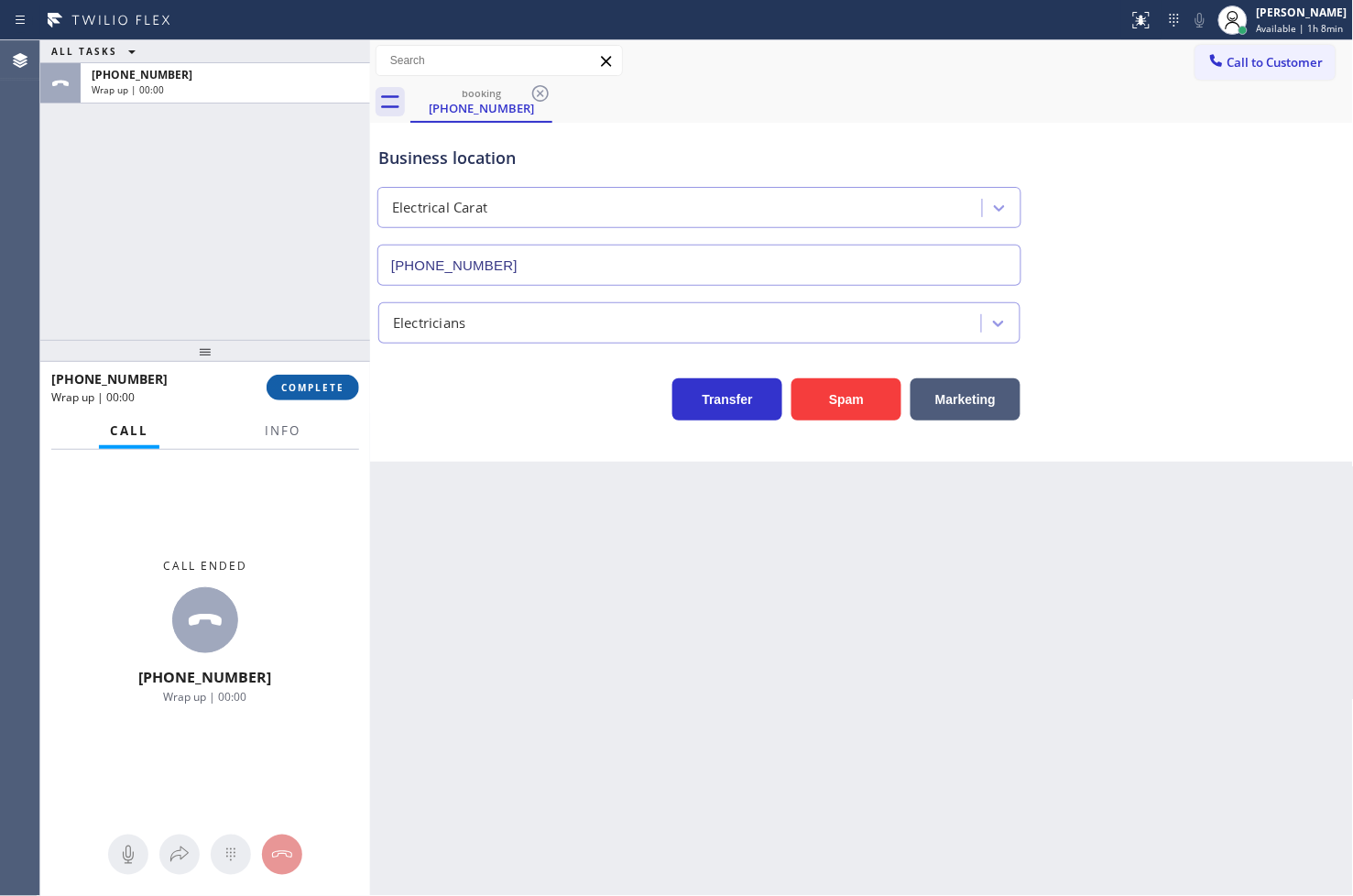
click at [332, 388] on span "COMPLETE" at bounding box center [313, 387] width 63 height 13
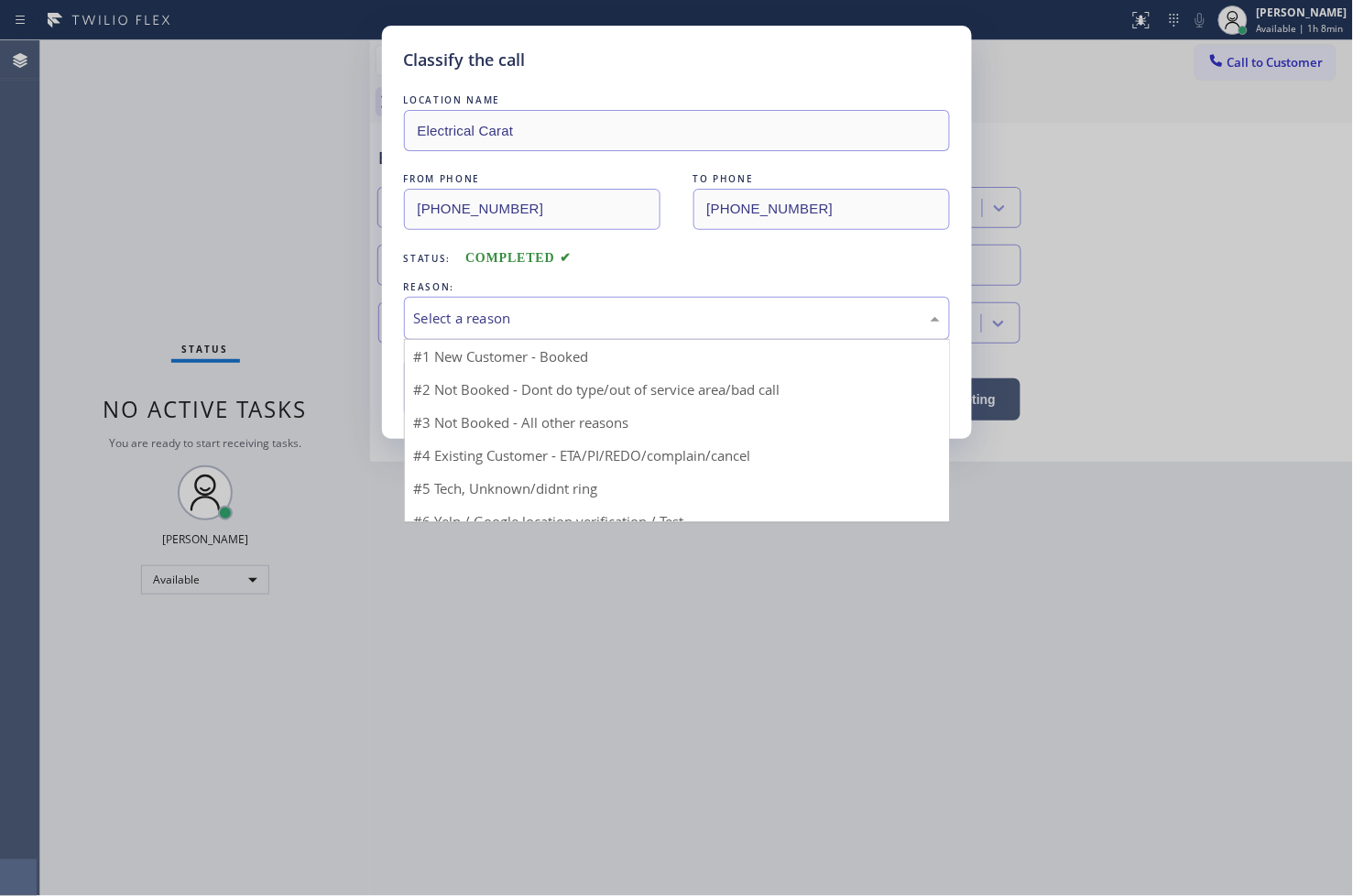
click at [490, 330] on div "Select a reason" at bounding box center [676, 318] width 546 height 44
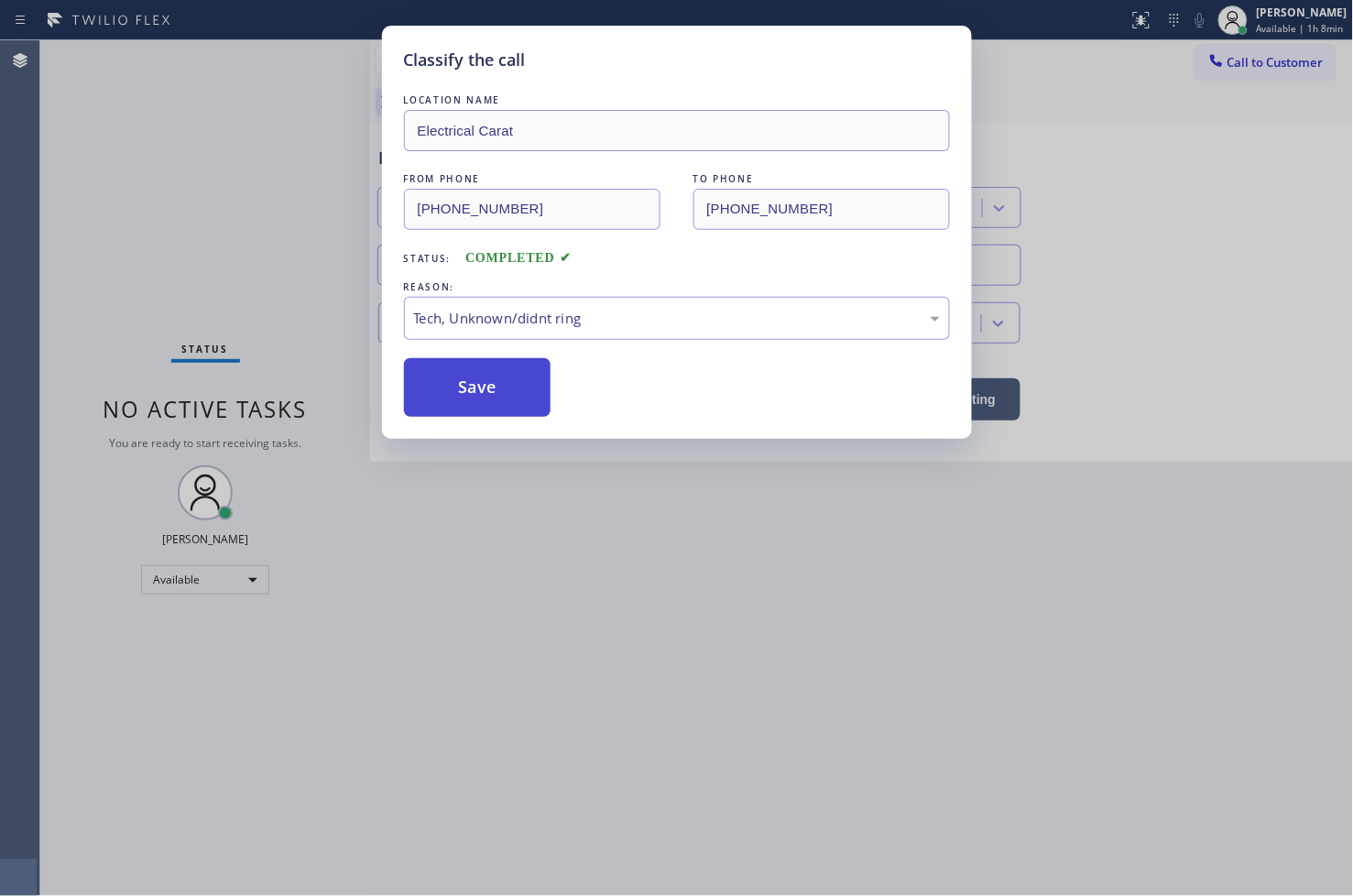
click at [526, 394] on button "Save" at bounding box center [477, 387] width 147 height 58
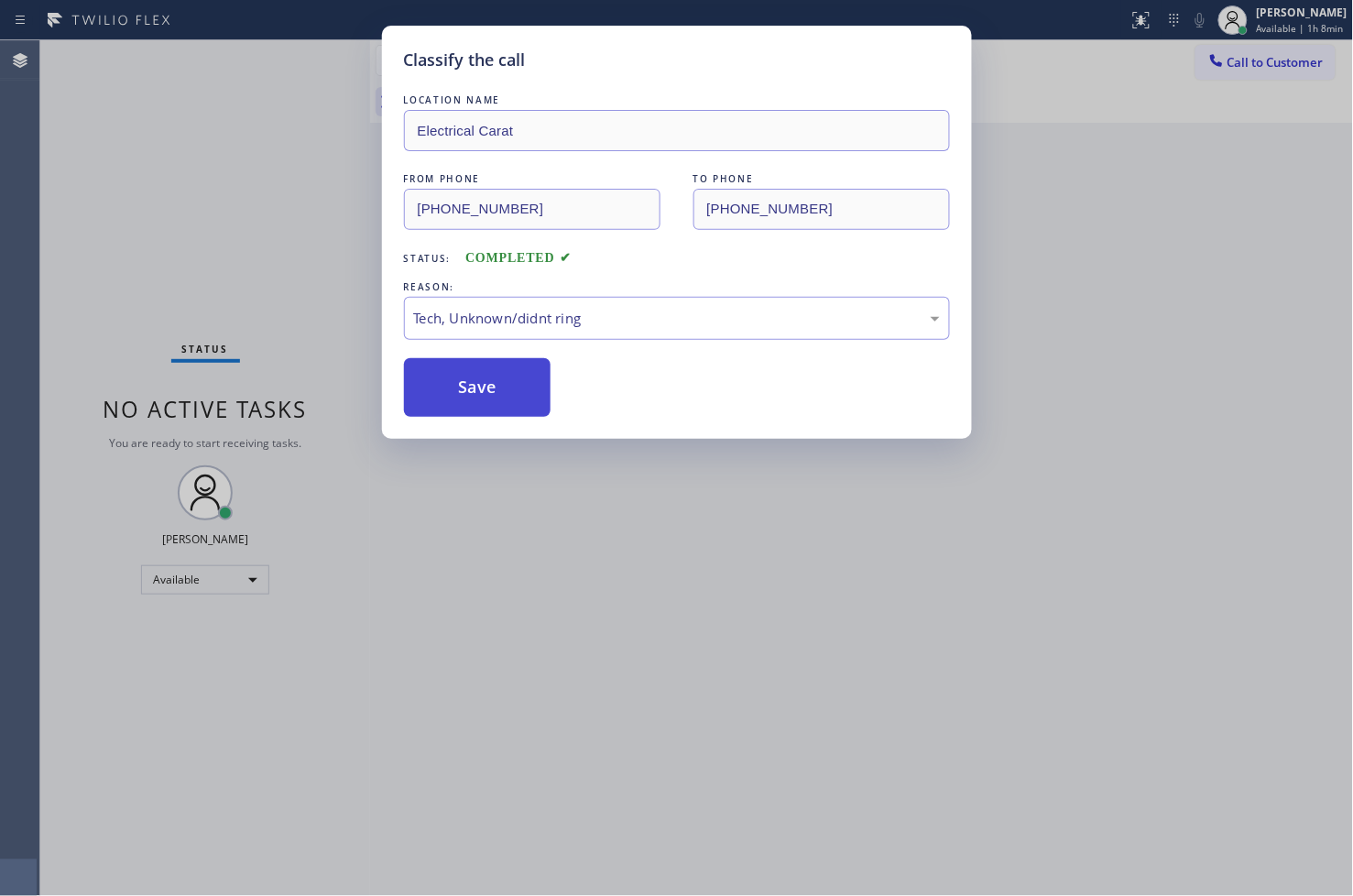
click at [526, 394] on button "Save" at bounding box center [477, 387] width 147 height 58
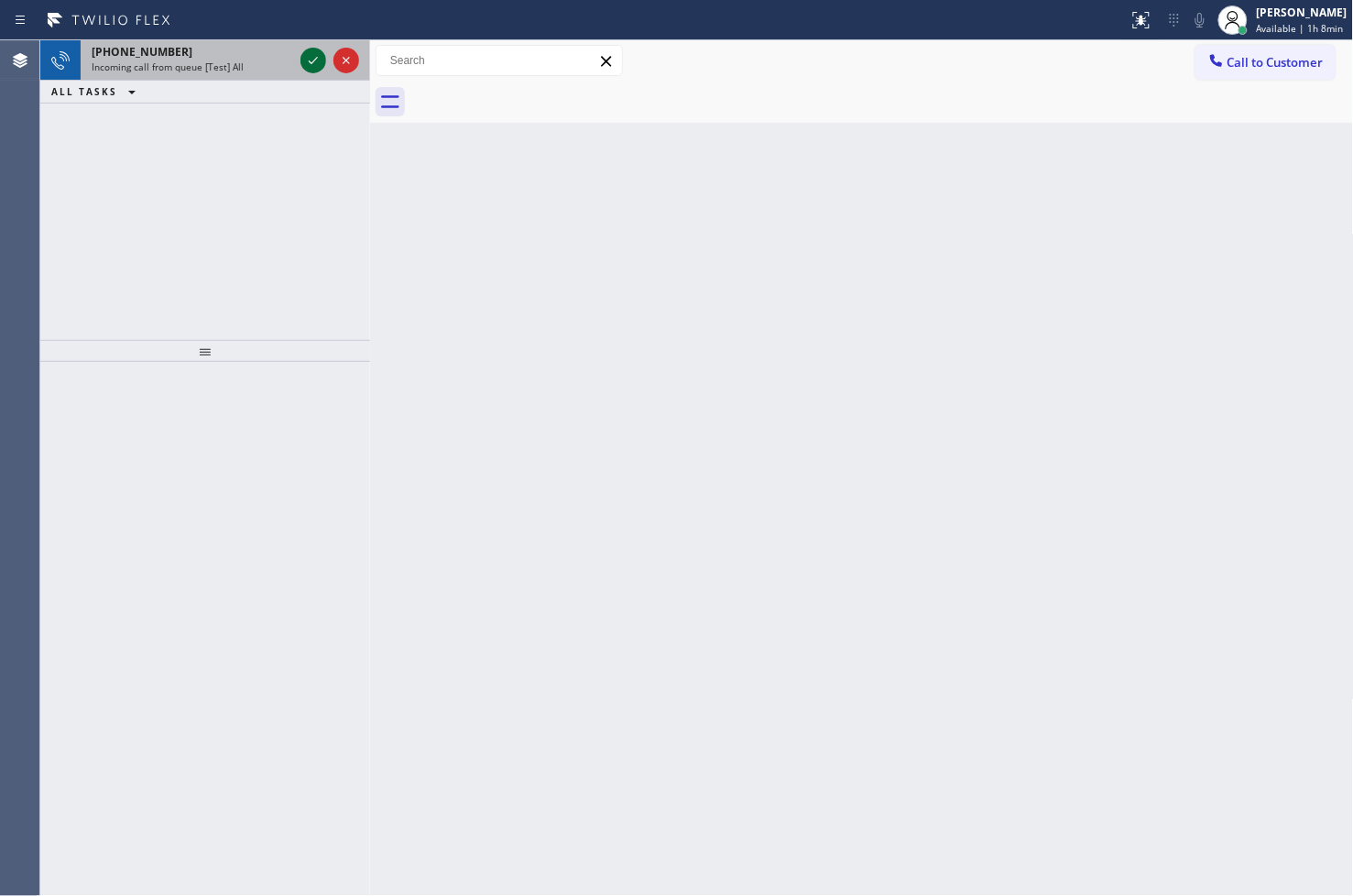
click at [301, 68] on div at bounding box center [314, 60] width 26 height 22
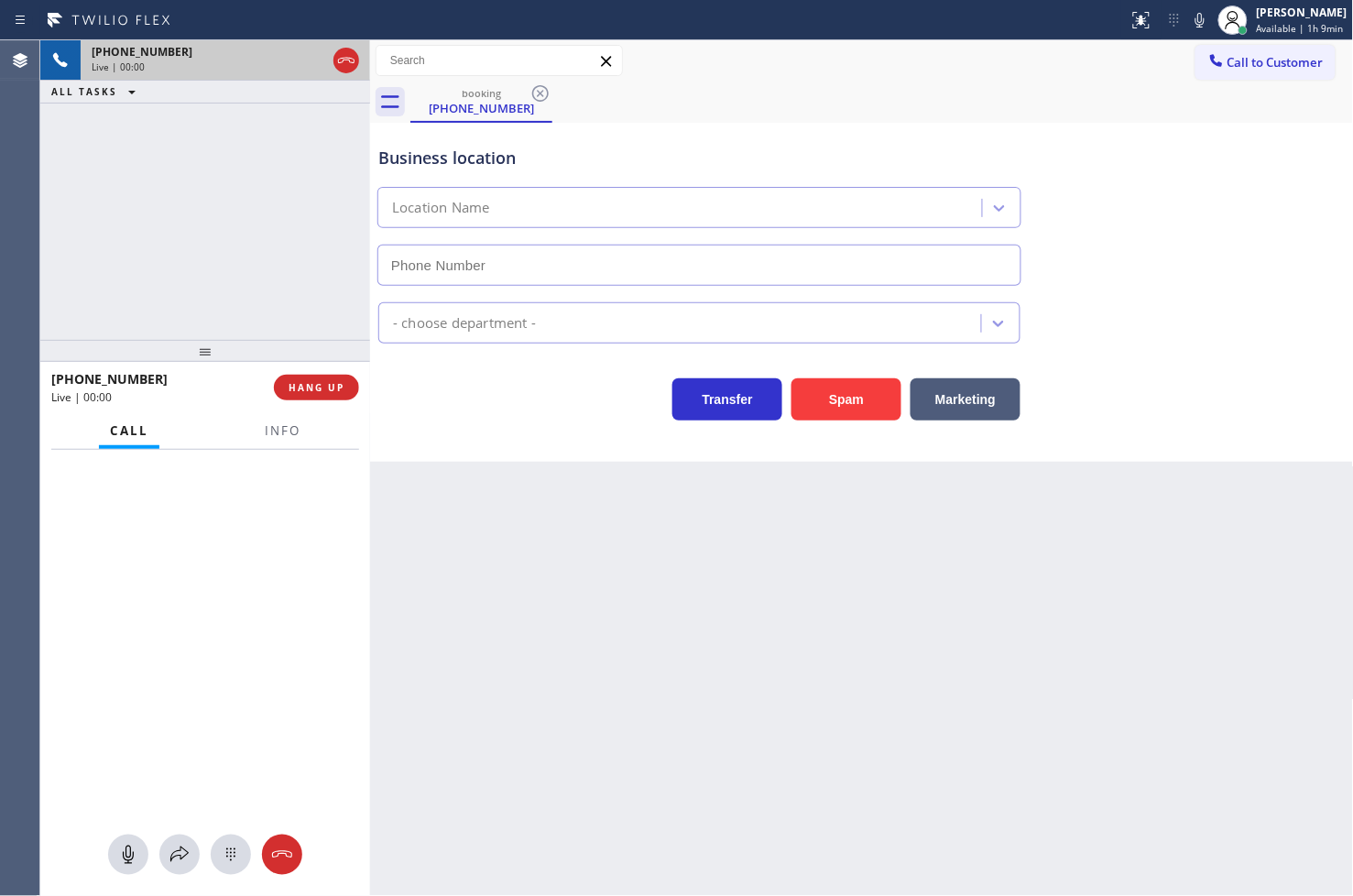
type input "[PHONE_NUMBER]"
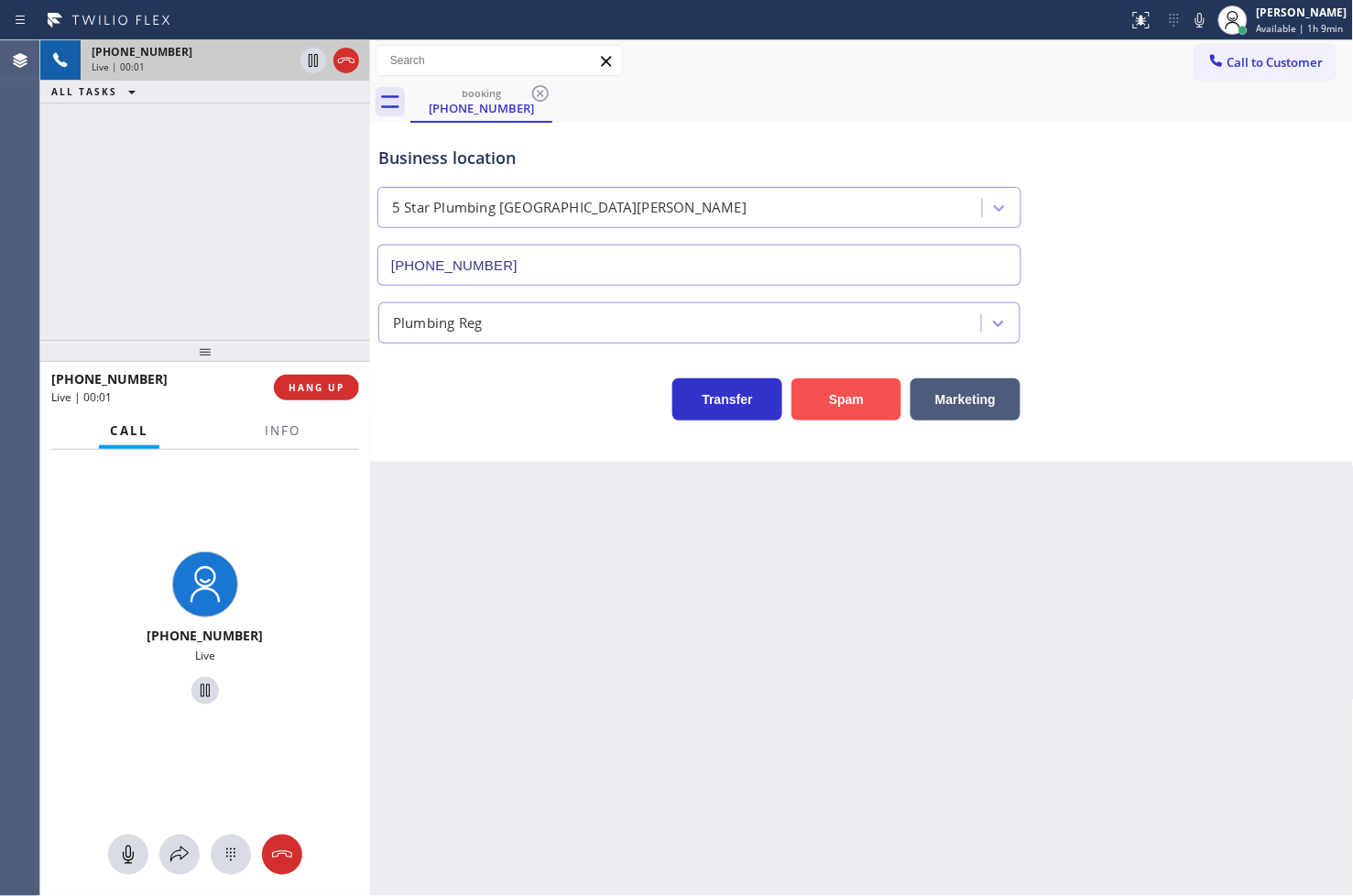
click at [810, 415] on button "Spam" at bounding box center [846, 400] width 110 height 43
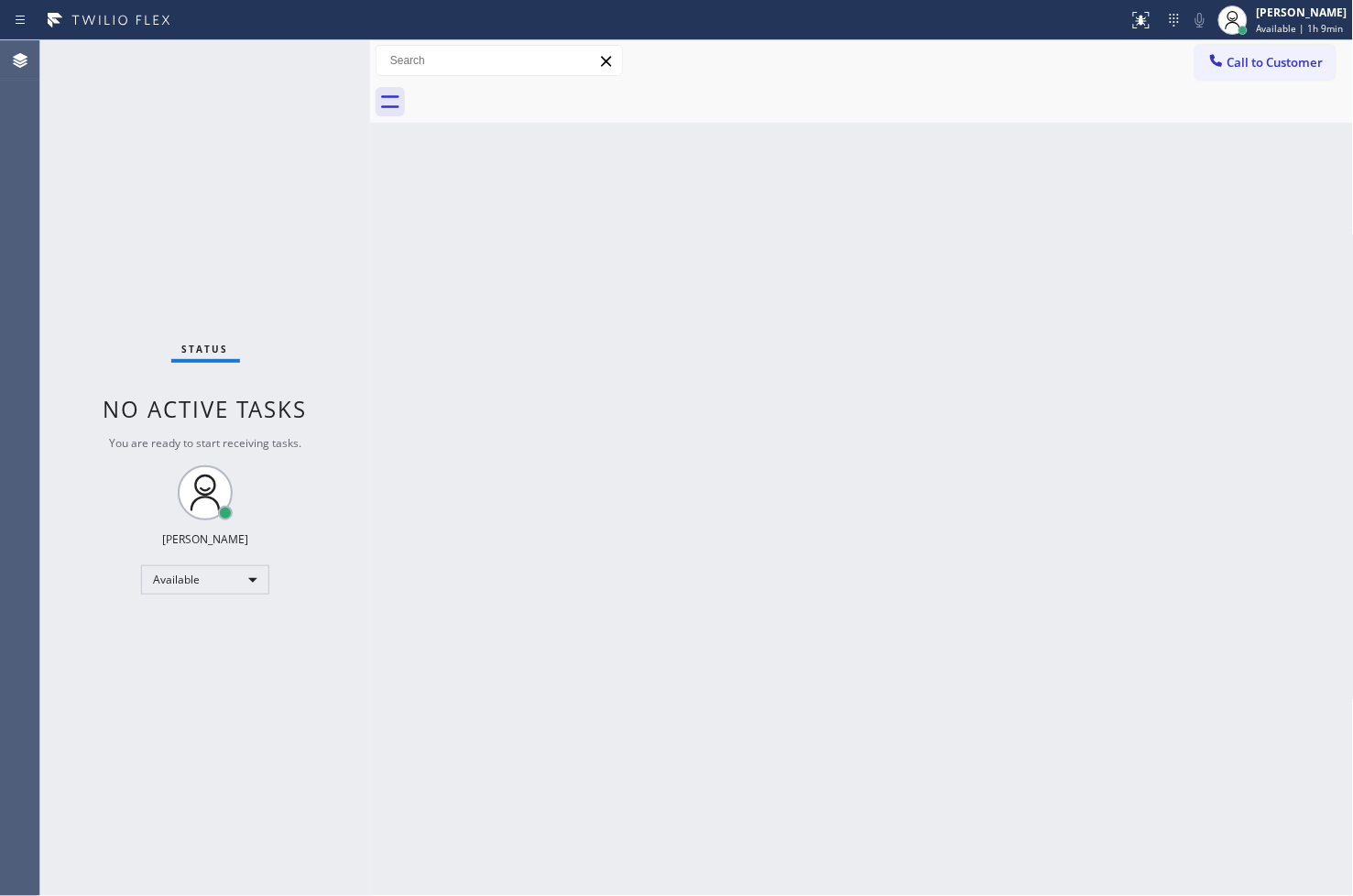
click at [300, 57] on div "Status No active tasks You are ready to start receiving tasks. [PERSON_NAME]" at bounding box center [205, 468] width 329 height 855
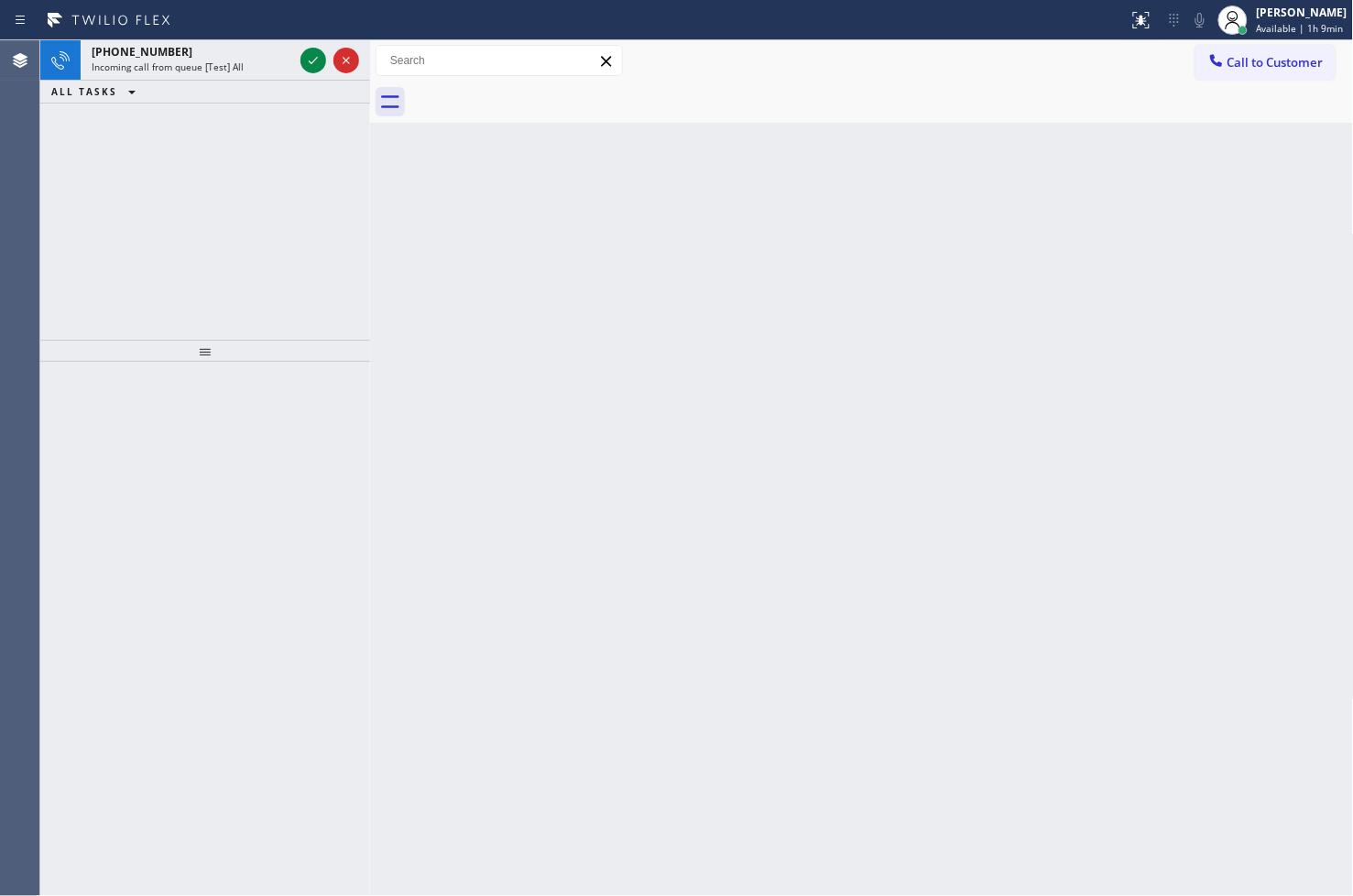
click at [277, 30] on div at bounding box center [564, 21] width 1114 height 30
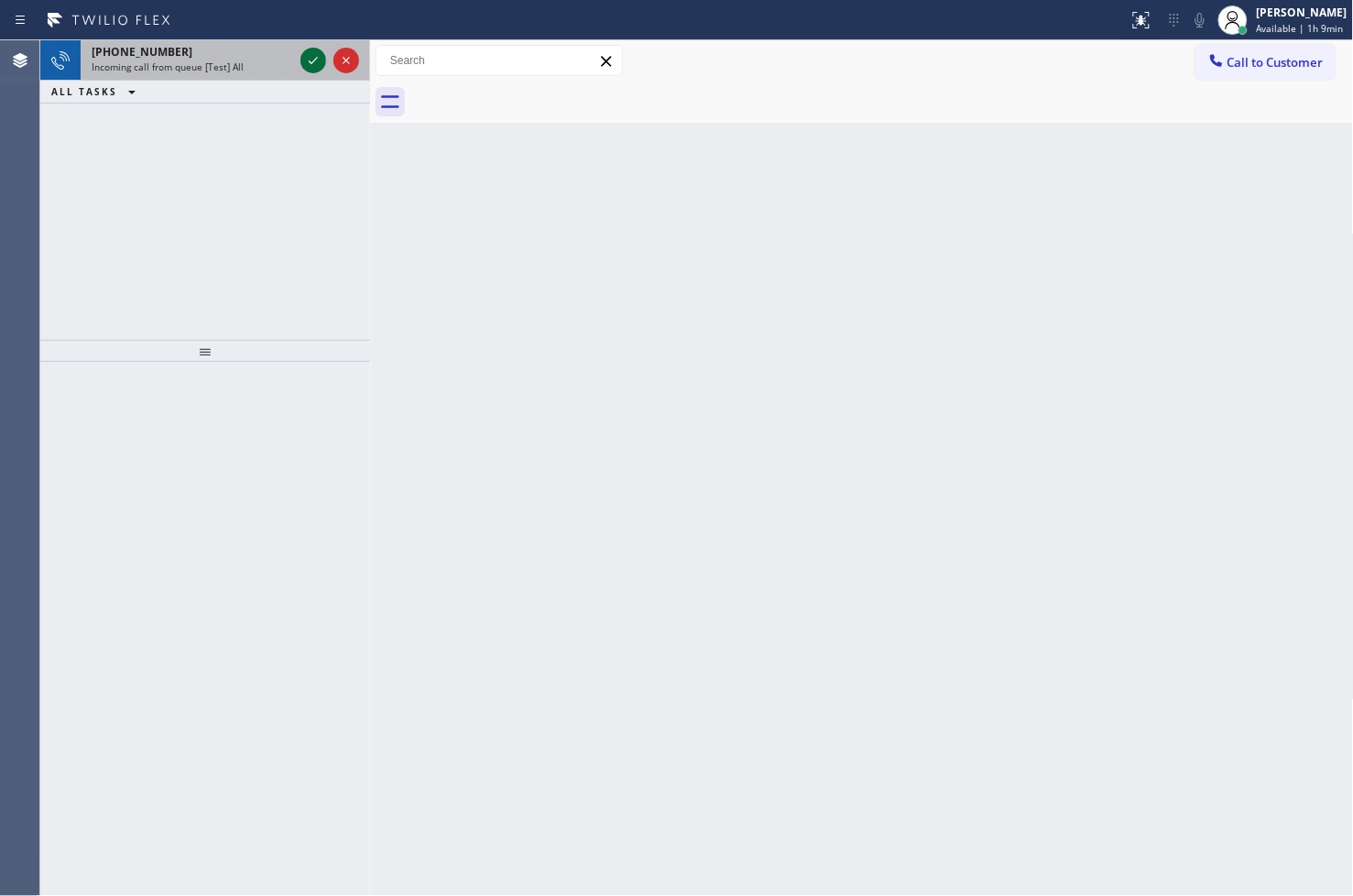
click at [310, 53] on icon at bounding box center [314, 60] width 22 height 22
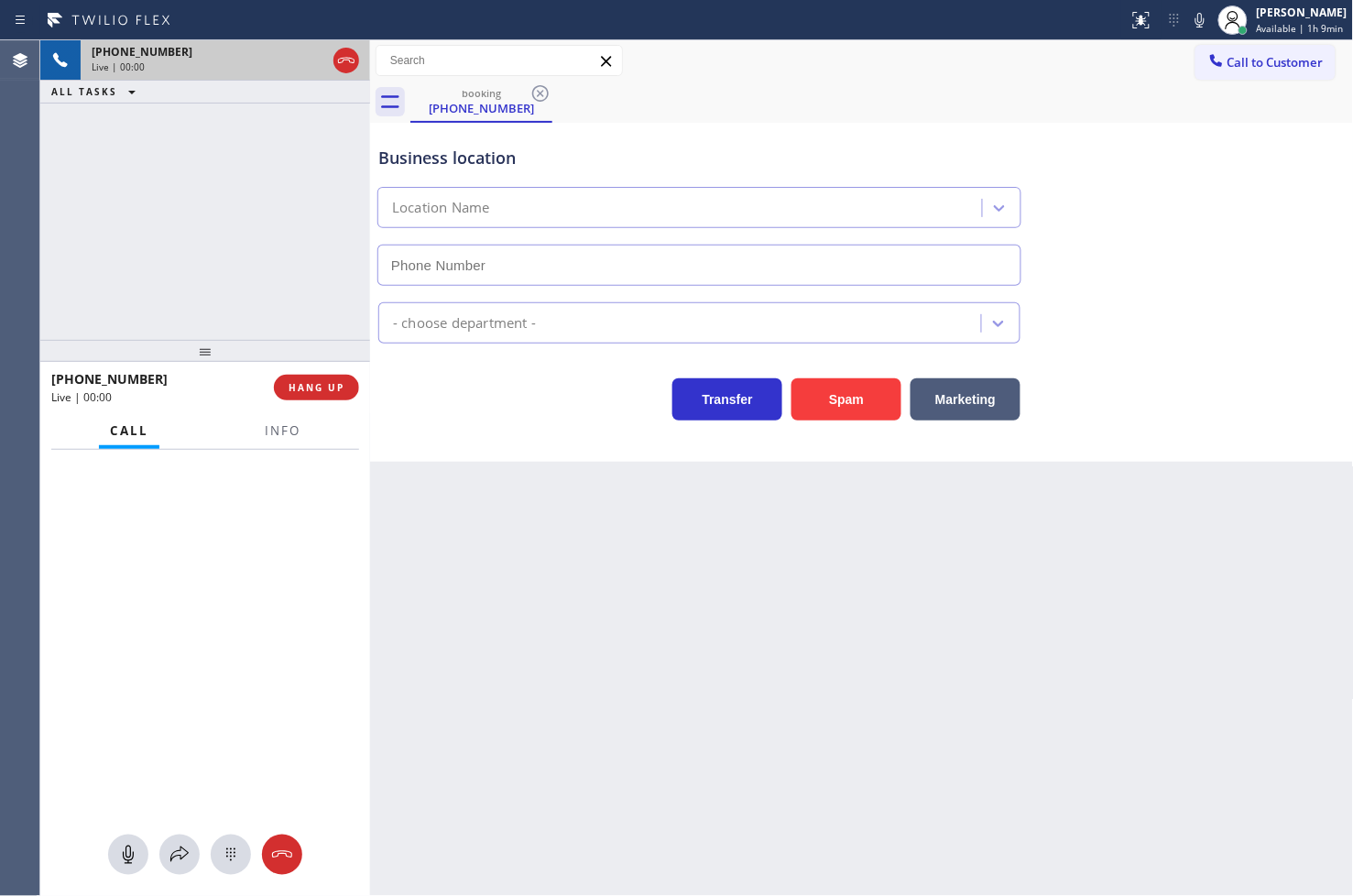
type input "[PHONE_NUMBER]"
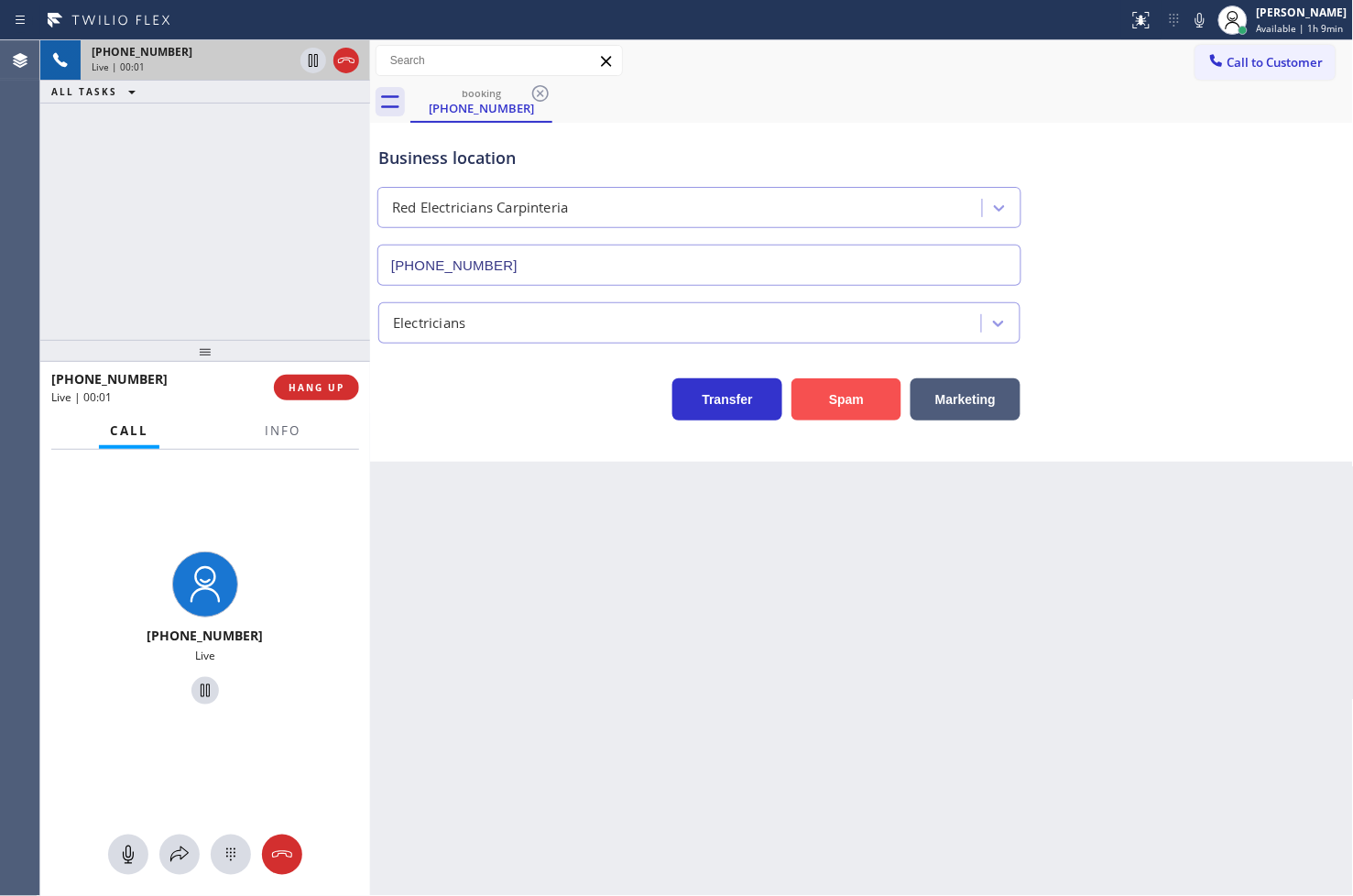
click at [826, 391] on button "Spam" at bounding box center [846, 400] width 110 height 43
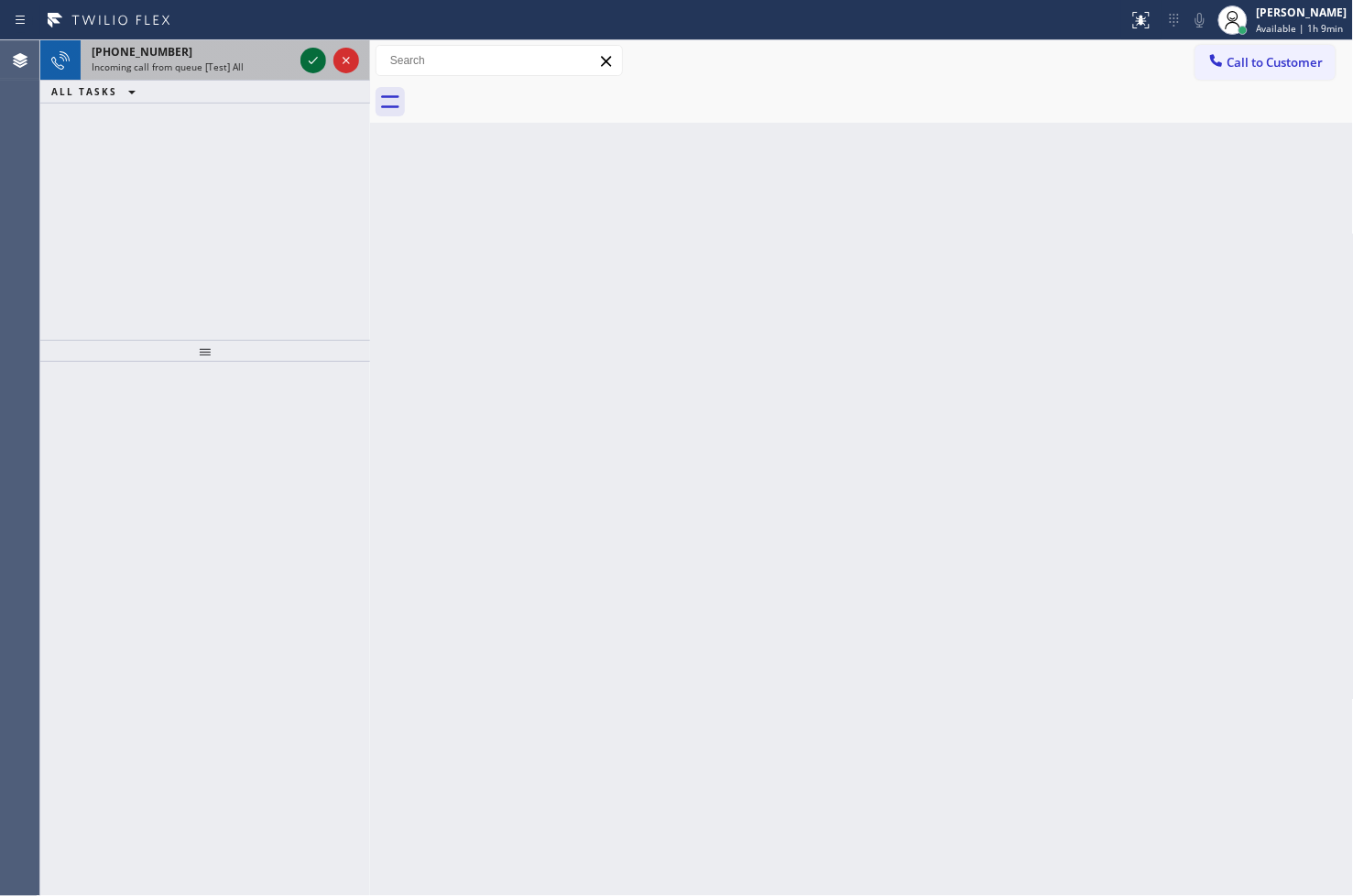
click at [309, 59] on icon at bounding box center [314, 60] width 22 height 22
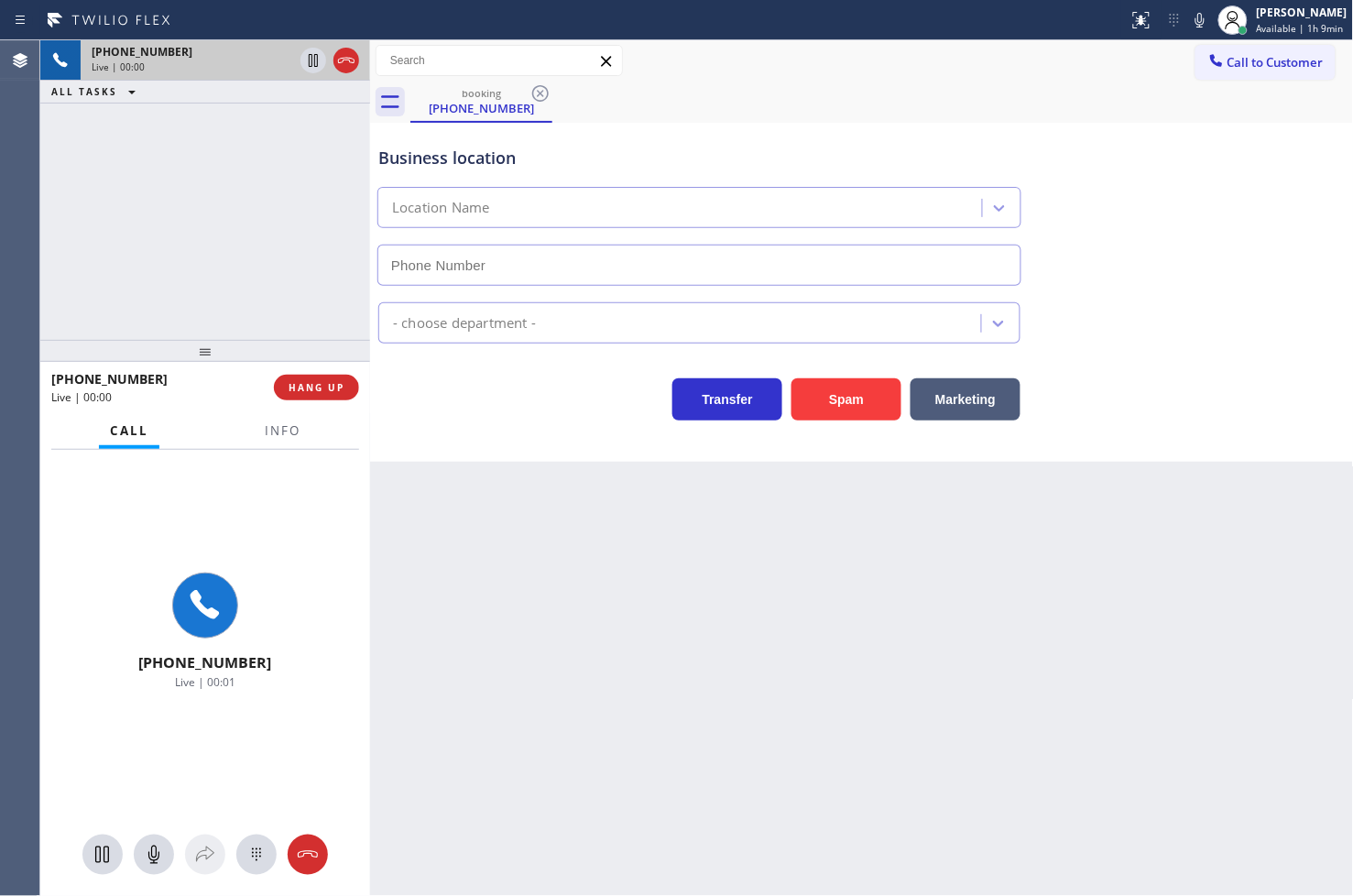
type input "[PHONE_NUMBER]"
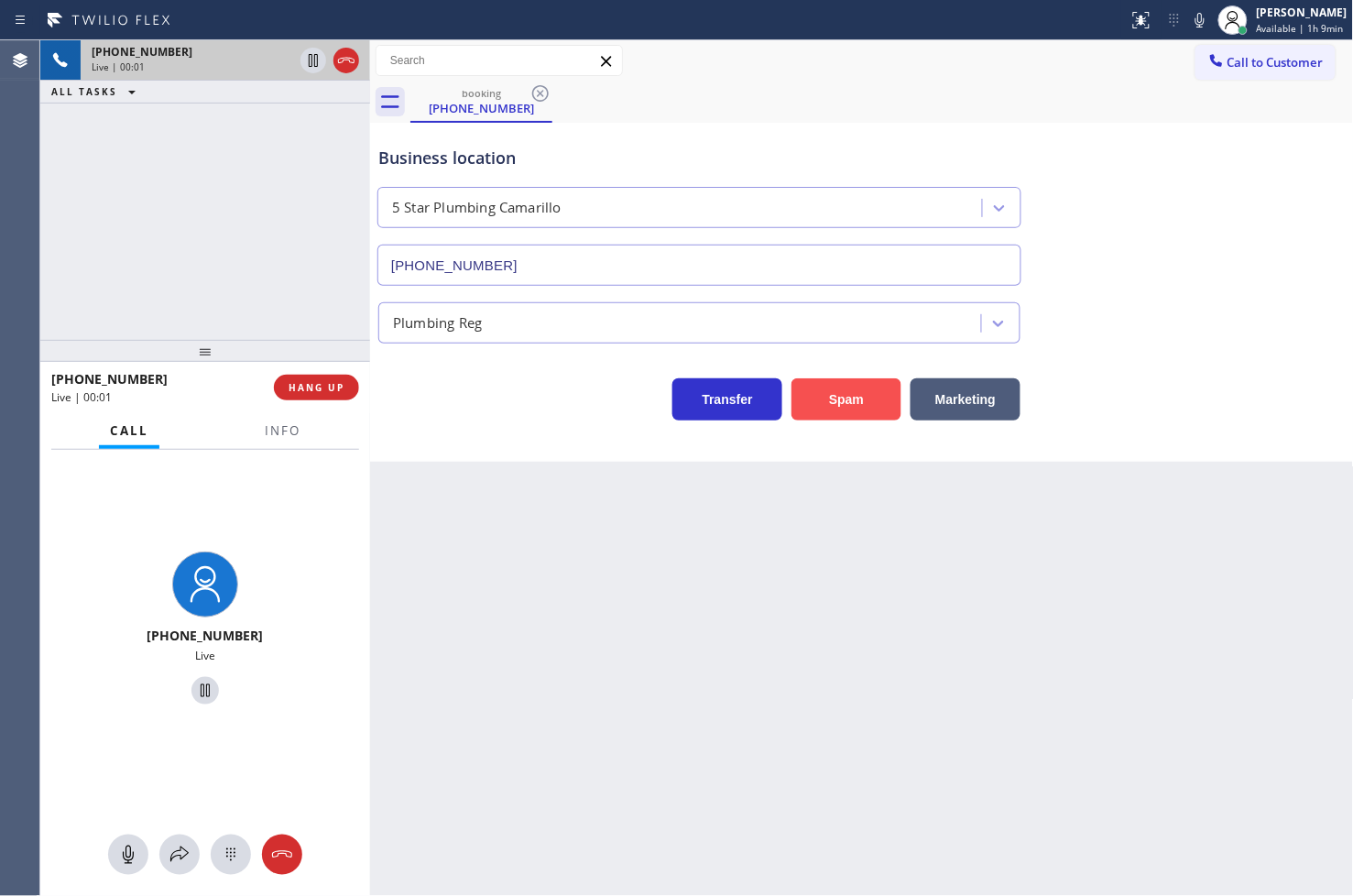
drag, startPoint x: 839, startPoint y: 392, endPoint x: 1317, endPoint y: 215, distance: 509.7
click at [852, 383] on button "Spam" at bounding box center [846, 400] width 110 height 43
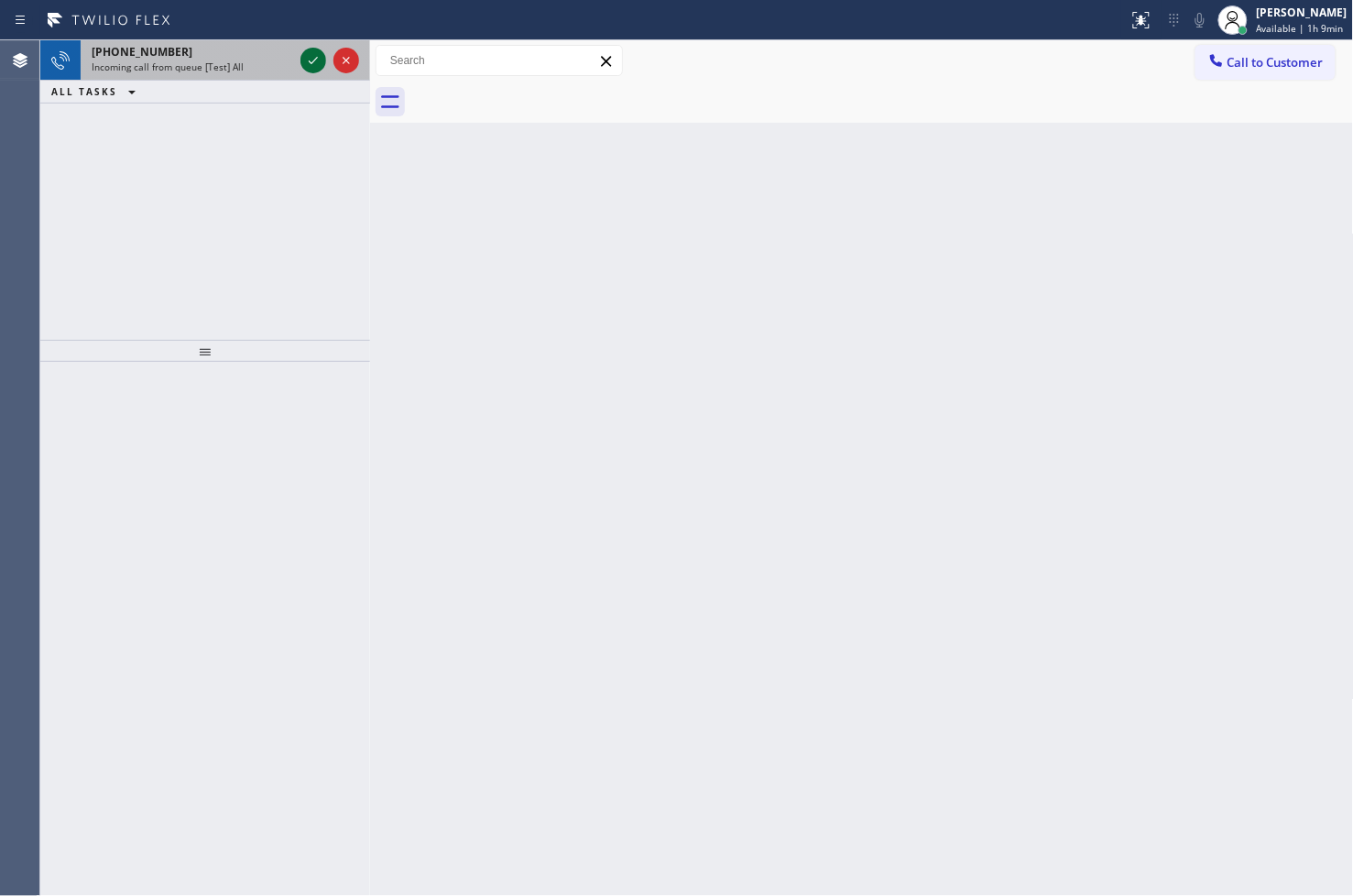
click at [313, 56] on icon at bounding box center [314, 60] width 22 height 22
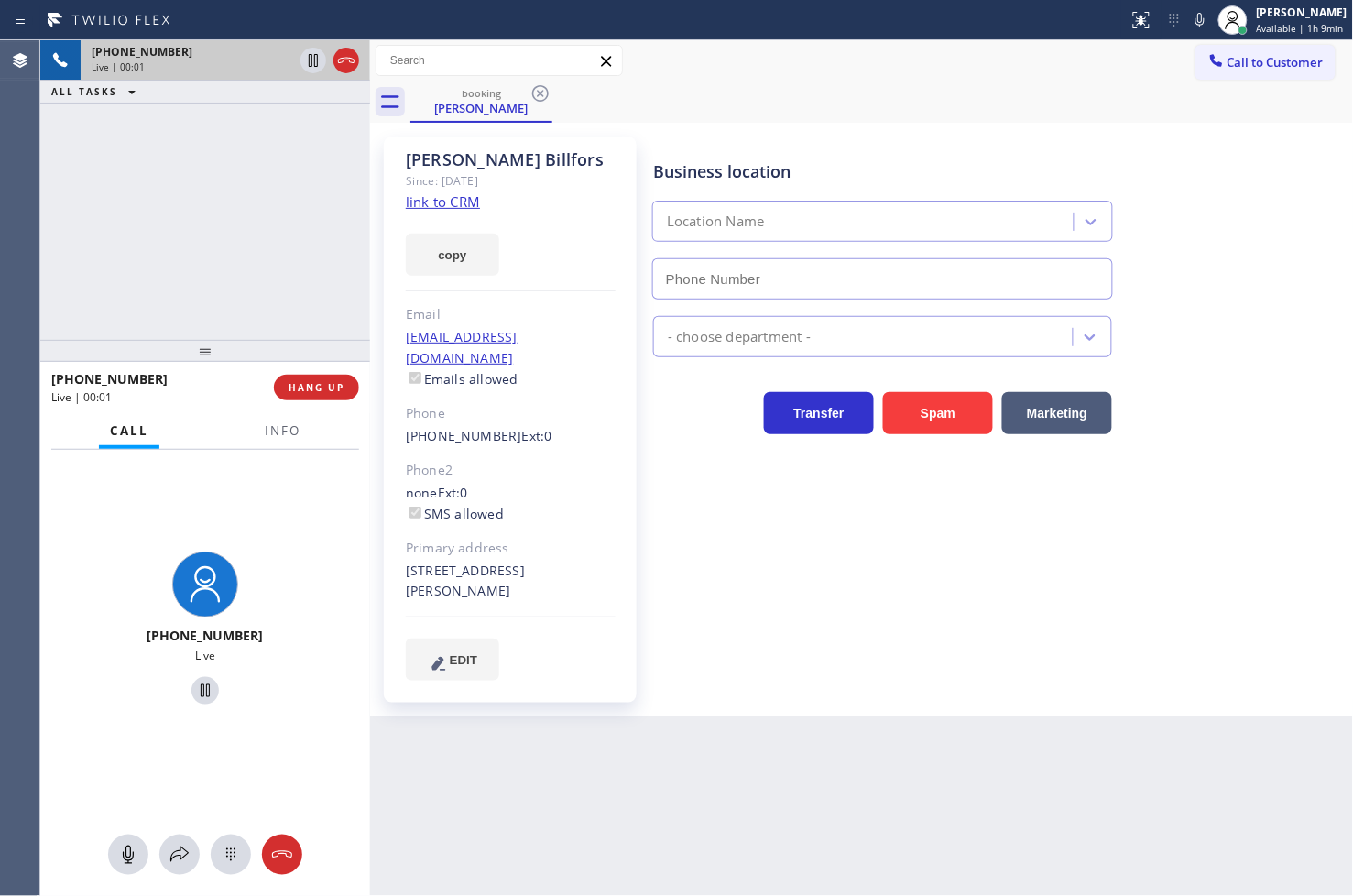
type input "[PHONE_NUMBER]"
click at [453, 206] on link "link to CRM" at bounding box center [442, 202] width 74 height 19
click at [272, 431] on span "Info" at bounding box center [283, 430] width 36 height 17
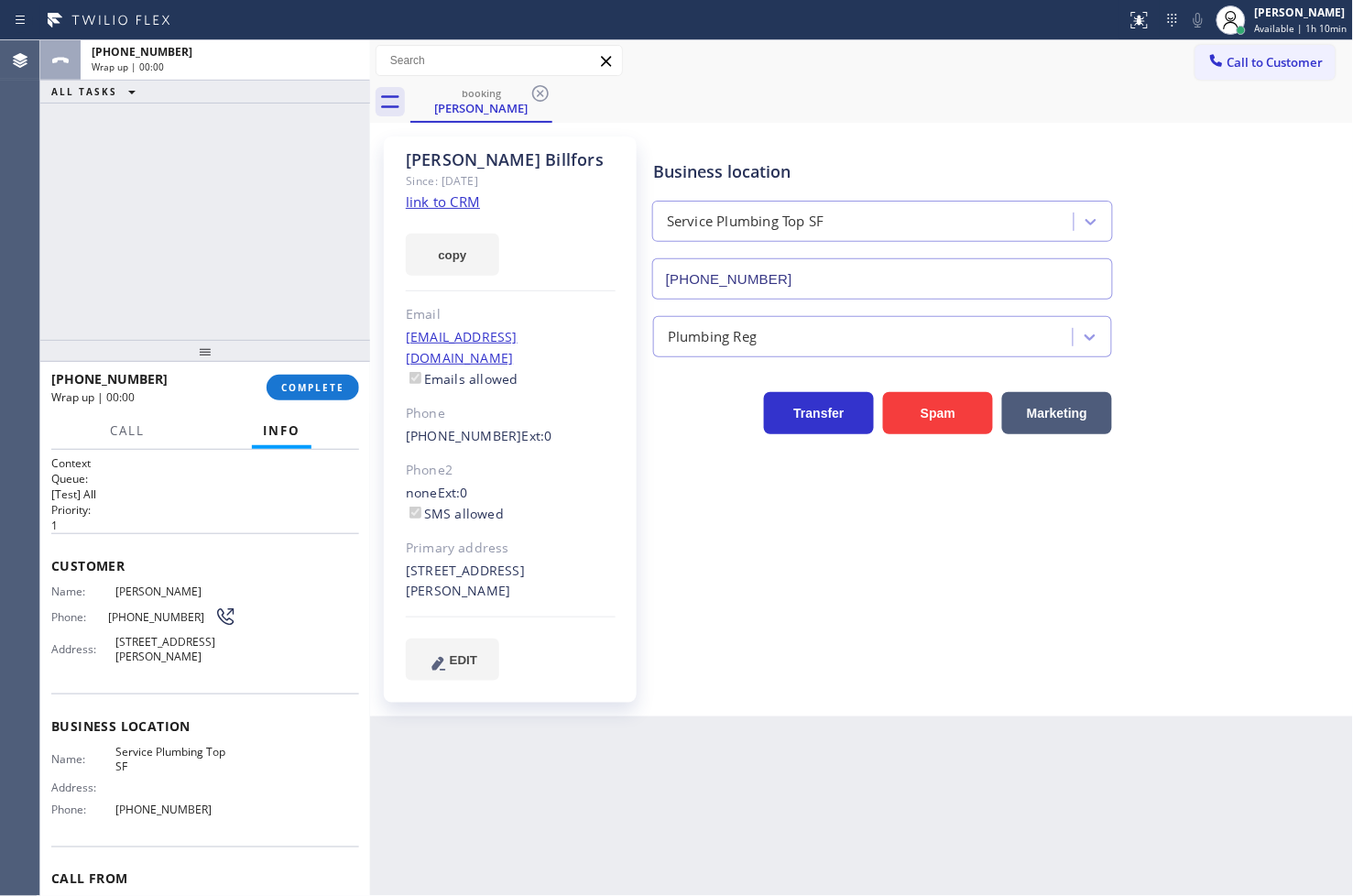
drag, startPoint x: 963, startPoint y: 665, endPoint x: 680, endPoint y: 447, distance: 357.2
click at [964, 662] on div "Business location Service Plumbing Top SF [PHONE_NUMBER] Plumbing Reg Transfer …" at bounding box center [1000, 426] width 700 height 571
click at [313, 269] on div "ALL TASKS ALL TASKS ACTIVE TASKS TASKS IN WRAP UP [PHONE_NUMBER] Wrap up | 00:00" at bounding box center [205, 190] width 329 height 300
click at [919, 571] on div "Business location Service Plumbing Top SF [PHONE_NUMBER] Plumbing Reg Transfer …" at bounding box center [1000, 408] width 700 height 534
click at [357, 325] on div "ALL TASKS ALL TASKS ACTIVE TASKS TASKS IN WRAP UP [PHONE_NUMBER] Wrap up | 00:01" at bounding box center [205, 190] width 329 height 300
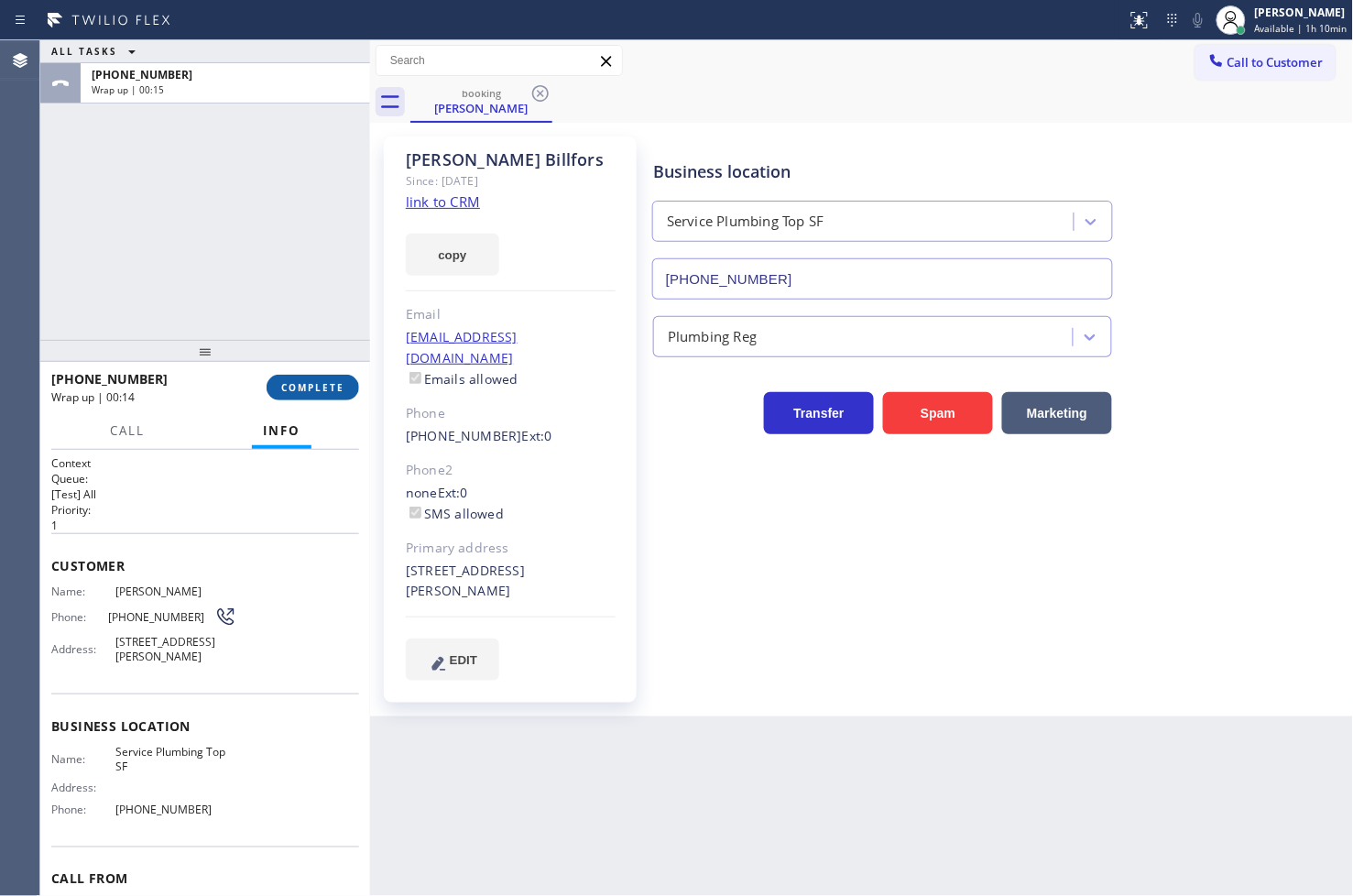
click at [326, 391] on span "COMPLETE" at bounding box center [313, 387] width 63 height 13
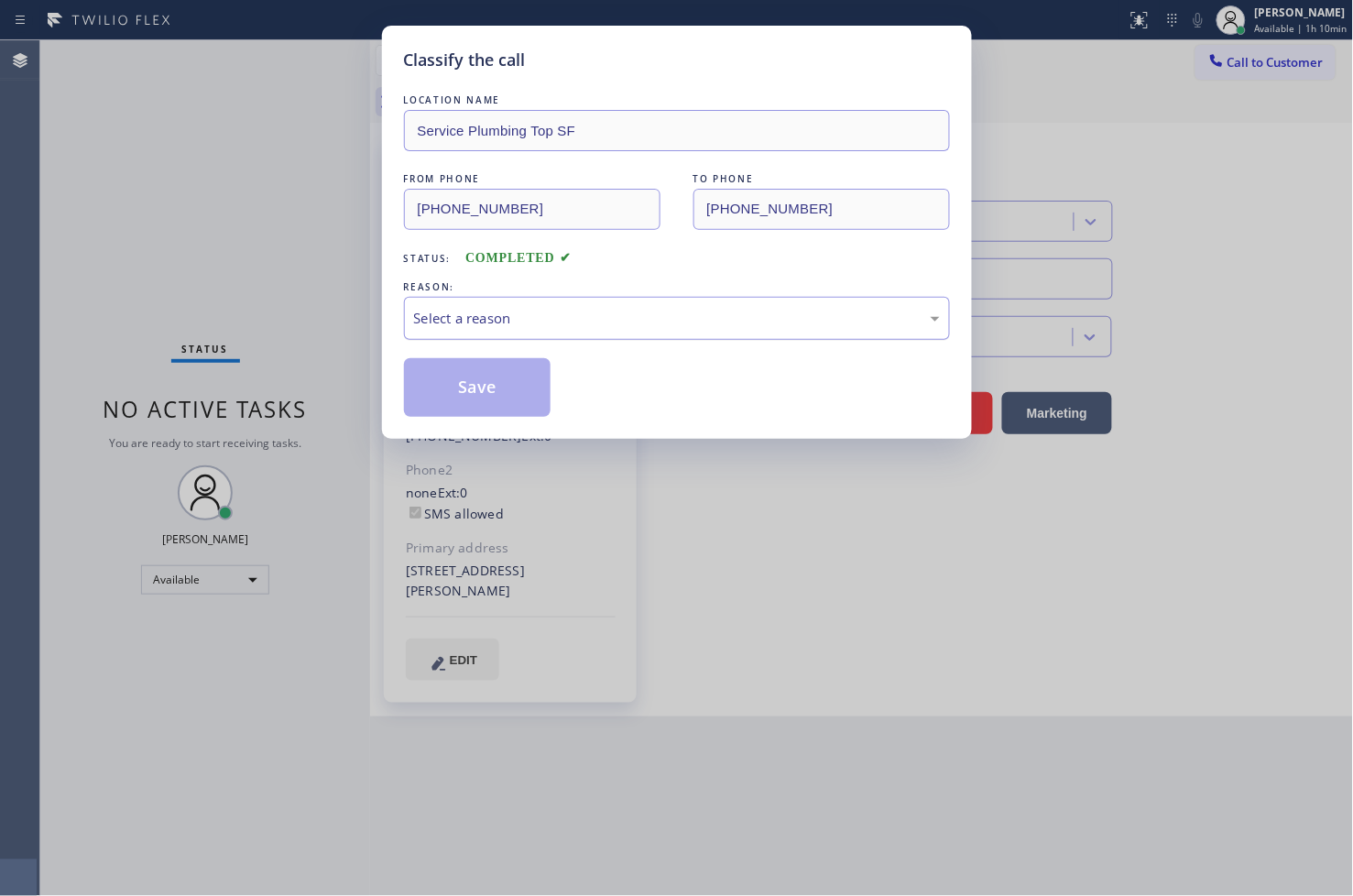
click at [419, 320] on div "Select a reason" at bounding box center [677, 317] width 526 height 21
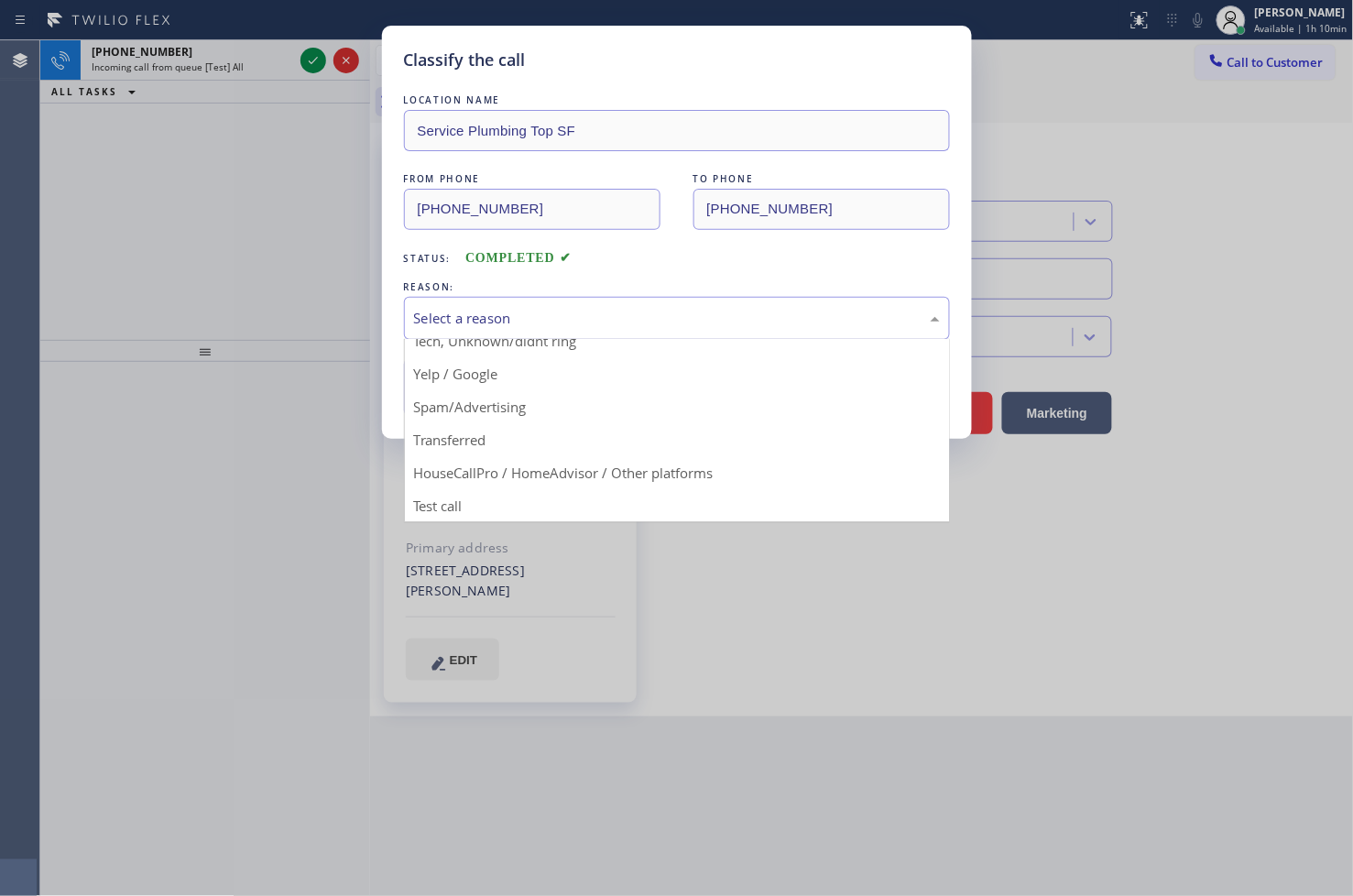
scroll to position [13, 0]
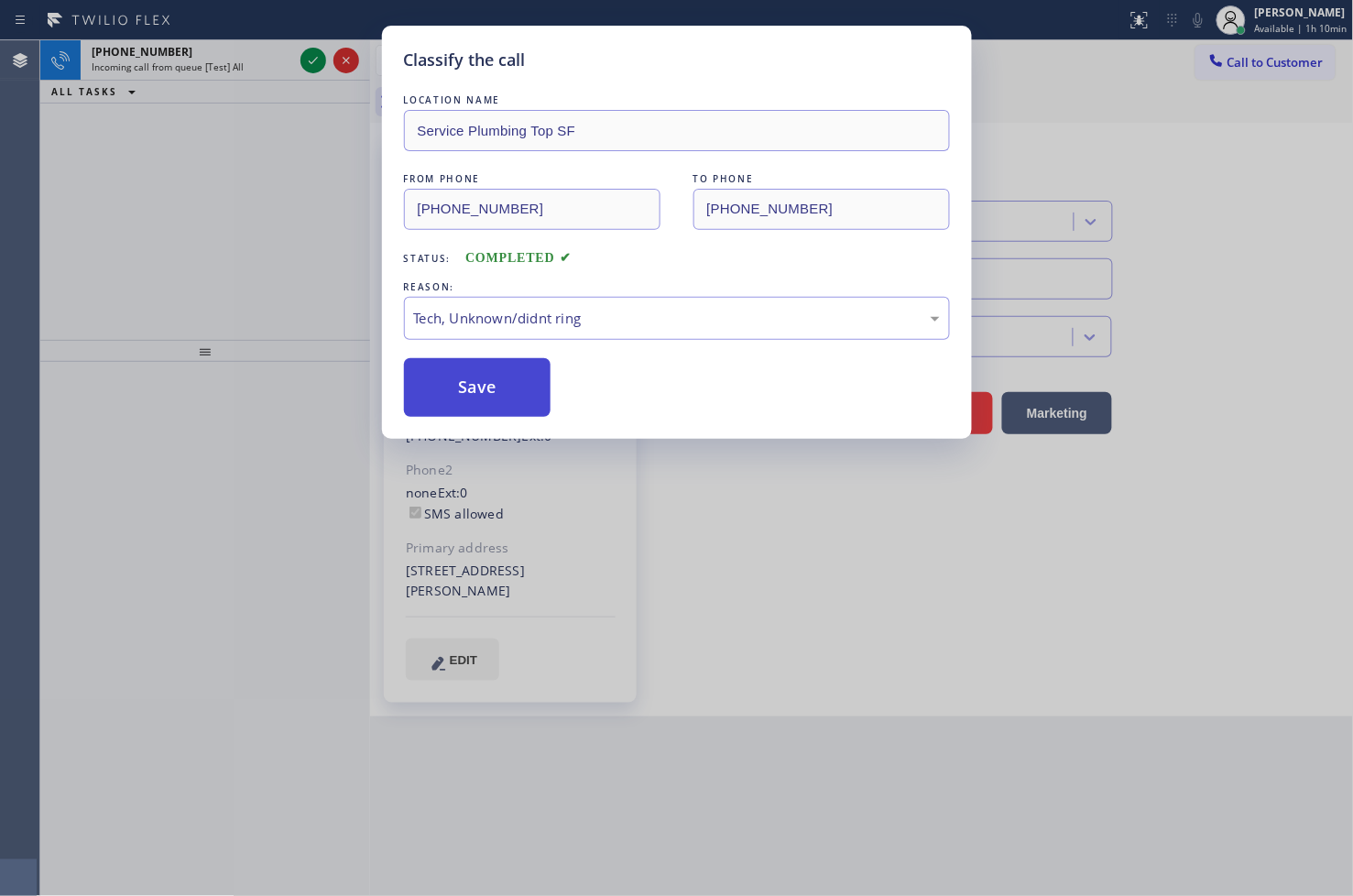
click at [501, 392] on button "Save" at bounding box center [477, 387] width 147 height 58
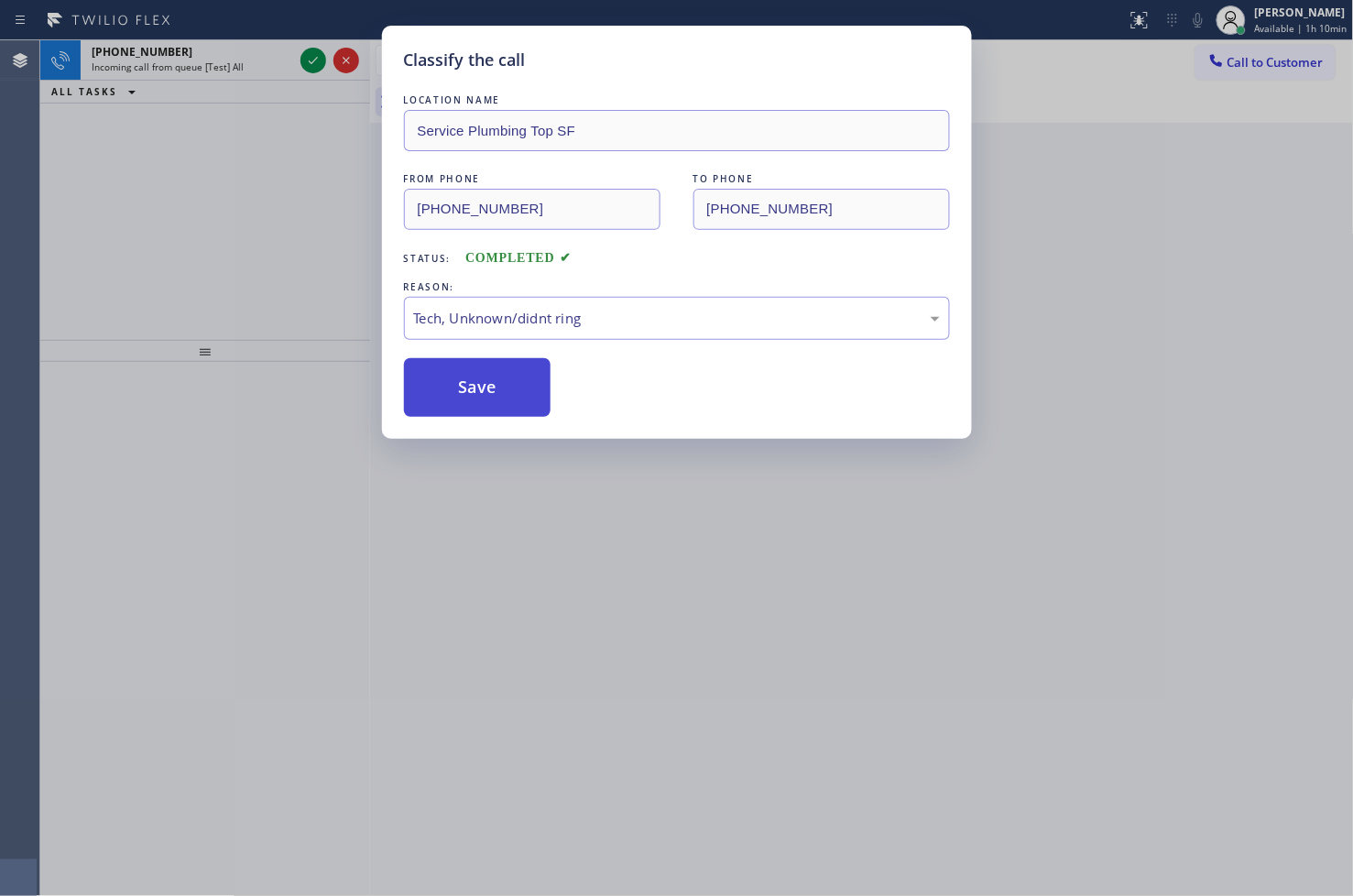
click at [501, 392] on button "Save" at bounding box center [477, 387] width 147 height 58
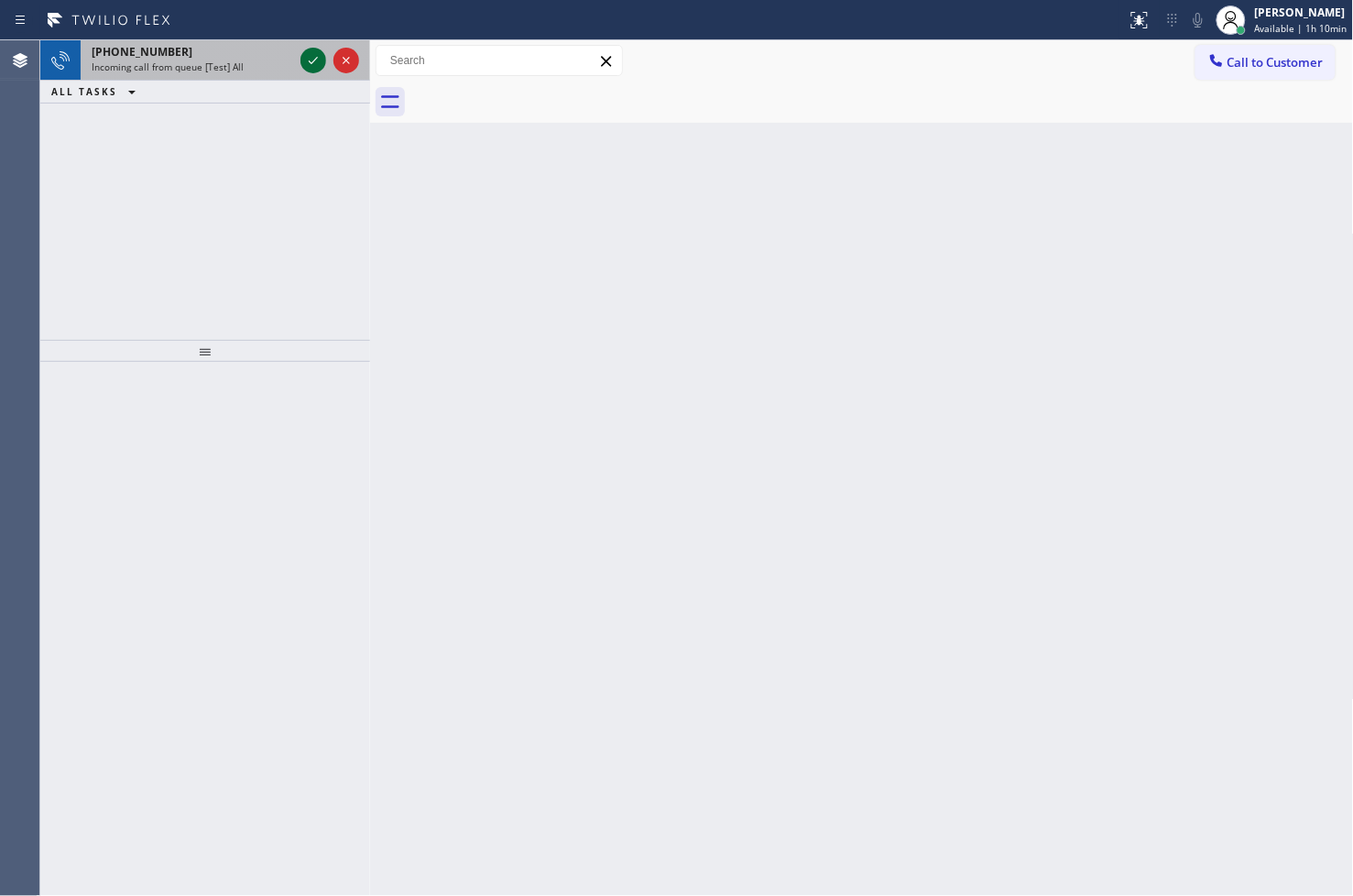
click at [316, 66] on icon at bounding box center [314, 60] width 22 height 22
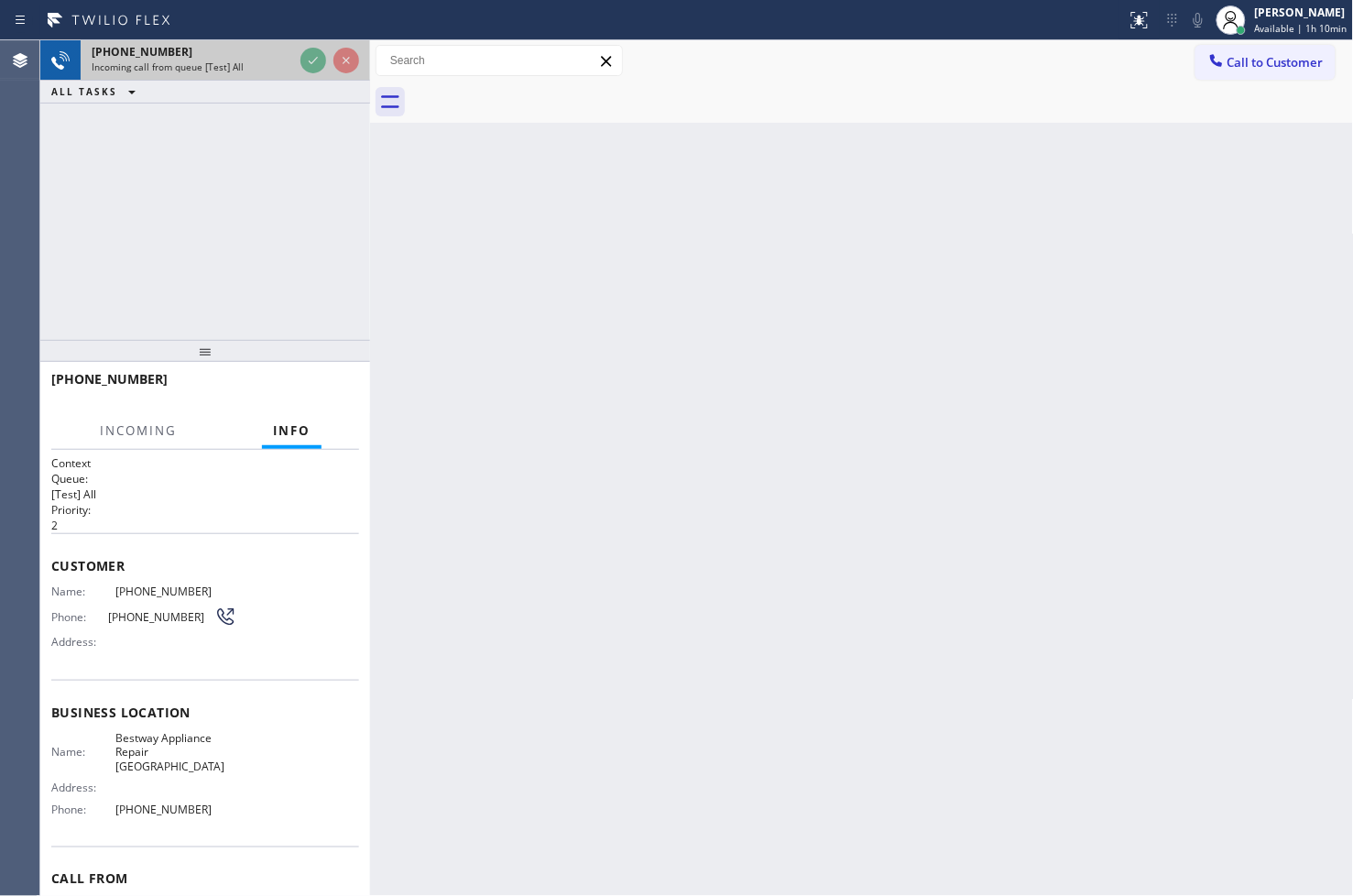
click at [316, 73] on div at bounding box center [329, 60] width 66 height 41
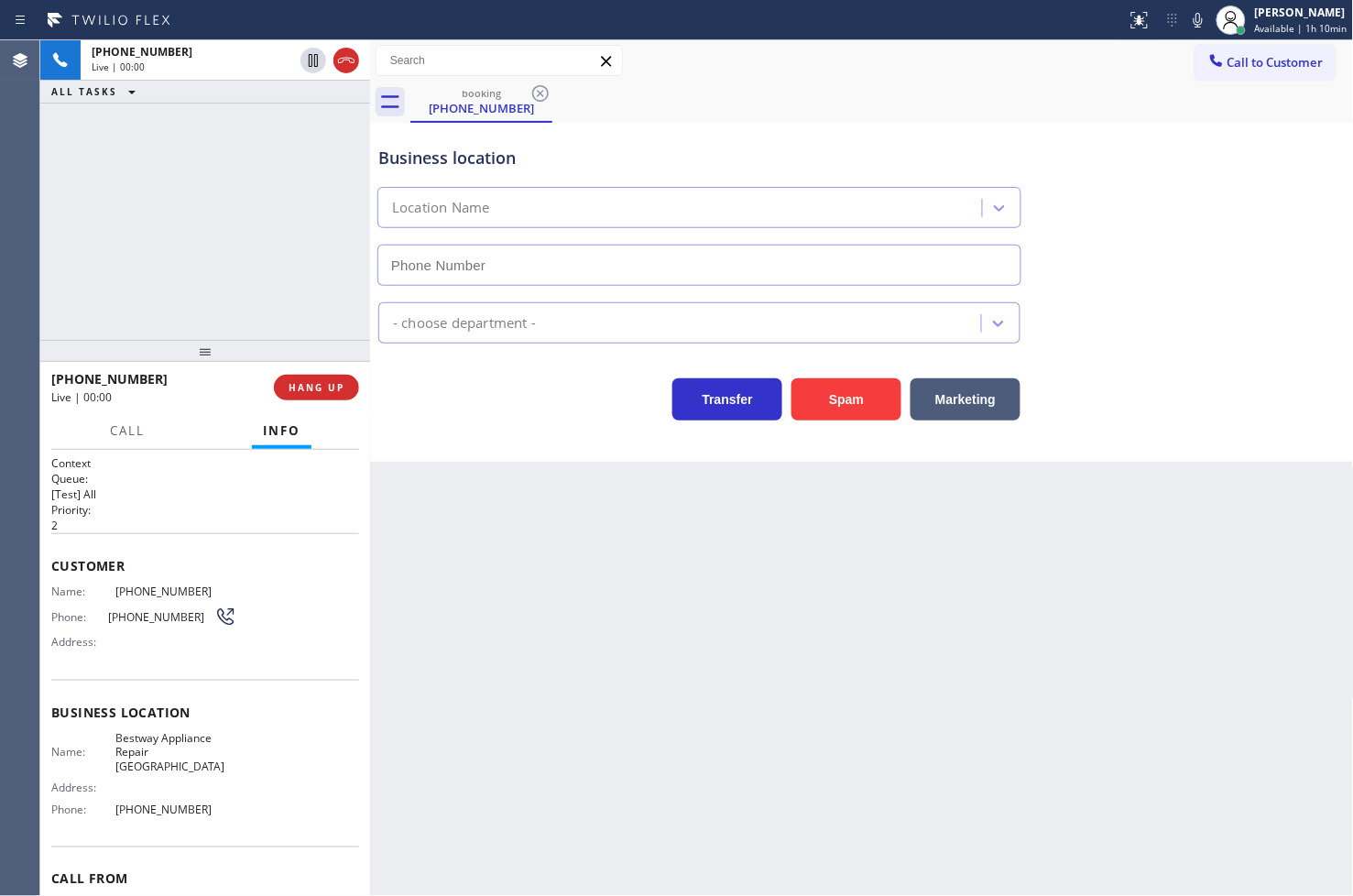
type input "[PHONE_NUMBER]"
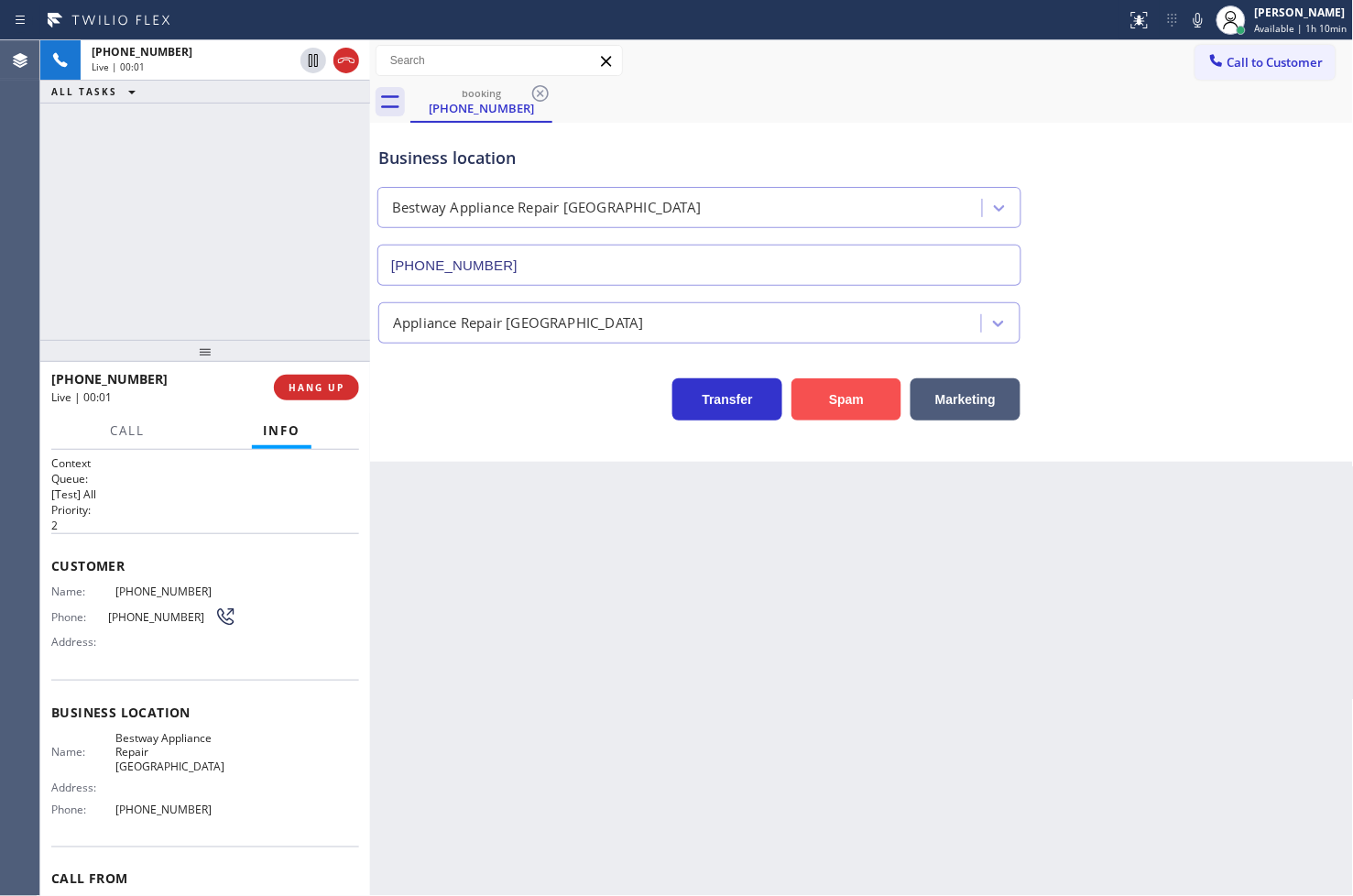
drag, startPoint x: 830, startPoint y: 398, endPoint x: 840, endPoint y: 385, distance: 16.4
click at [832, 396] on button "Spam" at bounding box center [846, 400] width 110 height 43
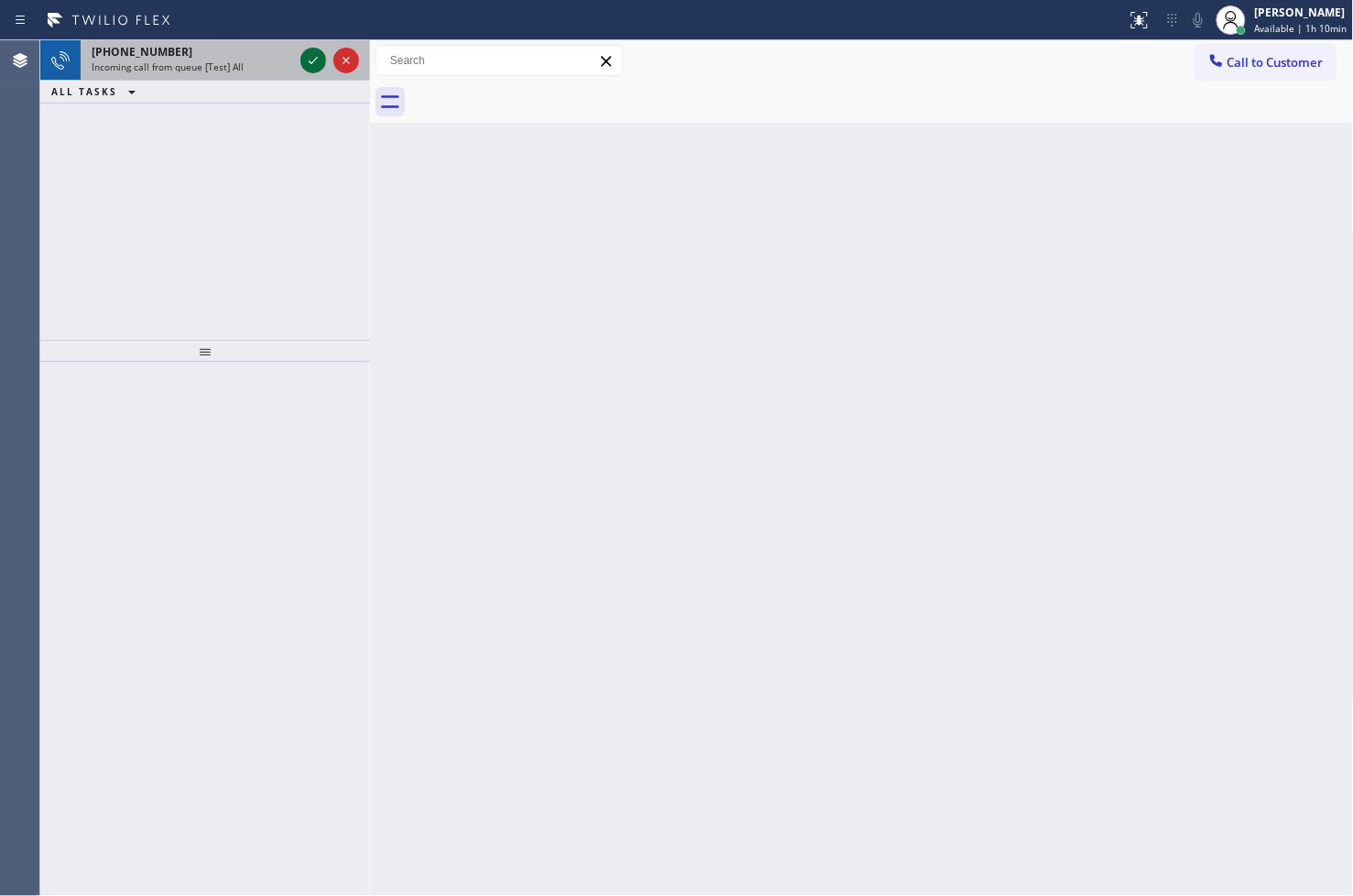
click at [307, 53] on icon at bounding box center [314, 60] width 22 height 22
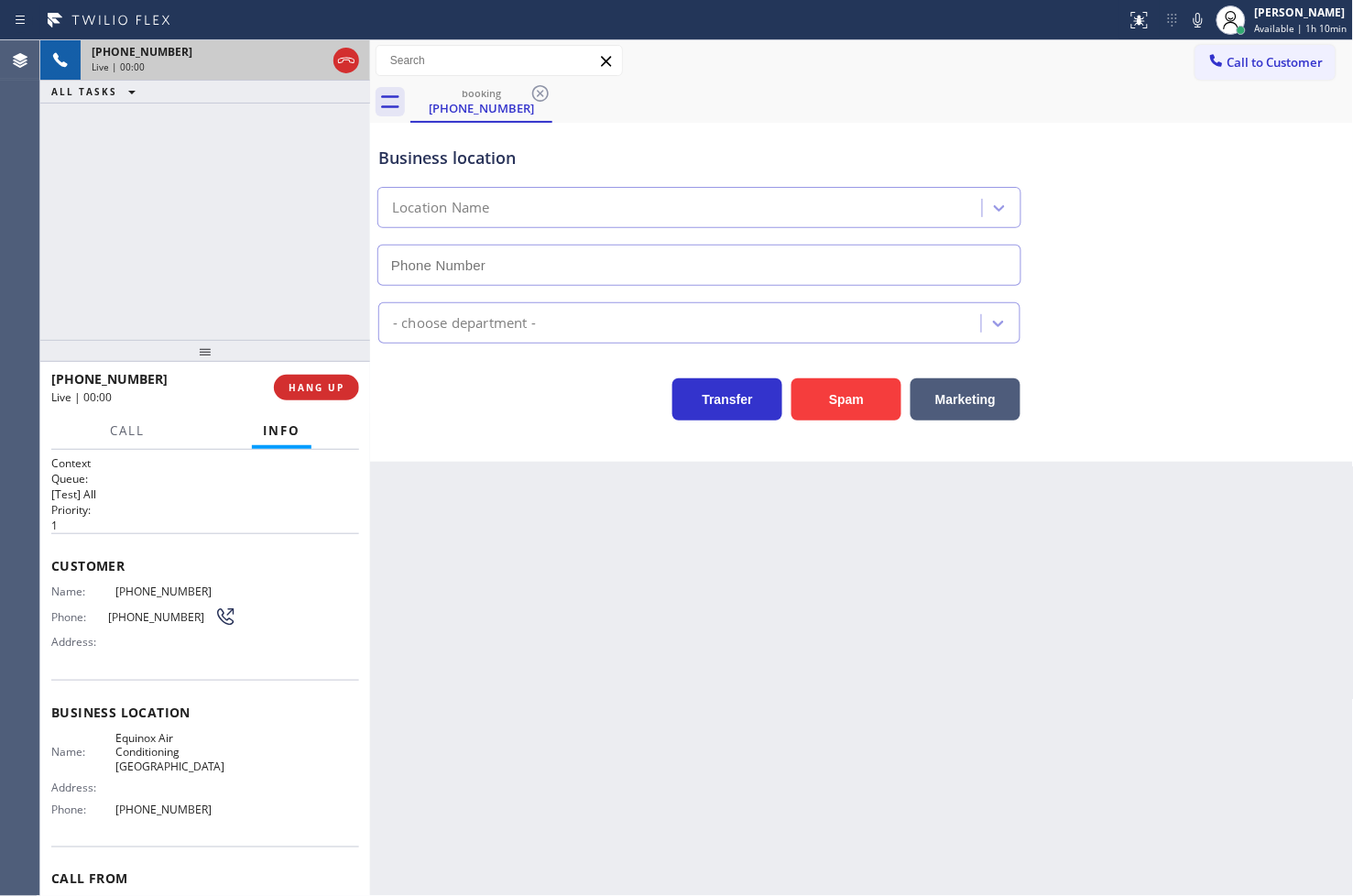
type input "[PHONE_NUMBER]"
click at [863, 415] on button "Spam" at bounding box center [846, 400] width 110 height 43
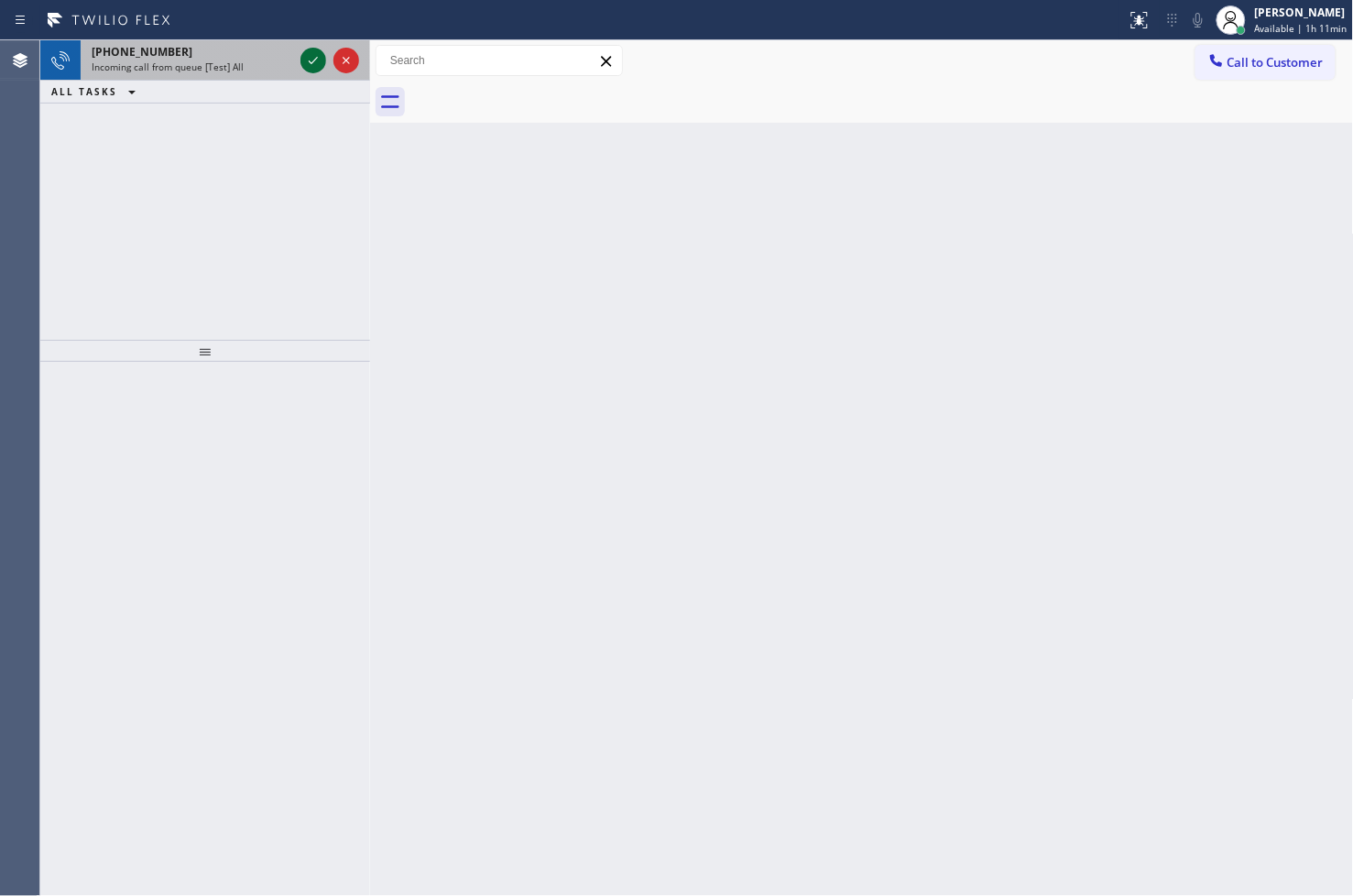
click at [317, 60] on icon at bounding box center [314, 60] width 22 height 22
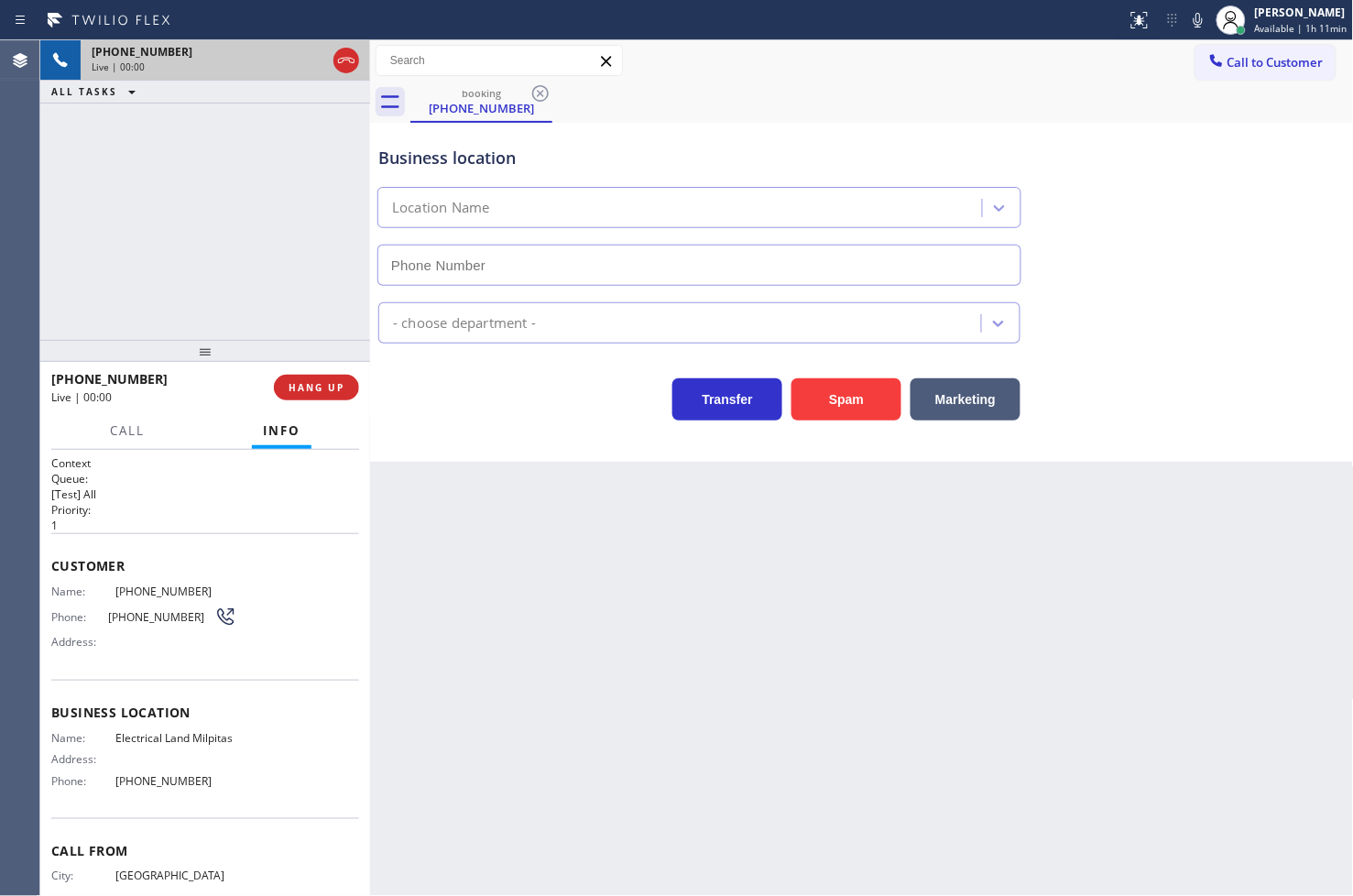
type input "[PHONE_NUMBER]"
click at [287, 297] on div "[PHONE_NUMBER] Live | 00:05 ALL TASKS ALL TASKS ACTIVE TASKS TASKS IN WRAP UP" at bounding box center [205, 190] width 329 height 300
click at [416, 379] on div "Transfer Spam Marketing" at bounding box center [699, 395] width 650 height 51
click at [270, 280] on div "[PHONE_NUMBER] Live | 00:06 ALL TASKS ALL TASKS ACTIVE TASKS TASKS IN WRAP UP" at bounding box center [205, 190] width 329 height 300
click at [545, 431] on div "Business location Electrical Land Milpitas [PHONE_NUMBER] Electricians Transfer…" at bounding box center [861, 292] width 984 height 339
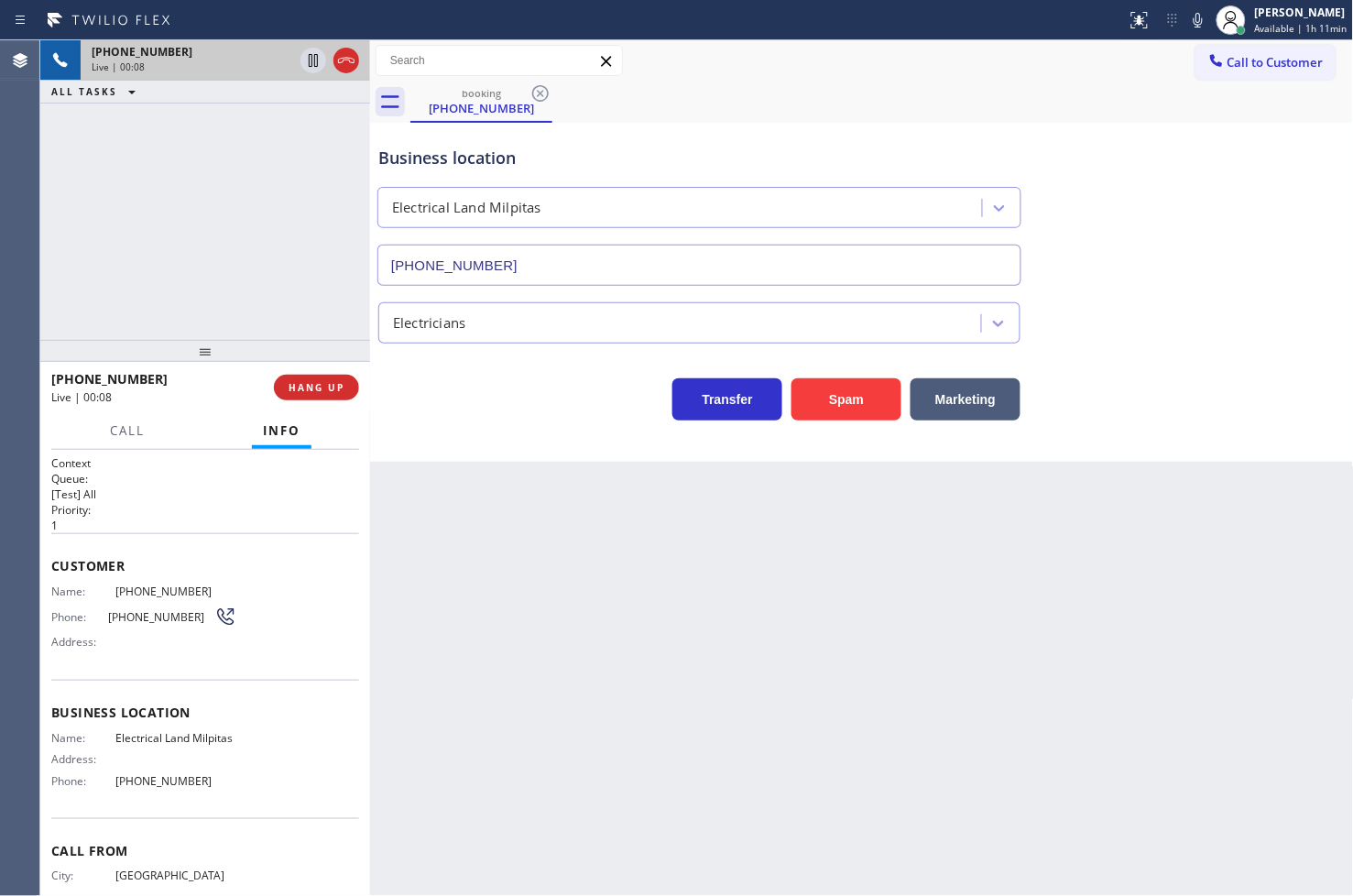
click at [542, 418] on div "Transfer Spam Marketing" at bounding box center [699, 395] width 650 height 51
click at [232, 276] on div "[PHONE_NUMBER] Live | 00:08 ALL TASKS ALL TASKS ACTIVE TASKS TASKS IN WRAP UP" at bounding box center [205, 190] width 329 height 300
click at [562, 434] on div "Business location Electrical Land Milpitas [PHONE_NUMBER] Electricians Transfer…" at bounding box center [861, 292] width 984 height 339
click at [526, 597] on div "Back to Dashboard Change Sender ID Customers Technicians Select a contact Outbo…" at bounding box center [861, 468] width 984 height 855
click at [487, 456] on div "Business location Electrical Land Milpitas [PHONE_NUMBER] Electricians Transfer…" at bounding box center [861, 292] width 984 height 339
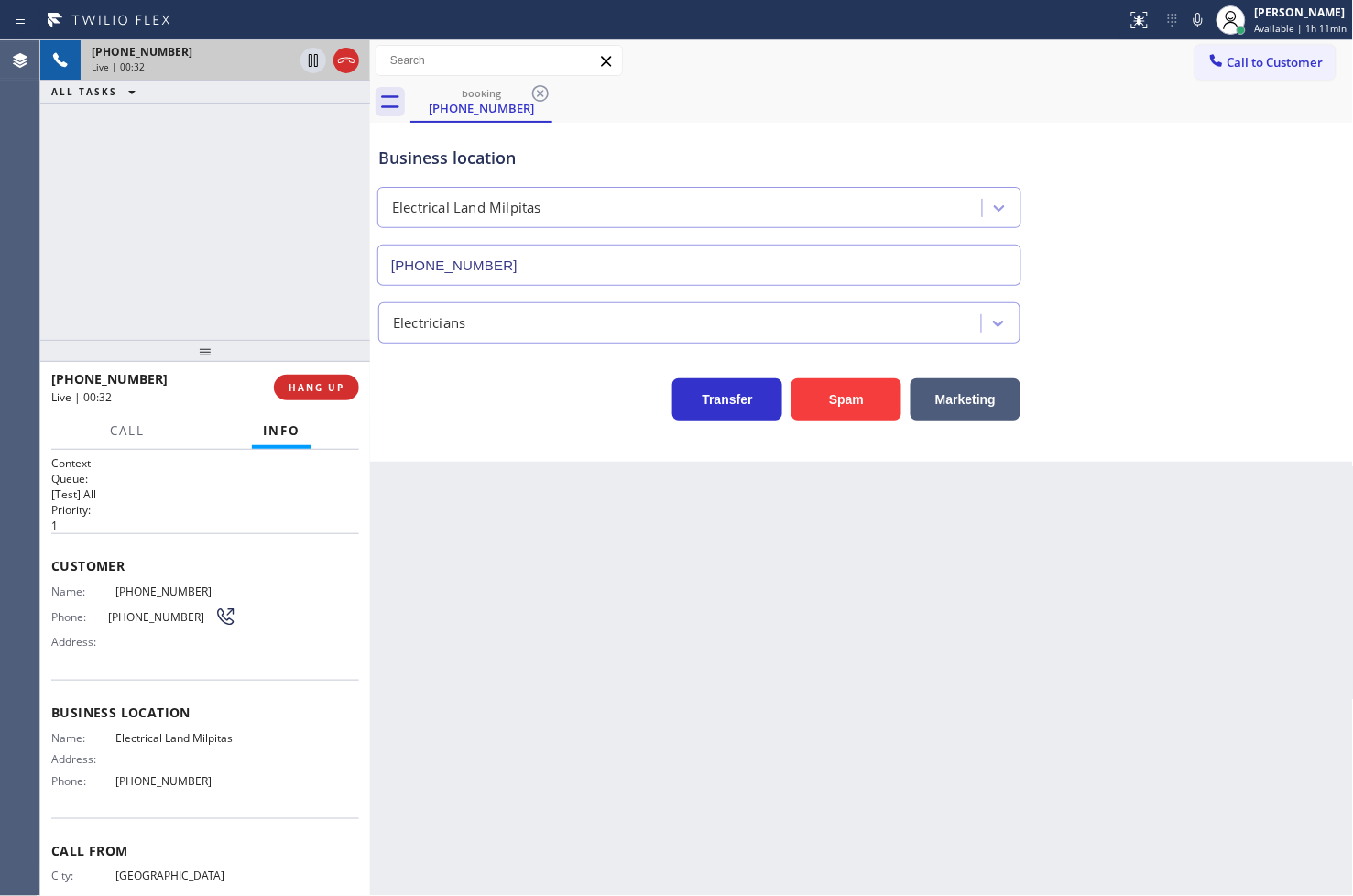
click at [232, 299] on div "[PHONE_NUMBER] Live | 00:32 ALL TASKS ALL TASKS ACTIVE TASKS TASKS IN WRAP UP" at bounding box center [205, 190] width 329 height 300
click at [587, 483] on div "Back to Dashboard Change Sender ID Customers Technicians Select a contact Outbo…" at bounding box center [861, 468] width 984 height 855
click at [258, 294] on div "[PHONE_NUMBER] Live | 00:42 ALL TASKS ALL TASKS ACTIVE TASKS TASKS IN WRAP UP" at bounding box center [205, 190] width 329 height 300
click at [496, 481] on div "Back to Dashboard Change Sender ID Customers Technicians Select a contact Outbo…" at bounding box center [861, 468] width 984 height 855
click at [185, 291] on div "[PHONE_NUMBER] Live | 00:43 ALL TASKS ALL TASKS ACTIVE TASKS TASKS IN WRAP UP" at bounding box center [205, 190] width 329 height 300
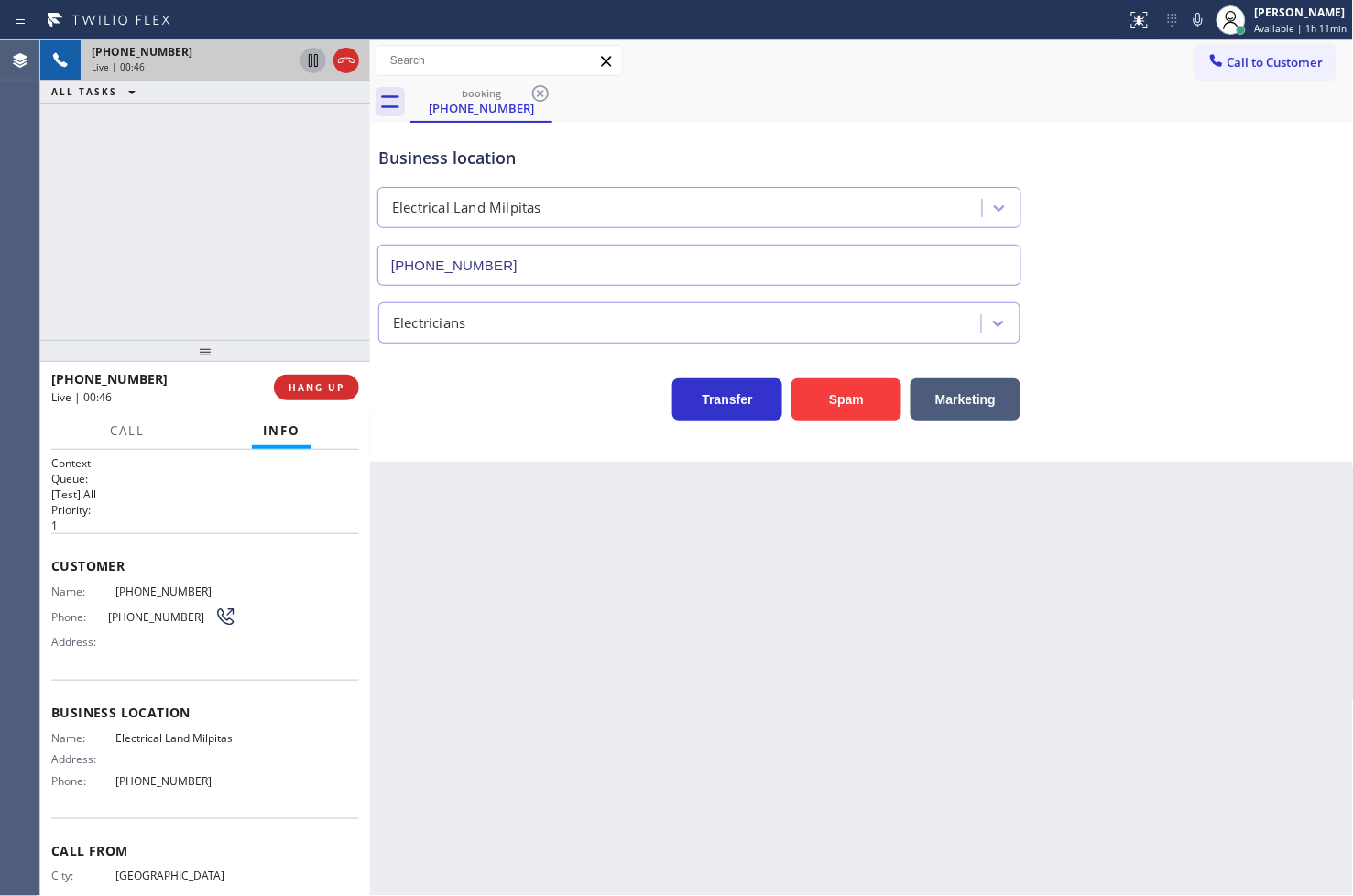
click at [305, 51] on icon at bounding box center [314, 60] width 22 height 22
click at [155, 426] on button "Call" at bounding box center [127, 431] width 56 height 36
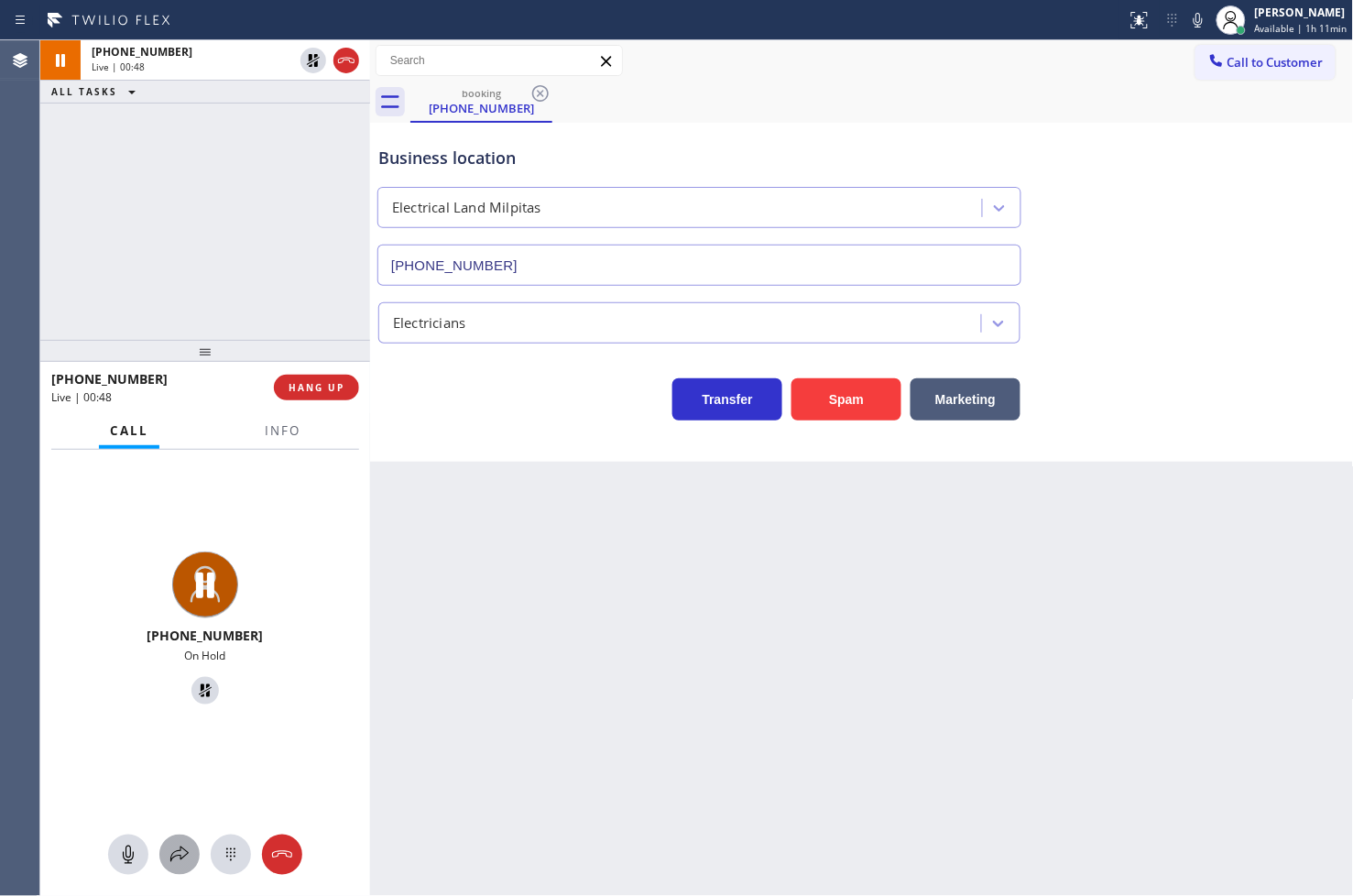
click at [194, 866] on button at bounding box center [179, 854] width 41 height 41
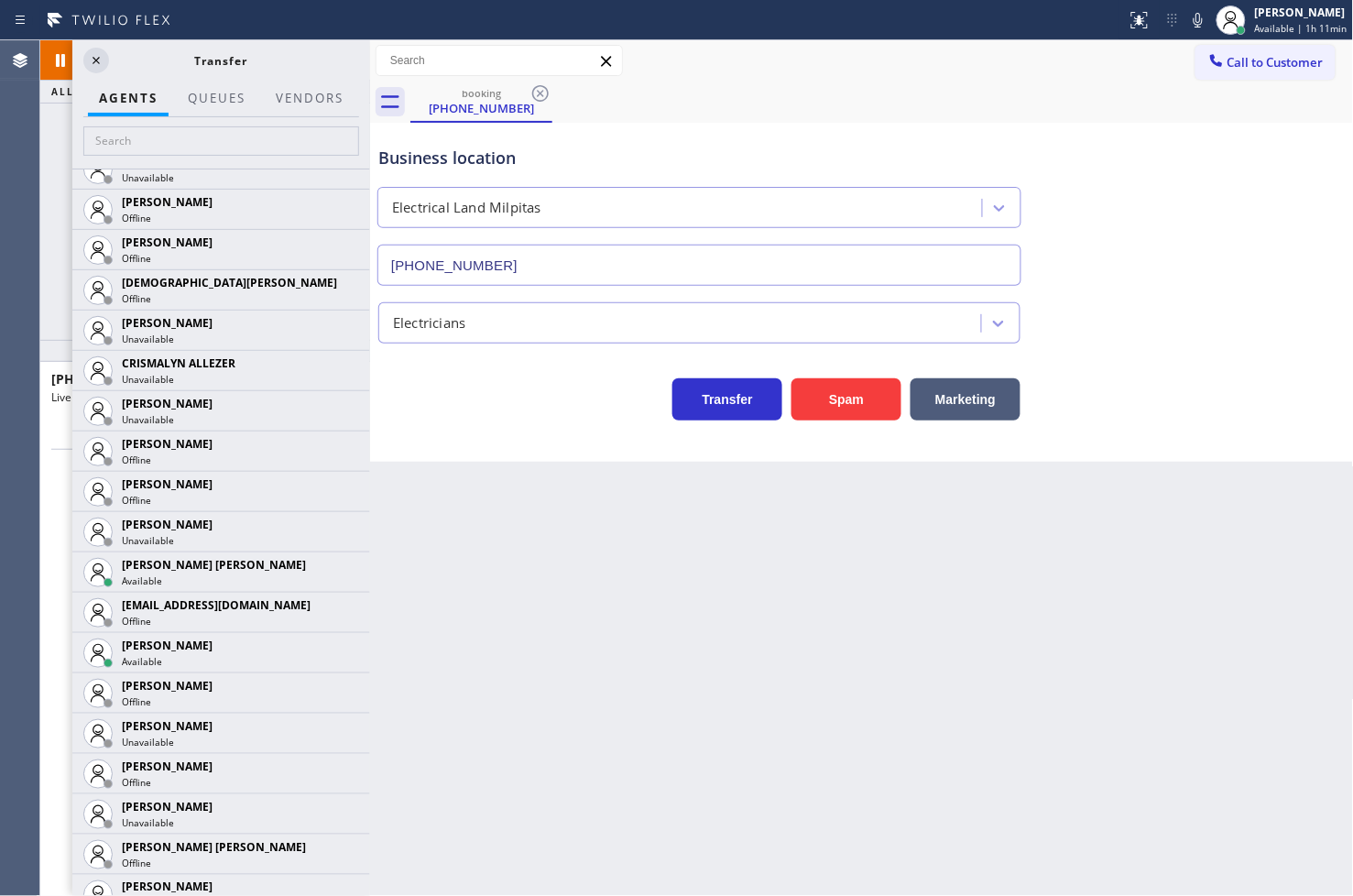
scroll to position [712, 0]
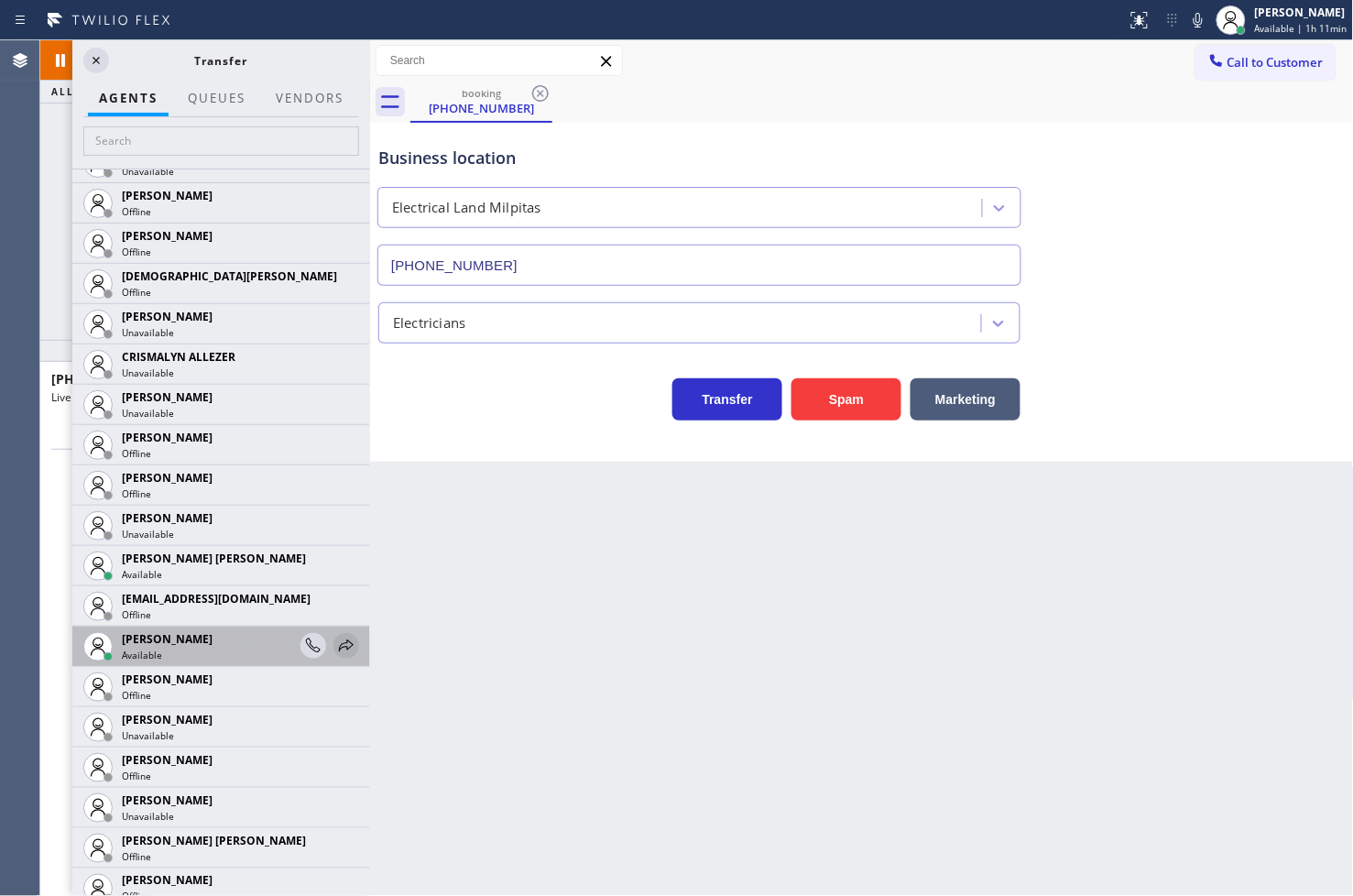
click at [335, 651] on icon at bounding box center [346, 646] width 22 height 22
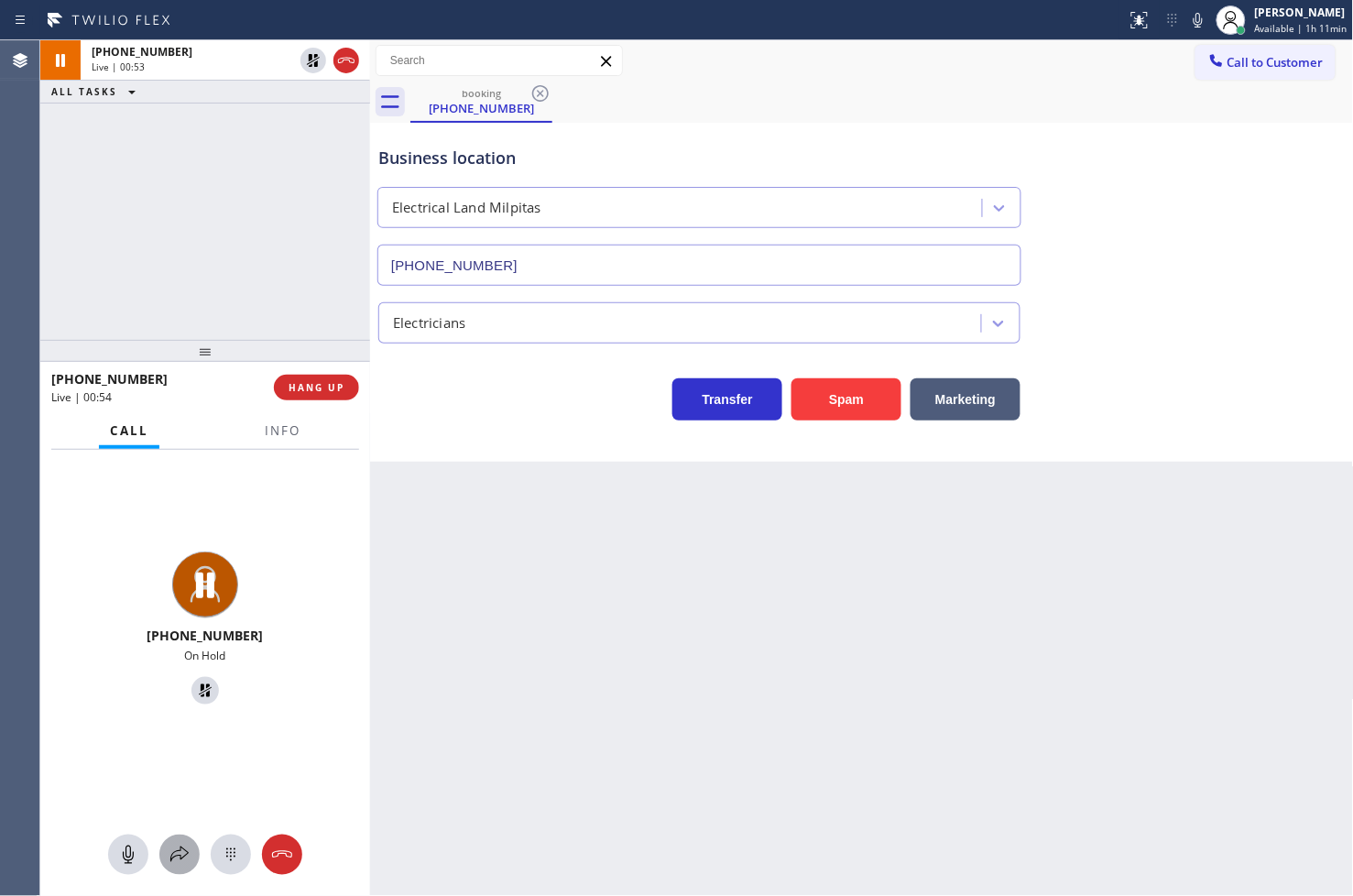
click at [188, 839] on button at bounding box center [179, 854] width 41 height 41
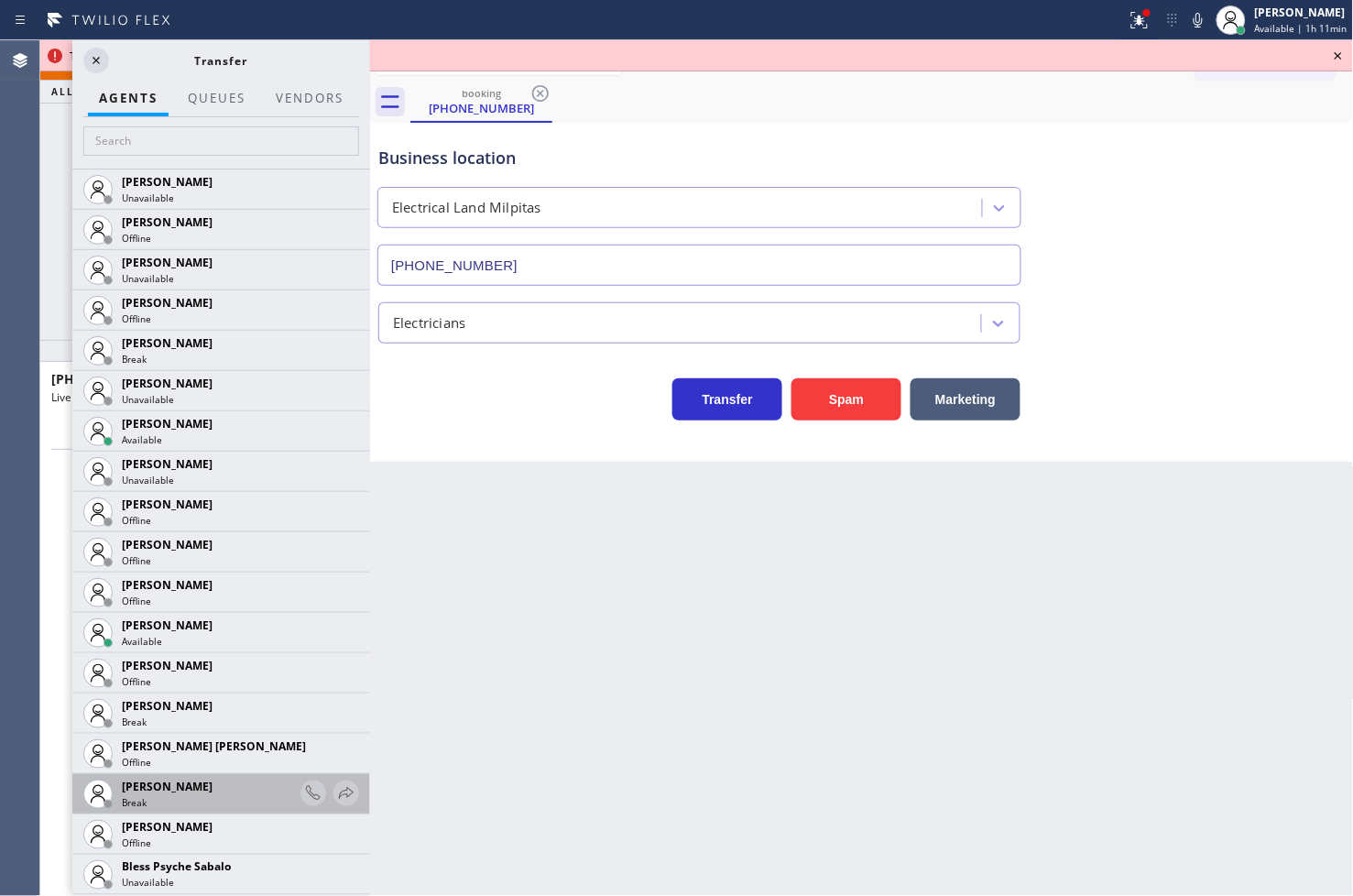
scroll to position [610, 0]
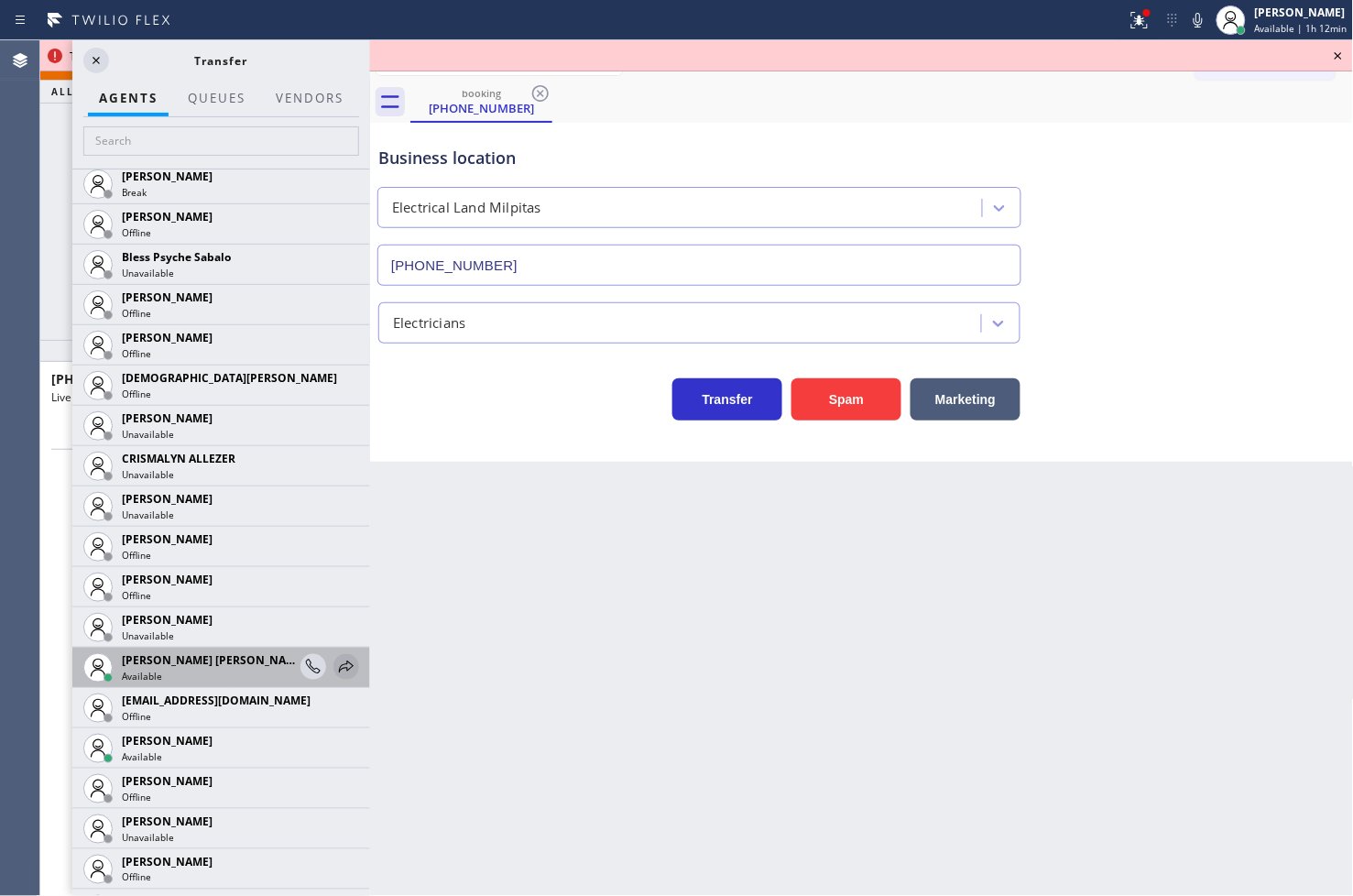
click at [335, 663] on icon at bounding box center [346, 667] width 22 height 22
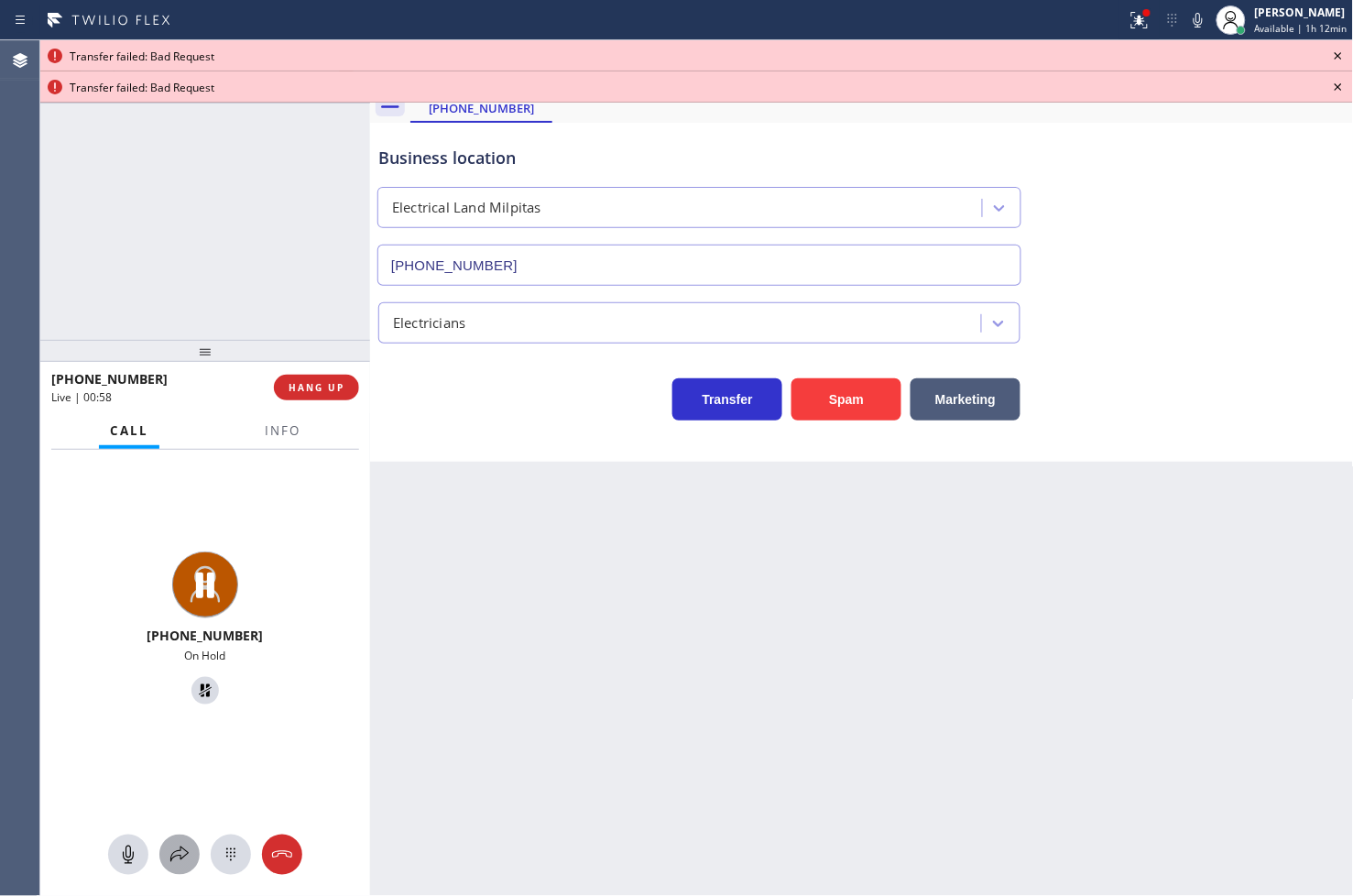
drag, startPoint x: 179, startPoint y: 848, endPoint x: 187, endPoint y: 840, distance: 11.3
click at [187, 840] on button at bounding box center [179, 854] width 41 height 41
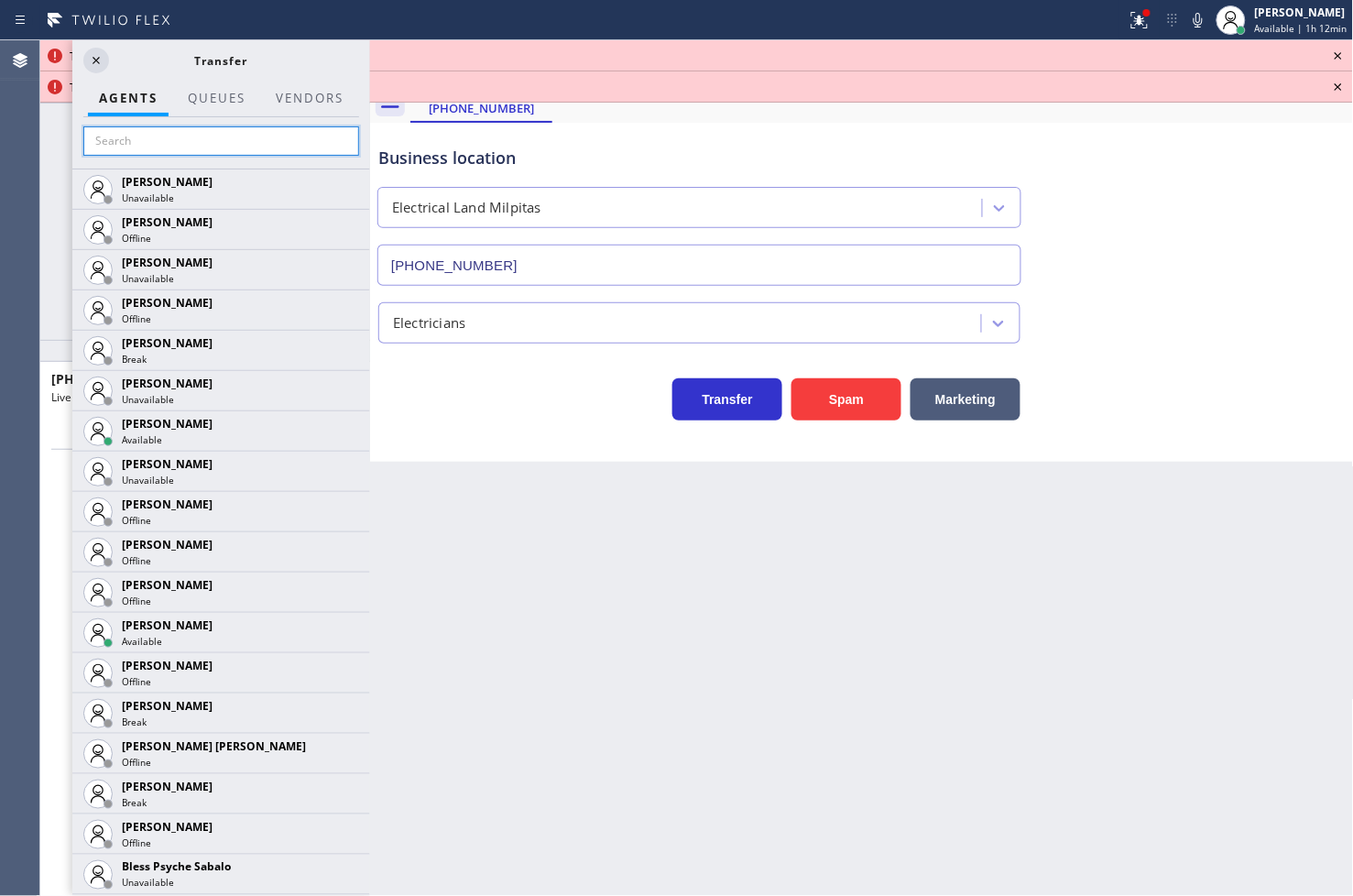
click at [193, 151] on input "text" at bounding box center [221, 141] width 276 height 30
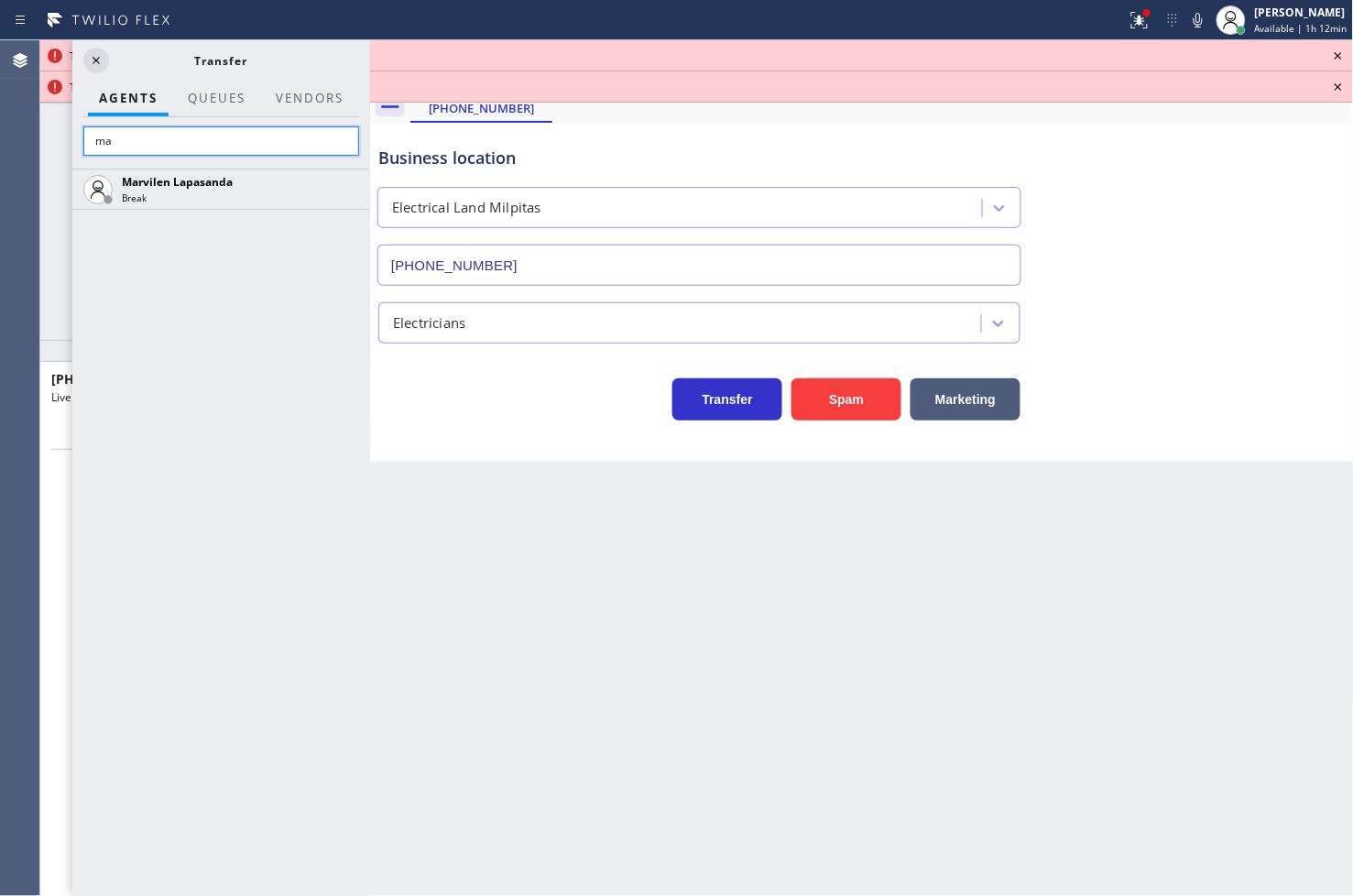
type input "m"
type input "l"
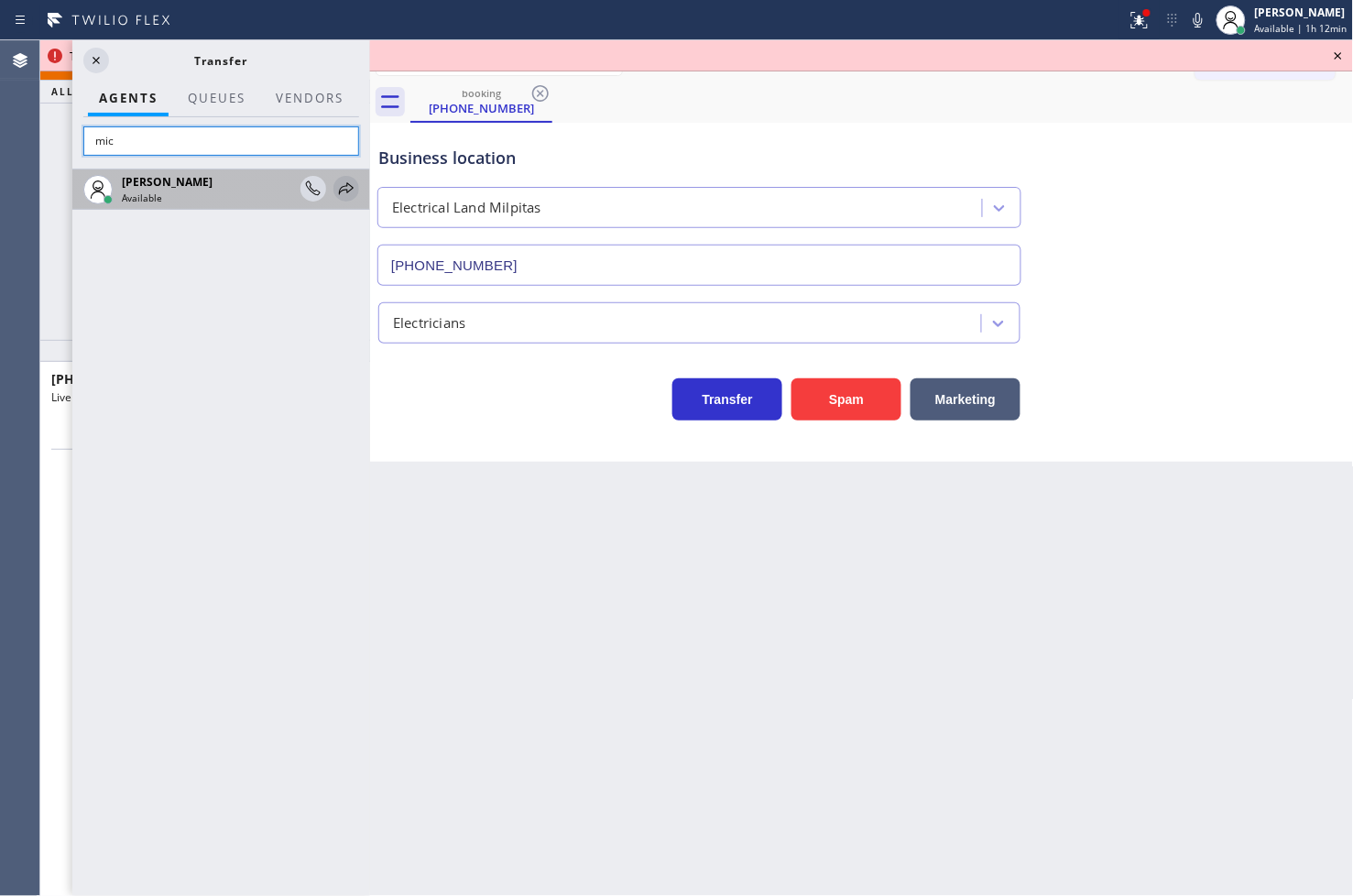
type input "mic"
click at [345, 185] on icon at bounding box center [346, 189] width 22 height 22
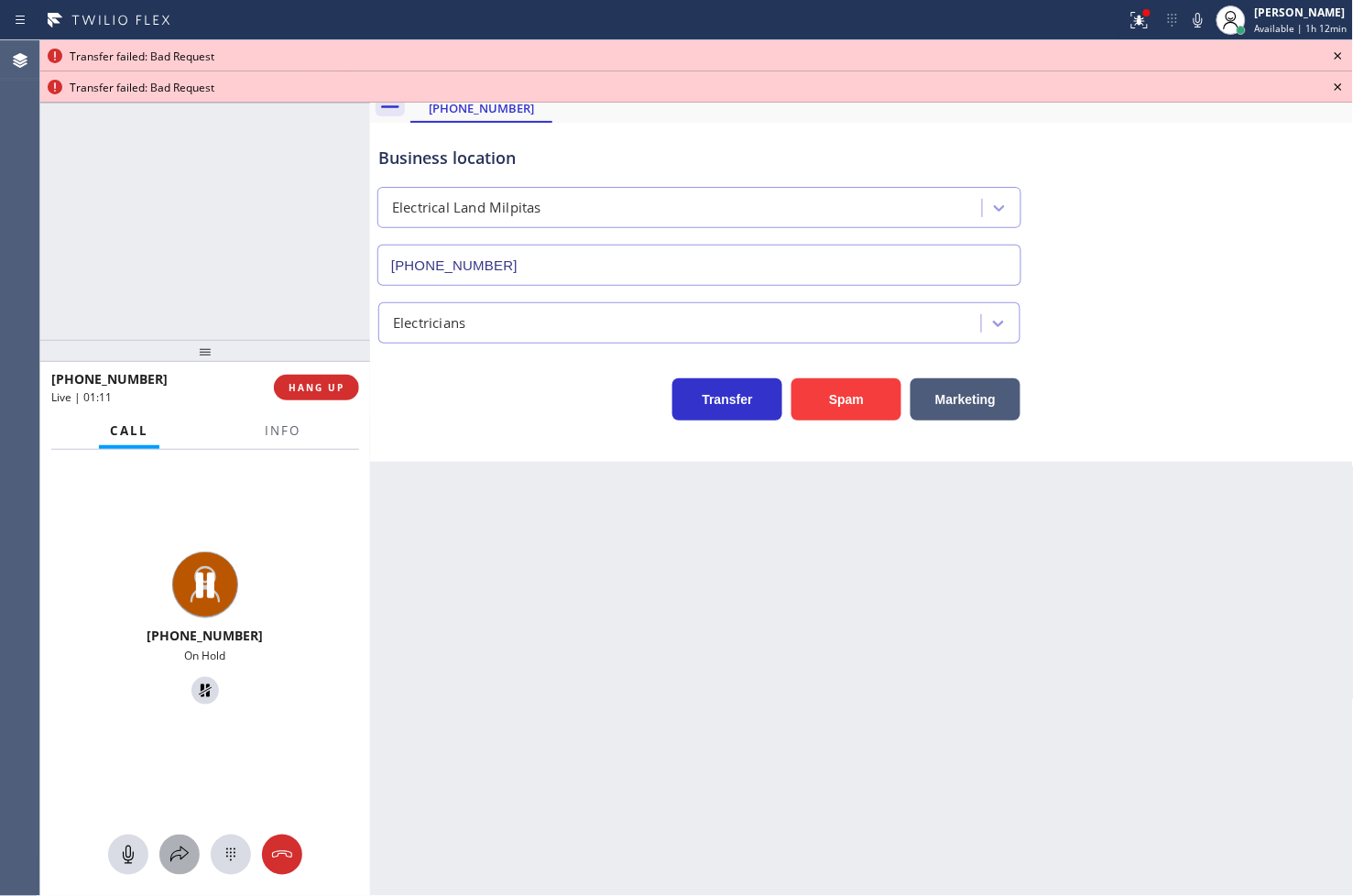
click at [191, 846] on div at bounding box center [179, 854] width 41 height 22
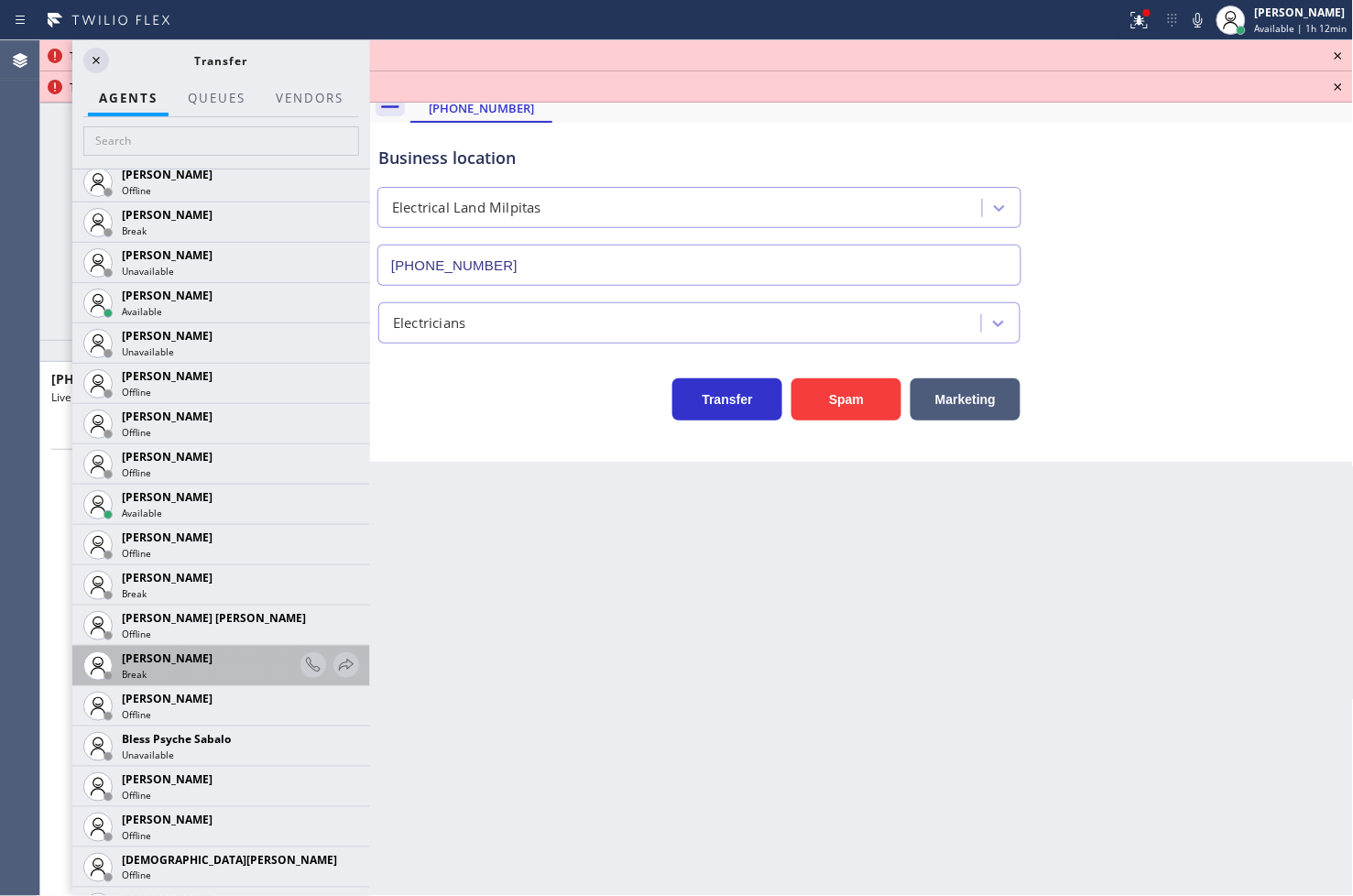
scroll to position [508, 0]
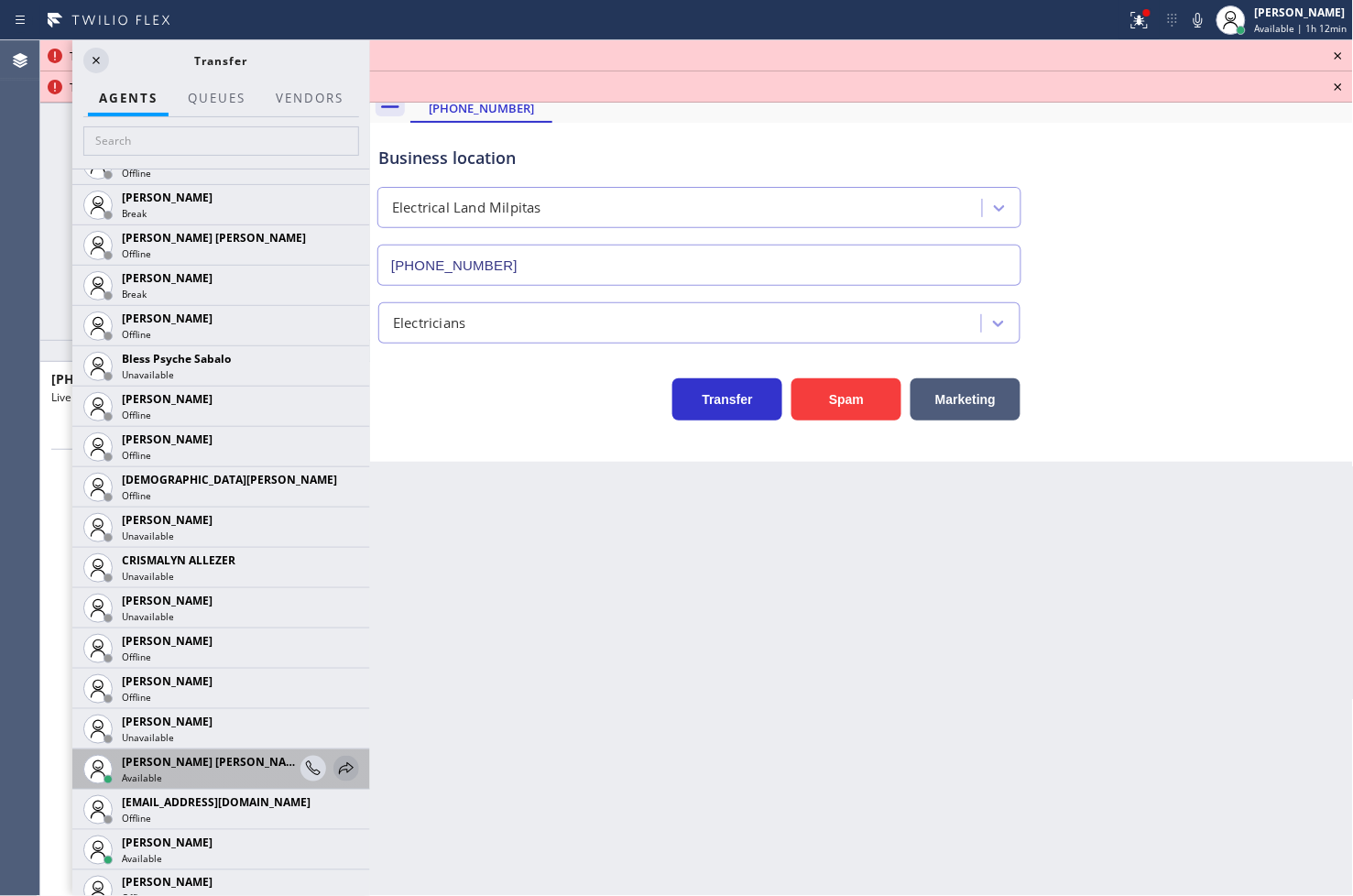
click at [333, 767] on div at bounding box center [346, 768] width 26 height 22
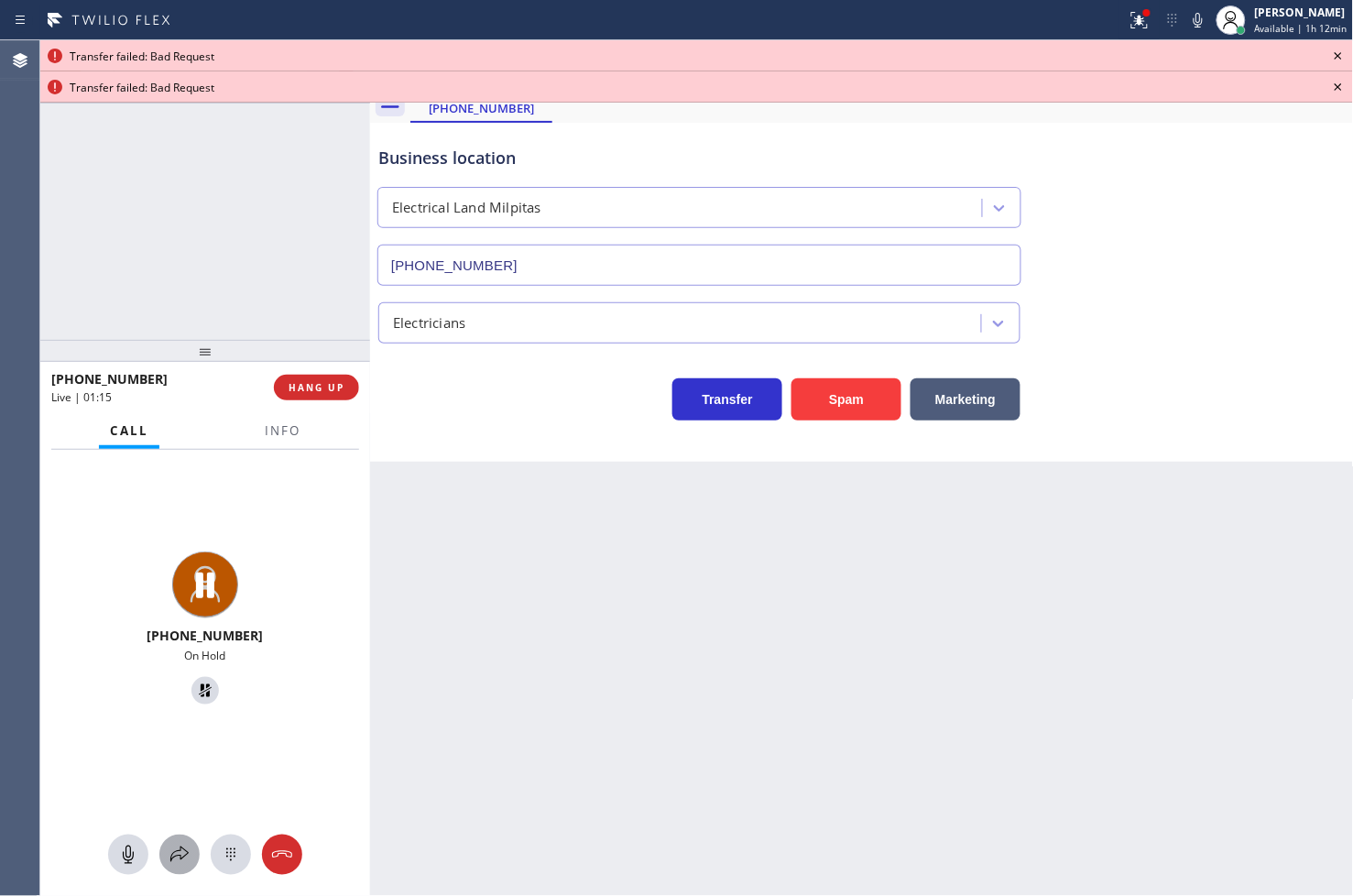
click at [195, 856] on div at bounding box center [179, 854] width 41 height 22
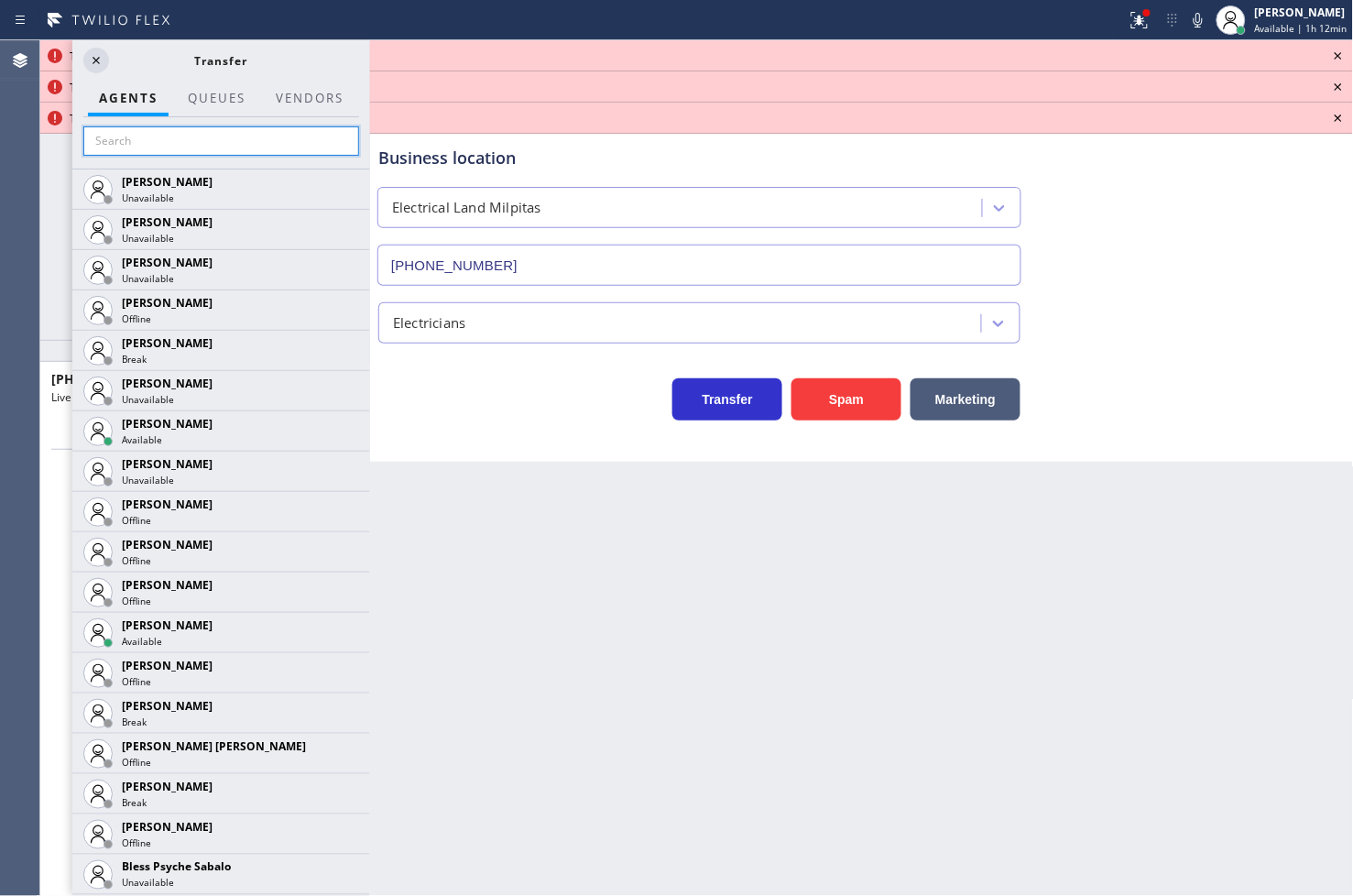
click at [159, 150] on input "text" at bounding box center [221, 141] width 276 height 30
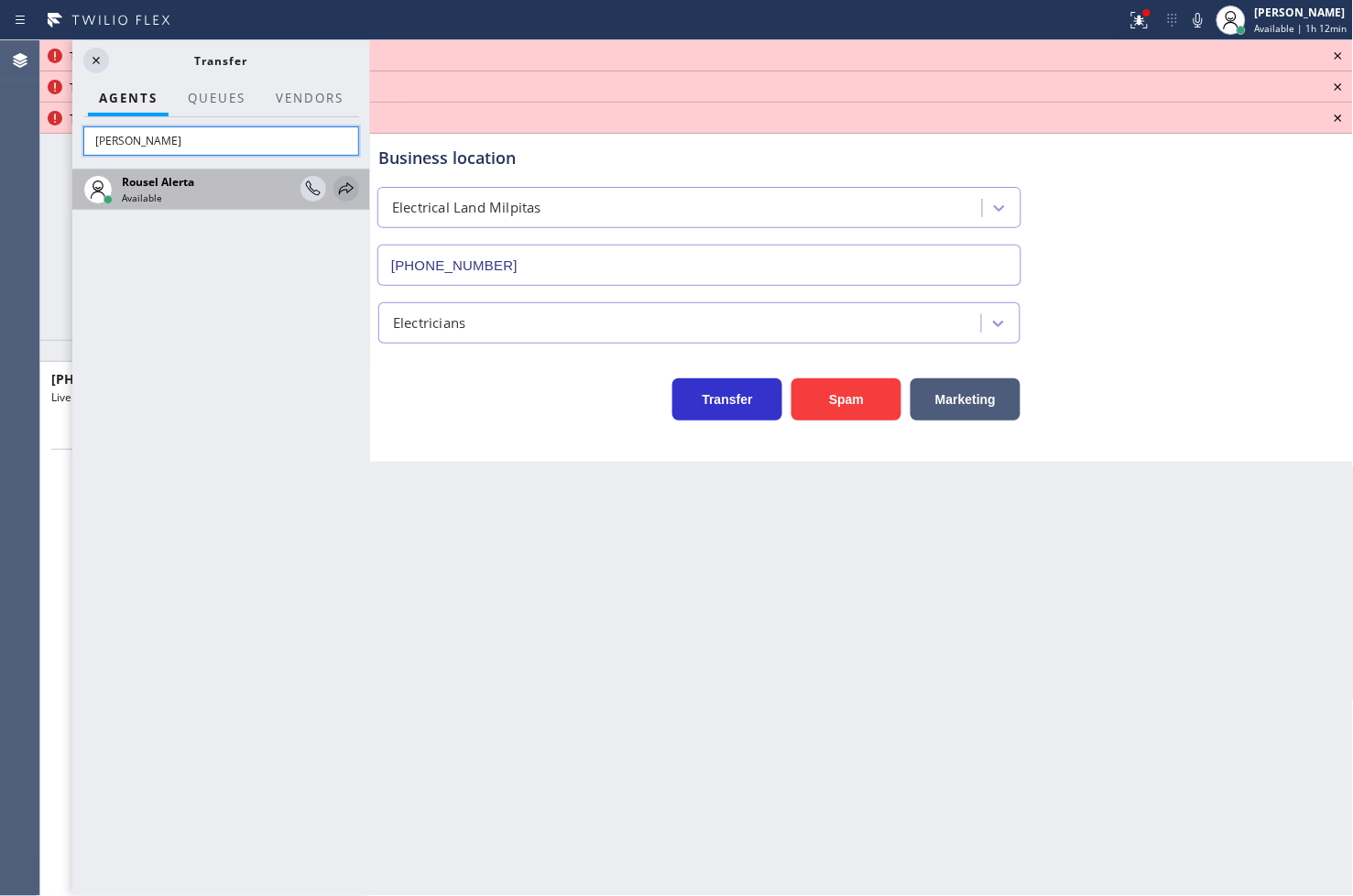
type input "[PERSON_NAME]"
click at [348, 189] on icon at bounding box center [346, 189] width 22 height 22
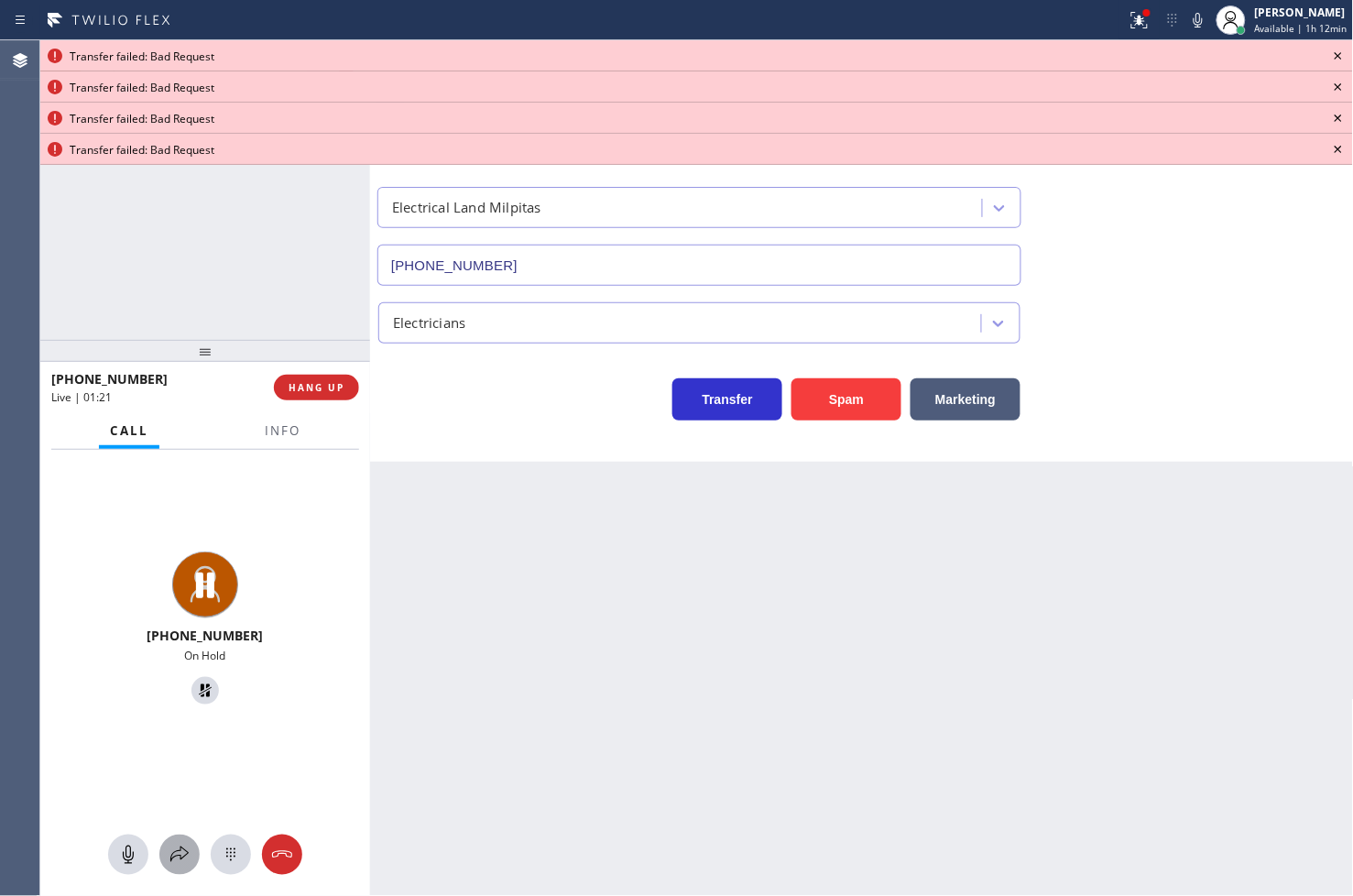
click at [187, 853] on icon at bounding box center [179, 854] width 19 height 16
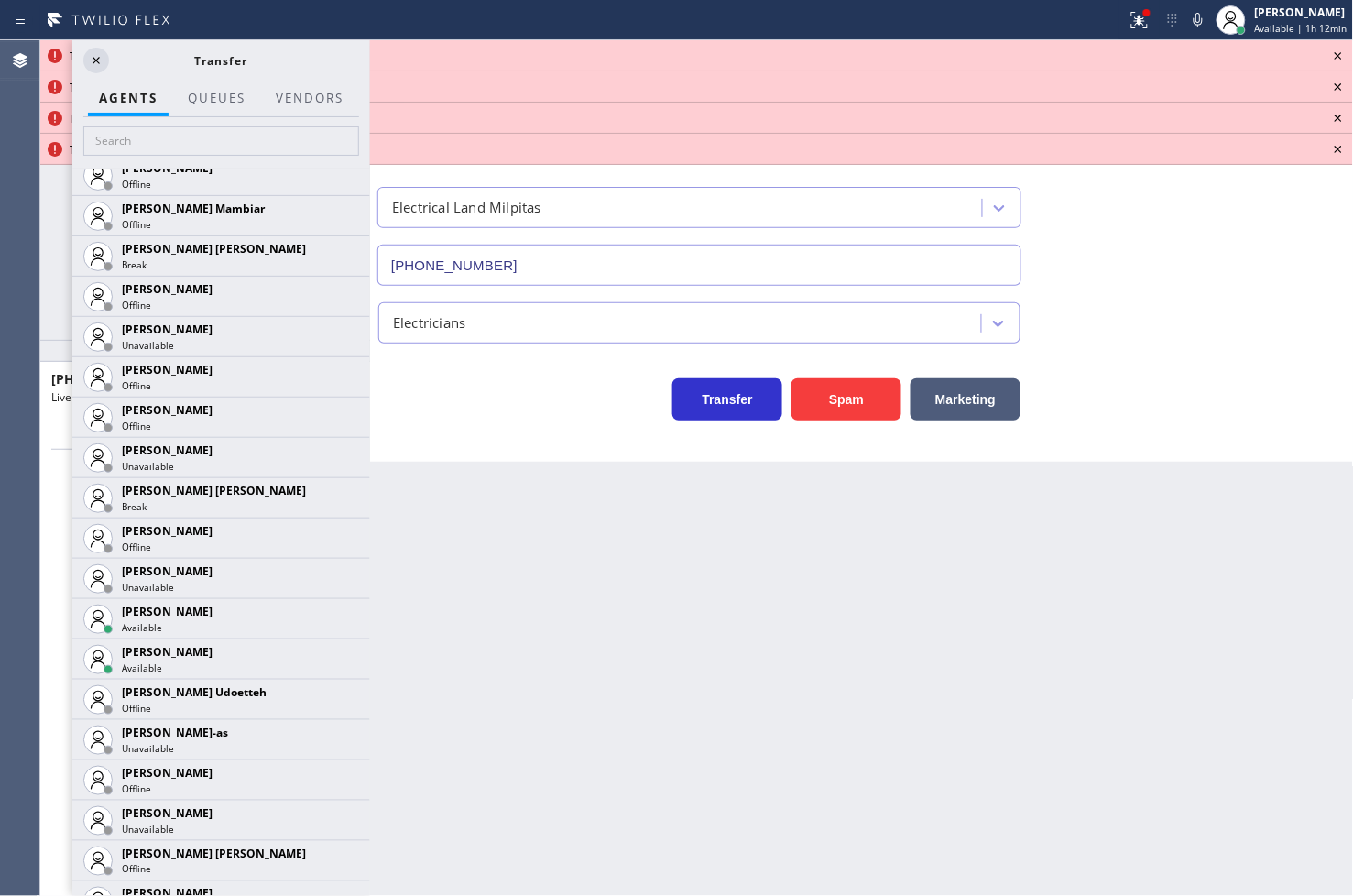
scroll to position [1526, 0]
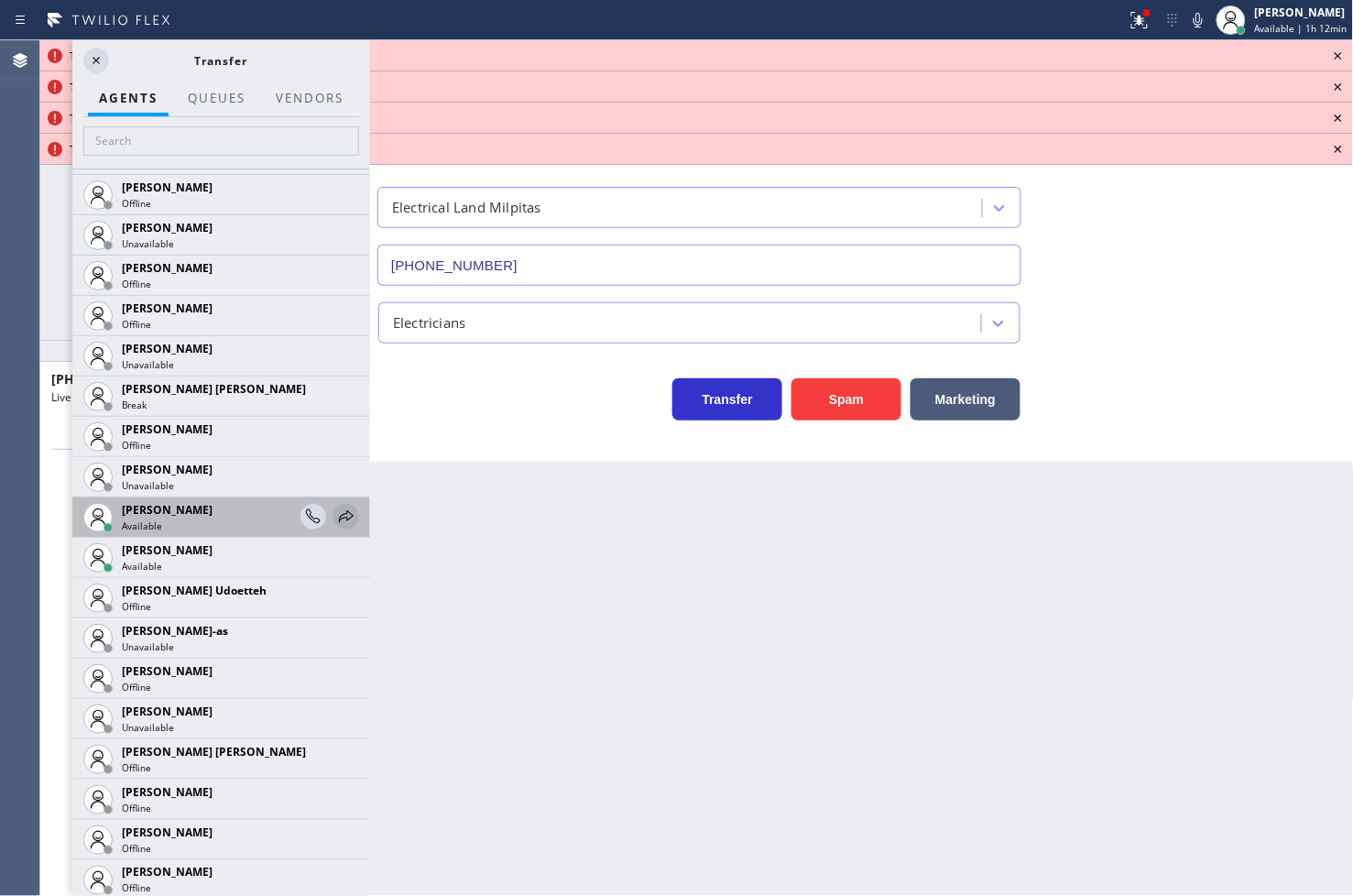
click at [335, 514] on icon at bounding box center [346, 516] width 22 height 22
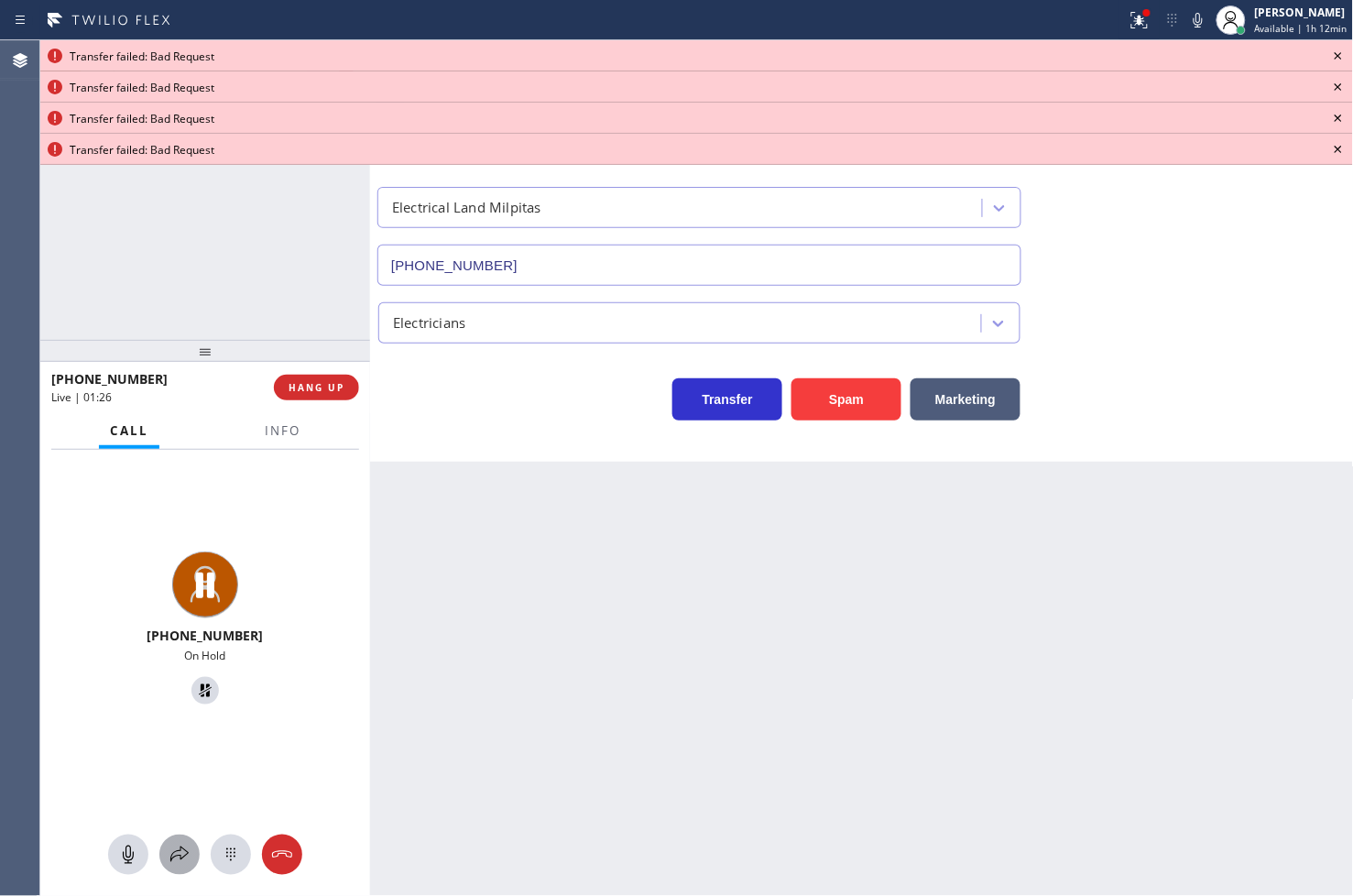
click at [187, 866] on button at bounding box center [179, 854] width 41 height 41
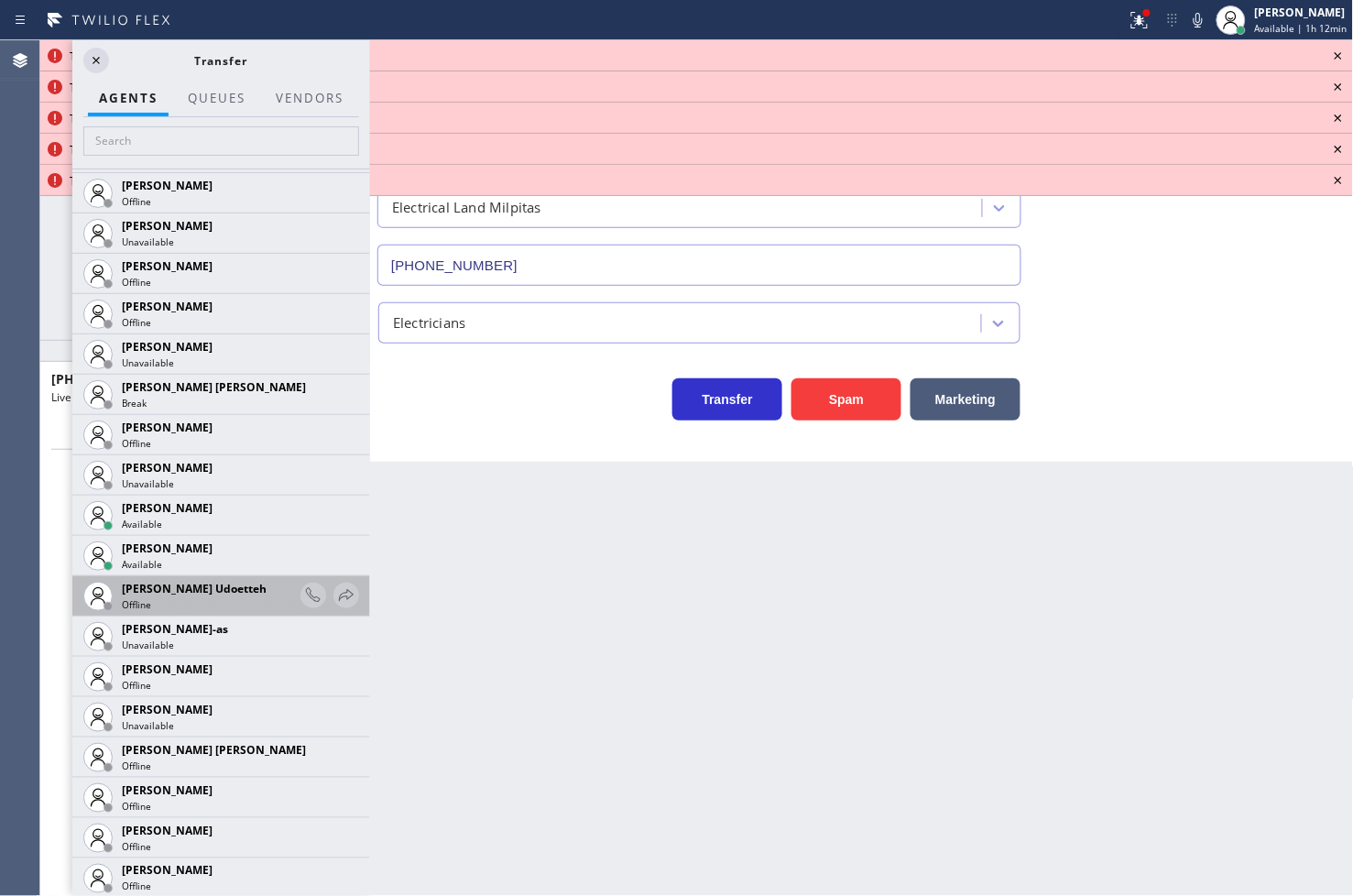
scroll to position [2035, 0]
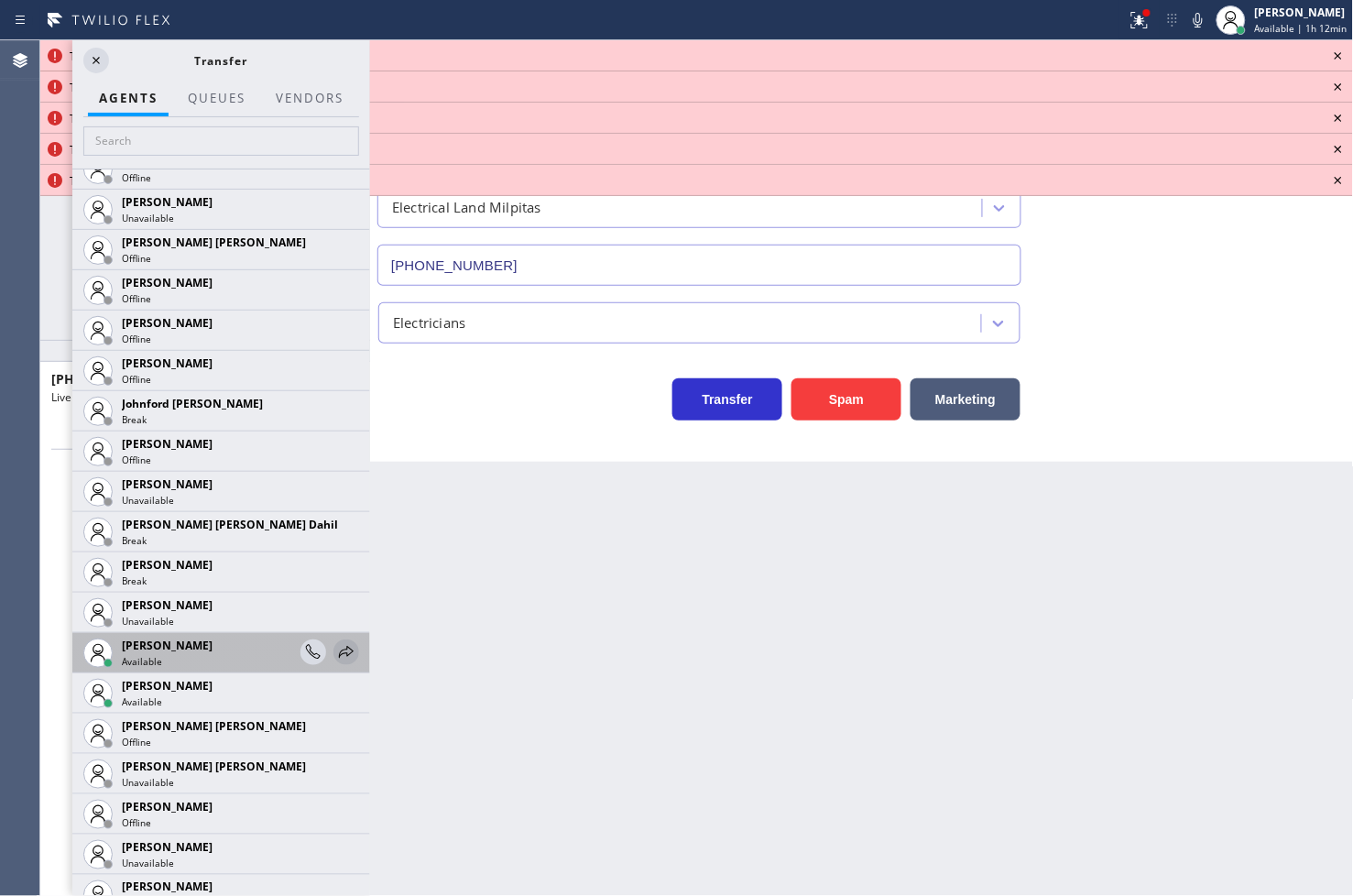
click at [335, 652] on icon at bounding box center [346, 652] width 22 height 22
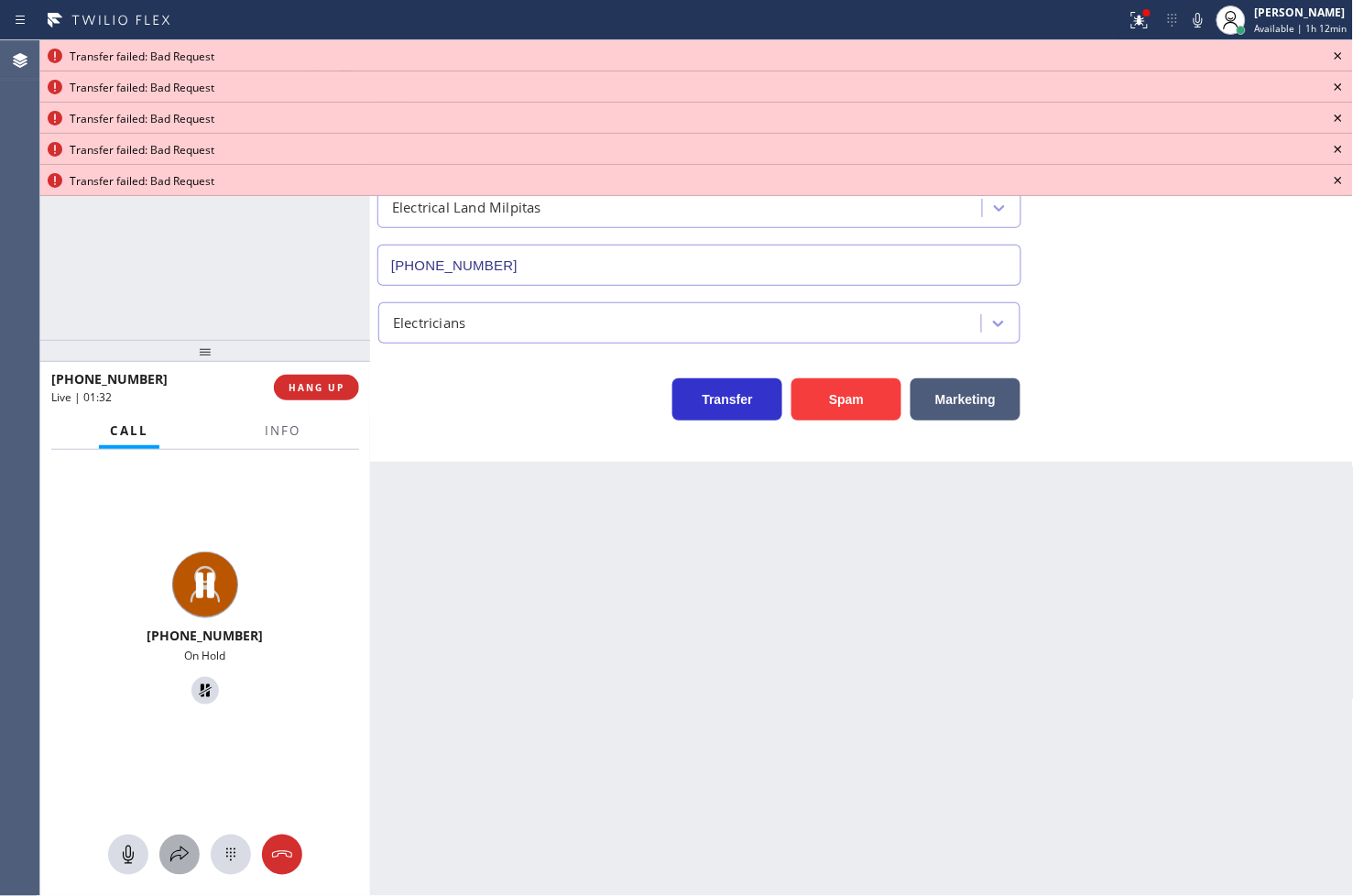
click at [186, 851] on icon at bounding box center [179, 854] width 19 height 16
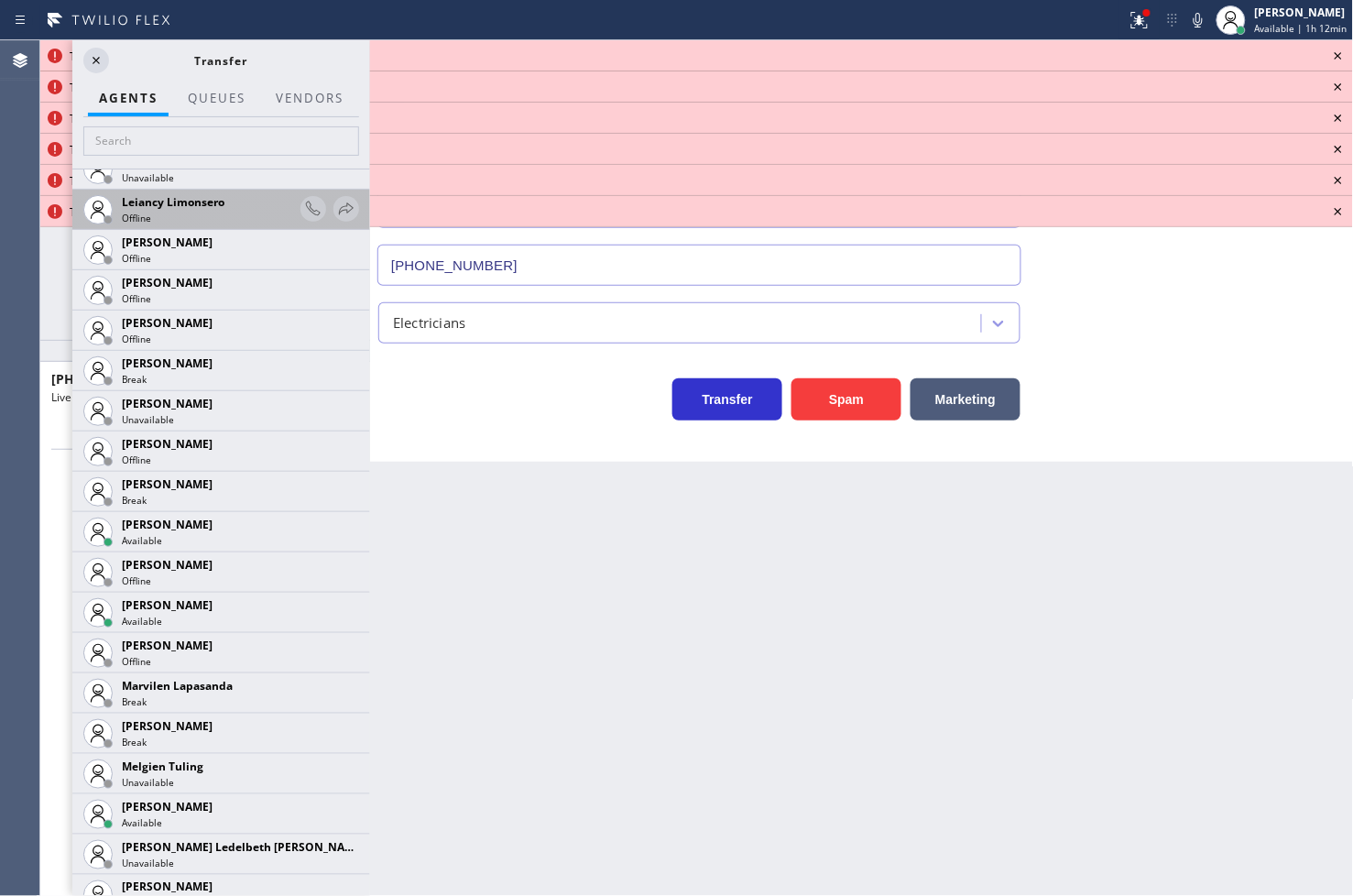
scroll to position [2850, 0]
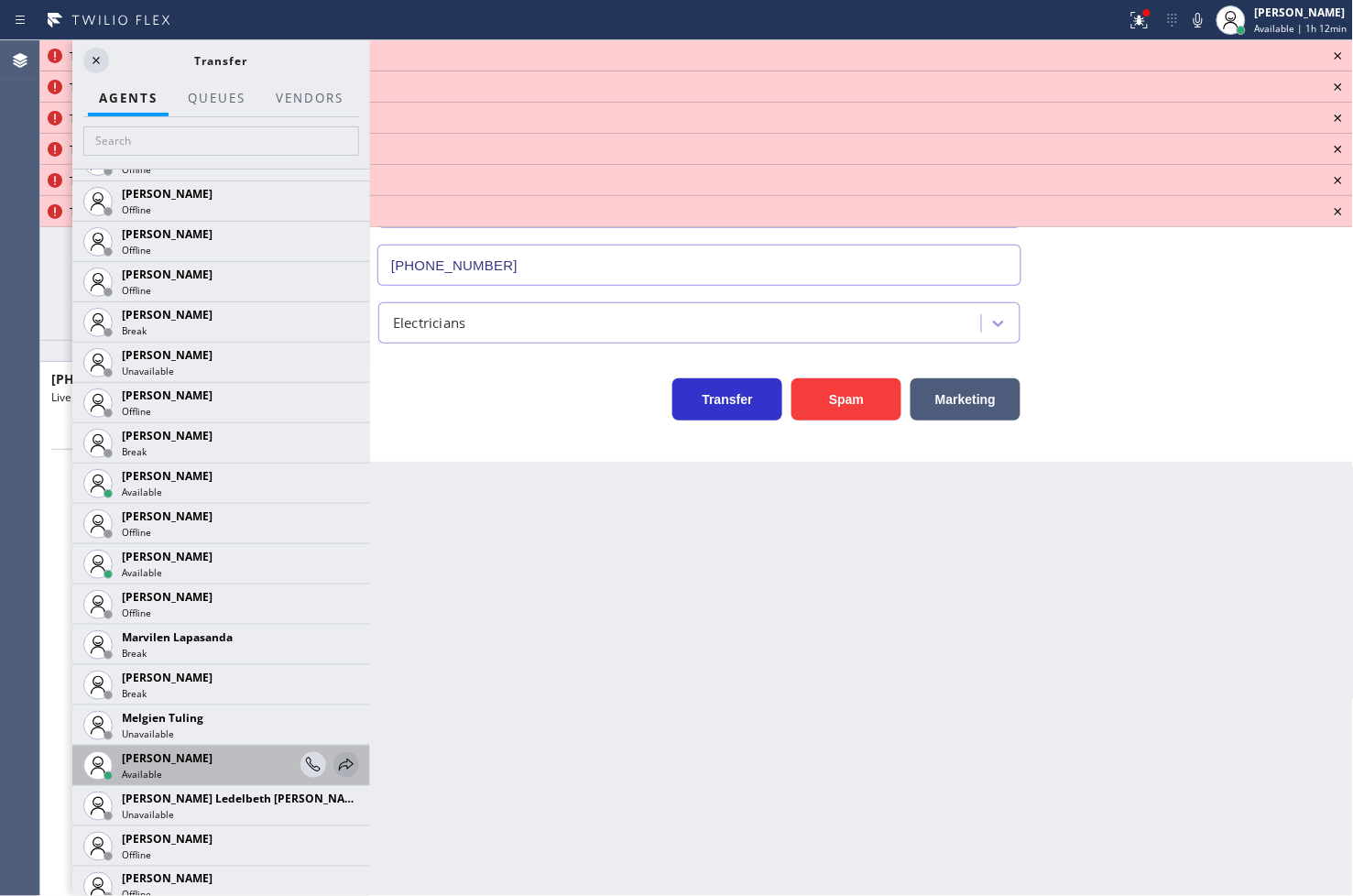
click at [335, 758] on icon at bounding box center [346, 764] width 22 height 22
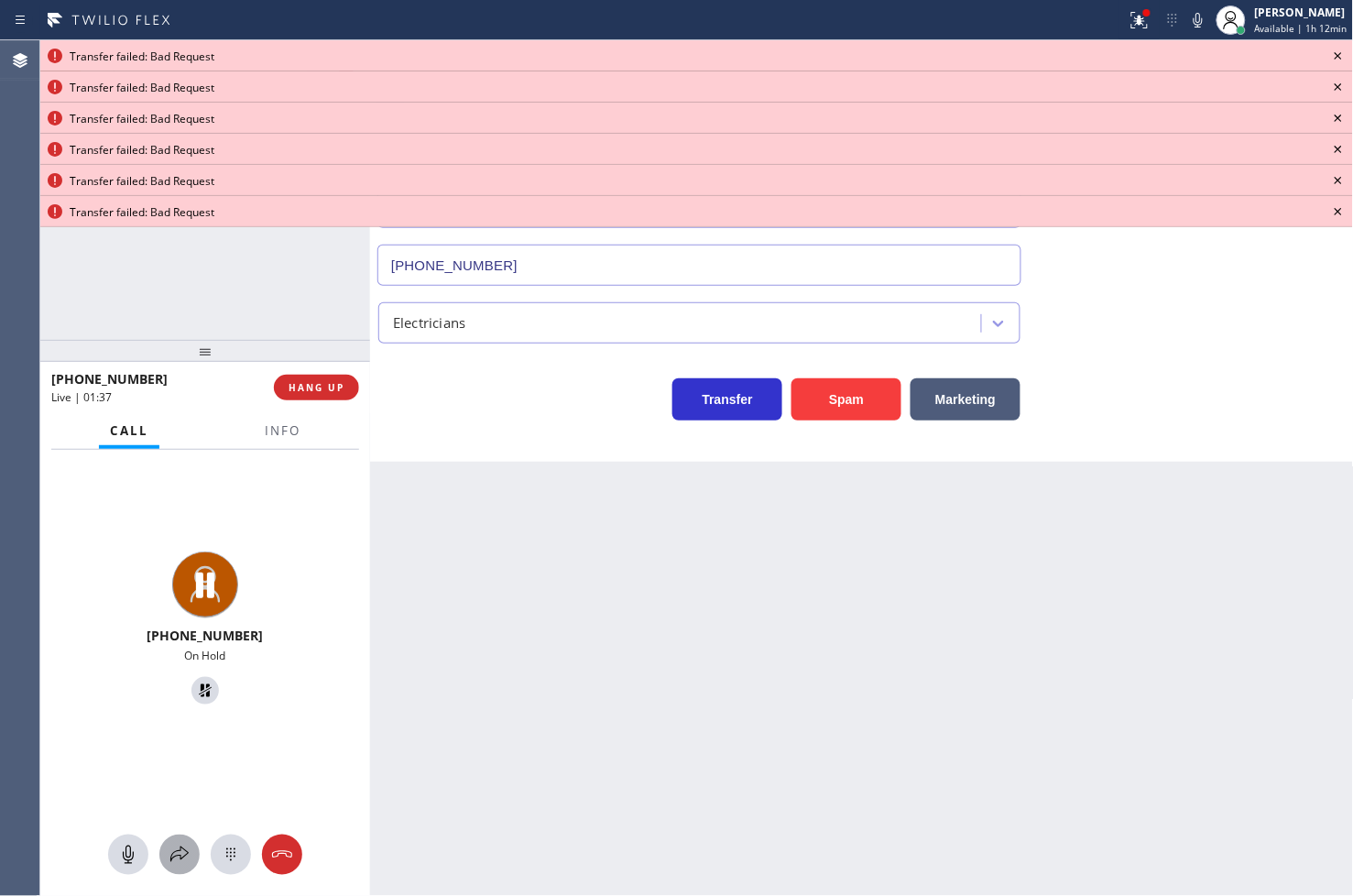
click at [187, 851] on icon at bounding box center [179, 854] width 22 height 22
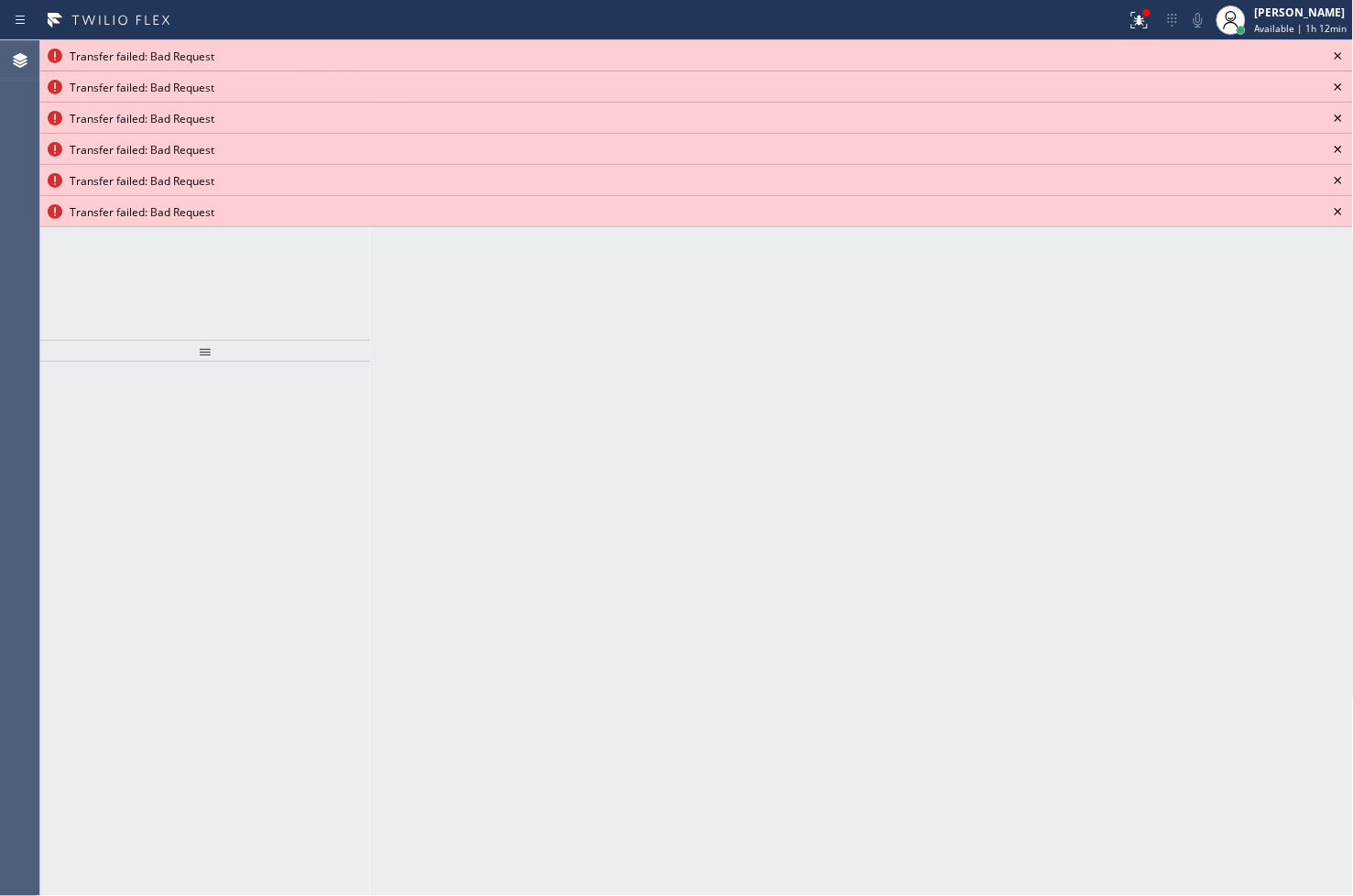
click at [1340, 52] on icon at bounding box center [1338, 55] width 22 height 22
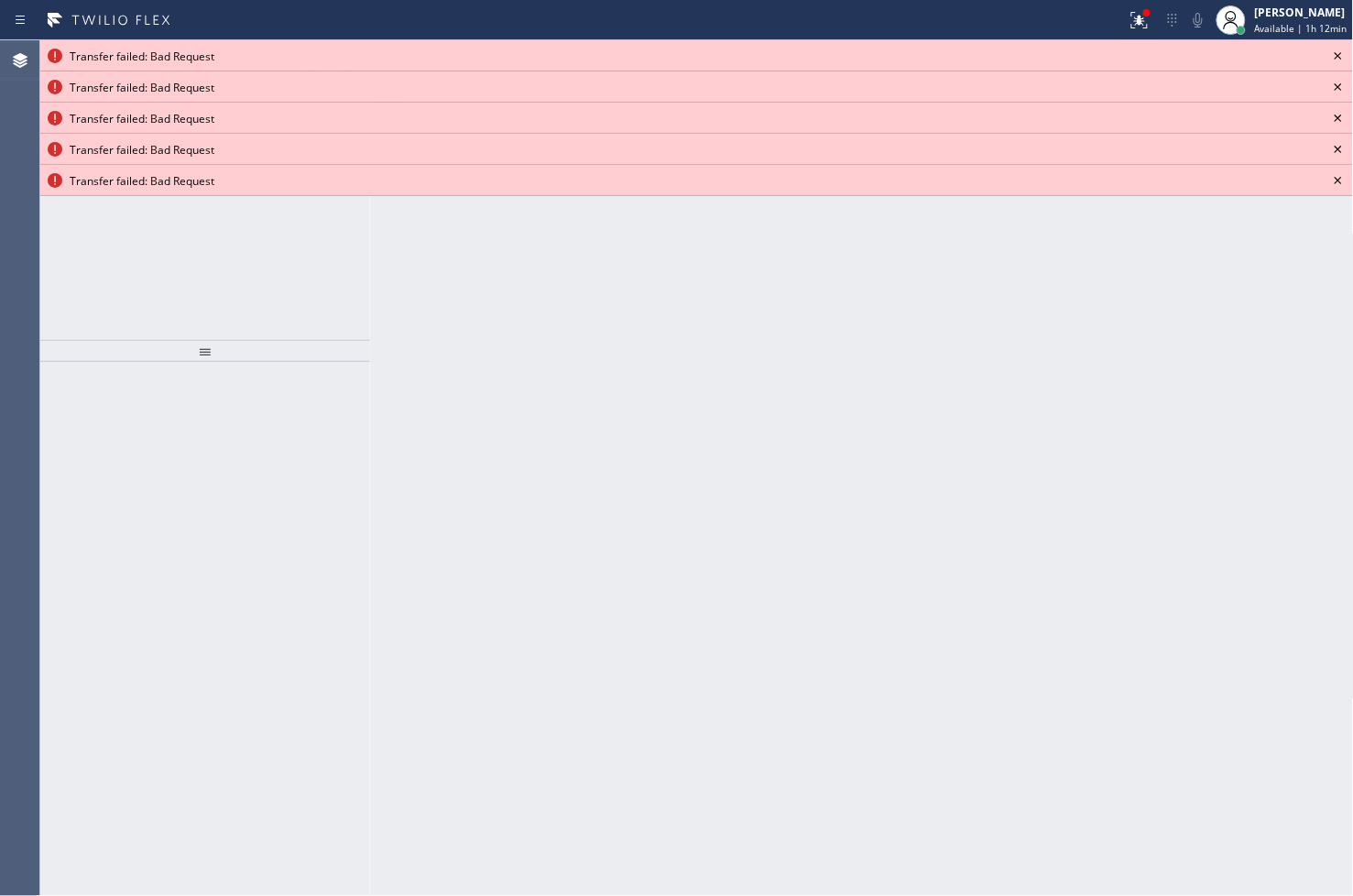
click at [1340, 52] on icon at bounding box center [1338, 55] width 22 height 22
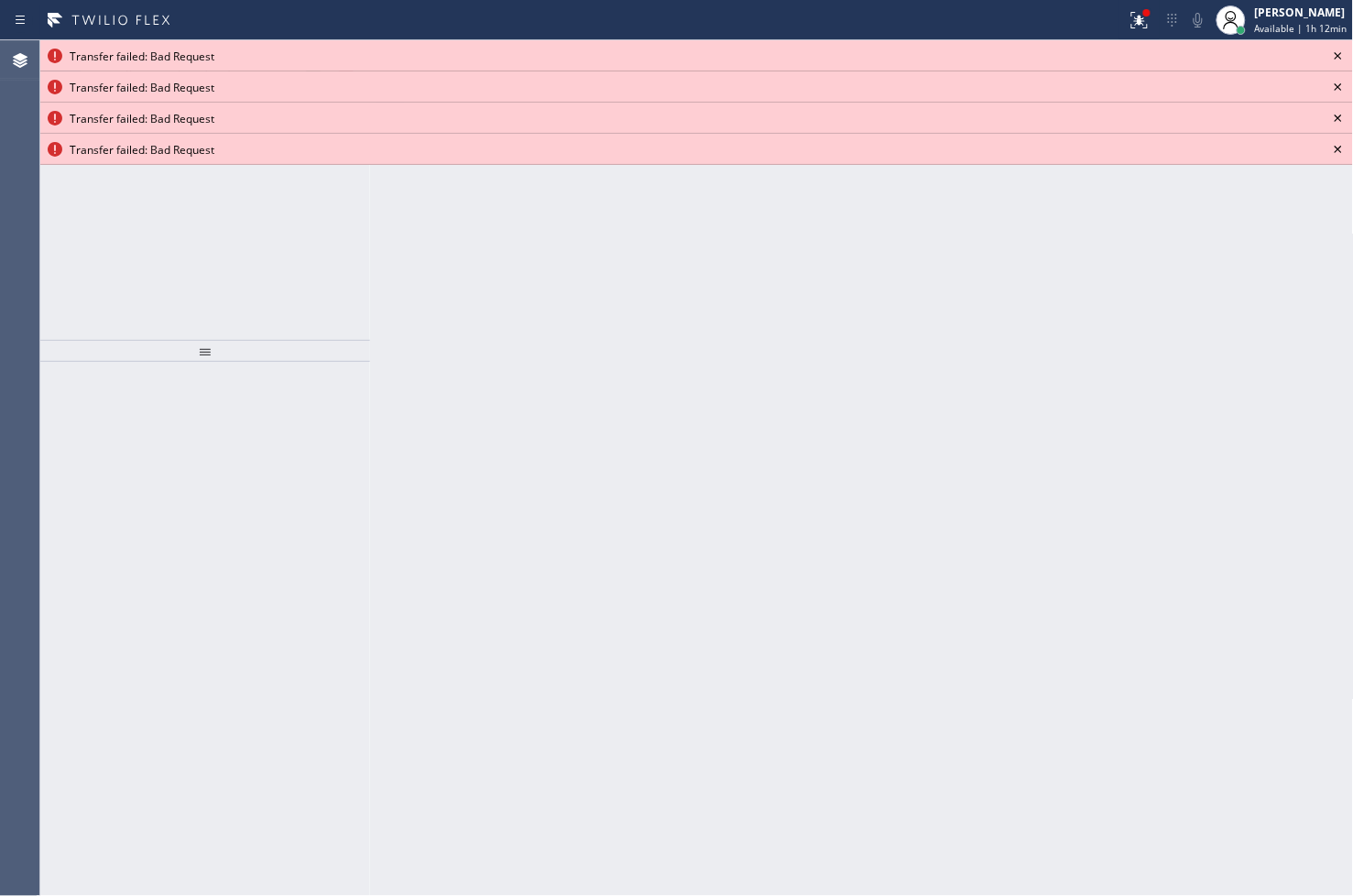
click at [1340, 52] on icon at bounding box center [1338, 55] width 22 height 22
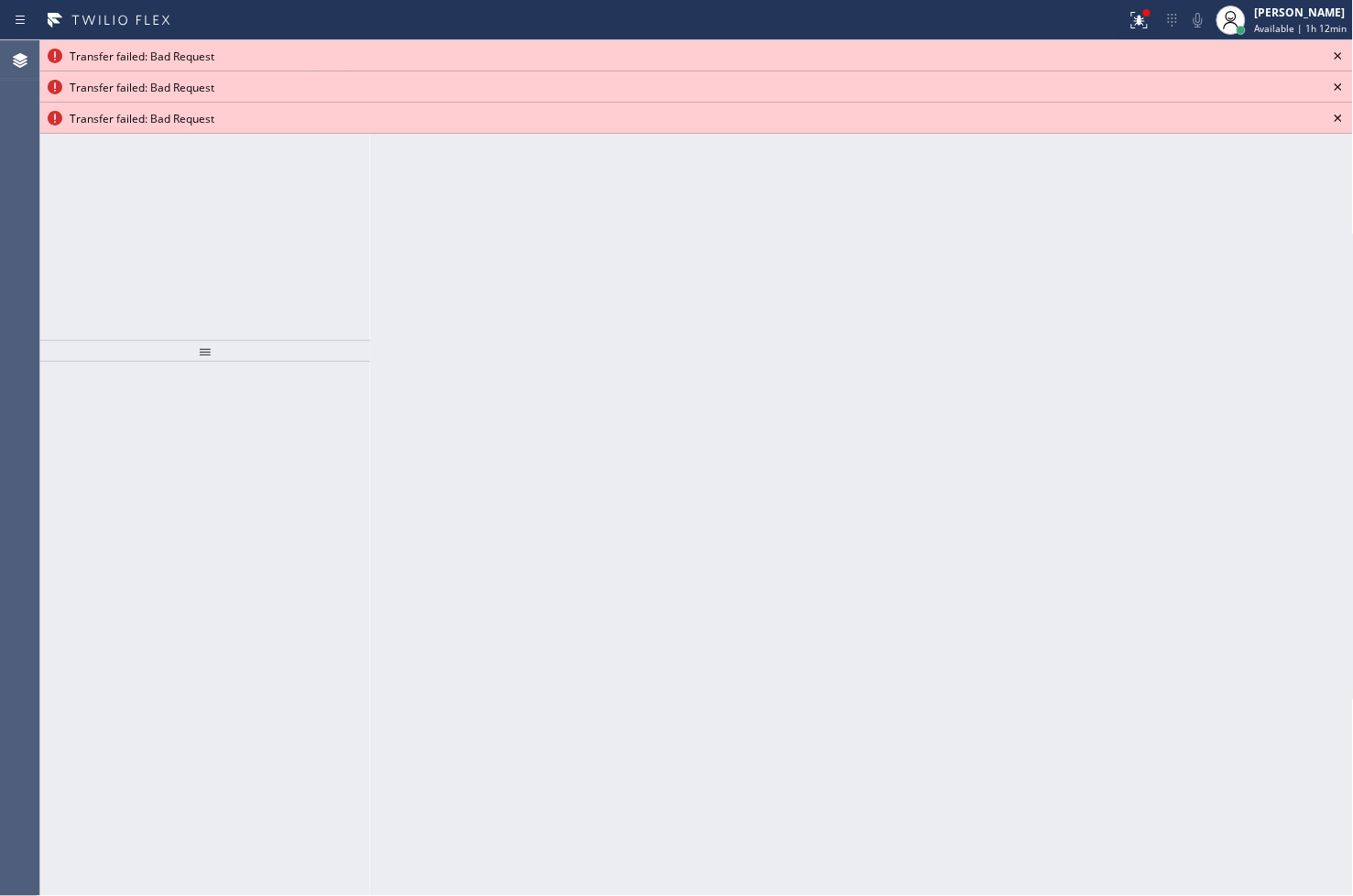
click at [1340, 52] on icon at bounding box center [1338, 55] width 22 height 22
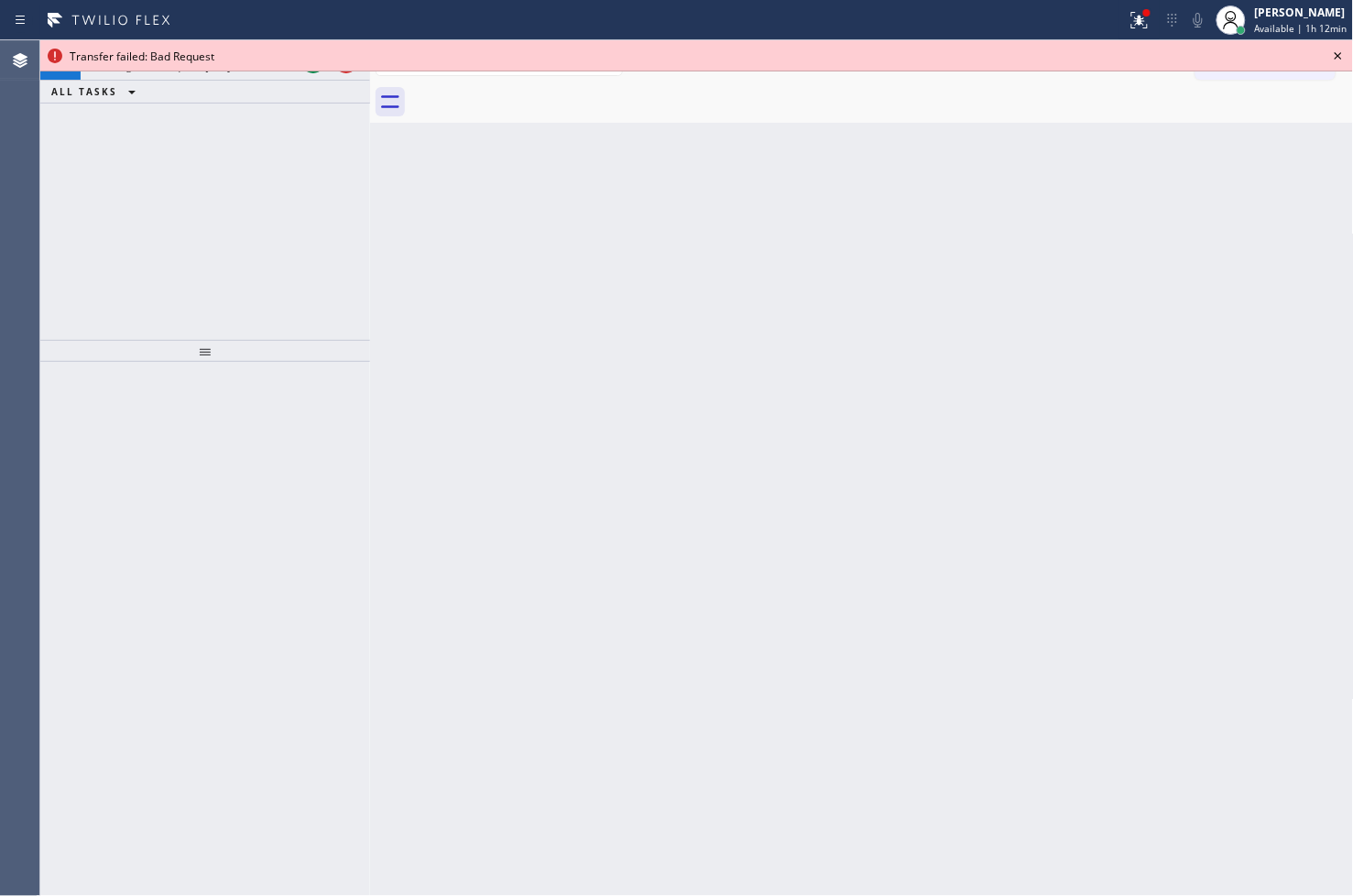
click at [1340, 52] on icon at bounding box center [1338, 55] width 22 height 22
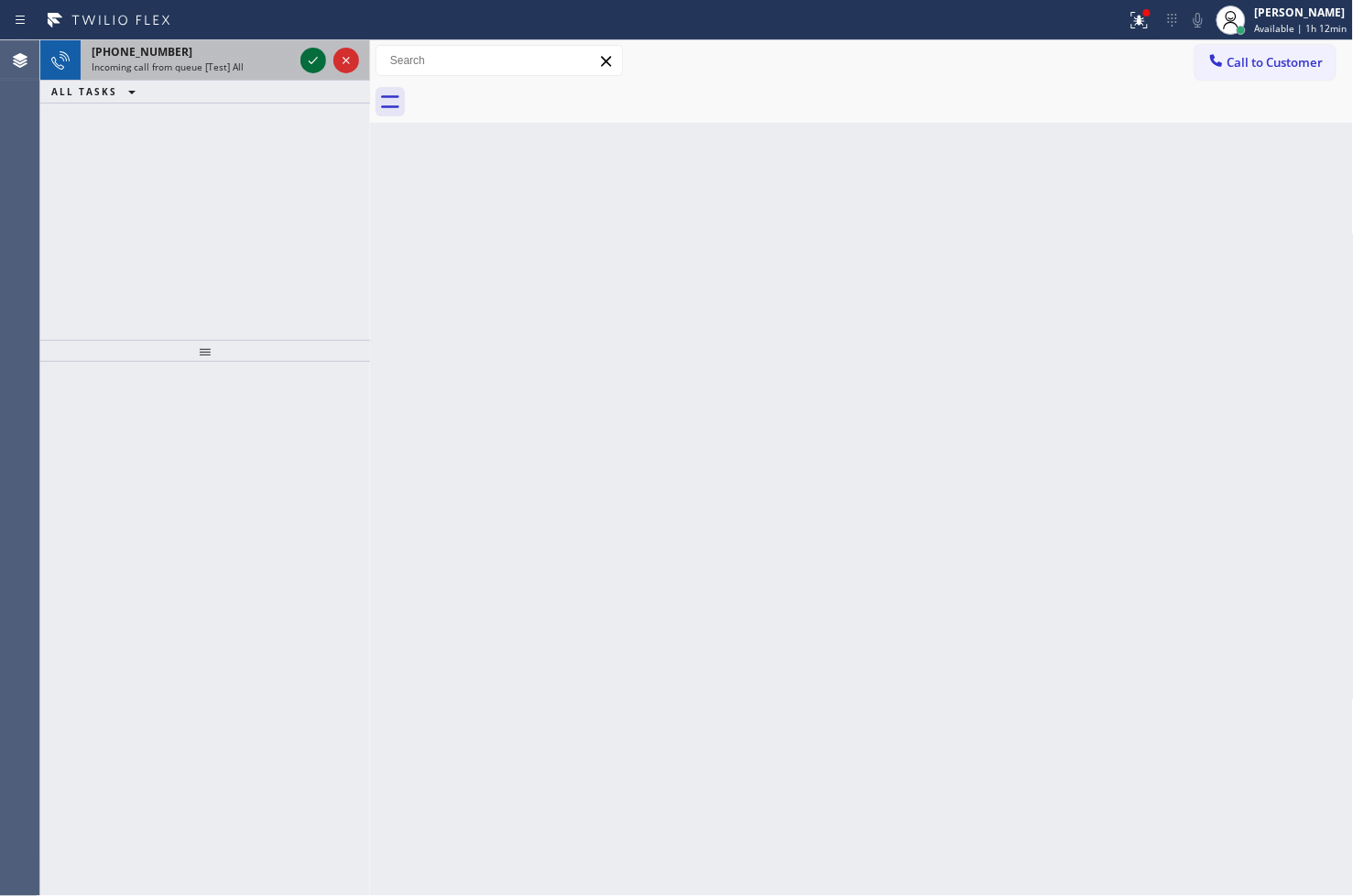
click at [307, 56] on icon at bounding box center [314, 60] width 22 height 22
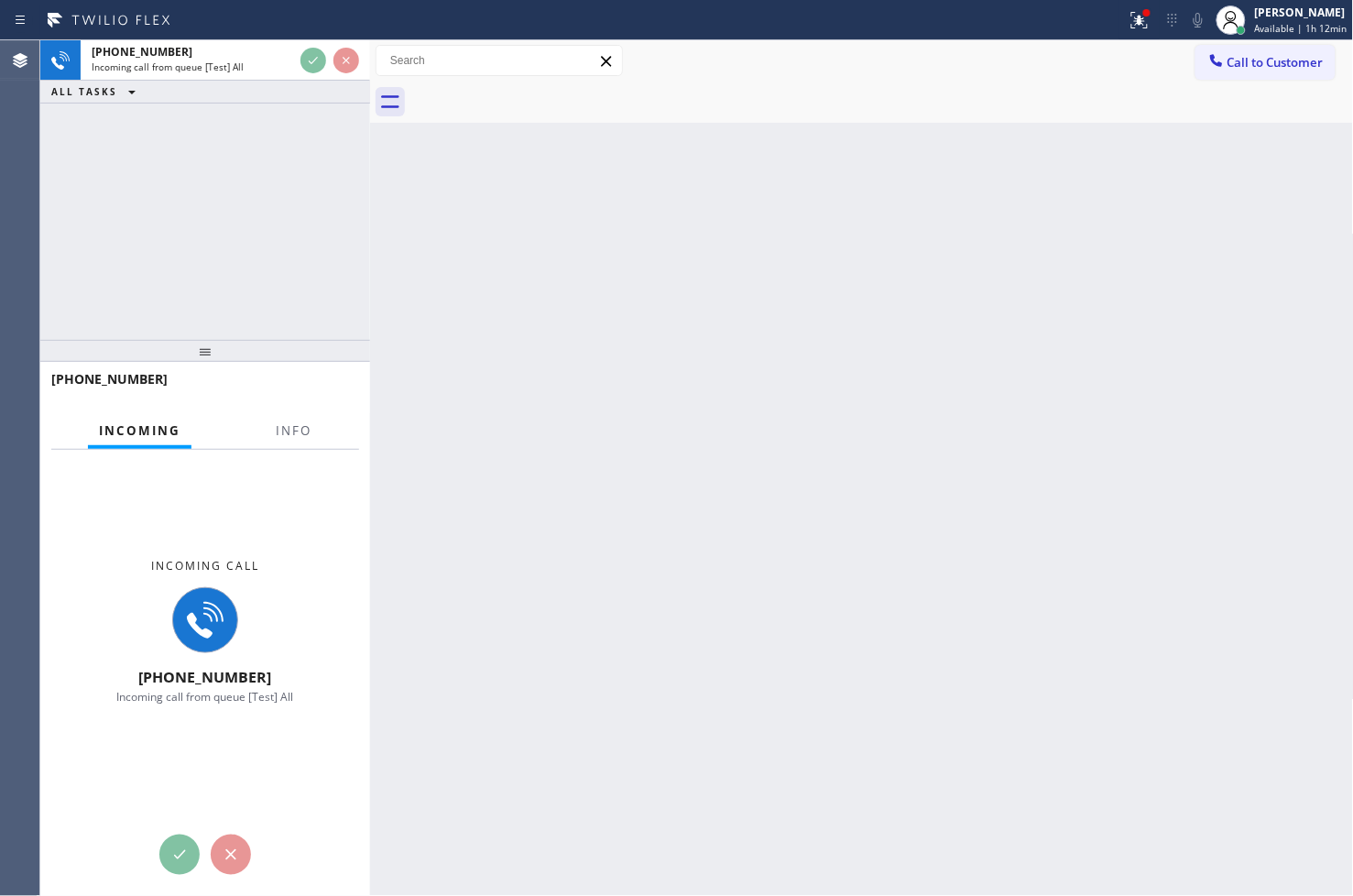
click at [269, 193] on div "[PHONE_NUMBER] Incoming call from queue [Test] All ALL TASKS ALL TASKS ACTIVE T…" at bounding box center [205, 190] width 329 height 300
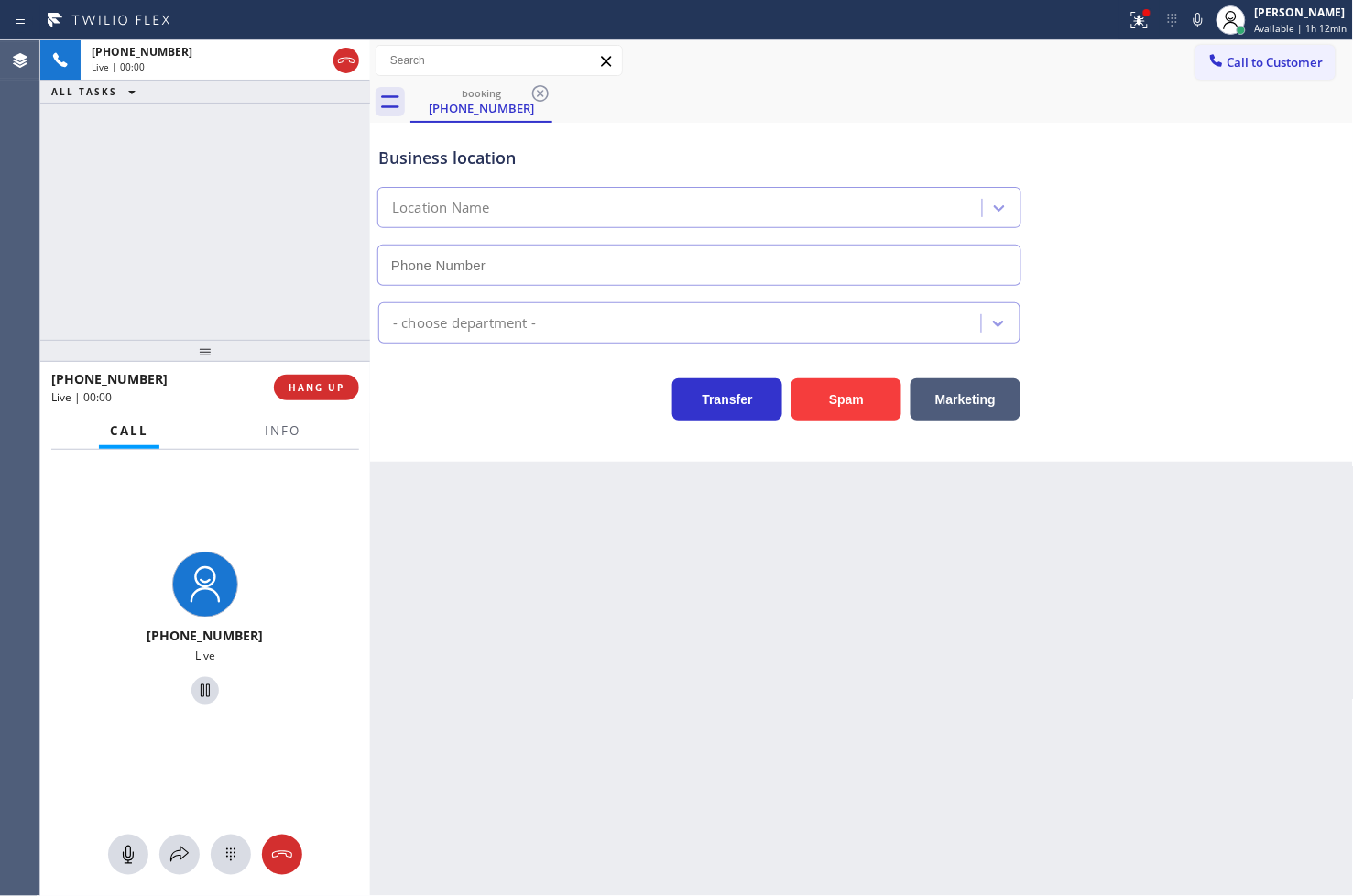
type input "[PHONE_NUMBER]"
click at [1141, 12] on div at bounding box center [1146, 12] width 11 height 11
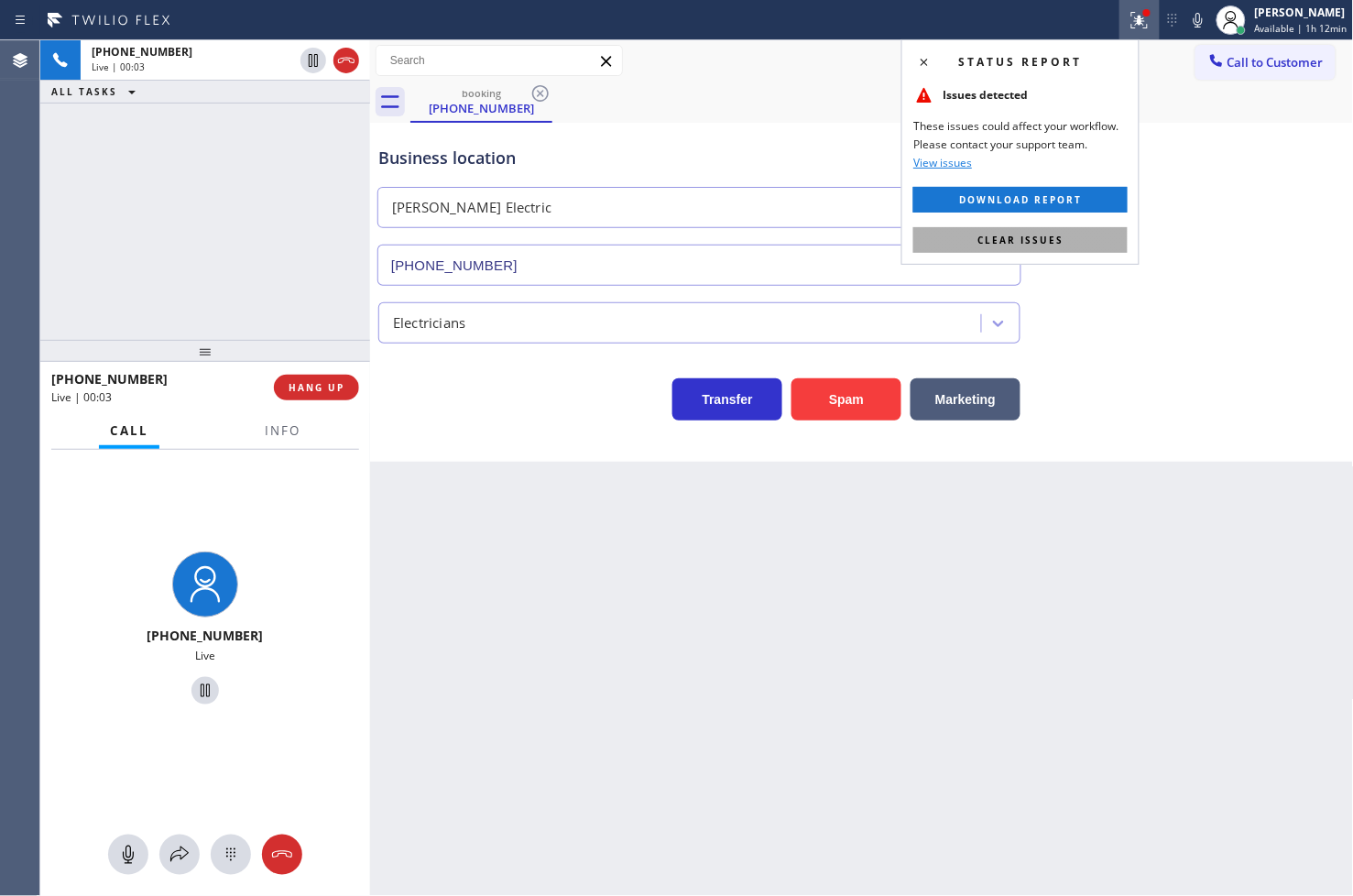
click at [1048, 235] on span "Clear issues" at bounding box center [1020, 239] width 86 height 13
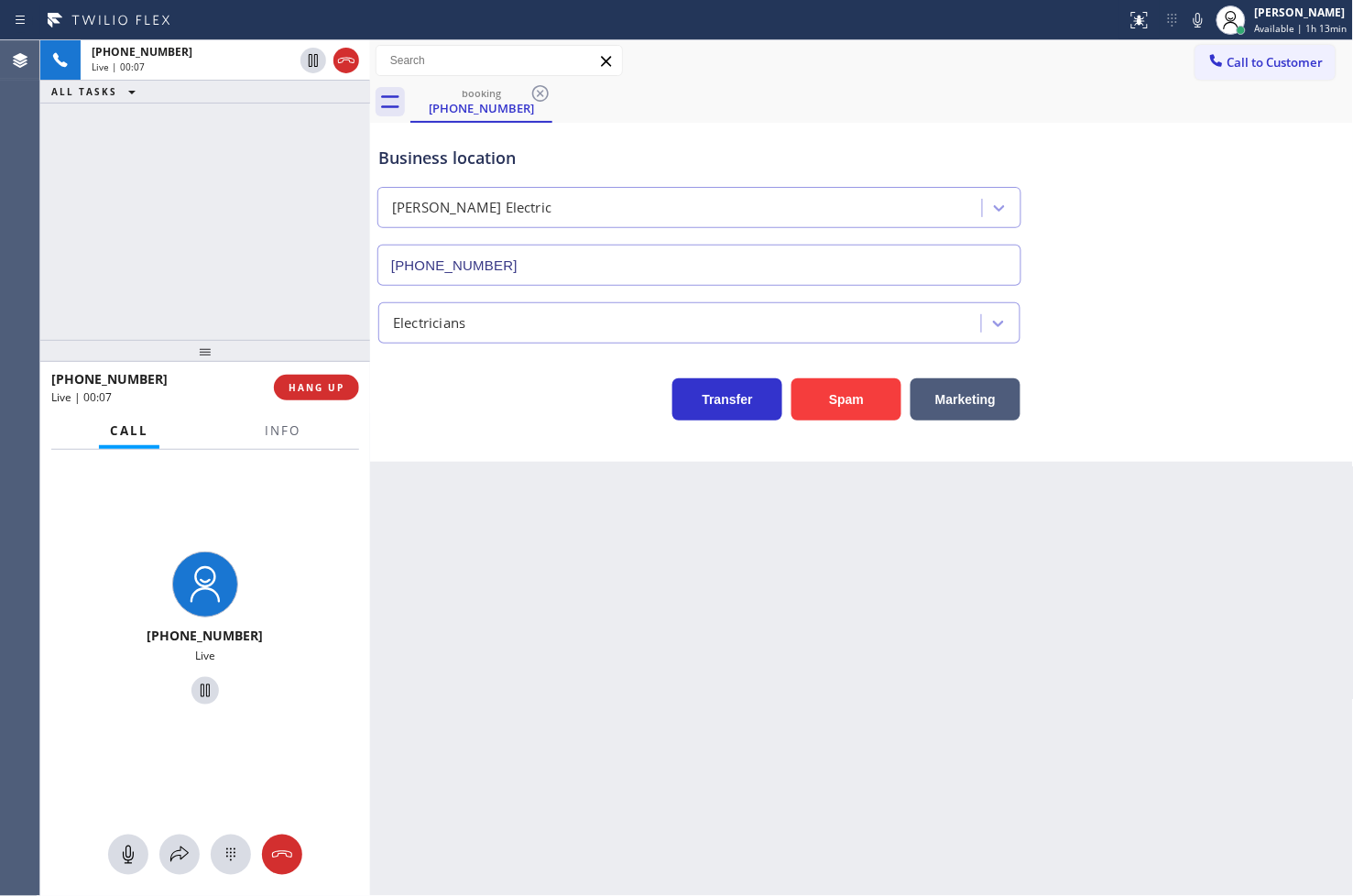
drag, startPoint x: 449, startPoint y: 464, endPoint x: 428, endPoint y: 440, distance: 31.9
click at [449, 464] on div "Back to Dashboard Change Sender ID Customers Technicians Select a contact Outbo…" at bounding box center [861, 468] width 984 height 855
click at [222, 256] on div "[PHONE_NUMBER] Live | 00:08 ALL TASKS ALL TASKS ACTIVE TASKS TASKS IN WRAP UP" at bounding box center [205, 190] width 329 height 300
click at [410, 422] on div "Business location [PERSON_NAME] Electric [PHONE_NUMBER] Electricians Transfer S…" at bounding box center [861, 292] width 984 height 339
click at [254, 277] on div "[PHONE_NUMBER] Live | 00:09 ALL TASKS ALL TASKS ACTIVE TASKS TASKS IN WRAP UP" at bounding box center [205, 190] width 329 height 300
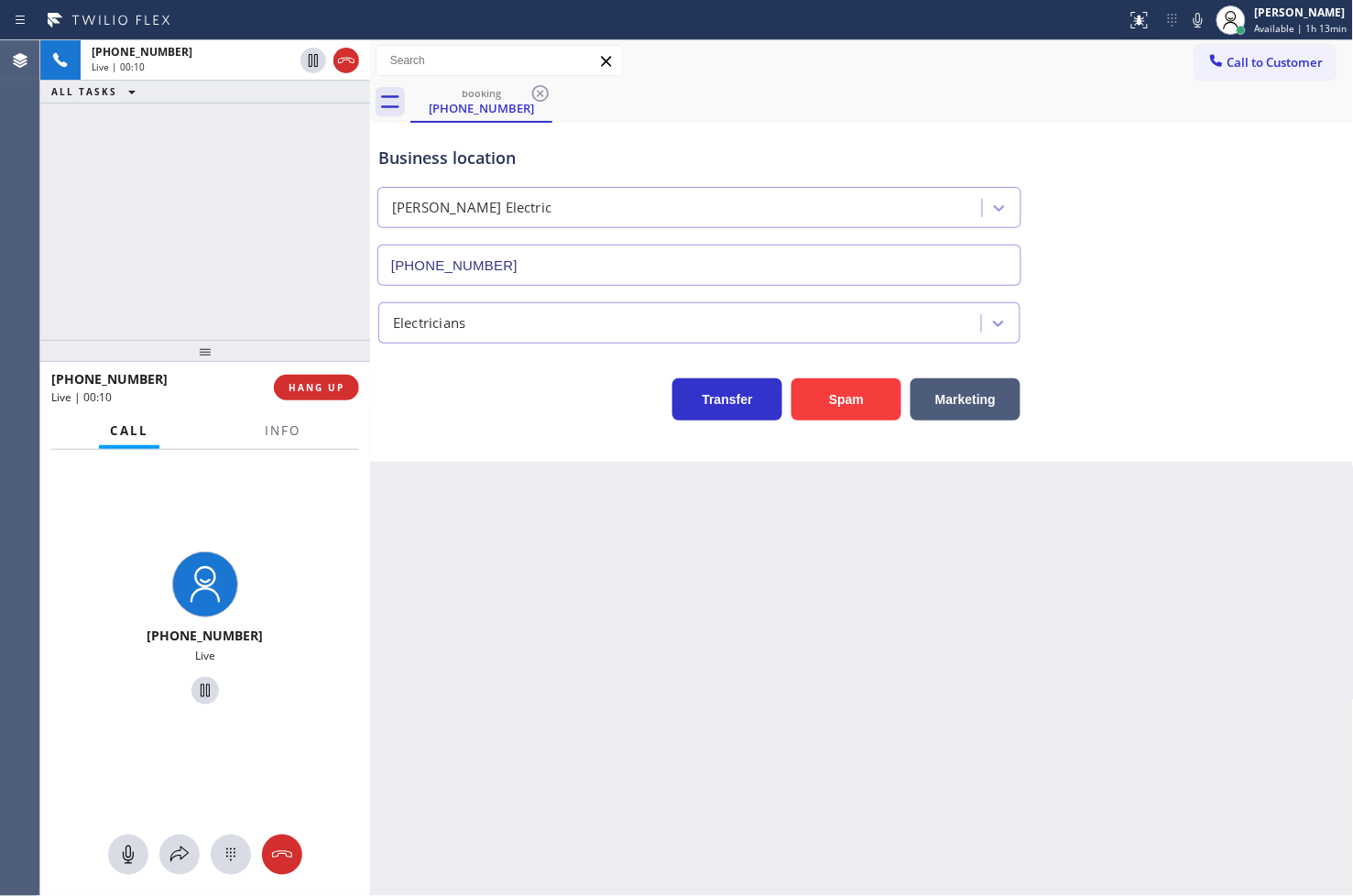
click at [566, 479] on div "Back to Dashboard Change Sender ID Customers Technicians Select a contact Outbo…" at bounding box center [861, 468] width 984 height 855
click at [243, 297] on div "[PHONE_NUMBER] Live | 00:10 ALL TASKS ALL TASKS ACTIVE TASKS TASKS IN WRAP UP" at bounding box center [205, 190] width 329 height 300
click at [627, 498] on div "Back to Dashboard Change Sender ID Customers Technicians Select a contact Outbo…" at bounding box center [861, 468] width 984 height 855
click at [193, 266] on div "[PHONE_NUMBER] Live | 00:15 ALL TASKS ALL TASKS ACTIVE TASKS TASKS IN WRAP UP" at bounding box center [205, 190] width 329 height 300
click at [489, 412] on div "Transfer Spam Marketing" at bounding box center [699, 395] width 650 height 51
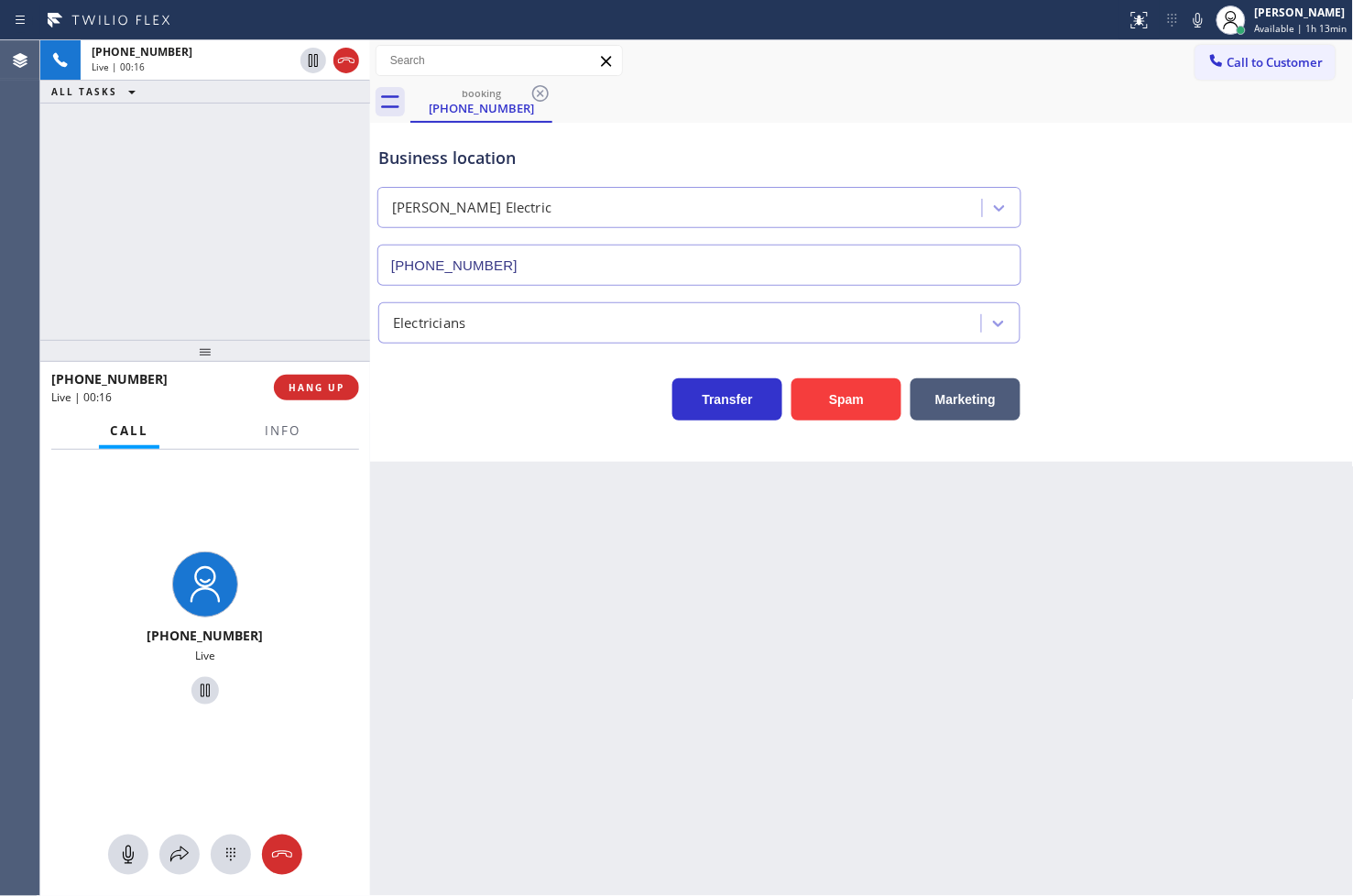
click at [282, 308] on div "[PHONE_NUMBER] Live | 00:16 ALL TASKS ALL TASKS ACTIVE TASKS TASKS IN WRAP UP" at bounding box center [205, 190] width 329 height 300
click at [496, 454] on div "Business location [PERSON_NAME] Electric [PHONE_NUMBER] Electricians Transfer S…" at bounding box center [861, 292] width 984 height 339
click at [271, 245] on div "[PHONE_NUMBER] Live | 00:36 ALL TASKS ALL TASKS ACTIVE TASKS TASKS IN WRAP UP" at bounding box center [205, 190] width 329 height 300
click at [176, 314] on div "[PHONE_NUMBER] Live | 00:37 ALL TASKS ALL TASKS ACTIVE TASKS TASKS IN WRAP UP" at bounding box center [205, 190] width 329 height 300
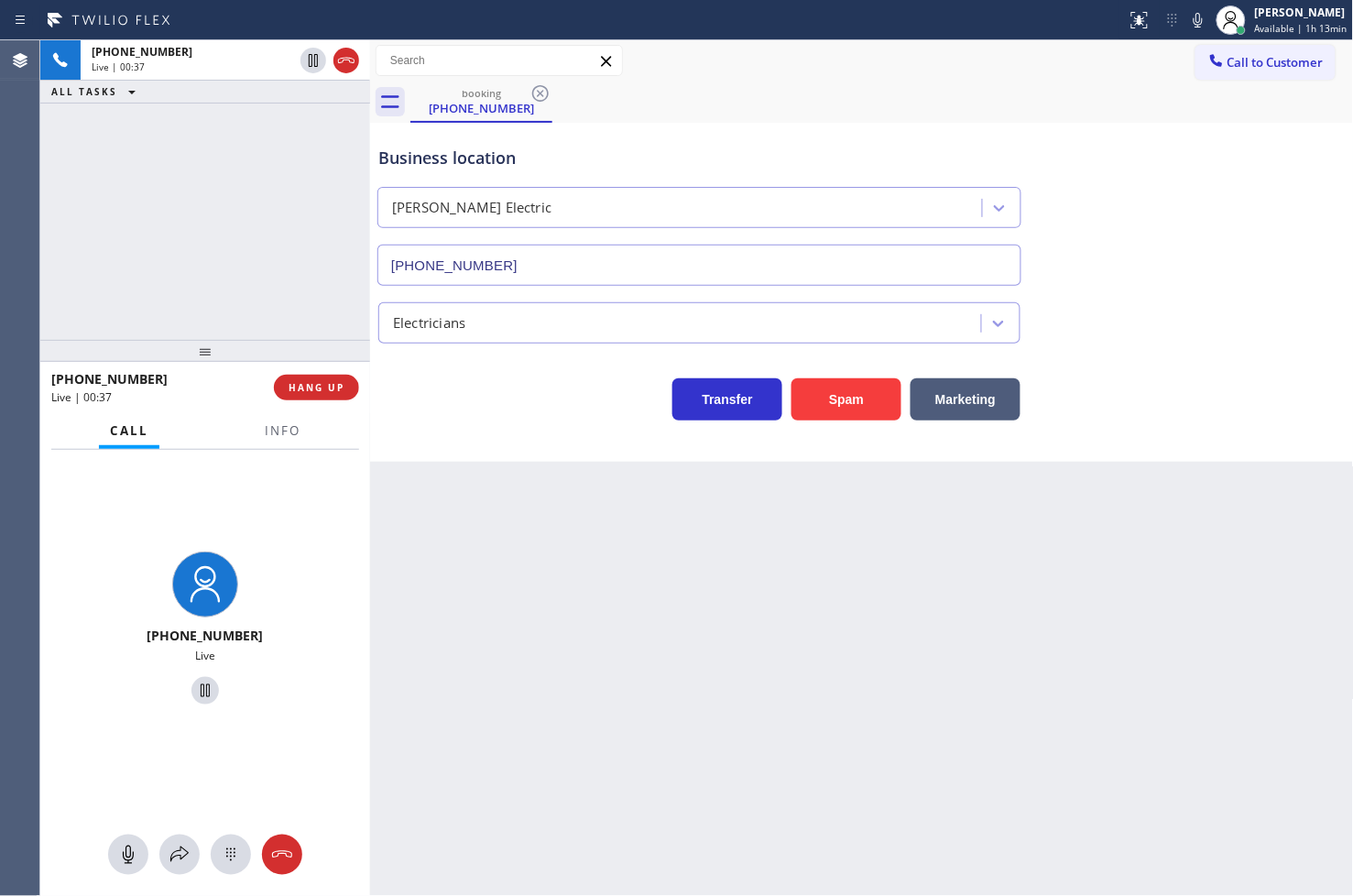
click at [522, 435] on div "Business location [PERSON_NAME] Electric [PHONE_NUMBER] Electricians Transfer S…" at bounding box center [861, 292] width 984 height 339
click at [75, 216] on div "[PHONE_NUMBER] Live | 00:38 ALL TASKS ALL TASKS ACTIVE TASKS TASKS IN WRAP UP" at bounding box center [205, 190] width 329 height 300
click at [459, 408] on div "Transfer Spam Marketing" at bounding box center [699, 395] width 650 height 51
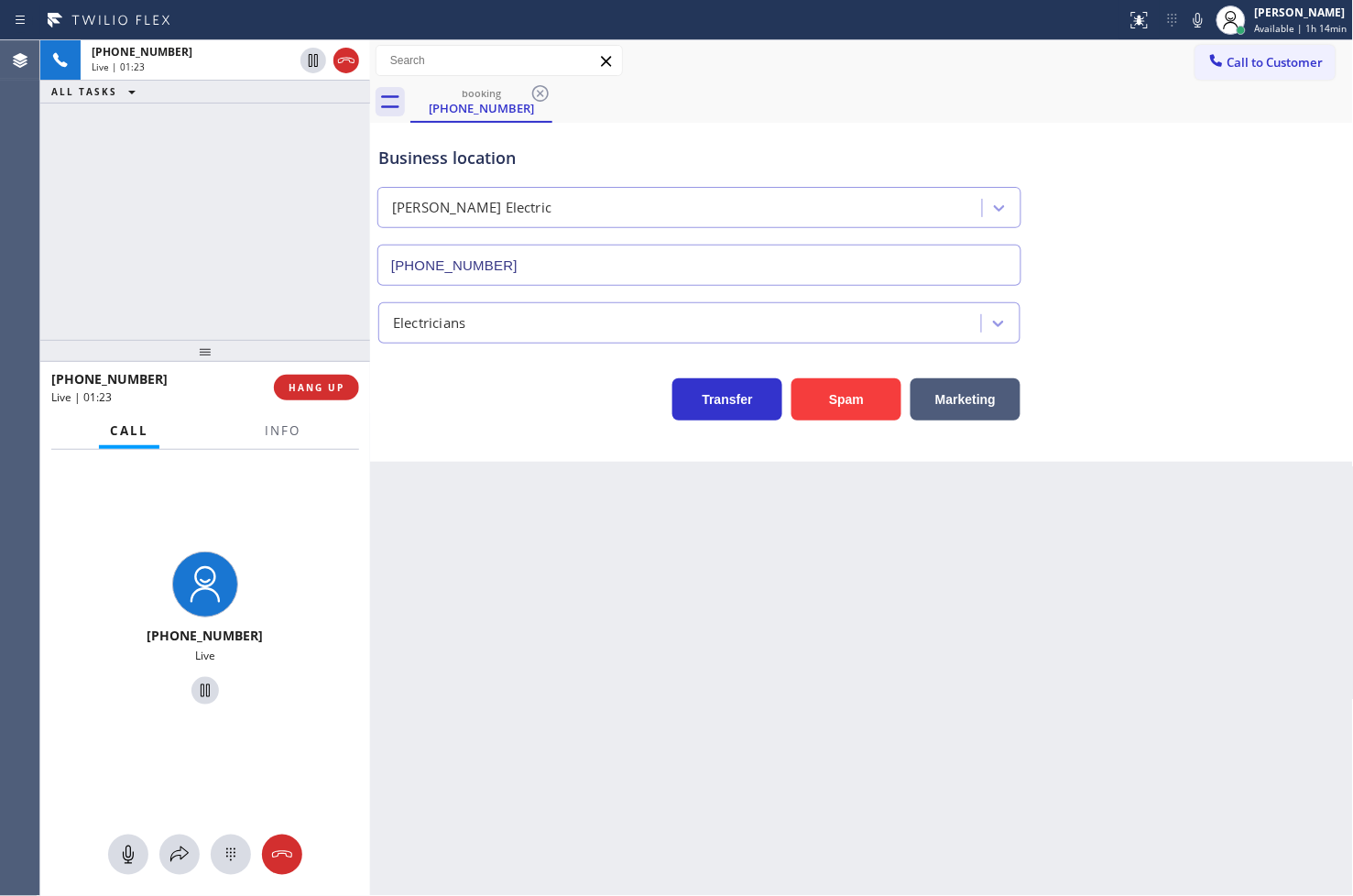
click at [303, 323] on div "[PHONE_NUMBER] Live | 01:23 ALL TASKS ALL TASKS ACTIVE TASKS TASKS IN WRAP UP" at bounding box center [205, 190] width 329 height 300
click at [552, 490] on div "Back to Dashboard Change Sender ID Customers Technicians Select a contact Outbo…" at bounding box center [861, 468] width 984 height 855
click at [190, 261] on div "[PHONE_NUMBER] Live | 01:24 ALL TASKS ALL TASKS ACTIVE TASKS TASKS IN WRAP UP" at bounding box center [205, 190] width 329 height 300
drag, startPoint x: 345, startPoint y: 494, endPoint x: 367, endPoint y: 480, distance: 26.1
click at [349, 494] on div "[PHONE_NUMBER] Live" at bounding box center [205, 631] width 329 height 363
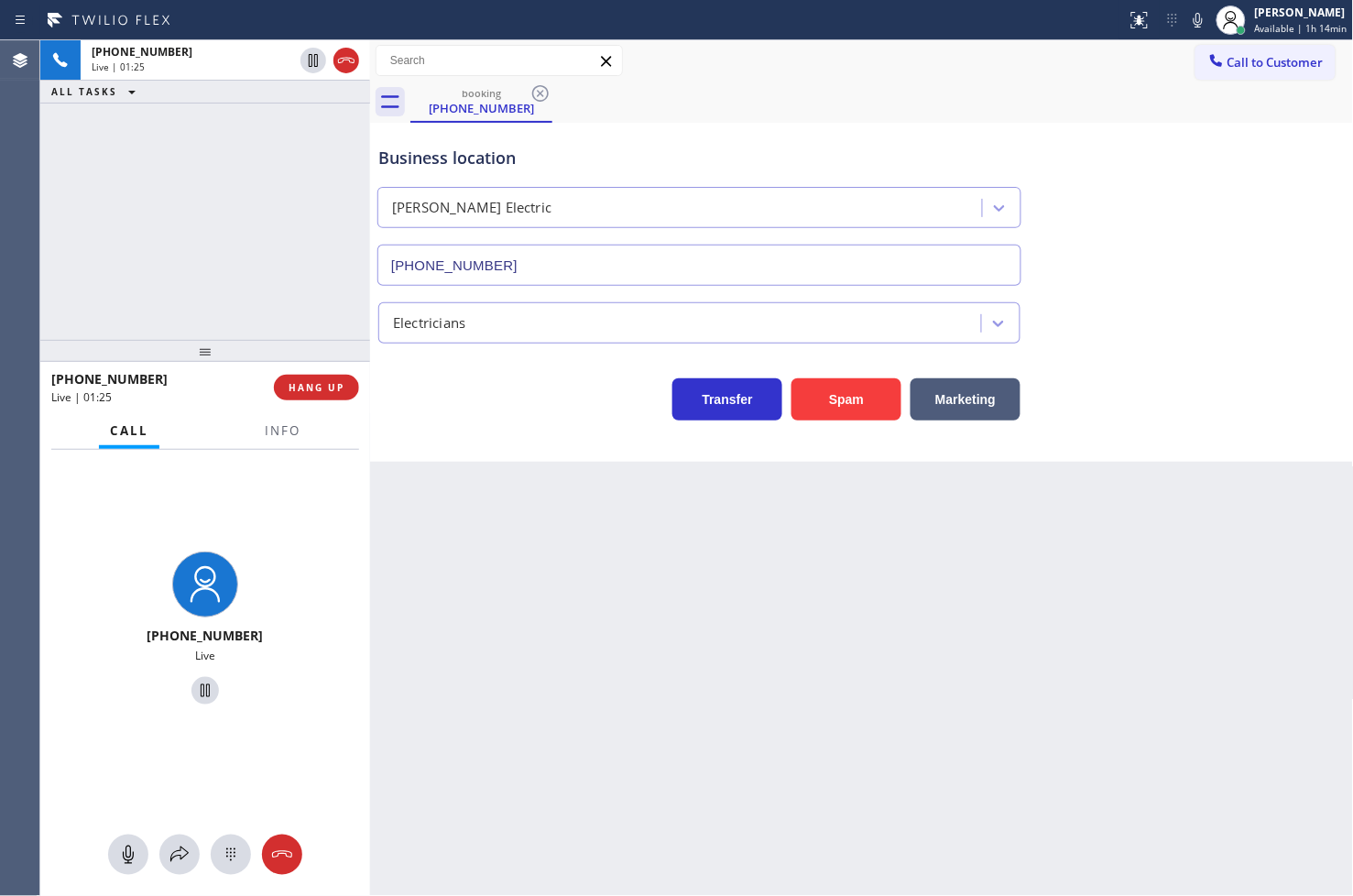
click at [467, 435] on div "Business location [PERSON_NAME] Electric [PHONE_NUMBER] Electricians Transfer S…" at bounding box center [861, 292] width 984 height 339
click at [236, 280] on div "[PHONE_NUMBER] Live | 01:28 ALL TASKS ALL TASKS ACTIVE TASKS TASKS IN WRAP UP" at bounding box center [205, 190] width 329 height 300
click at [484, 399] on div "Transfer Spam Marketing" at bounding box center [699, 395] width 650 height 51
click at [271, 304] on div "[PHONE_NUMBER] Live | 01:29 ALL TASKS ALL TASKS ACTIVE TASKS TASKS IN WRAP UP" at bounding box center [205, 190] width 329 height 300
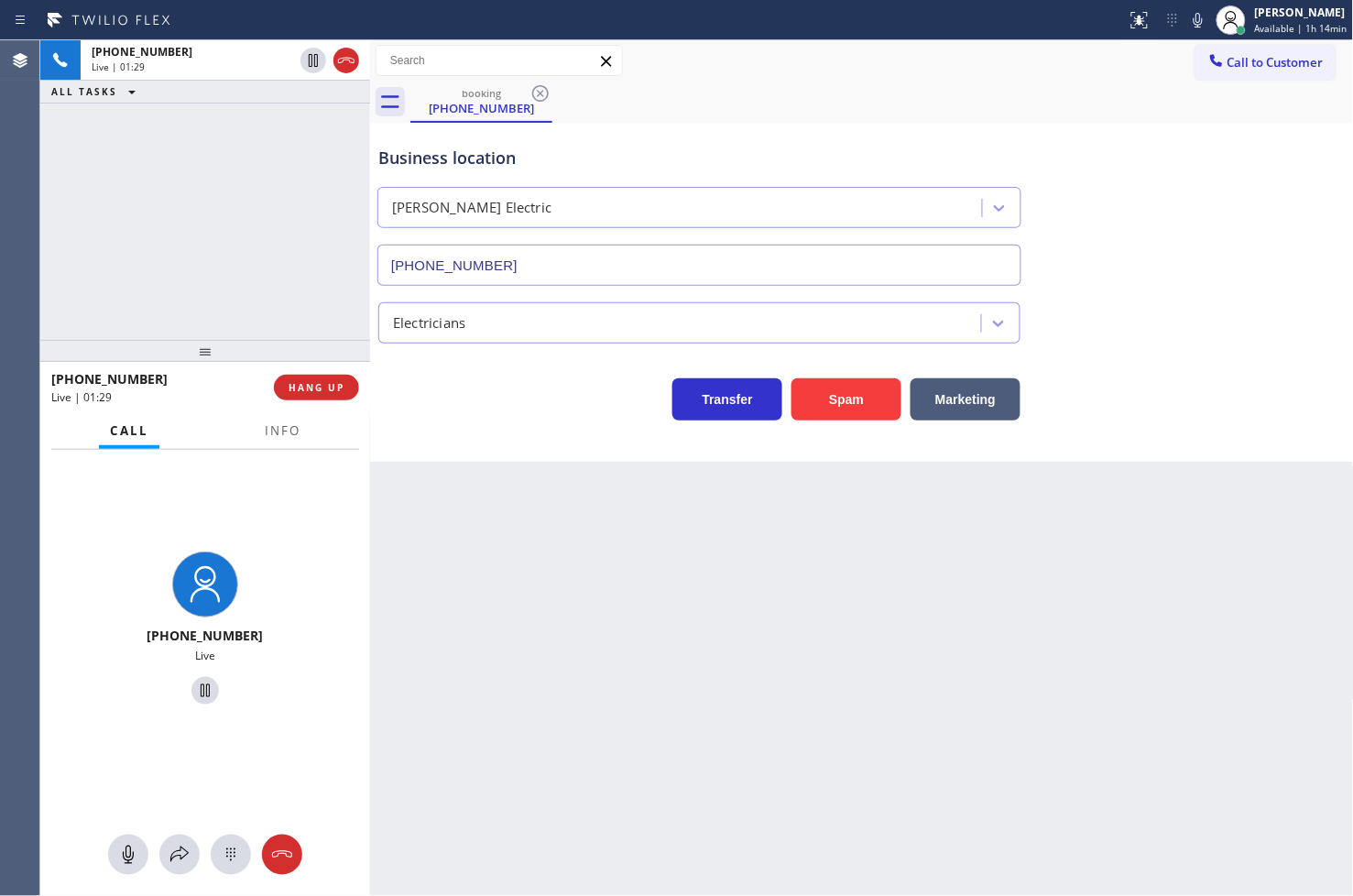
click at [519, 495] on div "Back to Dashboard Change Sender ID Customers Technicians Select a contact Outbo…" at bounding box center [861, 468] width 984 height 855
click at [280, 277] on div "[PHONE_NUMBER] Live | 01:30 ALL TASKS ALL TASKS ACTIVE TASKS TASKS IN WRAP UP" at bounding box center [205, 190] width 329 height 300
click at [326, 391] on span "HANG UP" at bounding box center [316, 387] width 56 height 13
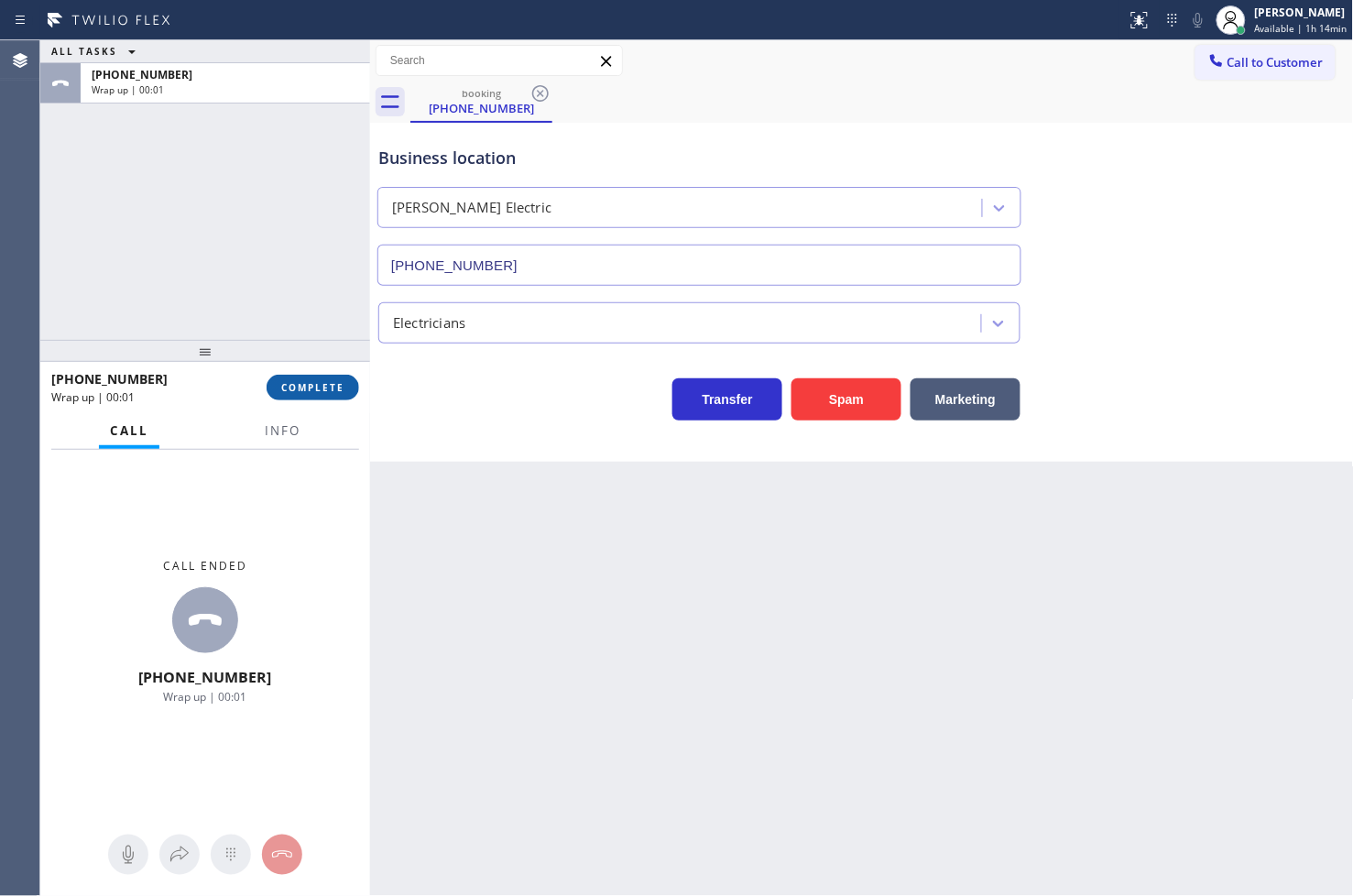
click at [326, 391] on span "COMPLETE" at bounding box center [313, 387] width 63 height 13
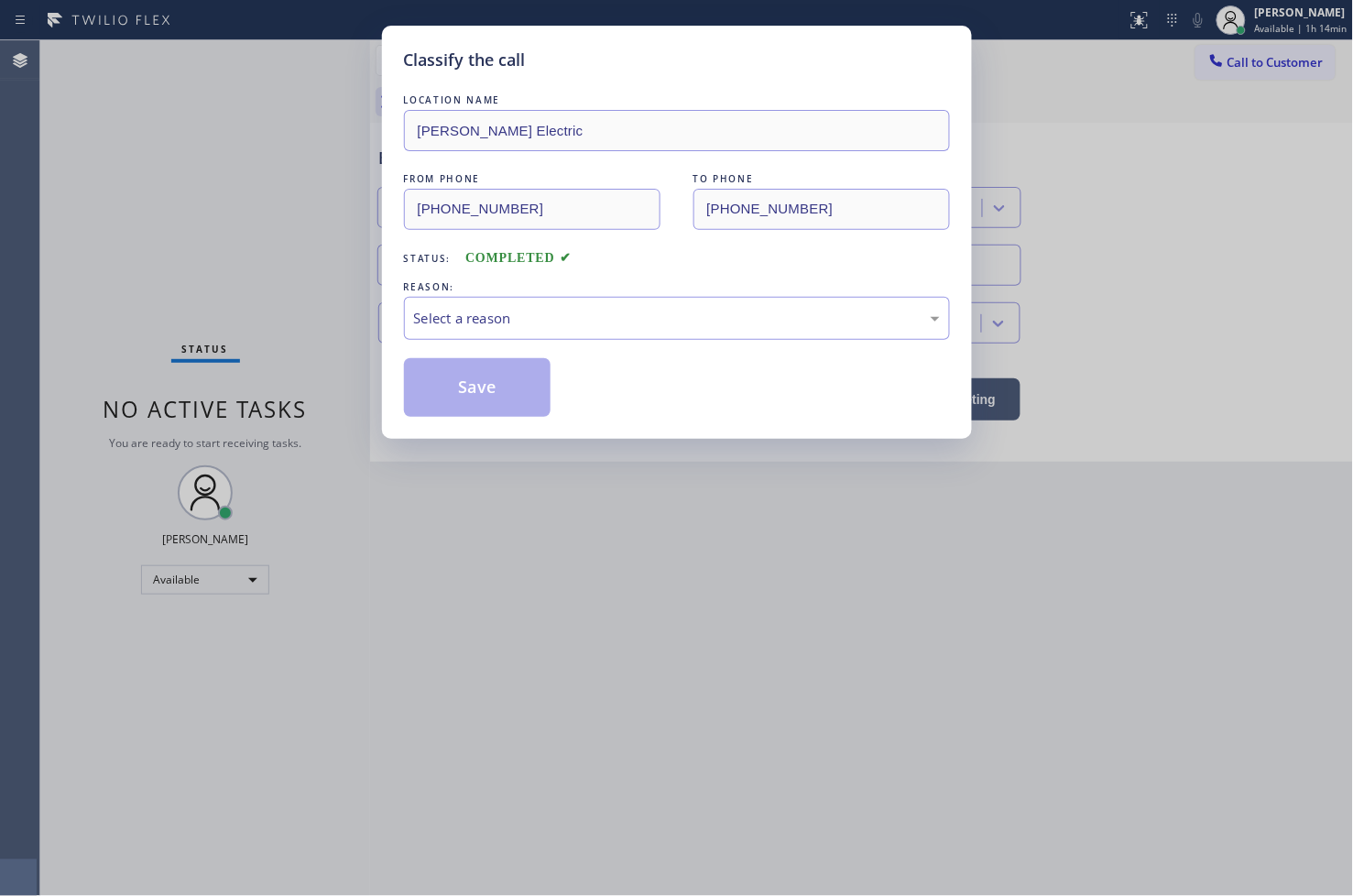
click at [510, 320] on div "Select a reason" at bounding box center [677, 317] width 526 height 21
click at [488, 407] on button "Save" at bounding box center [477, 387] width 147 height 58
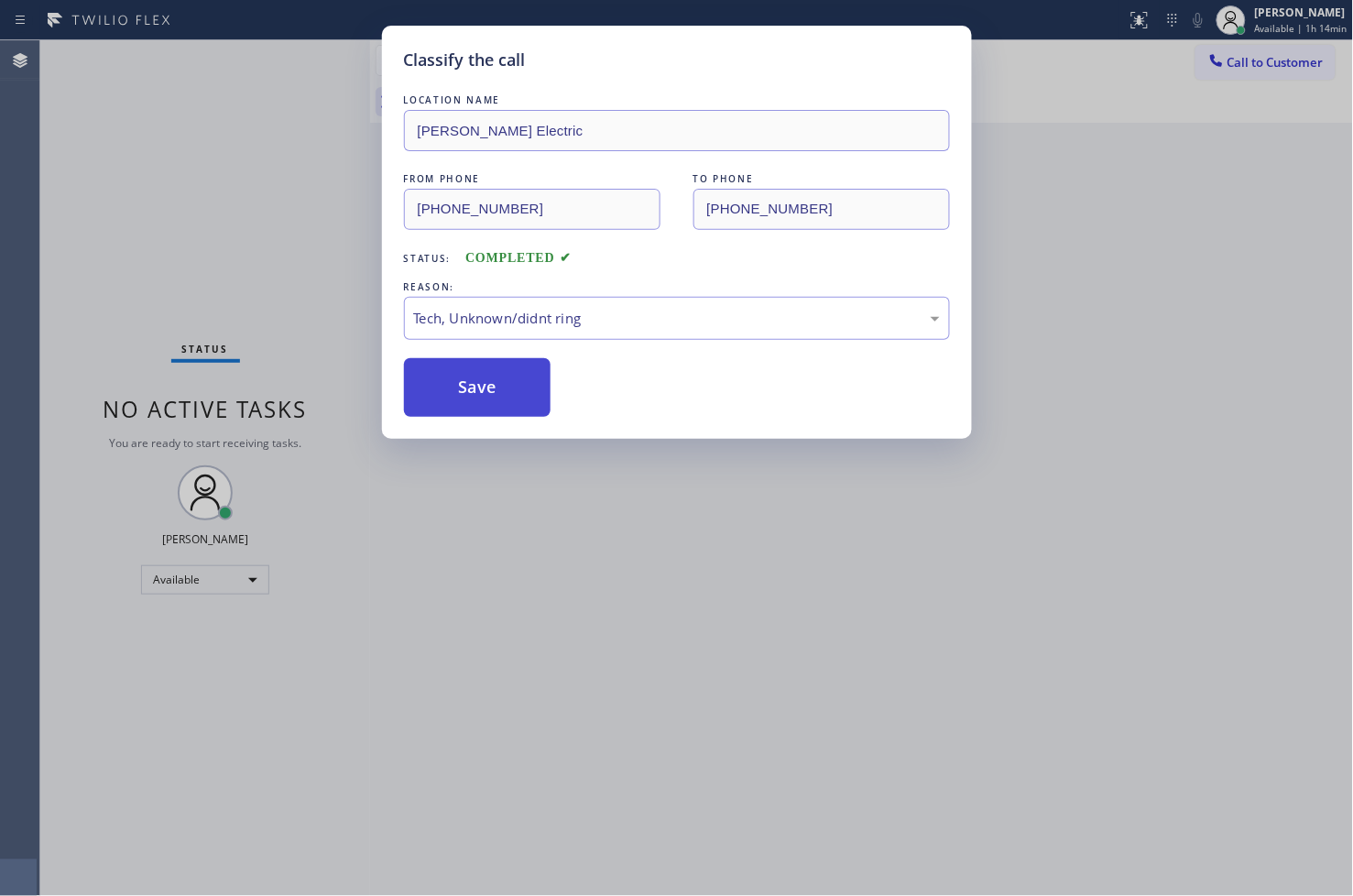
click at [488, 407] on button "Save" at bounding box center [477, 387] width 147 height 58
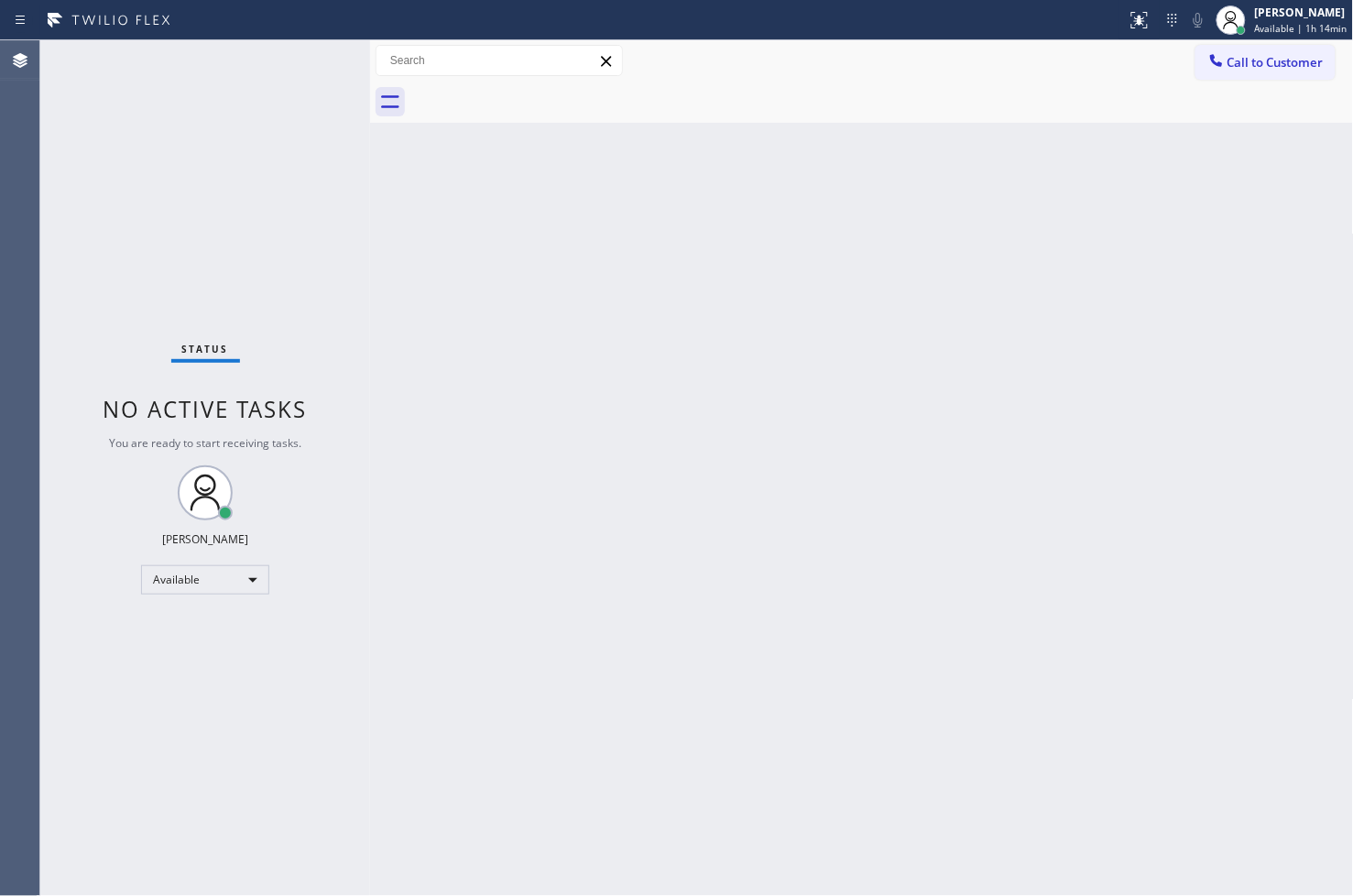
click at [730, 158] on div "Back to Dashboard Change Sender ID Customers Technicians Select a contact Outbo…" at bounding box center [861, 468] width 984 height 855
click at [142, 169] on div "Status No active tasks You are ready to start receiving tasks. [PERSON_NAME]" at bounding box center [205, 468] width 329 height 855
click at [294, 55] on div "Status No active tasks You are ready to start receiving tasks. [PERSON_NAME]" at bounding box center [205, 468] width 329 height 855
click at [309, 59] on div "Status No active tasks You are ready to start receiving tasks. [PERSON_NAME]" at bounding box center [205, 468] width 329 height 855
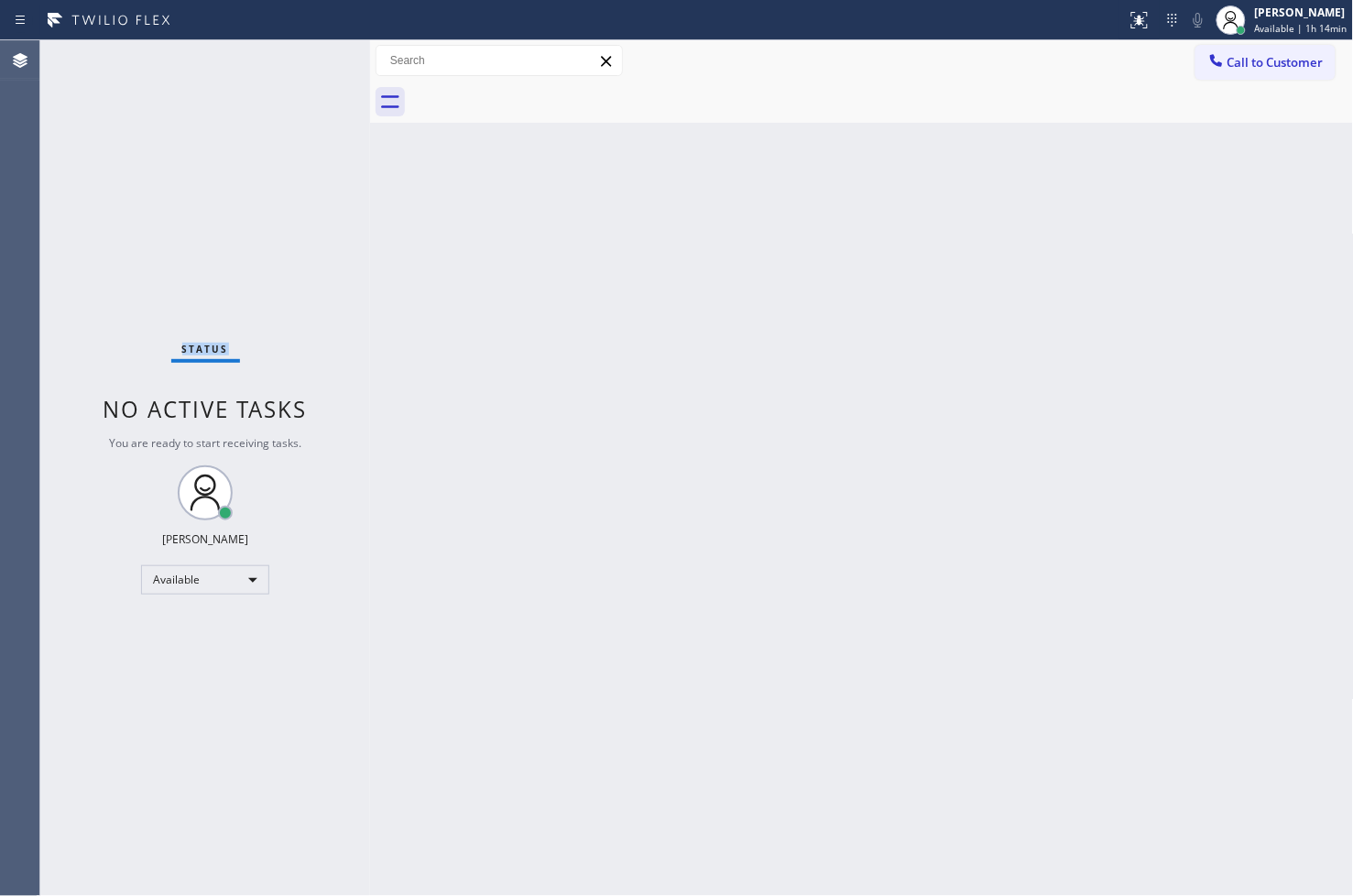
click at [309, 59] on div "Status No active tasks You are ready to start receiving tasks. [PERSON_NAME]" at bounding box center [205, 468] width 329 height 855
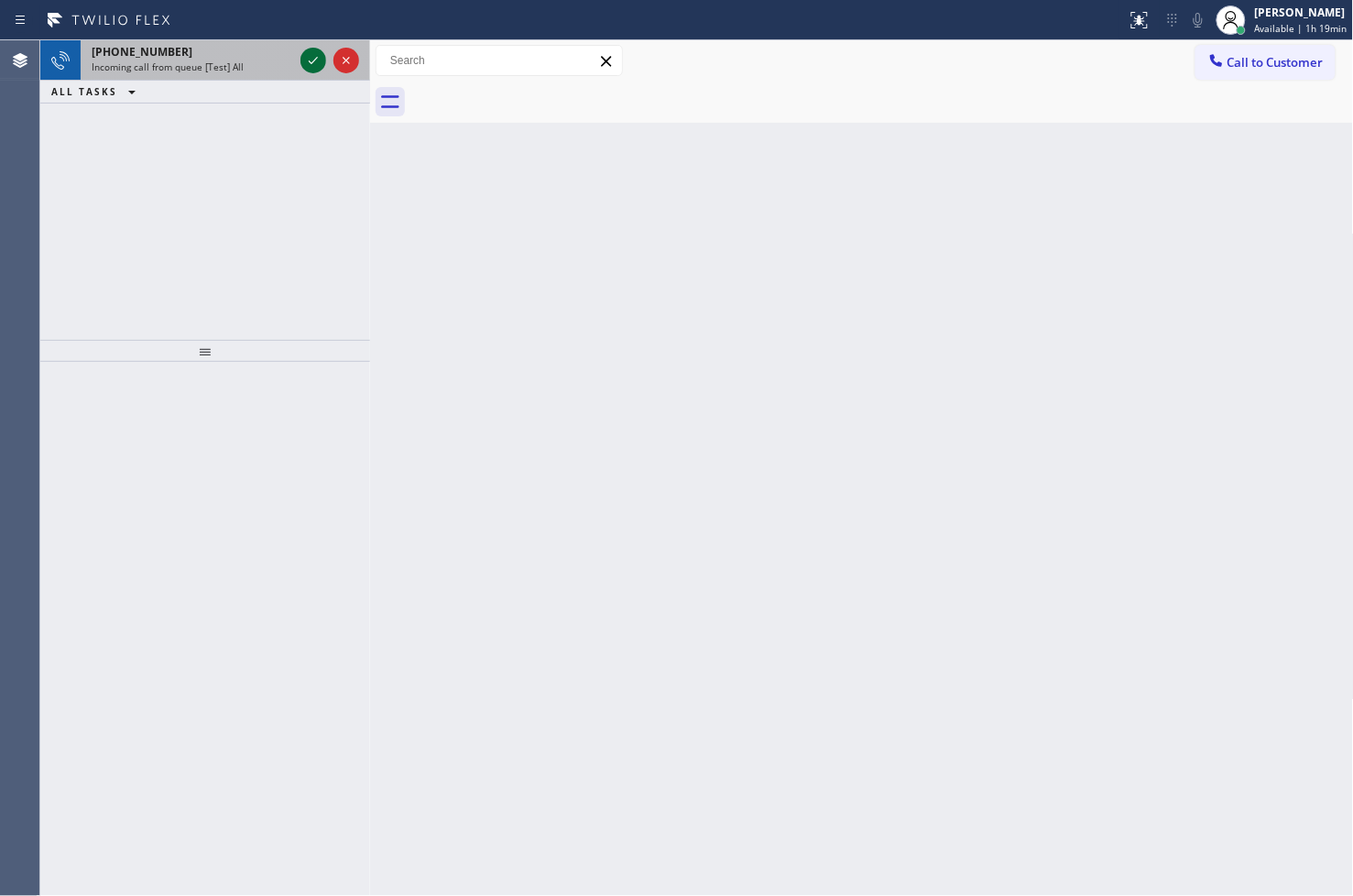
click at [309, 59] on icon at bounding box center [314, 60] width 22 height 22
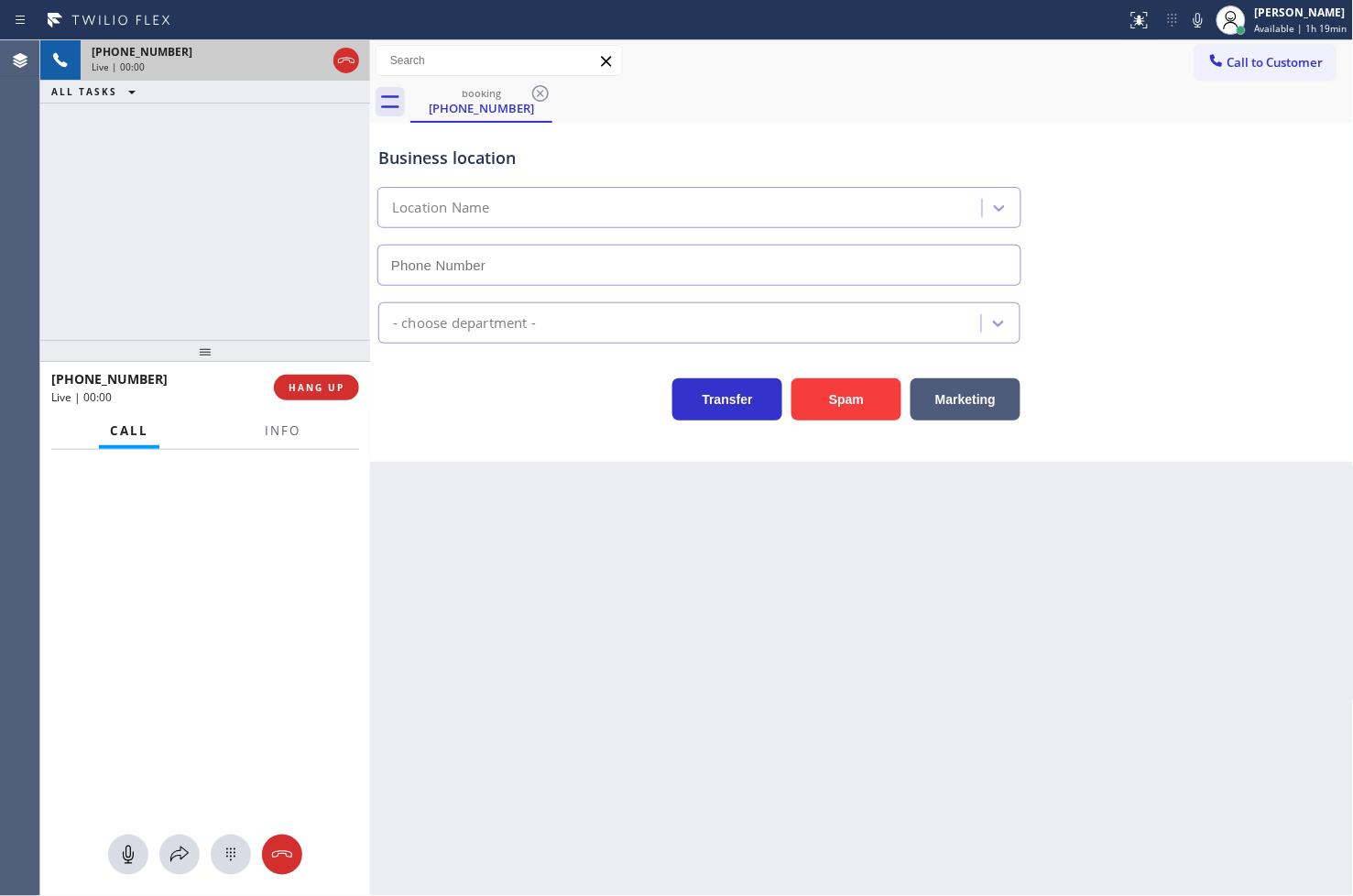
type input "[PHONE_NUMBER]"
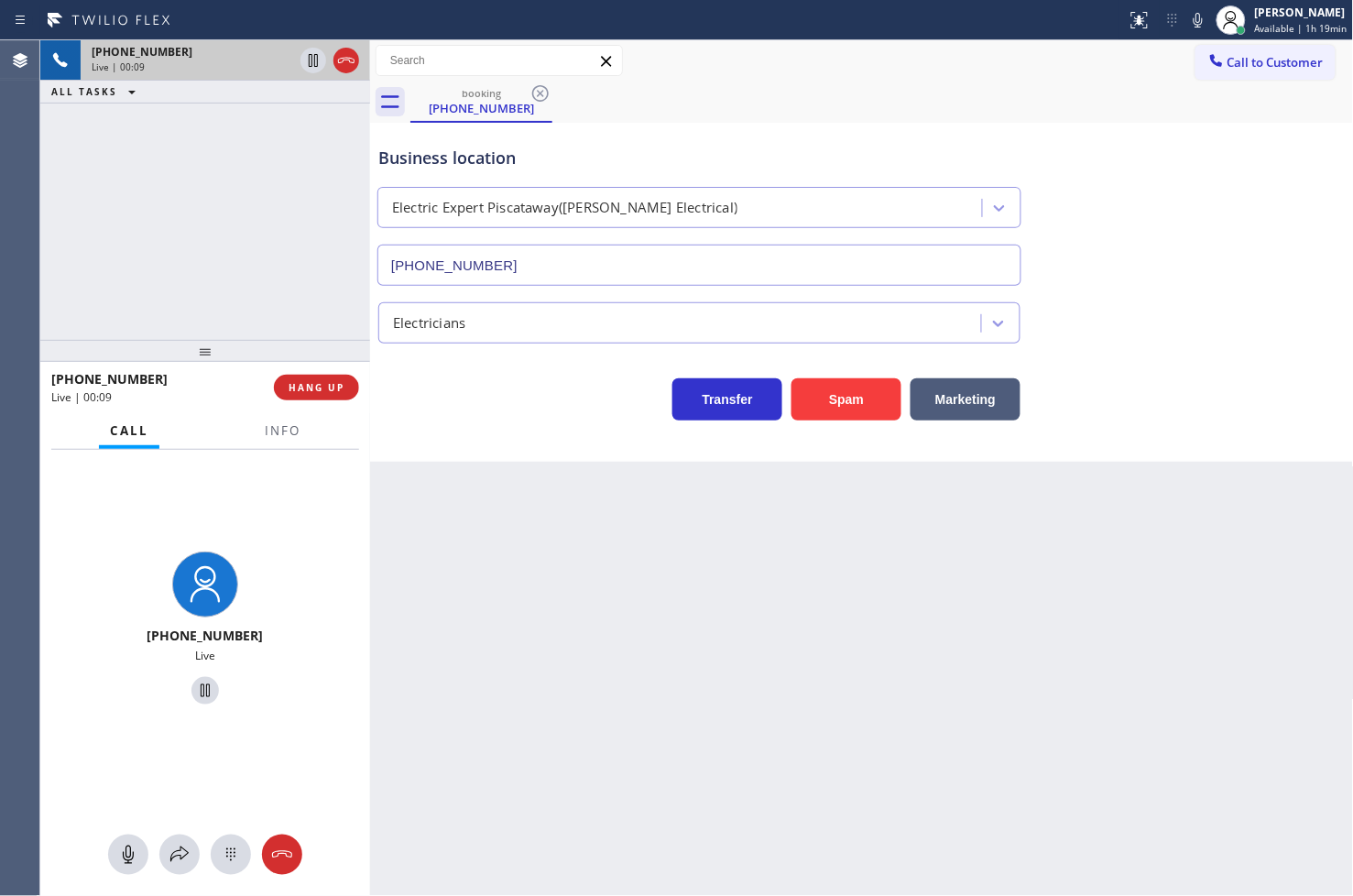
click at [481, 405] on div "Transfer Spam Marketing" at bounding box center [699, 395] width 650 height 51
click at [308, 388] on span "HANG UP" at bounding box center [316, 387] width 56 height 13
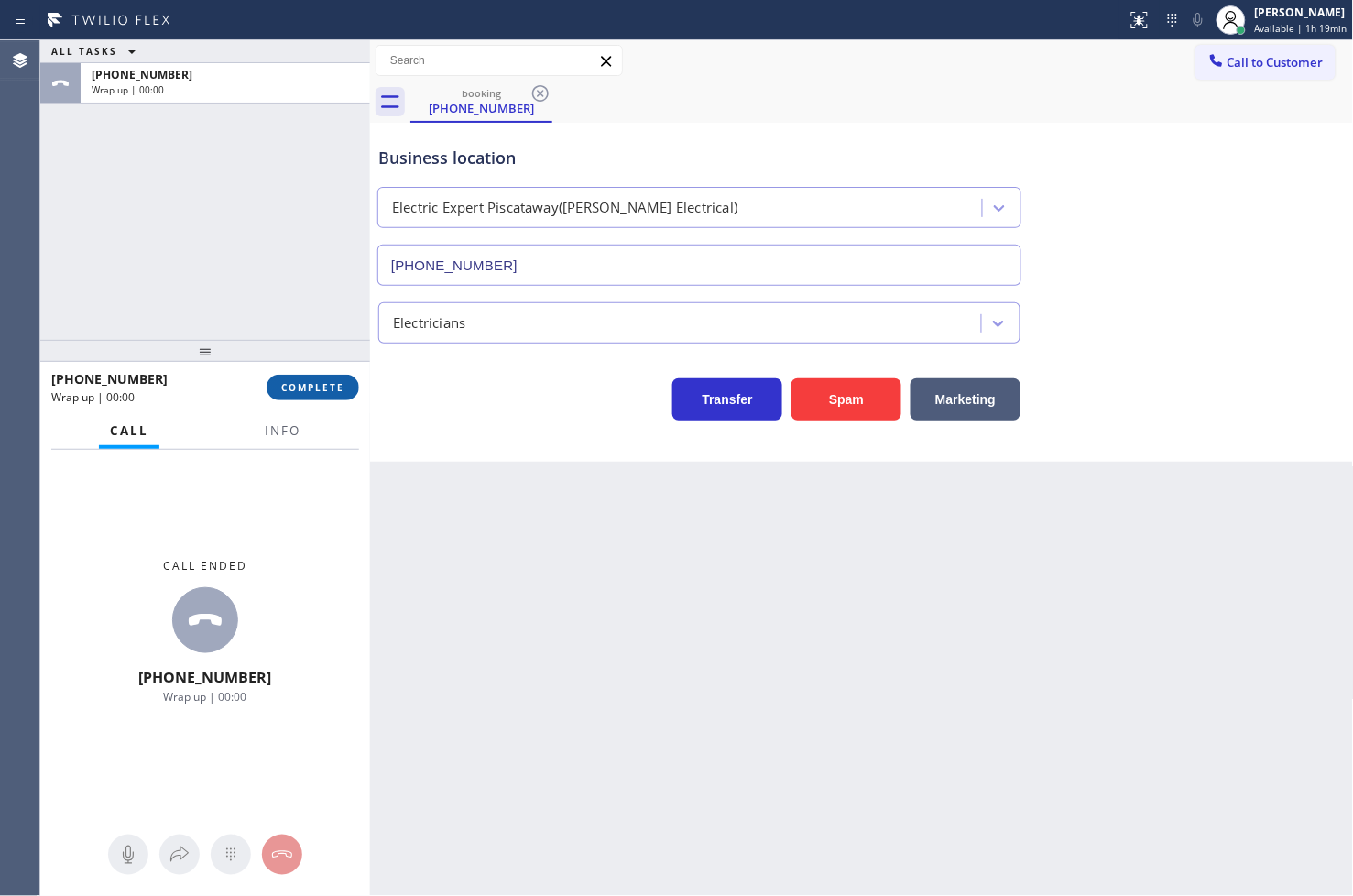
click at [308, 388] on span "COMPLETE" at bounding box center [313, 387] width 63 height 13
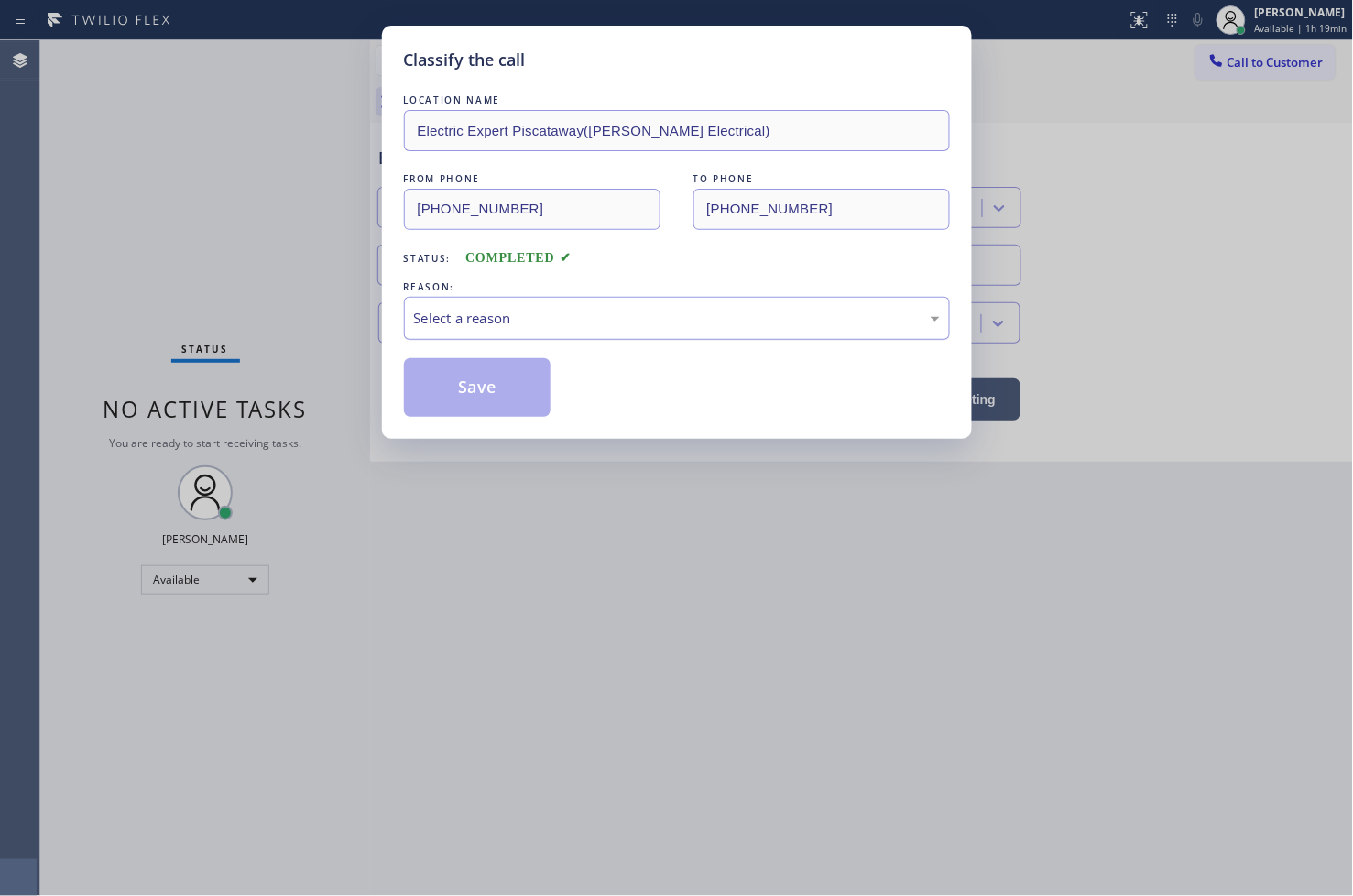
click at [474, 326] on div "Select a reason" at bounding box center [677, 317] width 526 height 21
click at [519, 388] on button "Save" at bounding box center [477, 387] width 147 height 58
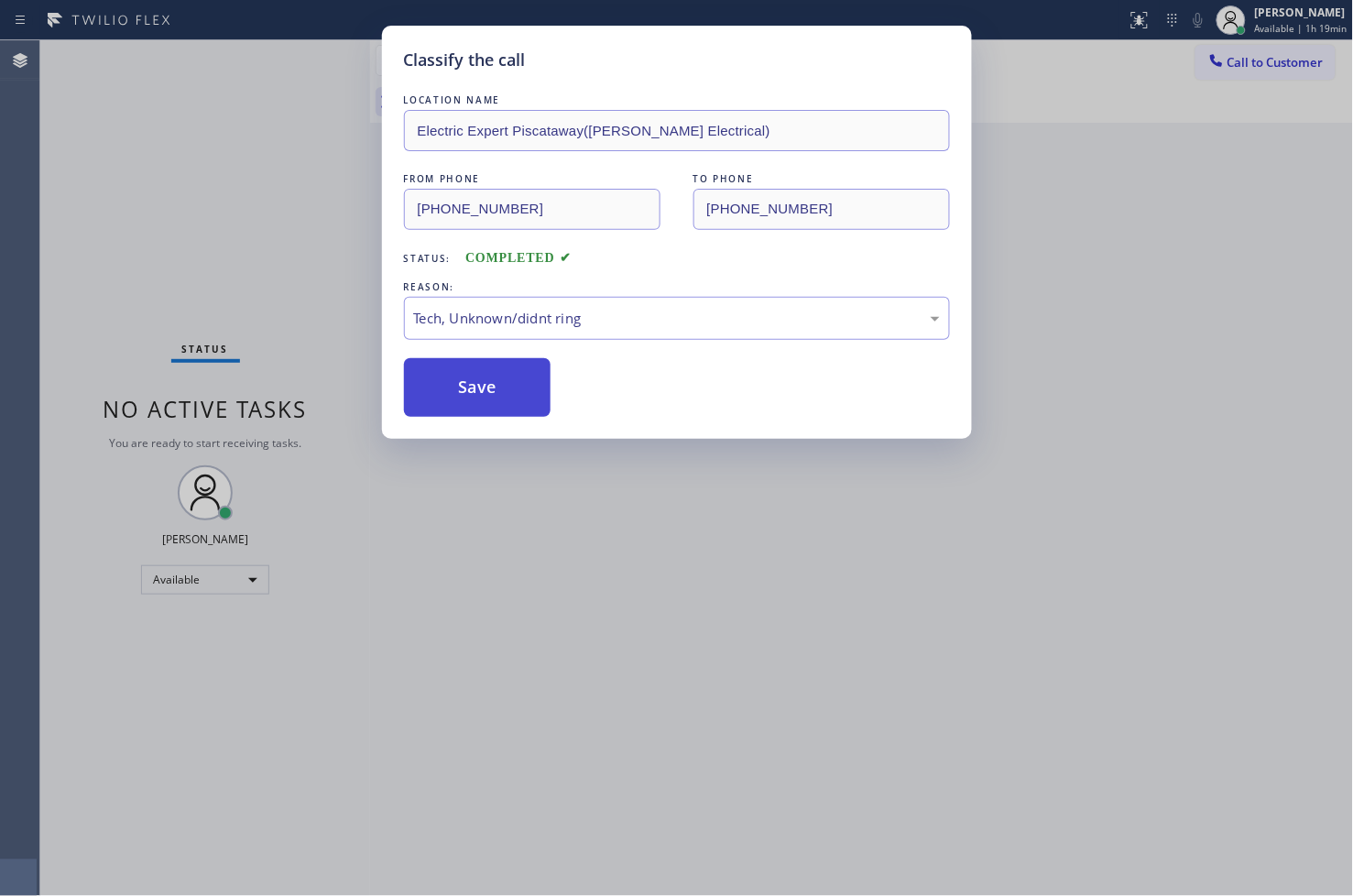
click at [519, 388] on button "Save" at bounding box center [477, 387] width 147 height 58
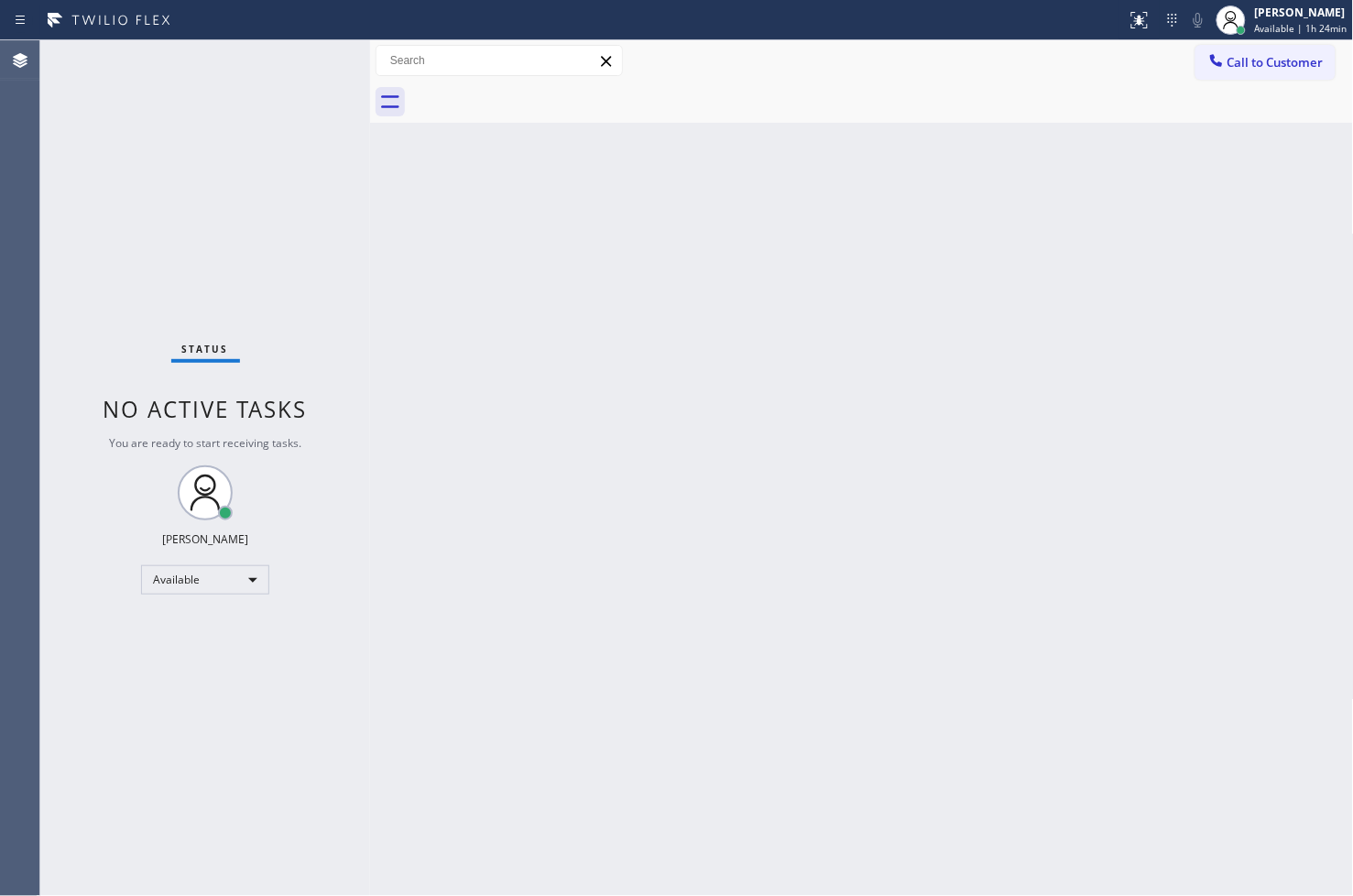
click at [481, 533] on div "Back to Dashboard Change Sender ID Customers Technicians Select a contact Outbo…" at bounding box center [861, 468] width 984 height 855
click at [195, 108] on div "Status No active tasks You are ready to start receiving tasks. [PERSON_NAME]" at bounding box center [205, 468] width 329 height 855
click at [269, 64] on div "Status No active tasks You are ready to start receiving tasks. [PERSON_NAME]" at bounding box center [205, 468] width 329 height 855
click at [370, 782] on div at bounding box center [370, 468] width 0 height 855
click at [119, 716] on div "Status No active tasks You are ready to start receiving tasks. [PERSON_NAME]" at bounding box center [205, 468] width 329 height 855
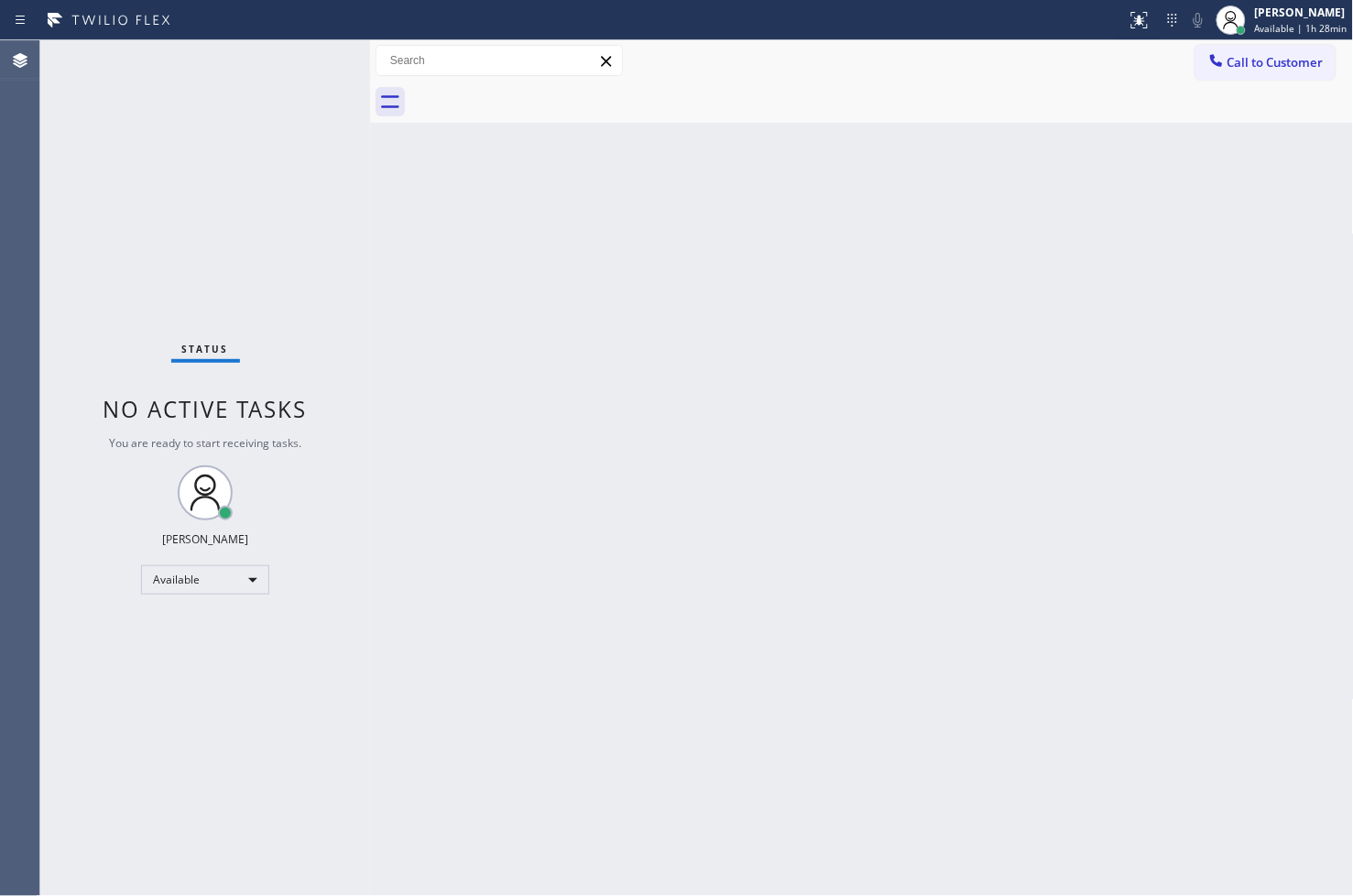
click at [312, 76] on div "Status No active tasks You are ready to start receiving tasks. [PERSON_NAME]" at bounding box center [205, 468] width 329 height 855
click at [305, 47] on div "Status No active tasks You are ready to start receiving tasks. [PERSON_NAME]" at bounding box center [205, 468] width 329 height 855
drag, startPoint x: 697, startPoint y: 607, endPoint x: 1160, endPoint y: 332, distance: 538.5
click at [702, 605] on div "Back to Dashboard Change Sender ID Customers Technicians Select a contact Outbo…" at bounding box center [861, 468] width 984 height 855
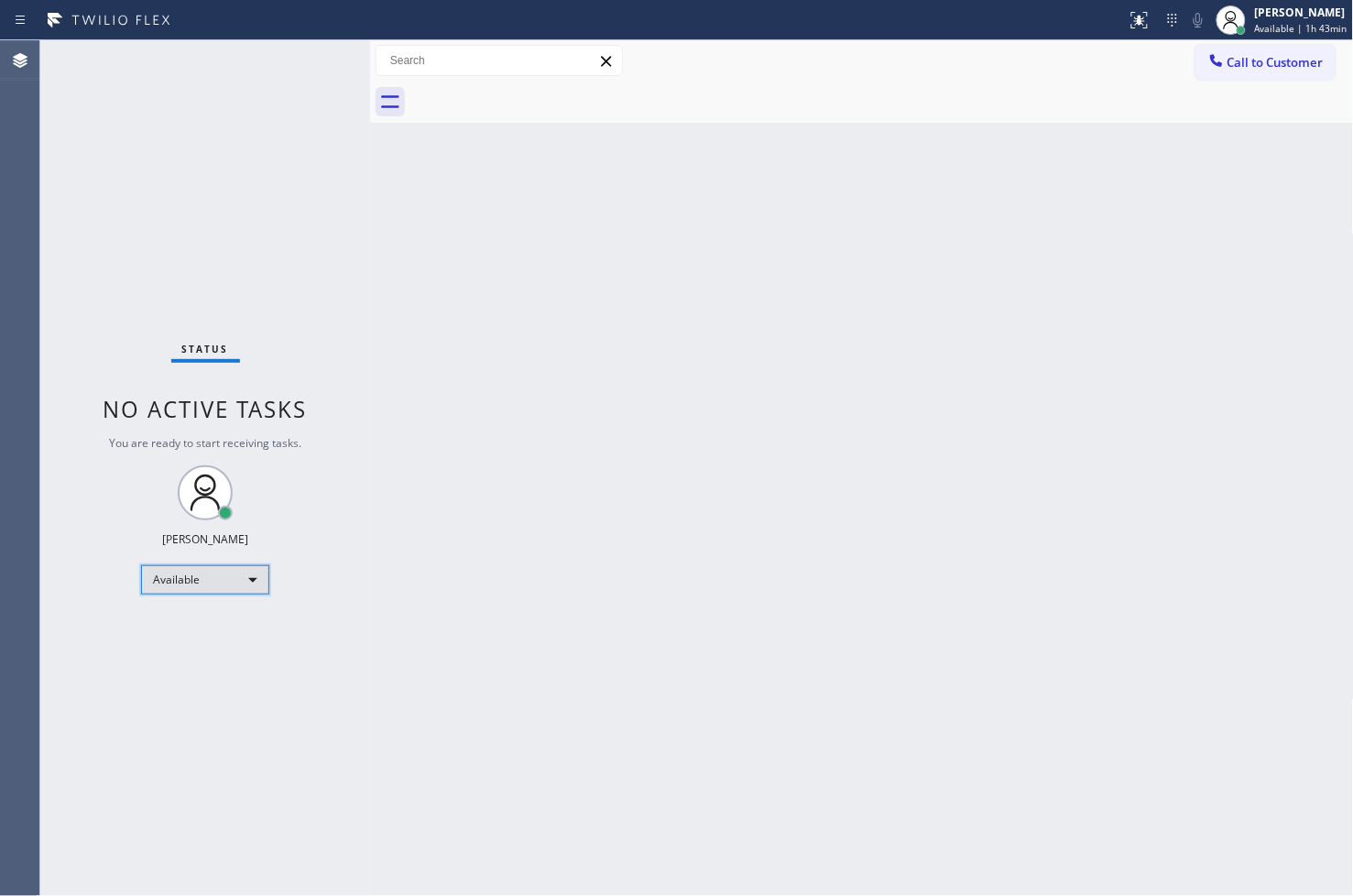
click at [241, 582] on div "Available" at bounding box center [206, 580] width 129 height 30
click at [207, 674] on li "Break" at bounding box center [205, 673] width 125 height 22
click at [121, 762] on div "Status No active tasks Change activity state to start receiving tasks. [PERSON_…" at bounding box center [205, 468] width 329 height 855
click at [1041, 667] on div "Back to Dashboard Change Sender ID Customers Technicians Select a contact Outbo…" at bounding box center [861, 468] width 984 height 855
click at [76, 665] on div "Status No active tasks Change activity state to start receiving tasks. [PERSON_…" at bounding box center [205, 468] width 329 height 855
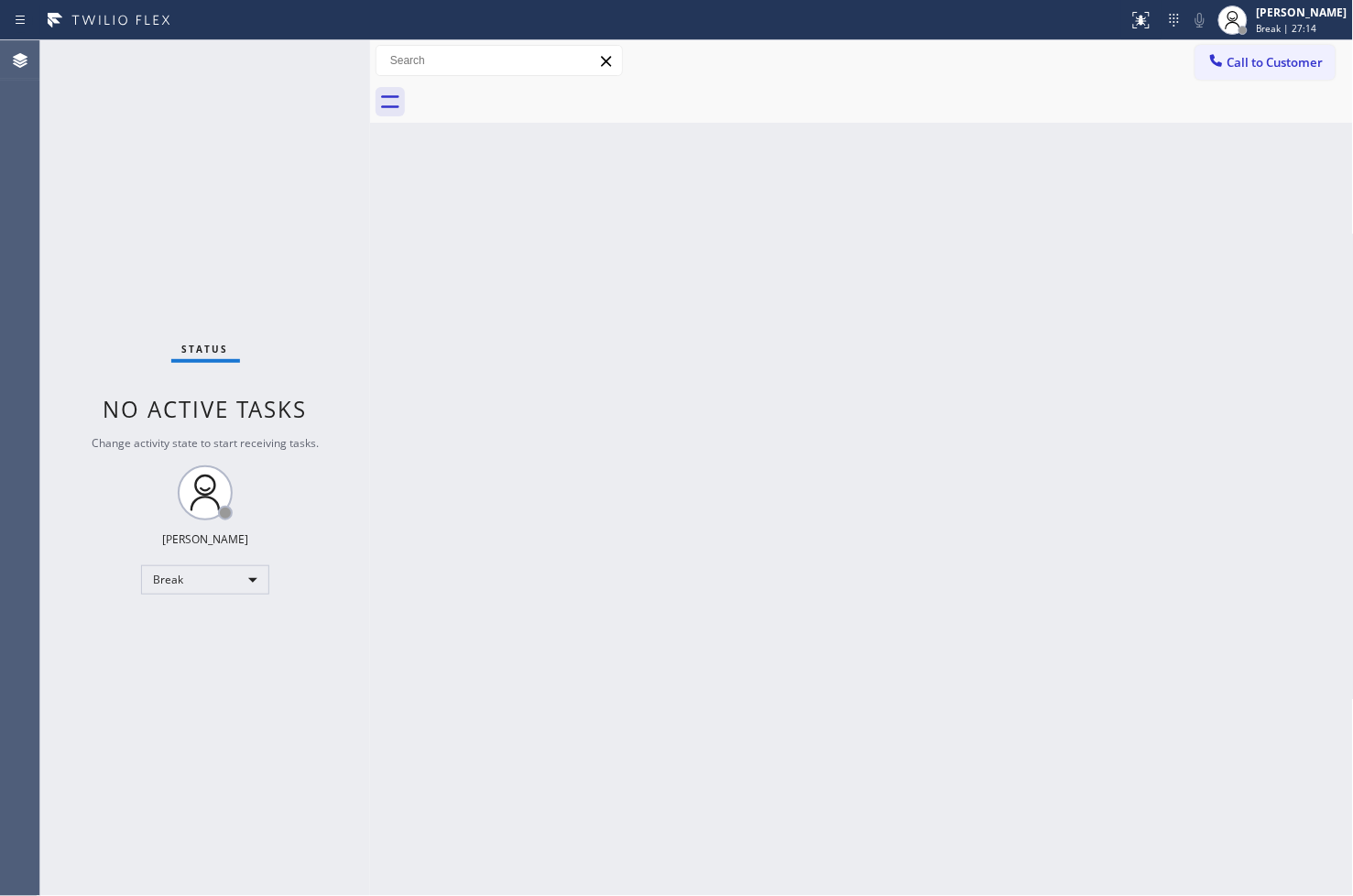
click at [264, 259] on div "Status No active tasks Change activity state to start receiving tasks. [PERSON_…" at bounding box center [205, 468] width 329 height 855
click at [98, 593] on div "Status No active tasks Change activity state to start receiving tasks. [PERSON_…" at bounding box center [205, 468] width 329 height 855
click at [256, 578] on div "Break" at bounding box center [206, 580] width 129 height 30
click at [222, 625] on li "Available" at bounding box center [205, 627] width 125 height 22
click at [321, 353] on div "Status No active tasks Change activity state to start receiving tasks. [PERSON_…" at bounding box center [205, 468] width 329 height 855
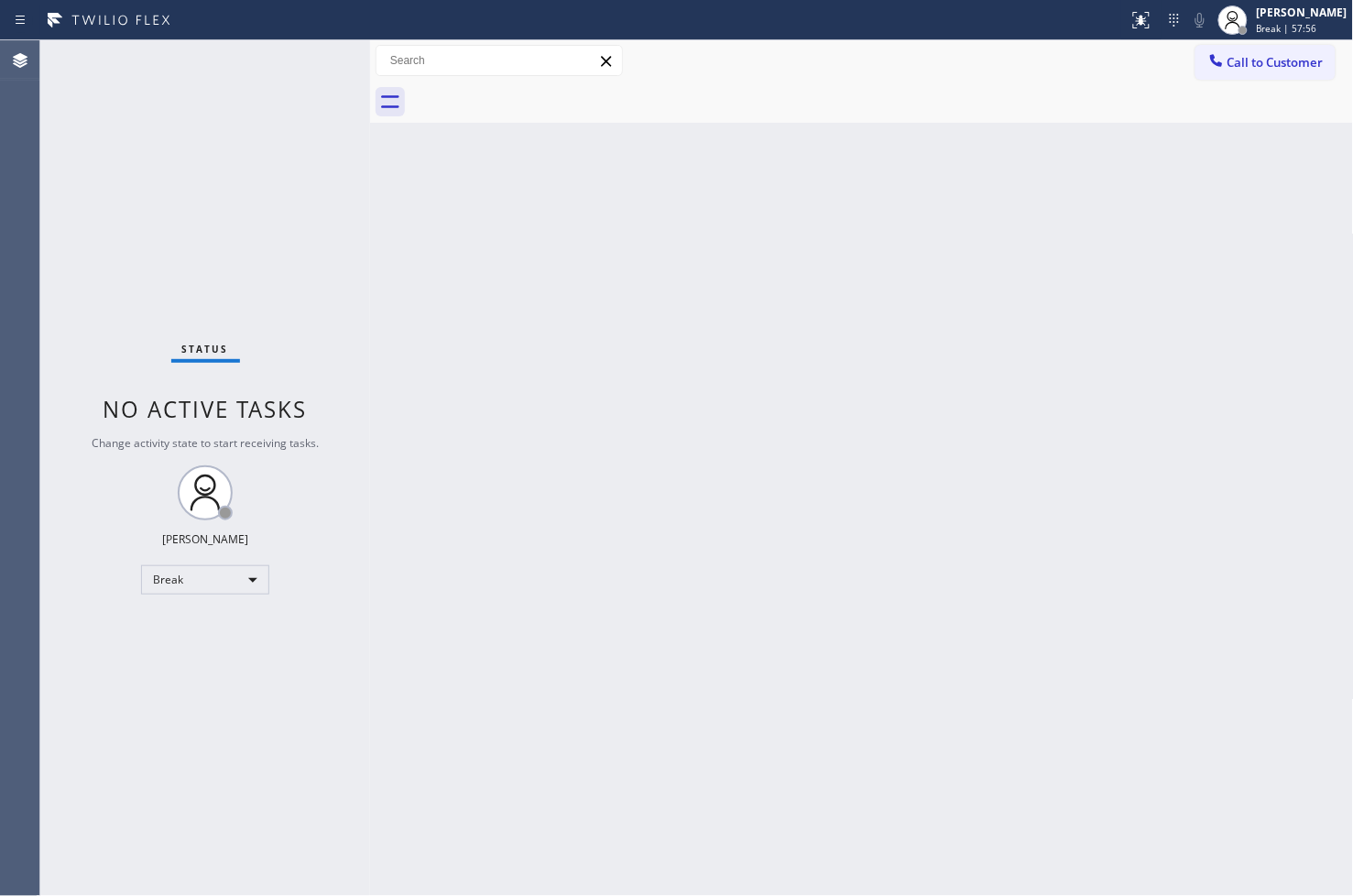
click at [260, 110] on div "Status No active tasks Change activity state to start receiving tasks. [PERSON_…" at bounding box center [205, 468] width 329 height 855
click at [304, 51] on div "Status No active tasks You are ready to start receiving tasks. [PERSON_NAME]" at bounding box center [205, 468] width 329 height 855
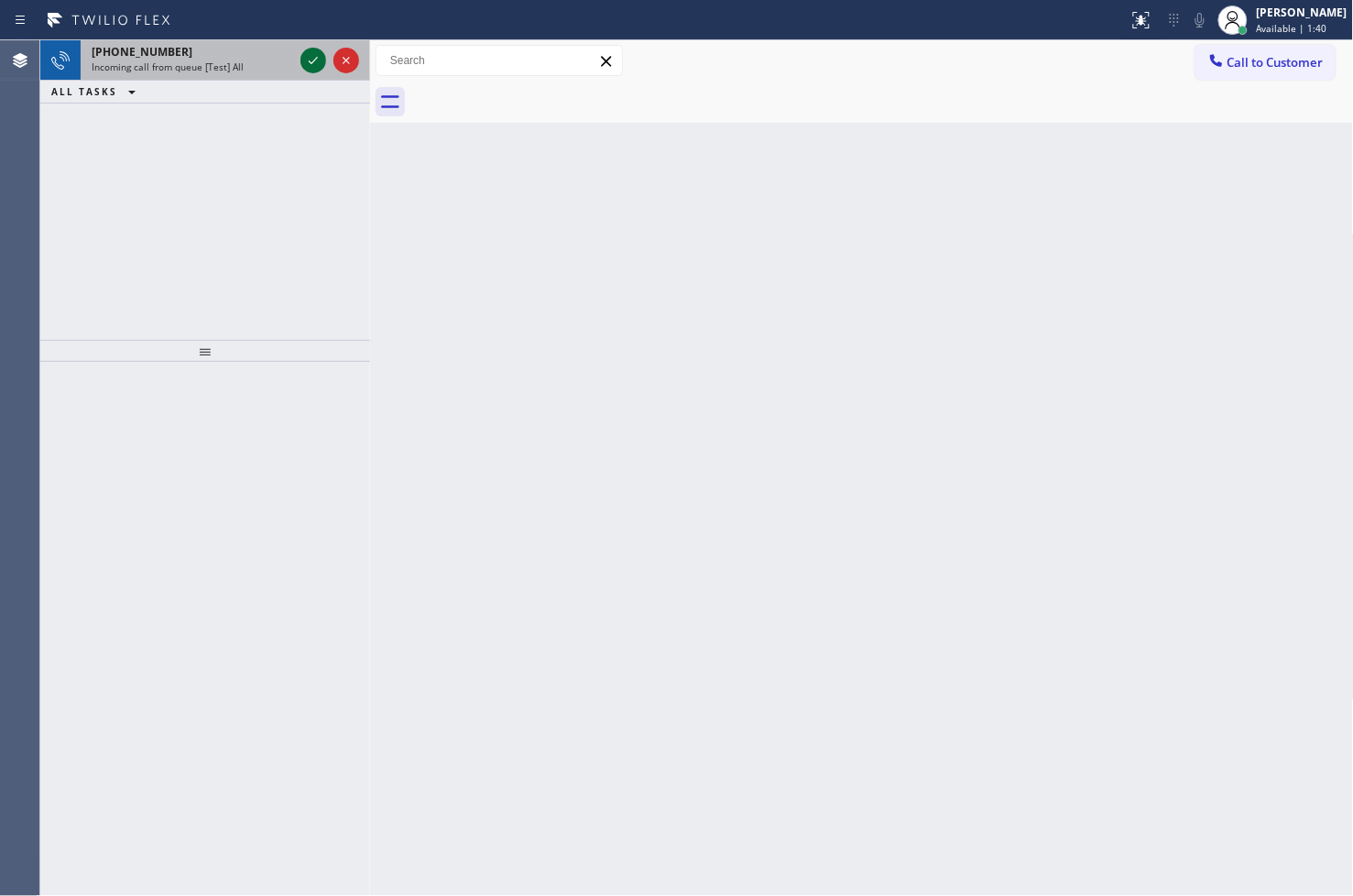
click at [310, 62] on icon at bounding box center [313, 59] width 9 height 7
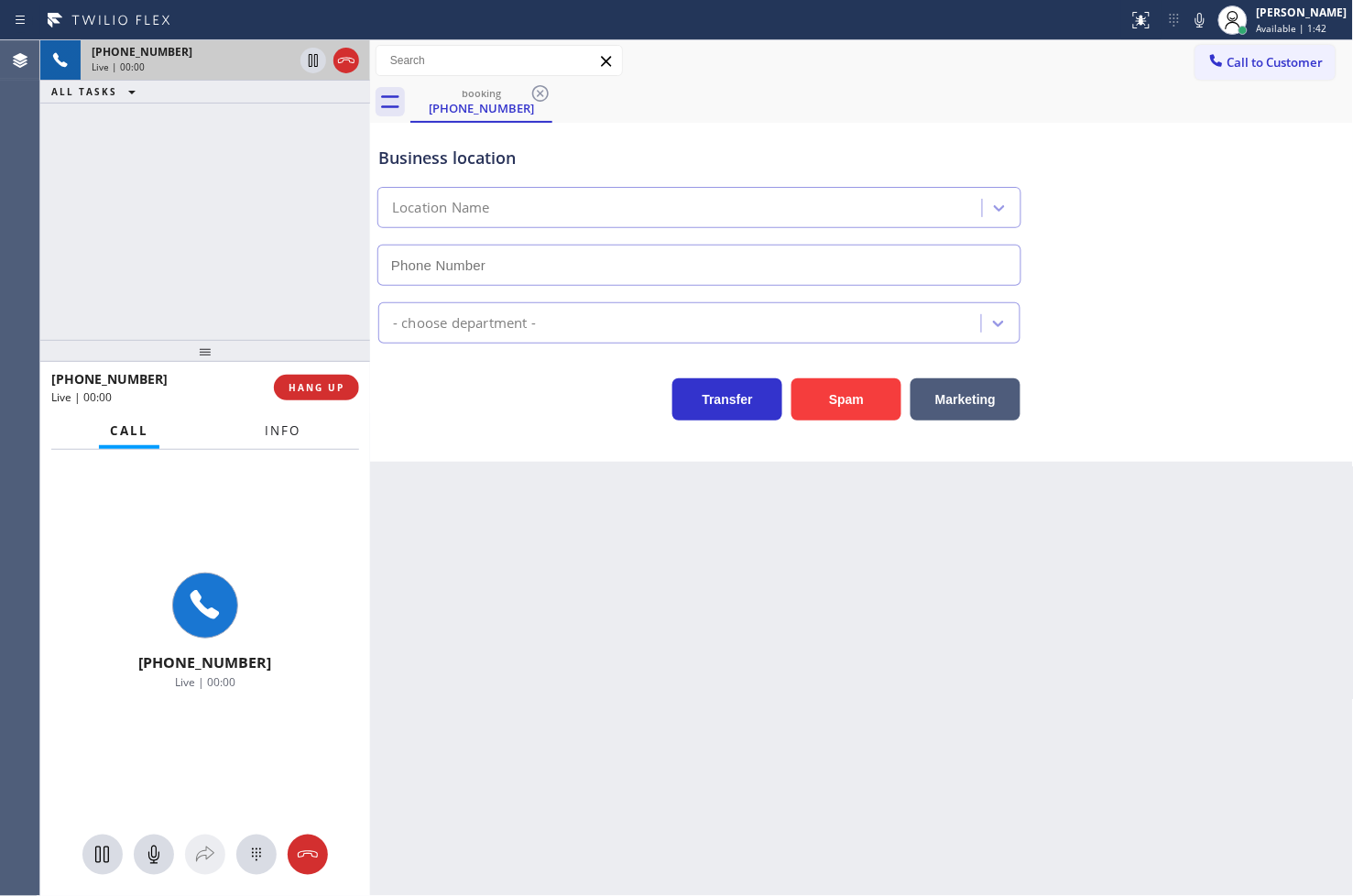
type input "[PHONE_NUMBER]"
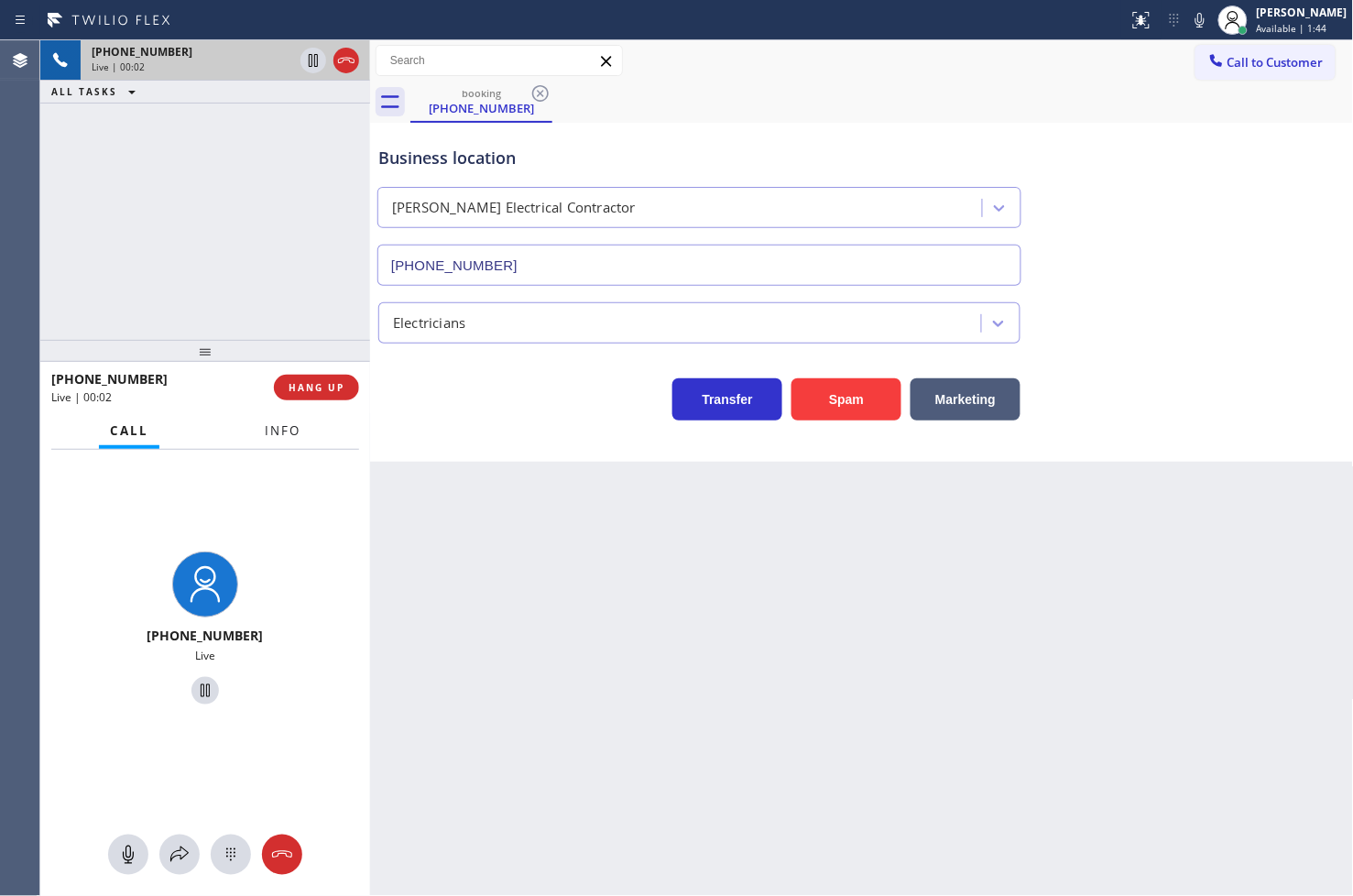
click at [297, 435] on span "Info" at bounding box center [283, 430] width 36 height 17
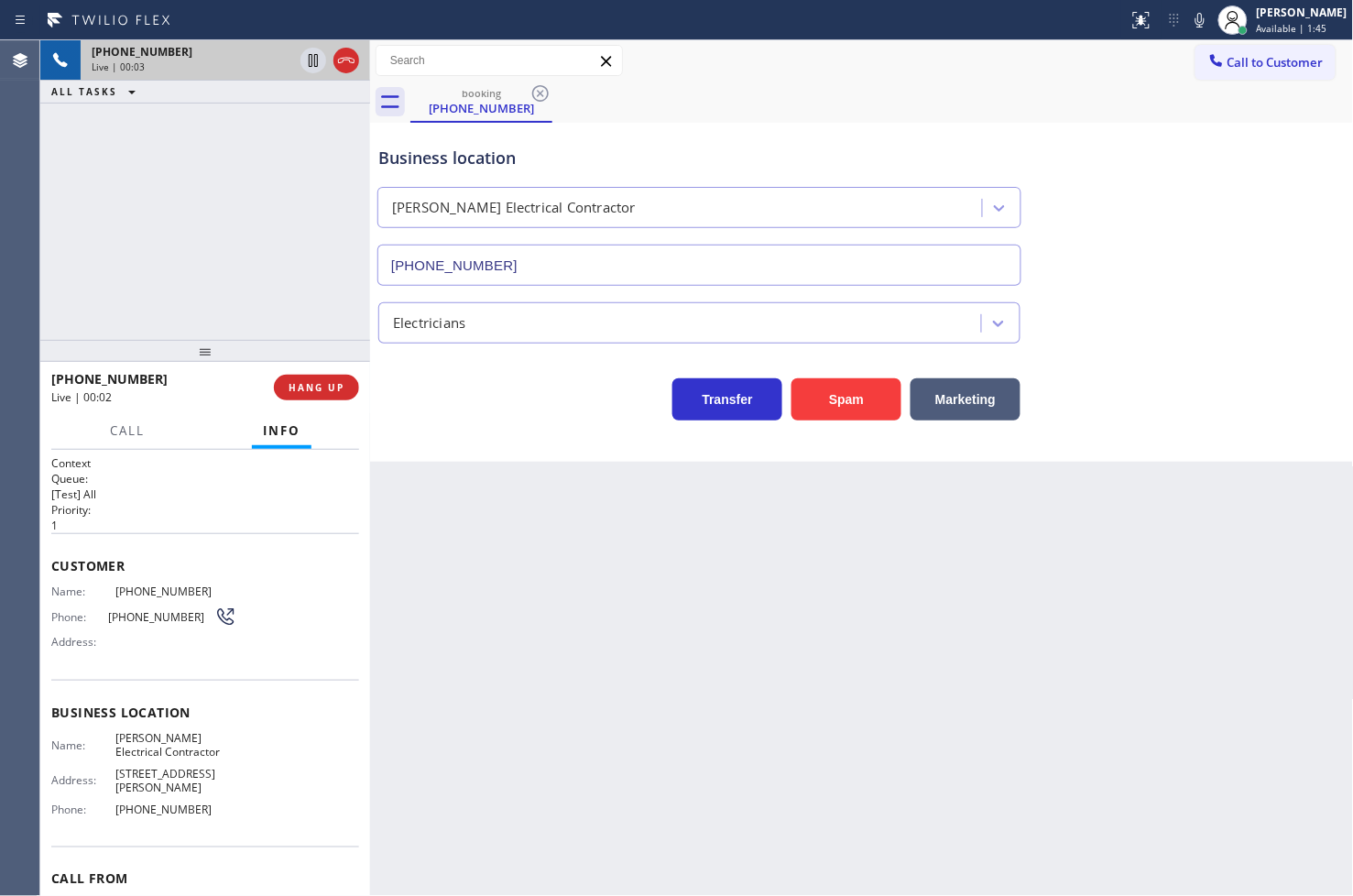
click at [491, 423] on div "Business location [PERSON_NAME] Electrical Contractor [PHONE_NUMBER] Electricia…" at bounding box center [861, 292] width 984 height 339
click at [691, 504] on div "Back to Dashboard Change Sender ID Customers Technicians Select a contact Outbo…" at bounding box center [861, 468] width 984 height 855
click at [263, 340] on div at bounding box center [205, 351] width 329 height 22
click at [538, 458] on div "Business location [PERSON_NAME] Electrical Contractor [PHONE_NUMBER] Electricia…" at bounding box center [861, 292] width 984 height 339
click at [307, 397] on button "HANG UP" at bounding box center [316, 388] width 85 height 26
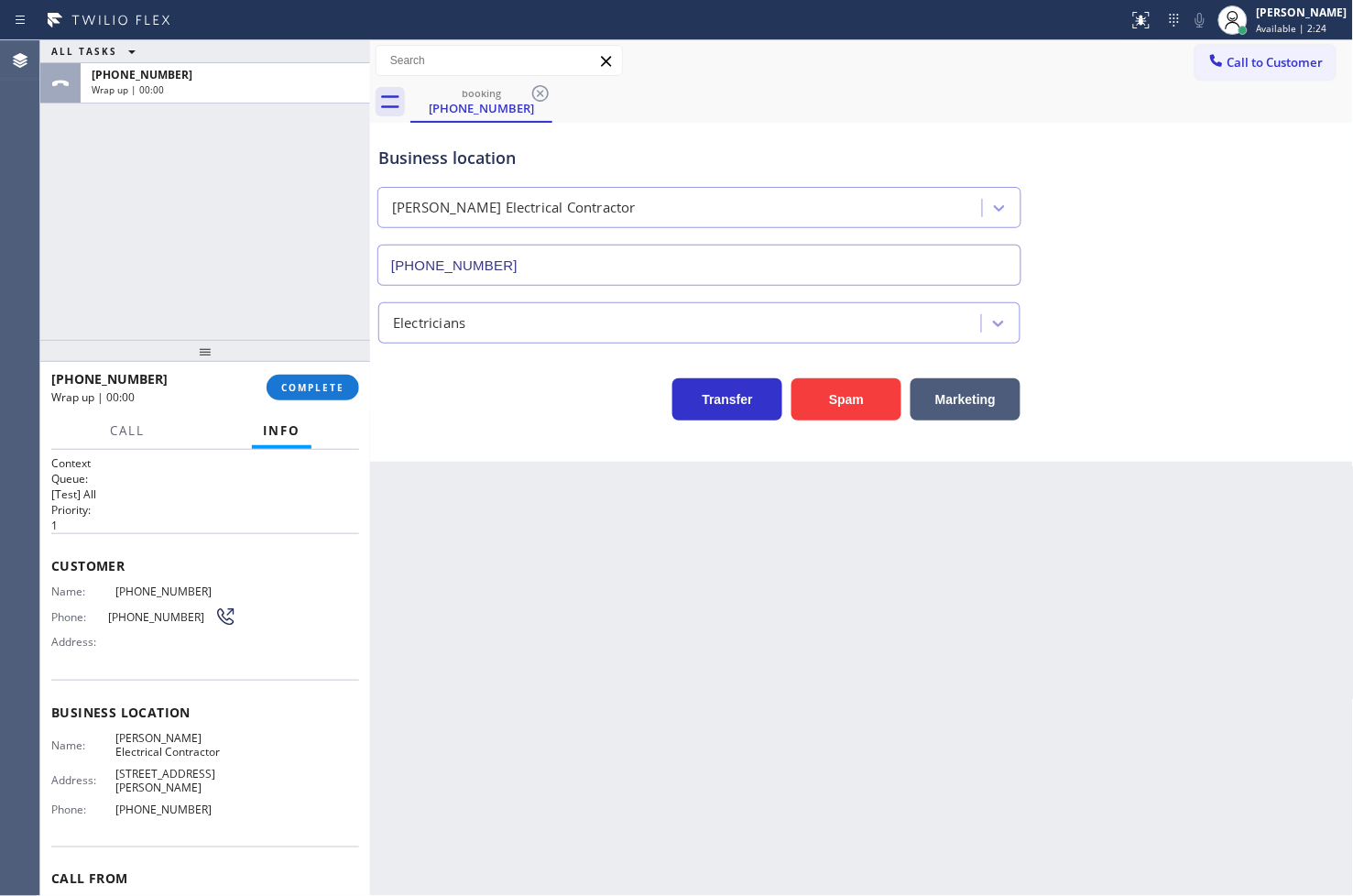
click at [306, 368] on div "[PHONE_NUMBER] Wrap up | 00:00 COMPLETE" at bounding box center [205, 388] width 308 height 47
click at [307, 379] on button "COMPLETE" at bounding box center [314, 388] width 93 height 26
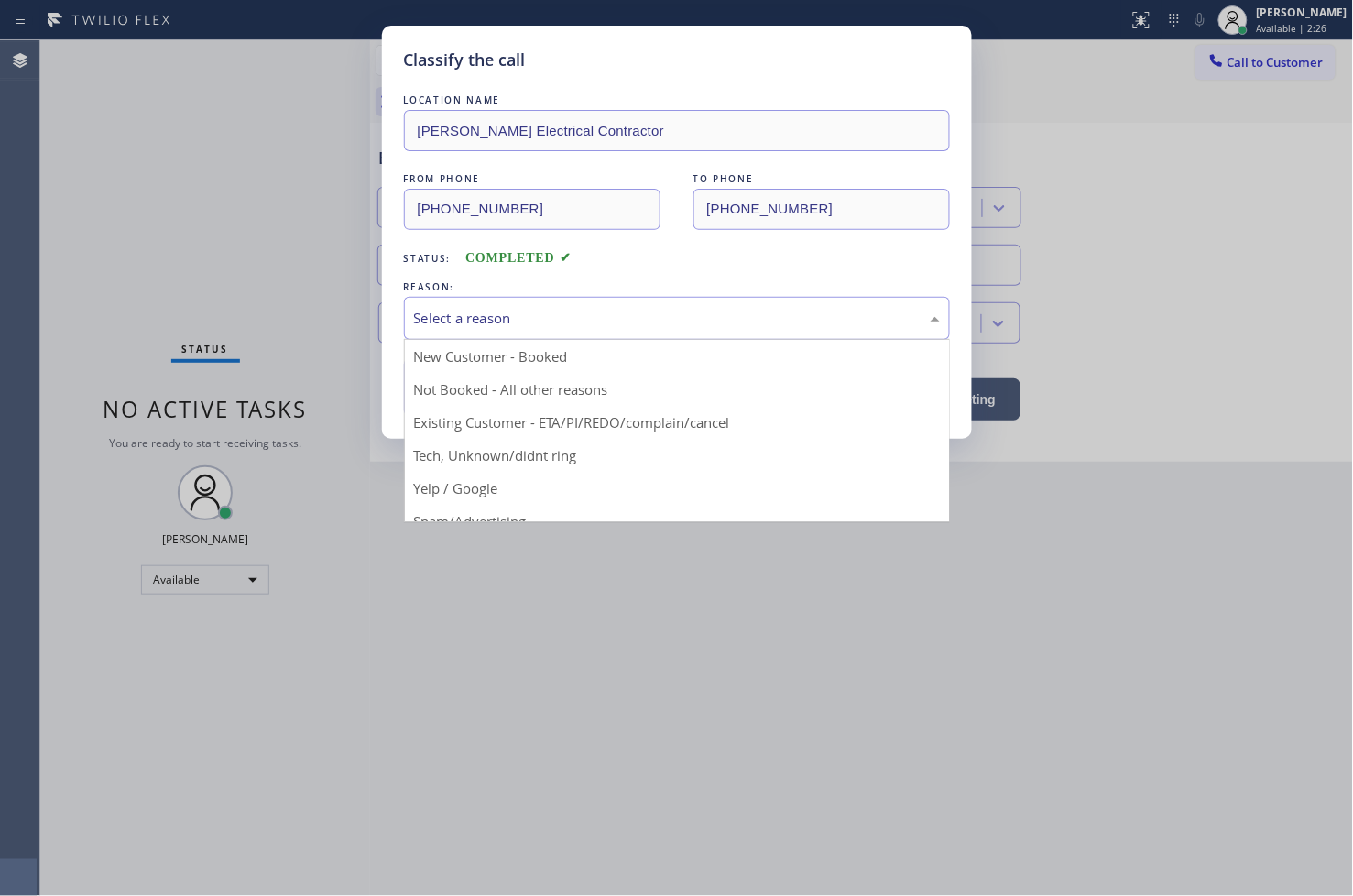
click at [515, 310] on div "Select a reason" at bounding box center [677, 317] width 526 height 21
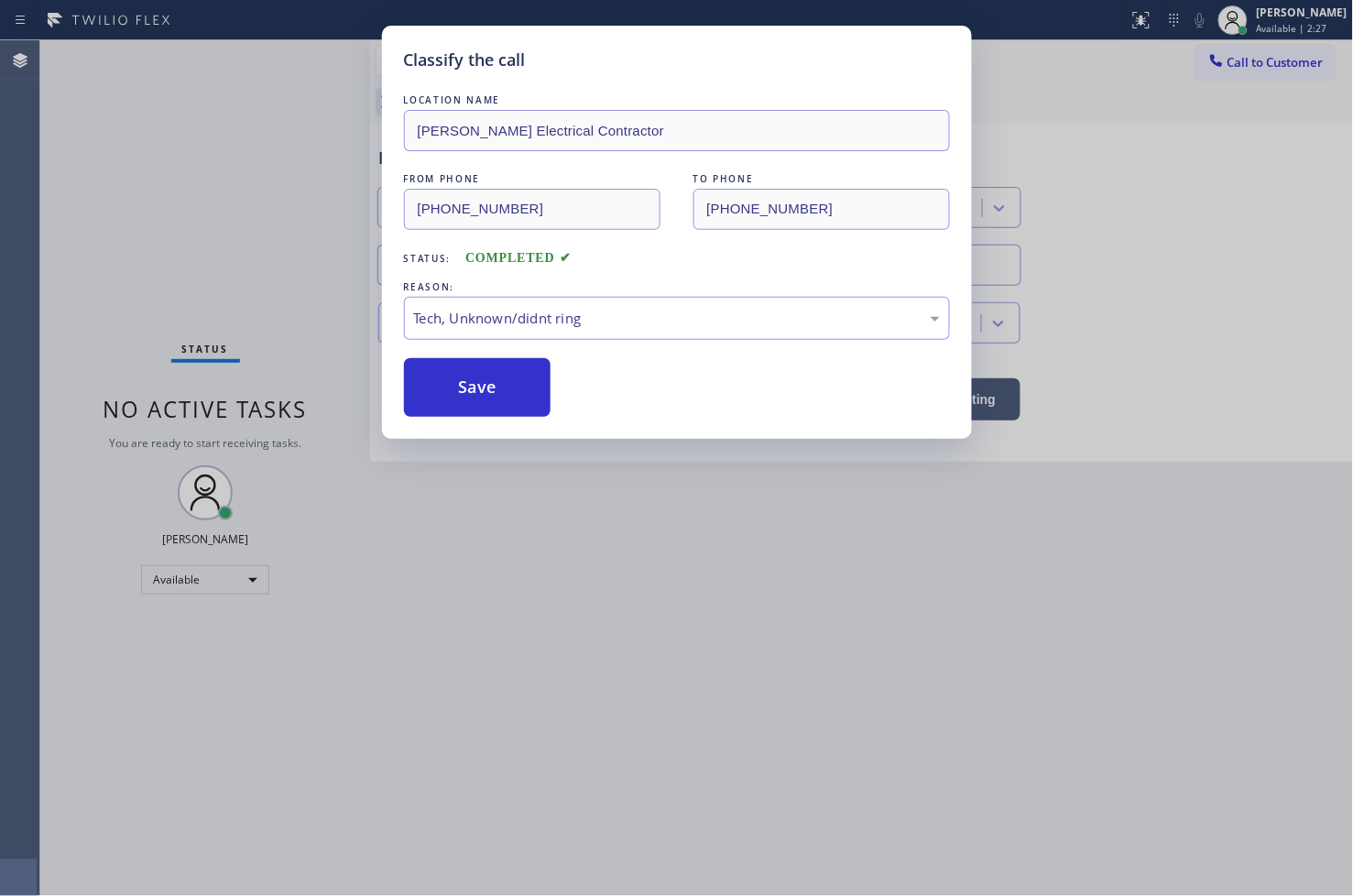
click at [506, 417] on div "Classify the call LOCATION NAME [PERSON_NAME] Electrical Contractor FROM PHONE …" at bounding box center [676, 232] width 590 height 413
click at [505, 401] on button "Save" at bounding box center [477, 387] width 147 height 58
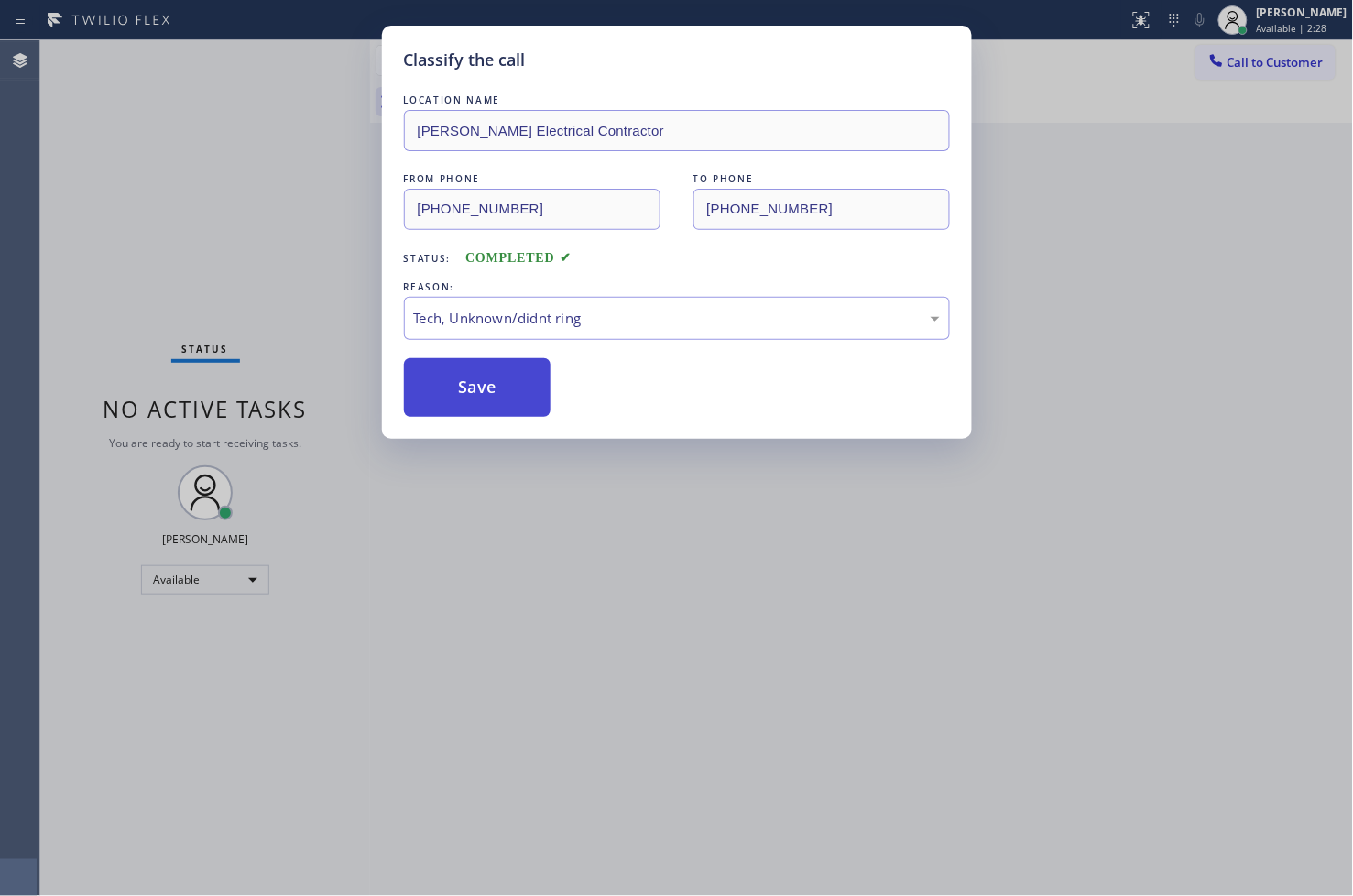
click at [505, 399] on button "Save" at bounding box center [477, 387] width 147 height 58
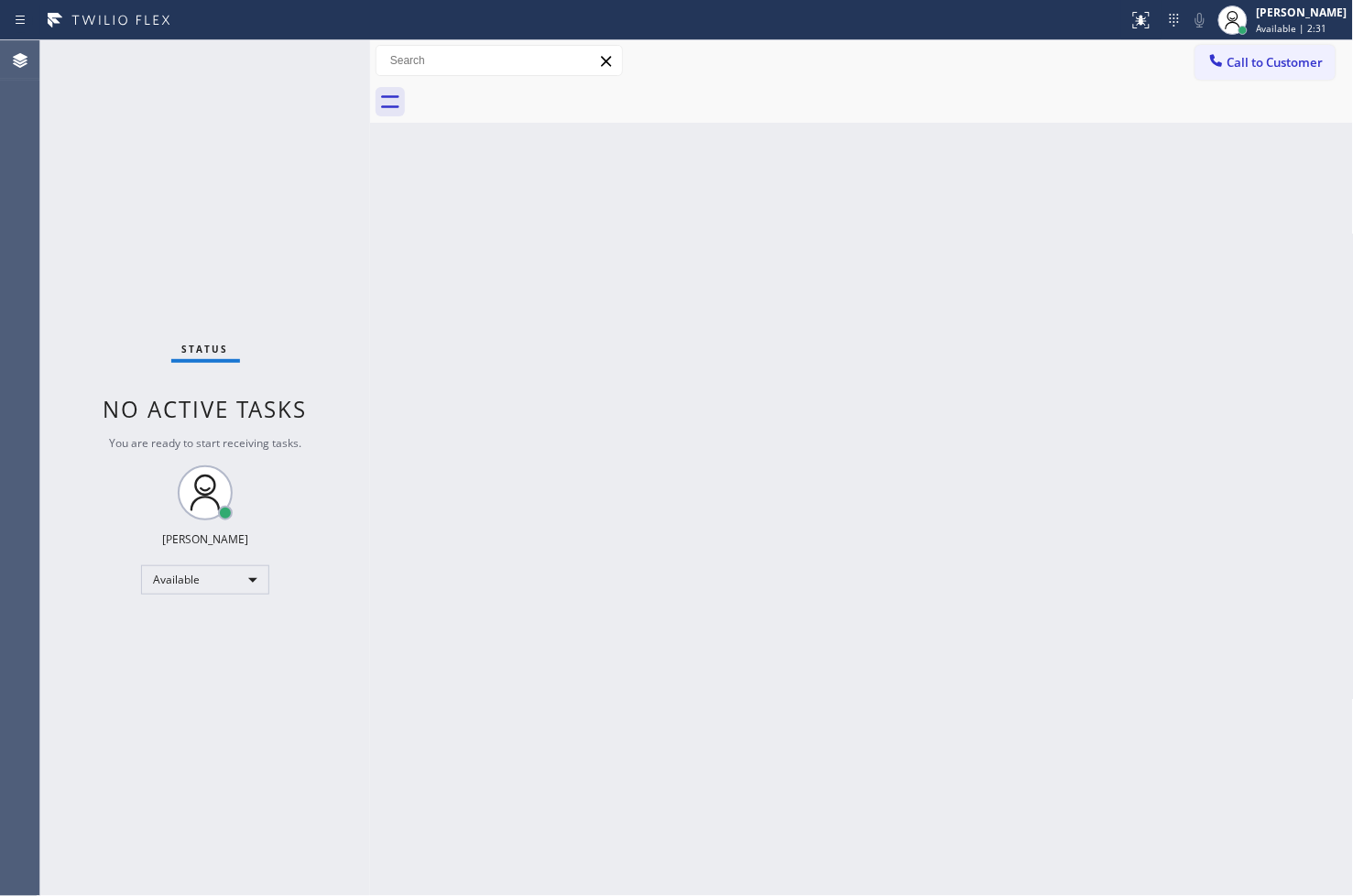
click at [137, 308] on div "Status No active tasks You are ready to start receiving tasks. [PERSON_NAME]" at bounding box center [205, 468] width 329 height 855
click at [301, 56] on div "Status No active tasks You are ready to start receiving tasks. [PERSON_NAME]" at bounding box center [205, 468] width 329 height 855
click at [590, 531] on div "Back to Dashboard Change Sender ID Customers Technicians Select a contact Outbo…" at bounding box center [861, 468] width 984 height 855
click at [68, 294] on div "Status No active tasks You are ready to start receiving tasks. [PERSON_NAME]" at bounding box center [205, 468] width 329 height 855
click at [190, 134] on div "Status No active tasks You are ready to start receiving tasks. [PERSON_NAME]" at bounding box center [205, 468] width 329 height 855
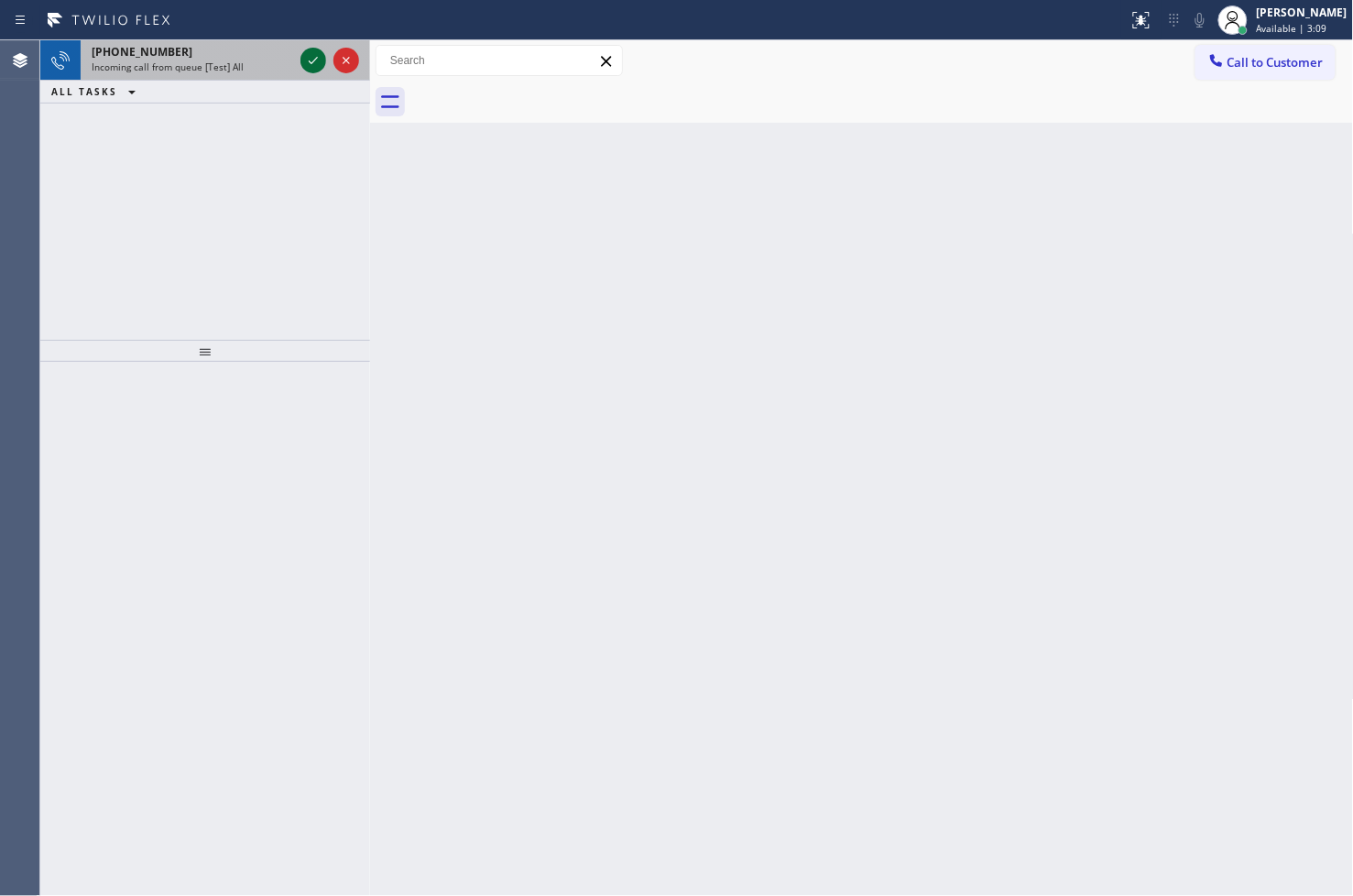
click at [314, 56] on icon at bounding box center [314, 60] width 22 height 22
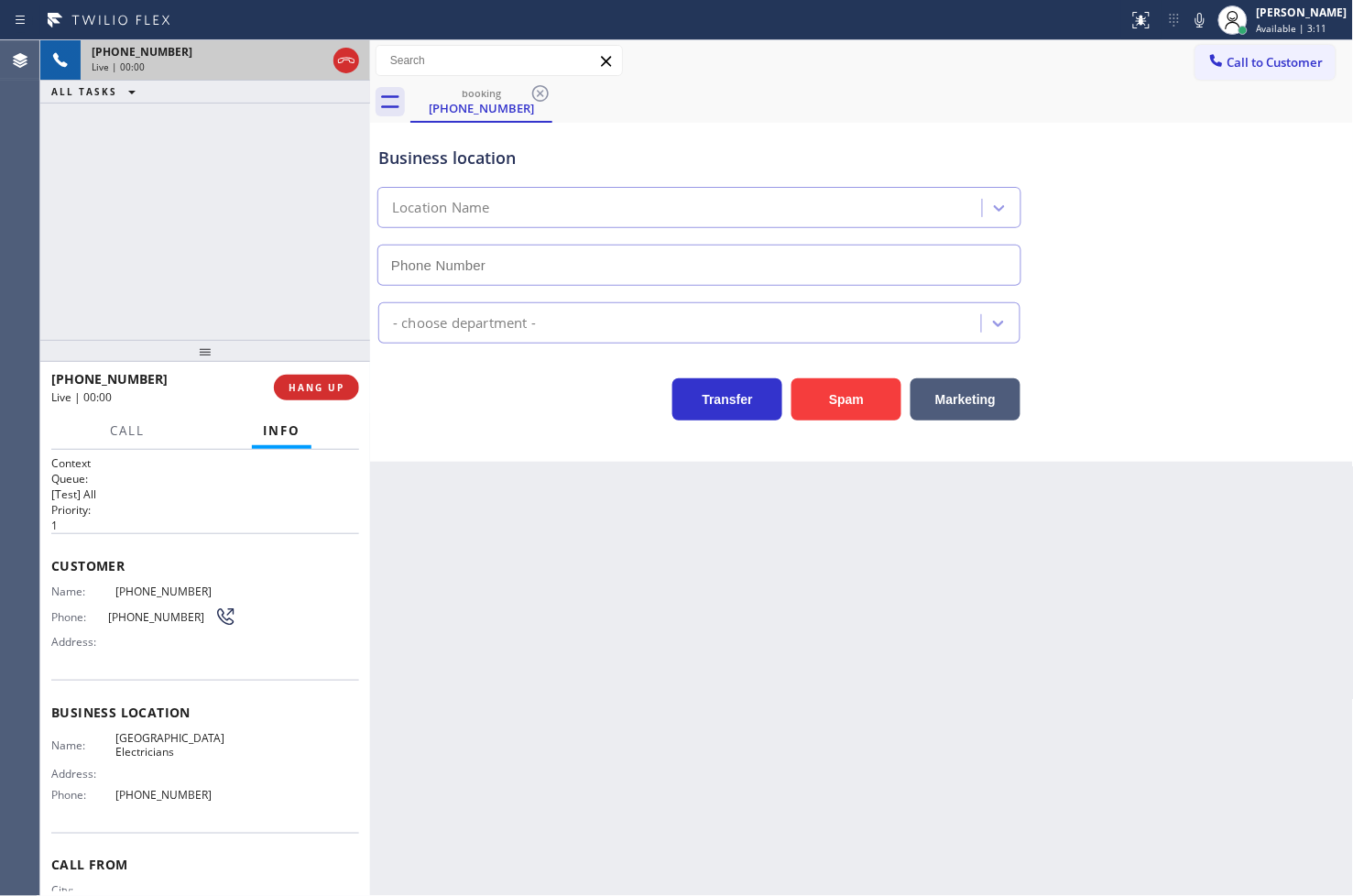
type input "[PHONE_NUMBER]"
click at [519, 424] on div "Business location [GEOGRAPHIC_DATA] Electricians [PHONE_NUMBER] Electricians Tr…" at bounding box center [861, 292] width 984 height 339
click at [460, 430] on div "Business location [GEOGRAPHIC_DATA] Electricians [PHONE_NUMBER] Electricians Tr…" at bounding box center [861, 292] width 984 height 339
click at [131, 428] on span "Call" at bounding box center [127, 430] width 35 height 17
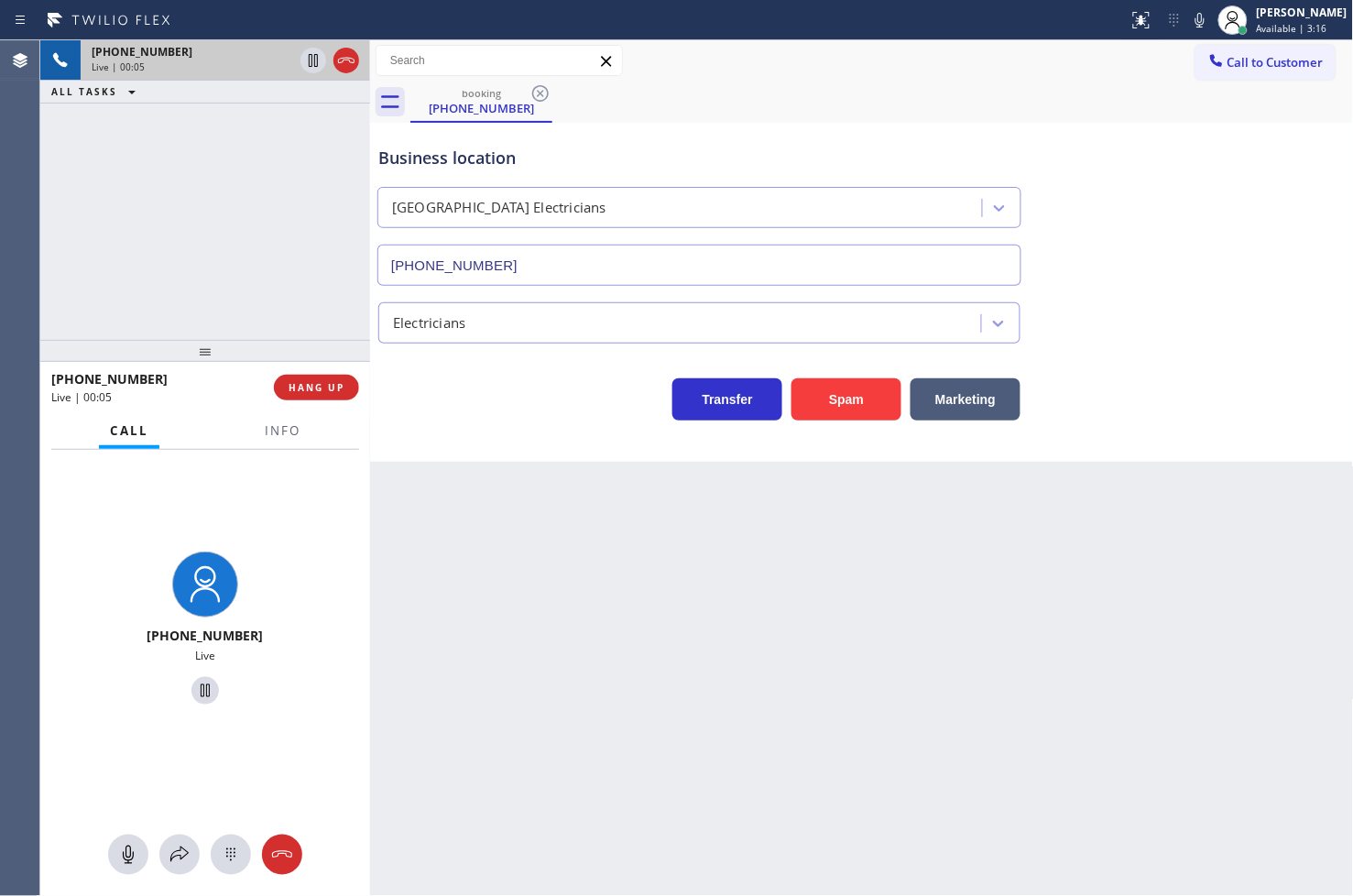
click at [172, 277] on div "[PHONE_NUMBER] Live | 00:05 ALL TASKS ALL TASKS ACTIVE TASKS TASKS IN WRAP UP" at bounding box center [205, 190] width 329 height 300
click at [325, 387] on span "HANG UP" at bounding box center [316, 387] width 56 height 13
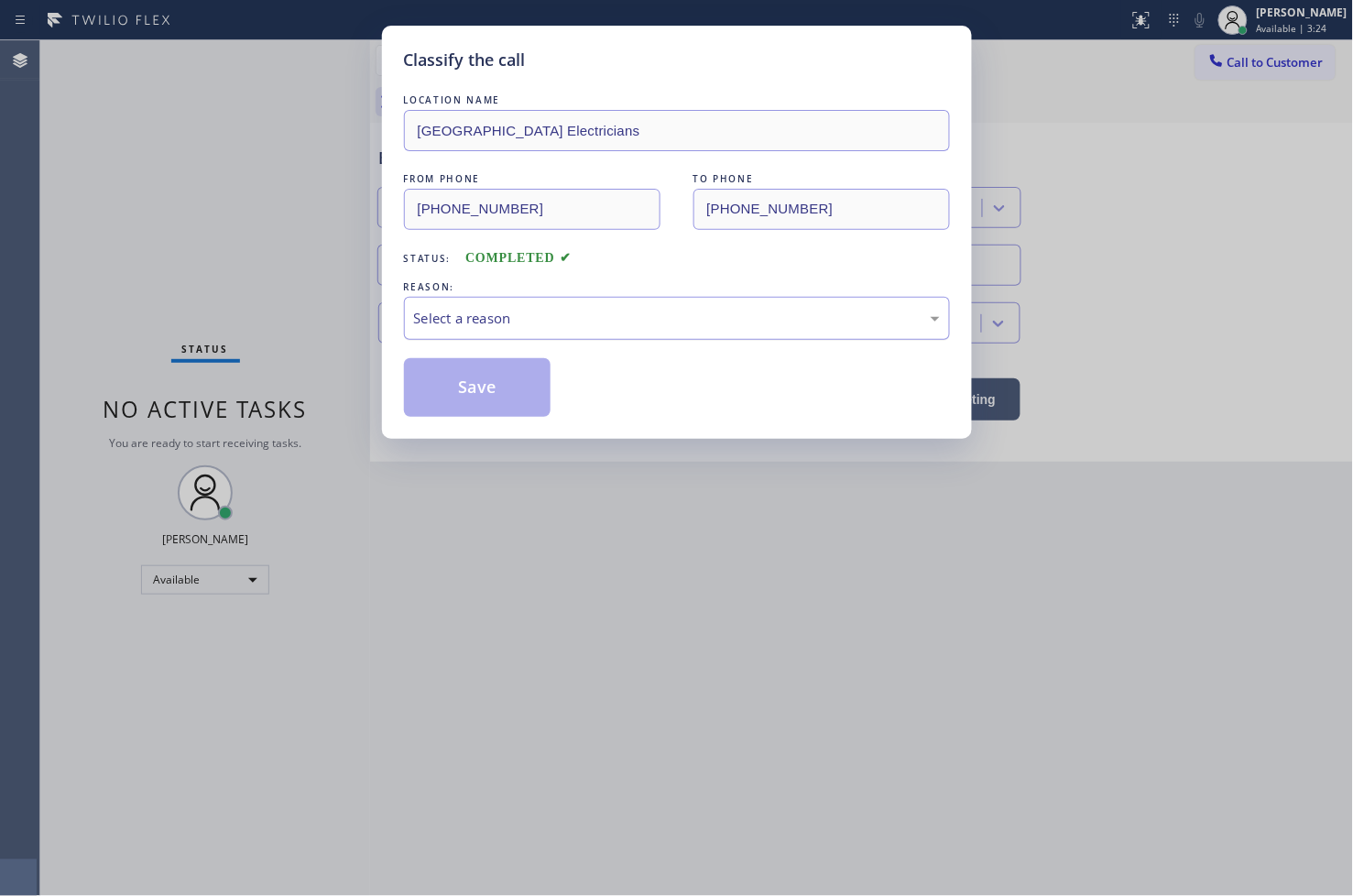
click at [406, 325] on div "Select a reason" at bounding box center [676, 318] width 546 height 44
click at [478, 382] on button "Save" at bounding box center [477, 387] width 147 height 58
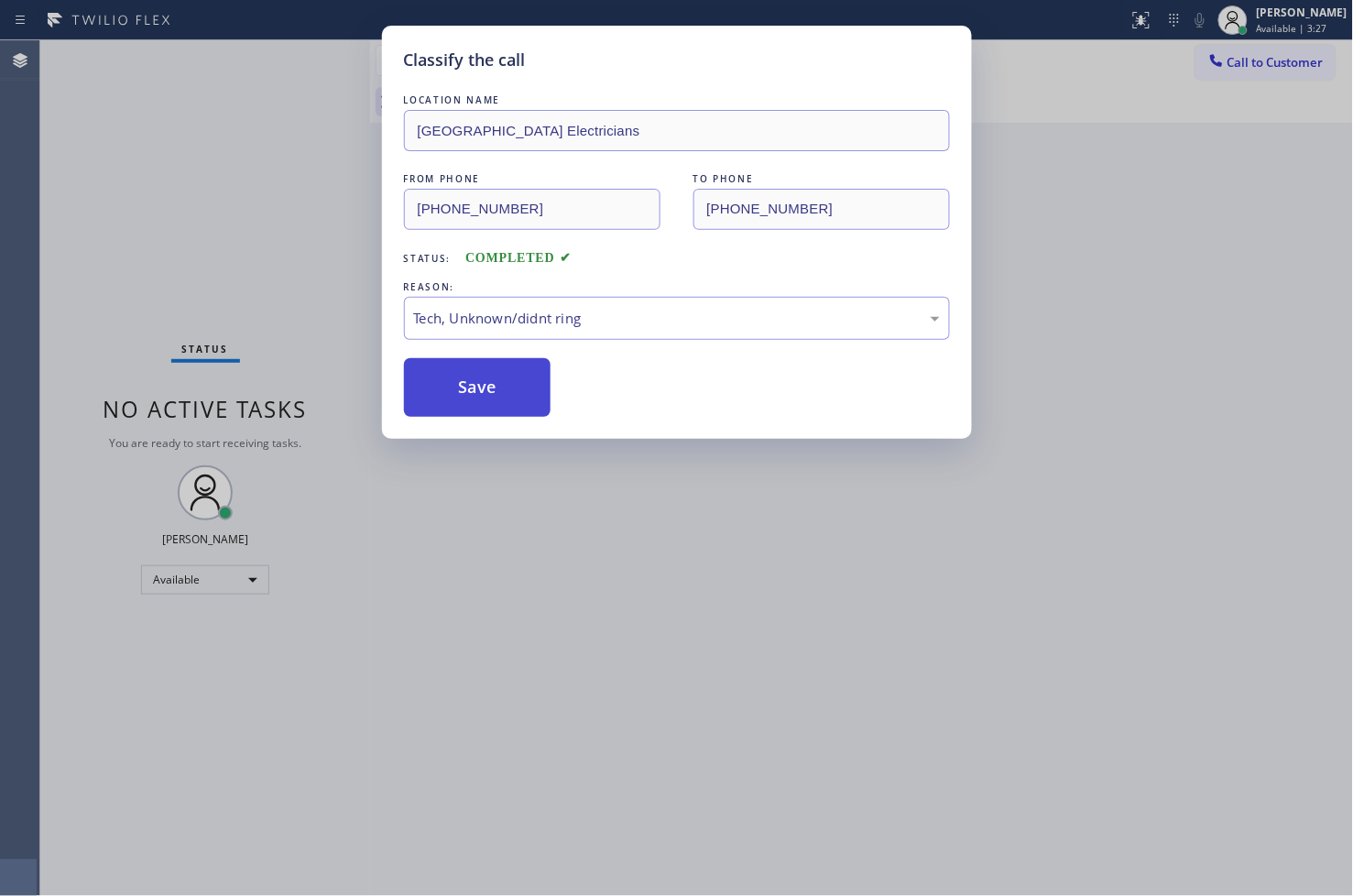
click at [478, 382] on button "Save" at bounding box center [477, 387] width 147 height 58
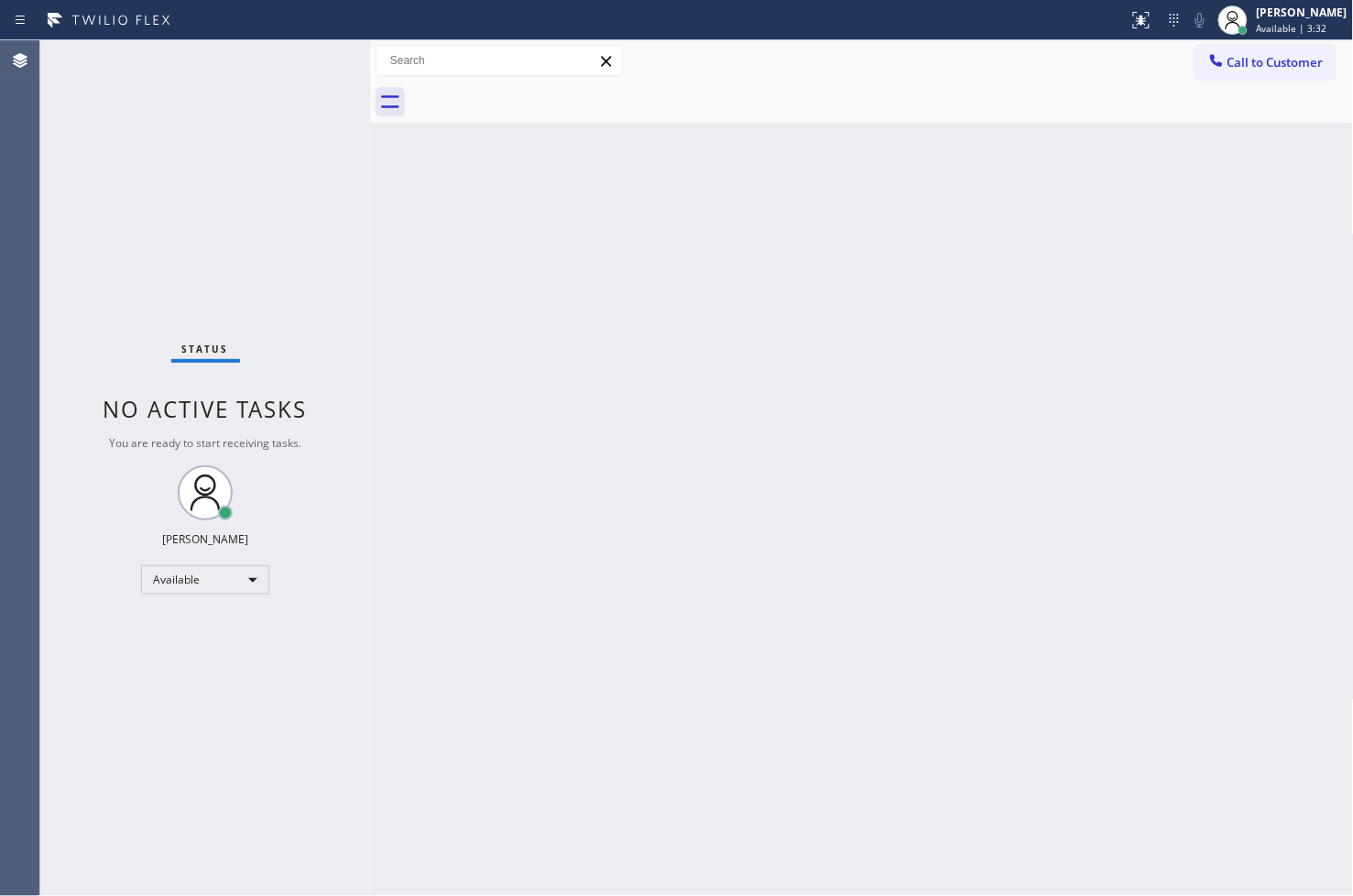
click at [296, 157] on div "Status No active tasks You are ready to start receiving tasks. [PERSON_NAME]" at bounding box center [205, 468] width 329 height 855
click at [306, 67] on div "Status No active tasks You are ready to start receiving tasks. [PERSON_NAME]" at bounding box center [205, 468] width 329 height 855
click at [459, 260] on div "Back to Dashboard Change Sender ID Customers Technicians Select a contact Outbo…" at bounding box center [861, 468] width 984 height 855
click at [297, 60] on div "Status No active tasks You are ready to start receiving tasks. [PERSON_NAME]" at bounding box center [205, 468] width 329 height 855
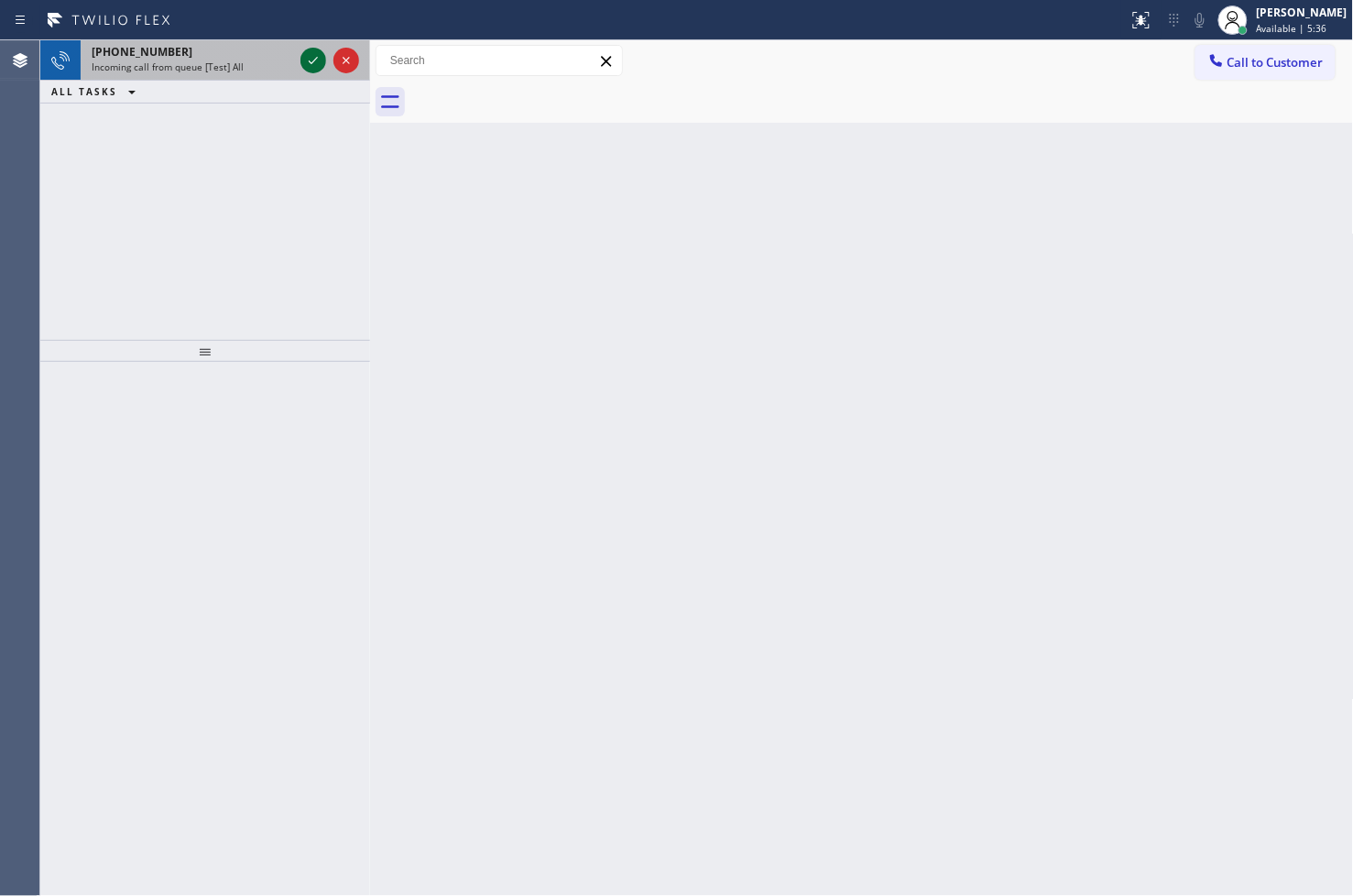
click at [310, 52] on icon at bounding box center [314, 60] width 22 height 22
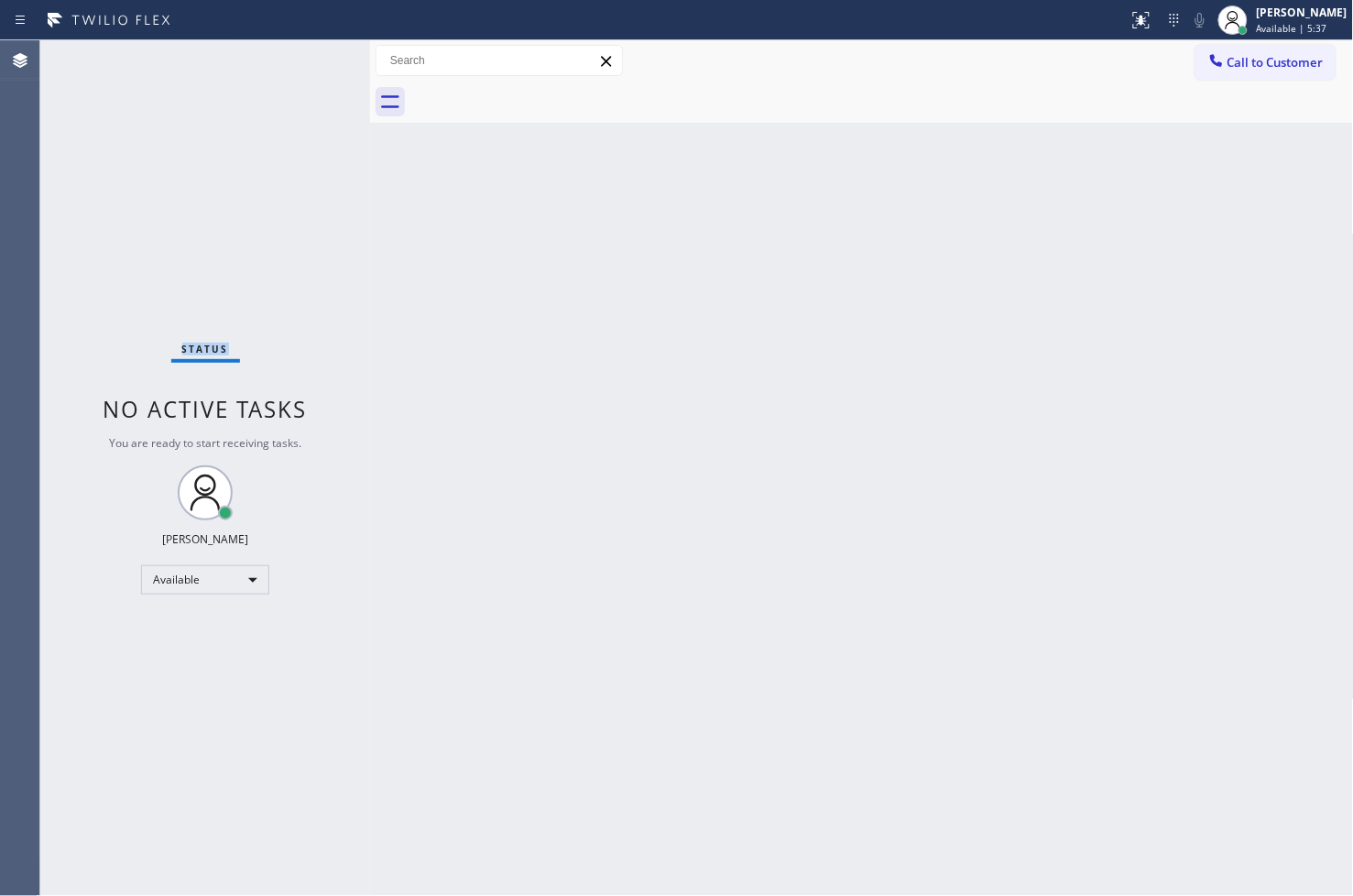
click at [310, 52] on div "Status No active tasks You are ready to start receiving tasks. [PERSON_NAME]" at bounding box center [205, 468] width 329 height 855
click at [466, 301] on div "Back to Dashboard Change Sender ID Customers Technicians Select a contact Outbo…" at bounding box center [861, 468] width 984 height 855
click at [1130, 19] on icon at bounding box center [1141, 20] width 22 height 22
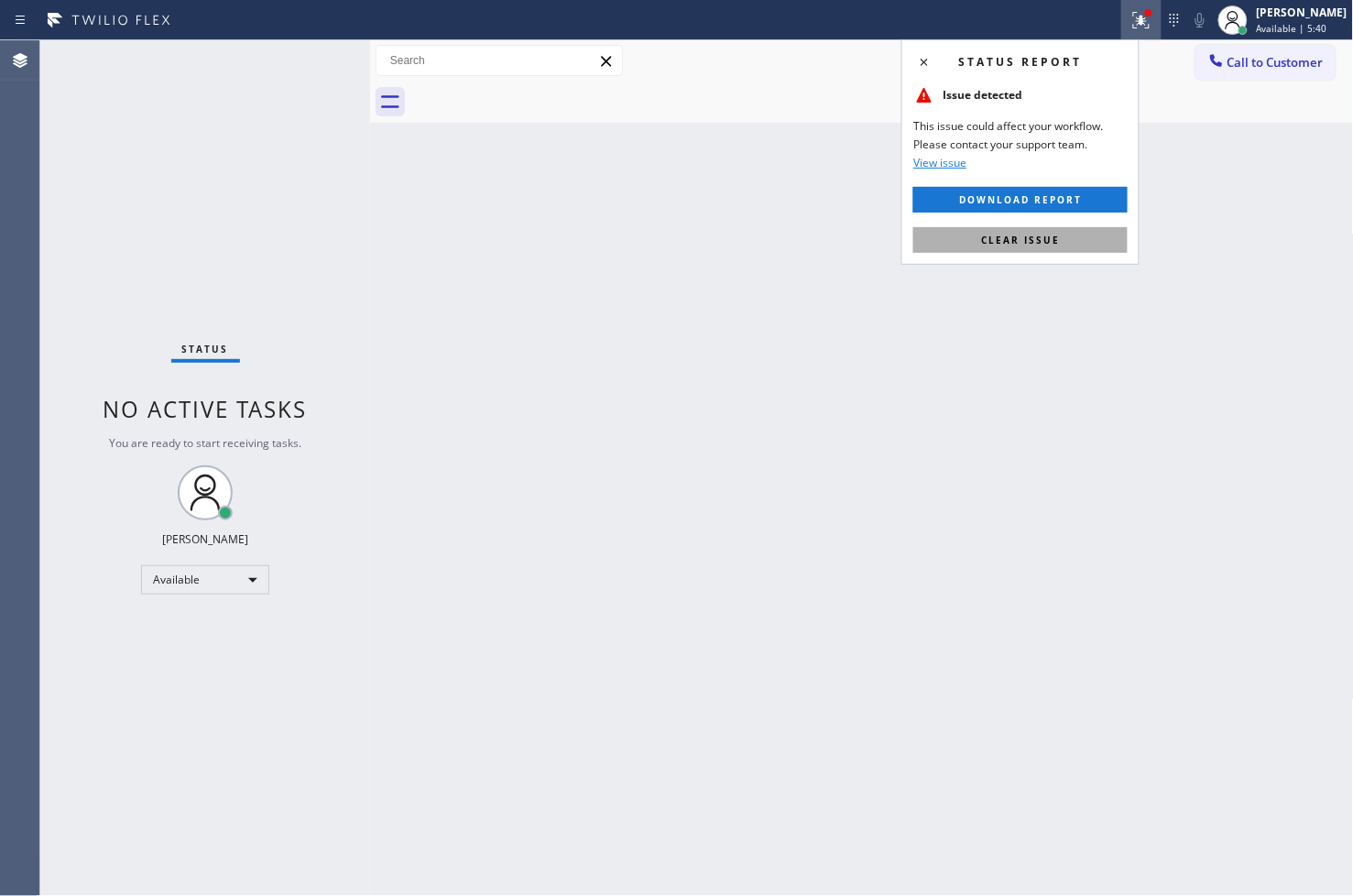
click at [1074, 250] on button "Clear issue" at bounding box center [1020, 240] width 215 height 26
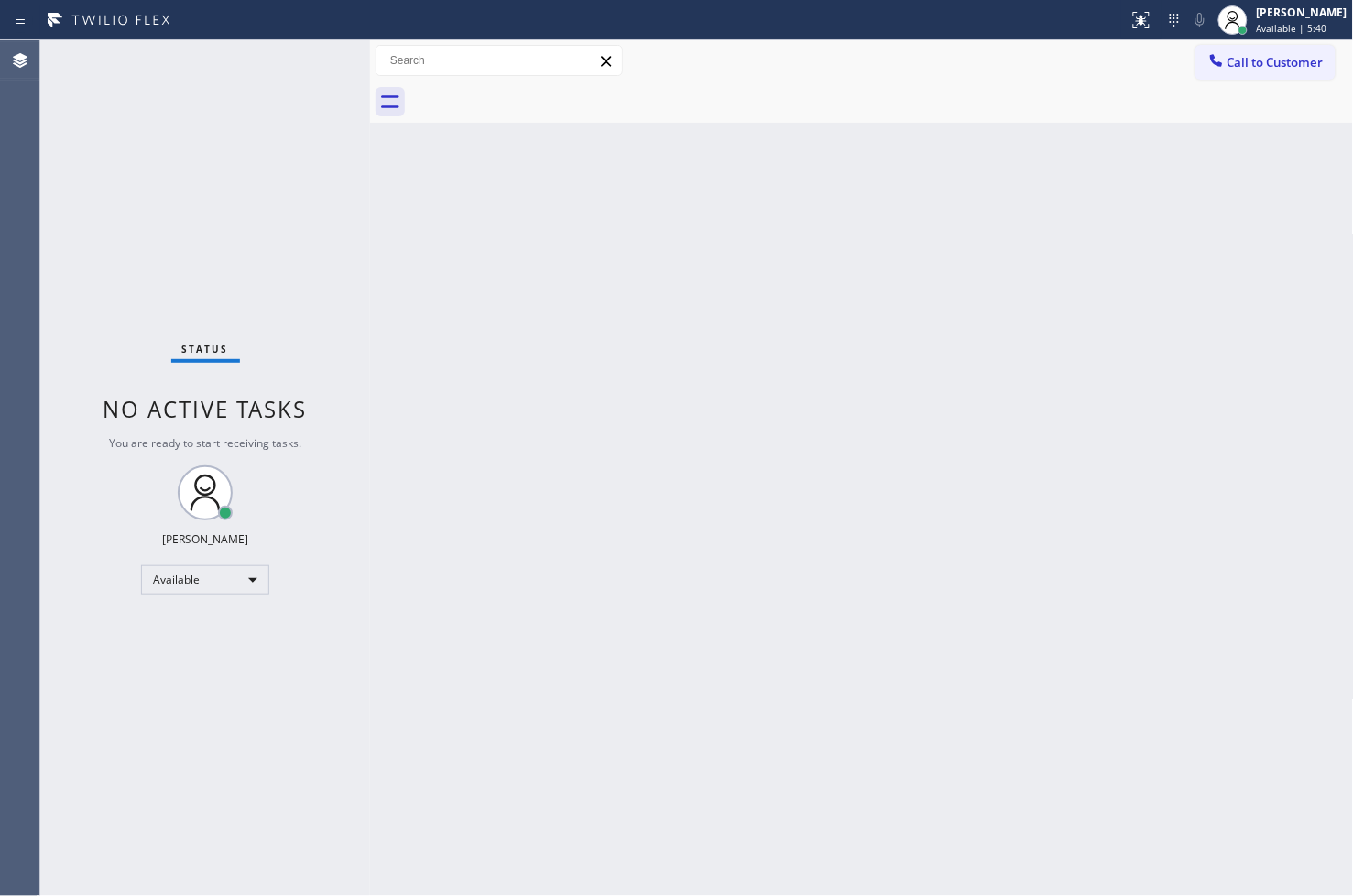
click at [353, 200] on div "Status No active tasks You are ready to start receiving tasks. [PERSON_NAME]" at bounding box center [205, 468] width 329 height 855
click at [301, 53] on div "Status No active tasks You are ready to start receiving tasks. [PERSON_NAME]" at bounding box center [205, 468] width 329 height 855
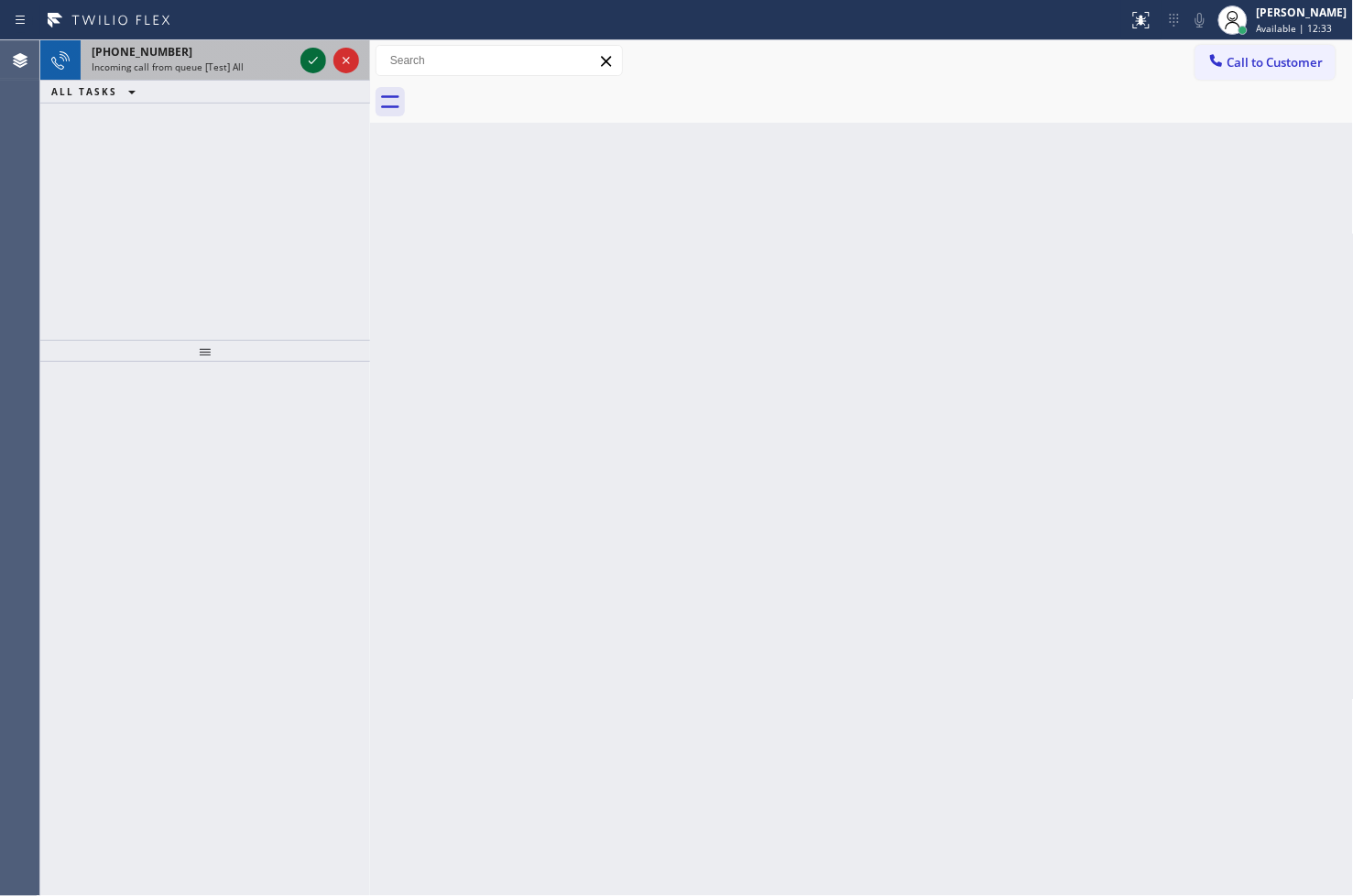
click at [312, 56] on icon at bounding box center [314, 60] width 22 height 22
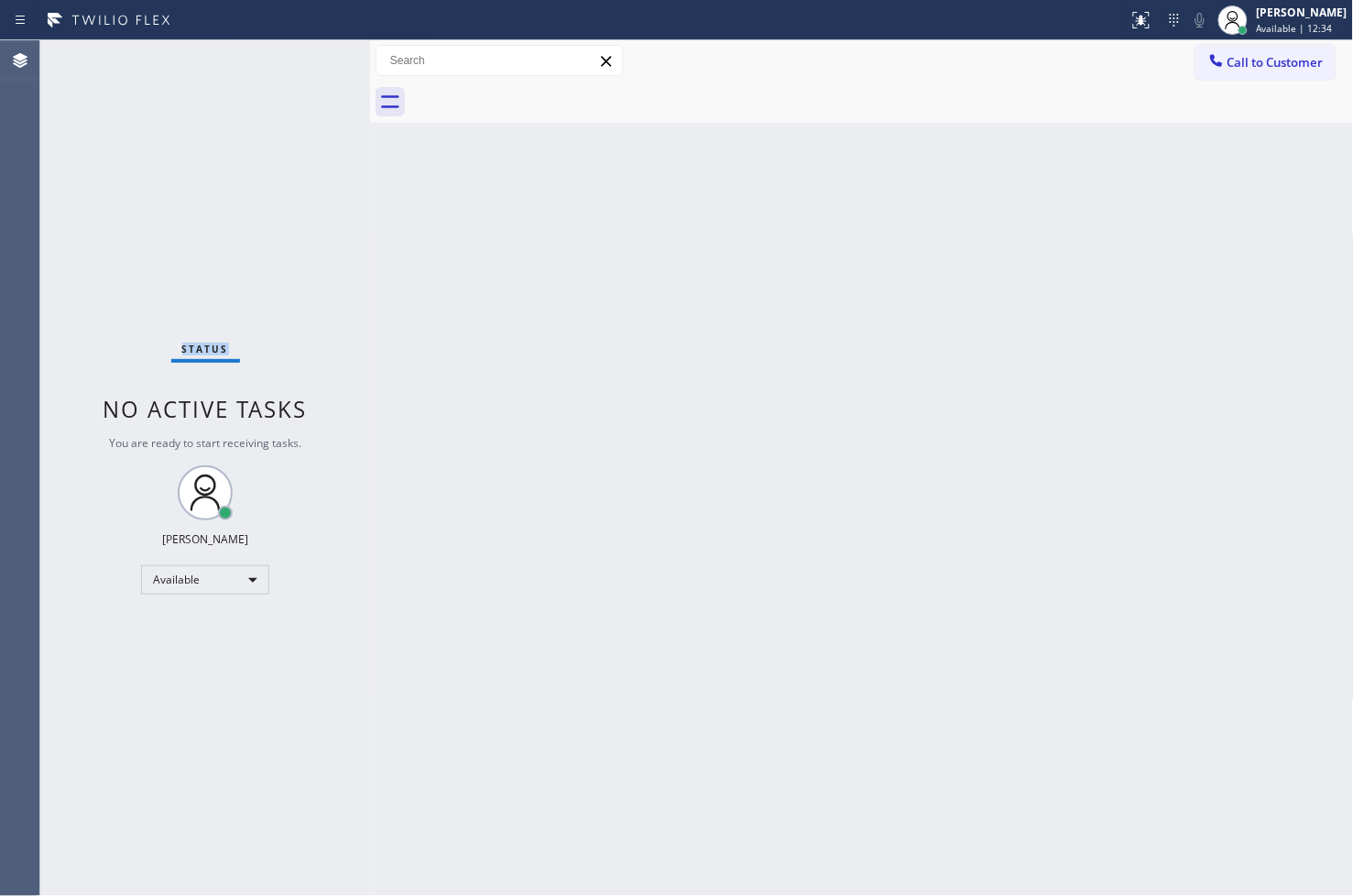
click at [312, 56] on div "Status No active tasks You are ready to start receiving tasks. [PERSON_NAME]" at bounding box center [205, 468] width 329 height 855
click at [1130, 24] on icon at bounding box center [1141, 20] width 22 height 22
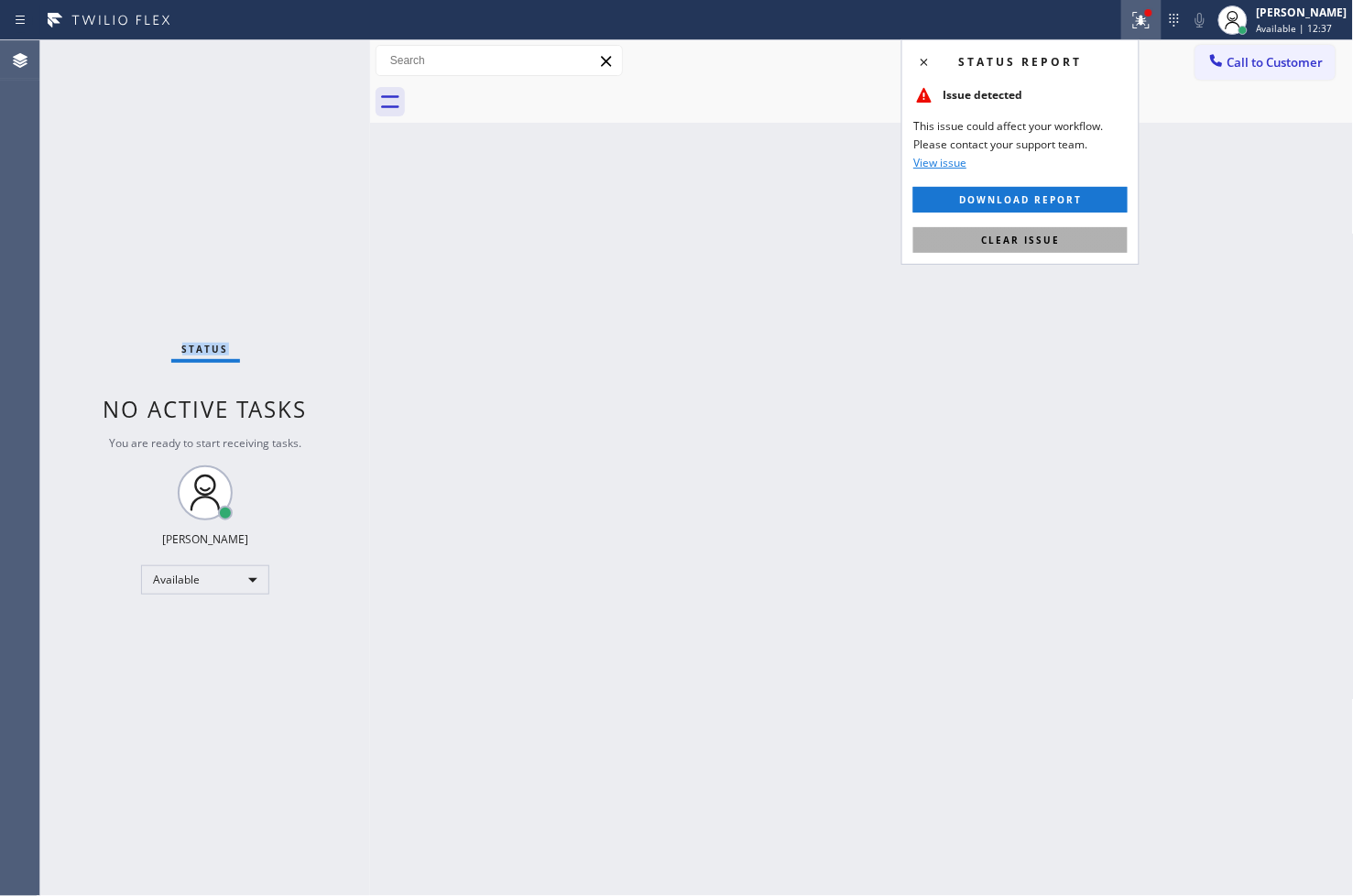
click at [1013, 238] on span "Clear issue" at bounding box center [1021, 239] width 79 height 13
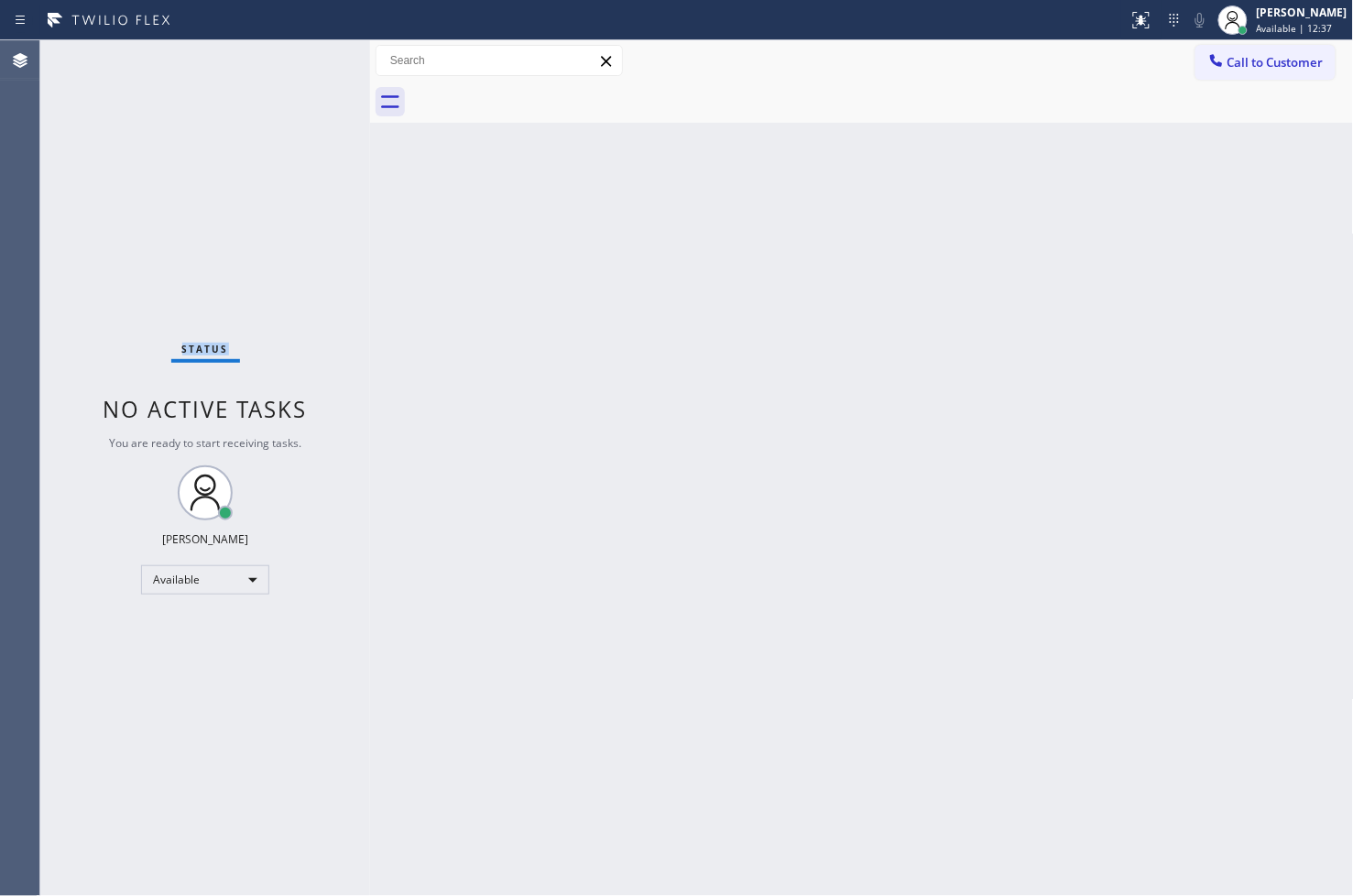
click at [188, 332] on div "Status No active tasks You are ready to start receiving tasks. [PERSON_NAME]" at bounding box center [205, 468] width 329 height 855
click at [262, 60] on div "Status No active tasks You are ready to start receiving tasks. [PERSON_NAME]" at bounding box center [205, 468] width 329 height 855
click at [296, 67] on div "Status No active tasks You are ready to start receiving tasks. [PERSON_NAME]" at bounding box center [205, 468] width 329 height 855
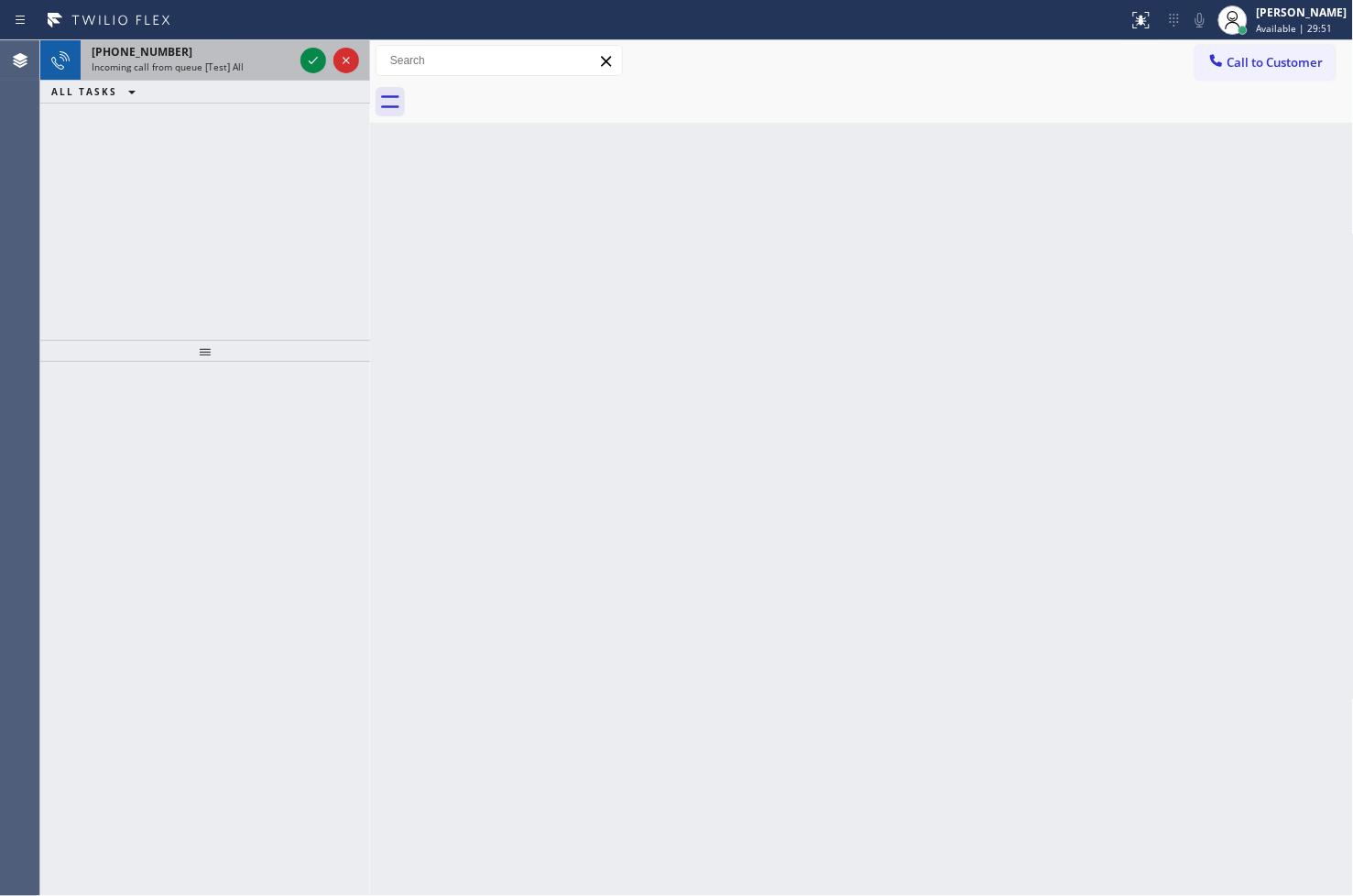
click at [298, 74] on div at bounding box center [329, 60] width 66 height 41
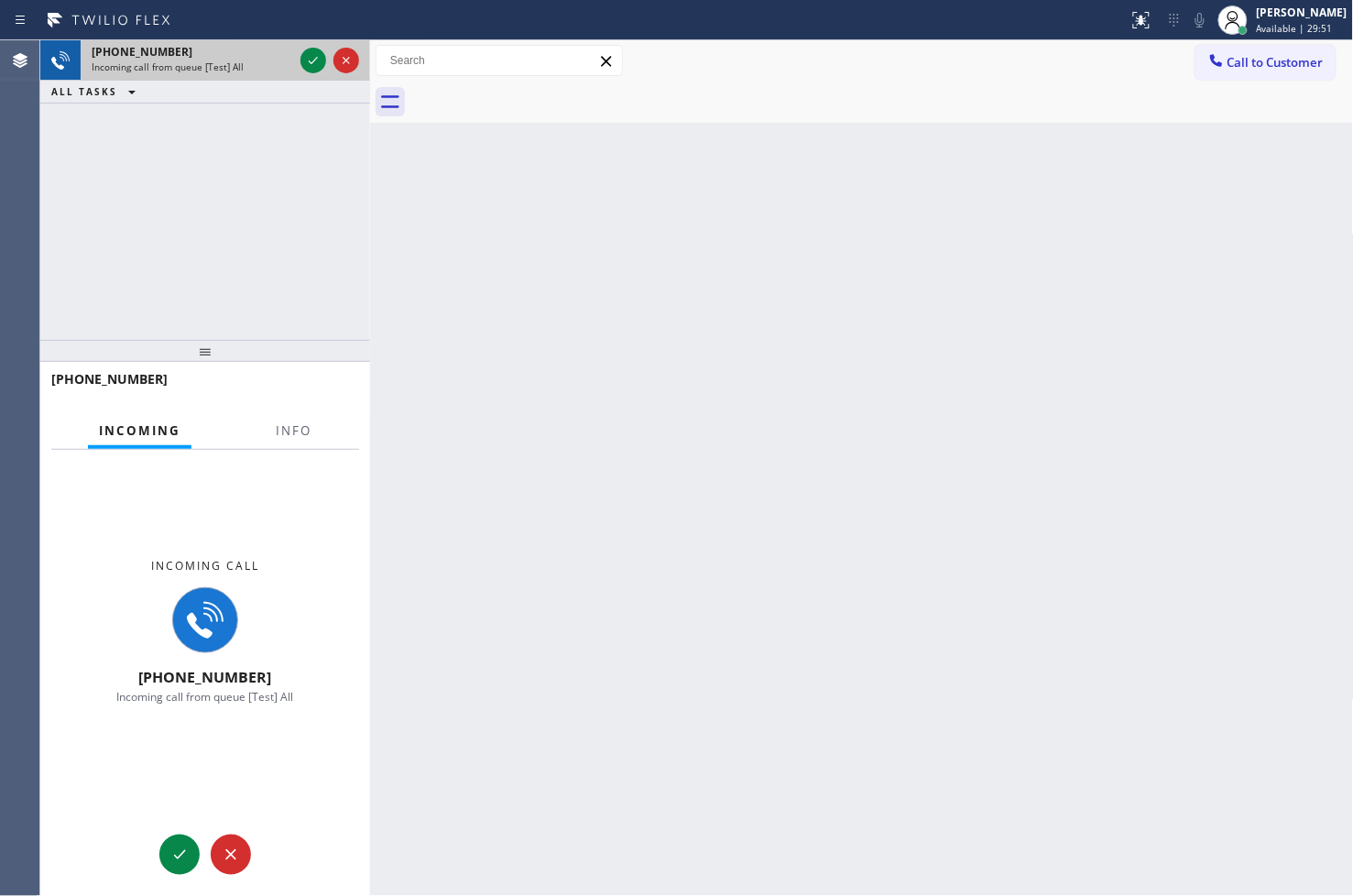
click at [298, 74] on div at bounding box center [329, 60] width 66 height 41
click at [313, 67] on icon at bounding box center [314, 60] width 22 height 22
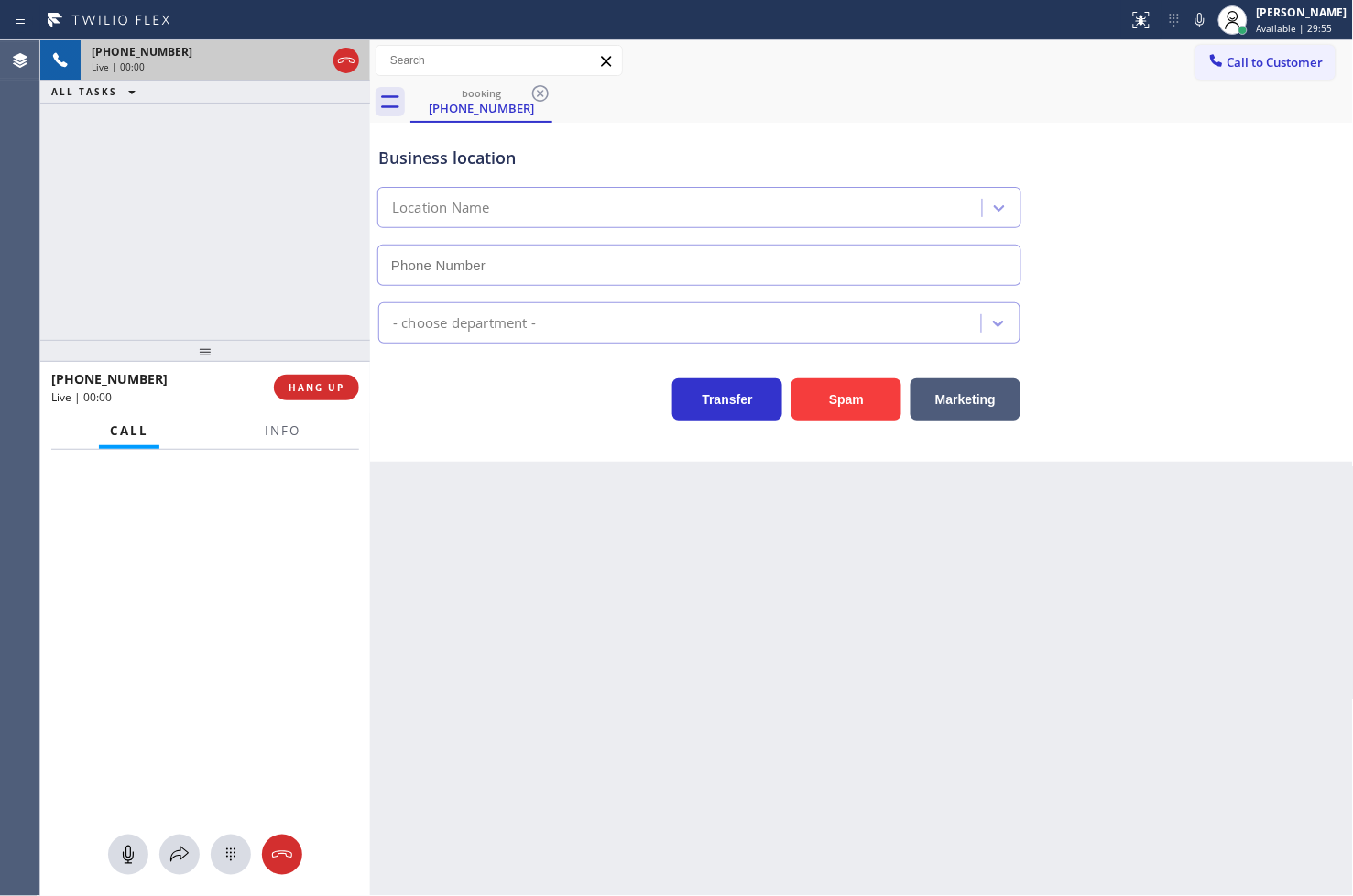
type input "[PHONE_NUMBER]"
click at [491, 435] on div "Business location [MEDICAL_DATA] Electrical [PHONE_NUMBER] Electricians Transfe…" at bounding box center [861, 292] width 984 height 339
click at [289, 278] on div "[PHONE_NUMBER] Live | 00:03 ALL TASKS ALL TASKS ACTIVE TASKS TASKS IN WRAP UP" at bounding box center [205, 190] width 329 height 300
click at [434, 394] on div "Transfer Spam Marketing" at bounding box center [699, 395] width 650 height 51
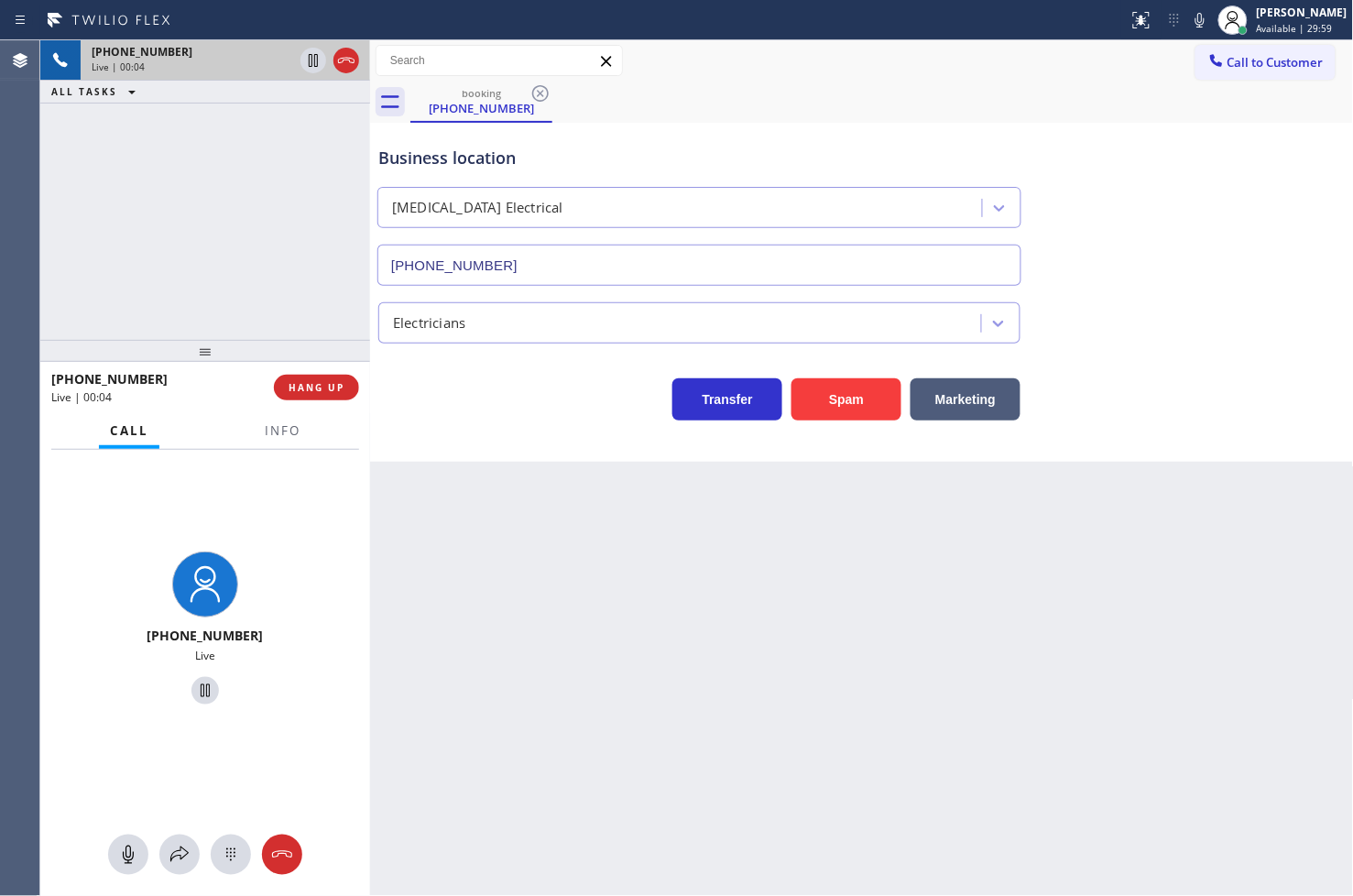
click at [226, 264] on div "[PHONE_NUMBER] Live | 00:04 ALL TASKS ALL TASKS ACTIVE TASKS TASKS IN WRAP UP" at bounding box center [205, 190] width 329 height 300
click at [535, 453] on div "Business location [MEDICAL_DATA] Electrical [PHONE_NUMBER] Electricians Transfe…" at bounding box center [861, 292] width 984 height 339
click at [215, 226] on div "[PHONE_NUMBER] Live | 00:05 ALL TASKS ALL TASKS ACTIVE TASKS TASKS IN WRAP UP" at bounding box center [205, 190] width 329 height 300
click at [444, 427] on div "Business location [MEDICAL_DATA] Electrical [PHONE_NUMBER] Electricians Transfe…" at bounding box center [861, 292] width 984 height 339
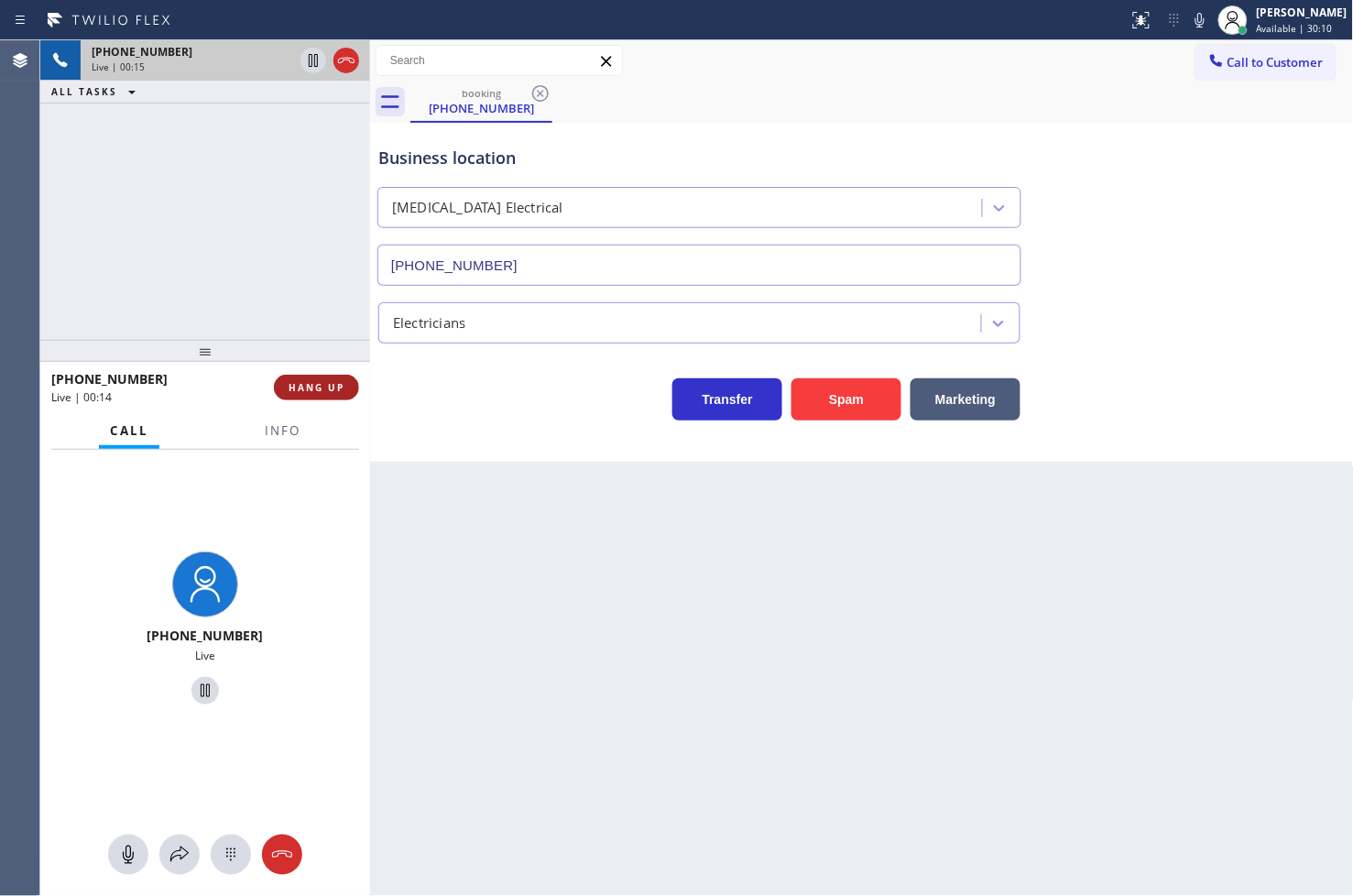
click at [314, 381] on span "HANG UP" at bounding box center [316, 387] width 56 height 13
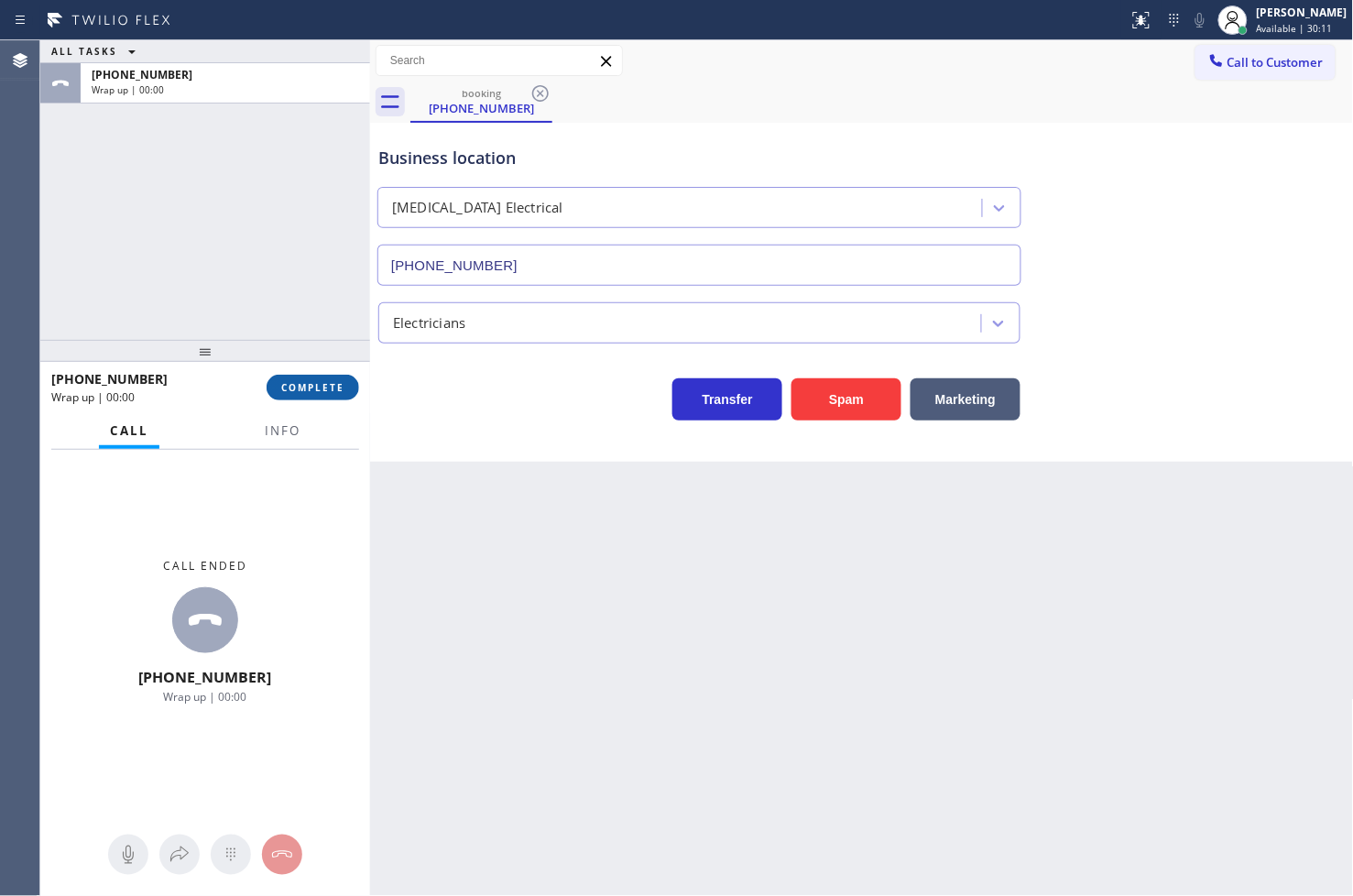
click at [309, 381] on span "COMPLETE" at bounding box center [313, 387] width 63 height 13
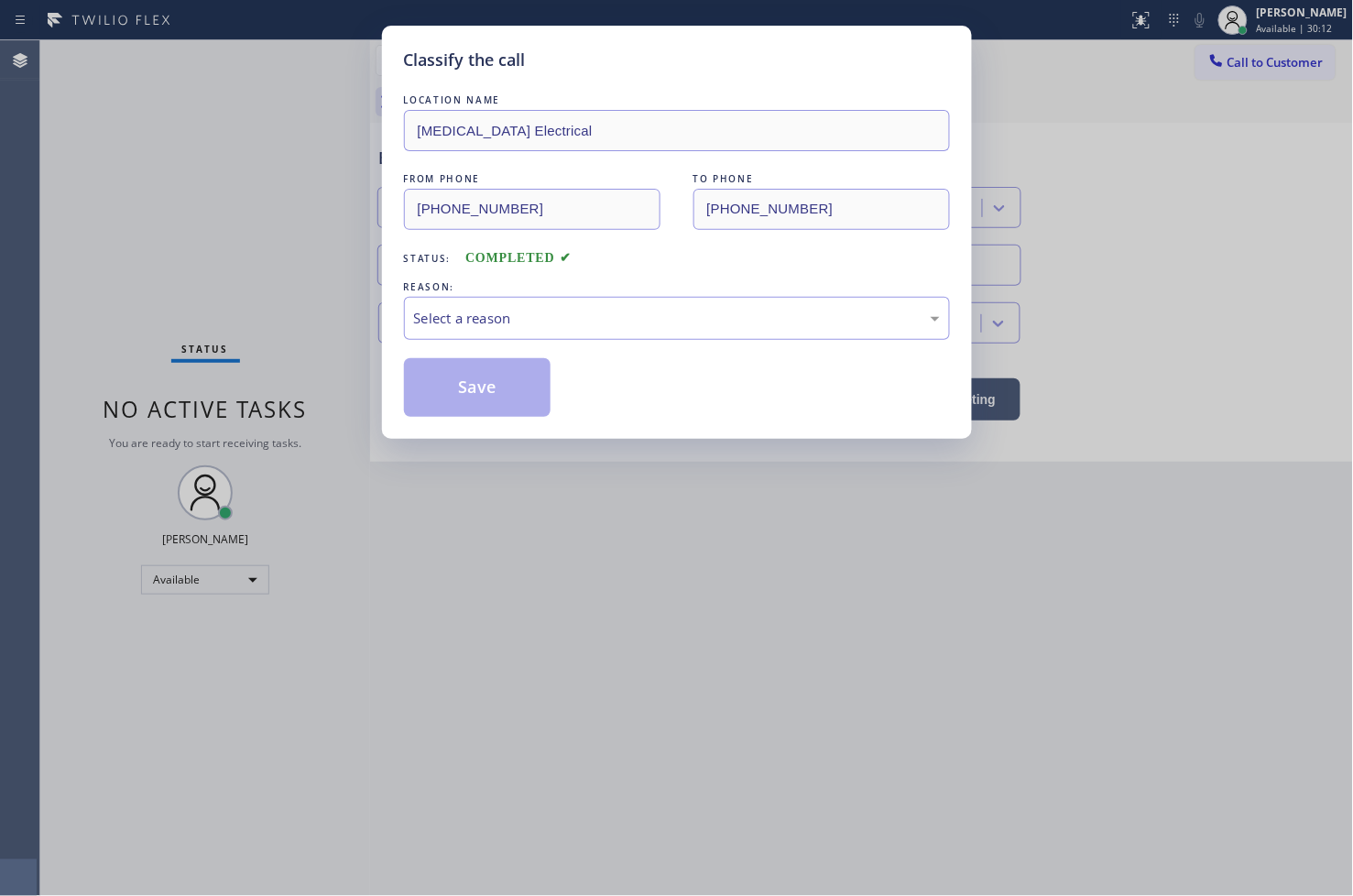
click at [442, 323] on div "Select a reason" at bounding box center [677, 317] width 526 height 21
click at [495, 387] on button "Save" at bounding box center [477, 387] width 147 height 58
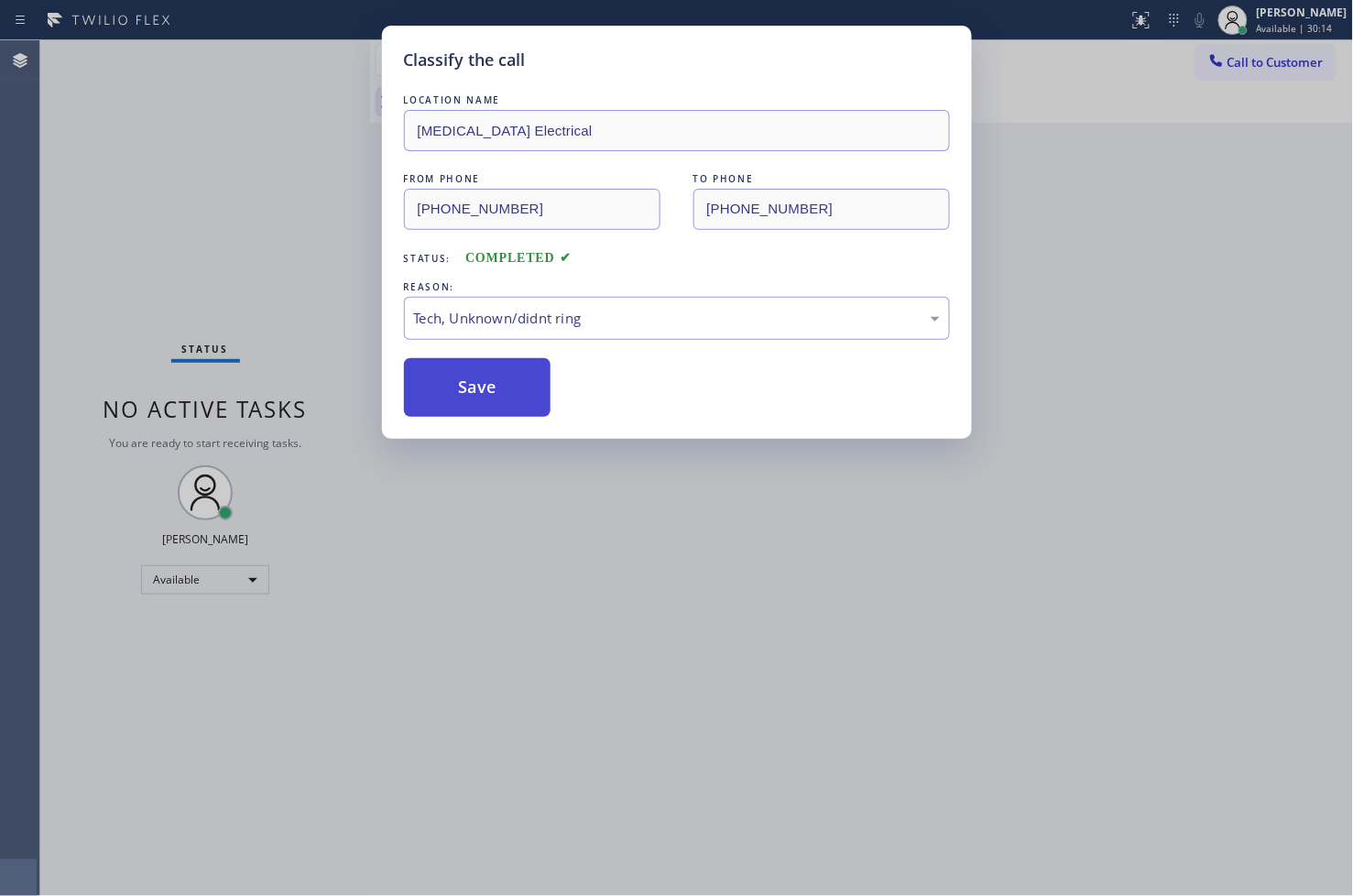
click at [495, 387] on button "Save" at bounding box center [477, 387] width 147 height 58
click at [495, 386] on button "Save" at bounding box center [477, 387] width 147 height 58
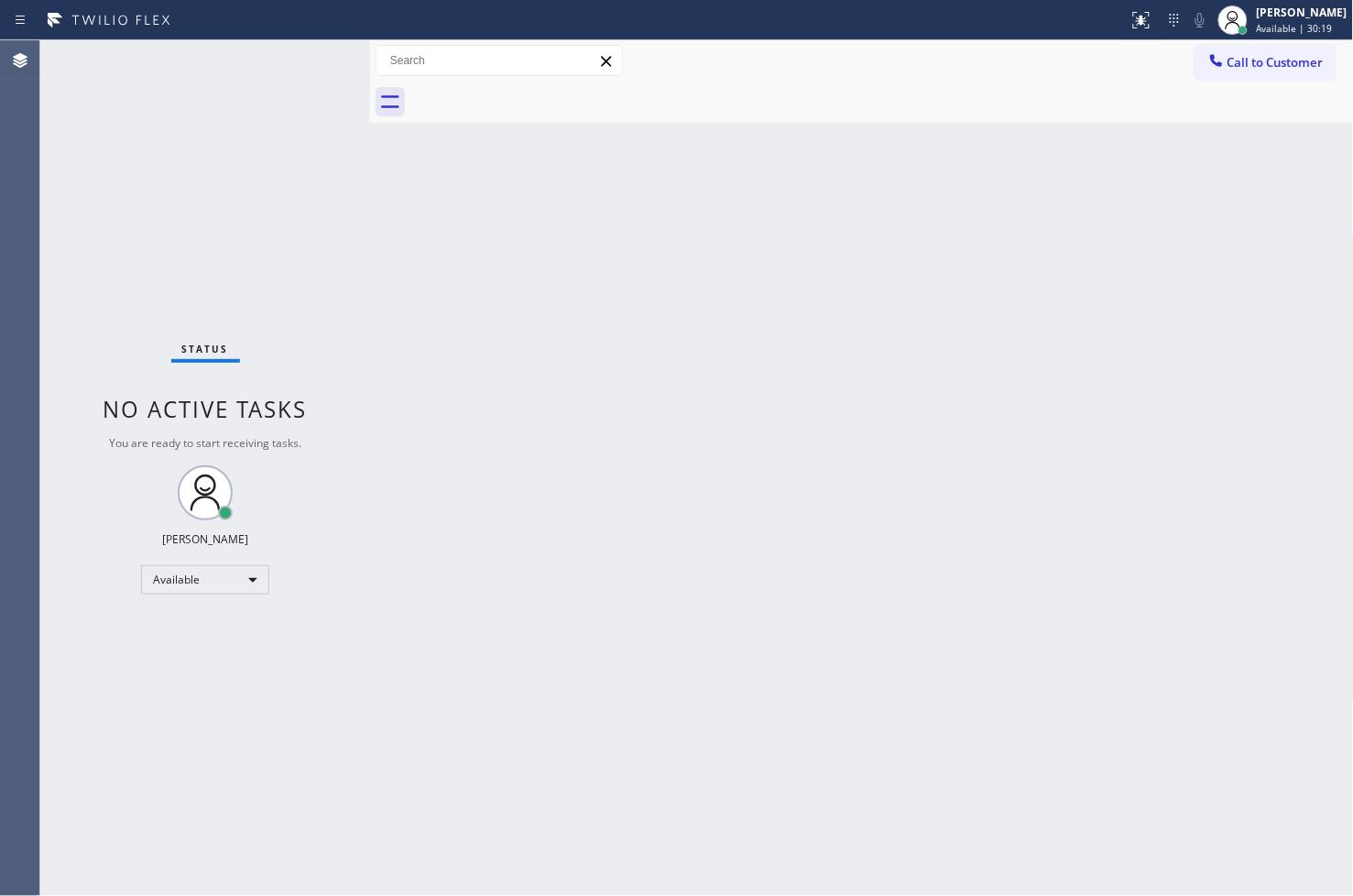
click at [313, 62] on div "Status No active tasks You are ready to start receiving tasks. [PERSON_NAME]" at bounding box center [205, 468] width 329 height 855
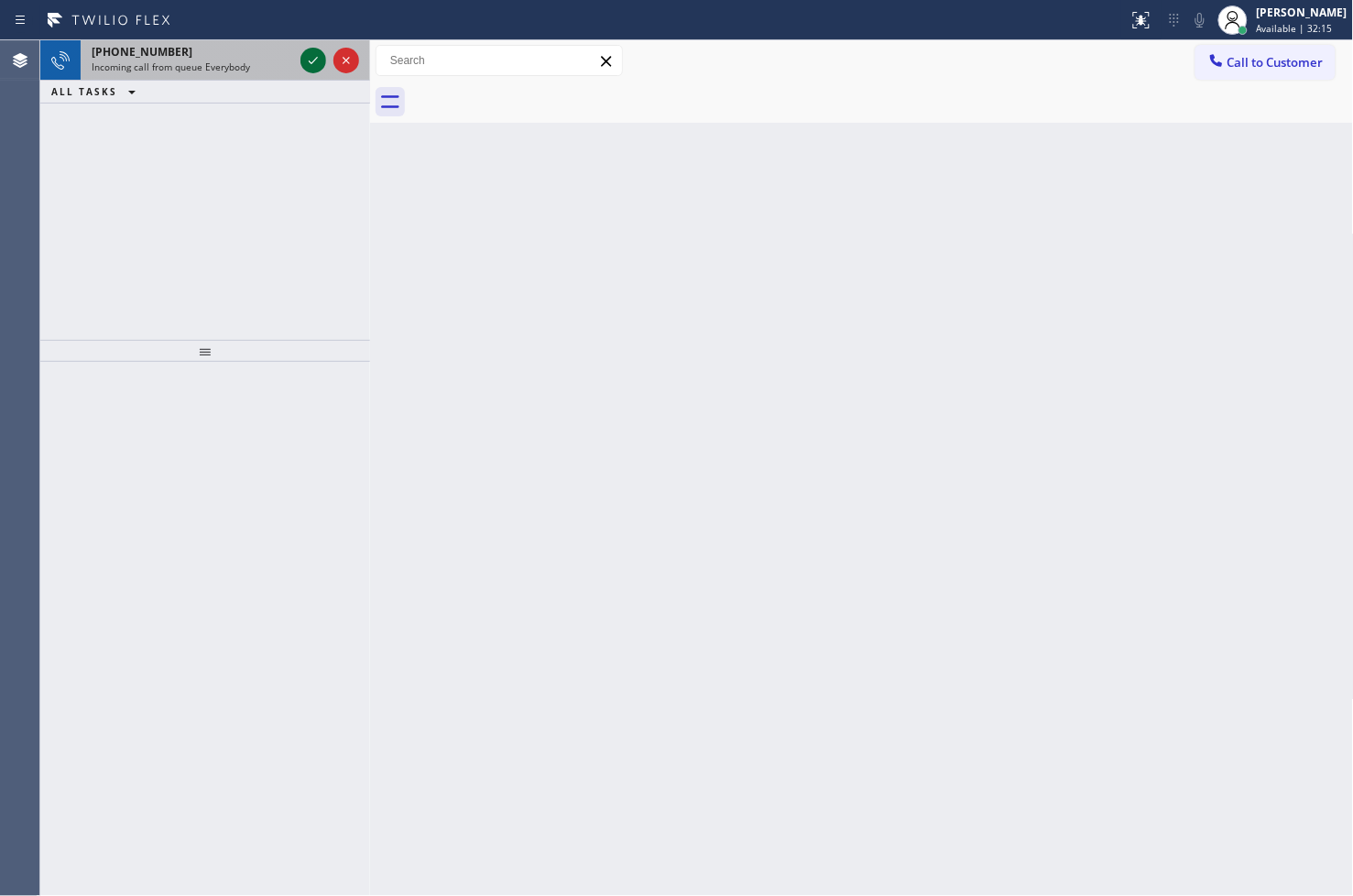
click at [313, 62] on icon at bounding box center [313, 59] width 9 height 7
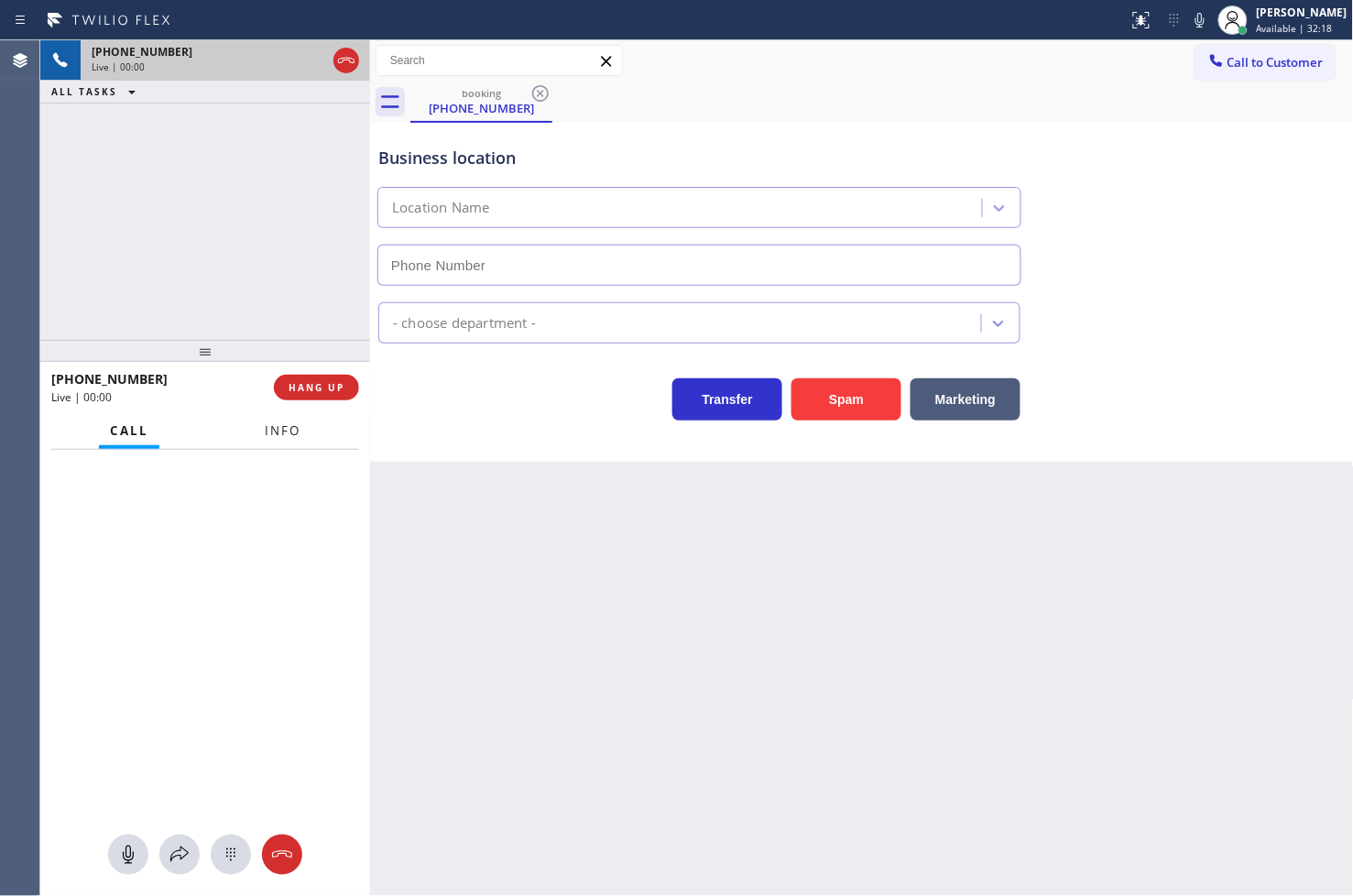
click at [293, 441] on button "Info" at bounding box center [283, 431] width 57 height 36
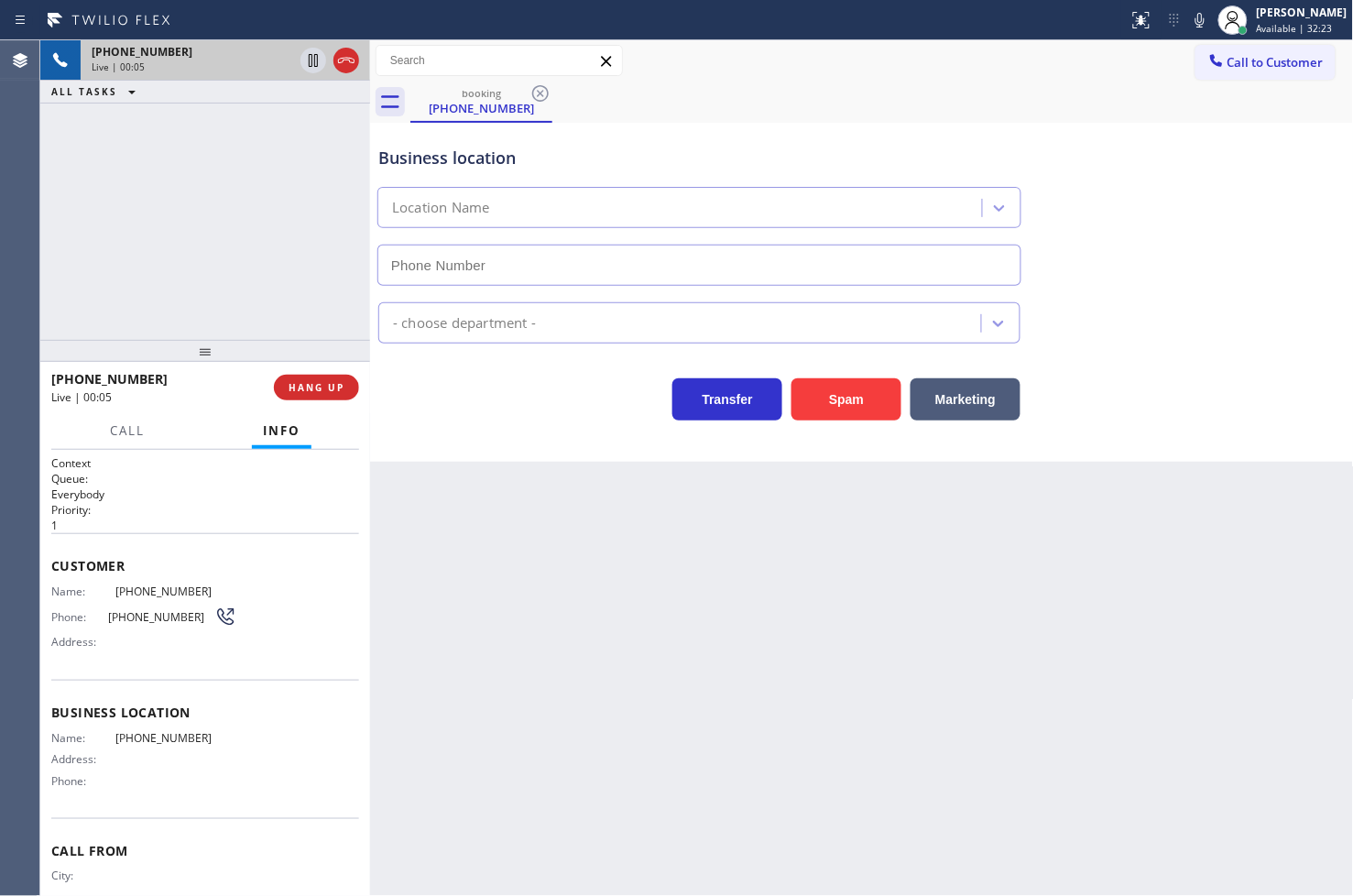
click at [238, 256] on div "[PHONE_NUMBER] Live | 00:05 ALL TASKS ALL TASKS ACTIVE TASKS TASKS IN WRAP UP" at bounding box center [205, 190] width 329 height 300
click at [516, 403] on div "Transfer Spam Marketing" at bounding box center [699, 395] width 650 height 51
click at [263, 317] on div "[PHONE_NUMBER] Live | 00:06 ALL TASKS ALL TASKS ACTIVE TASKS TASKS IN WRAP UP" at bounding box center [205, 190] width 329 height 300
click at [507, 424] on div "Business location Location Name - choose department - Transfer Spam Marketing" at bounding box center [861, 292] width 984 height 339
click at [209, 254] on div "[PHONE_NUMBER] Live | 00:07 ALL TASKS ALL TASKS ACTIVE TASKS TASKS IN WRAP UP" at bounding box center [205, 190] width 329 height 300
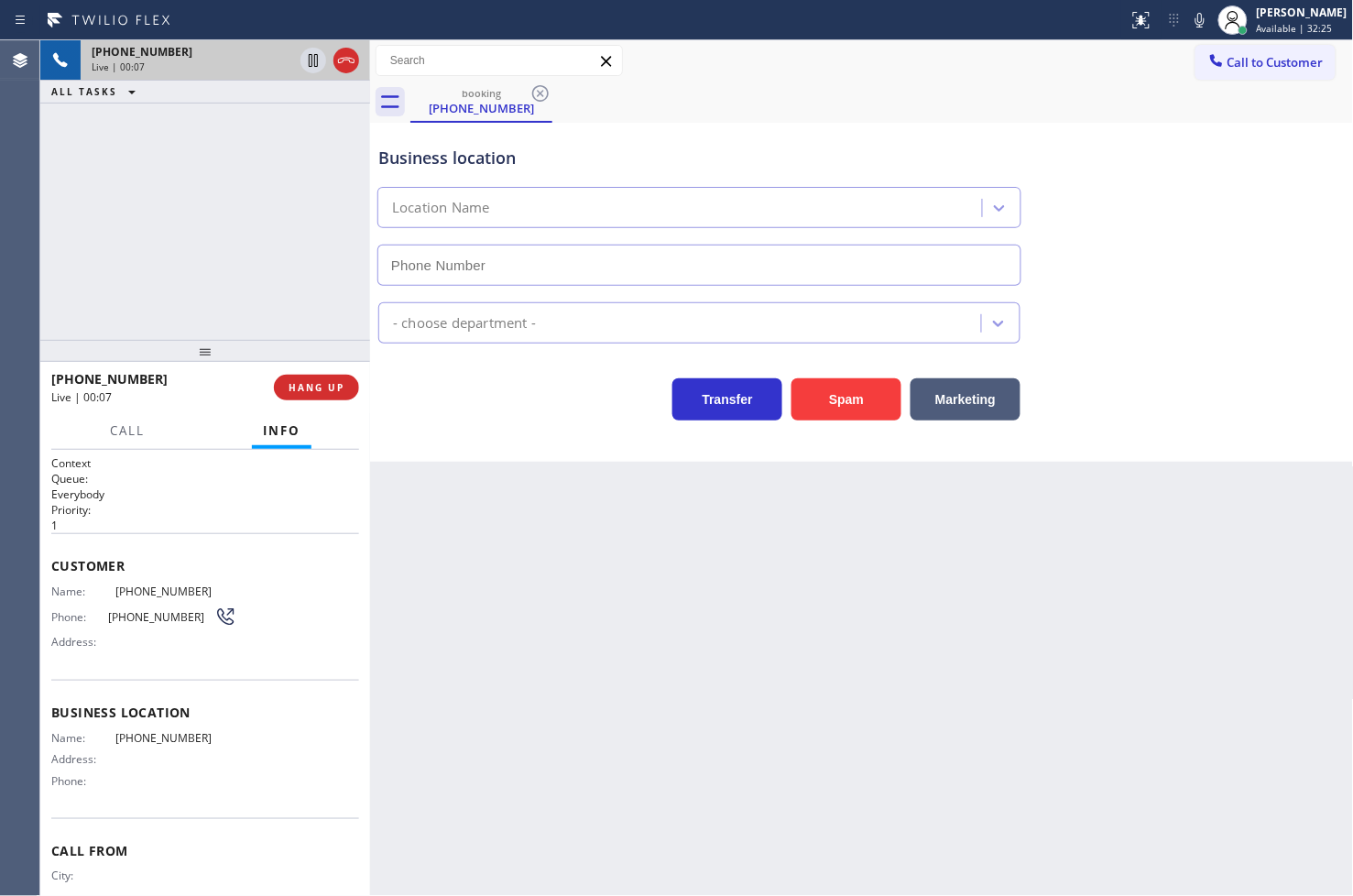
click at [480, 428] on div "Business location Location Name - choose department - Transfer Spam Marketing" at bounding box center [861, 292] width 984 height 339
click at [48, 186] on div "[PHONE_NUMBER] Live | 00:08 ALL TASKS ALL TASKS ACTIVE TASKS TASKS IN WRAP UP" at bounding box center [205, 190] width 329 height 300
click at [312, 392] on span "HANG UP" at bounding box center [316, 387] width 56 height 13
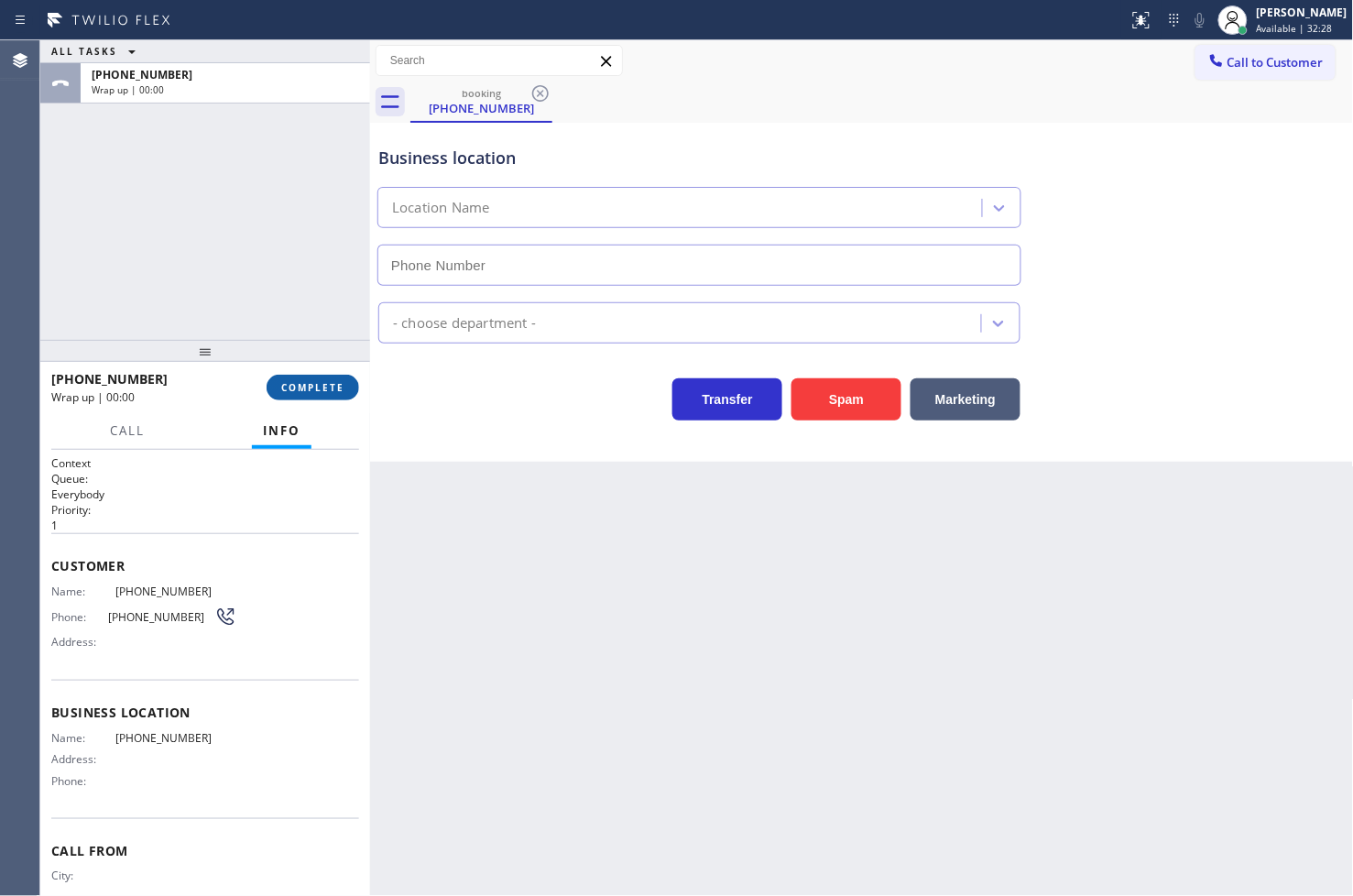
click at [312, 392] on span "COMPLETE" at bounding box center [313, 387] width 63 height 13
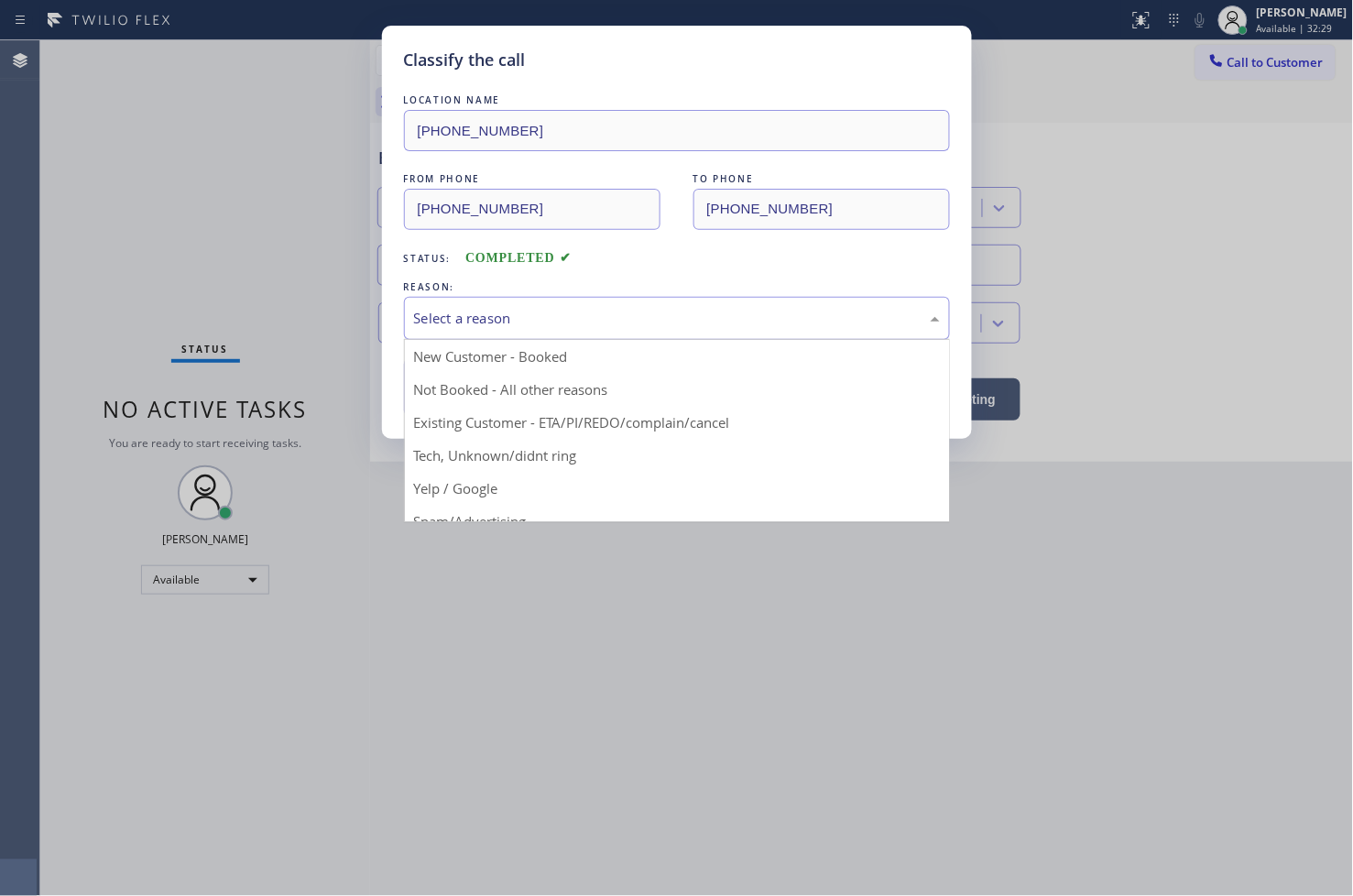
click at [492, 305] on div "Select a reason" at bounding box center [676, 318] width 546 height 44
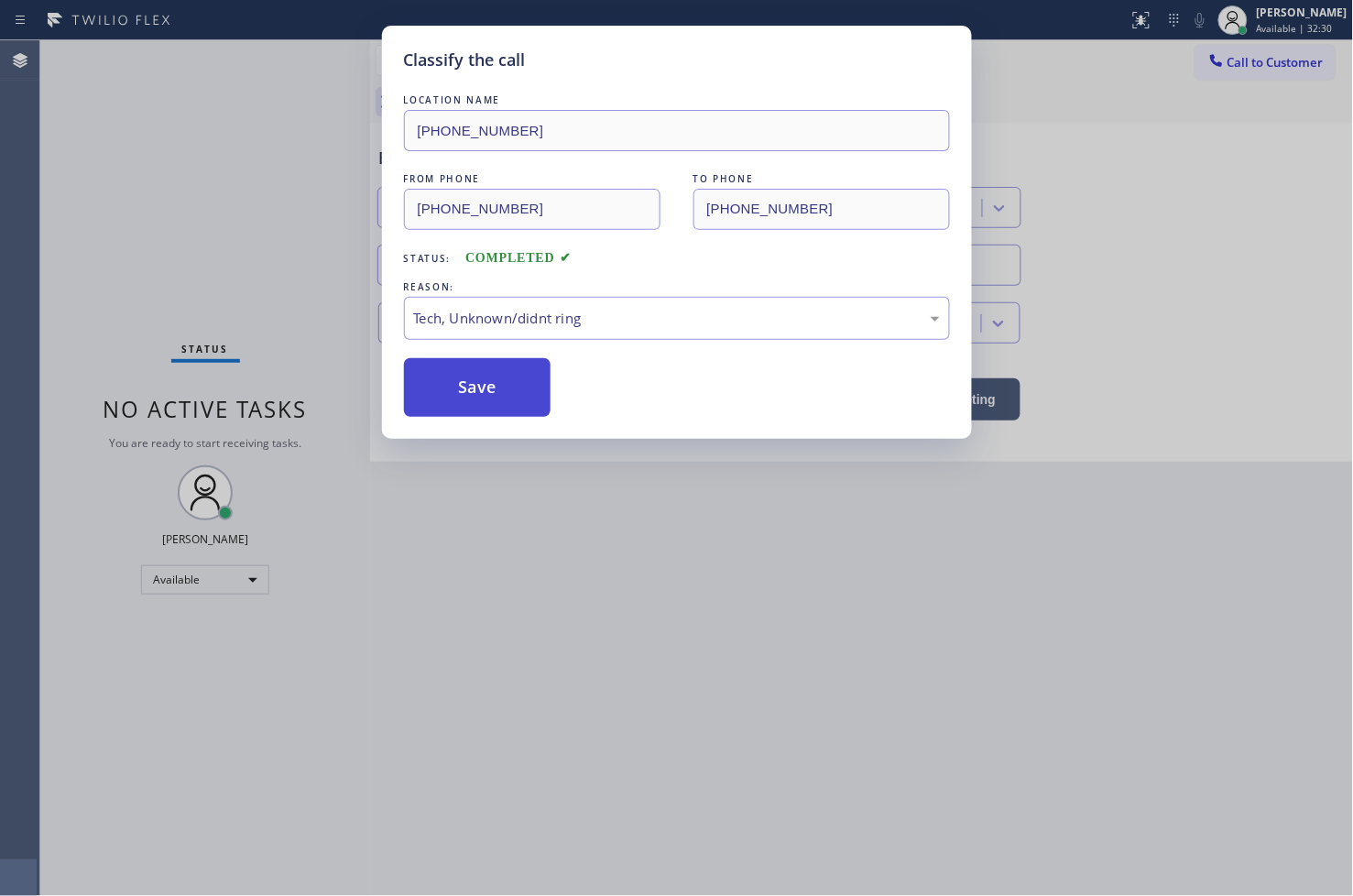
click at [499, 396] on button "Save" at bounding box center [477, 387] width 147 height 58
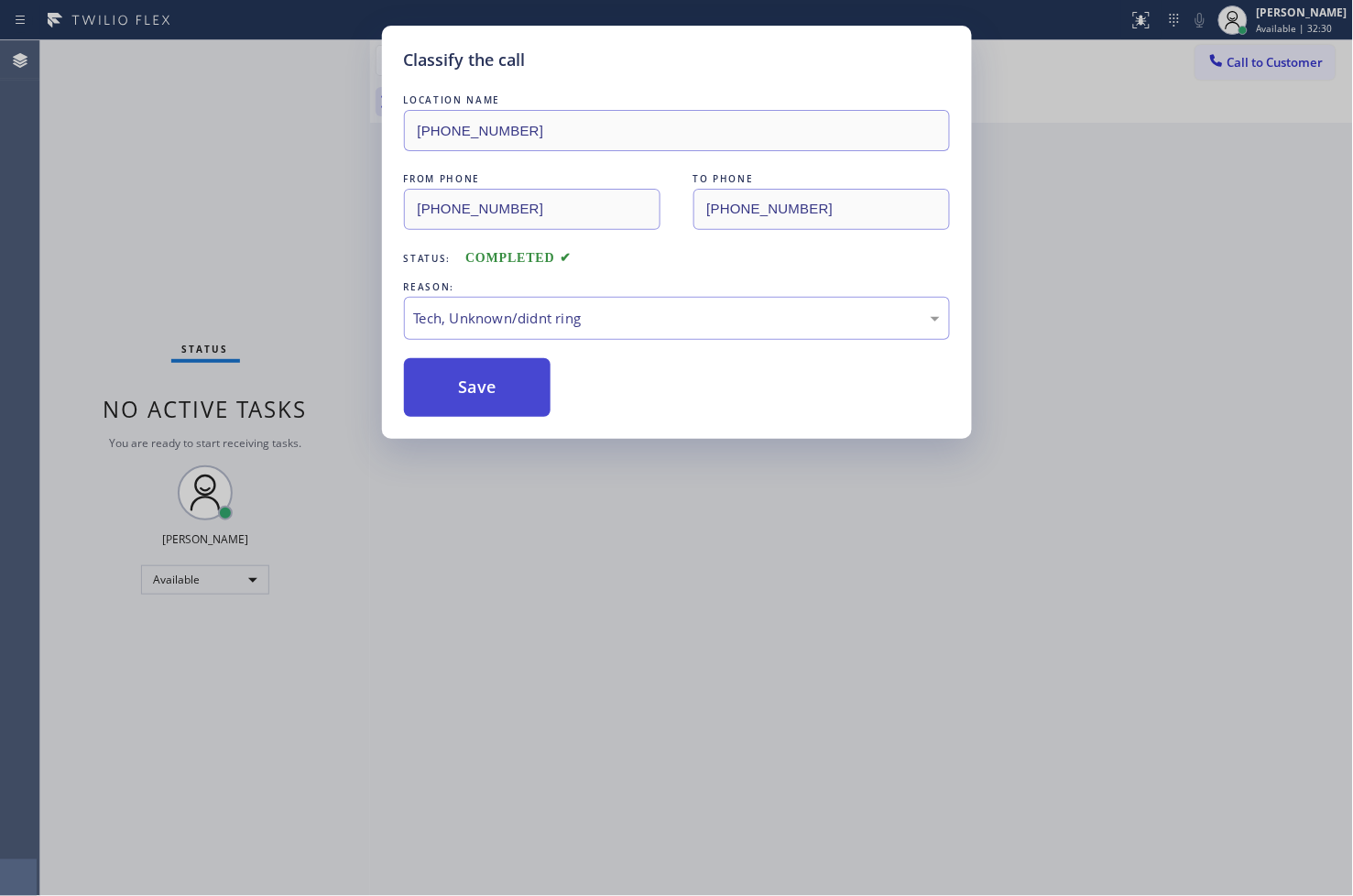
click at [499, 396] on button "Save" at bounding box center [477, 387] width 147 height 58
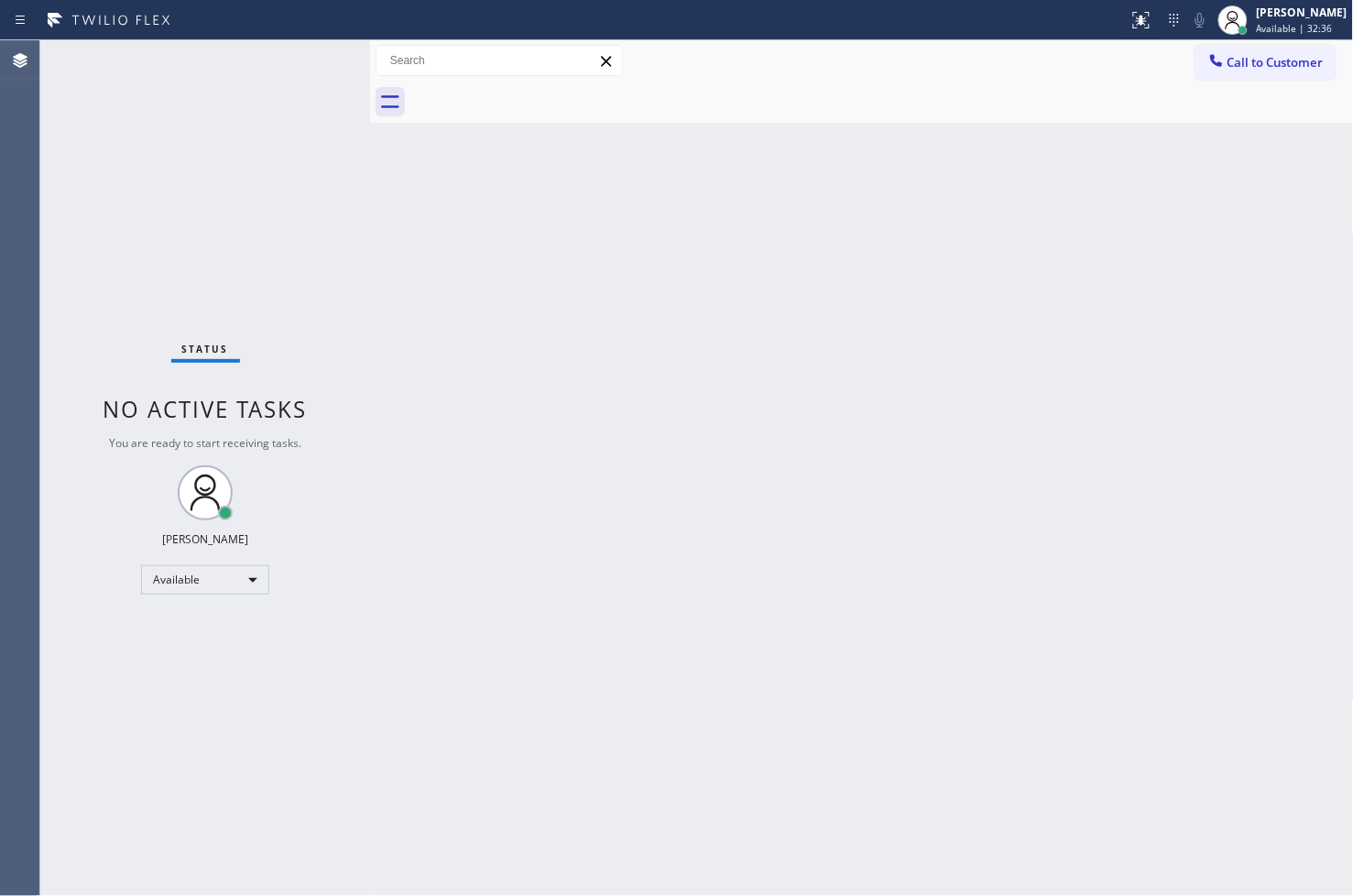
click at [263, 93] on div "Status No active tasks You are ready to start receiving tasks. [PERSON_NAME]" at bounding box center [205, 468] width 329 height 855
click at [308, 58] on div "Status No active tasks You are ready to start receiving tasks. [PERSON_NAME]" at bounding box center [205, 468] width 329 height 855
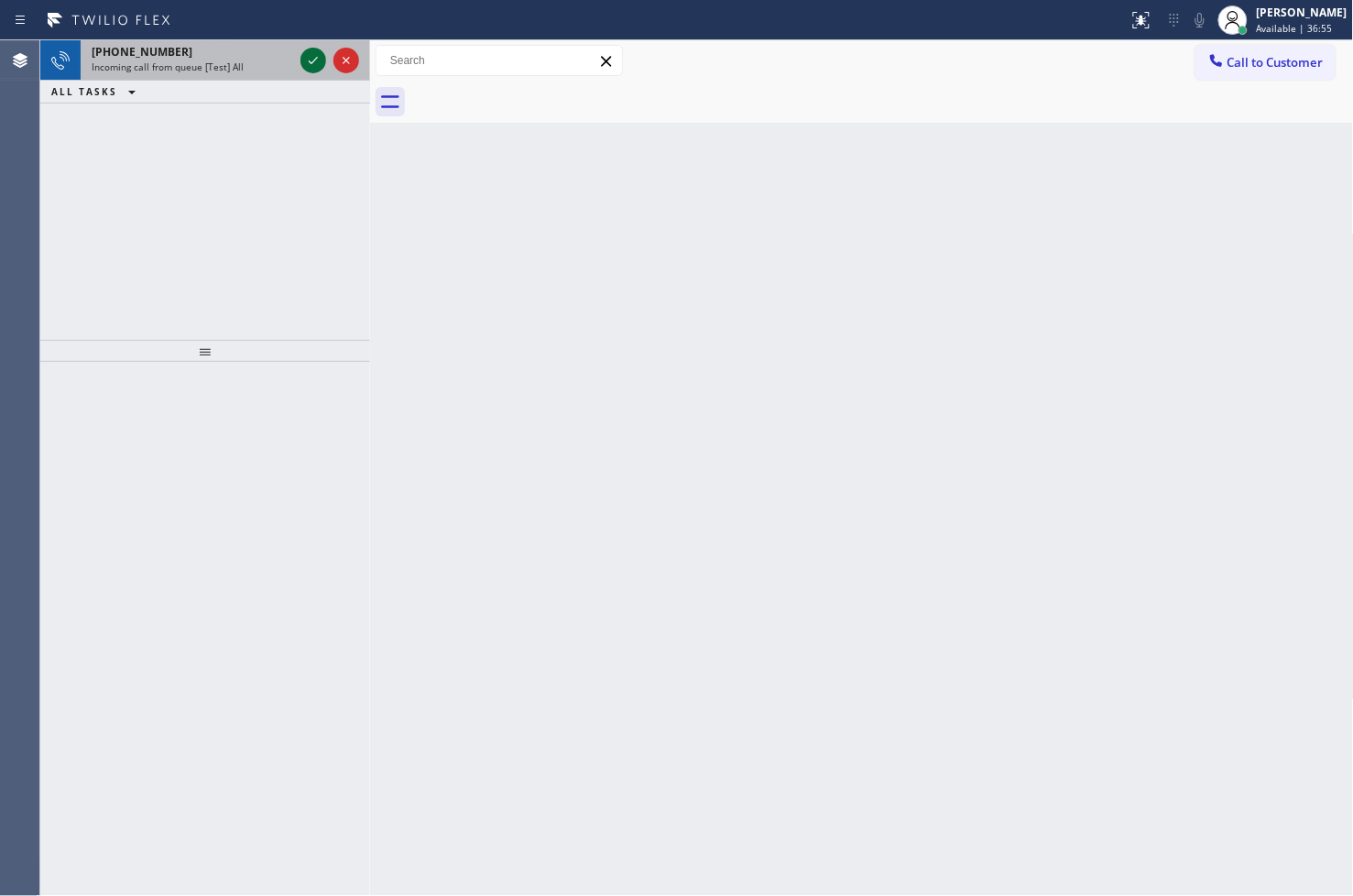
click at [308, 58] on icon at bounding box center [314, 60] width 22 height 22
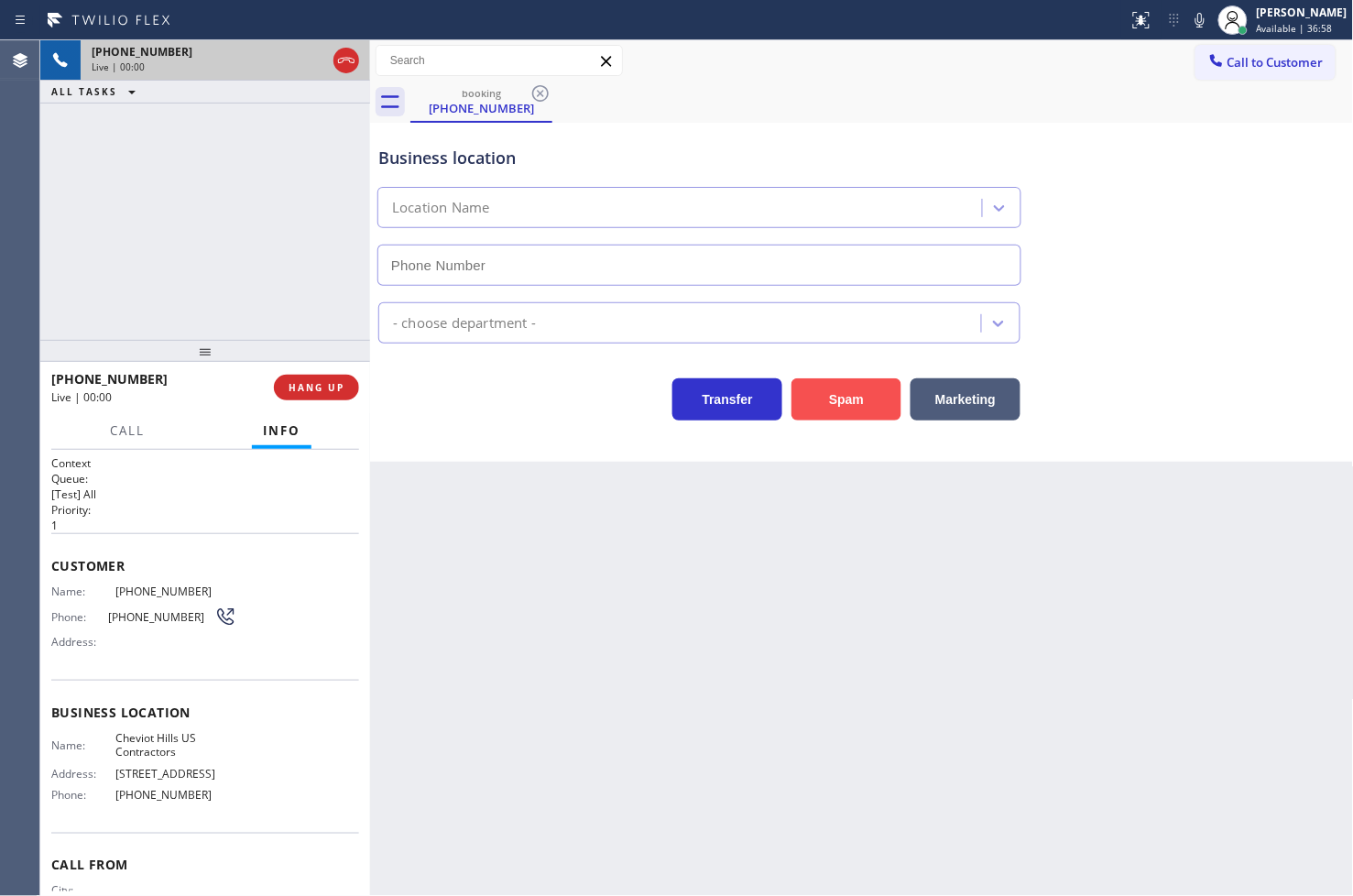
type input "[PHONE_NUMBER]"
click at [462, 425] on div "Business location [GEOGRAPHIC_DATA] [GEOGRAPHIC_DATA] Contractors [PHONE_NUMBER…" at bounding box center [861, 292] width 984 height 339
click at [233, 247] on div "[PHONE_NUMBER] Live | 00:04 ALL TASKS ALL TASKS ACTIVE TASKS TASKS IN WRAP UP" at bounding box center [205, 190] width 329 height 300
click at [472, 394] on div "Transfer Spam Marketing" at bounding box center [699, 395] width 650 height 51
click at [184, 261] on div "[PHONE_NUMBER] Live | 00:05 ALL TASKS ALL TASKS ACTIVE TASKS TASKS IN WRAP UP" at bounding box center [205, 190] width 329 height 300
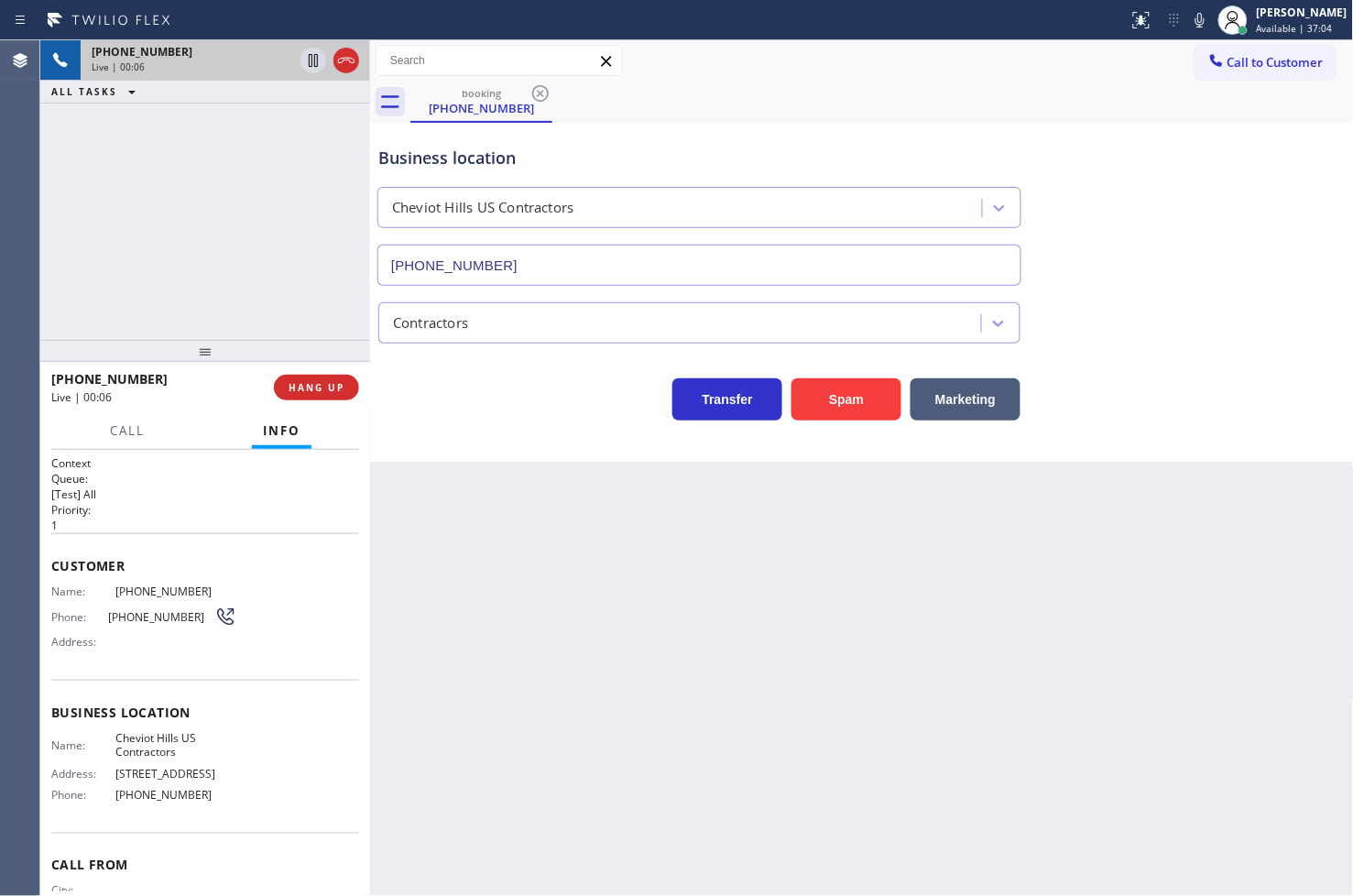
click at [469, 440] on div "Business location [GEOGRAPHIC_DATA] [GEOGRAPHIC_DATA] Contractors [PHONE_NUMBER…" at bounding box center [861, 292] width 984 height 339
click at [325, 344] on div at bounding box center [205, 351] width 329 height 22
click at [436, 423] on div "Business location [GEOGRAPHIC_DATA] [GEOGRAPHIC_DATA] Contractors [PHONE_NUMBER…" at bounding box center [861, 292] width 984 height 339
click at [224, 256] on div "[PHONE_NUMBER] Live | 00:10 ALL TASKS ALL TASKS ACTIVE TASKS TASKS IN WRAP UP" at bounding box center [205, 190] width 329 height 300
click at [226, 296] on div "[PHONE_NUMBER] Live | 00:19 ALL TASKS ALL TASKS ACTIVE TASKS TASKS IN WRAP UP" at bounding box center [205, 190] width 329 height 300
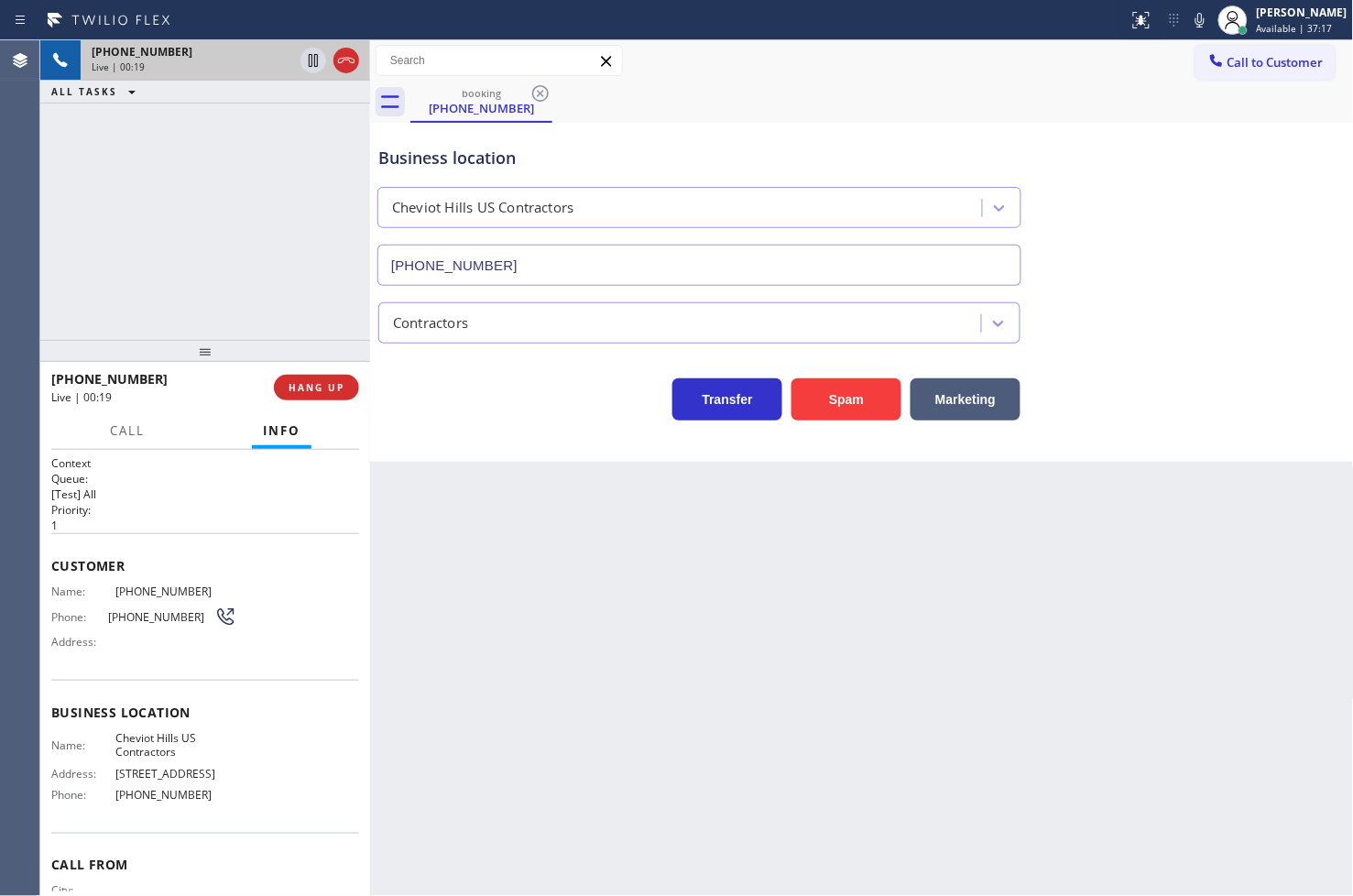
click at [556, 453] on div "Business location [GEOGRAPHIC_DATA] [GEOGRAPHIC_DATA] Contractors [PHONE_NUMBER…" at bounding box center [861, 292] width 984 height 339
click at [92, 222] on div "[PHONE_NUMBER] Live | 00:19 ALL TASKS ALL TASKS ACTIVE TASKS TASKS IN WRAP UP" at bounding box center [205, 190] width 329 height 300
click at [506, 386] on div "Transfer Spam Marketing" at bounding box center [699, 395] width 650 height 51
click at [253, 269] on div "[PHONE_NUMBER] Live | 00:20 ALL TASKS ALL TASKS ACTIVE TASKS TASKS IN WRAP UP" at bounding box center [205, 190] width 329 height 300
click at [307, 382] on span "HANG UP" at bounding box center [316, 387] width 56 height 13
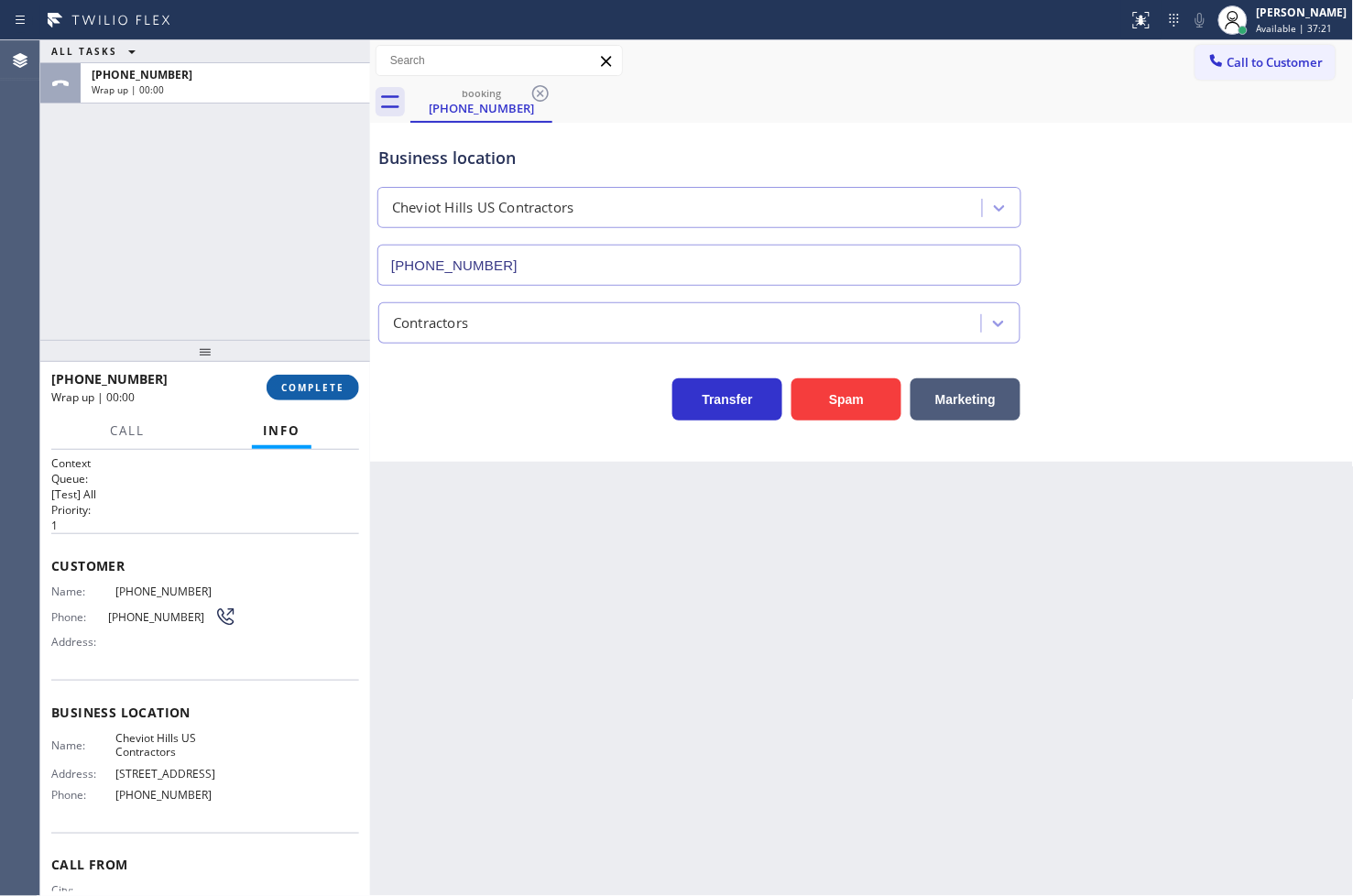
click at [307, 382] on span "COMPLETE" at bounding box center [313, 387] width 63 height 13
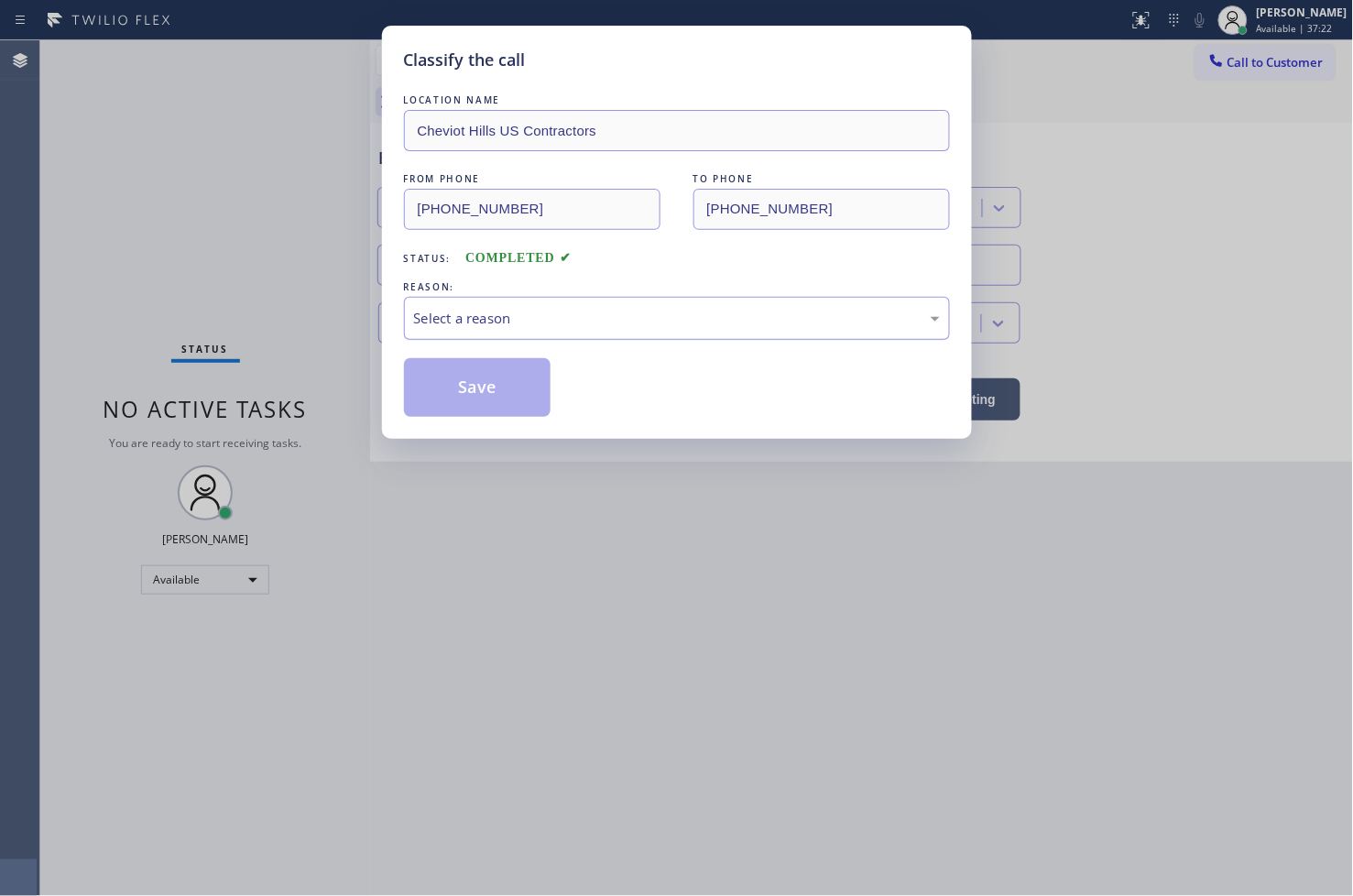
click at [509, 321] on div "Select a reason" at bounding box center [677, 317] width 526 height 21
click at [513, 386] on button "Save" at bounding box center [477, 387] width 147 height 58
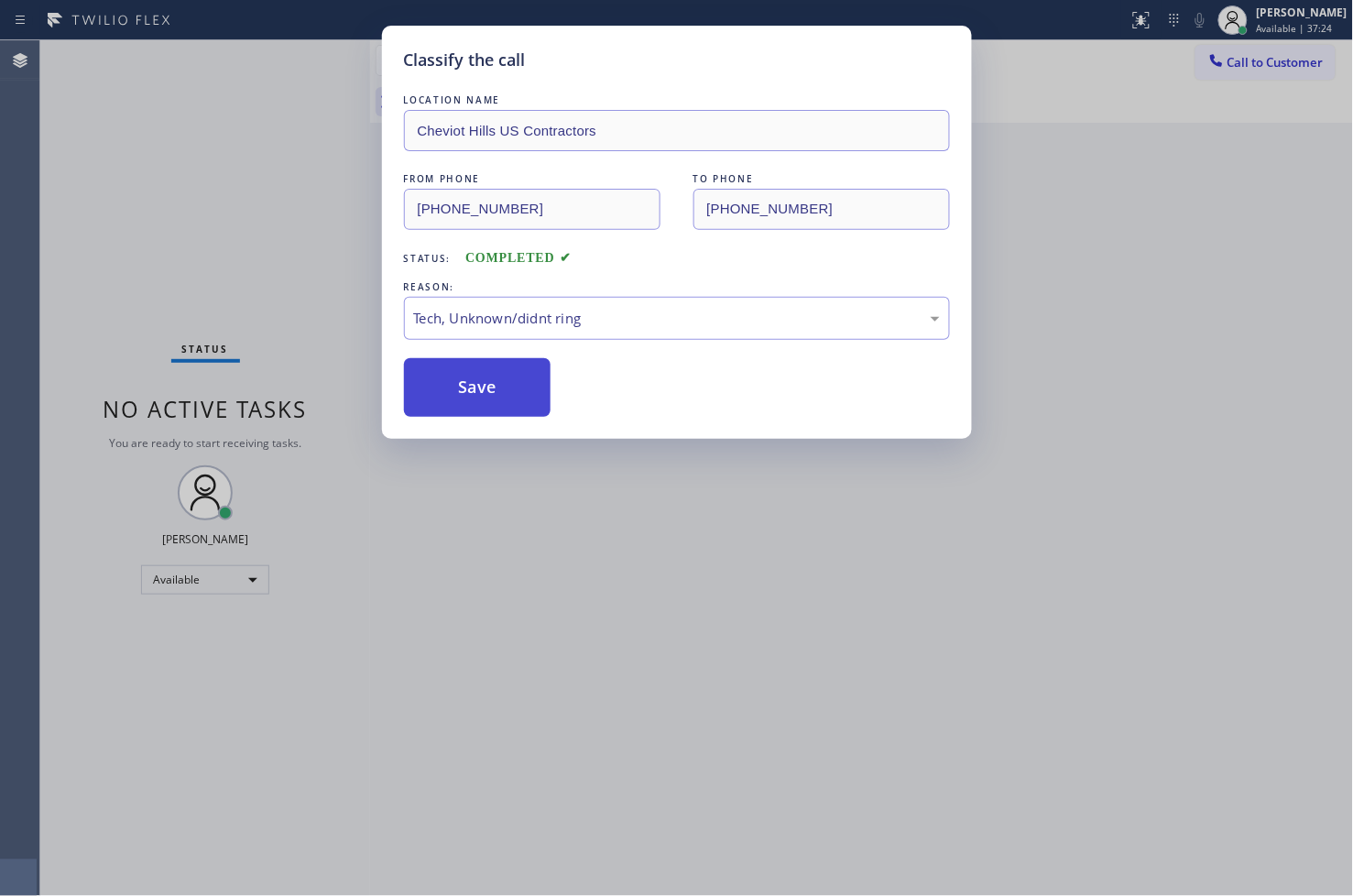
click at [513, 386] on button "Save" at bounding box center [477, 387] width 147 height 58
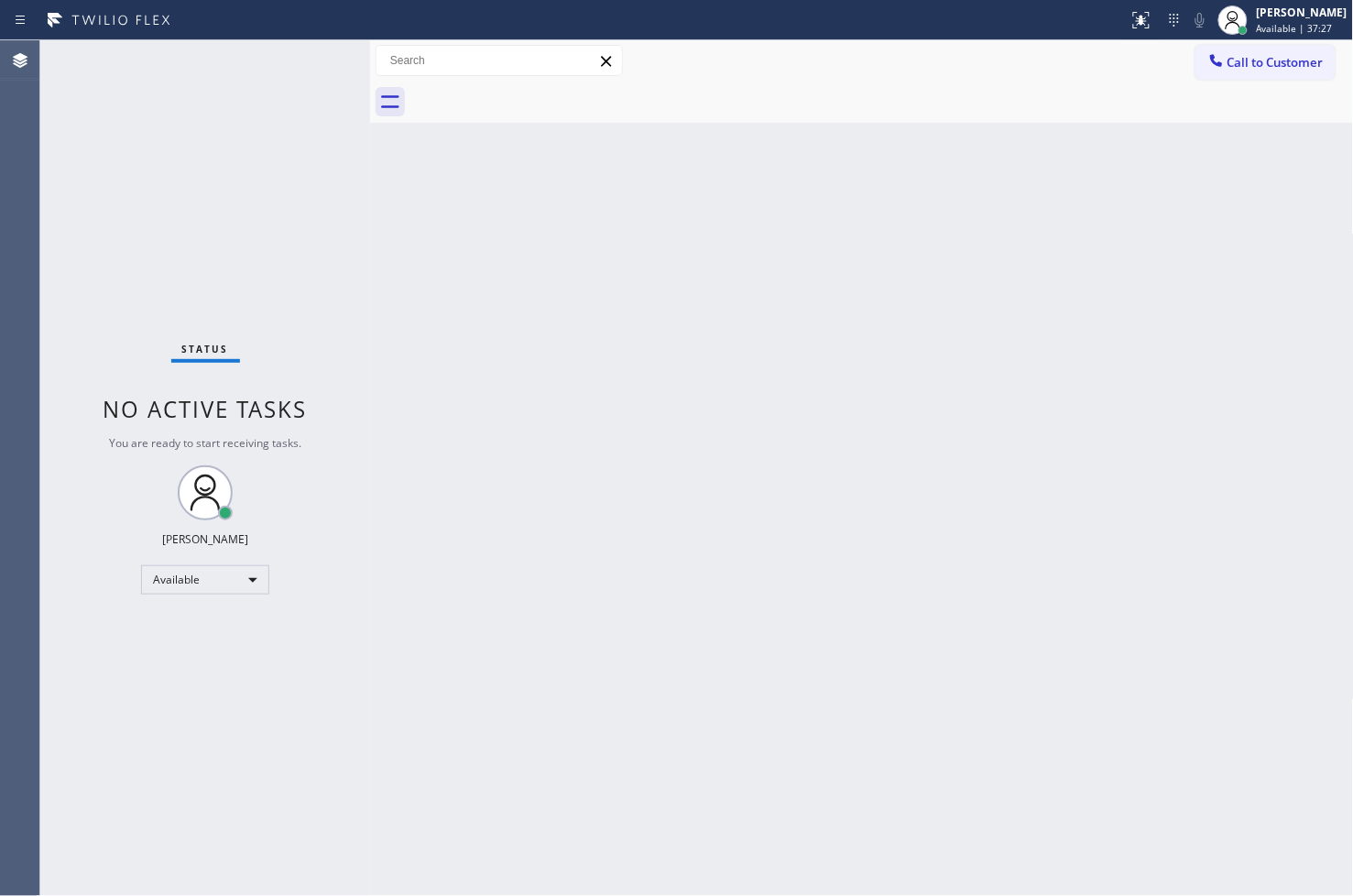
click at [310, 144] on div "Status No active tasks You are ready to start receiving tasks. [PERSON_NAME]" at bounding box center [205, 468] width 329 height 855
click at [289, 35] on div "Status report No issues detected If you experience an issue, please download th…" at bounding box center [676, 20] width 1353 height 41
click at [294, 58] on div "Status No active tasks You are ready to start receiving tasks. [PERSON_NAME]" at bounding box center [205, 468] width 329 height 855
click at [306, 49] on div "Status No active tasks You are ready to start receiving tasks. [PERSON_NAME]" at bounding box center [205, 468] width 329 height 855
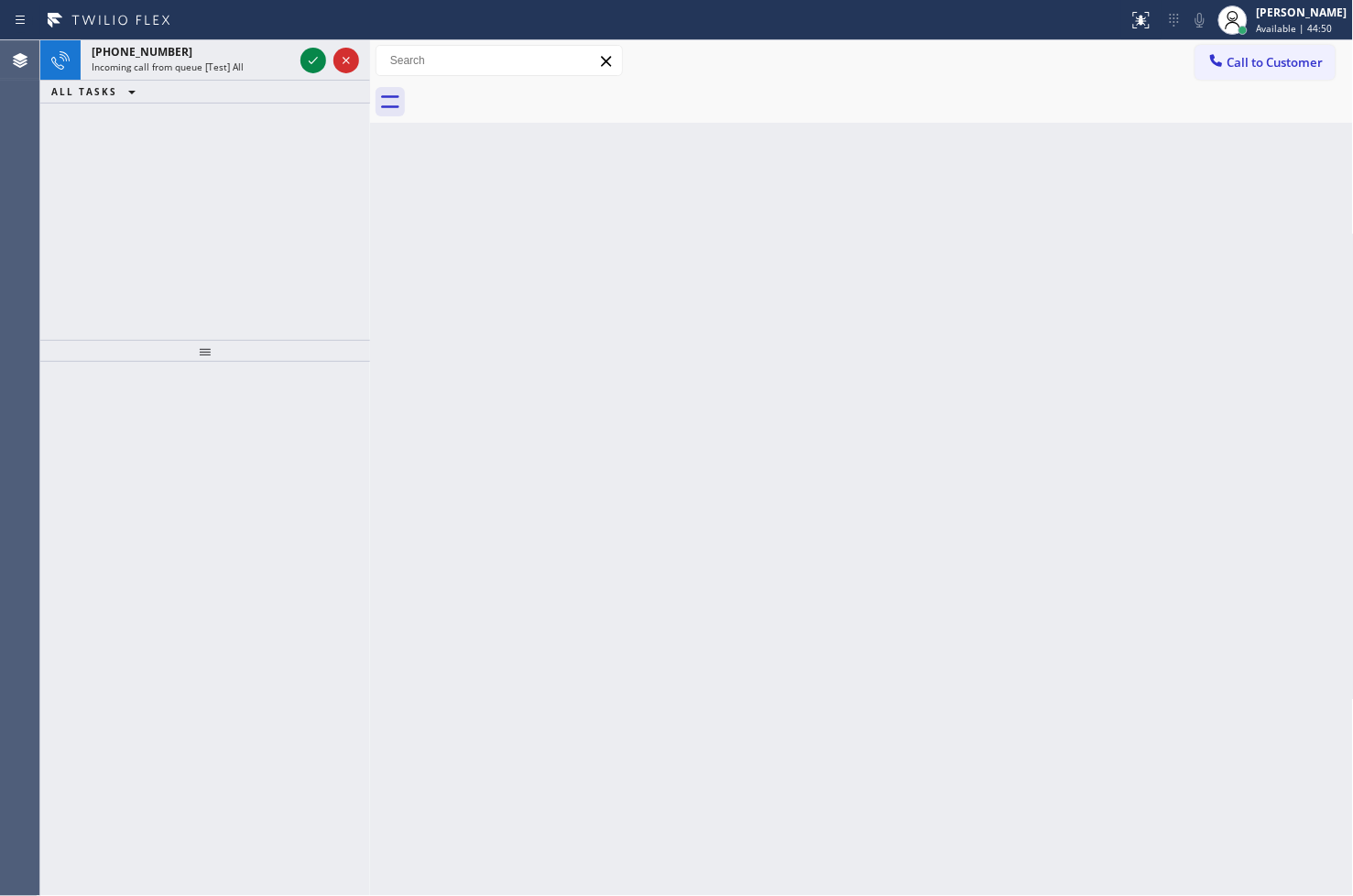
click at [52, 205] on div "[PHONE_NUMBER] Incoming call from queue [Test] All ALL TASKS ALL TASKS ACTIVE T…" at bounding box center [205, 190] width 329 height 300
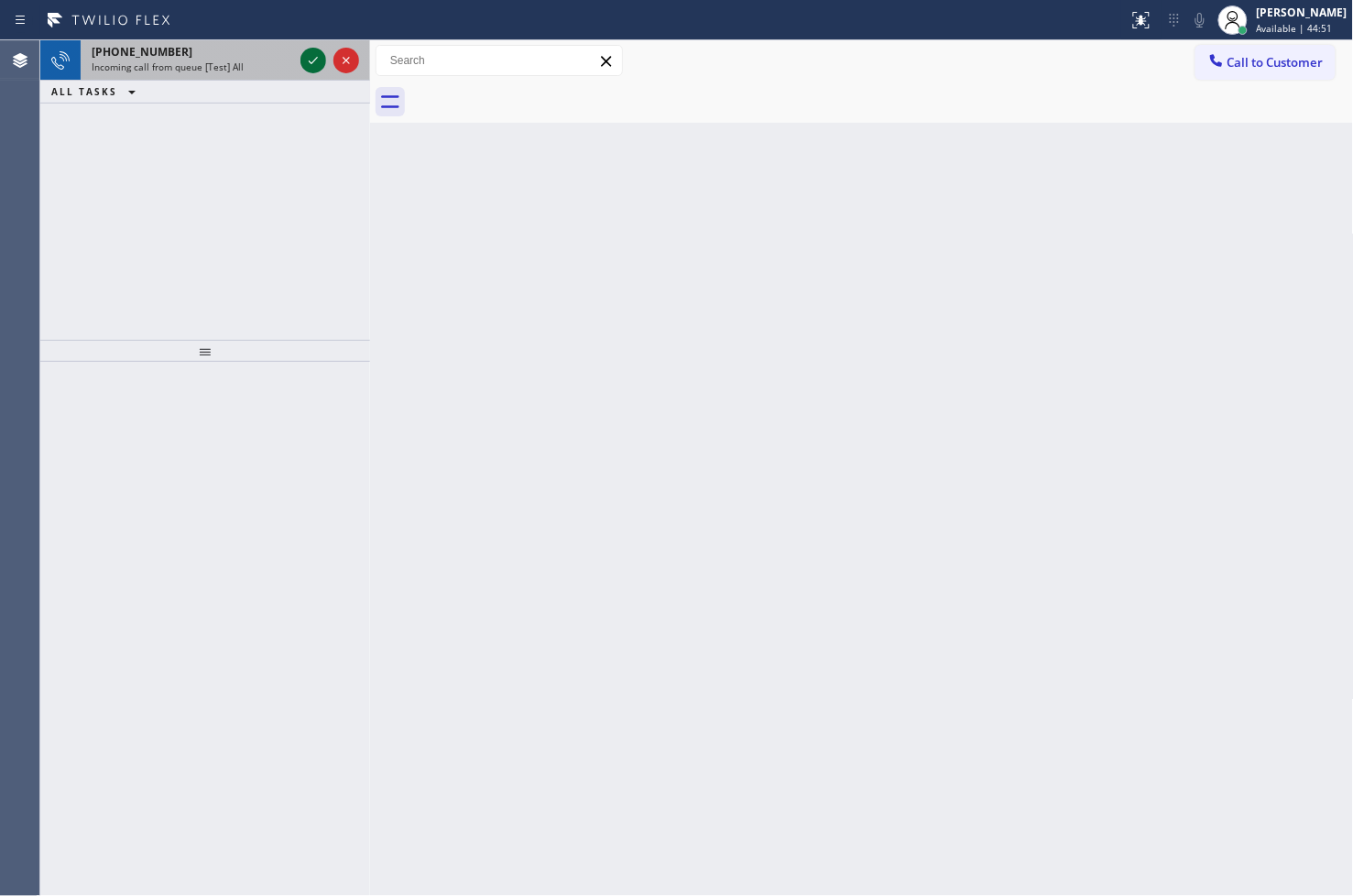
click at [316, 55] on icon at bounding box center [314, 60] width 22 height 22
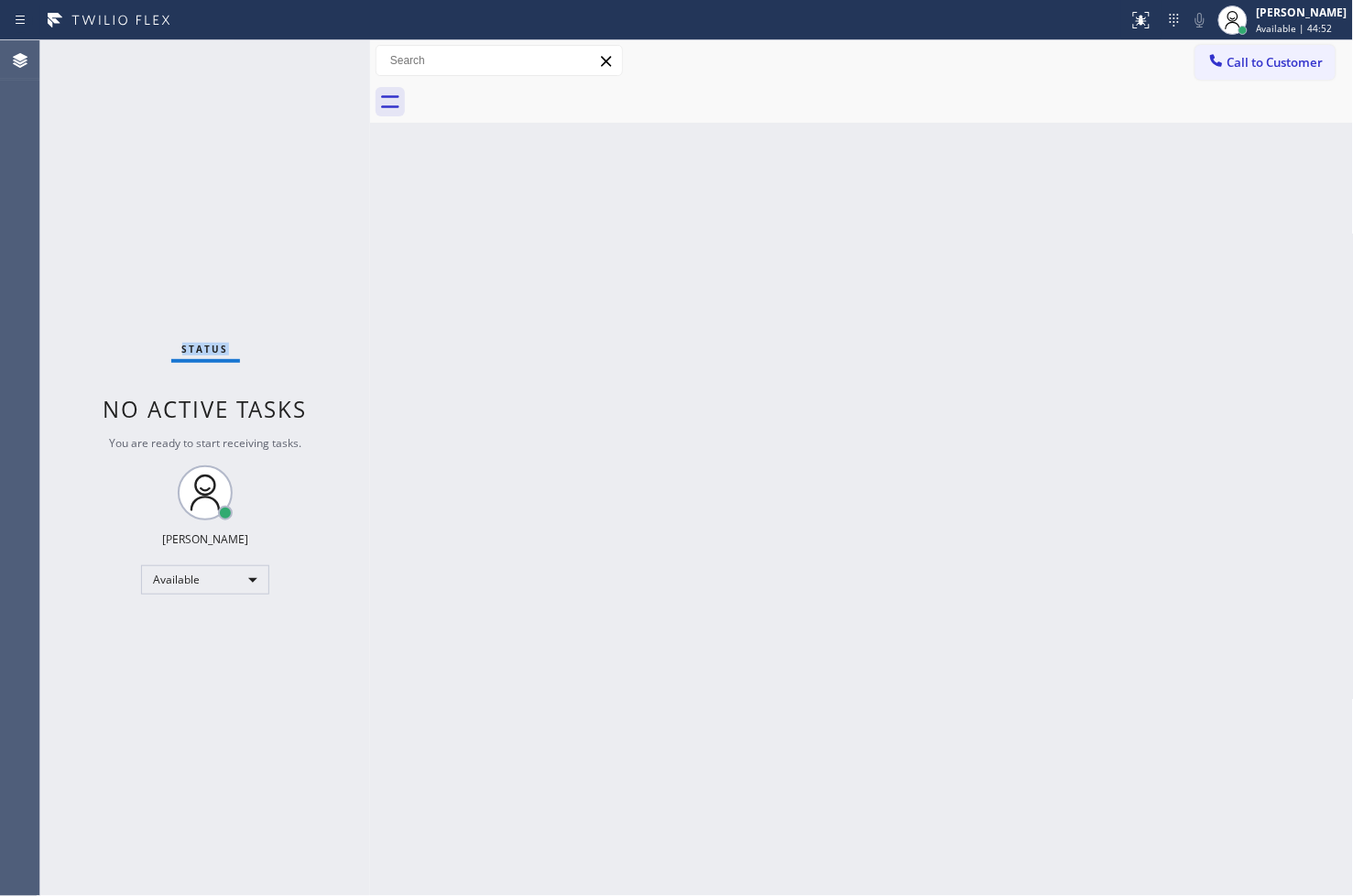
click at [316, 55] on div "Status No active tasks You are ready to start receiving tasks. [PERSON_NAME]" at bounding box center [205, 468] width 329 height 855
click at [1143, 9] on div at bounding box center [1148, 12] width 11 height 11
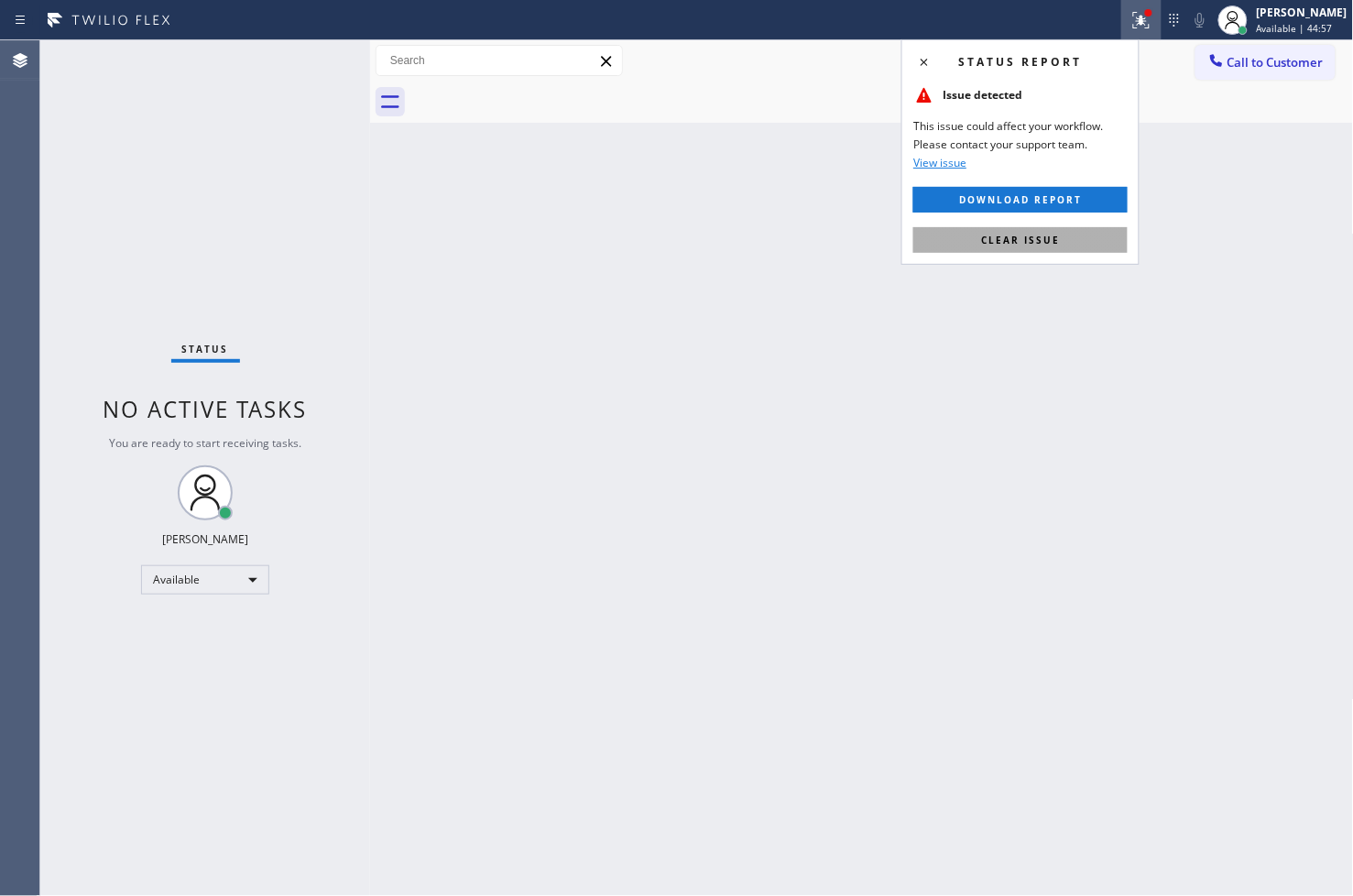
click at [1023, 242] on span "Clear issue" at bounding box center [1021, 239] width 79 height 13
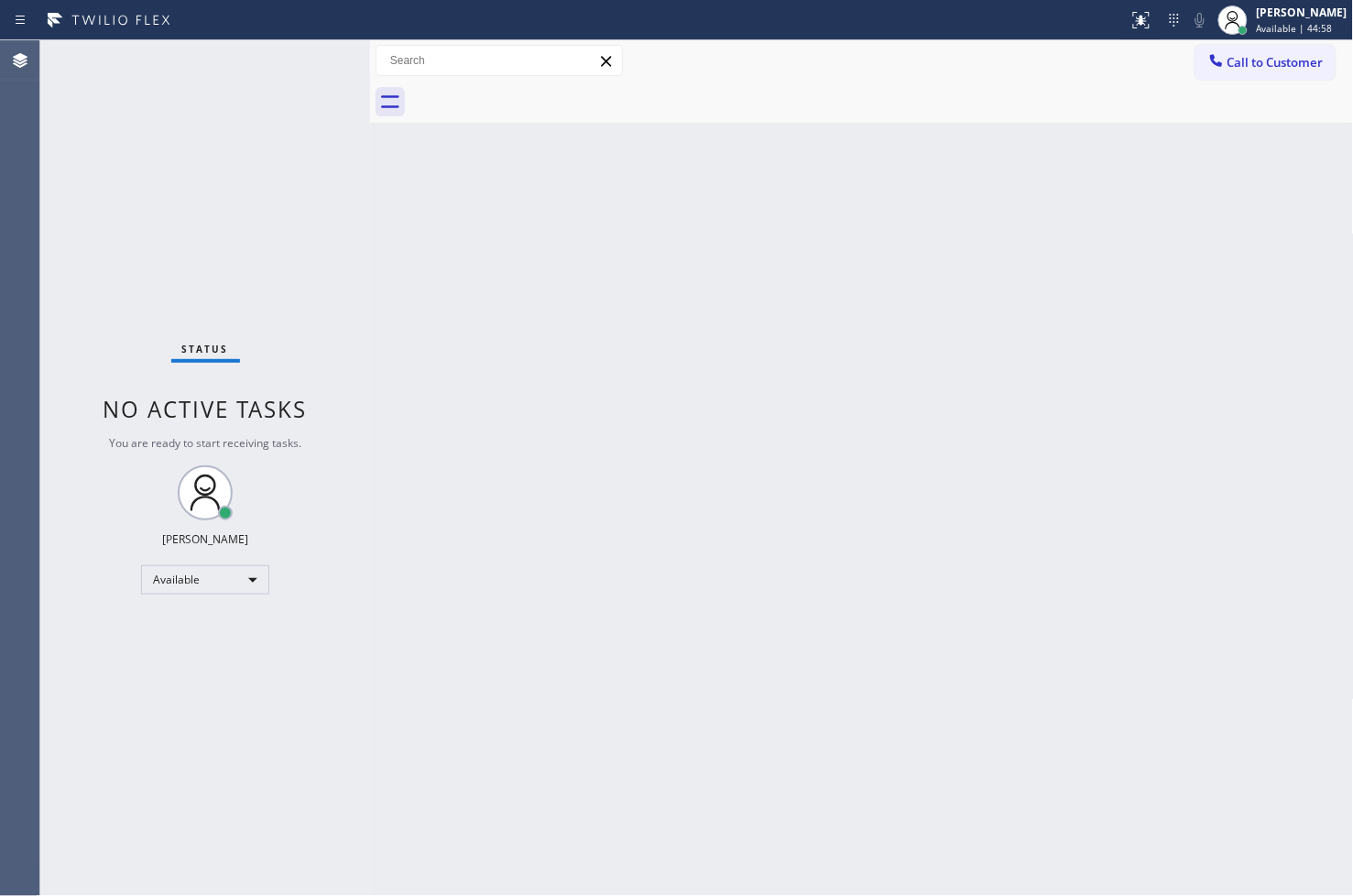
click at [272, 224] on div "Status No active tasks You are ready to start receiving tasks. [PERSON_NAME]" at bounding box center [205, 468] width 329 height 855
click at [273, 89] on div "Status No active tasks You are ready to start receiving tasks. [PERSON_NAME]" at bounding box center [205, 468] width 329 height 855
click at [287, 68] on div "Status No active tasks You are ready to start receiving tasks. [PERSON_NAME]" at bounding box center [205, 468] width 329 height 855
click at [297, 53] on div "Status No active tasks You are ready to start receiving tasks. [PERSON_NAME]" at bounding box center [205, 468] width 329 height 855
click at [855, 409] on div "Back to Dashboard Change Sender ID Customers Technicians Select a contact Outbo…" at bounding box center [861, 468] width 984 height 855
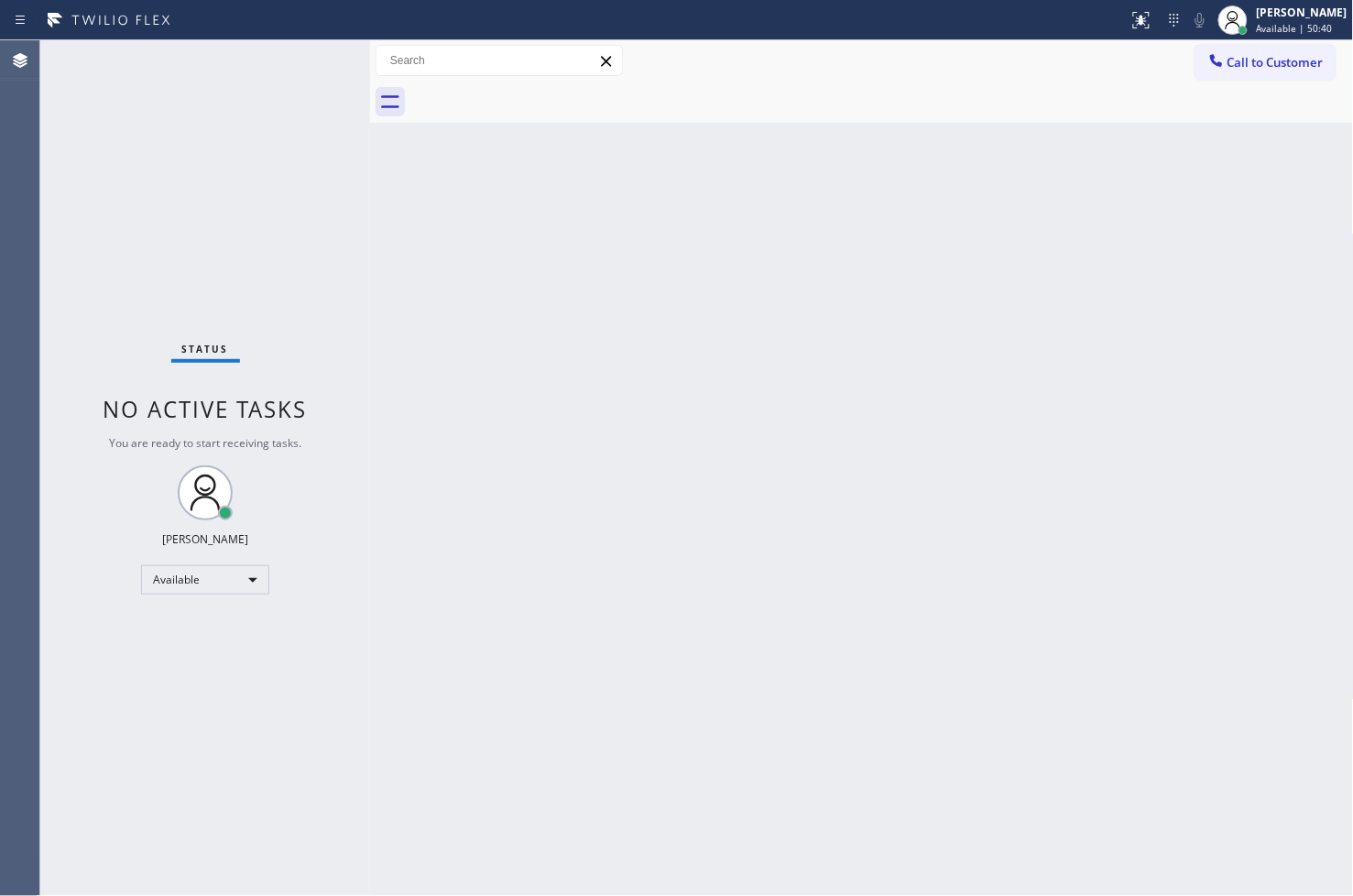
click at [370, 289] on div at bounding box center [370, 468] width 0 height 855
click at [292, 180] on div "Status No active tasks You are ready to start receiving tasks. [PERSON_NAME]" at bounding box center [205, 468] width 329 height 855
click at [298, 150] on div "Status No active tasks You are ready to start receiving tasks. [PERSON_NAME]" at bounding box center [205, 468] width 329 height 855
click at [753, 679] on div "Back to Dashboard Change Sender ID Customers Technicians Select a contact Outbo…" at bounding box center [861, 468] width 984 height 855
click at [1182, 688] on div "Back to Dashboard Change Sender ID Customers Technicians Select a contact Outbo…" at bounding box center [861, 468] width 984 height 855
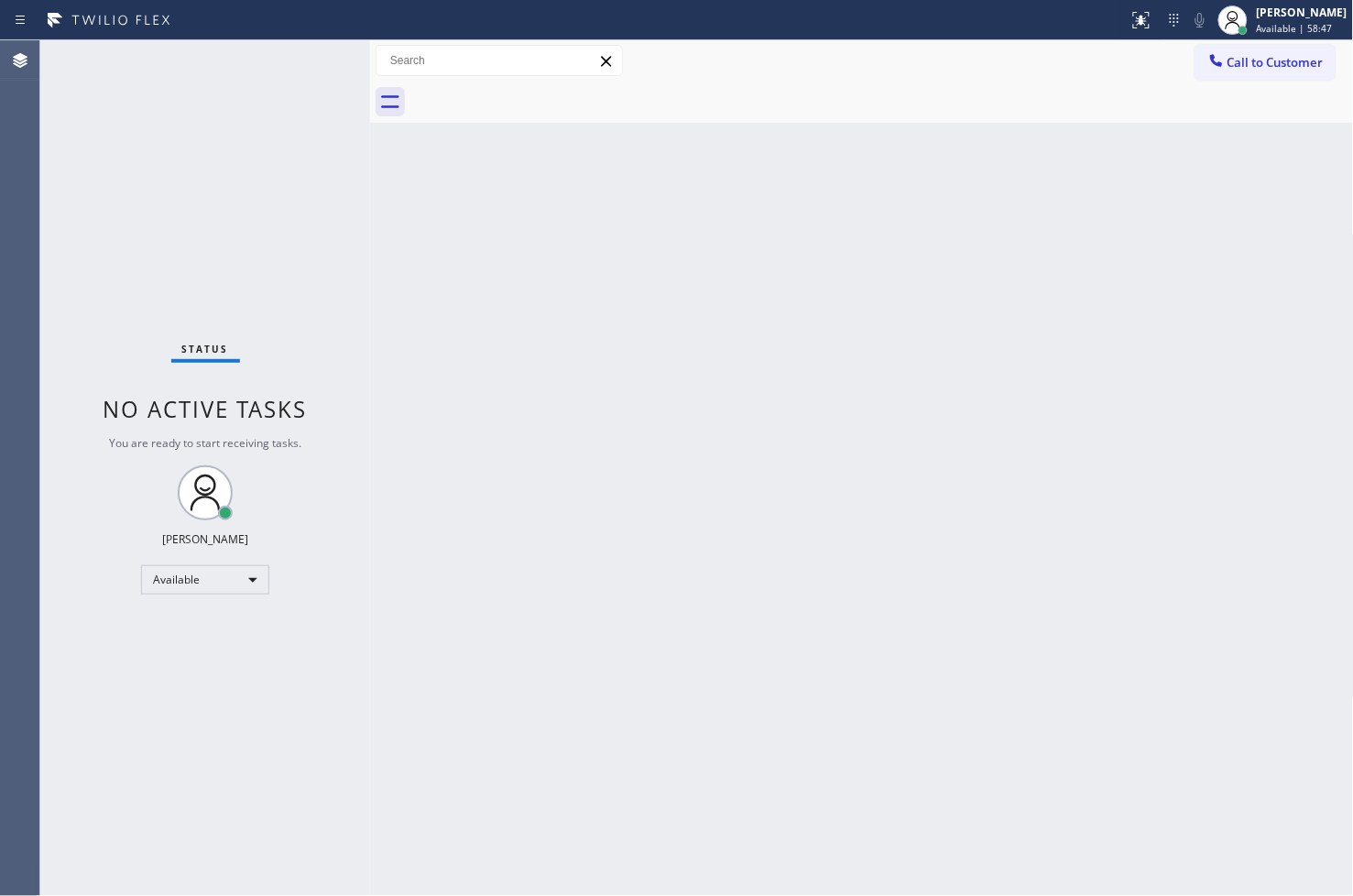
click at [354, 224] on div "Status No active tasks You are ready to start receiving tasks. [PERSON_NAME]" at bounding box center [205, 468] width 329 height 855
click at [139, 24] on icon at bounding box center [109, 21] width 137 height 30
click at [336, 87] on div "Status No active tasks You are ready to start receiving tasks. [PERSON_NAME]" at bounding box center [205, 468] width 329 height 855
click at [254, 171] on div "Status No active tasks You are ready to start receiving tasks. [PERSON_NAME]" at bounding box center [205, 468] width 329 height 855
click at [293, 79] on div "Status No active tasks You are ready to start receiving tasks. [PERSON_NAME]" at bounding box center [205, 468] width 329 height 855
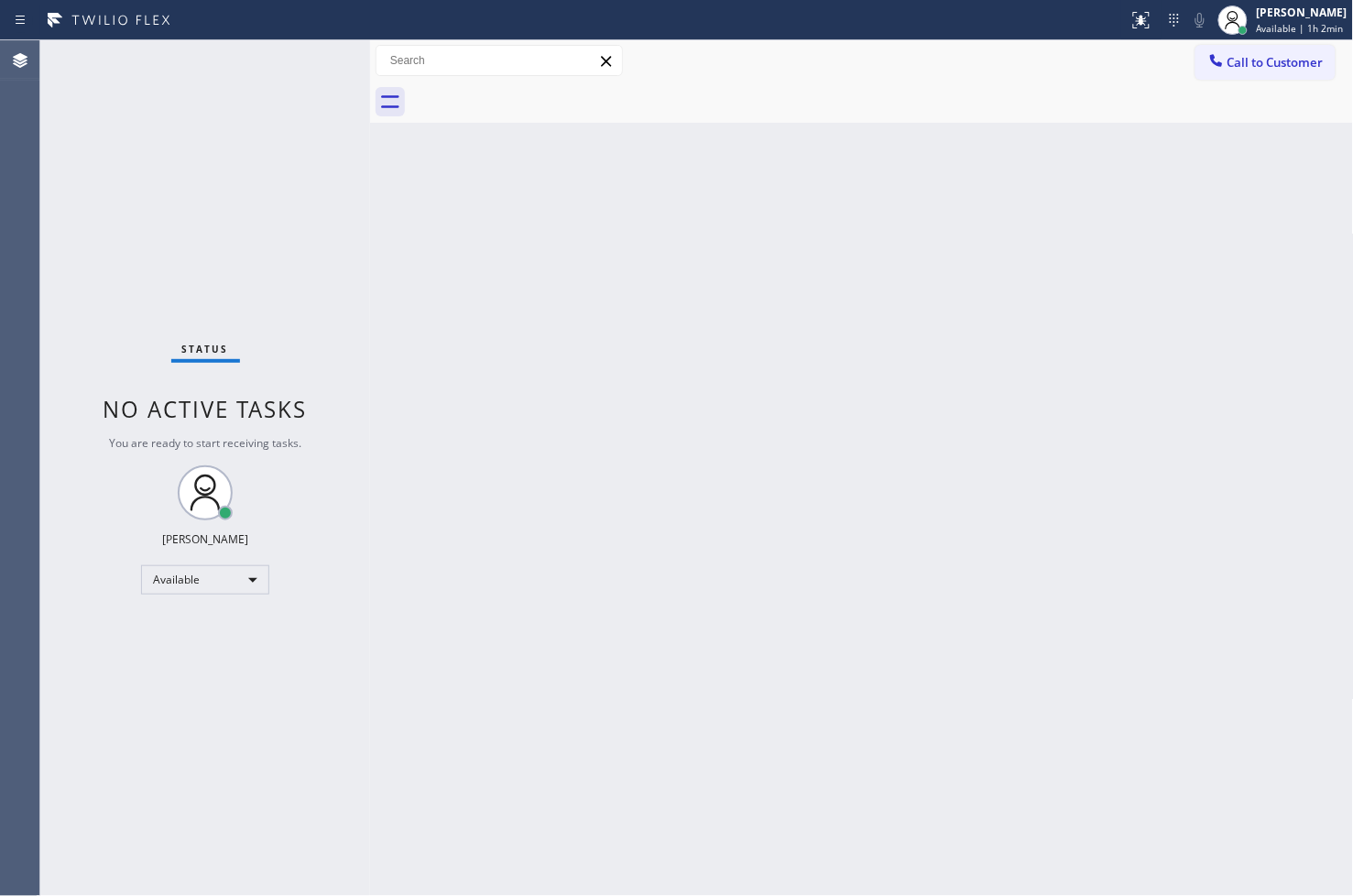
click at [1216, 368] on div "Back to Dashboard Change Sender ID Customers Technicians Select a contact Outbo…" at bounding box center [861, 468] width 984 height 855
drag, startPoint x: 502, startPoint y: 428, endPoint x: 290, endPoint y: 217, distance: 299.1
click at [502, 422] on div "Back to Dashboard Change Sender ID Customers Technicians Select a contact Outbo…" at bounding box center [861, 468] width 984 height 855
drag, startPoint x: 242, startPoint y: 181, endPoint x: 287, endPoint y: 179, distance: 45.0
click at [285, 179] on div "Status No active tasks You are ready to start receiving tasks. [PERSON_NAME]" at bounding box center [205, 468] width 329 height 855
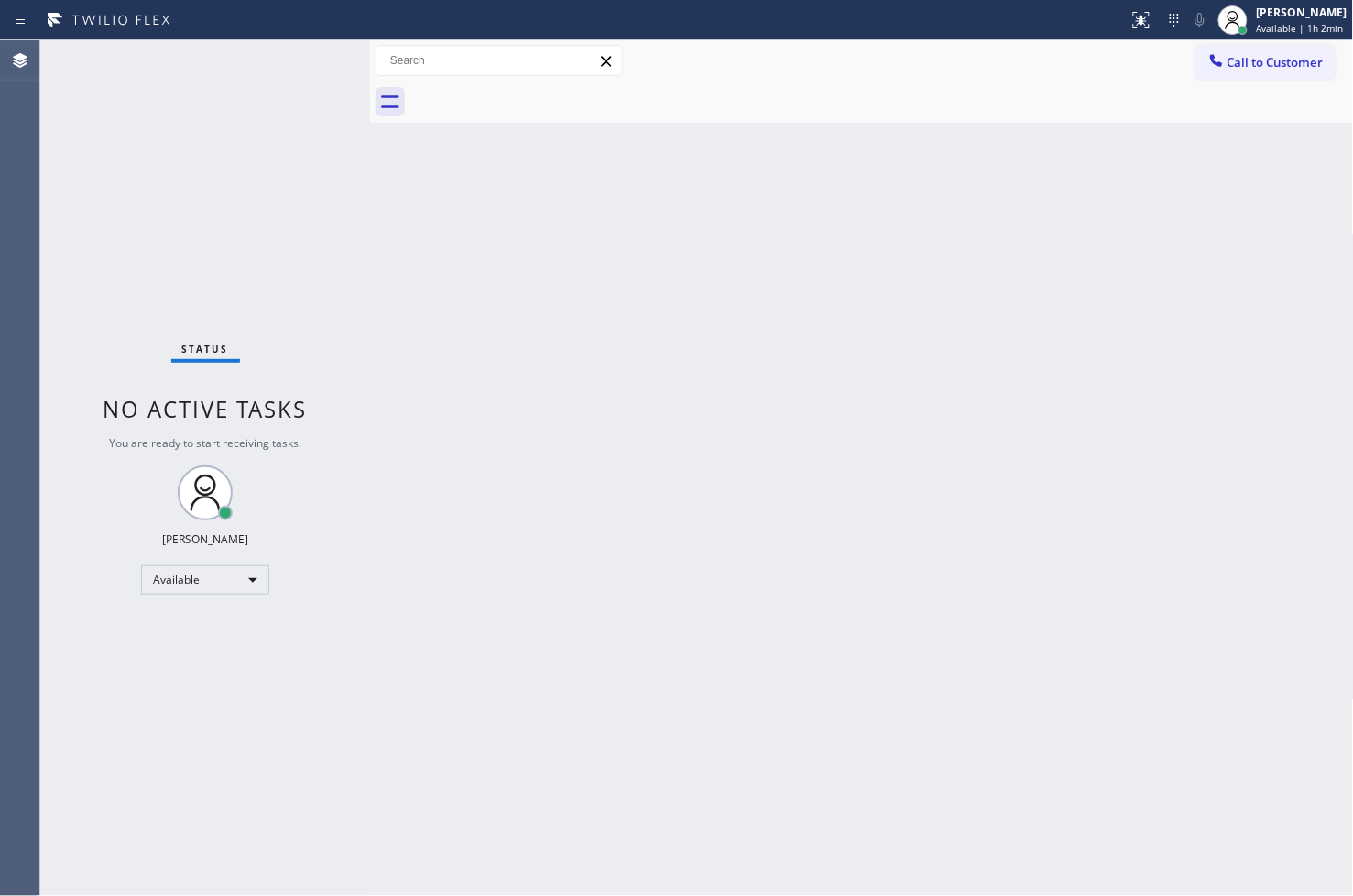
click at [315, 67] on div "Status No active tasks You are ready to start receiving tasks. [PERSON_NAME]" at bounding box center [205, 468] width 329 height 855
click at [1092, 711] on div "Back to Dashboard Change Sender ID Customers Technicians Select a contact Outbo…" at bounding box center [861, 468] width 984 height 855
drag, startPoint x: 369, startPoint y: 229, endPoint x: 390, endPoint y: 229, distance: 21.0
click at [388, 229] on div at bounding box center [388, 468] width 0 height 855
click at [315, 44] on div "Status No active tasks You are ready to start receiving tasks. [PERSON_NAME]" at bounding box center [216, 468] width 350 height 855
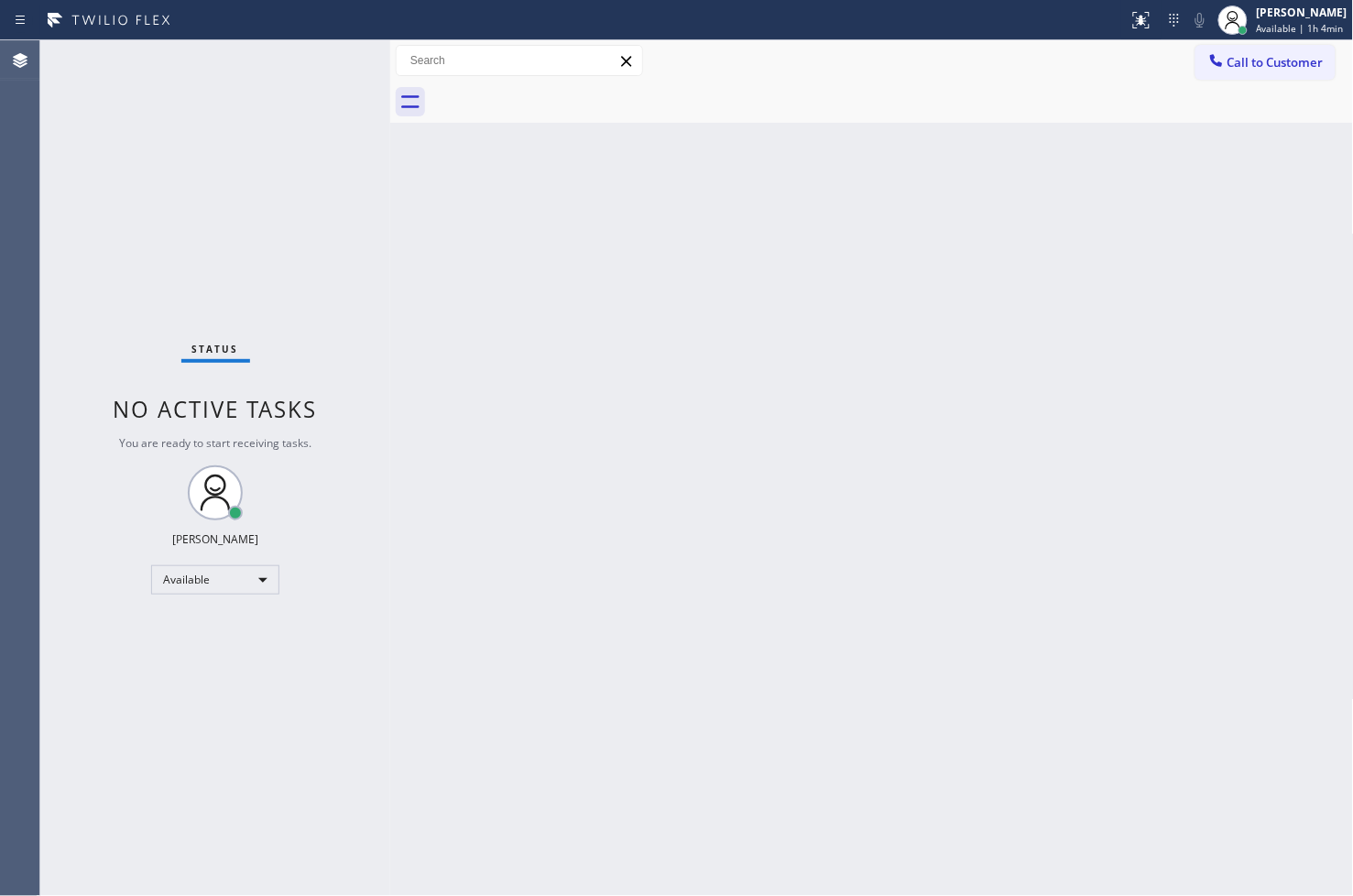
click at [58, 158] on div "Status No active tasks You are ready to start receiving tasks. [PERSON_NAME]" at bounding box center [216, 468] width 350 height 855
click at [321, 51] on div "Status No active tasks You are ready to start receiving tasks. [PERSON_NAME]" at bounding box center [216, 468] width 350 height 855
click at [661, 143] on div "Back to Dashboard Change Sender ID Customers Technicians Select a contact Outbo…" at bounding box center [872, 468] width 963 height 855
click at [305, 137] on div "Status No active tasks You are ready to start receiving tasks. [PERSON_NAME]" at bounding box center [216, 468] width 350 height 855
click at [316, 68] on div "Status No active tasks You are ready to start receiving tasks. [PERSON_NAME]" at bounding box center [216, 468] width 350 height 855
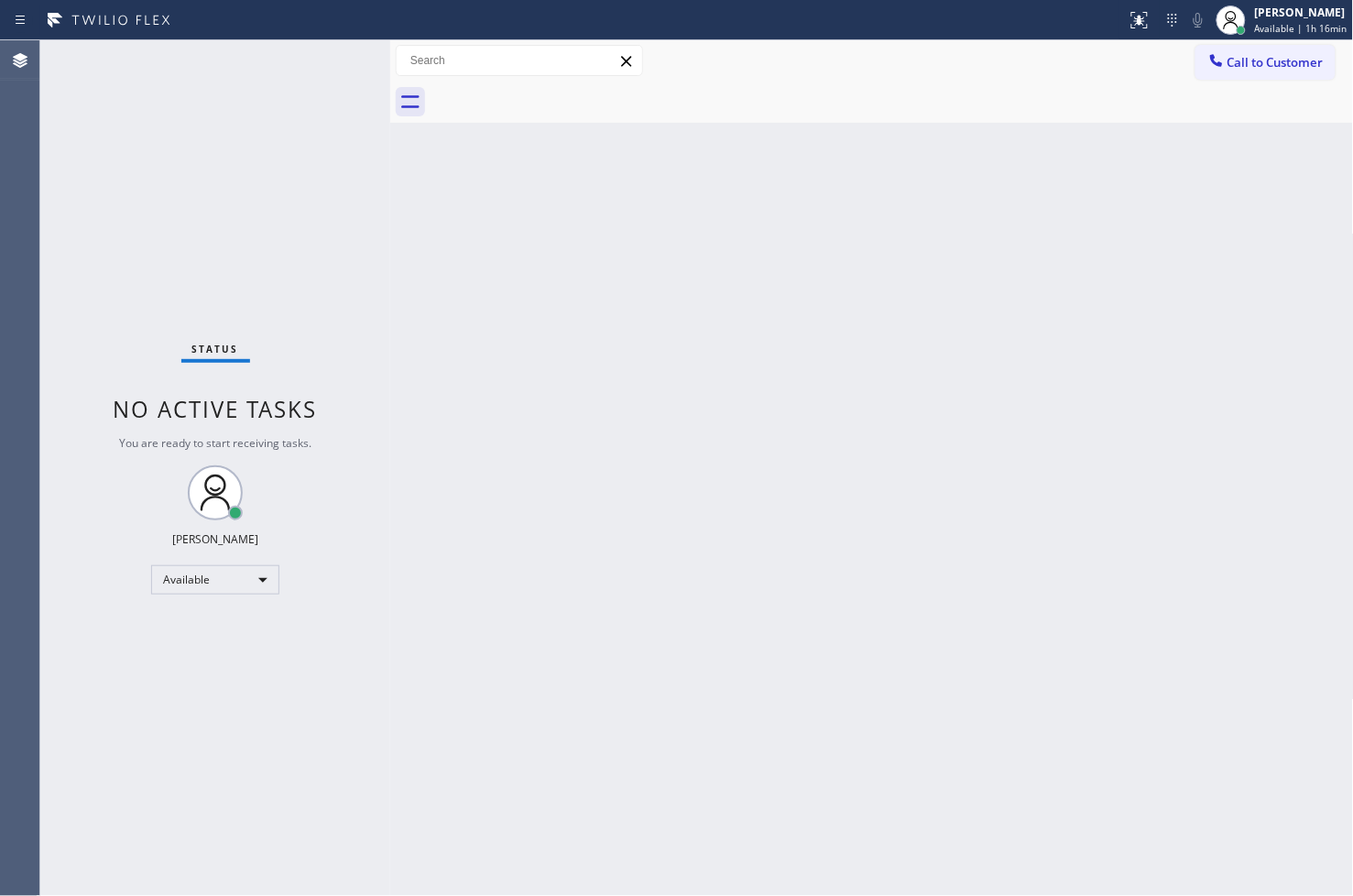
click at [328, 55] on div "Status No active tasks You are ready to start receiving tasks. [PERSON_NAME]" at bounding box center [216, 468] width 350 height 855
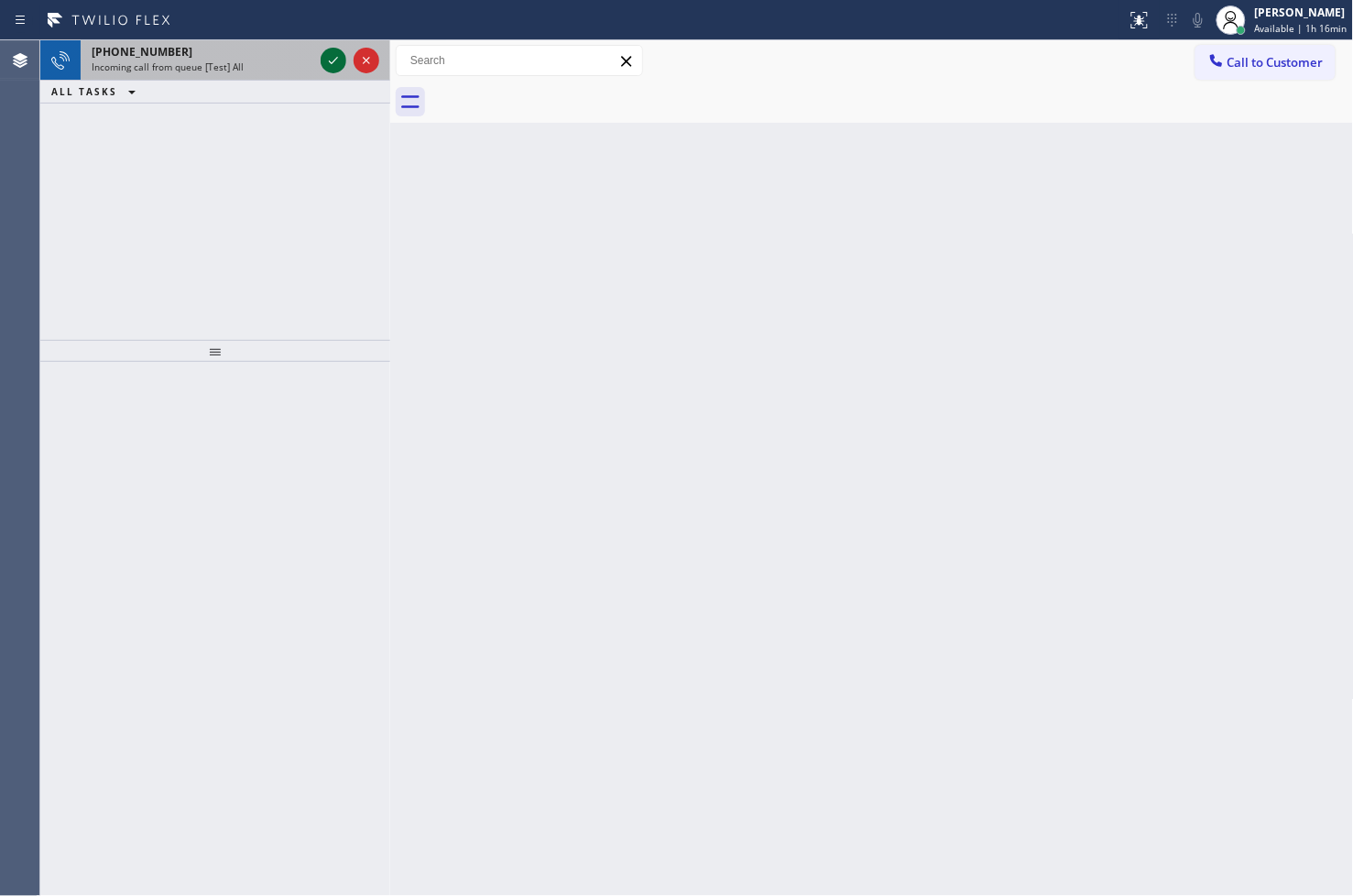
drag, startPoint x: 328, startPoint y: 55, endPoint x: 323, endPoint y: 69, distance: 14.9
click at [323, 69] on icon at bounding box center [333, 60] width 22 height 22
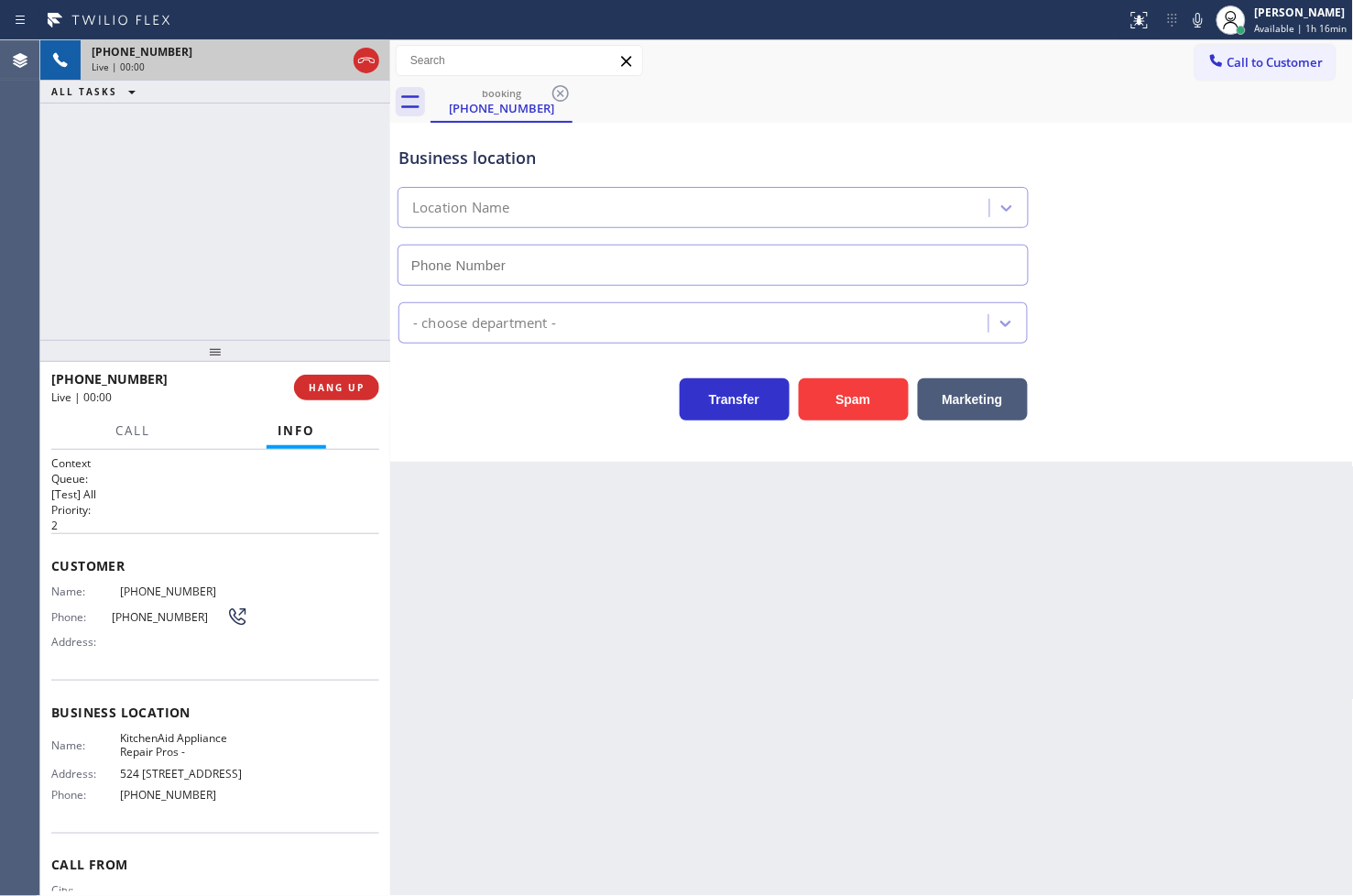
type input "[PHONE_NUMBER]"
click at [215, 247] on div "[PHONE_NUMBER] Live | 00:22 ALL TASKS ALL TASKS ACTIVE TASKS TASKS IN WRAP UP" at bounding box center [216, 190] width 350 height 300
drag, startPoint x: 322, startPoint y: 193, endPoint x: 320, endPoint y: 179, distance: 14.1
click at [322, 193] on div "[PHONE_NUMBER] Live | 00:23 ALL TASKS ALL TASKS ACTIVE TASKS TASKS IN WRAP UP" at bounding box center [216, 190] width 350 height 300
click at [333, 64] on icon at bounding box center [333, 60] width 22 height 22
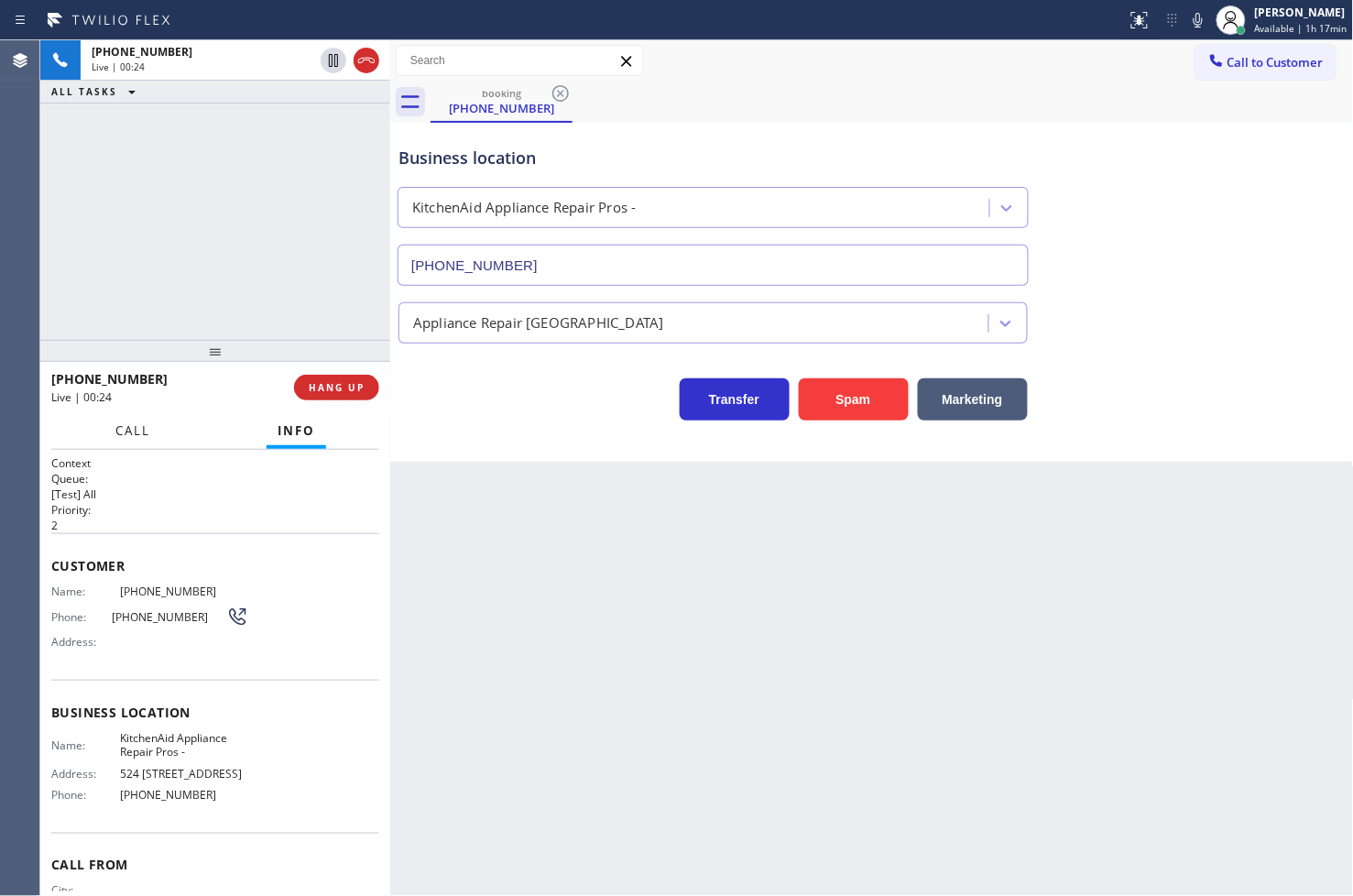
click at [142, 426] on span "Call" at bounding box center [133, 430] width 35 height 17
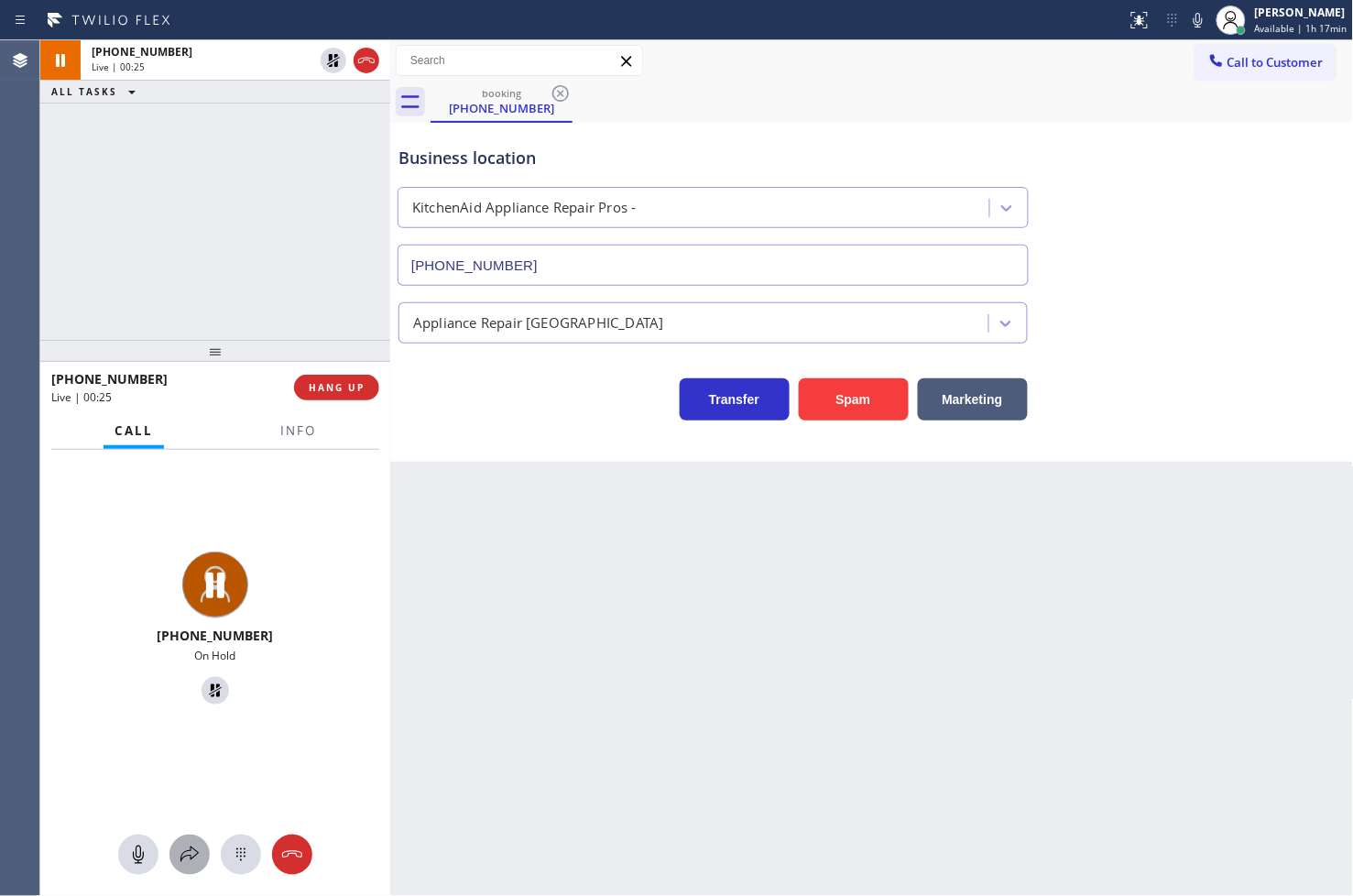
click at [183, 861] on button at bounding box center [189, 854] width 41 height 41
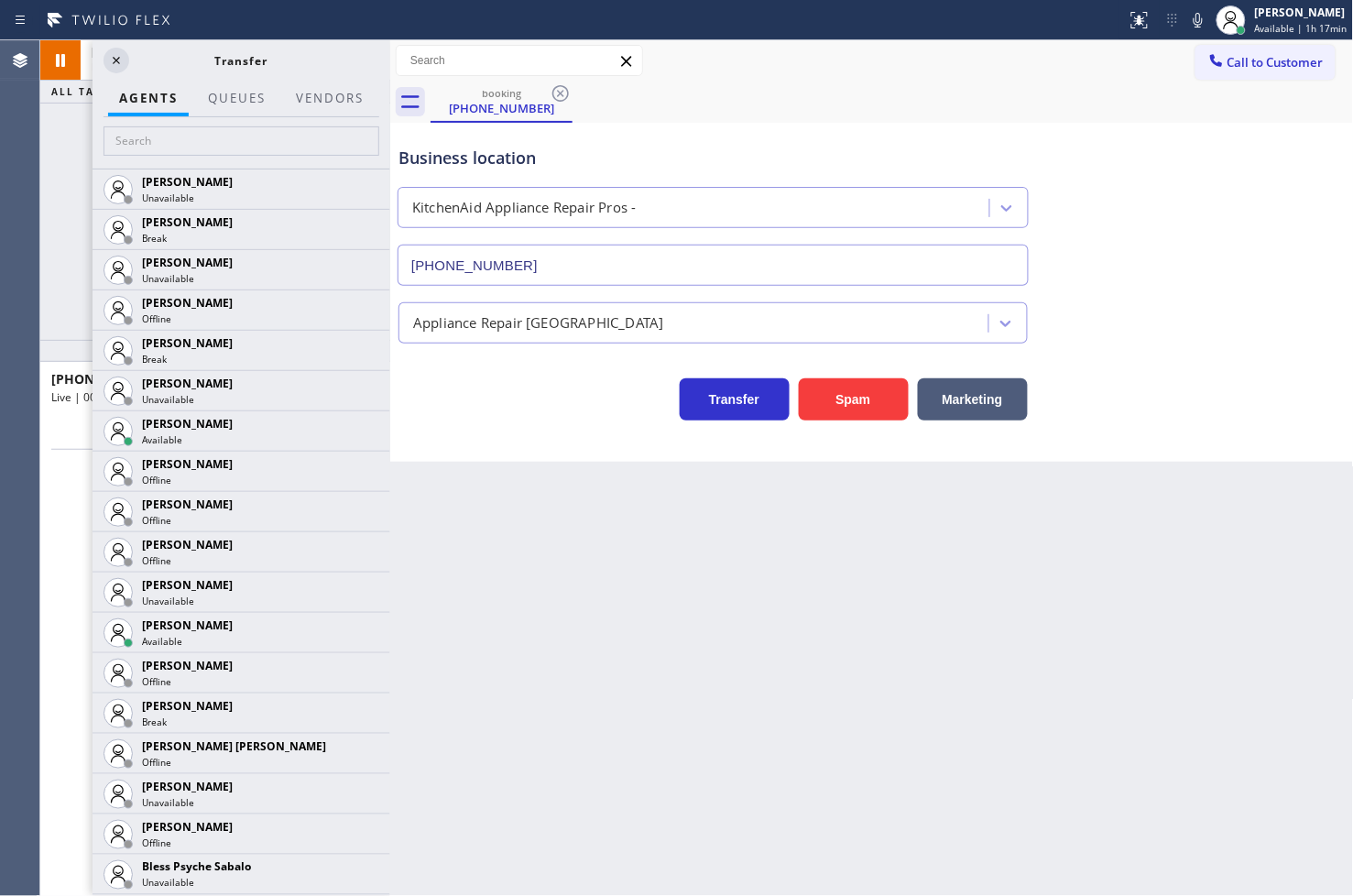
click at [190, 160] on div at bounding box center [241, 143] width 298 height 51
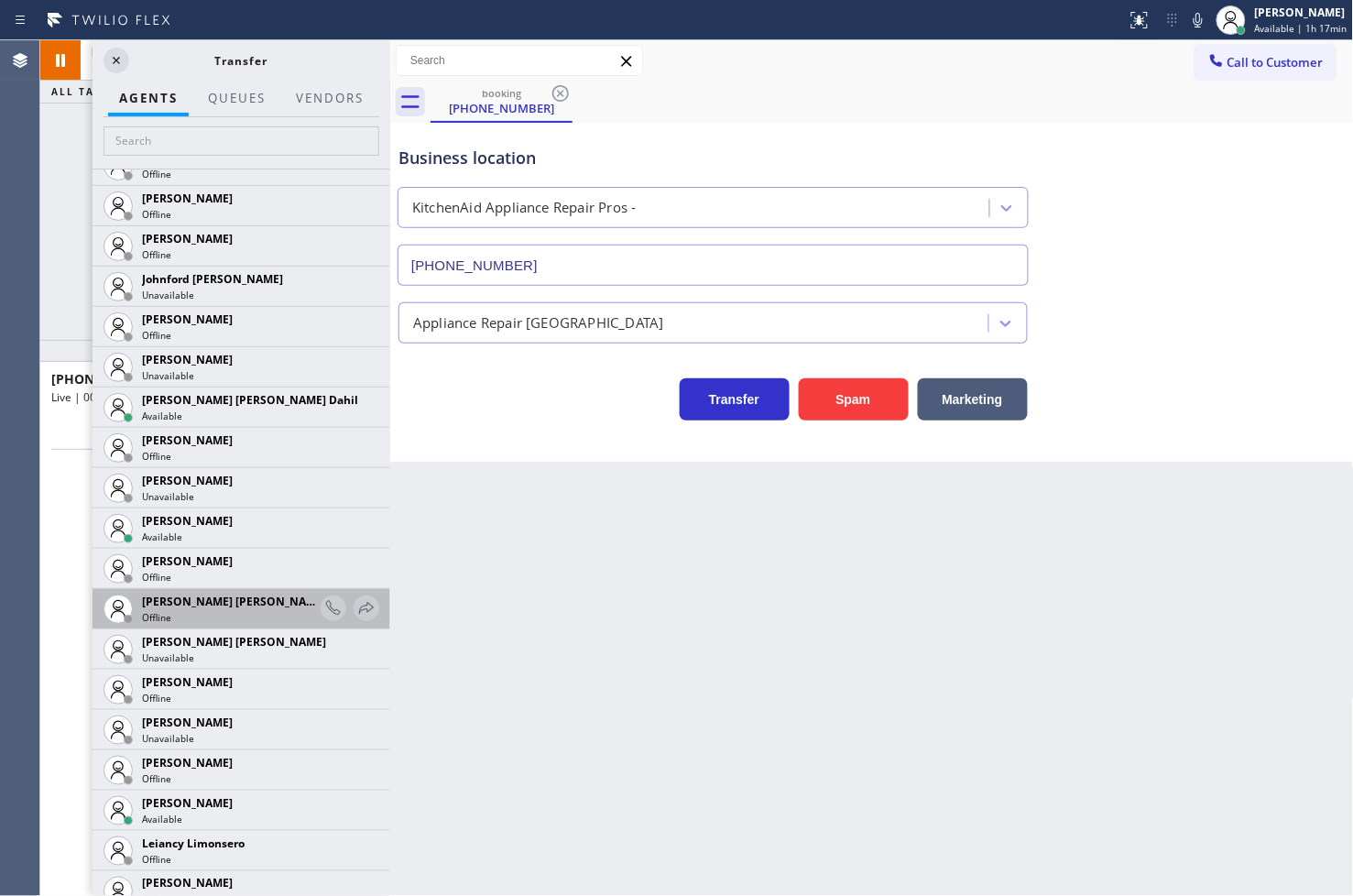
scroll to position [2341, 0]
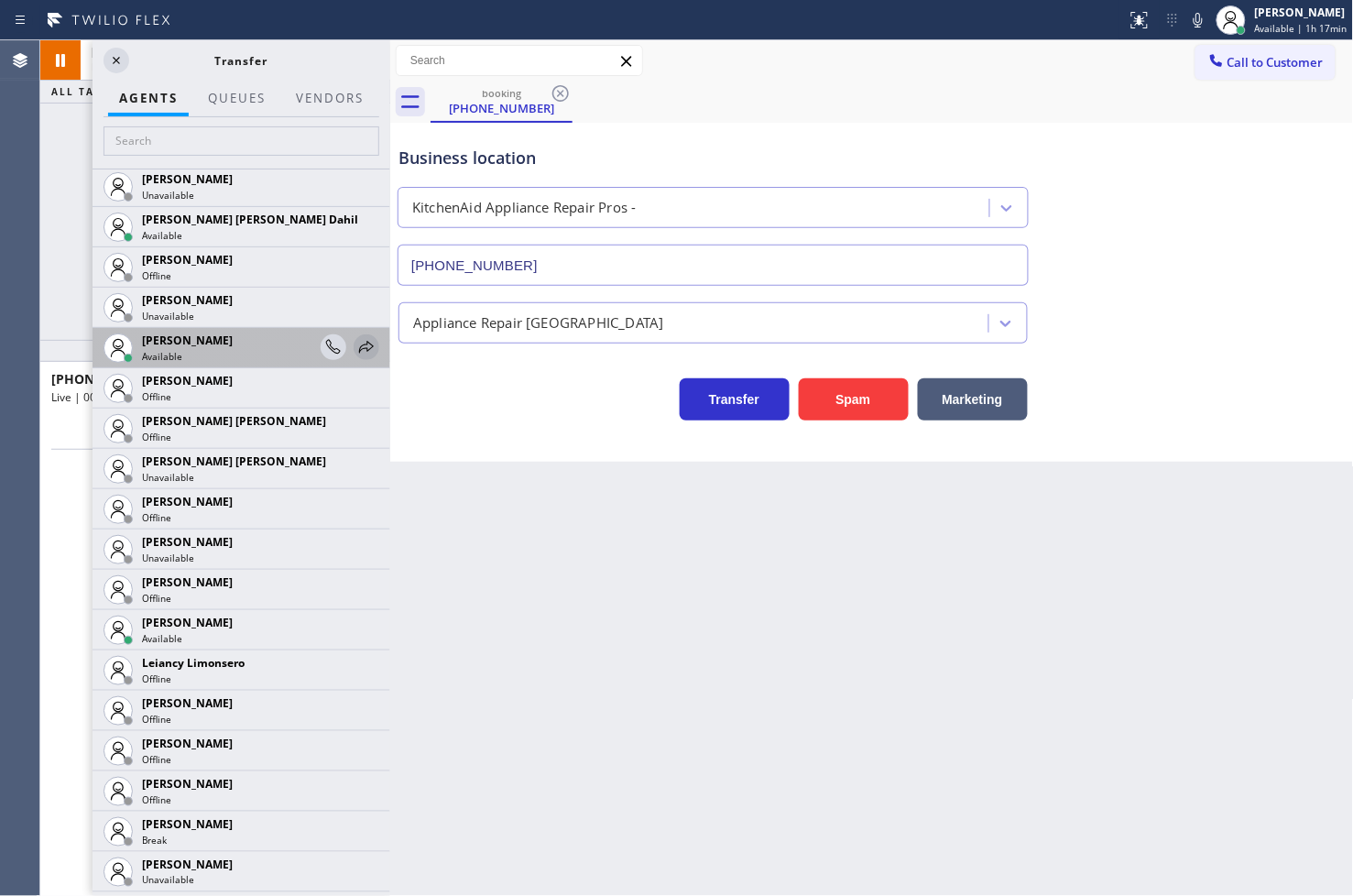
click at [358, 336] on icon at bounding box center [366, 347] width 22 height 22
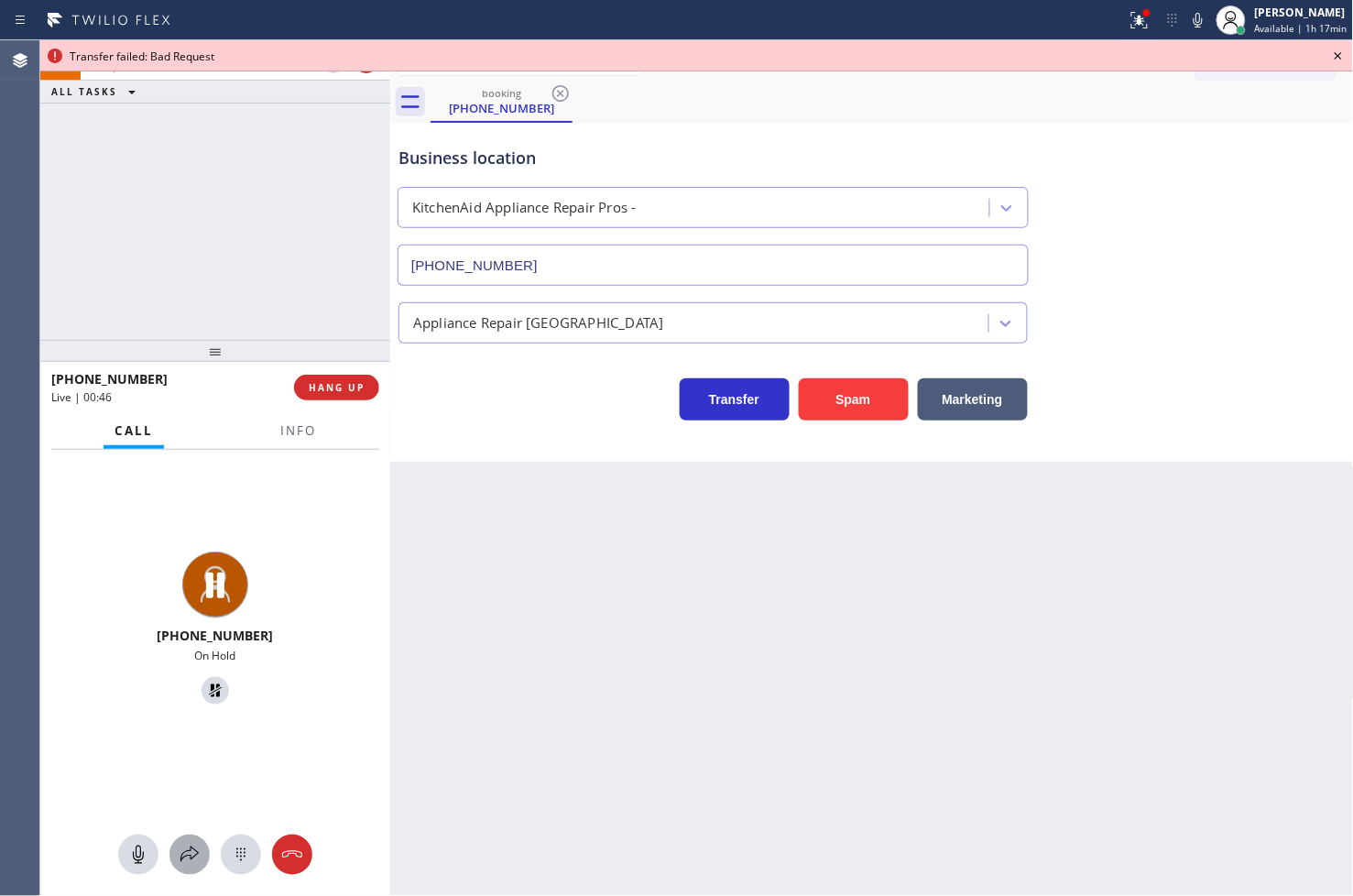
drag, startPoint x: 189, startPoint y: 857, endPoint x: 191, endPoint y: 845, distance: 12.2
click at [191, 845] on icon at bounding box center [190, 854] width 22 height 22
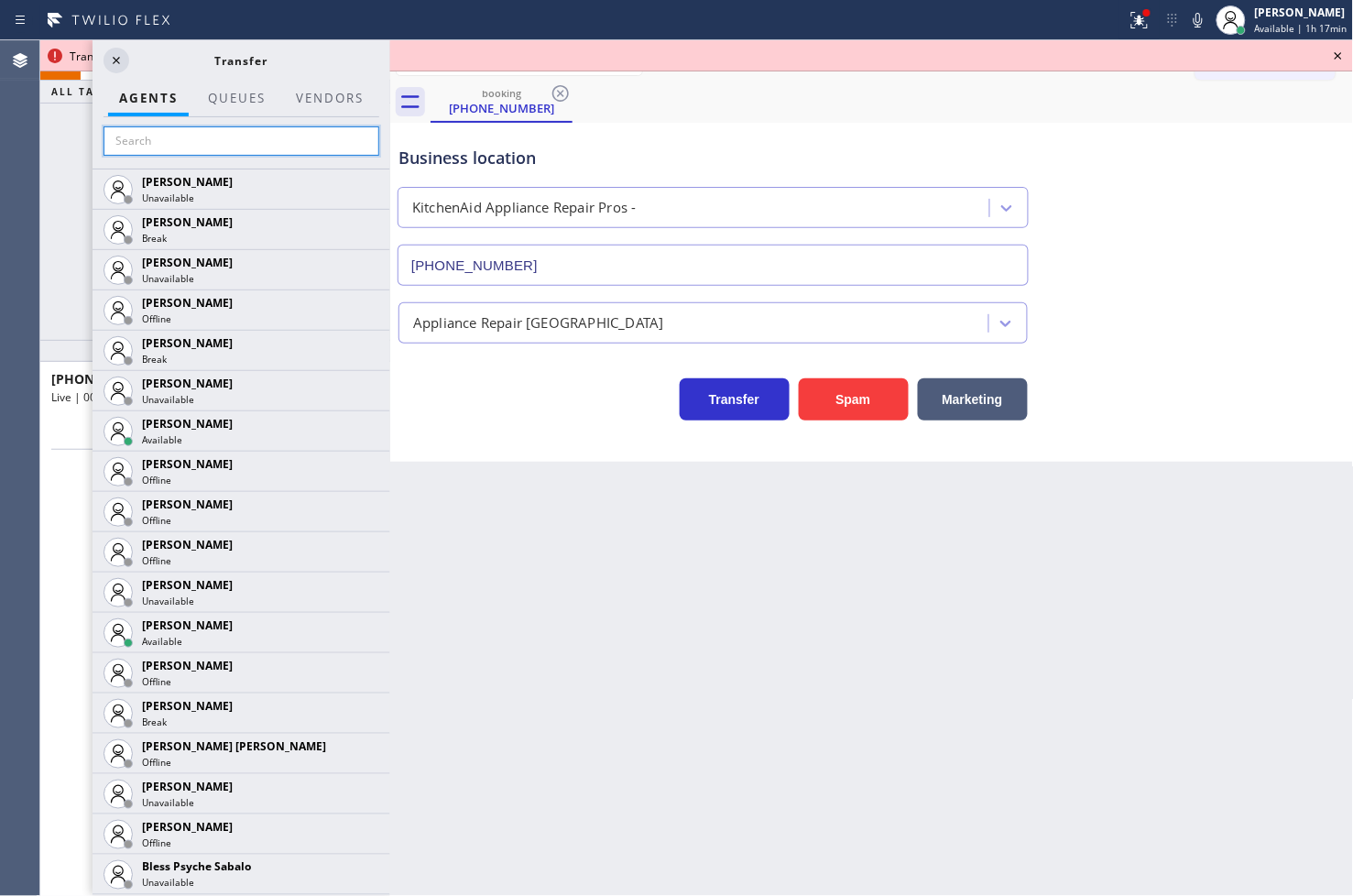
click at [178, 134] on input "text" at bounding box center [241, 141] width 276 height 30
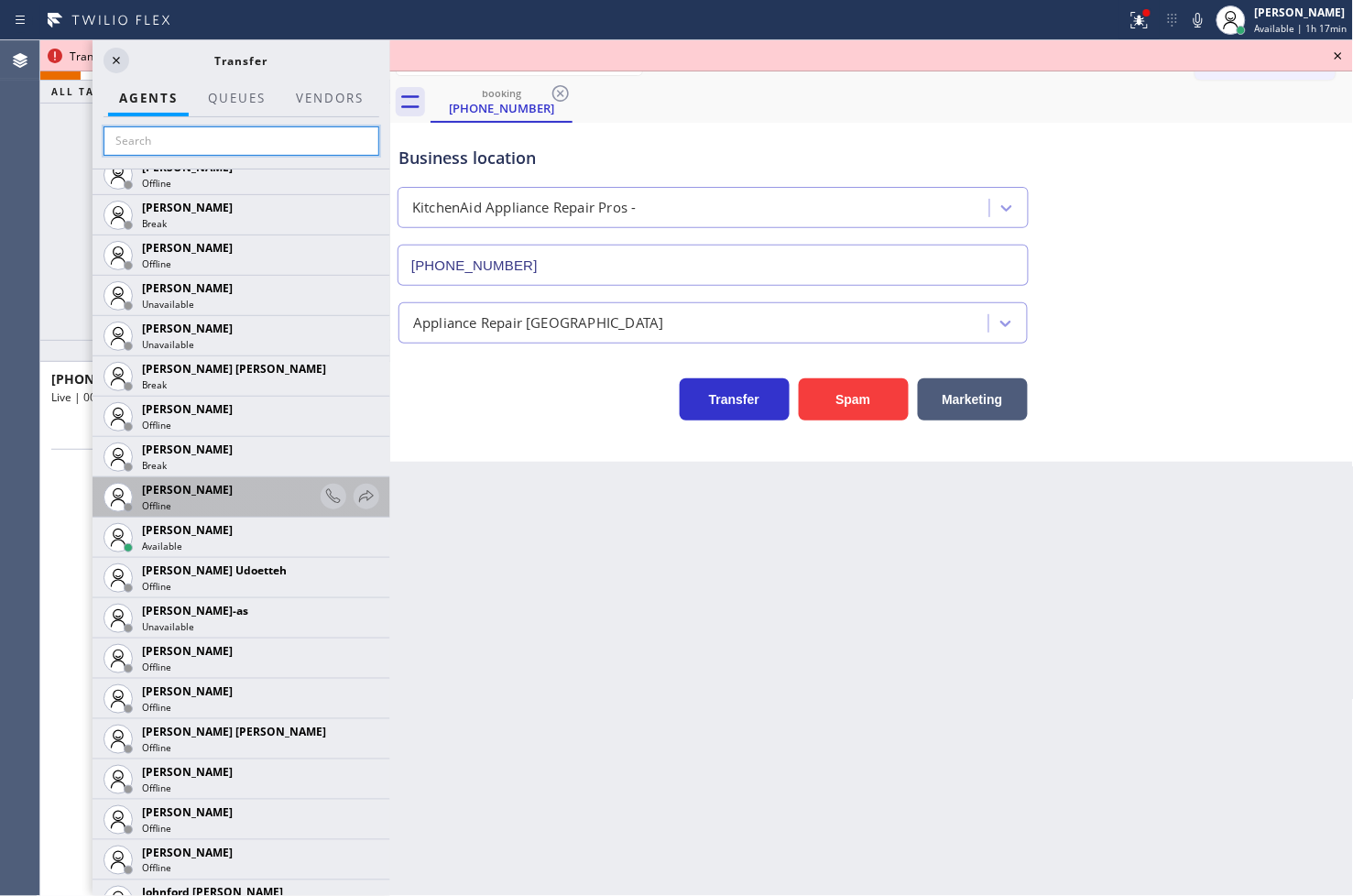
scroll to position [1833, 0]
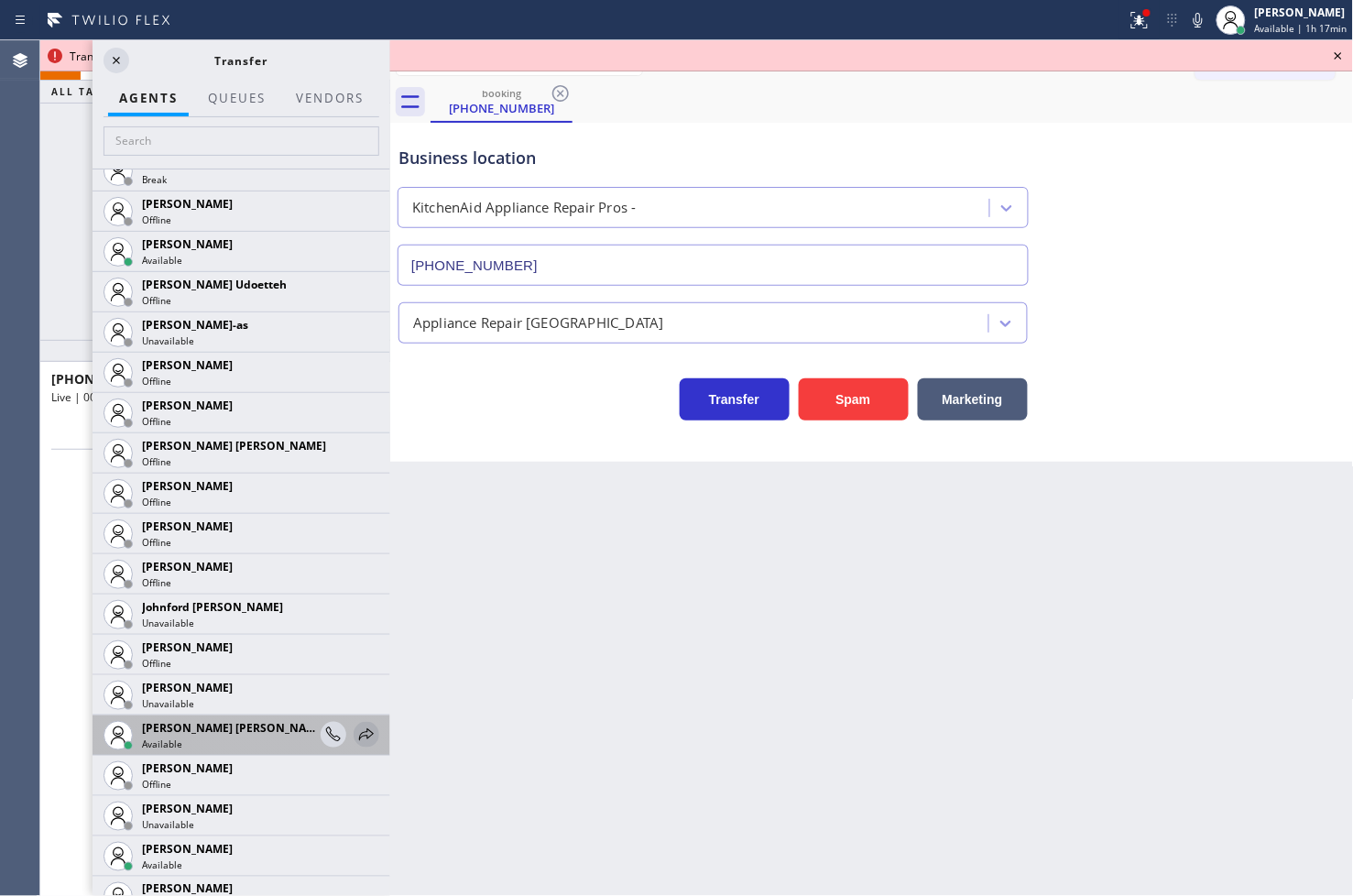
click at [355, 727] on icon at bounding box center [366, 735] width 22 height 22
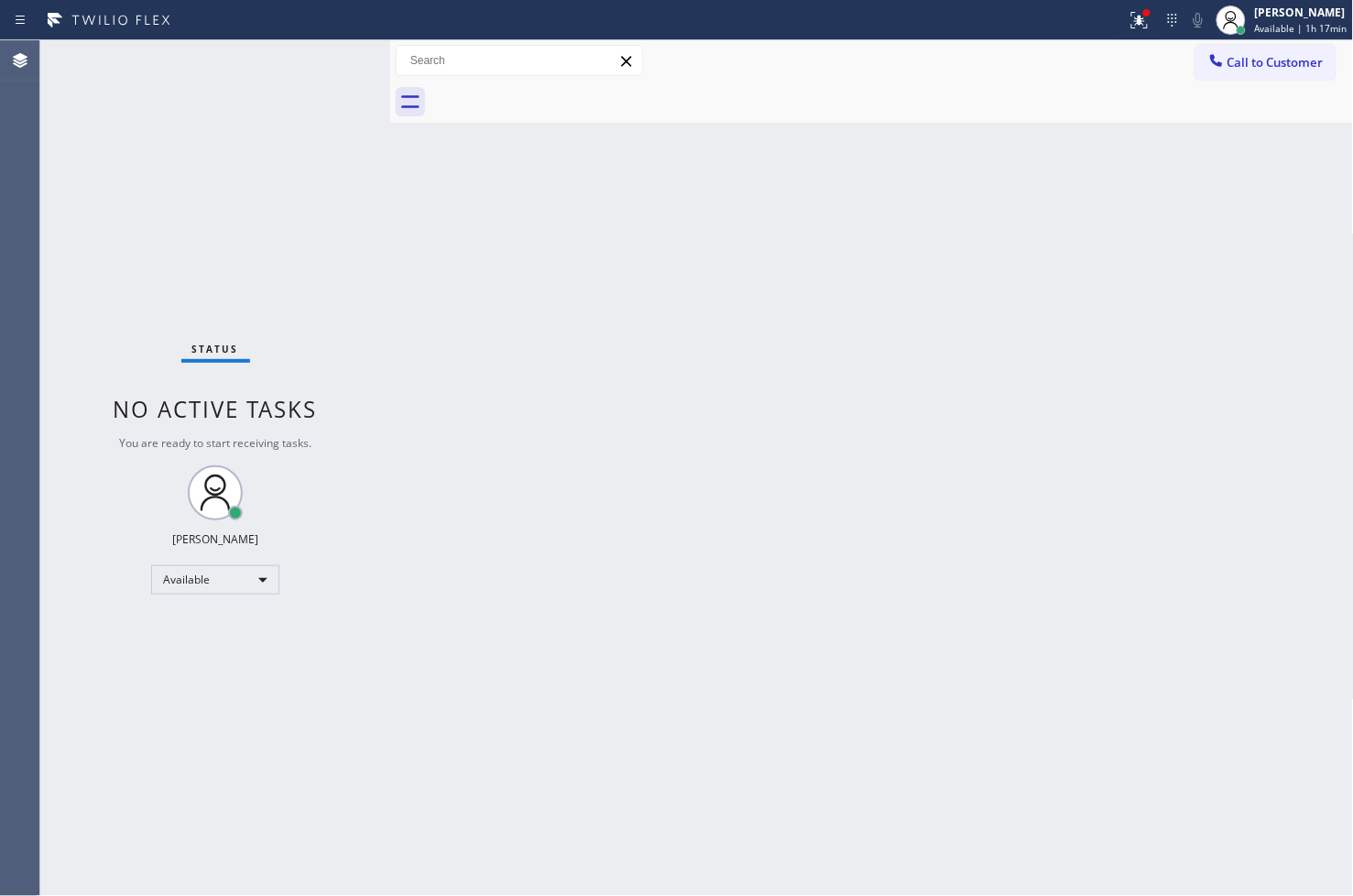
click at [903, 209] on div "Back to Dashboard Change Sender ID Customers Technicians Select a contact Outbo…" at bounding box center [872, 468] width 963 height 855
drag, startPoint x: 1131, startPoint y: 23, endPoint x: 1131, endPoint y: 61, distance: 38.0
click at [1131, 37] on button at bounding box center [1139, 20] width 41 height 41
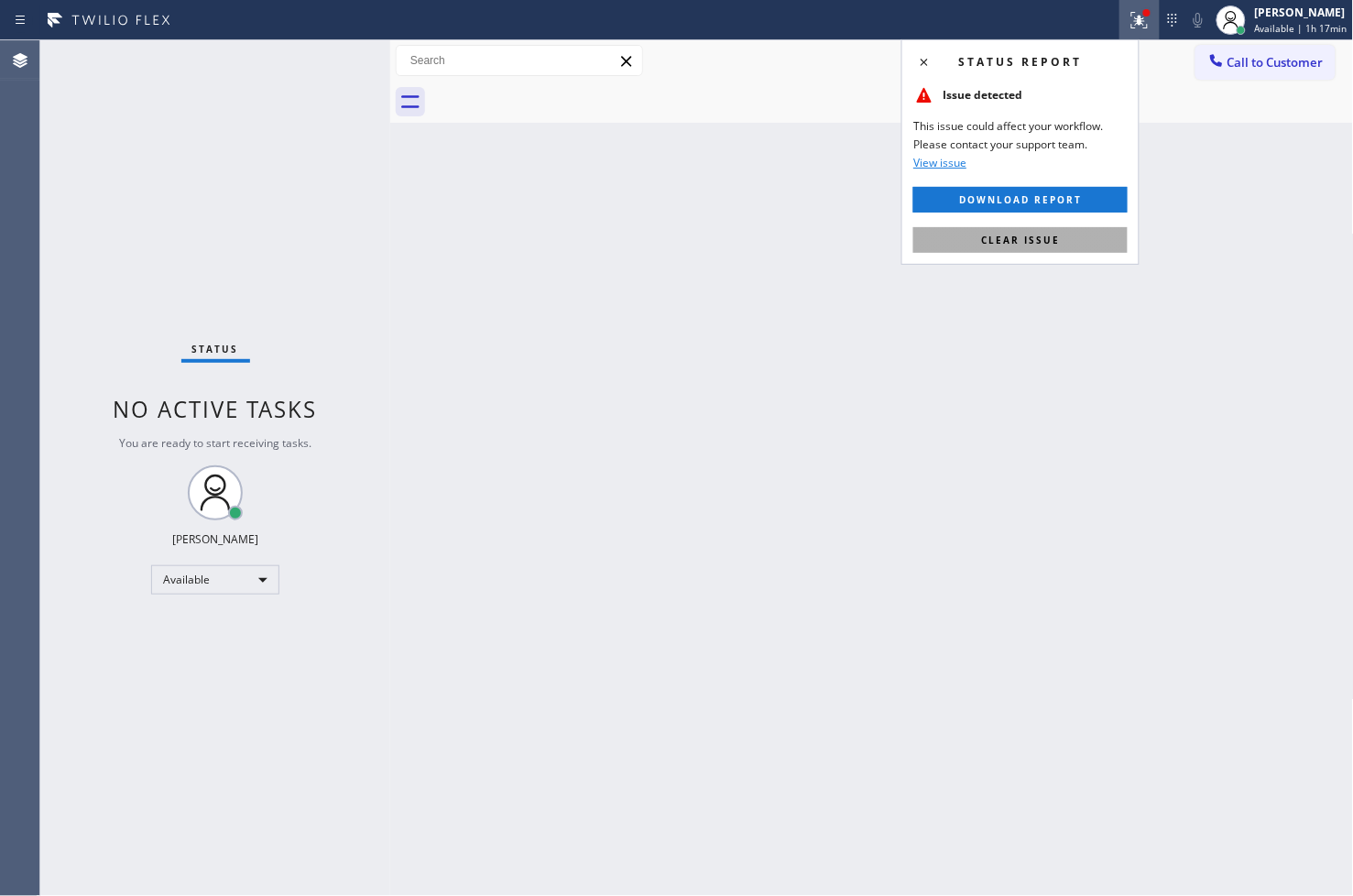
click at [1116, 245] on button "Clear issue" at bounding box center [1020, 240] width 215 height 26
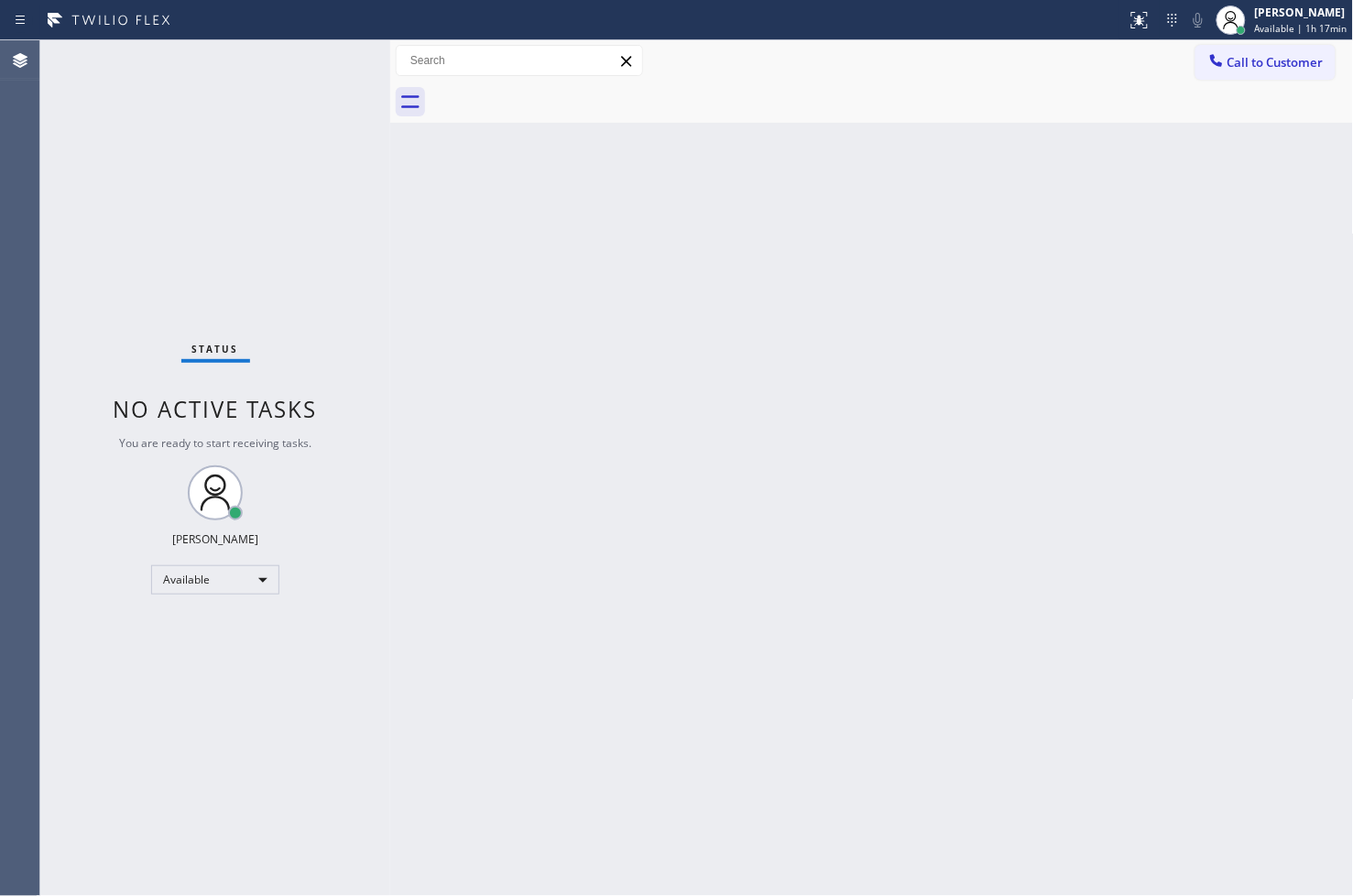
drag, startPoint x: 262, startPoint y: 150, endPoint x: 290, endPoint y: 114, distance: 45.6
click at [262, 148] on div "Status No active tasks You are ready to start receiving tasks. [PERSON_NAME]" at bounding box center [216, 468] width 350 height 855
click at [306, 82] on div "Status No active tasks You are ready to start receiving tasks. [PERSON_NAME]" at bounding box center [216, 468] width 350 height 855
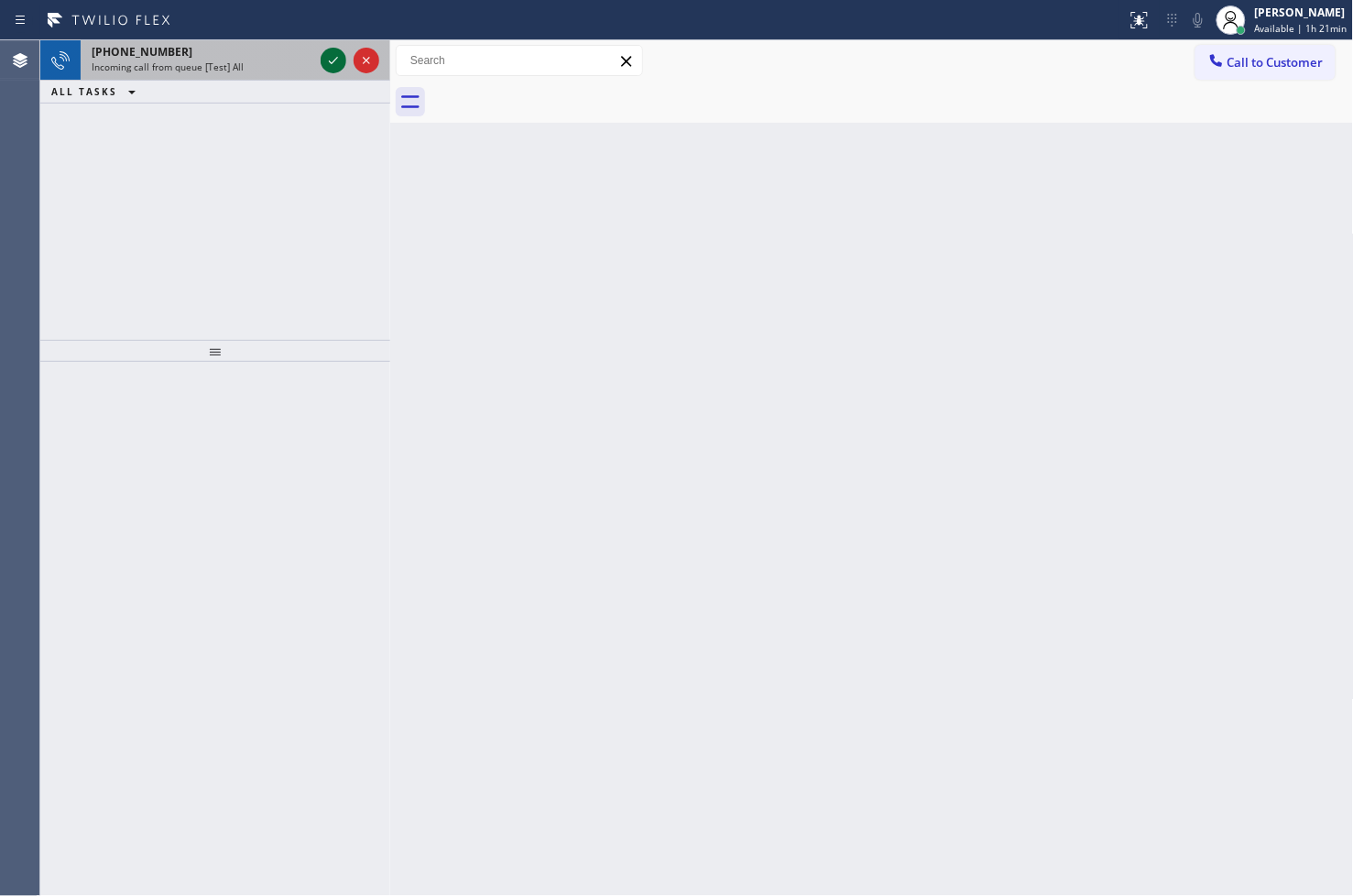
click at [322, 67] on icon at bounding box center [333, 60] width 22 height 22
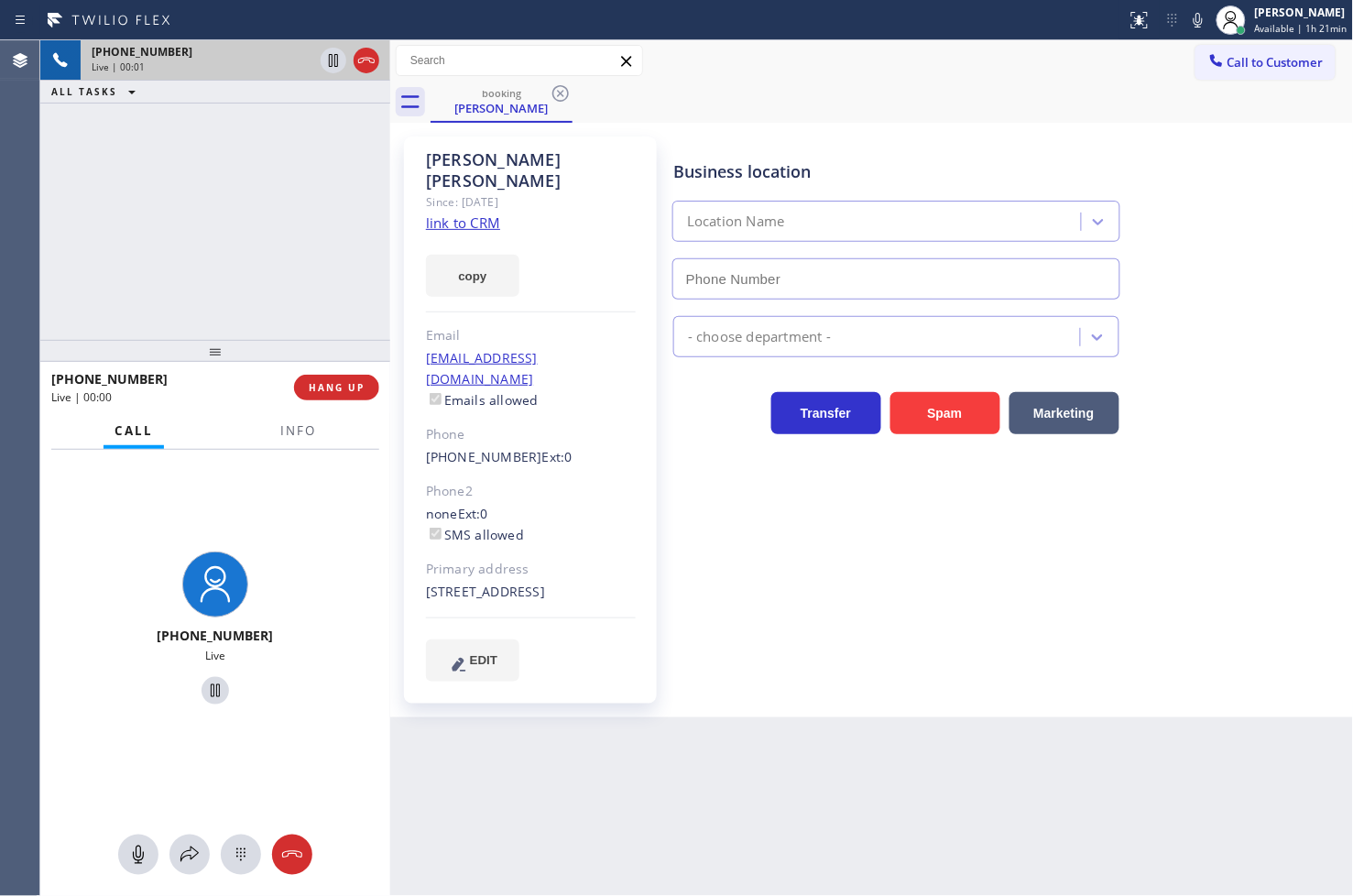
type input "[PHONE_NUMBER]"
click at [1078, 646] on div "Business location [GEOGRAPHIC_DATA] Dacor Specialist [PHONE_NUMBER] Appliance R…" at bounding box center [1009, 408] width 679 height 535
click at [339, 269] on div "[PHONE_NUMBER] Live | 00:05 ALL TASKS ALL TASKS ACTIVE TASKS TASKS IN WRAP UP" at bounding box center [216, 190] width 350 height 300
click at [963, 572] on div "Business location [GEOGRAPHIC_DATA] Dacor Specialist [PHONE_NUMBER] Appliance R…" at bounding box center [1009, 408] width 679 height 535
click at [453, 214] on link "link to CRM" at bounding box center [463, 223] width 74 height 19
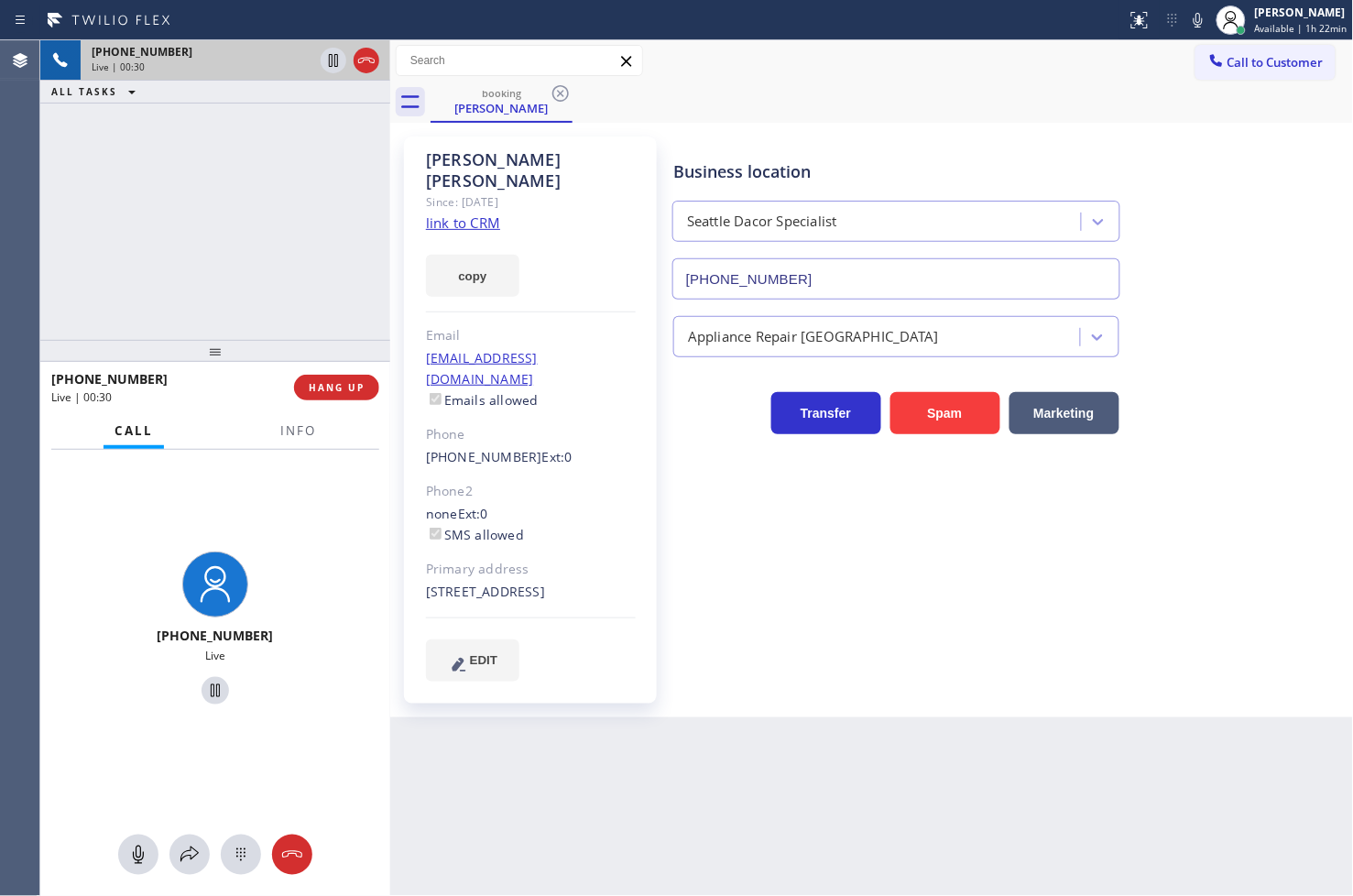
click at [275, 176] on div "[PHONE_NUMBER] Live | 00:30 ALL TASKS ALL TASKS ACTIVE TASKS TASKS IN WRAP UP" at bounding box center [216, 190] width 350 height 300
click at [277, 188] on div "[PHONE_NUMBER] Live | 00:31 ALL TASKS ALL TASKS ACTIVE TASKS TASKS IN WRAP UP" at bounding box center [216, 190] width 350 height 300
click at [334, 59] on icon at bounding box center [333, 60] width 9 height 13
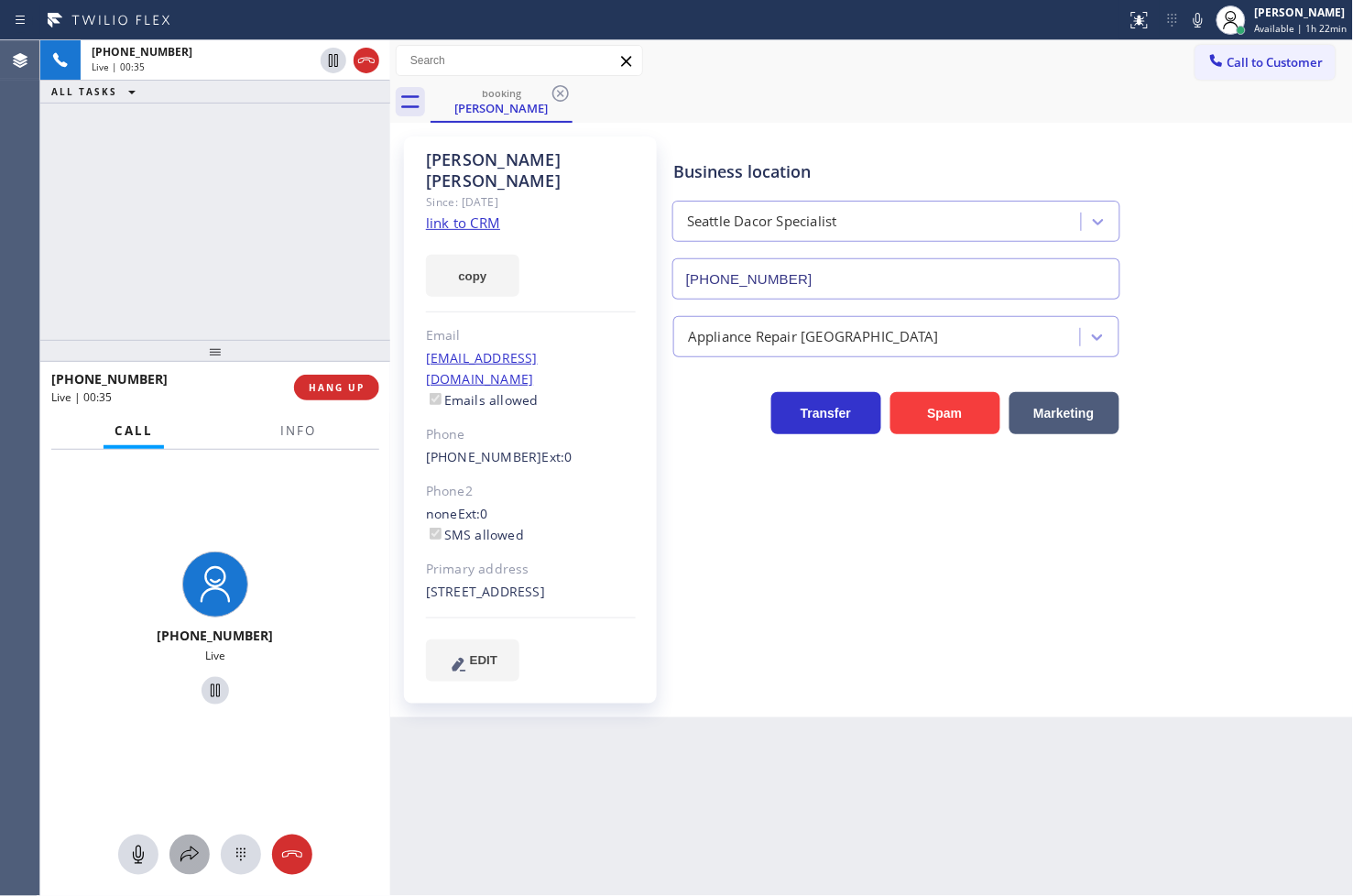
click at [203, 849] on div at bounding box center [189, 854] width 41 height 22
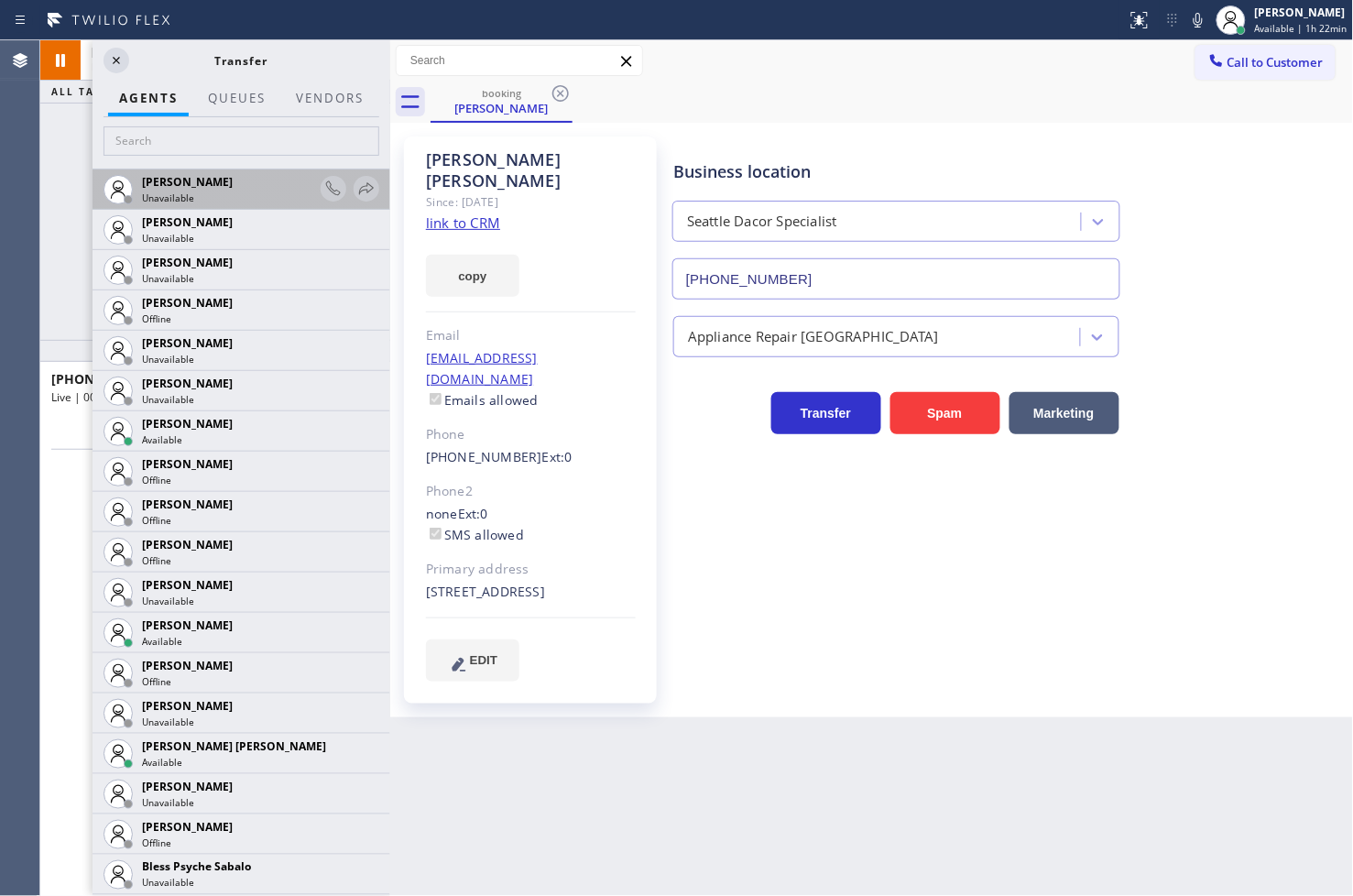
click at [220, 180] on div "[PERSON_NAME]" at bounding box center [228, 182] width 173 height 16
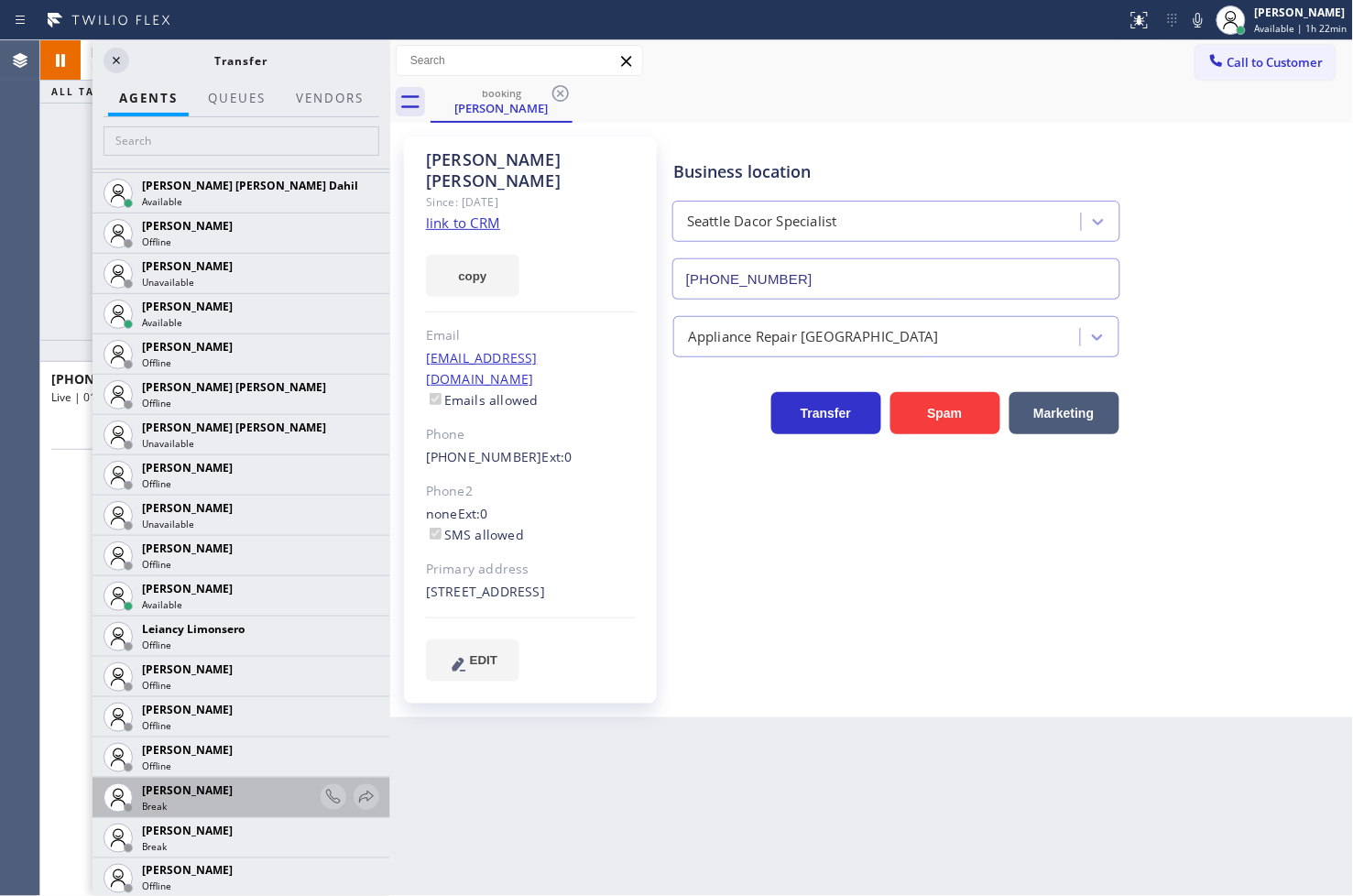
scroll to position [2544, 0]
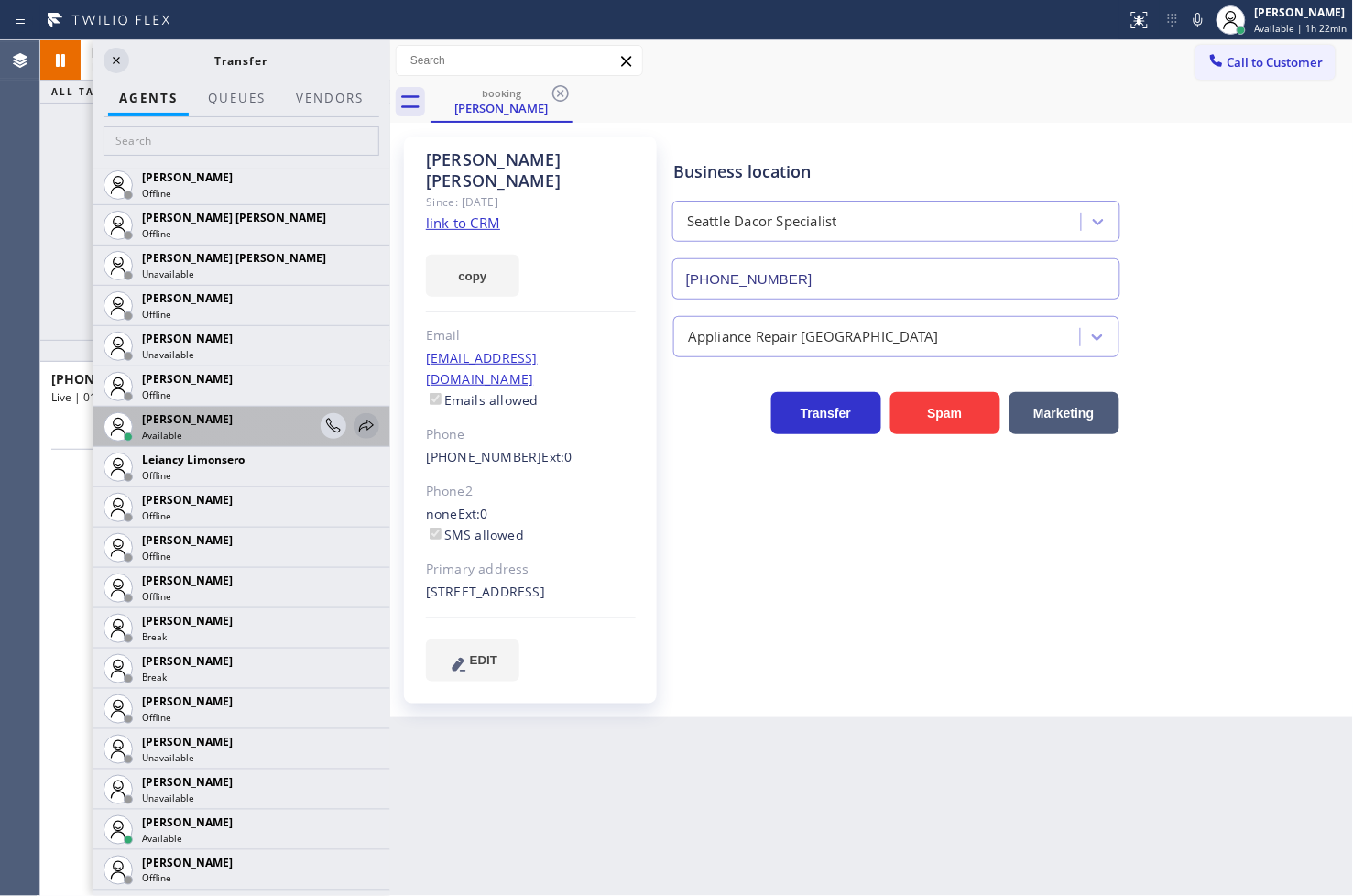
click at [354, 413] on button at bounding box center [367, 426] width 26 height 26
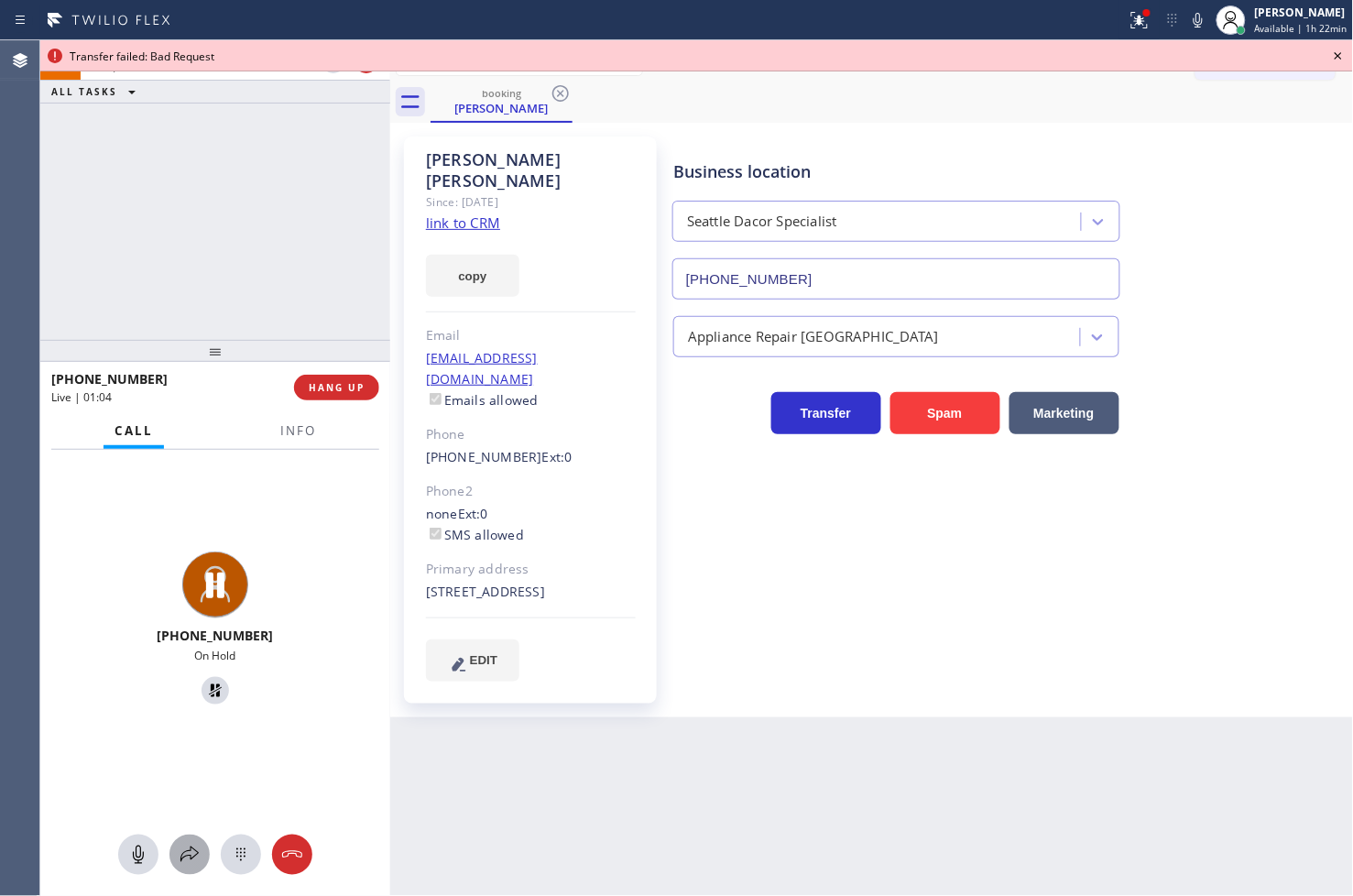
click at [184, 849] on icon at bounding box center [190, 854] width 22 height 22
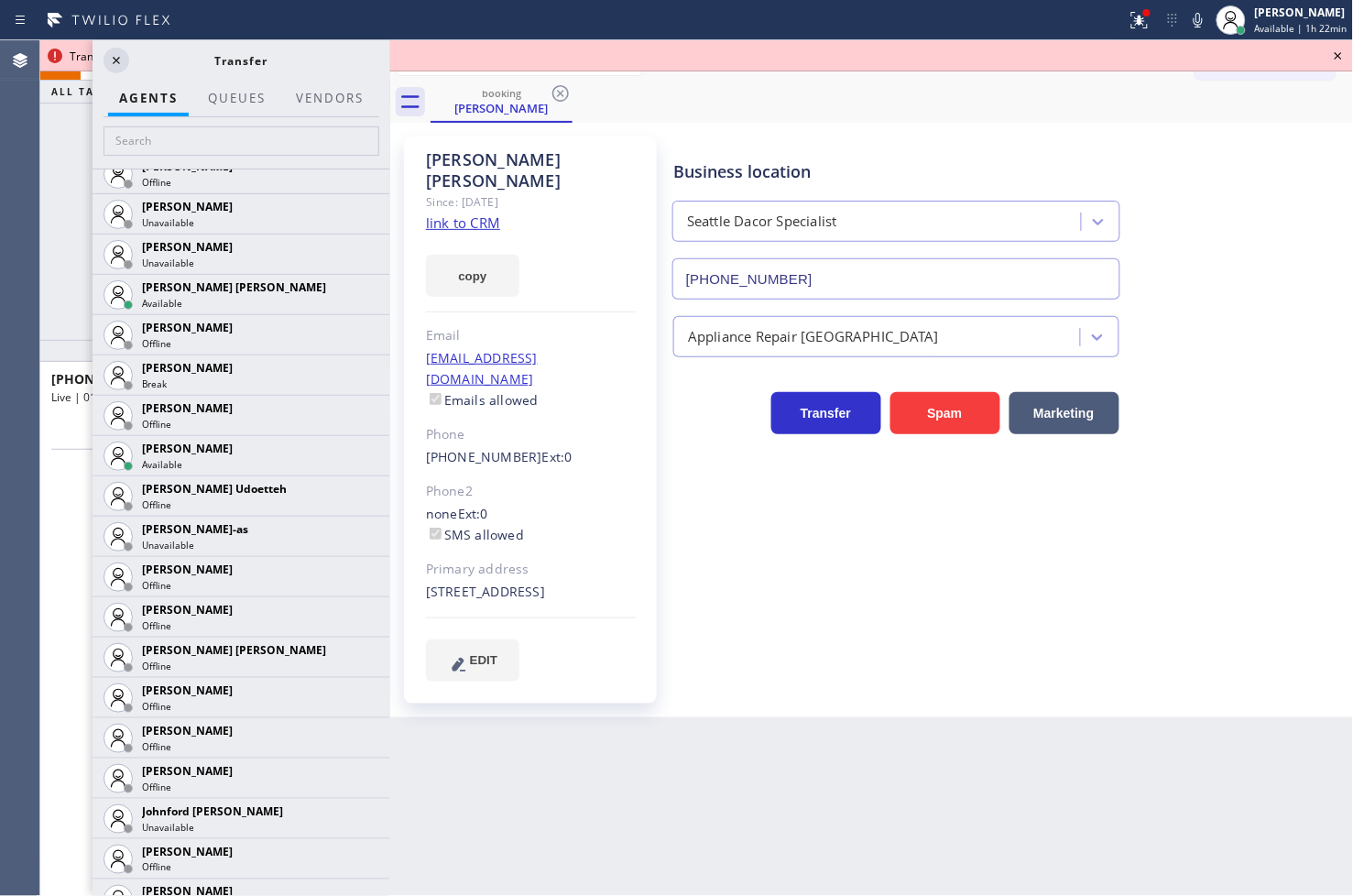
scroll to position [2341, 0]
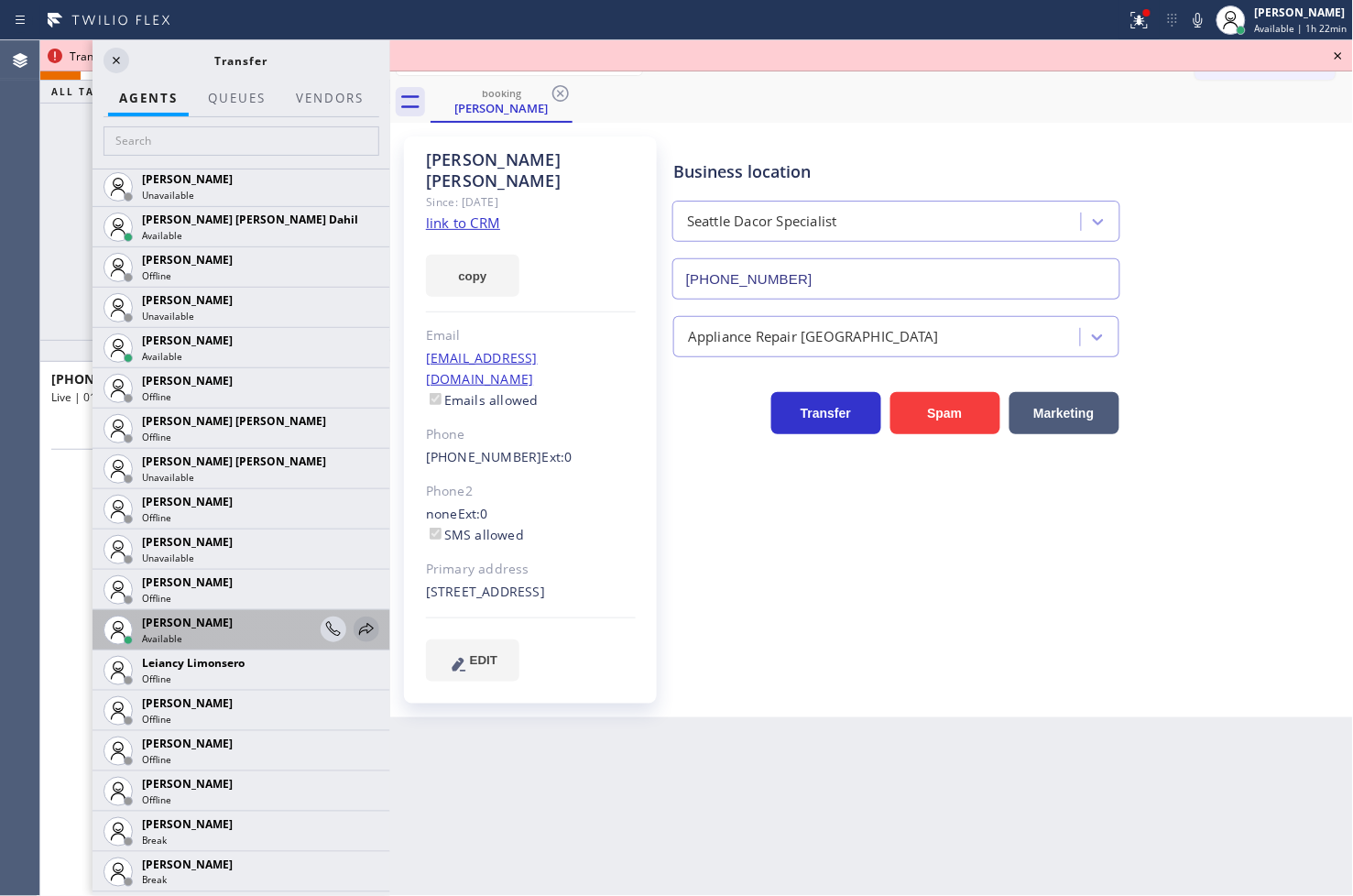
click at [355, 624] on icon at bounding box center [366, 629] width 22 height 22
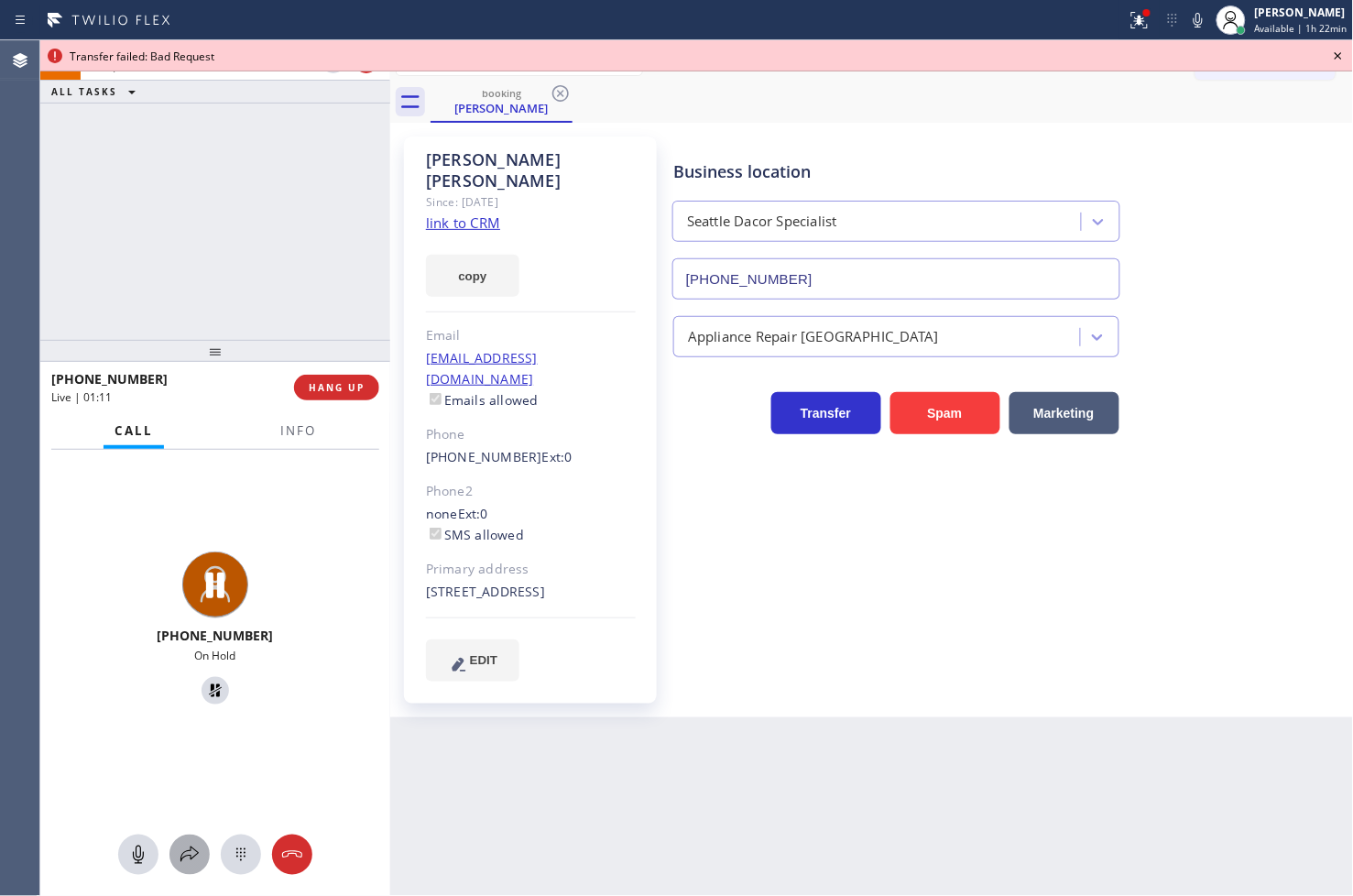
click at [187, 848] on icon at bounding box center [190, 854] width 22 height 22
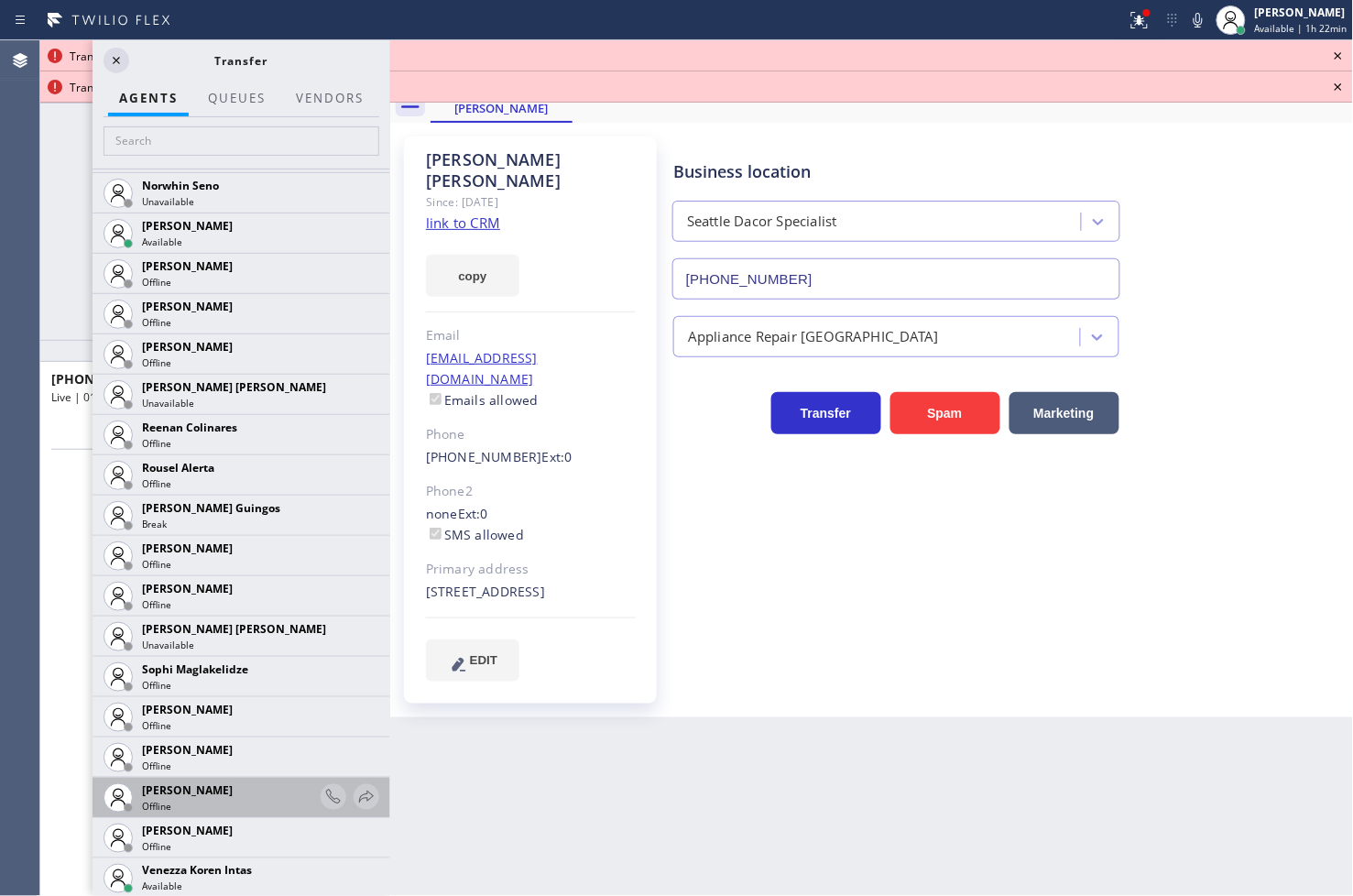
scroll to position [3786, 0]
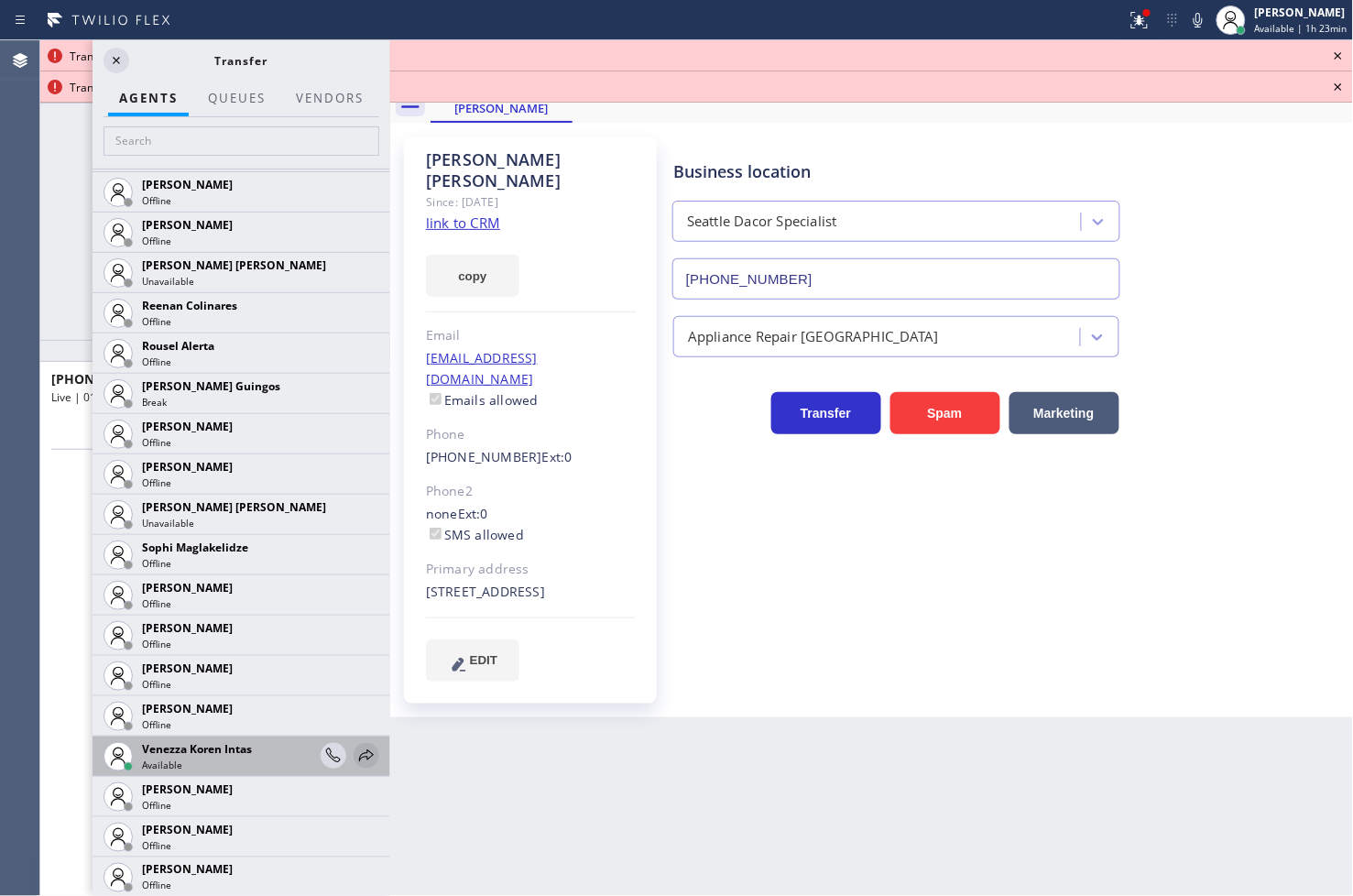
click at [355, 752] on icon at bounding box center [366, 756] width 22 height 22
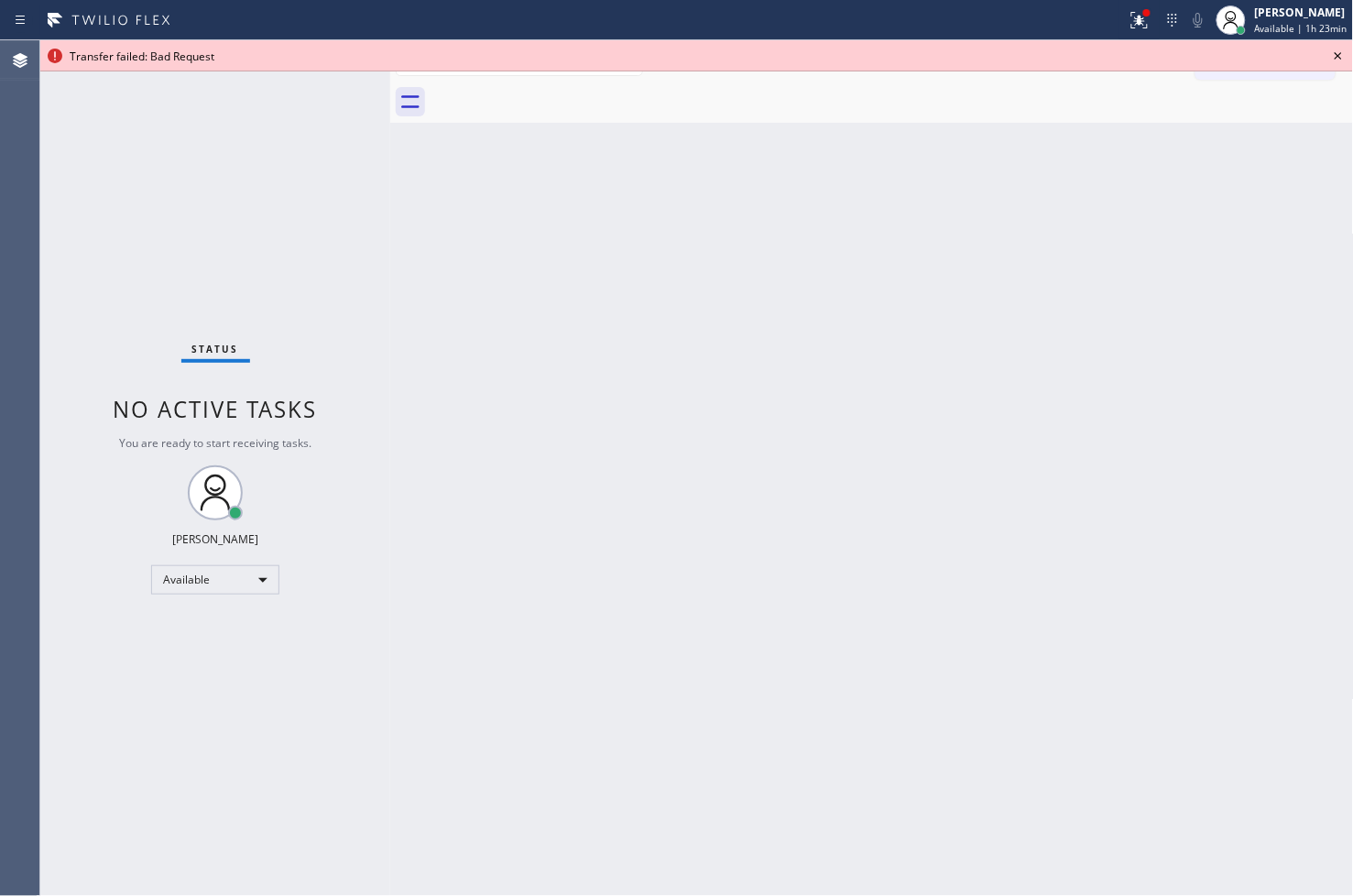
click at [1343, 55] on icon at bounding box center [1338, 55] width 22 height 22
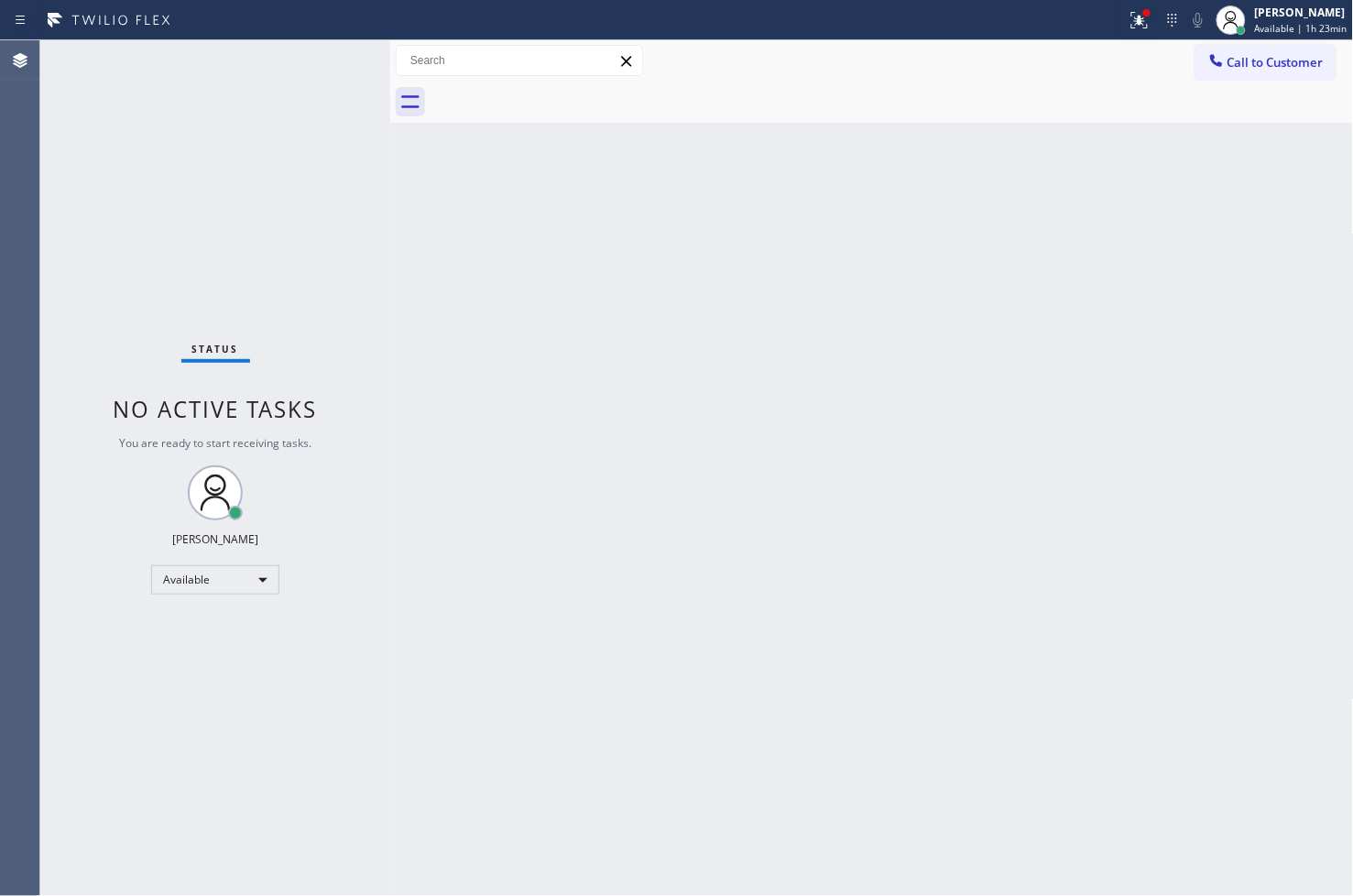
click at [158, 191] on div "Status No active tasks You are ready to start receiving tasks. [PERSON_NAME]" at bounding box center [216, 468] width 350 height 855
click at [306, 66] on div "Status No active tasks You are ready to start receiving tasks. [PERSON_NAME]" at bounding box center [216, 468] width 350 height 855
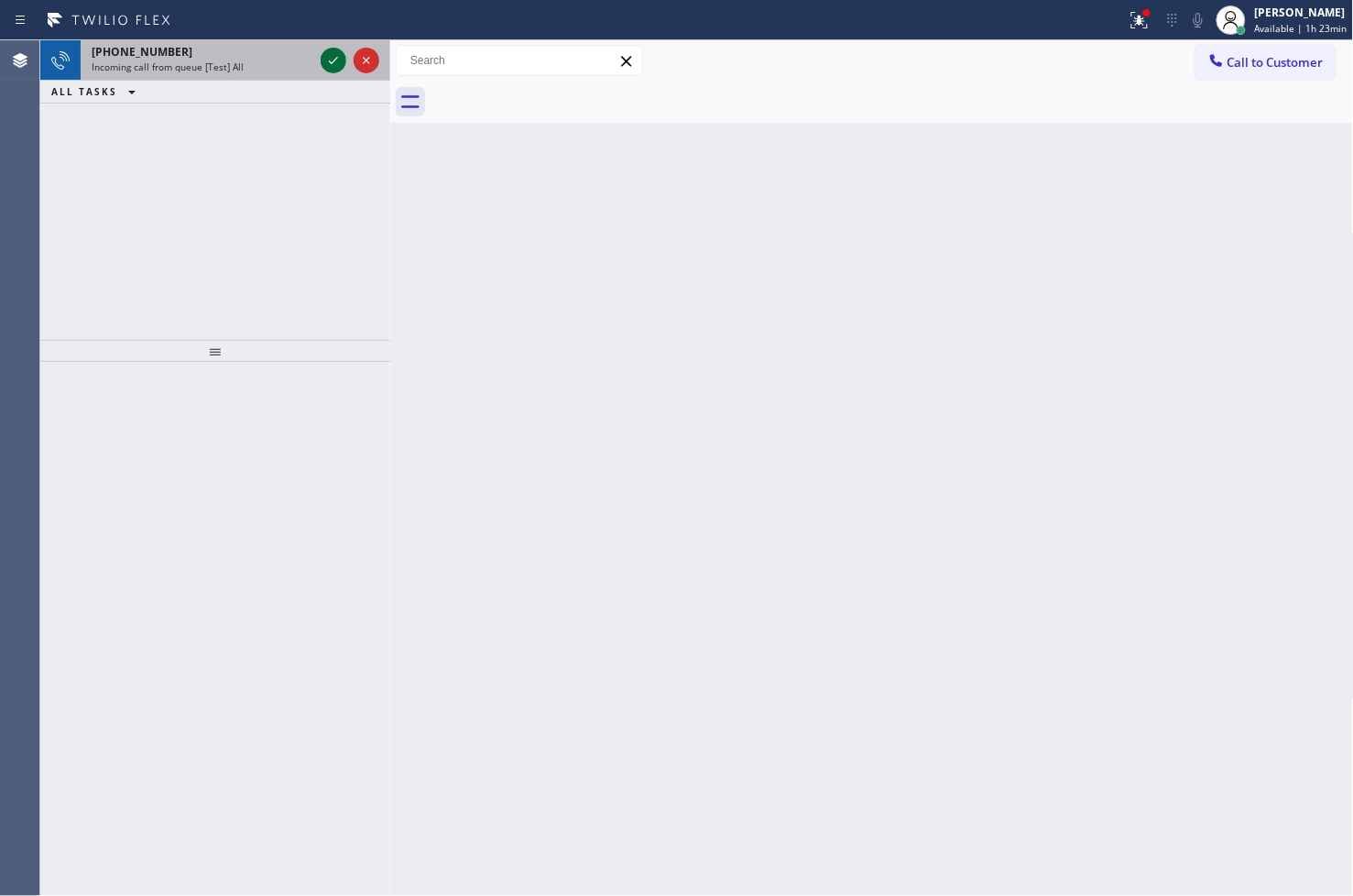
click at [330, 59] on icon at bounding box center [333, 60] width 22 height 22
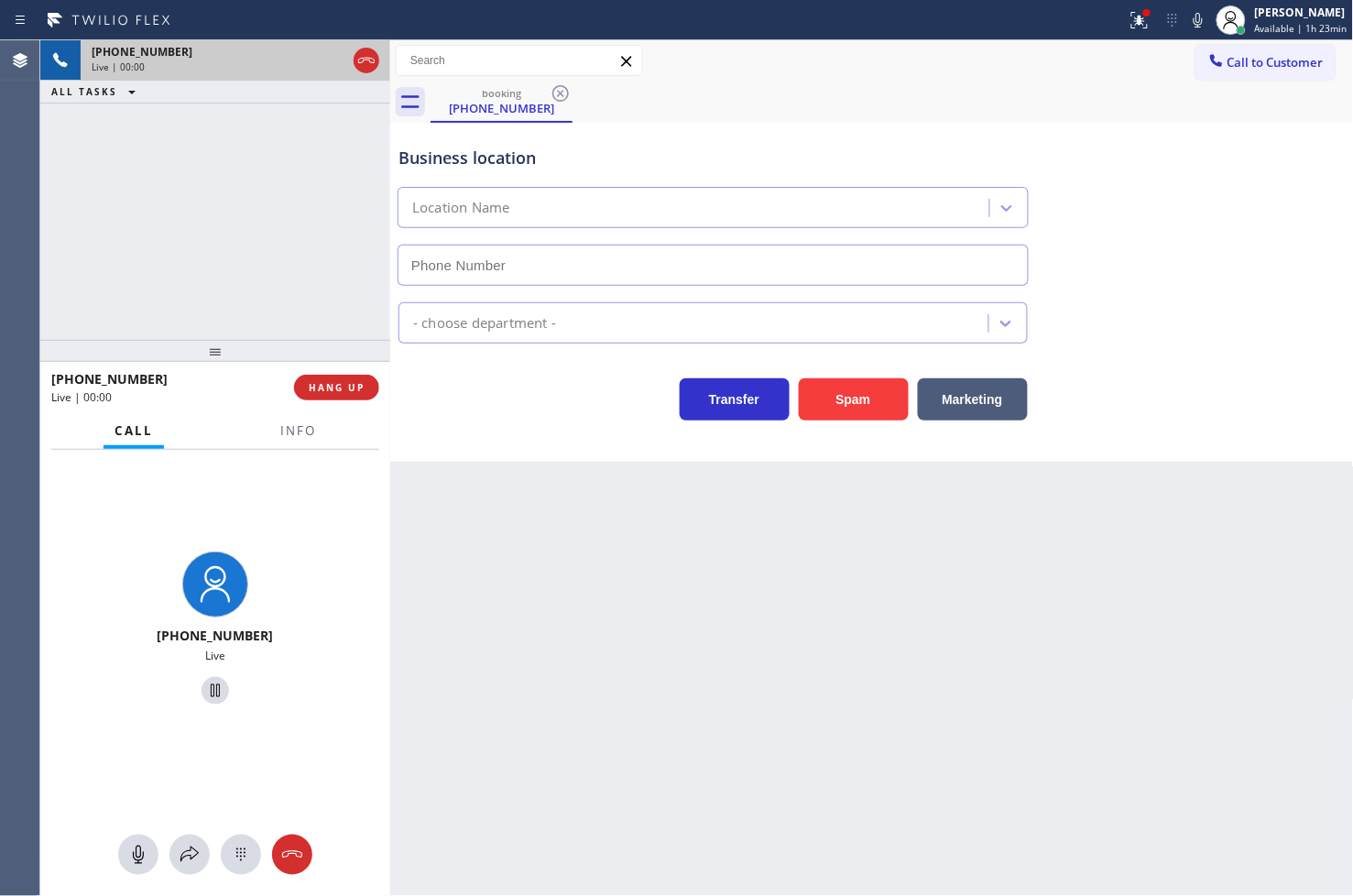
type input "[PHONE_NUMBER]"
click at [830, 419] on button "Spam" at bounding box center [854, 400] width 110 height 43
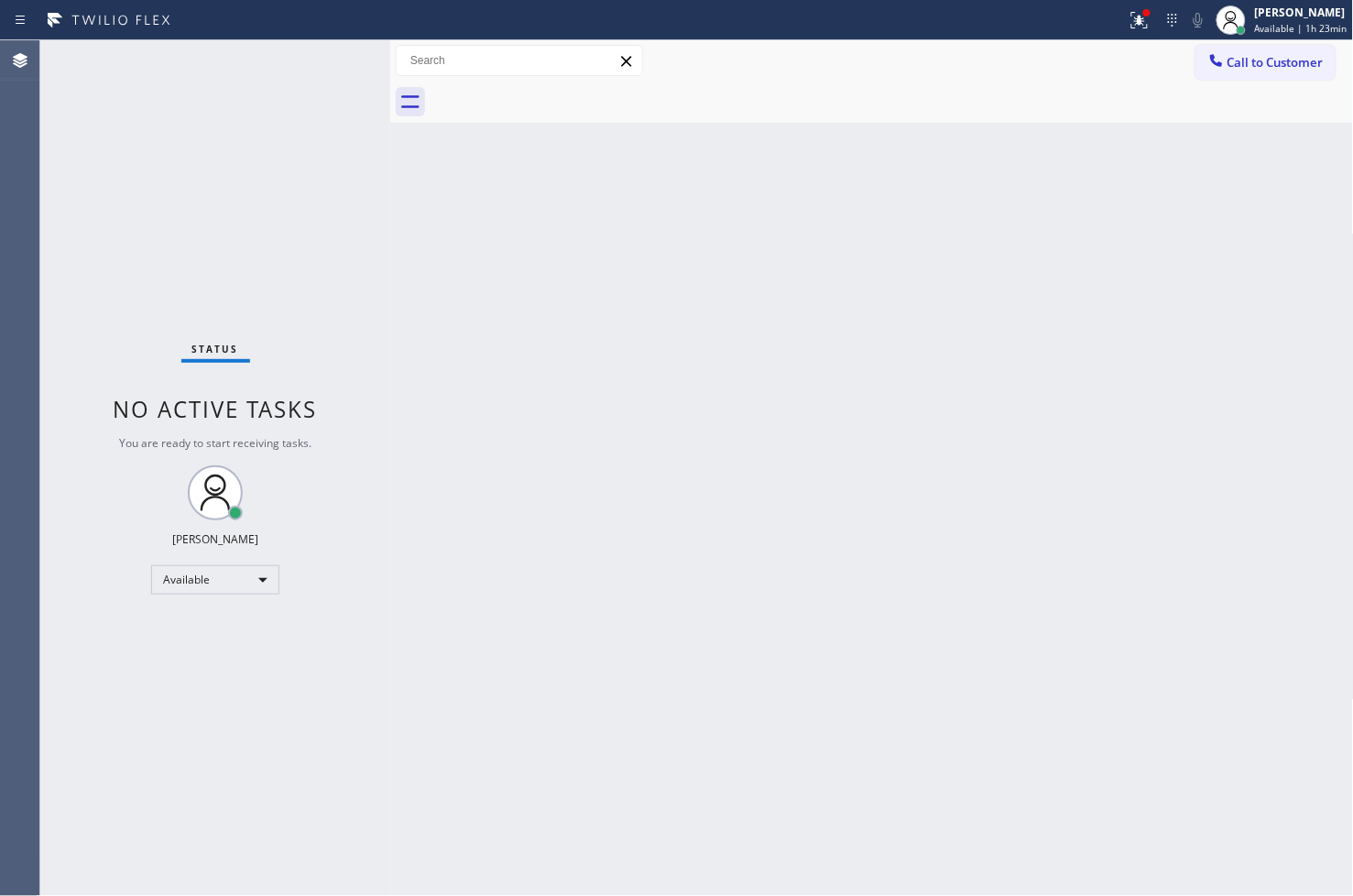
click at [314, 69] on div "Status No active tasks You are ready to start receiving tasks. [PERSON_NAME]" at bounding box center [216, 468] width 350 height 855
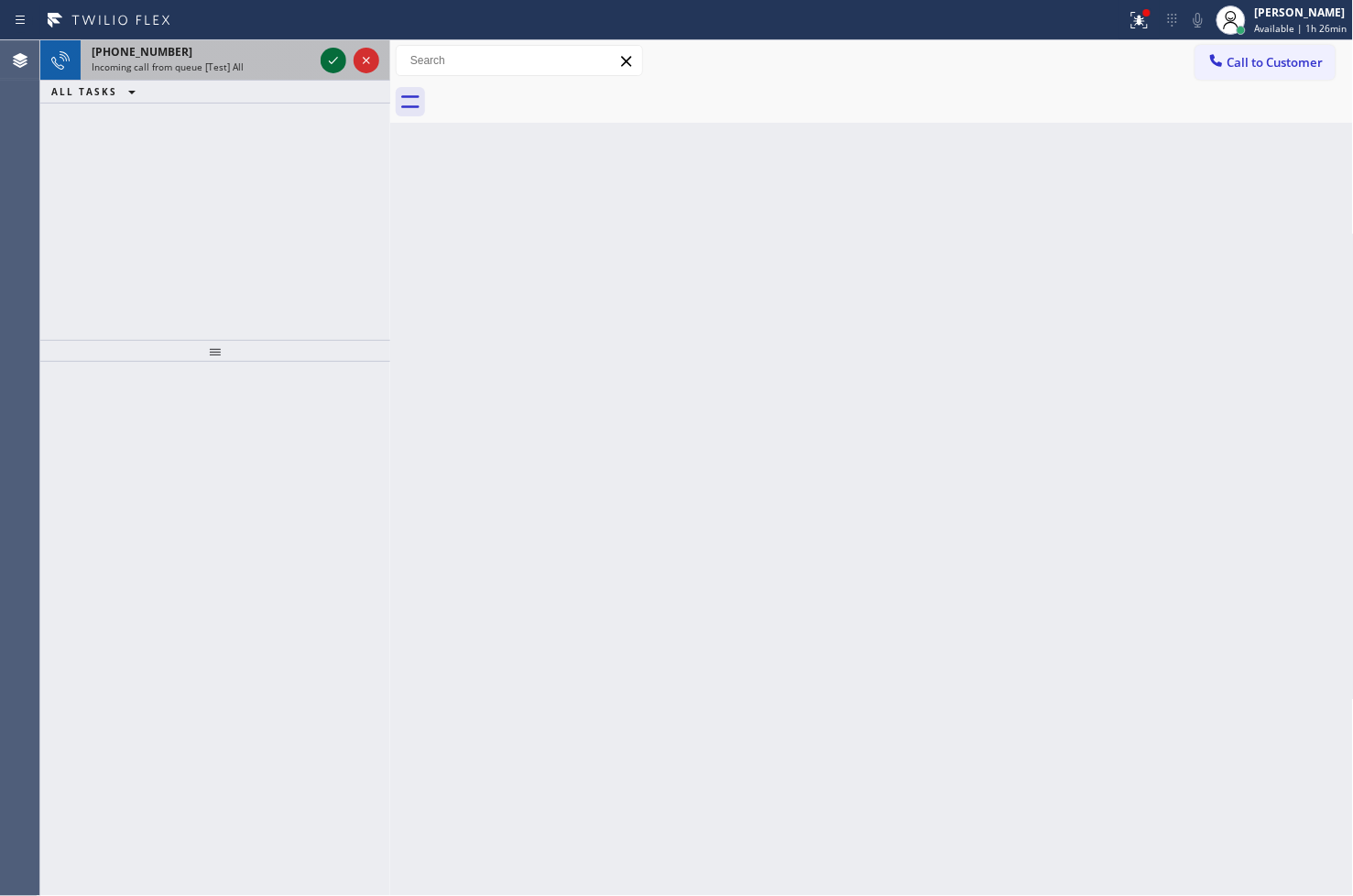
click at [328, 58] on icon at bounding box center [333, 60] width 22 height 22
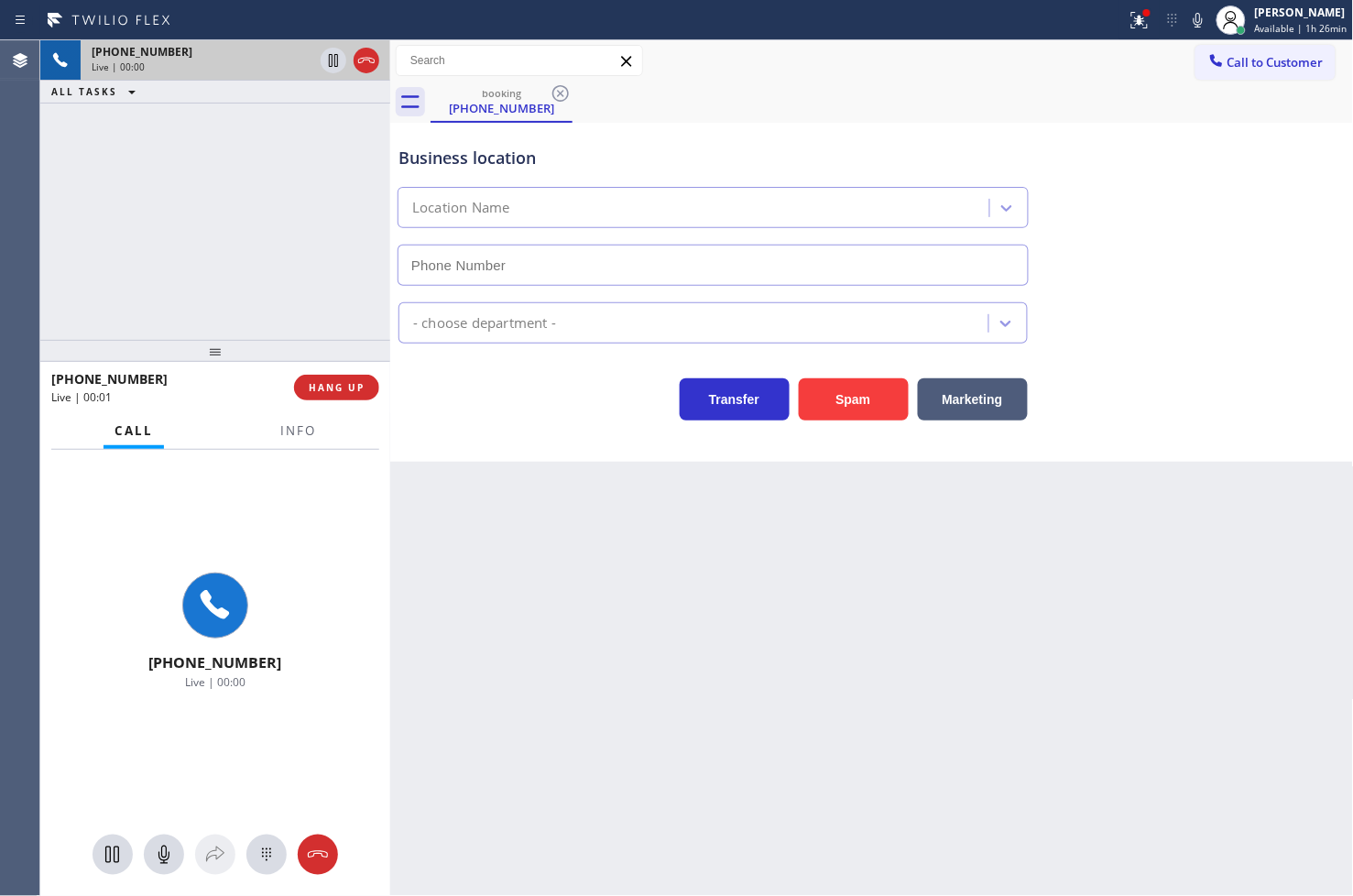
type input "[PHONE_NUMBER]"
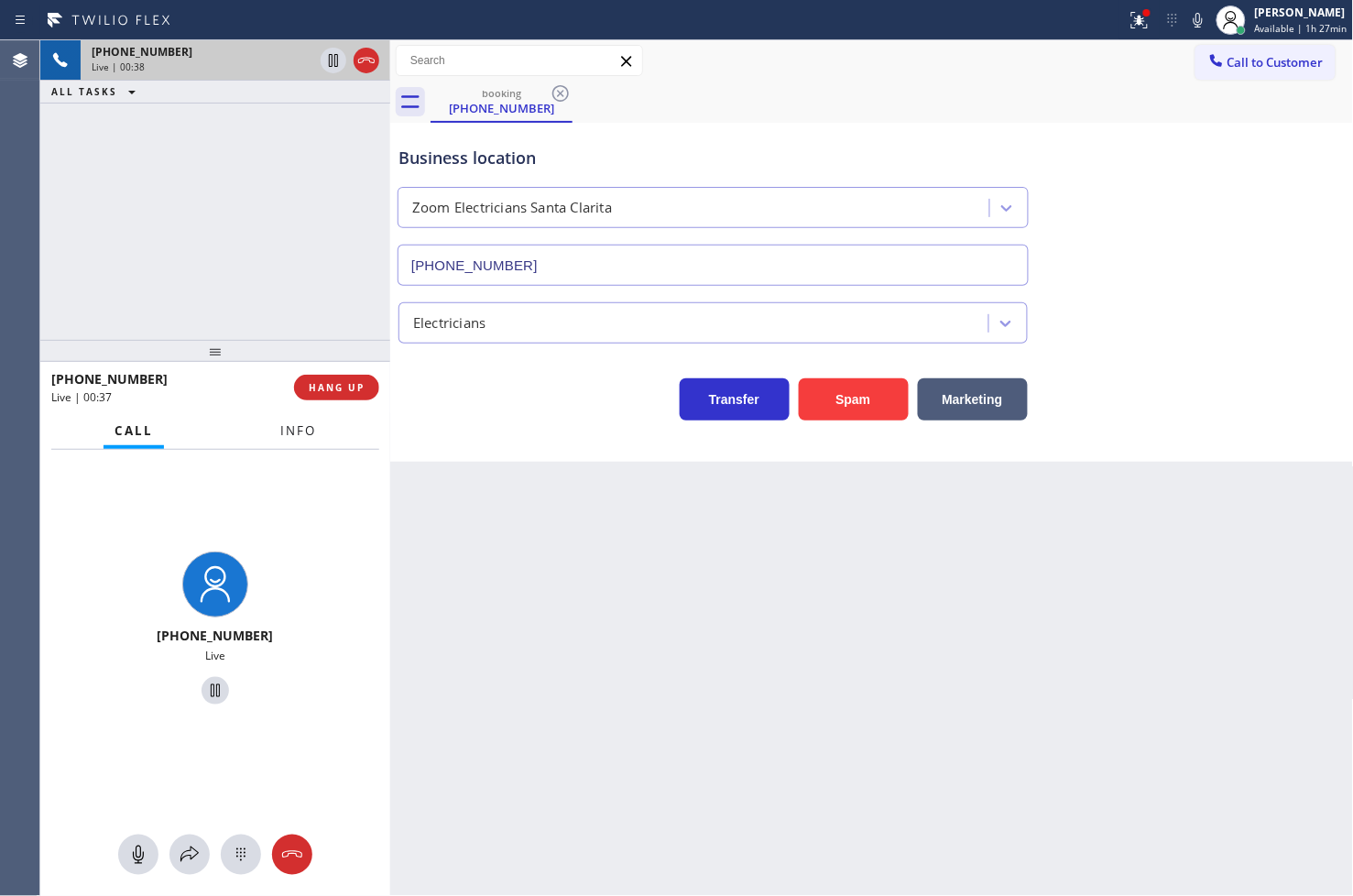
click at [305, 428] on span "Info" at bounding box center [298, 430] width 36 height 17
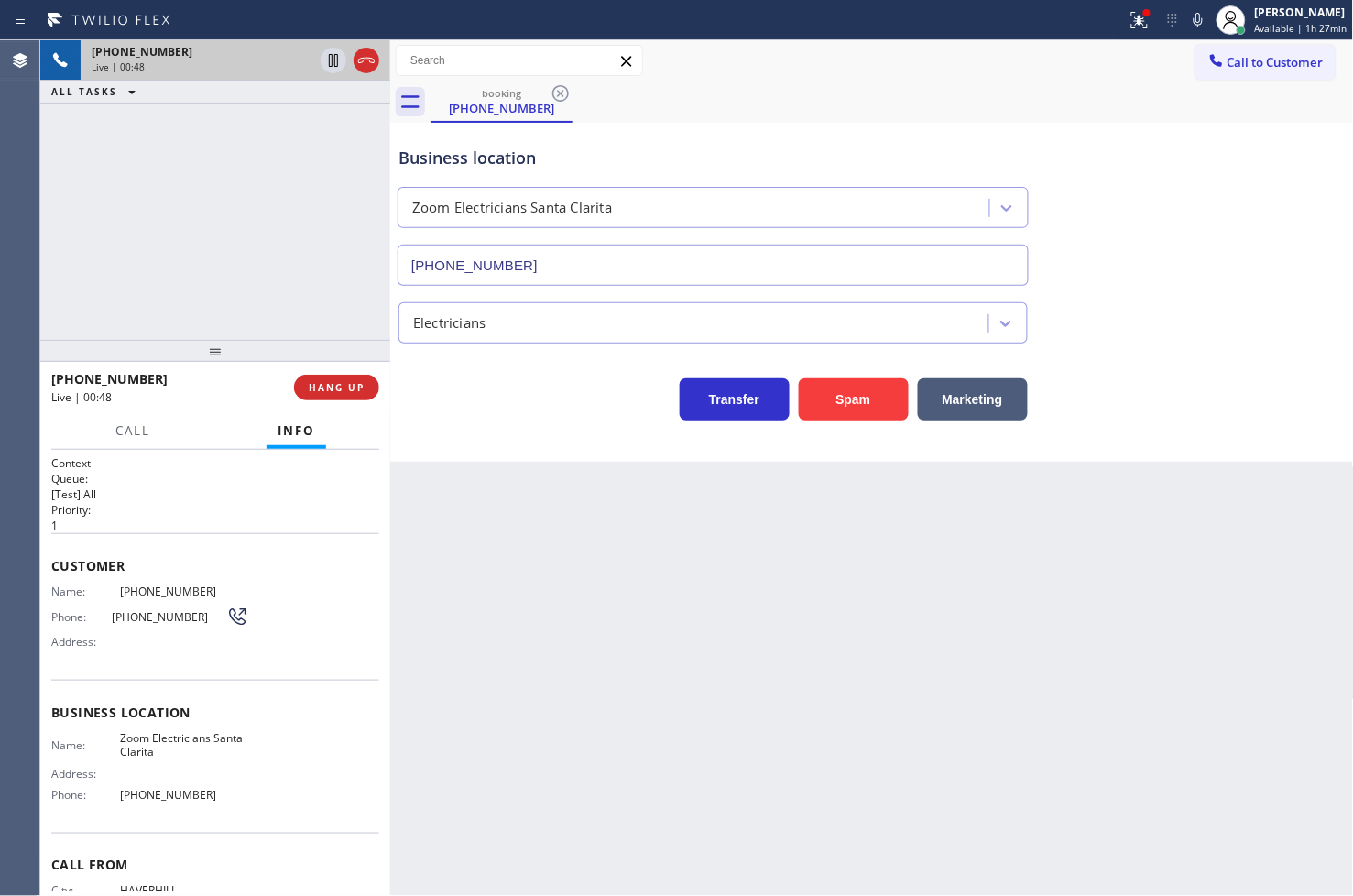
drag, startPoint x: 191, startPoint y: 306, endPoint x: 447, endPoint y: 334, distance: 257.5
click at [202, 305] on div "[PHONE_NUMBER] Live | 00:48 ALL TASKS ALL TASKS ACTIVE TASKS TASKS IN WRAP UP" at bounding box center [216, 190] width 350 height 300
click at [515, 419] on div "Transfer Spam Marketing" at bounding box center [713, 395] width 637 height 51
click at [212, 205] on div "[PHONE_NUMBER] Live | 00:49 ALL TASKS ALL TASKS ACTIVE TASKS TASKS IN WRAP UP" at bounding box center [216, 190] width 350 height 300
drag, startPoint x: 593, startPoint y: 451, endPoint x: 434, endPoint y: 376, distance: 175.8
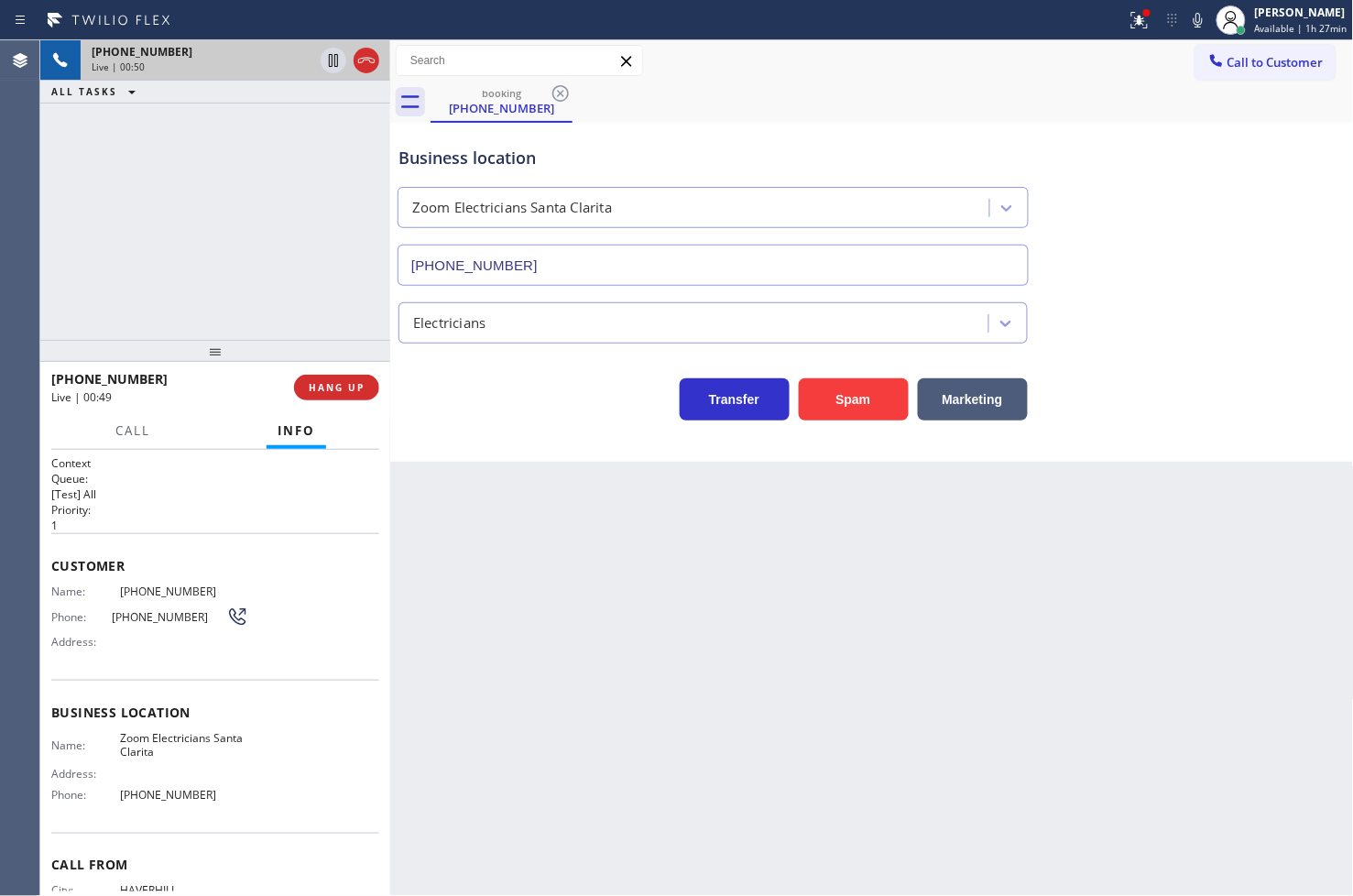
click at [593, 446] on div "Business location Zoom Electricians [GEOGRAPHIC_DATA] [PHONE_NUMBER] Electricia…" at bounding box center [872, 292] width 963 height 339
click at [288, 315] on div "[PHONE_NUMBER] Live | 00:50 ALL TASKS ALL TASKS ACTIVE TASKS TASKS IN WRAP UP" at bounding box center [216, 190] width 350 height 300
click at [151, 436] on button "Call" at bounding box center [133, 431] width 56 height 36
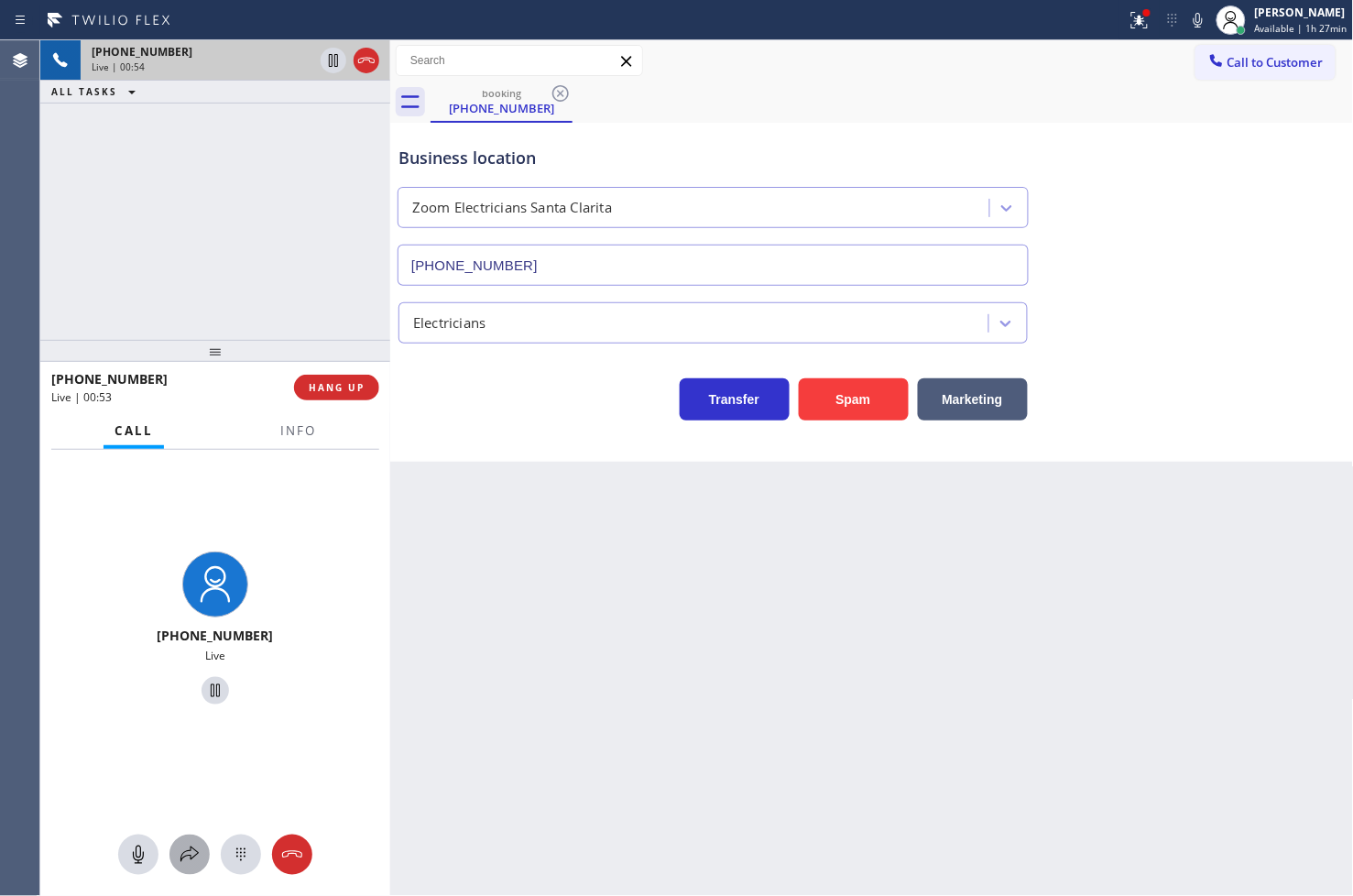
click at [200, 858] on icon at bounding box center [190, 854] width 22 height 22
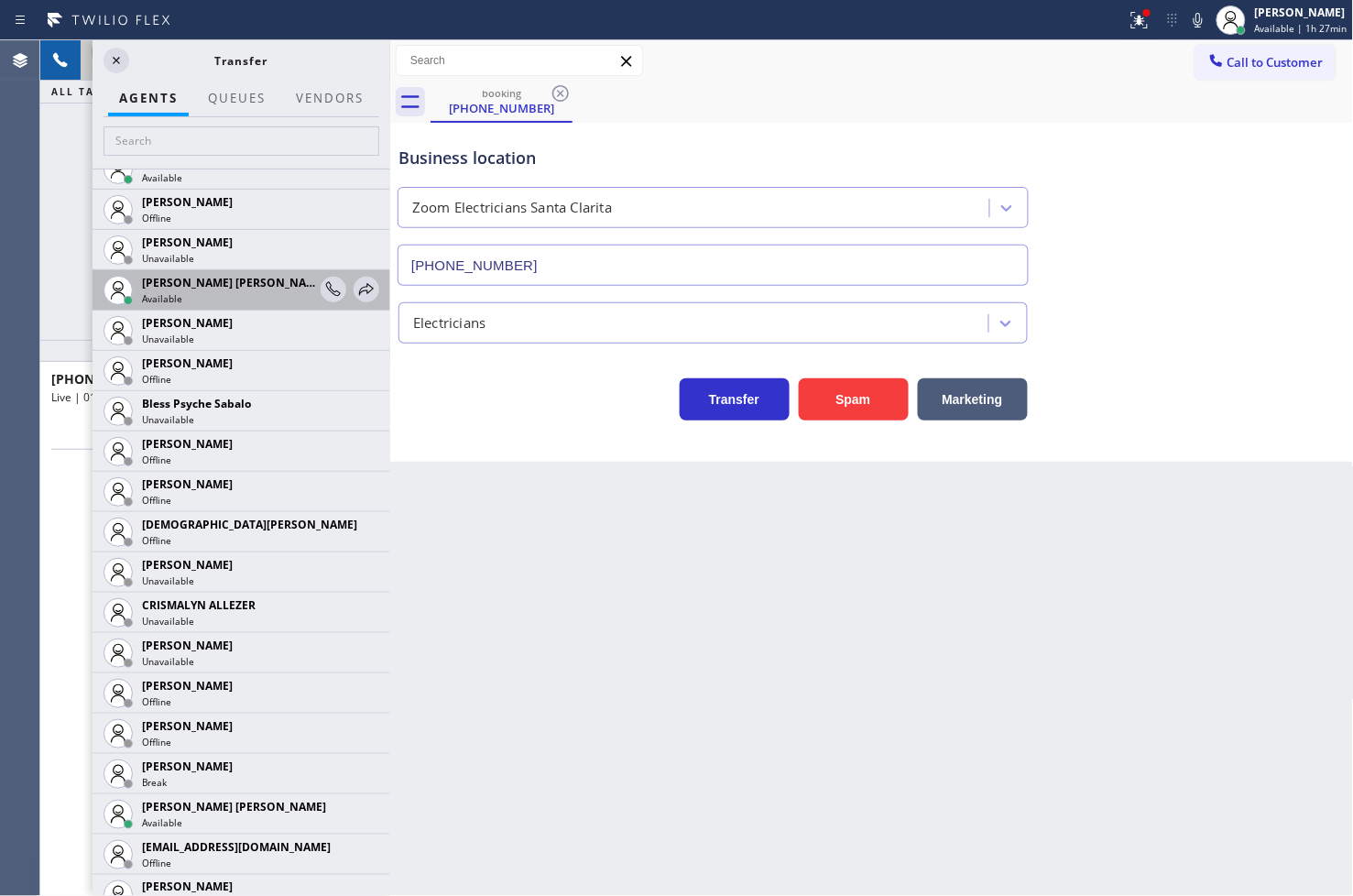
scroll to position [508, 0]
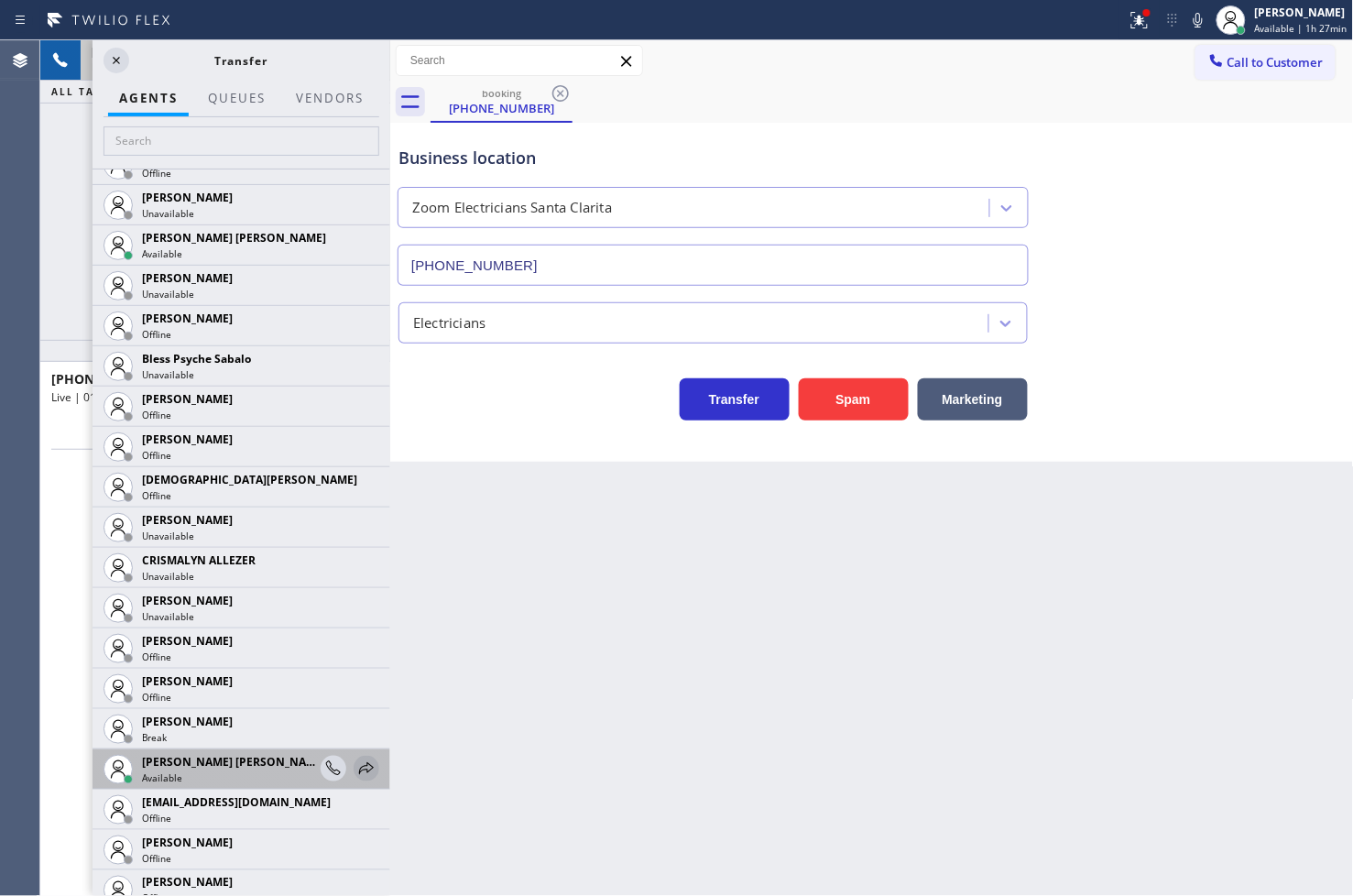
click at [355, 770] on icon at bounding box center [366, 768] width 22 height 22
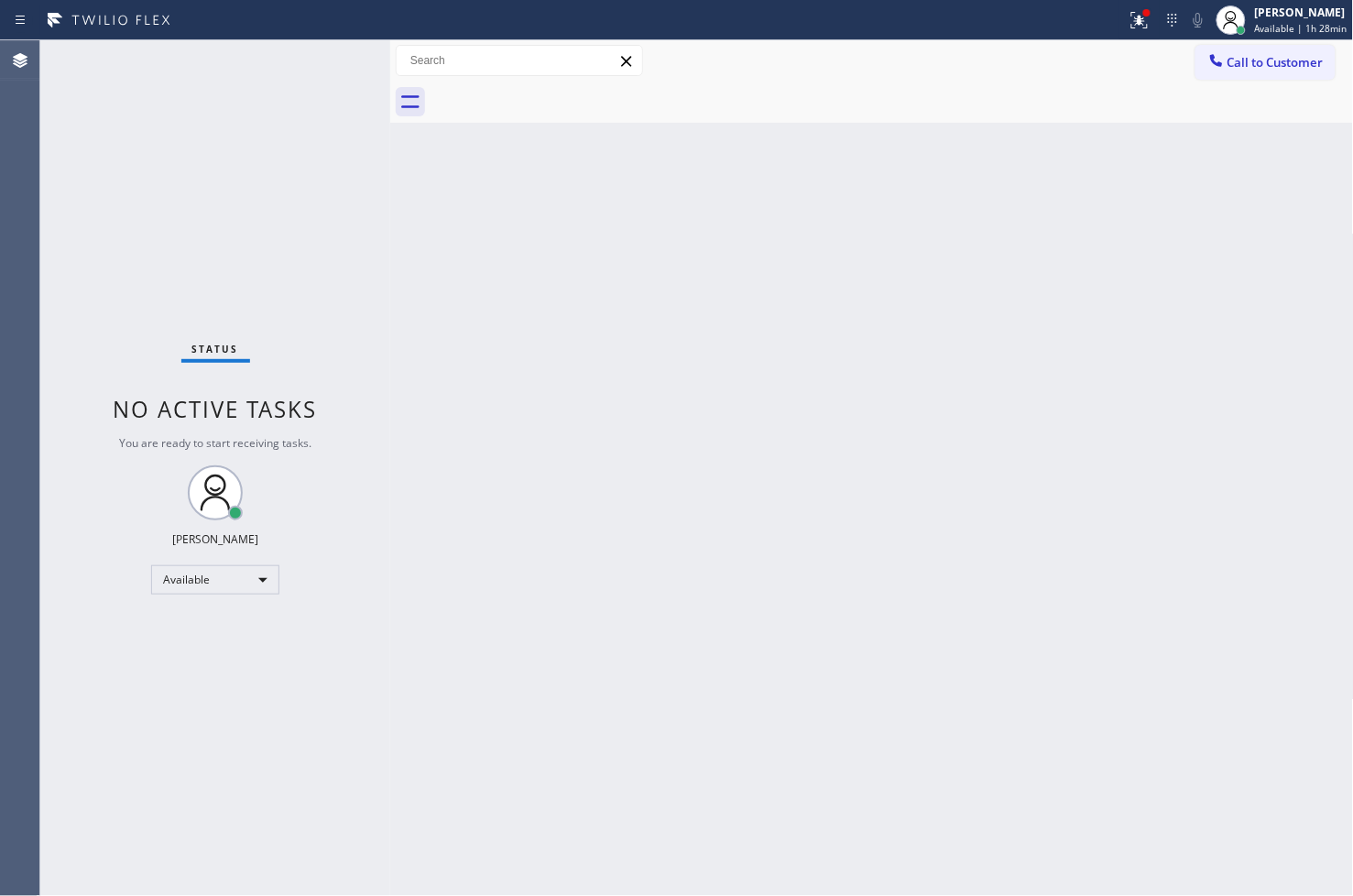
click at [398, 134] on div "Back to Dashboard Change Sender ID Customers Technicians Select a contact Outbo…" at bounding box center [872, 468] width 963 height 855
click at [327, 73] on div "Status No active tasks You are ready to start receiving tasks. [PERSON_NAME]" at bounding box center [216, 468] width 350 height 855
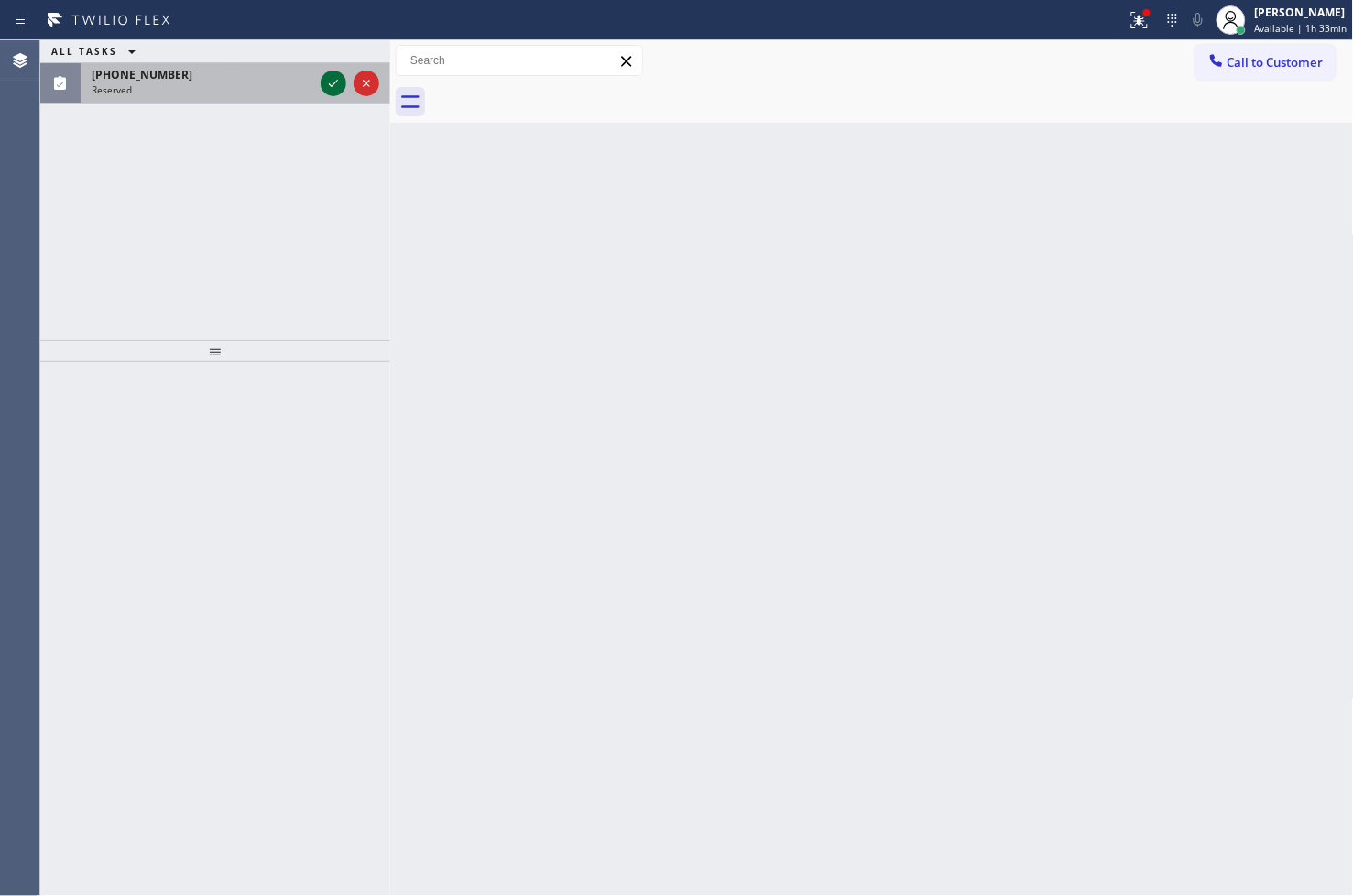
click at [322, 82] on icon at bounding box center [333, 83] width 22 height 22
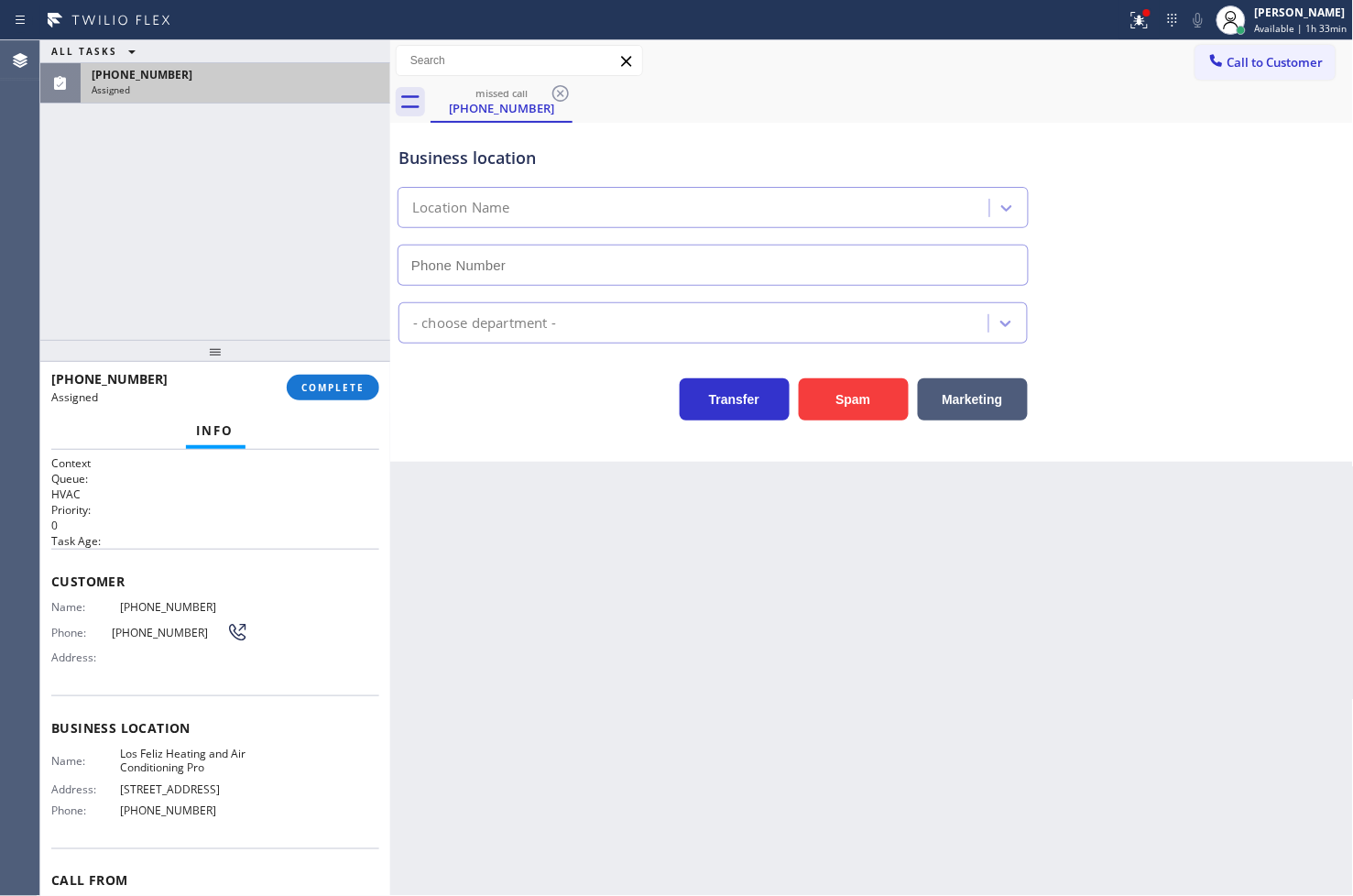
type input "[PHONE_NUMBER]"
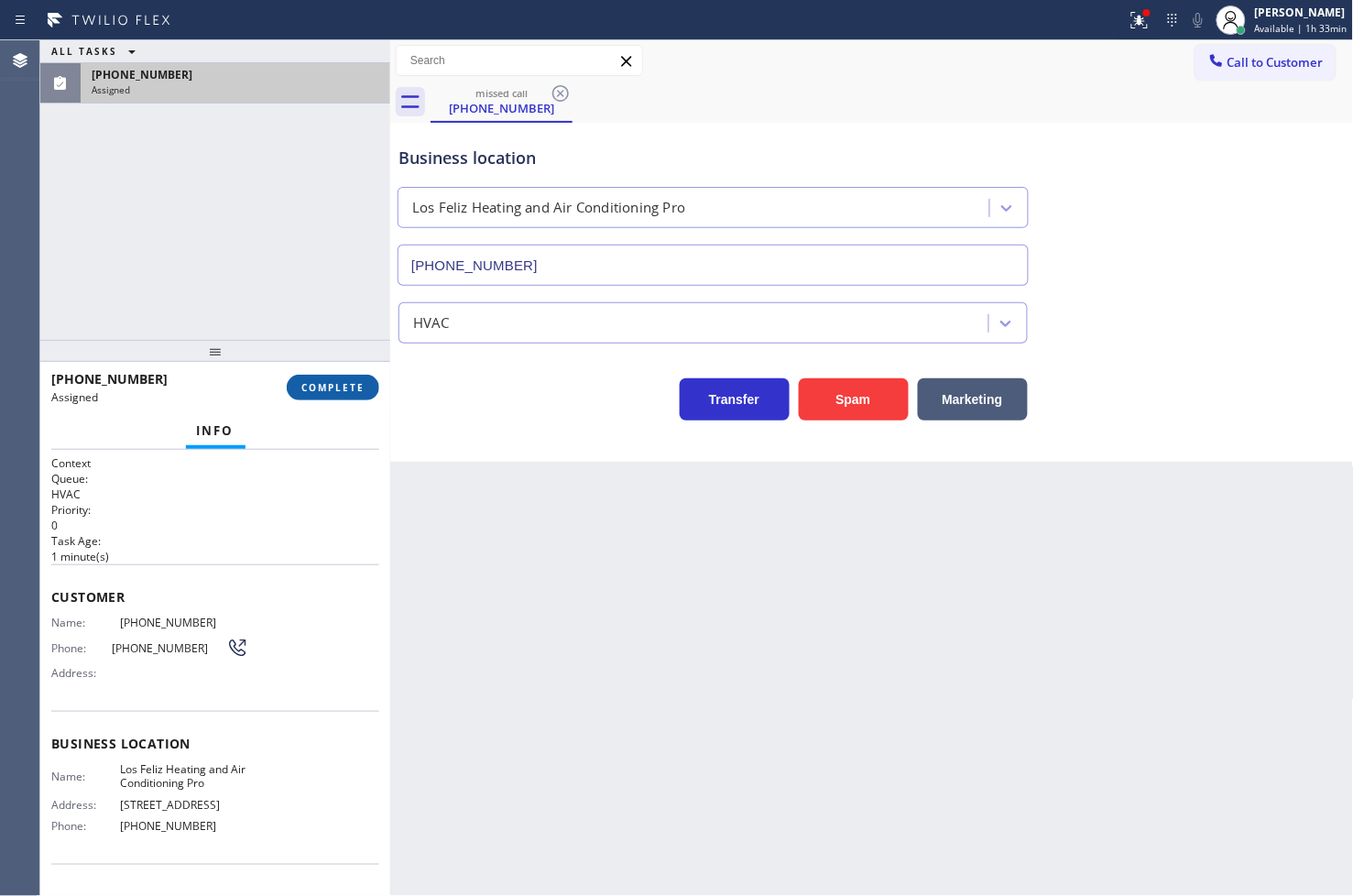
click at [348, 397] on button "COMPLETE" at bounding box center [333, 388] width 93 height 26
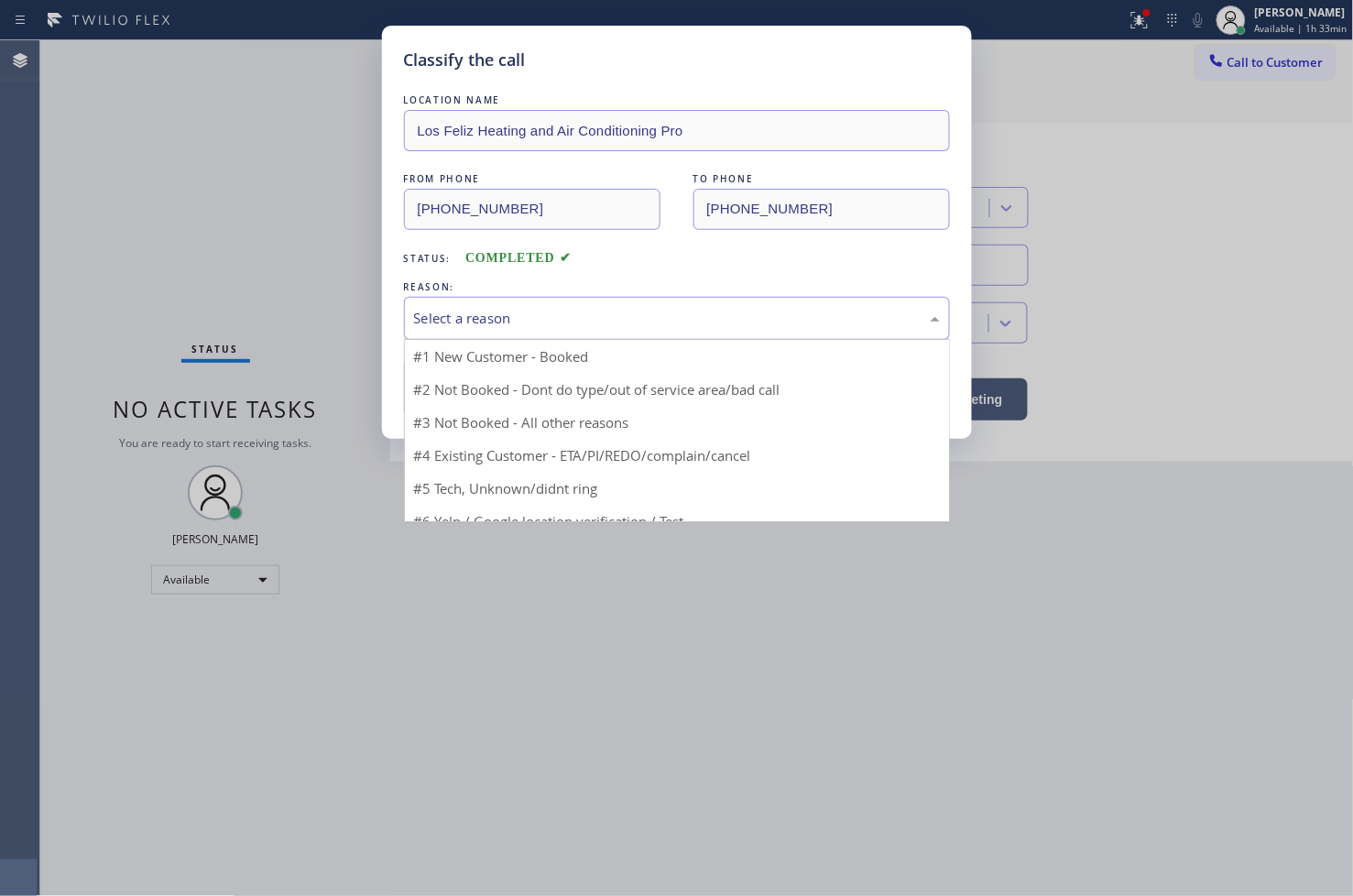
click at [482, 337] on div "Select a reason" at bounding box center [676, 318] width 546 height 44
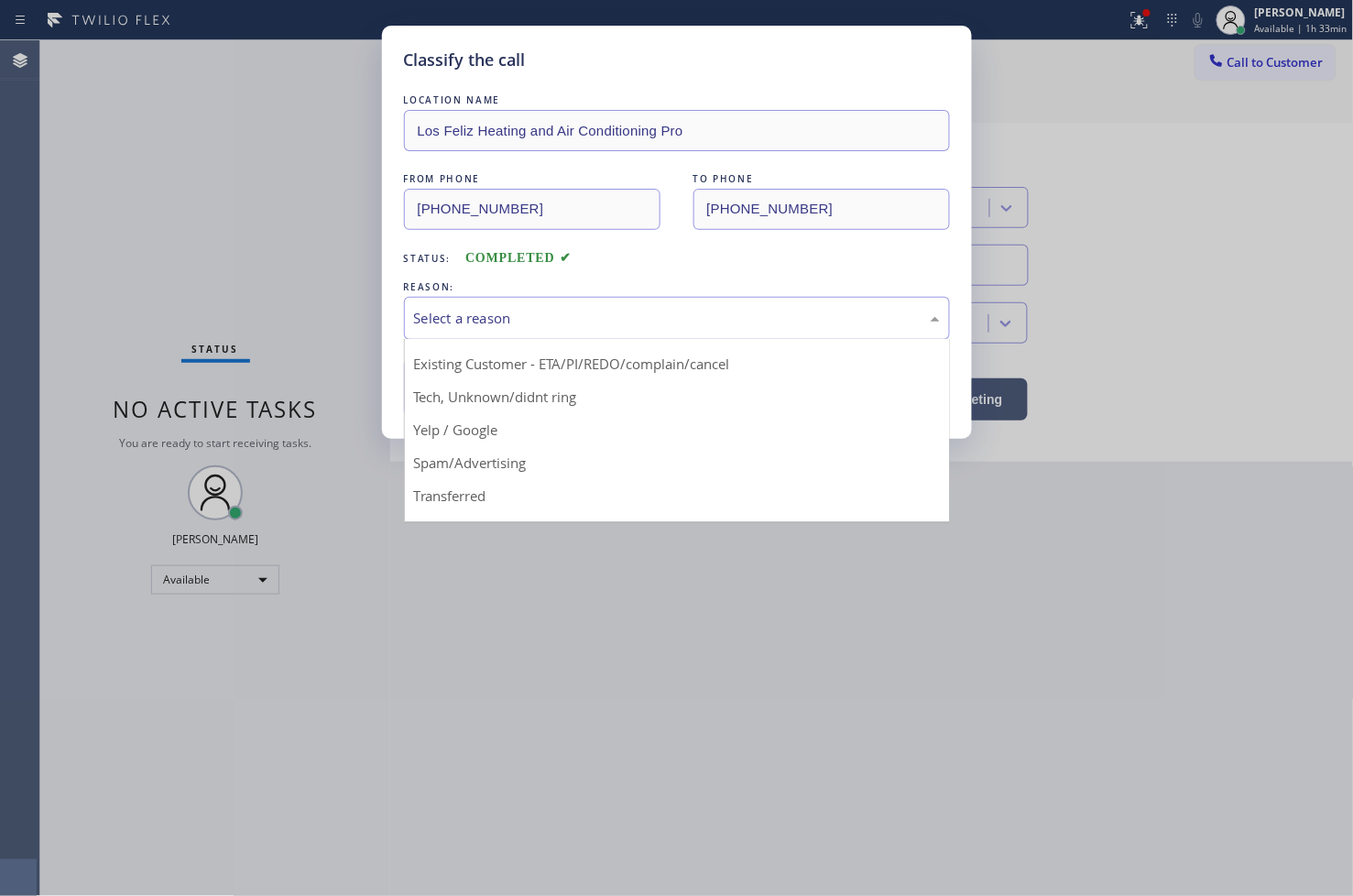
scroll to position [115, 0]
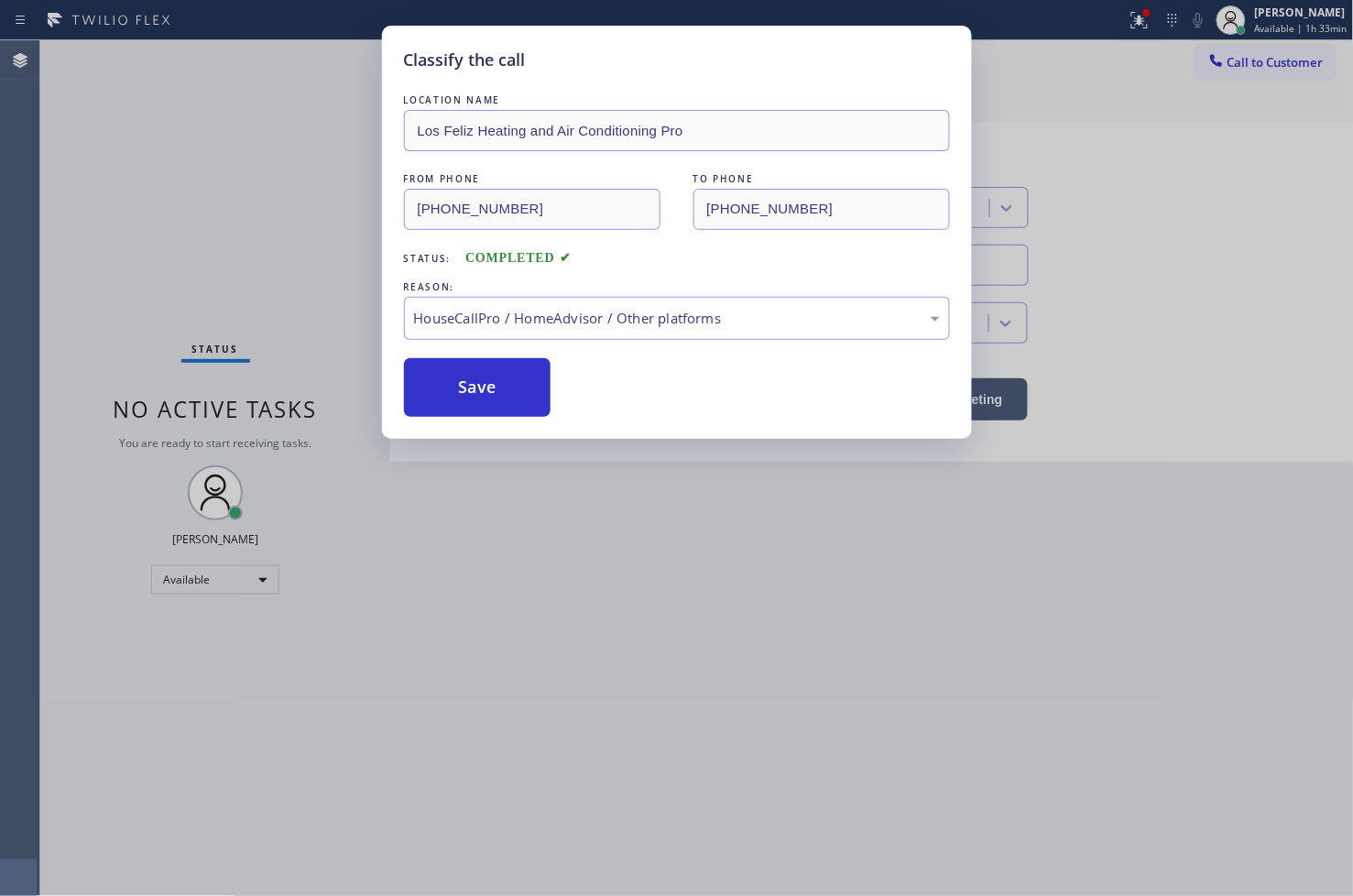
click at [543, 446] on div "Classify the call LOCATION NAME Los Feliz Heating and Air Conditioning Pro FROM…" at bounding box center [676, 448] width 1353 height 896
click at [532, 405] on button "Save" at bounding box center [477, 387] width 147 height 58
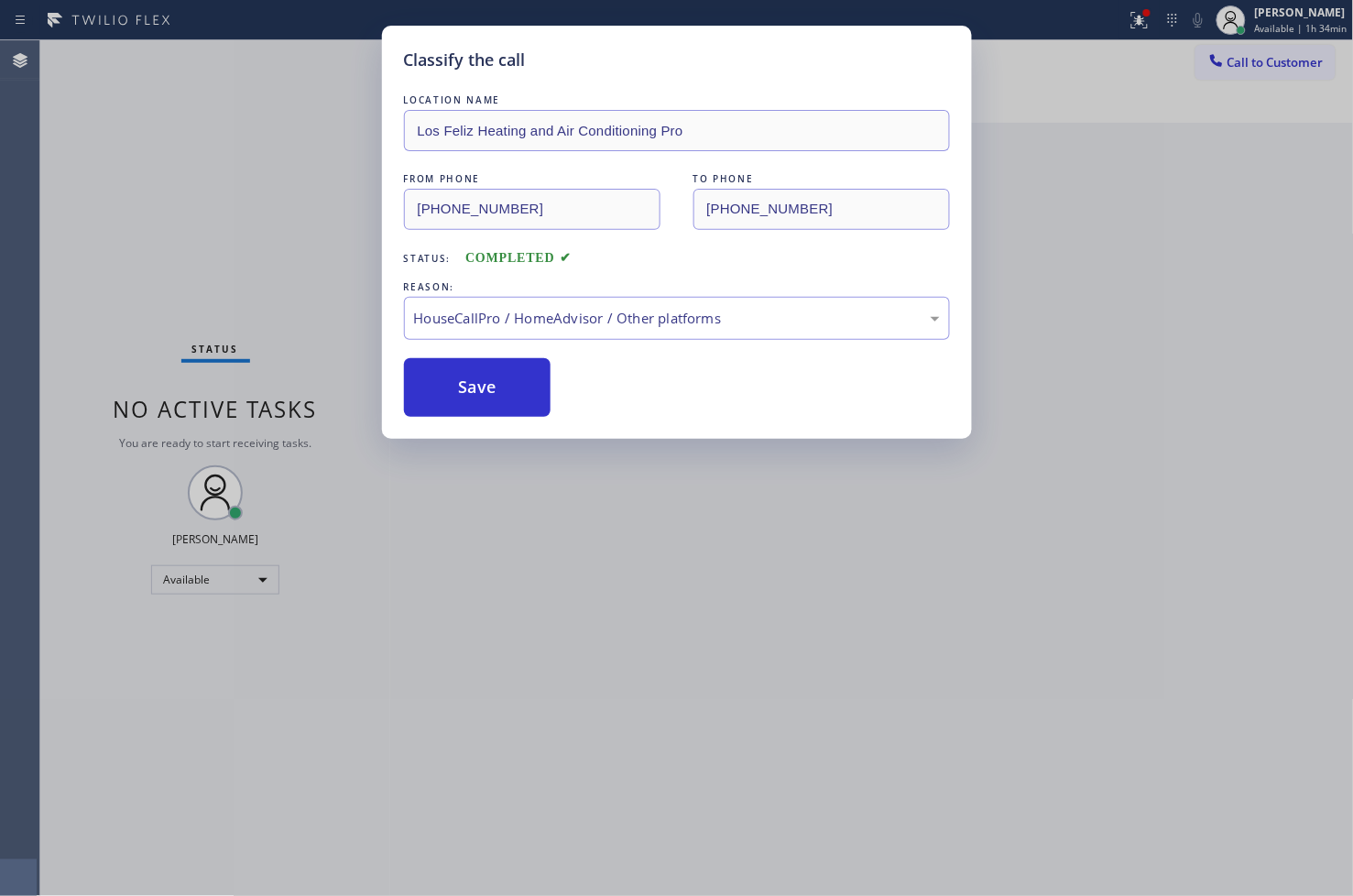
click at [539, 349] on div "Classify the call LOCATION NAME Pro Air Duct Specialists FROM PHONE [PHONE_NUMB…" at bounding box center [696, 468] width 1312 height 855
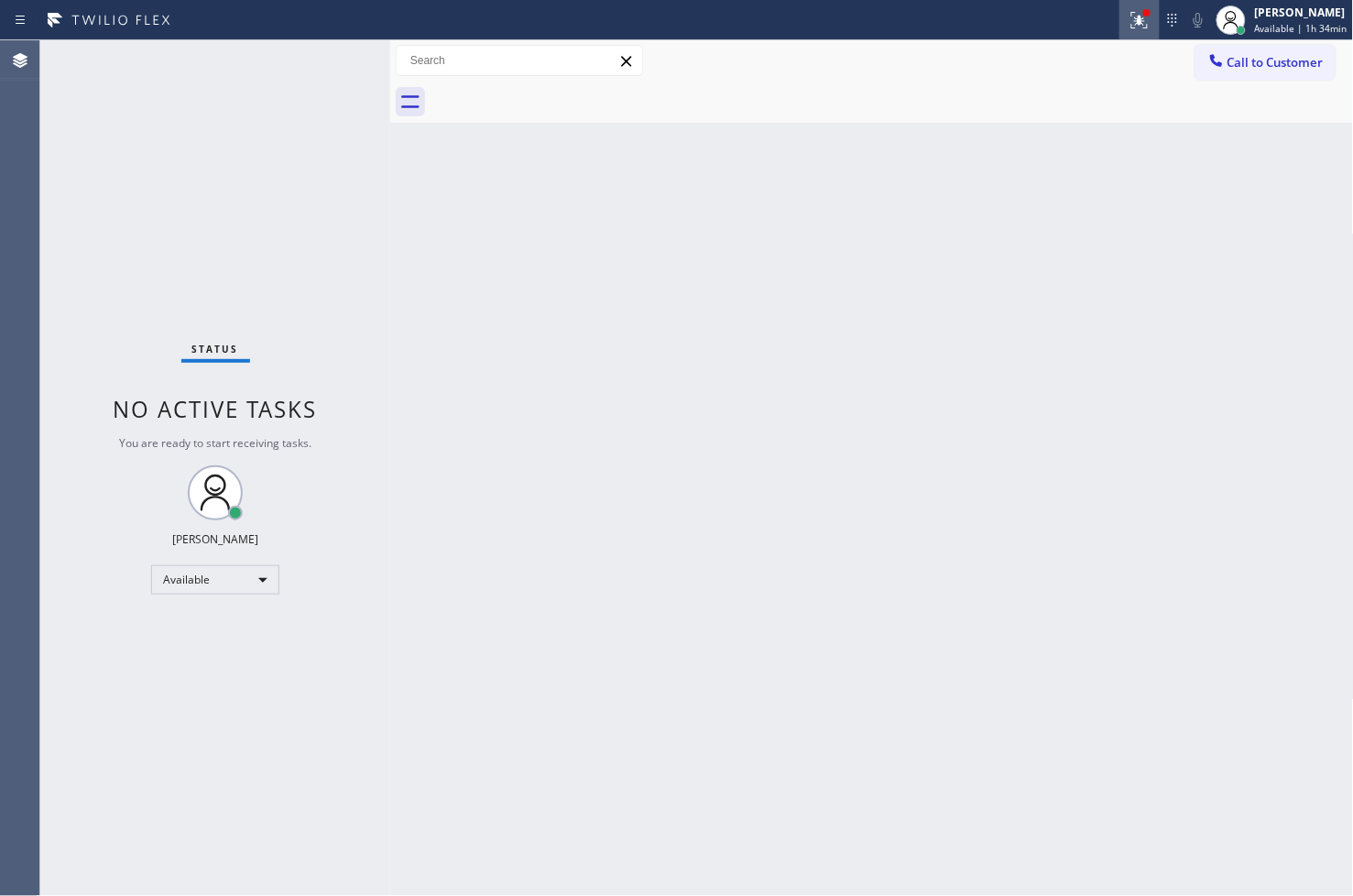
click at [1120, 33] on button at bounding box center [1139, 20] width 41 height 41
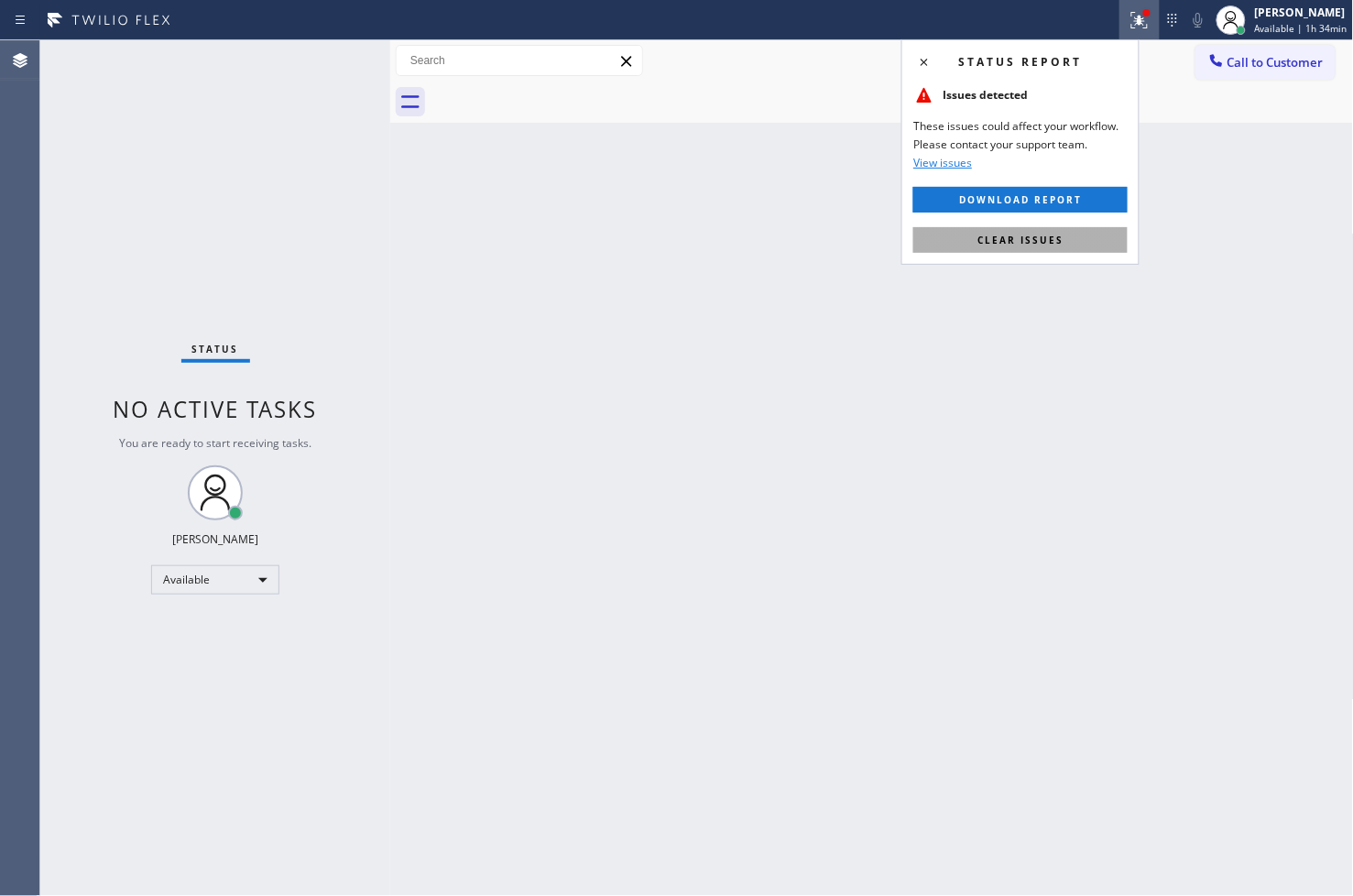
drag, startPoint x: 1105, startPoint y: 257, endPoint x: 1034, endPoint y: 248, distance: 71.6
click at [1105, 256] on div "Status report Issues detected These issues could affect your workflow. Please c…" at bounding box center [1020, 152] width 238 height 225
click at [801, 193] on div "Back to Dashboard Change Sender ID Customers Technicians Select a contact Outbo…" at bounding box center [872, 468] width 963 height 855
click at [812, 131] on div "Back to Dashboard Change Sender ID Customers Technicians Select a contact Outbo…" at bounding box center [872, 468] width 963 height 855
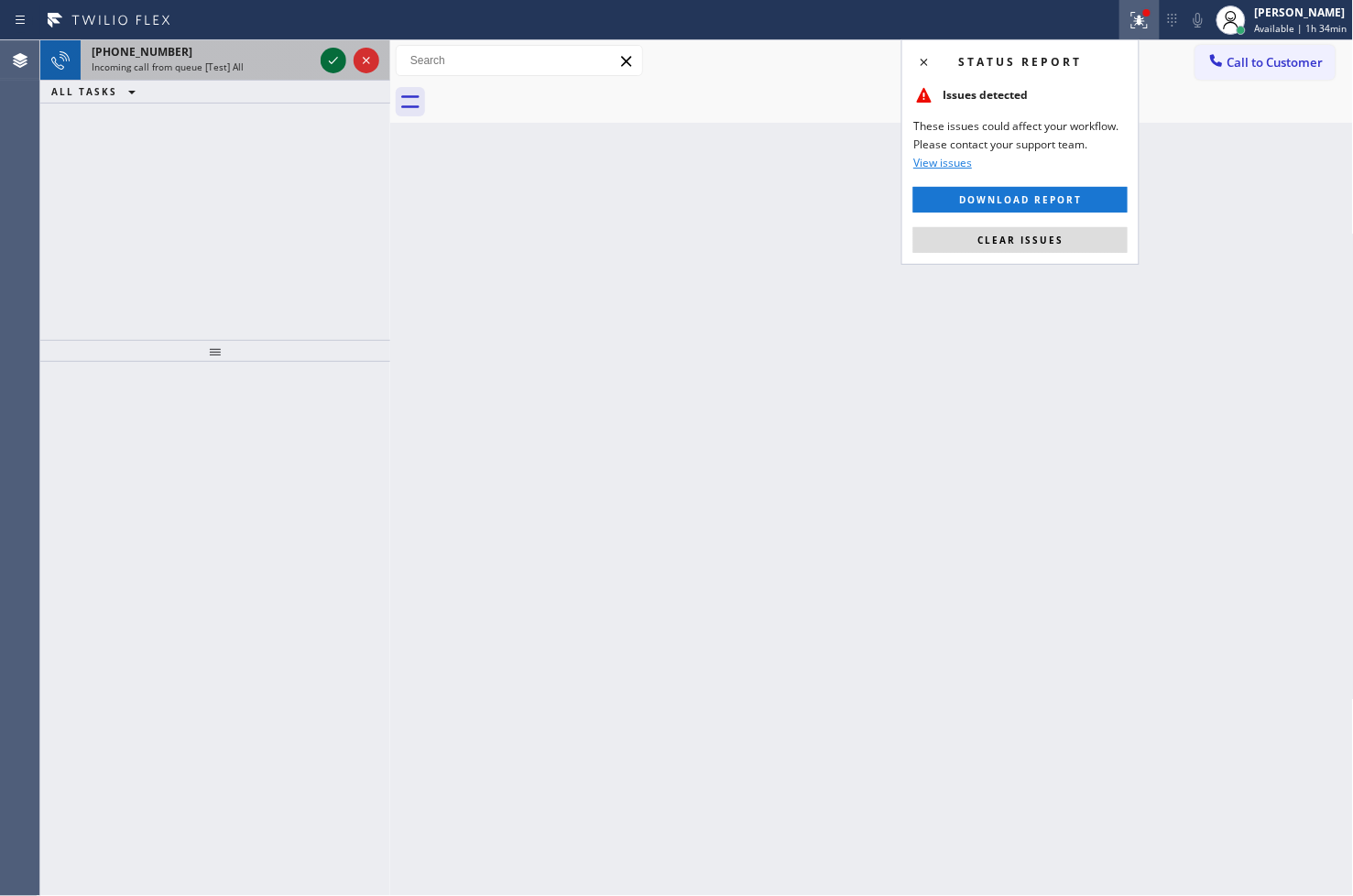
click at [339, 57] on icon at bounding box center [333, 60] width 22 height 22
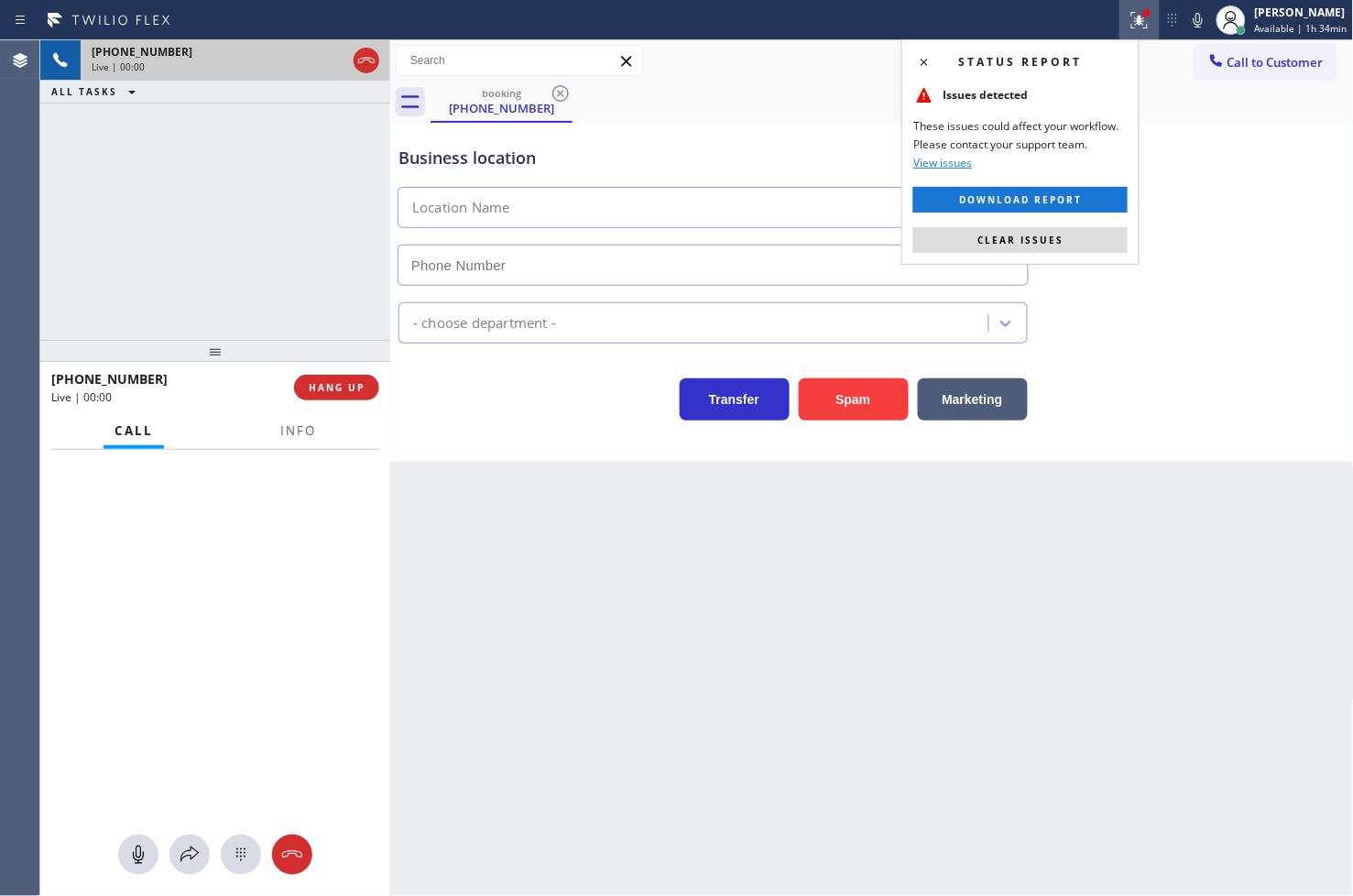
type input "[PHONE_NUMBER]"
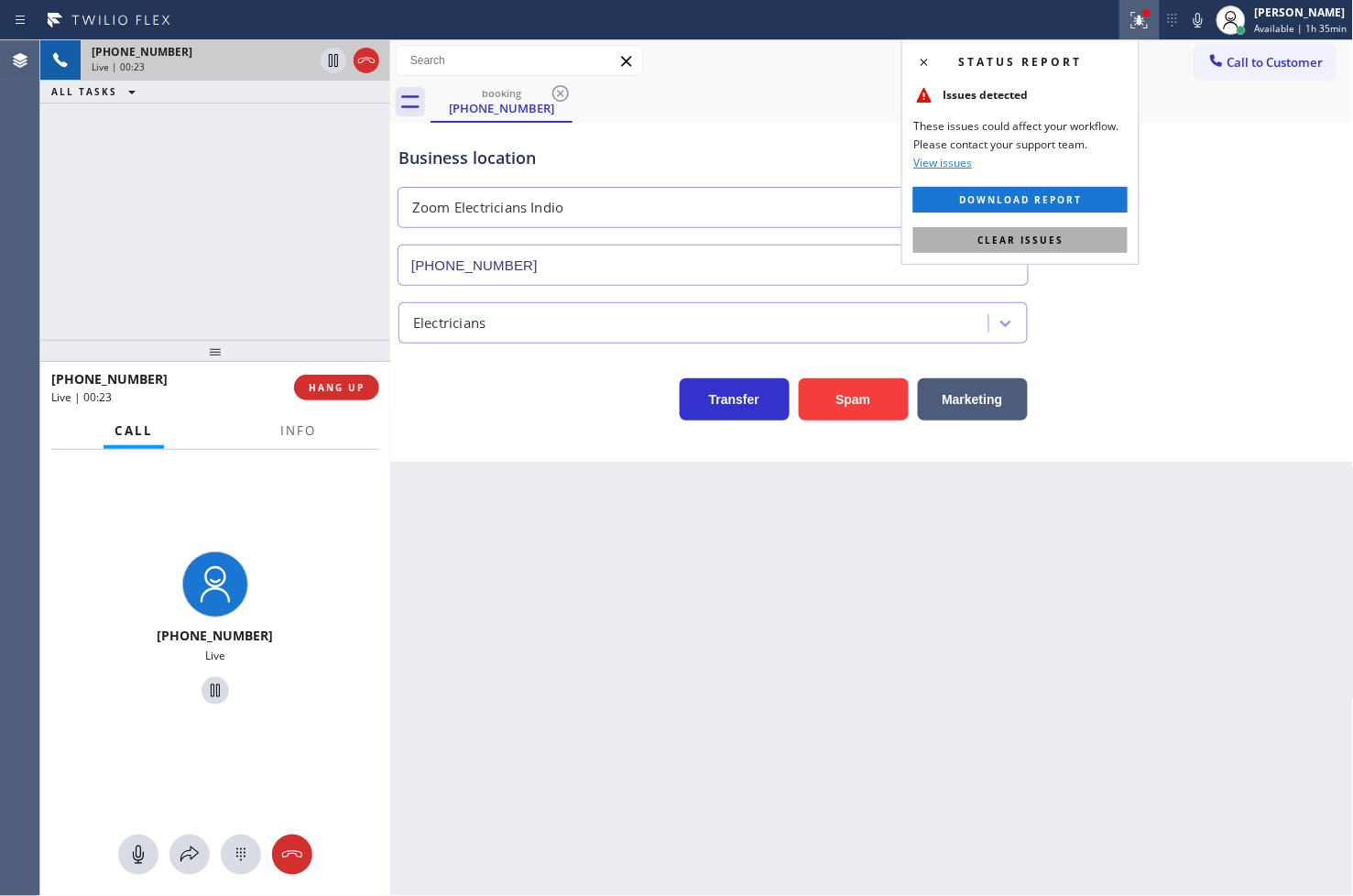
click at [1027, 241] on span "Clear issues" at bounding box center [1020, 239] width 86 height 13
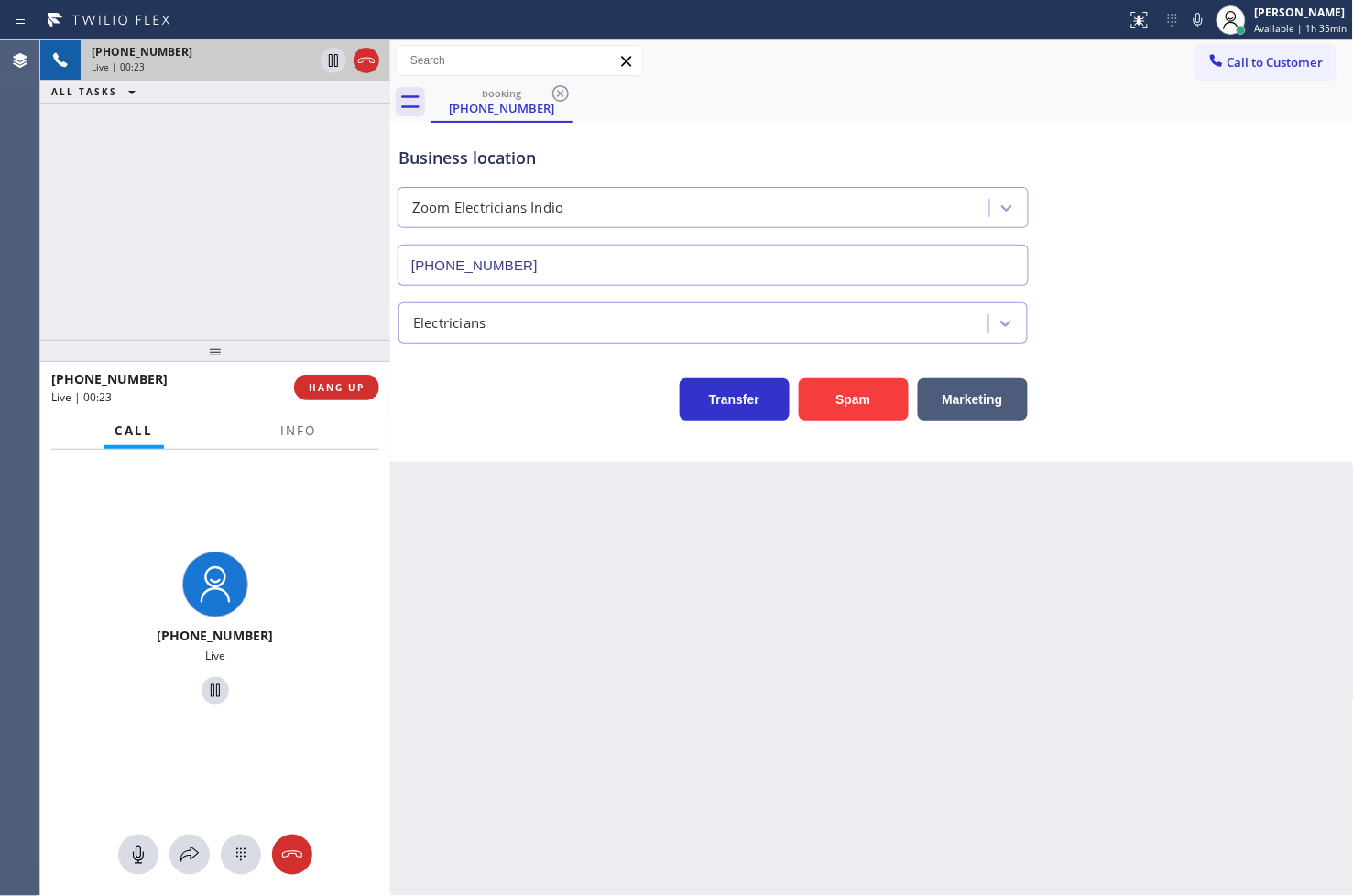
click at [528, 546] on div "Back to Dashboard Change Sender ID Customers Technicians Select a contact Outbo…" at bounding box center [872, 468] width 963 height 855
drag, startPoint x: 262, startPoint y: 563, endPoint x: 248, endPoint y: 403, distance: 160.6
click at [267, 554] on div "[PHONE_NUMBER] Live" at bounding box center [215, 631] width 141 height 158
click at [229, 308] on div "[PHONE_NUMBER] Live | 00:24 ALL TASKS ALL TASKS ACTIVE TASKS TASKS IN WRAP UP" at bounding box center [216, 190] width 350 height 300
click at [296, 426] on span "Info" at bounding box center [298, 430] width 36 height 17
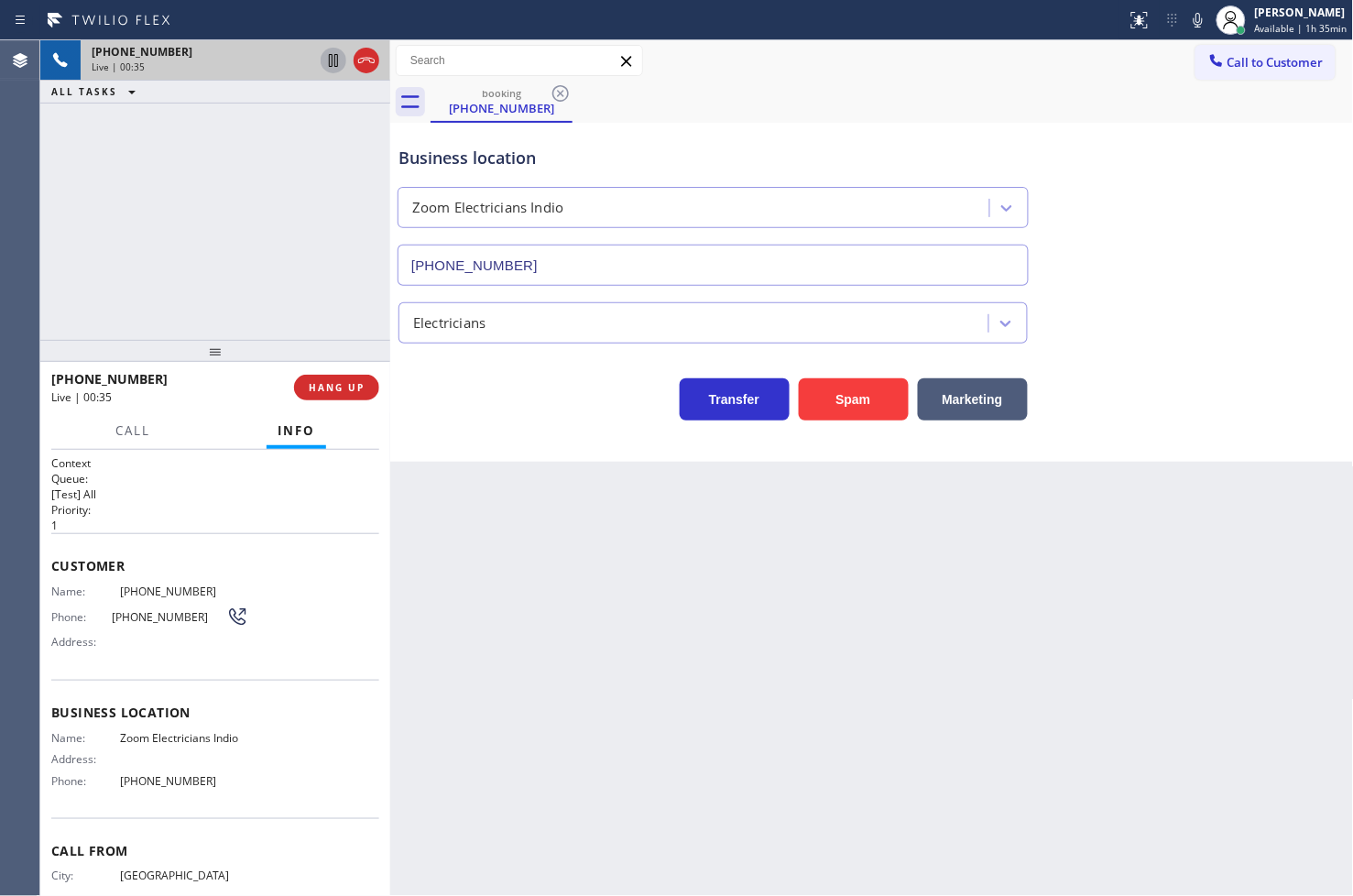
click at [341, 65] on icon at bounding box center [333, 60] width 22 height 22
click at [135, 435] on span "Call" at bounding box center [133, 430] width 35 height 17
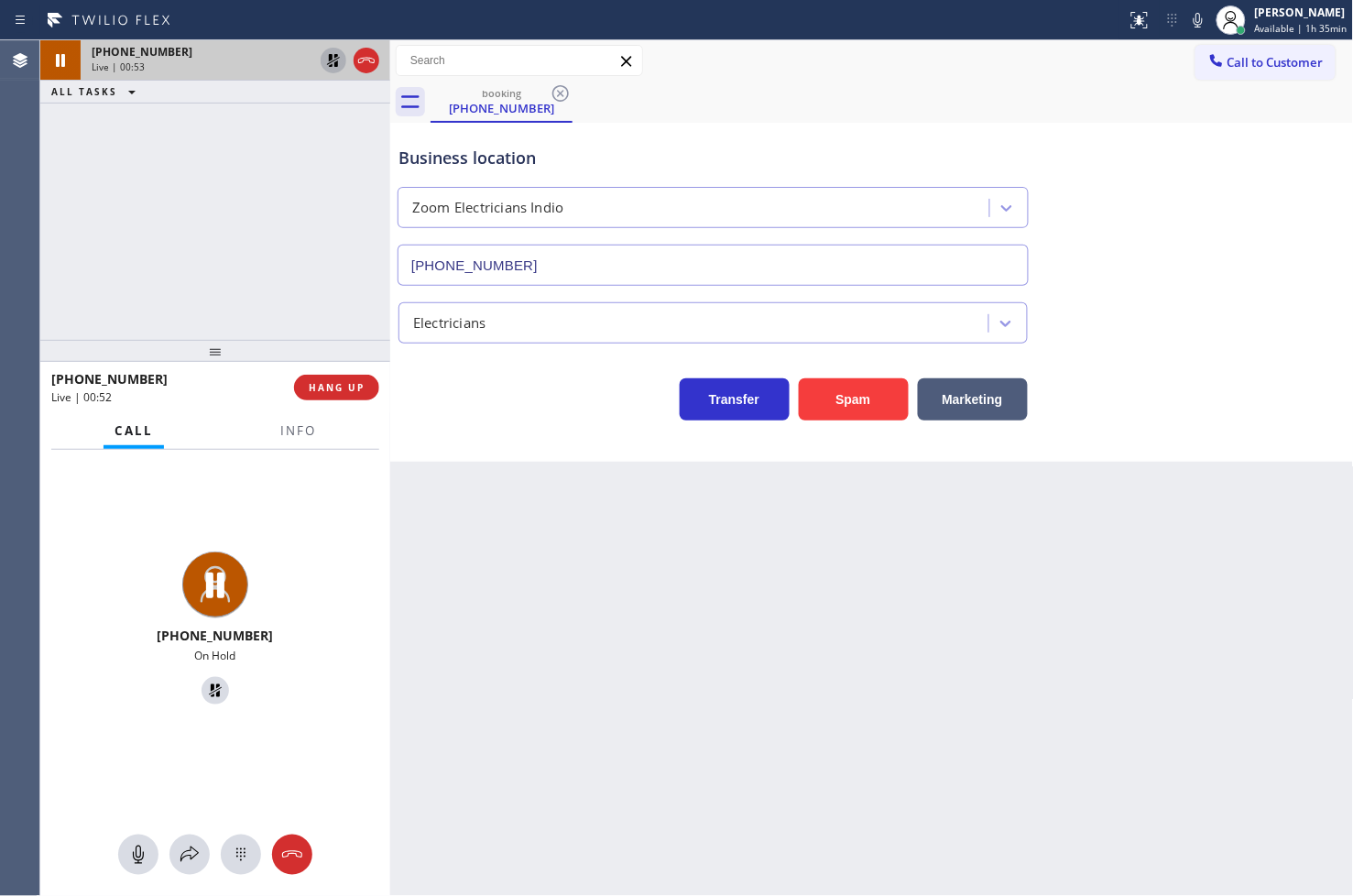
click at [138, 437] on span "Call" at bounding box center [134, 430] width 39 height 17
click at [195, 854] on icon at bounding box center [189, 854] width 19 height 16
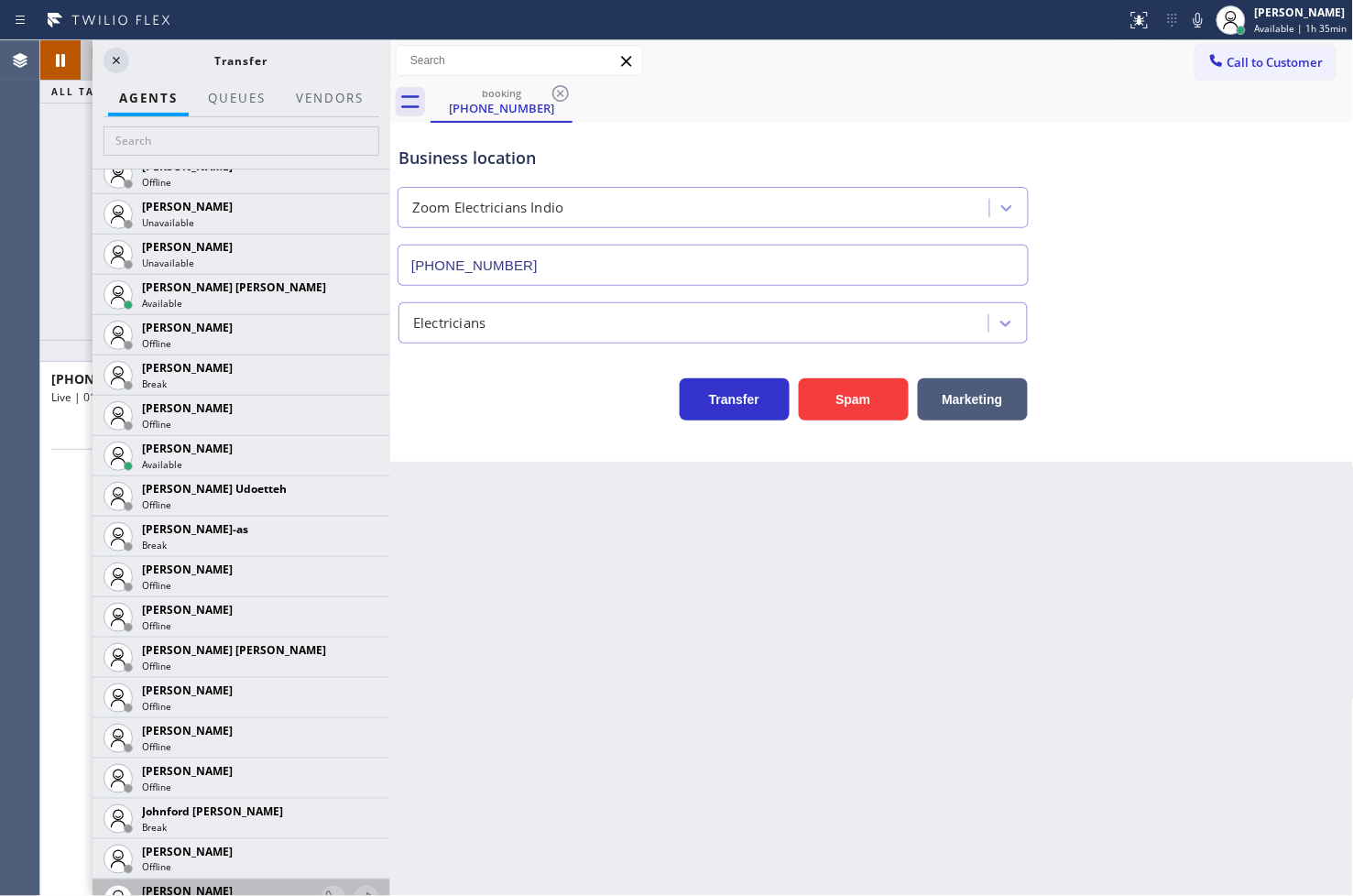
scroll to position [1730, 0]
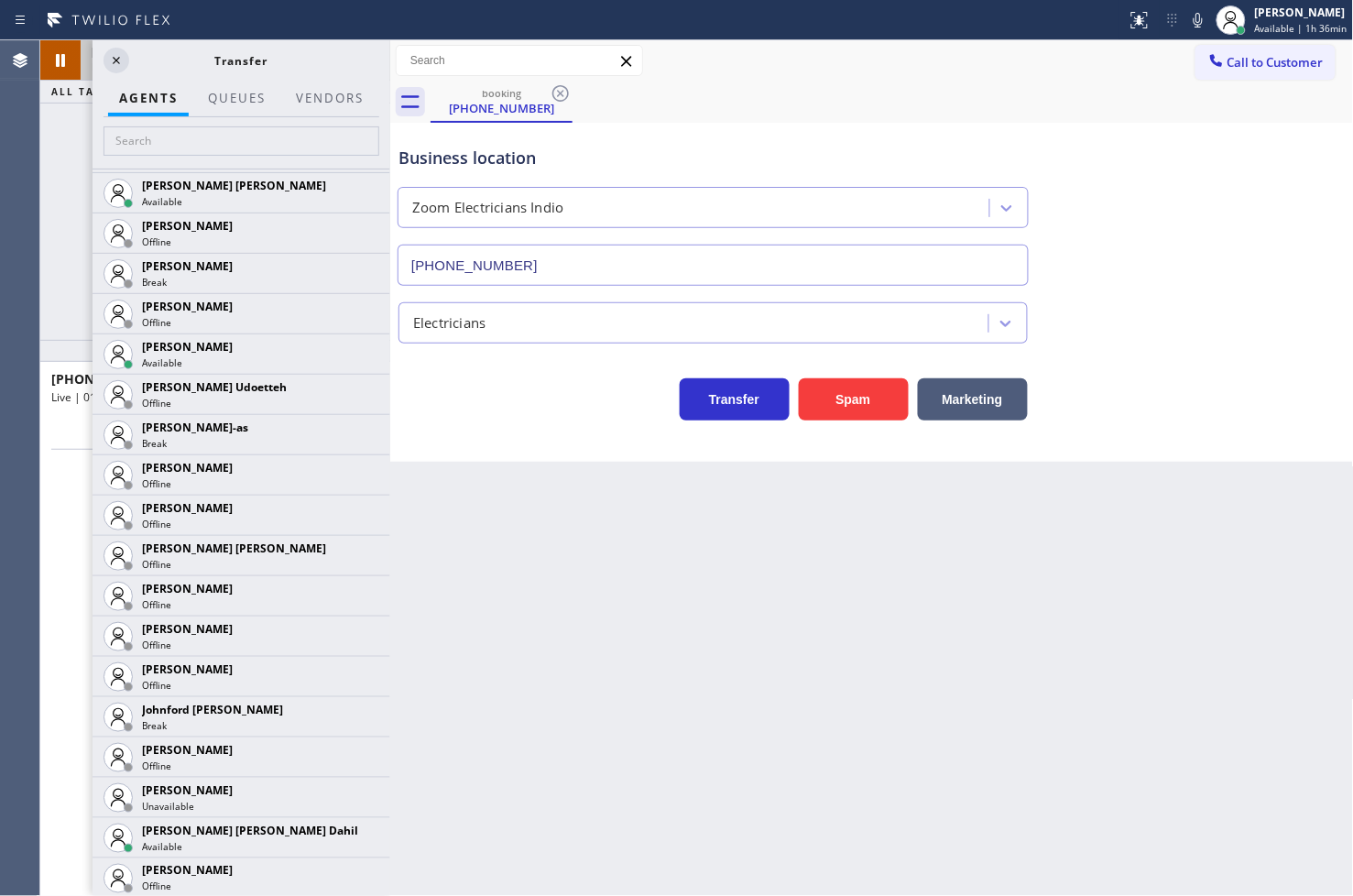
click at [543, 522] on div "Back to Dashboard Change Sender ID Customers Technicians Select a contact Outbo…" at bounding box center [872, 468] width 963 height 855
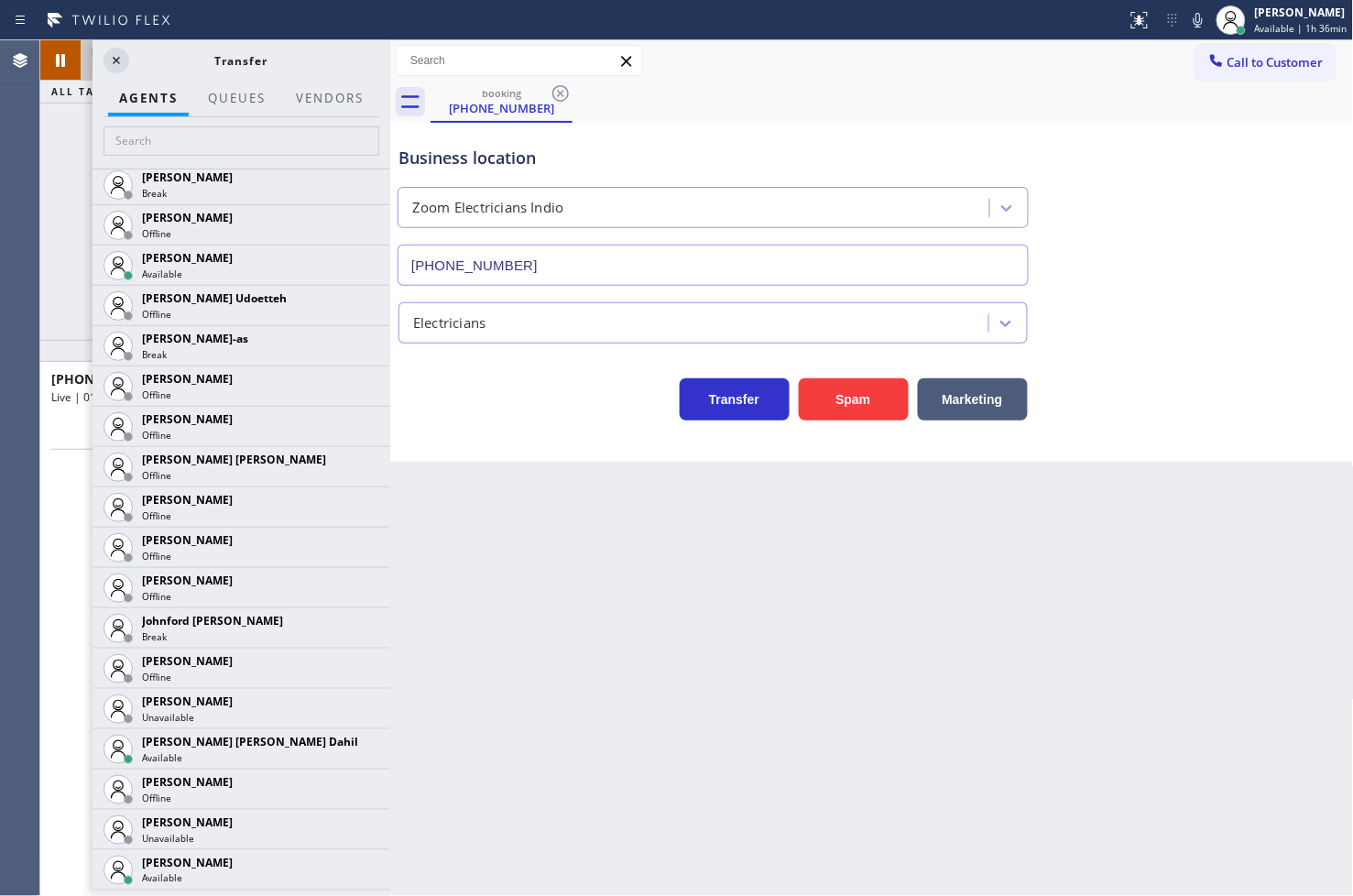
scroll to position [2035, 0]
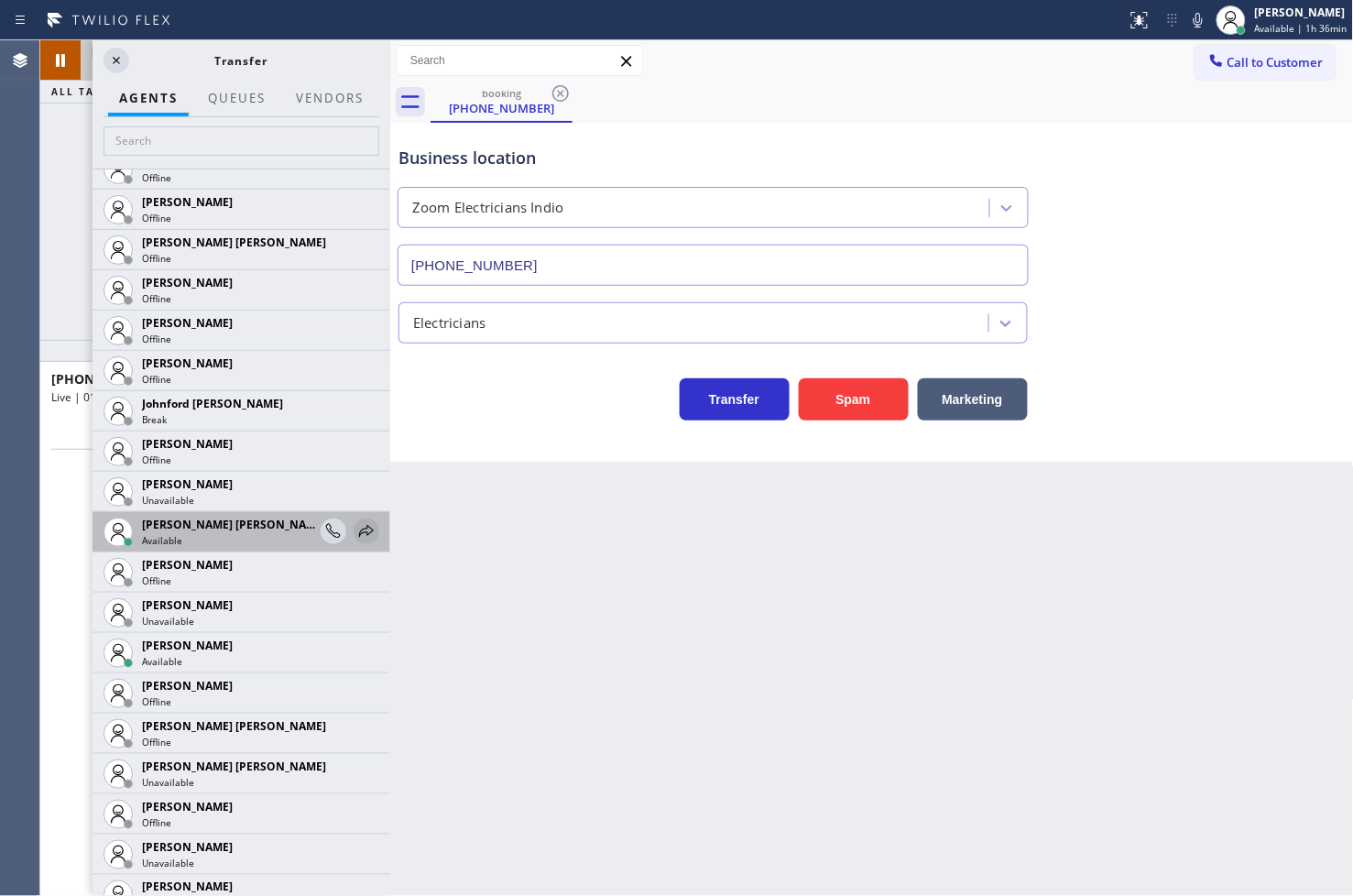
click at [359, 532] on icon at bounding box center [366, 531] width 15 height 12
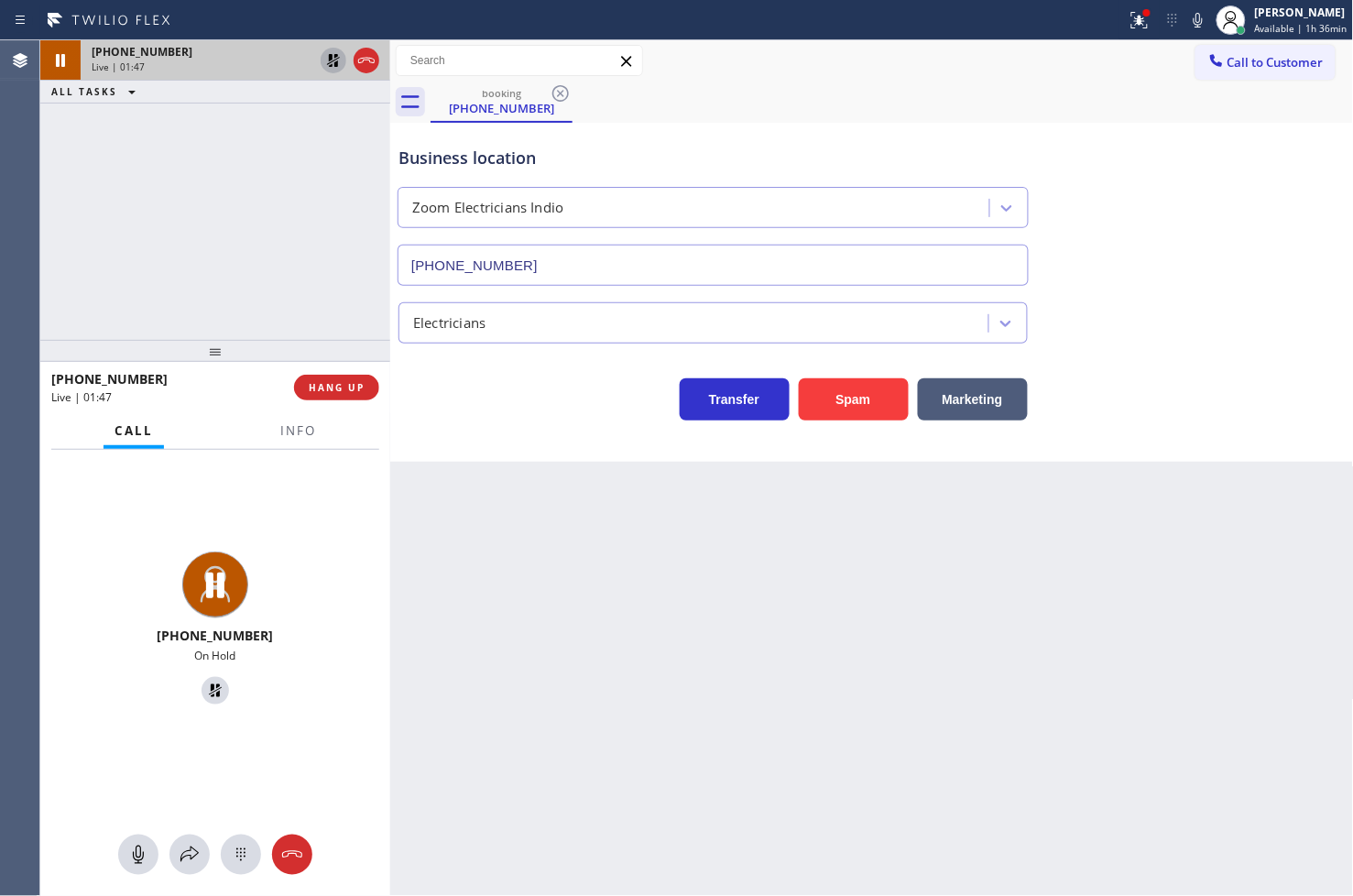
click at [543, 473] on div "Back to Dashboard Change Sender ID Customers Technicians Select a contact Outbo…" at bounding box center [872, 468] width 963 height 855
click at [190, 852] on icon at bounding box center [190, 854] width 22 height 22
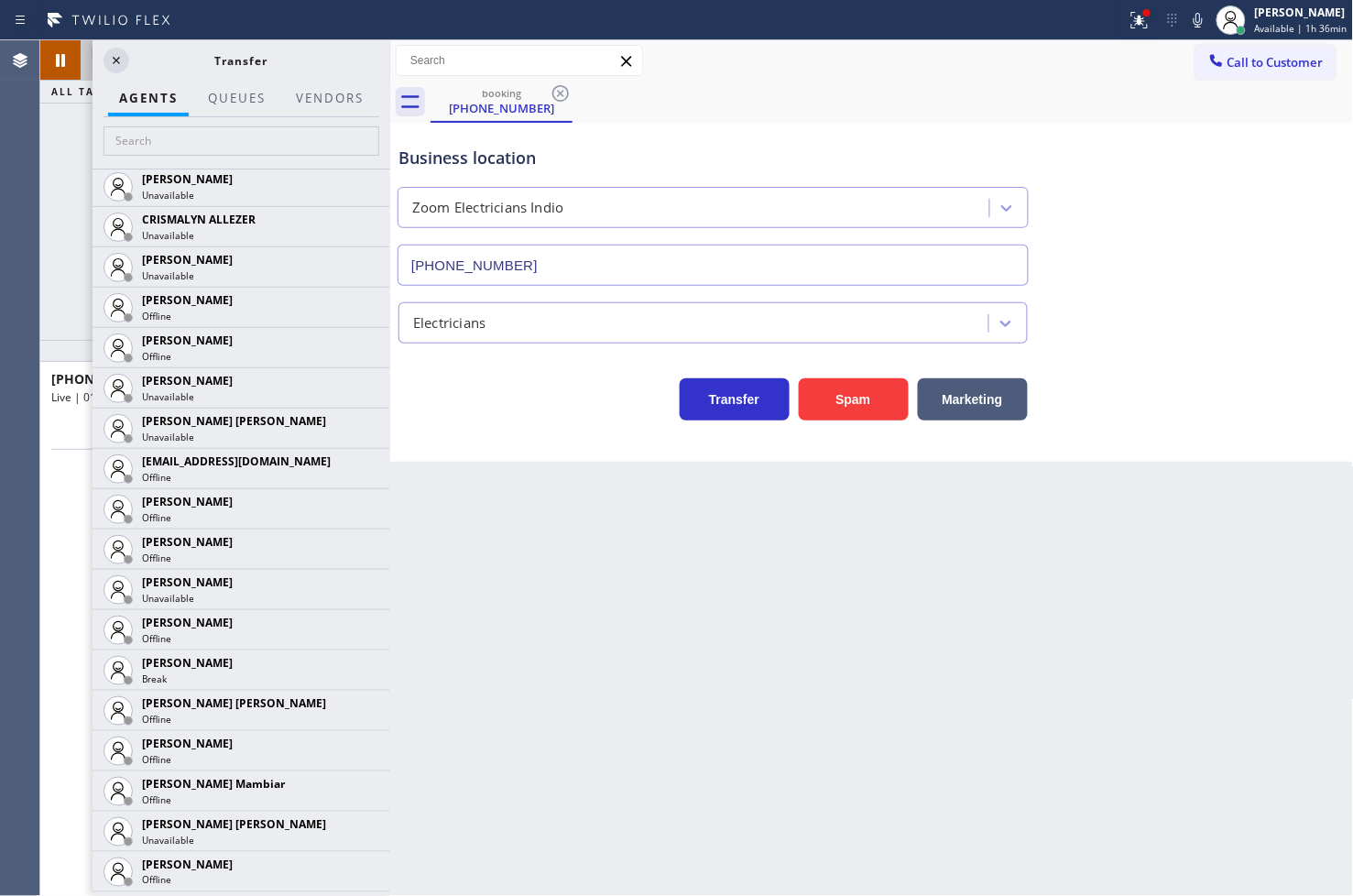
scroll to position [1120, 0]
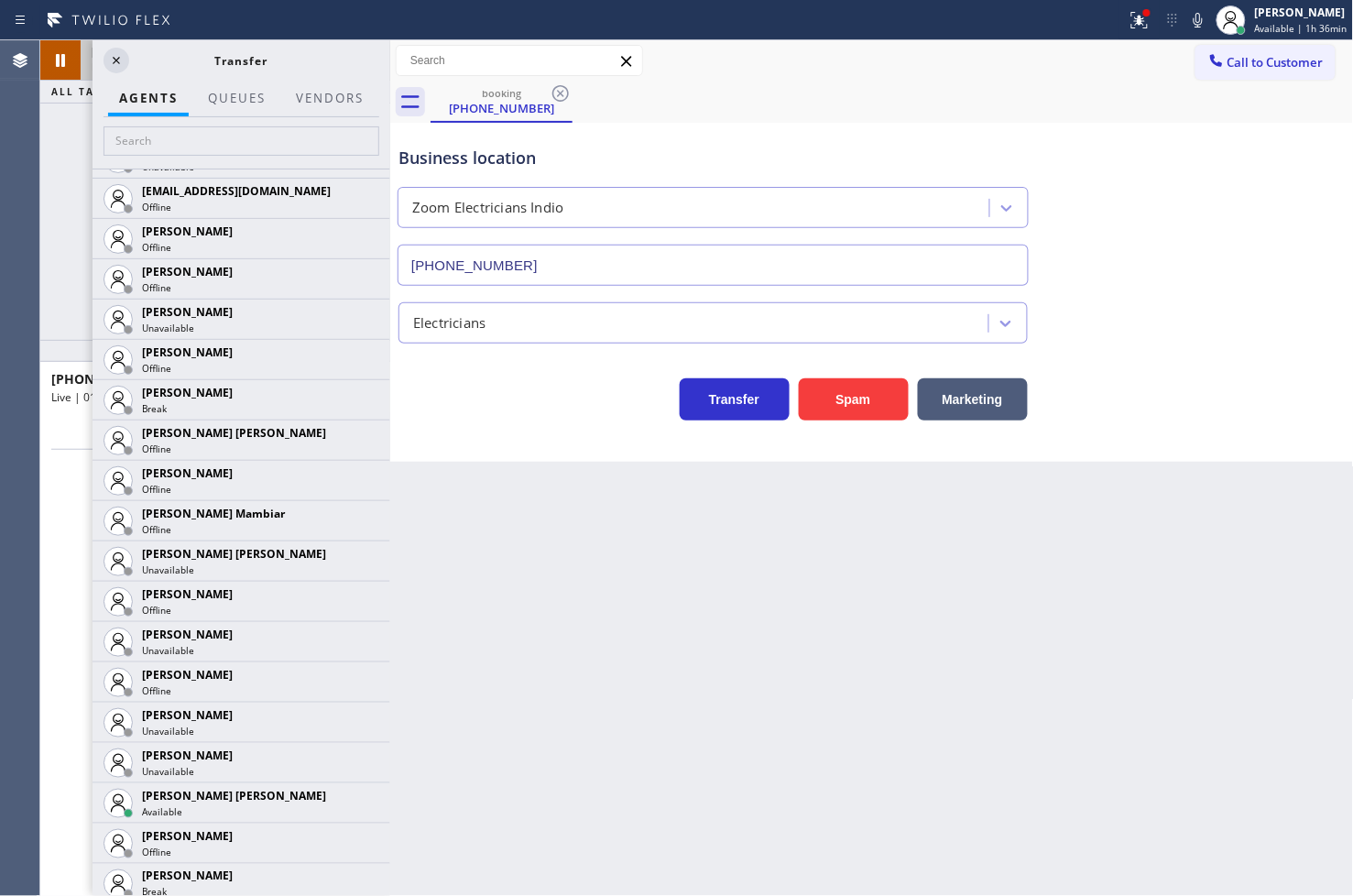
click at [0, 0] on icon at bounding box center [0, 0] width 0 height 0
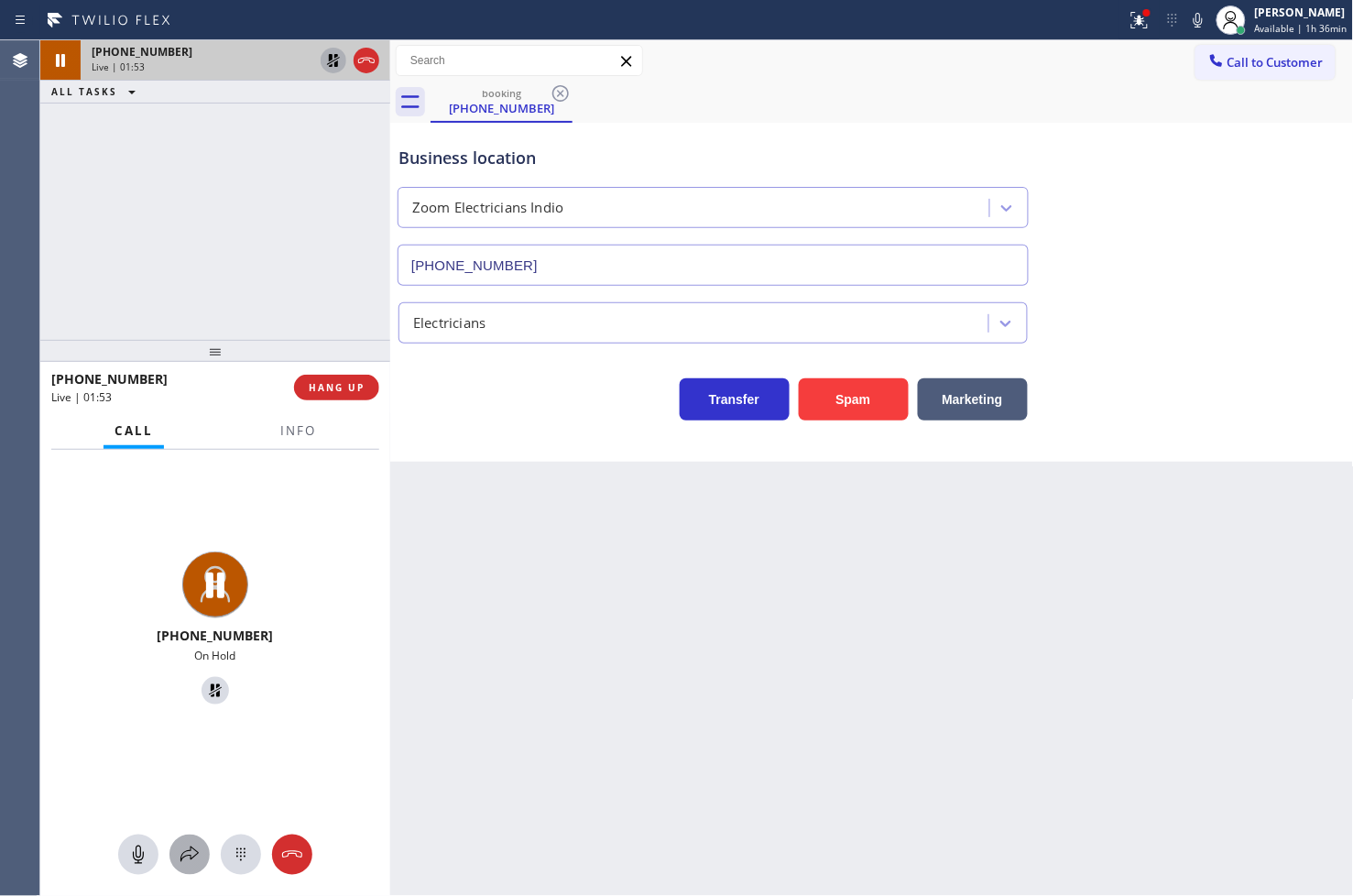
click at [199, 863] on icon at bounding box center [190, 854] width 22 height 22
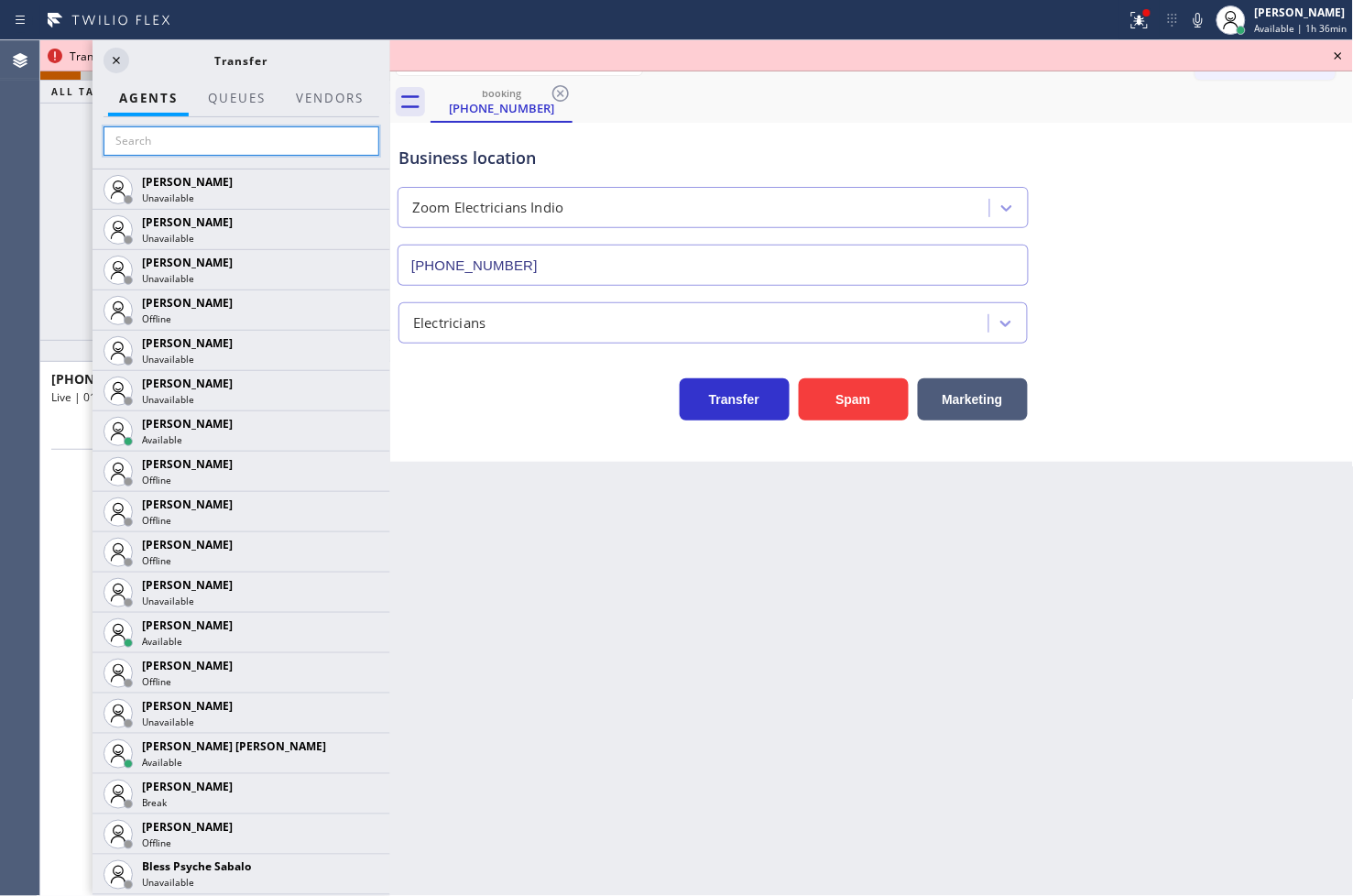
click at [224, 143] on input "text" at bounding box center [241, 141] width 276 height 30
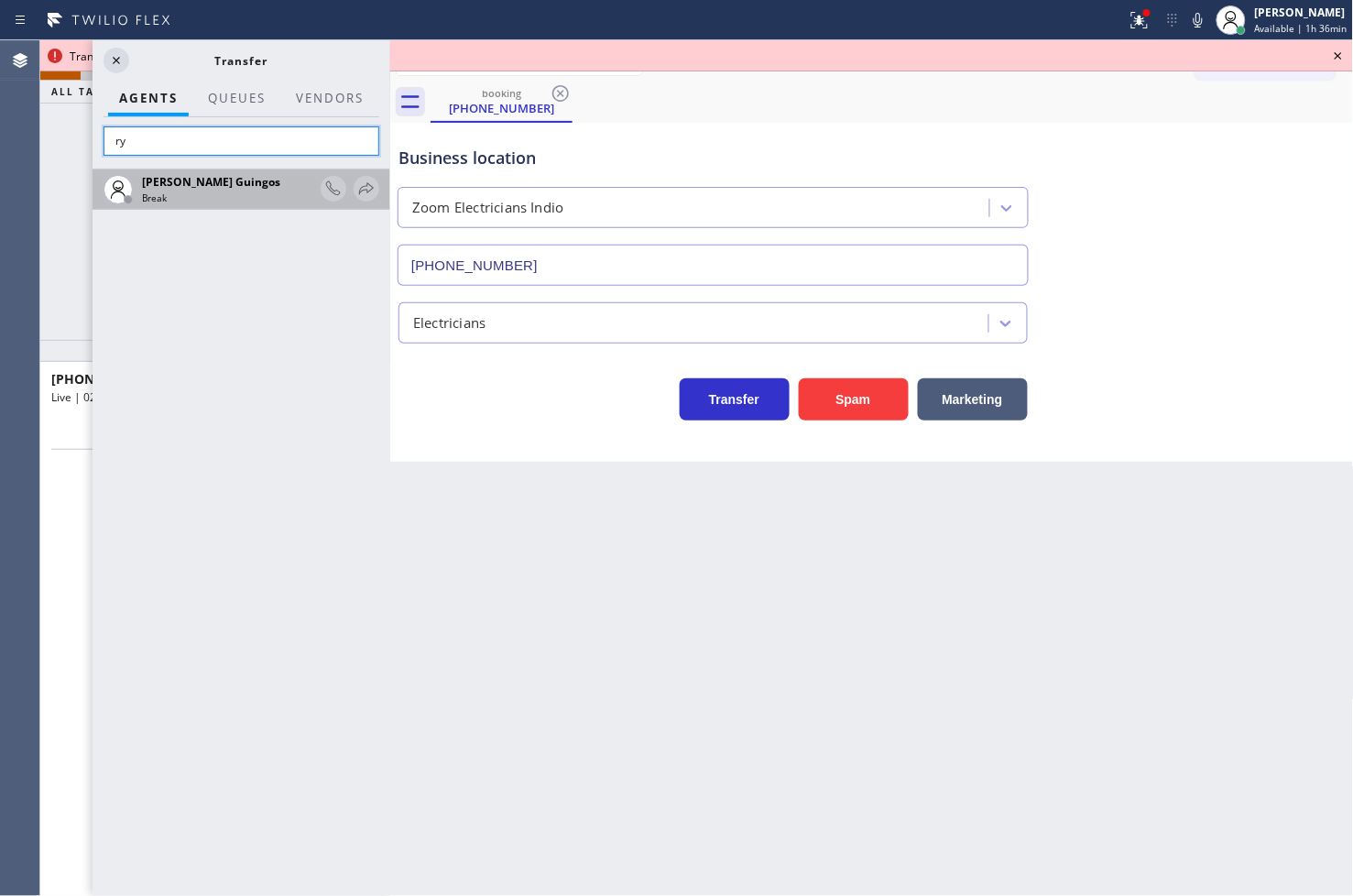
type input "r"
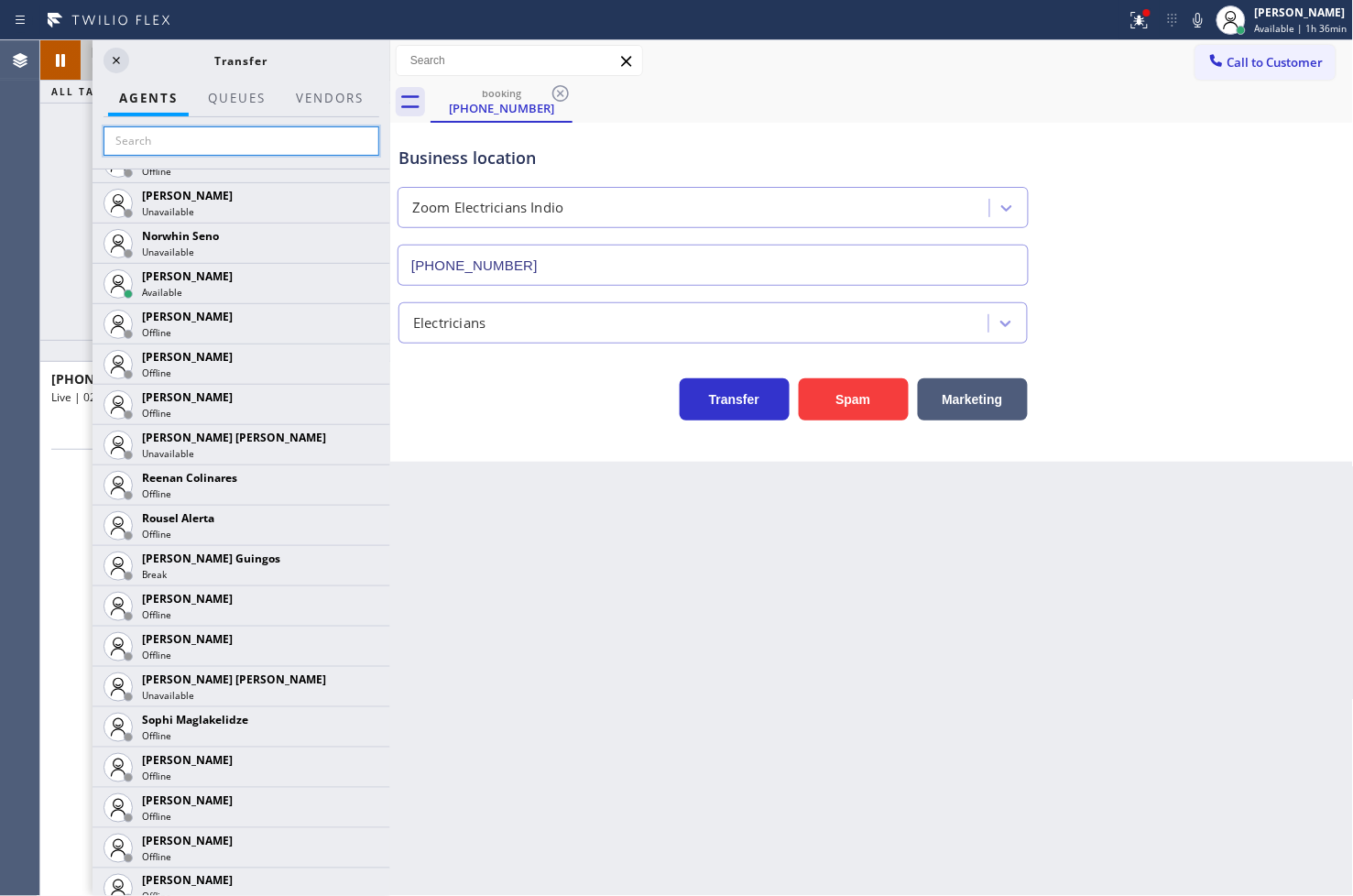
scroll to position [3786, 0]
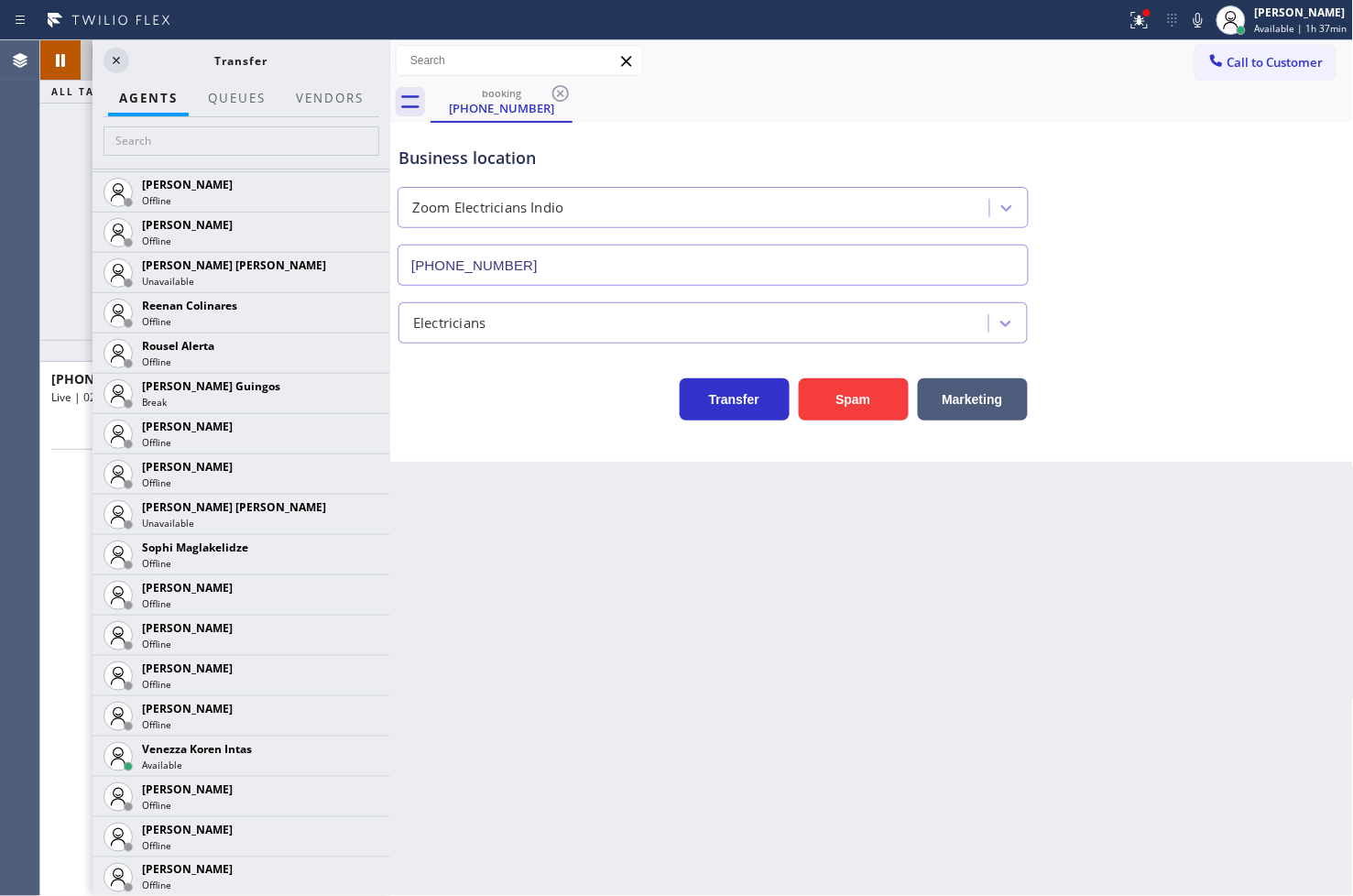
click at [446, 239] on div "[PHONE_NUMBER]" at bounding box center [713, 261] width 639 height 48
click at [602, 584] on div "Back to Dashboard Change Sender ID Customers Technicians Select a contact Outbo…" at bounding box center [872, 468] width 963 height 855
click at [51, 176] on div "[PHONE_NUMBER] Live | 02:48 ALL TASKS ALL TASKS ACTIVE TASKS TASKS IN WRAP UP" at bounding box center [216, 190] width 350 height 300
click at [113, 62] on icon at bounding box center [116, 59] width 7 height 7
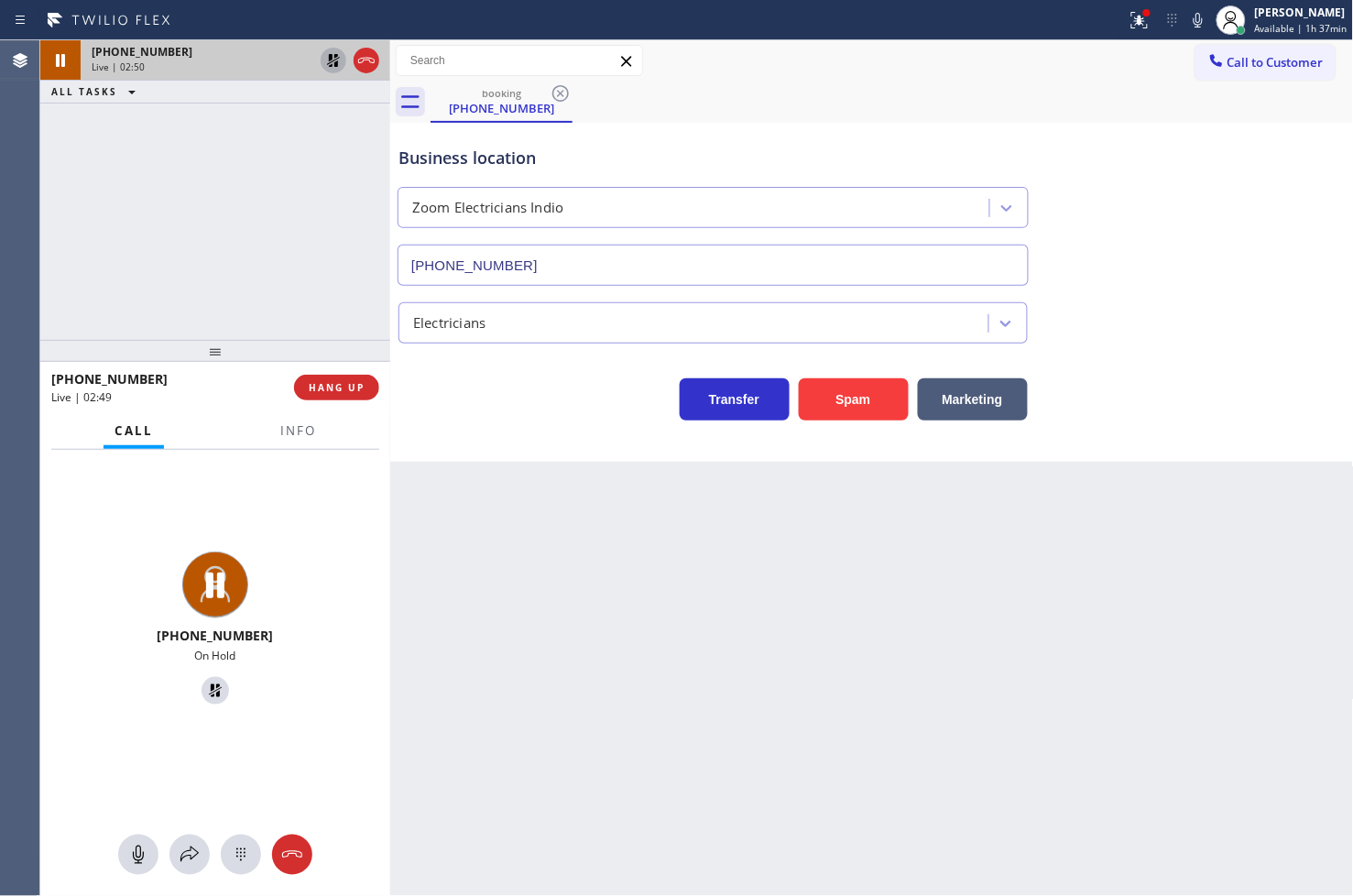
click at [327, 67] on icon at bounding box center [333, 60] width 22 height 22
click at [956, 647] on div "Back to Dashboard Change Sender ID Customers Technicians Select a contact Outbo…" at bounding box center [872, 468] width 963 height 855
click at [1128, 22] on icon at bounding box center [1139, 20] width 22 height 22
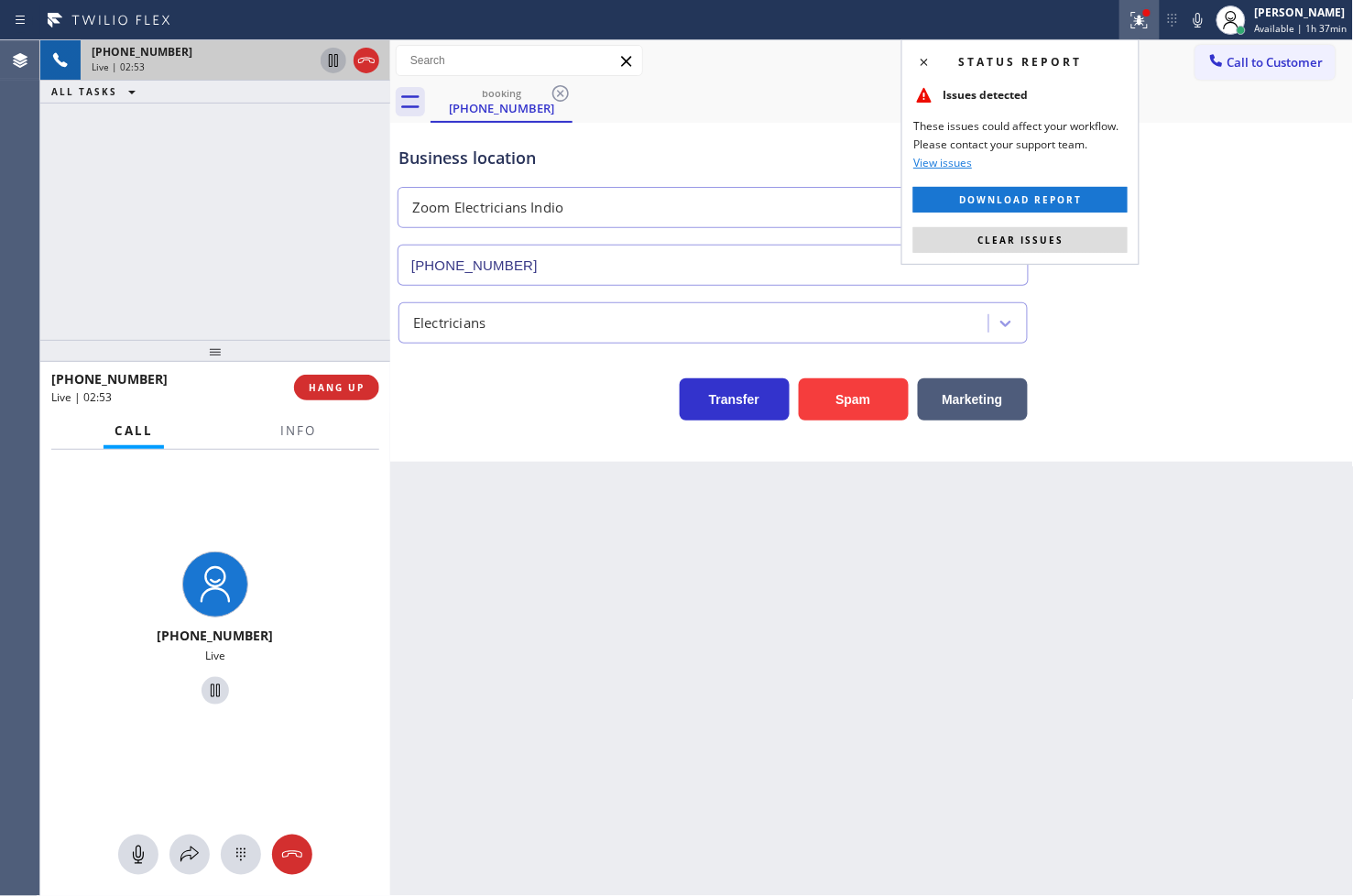
click at [1098, 257] on div "Status report Issues detected These issues could affect your workflow. Please c…" at bounding box center [1020, 152] width 238 height 225
click at [1088, 247] on button "Clear issues" at bounding box center [1020, 240] width 215 height 26
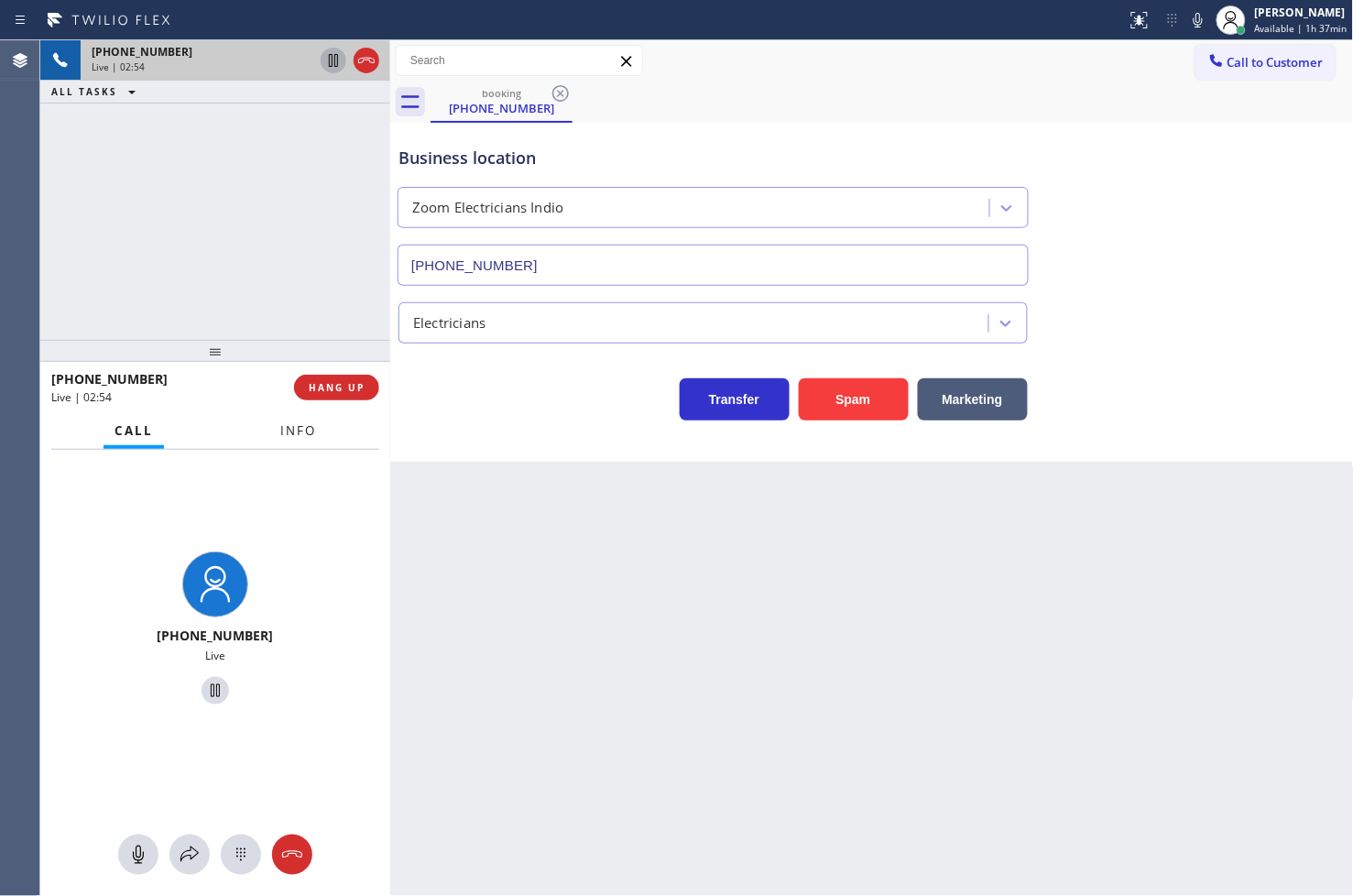
click at [287, 437] on span "Info" at bounding box center [298, 430] width 36 height 17
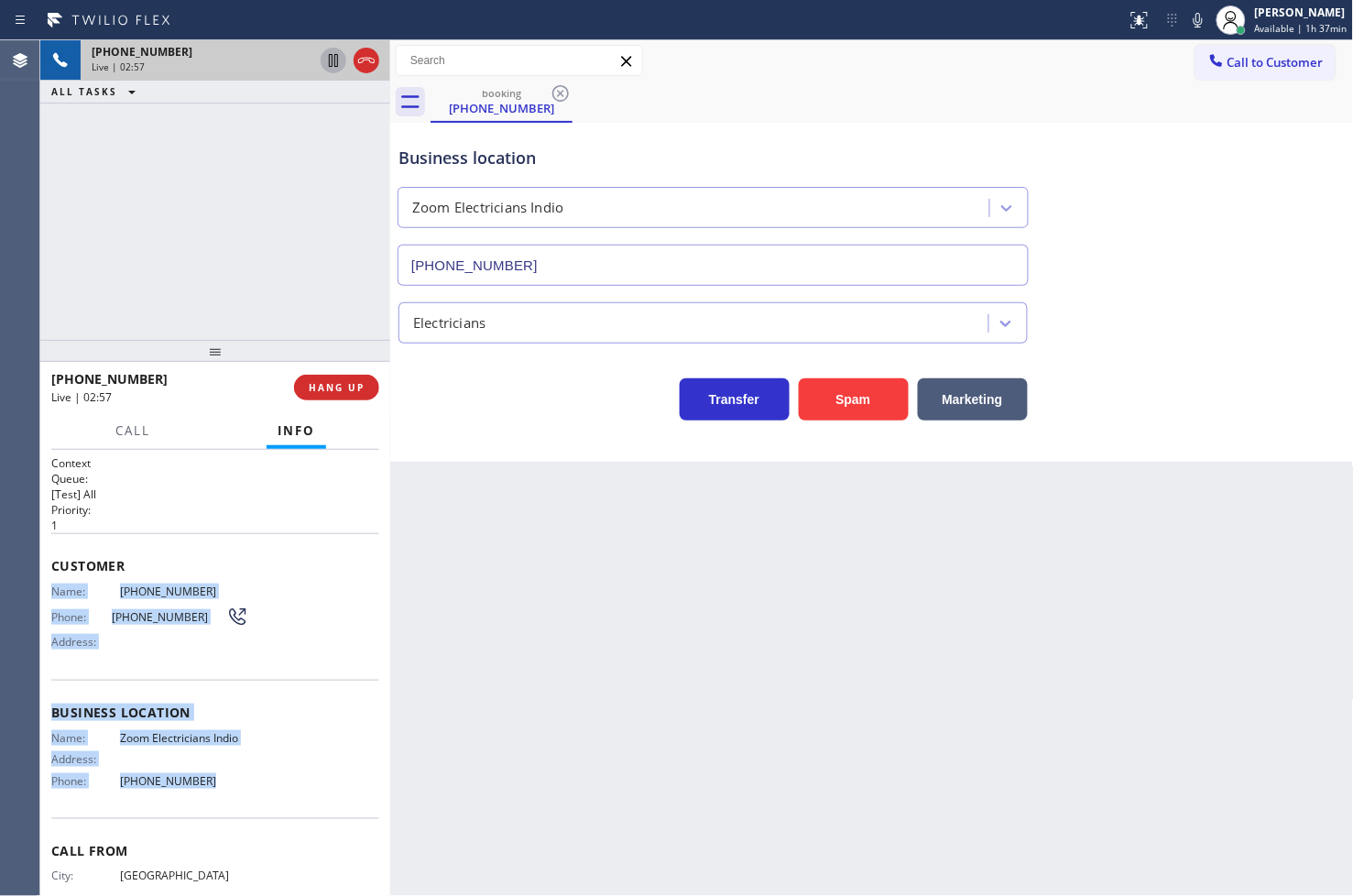
drag, startPoint x: 48, startPoint y: 589, endPoint x: 278, endPoint y: 797, distance: 310.1
click at [278, 797] on div "Context Queue: [Test] All Priority: 1 Customer Name: [PHONE_NUMBER] Phone: [PHO…" at bounding box center [216, 673] width 350 height 447
copy div "Name: [PHONE_NUMBER] Phone: [PHONE_NUMBER] Address: Business location Name: Zoo…"
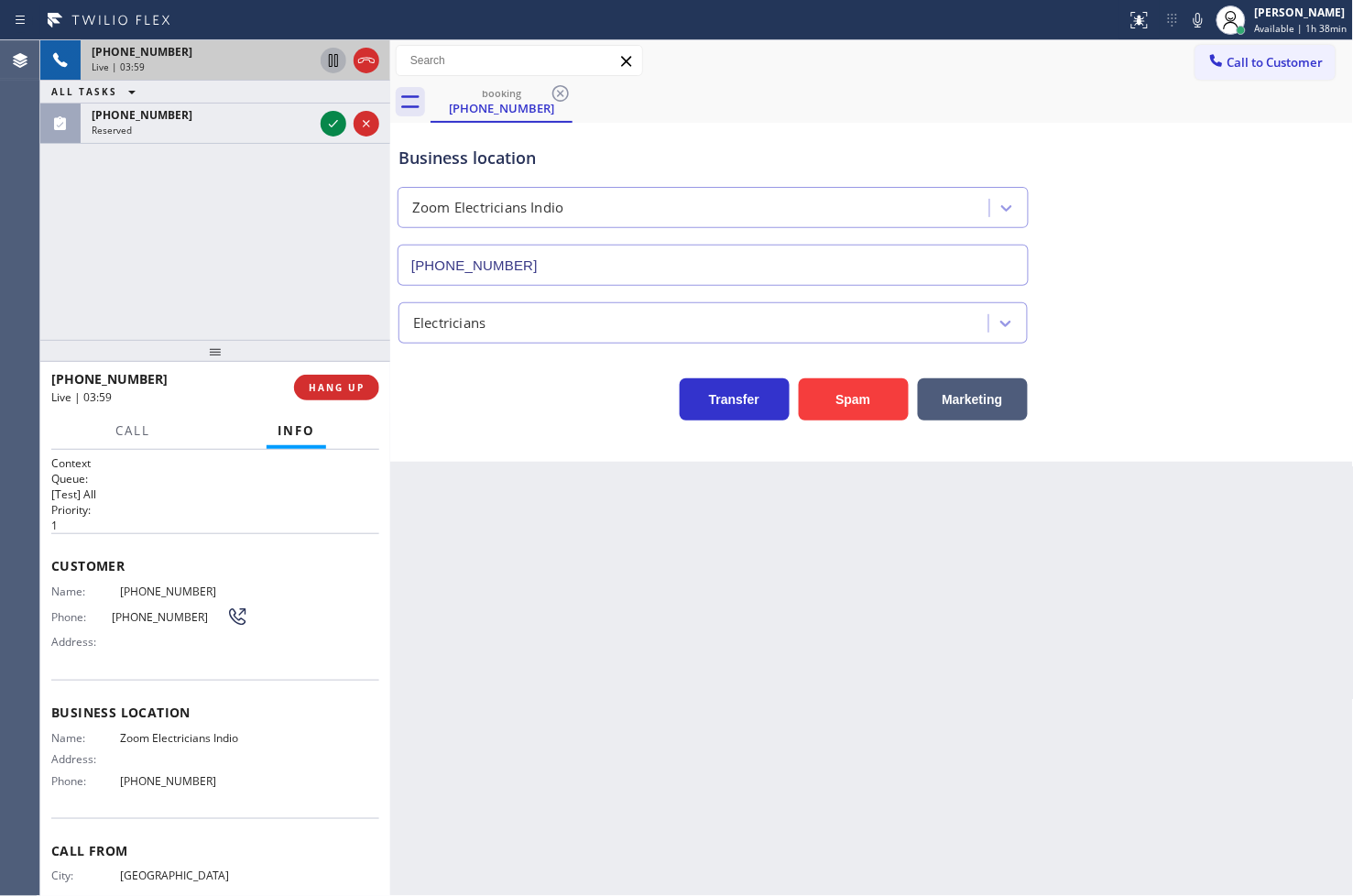
drag, startPoint x: 678, startPoint y: 815, endPoint x: 789, endPoint y: 694, distance: 164.2
click at [693, 800] on div "Back to Dashboard Change Sender ID Customers Technicians Select a contact Outbo…" at bounding box center [872, 468] width 963 height 855
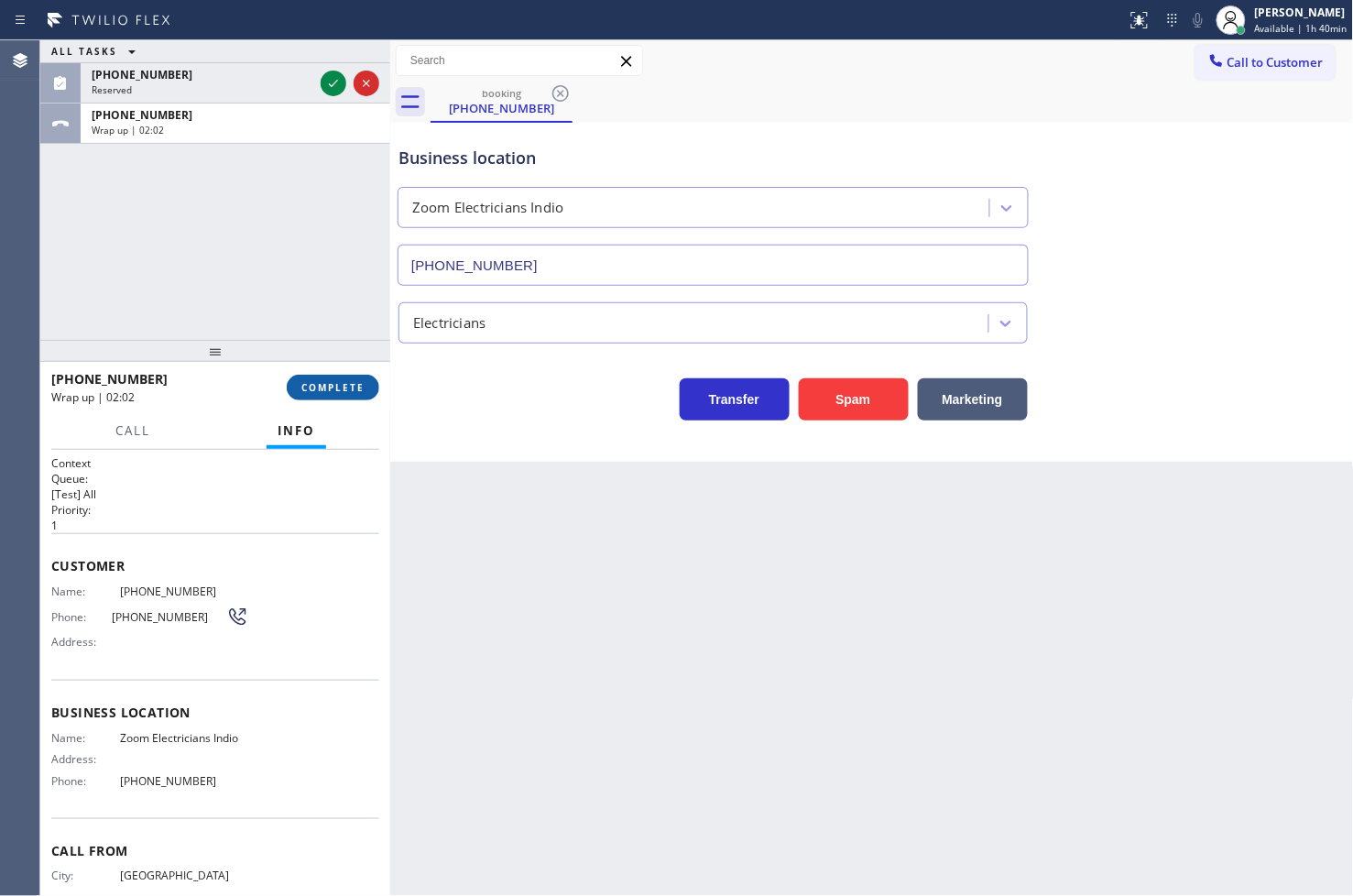
click at [353, 389] on span "COMPLETE" at bounding box center [333, 387] width 63 height 13
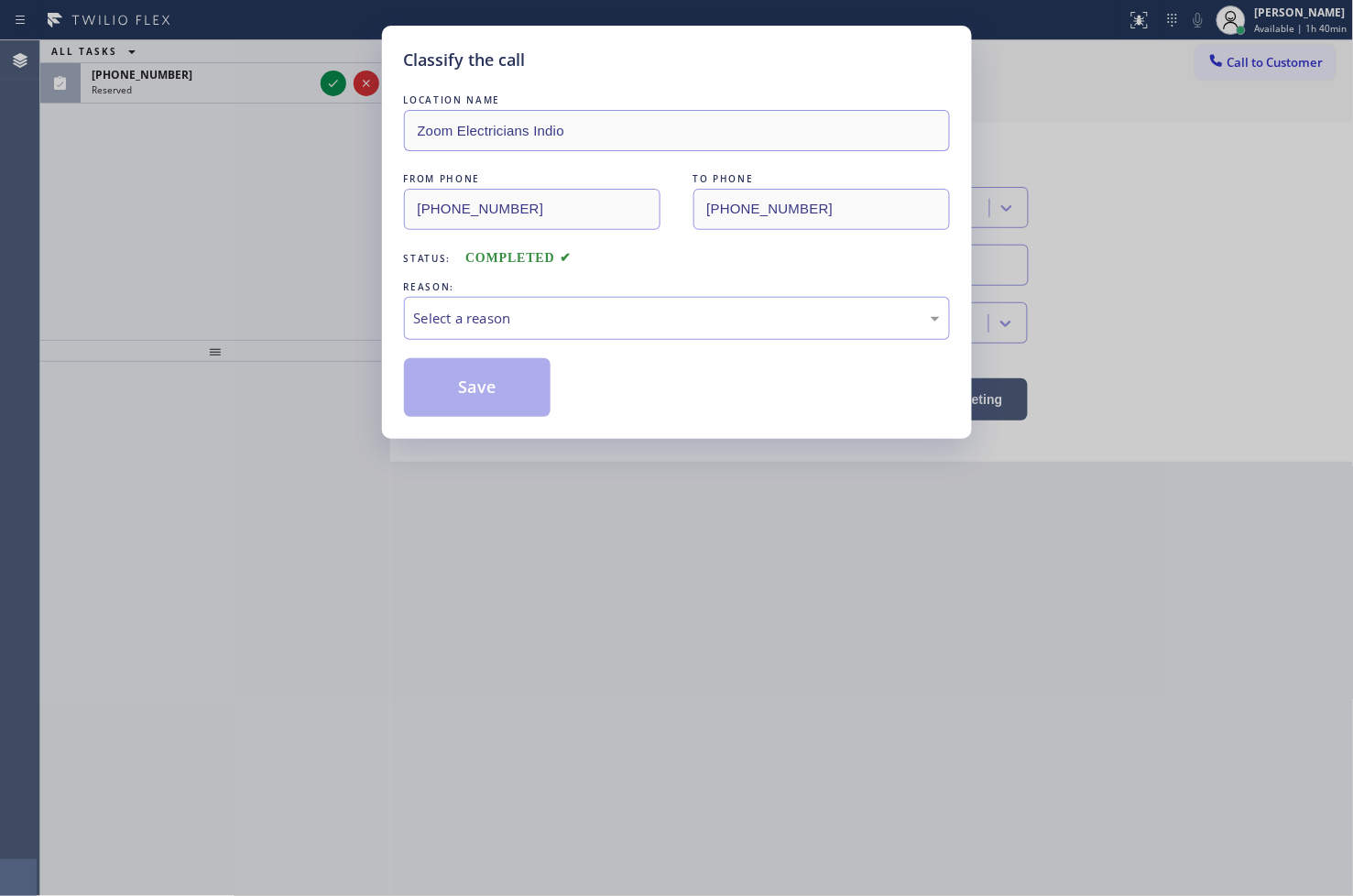
click at [537, 328] on div "Select a reason" at bounding box center [677, 317] width 526 height 21
click at [479, 394] on button "Save" at bounding box center [477, 387] width 147 height 58
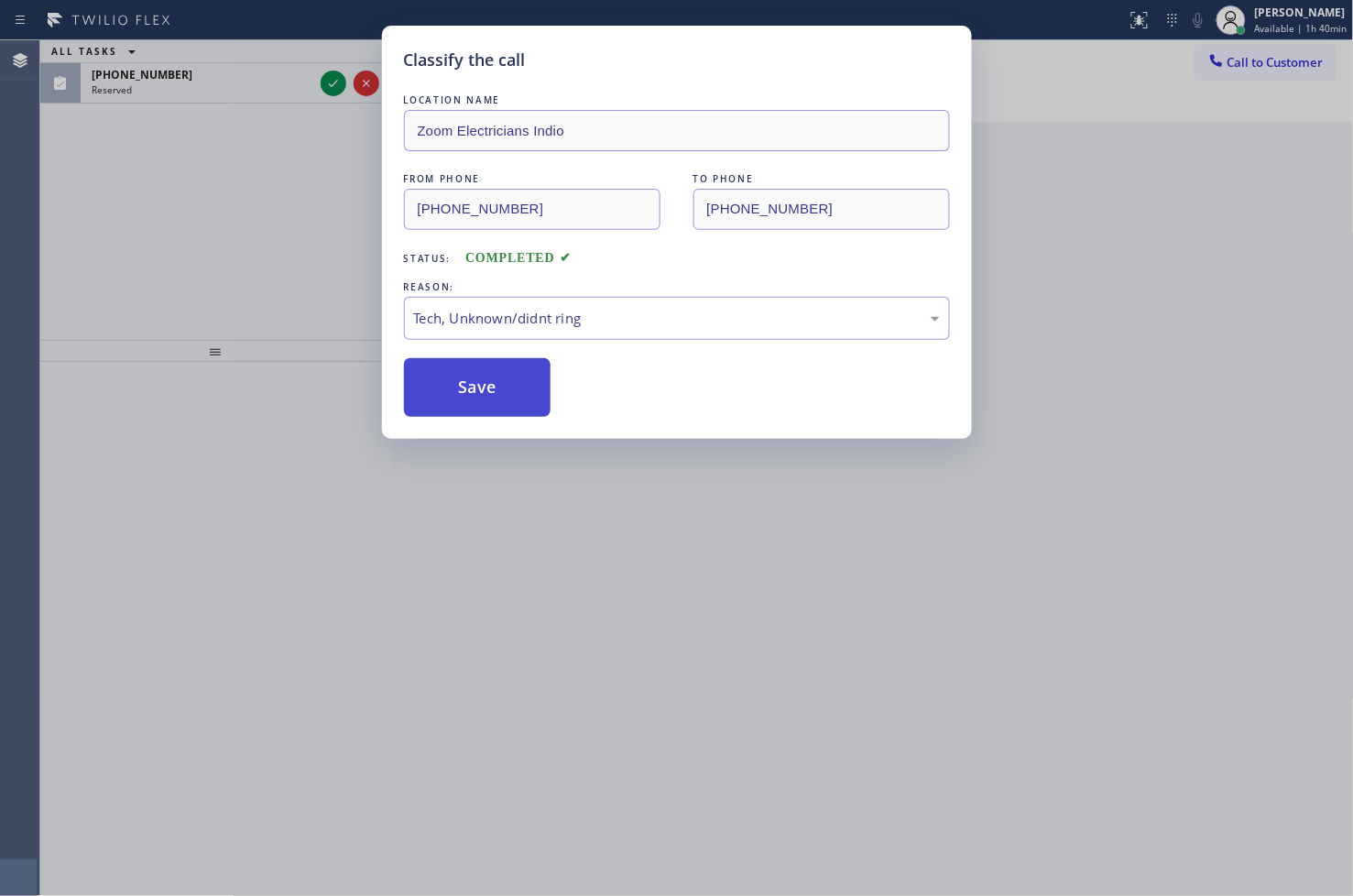
click at [479, 394] on button "Save" at bounding box center [477, 387] width 147 height 58
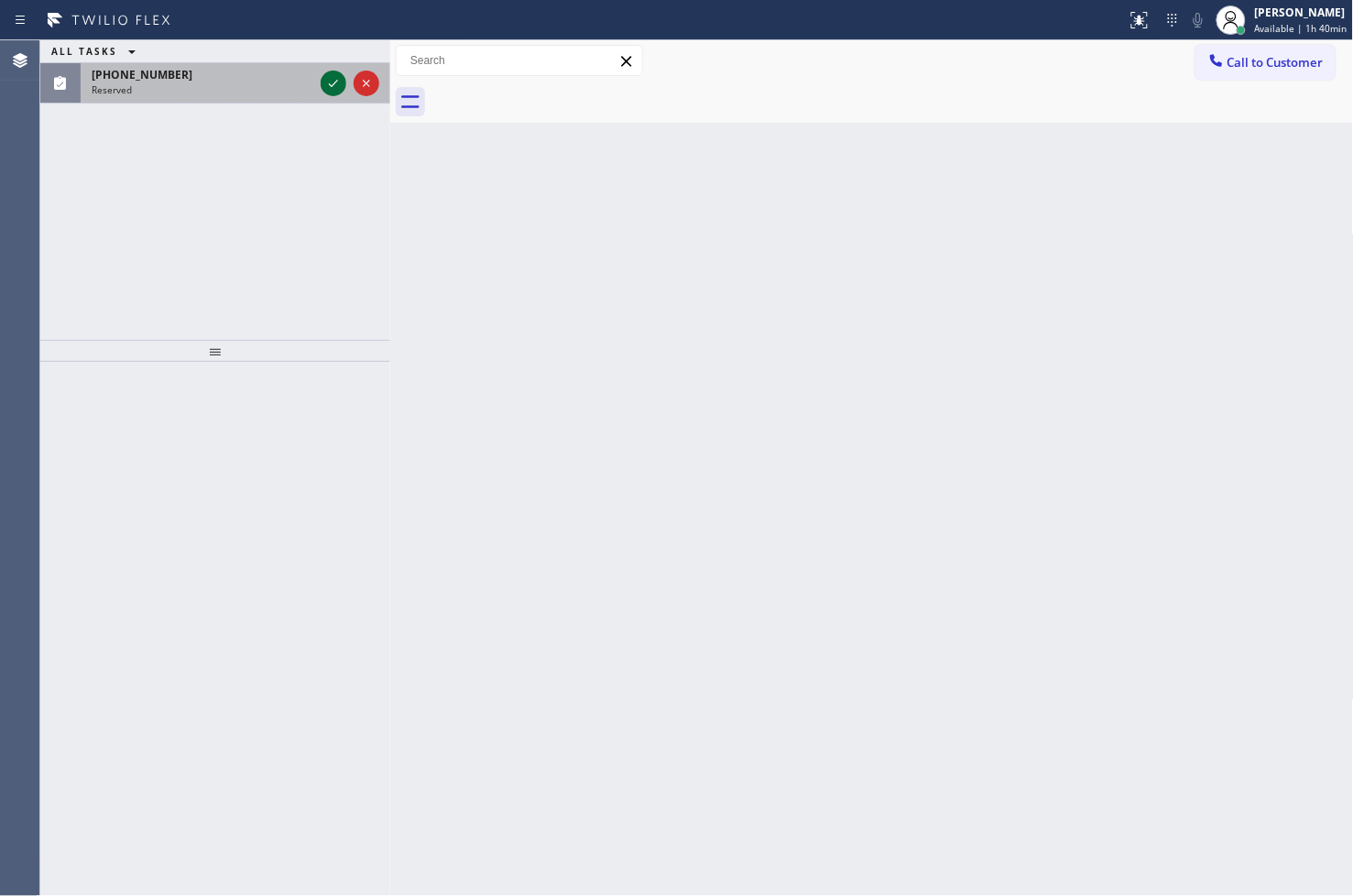
click at [329, 81] on icon at bounding box center [333, 83] width 22 height 22
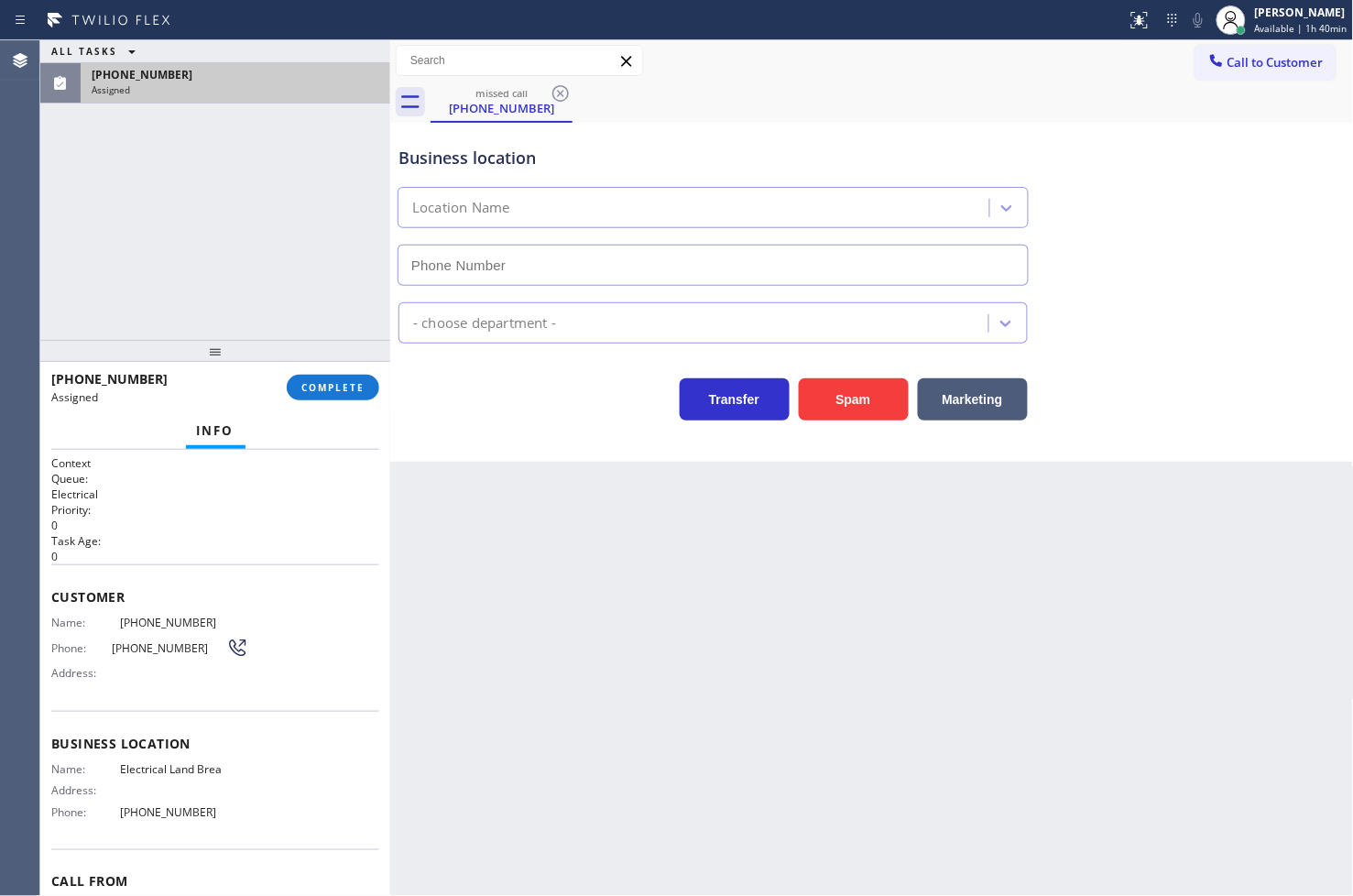
type input "[PHONE_NUMBER]"
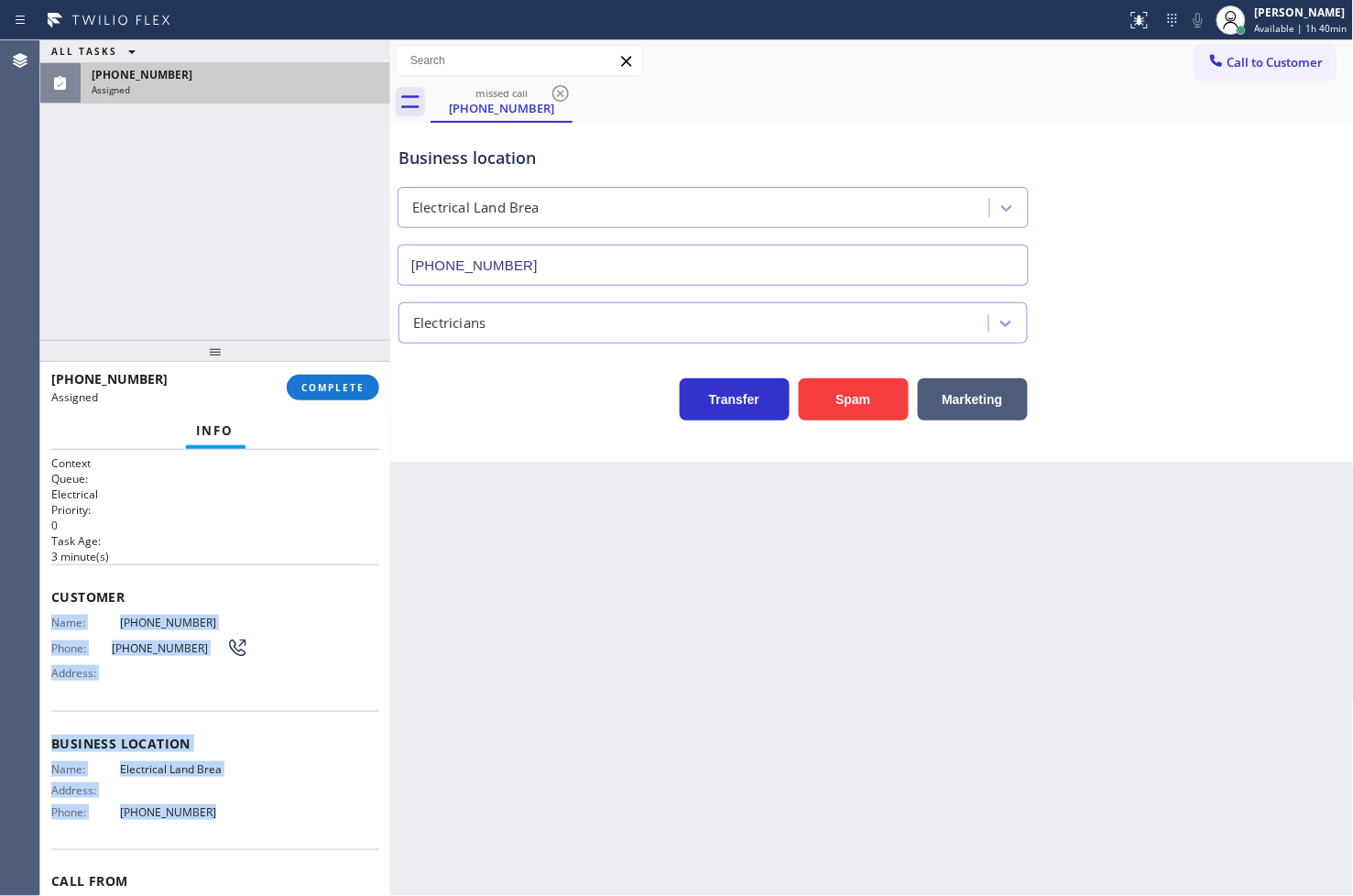
drag, startPoint x: 56, startPoint y: 627, endPoint x: 233, endPoint y: 817, distance: 259.7
click at [233, 817] on div "Context Queue: Electrical Priority: 0 Task Age: [DEMOGRAPHIC_DATA] minute(s) Cu…" at bounding box center [216, 721] width 328 height 533
click at [369, 392] on button "COMPLETE" at bounding box center [333, 388] width 93 height 26
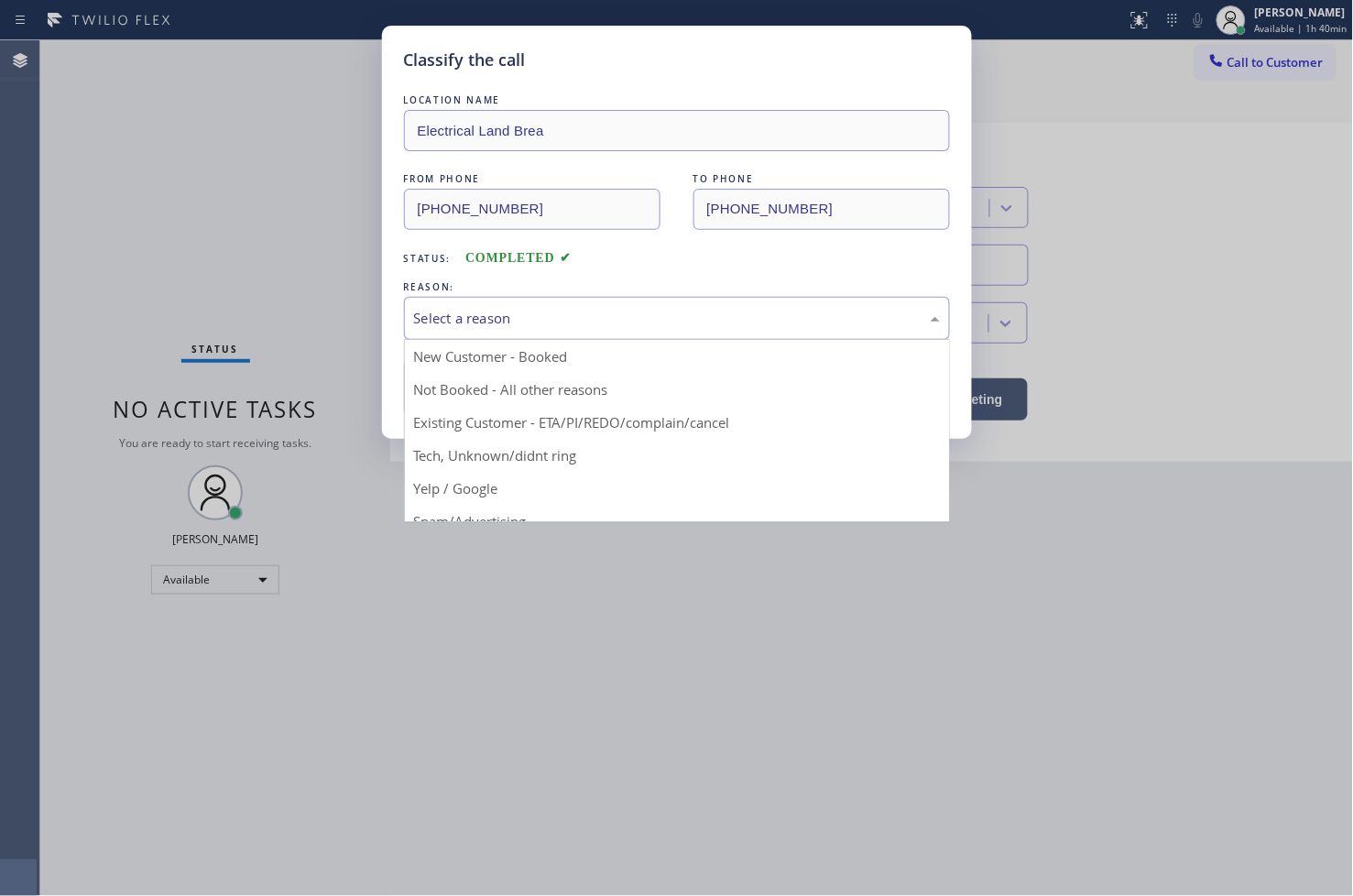
click at [484, 325] on div "Select a reason" at bounding box center [677, 317] width 526 height 21
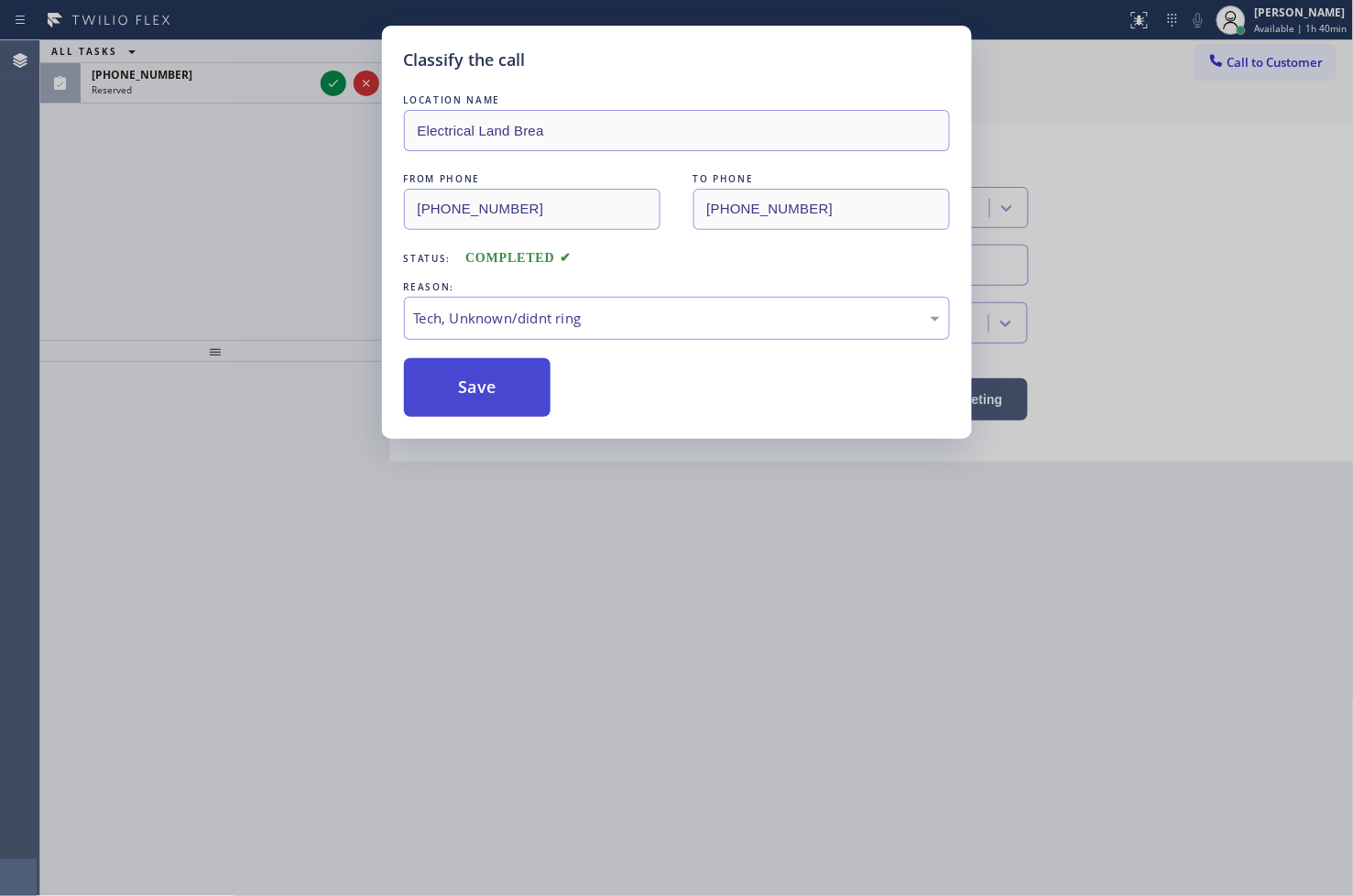
click at [479, 386] on button "Save" at bounding box center [477, 387] width 147 height 58
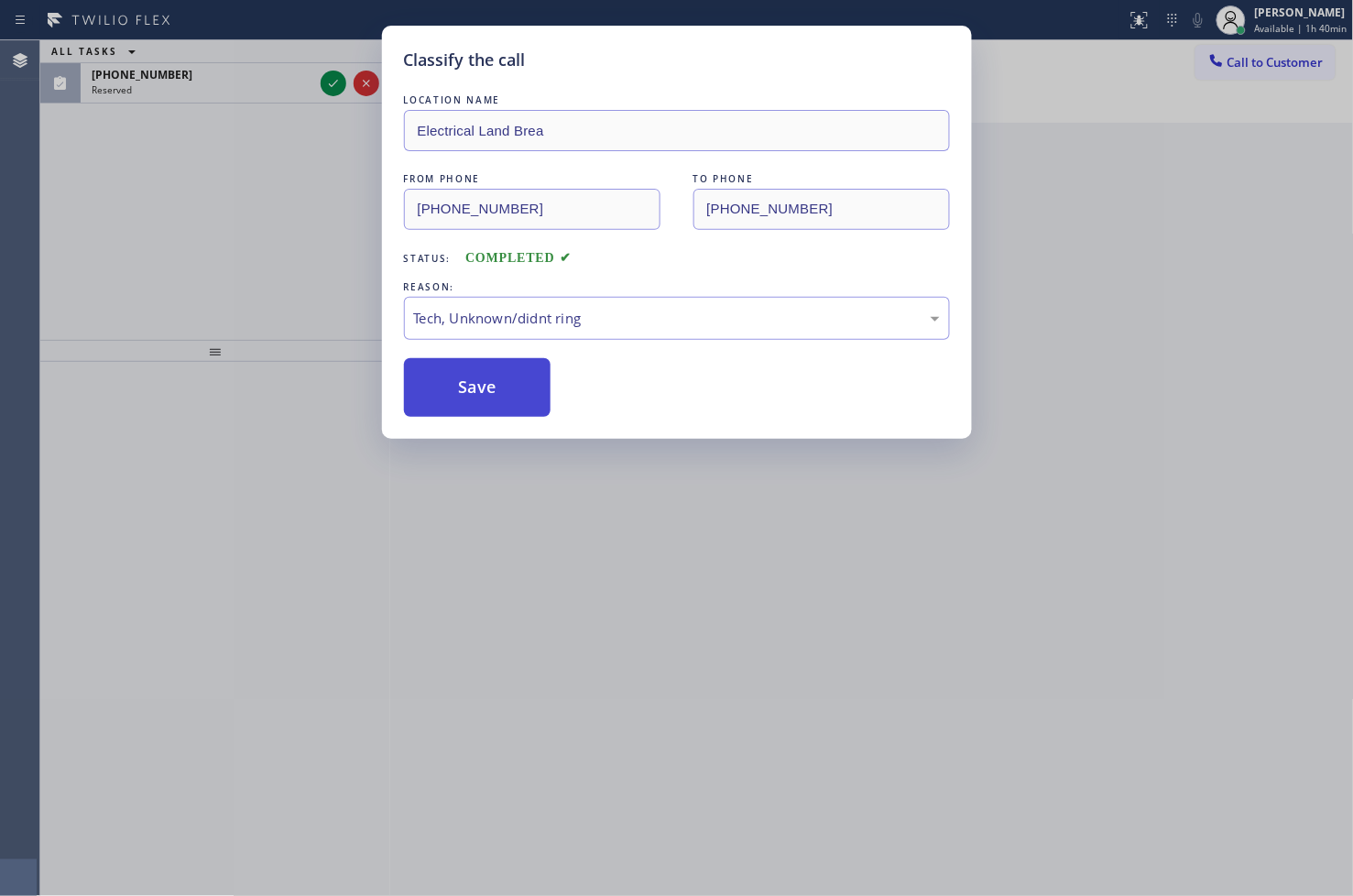
click at [477, 382] on button "Save" at bounding box center [477, 387] width 147 height 58
click at [477, 379] on button "Save" at bounding box center [477, 387] width 147 height 58
click at [477, 379] on div "Back to Dashboard Change Sender ID Customers Technicians Select a contact Outbo…" at bounding box center [872, 468] width 963 height 855
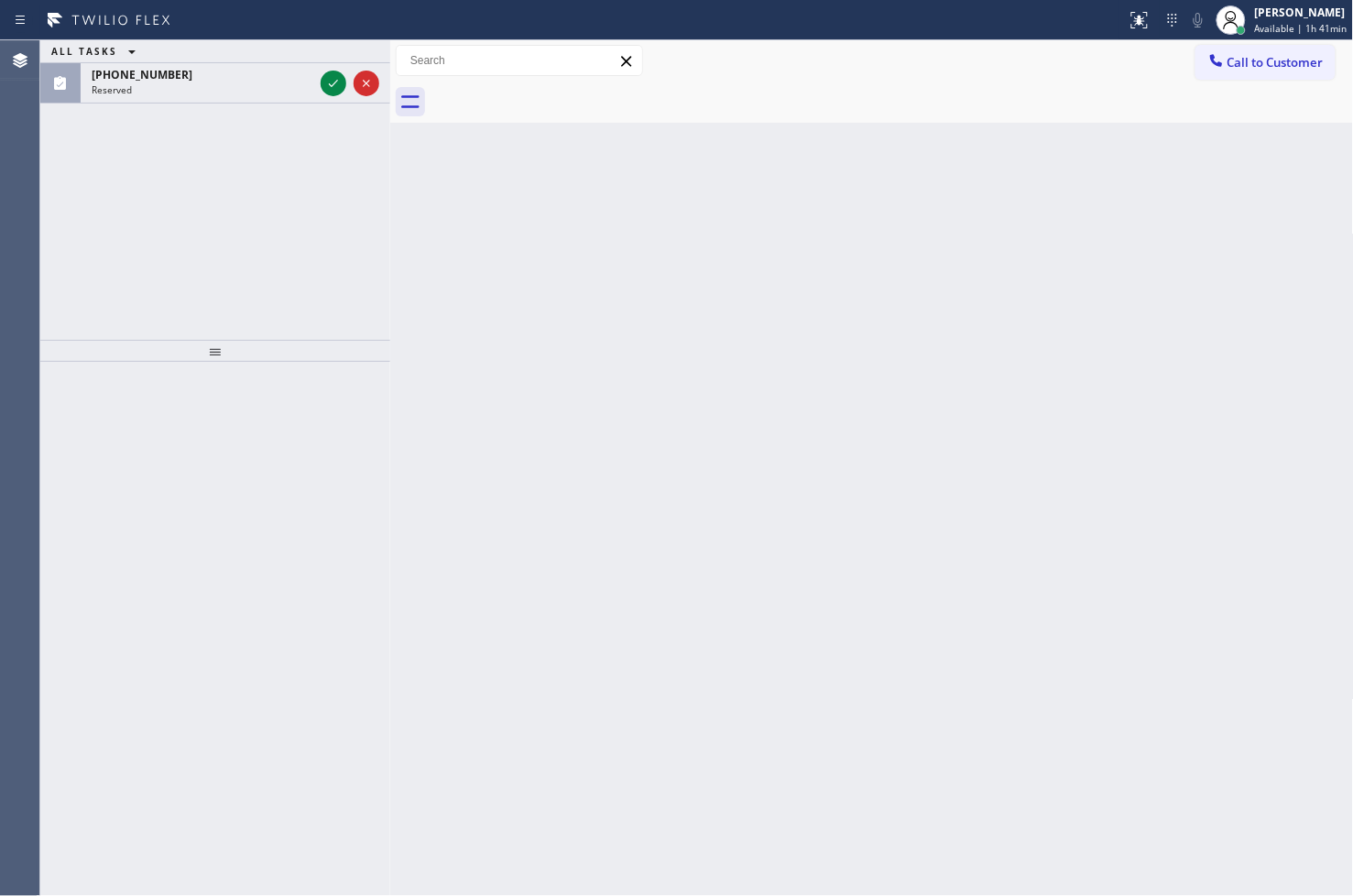
click at [74, 211] on div "ALL TASKS ALL TASKS ACTIVE TASKS TASKS IN WRAP UP [PHONE_NUMBER] Reserved" at bounding box center [216, 190] width 350 height 300
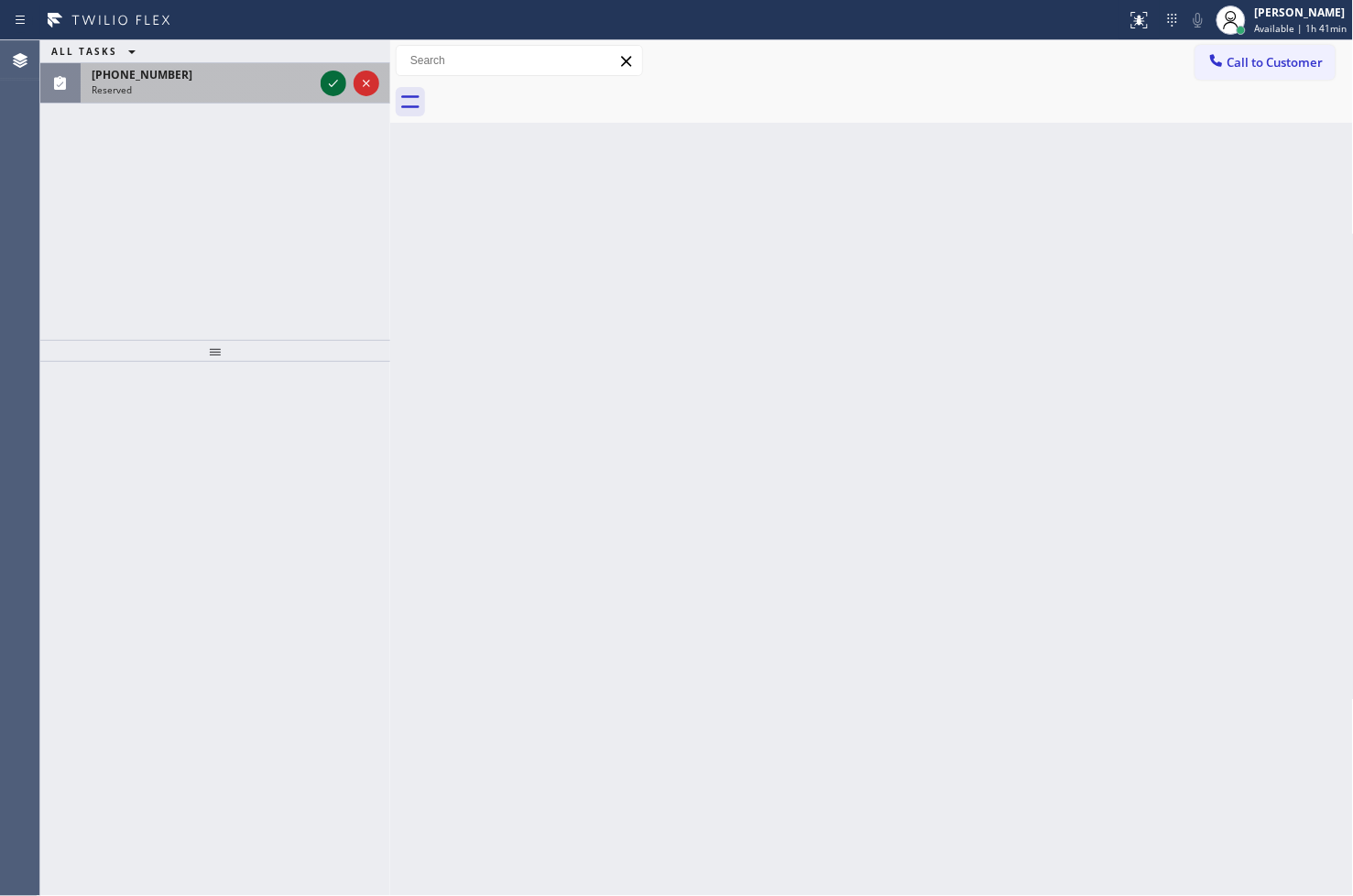
click at [341, 86] on icon at bounding box center [333, 83] width 22 height 22
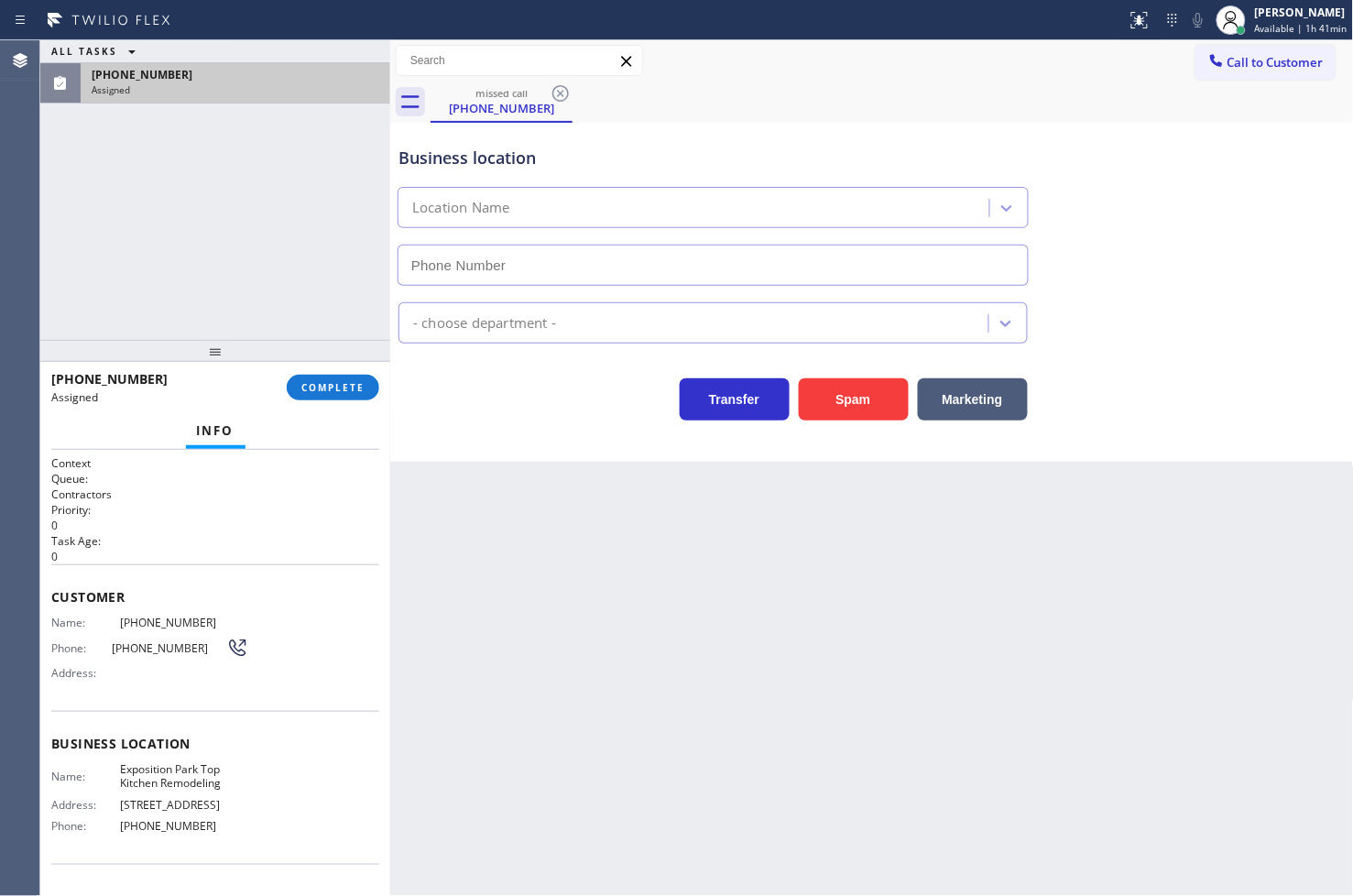
type input "[PHONE_NUMBER]"
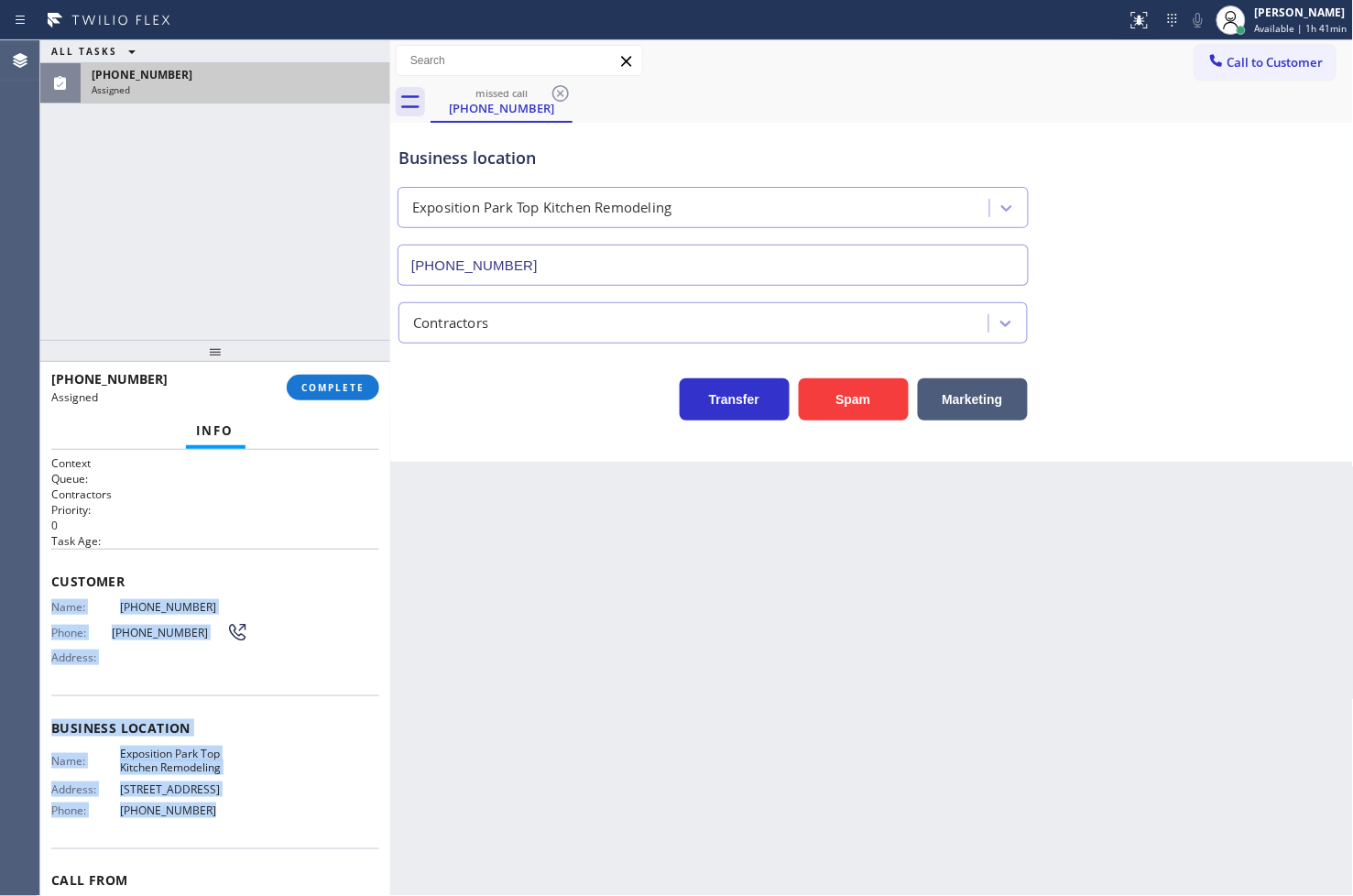
drag, startPoint x: 47, startPoint y: 612, endPoint x: 227, endPoint y: 806, distance: 264.6
click at [227, 806] on div "Context Queue: Contractors Priority: 0 Task Age: Customer Name: [PHONE_NUMBER] …" at bounding box center [216, 673] width 350 height 447
copy div "Name: [PHONE_NUMBER] Phone: [PHONE_NUMBER] Address: Business location Name: [GE…"
click at [316, 392] on span "COMPLETE" at bounding box center [333, 387] width 63 height 13
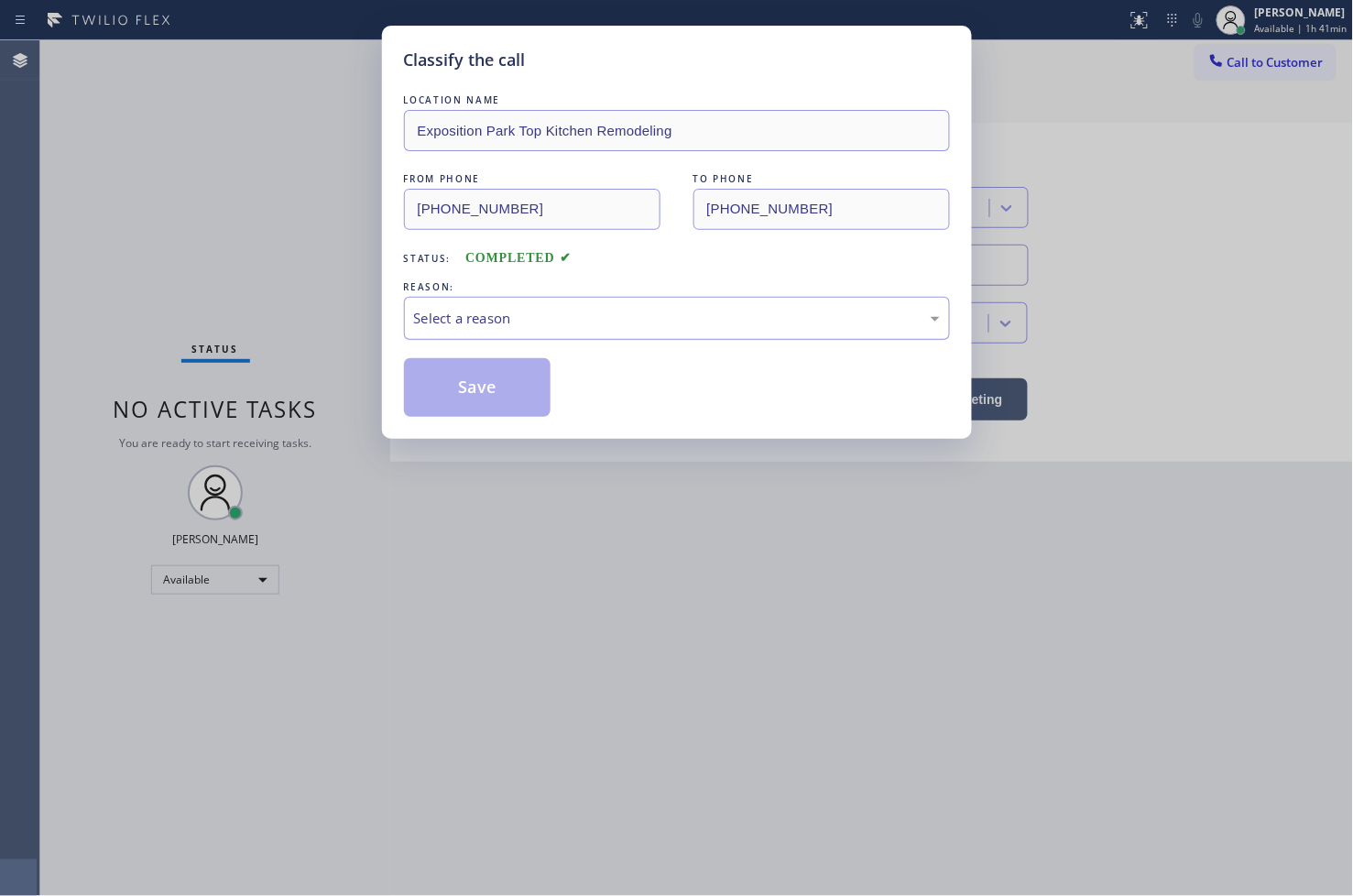
click at [511, 328] on div "Select a reason" at bounding box center [677, 317] width 526 height 21
click at [492, 418] on div "Classify the call LOCATION NAME [GEOGRAPHIC_DATA] Top Kitchen Remodeling FROM P…" at bounding box center [676, 232] width 590 height 413
click at [495, 407] on button "Save" at bounding box center [477, 387] width 147 height 58
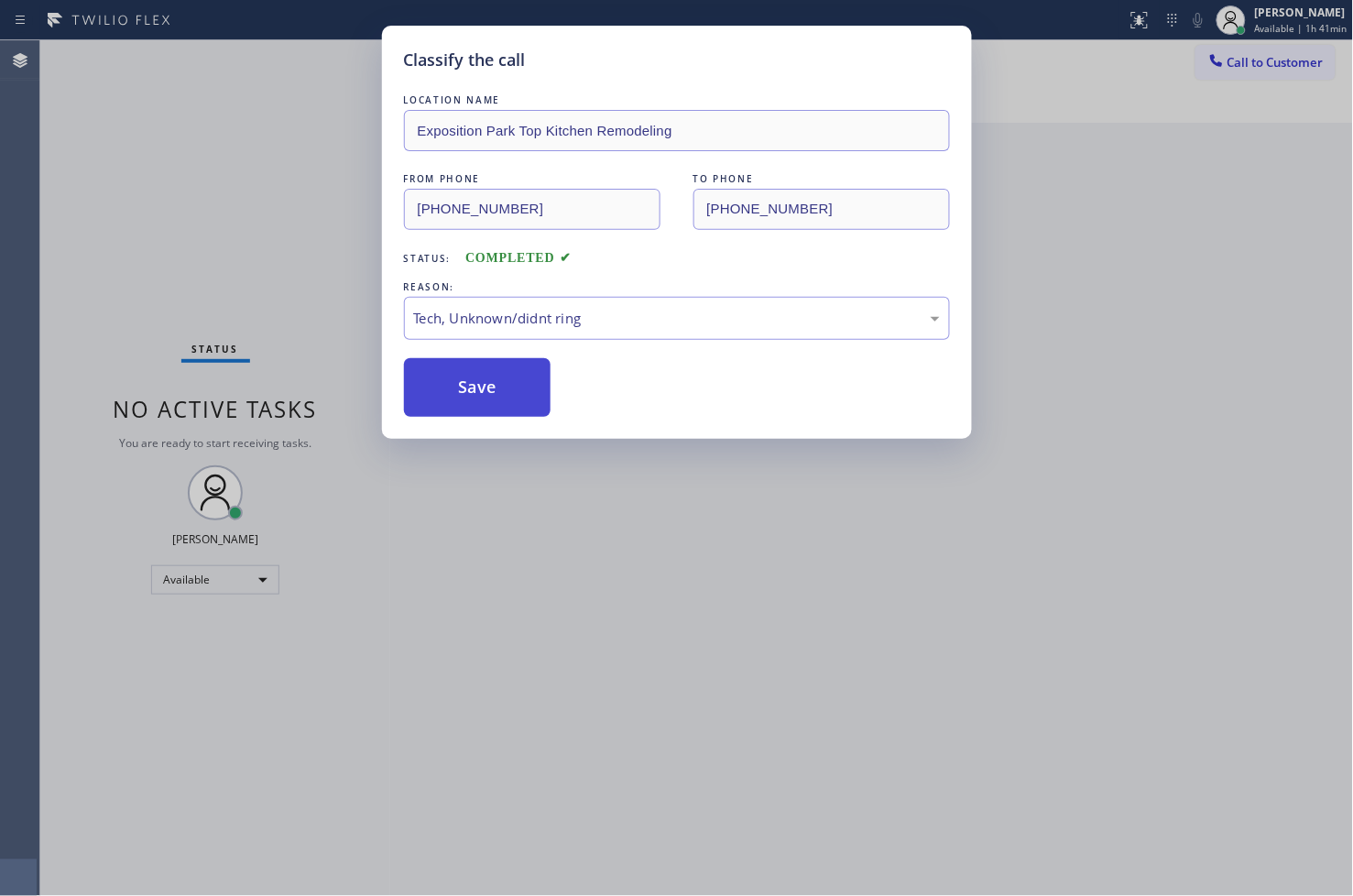
click at [495, 407] on button "Save" at bounding box center [477, 387] width 147 height 58
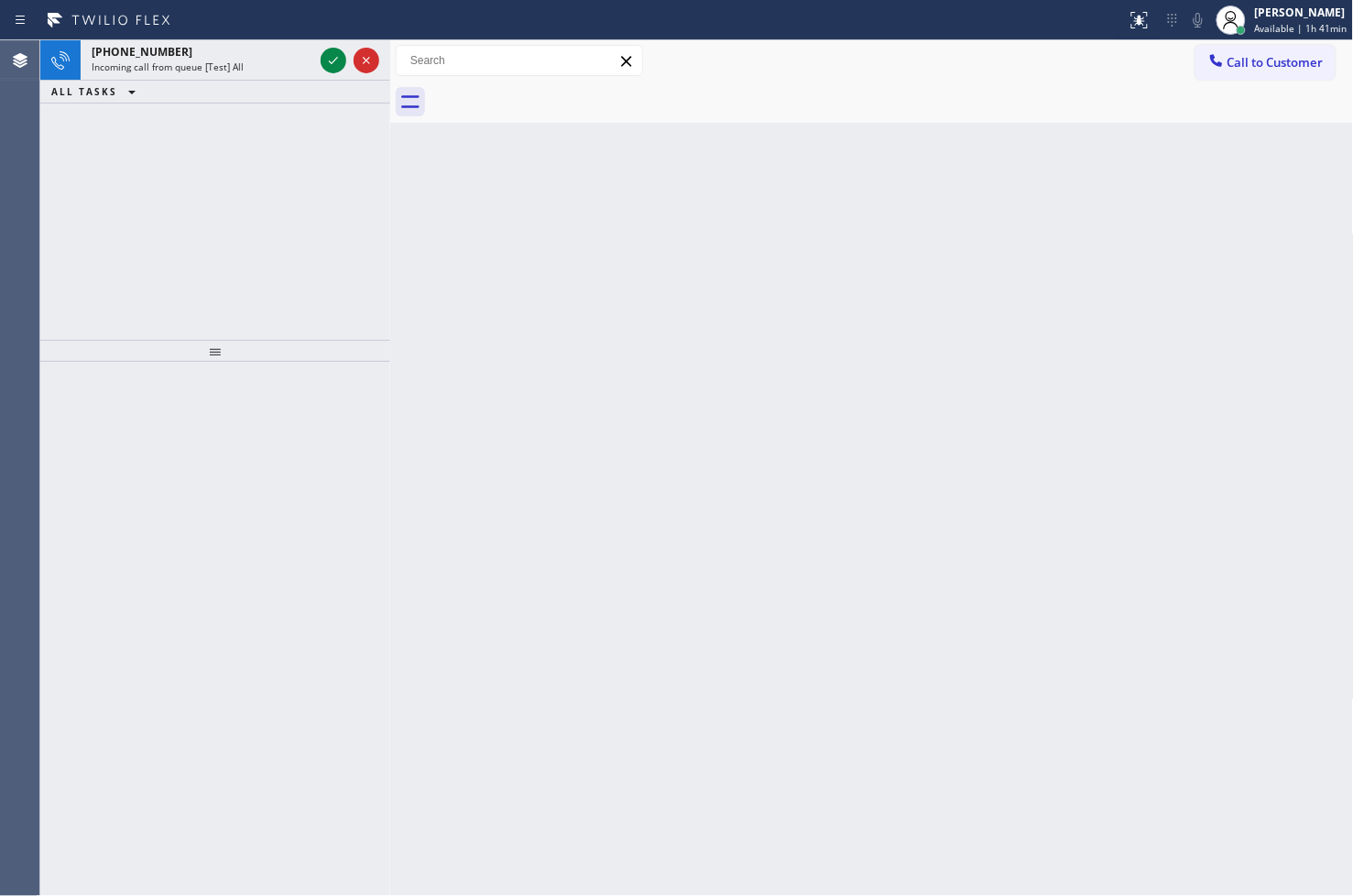
drag, startPoint x: 119, startPoint y: 252, endPoint x: 142, endPoint y: 212, distance: 46.1
click at [119, 252] on div "[PHONE_NUMBER] Incoming call from queue [Test] All ALL TASKS ALL TASKS ACTIVE T…" at bounding box center [216, 190] width 350 height 300
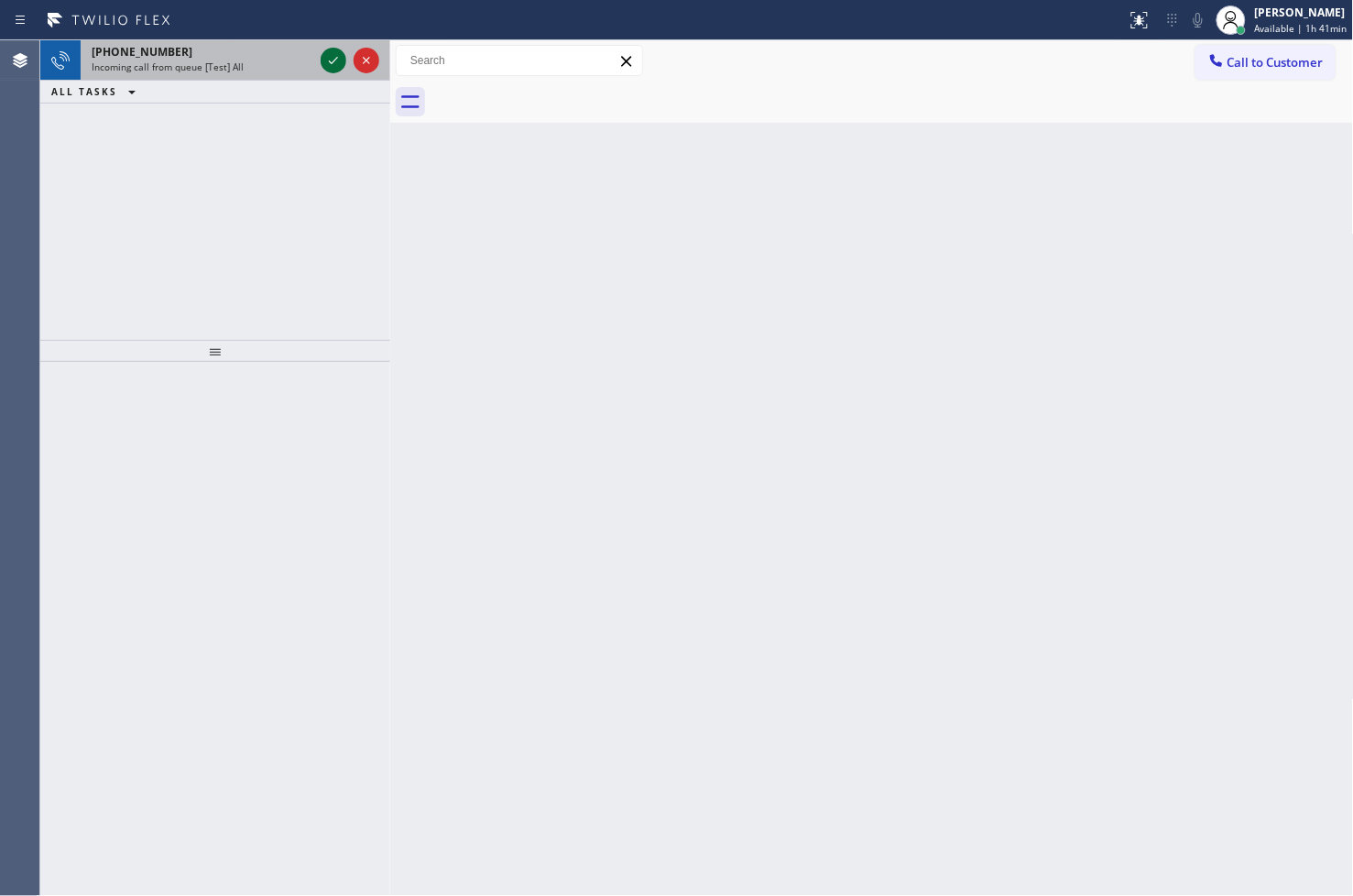
click at [334, 68] on icon at bounding box center [333, 60] width 22 height 22
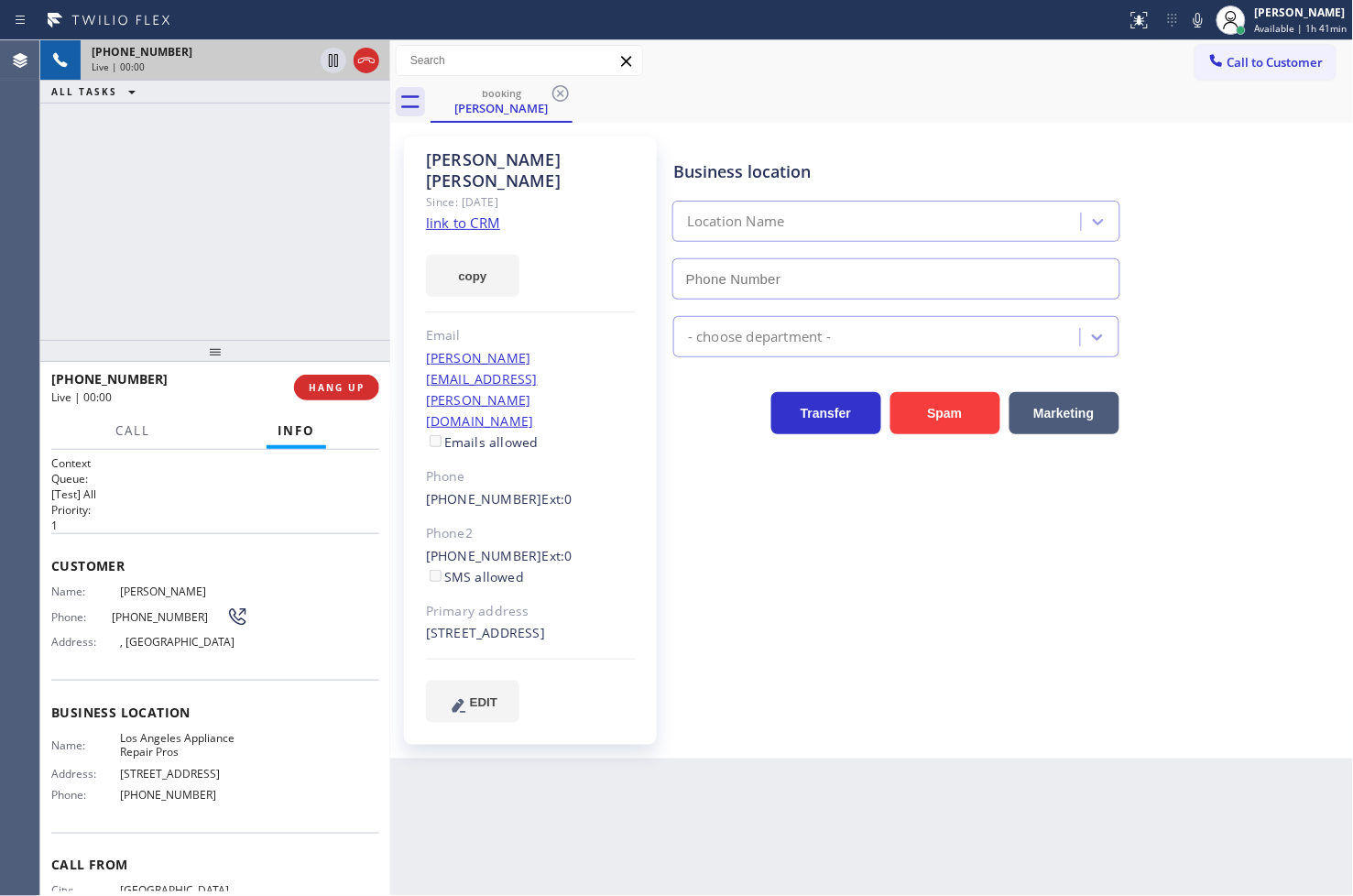
type input "[PHONE_NUMBER]"
click at [453, 214] on link "link to CRM" at bounding box center [463, 223] width 74 height 19
click at [215, 254] on div "[PHONE_NUMBER] Live | 00:58 ALL TASKS ALL TASKS ACTIVE TASKS TASKS IN WRAP UP" at bounding box center [216, 190] width 350 height 300
click at [267, 242] on div "[PHONE_NUMBER] Live | 01:34 ALL TASKS ALL TASKS ACTIVE TASKS TASKS IN WRAP UP" at bounding box center [216, 190] width 350 height 300
click at [167, 268] on div "[PHONE_NUMBER] Live | 01:49 ALL TASKS ALL TASKS ACTIVE TASKS TASKS IN WRAP UP" at bounding box center [216, 190] width 350 height 300
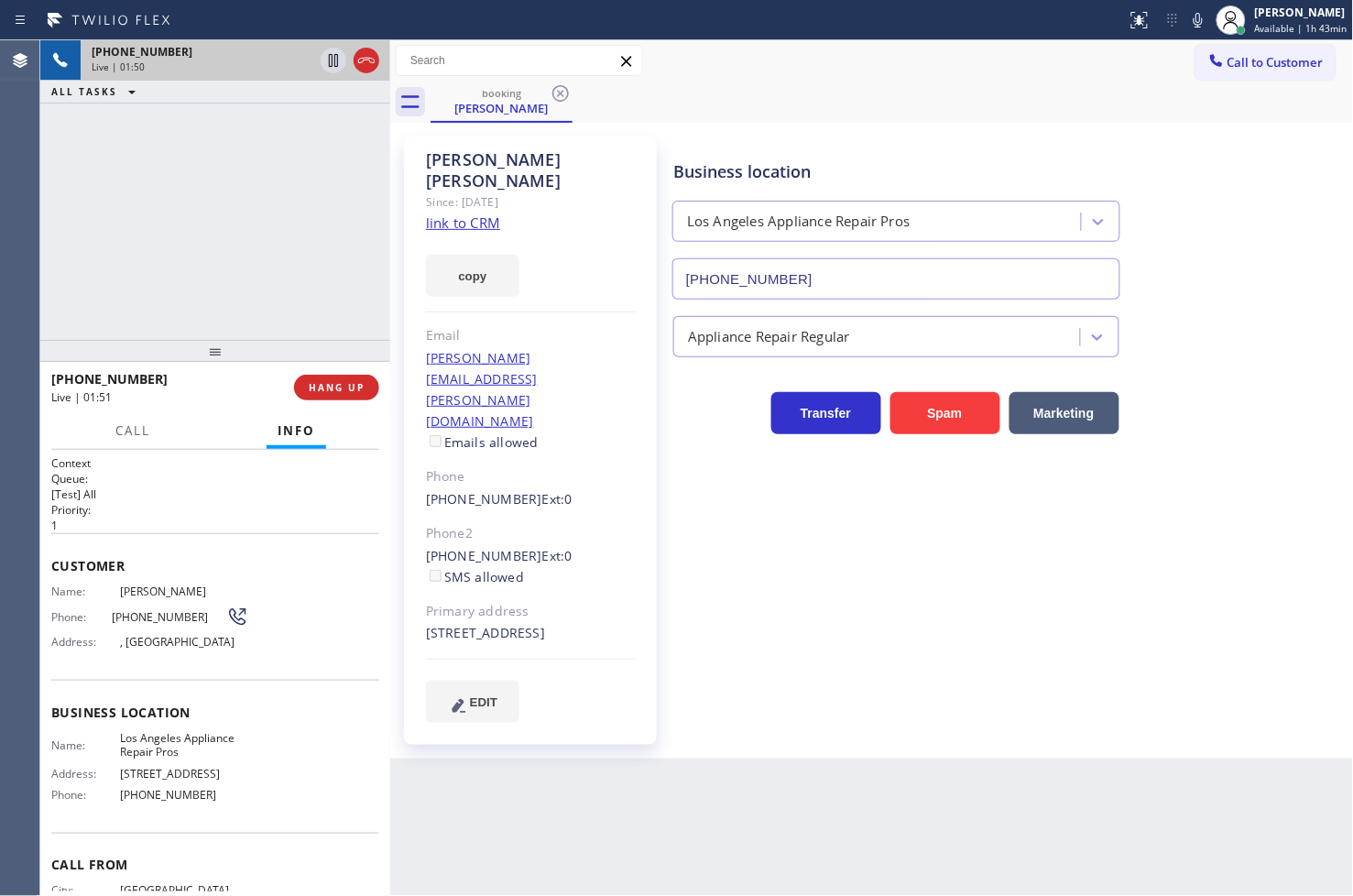
drag, startPoint x: 815, startPoint y: 568, endPoint x: 750, endPoint y: 502, distance: 92.6
click at [815, 563] on div "Business location [GEOGRAPHIC_DATA] Appliance Repair Pros [PHONE_NUMBER] Applia…" at bounding box center [1009, 429] width 679 height 577
click at [189, 284] on div "[PHONE_NUMBER] Live | 01:51 ALL TASKS ALL TASKS ACTIVE TASKS TASKS IN WRAP UP" at bounding box center [216, 190] width 350 height 300
click at [180, 465] on h1 "Context" at bounding box center [216, 463] width 328 height 16
click at [180, 307] on div "[PHONE_NUMBER] Live | 01:53 ALL TASKS ALL TASKS ACTIVE TASKS TASKS IN WRAP UP" at bounding box center [216, 190] width 350 height 300
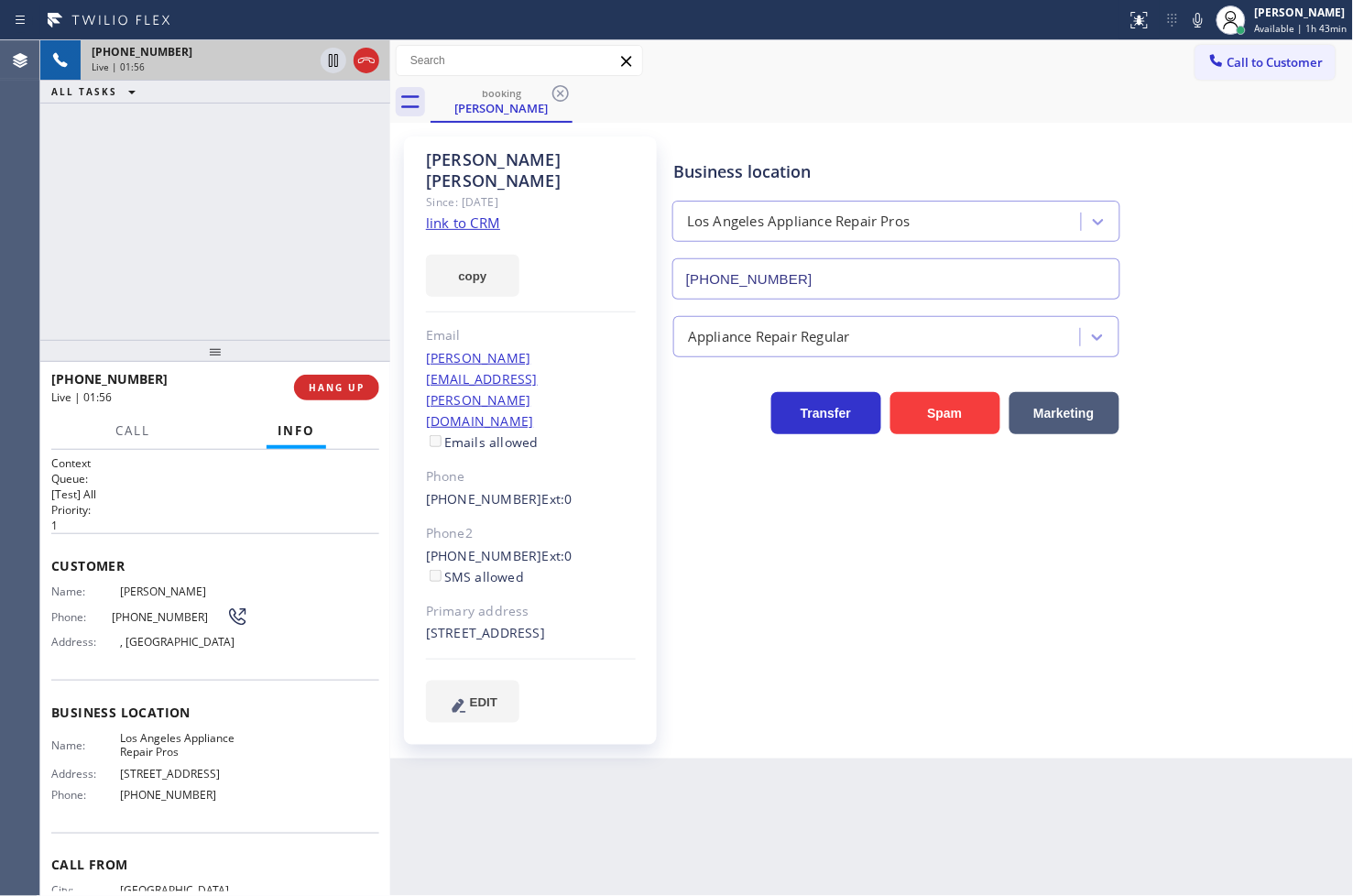
click at [180, 307] on div "[PHONE_NUMBER] Live | 01:56 ALL TASKS ALL TASKS ACTIVE TASKS TASKS IN WRAP UP" at bounding box center [216, 190] width 350 height 300
click at [176, 296] on div "[PHONE_NUMBER] Live | 02:06 ALL TASKS ALL TASKS ACTIVE TASKS TASKS IN WRAP UP" at bounding box center [216, 190] width 350 height 300
click at [203, 477] on h2 "Queue:" at bounding box center [216, 479] width 328 height 16
click at [193, 250] on div "[PHONE_NUMBER] Live | 02:09 ALL TASKS ALL TASKS ACTIVE TASKS TASKS IN WRAP UP" at bounding box center [216, 190] width 350 height 300
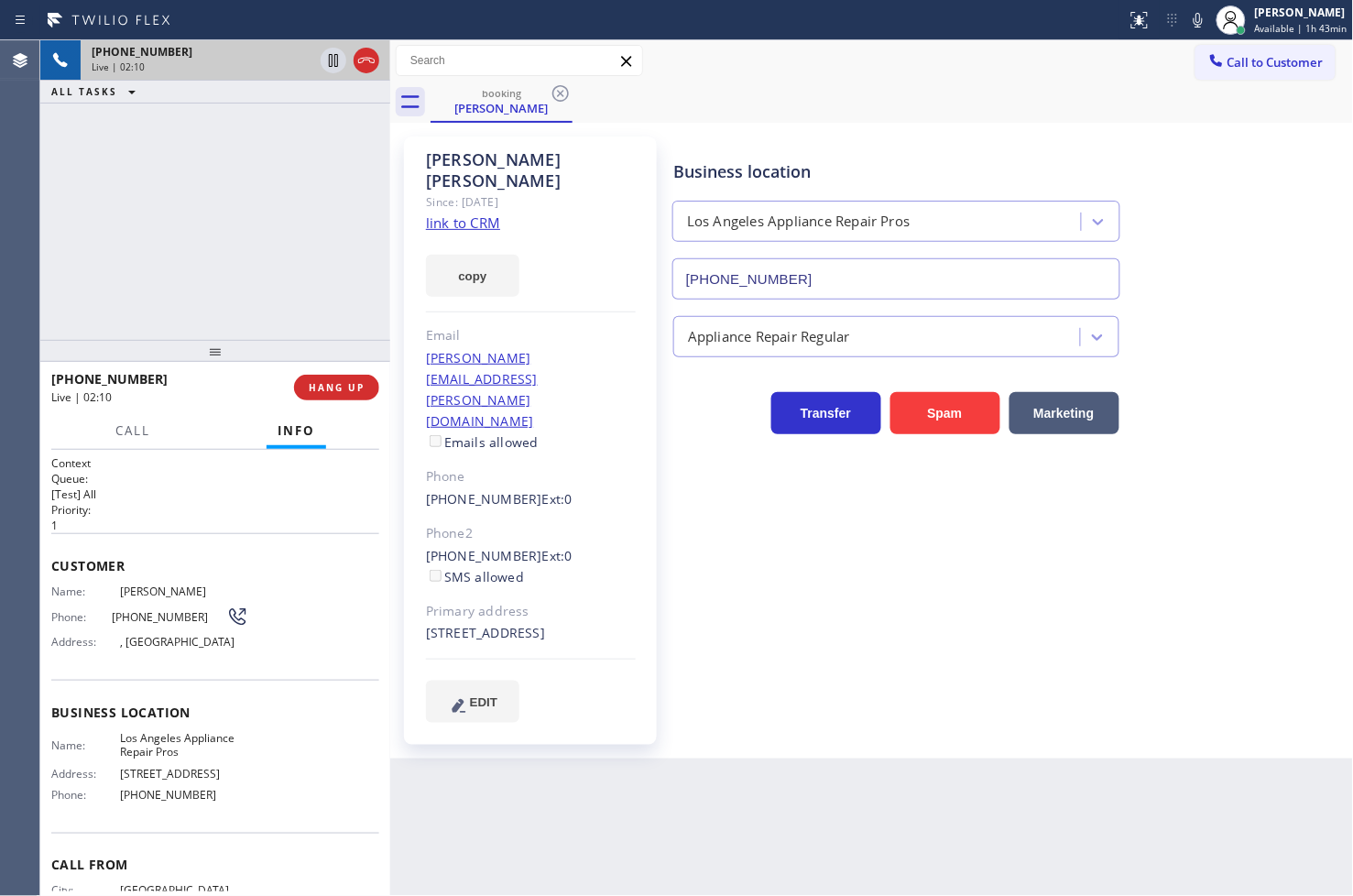
click at [226, 483] on h2 "Queue:" at bounding box center [216, 479] width 328 height 16
click at [204, 258] on div "[PHONE_NUMBER] Live | 02:10 ALL TASKS ALL TASKS ACTIVE TASKS TASKS IN WRAP UP" at bounding box center [216, 190] width 350 height 300
click at [176, 480] on h2 "Queue:" at bounding box center [216, 479] width 328 height 16
click at [165, 189] on div "[PHONE_NUMBER] Live | 02:13 ALL TASKS ALL TASKS ACTIVE TASKS TASKS IN WRAP UP" at bounding box center [216, 190] width 350 height 300
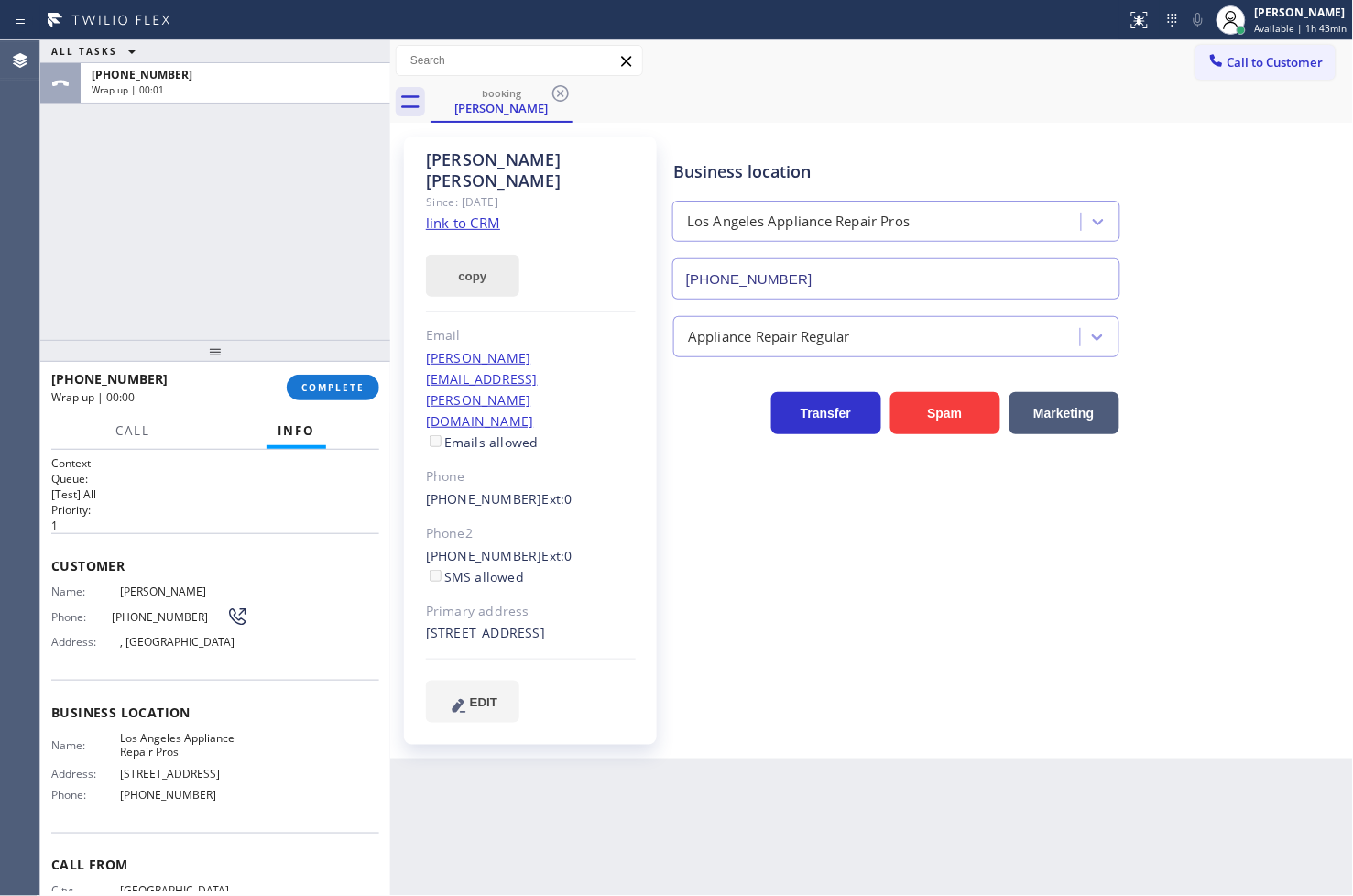
click at [443, 257] on button "copy" at bounding box center [473, 275] width 93 height 43
click at [137, 285] on div "ALL TASKS ALL TASKS ACTIVE TASKS TASKS IN WRAP UP [PHONE_NUMBER] Wrap up | 00:51" at bounding box center [216, 190] width 350 height 300
click at [316, 389] on span "COMPLETE" at bounding box center [333, 387] width 63 height 13
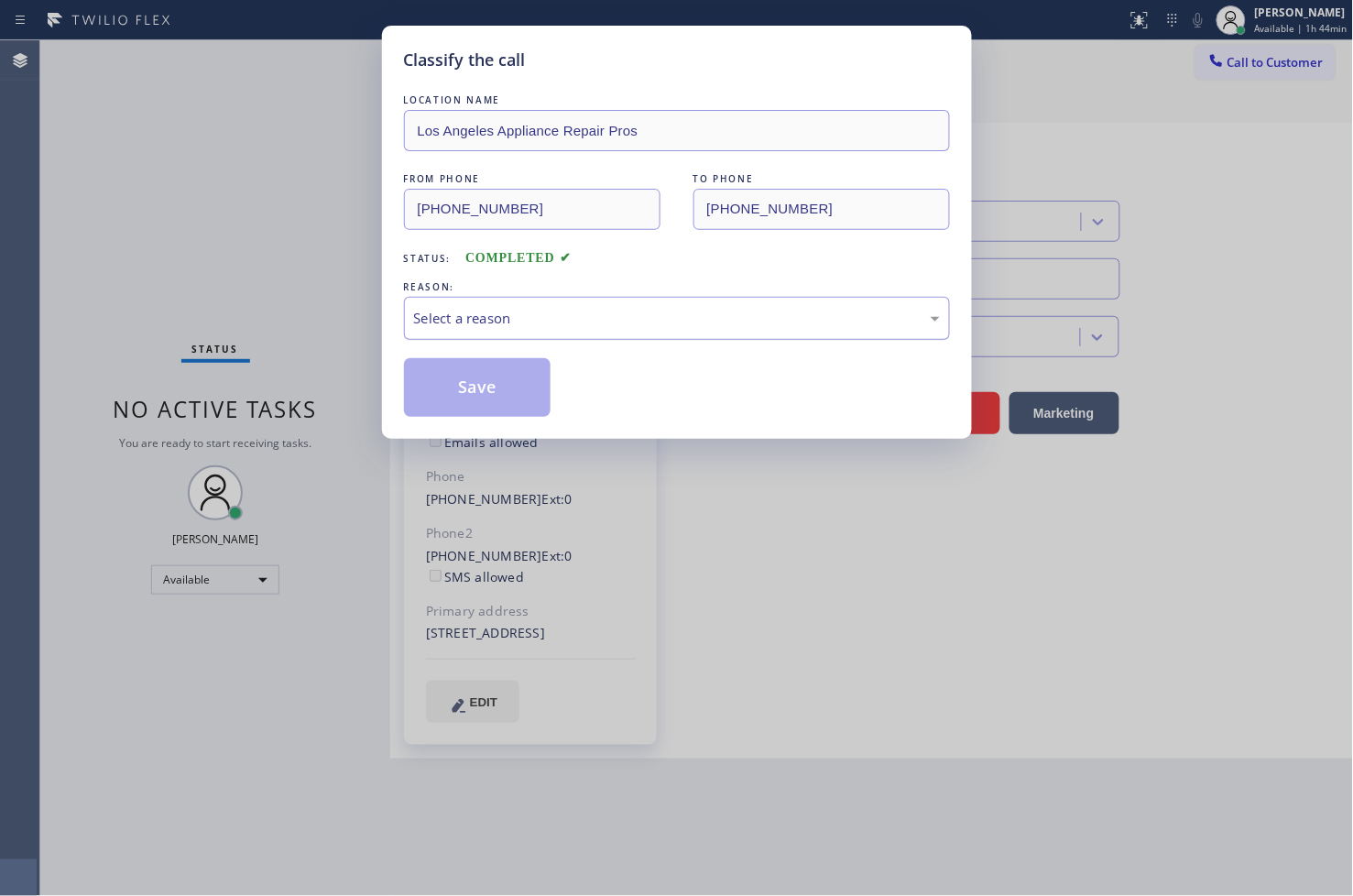
click at [489, 331] on div "Select a reason" at bounding box center [676, 318] width 546 height 44
click at [519, 310] on div "Tech, Unknown/didnt ring" at bounding box center [677, 317] width 526 height 21
click at [528, 376] on button "Save" at bounding box center [477, 387] width 147 height 58
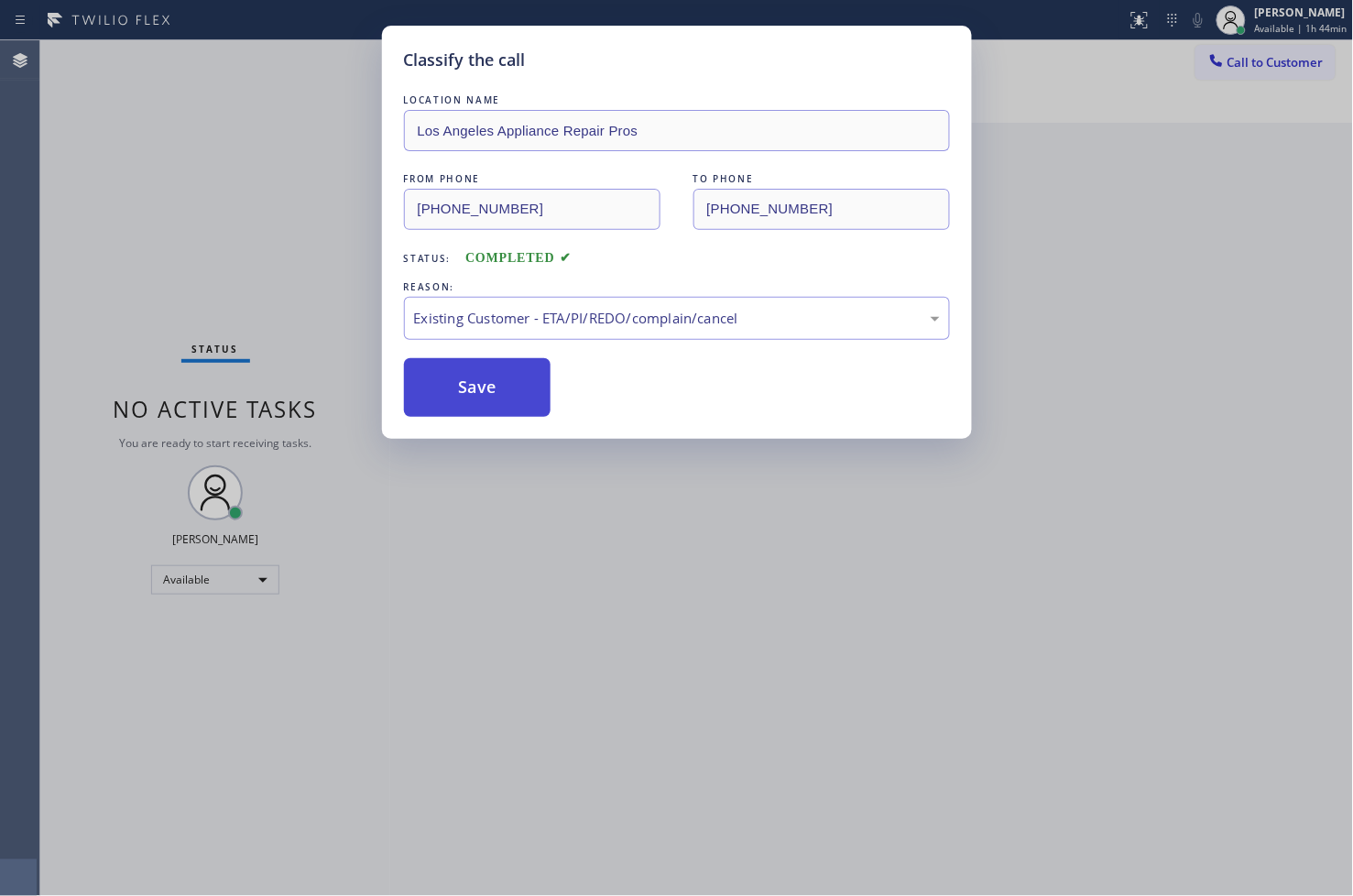
click at [528, 376] on button "Save" at bounding box center [477, 387] width 147 height 58
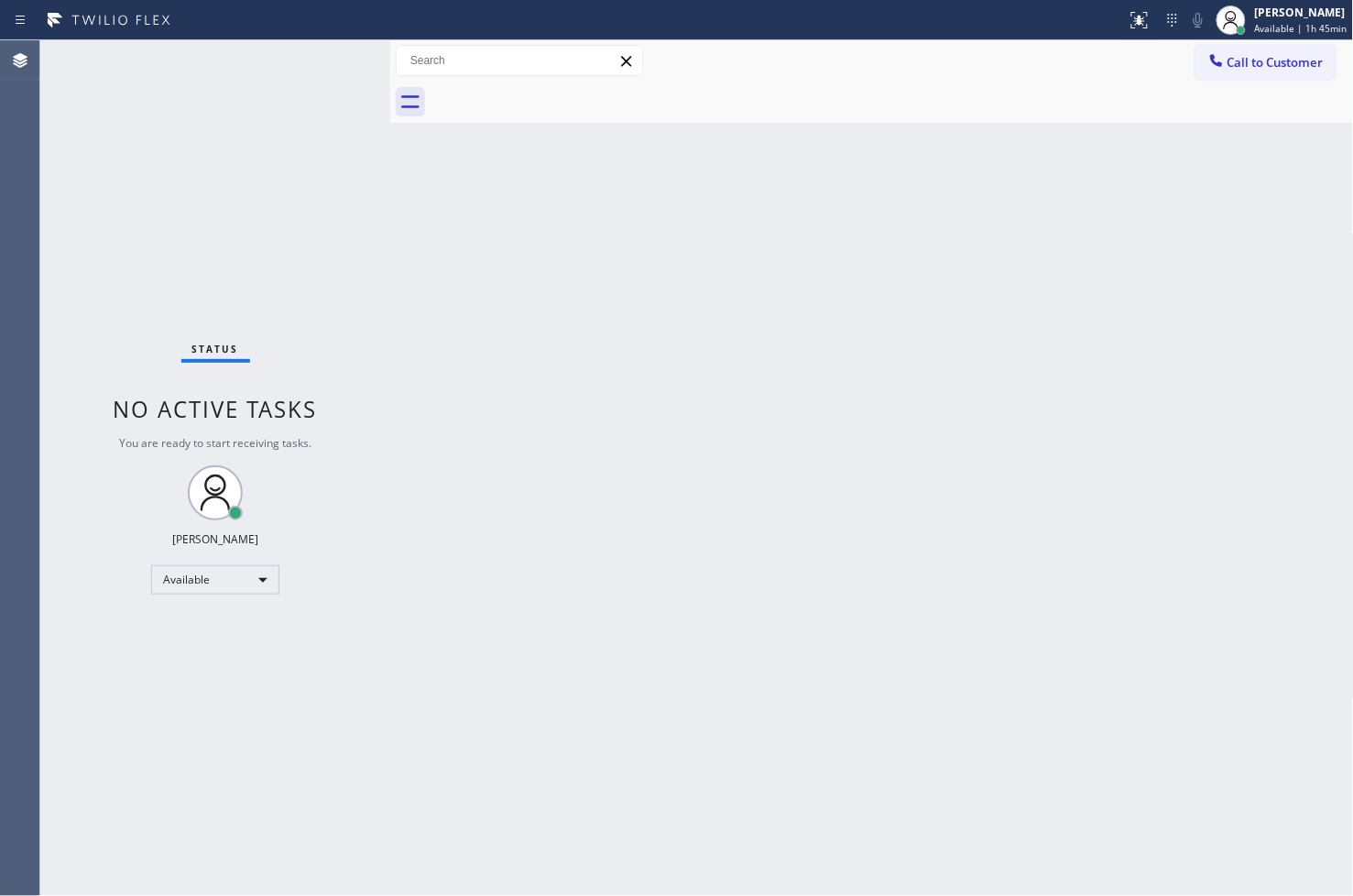
click at [722, 681] on div "Back to Dashboard Change Sender ID Customers Technicians Select a contact Outbo…" at bounding box center [872, 468] width 963 height 855
click at [496, 335] on div "Back to Dashboard Change Sender ID Customers Technicians Select a contact Outbo…" at bounding box center [872, 468] width 963 height 855
click at [331, 102] on div "Status No active tasks You are ready to start receiving tasks. [PERSON_NAME]" at bounding box center [216, 468] width 350 height 855
click at [331, 69] on div "Status No active tasks You are ready to start receiving tasks. [PERSON_NAME]" at bounding box center [216, 468] width 350 height 855
click at [336, 79] on div "Status No active tasks You are ready to start receiving tasks. [PERSON_NAME]" at bounding box center [216, 468] width 350 height 855
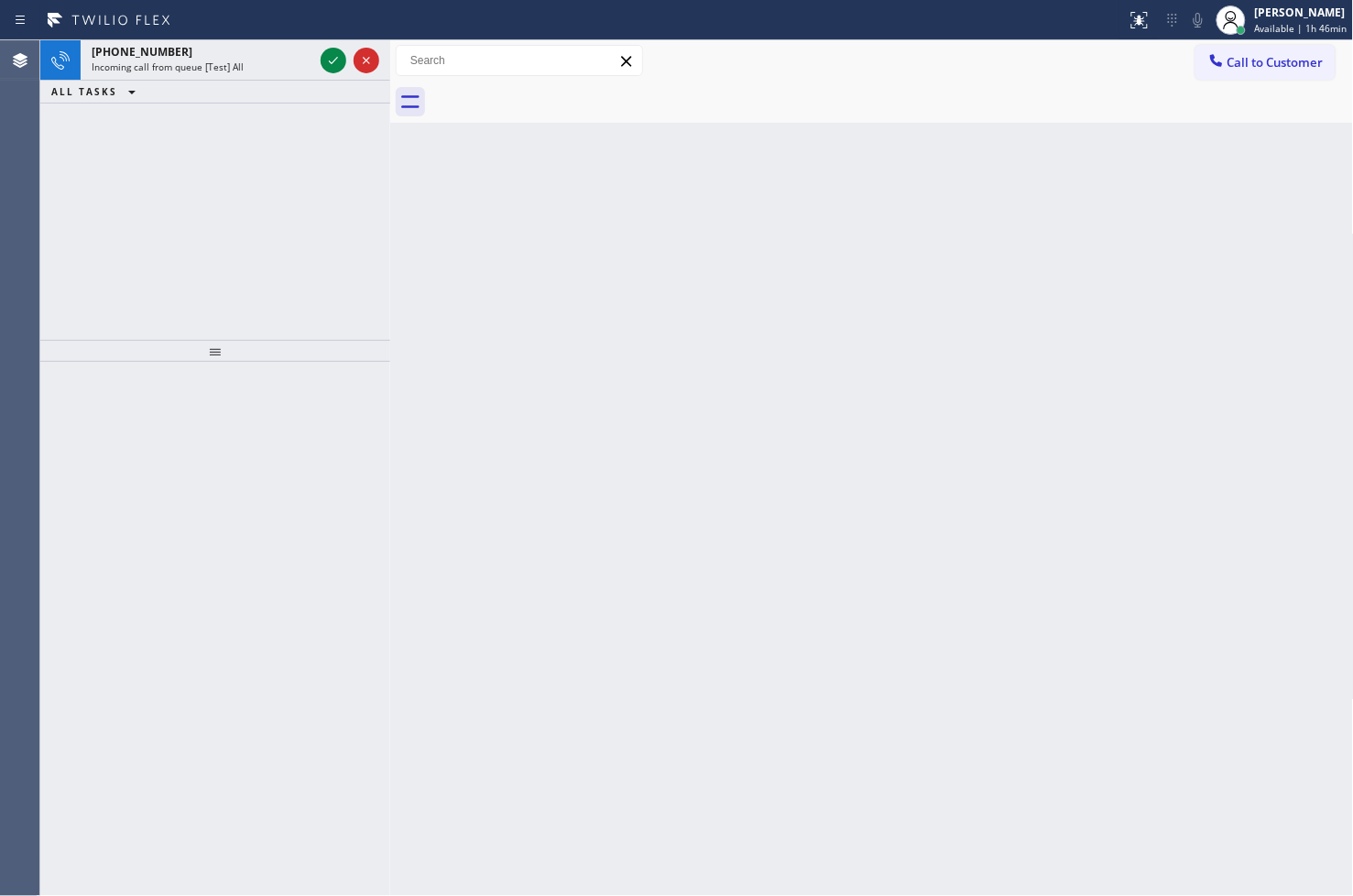
click at [334, 56] on icon at bounding box center [333, 60] width 22 height 22
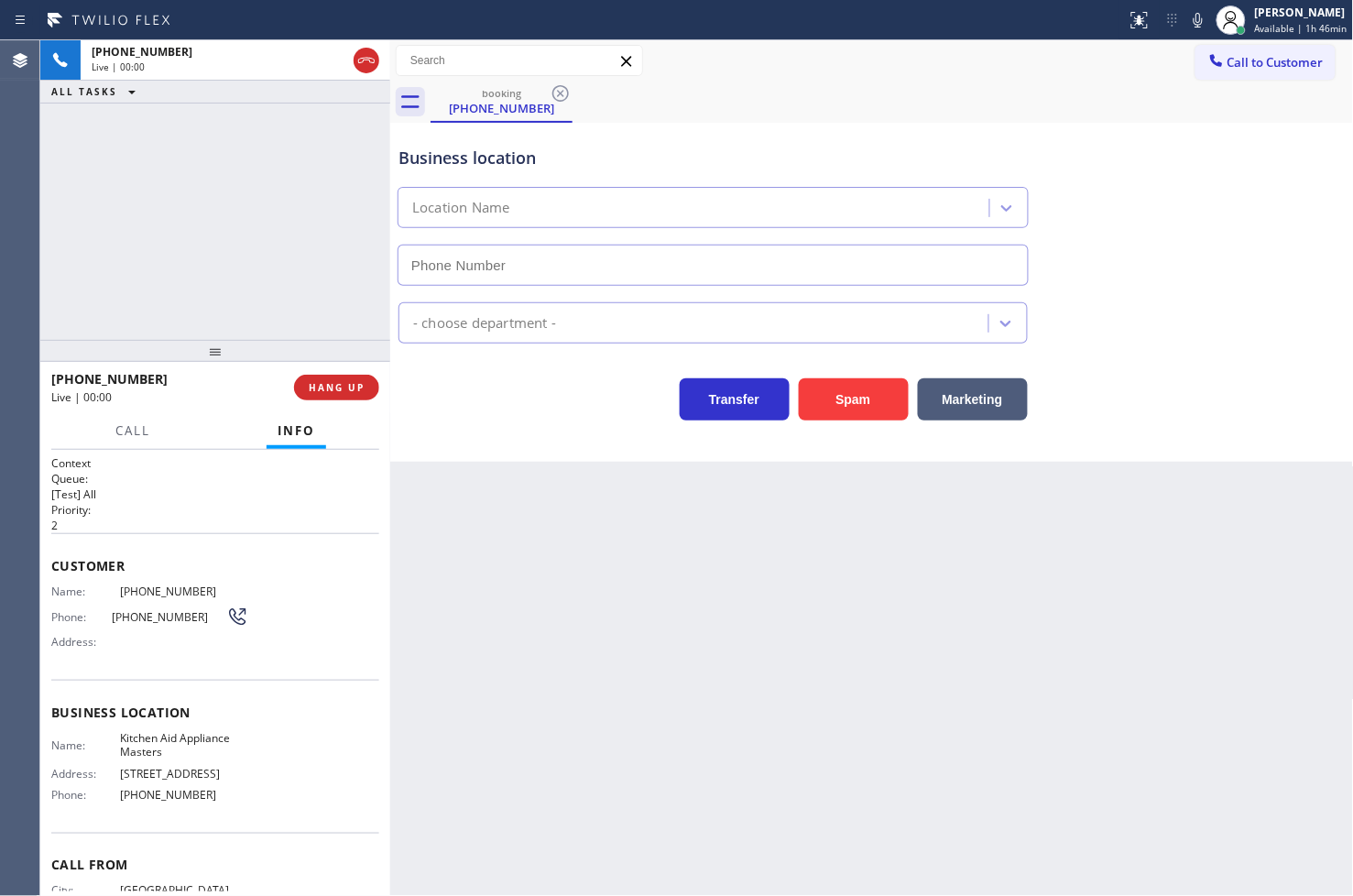
type input "[PHONE_NUMBER]"
click at [479, 452] on div "Business location Kitchen Aid Appliance Masters [PHONE_NUMBER] Appliance Repair…" at bounding box center [872, 292] width 963 height 339
click at [218, 217] on div "[PHONE_NUMBER] Live | 00:03 ALL TASKS ALL TASKS ACTIVE TASKS TASKS IN WRAP UP" at bounding box center [216, 190] width 350 height 300
click at [465, 398] on div "Transfer Spam Marketing" at bounding box center [713, 395] width 637 height 51
click at [316, 299] on div "[PHONE_NUMBER] Live | 00:05 ALL TASKS ALL TASKS ACTIVE TASKS TASKS IN WRAP UP" at bounding box center [216, 190] width 350 height 300
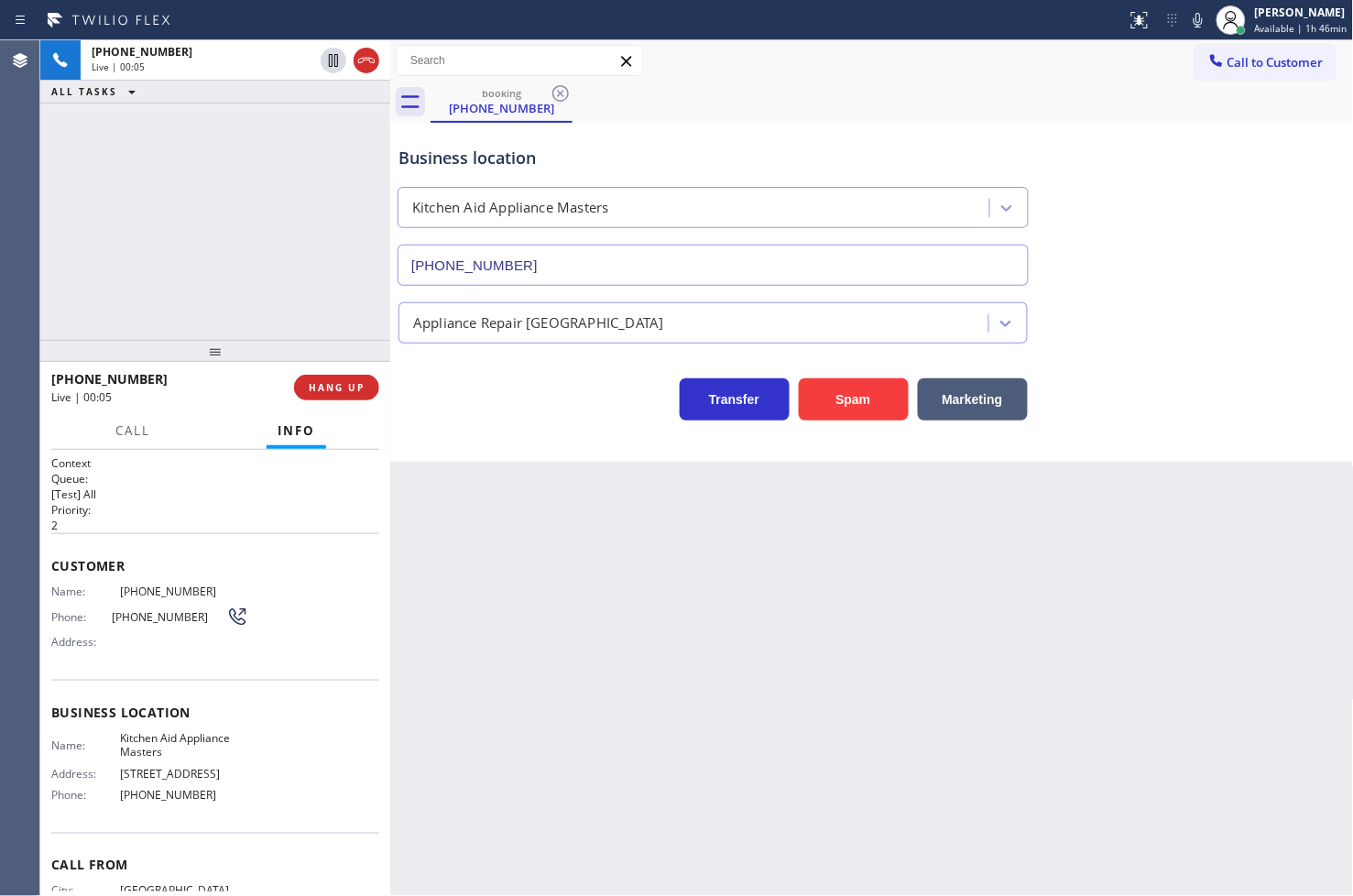
click at [503, 466] on div "Back to Dashboard Change Sender ID Customers Technicians Select a contact Outbo…" at bounding box center [872, 468] width 963 height 855
click at [517, 445] on div "Business location Kitchen Aid Appliance Masters [PHONE_NUMBER] Appliance Repair…" at bounding box center [872, 292] width 963 height 339
click at [474, 394] on div "Transfer Spam Marketing" at bounding box center [713, 395] width 637 height 51
click at [301, 308] on div "[PHONE_NUMBER] Live | 00:11 ALL TASKS ALL TASKS ACTIVE TASKS TASKS IN WRAP UP" at bounding box center [216, 190] width 350 height 300
click at [516, 430] on div "Business location Kitchen Aid Appliance Masters [PHONE_NUMBER] Appliance Repair…" at bounding box center [872, 292] width 963 height 339
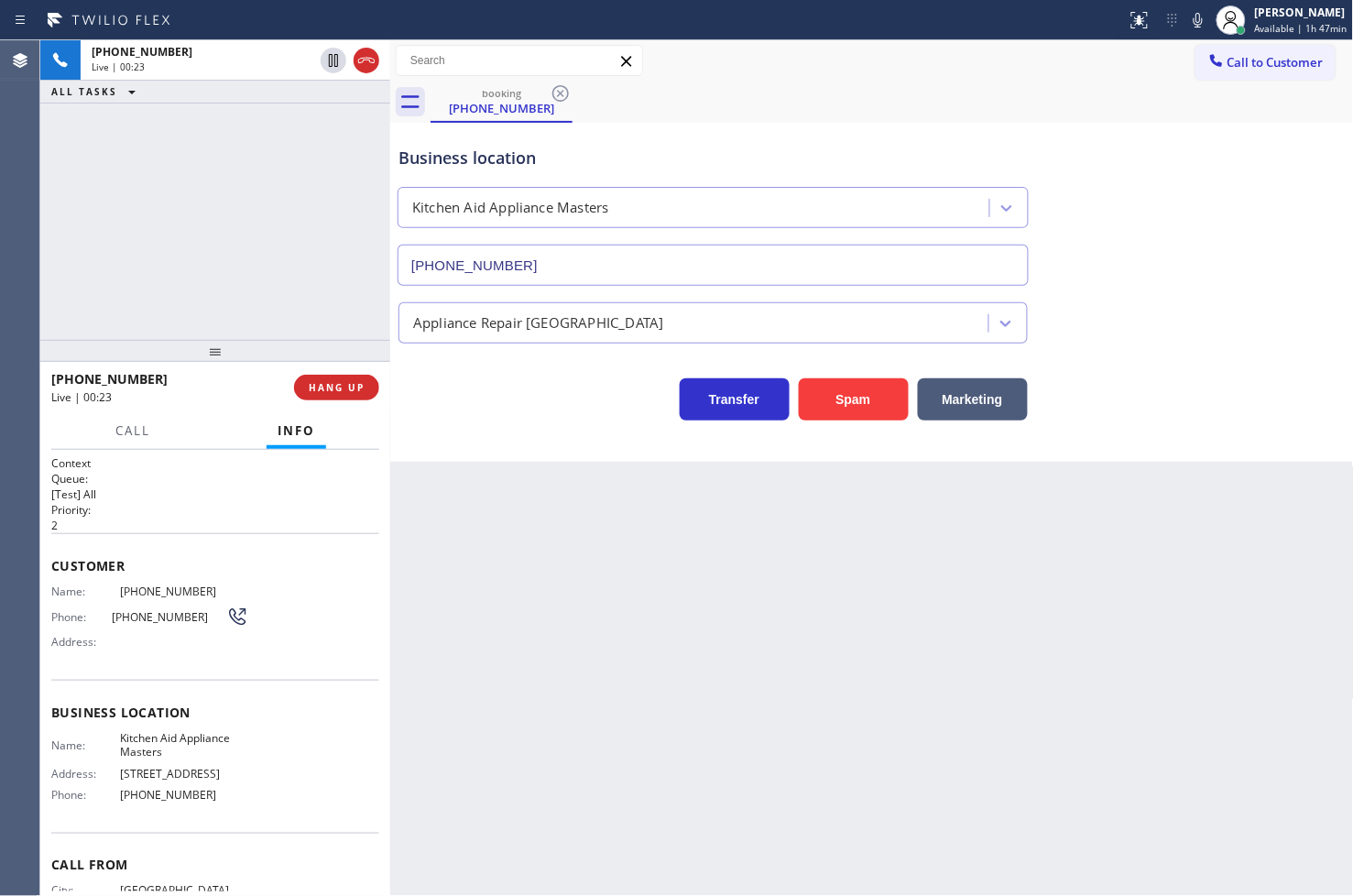
click at [516, 430] on div "Business location Kitchen Aid Appliance Masters [PHONE_NUMBER] Appliance Repair…" at bounding box center [872, 292] width 963 height 339
click at [240, 280] on div "[PHONE_NUMBER] Live | 00:23 ALL TASKS ALL TASKS ACTIVE TASKS TASKS IN WRAP UP" at bounding box center [216, 190] width 350 height 300
click at [533, 404] on div "Transfer Spam Marketing" at bounding box center [713, 395] width 637 height 51
click at [247, 249] on div "[PHONE_NUMBER] Live | 00:25 ALL TASKS ALL TASKS ACTIVE TASKS TASKS IN WRAP UP" at bounding box center [216, 190] width 350 height 300
click at [514, 416] on div "Transfer Spam Marketing" at bounding box center [713, 395] width 637 height 51
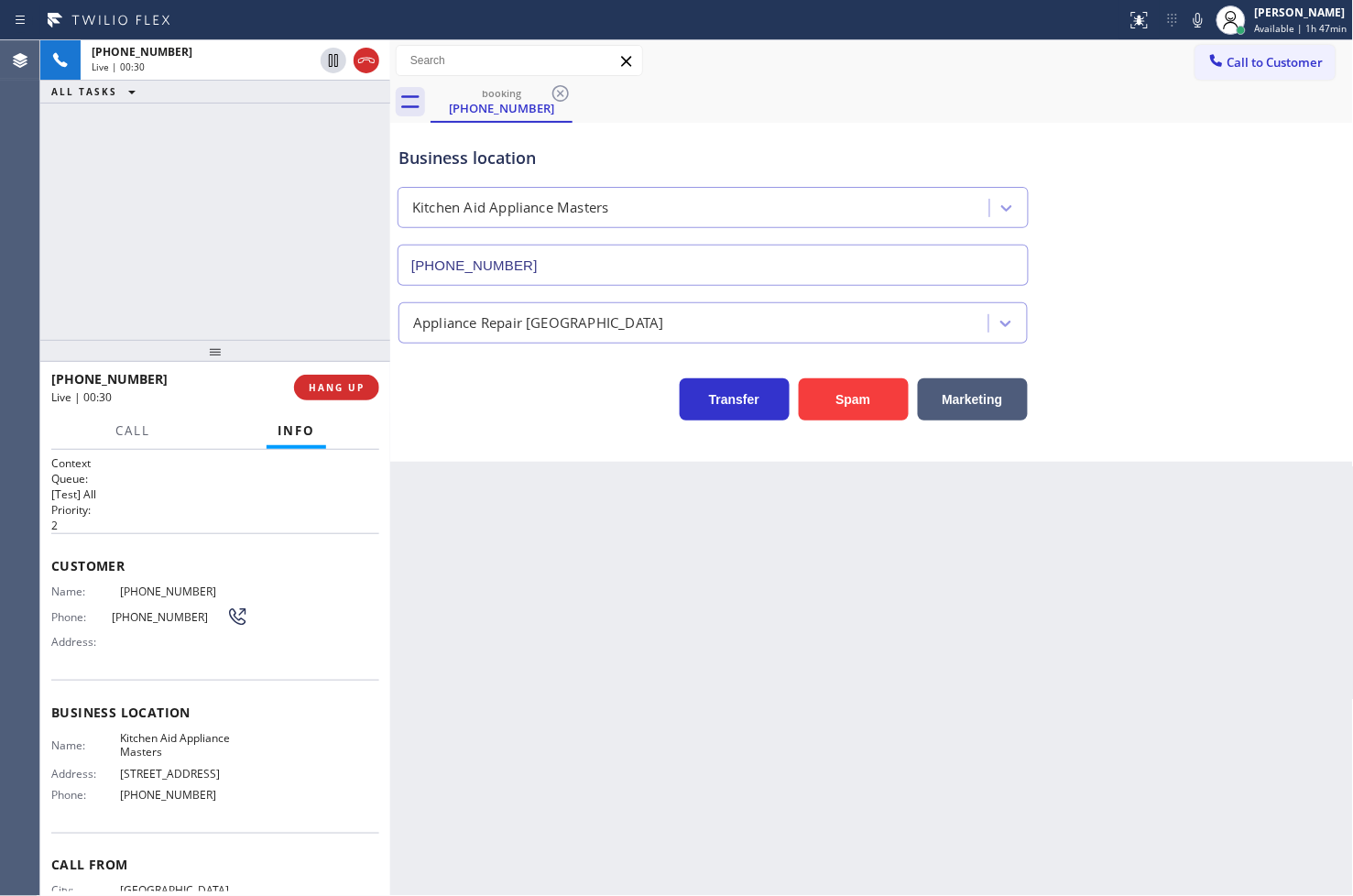
click at [238, 273] on div "[PHONE_NUMBER] Live | 00:30 ALL TASKS ALL TASKS ACTIVE TASKS TASKS IN WRAP UP" at bounding box center [216, 190] width 350 height 300
click at [454, 397] on div "Transfer Spam Marketing" at bounding box center [713, 395] width 637 height 51
click at [341, 387] on span "HANG UP" at bounding box center [336, 387] width 56 height 13
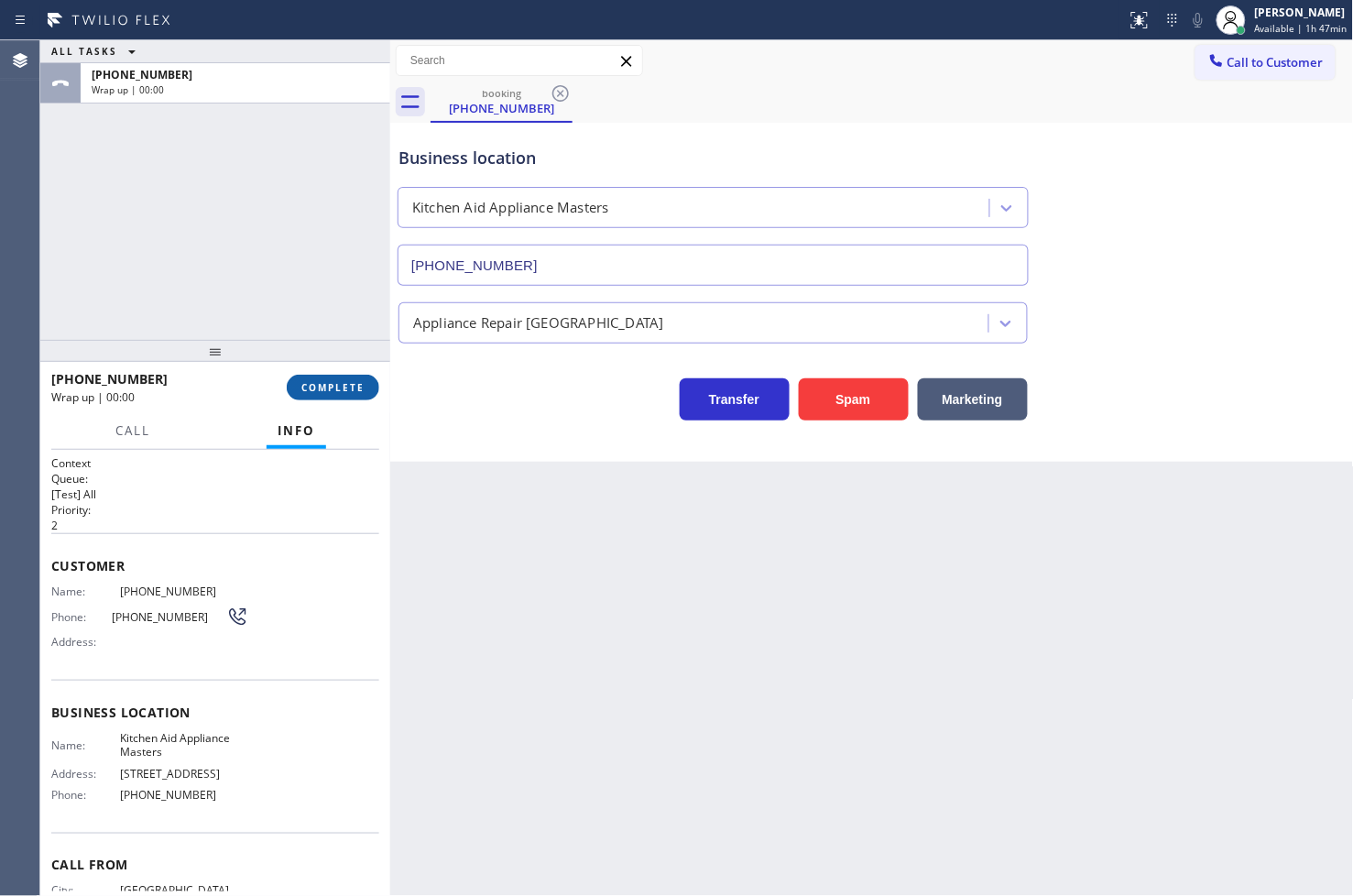
click at [341, 387] on span "COMPLETE" at bounding box center [333, 387] width 63 height 13
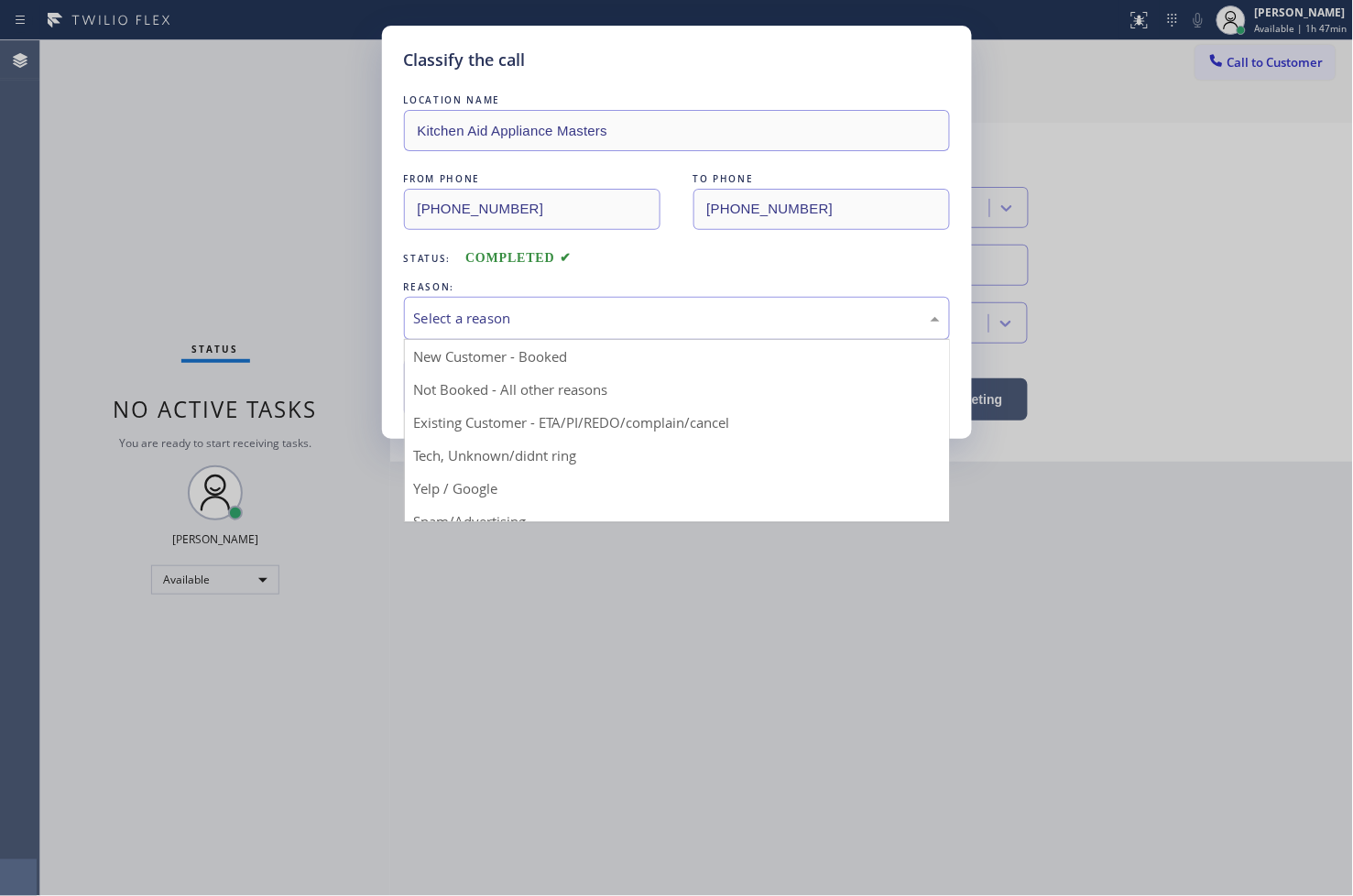
click at [492, 301] on div "Select a reason" at bounding box center [676, 318] width 546 height 44
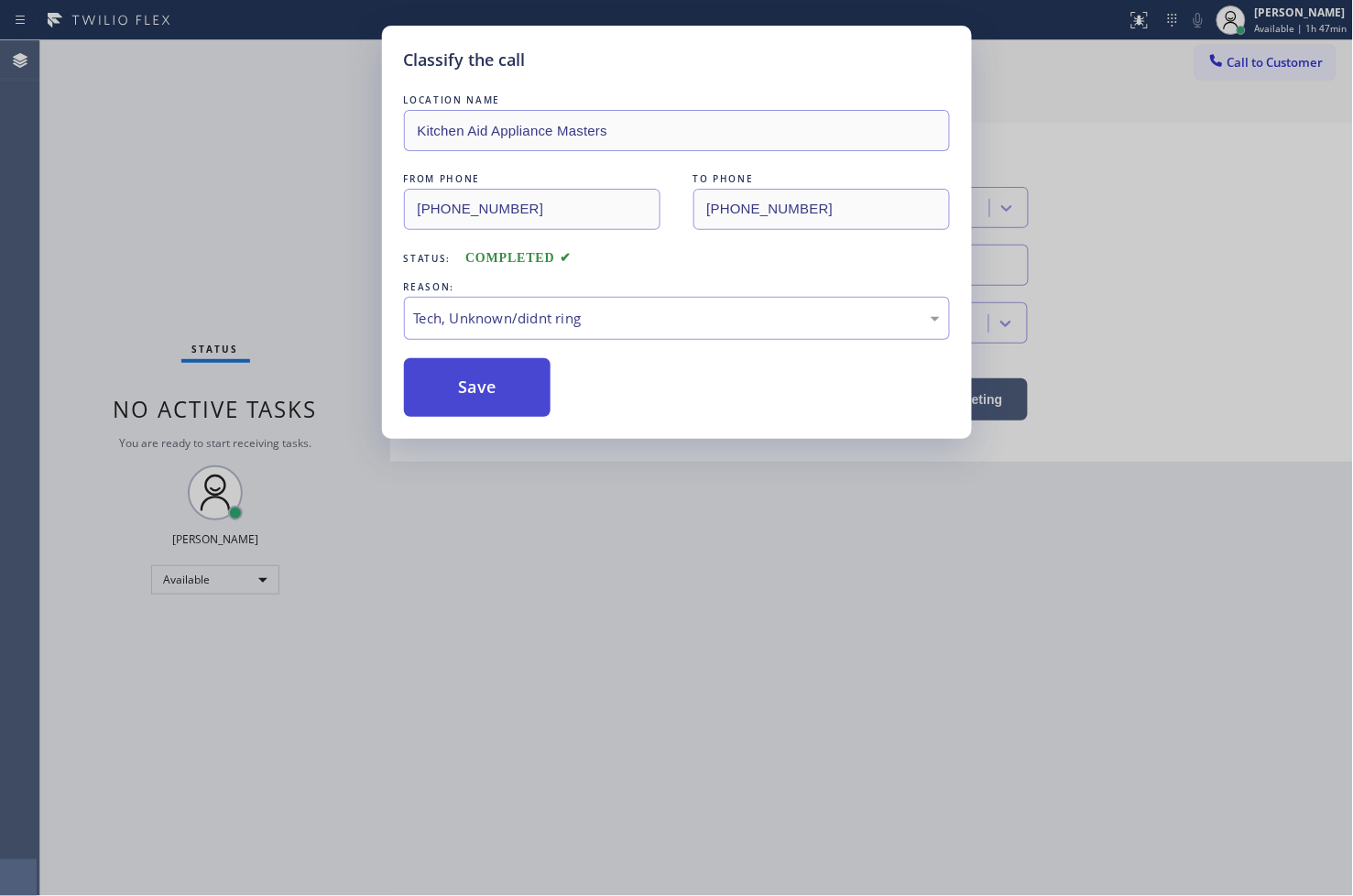
click at [468, 391] on button "Save" at bounding box center [477, 387] width 147 height 58
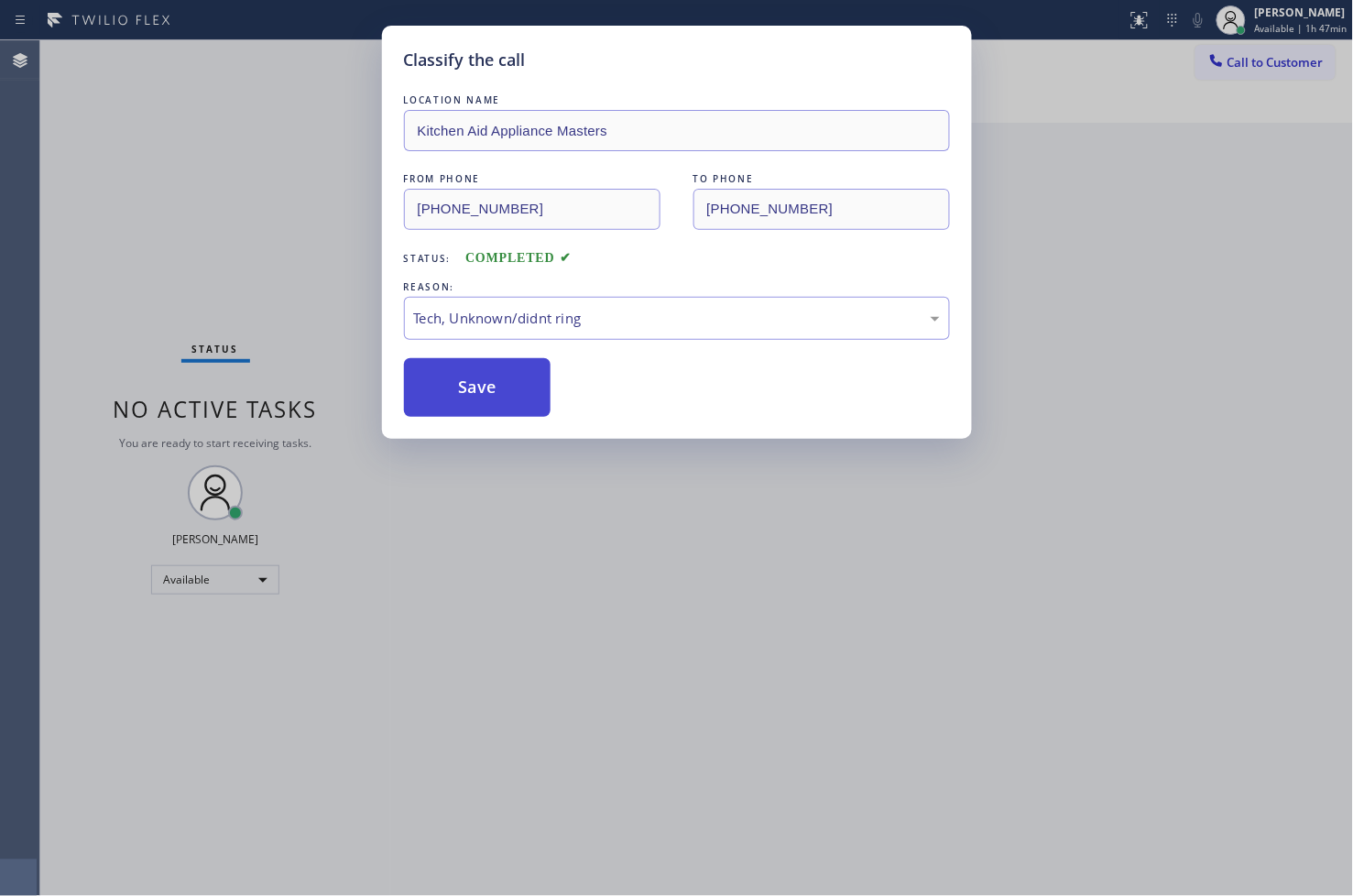
click at [468, 391] on button "Save" at bounding box center [477, 387] width 147 height 58
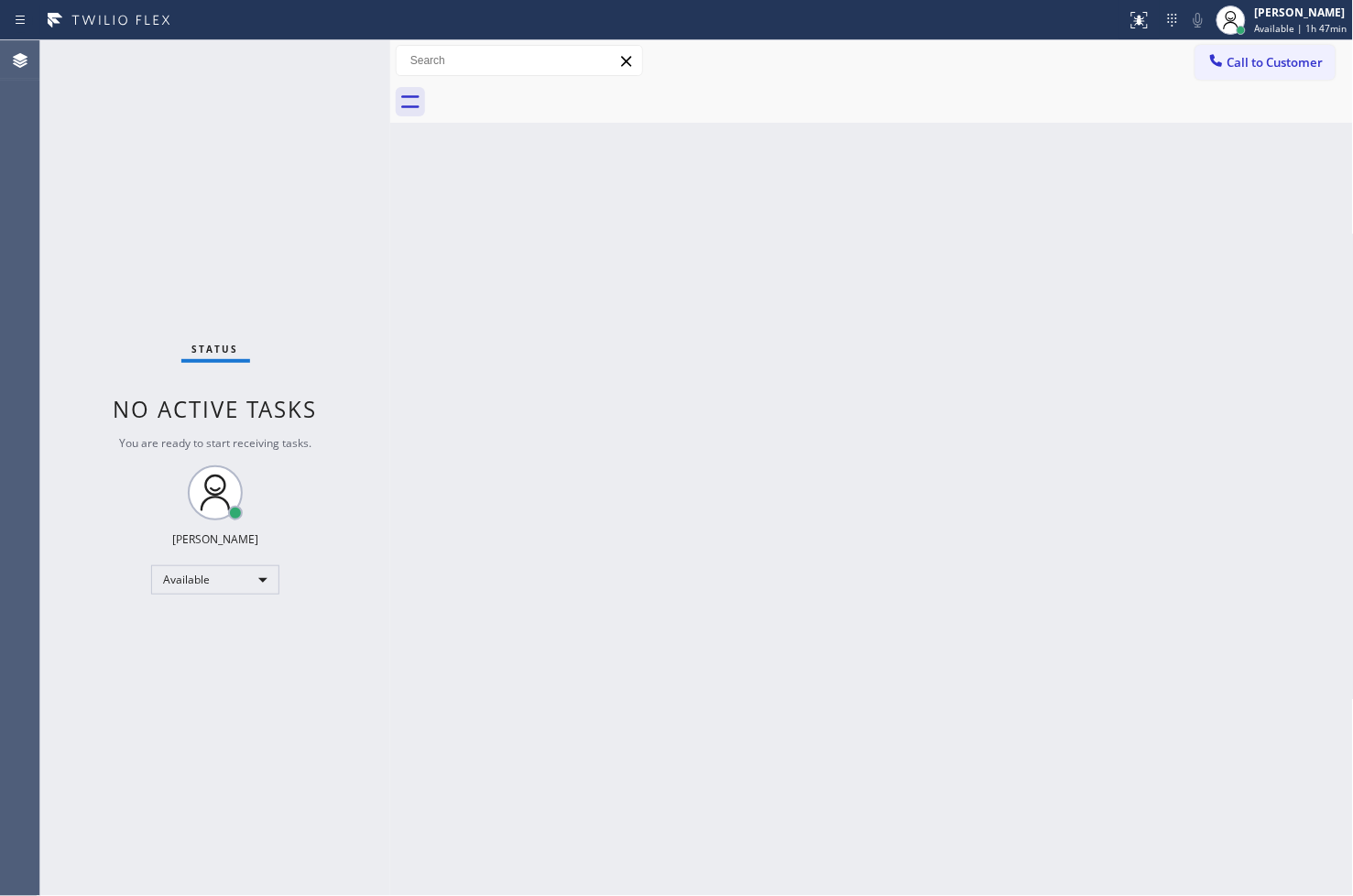
click at [656, 367] on div "Back to Dashboard Change Sender ID Customers Technicians Select a contact Outbo…" at bounding box center [872, 468] width 963 height 855
click at [351, 103] on div "Status No active tasks You are ready to start receiving tasks. [PERSON_NAME]" at bounding box center [216, 468] width 350 height 855
click at [323, 61] on div "Status No active tasks You are ready to start receiving tasks. [PERSON_NAME]" at bounding box center [216, 468] width 350 height 855
click at [317, 60] on div "Status No active tasks You are ready to start receiving tasks. [PERSON_NAME]" at bounding box center [216, 468] width 350 height 855
click at [147, 245] on div "Status No active tasks You are ready to start receiving tasks. [PERSON_NAME]" at bounding box center [216, 468] width 350 height 855
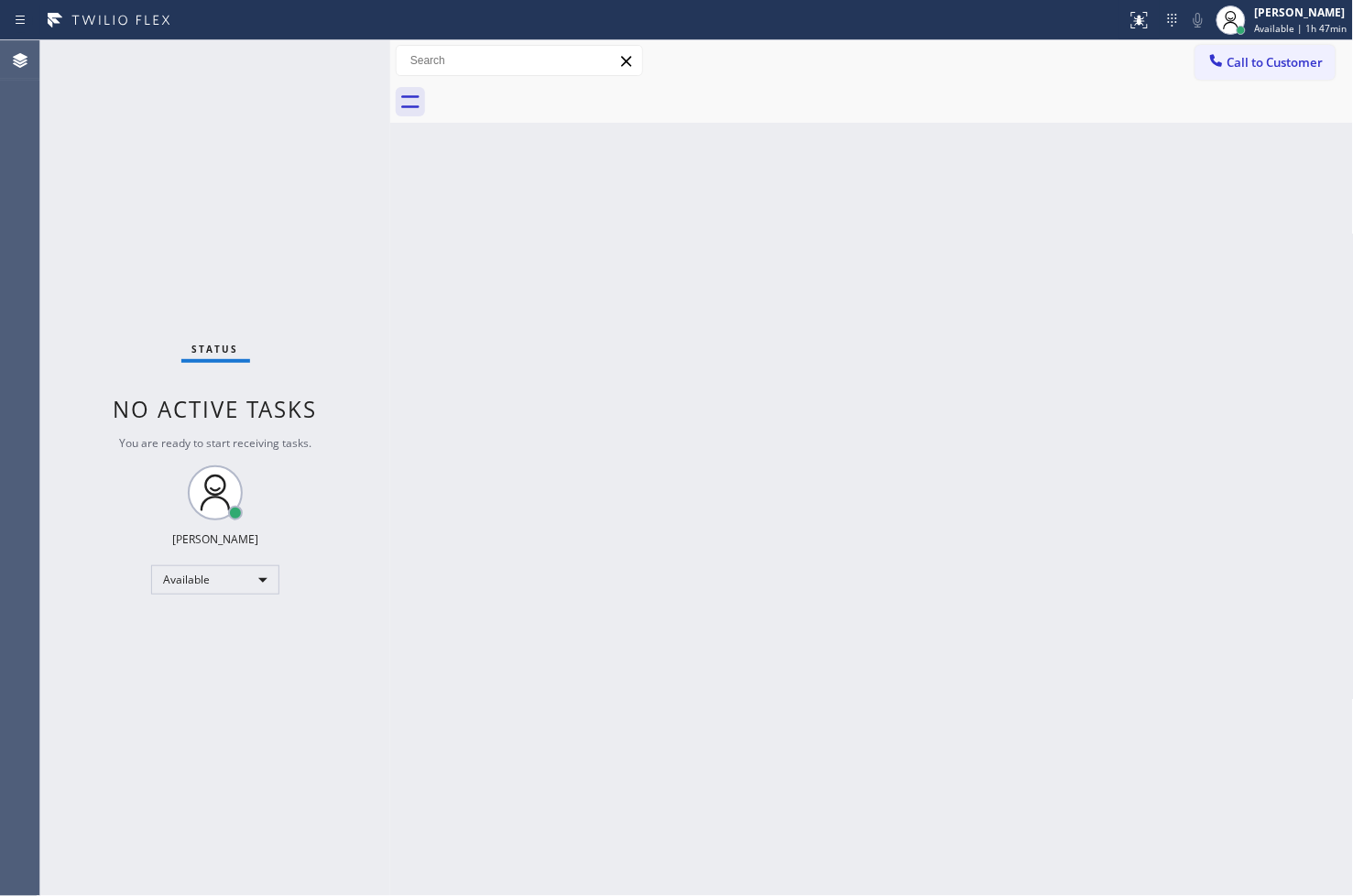
click at [331, 53] on div "Status No active tasks You are ready to start receiving tasks. [PERSON_NAME]" at bounding box center [216, 468] width 350 height 855
click at [93, 269] on div "Status No active tasks You are ready to start receiving tasks. [PERSON_NAME]" at bounding box center [216, 468] width 350 height 855
click at [355, 215] on div "Status No active tasks You are ready to start receiving tasks. [PERSON_NAME]" at bounding box center [216, 468] width 350 height 855
click at [324, 56] on div "Status No active tasks You are ready to start receiving tasks. [PERSON_NAME]" at bounding box center [216, 468] width 350 height 855
click at [280, 217] on div "Status No active tasks You are ready to start receiving tasks. [PERSON_NAME]" at bounding box center [216, 468] width 350 height 855
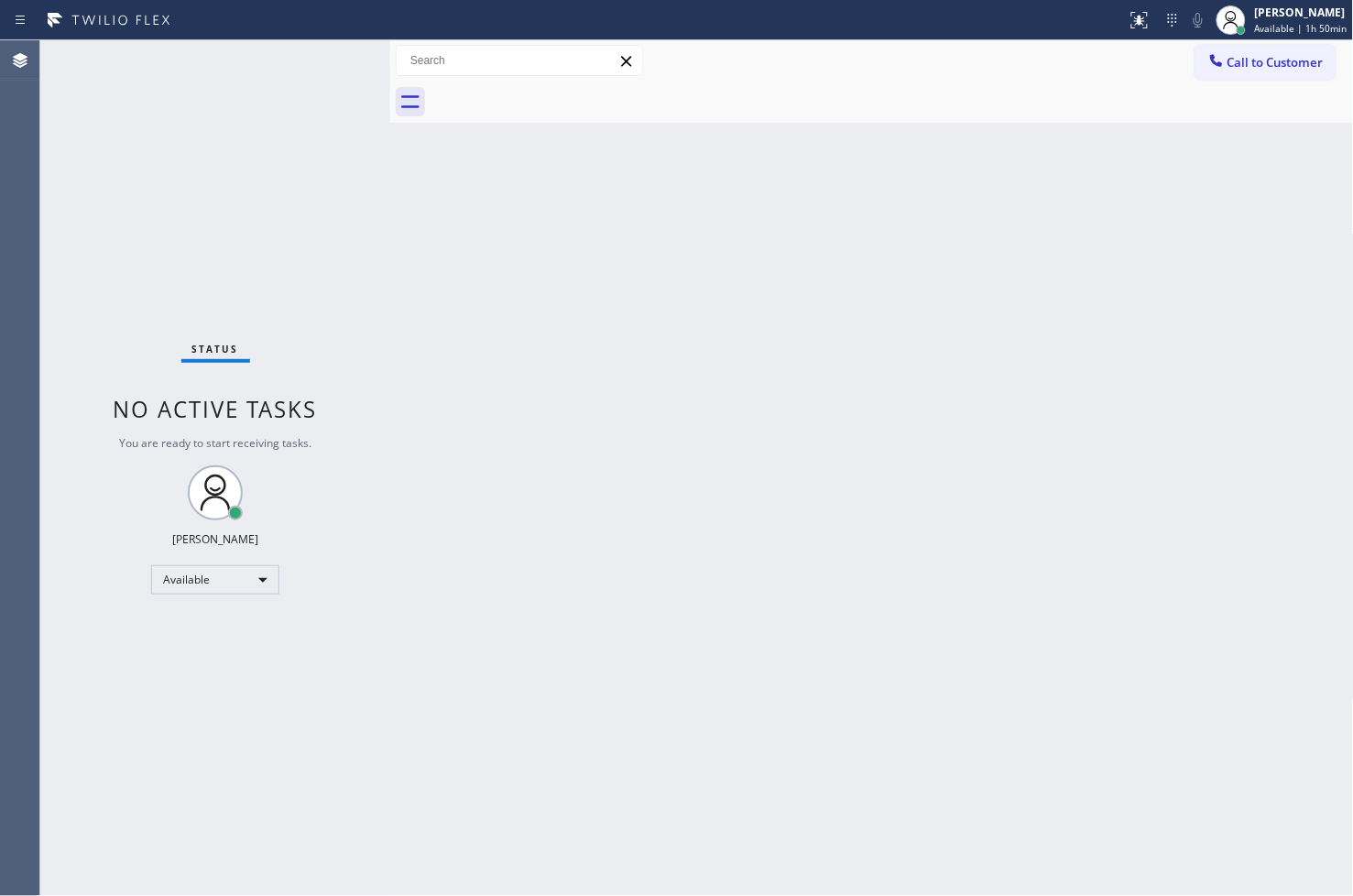
click at [324, 52] on div "Status No active tasks You are ready to start receiving tasks. [PERSON_NAME]" at bounding box center [216, 468] width 350 height 855
click at [132, 359] on div "Status No active tasks You are ready to start receiving tasks. [PERSON_NAME]" at bounding box center [216, 468] width 350 height 855
click at [333, 56] on div "Status No active tasks You are ready to start receiving tasks. [PERSON_NAME]" at bounding box center [216, 468] width 350 height 855
click at [810, 687] on div "Back to Dashboard Change Sender ID Customers Technicians Select a contact Outbo…" at bounding box center [872, 468] width 963 height 855
click at [637, 612] on div "Back to Dashboard Change Sender ID Customers Technicians Select a contact Outbo…" at bounding box center [872, 468] width 963 height 855
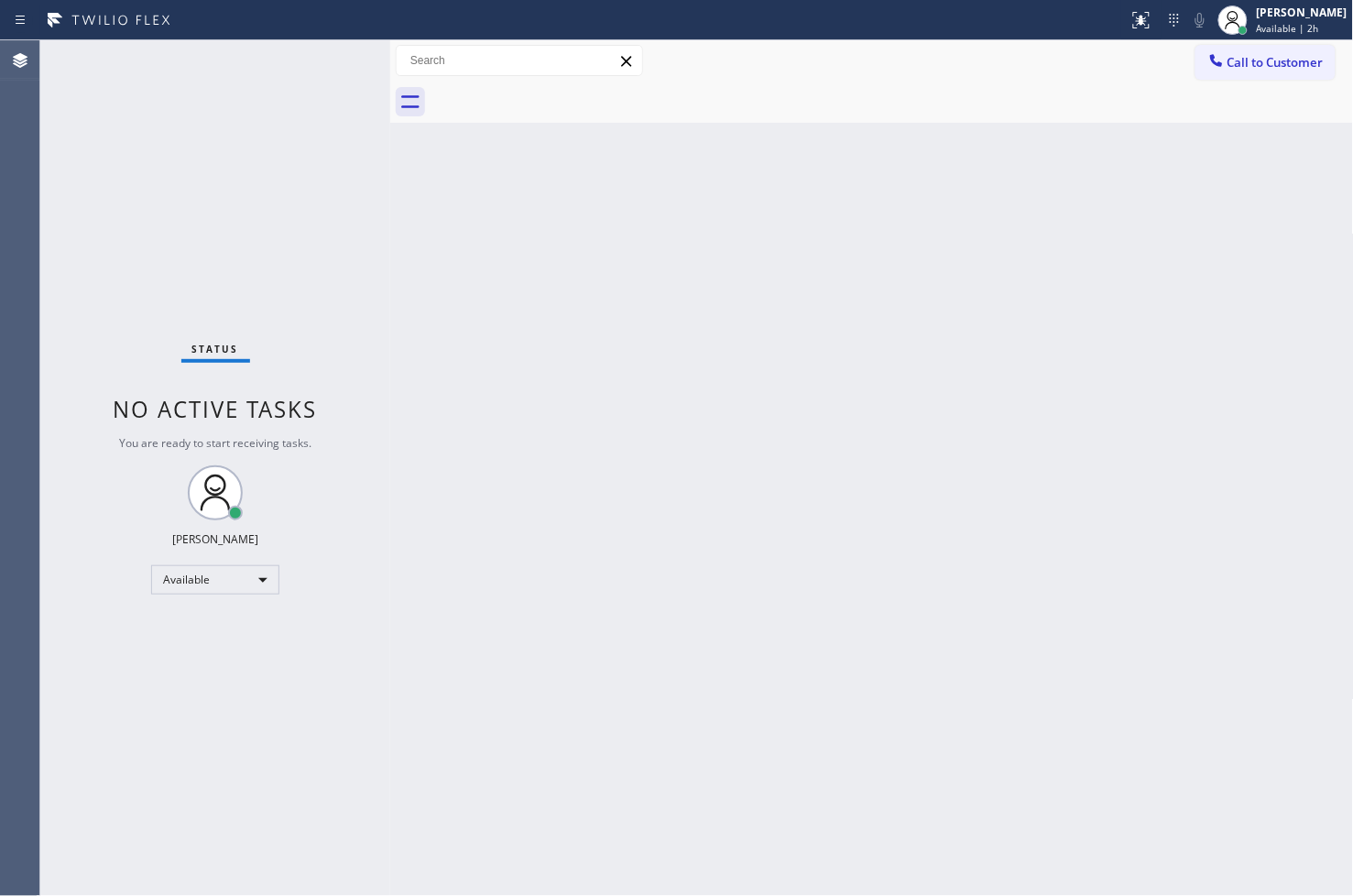
click at [348, 67] on div "Status No active tasks You are ready to start receiving tasks. [PERSON_NAME]" at bounding box center [216, 468] width 350 height 855
click at [324, 46] on div "Status No active tasks You are ready to start receiving tasks. [PERSON_NAME]" at bounding box center [216, 468] width 350 height 855
drag, startPoint x: 88, startPoint y: 715, endPoint x: 116, endPoint y: 678, distance: 46.4
click at [92, 714] on div "Status No active tasks You are ready to start receiving tasks. [PERSON_NAME]" at bounding box center [216, 468] width 350 height 855
click at [260, 578] on div "Available" at bounding box center [216, 580] width 129 height 30
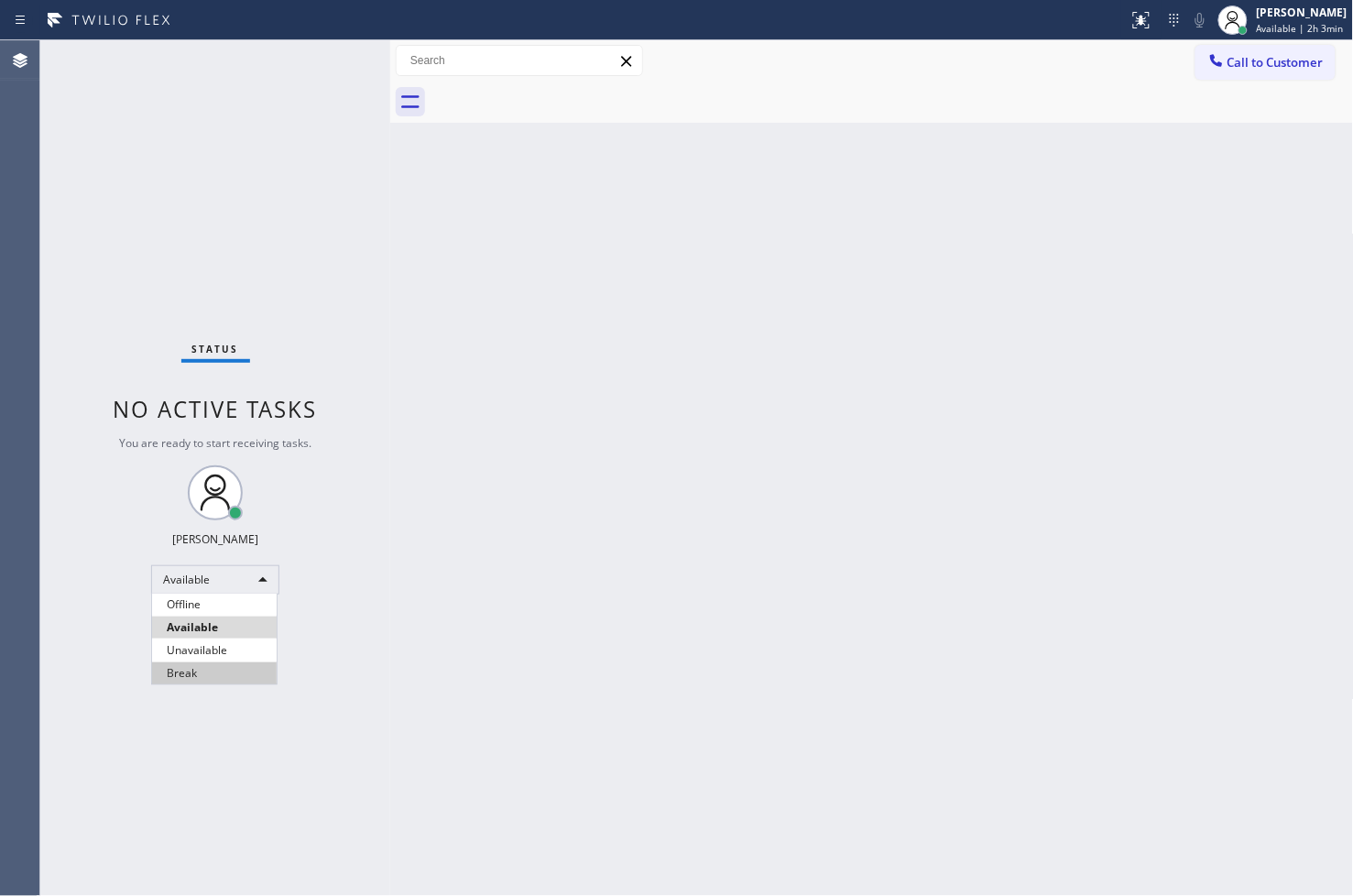
click at [199, 676] on li "Break" at bounding box center [215, 673] width 125 height 22
click at [131, 306] on div "Status No active tasks Change activity state to start receiving tasks. [PERSON_…" at bounding box center [216, 468] width 350 height 855
click at [320, 58] on div "Status No active tasks Change activity state to start receiving tasks. [PERSON_…" at bounding box center [216, 468] width 350 height 855
click at [1079, 670] on div "Back to Dashboard Change Sender ID Customers Technicians Select a contact Outbo…" at bounding box center [872, 468] width 963 height 855
click at [334, 268] on div "Status No active tasks Change activity state to start receiving tasks. [PERSON_…" at bounding box center [216, 468] width 350 height 855
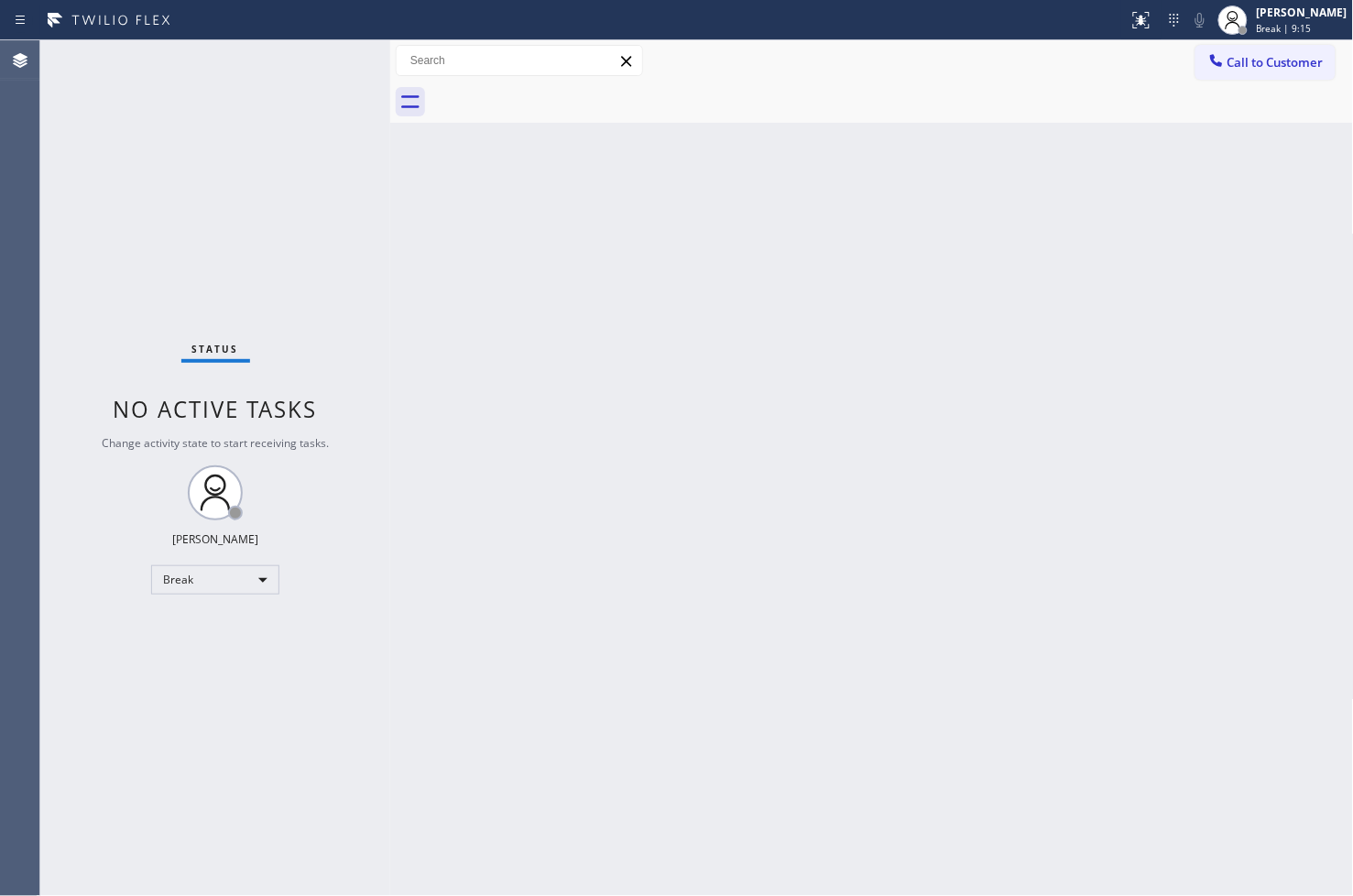
click at [304, 53] on div "Status No active tasks Change activity state to start receiving tasks. [PERSON_…" at bounding box center [216, 468] width 350 height 855
click at [116, 505] on div "Status No active tasks Change activity state to start receiving tasks. [PERSON_…" at bounding box center [216, 468] width 350 height 855
click at [267, 582] on div "Break" at bounding box center [216, 580] width 129 height 30
click at [253, 624] on li "Available" at bounding box center [215, 627] width 125 height 22
click at [314, 328] on div "Status No active tasks Change activity state to start receiving tasks. [PERSON_…" at bounding box center [216, 468] width 350 height 855
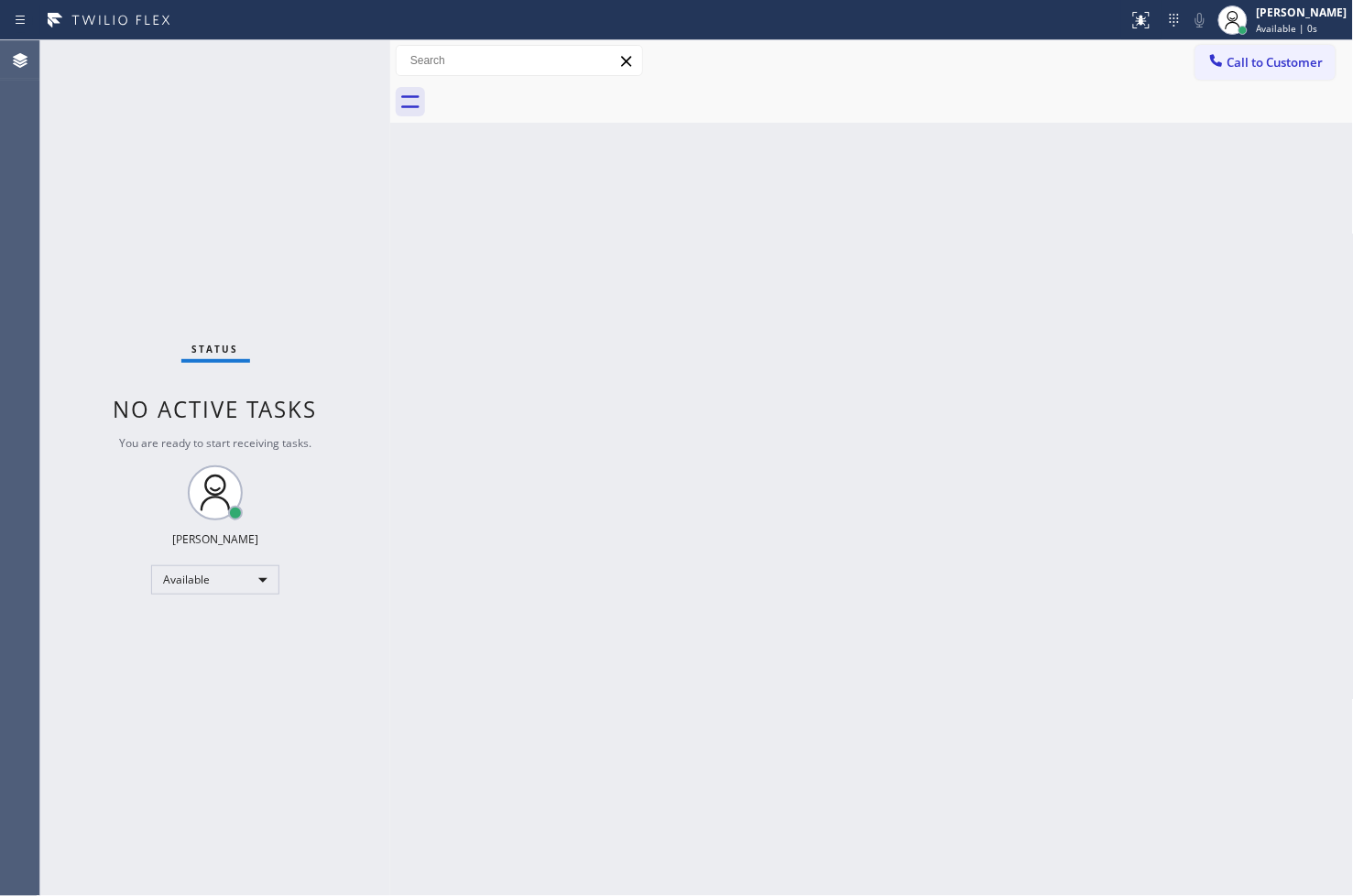
click at [313, 52] on div "Status No active tasks You are ready to start receiving tasks. [PERSON_NAME]" at bounding box center [216, 468] width 350 height 855
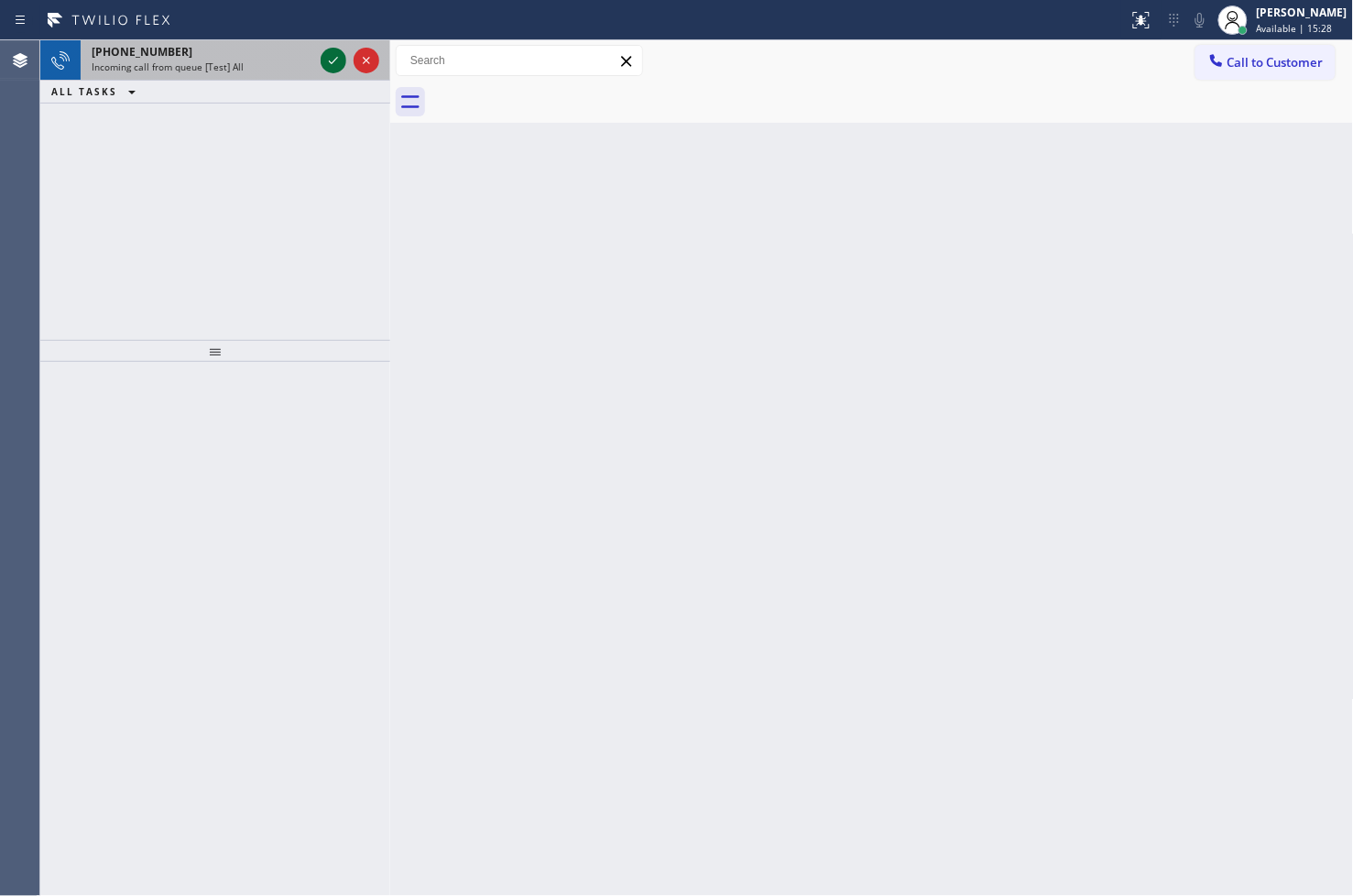
click at [336, 61] on icon at bounding box center [333, 60] width 22 height 22
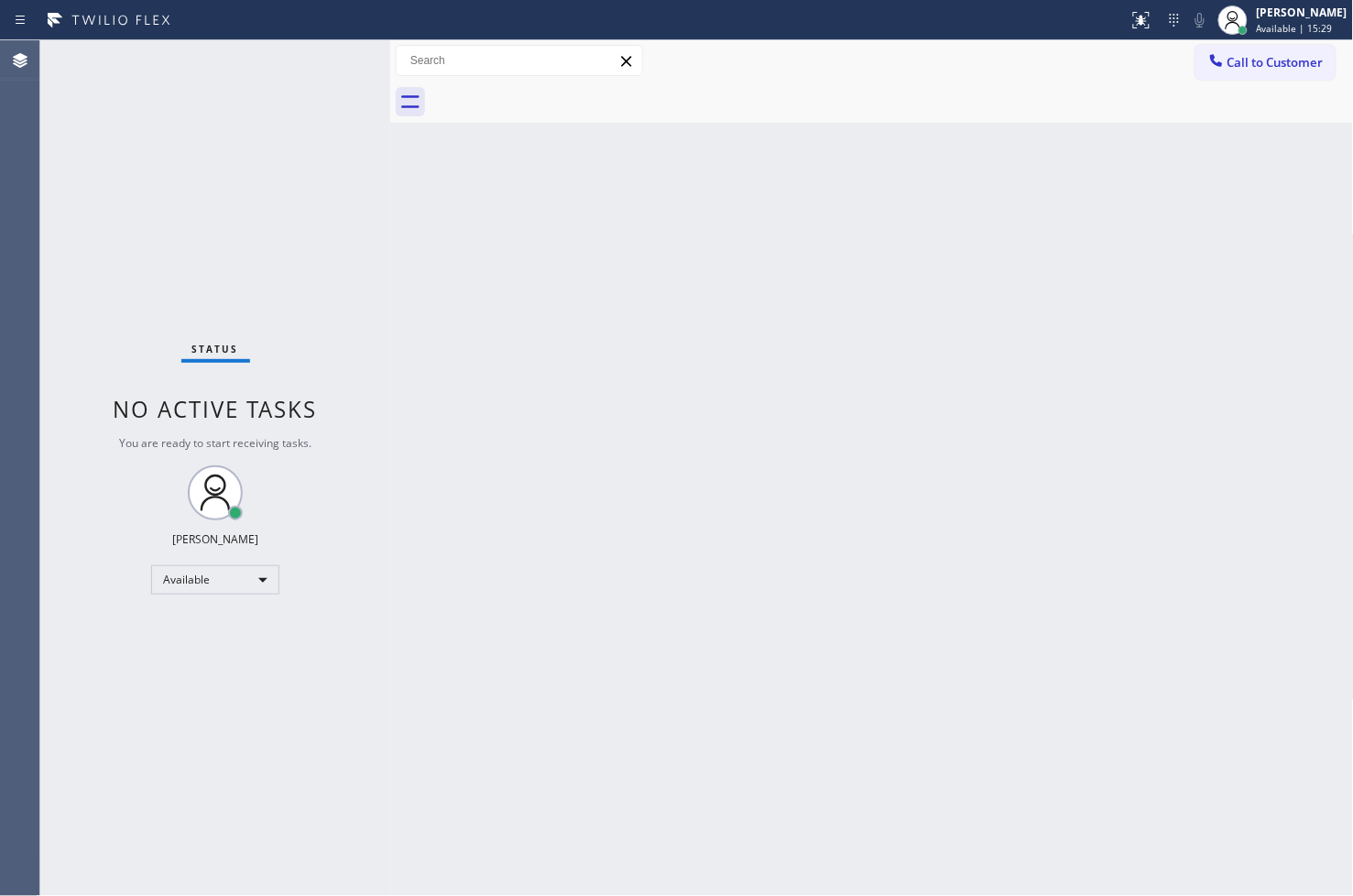
click at [336, 61] on div "Status No active tasks You are ready to start receiving tasks. [PERSON_NAME]" at bounding box center [216, 468] width 350 height 855
click at [1122, 31] on button at bounding box center [1141, 20] width 41 height 41
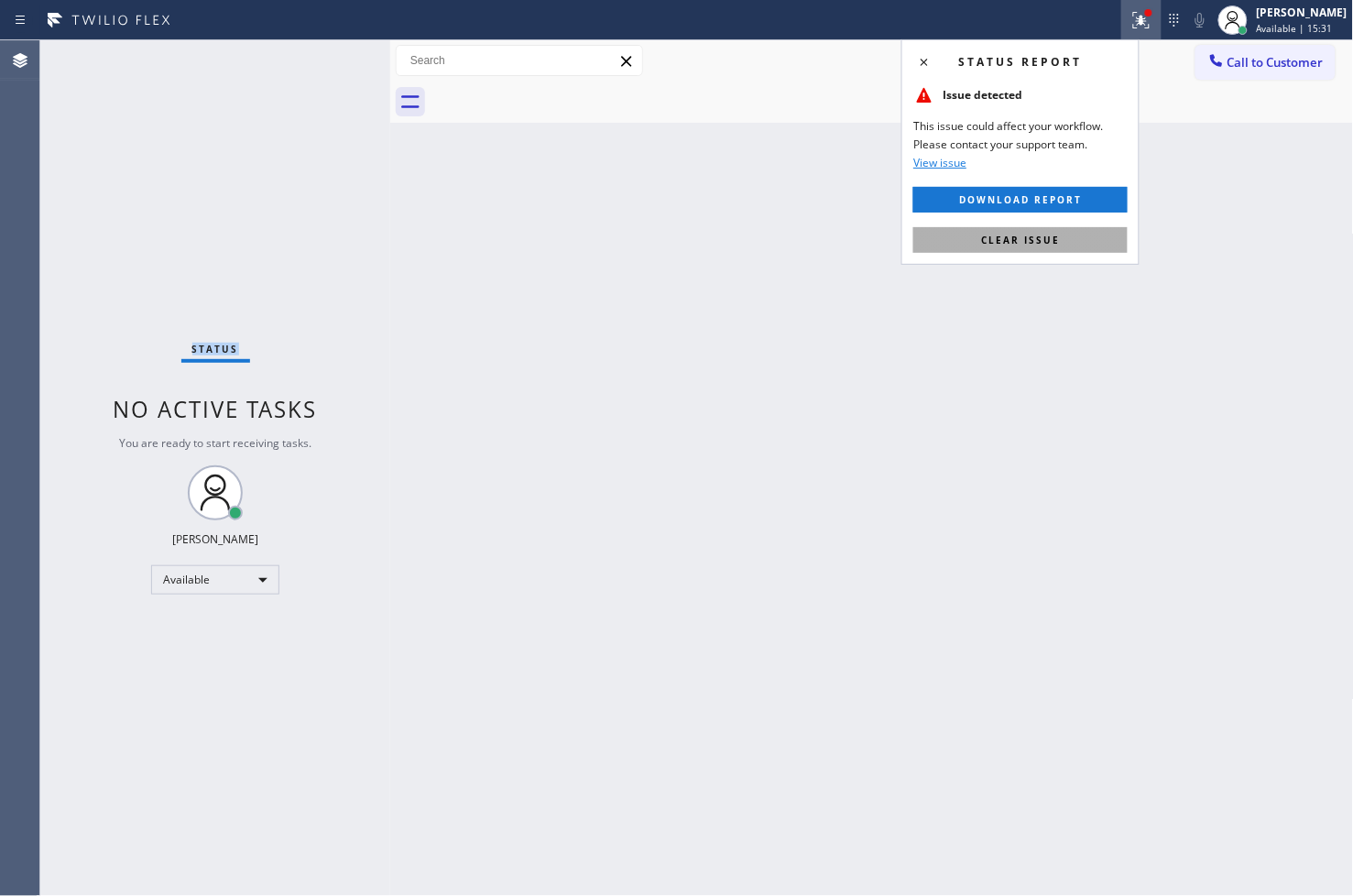
click at [1086, 243] on button "Clear issue" at bounding box center [1020, 240] width 215 height 26
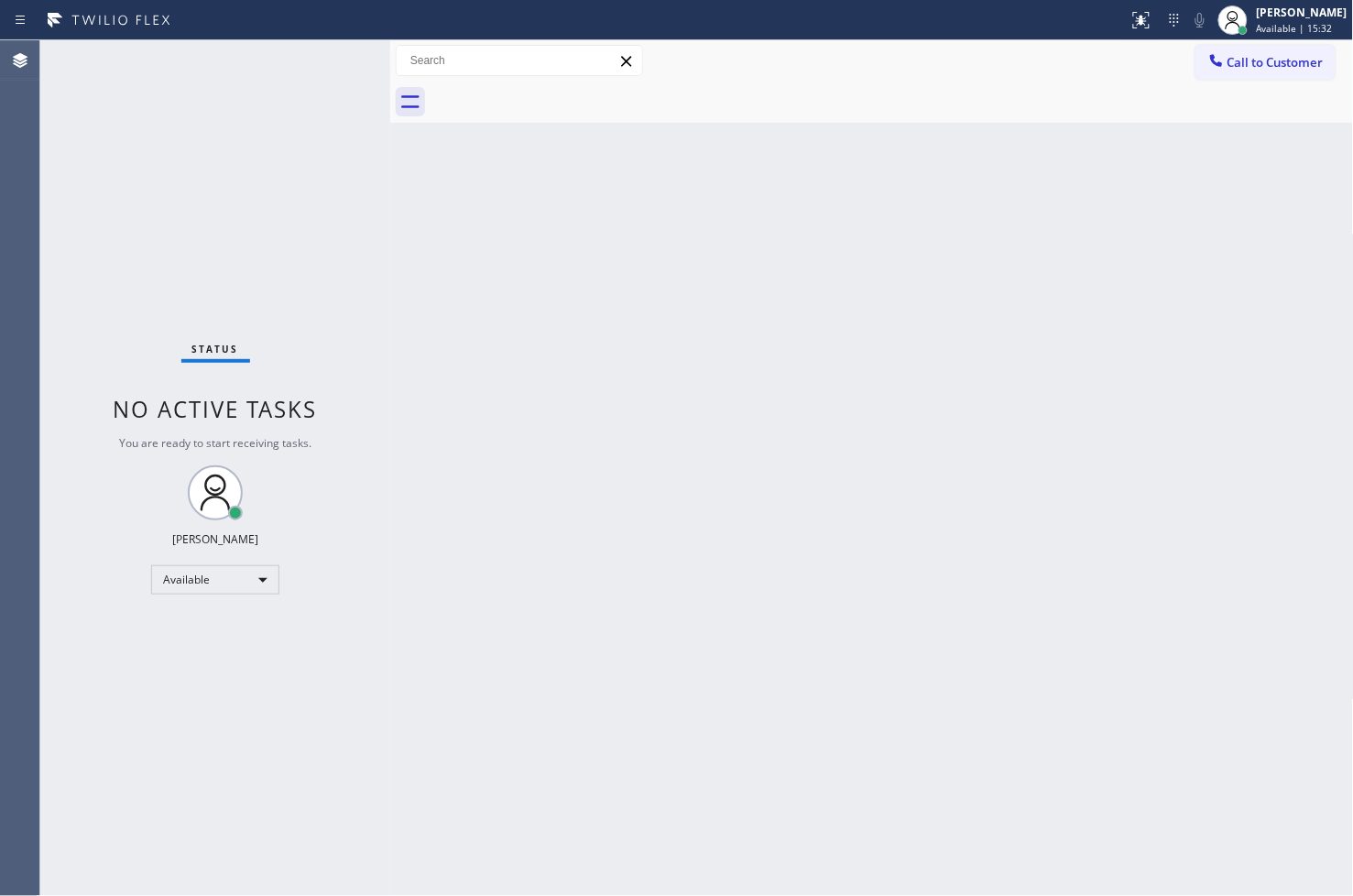
click at [645, 348] on div "Back to Dashboard Change Sender ID Customers Technicians Select a contact Outbo…" at bounding box center [872, 468] width 963 height 855
click at [254, 119] on div "Status No active tasks You are ready to start receiving tasks. [PERSON_NAME]" at bounding box center [216, 468] width 350 height 855
click at [280, 93] on div "Status No active tasks You are ready to start receiving tasks. [PERSON_NAME]" at bounding box center [216, 468] width 350 height 855
click at [792, 689] on div "Back to Dashboard Change Sender ID Customers Technicians Select a contact Outbo…" at bounding box center [872, 468] width 963 height 855
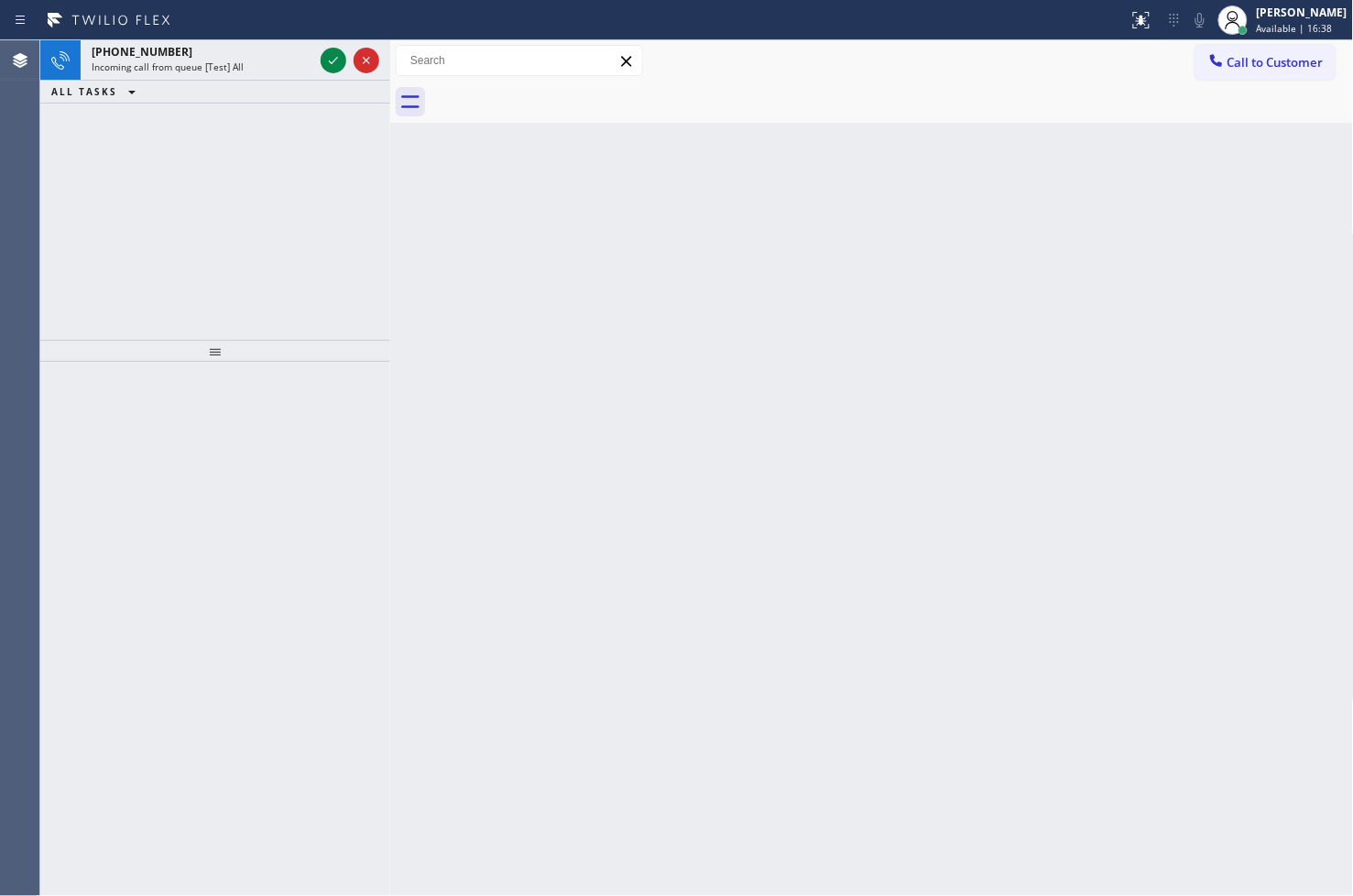
click at [95, 191] on div "[PHONE_NUMBER] Incoming call from queue [Test] All ALL TASKS ALL TASKS ACTIVE T…" at bounding box center [216, 190] width 350 height 300
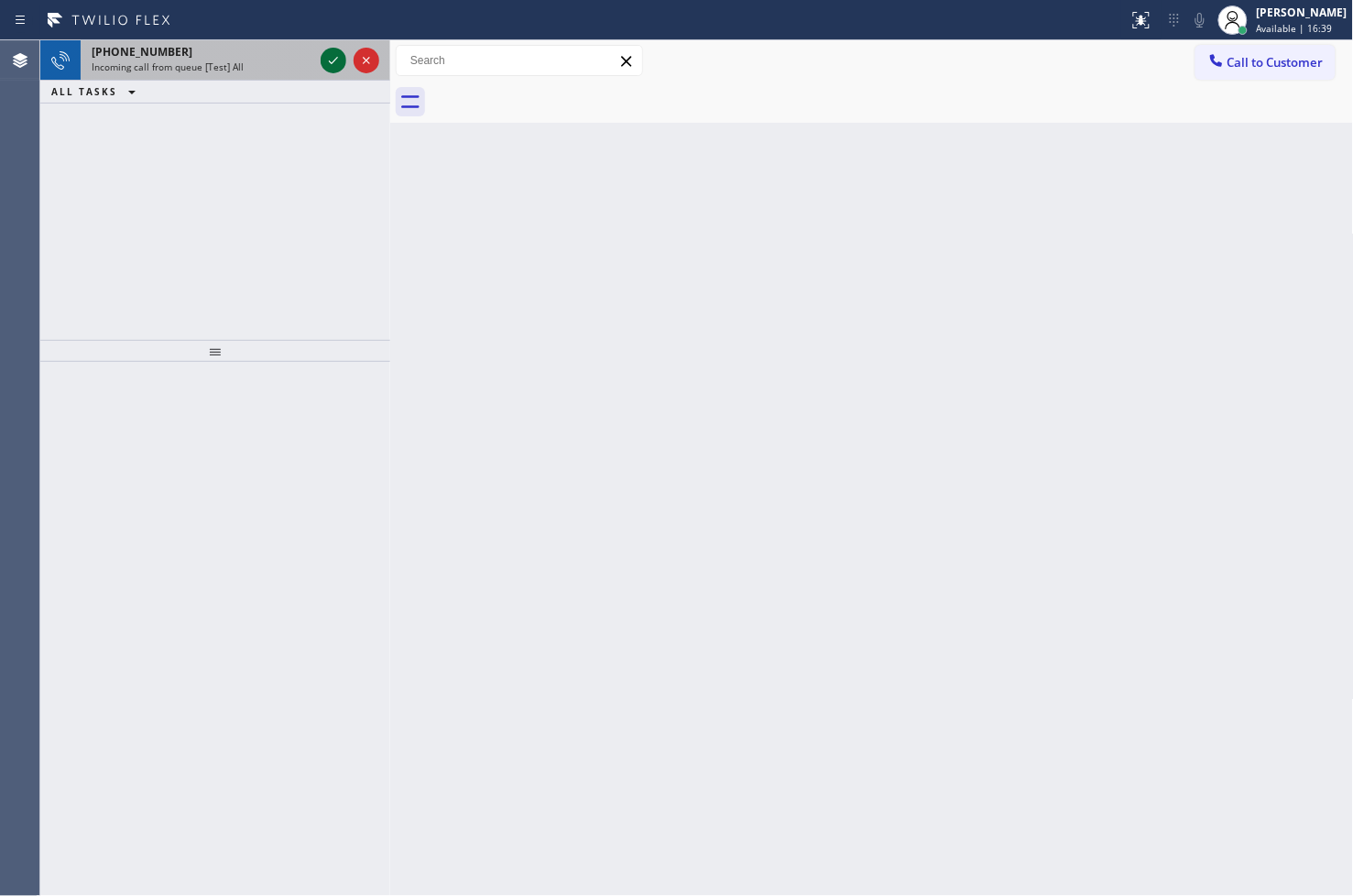
click at [328, 61] on icon at bounding box center [333, 60] width 22 height 22
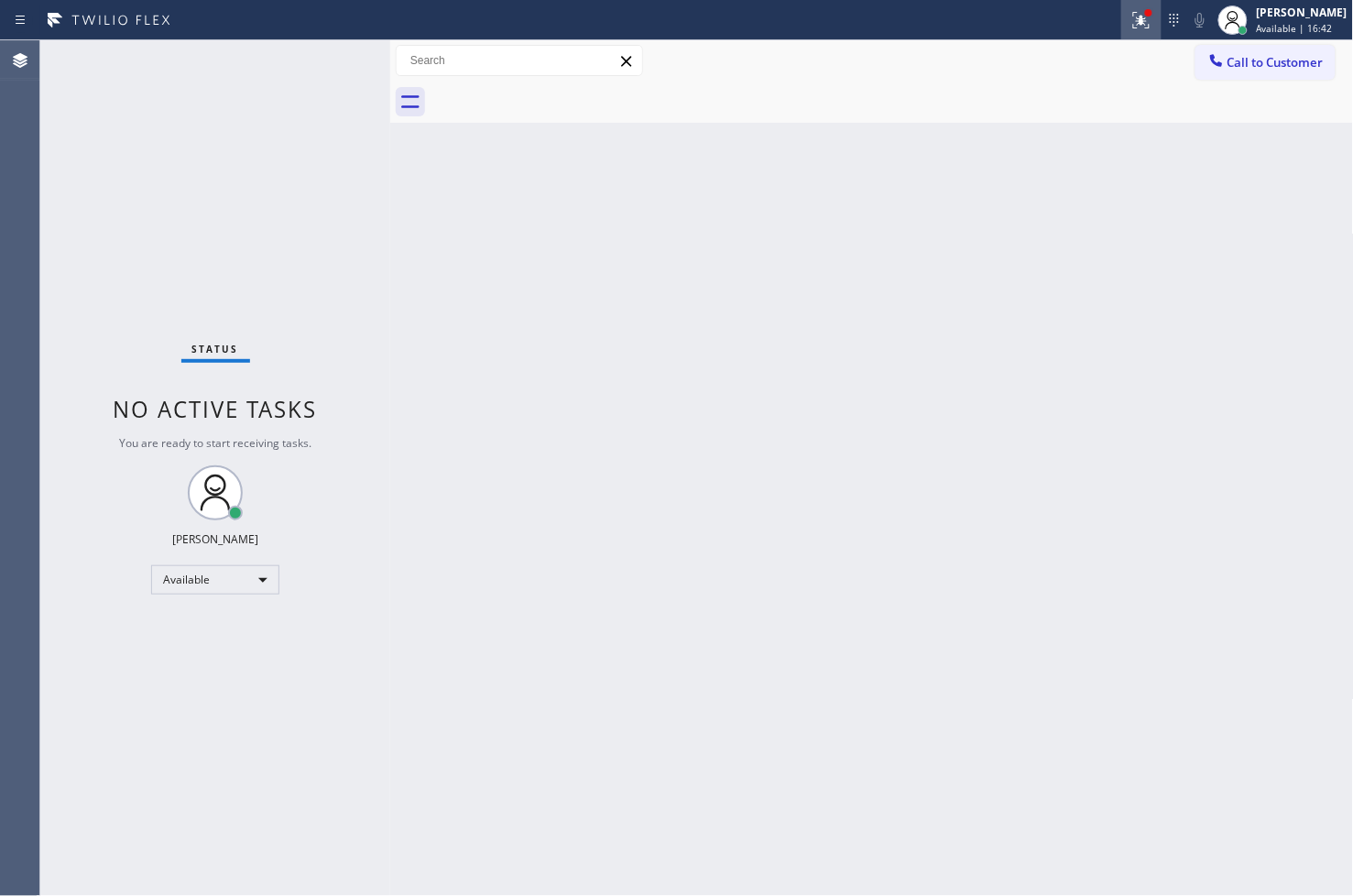
click at [1130, 17] on icon at bounding box center [1141, 20] width 22 height 22
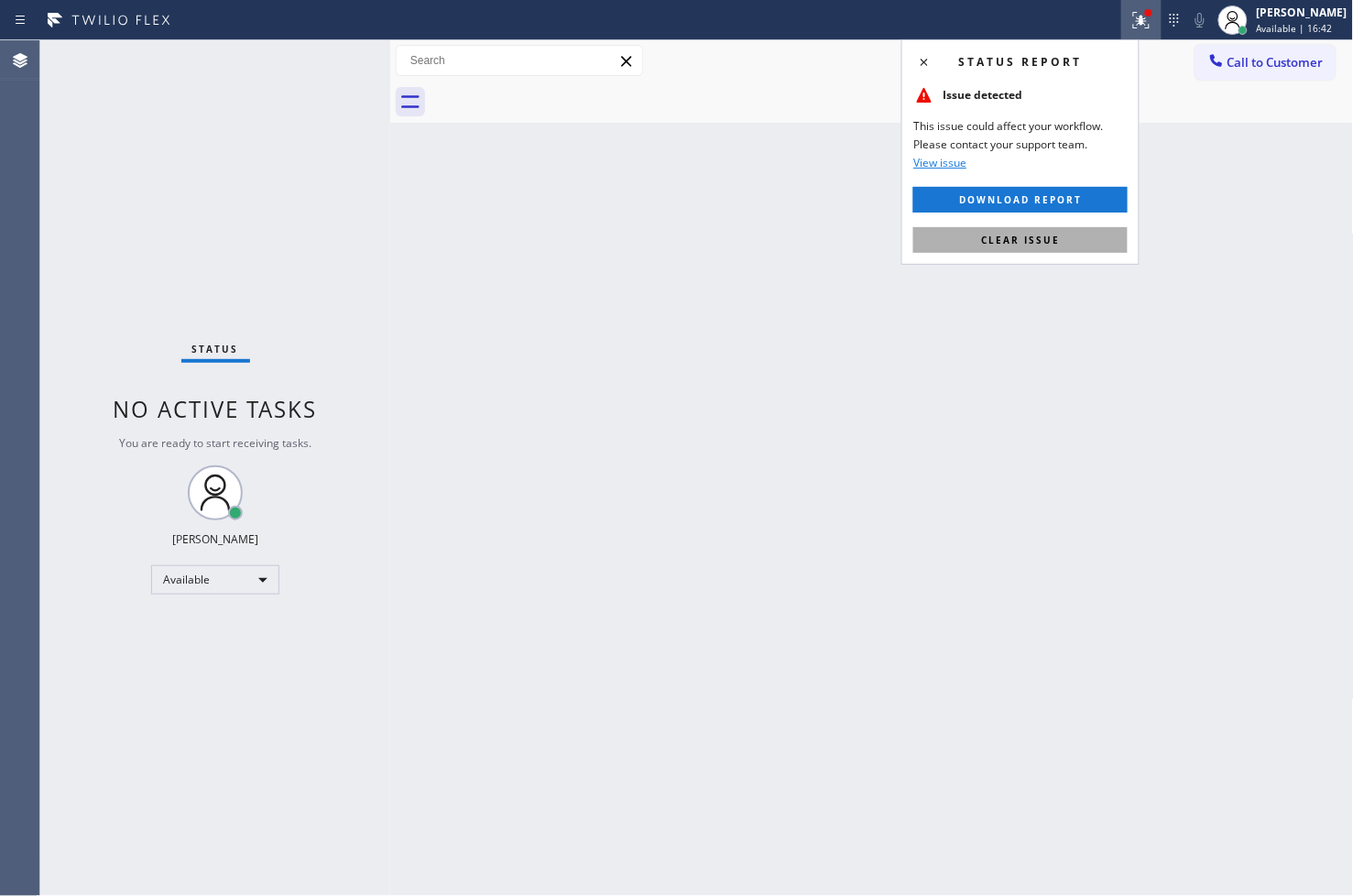
click at [1069, 239] on button "Clear issue" at bounding box center [1020, 240] width 215 height 26
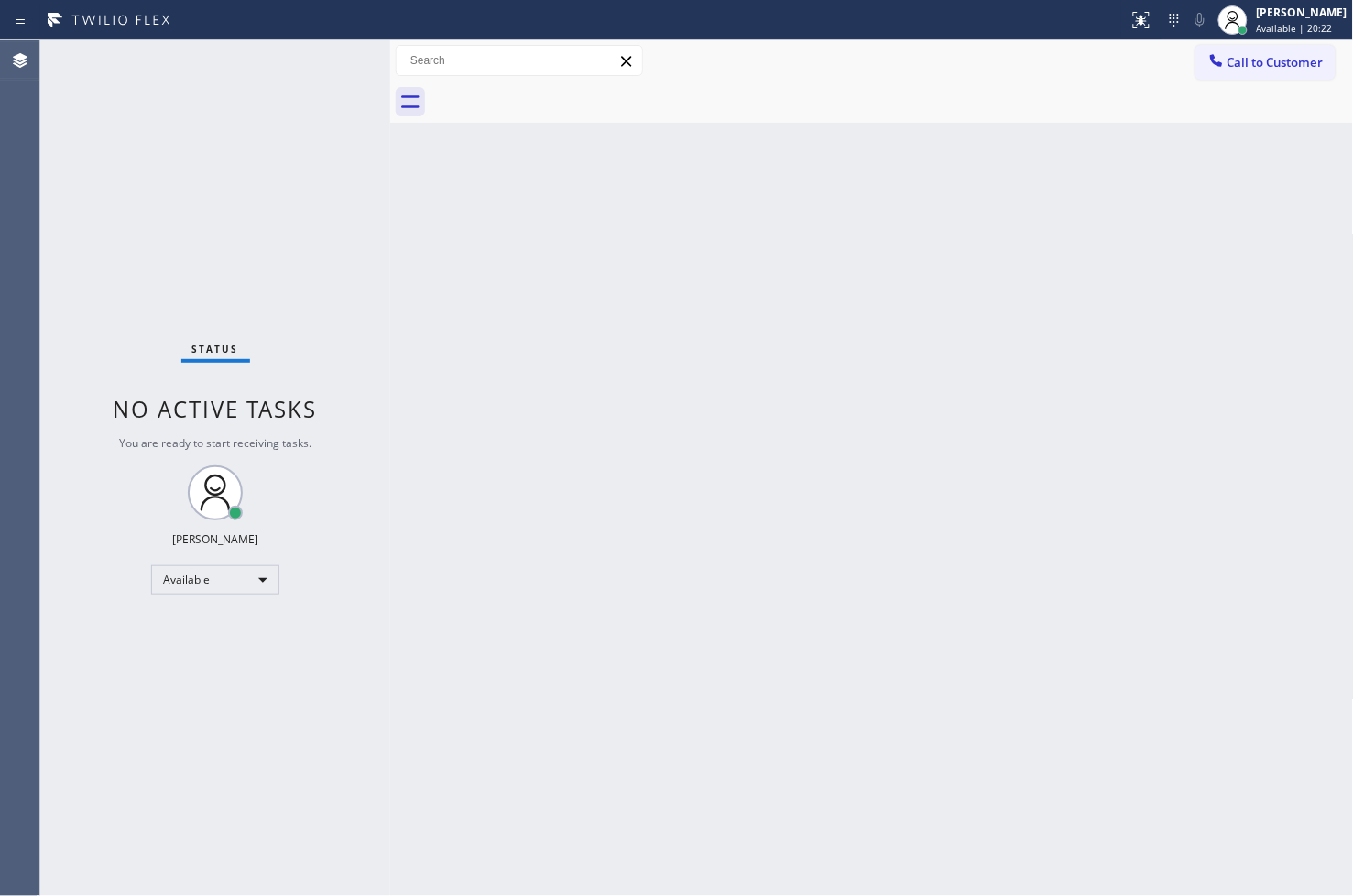
click at [134, 321] on div "Status No active tasks You are ready to start receiving tasks. [PERSON_NAME]" at bounding box center [216, 468] width 350 height 855
click at [354, 143] on div "Status No active tasks You are ready to start receiving tasks. [PERSON_NAME]" at bounding box center [216, 468] width 350 height 855
click at [328, 61] on div "Status No active tasks You are ready to start receiving tasks. [PERSON_NAME]" at bounding box center [216, 468] width 350 height 855
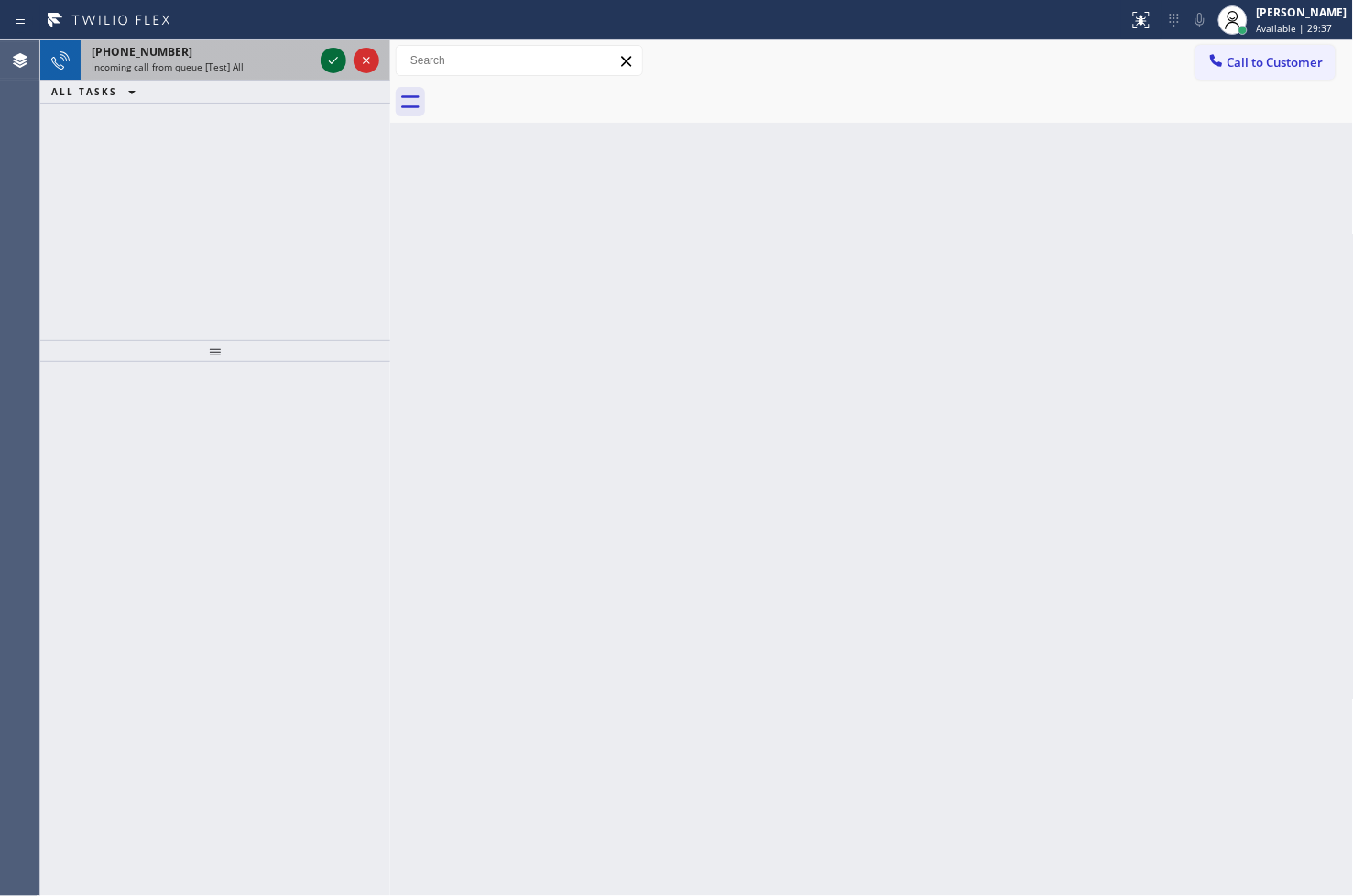
click at [328, 61] on icon at bounding box center [333, 60] width 22 height 22
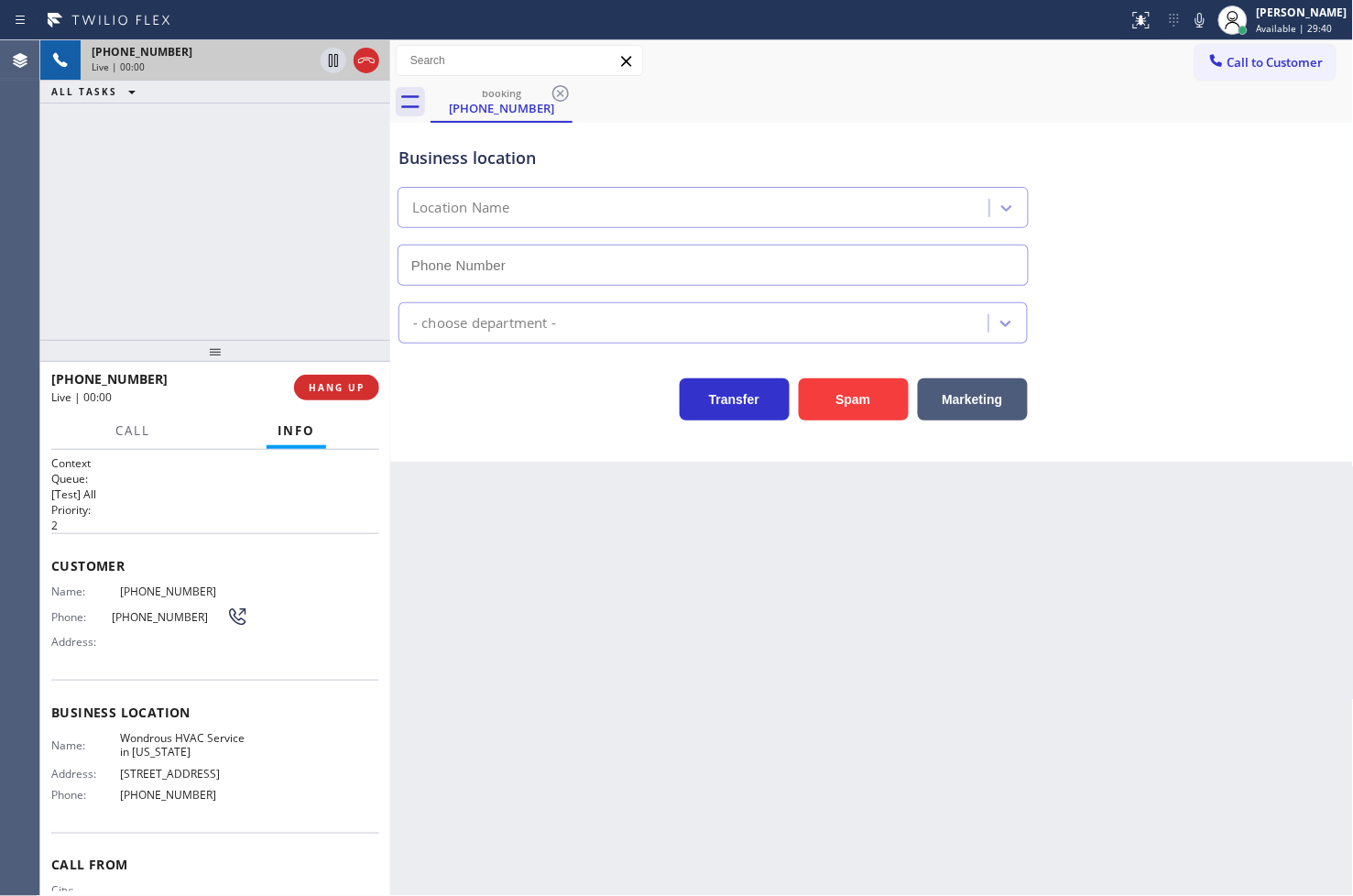
type input "[PHONE_NUMBER]"
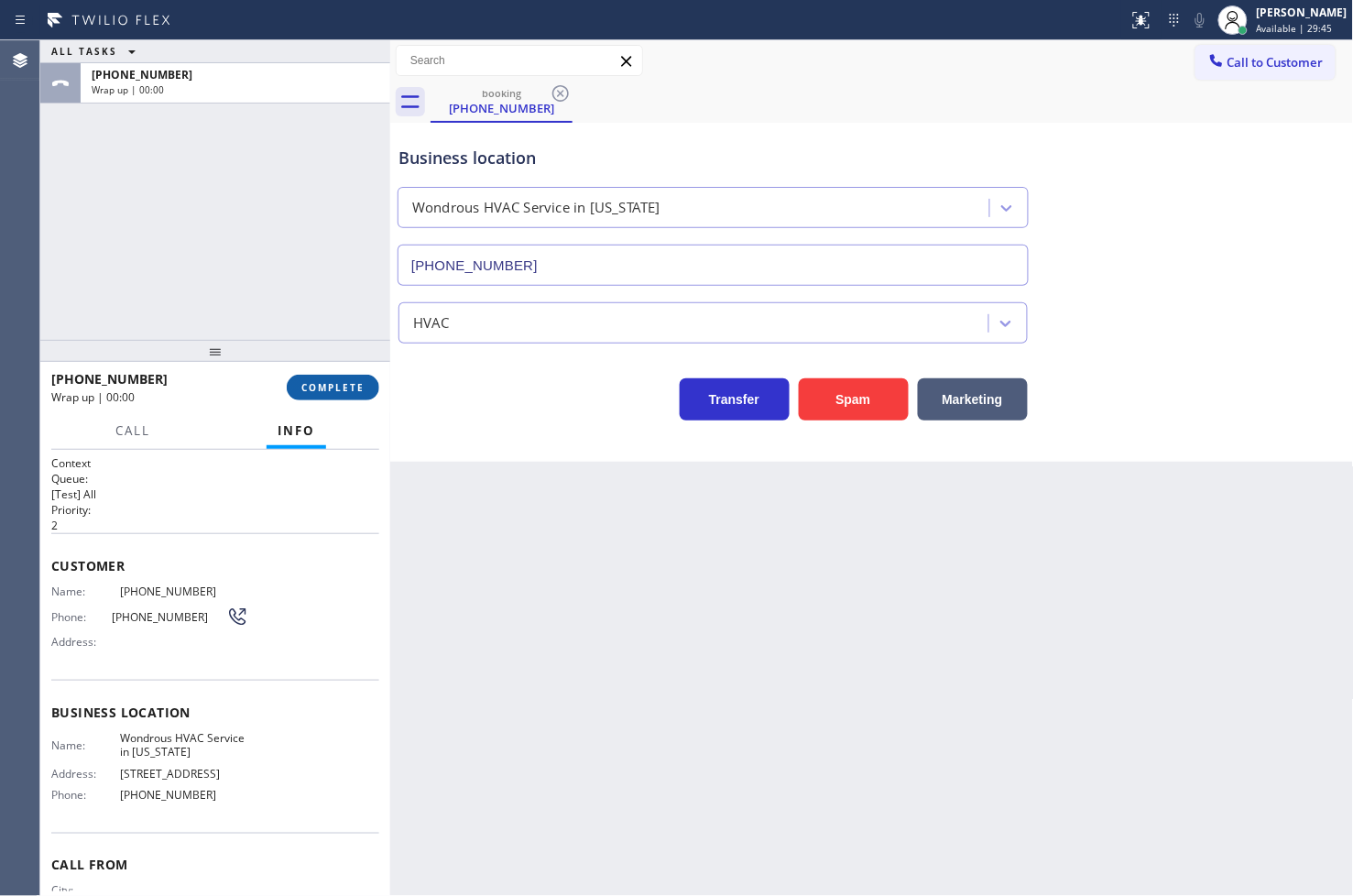
click at [340, 392] on span "COMPLETE" at bounding box center [333, 387] width 63 height 13
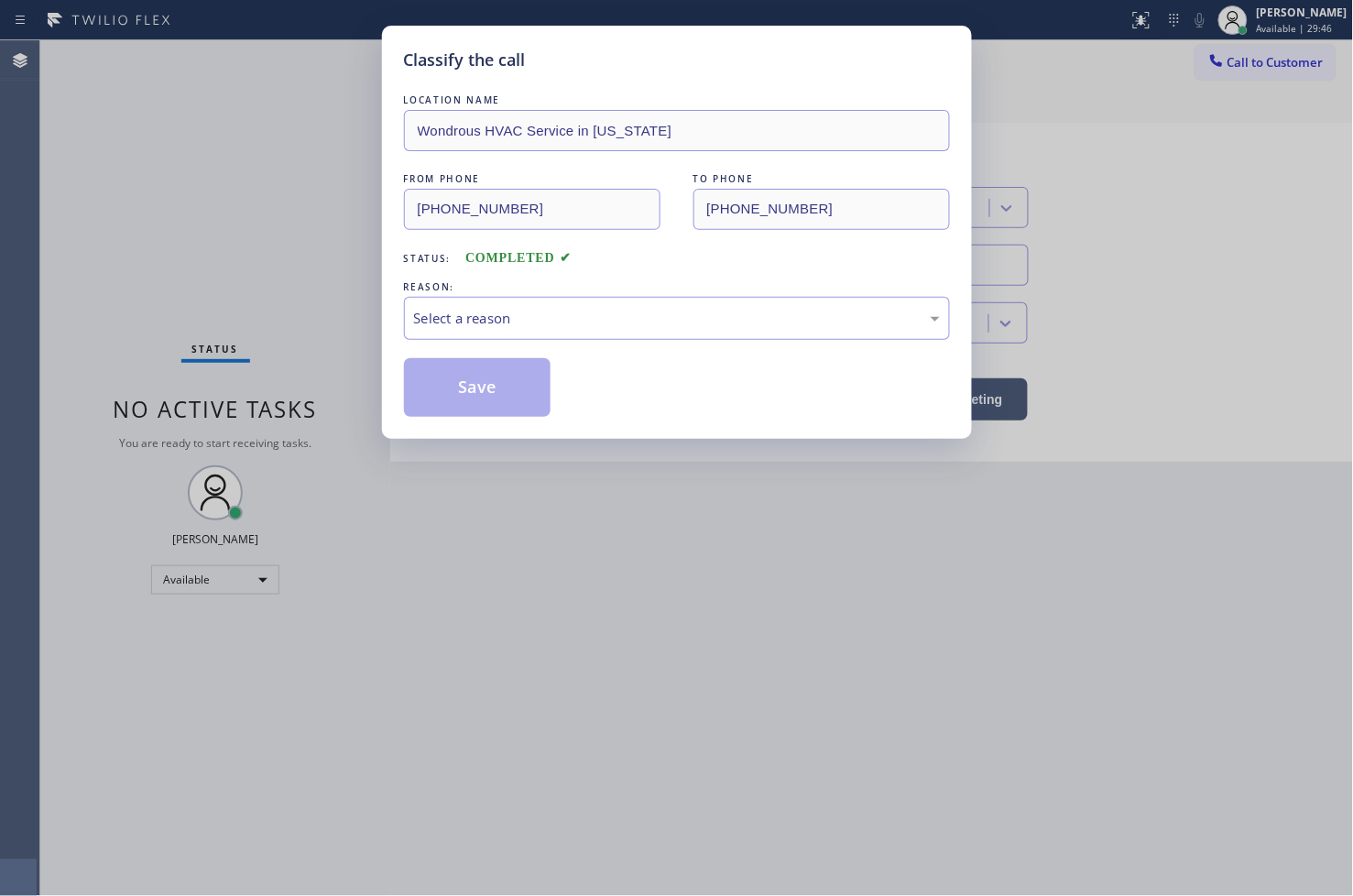
click at [500, 322] on div "Select a reason" at bounding box center [677, 317] width 526 height 21
click at [498, 406] on button "Save" at bounding box center [477, 387] width 147 height 58
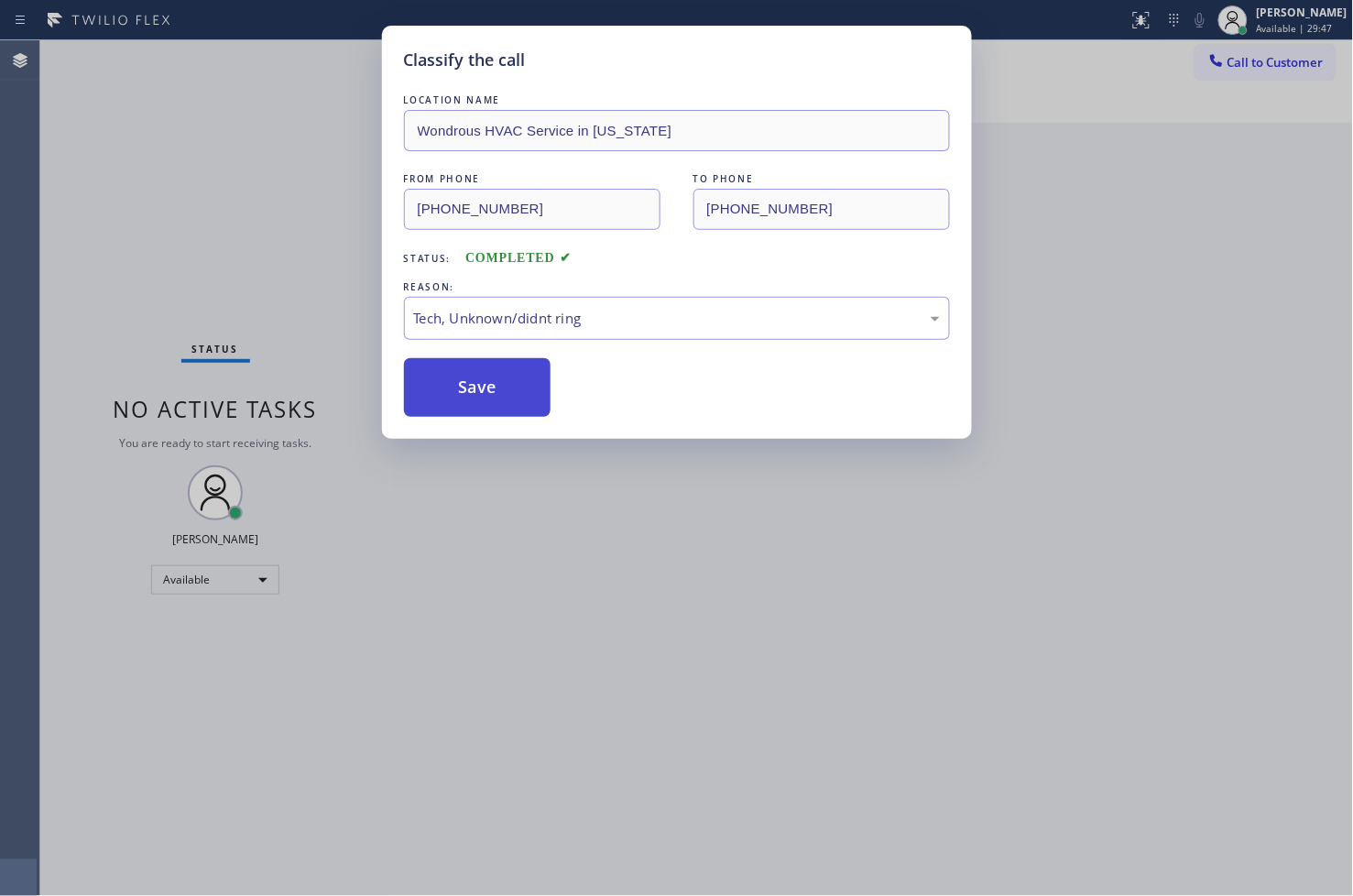
click at [498, 406] on button "Save" at bounding box center [477, 387] width 147 height 58
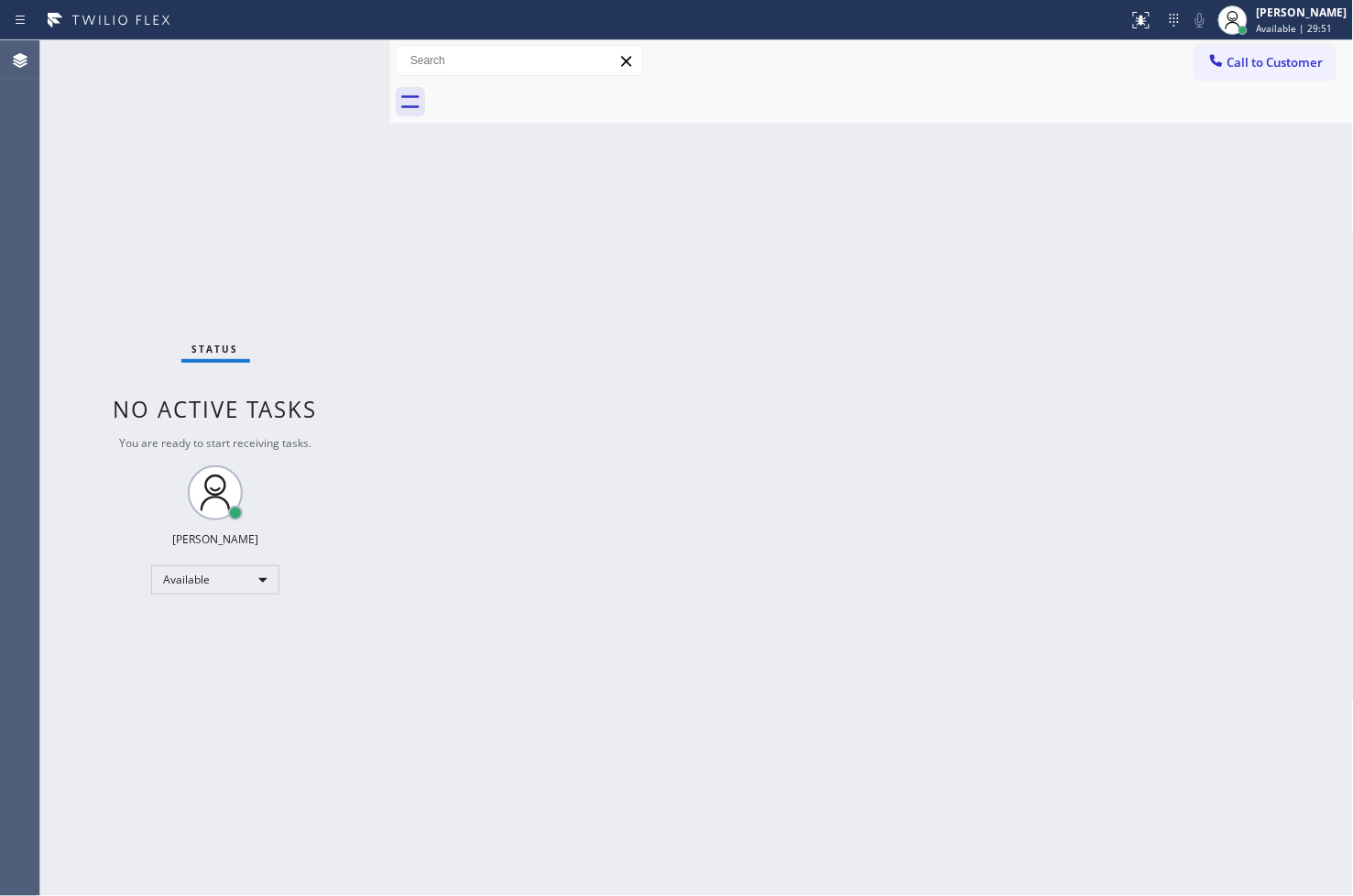
click at [316, 60] on div "Status No active tasks You are ready to start receiving tasks. [PERSON_NAME]" at bounding box center [216, 468] width 350 height 855
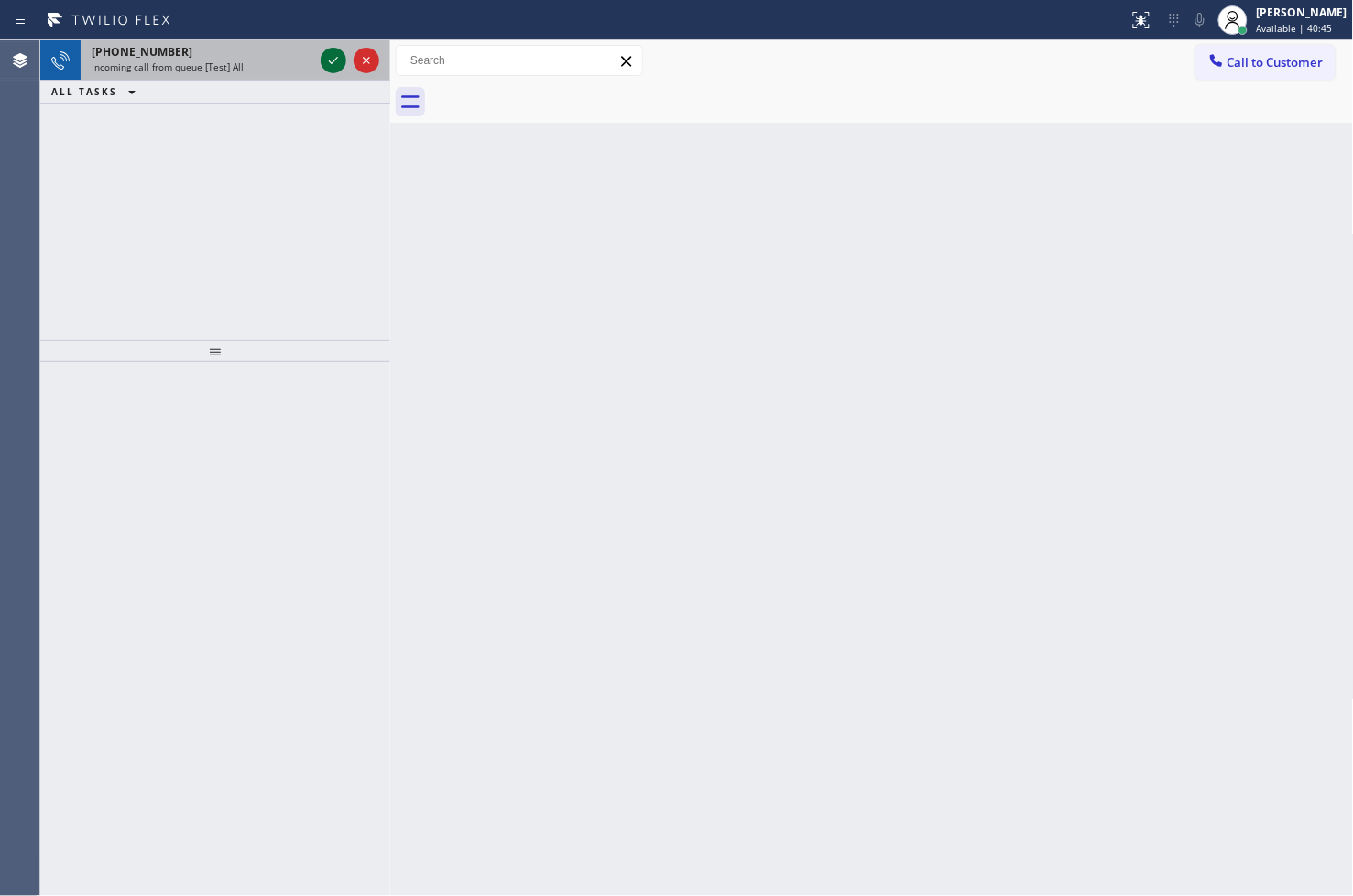
click at [334, 59] on icon at bounding box center [333, 59] width 9 height 7
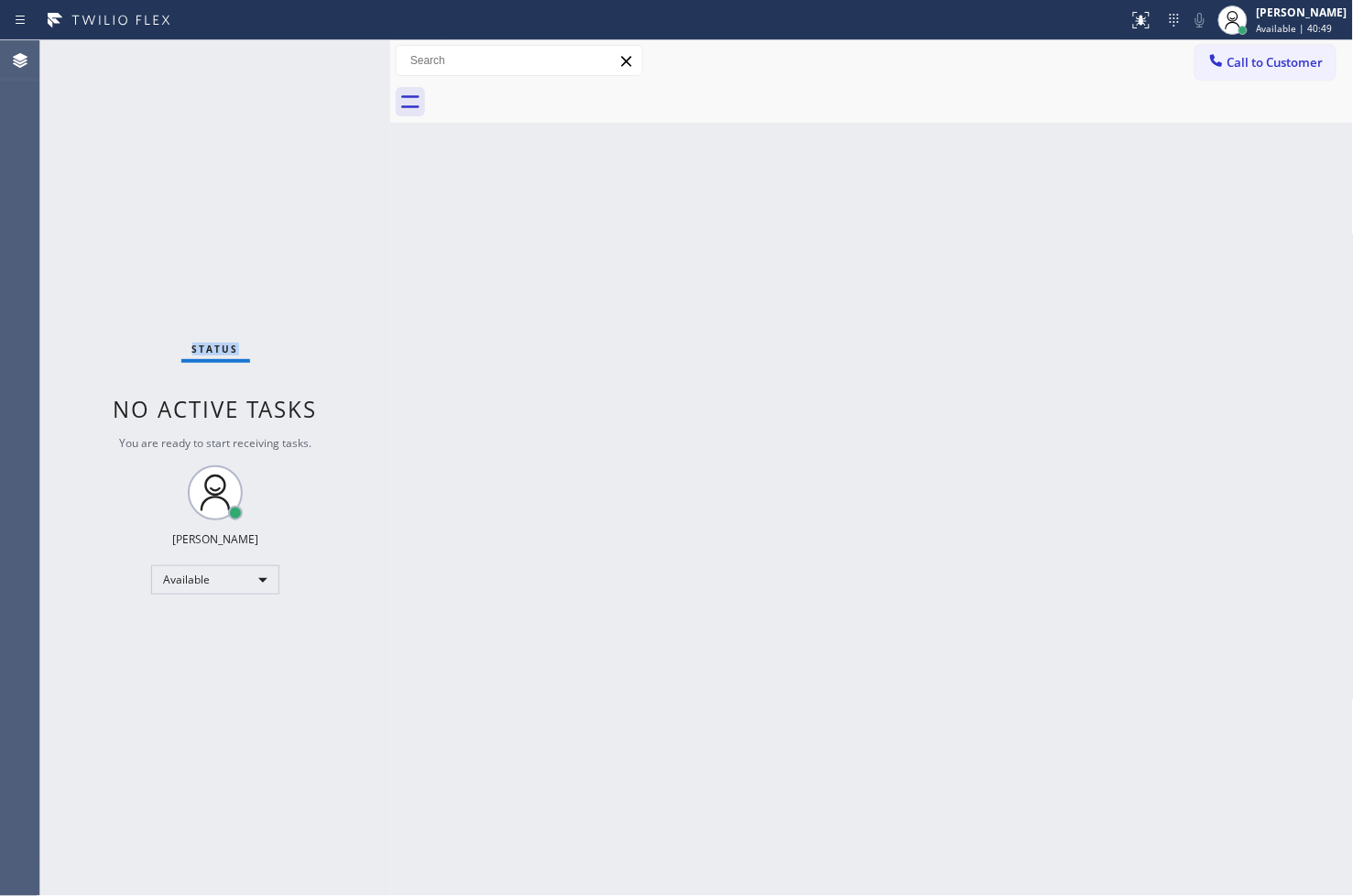
click at [334, 59] on div "Status No active tasks You are ready to start receiving tasks. [PERSON_NAME]" at bounding box center [216, 468] width 350 height 855
click at [335, 301] on div "Status No active tasks You are ready to start receiving tasks. [PERSON_NAME]" at bounding box center [216, 468] width 350 height 855
click at [328, 93] on div "Status No active tasks You are ready to start receiving tasks. [PERSON_NAME]" at bounding box center [216, 468] width 350 height 855
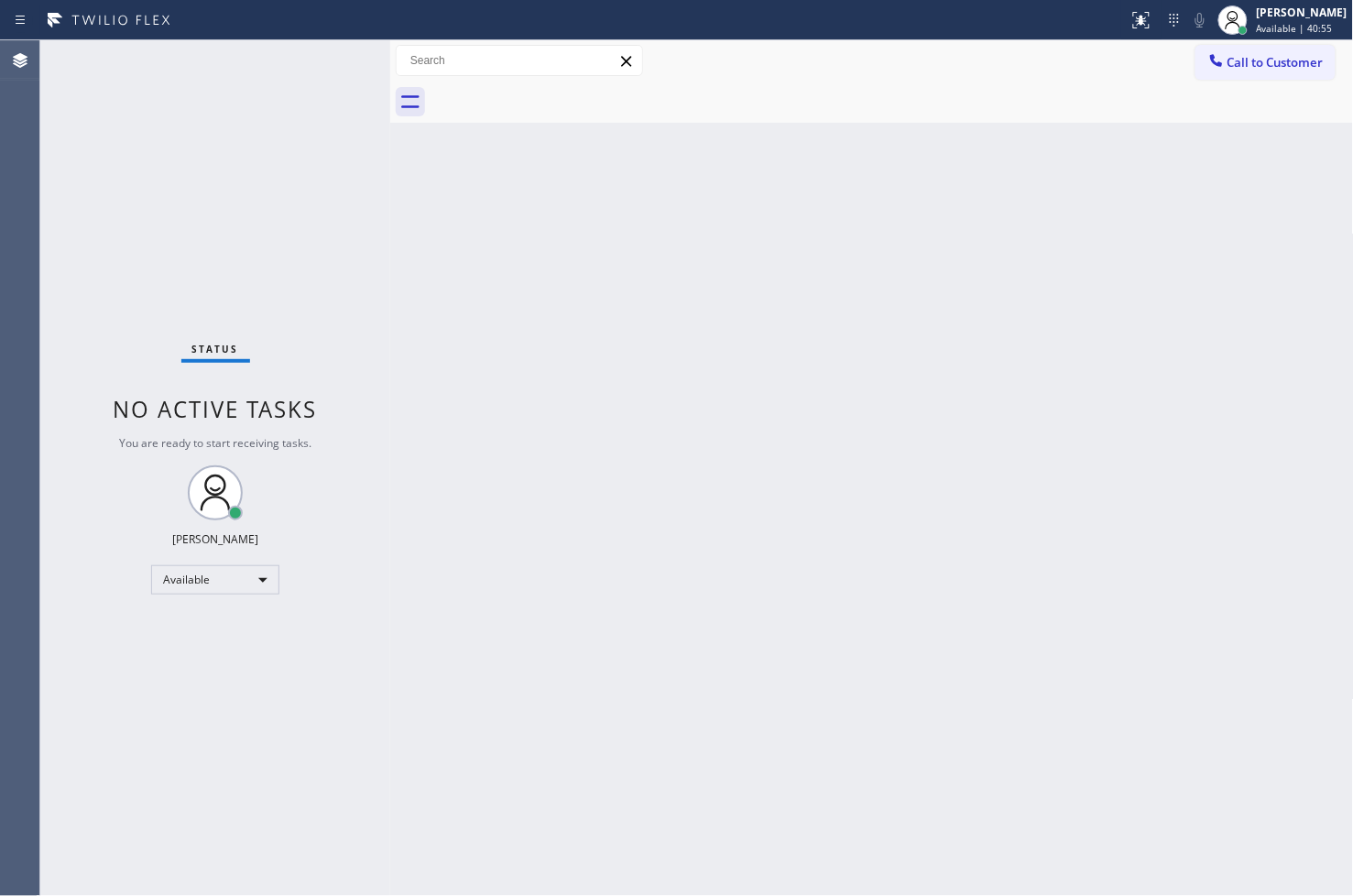
drag, startPoint x: 328, startPoint y: 93, endPoint x: 328, endPoint y: 78, distance: 15.0
click at [328, 78] on div "Status No active tasks You are ready to start receiving tasks. [PERSON_NAME]" at bounding box center [216, 468] width 350 height 855
click at [320, 53] on div "Status No active tasks You are ready to start receiving tasks. [PERSON_NAME]" at bounding box center [216, 468] width 350 height 855
click at [272, 146] on div "Status No active tasks You are ready to start receiving tasks. [PERSON_NAME]" at bounding box center [216, 468] width 350 height 855
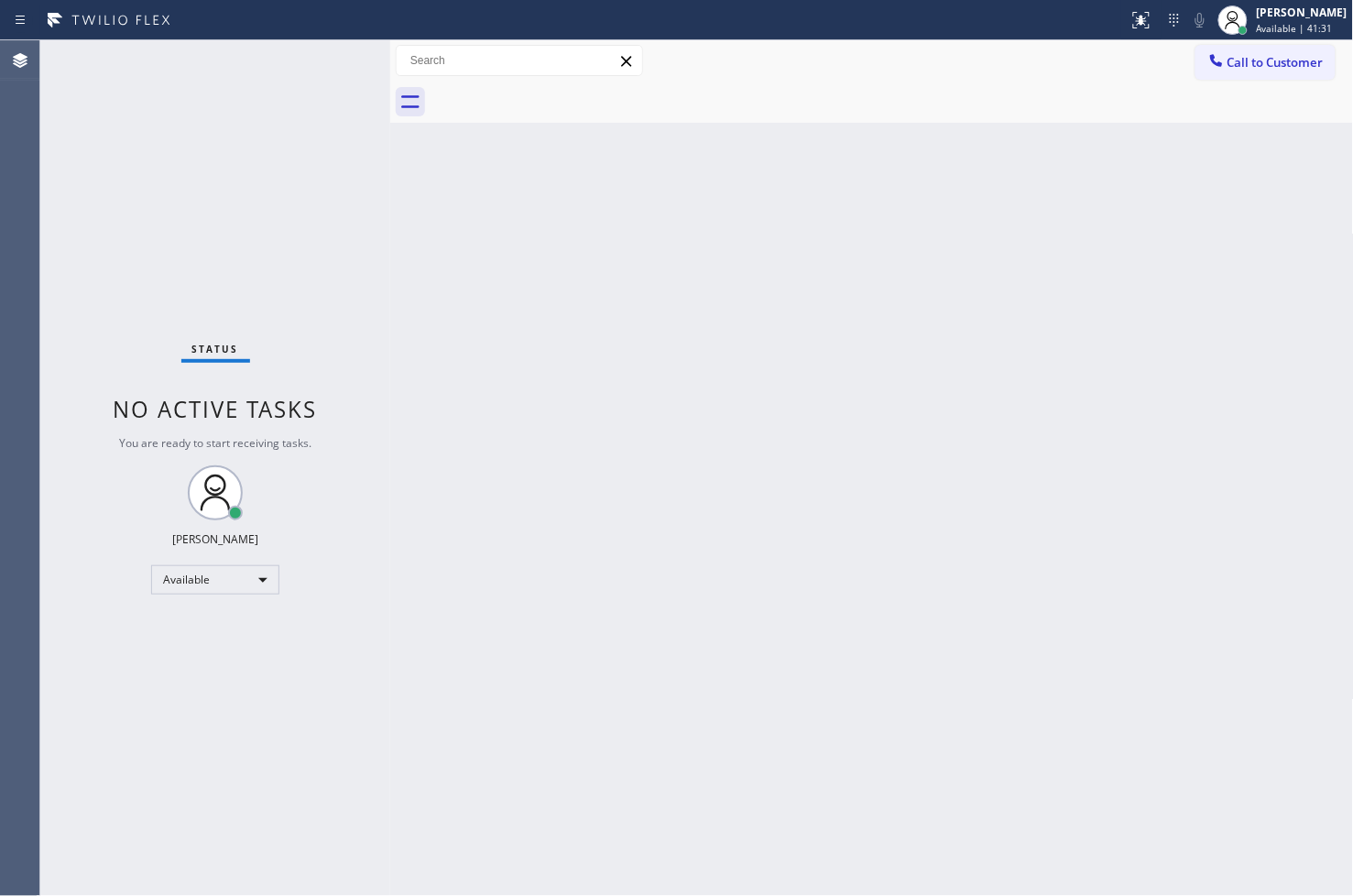
click at [722, 29] on div at bounding box center [564, 21] width 1114 height 30
click at [630, 2] on div "Status report No issues detected If you experience an issue, please download th…" at bounding box center [676, 20] width 1353 height 41
click at [588, 20] on div at bounding box center [564, 21] width 1114 height 30
click at [309, 137] on div "Status No active tasks You are ready to start receiving tasks. [PERSON_NAME]" at bounding box center [216, 468] width 350 height 855
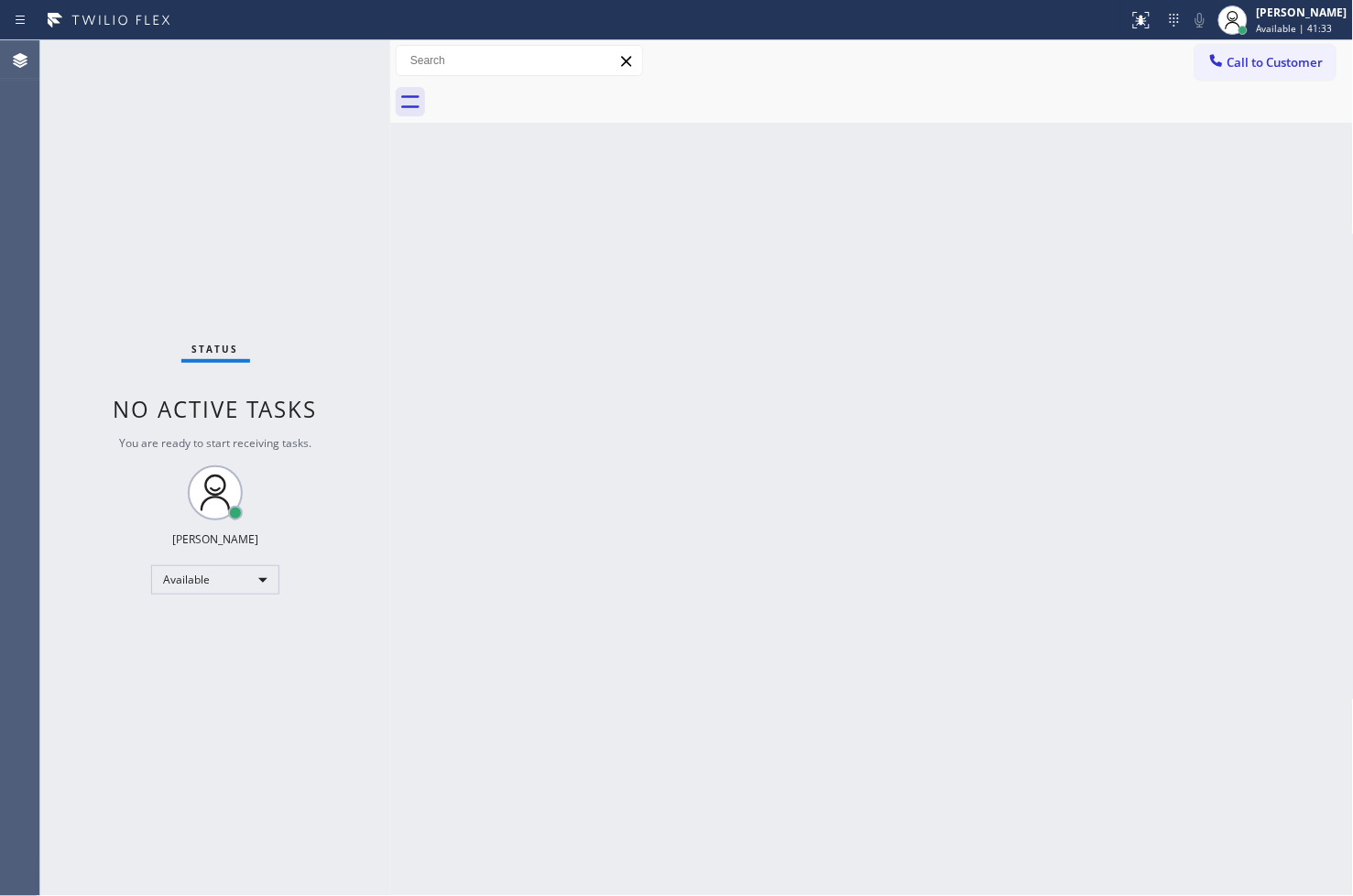
click at [316, 112] on div "Status No active tasks You are ready to start receiving tasks. [PERSON_NAME]" at bounding box center [216, 468] width 350 height 855
click at [315, 21] on div at bounding box center [564, 21] width 1114 height 30
click at [327, 103] on div "Status No active tasks You are ready to start receiving tasks. [PERSON_NAME]" at bounding box center [216, 468] width 350 height 855
click at [1156, 316] on div "Back to Dashboard Change Sender ID Customers Technicians Select a contact Outbo…" at bounding box center [872, 468] width 963 height 855
click at [909, 472] on div "Back to Dashboard Change Sender ID Customers Technicians Select a contact Outbo…" at bounding box center [872, 468] width 963 height 855
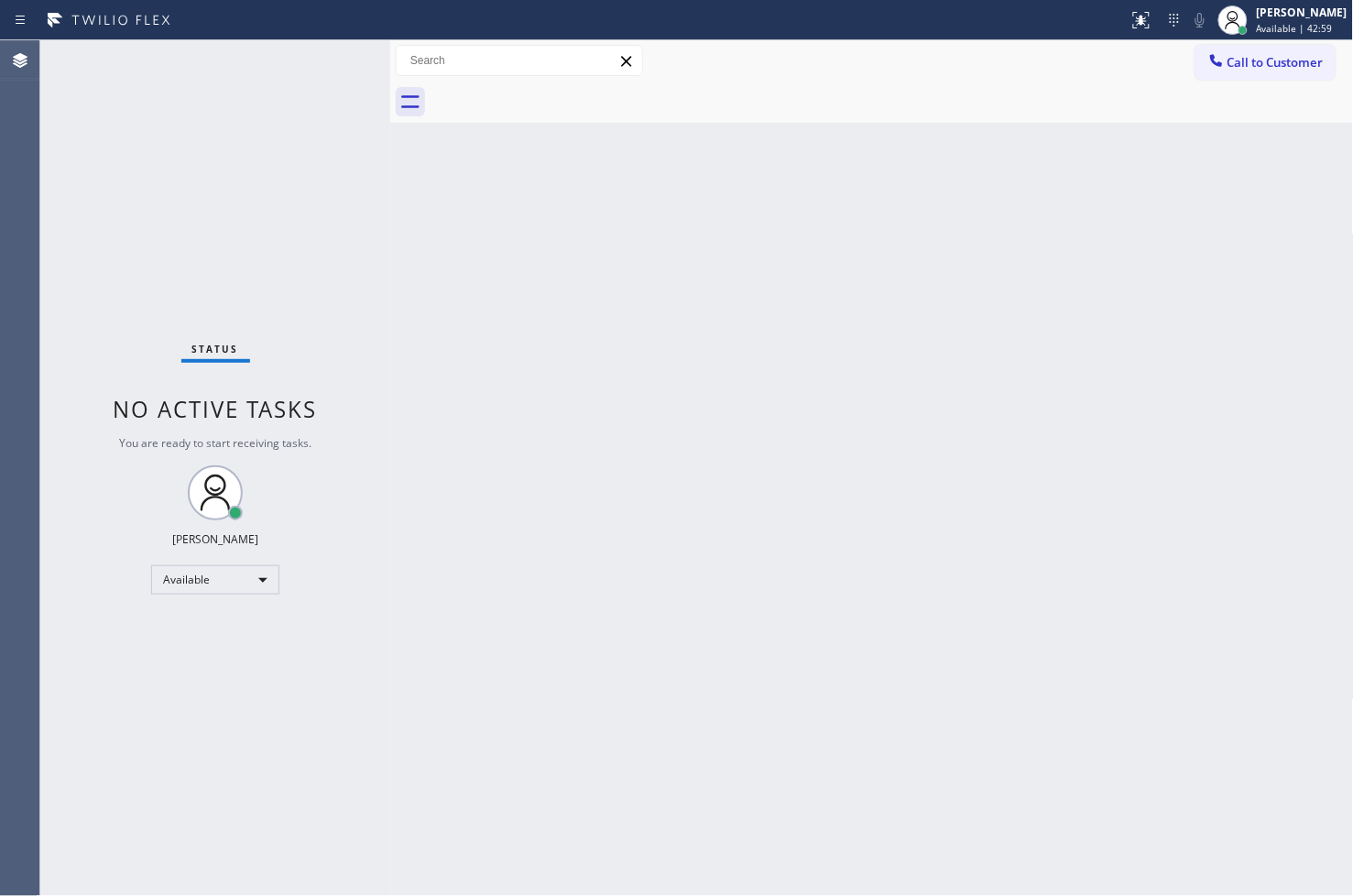
drag, startPoint x: 865, startPoint y: 527, endPoint x: 844, endPoint y: 749, distance: 223.0
click at [851, 574] on div "Back to Dashboard Change Sender ID Customers Technicians Select a contact Outbo…" at bounding box center [872, 468] width 963 height 855
click at [121, 346] on div "Status No active tasks You are ready to start receiving tasks. [PERSON_NAME]" at bounding box center [216, 468] width 350 height 855
click at [317, 183] on div "Status No active tasks You are ready to start receiving tasks. [PERSON_NAME]" at bounding box center [216, 468] width 350 height 855
click at [325, 118] on div "Status No active tasks You are ready to start receiving tasks. [PERSON_NAME]" at bounding box center [216, 468] width 350 height 855
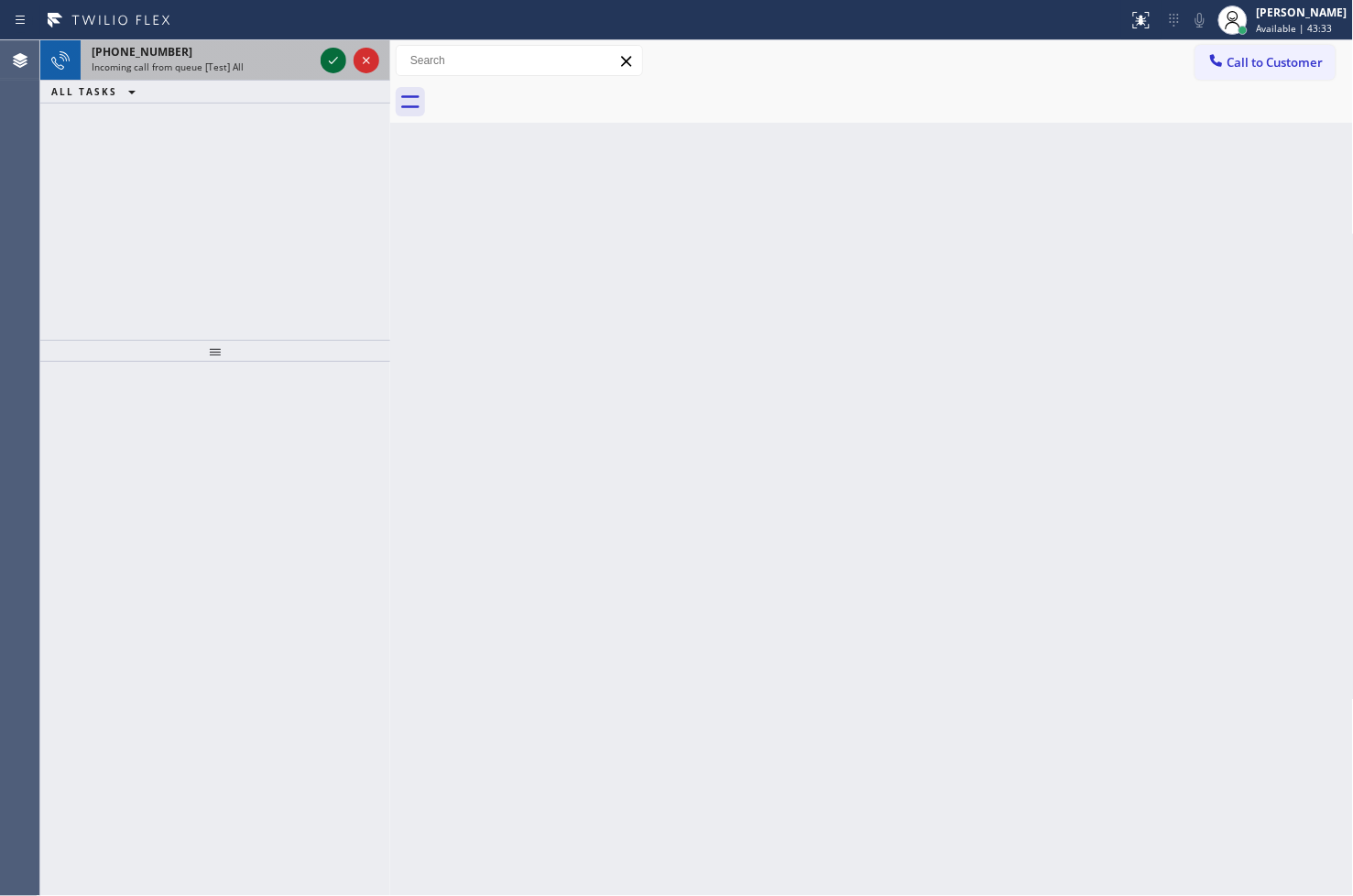
click at [337, 66] on icon at bounding box center [333, 60] width 22 height 22
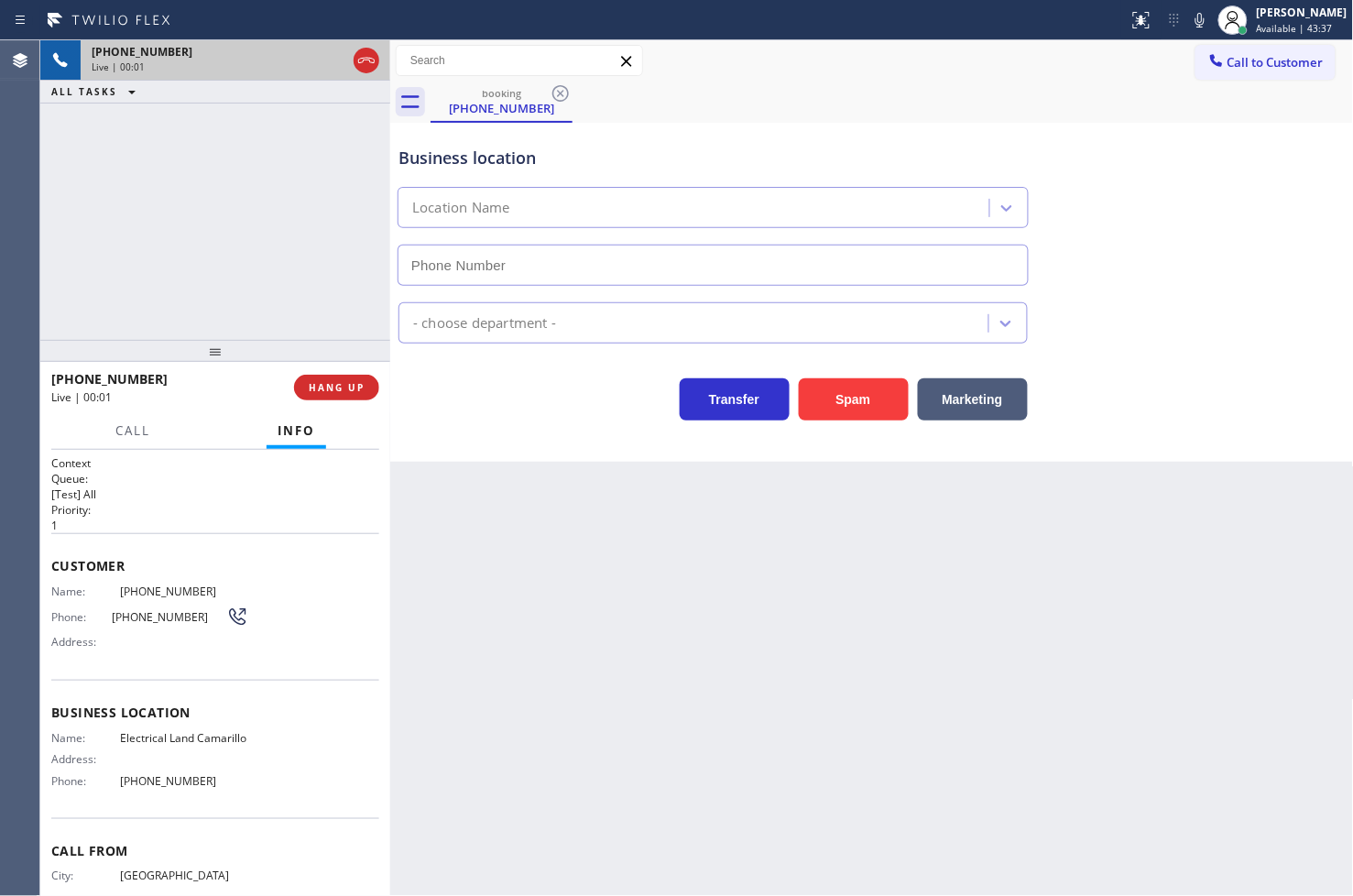
type input "[PHONE_NUMBER]"
click at [477, 402] on div "Transfer Spam Marketing" at bounding box center [713, 395] width 637 height 51
click at [203, 481] on h2 "Queue:" at bounding box center [216, 479] width 328 height 16
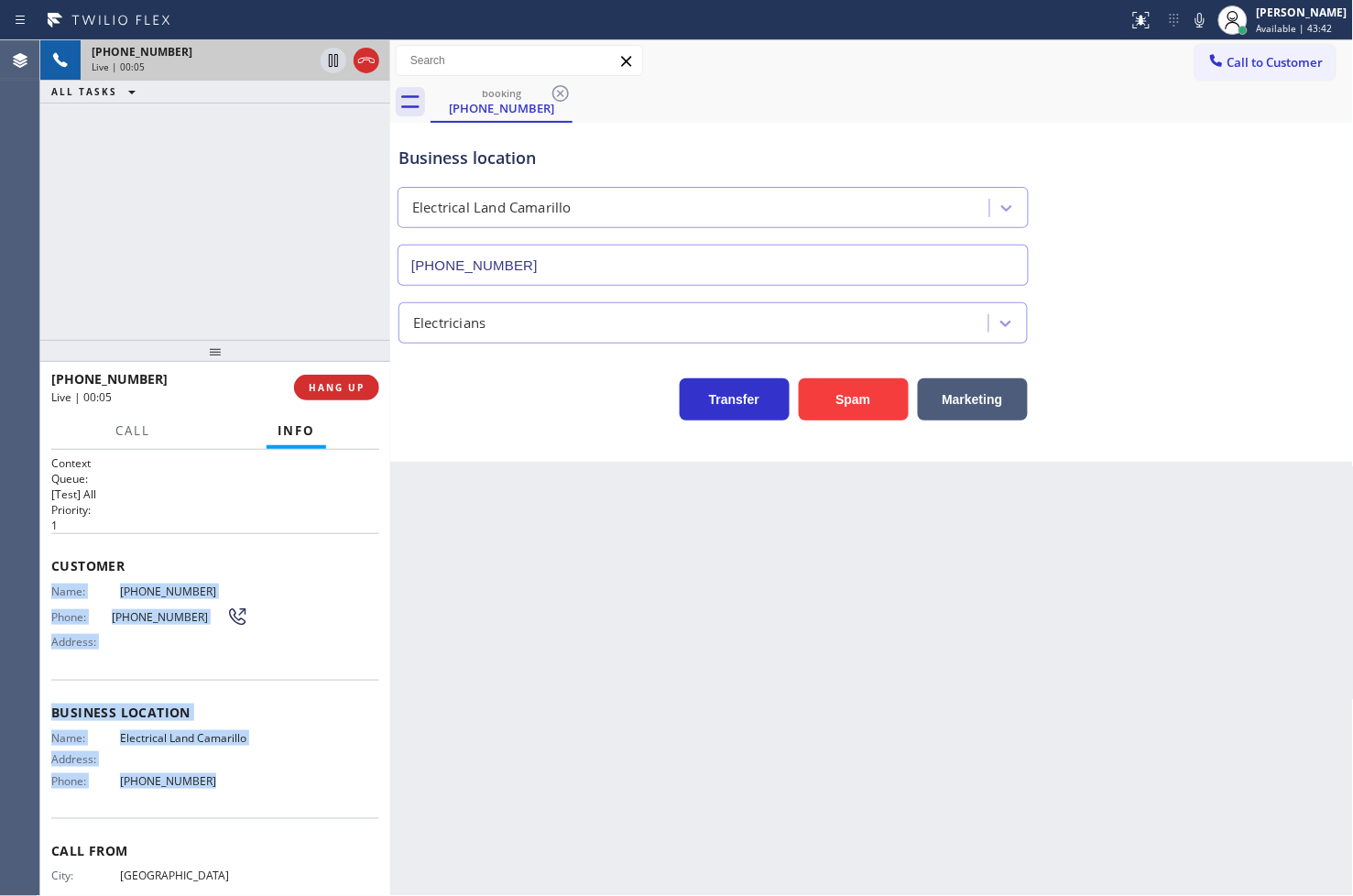
drag, startPoint x: 47, startPoint y: 586, endPoint x: 248, endPoint y: 792, distance: 287.8
click at [248, 792] on div "Context Queue: [Test] All Priority: 1 Customer Name: [PHONE_NUMBER] Phone: [PHO…" at bounding box center [216, 673] width 350 height 447
copy div "Name: [PHONE_NUMBER] Phone: [PHONE_NUMBER] Address: Business location Name: Ele…"
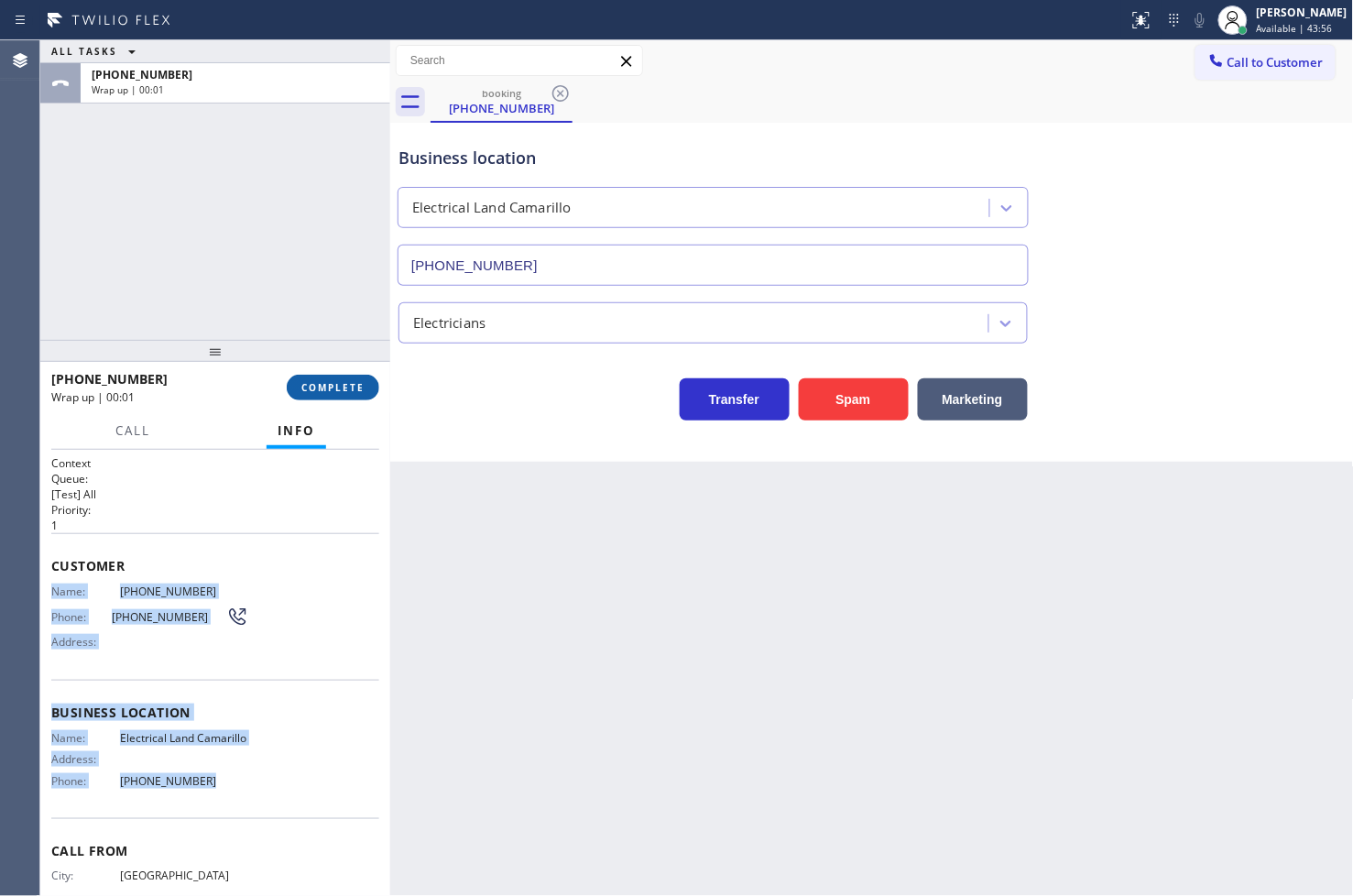
click at [340, 386] on span "COMPLETE" at bounding box center [333, 387] width 63 height 13
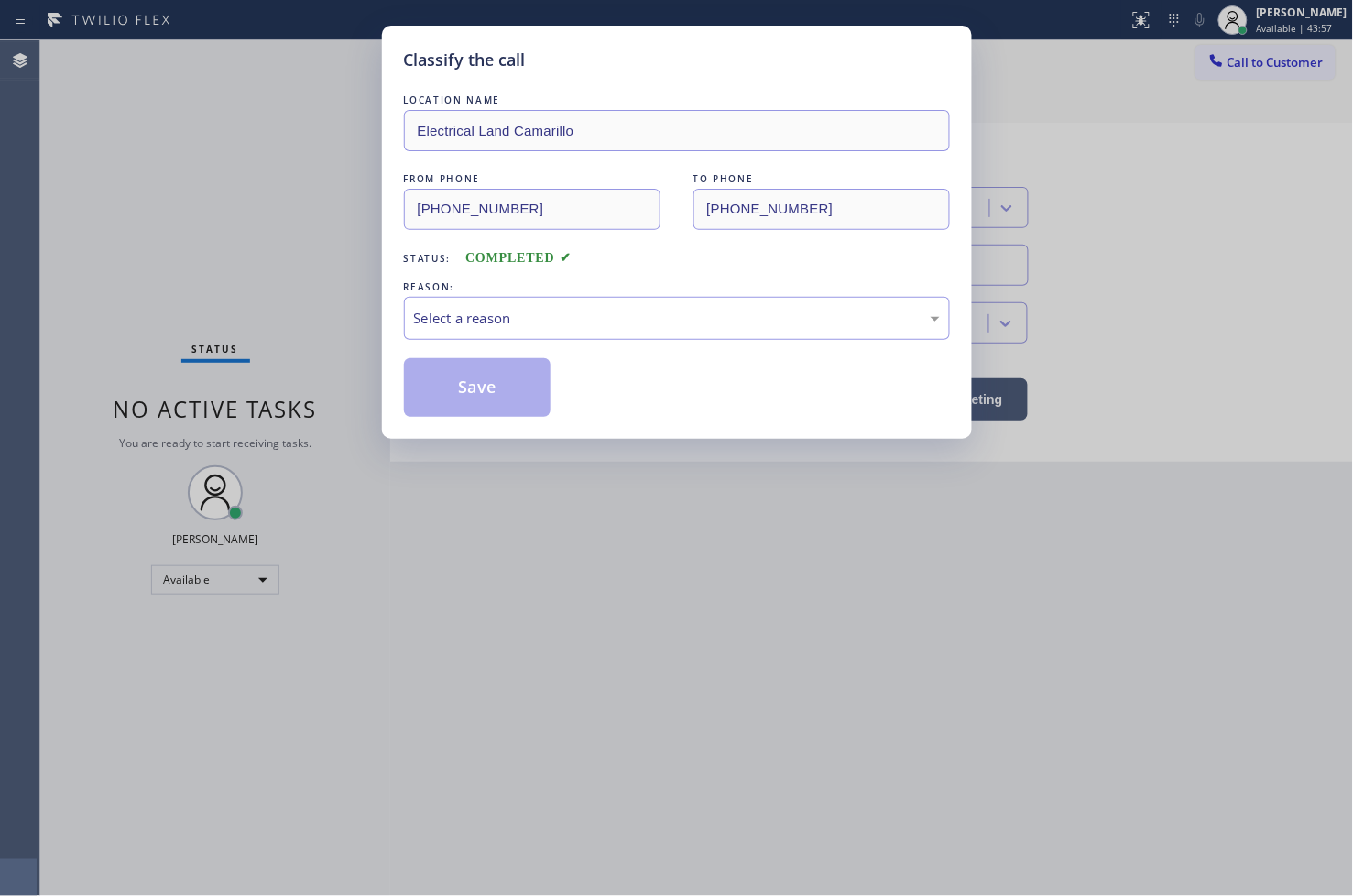
click at [533, 326] on div "Select a reason" at bounding box center [677, 317] width 526 height 21
click at [514, 381] on button "Save" at bounding box center [477, 387] width 147 height 58
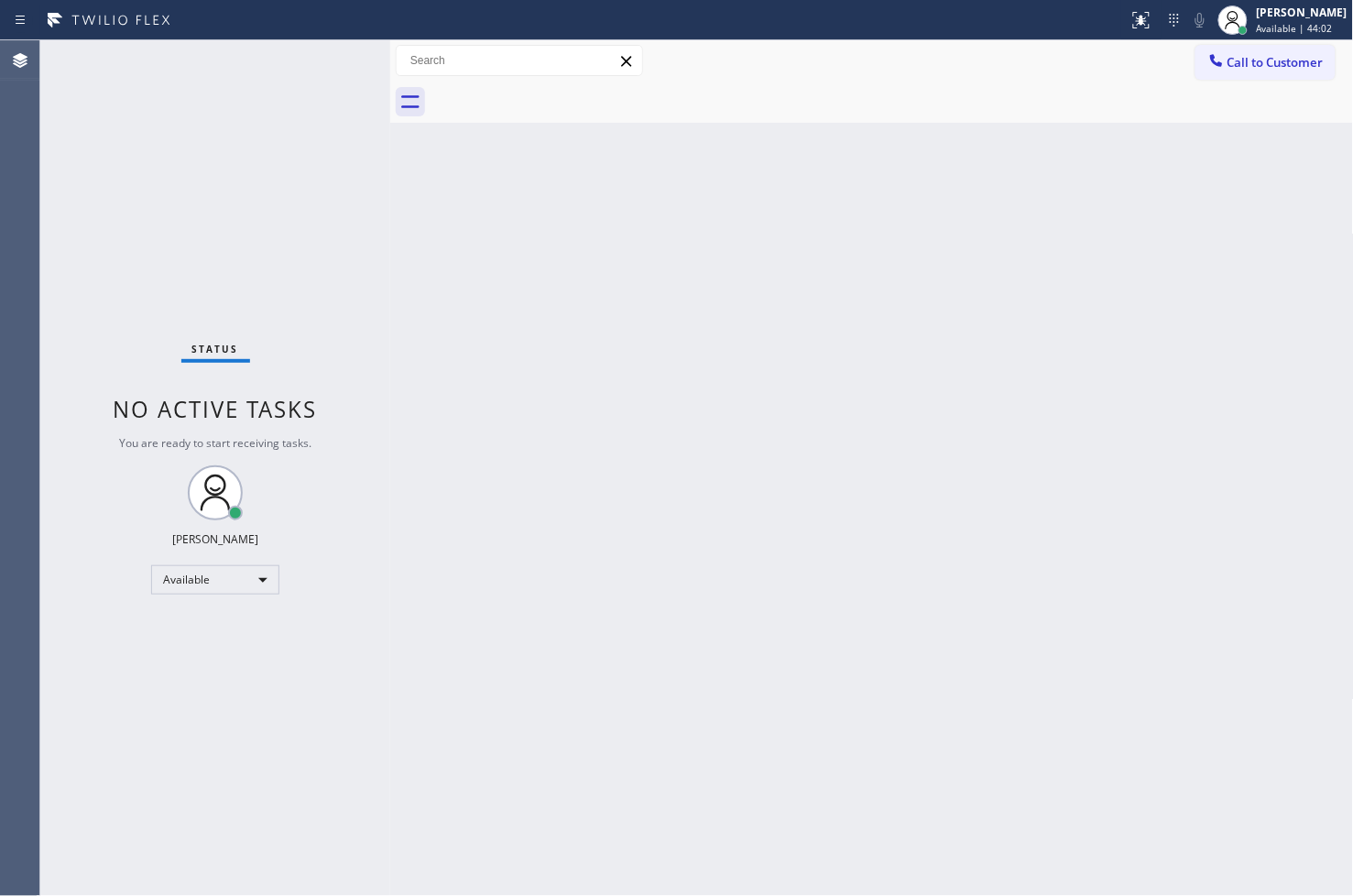
click at [326, 195] on div "Status No active tasks You are ready to start receiving tasks. [PERSON_NAME]" at bounding box center [216, 468] width 350 height 855
click at [323, 74] on div "Status No active tasks You are ready to start receiving tasks. [PERSON_NAME]" at bounding box center [216, 468] width 350 height 855
click at [74, 322] on div "Status No active tasks You are ready to start receiving tasks. [PERSON_NAME]" at bounding box center [216, 468] width 350 height 855
click at [363, 146] on div "Status No active tasks You are ready to start receiving tasks. [PERSON_NAME]" at bounding box center [216, 468] width 350 height 855
drag, startPoint x: 88, startPoint y: 292, endPoint x: 133, endPoint y: 245, distance: 65.1
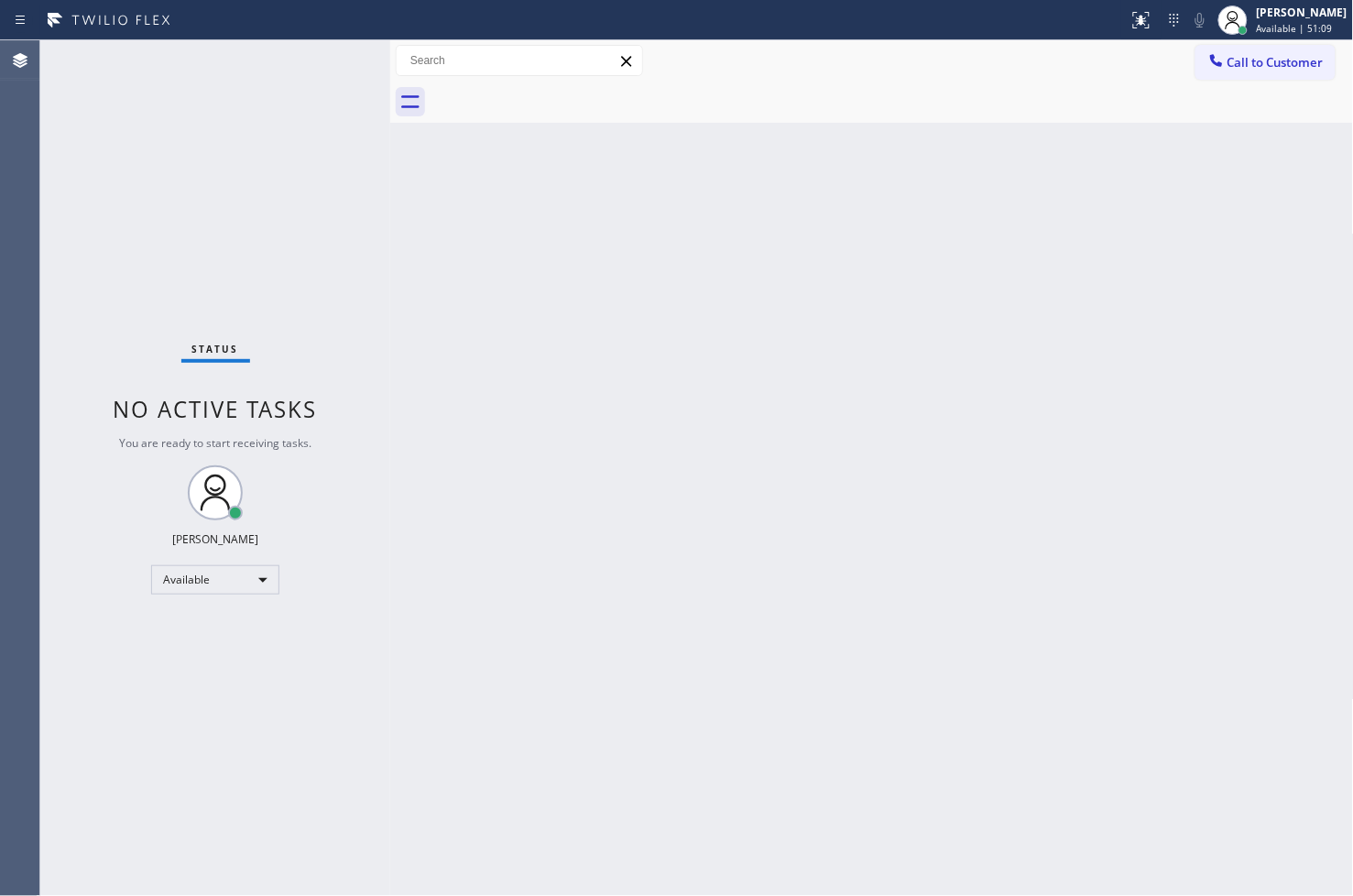
click at [88, 292] on div "Status No active tasks You are ready to start receiving tasks. [PERSON_NAME]" at bounding box center [216, 468] width 350 height 855
click at [277, 101] on div "Status No active tasks You are ready to start receiving tasks. [PERSON_NAME]" at bounding box center [216, 468] width 350 height 855
click at [318, 71] on div "Status No active tasks You are ready to start receiving tasks. [PERSON_NAME]" at bounding box center [216, 468] width 350 height 855
click at [325, 81] on div "Status No active tasks You are ready to start receiving tasks. [PERSON_NAME]" at bounding box center [216, 468] width 350 height 855
click at [623, 771] on div "Back to Dashboard Change Sender ID Customers Technicians Select a contact Outbo…" at bounding box center [872, 468] width 963 height 855
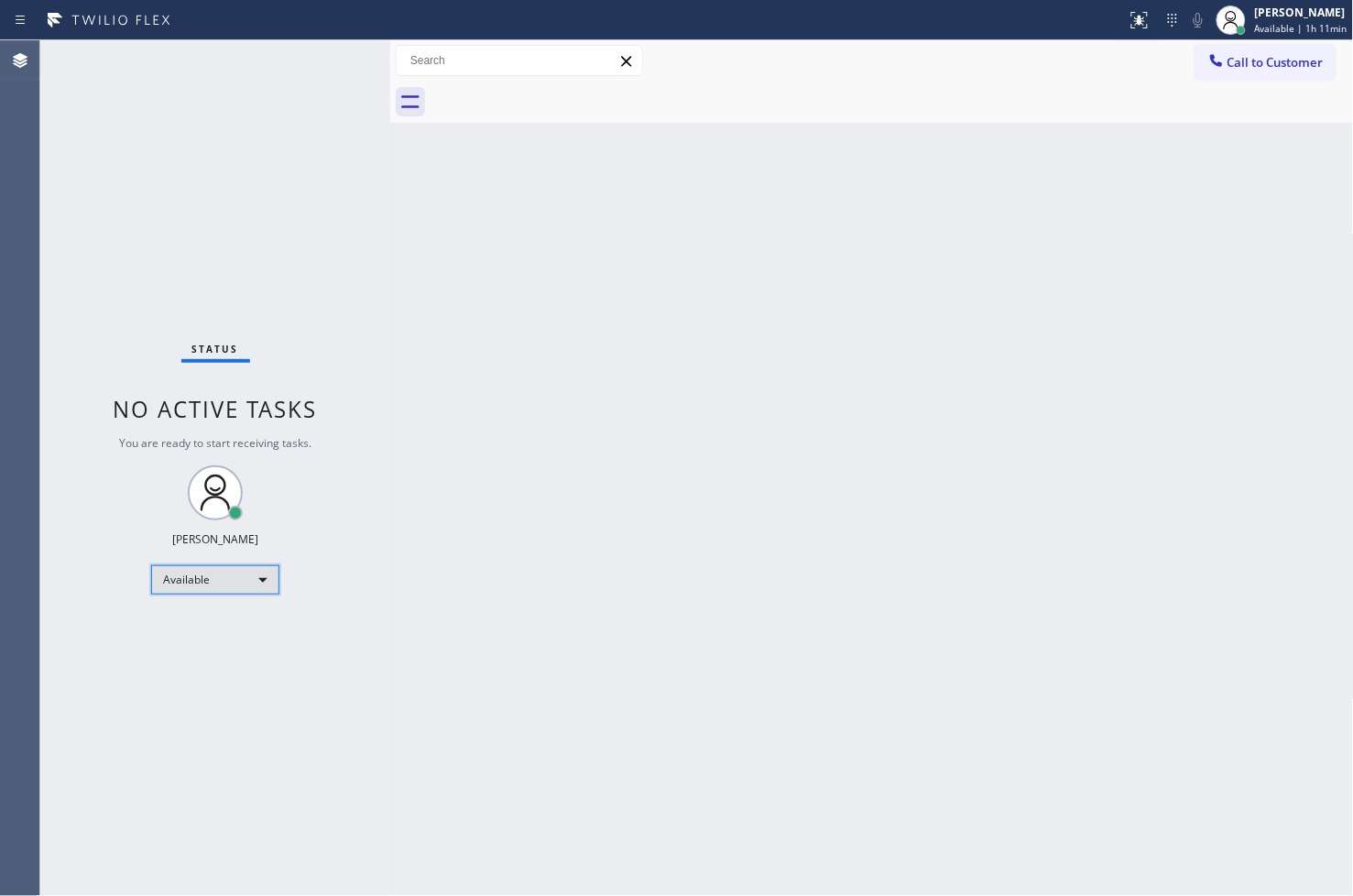
click at [262, 582] on div "Available" at bounding box center [216, 580] width 129 height 30
click at [216, 673] on li "Break" at bounding box center [215, 673] width 125 height 22
click at [122, 731] on div "Status No active tasks Change activity state to start receiving tasks. [PERSON_…" at bounding box center [216, 468] width 350 height 855
click at [260, 582] on div "Break" at bounding box center [216, 580] width 129 height 30
click at [226, 624] on li "Available" at bounding box center [215, 627] width 125 height 22
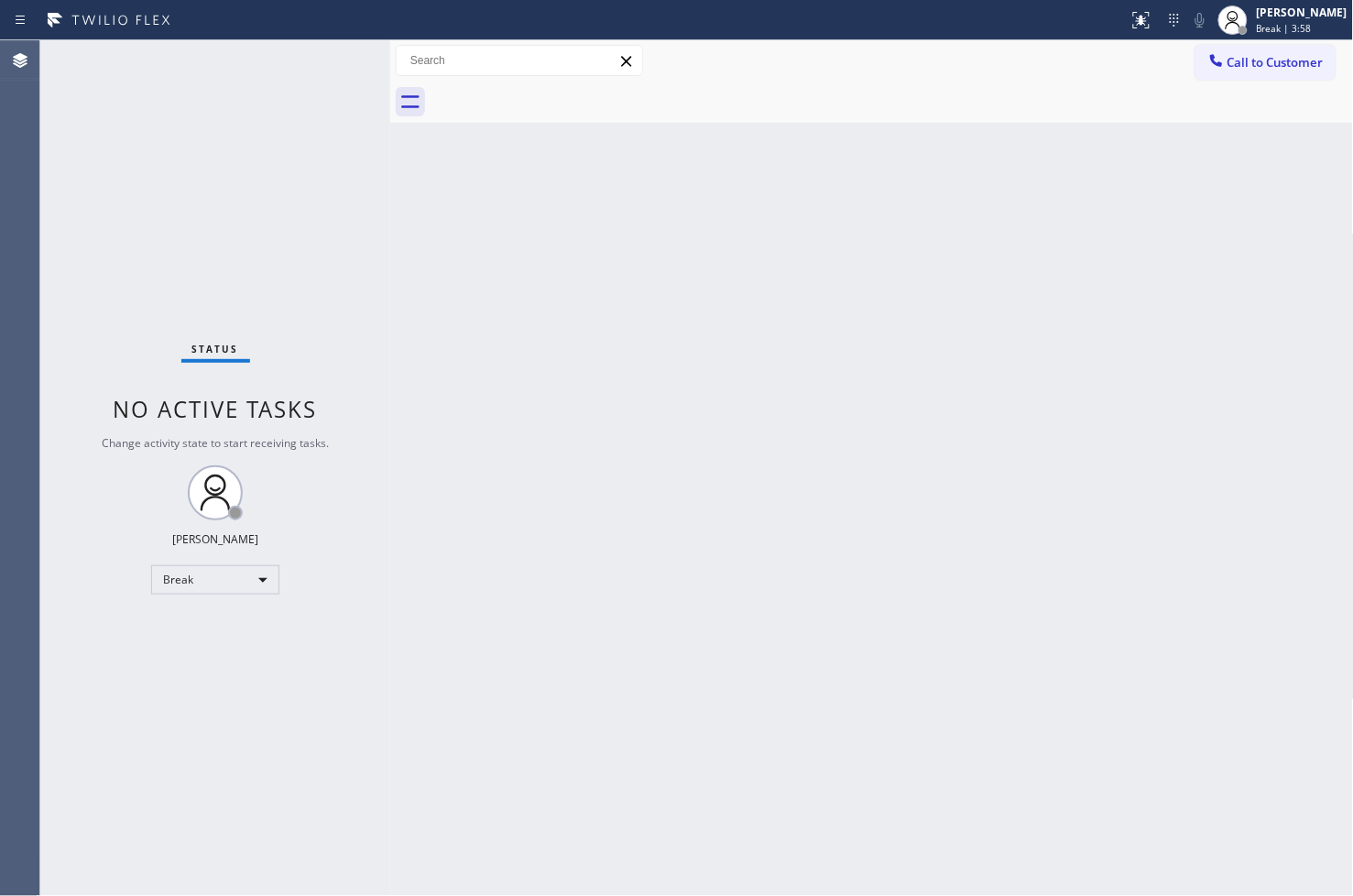
click at [423, 545] on div "Back to Dashboard Change Sender ID Customers Technicians Select a contact Outbo…" at bounding box center [872, 468] width 963 height 855
click at [331, 78] on div "Status No active tasks You are ready to start receiving tasks. [PERSON_NAME]" at bounding box center [216, 468] width 350 height 855
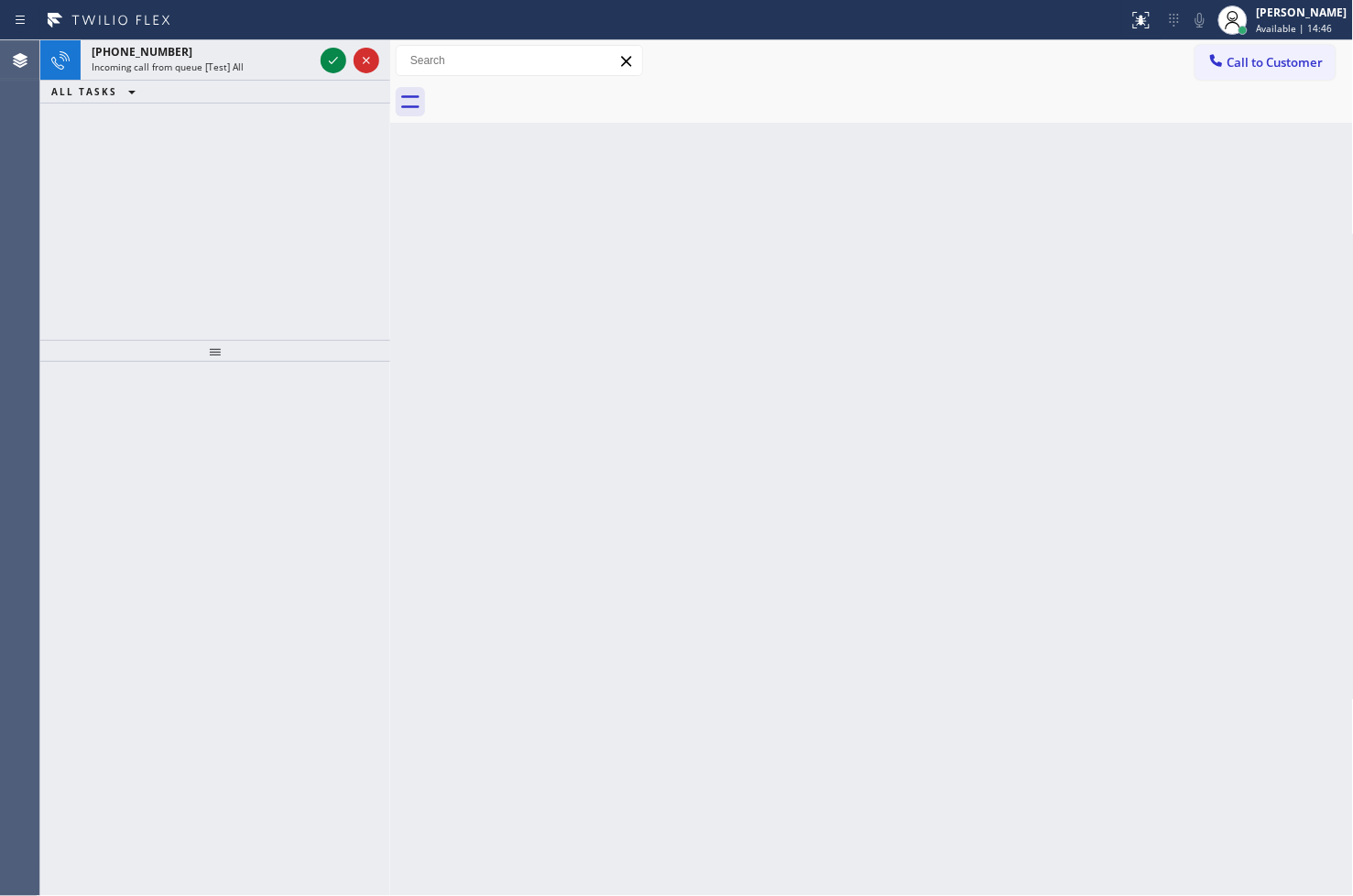
click at [333, 66] on icon at bounding box center [333, 60] width 22 height 22
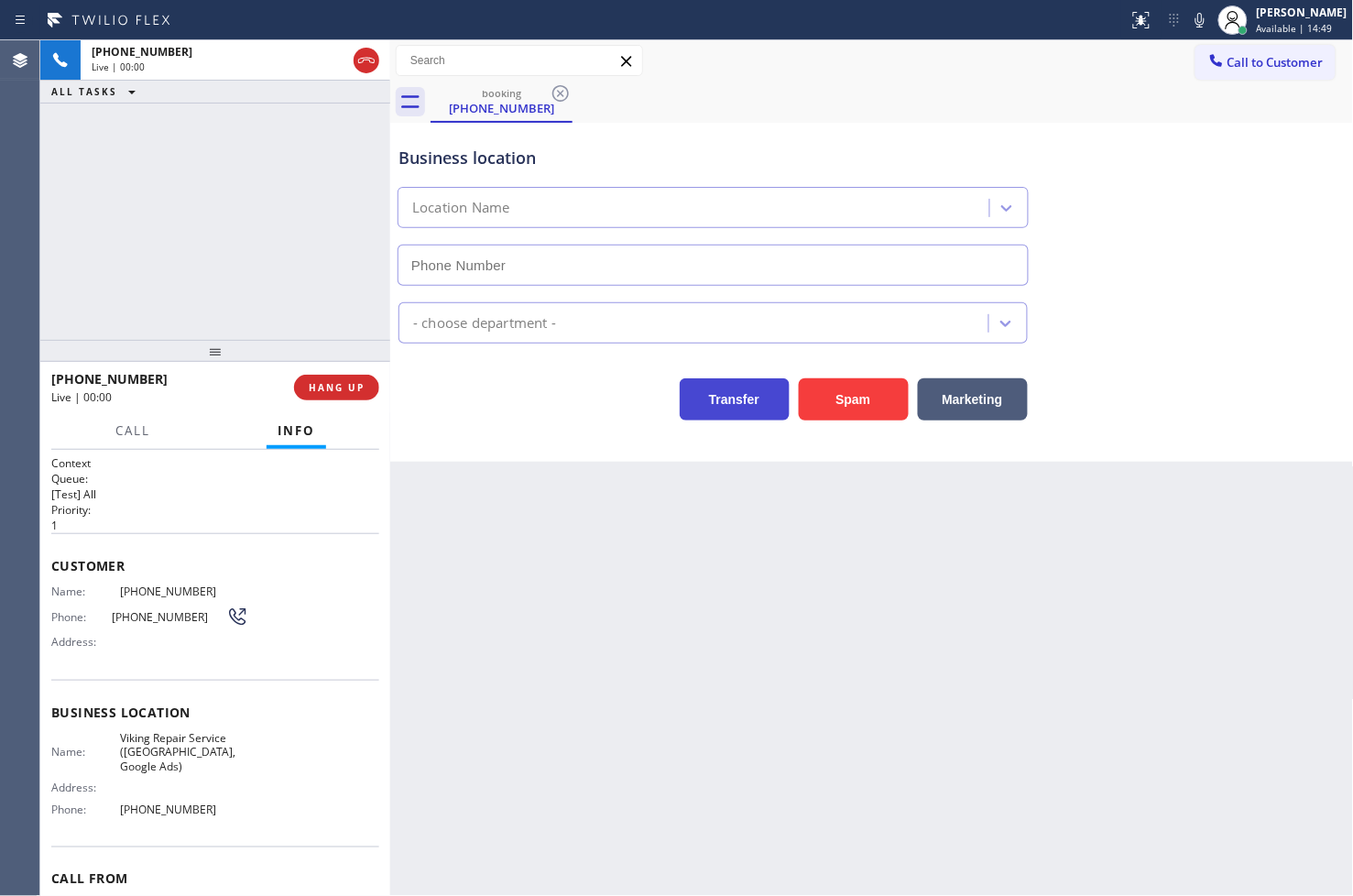
type input "(346) 534-4929"
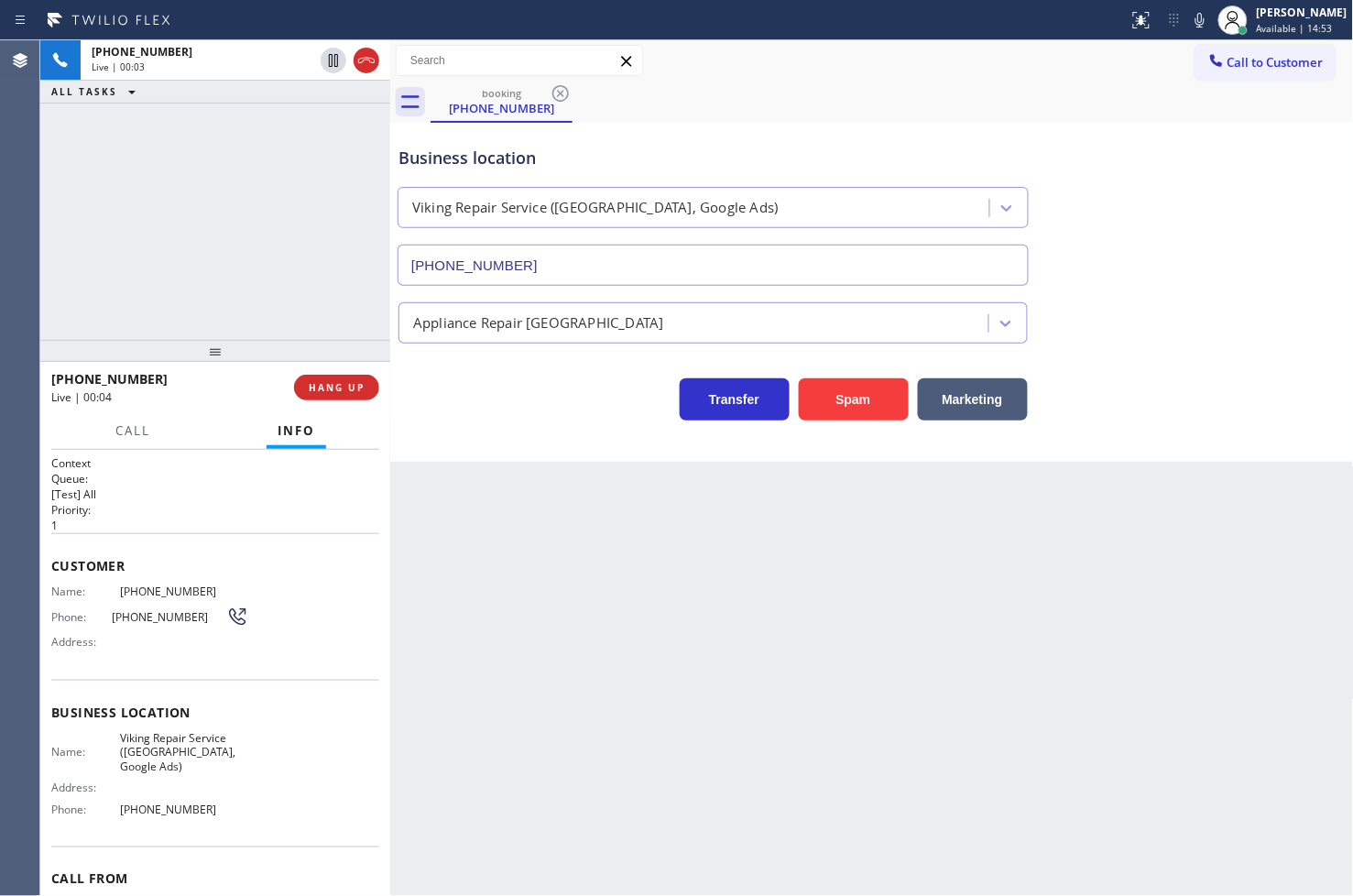
click at [309, 324] on div "+18322929868 Live | 00:03 ALL TASKS ALL TASKS ACTIVE TASKS TASKS IN WRAP UP" at bounding box center [216, 190] width 350 height 300
click at [440, 390] on div "Transfer Spam Marketing" at bounding box center [713, 395] width 637 height 51
click at [308, 288] on div "+18322929868 Live | 00:04 ALL TASKS ALL TASKS ACTIVE TASKS TASKS IN WRAP UP" at bounding box center [216, 190] width 350 height 300
click at [495, 416] on div "Transfer Spam Marketing" at bounding box center [713, 395] width 637 height 51
click at [345, 315] on div "+18322929868 Live | 00:05 ALL TASKS ALL TASKS ACTIVE TASKS TASKS IN WRAP UP" at bounding box center [216, 190] width 350 height 300
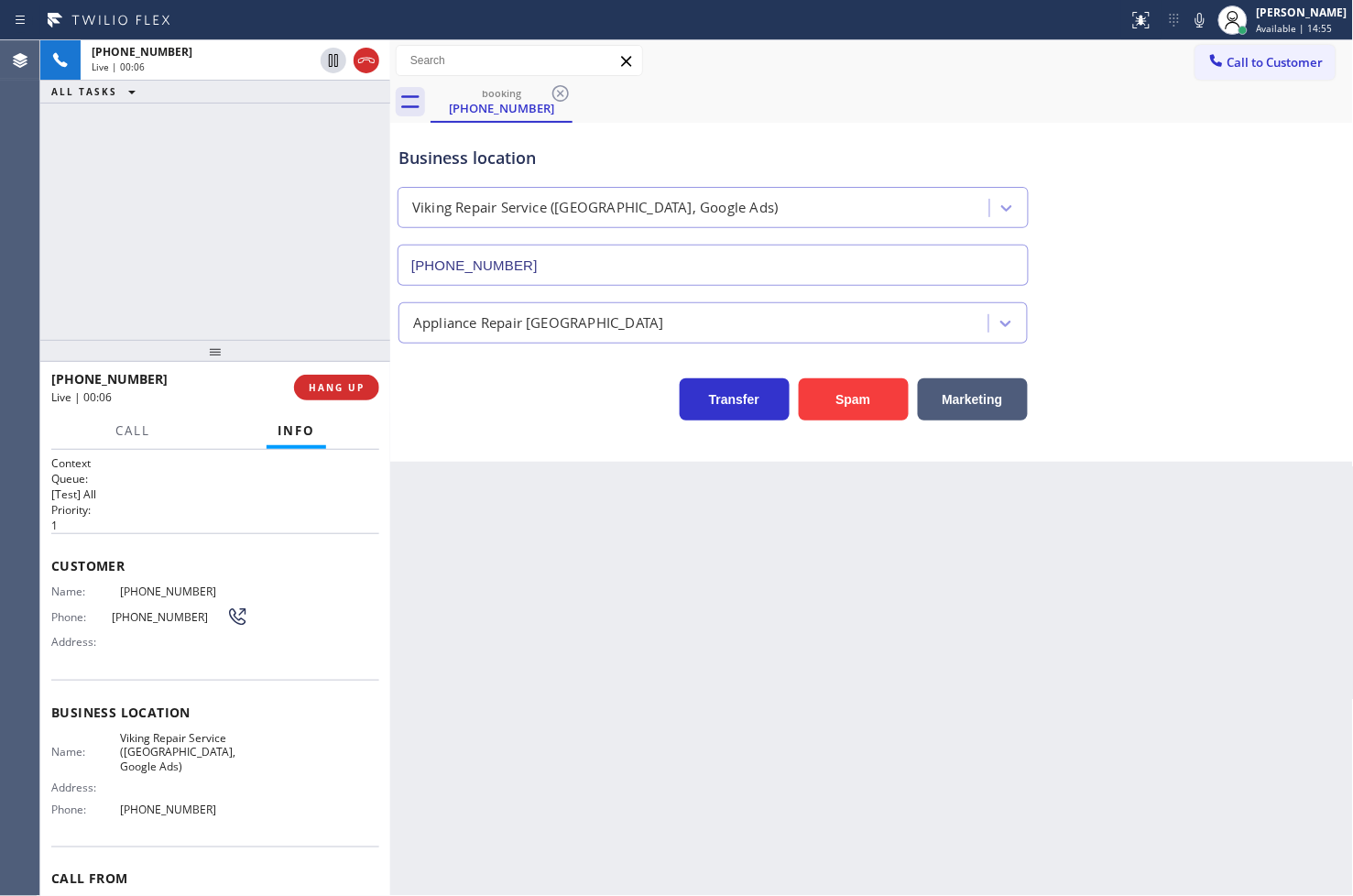
click at [504, 391] on div "Transfer Spam Marketing" at bounding box center [713, 395] width 637 height 51
click at [463, 392] on div "Transfer Spam Marketing" at bounding box center [713, 395] width 637 height 51
click at [135, 428] on span "Call" at bounding box center [133, 430] width 35 height 17
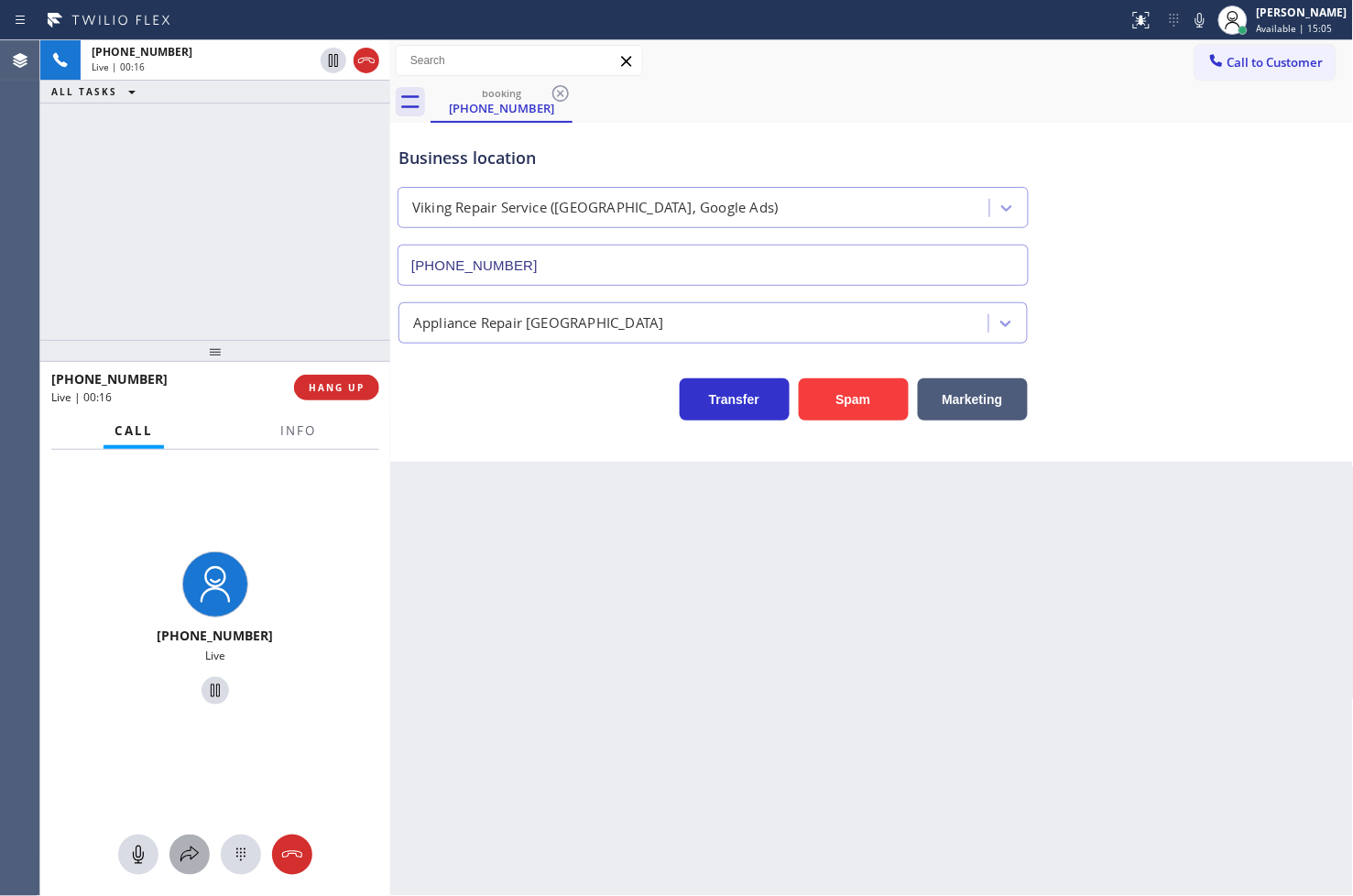
click at [195, 844] on icon at bounding box center [190, 854] width 22 height 22
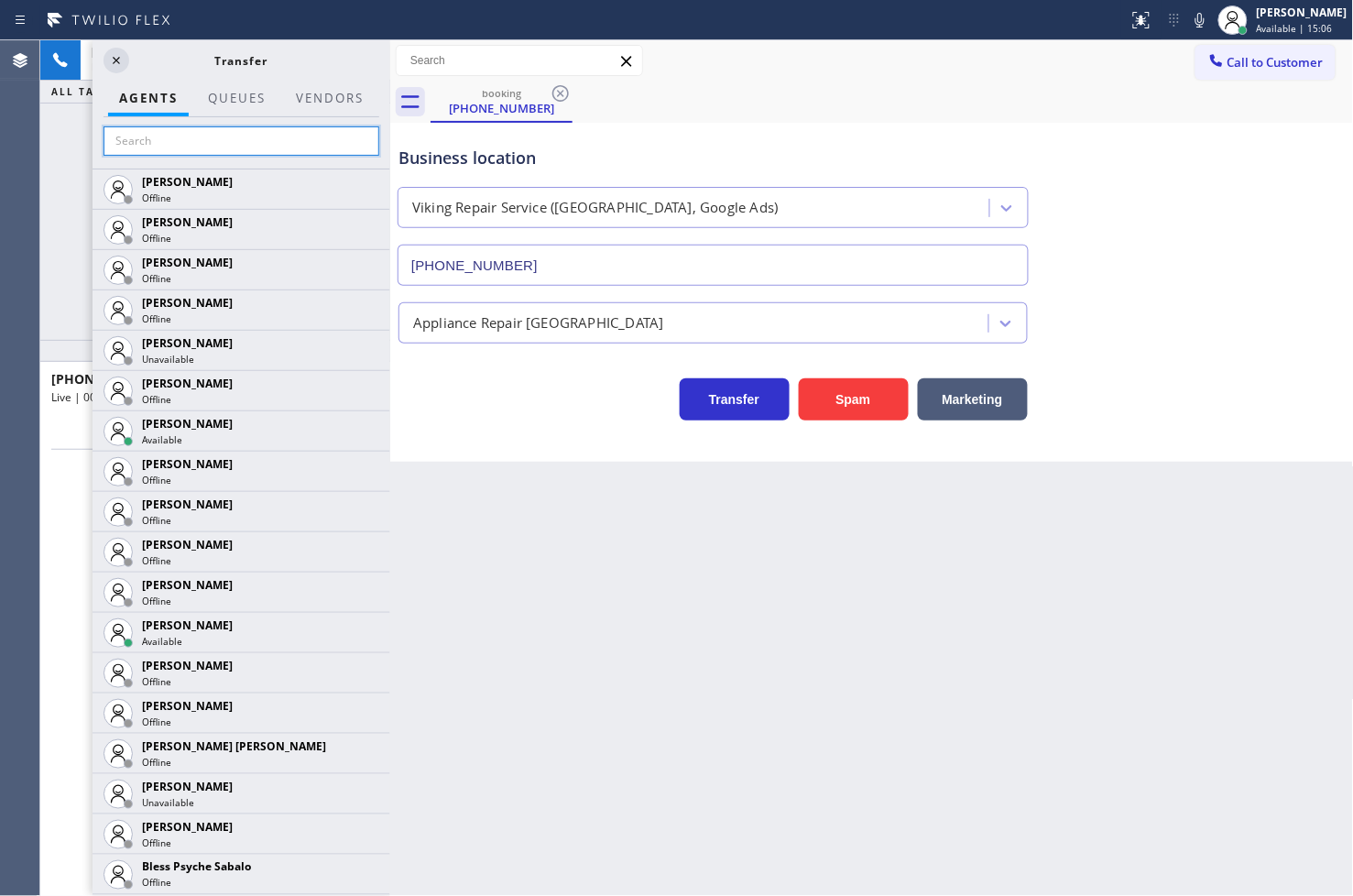
click at [195, 134] on input "text" at bounding box center [241, 141] width 276 height 30
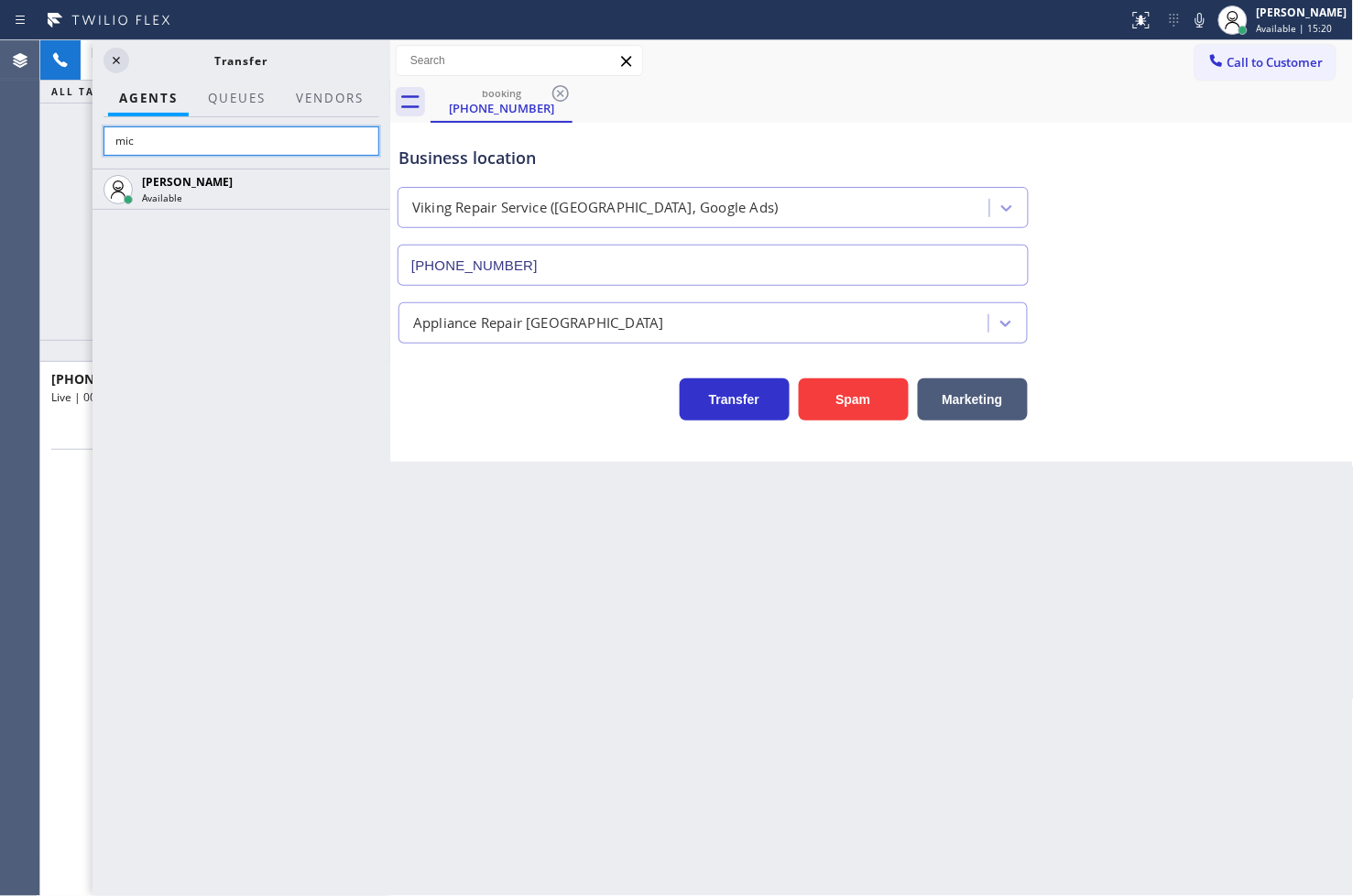
type input "mic"
click at [919, 762] on div "Back to Dashboard Change Sender ID Customers Technicians Select a contact Outbo…" at bounding box center [872, 468] width 963 height 855
click at [241, 403] on div "Michael Javier Available" at bounding box center [241, 531] width 298 height 727
click at [238, 354] on div "Michael Javier Available" at bounding box center [241, 531] width 298 height 727
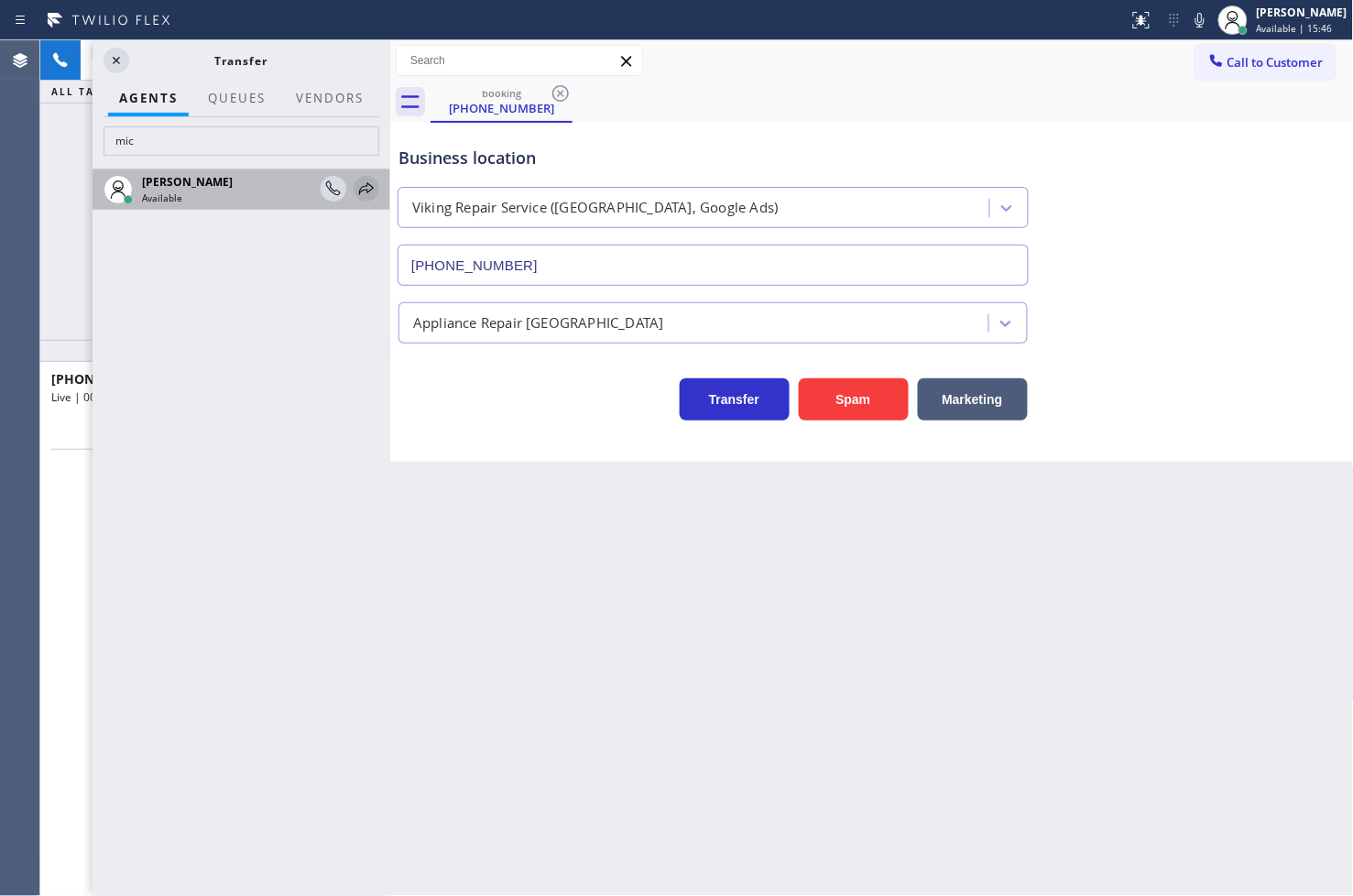
click at [368, 189] on icon at bounding box center [366, 189] width 22 height 22
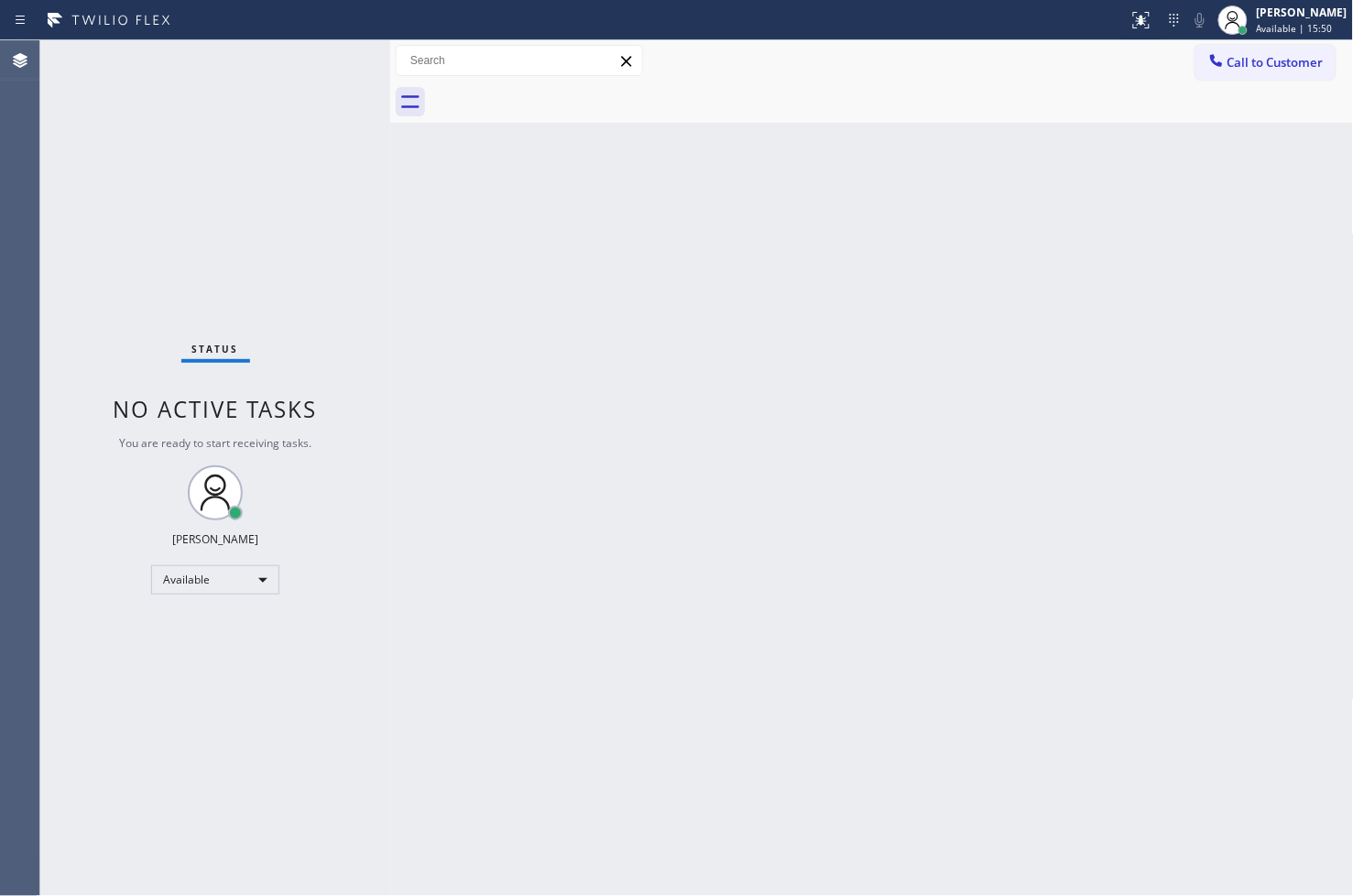
click at [736, 363] on div "Back to Dashboard Change Sender ID Customers Technicians Select a contact Outbo…" at bounding box center [872, 468] width 963 height 855
click at [142, 336] on div "Status No active tasks You are ready to start receiving tasks. [PERSON_NAME]" at bounding box center [216, 468] width 350 height 855
click at [328, 66] on div "Status No active tasks You are ready to start receiving tasks. [PERSON_NAME]" at bounding box center [216, 468] width 350 height 855
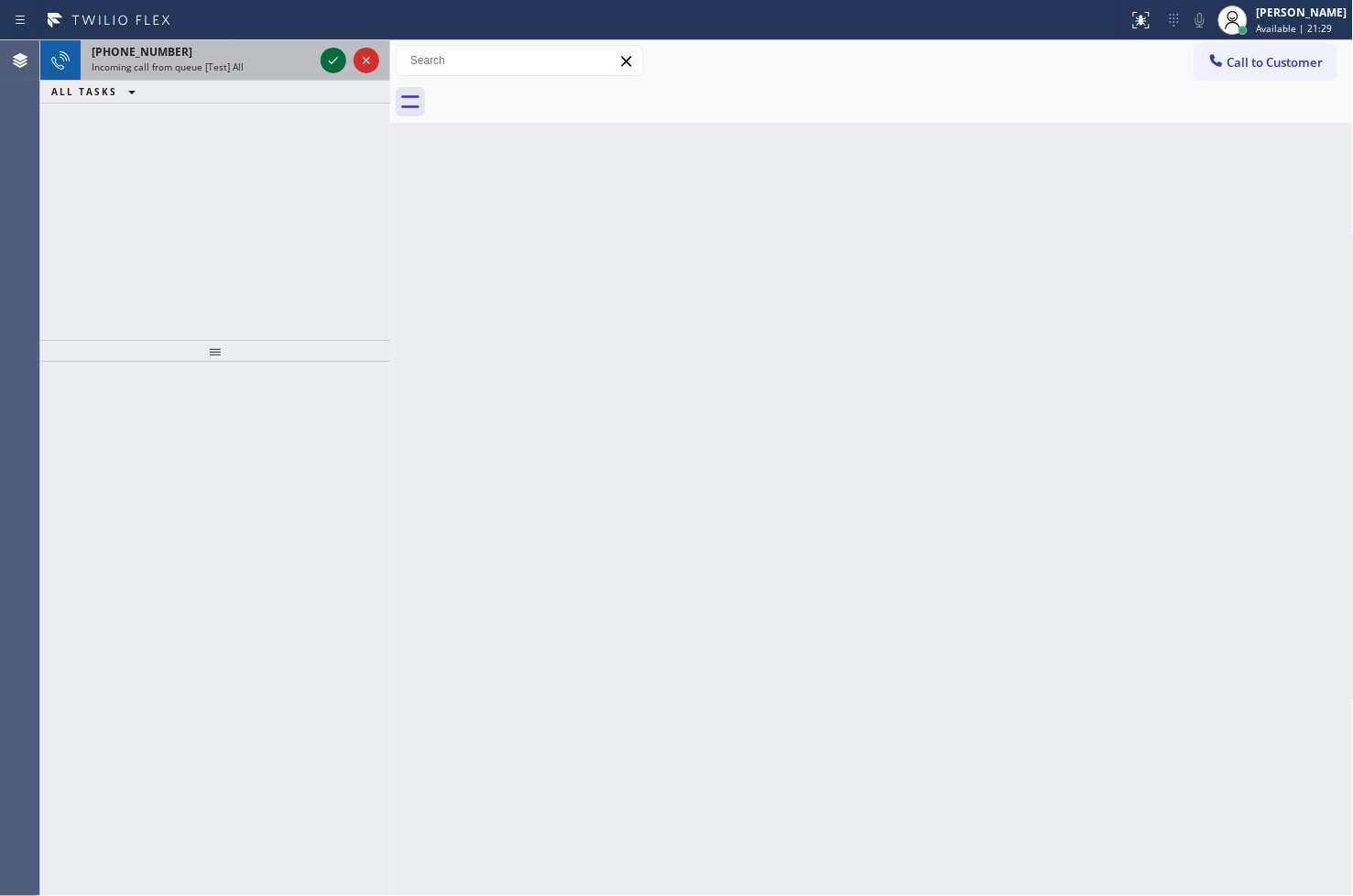
click at [328, 66] on icon at bounding box center [333, 60] width 22 height 22
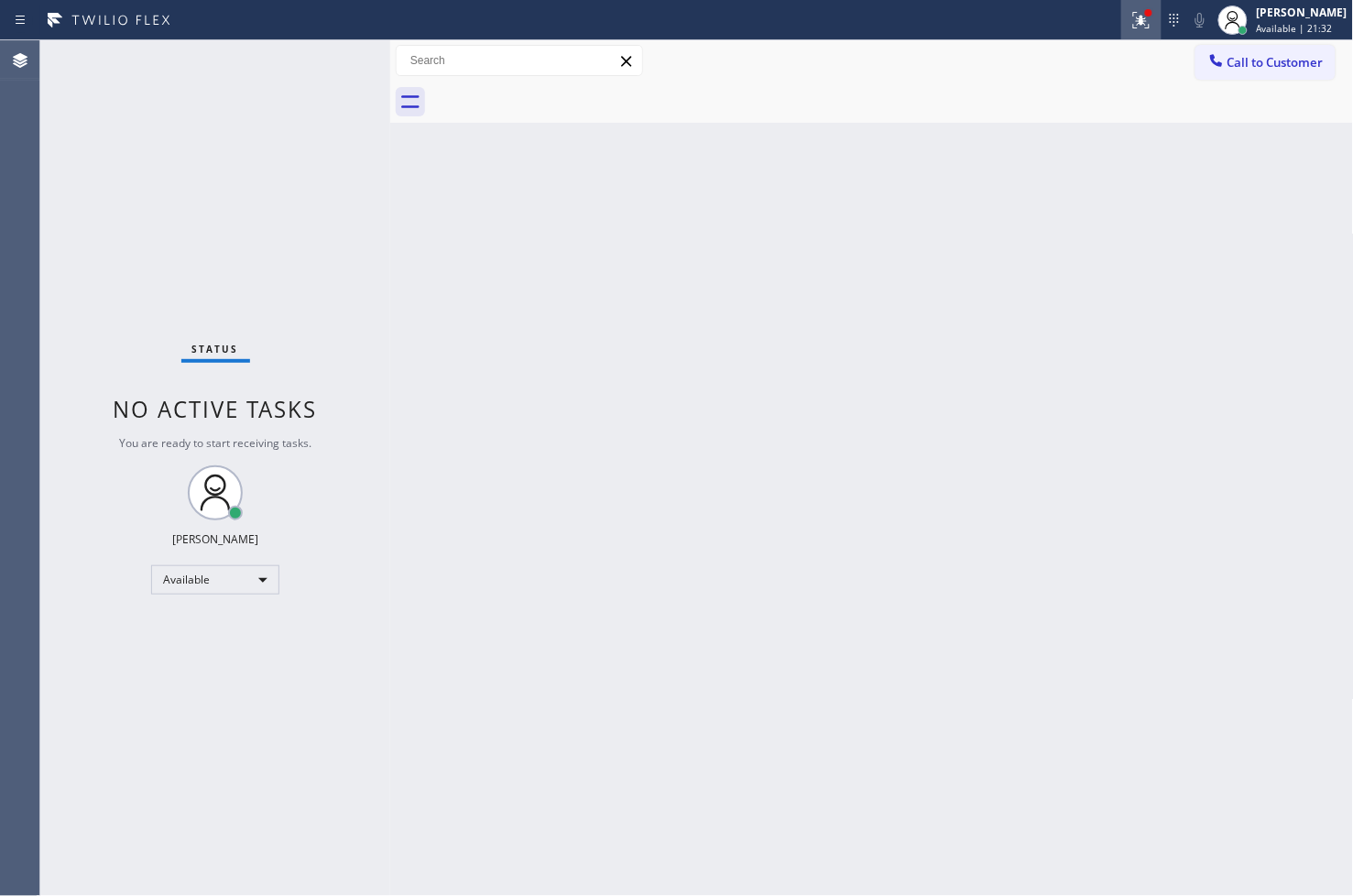
click at [1130, 26] on icon at bounding box center [1141, 20] width 22 height 22
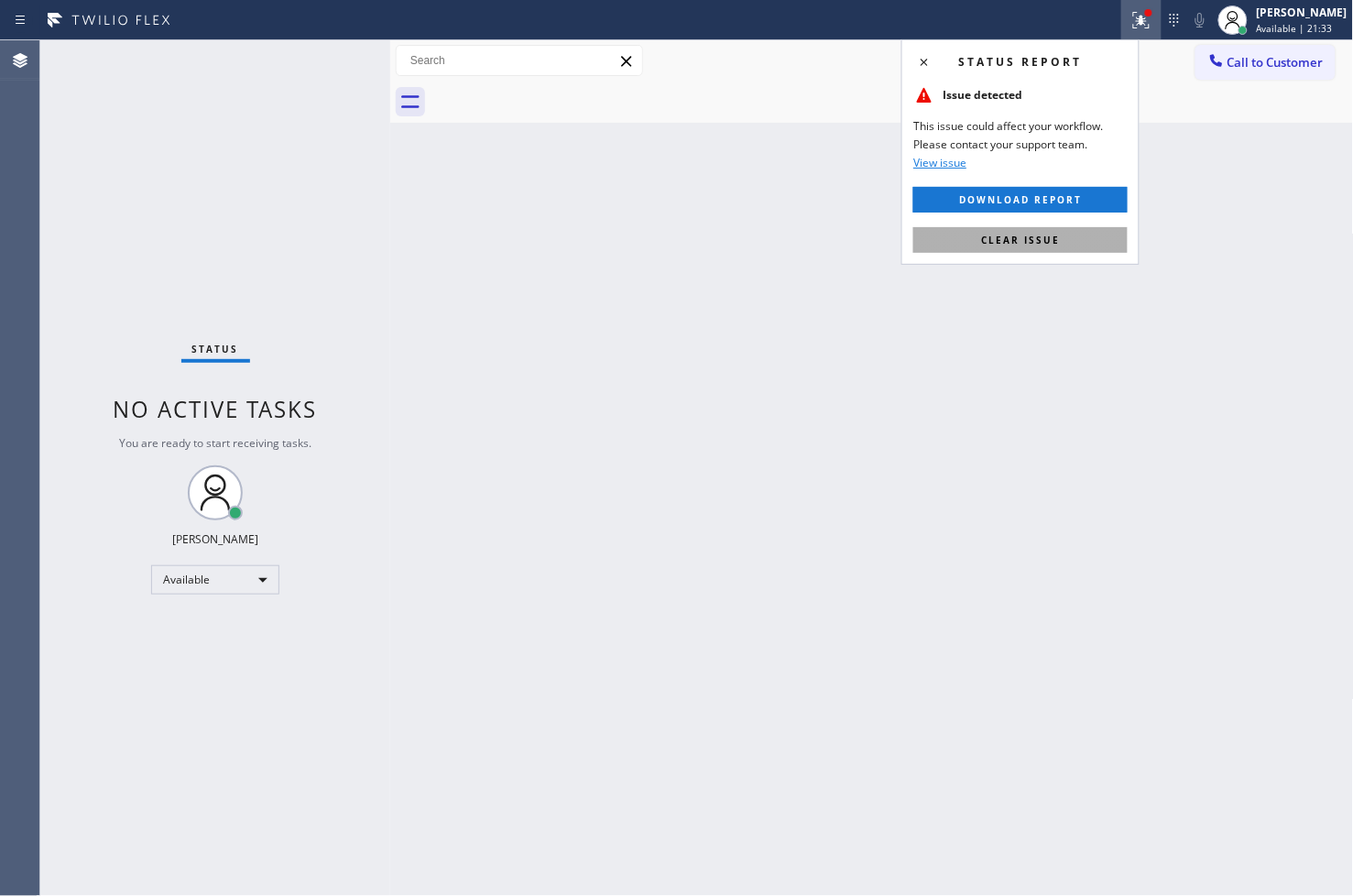
click at [1100, 245] on button "Clear issue" at bounding box center [1020, 240] width 215 height 26
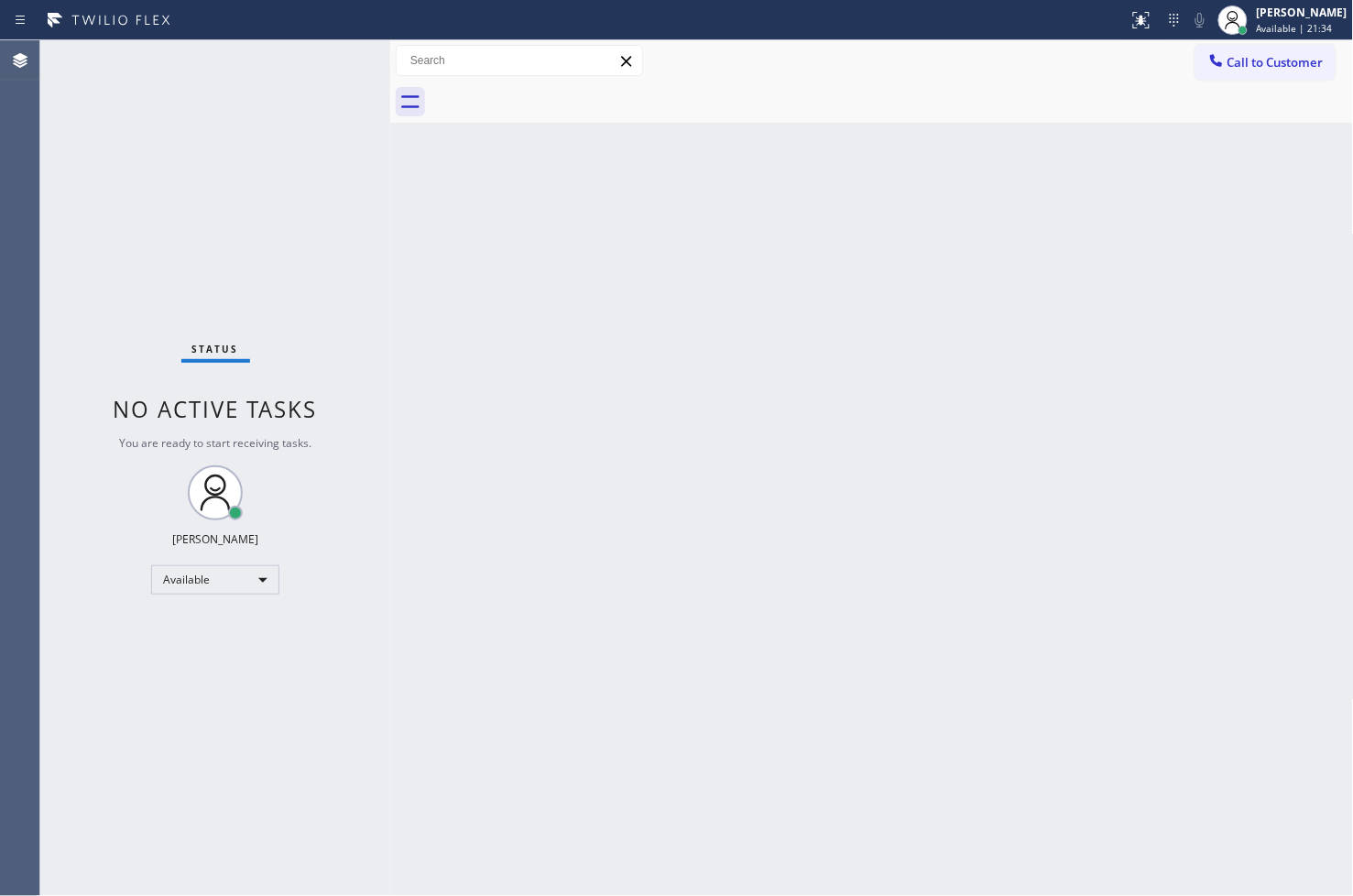
click at [371, 329] on div "Status No active tasks You are ready to start receiving tasks. [PERSON_NAME]" at bounding box center [216, 468] width 350 height 855
click at [325, 70] on div "Status No active tasks You are ready to start receiving tasks. [PERSON_NAME]" at bounding box center [216, 468] width 350 height 855
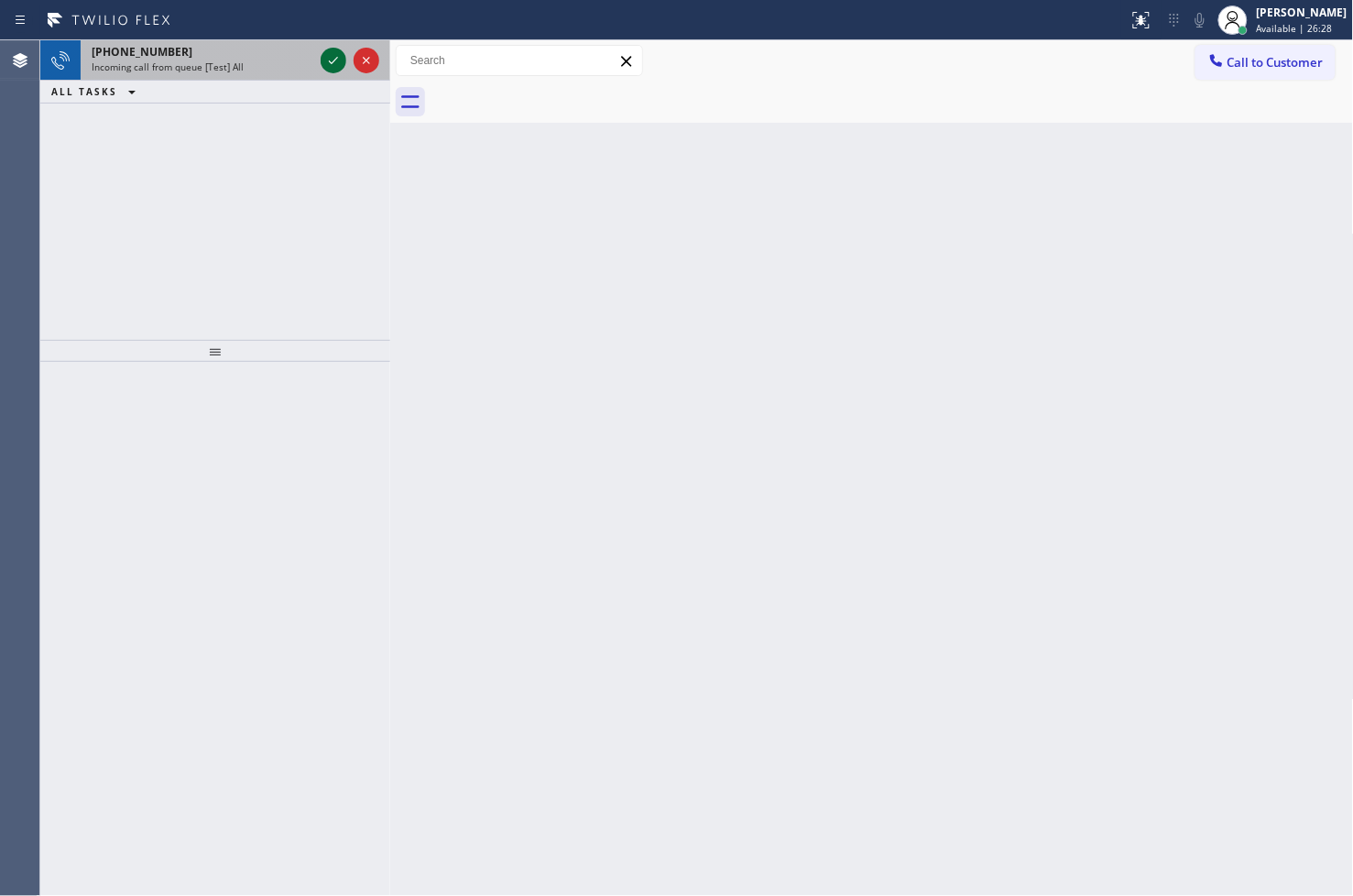
click at [325, 66] on icon at bounding box center [333, 60] width 22 height 22
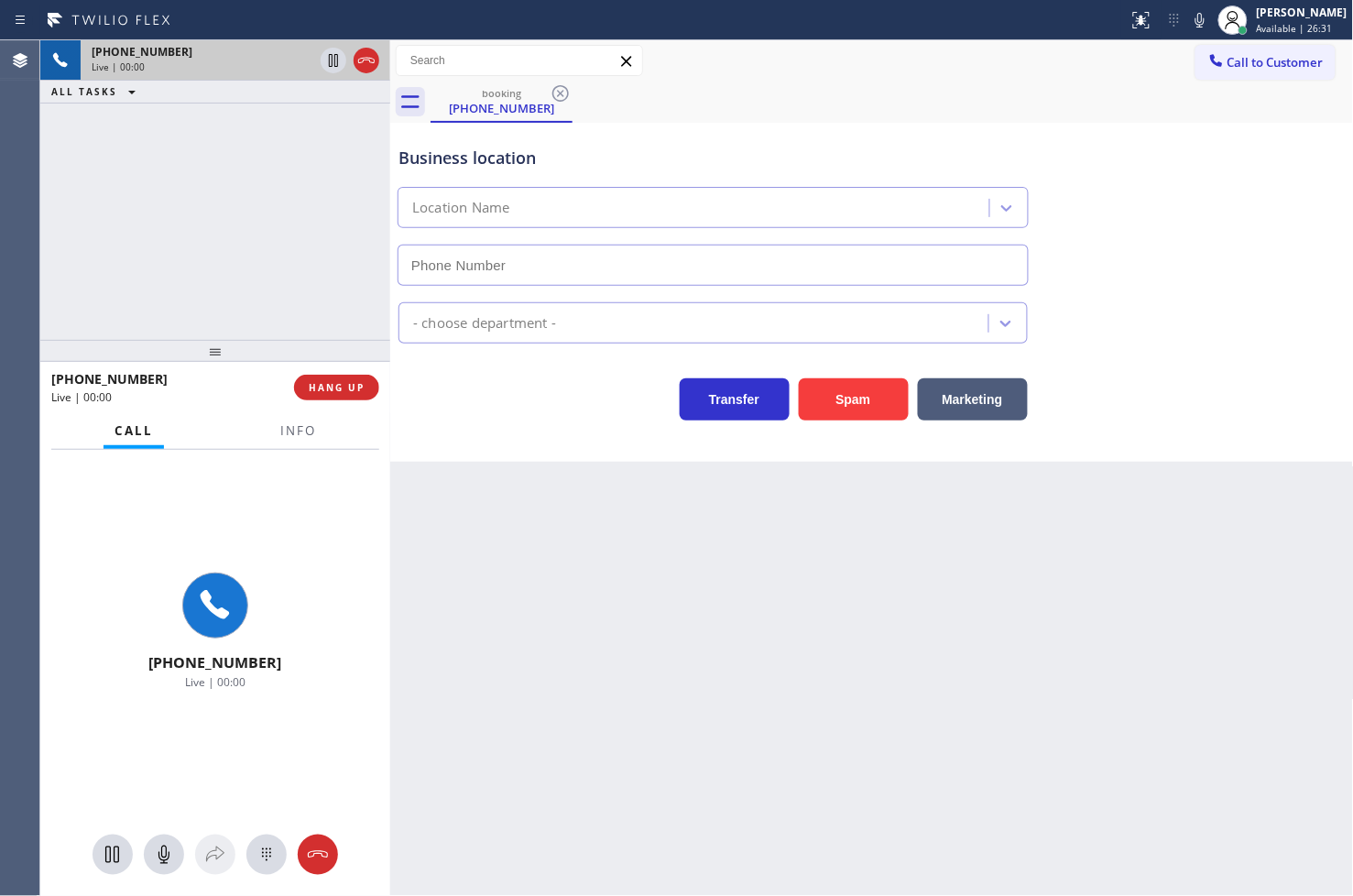
type input "(657) 888-9757"
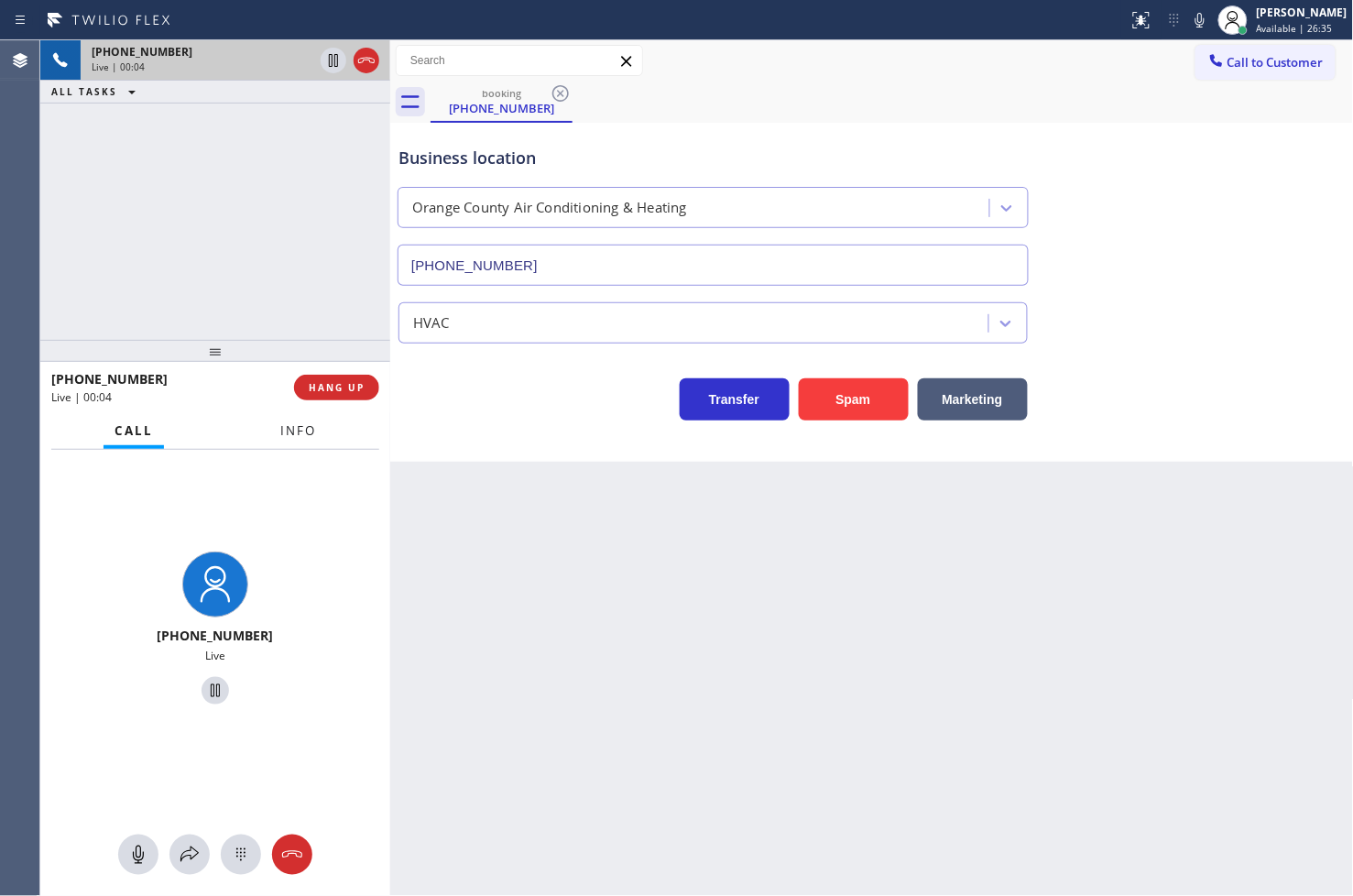
click at [291, 431] on span "Info" at bounding box center [298, 430] width 36 height 17
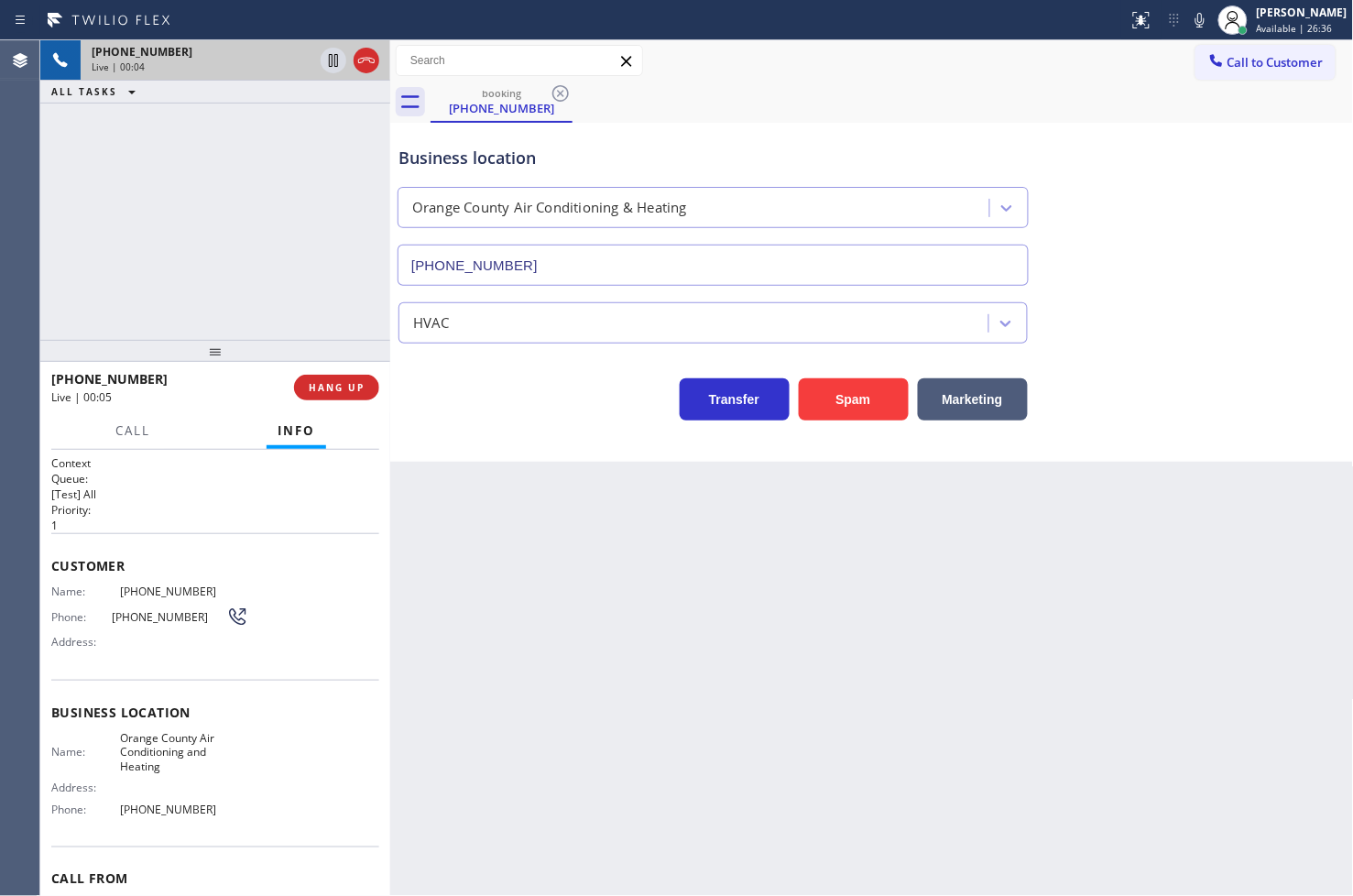
click at [490, 427] on div "Business location Orange County Air Conditioning & Heating (657) 888-9757 HVAC …" at bounding box center [872, 292] width 963 height 339
click at [524, 425] on div "Business location Orange County Air Conditioning & Heating (657) 888-9757 HVAC …" at bounding box center [872, 292] width 963 height 339
click at [523, 368] on div "Transfer Spam Marketing" at bounding box center [871, 391] width 954 height 58
click at [553, 449] on div "Business location Orange County Air Conditioning & Heating (657) 888-9757 HVAC …" at bounding box center [872, 292] width 963 height 339
click at [320, 315] on div "+19514129093 Live | 00:36 ALL TASKS ALL TASKS ACTIVE TASKS TASKS IN WRAP UP" at bounding box center [216, 190] width 350 height 300
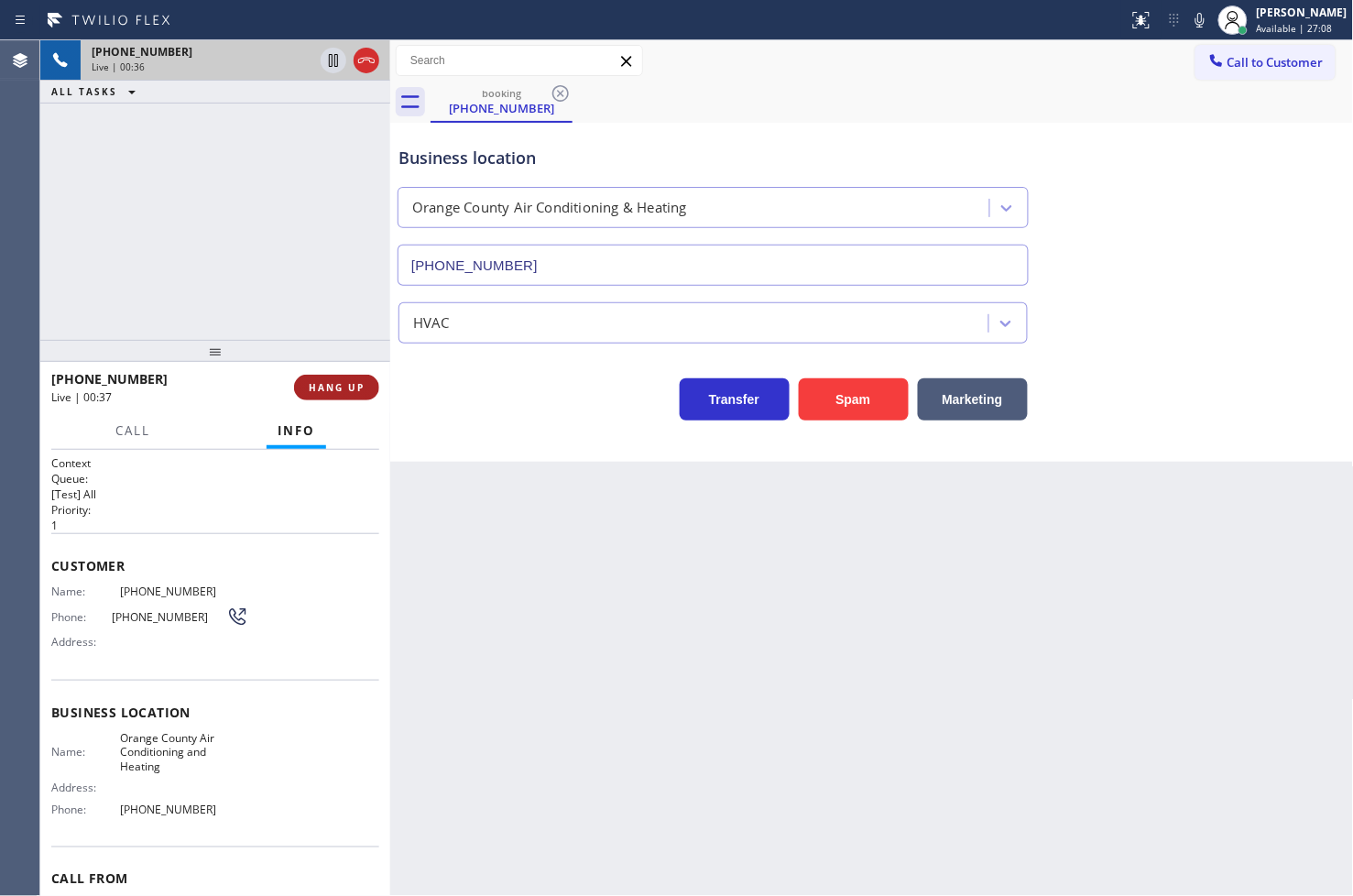
click at [333, 390] on span "HANG UP" at bounding box center [336, 387] width 56 height 13
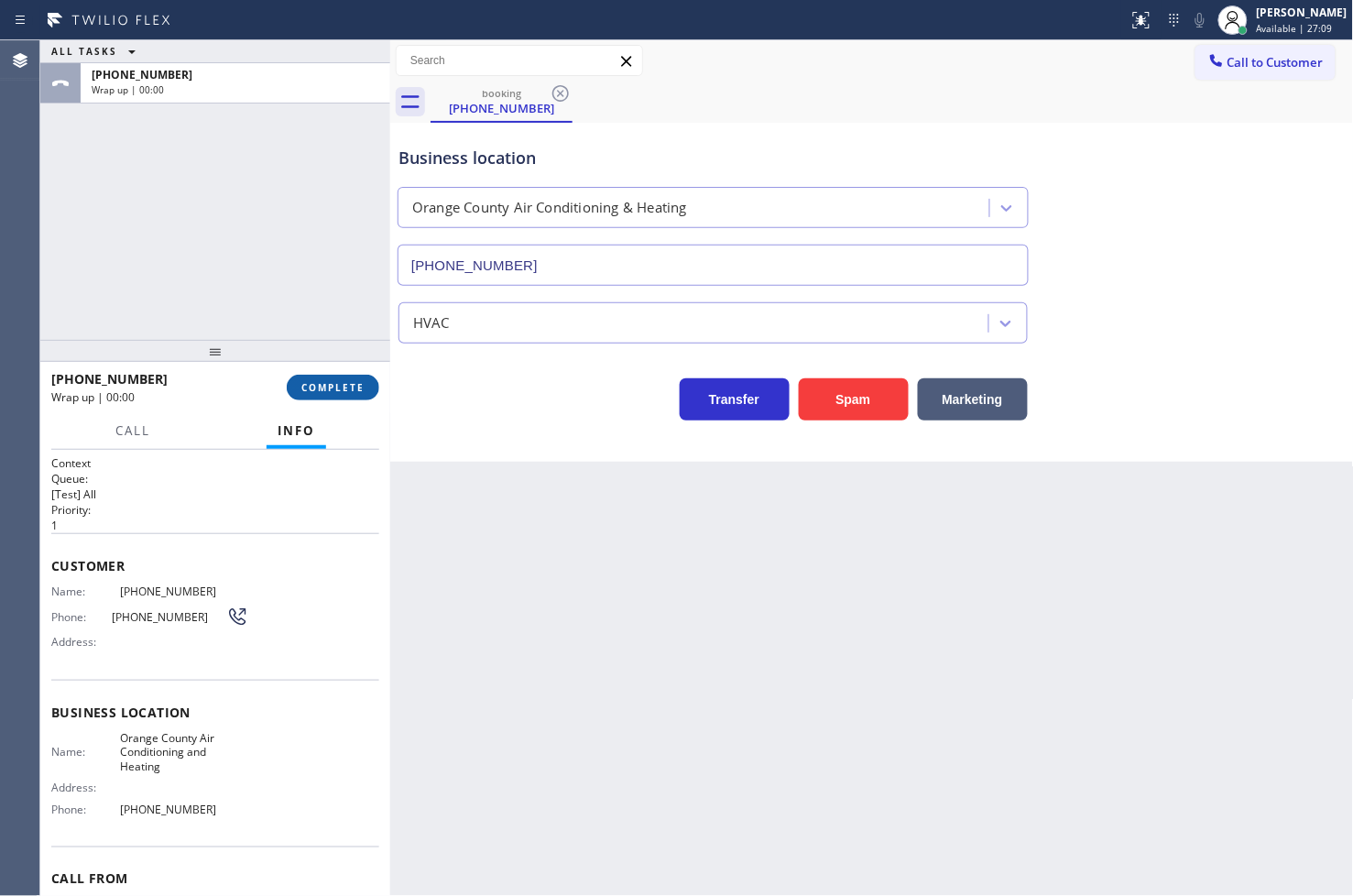
click at [333, 390] on span "COMPLETE" at bounding box center [333, 387] width 63 height 13
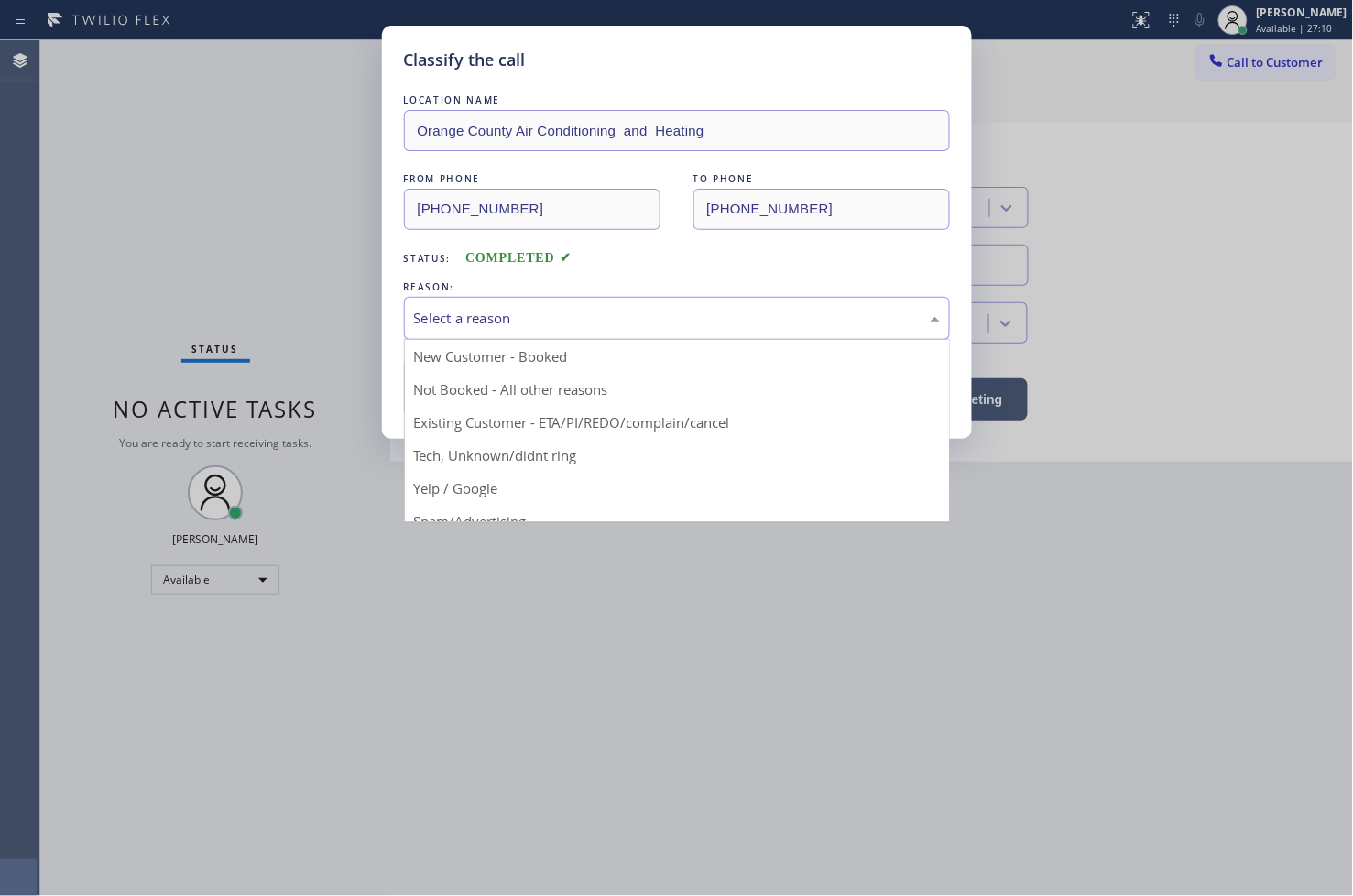
click at [490, 325] on div "Select a reason" at bounding box center [677, 317] width 526 height 21
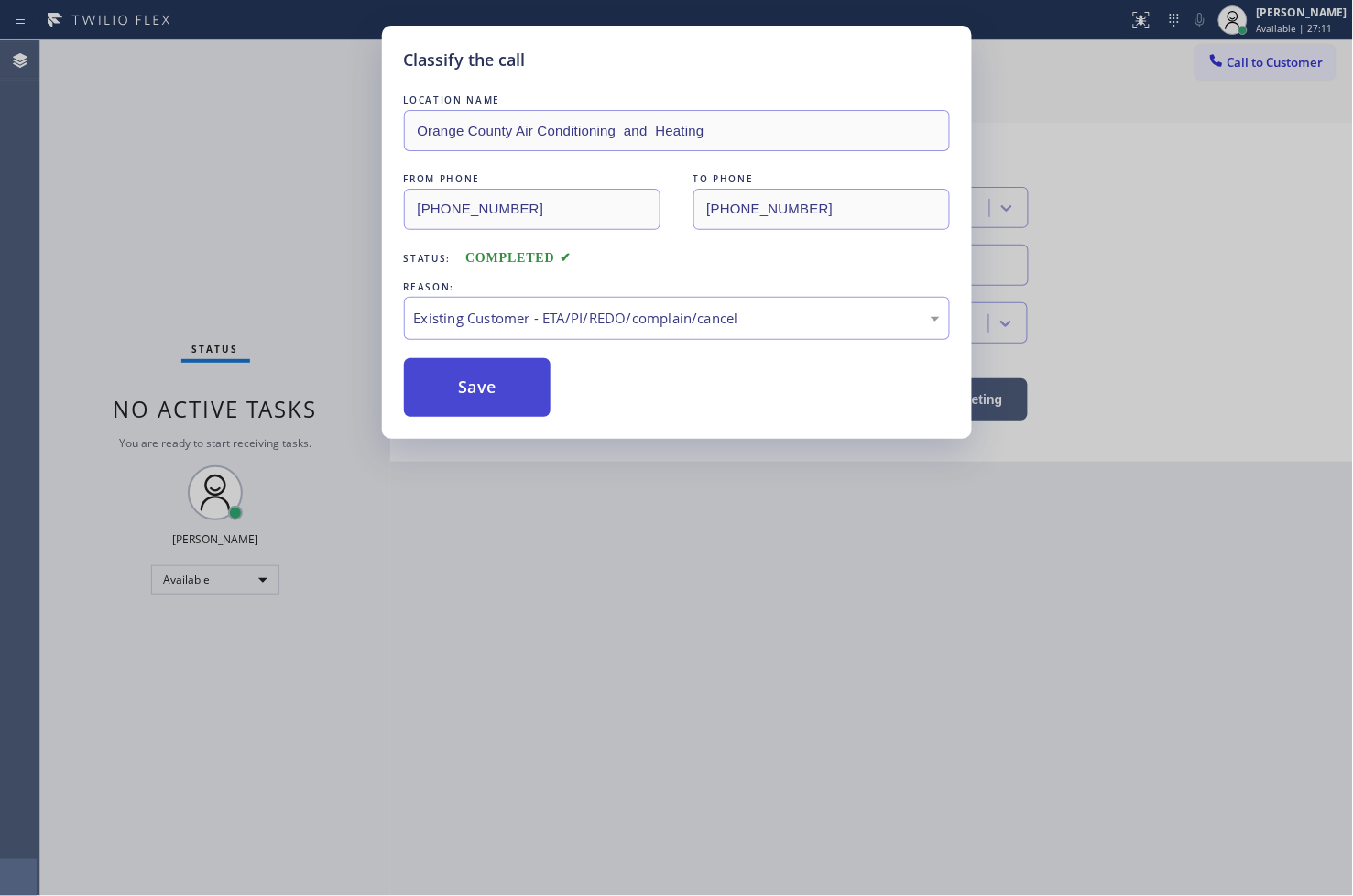
click at [472, 373] on button "Save" at bounding box center [477, 387] width 147 height 58
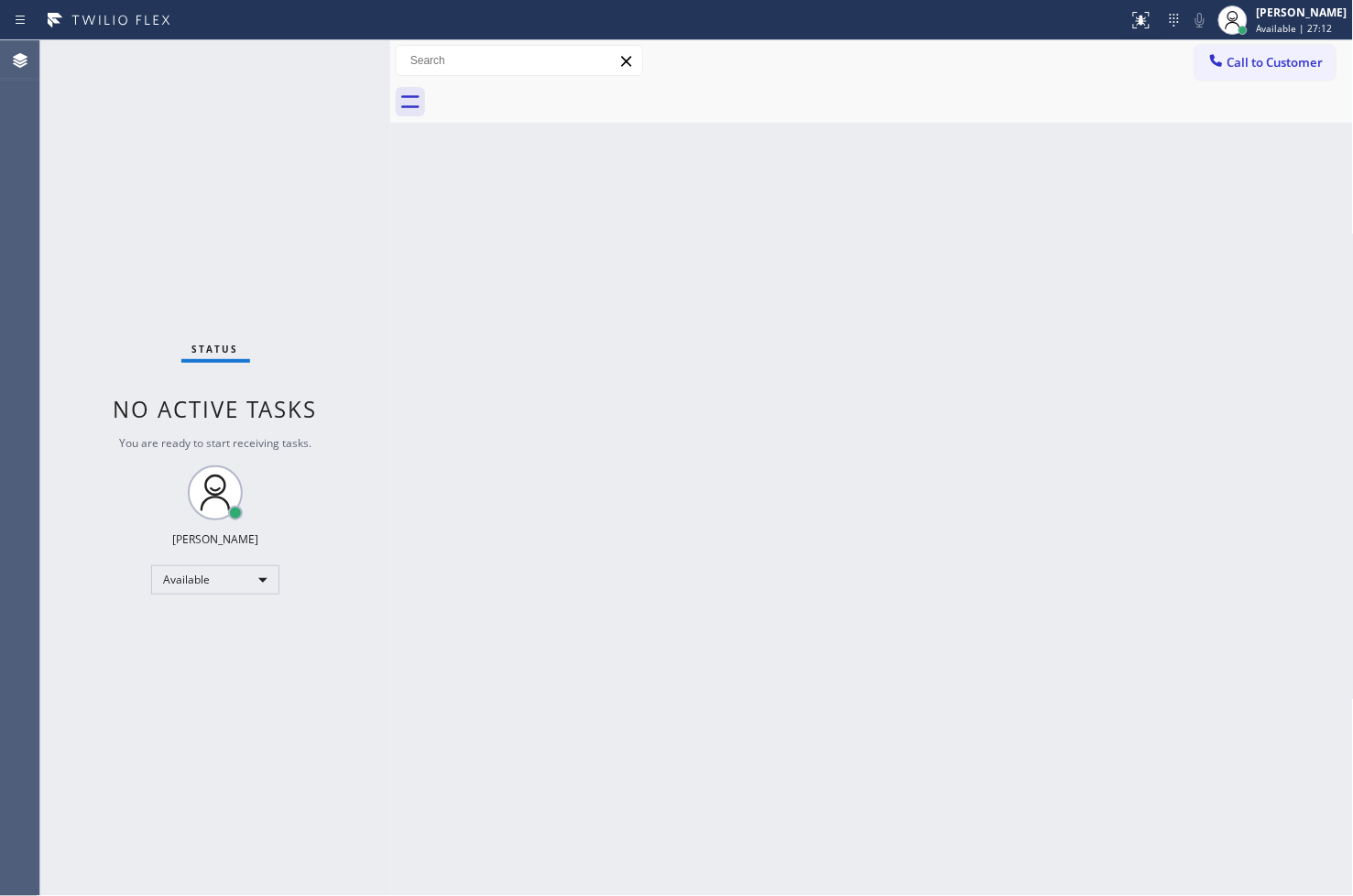
click at [465, 316] on div "Back to Dashboard Change Sender ID Customers Technicians Select a contact Outbo…" at bounding box center [872, 468] width 963 height 855
click at [314, 43] on div "Status No active tasks You are ready to start receiving tasks. [PERSON_NAME]" at bounding box center [216, 468] width 350 height 855
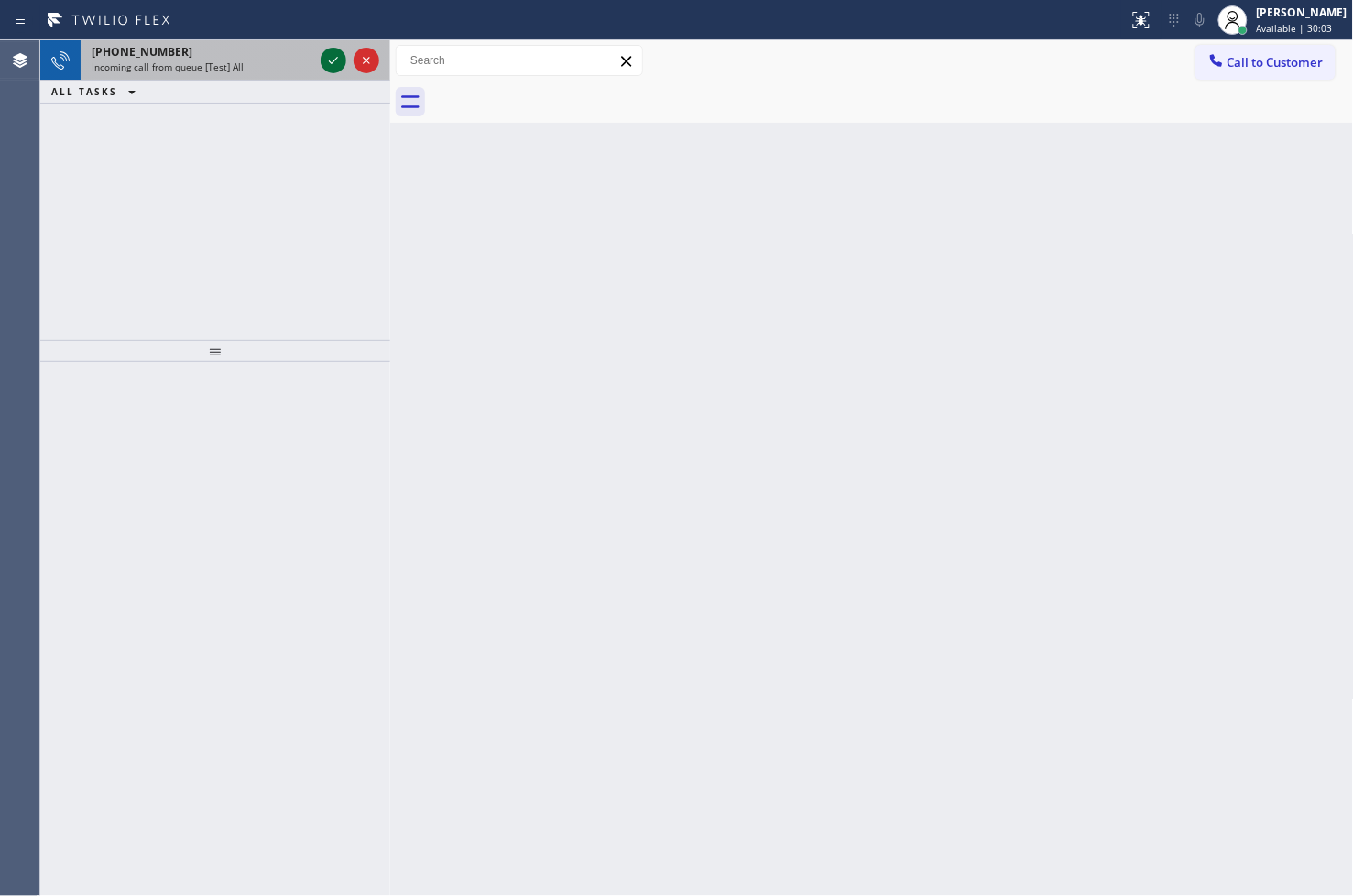
click at [339, 60] on icon at bounding box center [333, 60] width 22 height 22
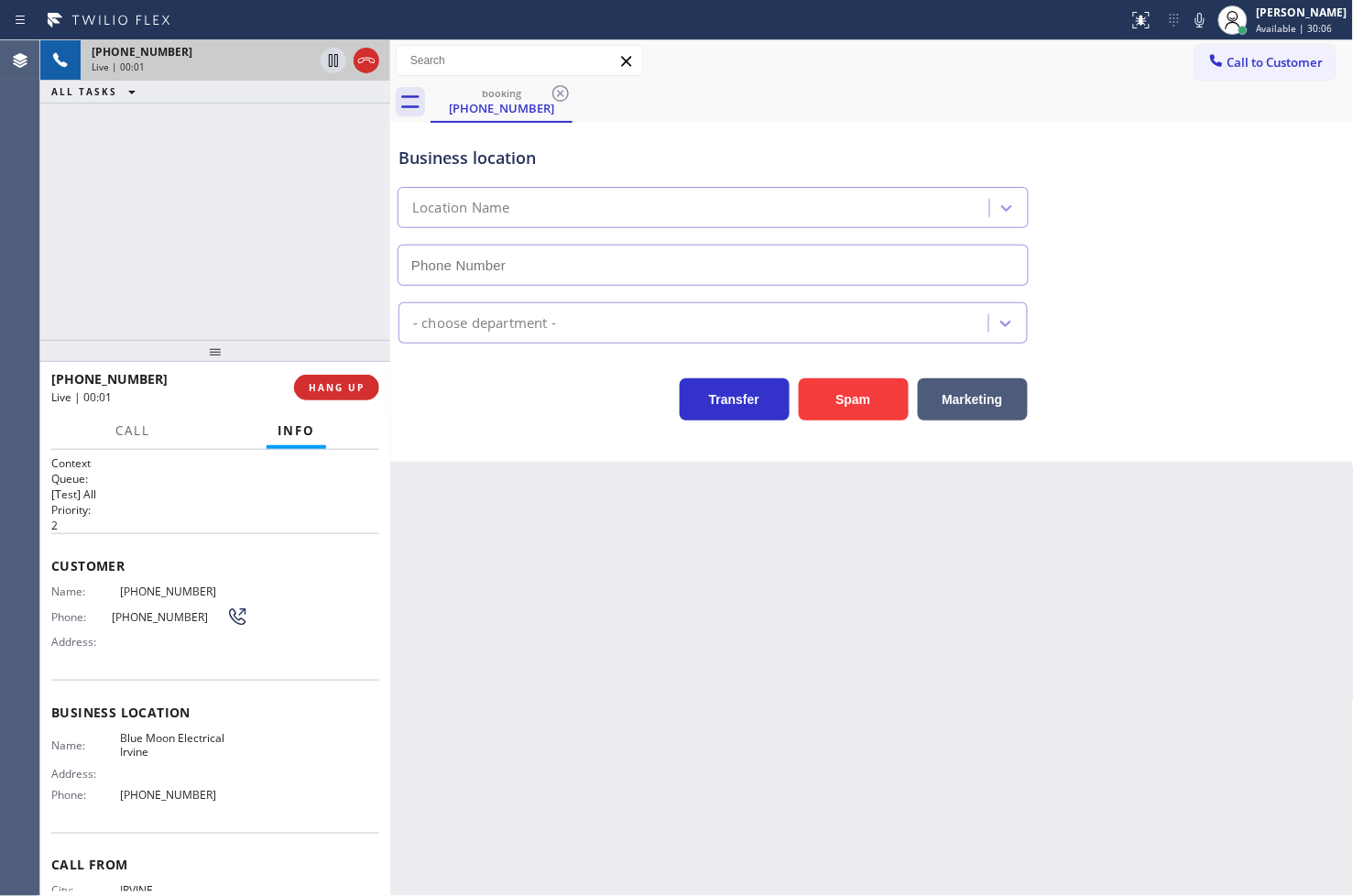
type input "(949) 438-5263"
click at [135, 428] on span "Call" at bounding box center [133, 430] width 35 height 17
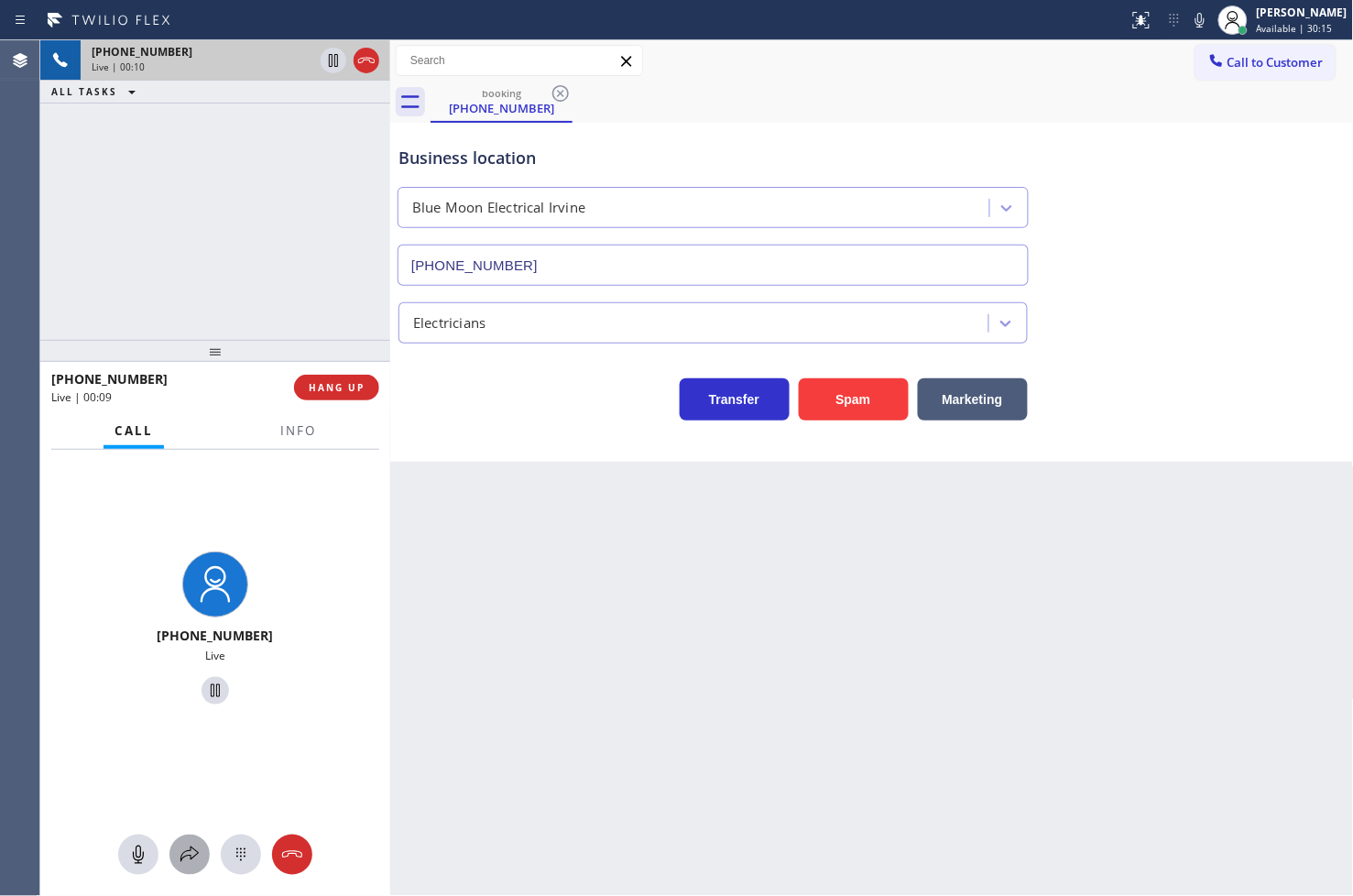
click at [195, 854] on icon at bounding box center [189, 854] width 19 height 16
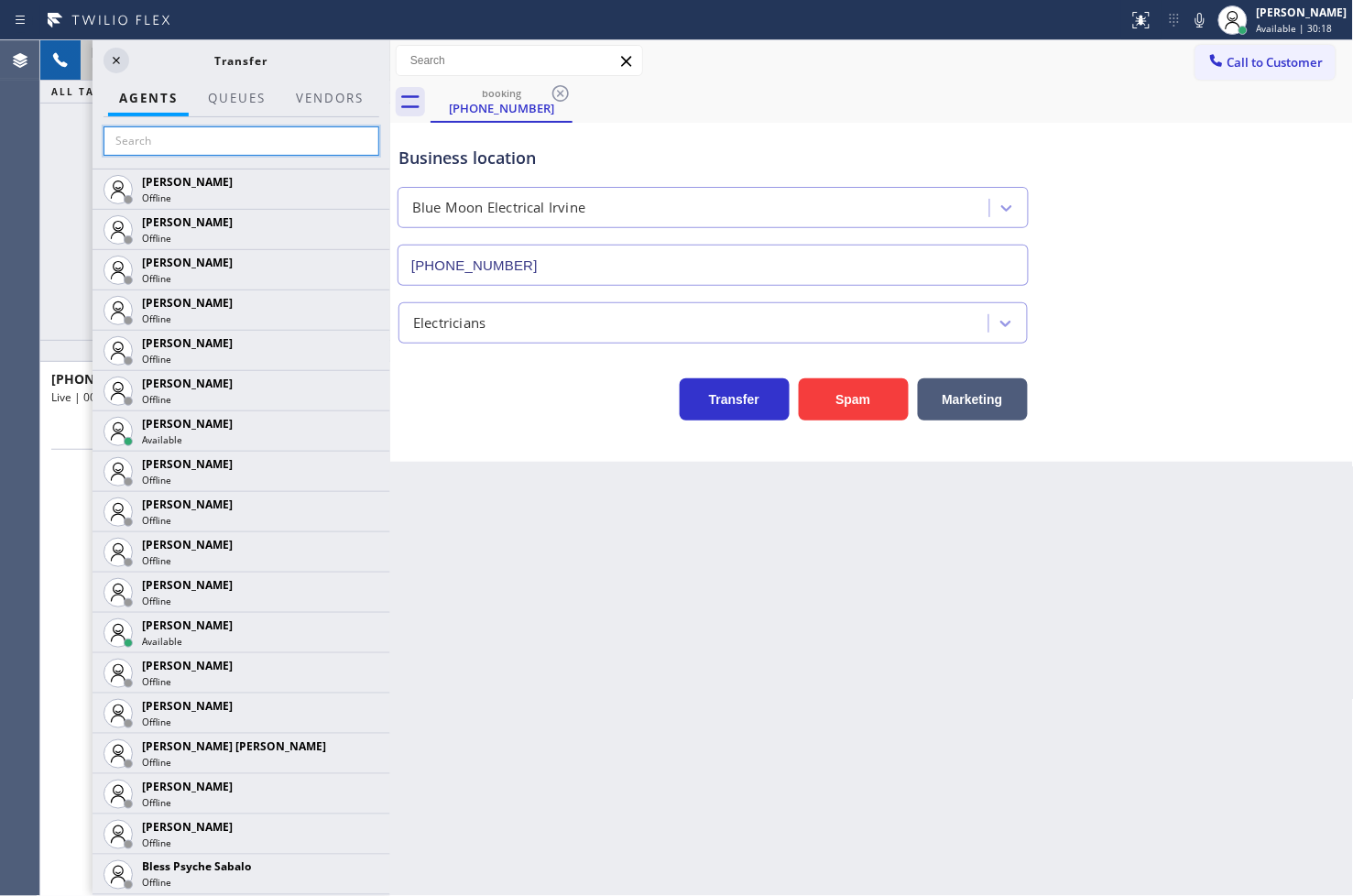
click at [191, 137] on input "text" at bounding box center [241, 141] width 276 height 30
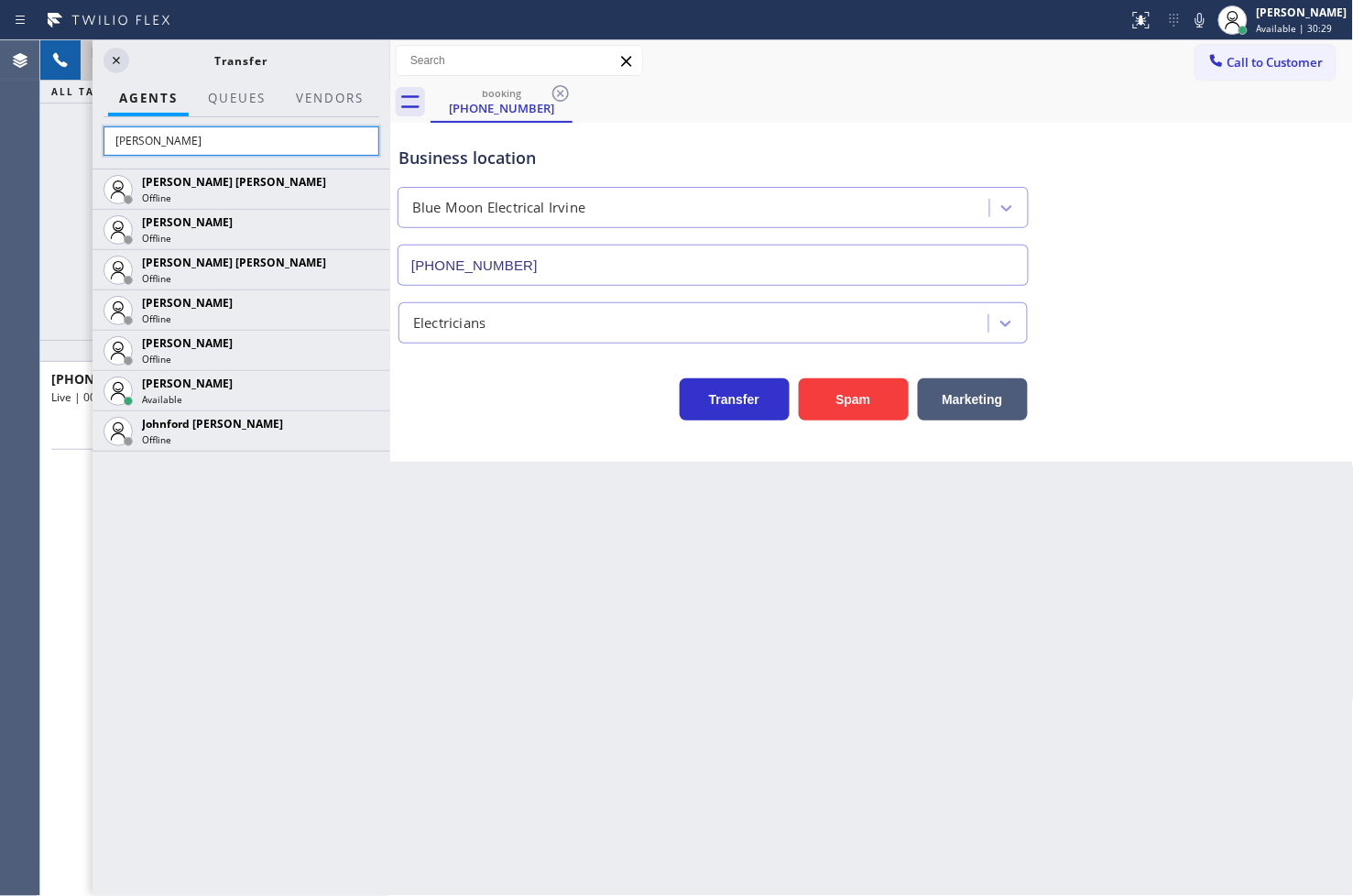
type input "john"
click at [305, 589] on div "Edel John Suson Offline JOHN FELIX PEREZ Offline John Glenn Paulin Offline John…" at bounding box center [241, 531] width 298 height 727
click at [355, 608] on div "Edel John Suson Offline JOHN FELIX PEREZ Offline John Glenn Paulin Offline John…" at bounding box center [241, 531] width 298 height 727
click at [383, 630] on div "Edel John Suson Offline JOHN FELIX PEREZ Offline John Glenn Paulin Offline John…" at bounding box center [241, 531] width 298 height 727
click at [532, 535] on div "Back to Dashboard Change Sender ID Customers Technicians Select a contact Outbo…" at bounding box center [872, 468] width 963 height 855
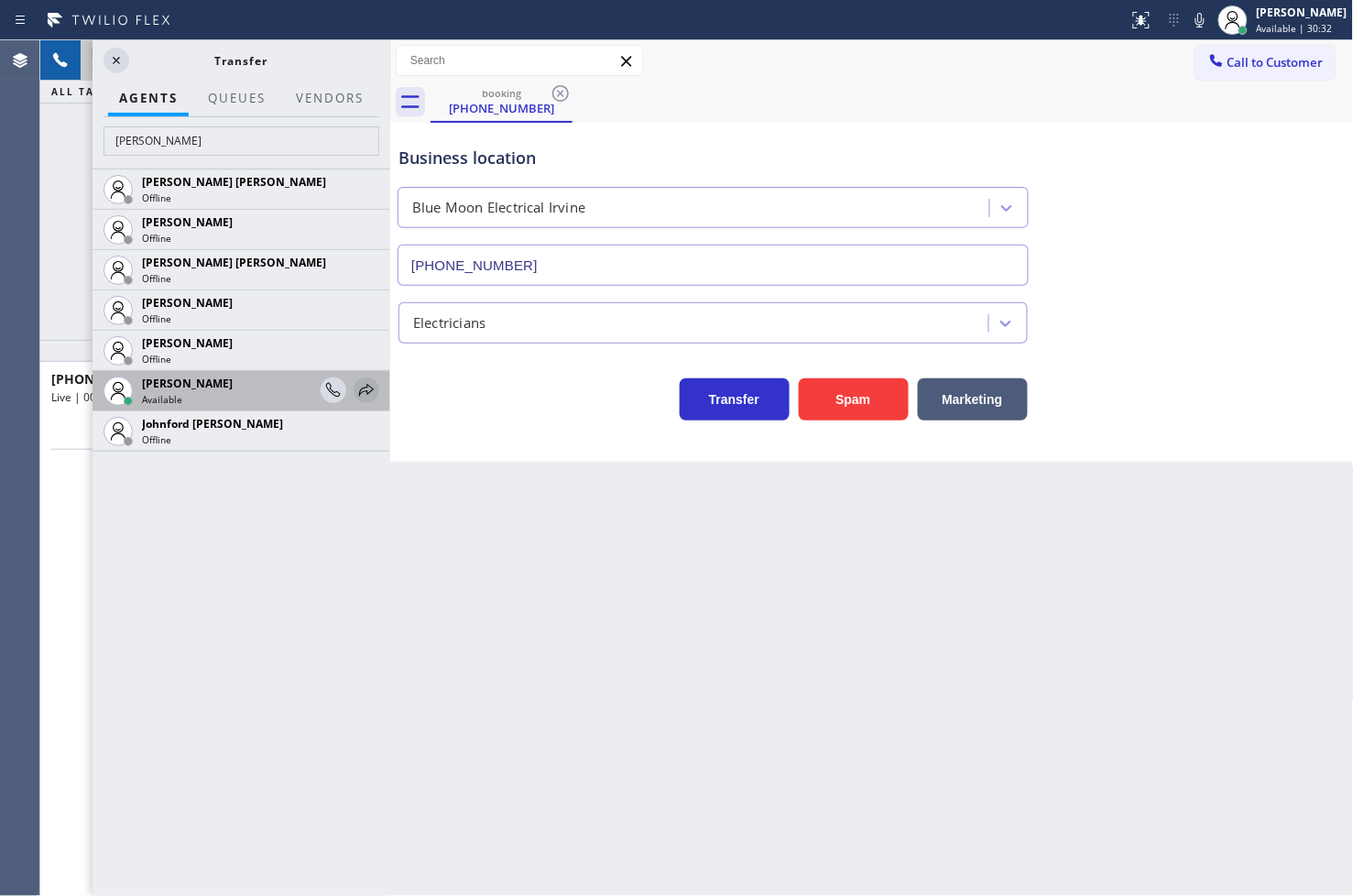
click at [363, 394] on icon at bounding box center [366, 390] width 22 height 22
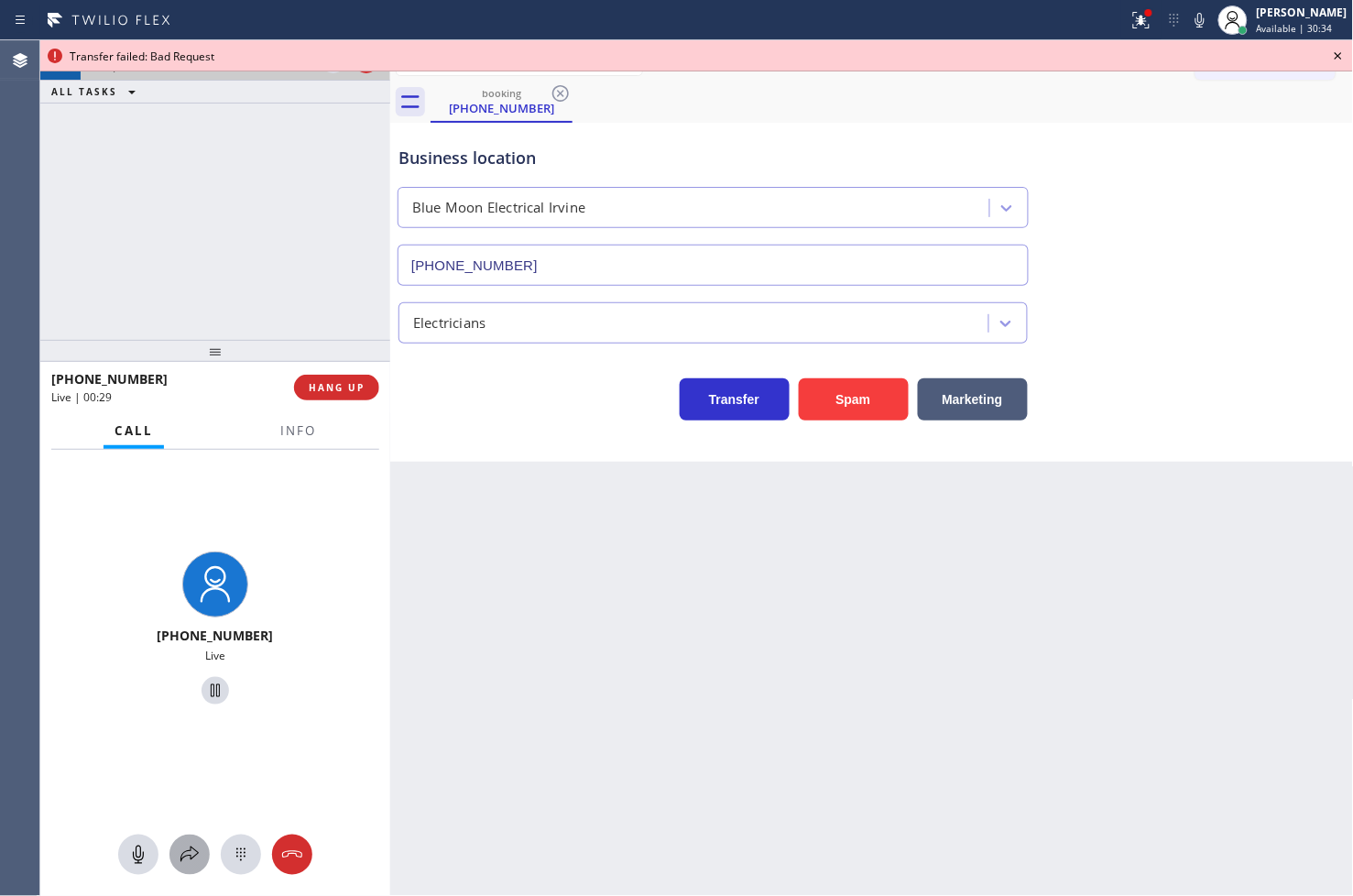
click at [194, 848] on icon at bounding box center [190, 854] width 22 height 22
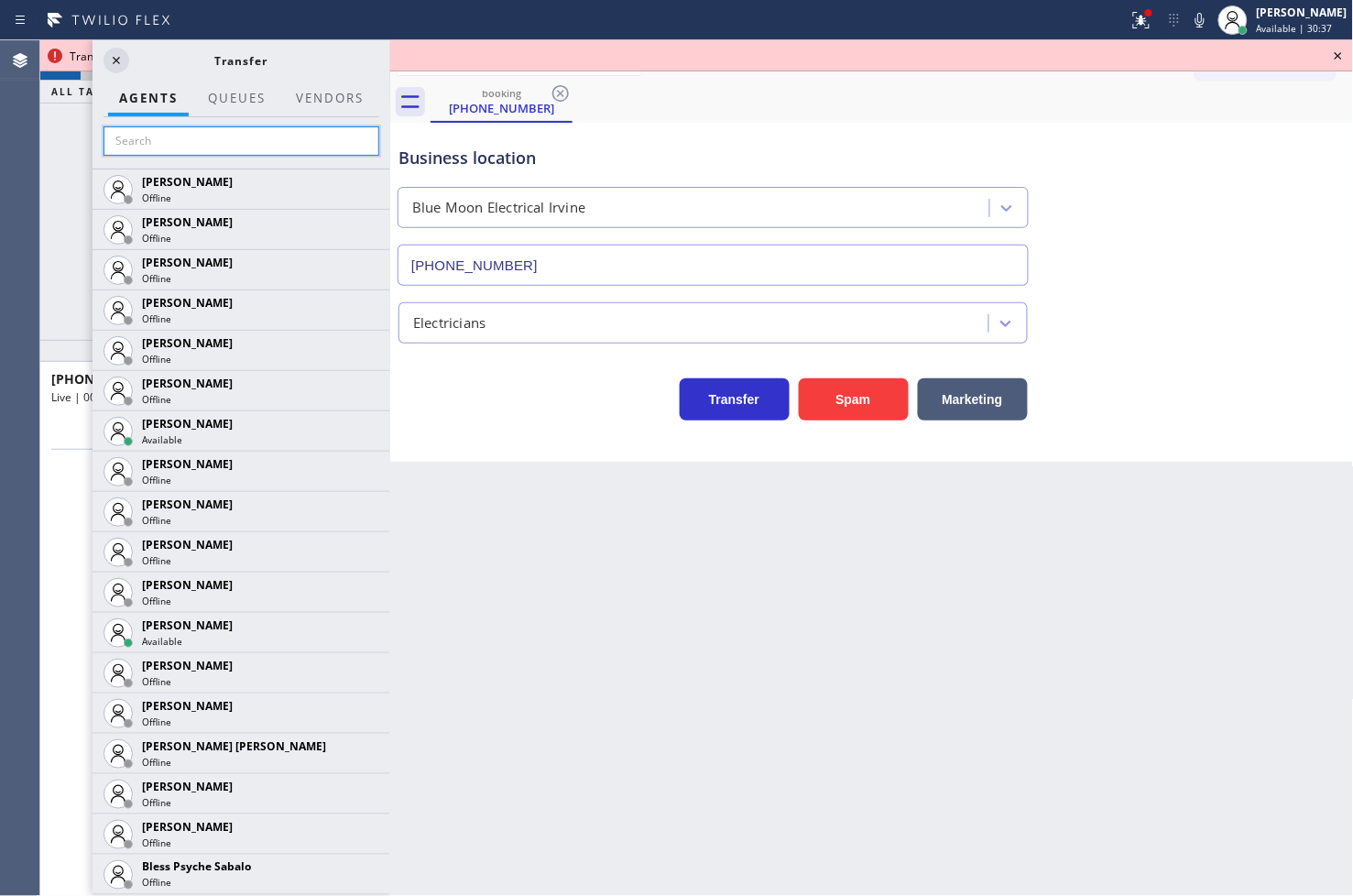
click at [187, 148] on input "text" at bounding box center [241, 141] width 276 height 30
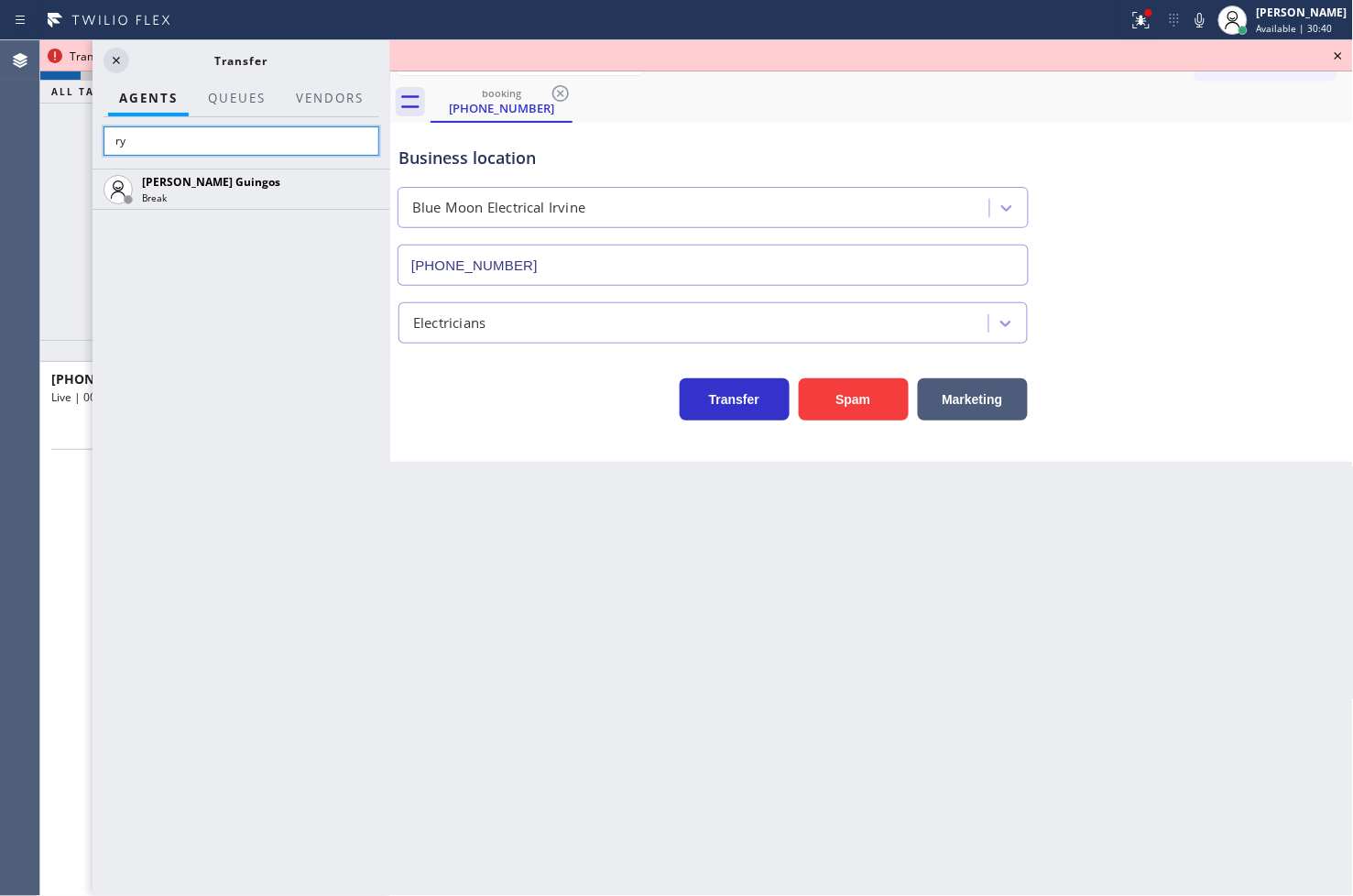
type input "r"
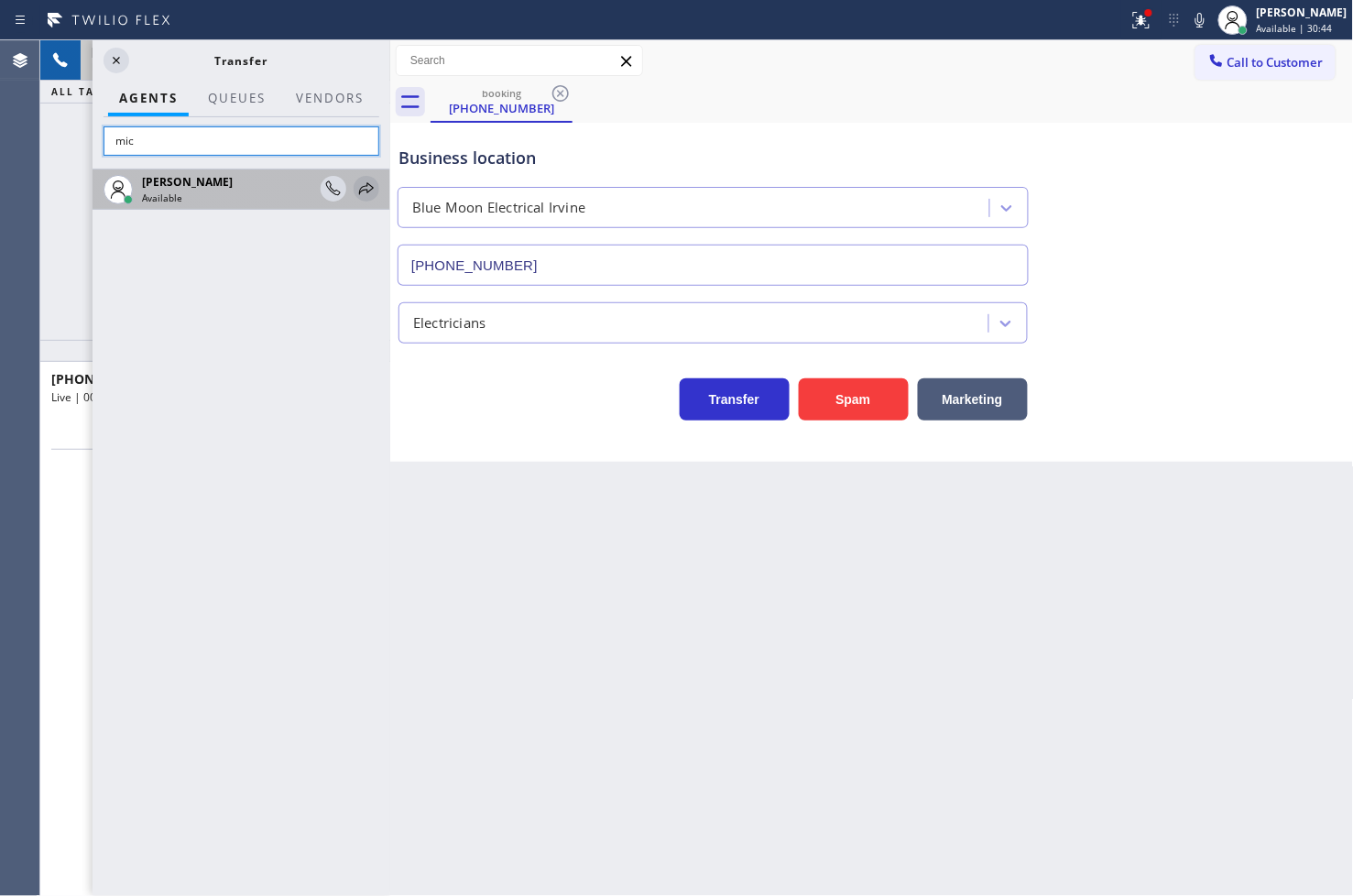
type input "mic"
click at [371, 185] on icon at bounding box center [366, 189] width 22 height 22
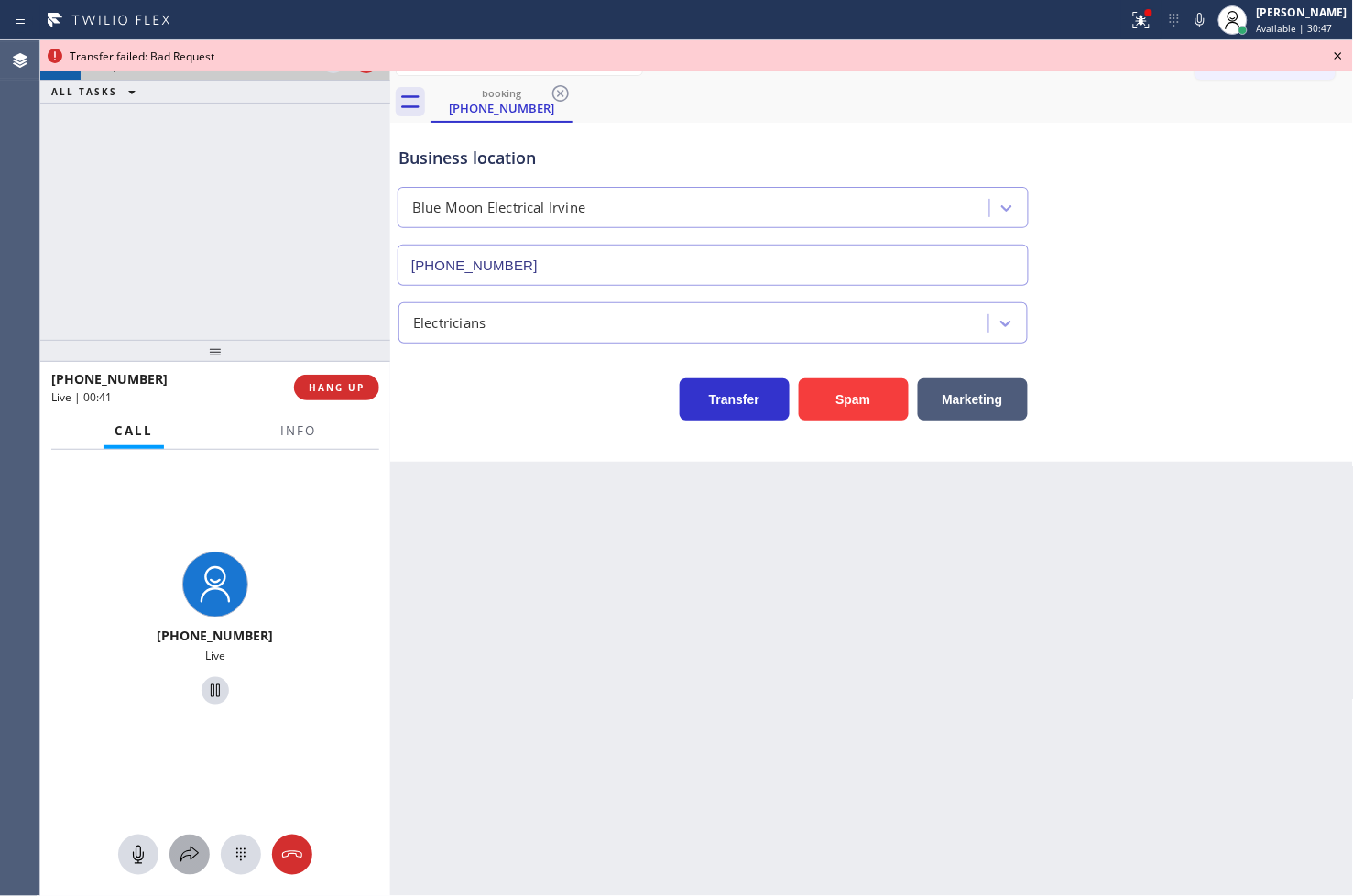
click at [184, 861] on icon at bounding box center [190, 854] width 22 height 22
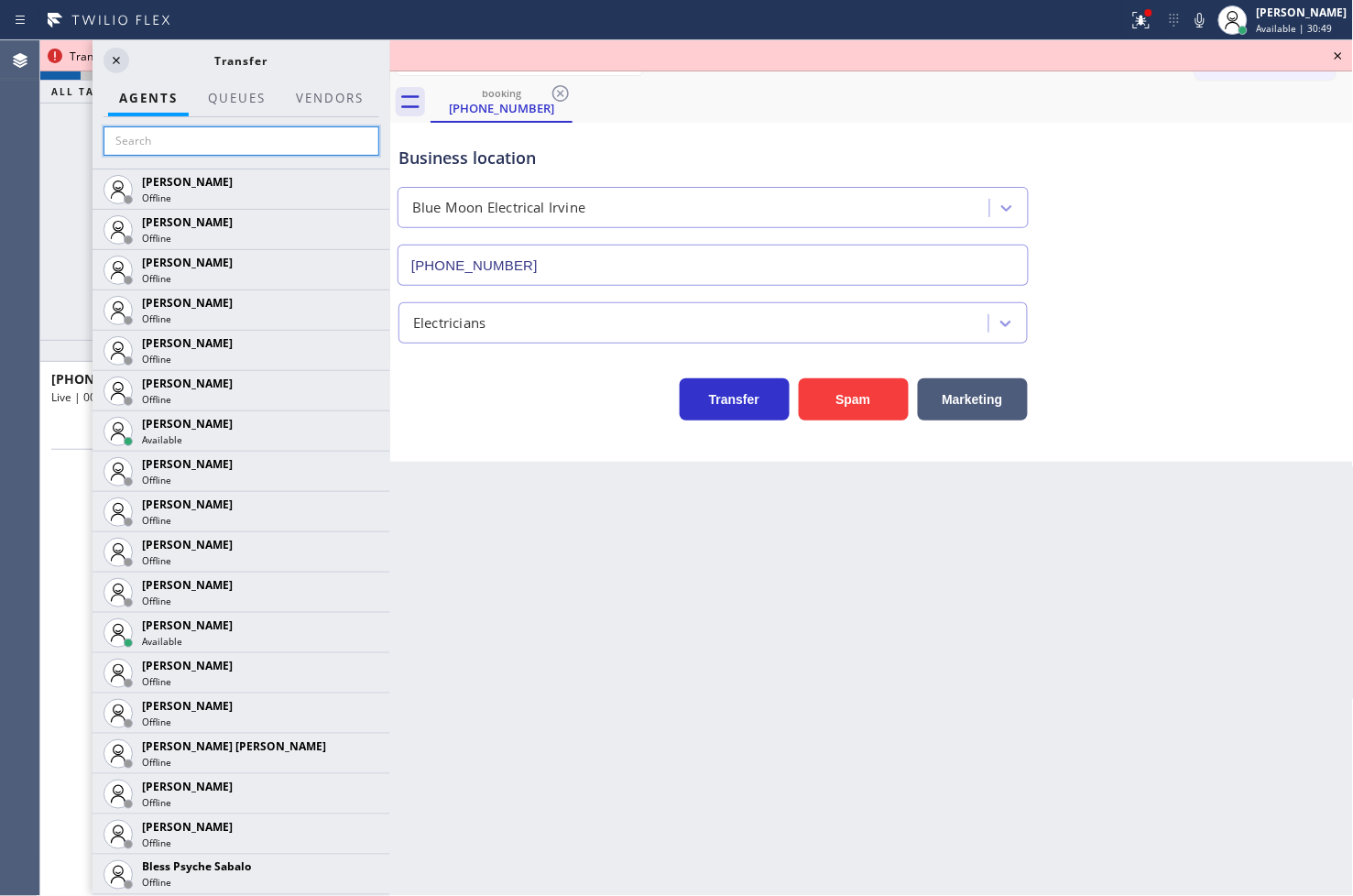
click at [171, 139] on input "text" at bounding box center [241, 141] width 276 height 30
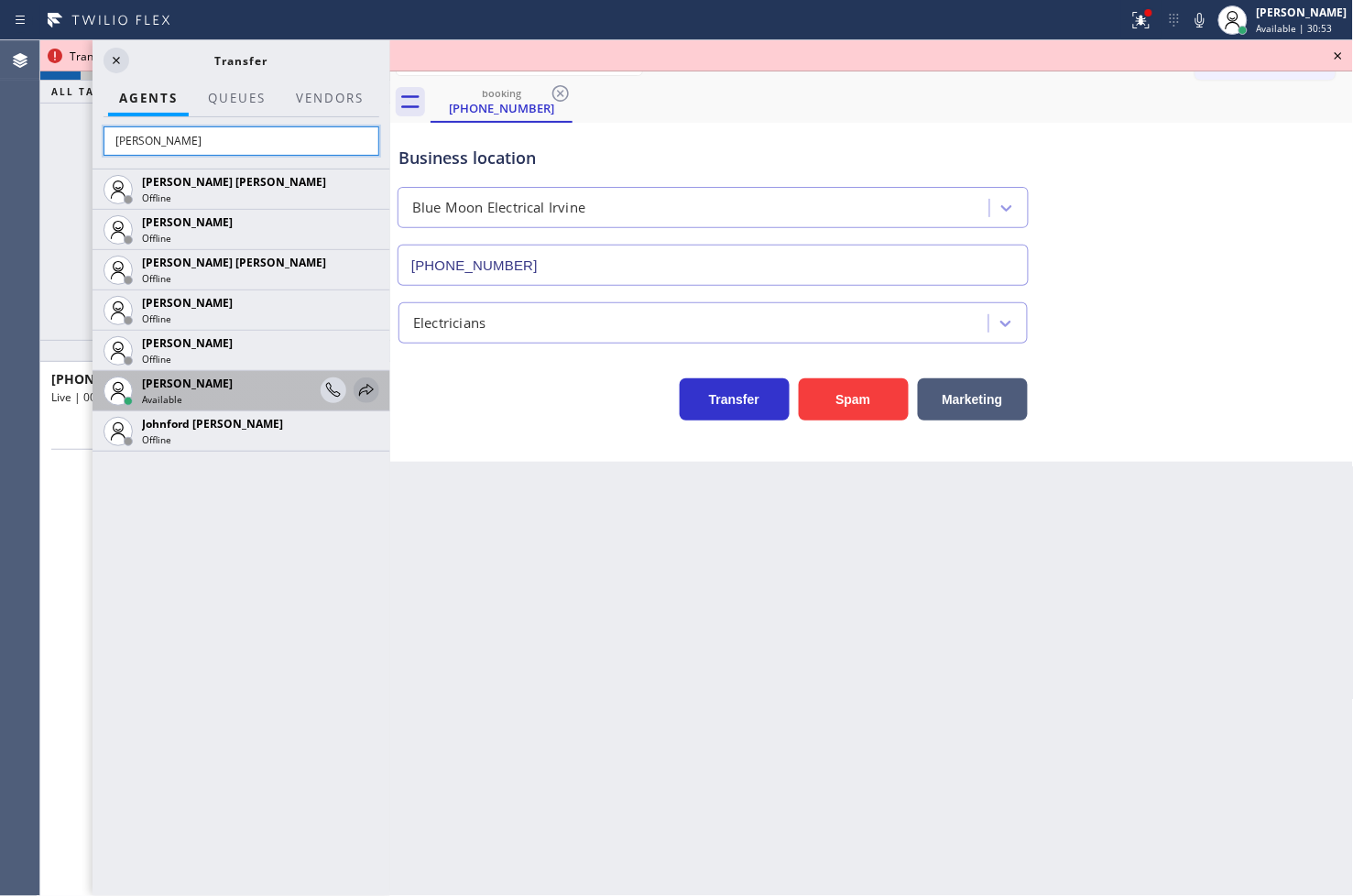
type input "john"
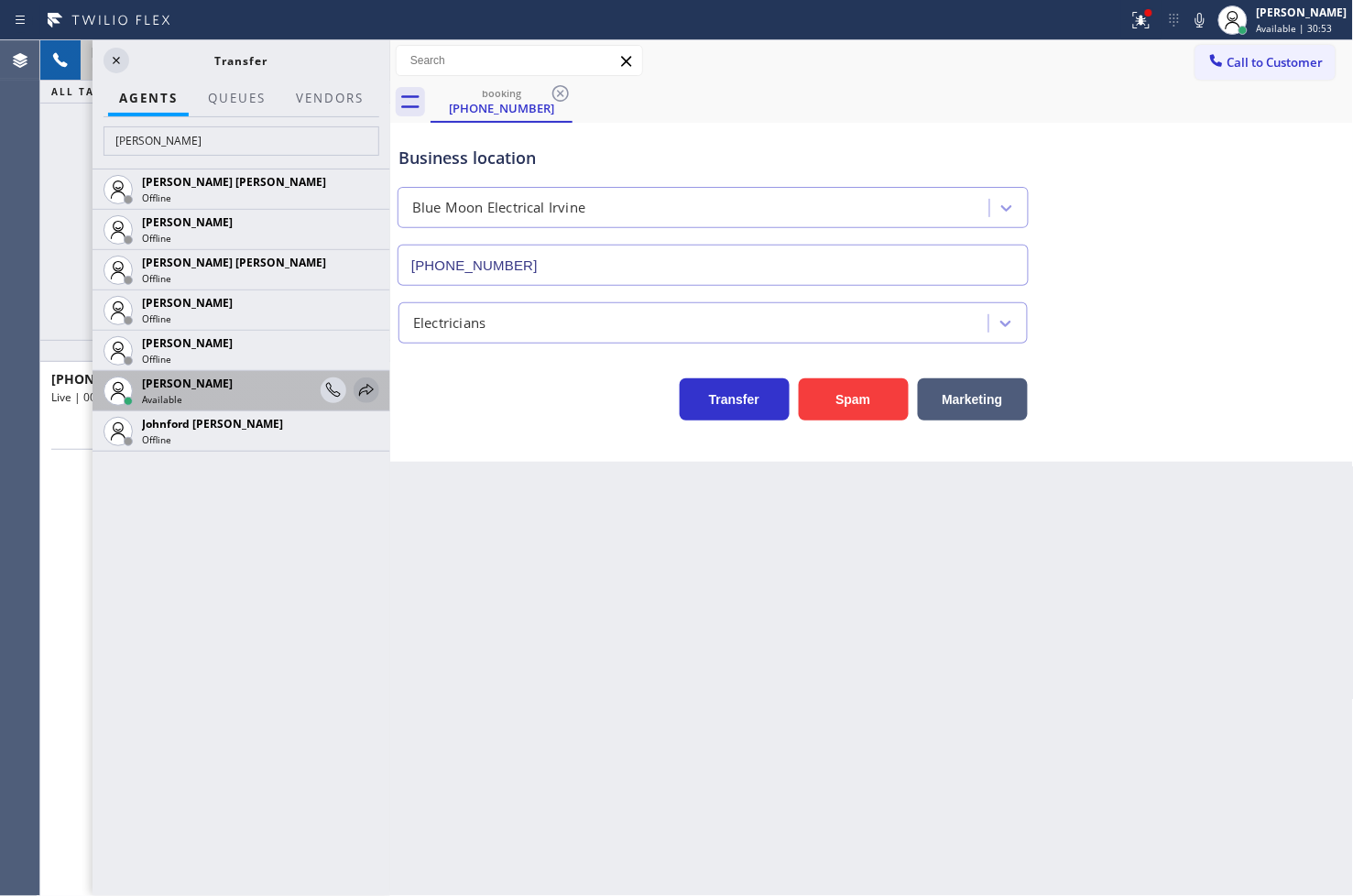
click at [367, 388] on icon at bounding box center [366, 390] width 15 height 12
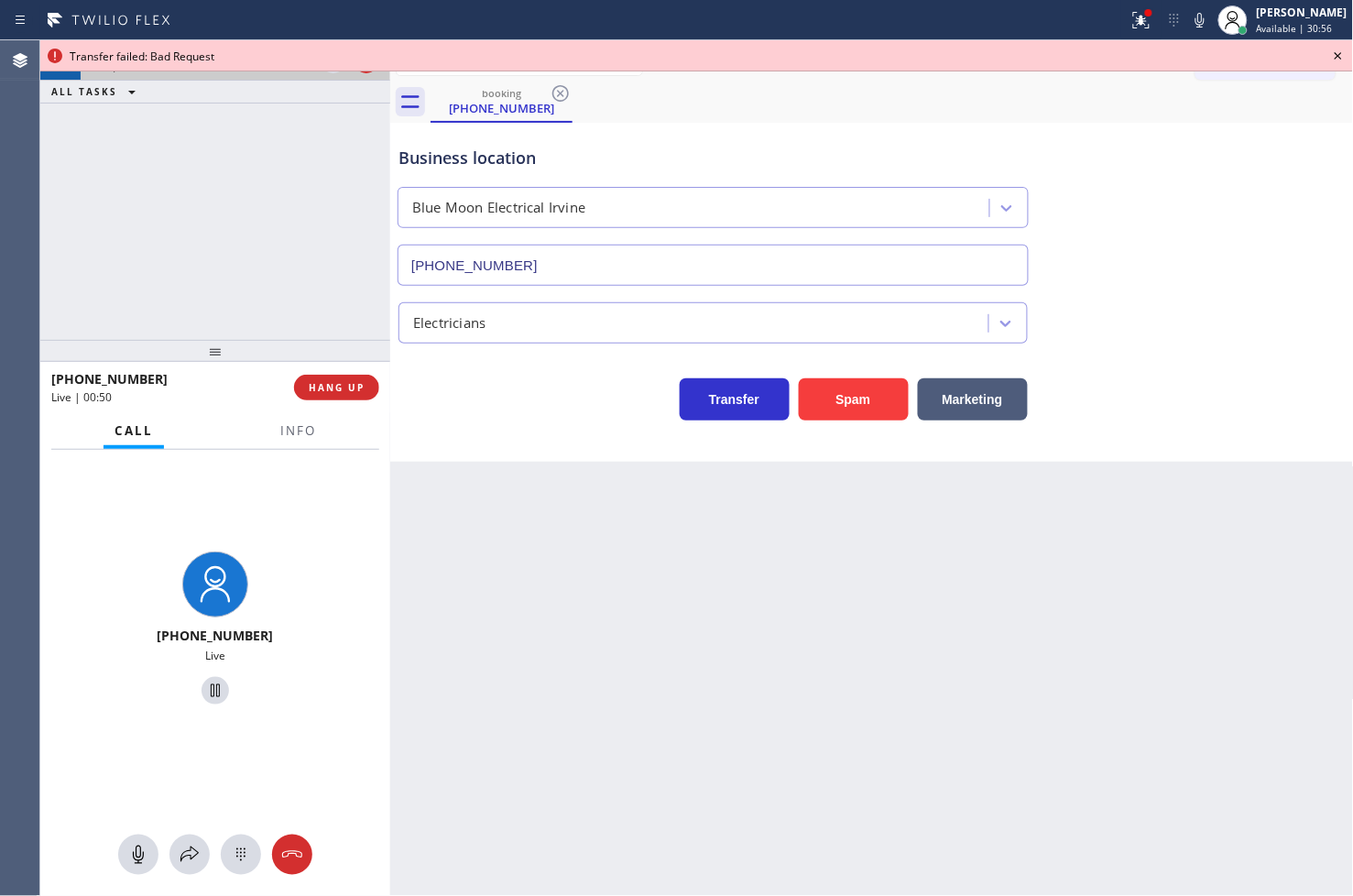
click at [1341, 56] on icon at bounding box center [1338, 55] width 22 height 22
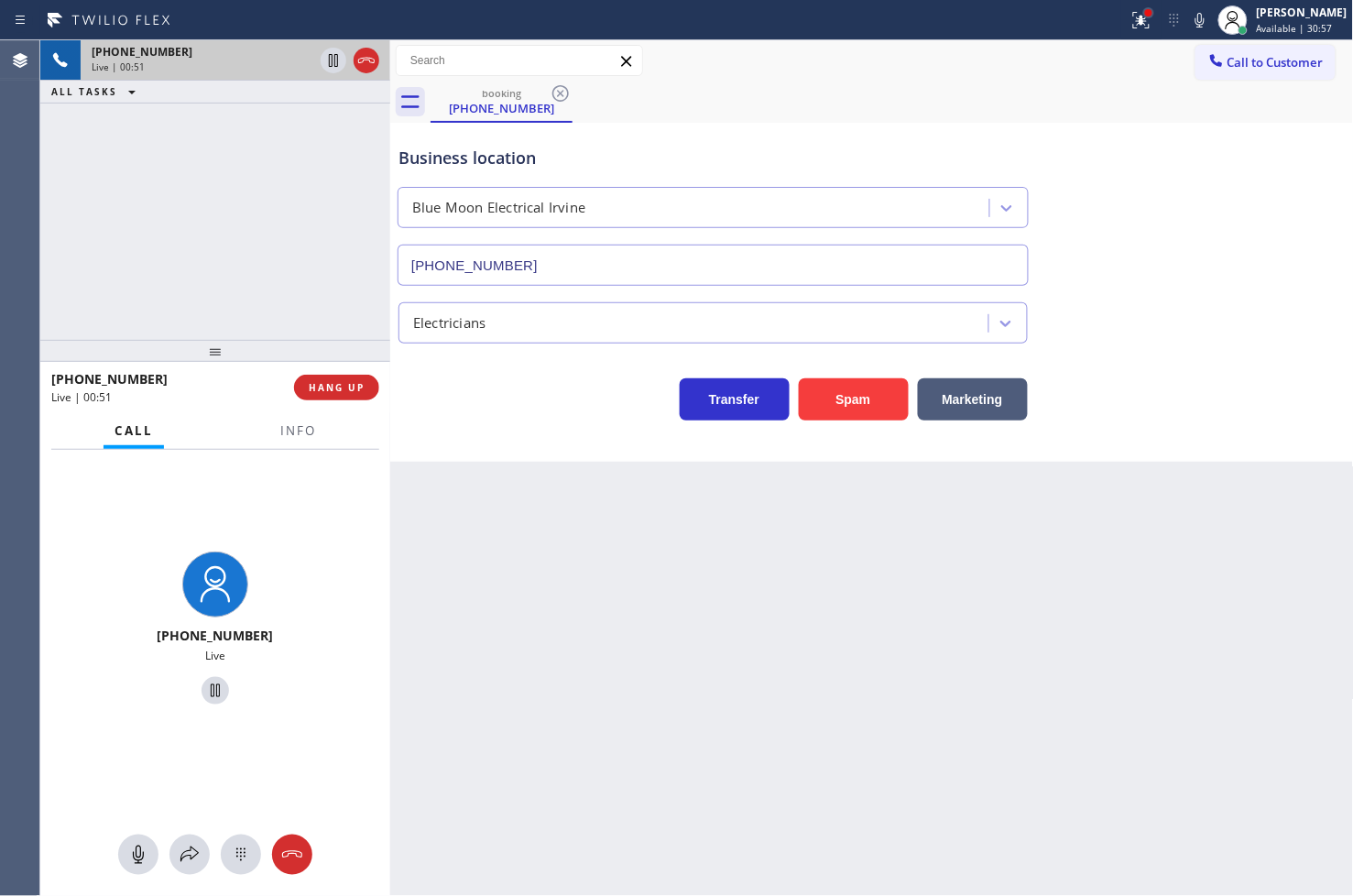
click at [1145, 13] on div at bounding box center [1148, 12] width 7 height 7
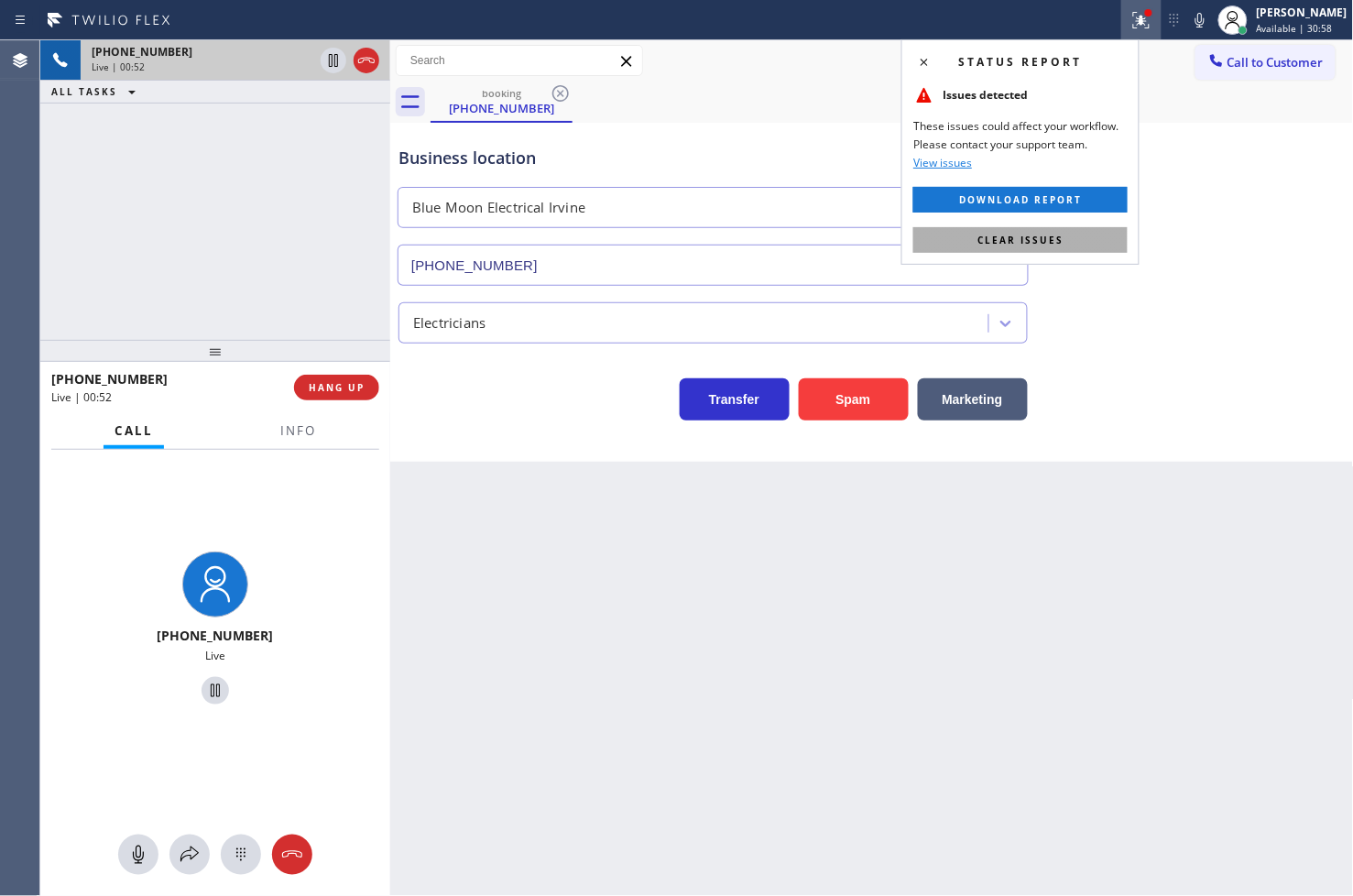
click at [1085, 240] on button "Clear issues" at bounding box center [1020, 240] width 215 height 26
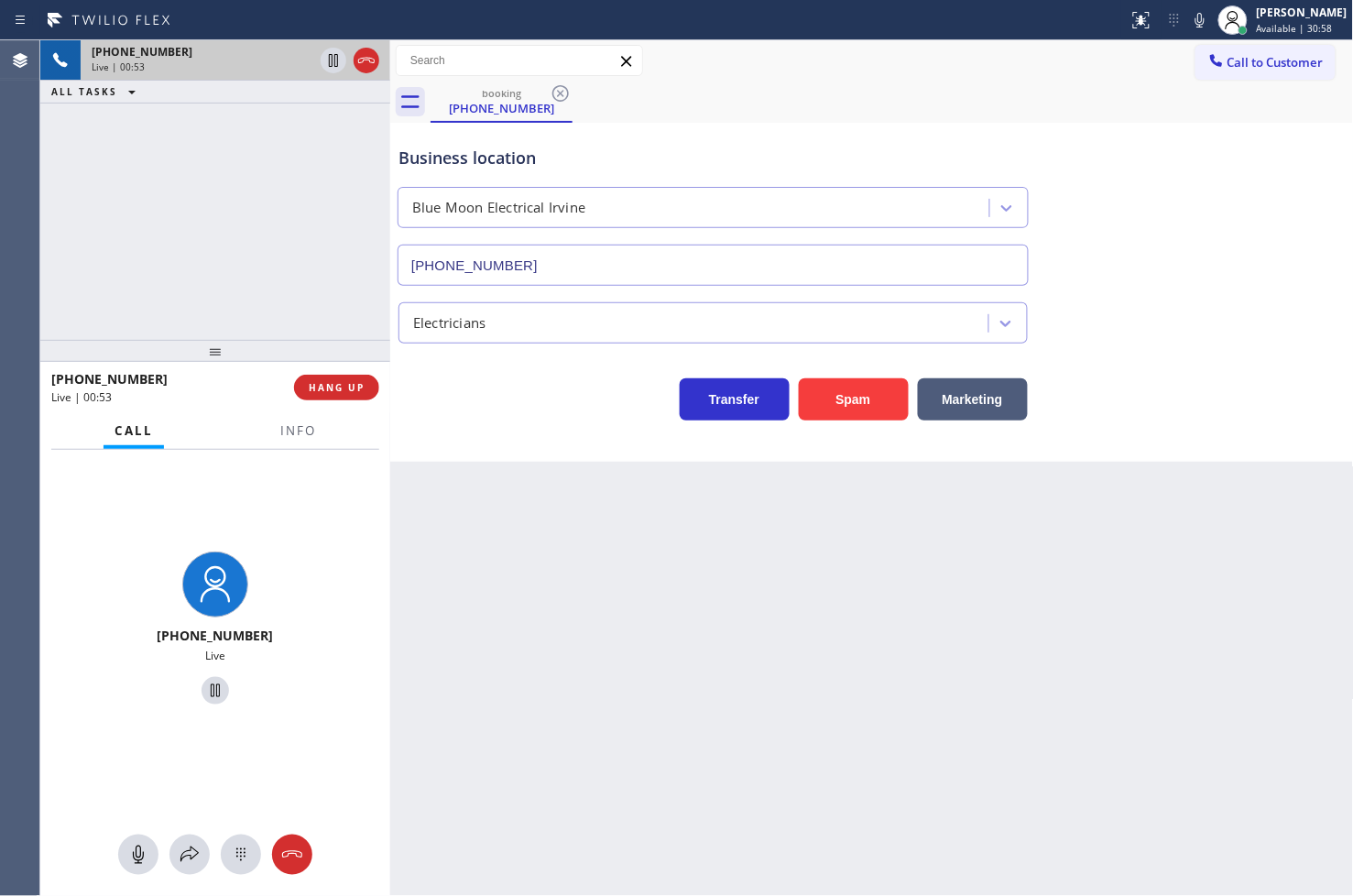
click at [214, 200] on div "+19494195486 Live | 00:53 ALL TASKS ALL TASKS ACTIVE TASKS TASKS IN WRAP UP" at bounding box center [216, 190] width 350 height 300
click at [184, 861] on icon at bounding box center [190, 854] width 22 height 22
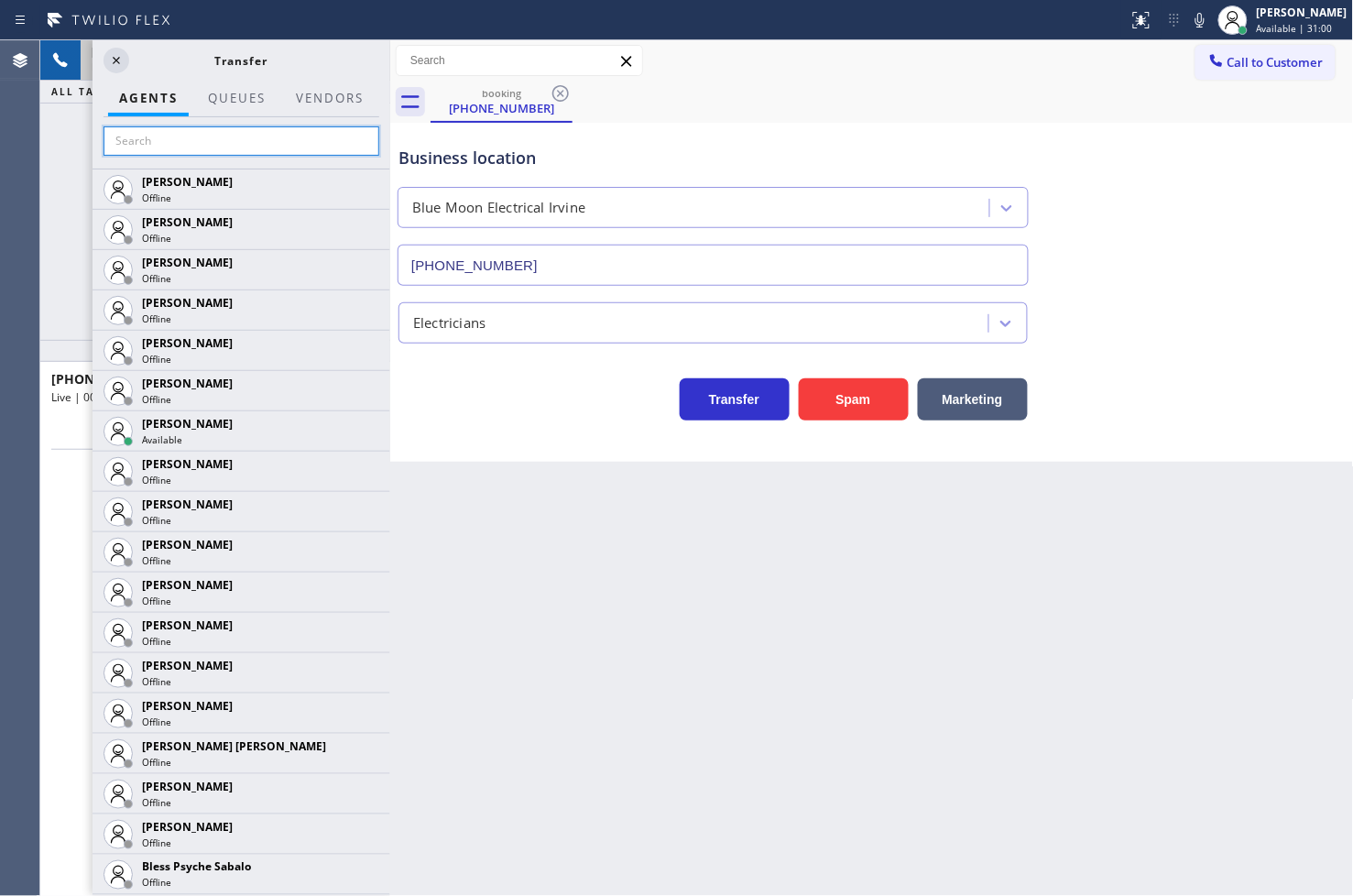
click at [176, 138] on input "text" at bounding box center [241, 141] width 276 height 30
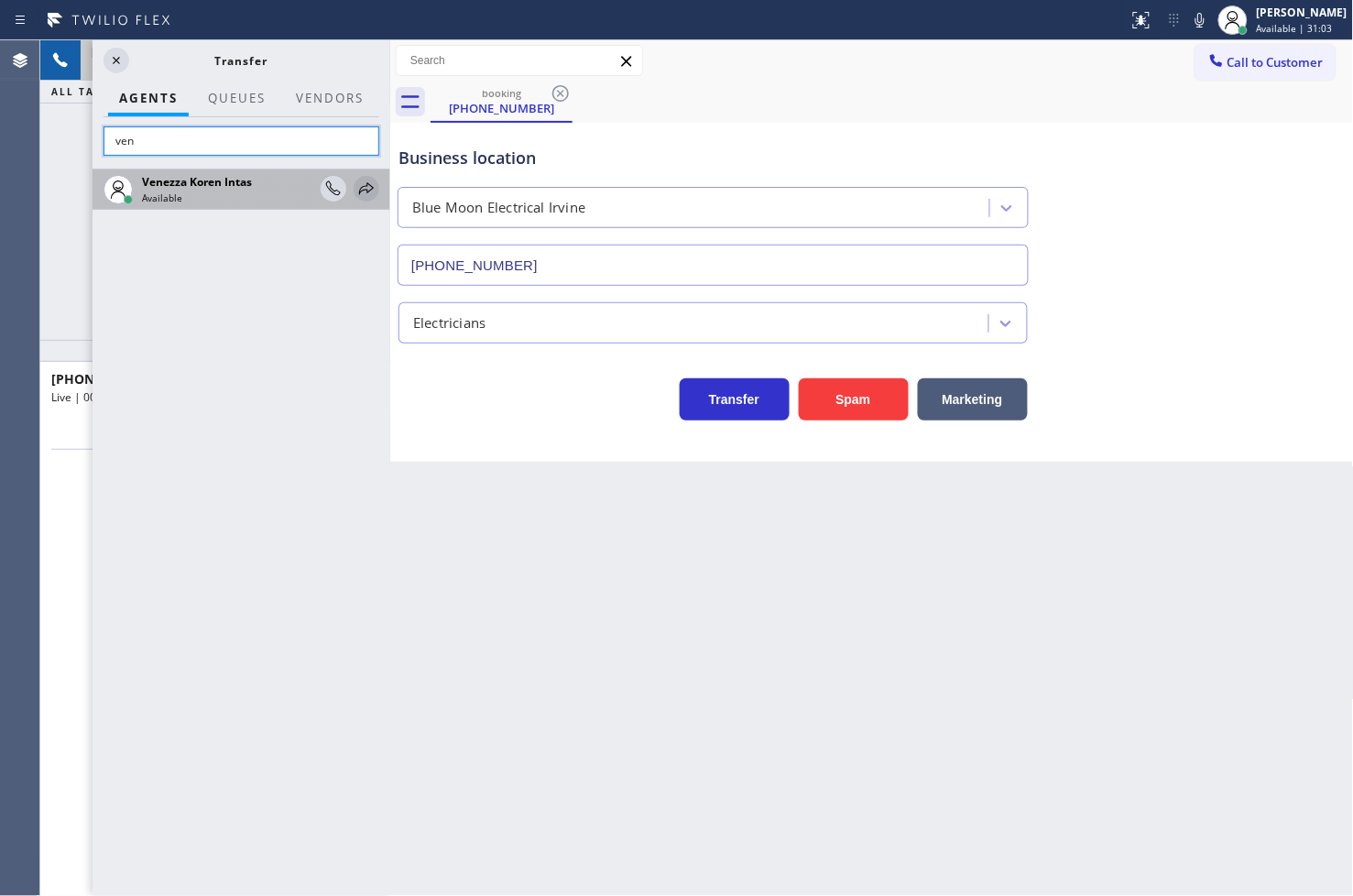
type input "ven"
click at [367, 187] on icon at bounding box center [366, 189] width 22 height 22
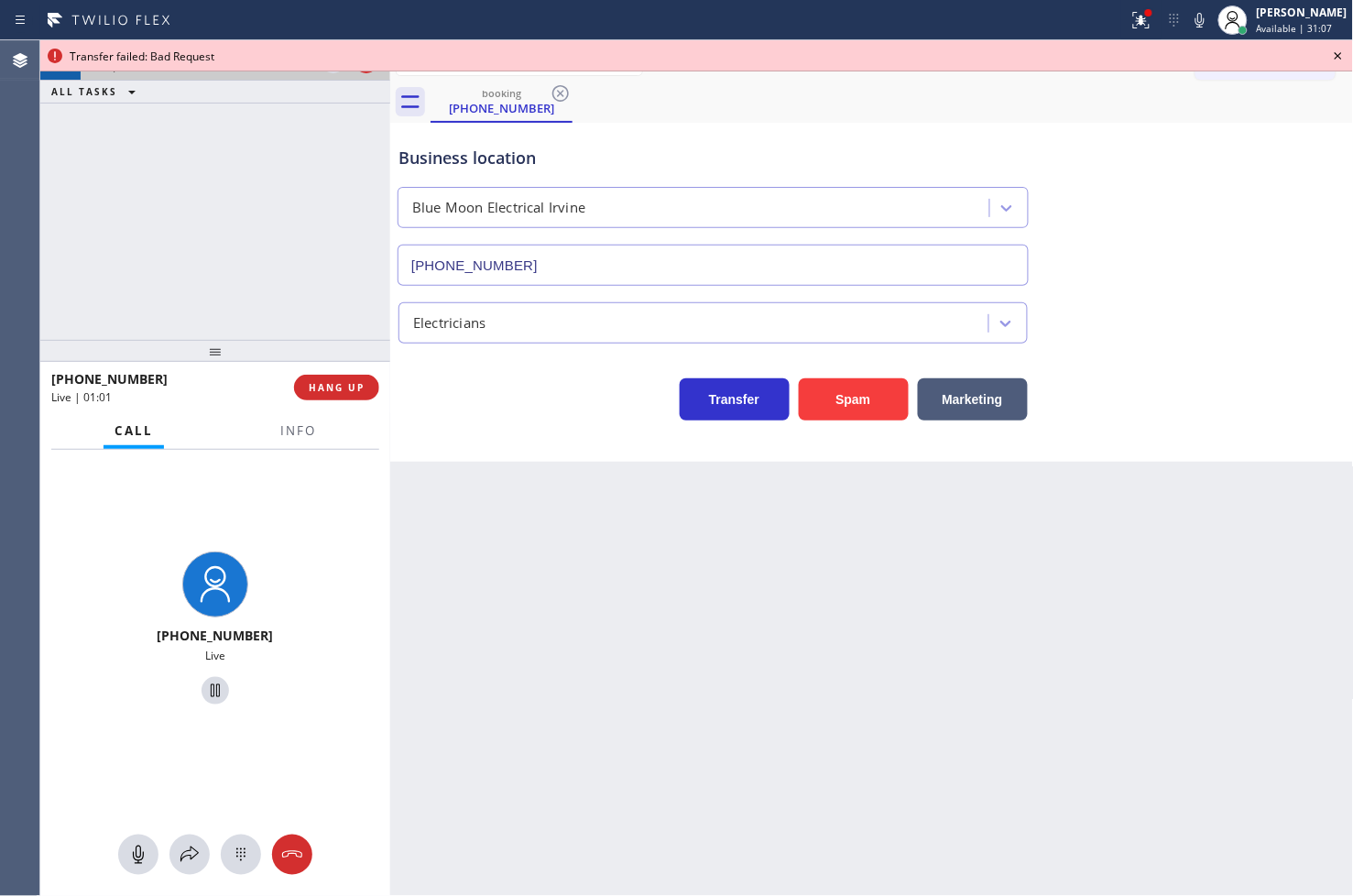
click at [1333, 47] on icon at bounding box center [1338, 55] width 22 height 22
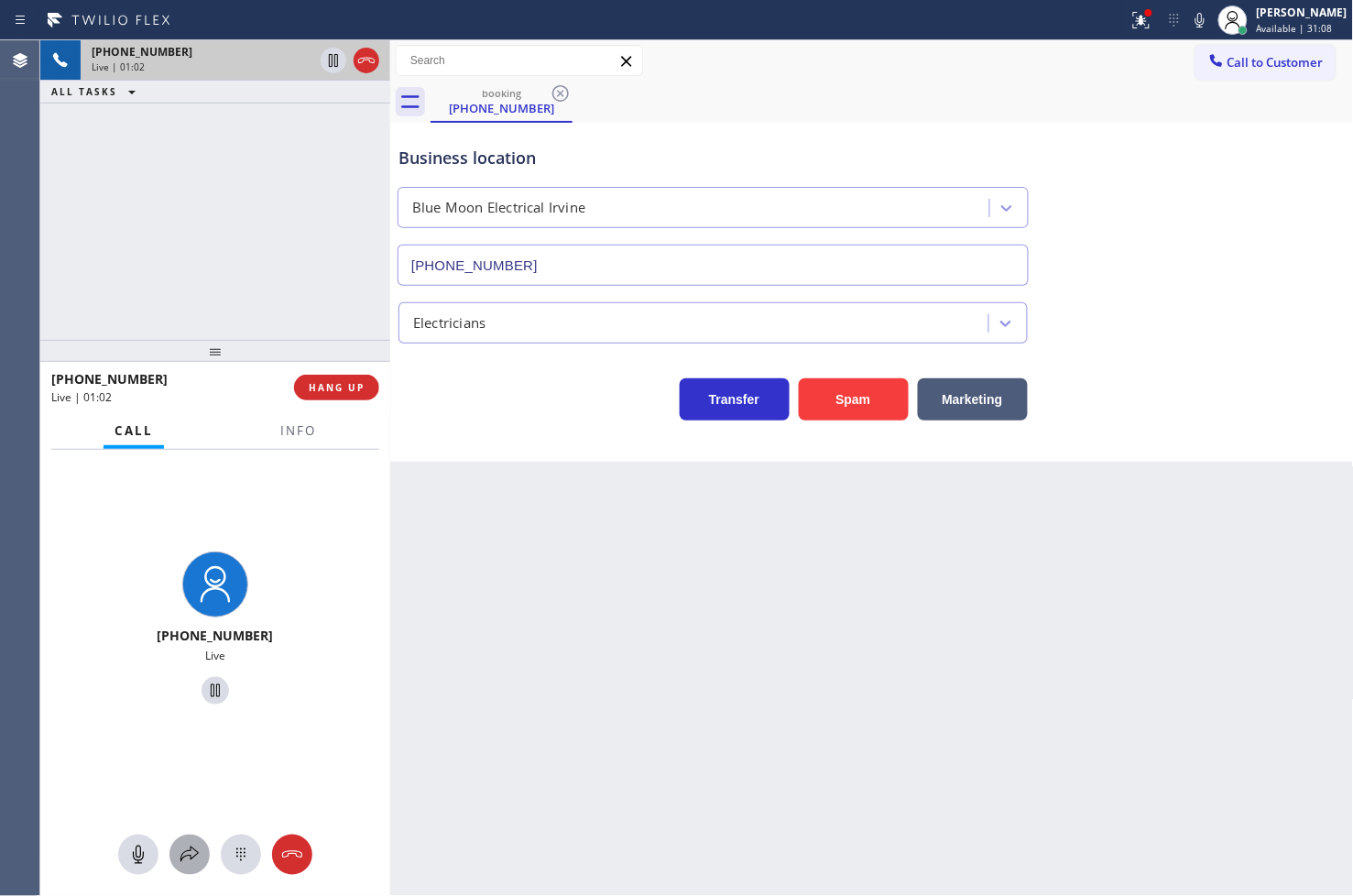
click at [187, 853] on icon at bounding box center [190, 854] width 22 height 22
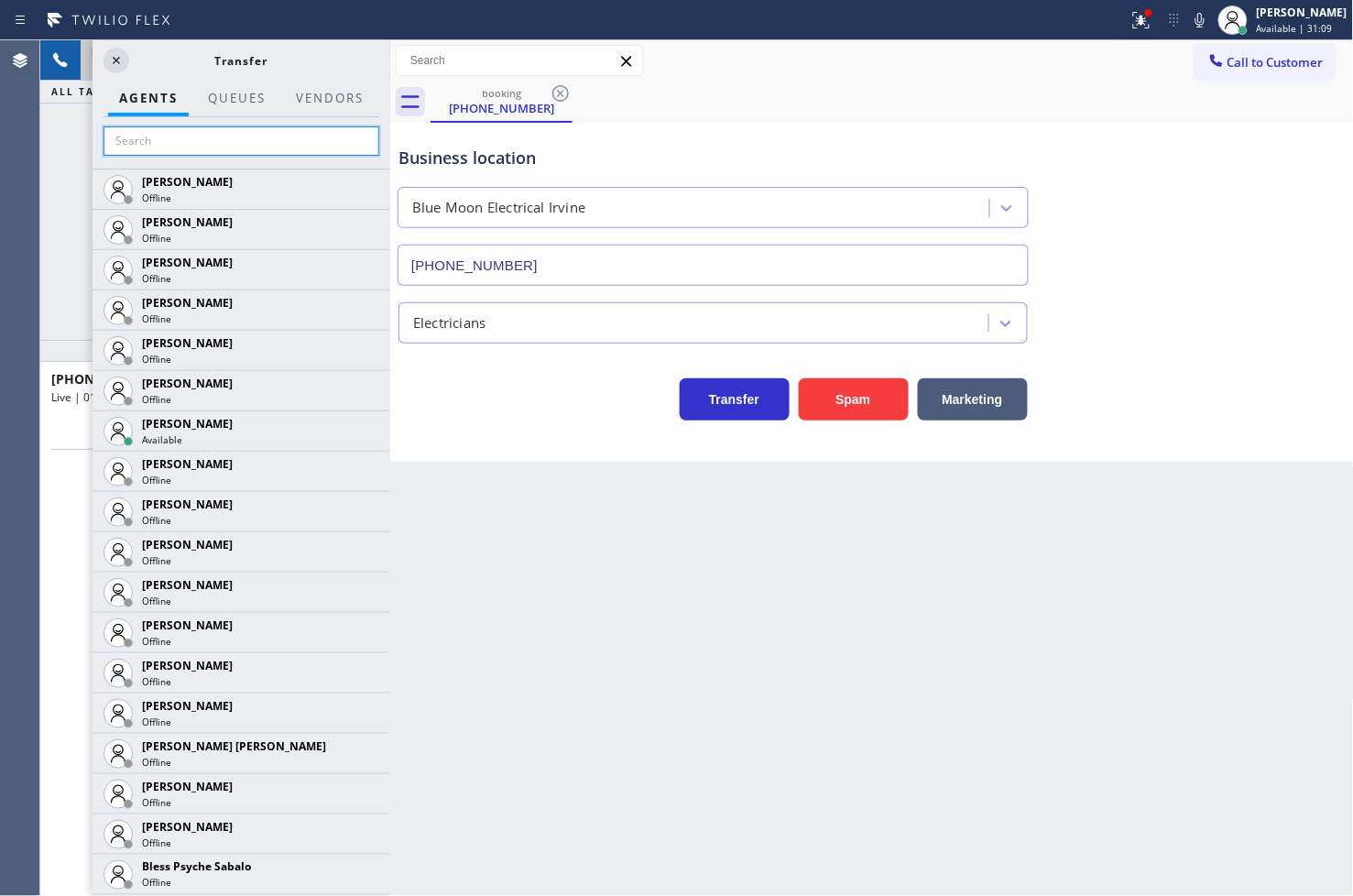
click at [196, 133] on input "text" at bounding box center [241, 141] width 276 height 30
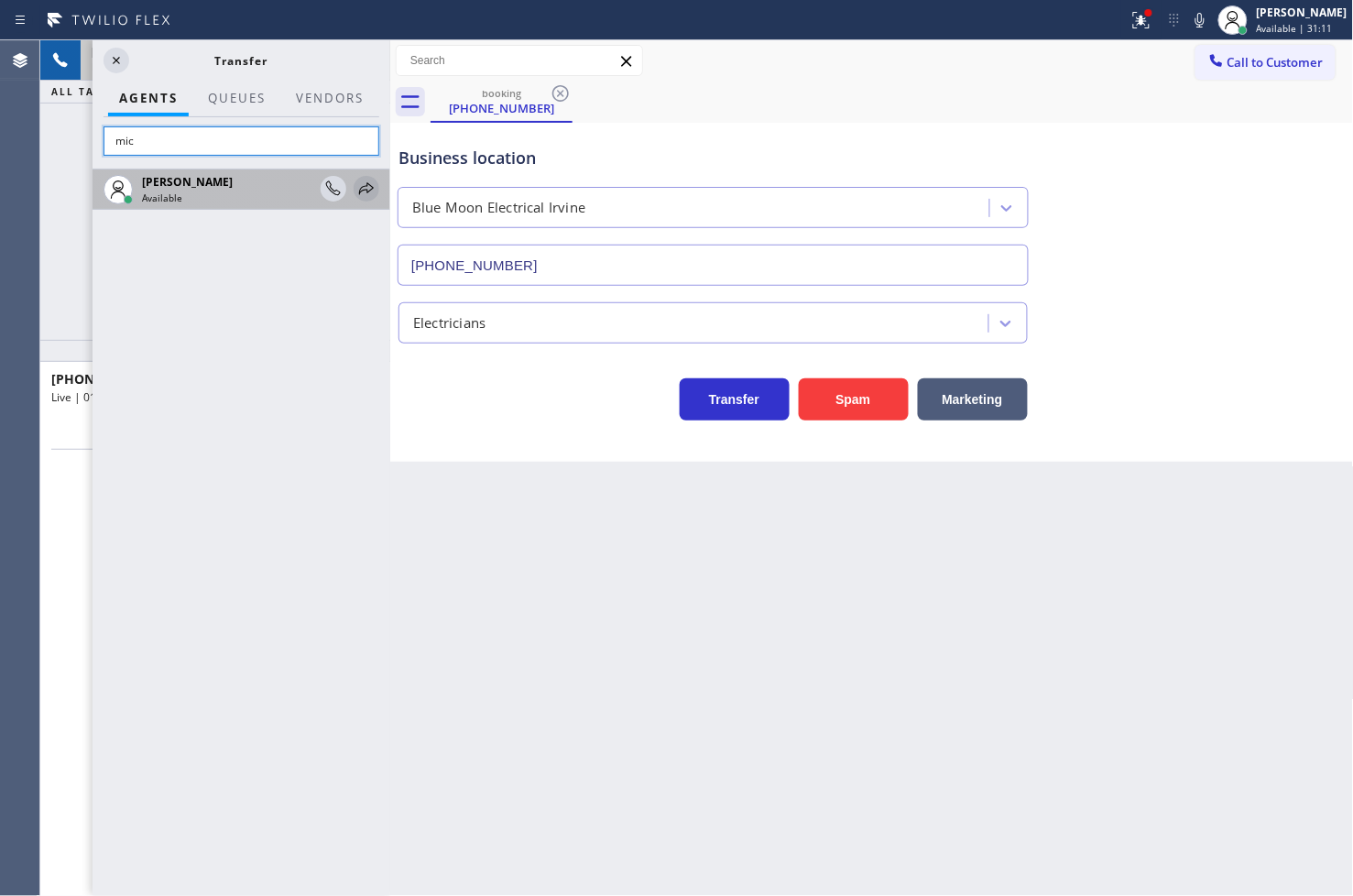
type input "mic"
click at [363, 181] on icon at bounding box center [366, 189] width 22 height 22
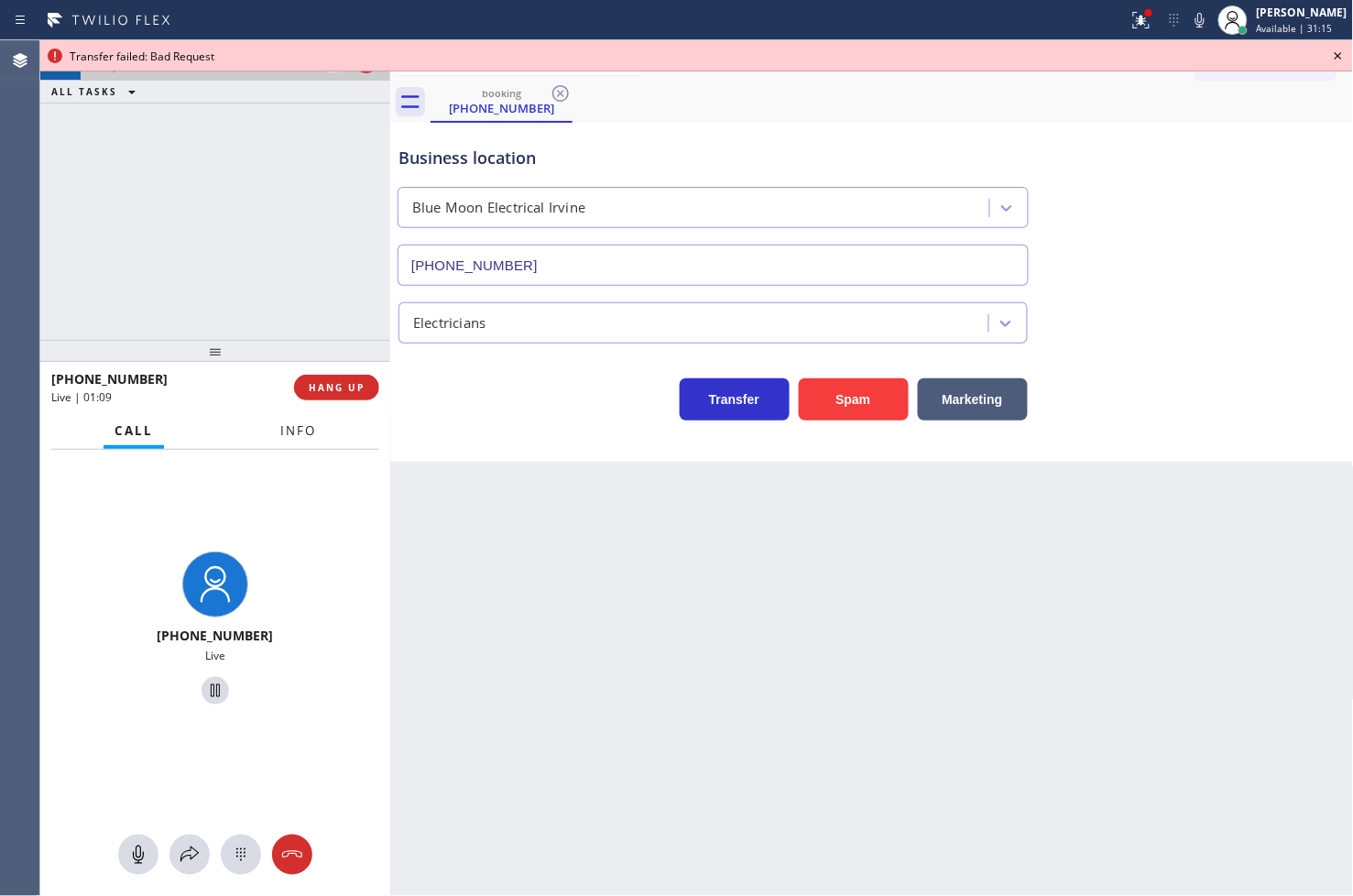
click at [282, 422] on span "Info" at bounding box center [298, 430] width 36 height 17
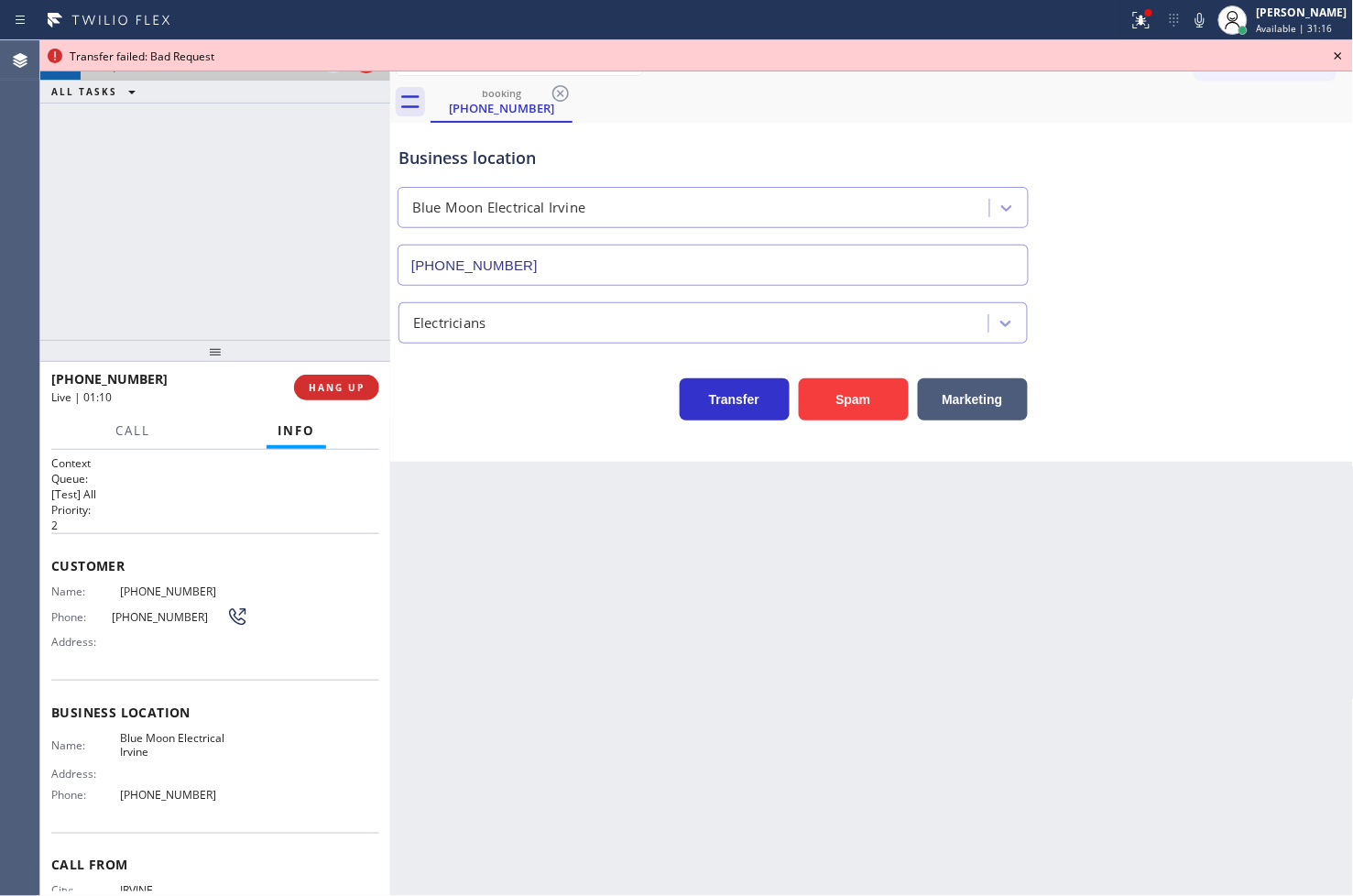
click at [41, 588] on div "Context Queue: [Test] All Priority: 2 Customer Name: (949) 419-5486 Phone: (949…" at bounding box center [216, 673] width 350 height 447
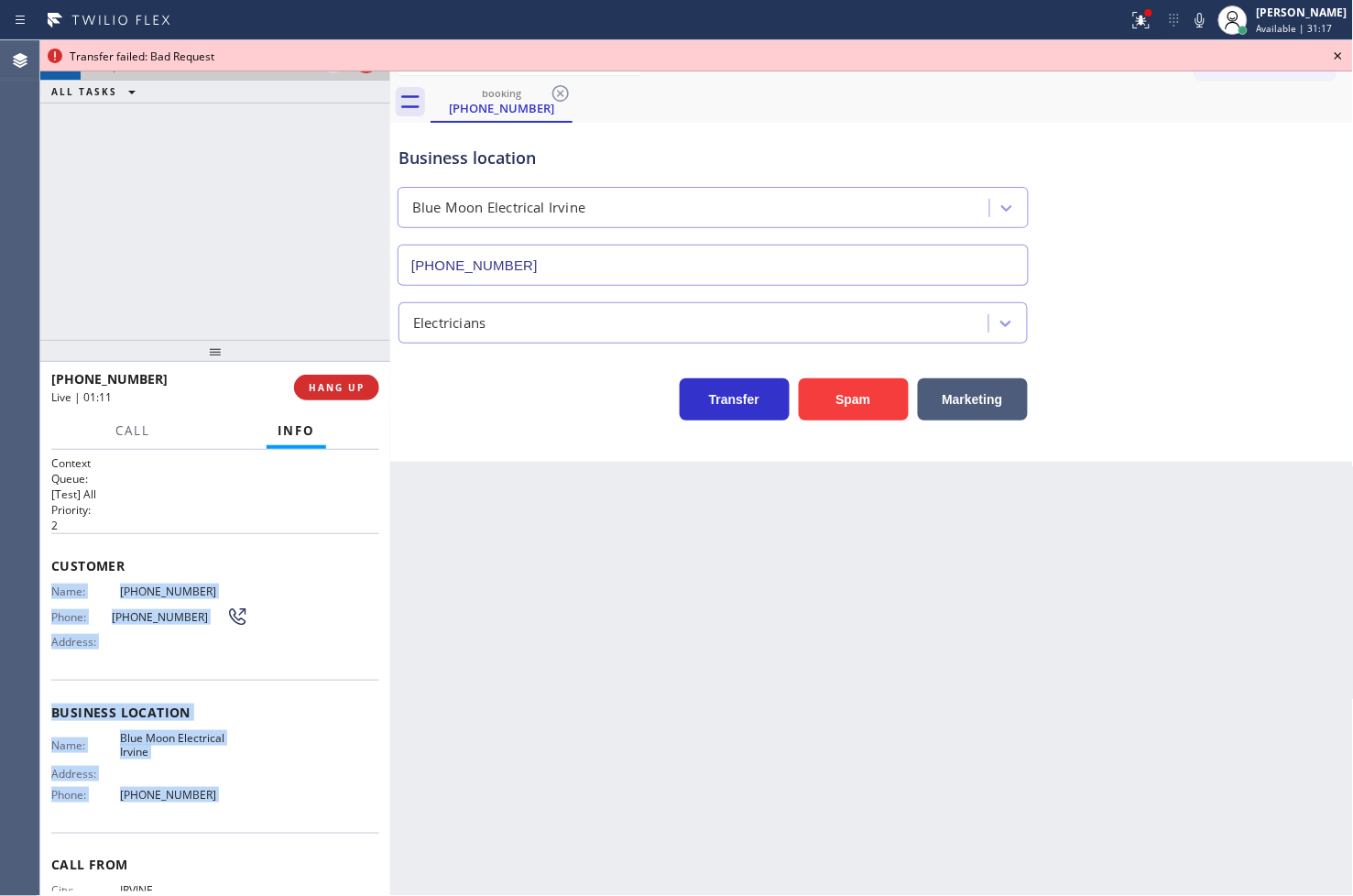
drag, startPoint x: 43, startPoint y: 587, endPoint x: 220, endPoint y: 789, distance: 268.6
click at [220, 789] on div "Context Queue: [Test] All Priority: 2 Customer Name: (949) 419-5486 Phone: (949…" at bounding box center [216, 673] width 350 height 447
copy div "Name: (949) 419-5486 Phone: (949) 419-5486 Address: Business location Name: Blu…"
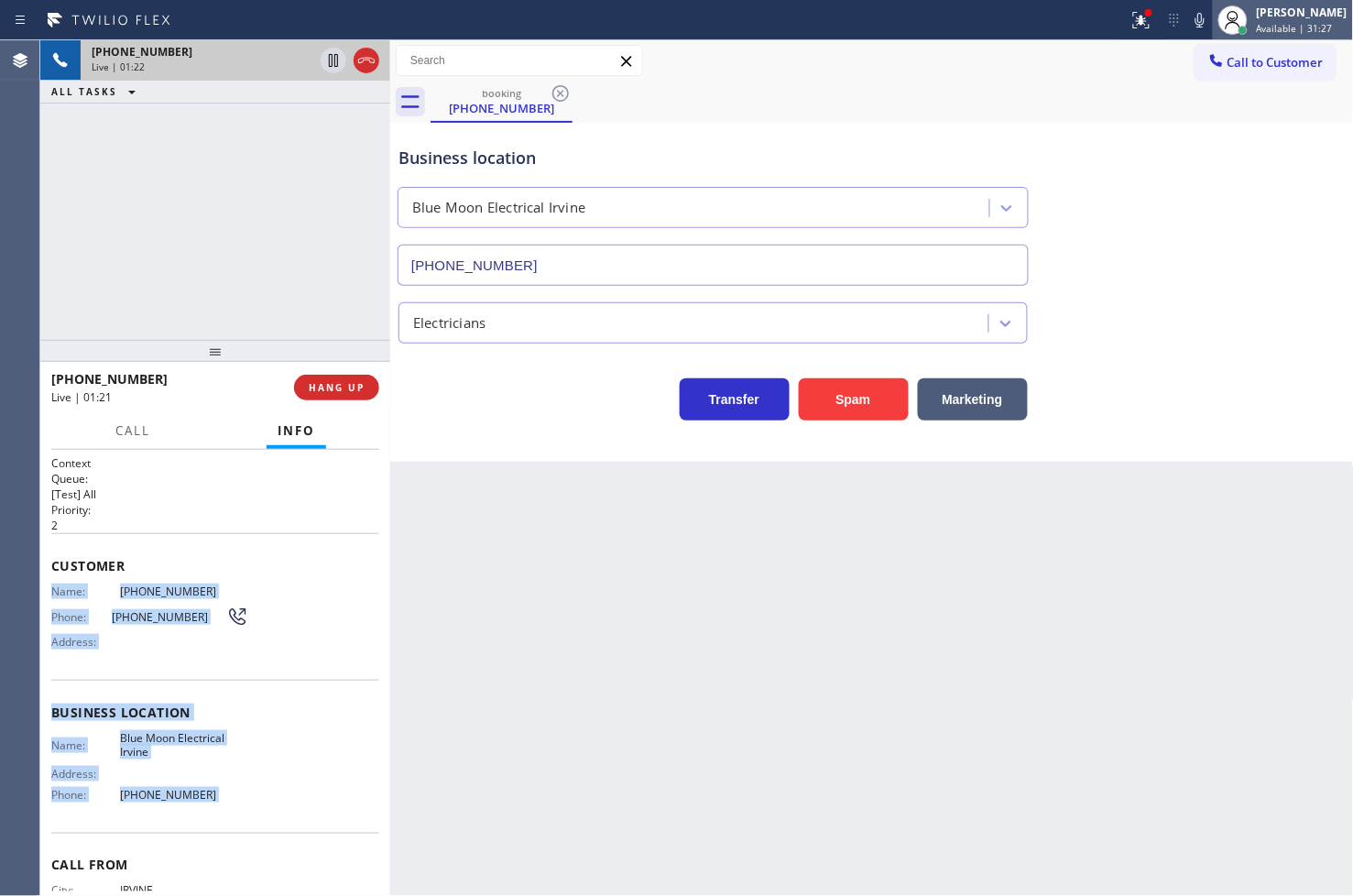
click at [1296, 16] on div "[PERSON_NAME]" at bounding box center [1303, 13] width 91 height 16
click at [1281, 22] on span "Available | 32:41" at bounding box center [1295, 28] width 76 height 13
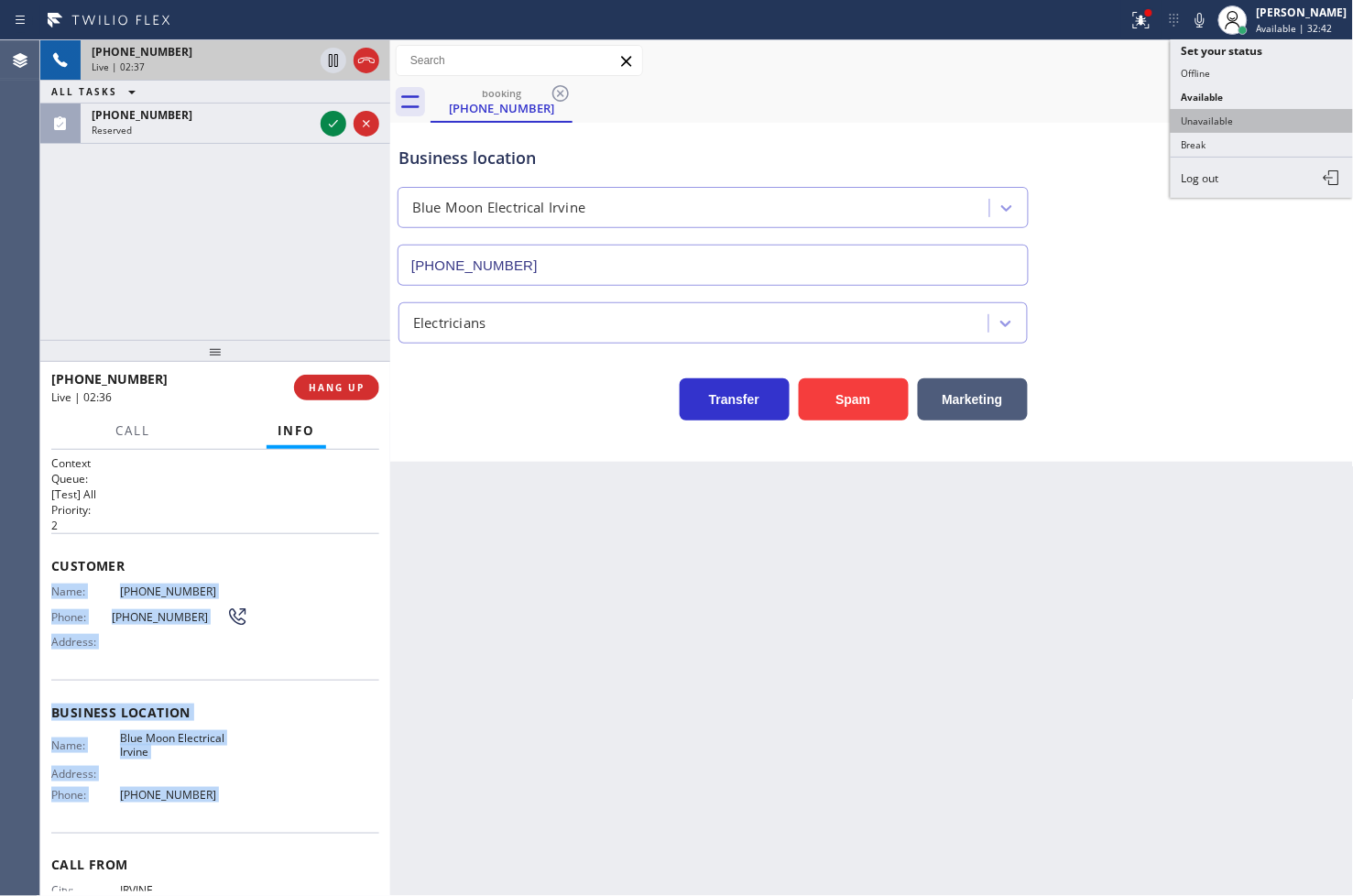
click at [1247, 113] on button "Unavailable" at bounding box center [1262, 121] width 183 height 24
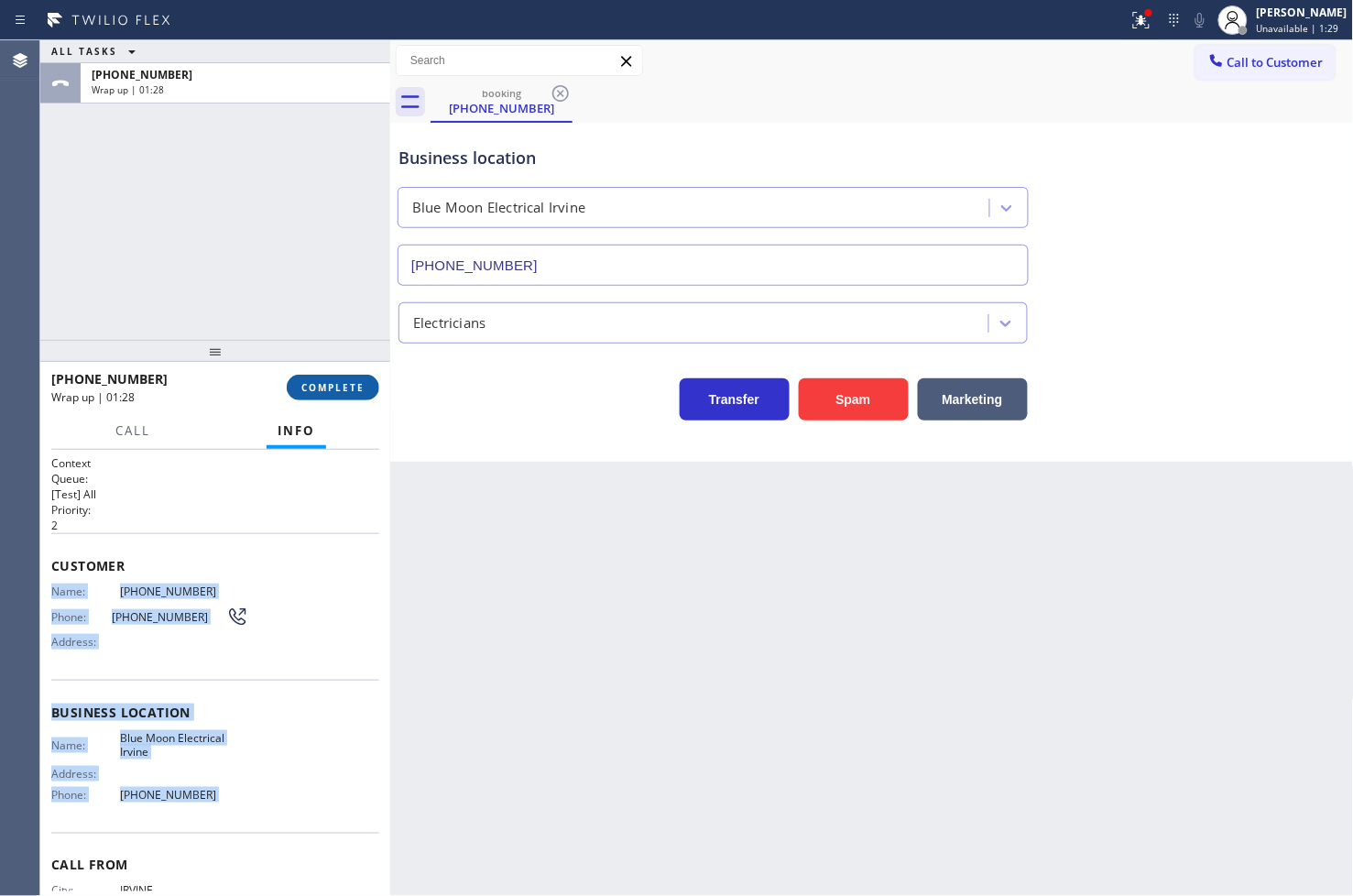
click at [334, 392] on span "COMPLETE" at bounding box center [333, 387] width 63 height 13
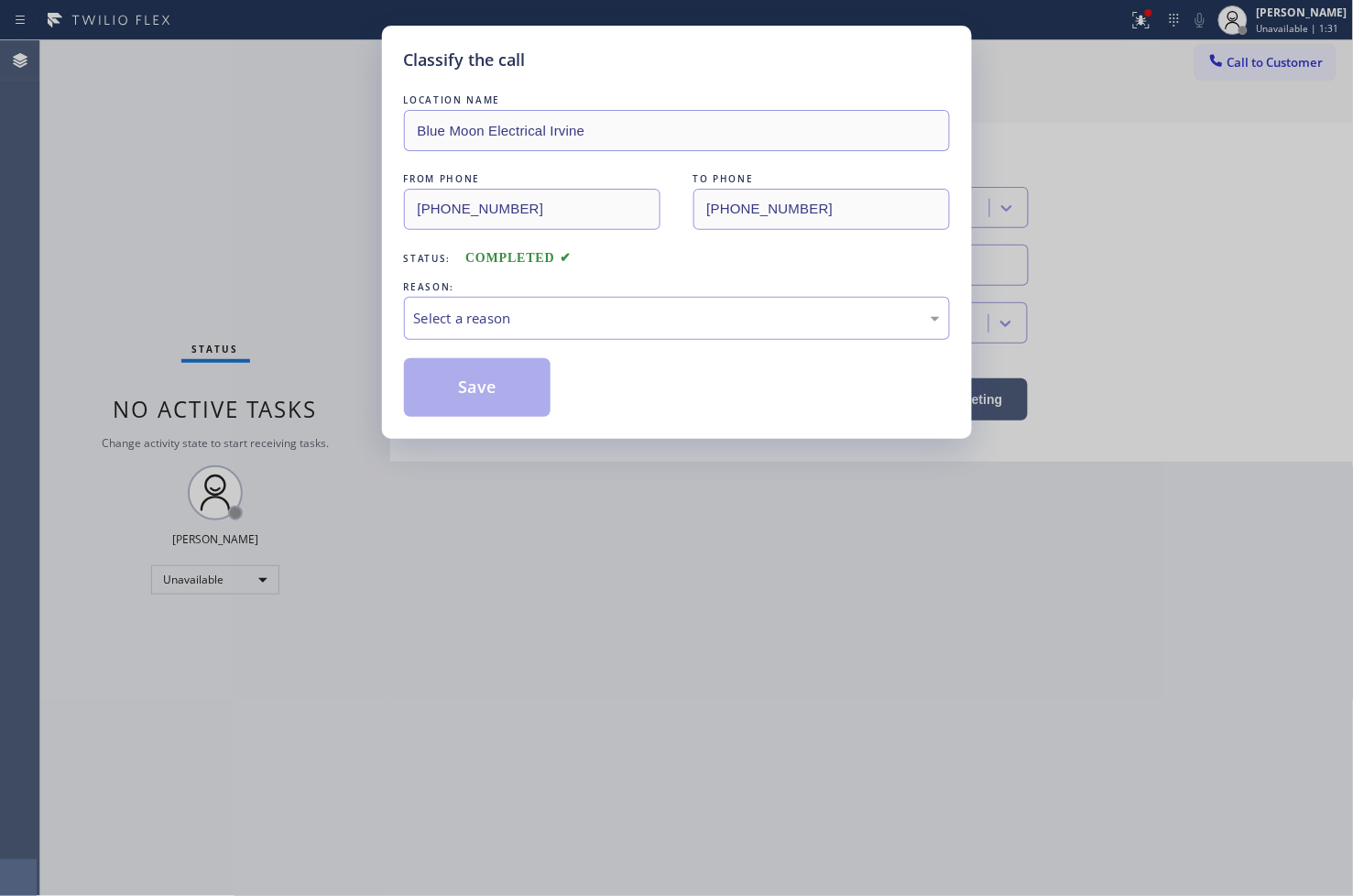
click at [539, 333] on div "Select a reason" at bounding box center [676, 318] width 546 height 44
click at [508, 379] on button "Save" at bounding box center [477, 387] width 147 height 58
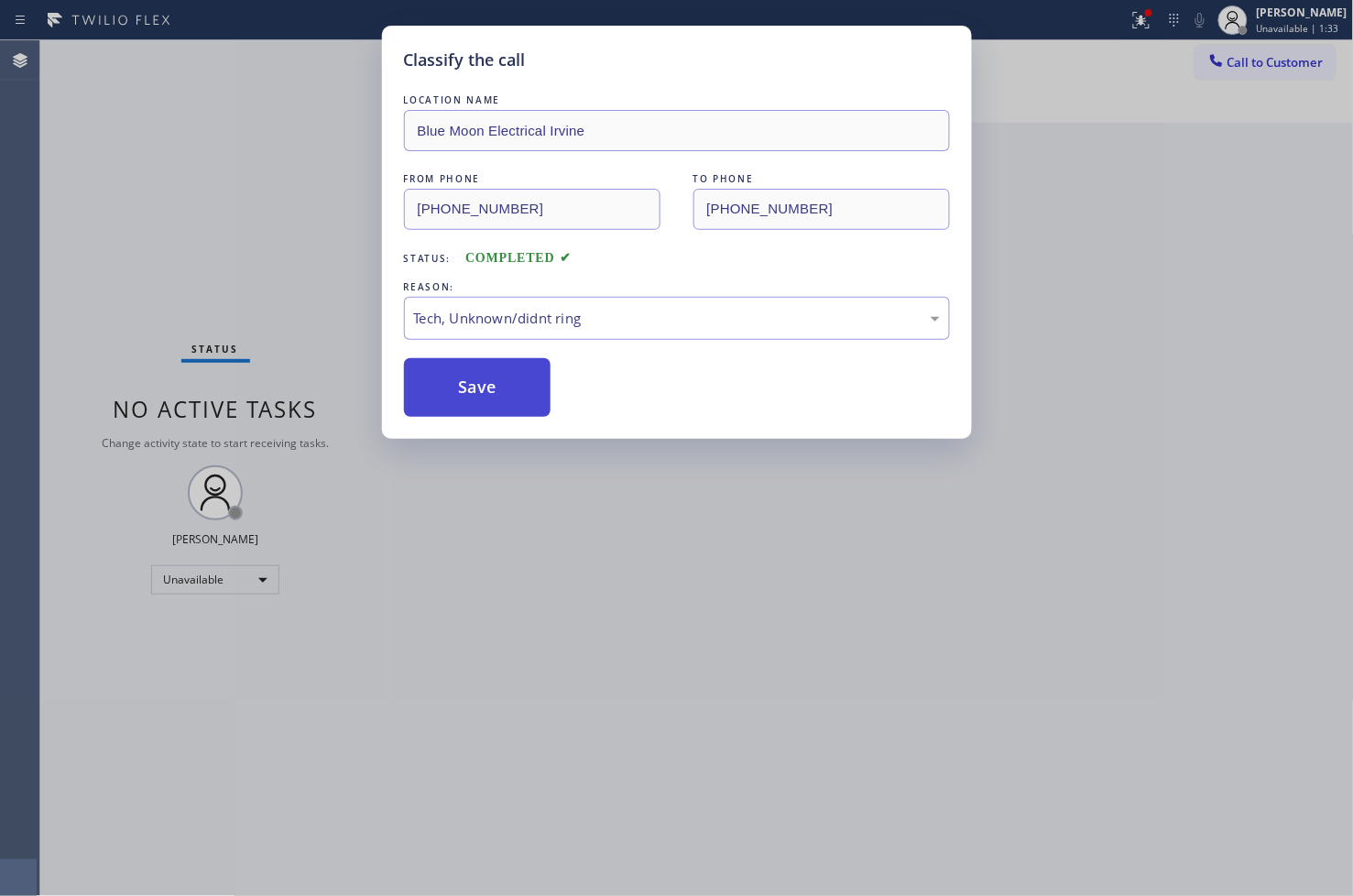
click at [508, 379] on button "Save" at bounding box center [477, 387] width 147 height 58
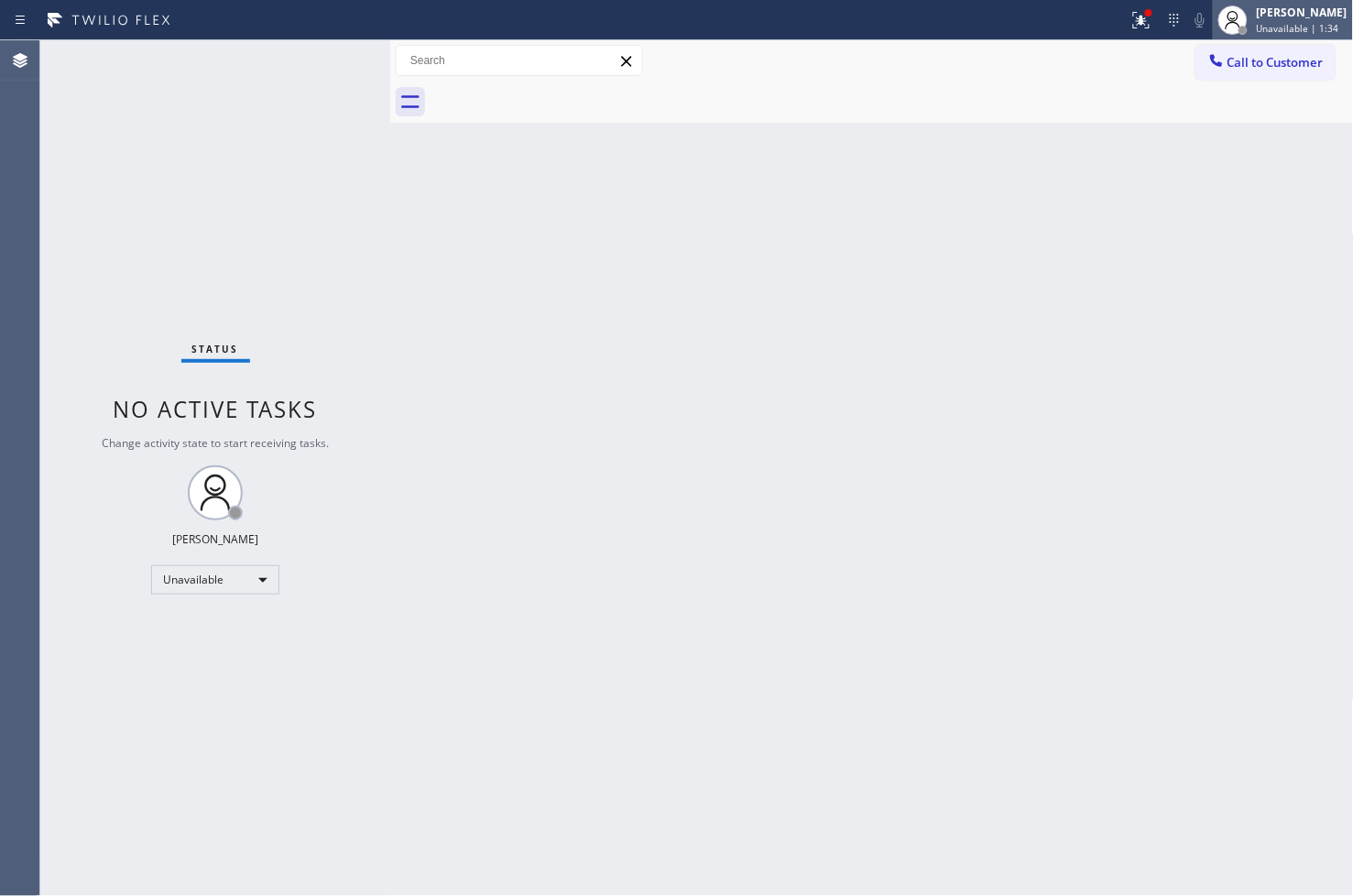
click at [1279, 20] on div "Judy Anne Bernaldez Unavailable | 1:34" at bounding box center [1303, 20] width 100 height 32
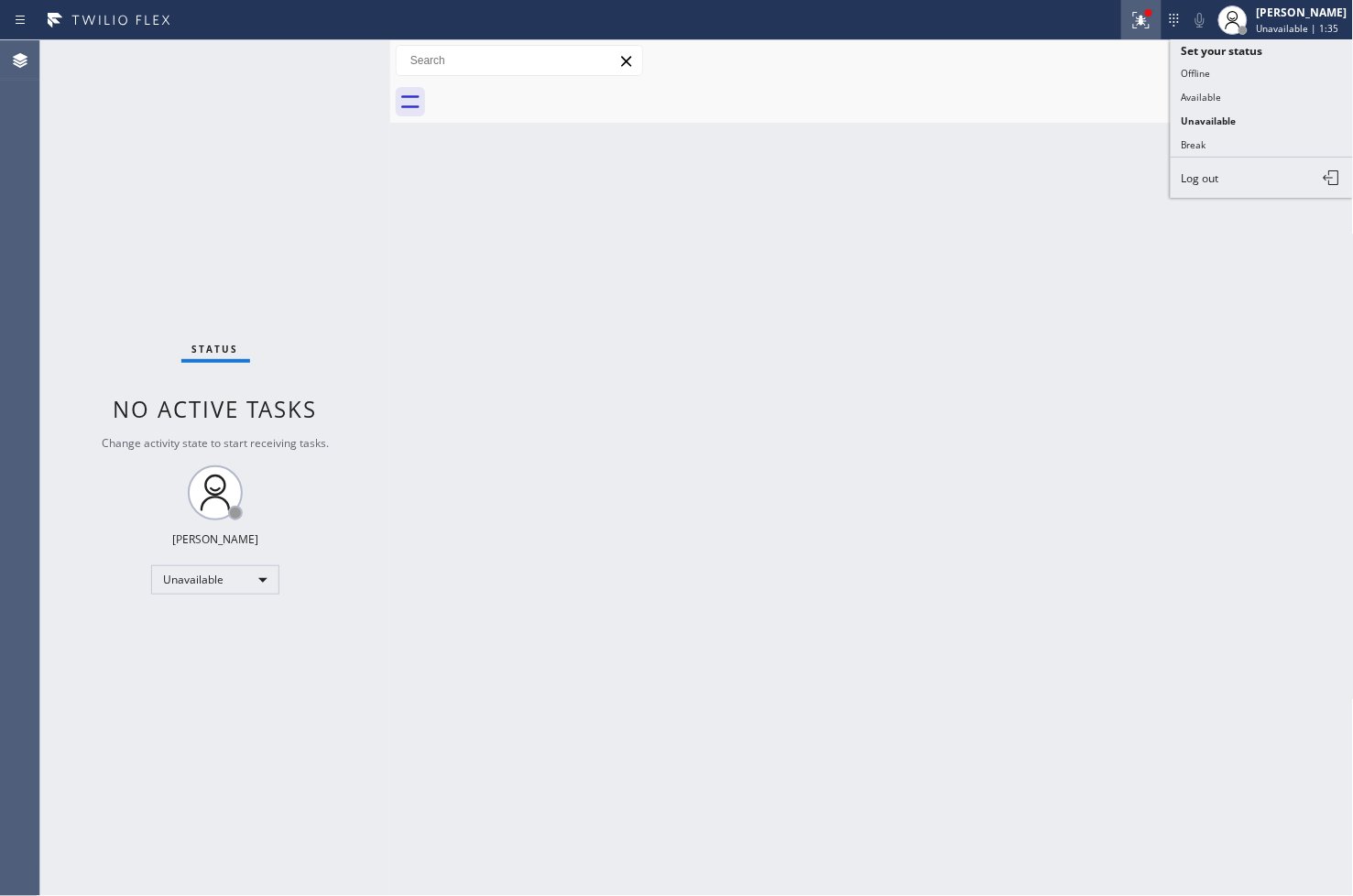
click at [1136, 17] on icon at bounding box center [1141, 18] width 11 height 6
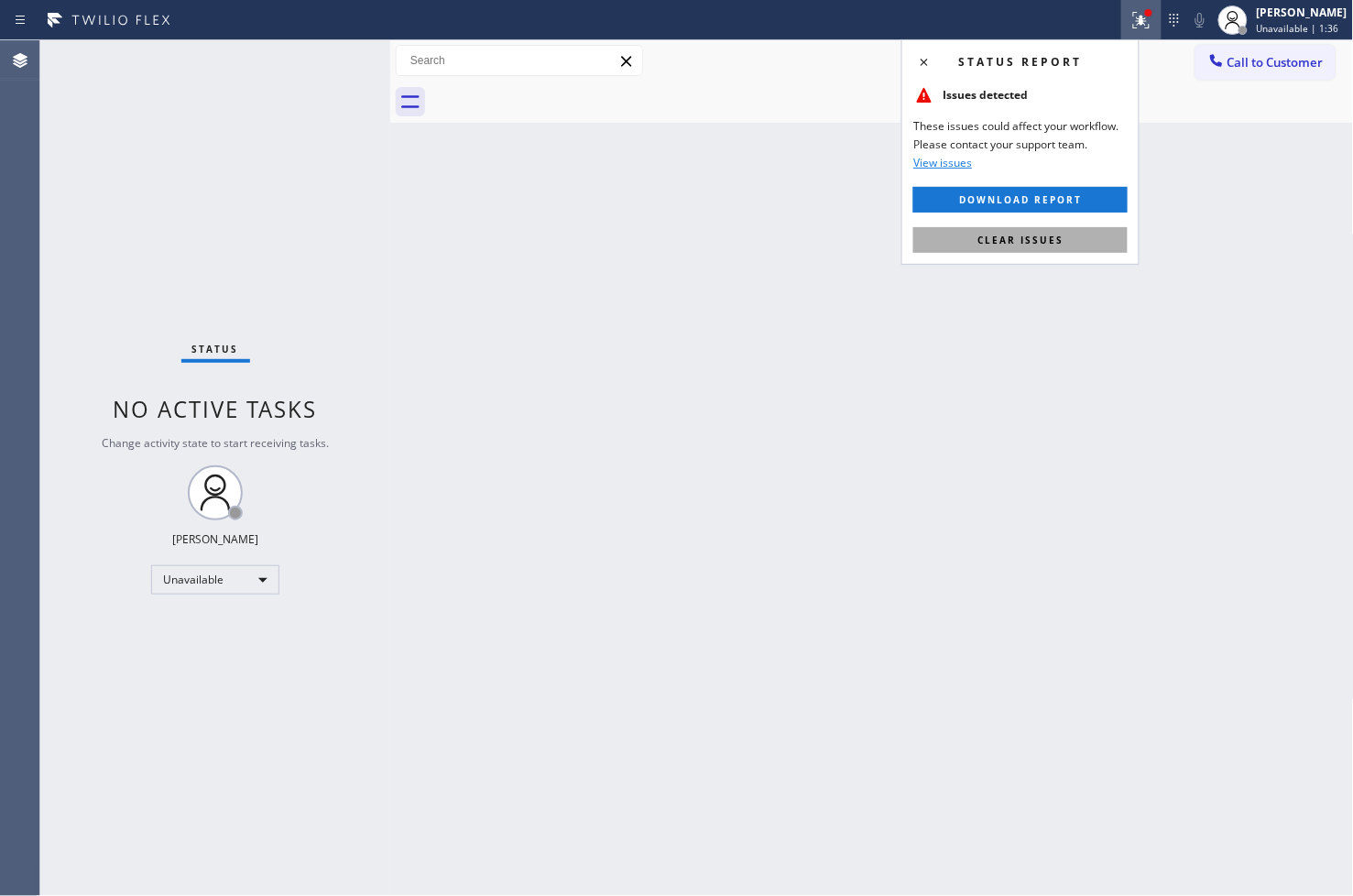
click at [1060, 242] on span "Clear issues" at bounding box center [1020, 239] width 86 height 13
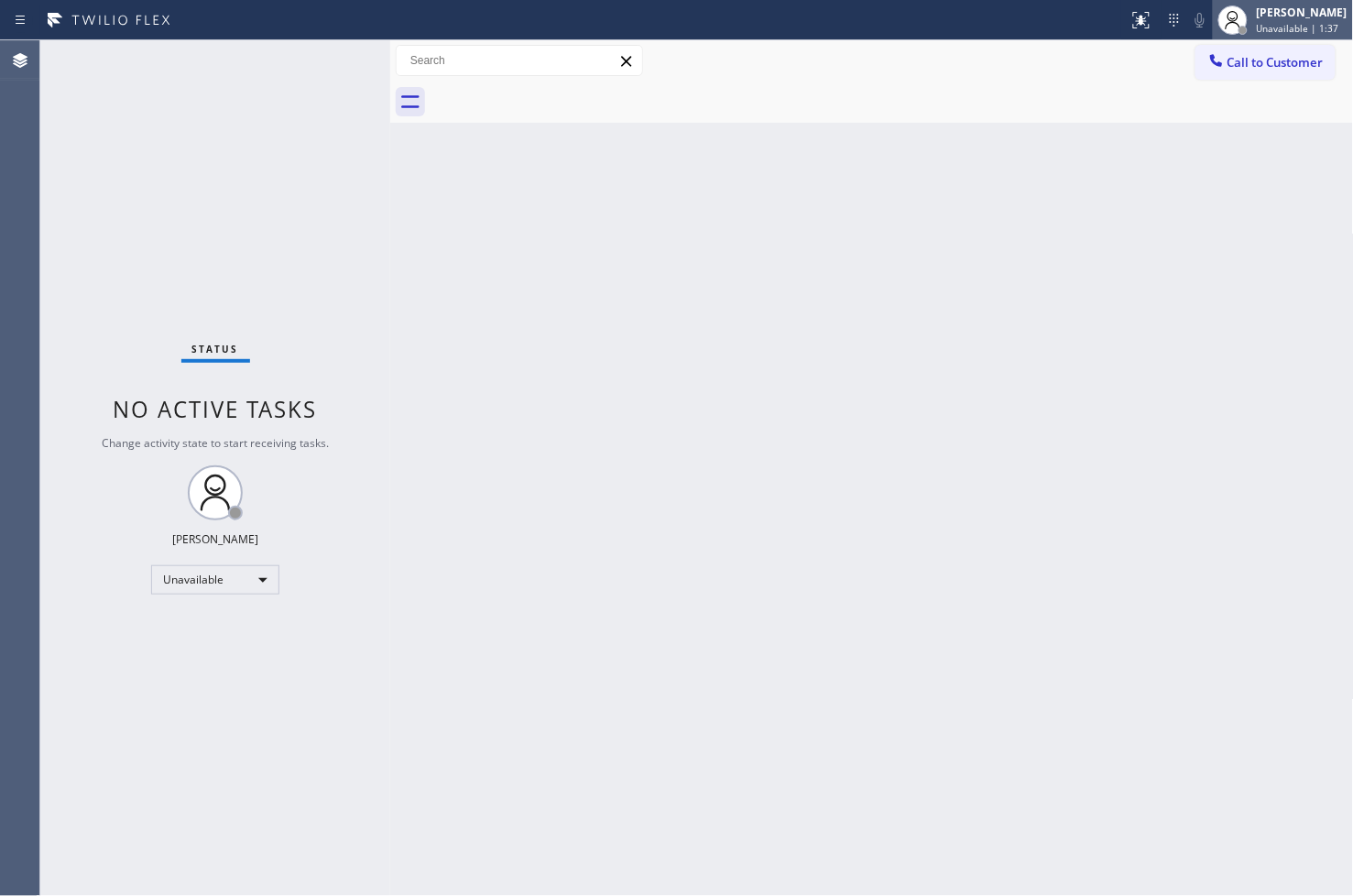
click at [1312, 30] on div "Unavailable | 1:37" at bounding box center [1303, 28] width 91 height 13
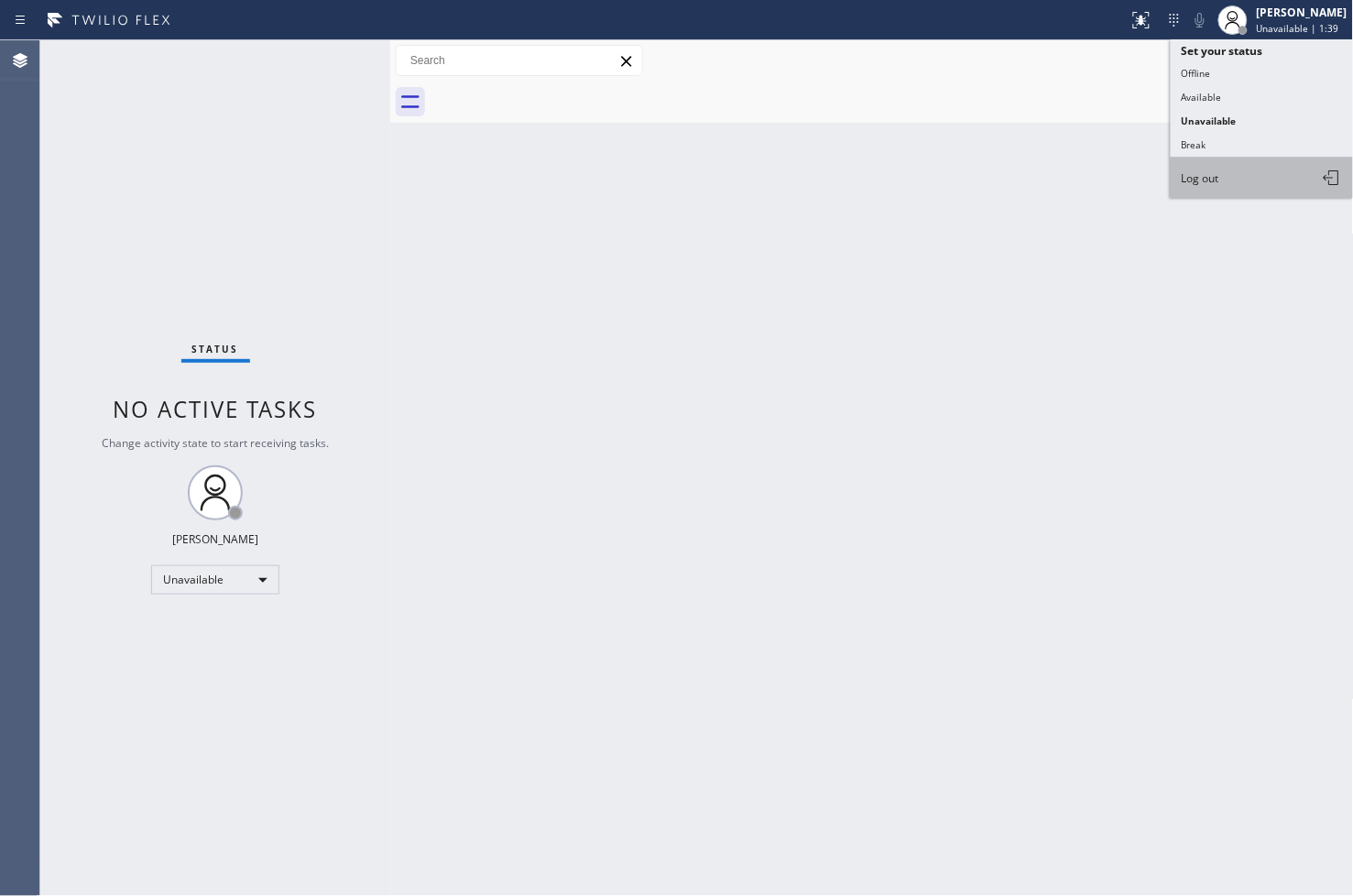
click at [1231, 174] on button "Log out" at bounding box center [1262, 177] width 183 height 41
